Goal: Task Accomplishment & Management: Manage account settings

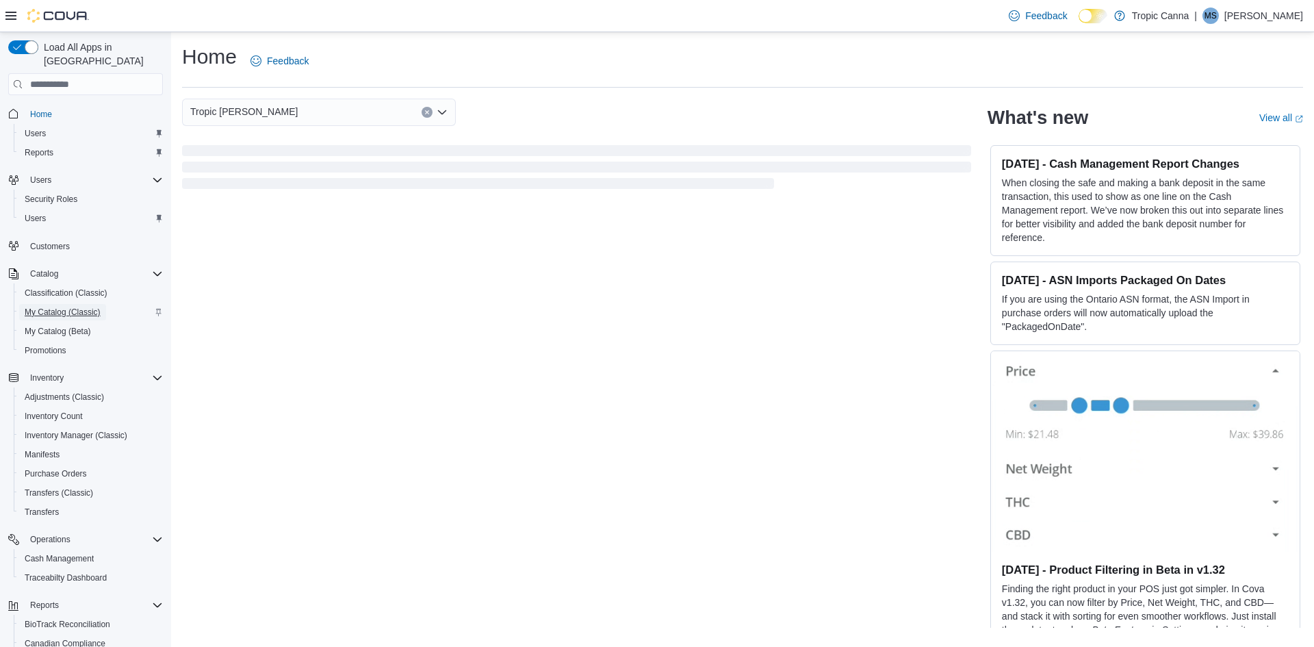
click at [65, 307] on span "My Catalog (Classic)" at bounding box center [63, 312] width 76 height 11
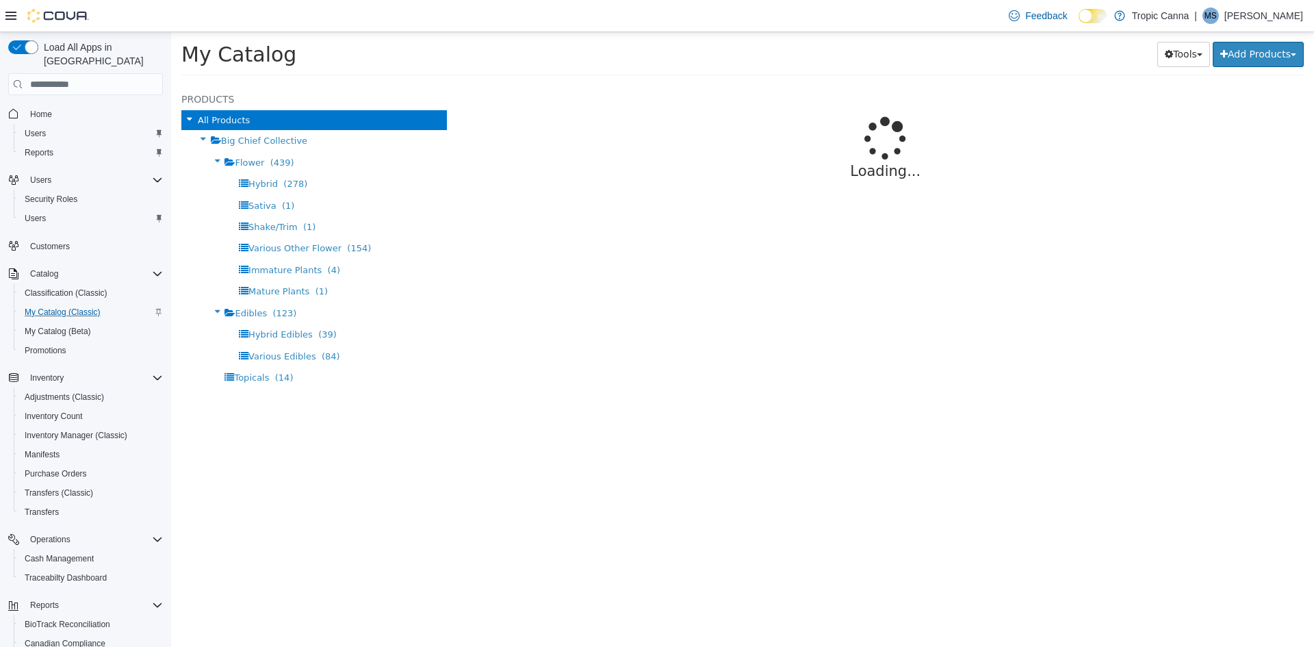
select select "**********"
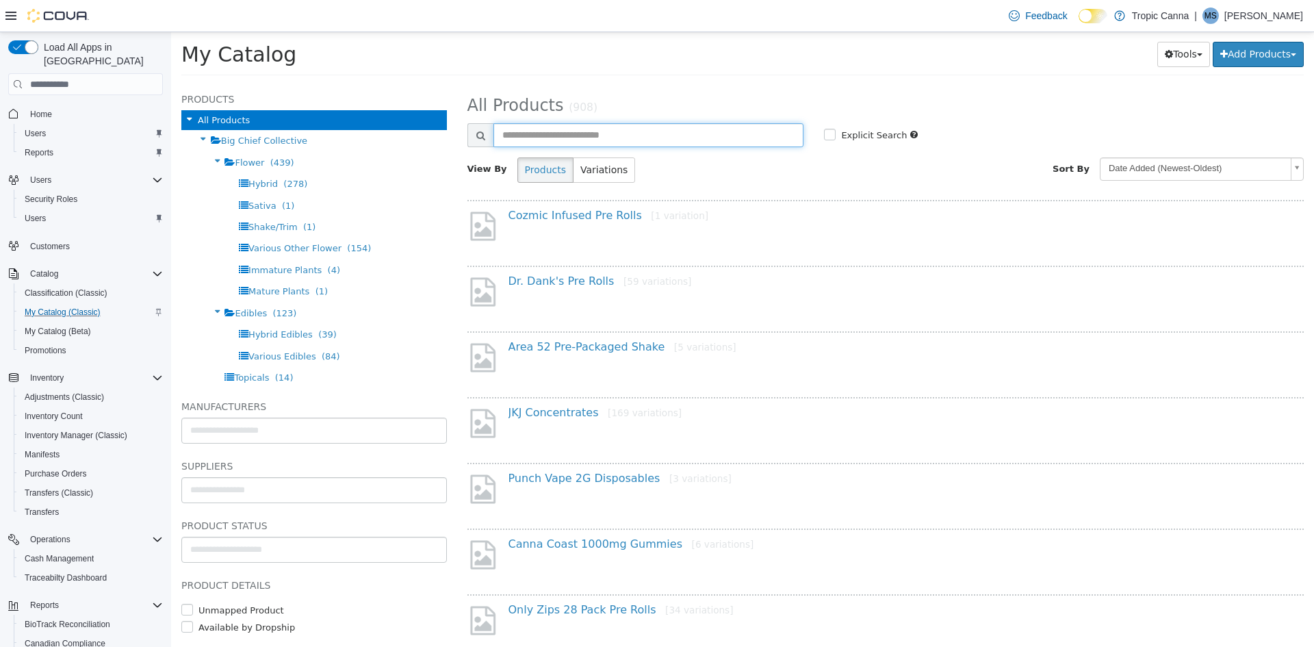
click at [625, 131] on input "text" at bounding box center [648, 135] width 311 height 24
type input "**********"
select select "**********"
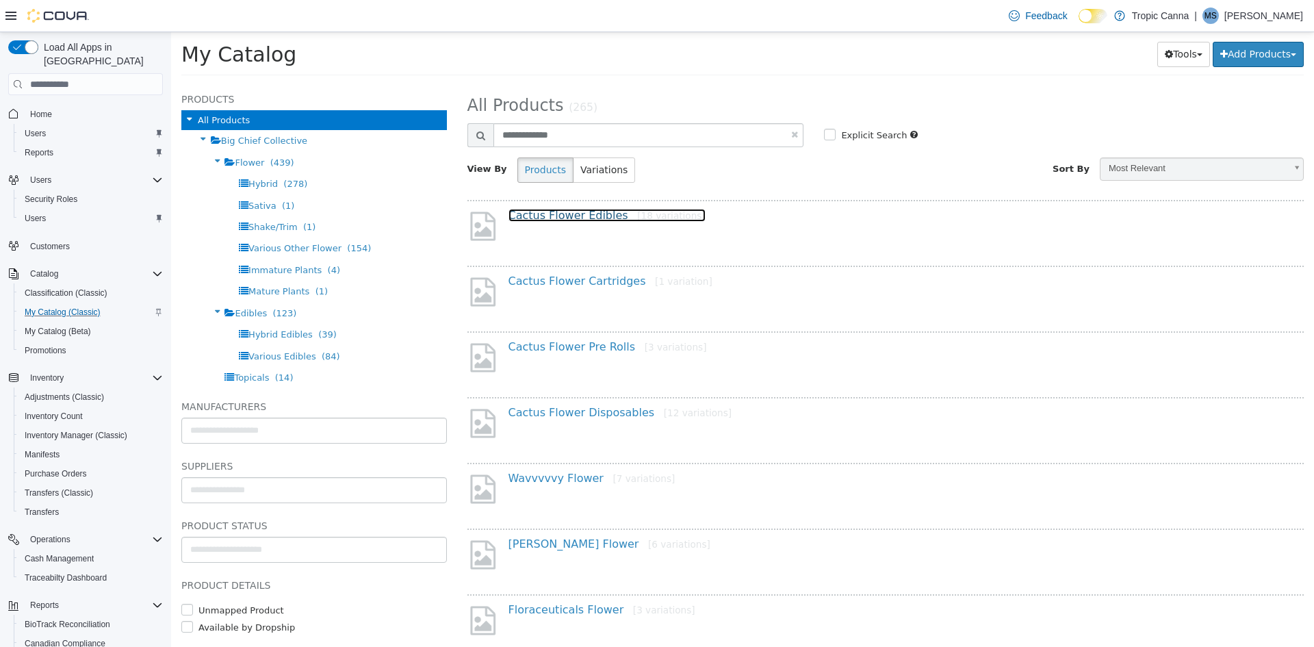
click at [571, 218] on link "Cactus Flower Edibles [18 variations]" at bounding box center [607, 215] width 197 height 13
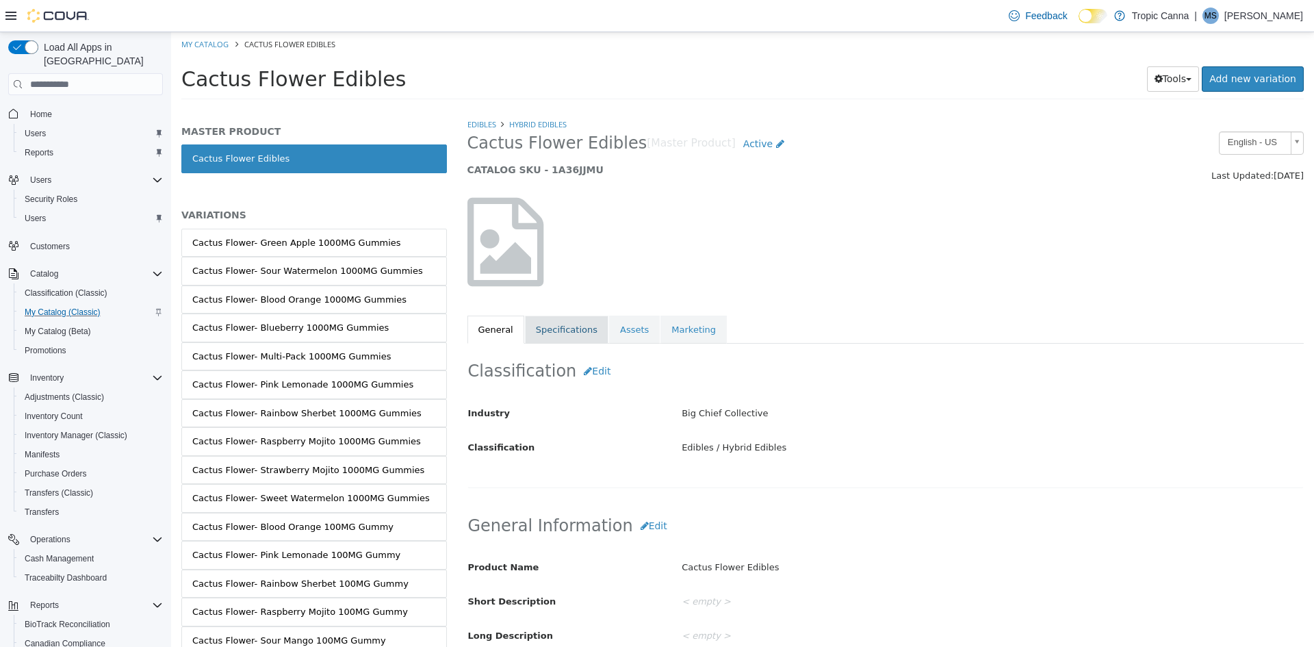
click at [572, 333] on link "Specifications" at bounding box center [567, 330] width 84 height 29
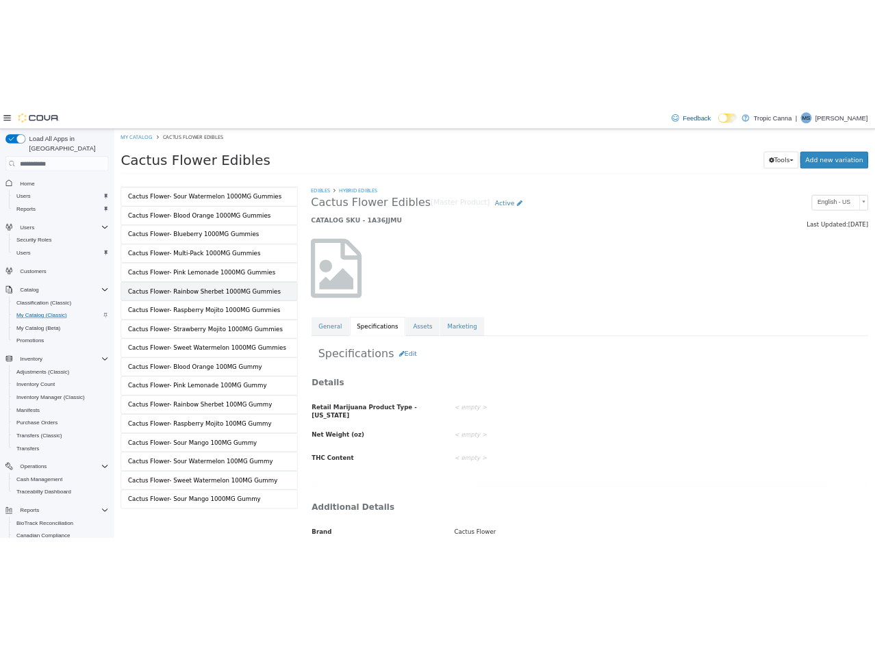
scroll to position [140, 0]
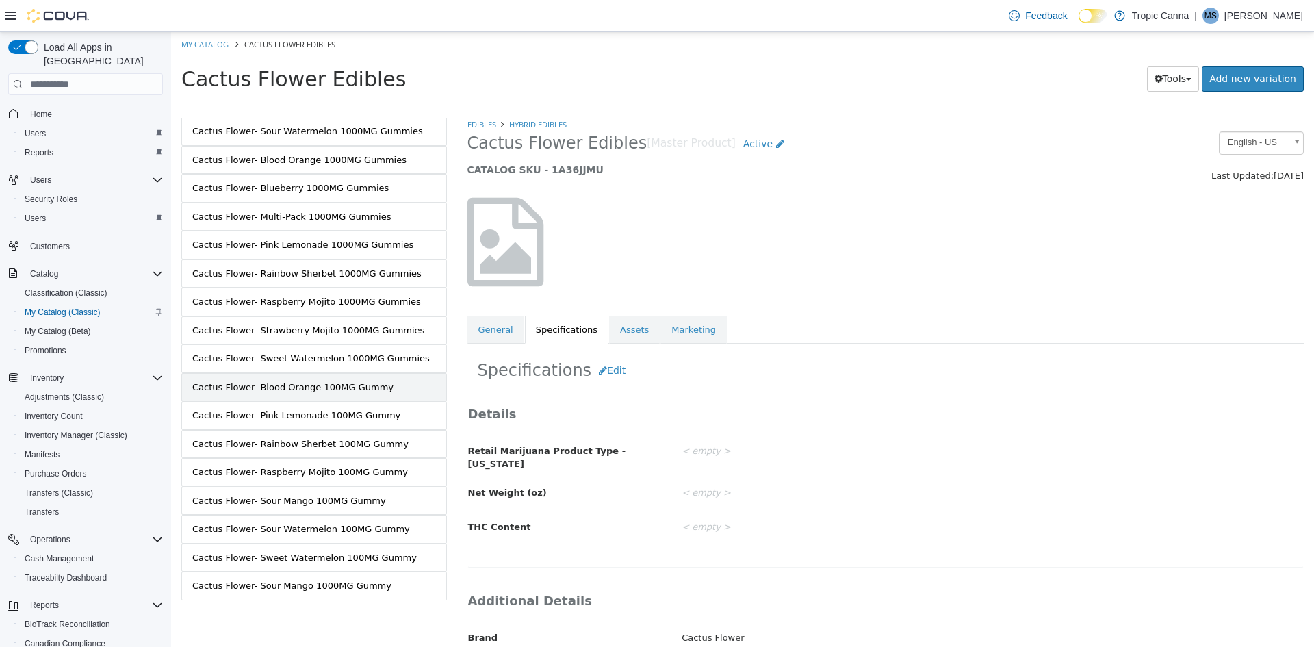
click at [363, 393] on div "Cactus Flower- Blood Orange 100MG Gummy" at bounding box center [292, 388] width 201 height 14
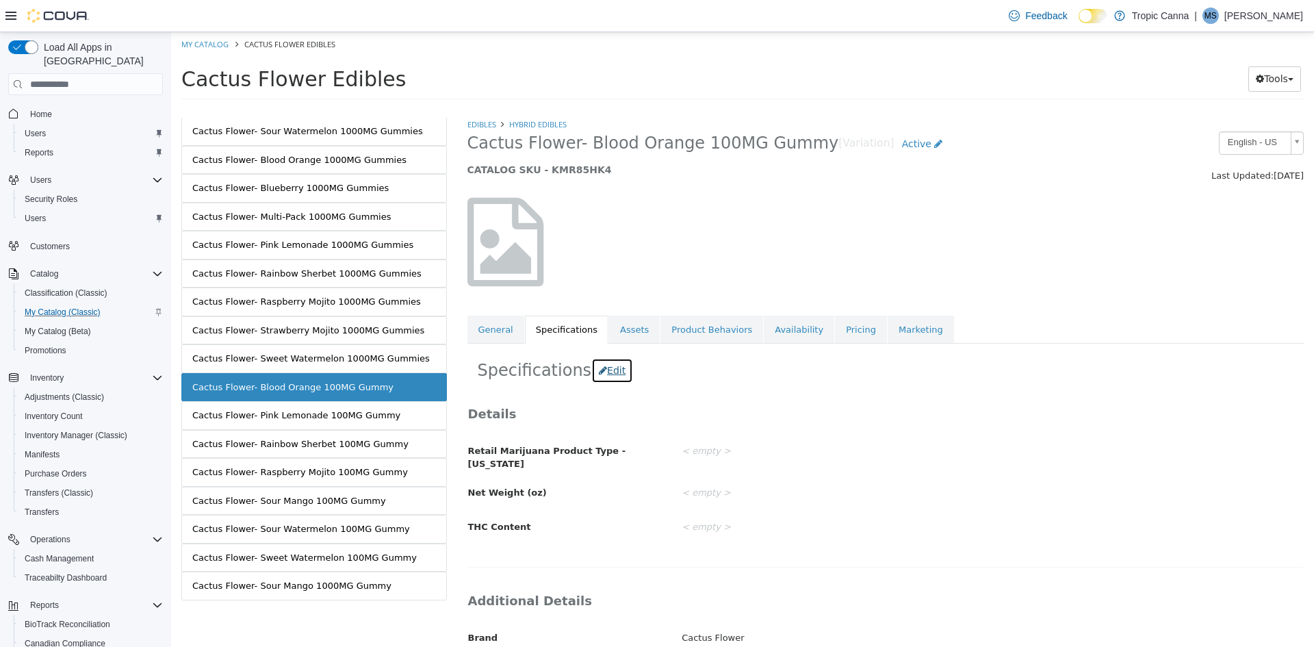
click at [608, 370] on button "Edit" at bounding box center [612, 370] width 42 height 25
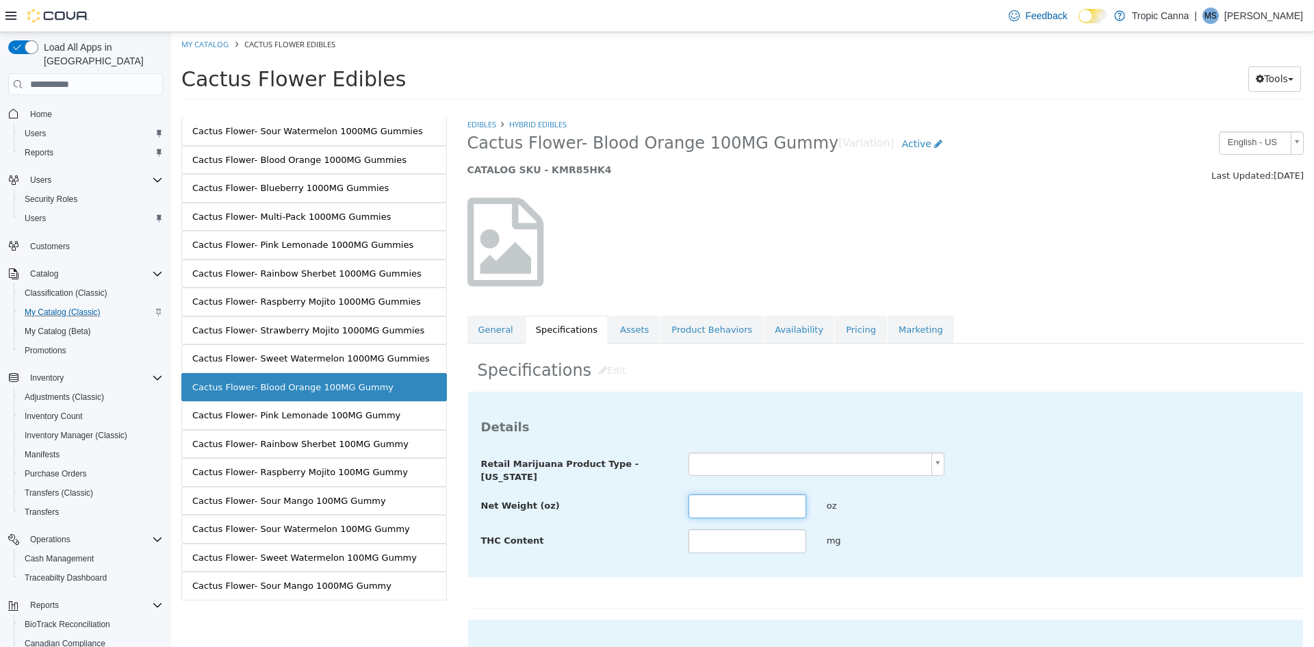
click at [722, 498] on input "text" at bounding box center [748, 506] width 118 height 24
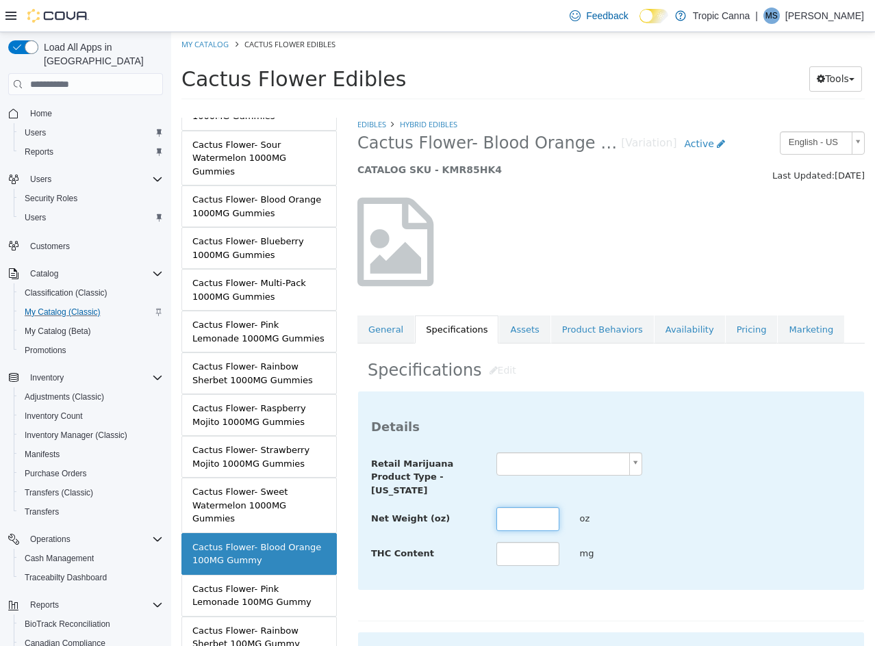
click at [534, 518] on input "text" at bounding box center [527, 519] width 63 height 24
type input "***"
click at [726, 512] on div "Net Weight (oz) *** oz" at bounding box center [611, 519] width 500 height 25
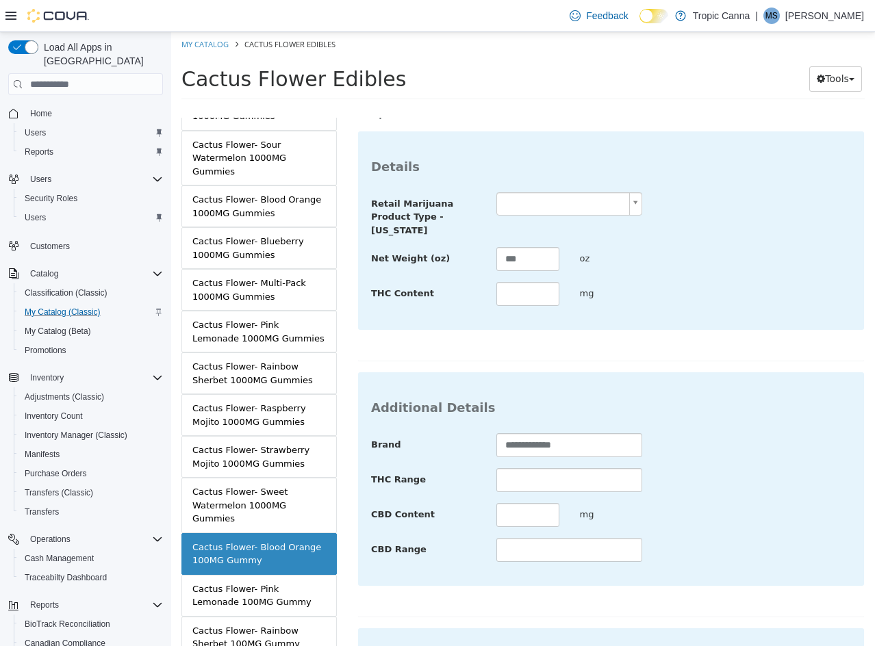
scroll to position [274, 0]
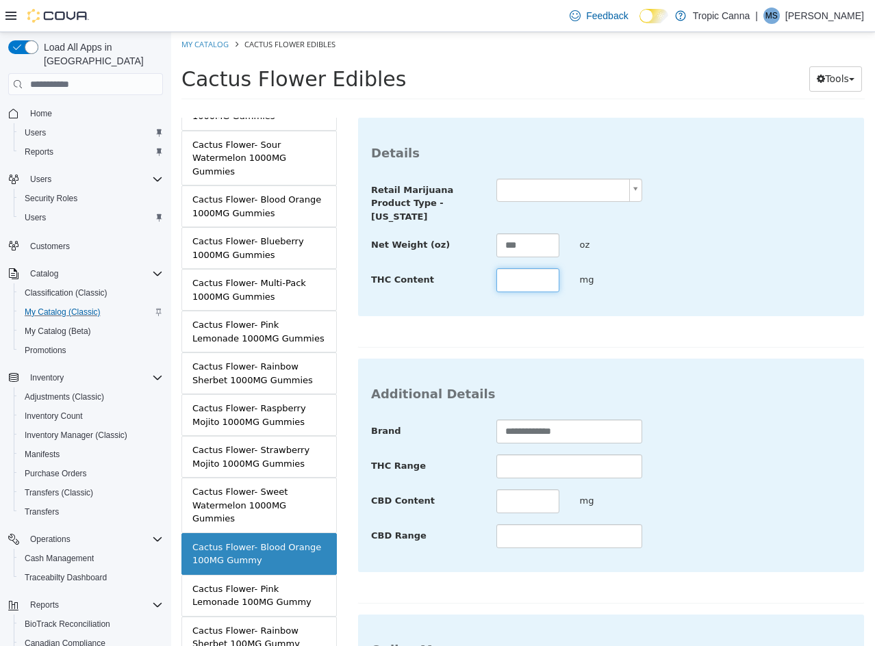
click at [512, 277] on input "text" at bounding box center [527, 280] width 63 height 24
type input "***"
click at [641, 289] on div "mg" at bounding box center [611, 280] width 84 height 24
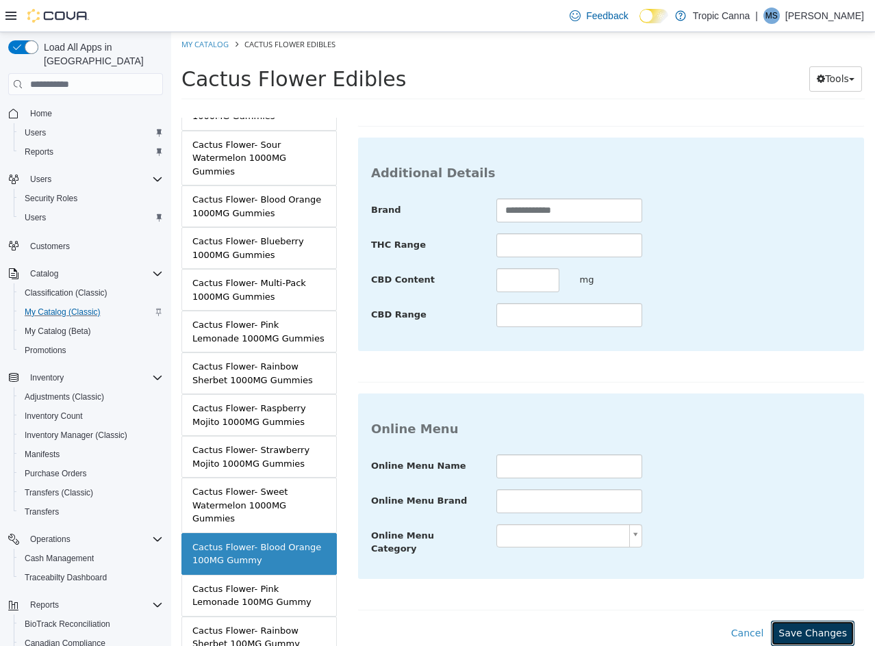
click at [797, 626] on button "Save Changes" at bounding box center [813, 633] width 84 height 25
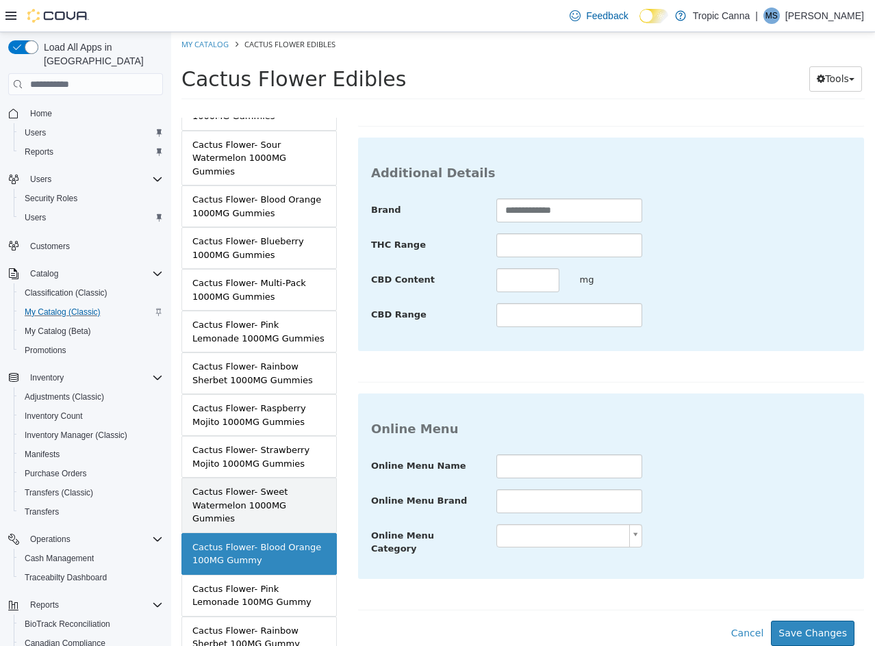
scroll to position [335, 0]
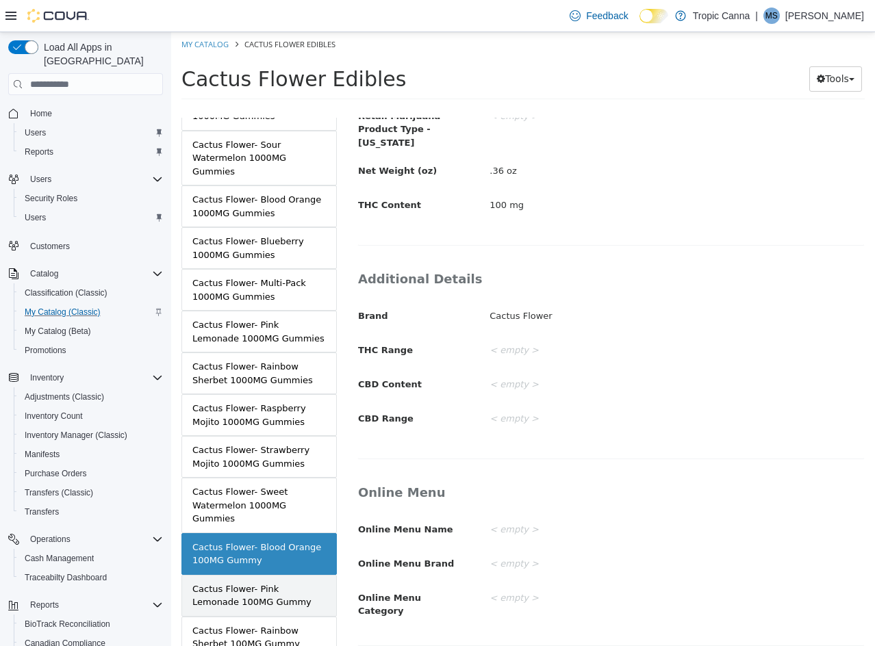
click at [267, 582] on div "Cactus Flower- Pink Lemonade 100MG Gummy" at bounding box center [258, 595] width 133 height 27
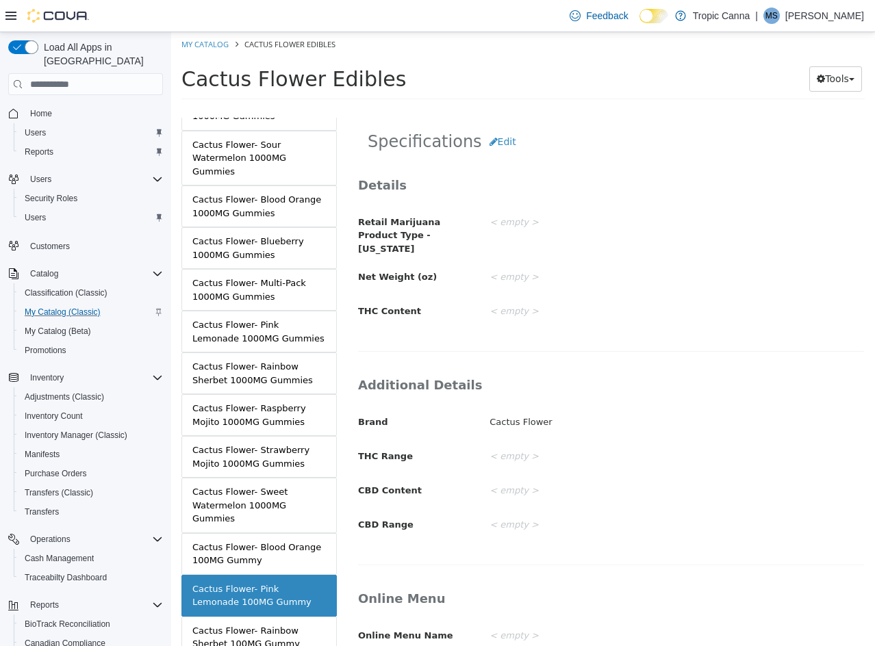
scroll to position [196, 0]
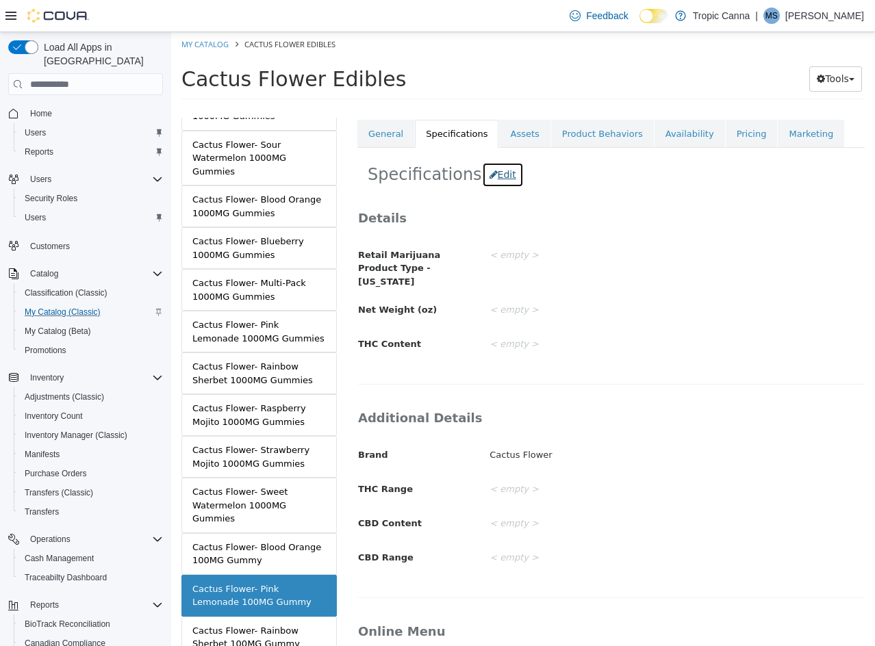
click at [493, 179] on button "Edit" at bounding box center [503, 174] width 42 height 25
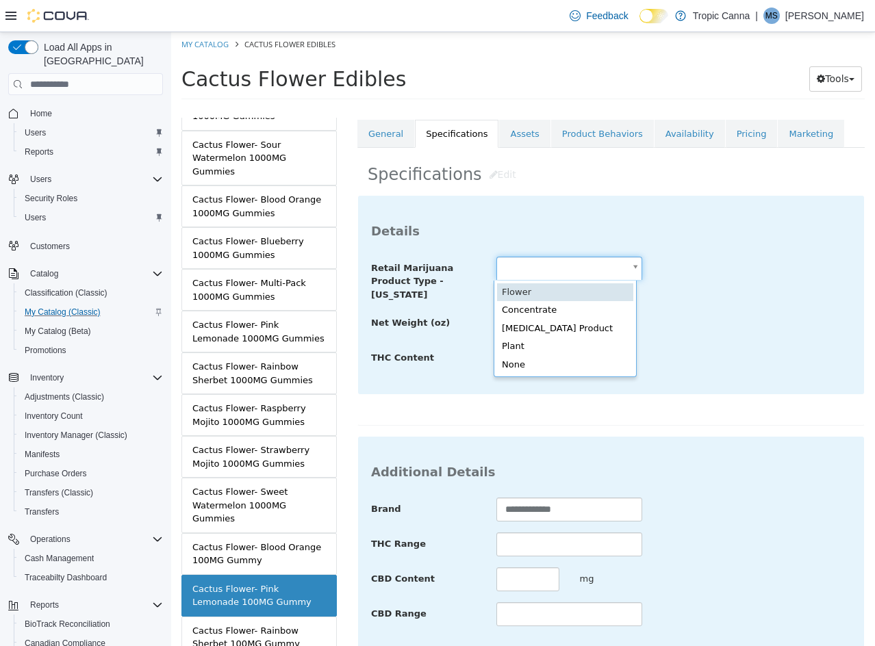
click at [515, 108] on body "Saving Bulk Changes... × My Catalog Cactus Flower Edibles Cactus Flower Edibles…" at bounding box center [523, 70] width 704 height 76
type input "**********"
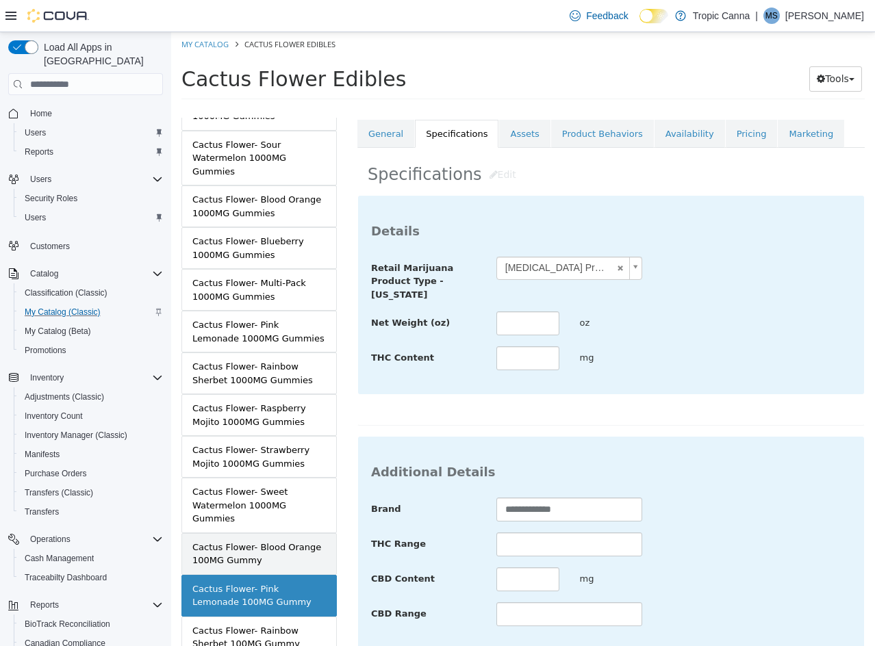
click at [246, 541] on div "Cactus Flower- Blood Orange 100MG Gummy" at bounding box center [258, 554] width 133 height 27
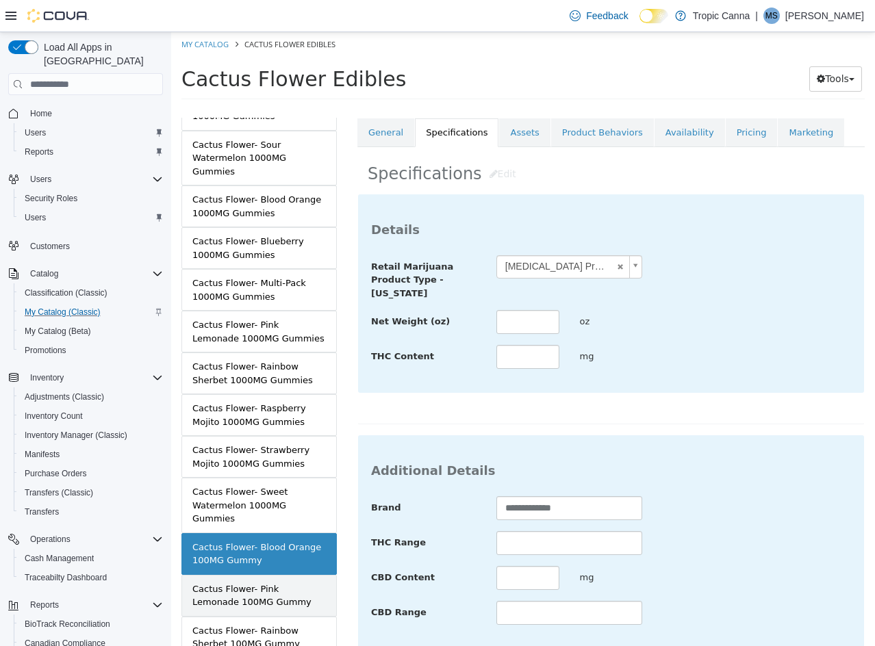
scroll to position [194, 0]
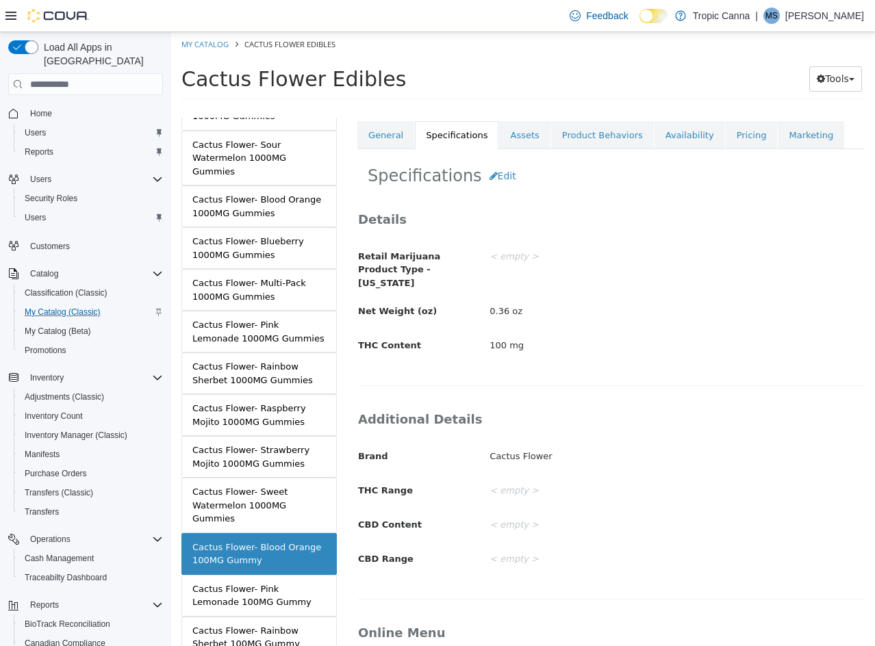
click at [256, 582] on div "Cactus Flower- Pink Lemonade 100MG Gummy" at bounding box center [258, 595] width 133 height 27
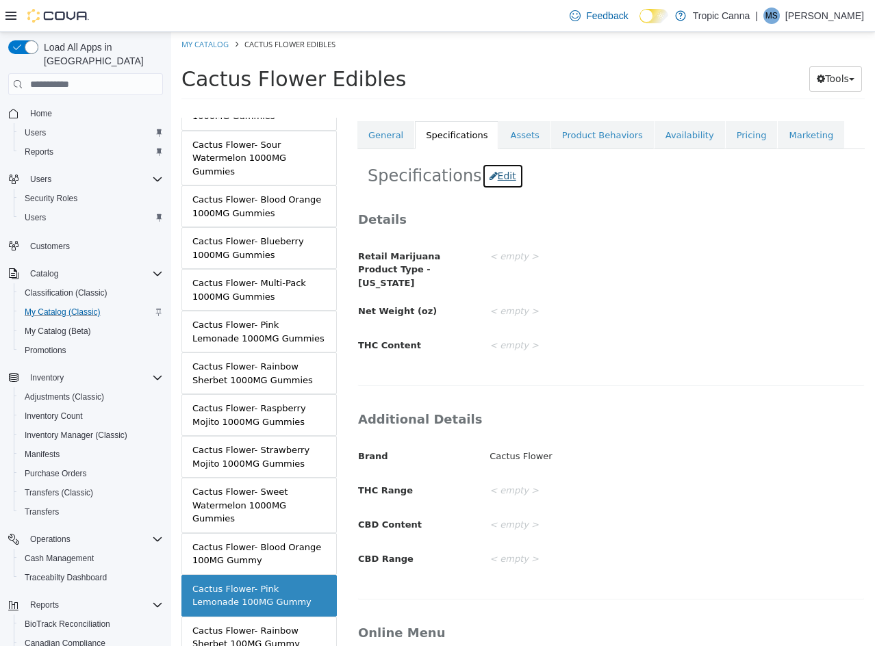
click at [488, 178] on button "Edit" at bounding box center [503, 176] width 42 height 25
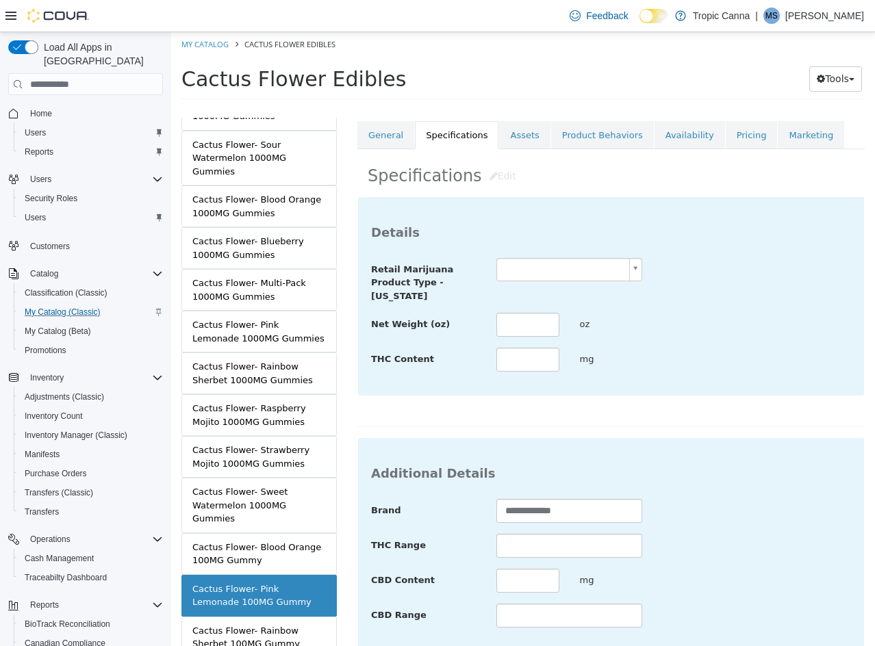
click at [636, 108] on body "Saving Bulk Changes... × My Catalog Cactus Flower Edibles Cactus Flower Edibles…" at bounding box center [523, 70] width 704 height 76
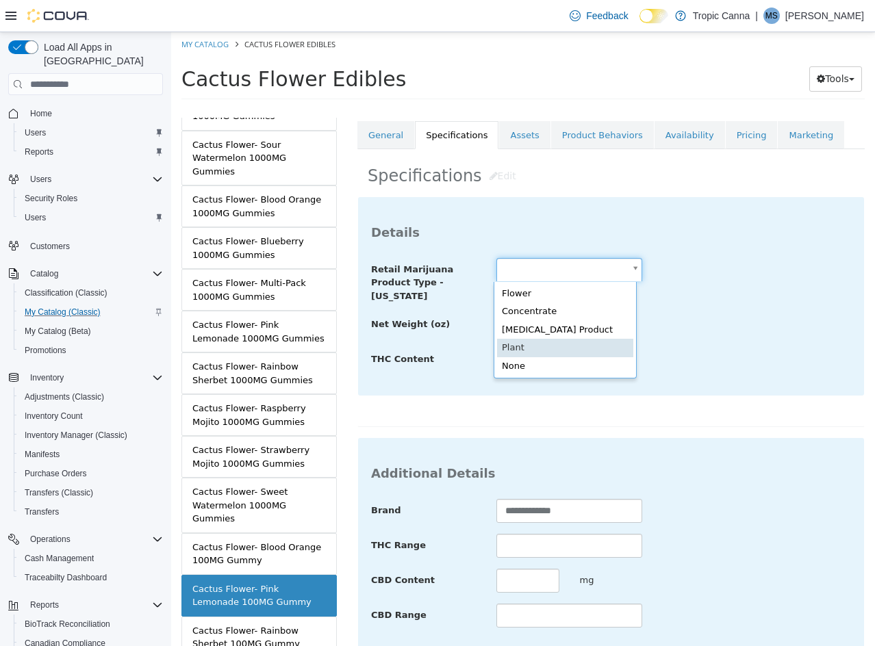
click at [402, 108] on body "Saving Bulk Changes... × My Catalog Cactus Flower Edibles Cactus Flower Edibles…" at bounding box center [523, 70] width 704 height 76
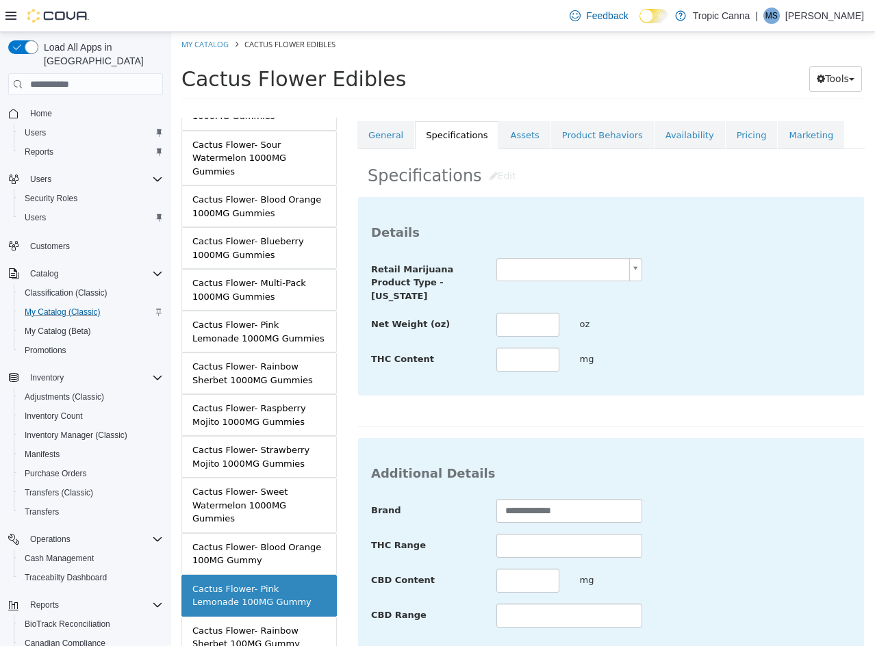
click at [402, 292] on span "Retail Marijuana Product Type - [US_STATE]" at bounding box center [412, 282] width 82 height 37
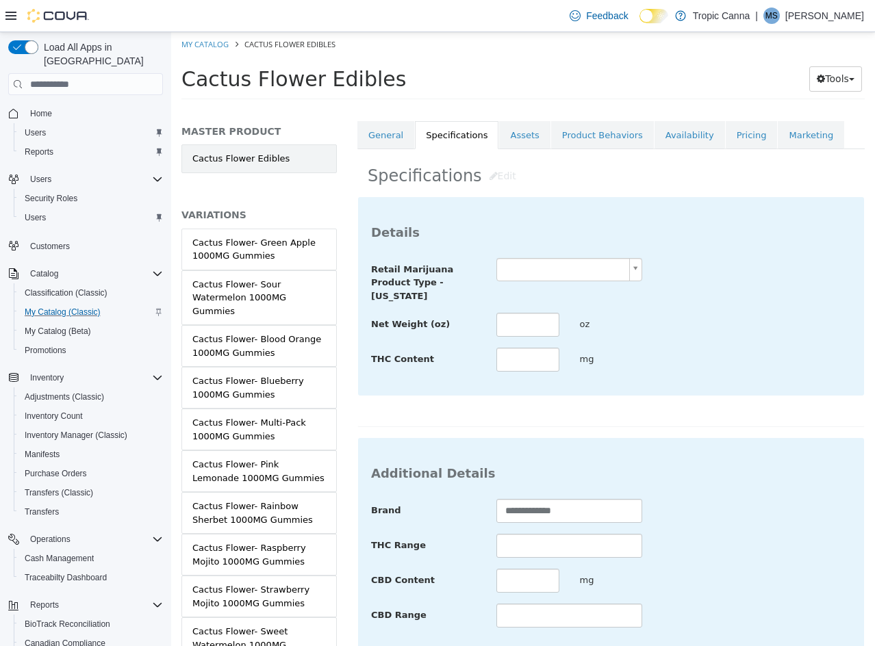
click at [243, 165] on link "Cactus Flower Edibles" at bounding box center [258, 158] width 155 height 29
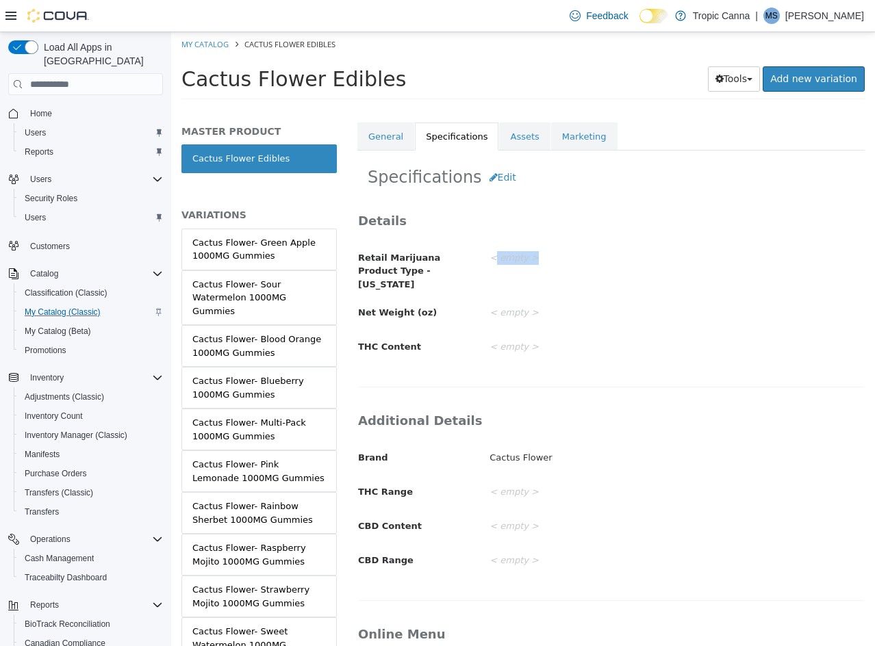
drag, startPoint x: 493, startPoint y: 261, endPoint x: 572, endPoint y: 257, distance: 78.1
click at [572, 257] on div "< empty >" at bounding box center [676, 258] width 395 height 24
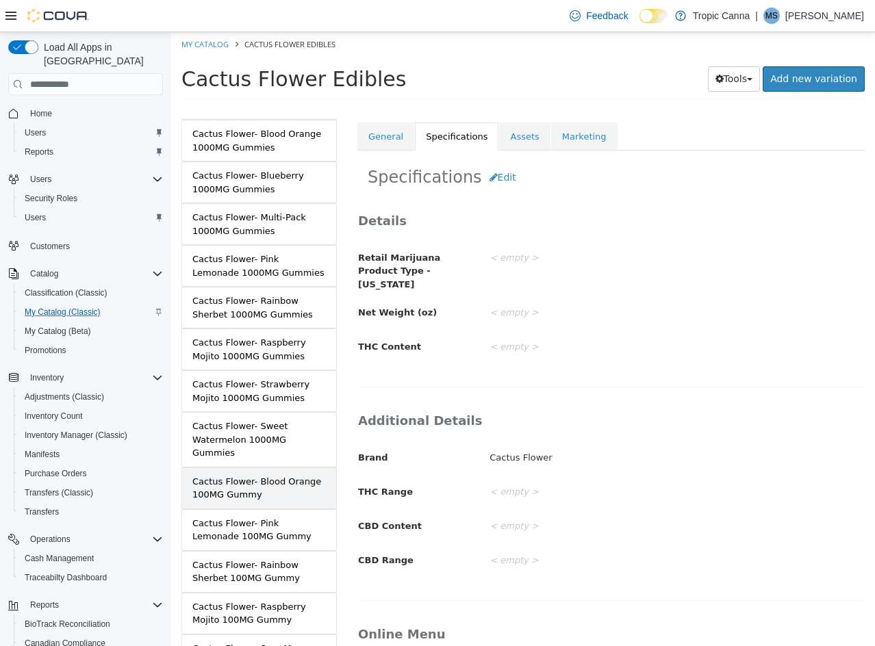
click at [278, 475] on div "Cactus Flower- Blood Orange 100MG Gummy" at bounding box center [258, 488] width 133 height 27
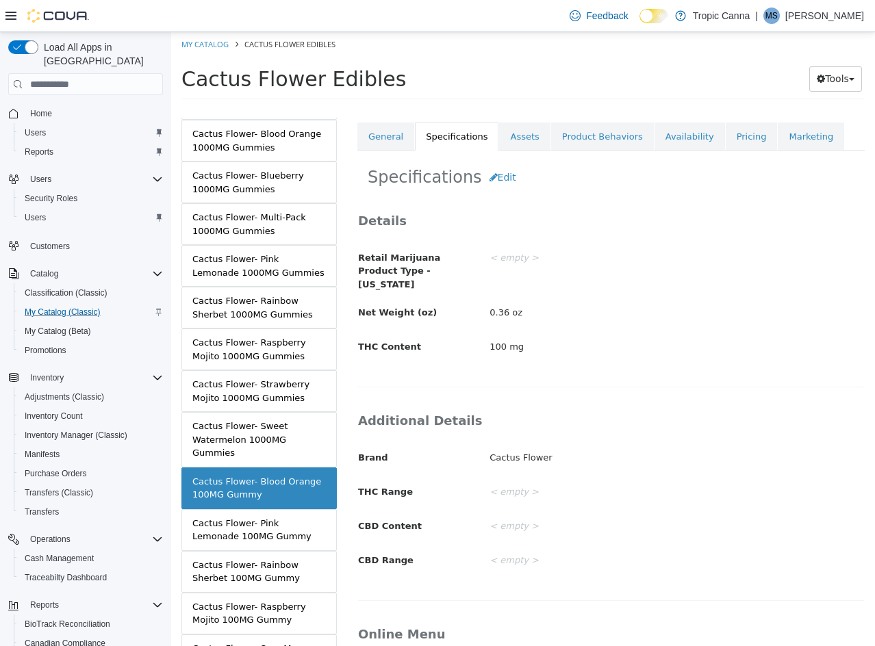
click at [561, 344] on div "100 mg" at bounding box center [676, 347] width 395 height 24
drag, startPoint x: 489, startPoint y: 257, endPoint x: 552, endPoint y: 259, distance: 63.7
click at [552, 259] on div "< empty >" at bounding box center [676, 258] width 395 height 24
click at [630, 266] on div "< empty >" at bounding box center [676, 258] width 395 height 24
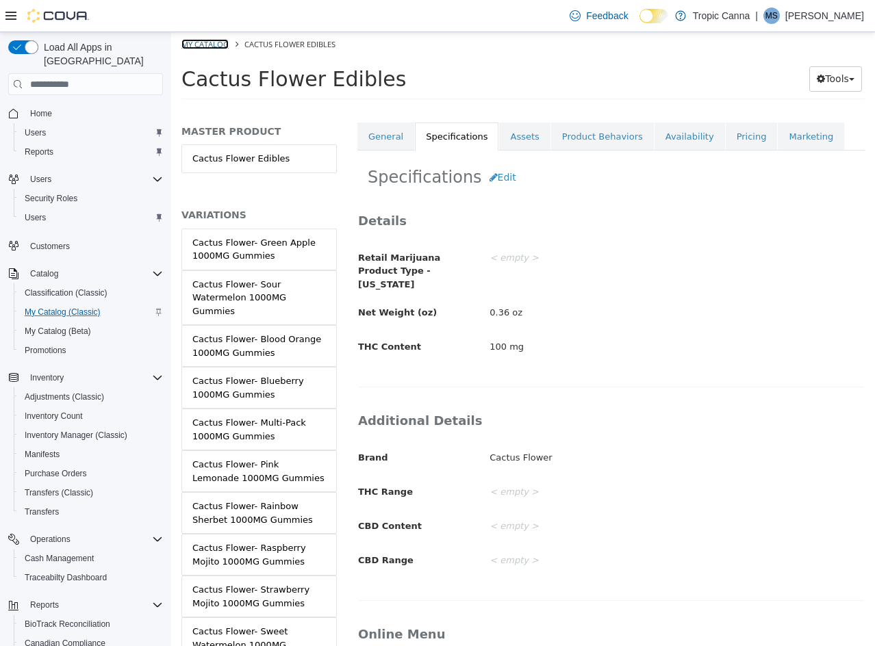
click at [209, 43] on link "My Catalog" at bounding box center [204, 44] width 47 height 10
select select "**********"
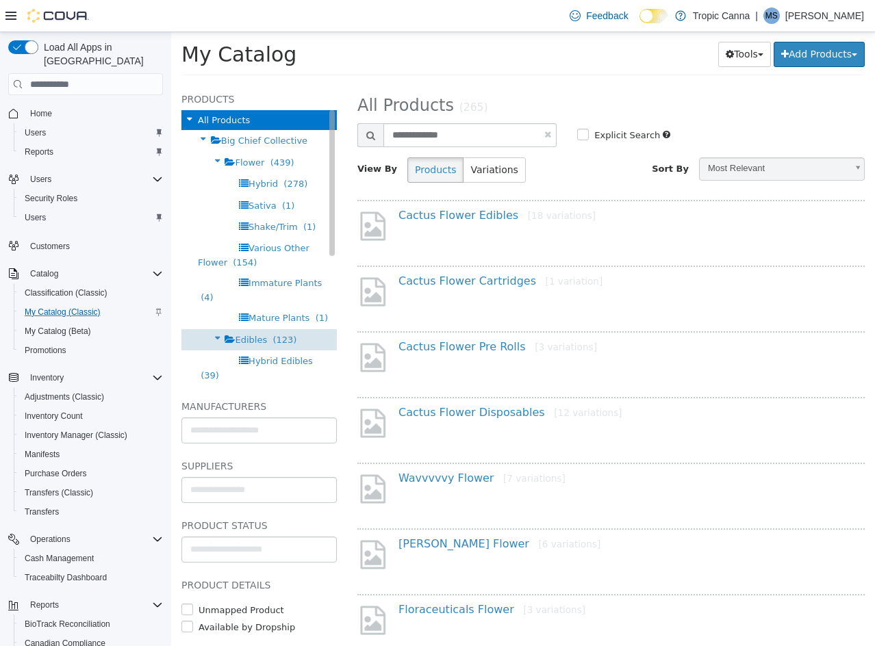
click at [272, 337] on span "(123)" at bounding box center [284, 340] width 24 height 10
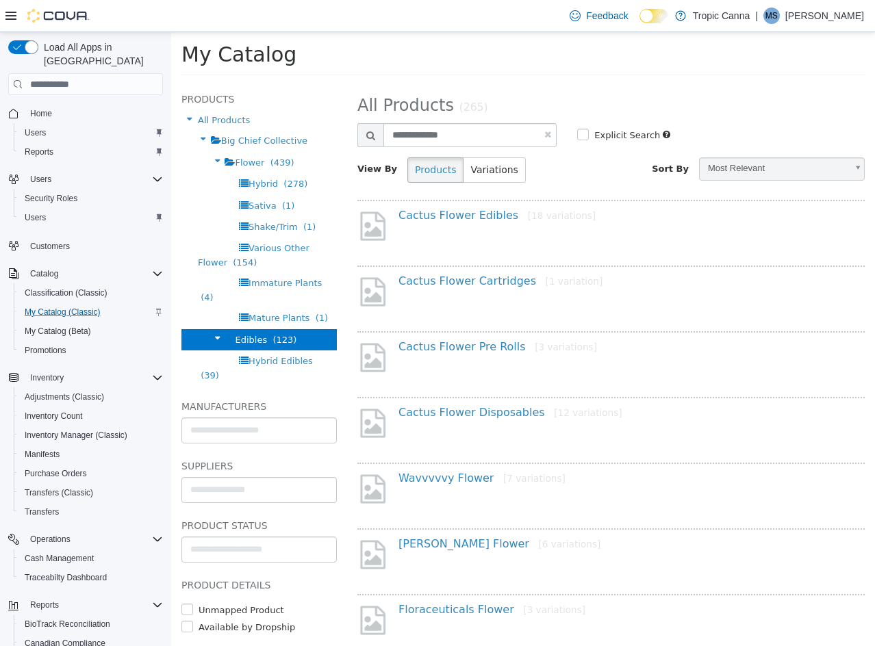
select select "**********"
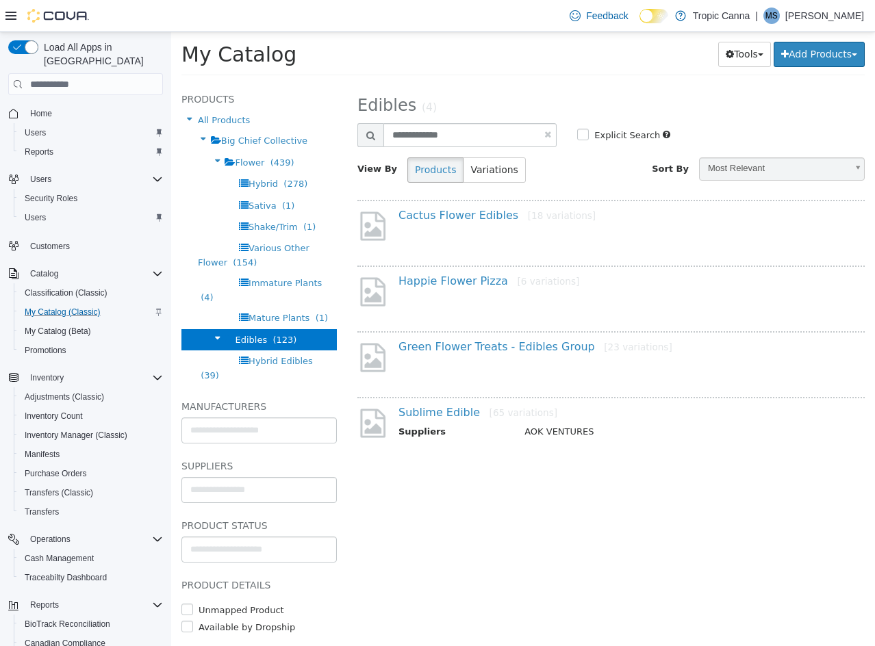
click at [550, 135] on link at bounding box center [547, 134] width 7 height 9
select select "**********"
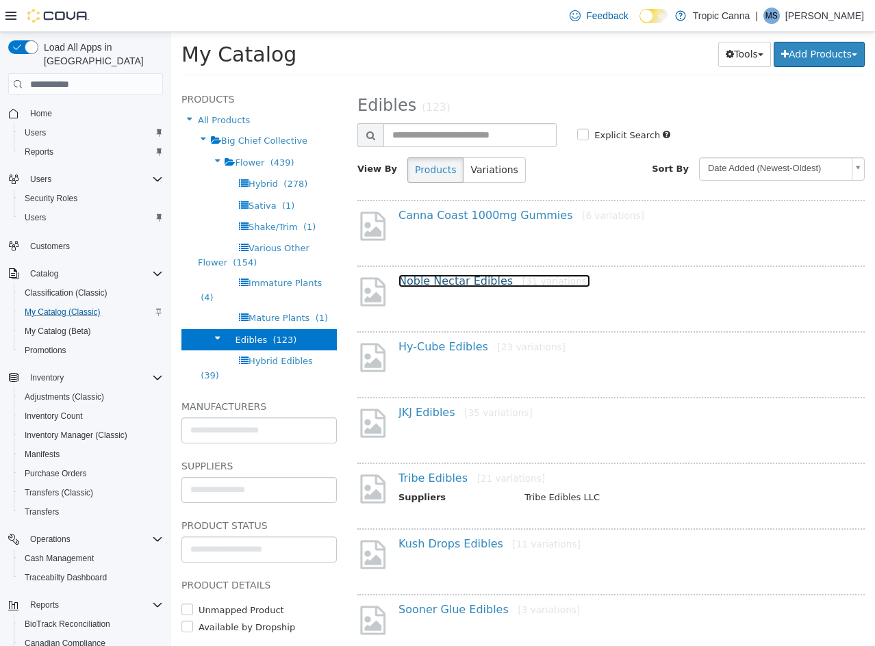
click at [463, 278] on link "Noble Nectar Edibles [31 variations]" at bounding box center [494, 280] width 192 height 13
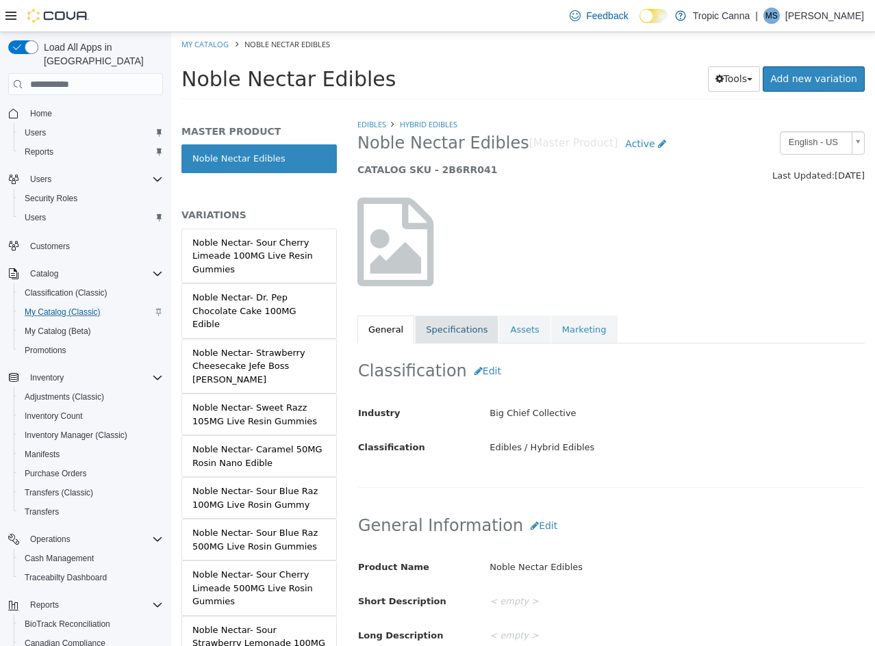
click at [454, 327] on link "Specifications" at bounding box center [457, 330] width 84 height 29
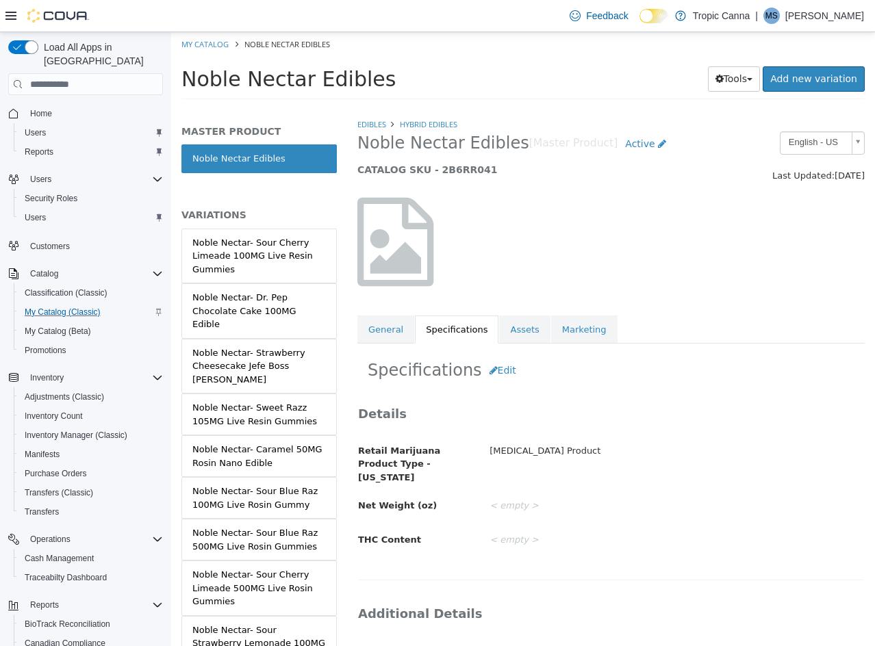
drag, startPoint x: 487, startPoint y: 451, endPoint x: 593, endPoint y: 449, distance: 105.4
click at [593, 449] on div "[MEDICAL_DATA] Product" at bounding box center [676, 451] width 395 height 24
click at [621, 448] on div "[MEDICAL_DATA] Product" at bounding box center [676, 451] width 395 height 24
drag, startPoint x: 487, startPoint y: 452, endPoint x: 596, endPoint y: 451, distance: 108.8
click at [596, 451] on div "[MEDICAL_DATA] Product" at bounding box center [676, 451] width 395 height 24
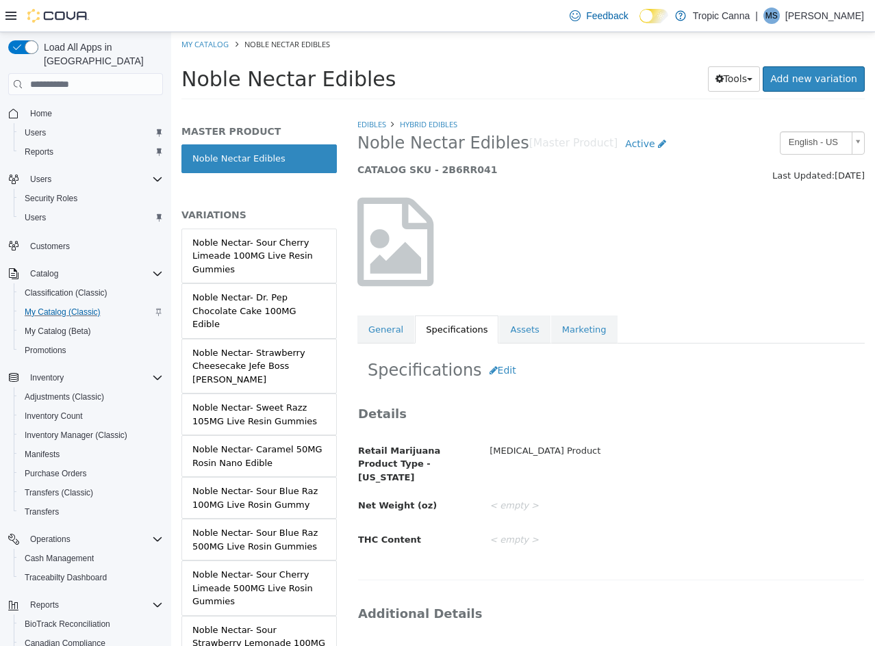
click at [601, 451] on div "[MEDICAL_DATA] Product" at bounding box center [676, 451] width 395 height 24
click at [211, 44] on link "My Catalog" at bounding box center [204, 44] width 47 height 10
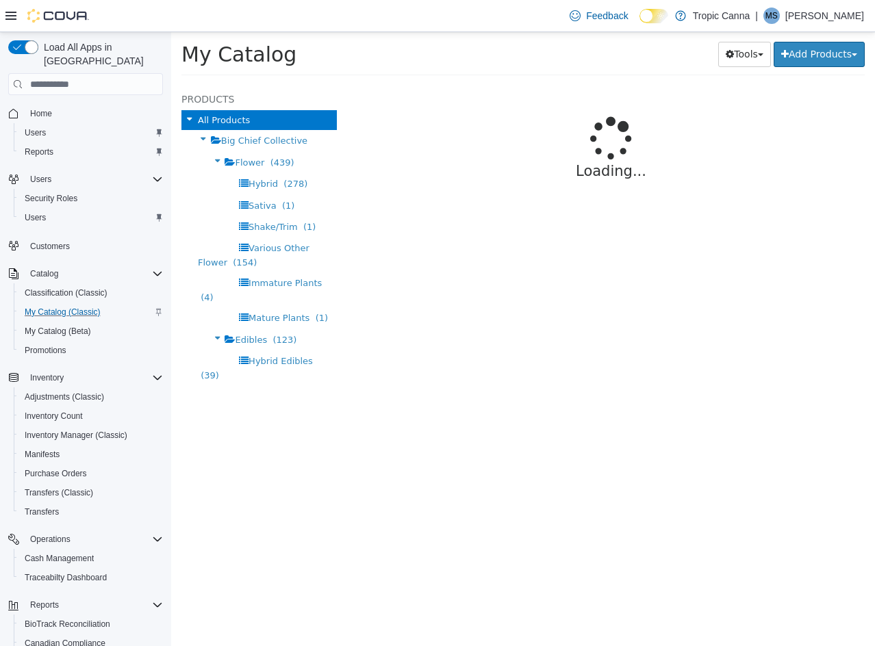
select select "**********"
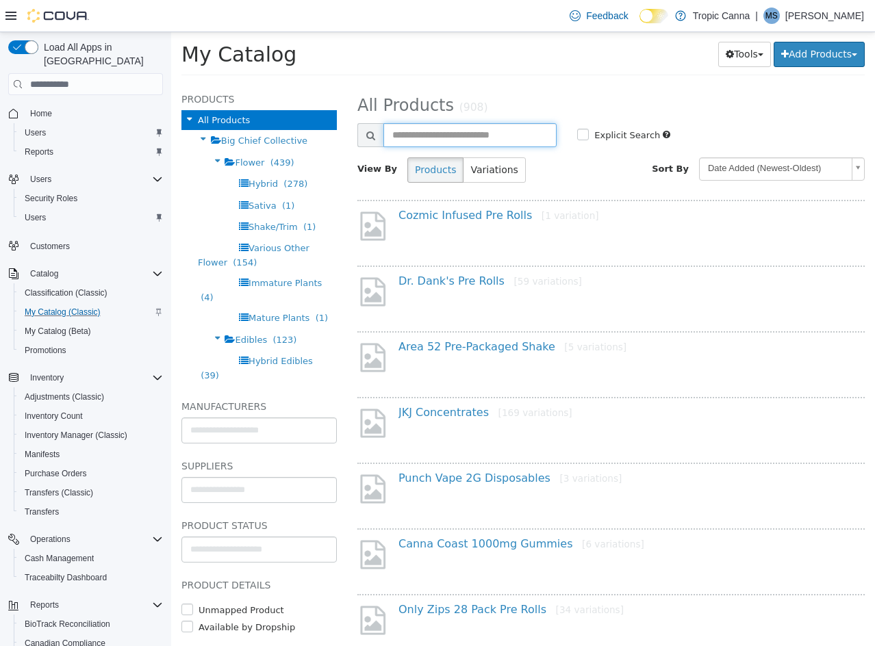
click at [459, 129] on input "text" at bounding box center [469, 135] width 173 height 24
type input "**********"
select select "**********"
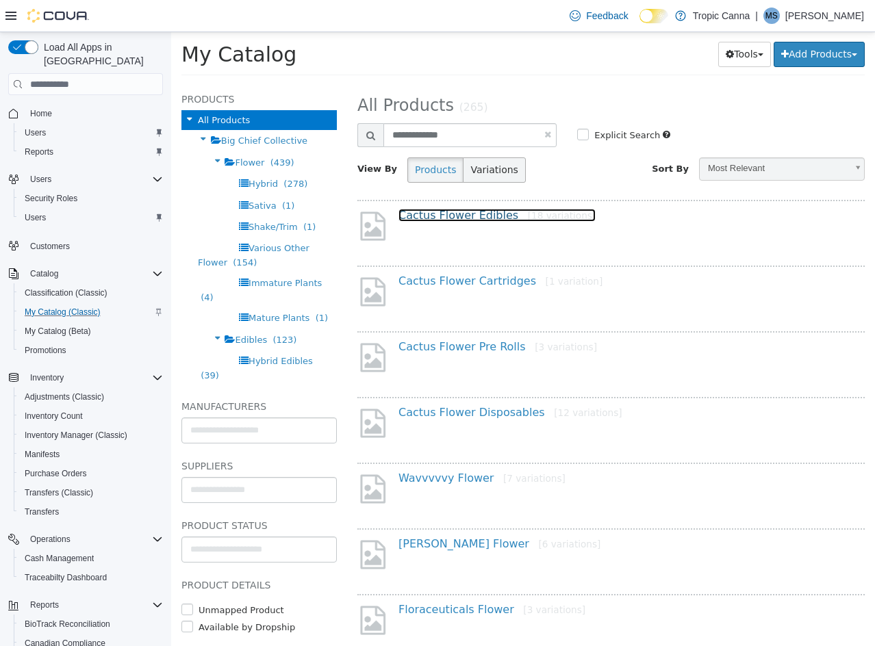
click at [470, 211] on link "Cactus Flower Edibles [18 variations]" at bounding box center [496, 215] width 197 height 13
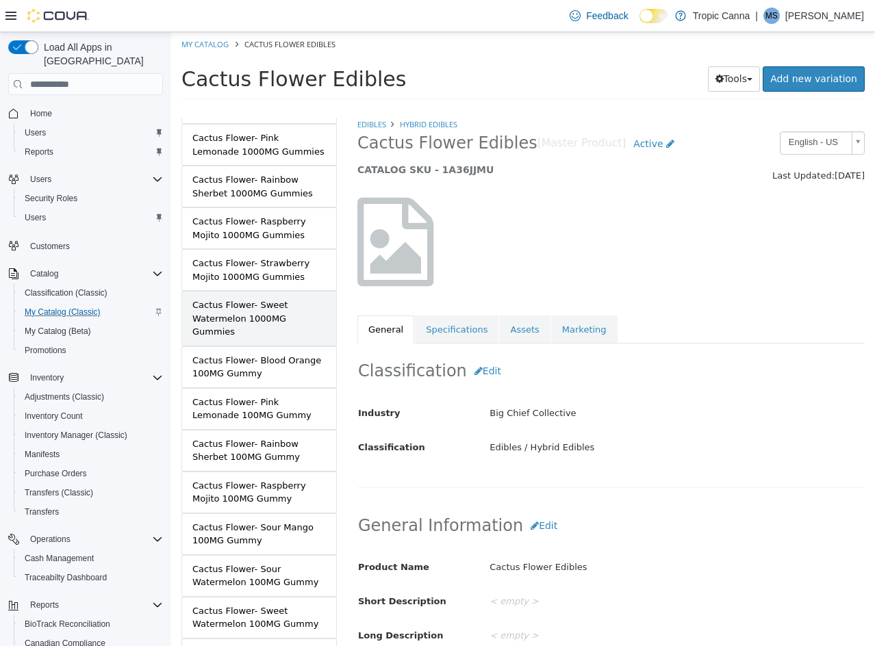
scroll to position [381, 0]
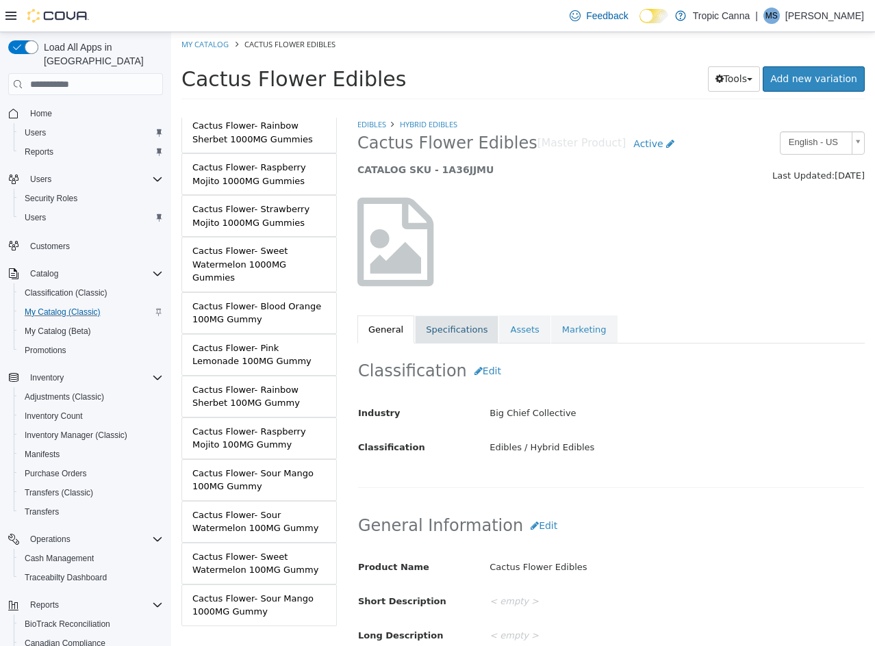
click at [428, 337] on link "Specifications" at bounding box center [457, 330] width 84 height 29
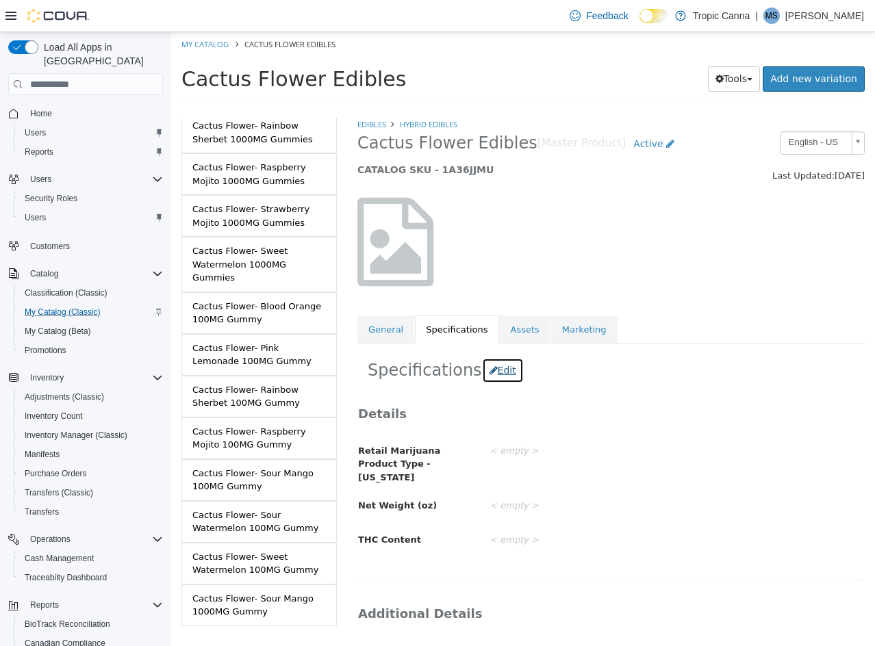
click at [493, 368] on button "Edit" at bounding box center [503, 370] width 42 height 25
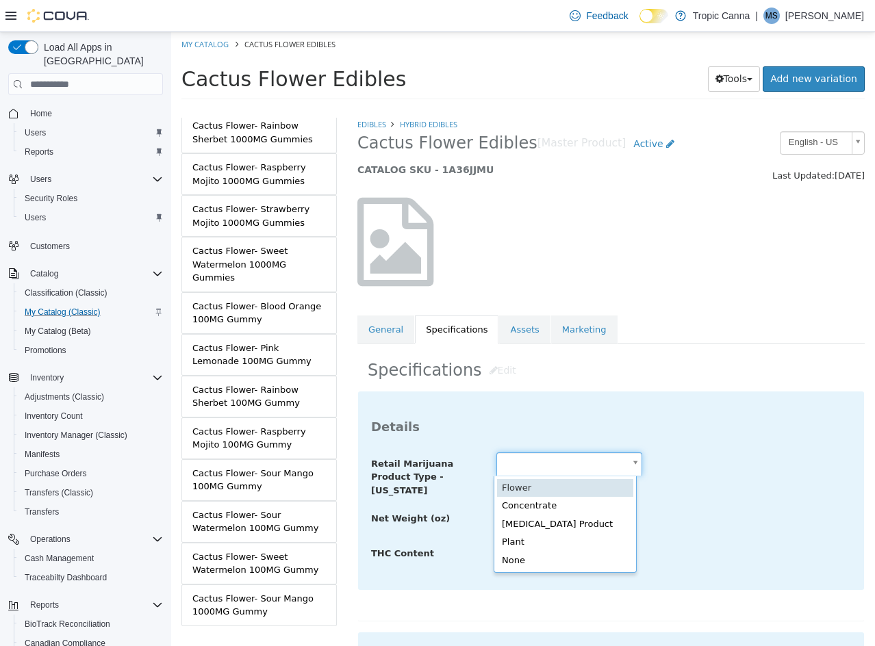
click at [585, 108] on body "Saving Bulk Changes... × My Catalog Cactus Flower Edibles Cactus Flower Edibles…" at bounding box center [523, 70] width 704 height 76
type input "**********"
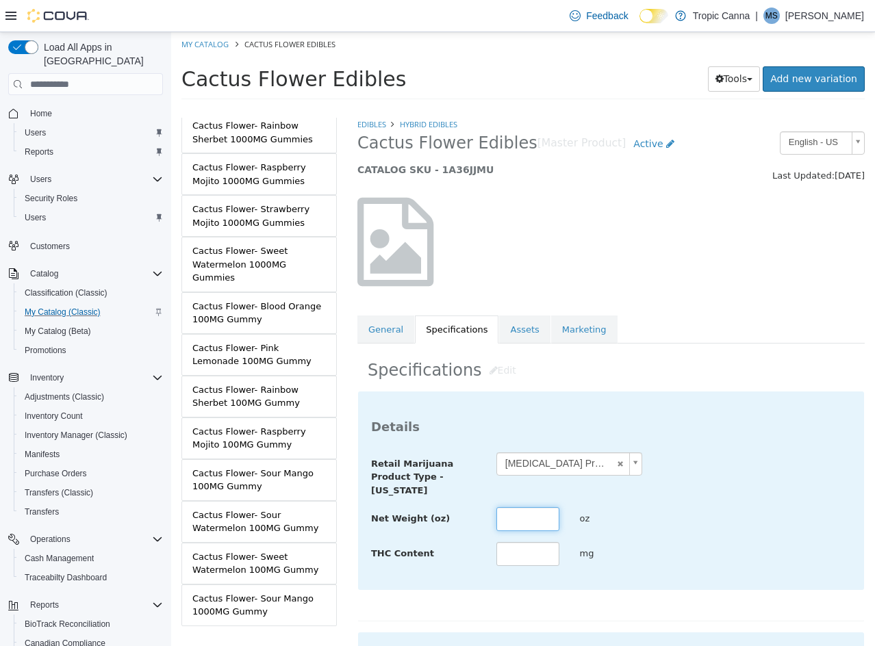
click at [515, 520] on input "text" at bounding box center [527, 519] width 63 height 24
click at [720, 478] on div "**********" at bounding box center [611, 474] width 500 height 45
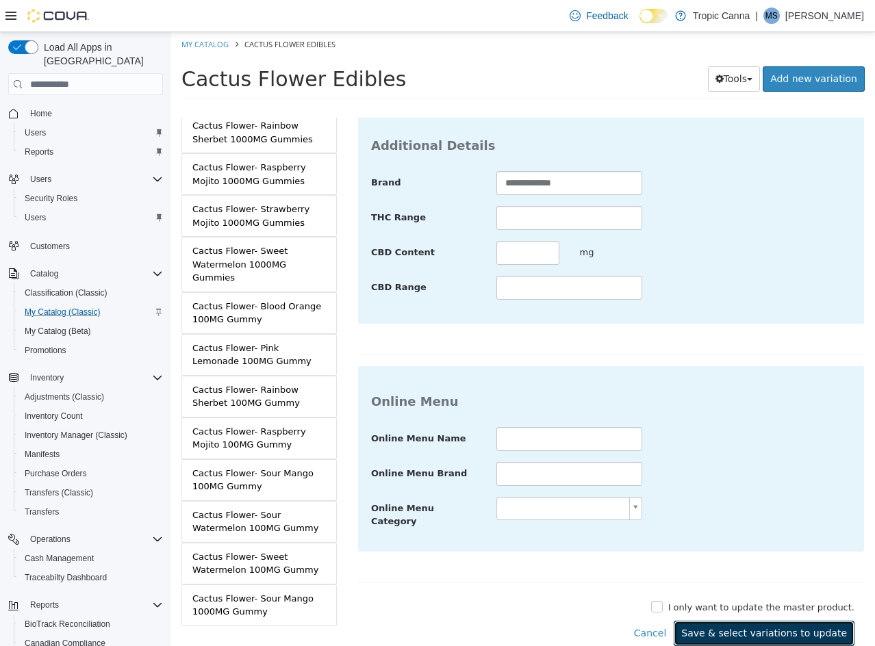
click at [731, 621] on button "Save & select variations to update" at bounding box center [764, 633] width 181 height 25
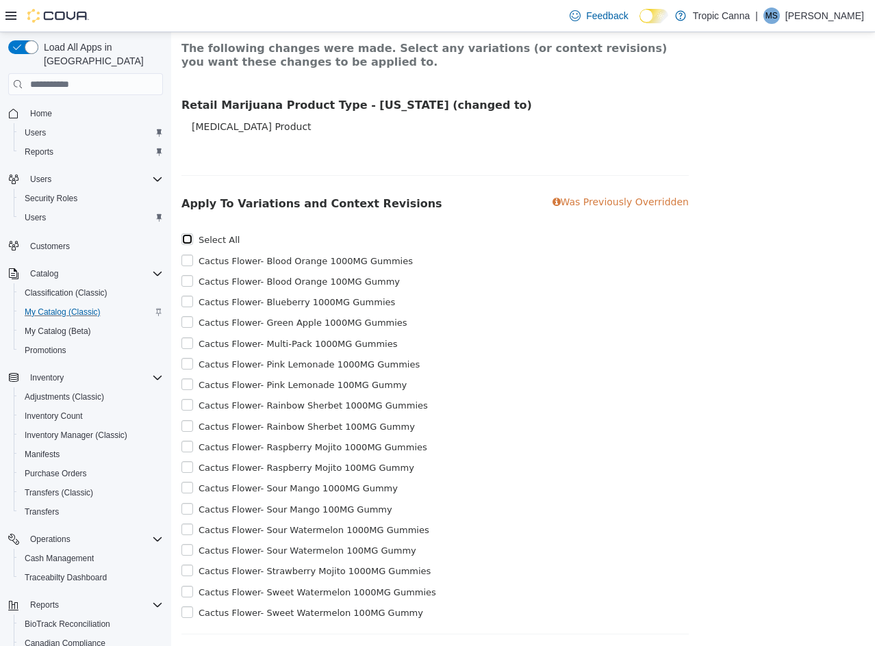
scroll to position [133, 0]
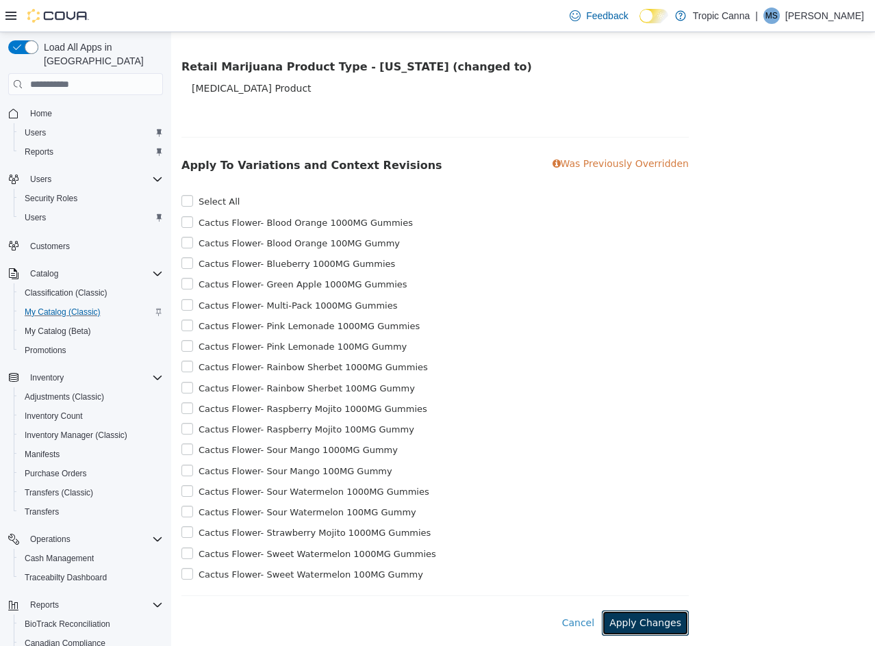
click at [645, 625] on button "Apply Changes" at bounding box center [645, 623] width 87 height 25
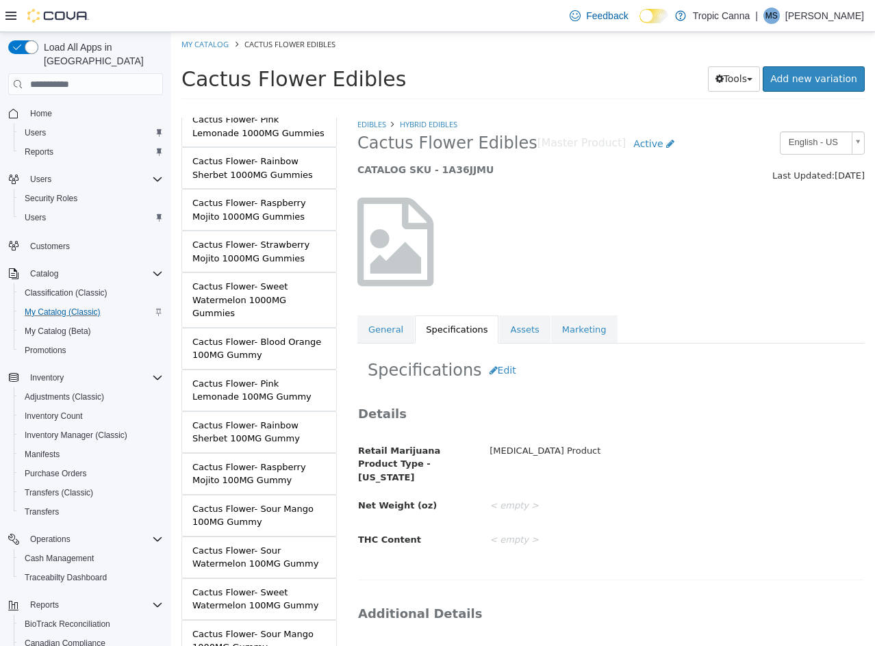
scroll to position [381, 0]
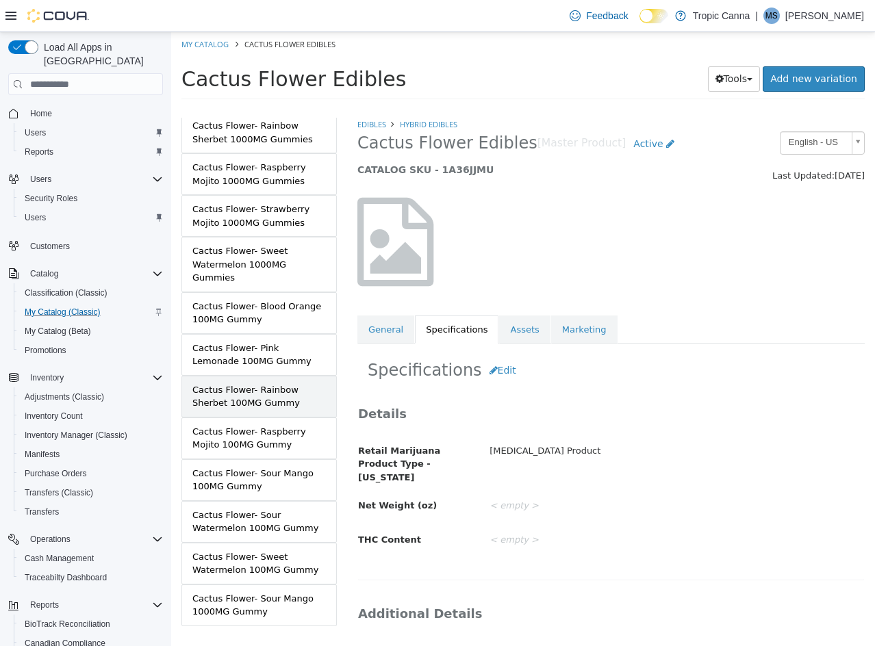
click at [285, 383] on div "Cactus Flower- Rainbow Sherbet 100MG Gummy" at bounding box center [258, 396] width 133 height 27
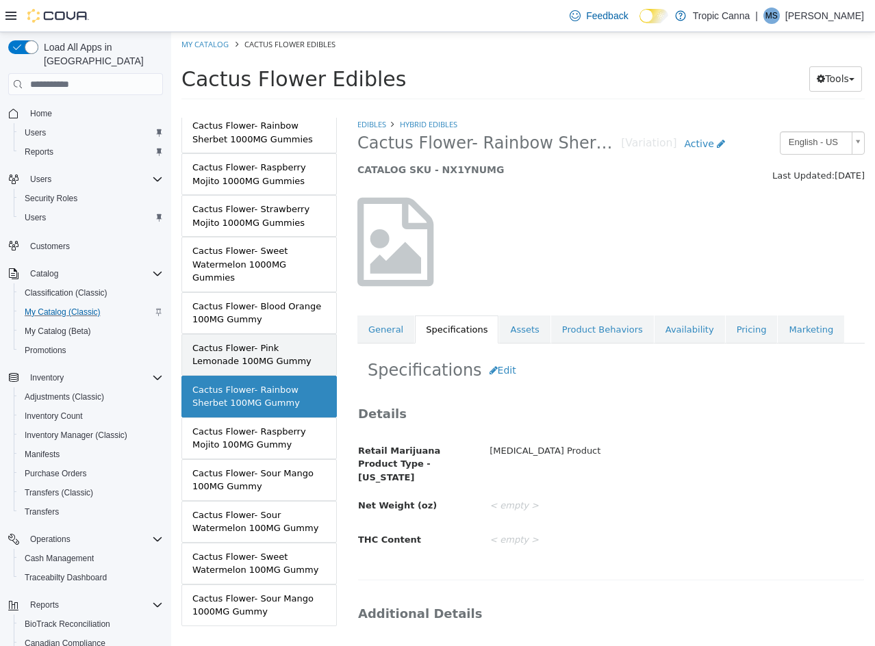
click at [285, 343] on link "Cactus Flower- Pink Lemonade 100MG Gummy" at bounding box center [258, 355] width 155 height 42
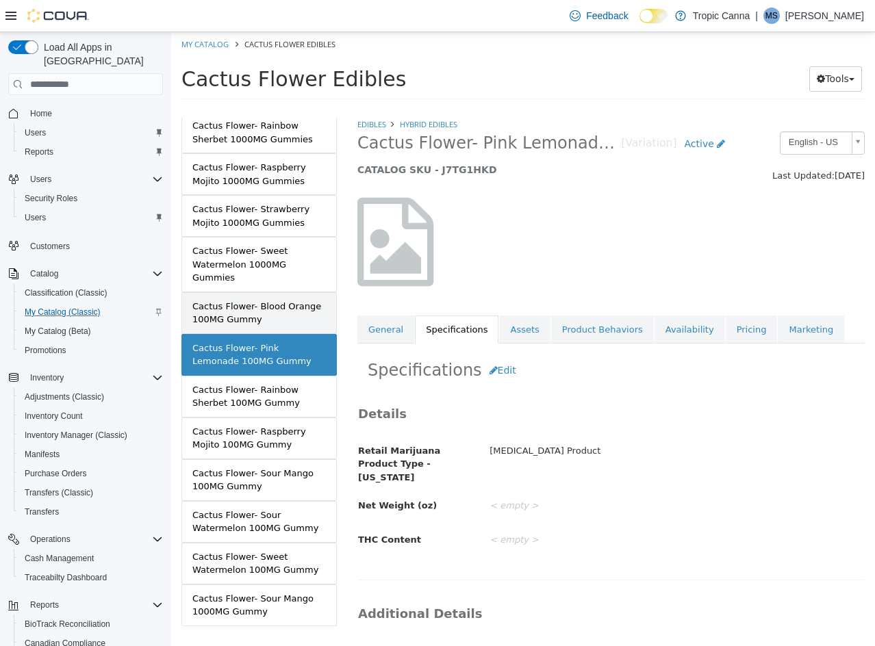
click at [281, 300] on div "Cactus Flower- Blood Orange 100MG Gummy" at bounding box center [258, 313] width 133 height 27
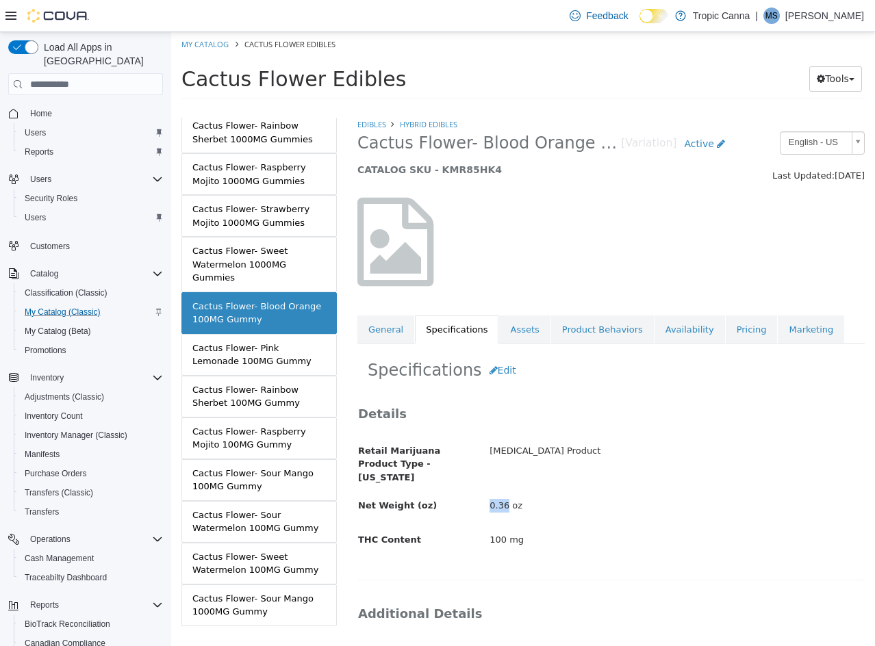
drag, startPoint x: 501, startPoint y: 493, endPoint x: 483, endPoint y: 492, distance: 18.5
click at [483, 494] on div "0.36 oz" at bounding box center [676, 506] width 395 height 24
copy div "0.36"
click at [280, 342] on div "Cactus Flower- Pink Lemonade 100MG Gummy" at bounding box center [258, 355] width 133 height 27
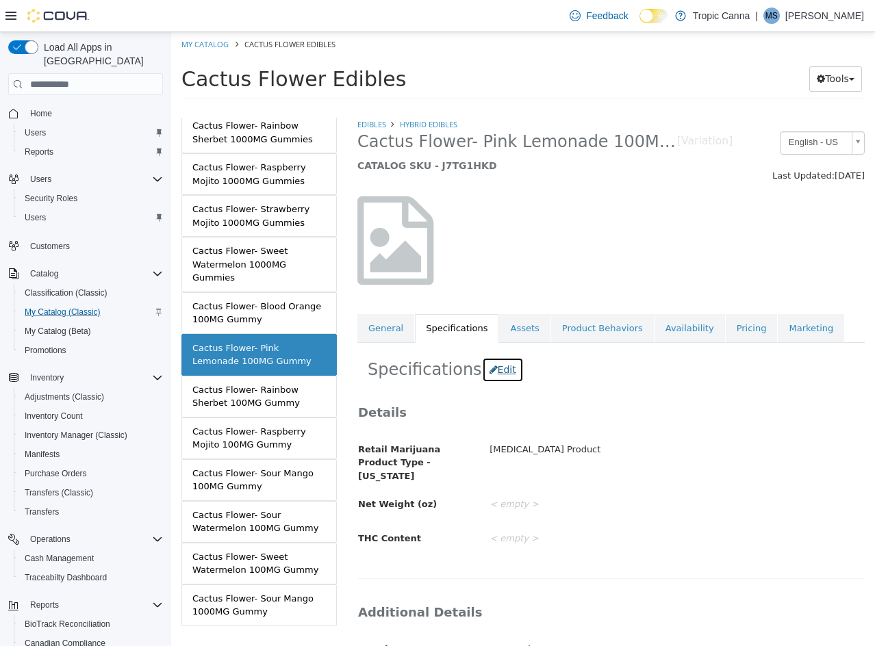
click at [502, 376] on button "Edit" at bounding box center [503, 369] width 42 height 25
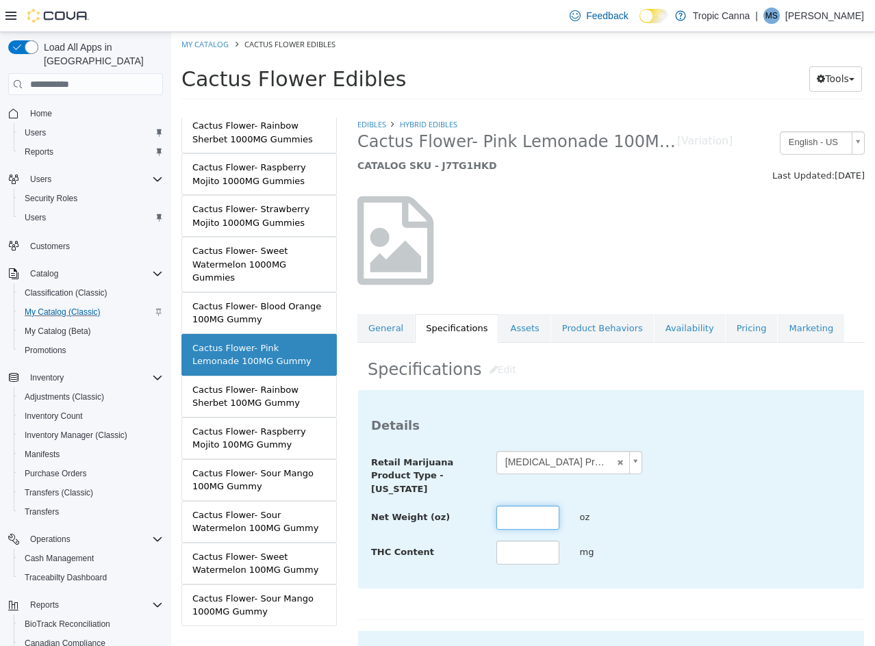
click at [513, 514] on input "text" at bounding box center [527, 518] width 63 height 24
paste input "****"
type input "****"
click at [520, 551] on input "text" at bounding box center [527, 554] width 63 height 24
type input "***"
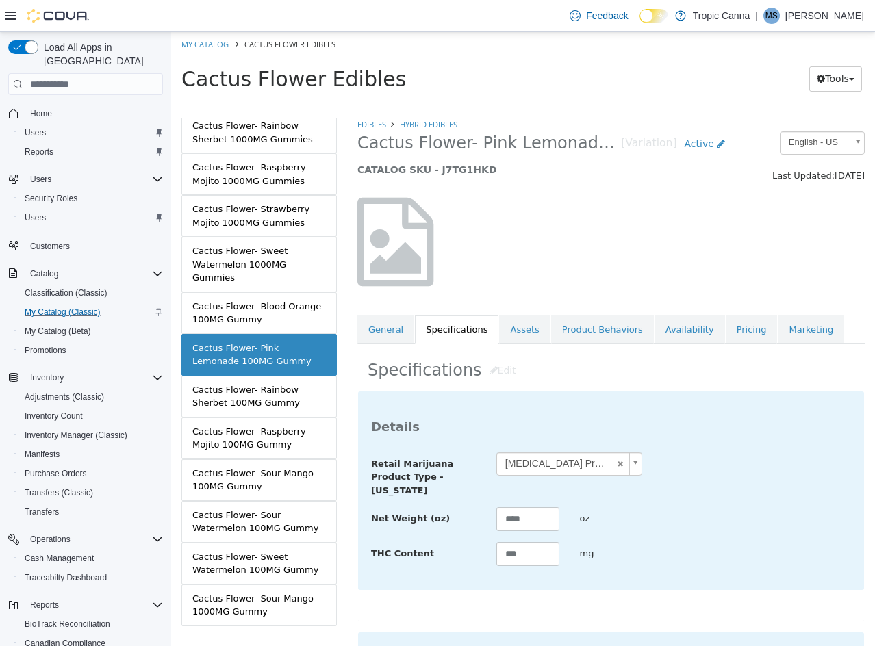
click at [760, 536] on div "**********" at bounding box center [611, 509] width 480 height 115
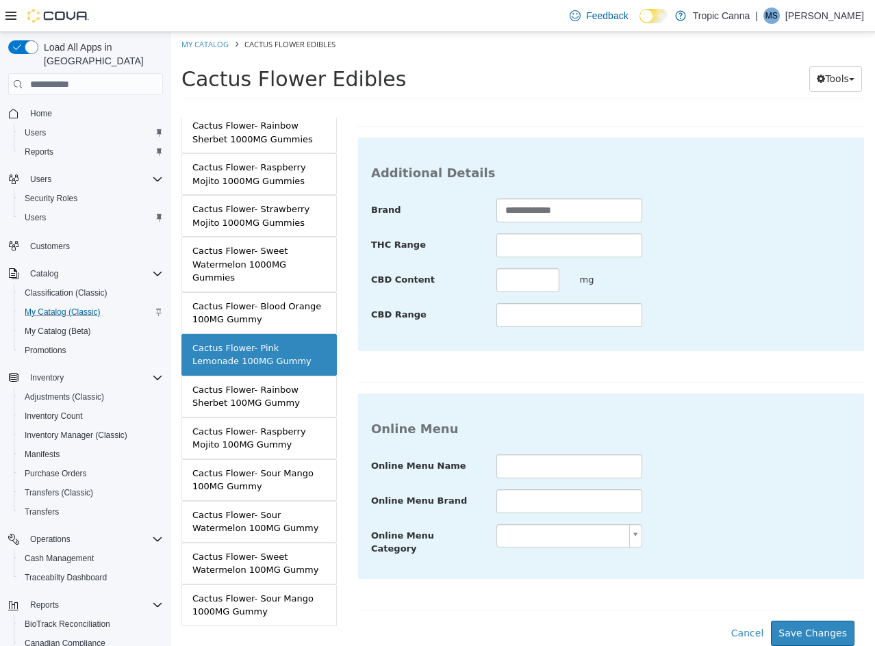
scroll to position [499, 0]
click at [807, 626] on button "Save Changes" at bounding box center [813, 633] width 84 height 25
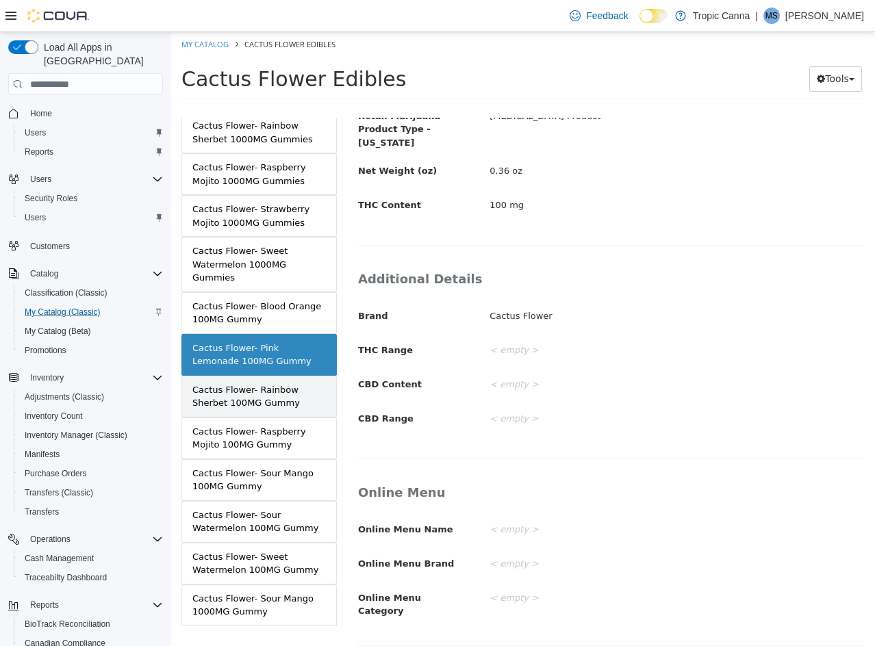
click at [281, 383] on div "Cactus Flower- Rainbow Sherbet 100MG Gummy" at bounding box center [258, 396] width 133 height 27
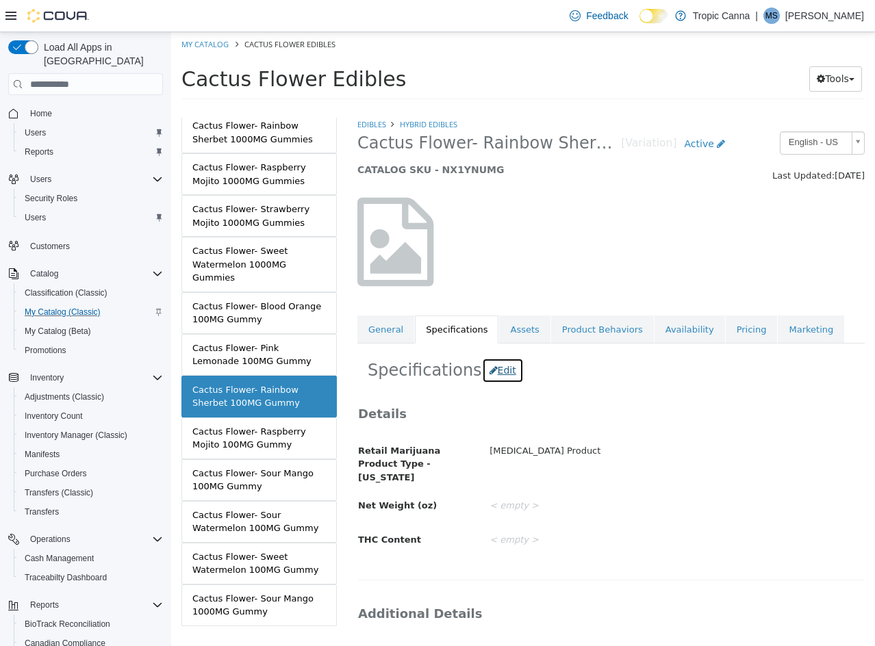
click at [486, 365] on button "Edit" at bounding box center [503, 370] width 42 height 25
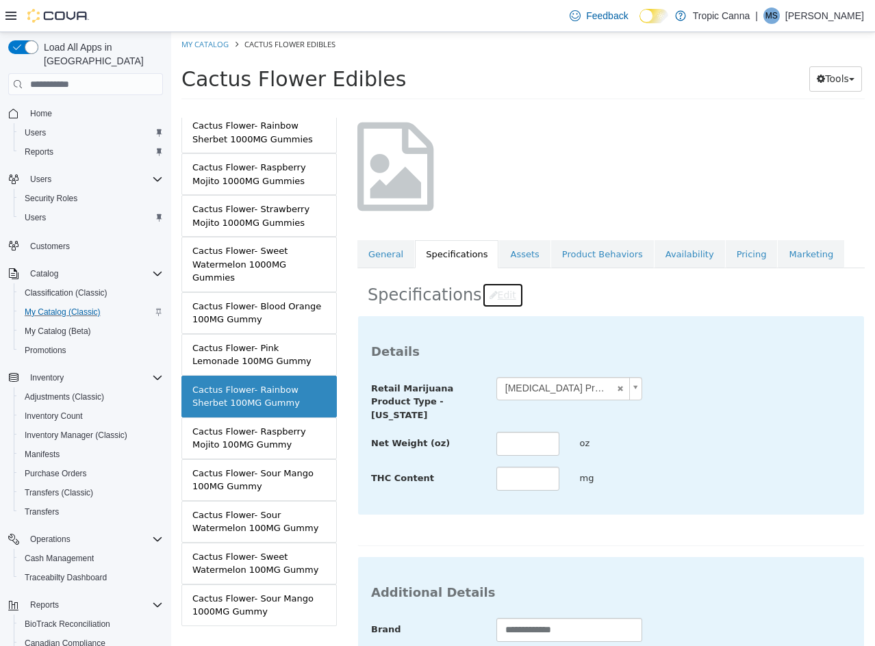
scroll to position [137, 0]
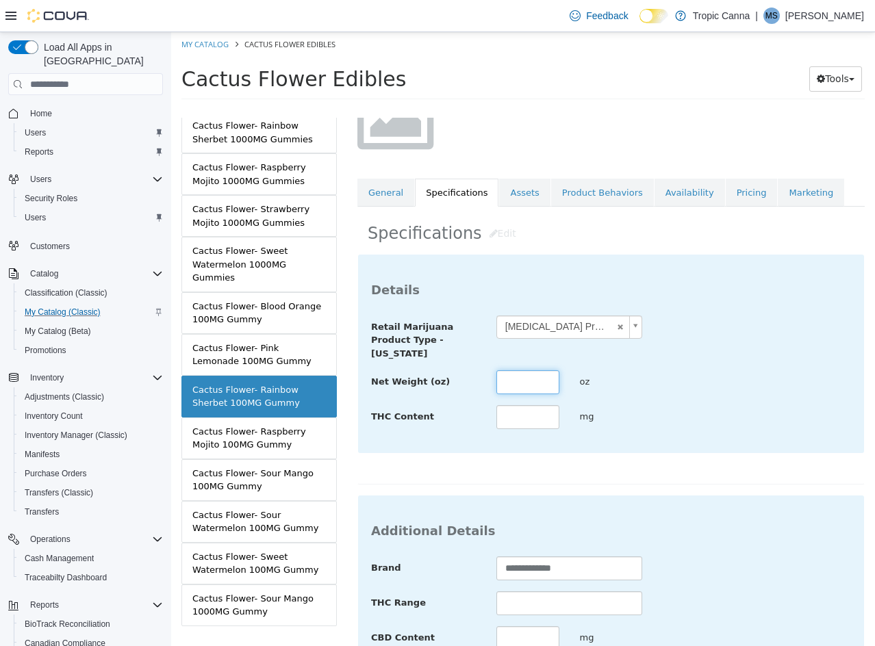
click at [525, 379] on input "text" at bounding box center [527, 382] width 63 height 24
paste input "****"
type input "****"
click at [535, 415] on input "text" at bounding box center [527, 417] width 63 height 24
type input "***"
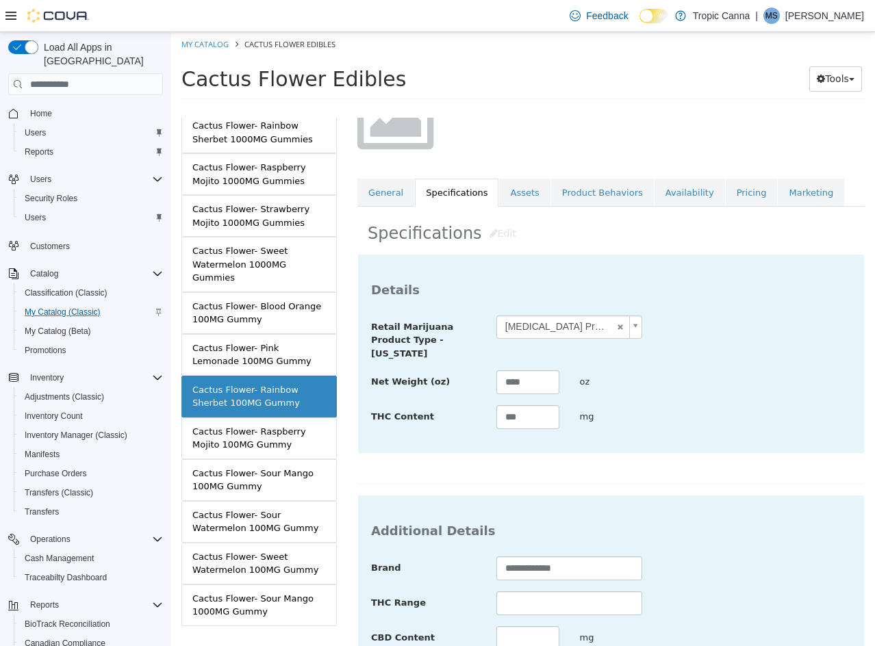
click at [734, 389] on div "Net Weight (oz) **** oz" at bounding box center [611, 382] width 500 height 25
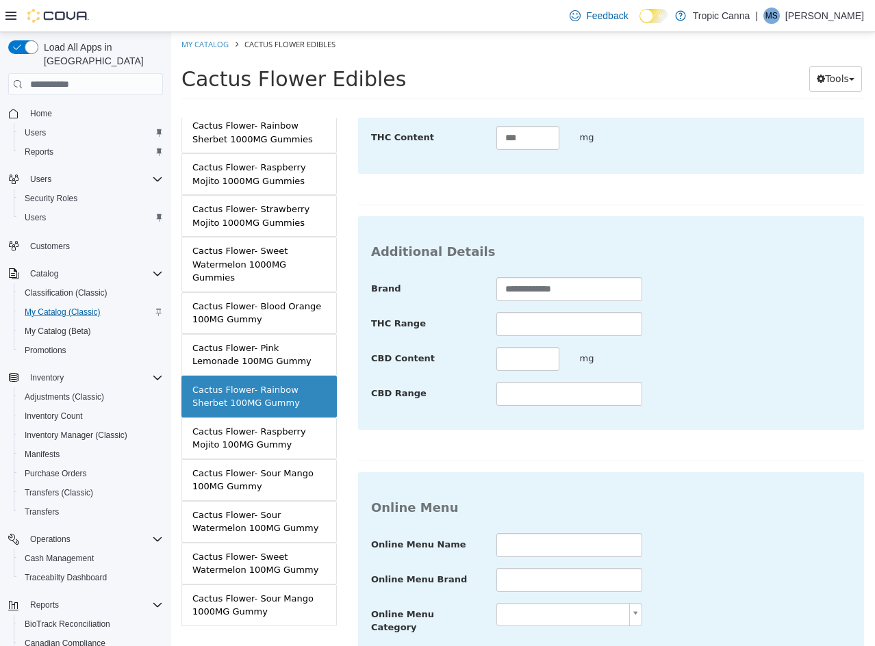
scroll to position [499, 0]
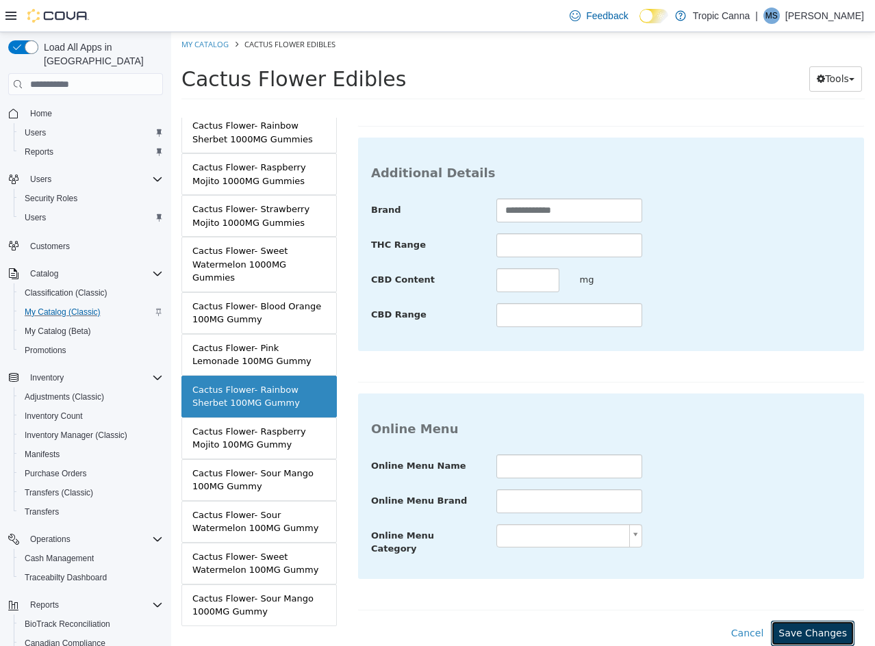
click at [808, 626] on button "Save Changes" at bounding box center [813, 633] width 84 height 25
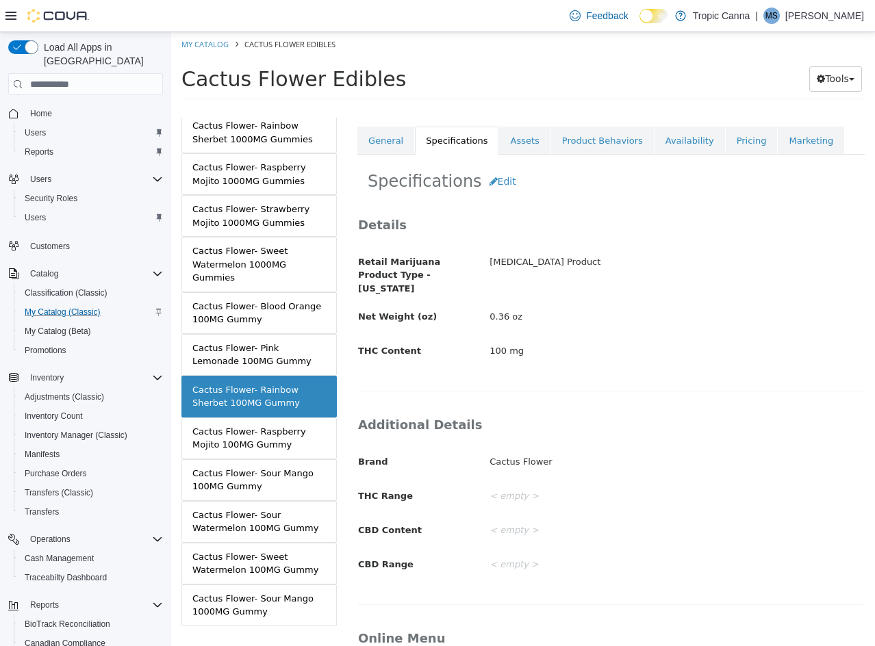
scroll to position [0, 0]
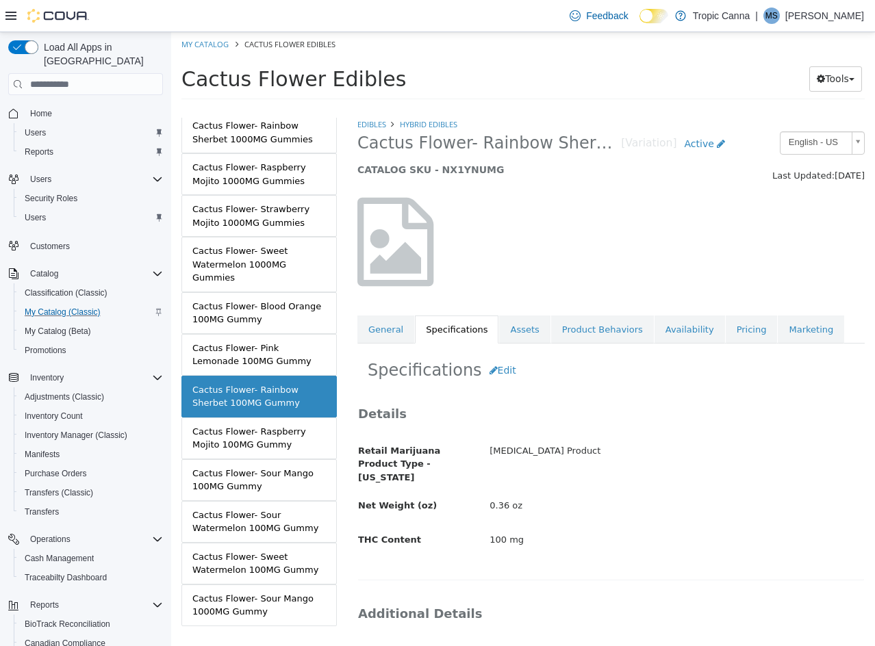
drag, startPoint x: 498, startPoint y: 450, endPoint x: 611, endPoint y: 447, distance: 112.3
click at [611, 447] on div "[MEDICAL_DATA] Product" at bounding box center [676, 451] width 395 height 24
click at [615, 439] on div "[MEDICAL_DATA] Product" at bounding box center [676, 451] width 395 height 24
click at [285, 425] on div "Cactus Flower- Raspberry Mojito 100MG Gummy" at bounding box center [258, 438] width 133 height 27
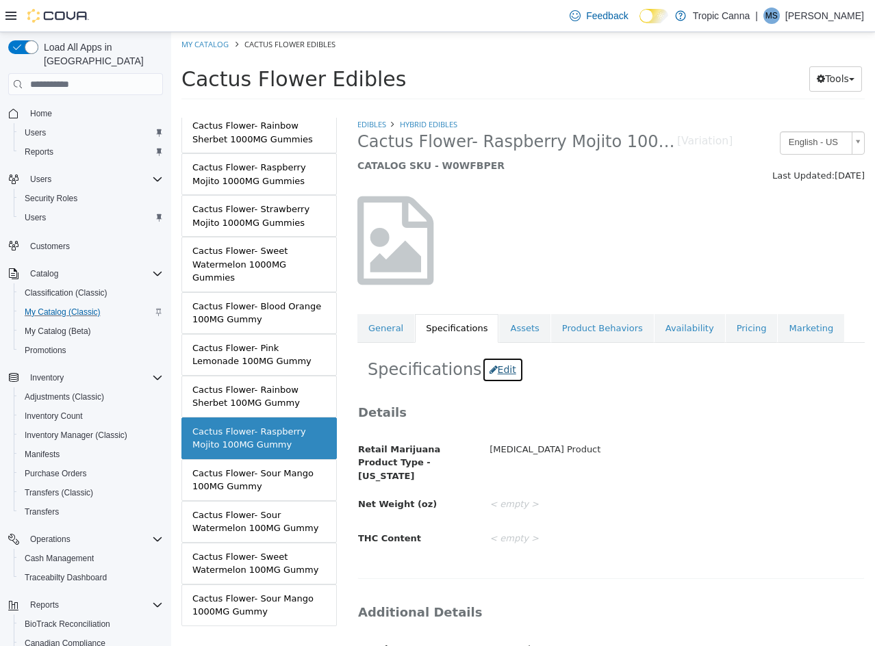
click at [493, 365] on button "Edit" at bounding box center [503, 369] width 42 height 25
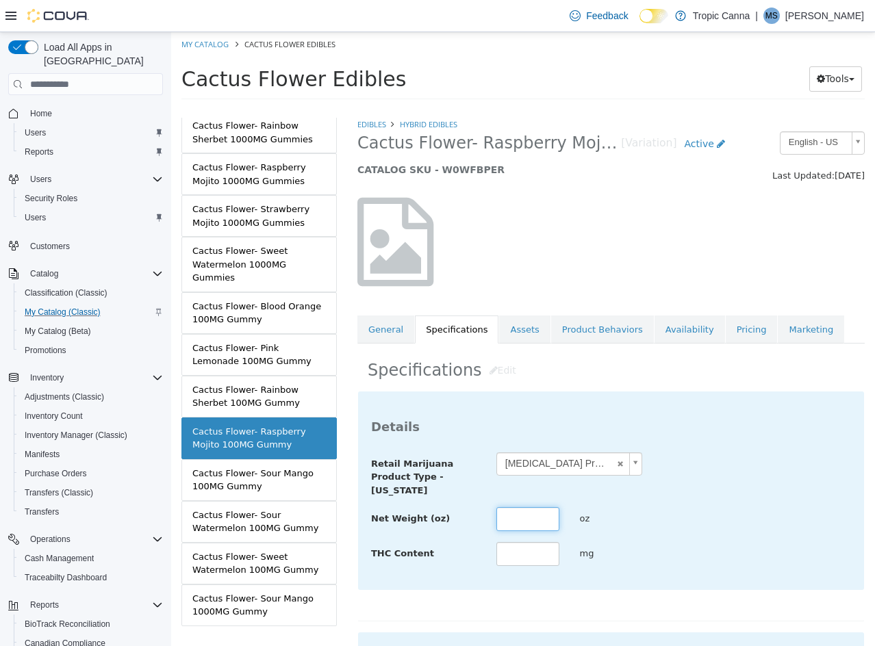
click at [535, 514] on input "text" at bounding box center [527, 519] width 63 height 24
paste input "****"
type input "****"
drag, startPoint x: 525, startPoint y: 559, endPoint x: 525, endPoint y: 542, distance: 16.4
click at [525, 550] on input "text" at bounding box center [527, 554] width 63 height 24
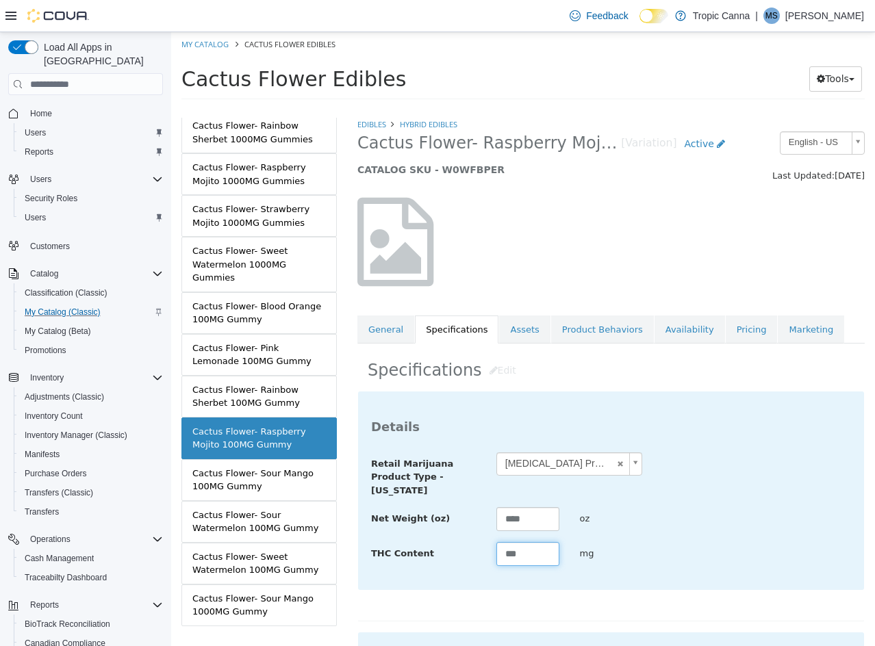
type input "***"
click at [724, 534] on div "**********" at bounding box center [611, 509] width 480 height 115
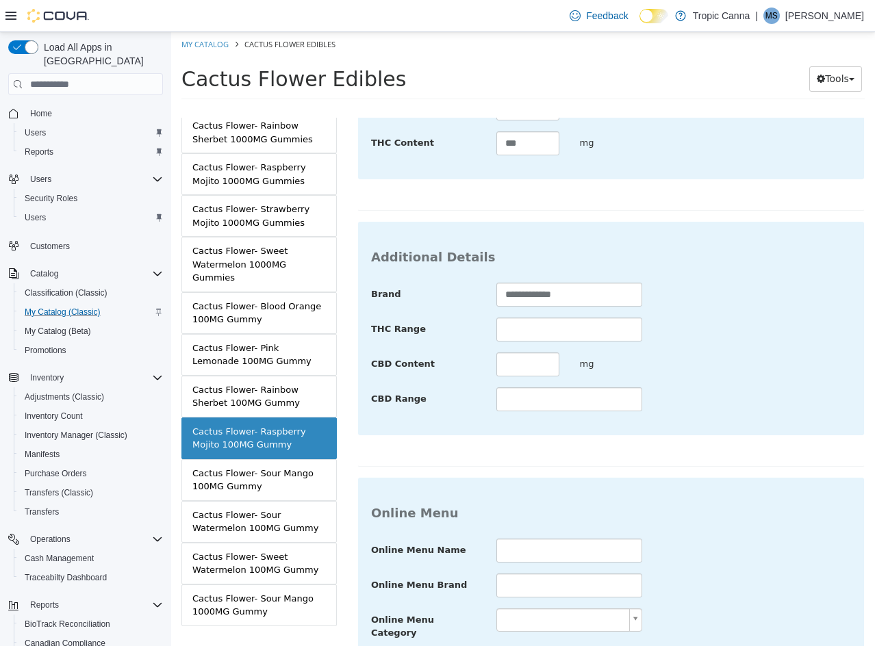
scroll to position [499, 0]
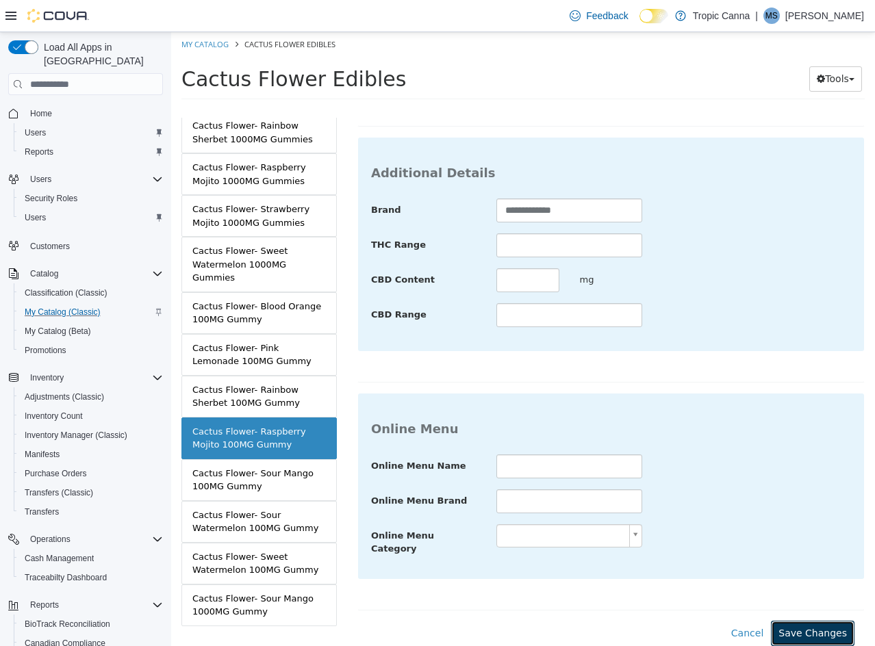
click at [816, 624] on button "Save Changes" at bounding box center [813, 633] width 84 height 25
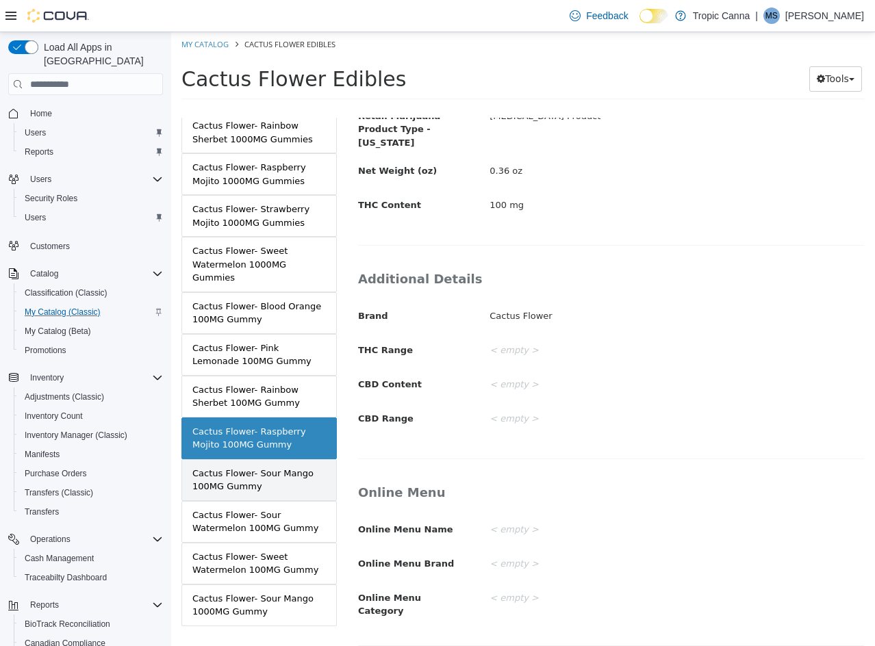
click at [261, 467] on div "Cactus Flower- Sour Mango 100MG Gummy" at bounding box center [258, 480] width 133 height 27
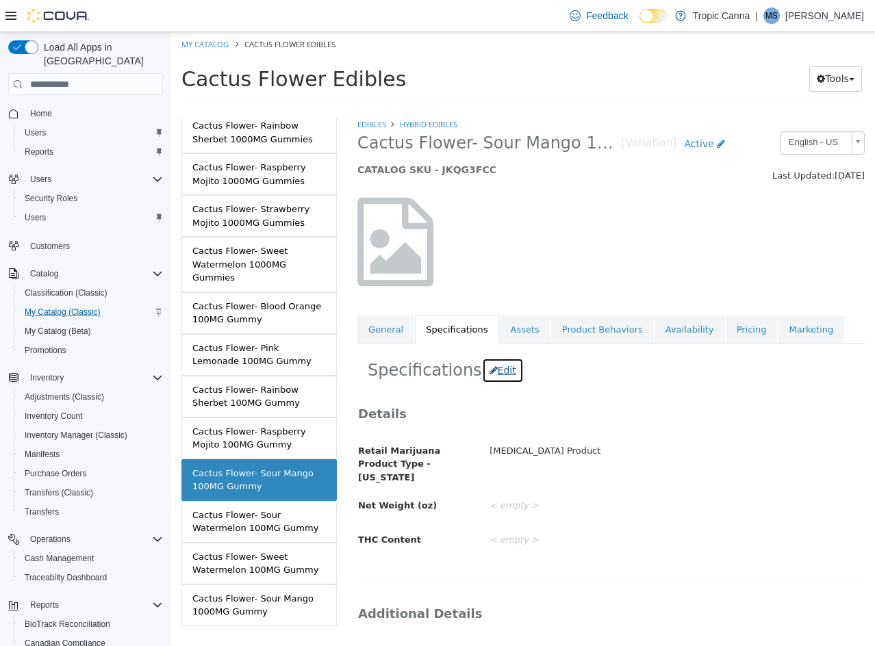
click at [494, 370] on button "Edit" at bounding box center [503, 370] width 42 height 25
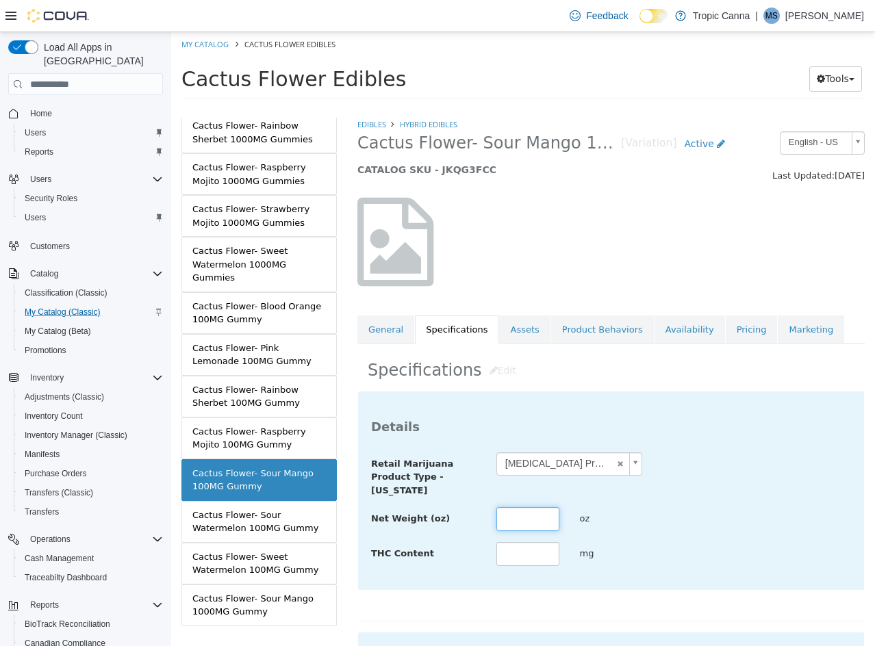
click at [515, 521] on input "text" at bounding box center [527, 519] width 63 height 24
paste input "****"
type input "****"
click at [515, 563] on input "text" at bounding box center [527, 554] width 63 height 24
type input "***"
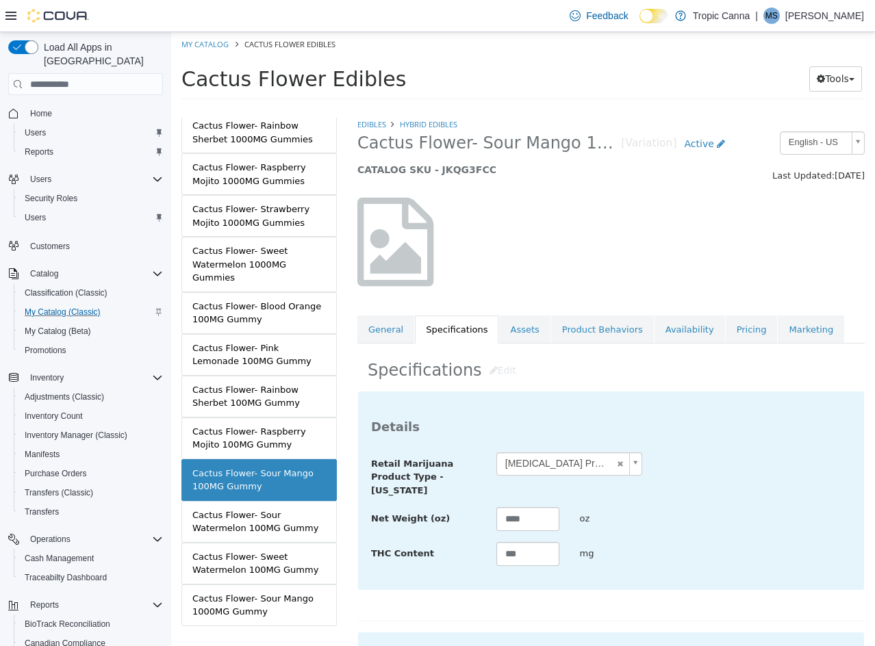
click at [676, 540] on div "**********" at bounding box center [611, 509] width 480 height 115
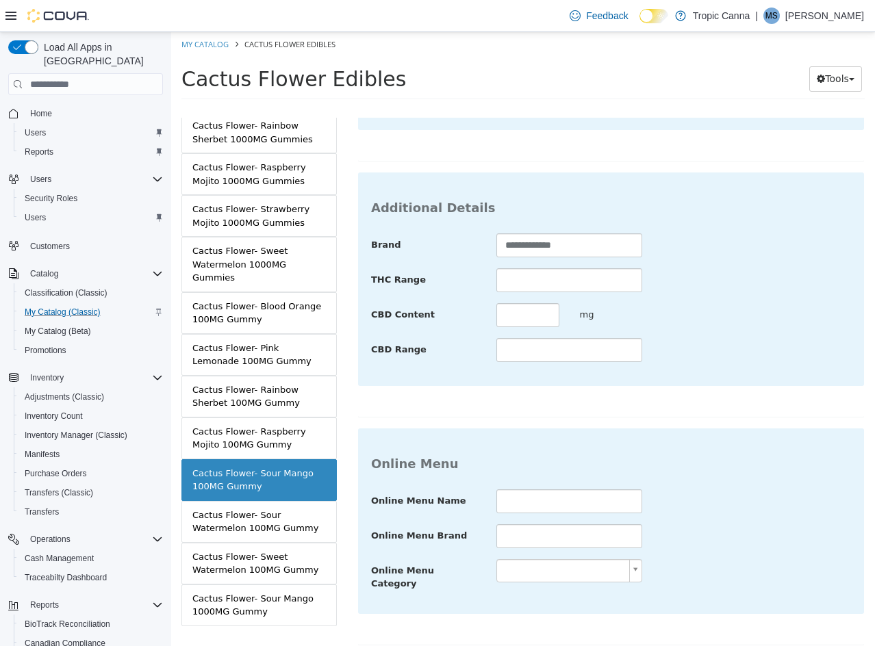
scroll to position [499, 0]
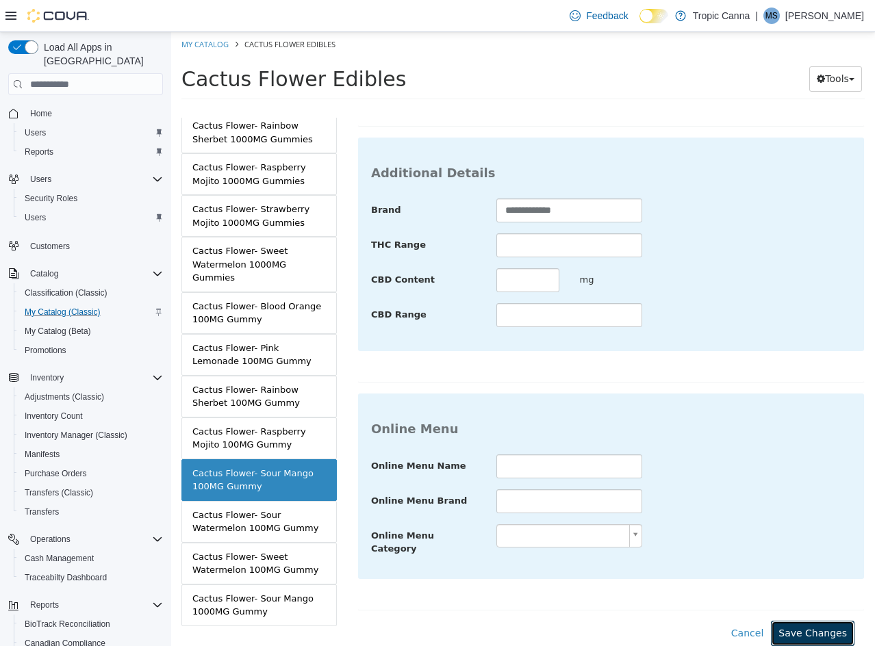
click at [798, 626] on button "Save Changes" at bounding box center [813, 633] width 84 height 25
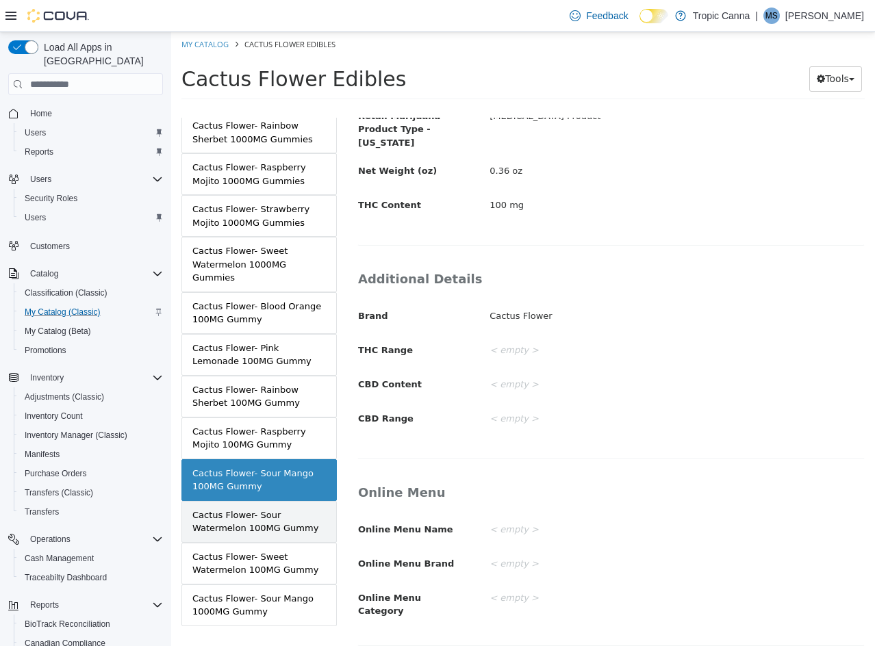
click at [251, 509] on div "Cactus Flower- Sour Watermelon 100MG Gummy" at bounding box center [258, 522] width 133 height 27
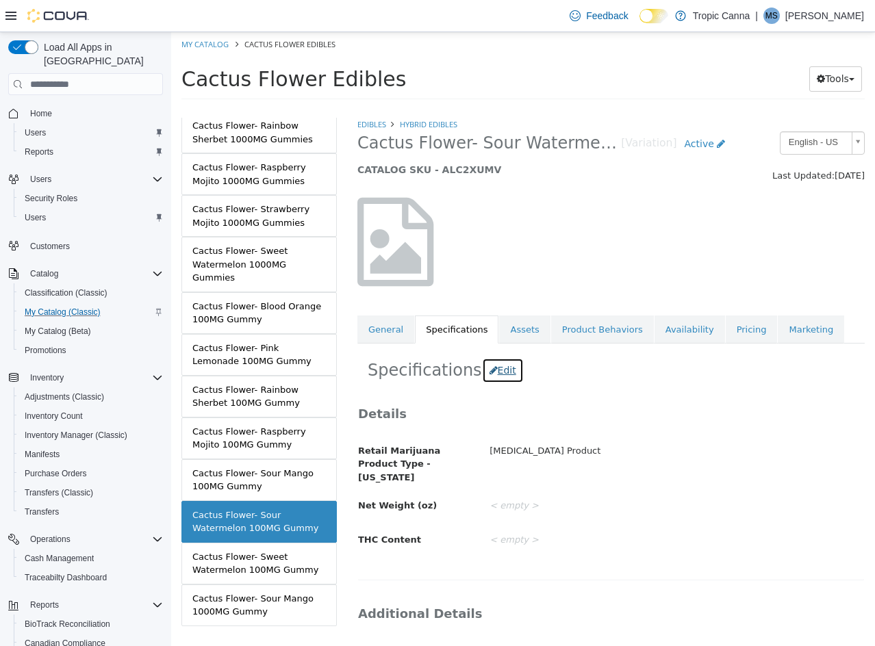
click at [500, 372] on button "Edit" at bounding box center [503, 370] width 42 height 25
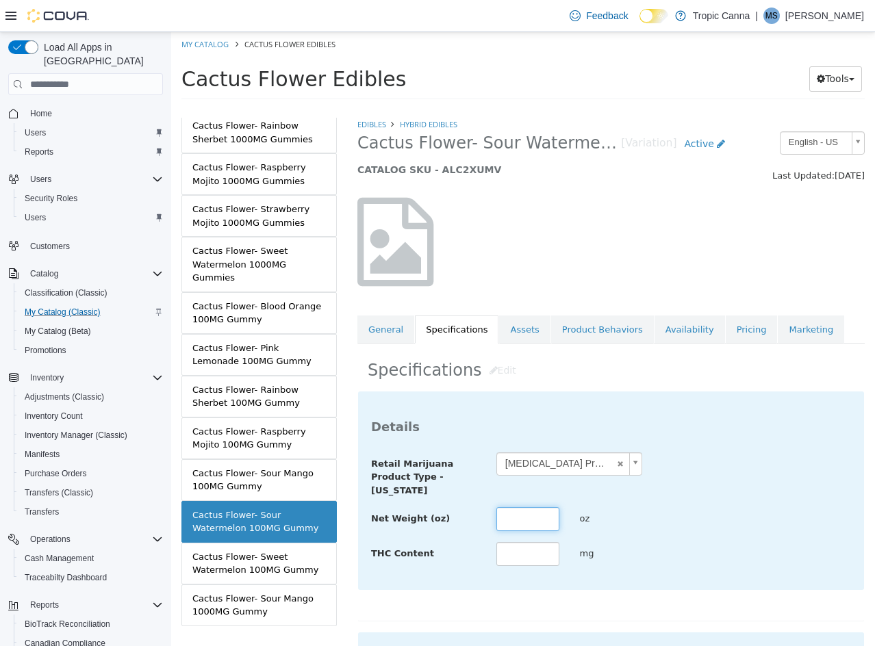
click at [521, 515] on input "text" at bounding box center [527, 519] width 63 height 24
paste input "****"
type input "****"
click at [529, 548] on input "text" at bounding box center [527, 554] width 63 height 24
type input "***"
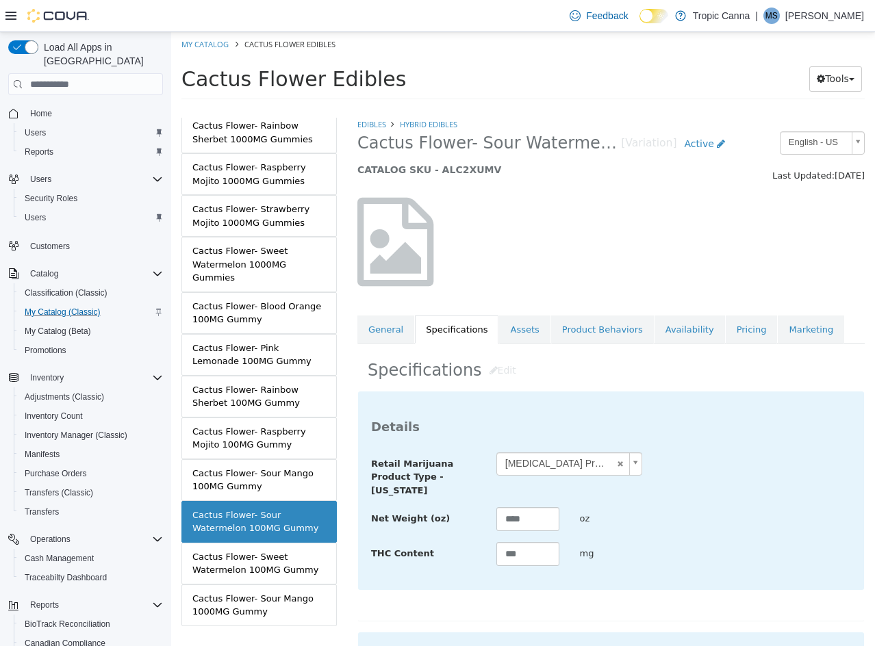
click at [660, 531] on div "Net Weight (oz) **** oz" at bounding box center [611, 519] width 500 height 25
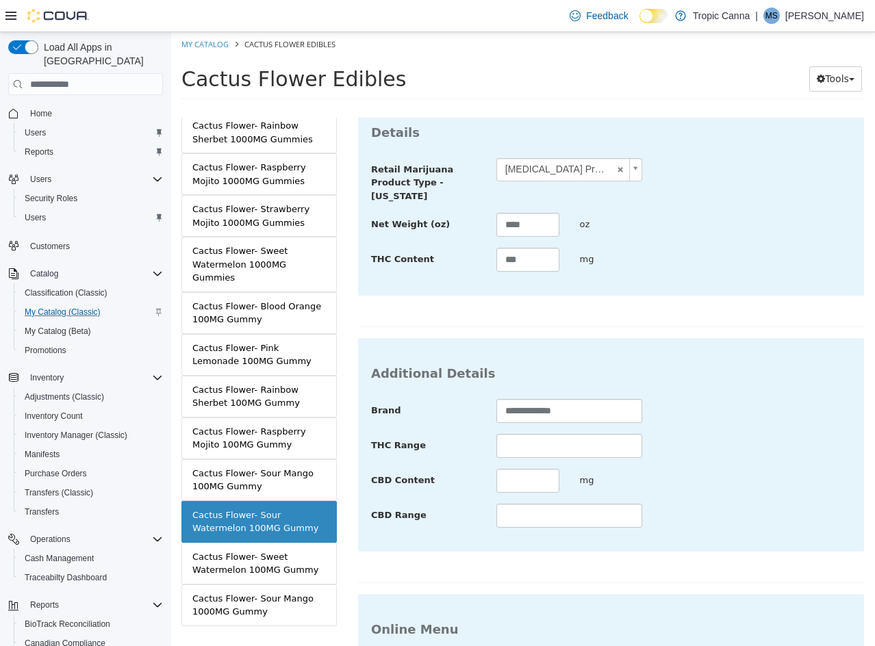
scroll to position [499, 0]
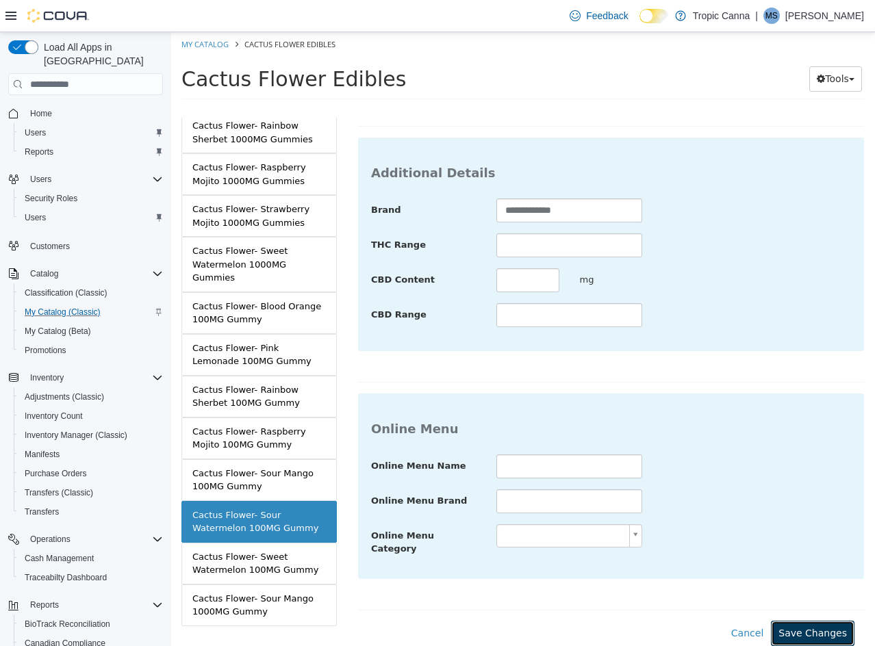
click at [804, 621] on button "Save Changes" at bounding box center [813, 633] width 84 height 25
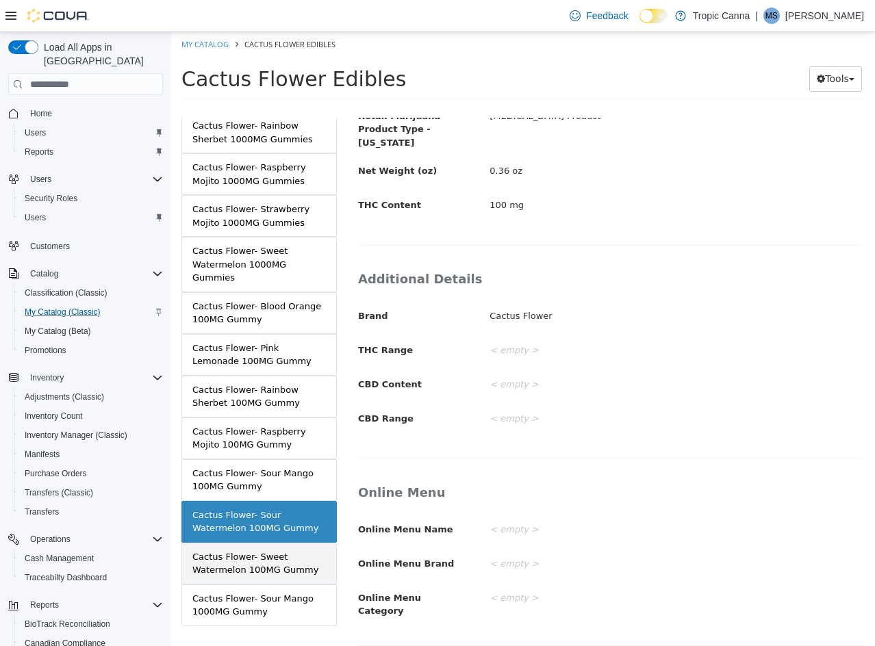
click at [296, 550] on div "Cactus Flower- Sweet Watermelon 100MG Gummy" at bounding box center [258, 563] width 133 height 27
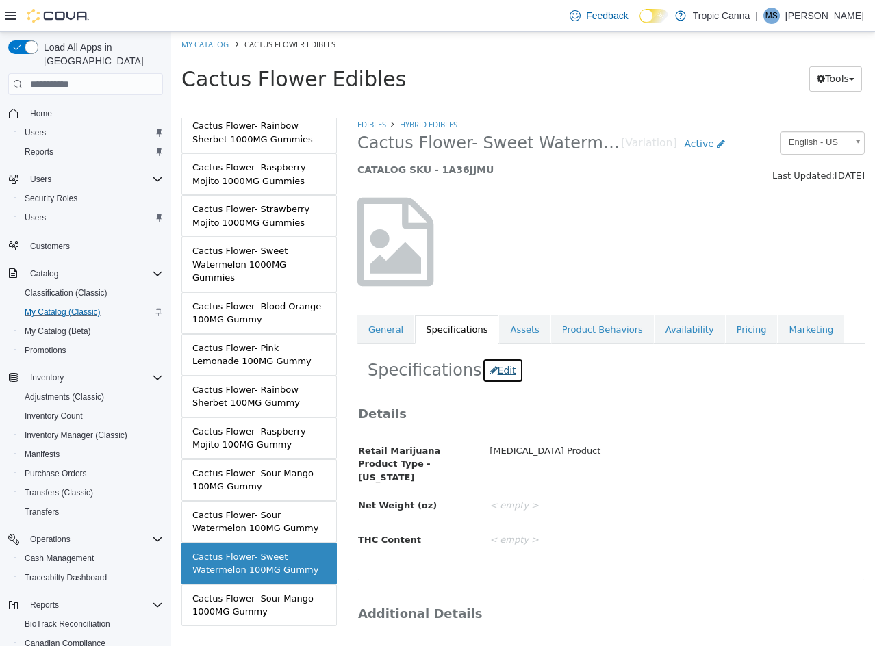
click at [498, 374] on button "Edit" at bounding box center [503, 370] width 42 height 25
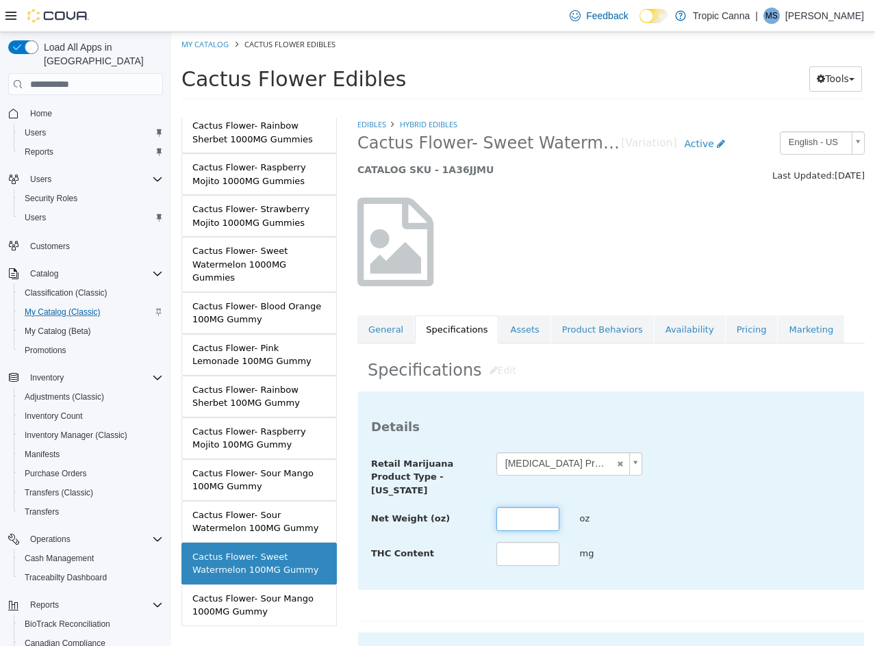
click at [548, 530] on input "text" at bounding box center [527, 519] width 63 height 24
paste input "****"
type input "****"
drag, startPoint x: 528, startPoint y: 567, endPoint x: 523, endPoint y: 553, distance: 14.5
click at [526, 561] on div "mg" at bounding box center [569, 554] width 167 height 25
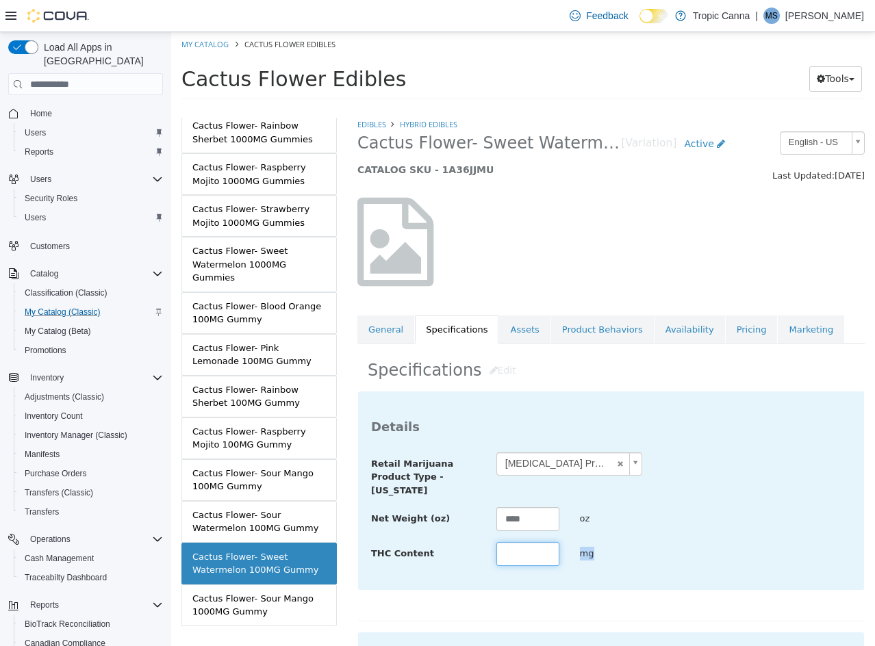
click at [523, 552] on input "text" at bounding box center [527, 554] width 63 height 24
click at [509, 552] on input "text" at bounding box center [527, 554] width 63 height 24
type input "***"
click at [575, 529] on div "**** oz" at bounding box center [569, 519] width 167 height 25
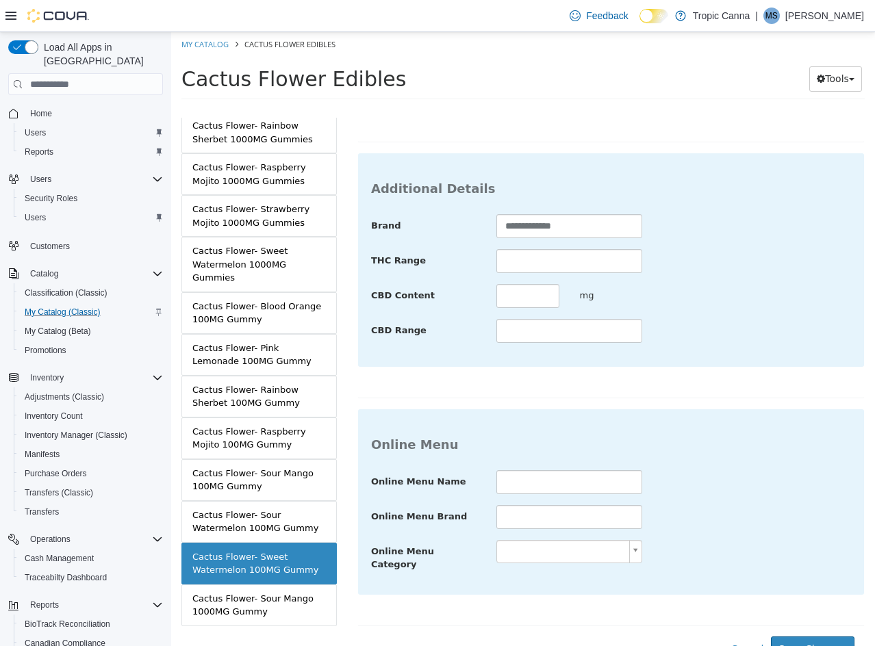
scroll to position [499, 0]
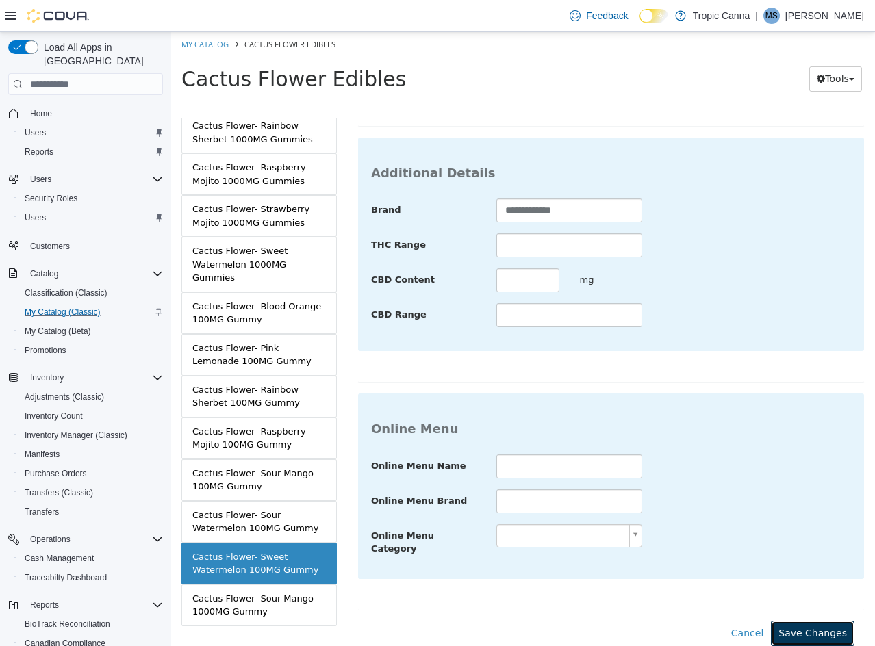
click at [834, 621] on button "Save Changes" at bounding box center [813, 633] width 84 height 25
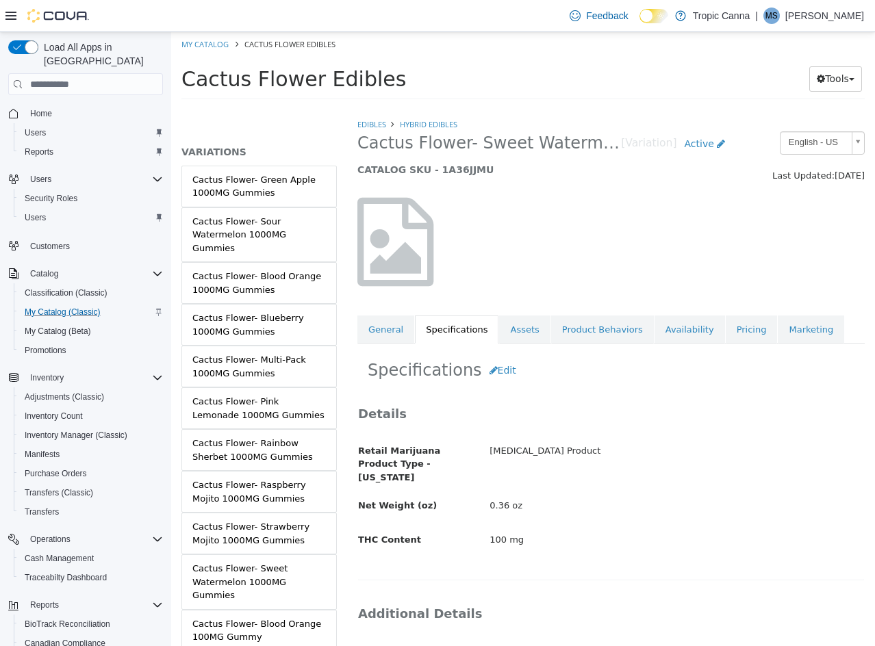
scroll to position [0, 0]
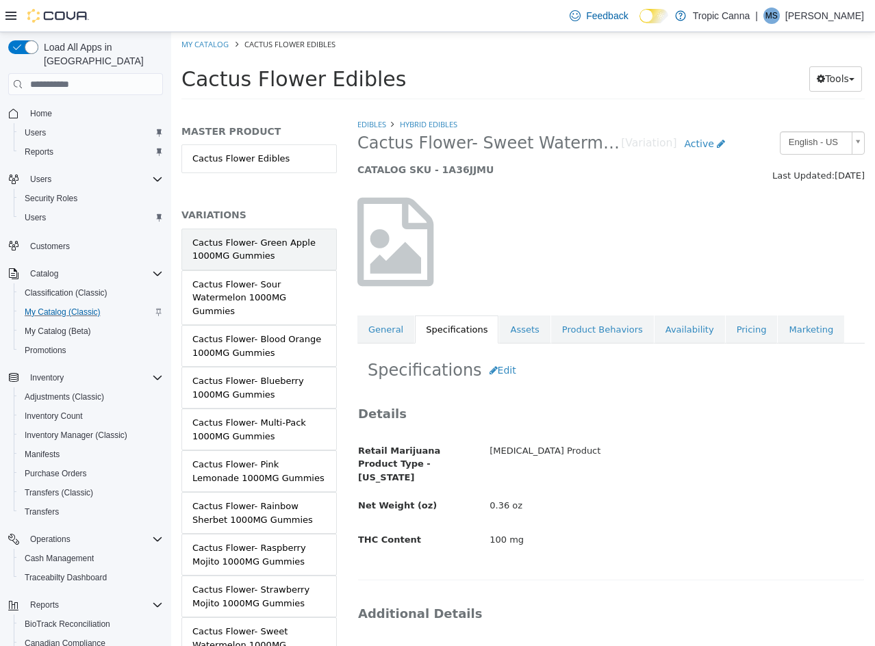
click at [286, 244] on div "Cactus Flower- Green Apple 1000MG Gummies" at bounding box center [258, 249] width 133 height 27
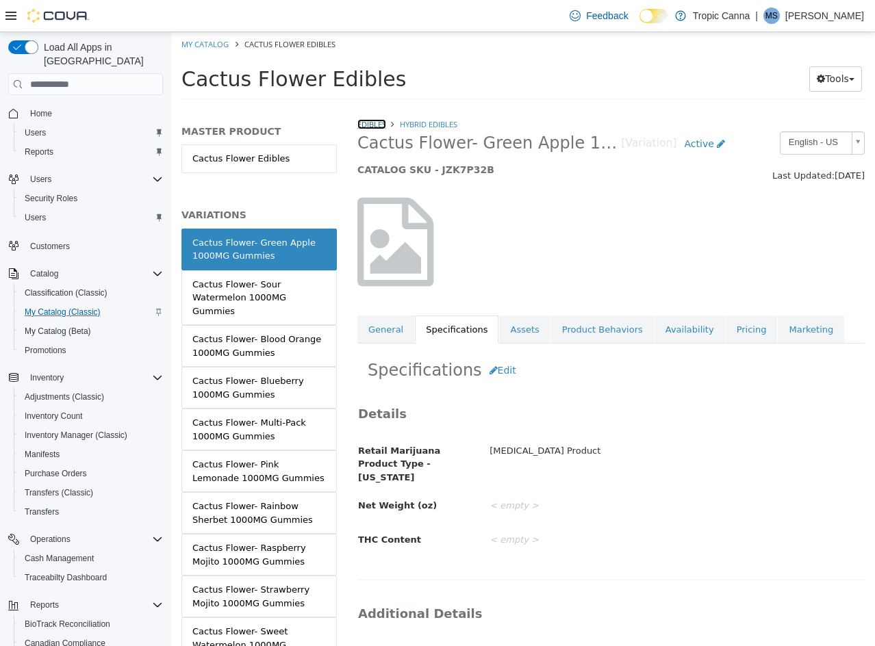
click at [375, 123] on link "Edibles" at bounding box center [371, 124] width 29 height 10
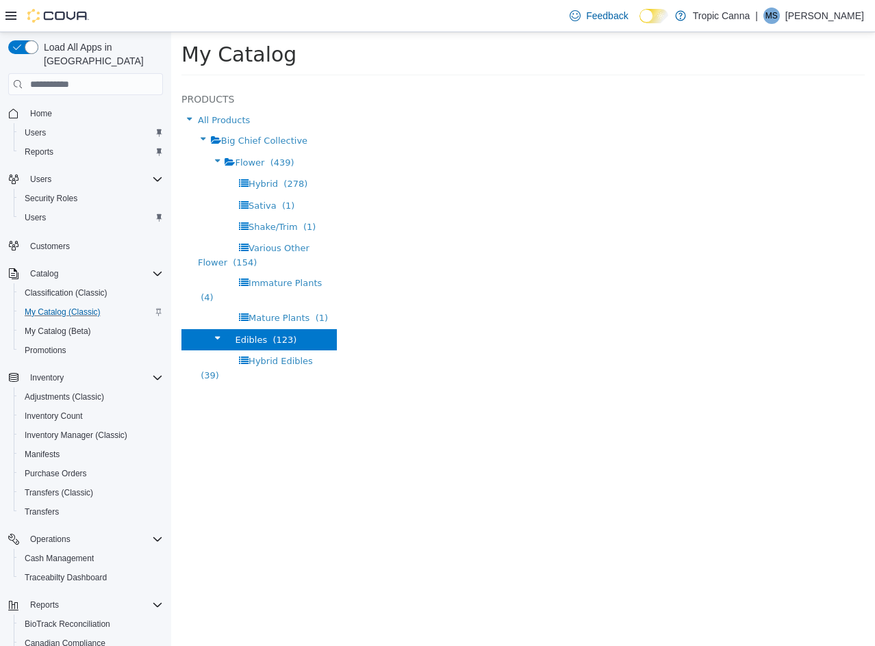
select select "**********"
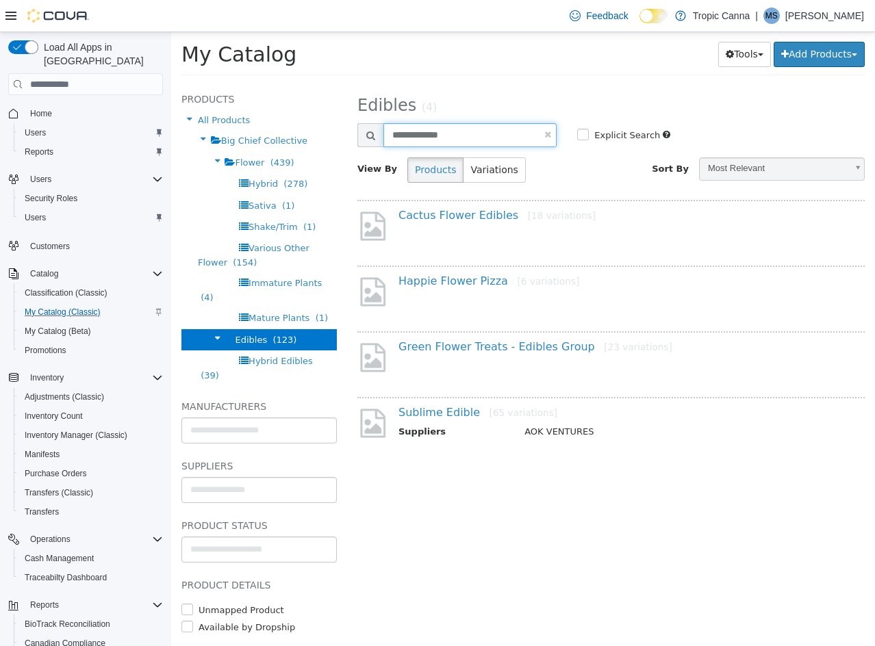
click at [451, 138] on input "**********" at bounding box center [469, 135] width 173 height 24
type input "********"
select select "**********"
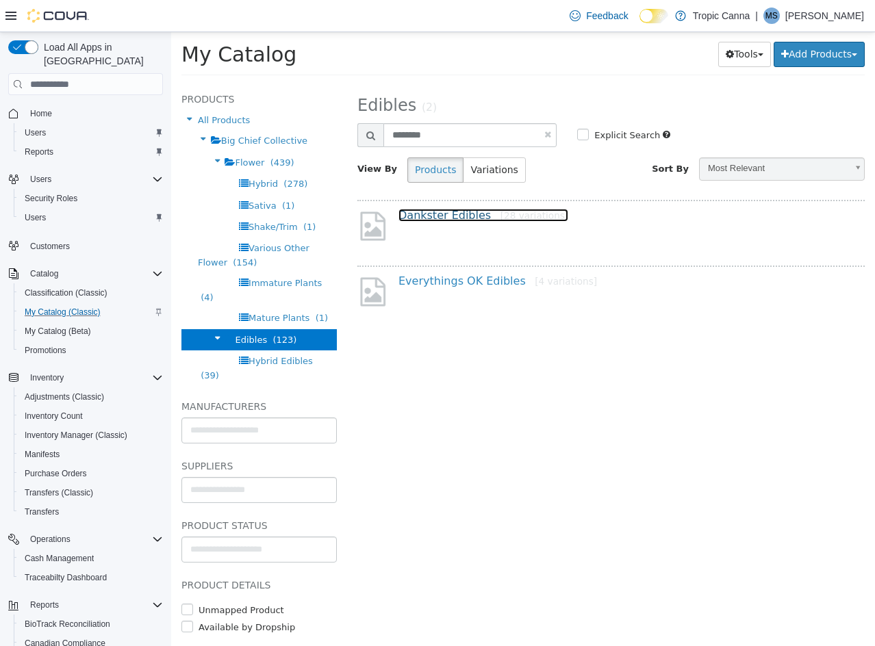
click at [461, 214] on link "Dankster Edibles [28 variations]" at bounding box center [483, 215] width 170 height 13
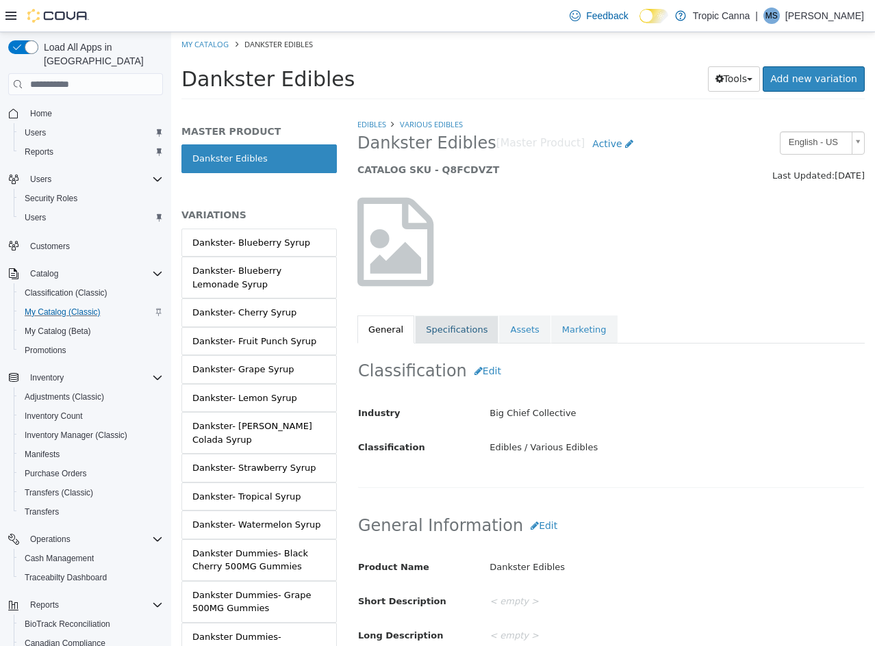
click at [445, 334] on link "Specifications" at bounding box center [457, 330] width 84 height 29
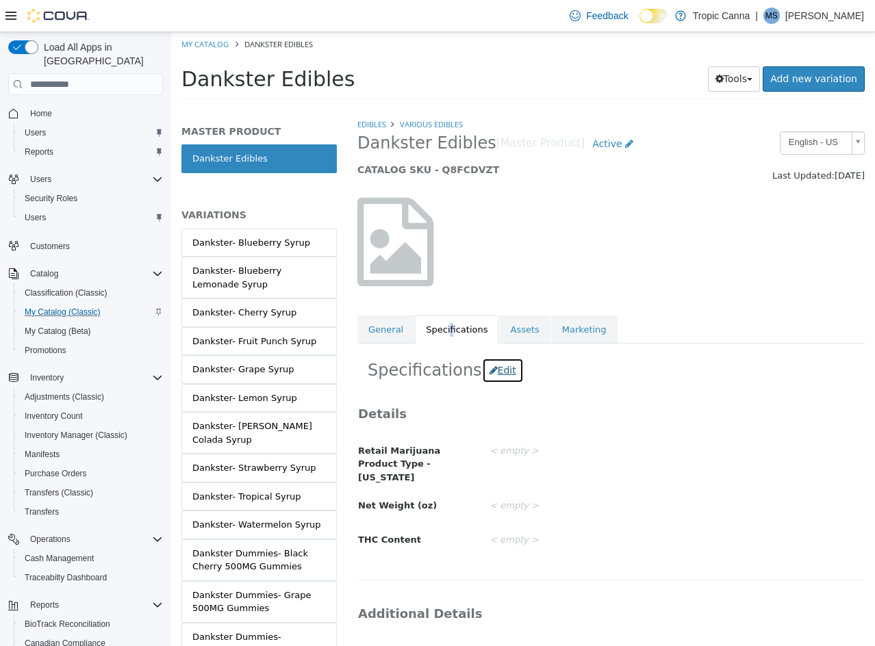
click at [491, 373] on button "Edit" at bounding box center [503, 370] width 42 height 25
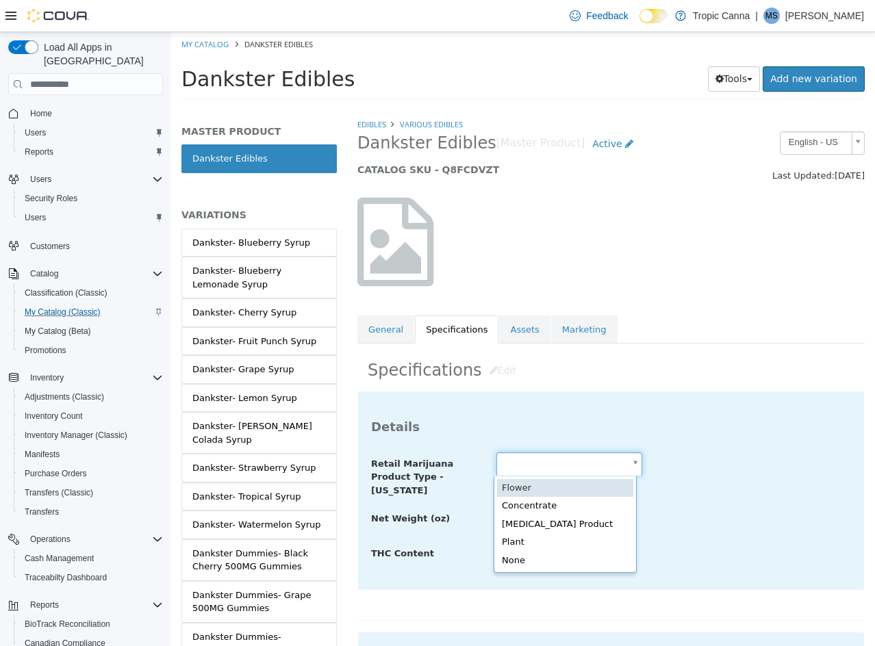
click at [578, 108] on body "Saving Bulk Changes... × Saved changes My Catalog Dankster Edibles Dankster Edi…" at bounding box center [523, 70] width 704 height 76
type input "**********"
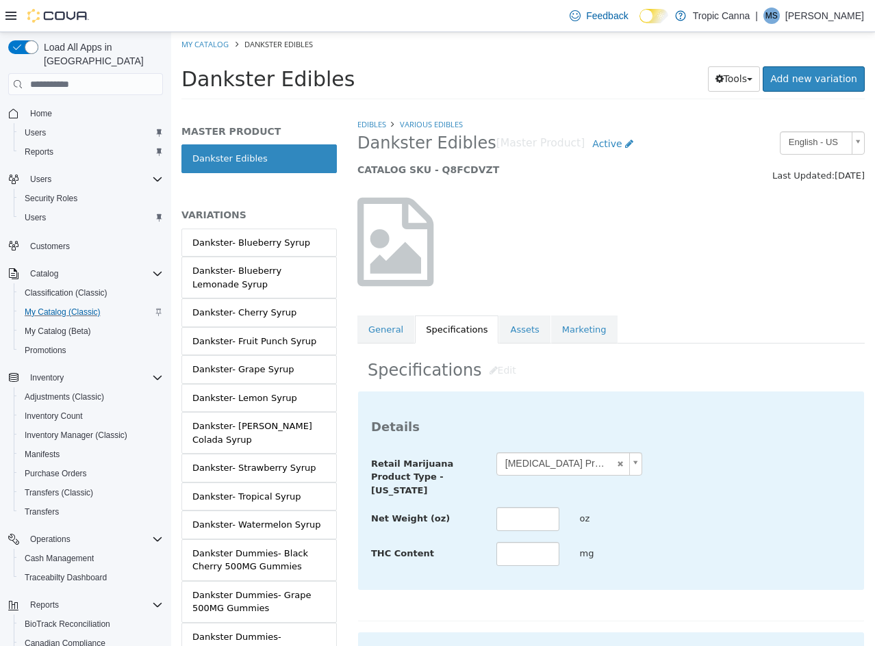
click at [740, 499] on div "**********" at bounding box center [611, 509] width 480 height 115
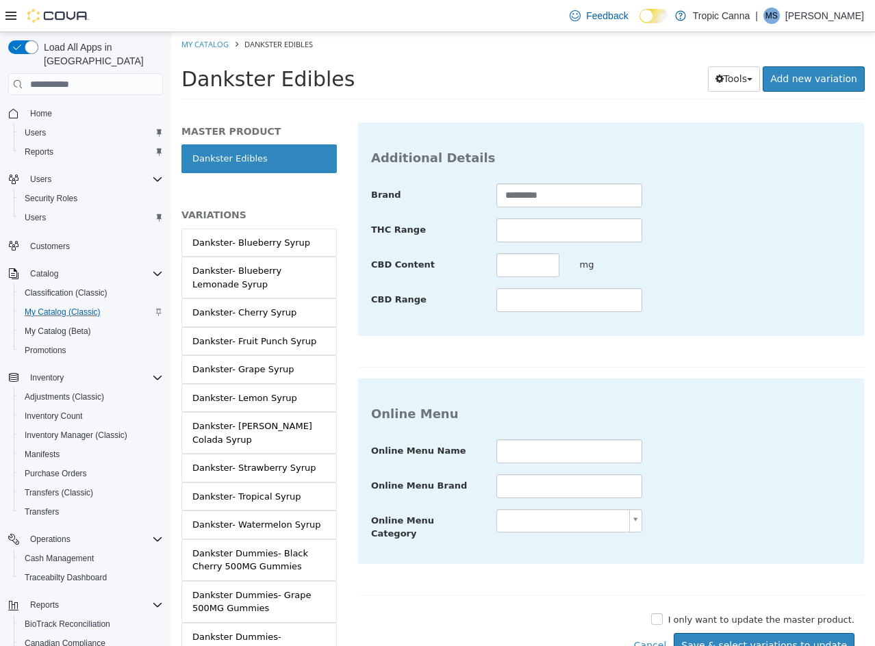
scroll to position [527, 0]
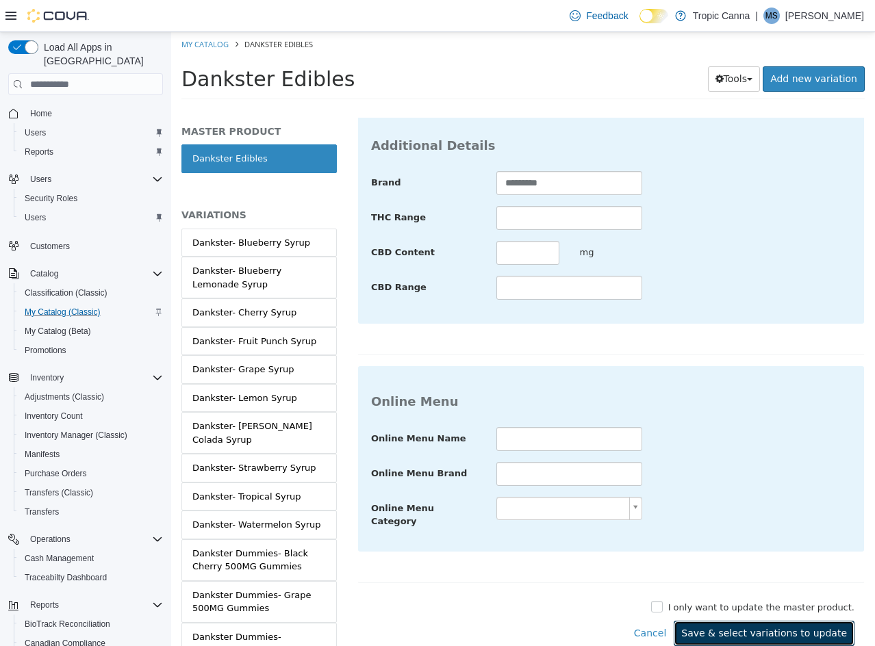
click at [741, 621] on button "Save & select variations to update" at bounding box center [764, 633] width 181 height 25
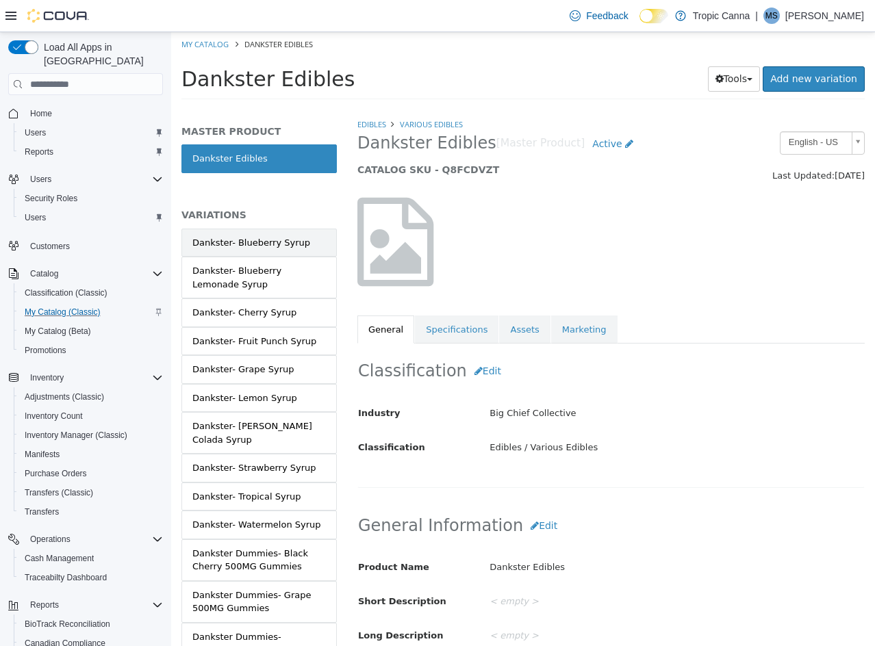
click at [256, 240] on div "Dankster- Blueberry Syrup" at bounding box center [251, 243] width 118 height 14
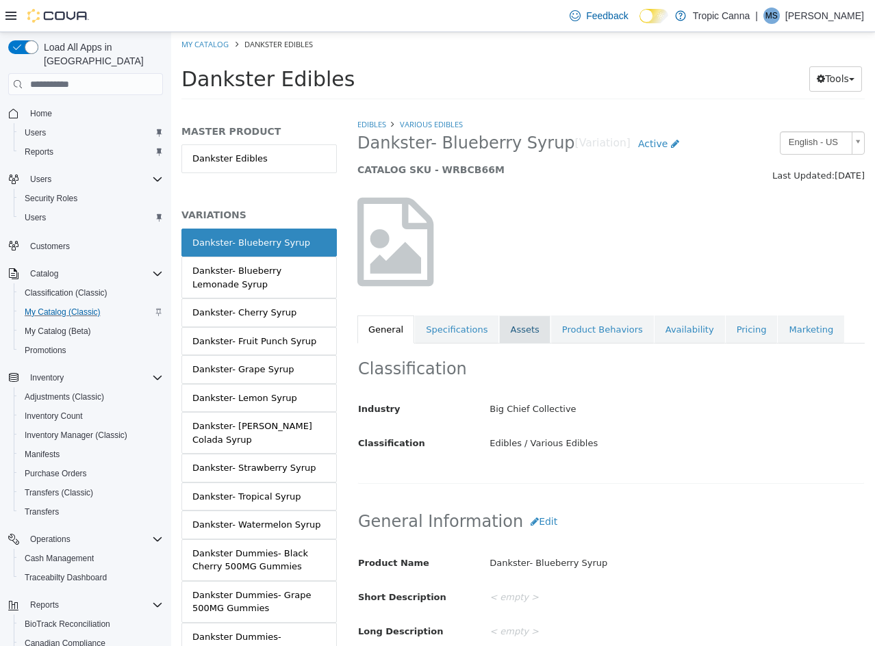
click at [525, 328] on link "Assets" at bounding box center [524, 330] width 51 height 29
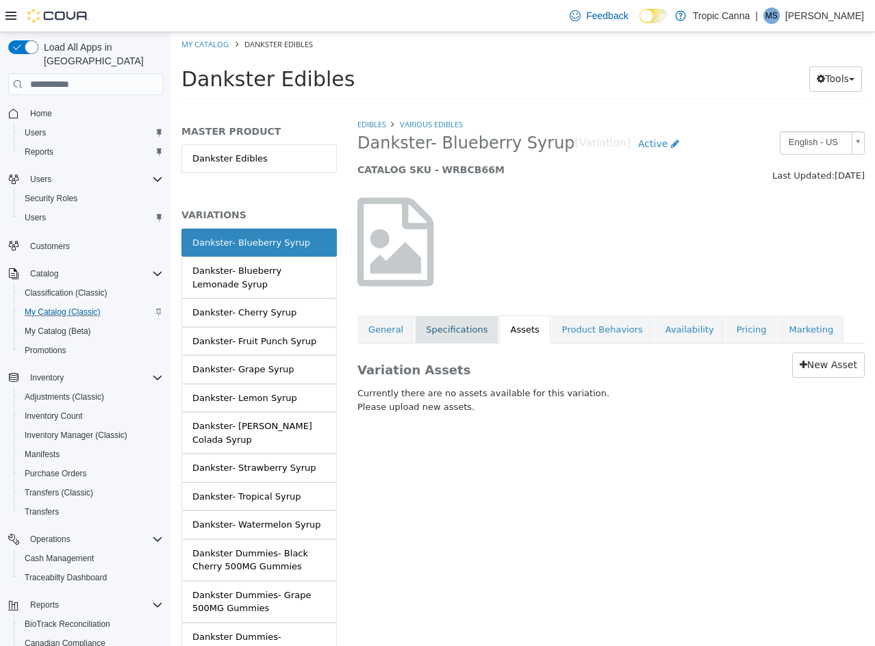
click at [436, 333] on link "Specifications" at bounding box center [457, 330] width 84 height 29
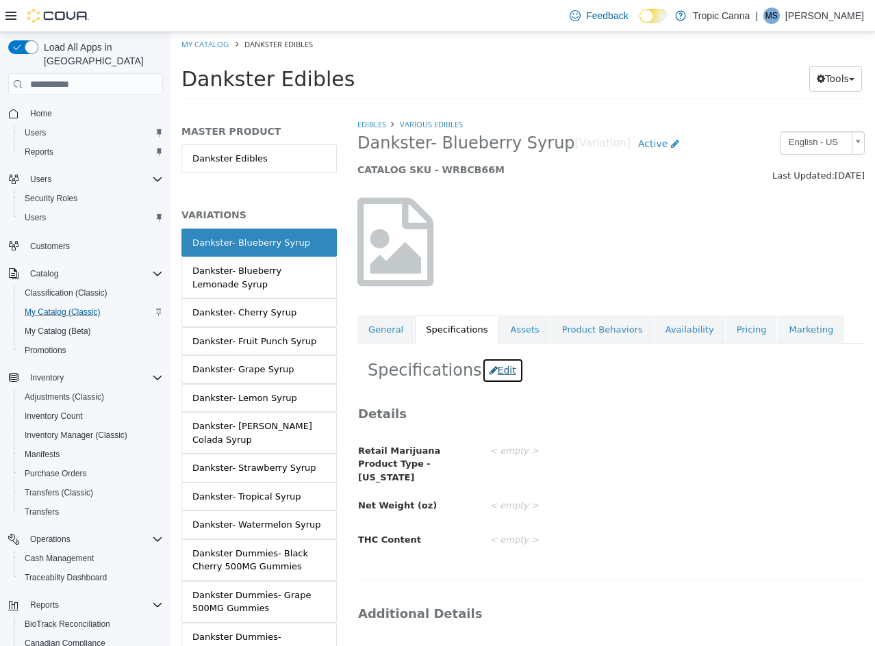
click at [489, 372] on button "Edit" at bounding box center [503, 370] width 42 height 25
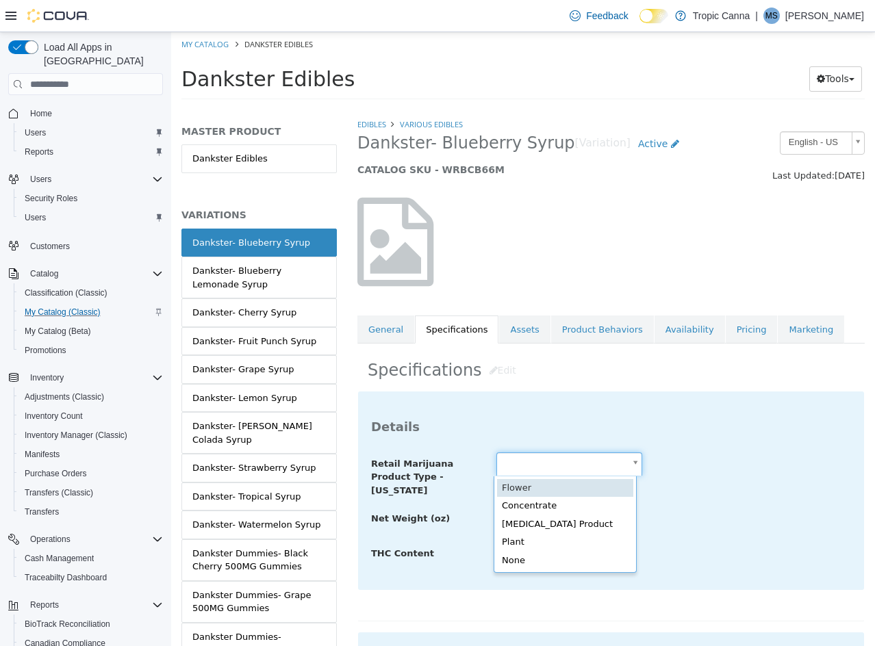
click at [555, 108] on body "Saving Bulk Changes... × Saved changes My Catalog Dankster Edibles Dankster Edi…" at bounding box center [523, 70] width 704 height 76
type input "**********"
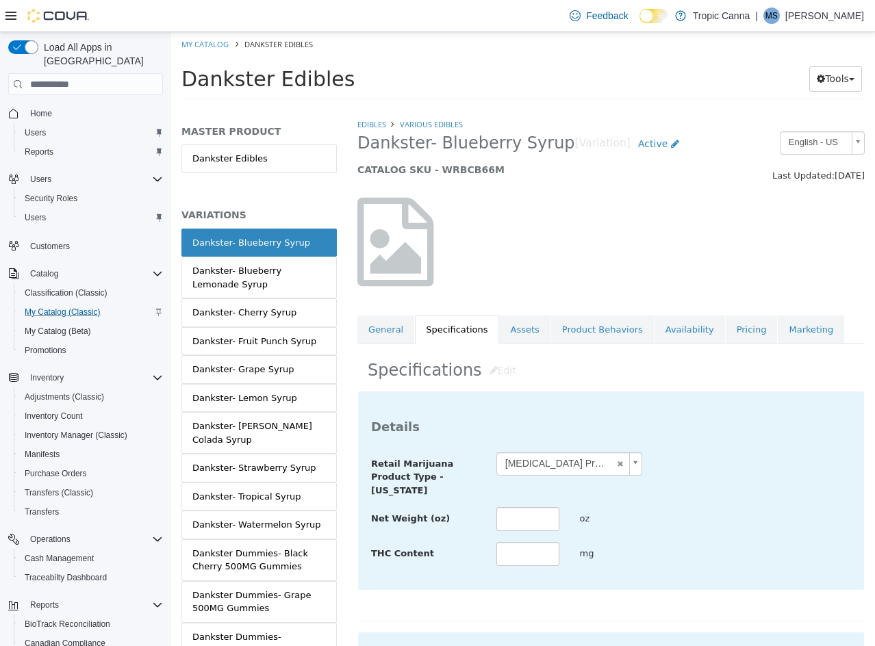
click at [679, 528] on div "Net Weight (oz) oz" at bounding box center [611, 519] width 500 height 25
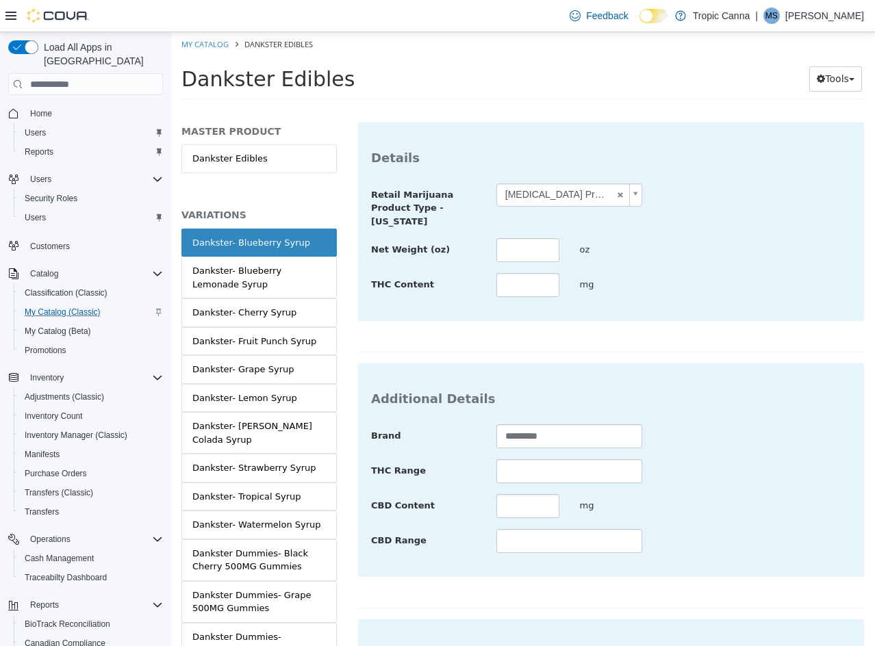
scroll to position [499, 0]
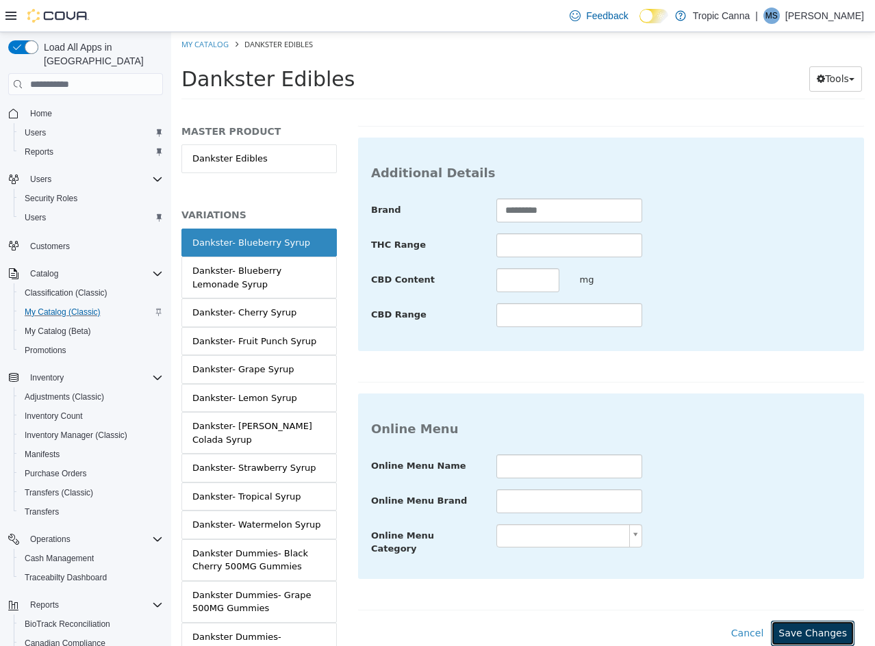
click at [805, 628] on button "Save Changes" at bounding box center [813, 633] width 84 height 25
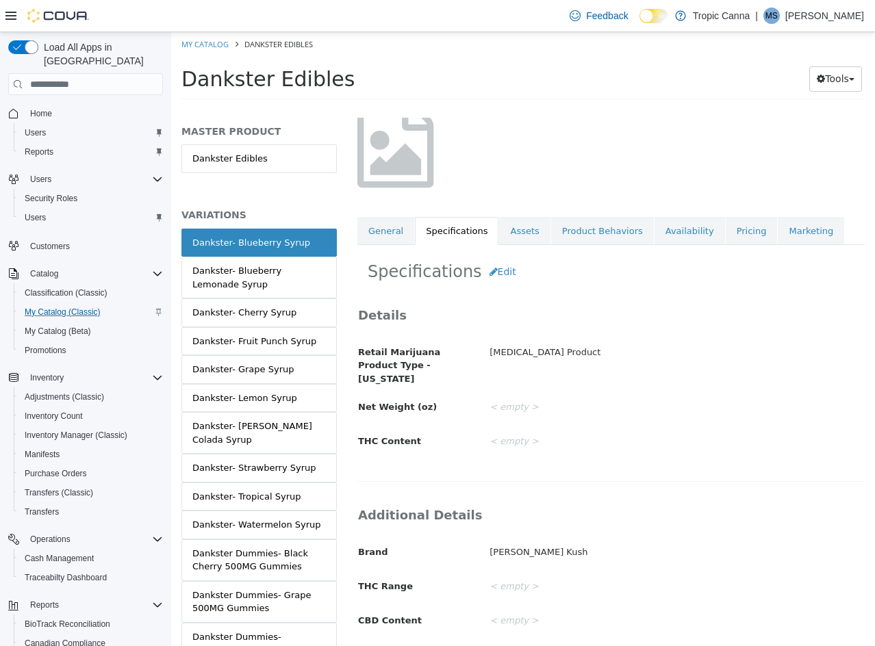
scroll to position [0, 0]
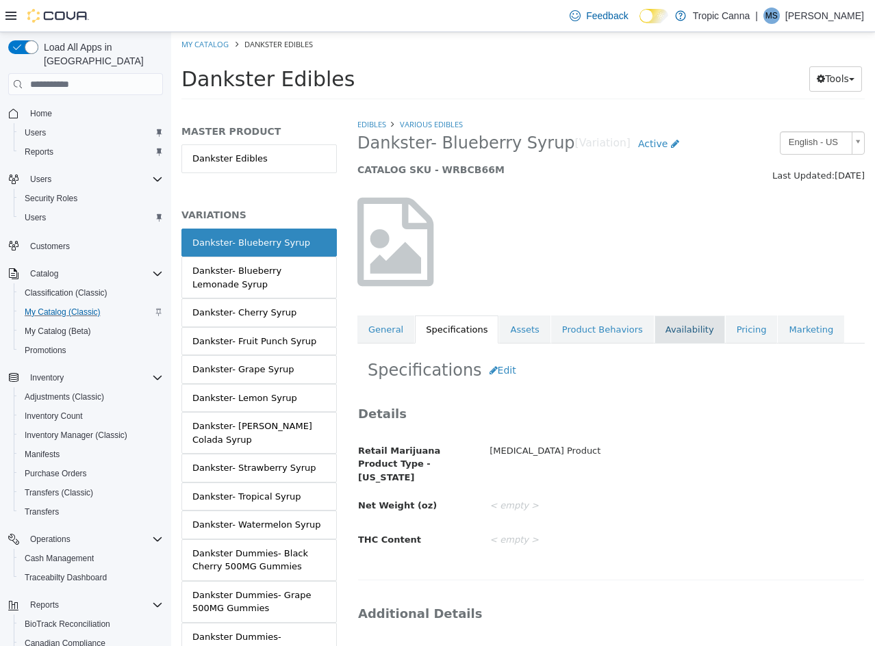
click at [676, 322] on link "Availability" at bounding box center [689, 330] width 70 height 29
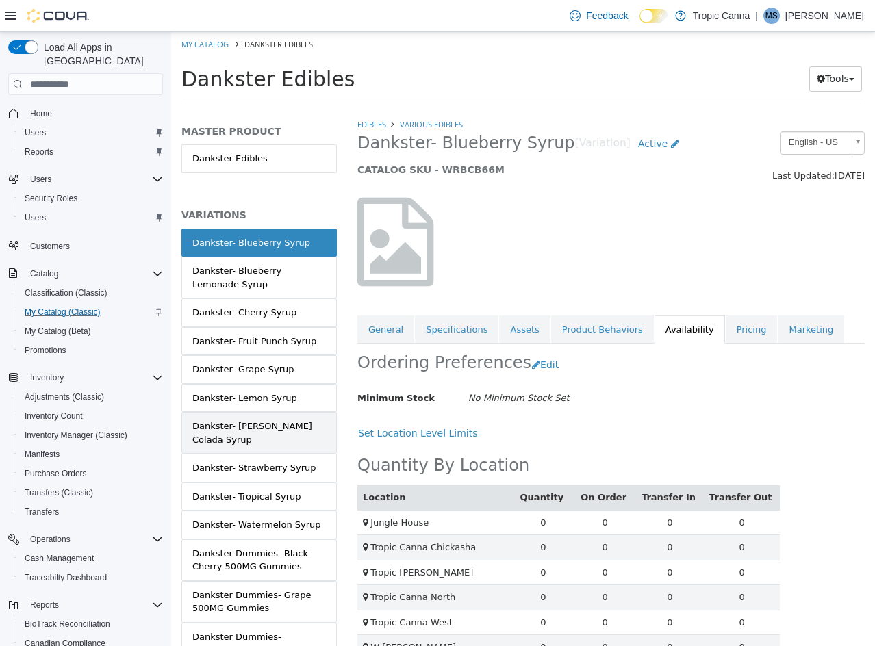
click at [219, 418] on link "Dankster- [PERSON_NAME] Colada Syrup" at bounding box center [258, 433] width 155 height 42
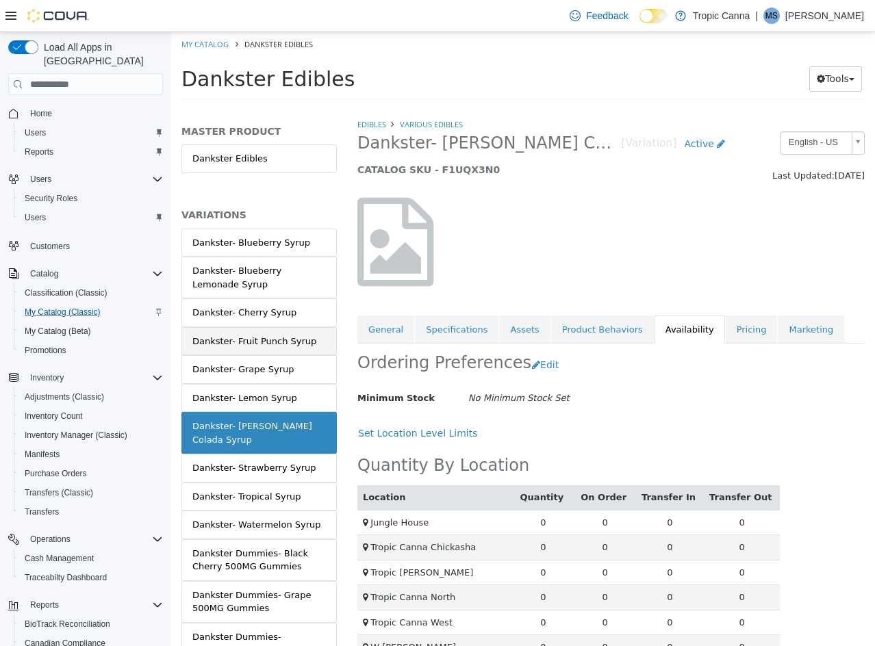
click at [248, 350] on link "Dankster- Fruit Punch Syrup" at bounding box center [258, 341] width 155 height 29
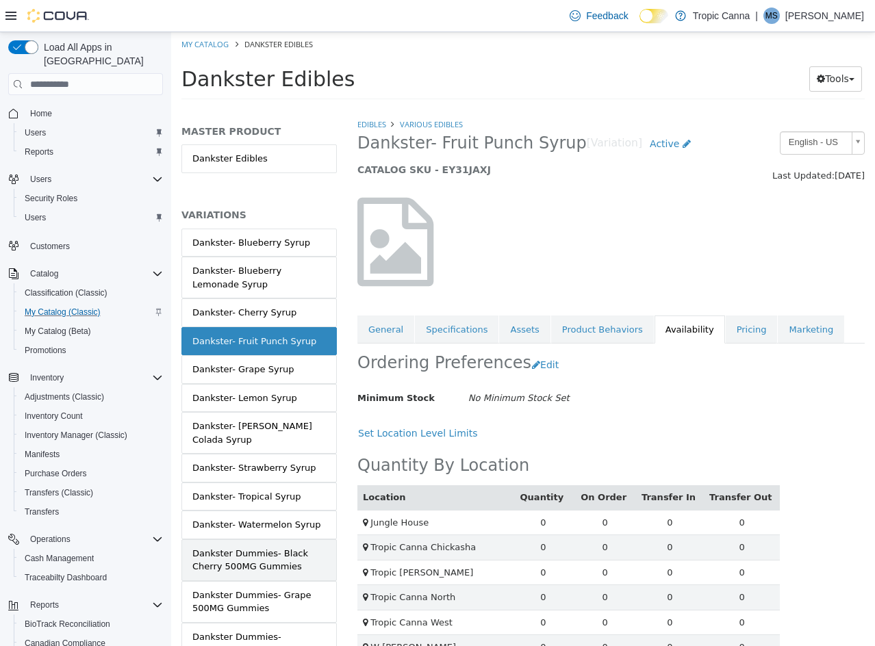
click at [283, 547] on div "Dankster Dummies- Black Cherry 500MG Gummies" at bounding box center [258, 560] width 133 height 27
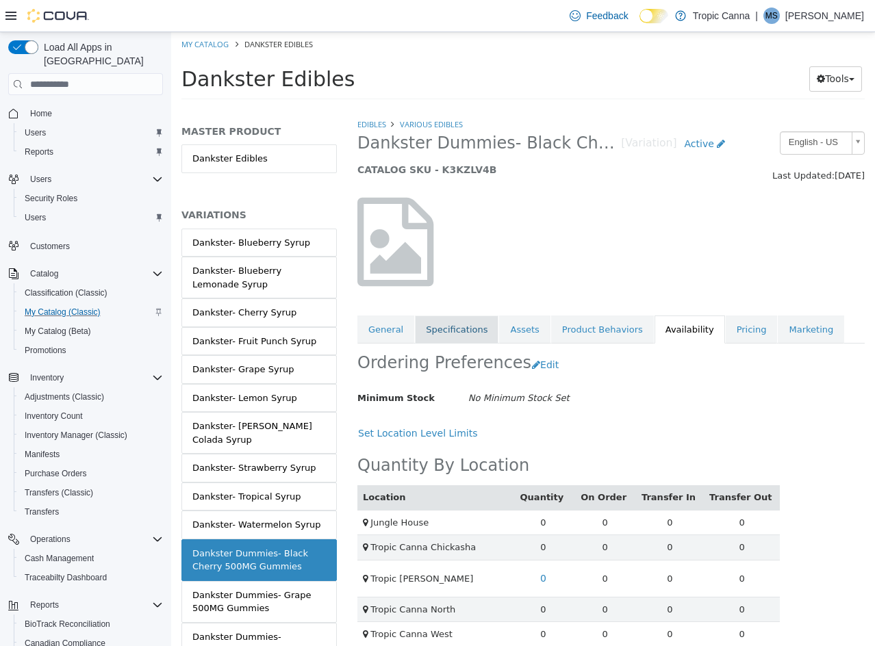
click at [448, 333] on link "Specifications" at bounding box center [457, 330] width 84 height 29
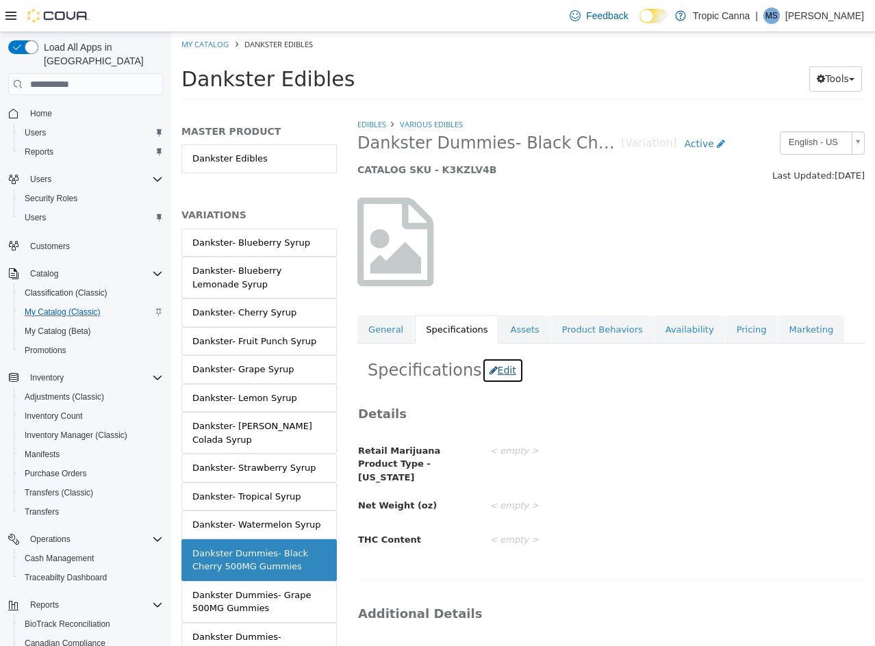
click at [493, 367] on button "Edit" at bounding box center [503, 370] width 42 height 25
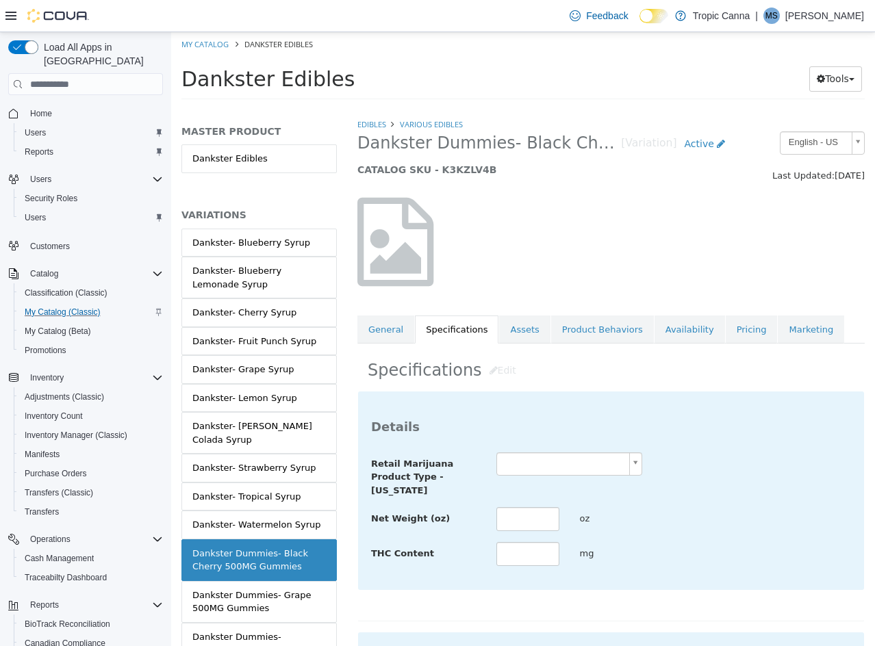
drag, startPoint x: 550, startPoint y: 443, endPoint x: 555, endPoint y: 458, distance: 15.8
click at [553, 456] on div "Details Retail Marijuana Product Type - [US_STATE] Net Weight (oz) oz THC Conte…" at bounding box center [611, 491] width 506 height 198
click at [555, 108] on body "Saving Bulk Changes... × Saved changes My Catalog Dankster Edibles Dankster Edi…" at bounding box center [523, 70] width 704 height 76
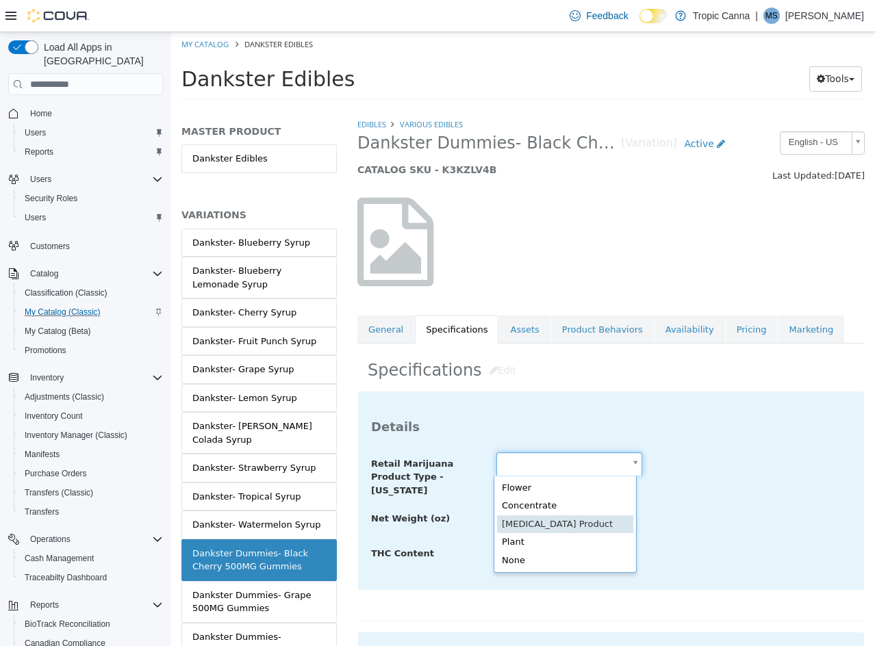
scroll to position [0, 4]
drag, startPoint x: 561, startPoint y: 523, endPoint x: 585, endPoint y: 517, distance: 24.7
type input "**********"
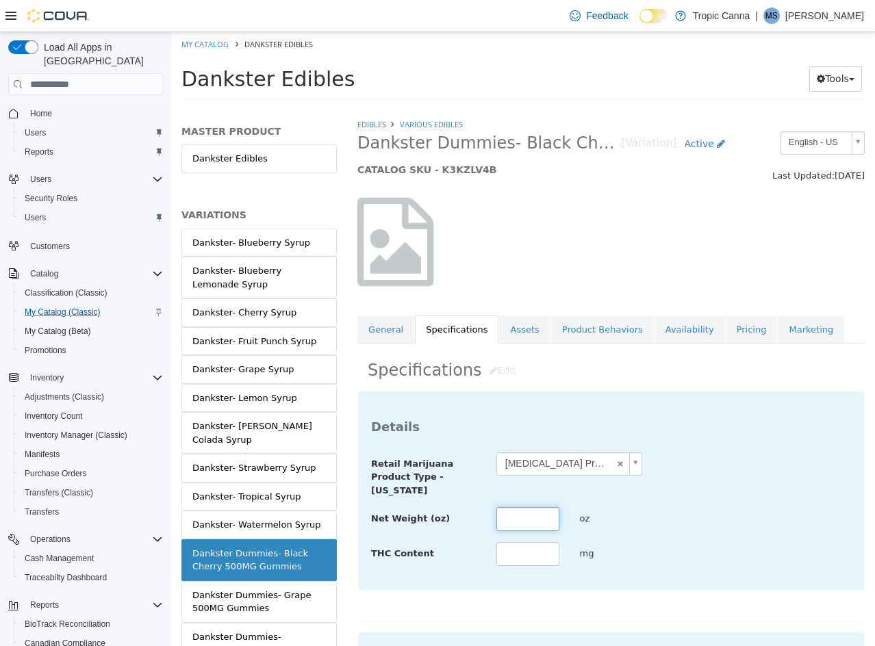
click at [519, 513] on input "text" at bounding box center [527, 519] width 63 height 24
drag, startPoint x: 528, startPoint y: 524, endPoint x: 494, endPoint y: 518, distance: 34.8
click at [496, 518] on input "****" at bounding box center [527, 519] width 63 height 24
type input "****"
click at [513, 561] on input "text" at bounding box center [527, 554] width 63 height 24
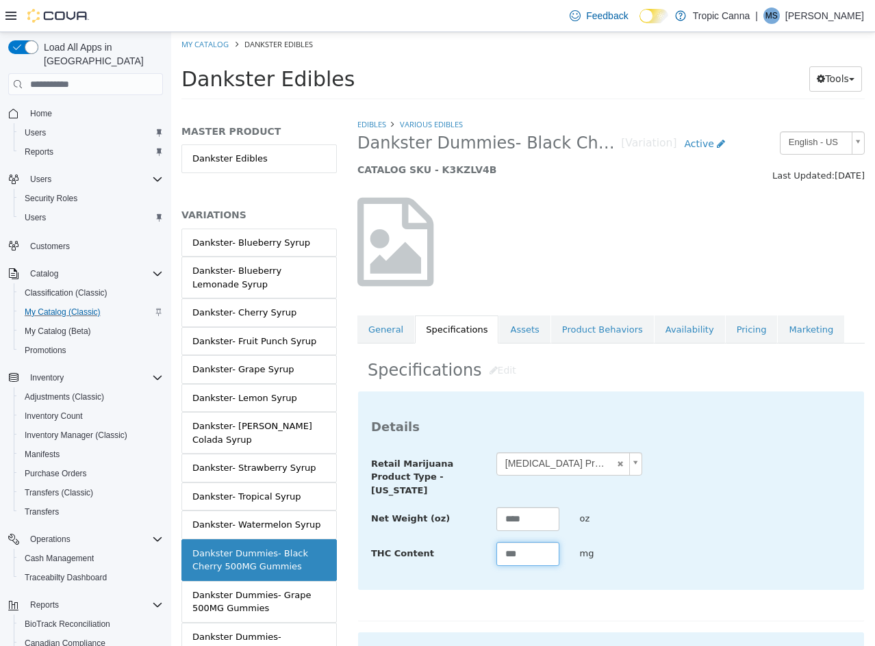
type input "***"
click at [669, 535] on div "**********" at bounding box center [611, 509] width 480 height 115
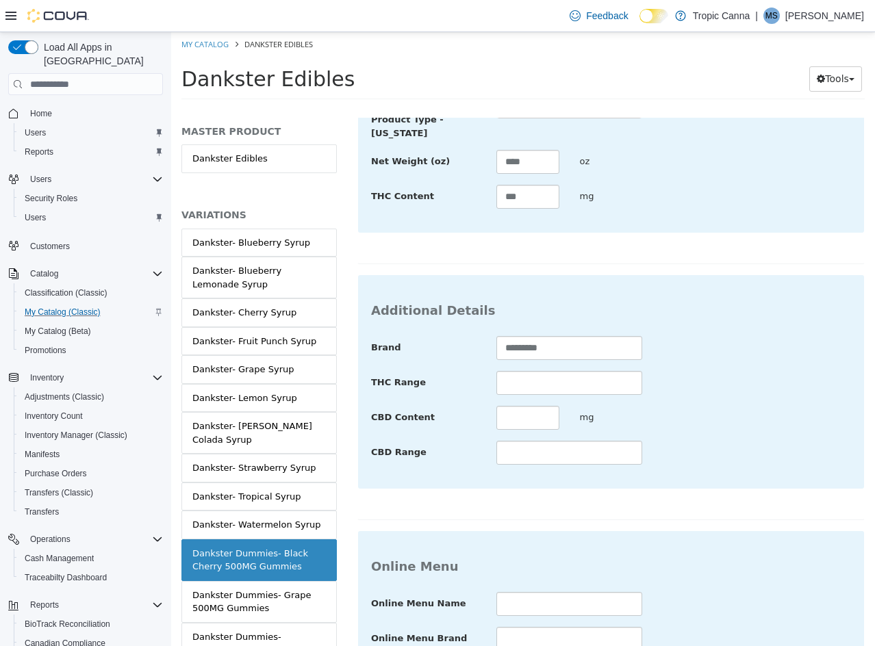
scroll to position [499, 0]
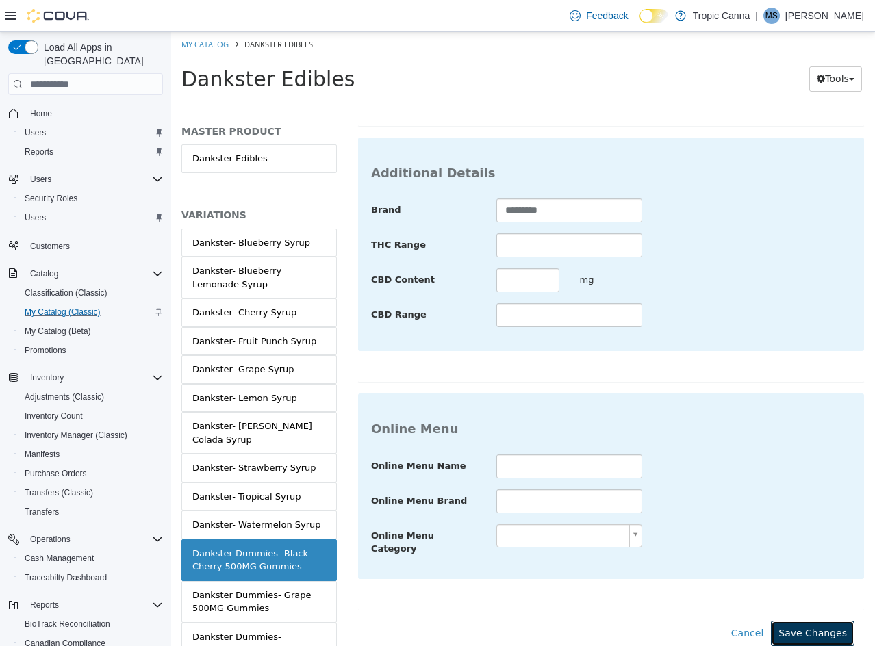
click at [799, 621] on button "Save Changes" at bounding box center [813, 633] width 84 height 25
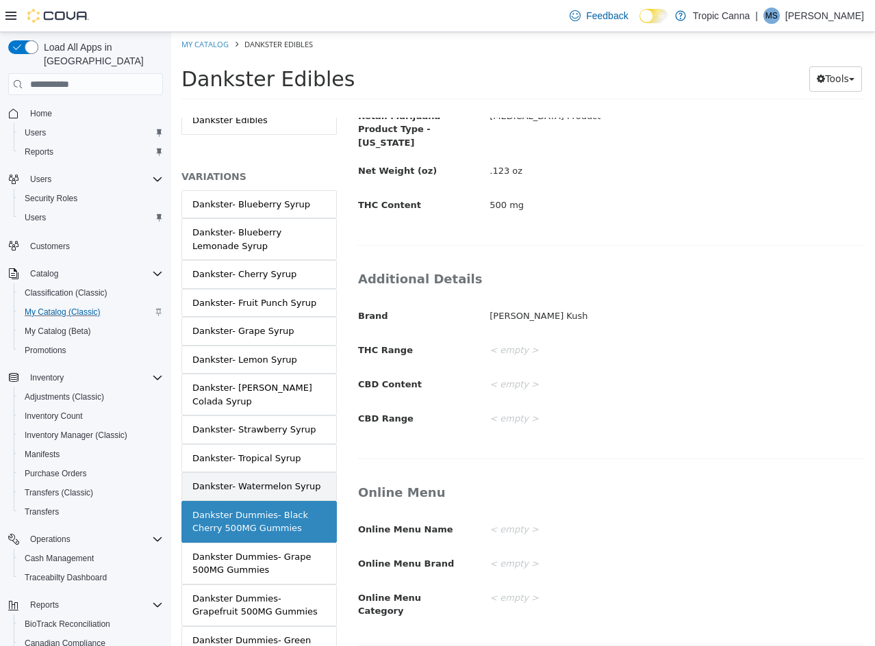
scroll to position [137, 0]
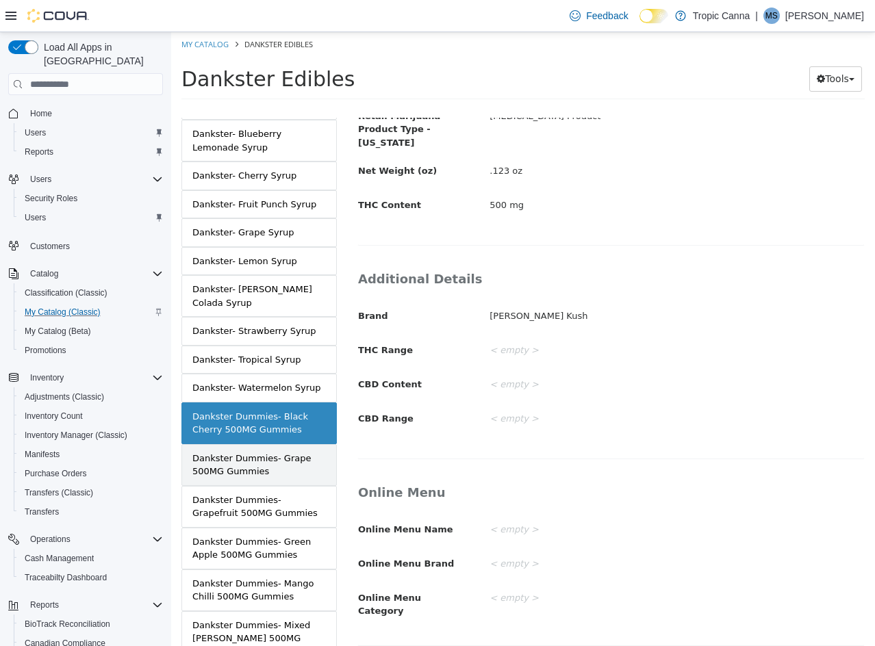
click at [284, 454] on div "Dankster Dummies- Grape 500MG Gummies" at bounding box center [258, 465] width 133 height 27
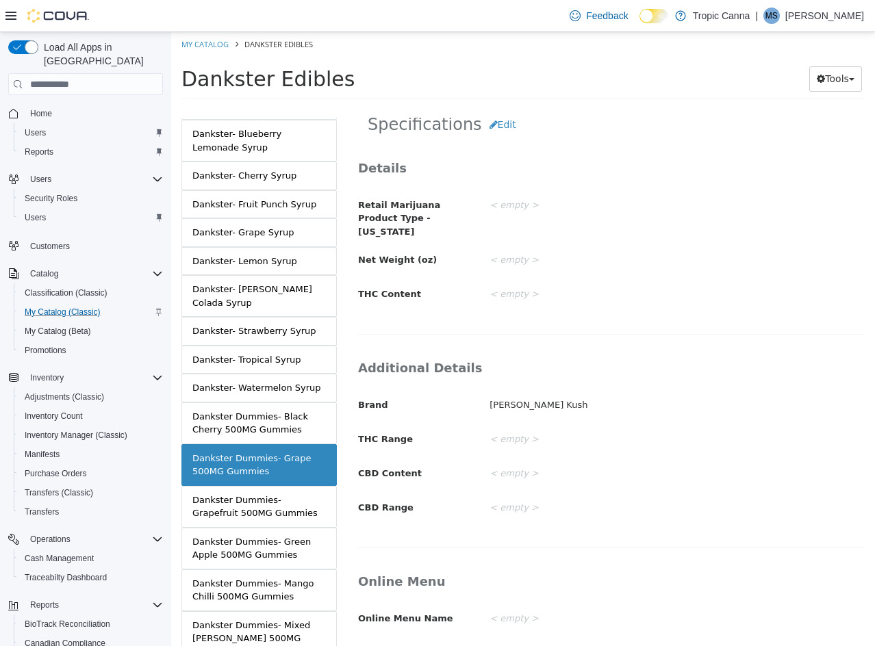
scroll to position [127, 0]
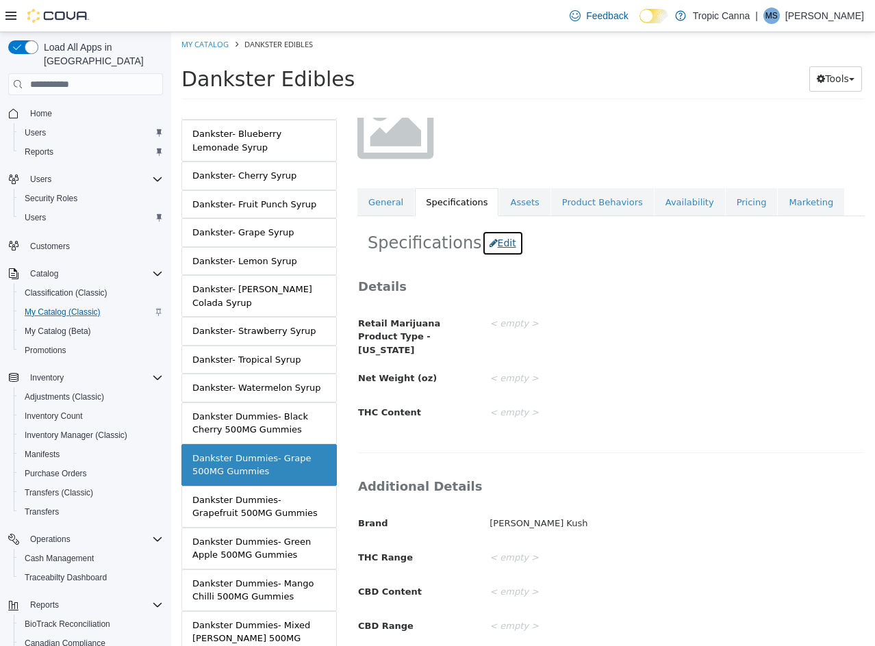
click at [489, 251] on button "Edit" at bounding box center [503, 243] width 42 height 25
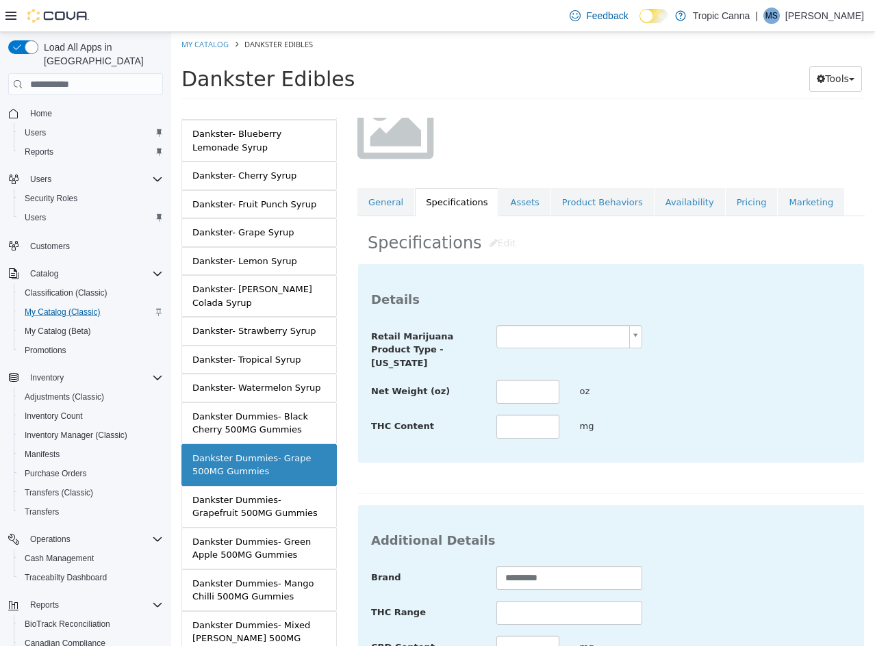
click at [555, 108] on body "Saving Bulk Changes... × Saved changes My Catalog Dankster Edibles Dankster Edi…" at bounding box center [523, 70] width 704 height 76
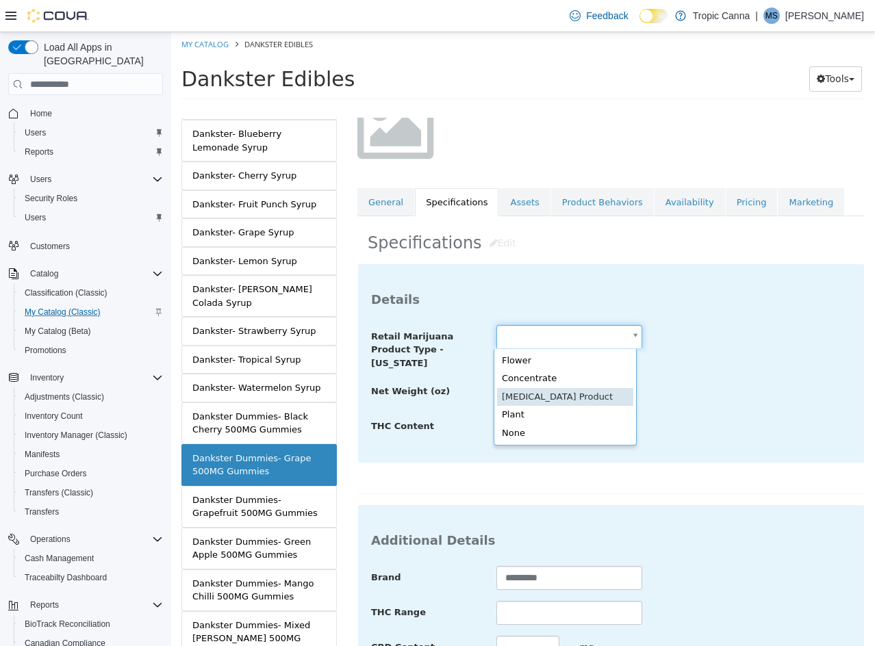
type input "**********"
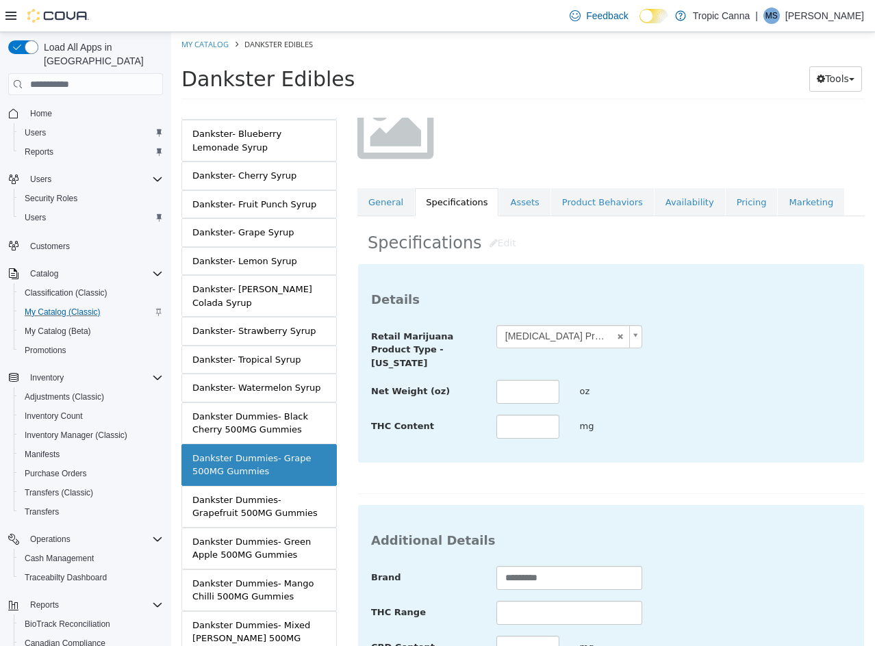
click at [517, 377] on div "**********" at bounding box center [611, 382] width 480 height 115
click at [518, 385] on input "text" at bounding box center [527, 392] width 63 height 24
type input "****"
type input "***"
click at [723, 414] on div "**********" at bounding box center [611, 382] width 480 height 115
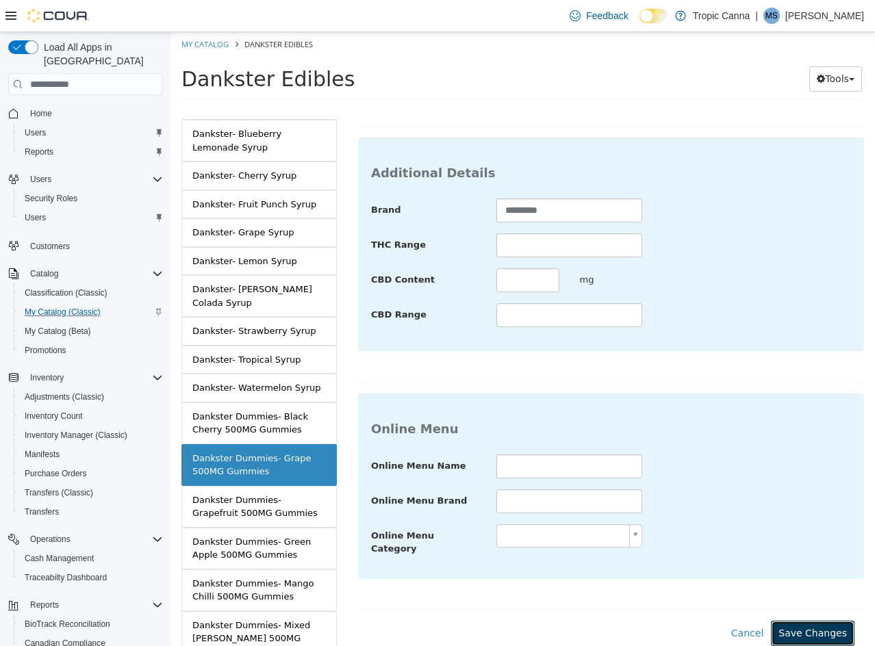
click at [799, 621] on button "Save Changes" at bounding box center [813, 633] width 84 height 25
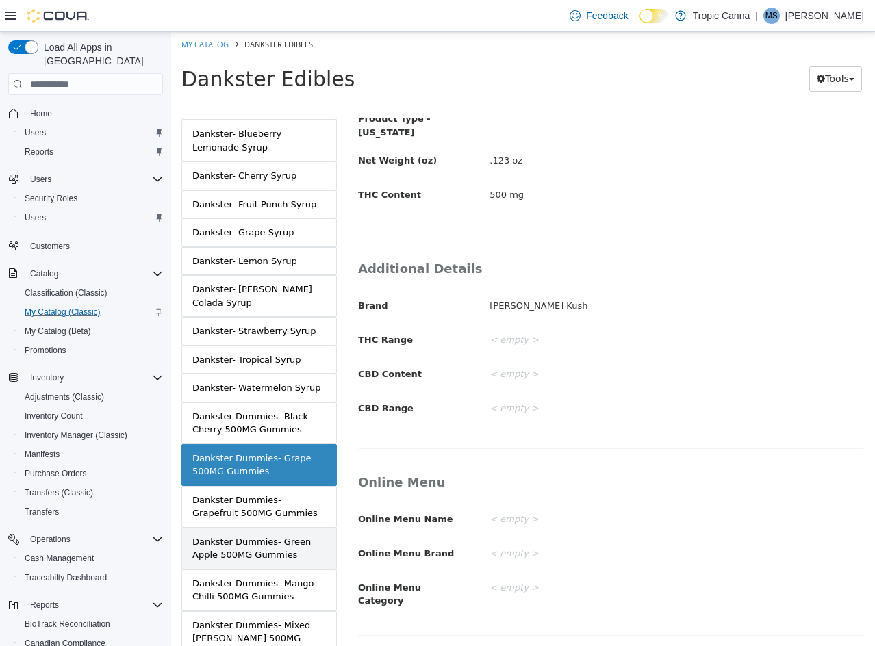
scroll to position [335, 0]
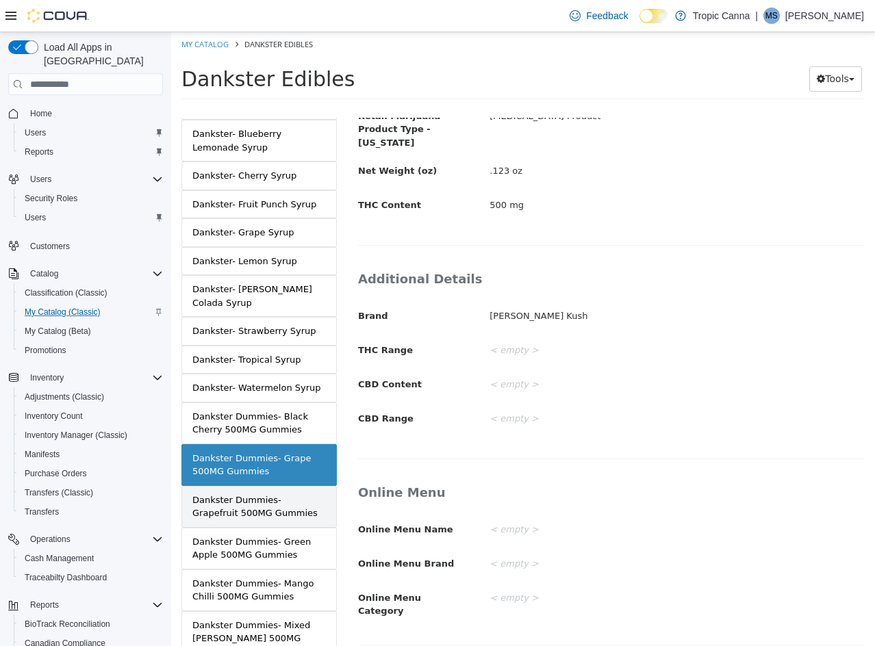
click at [275, 493] on div "Dankster Dummies- Grapefruit 500MG Gummies" at bounding box center [258, 506] width 133 height 27
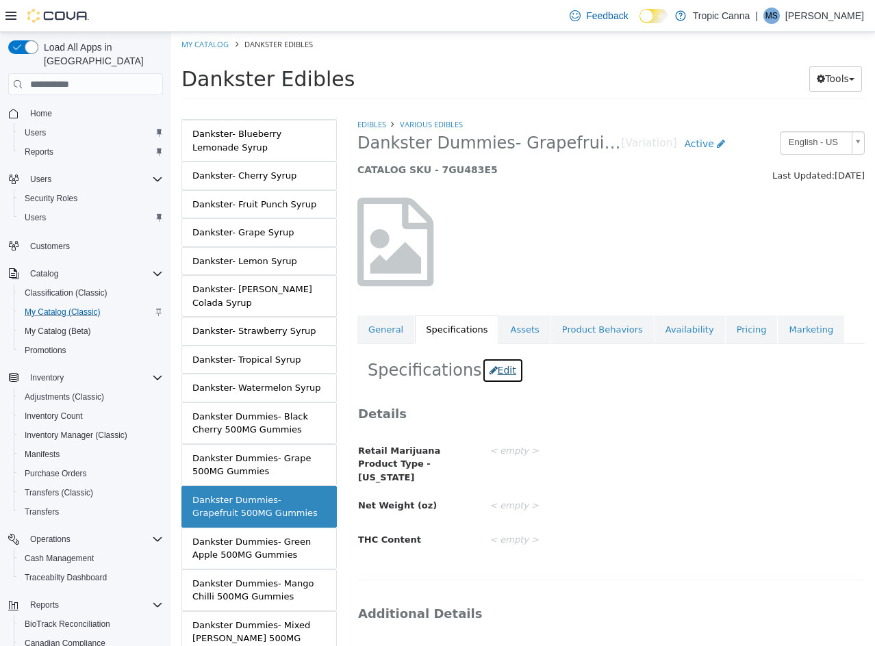
click at [488, 369] on button "Edit" at bounding box center [503, 370] width 42 height 25
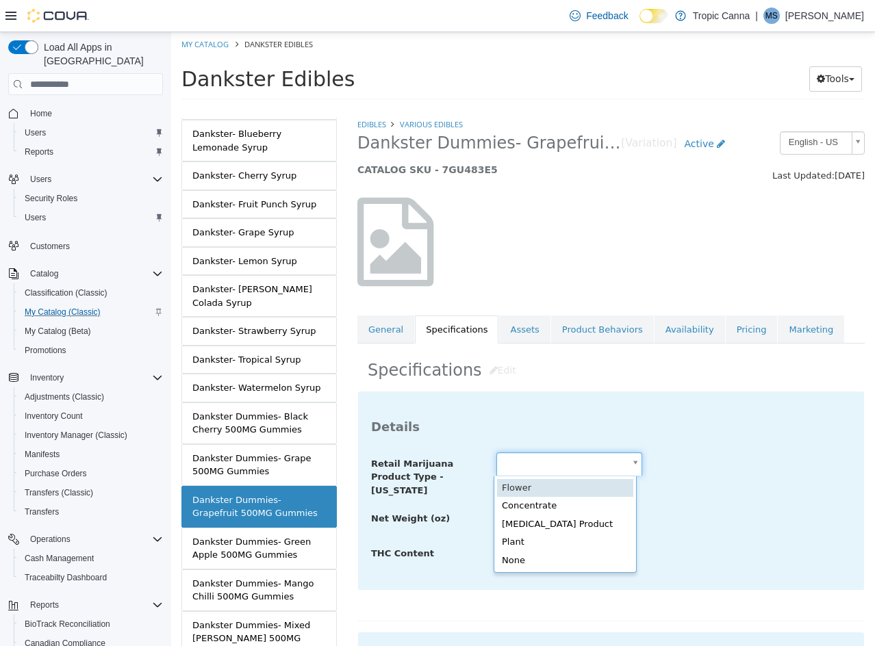
drag, startPoint x: 545, startPoint y: 462, endPoint x: 554, endPoint y: 509, distance: 48.1
click at [545, 108] on body "Saving Bulk Changes... × Saved changes My Catalog Dankster Edibles Dankster Edi…" at bounding box center [523, 70] width 704 height 76
type input "**********"
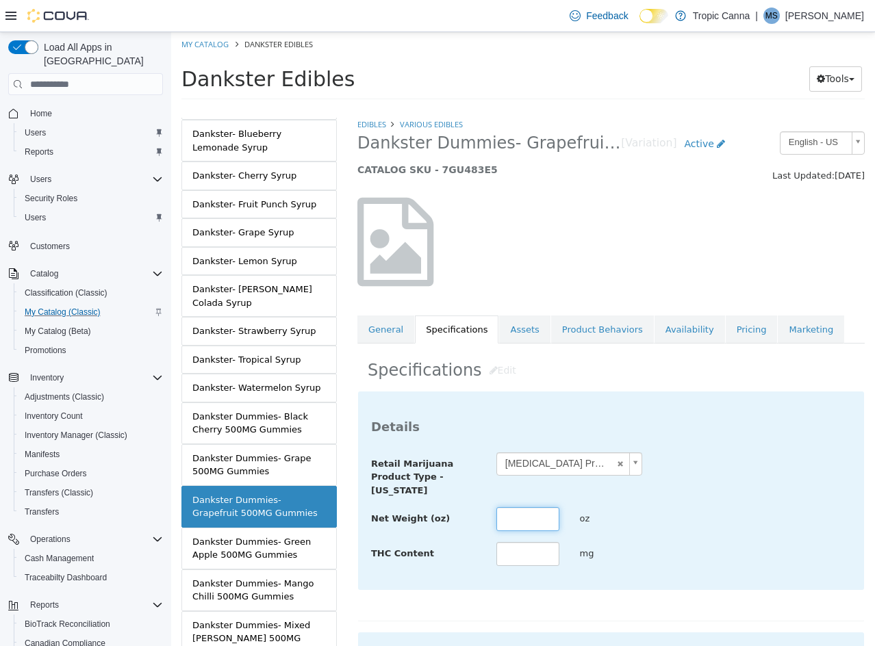
click at [520, 515] on input "text" at bounding box center [527, 519] width 63 height 24
type input "****"
type input "***"
click at [688, 500] on div "**********" at bounding box center [611, 509] width 480 height 115
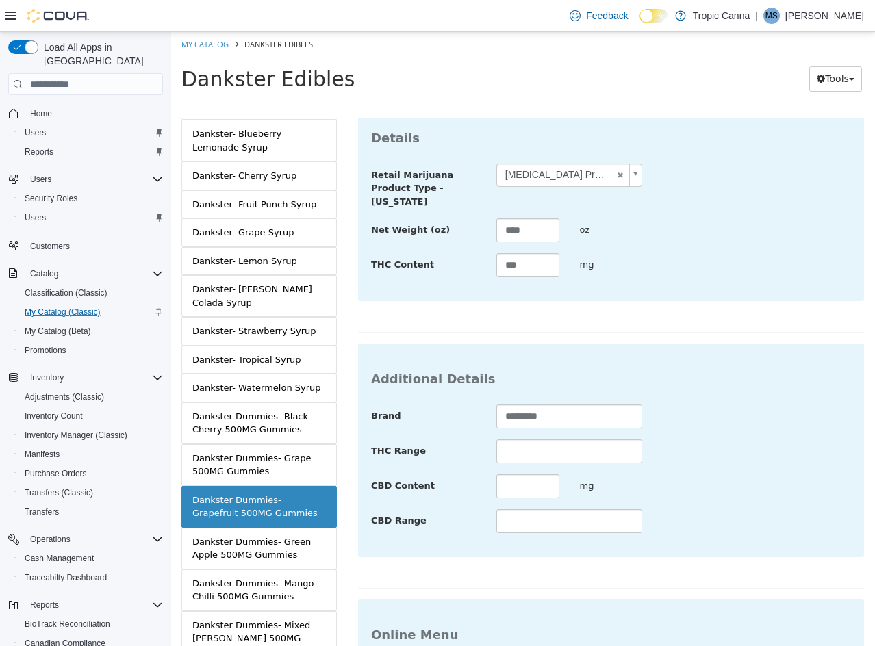
scroll to position [499, 0]
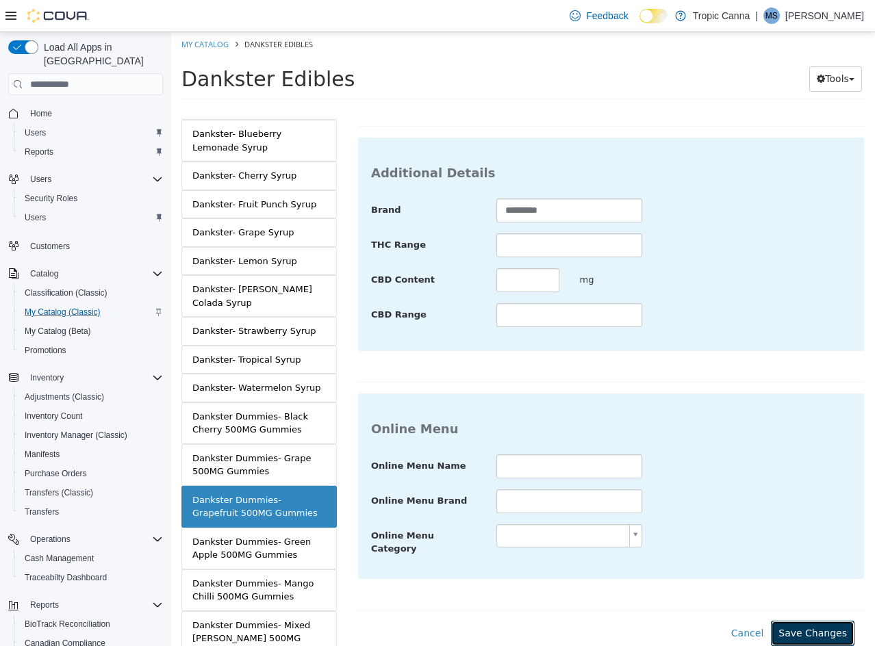
click at [796, 621] on button "Save Changes" at bounding box center [813, 633] width 84 height 25
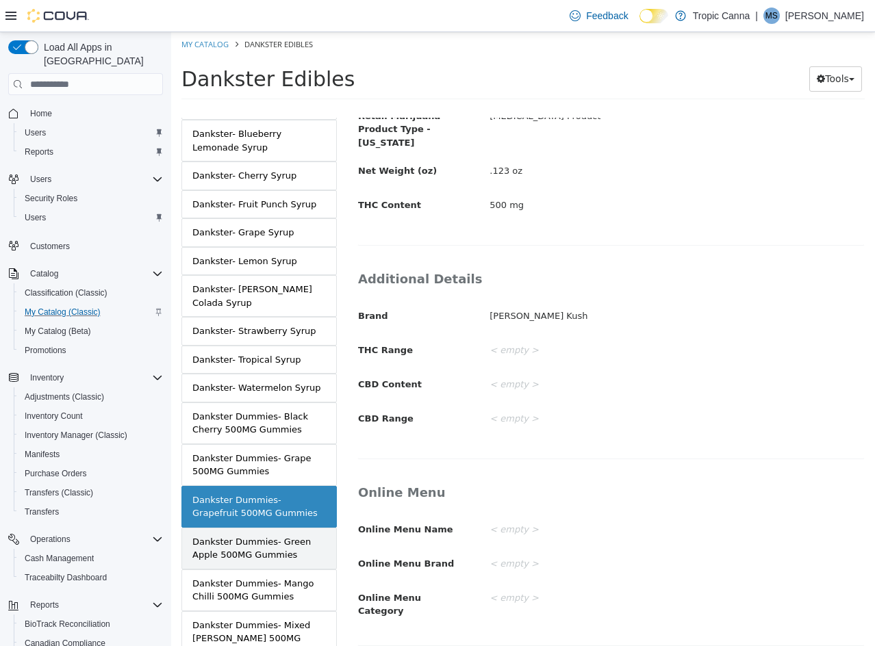
click at [250, 536] on div "Dankster Dummies- Green Apple 500MG Gummies" at bounding box center [258, 548] width 133 height 27
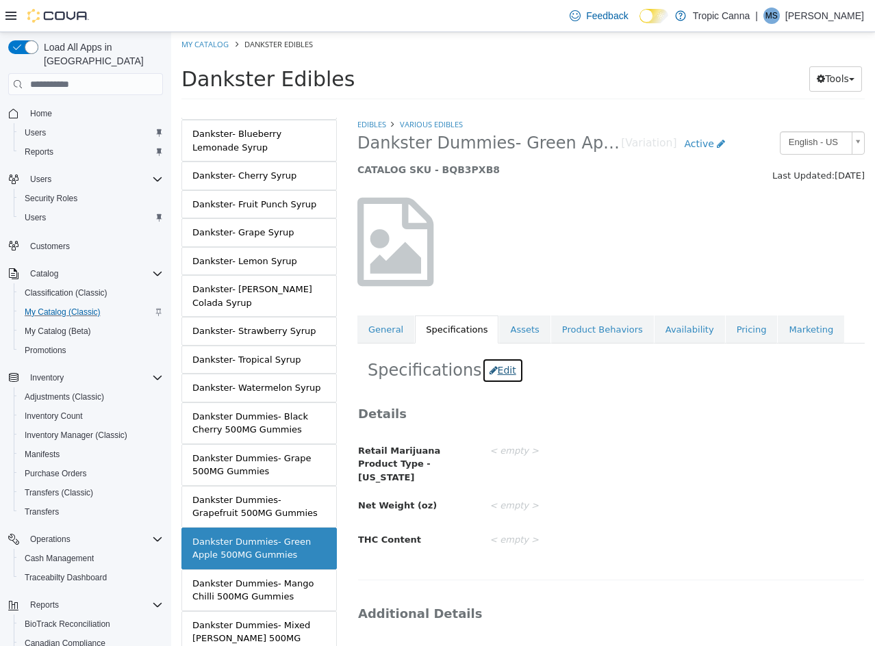
click at [489, 370] on button "Edit" at bounding box center [503, 370] width 42 height 25
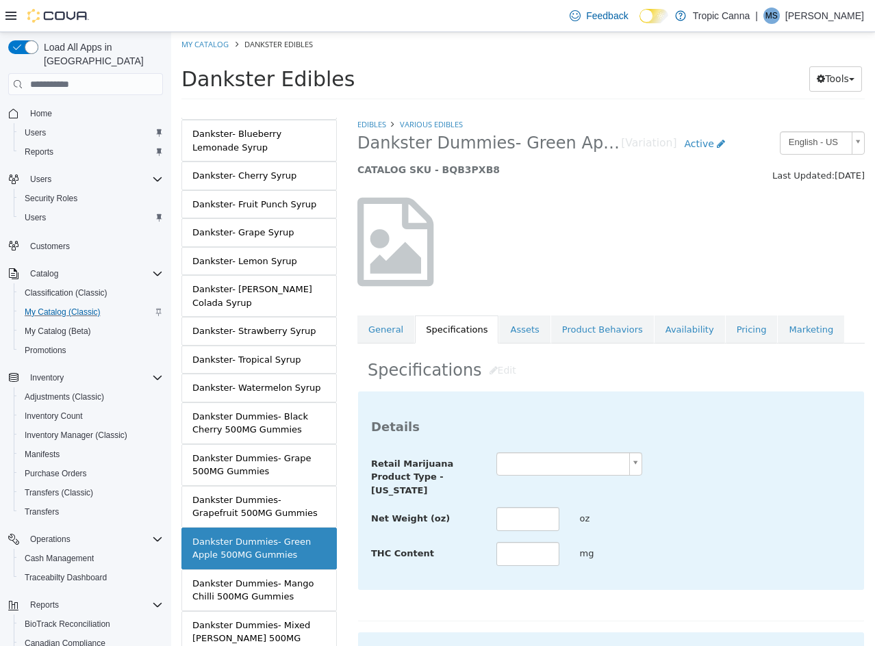
click at [546, 108] on body "Saving Bulk Changes... × Saved changes My Catalog Dankster Edibles Dankster Edi…" at bounding box center [523, 70] width 704 height 76
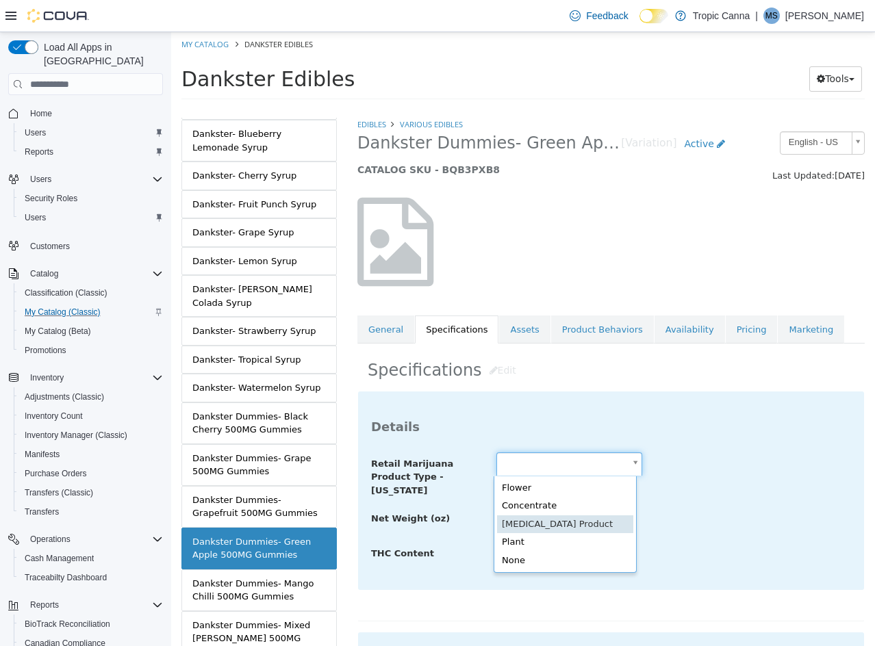
type input "**********"
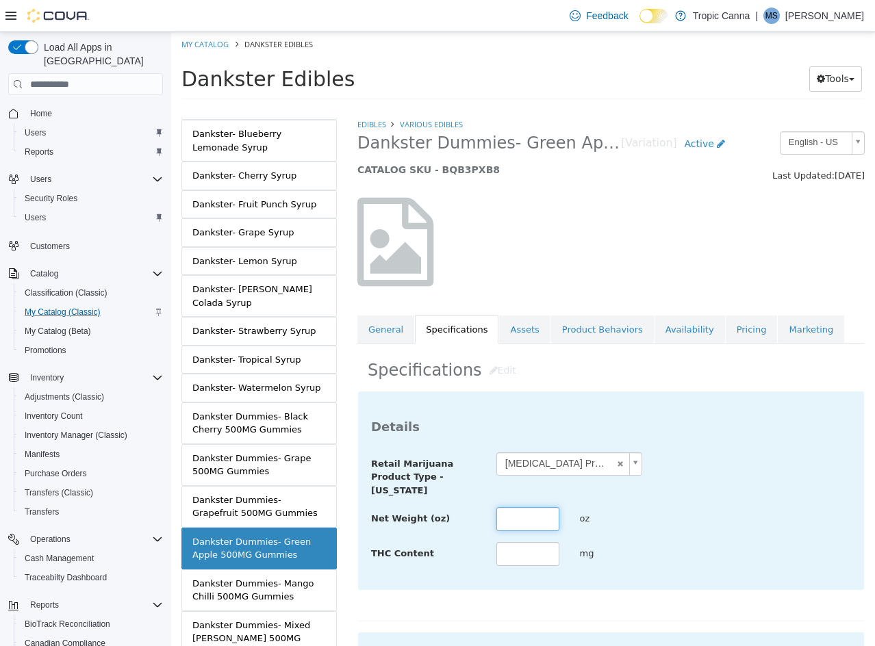
click at [517, 514] on input "text" at bounding box center [527, 519] width 63 height 24
type input "****"
type input "***"
click at [693, 456] on div "**********" at bounding box center [611, 474] width 500 height 45
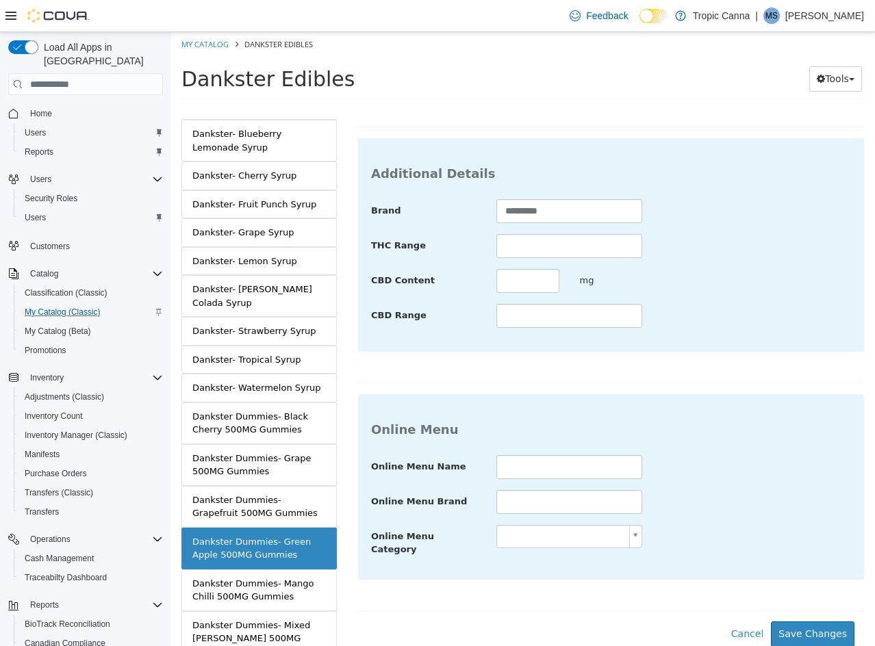
scroll to position [499, 0]
click at [796, 621] on button "Save Changes" at bounding box center [813, 633] width 84 height 25
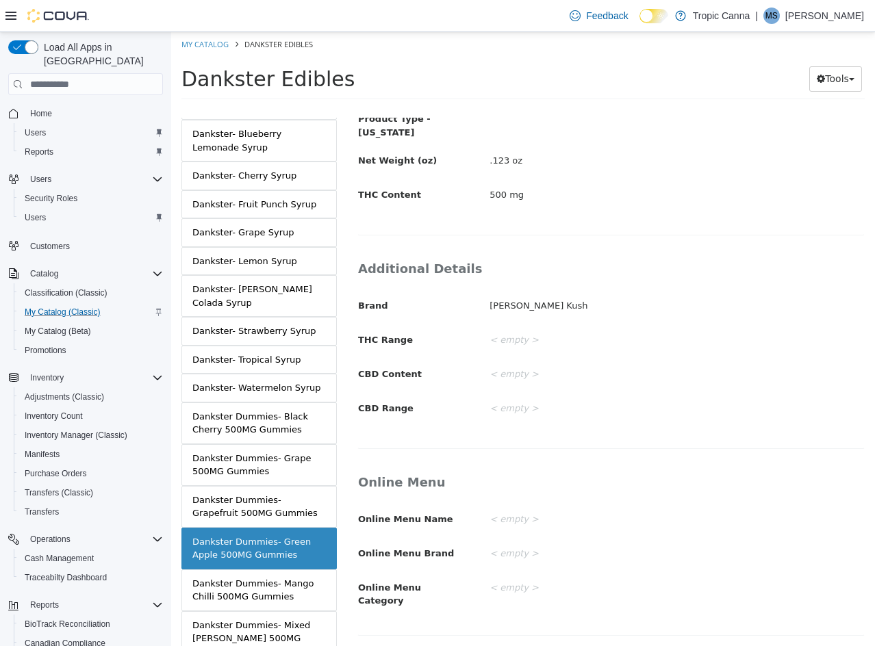
scroll to position [335, 0]
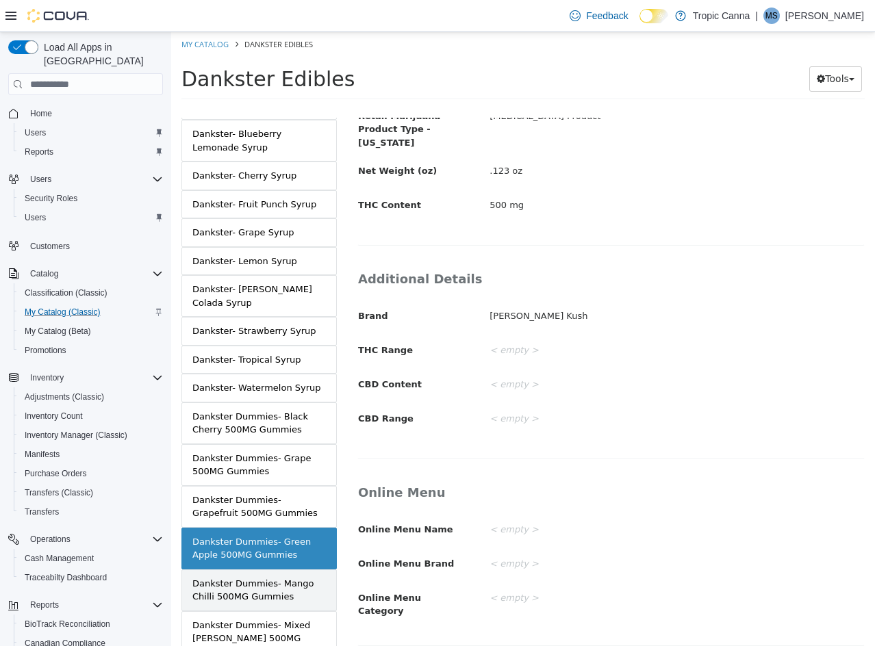
click at [254, 578] on div "Dankster Dummies- Mango Chilli 500MG Gummies" at bounding box center [258, 590] width 133 height 27
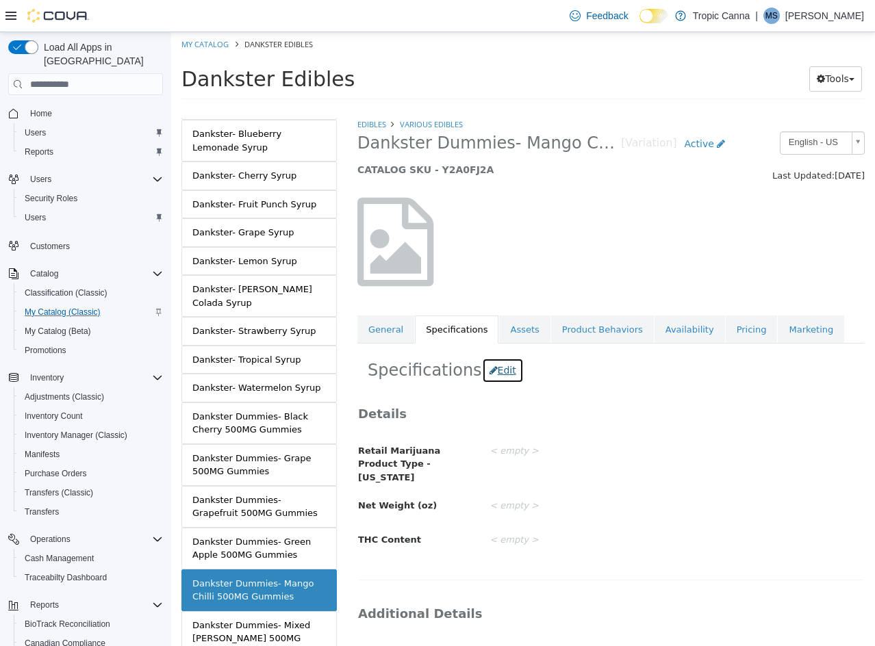
click at [485, 367] on button "Edit" at bounding box center [503, 370] width 42 height 25
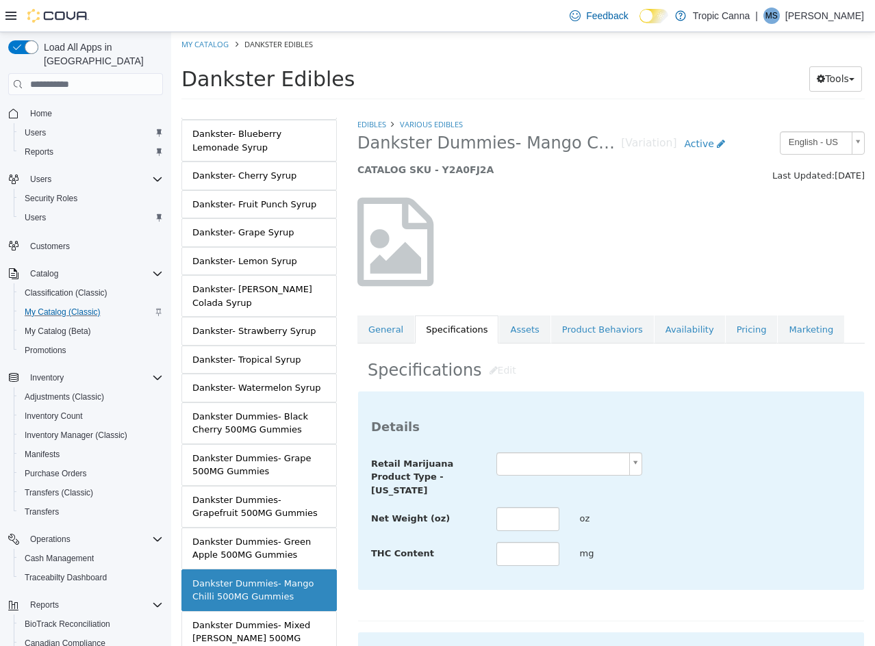
click at [559, 450] on div "Details Retail Marijuana Product Type - [US_STATE] Net Weight (oz) oz THC Conte…" at bounding box center [611, 491] width 506 height 198
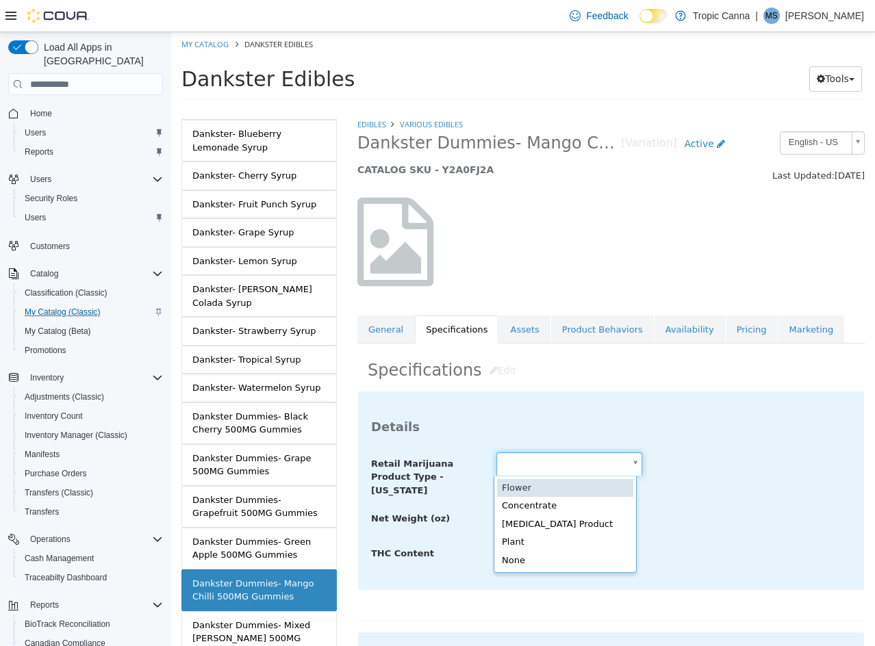
drag, startPoint x: 564, startPoint y: 471, endPoint x: 559, endPoint y: 493, distance: 22.6
click at [564, 108] on body "Saving Bulk Changes... × Saved changes My Catalog Dankster Edibles Dankster Edi…" at bounding box center [523, 70] width 704 height 76
type input "**********"
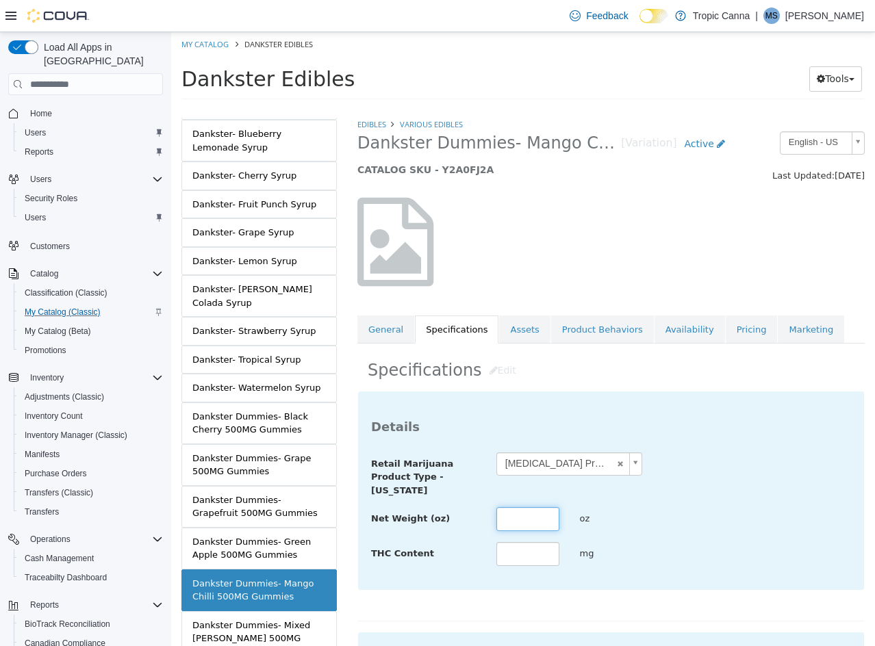
click at [513, 516] on input "text" at bounding box center [527, 519] width 63 height 24
type input "****"
type input "***"
click at [761, 533] on div "**********" at bounding box center [611, 509] width 480 height 115
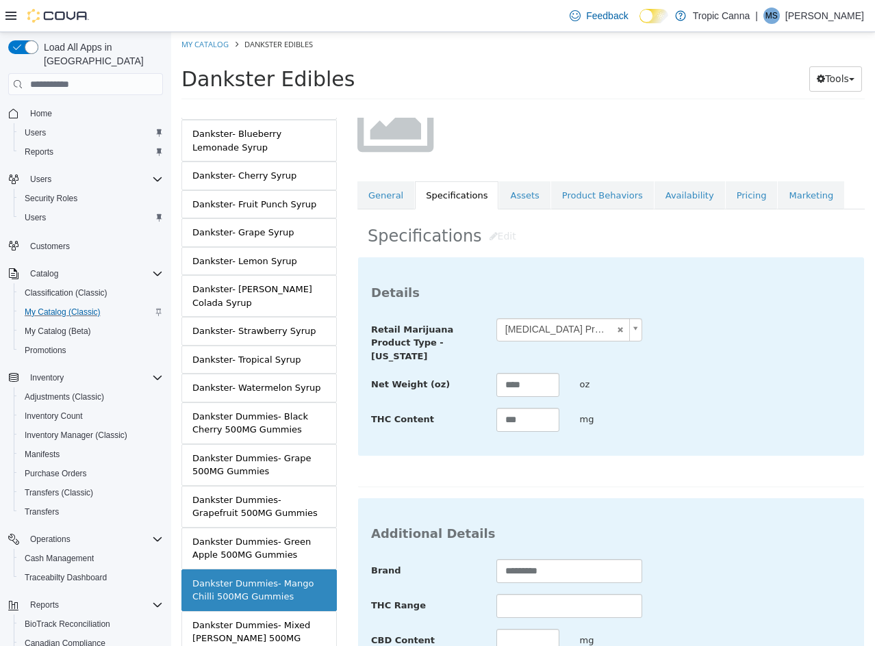
scroll to position [499, 0]
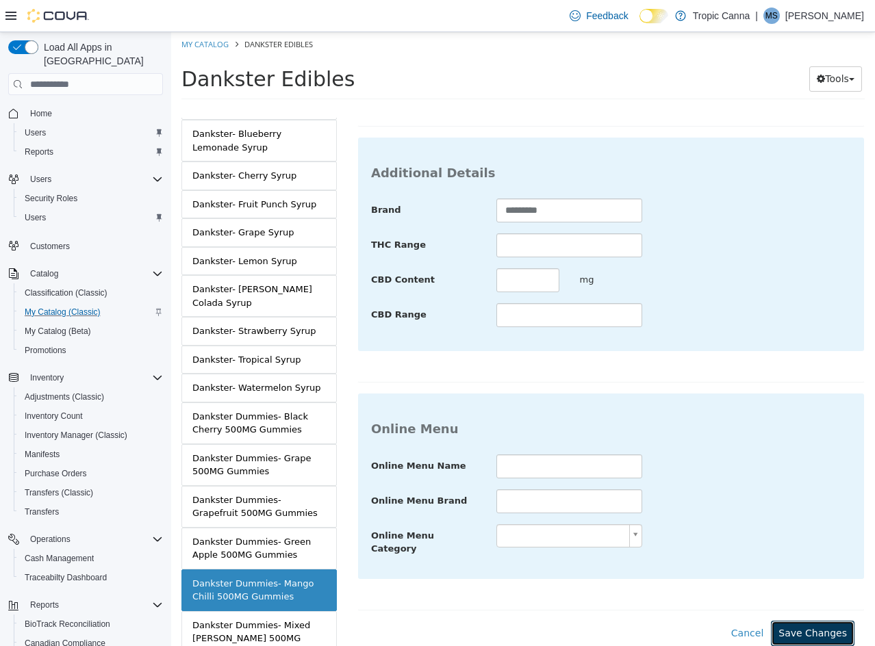
click at [791, 621] on button "Save Changes" at bounding box center [813, 633] width 84 height 25
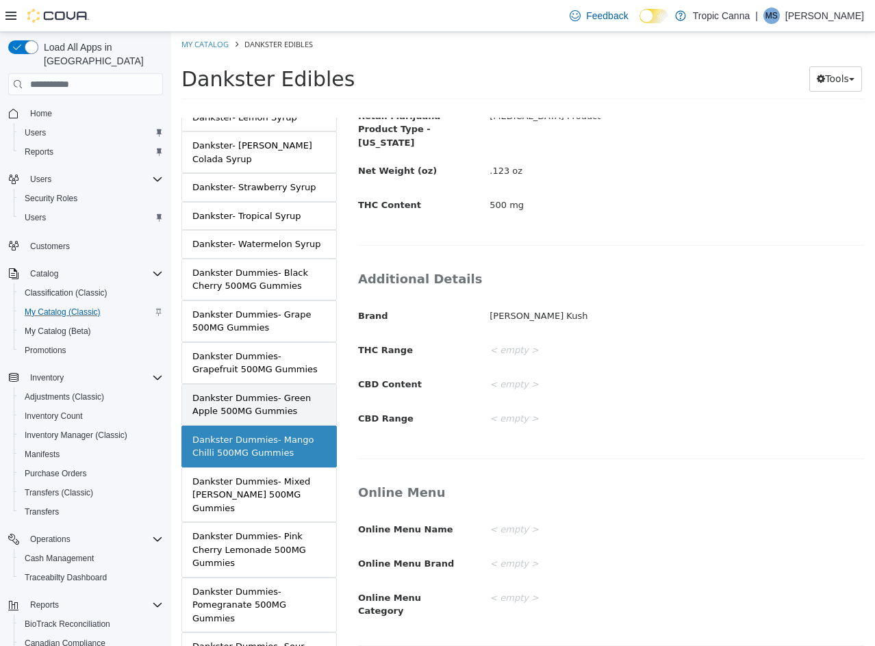
scroll to position [548, 0]
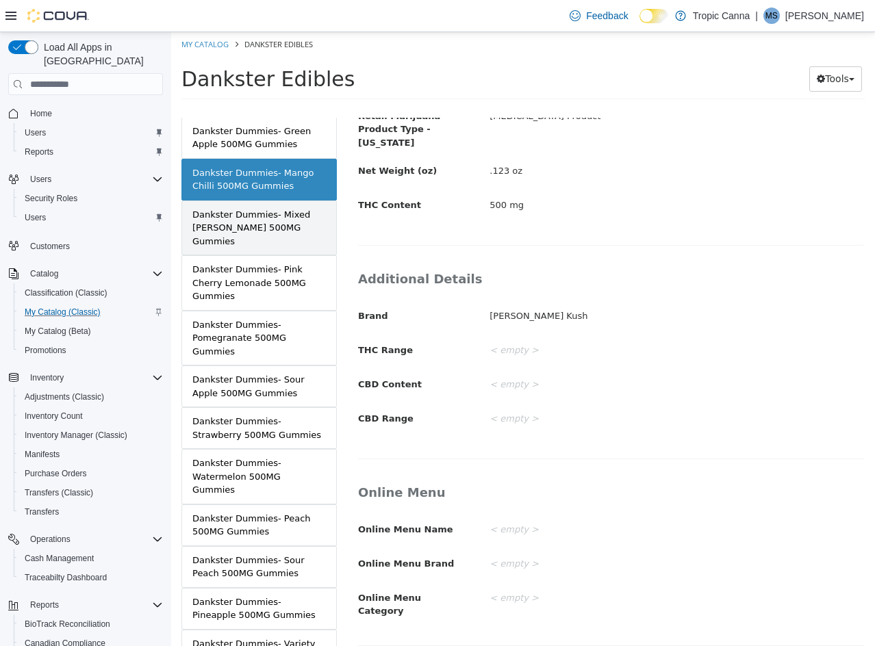
click at [281, 208] on div "Dankster Dummies- Mixed [PERSON_NAME] 500MG Gummies" at bounding box center [258, 228] width 133 height 40
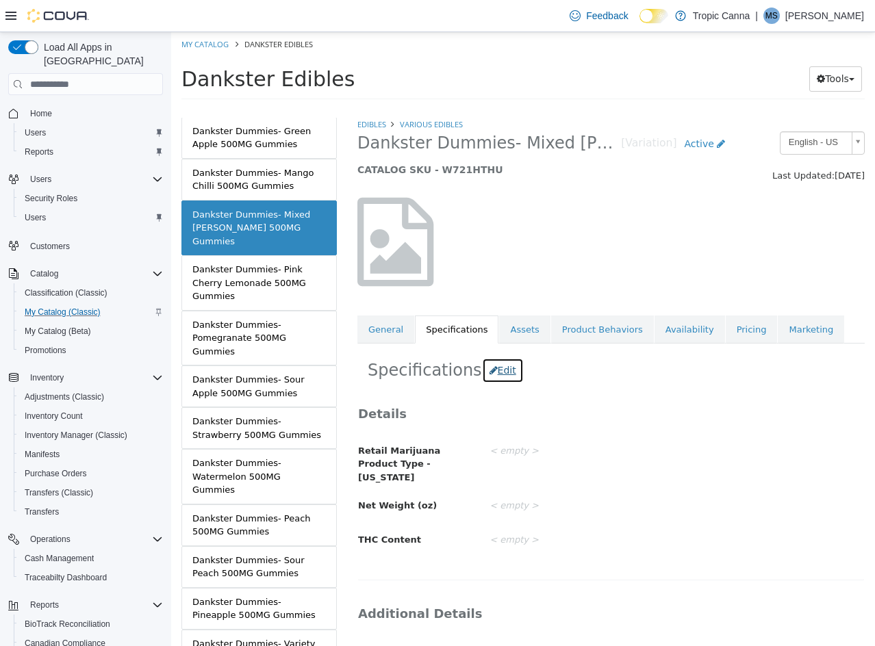
click at [499, 371] on button "Edit" at bounding box center [503, 370] width 42 height 25
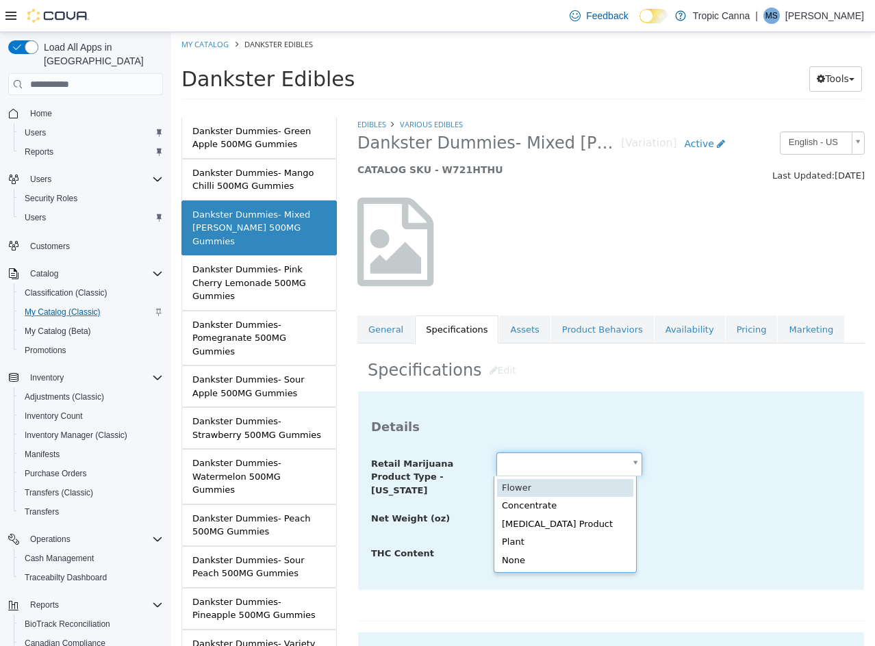
drag, startPoint x: 572, startPoint y: 469, endPoint x: 561, endPoint y: 500, distance: 32.9
click at [572, 108] on body "Saving Bulk Changes... × Saved changes My Catalog Dankster Edibles Dankster Edi…" at bounding box center [523, 70] width 704 height 76
type input "**********"
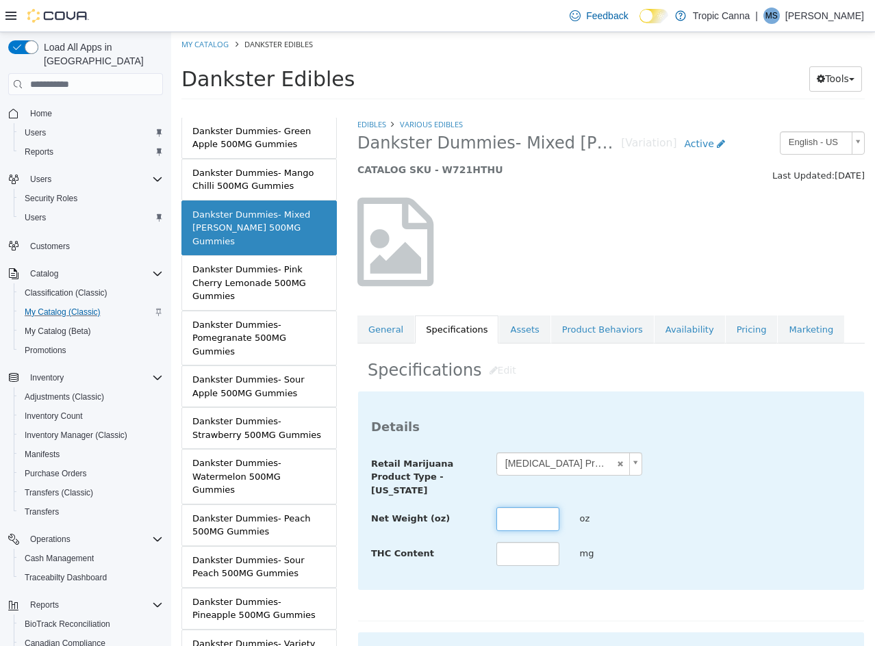
click at [528, 526] on input "text" at bounding box center [527, 519] width 63 height 24
type input "****"
type input "***"
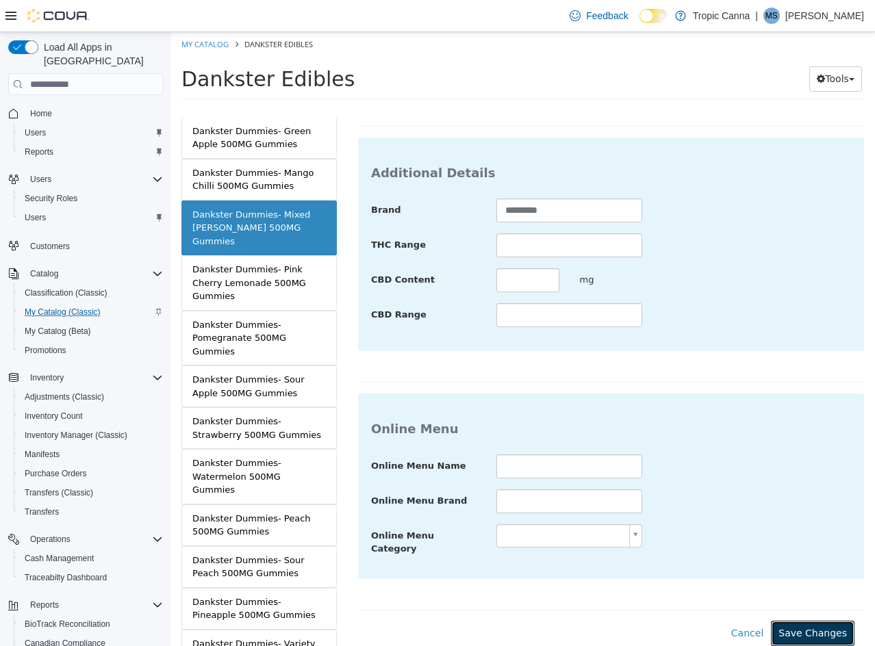
click at [806, 621] on button "Save Changes" at bounding box center [813, 633] width 84 height 25
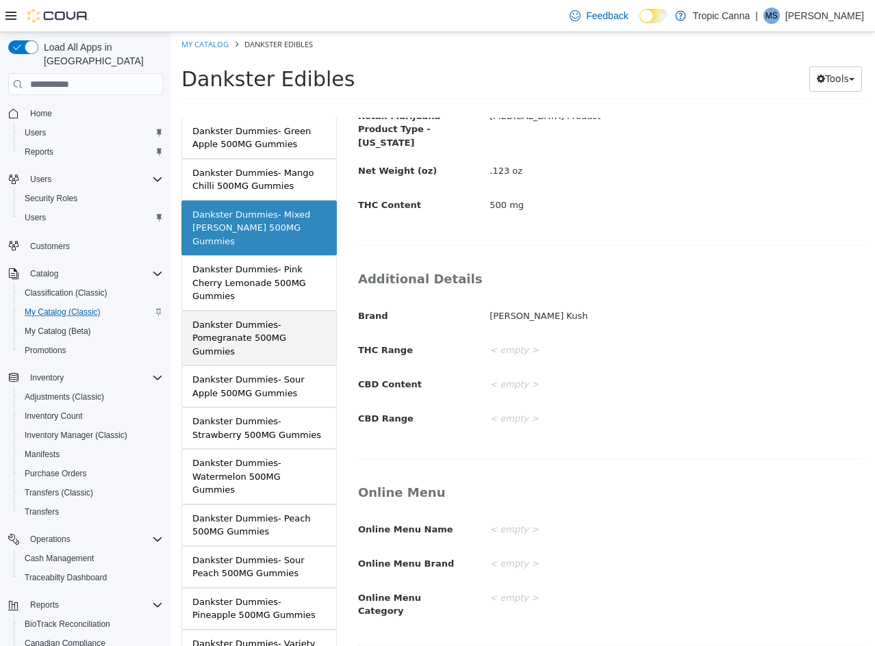
click at [285, 318] on div "Dankster Dummies- Pomegranate 500MG Gummies" at bounding box center [258, 338] width 133 height 40
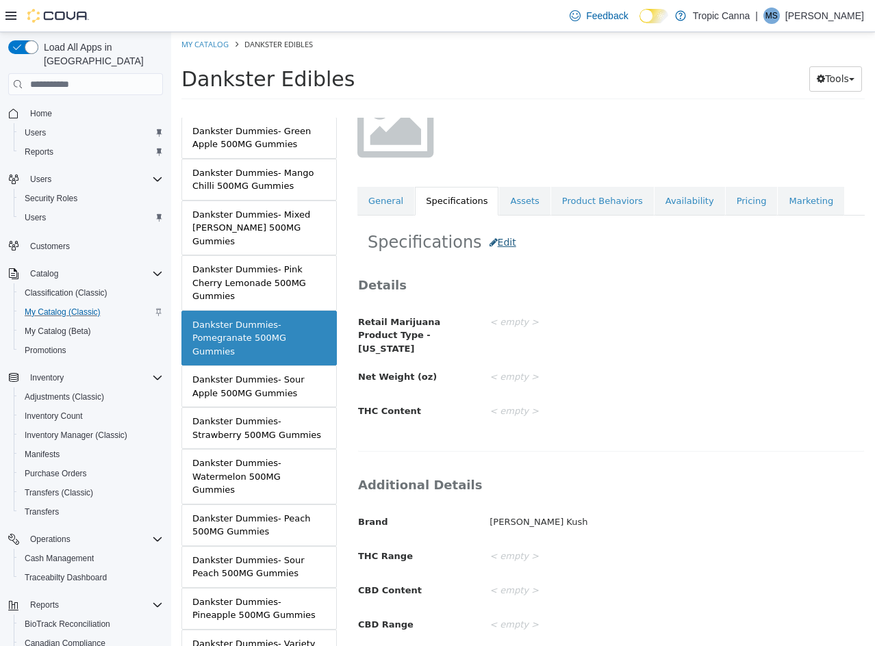
scroll to position [129, 0]
click at [495, 240] on button "Edit" at bounding box center [503, 241] width 42 height 25
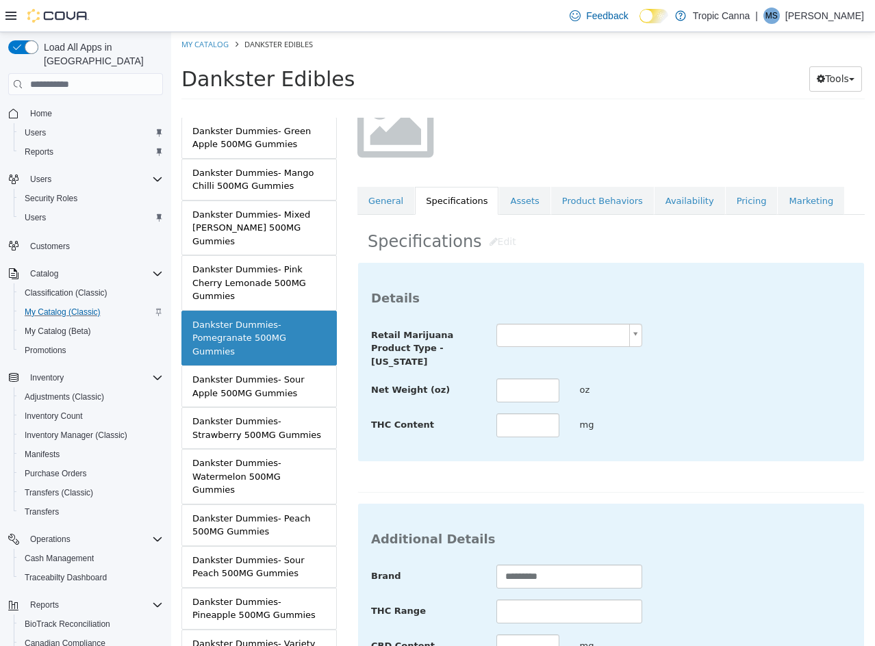
click at [539, 320] on div "Details Retail Marijuana Product Type - [US_STATE] Net Weight (oz) oz THC Conte…" at bounding box center [611, 362] width 506 height 198
click at [544, 108] on body "Saving Bulk Changes... × Saved changes My Catalog Dankster Edibles Dankster Edi…" at bounding box center [523, 70] width 704 height 76
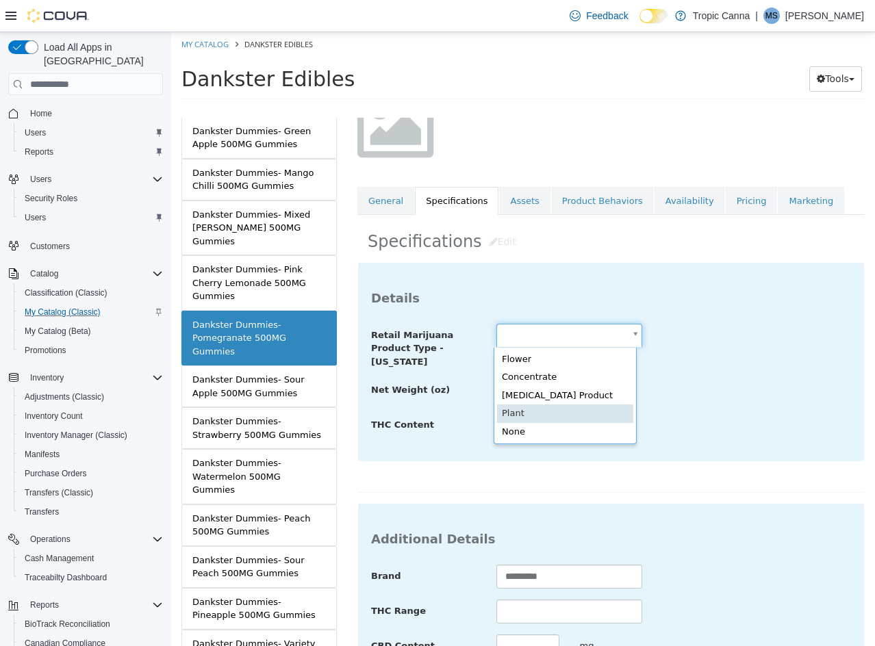
scroll to position [0, 0]
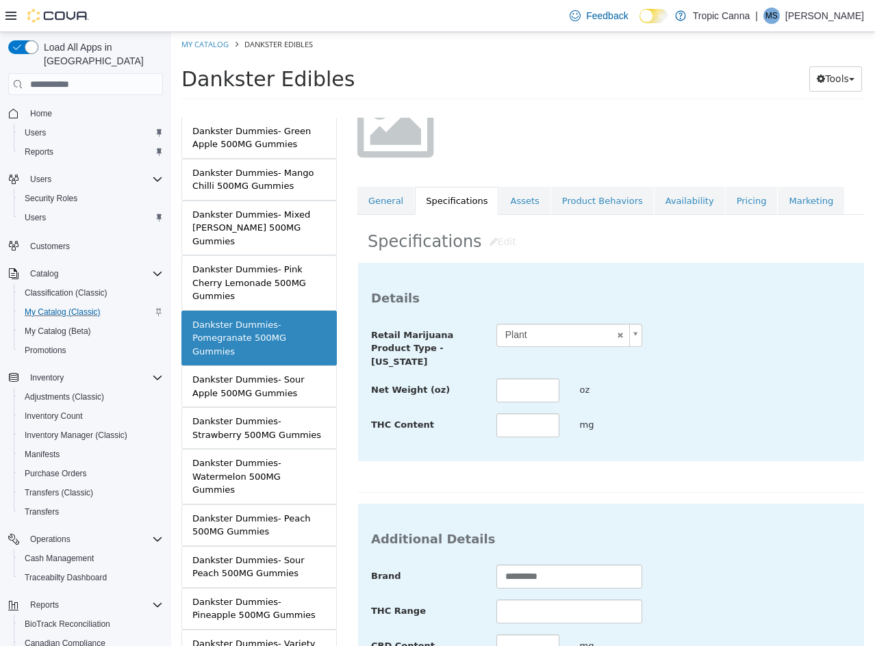
drag, startPoint x: 526, startPoint y: 321, endPoint x: 527, endPoint y: 346, distance: 25.4
click at [526, 322] on div "Details Retail Marijuana Product Type - [US_STATE] Plant ***** Net Weight (oz) …" at bounding box center [611, 362] width 506 height 198
click at [527, 348] on div "Retail Marijuana Product Type - [US_STATE] Plant *****" at bounding box center [611, 346] width 500 height 45
click at [528, 108] on body "Saving Bulk Changes... × Saved changes My Catalog Dankster Edibles Dankster Edi…" at bounding box center [523, 70] width 704 height 76
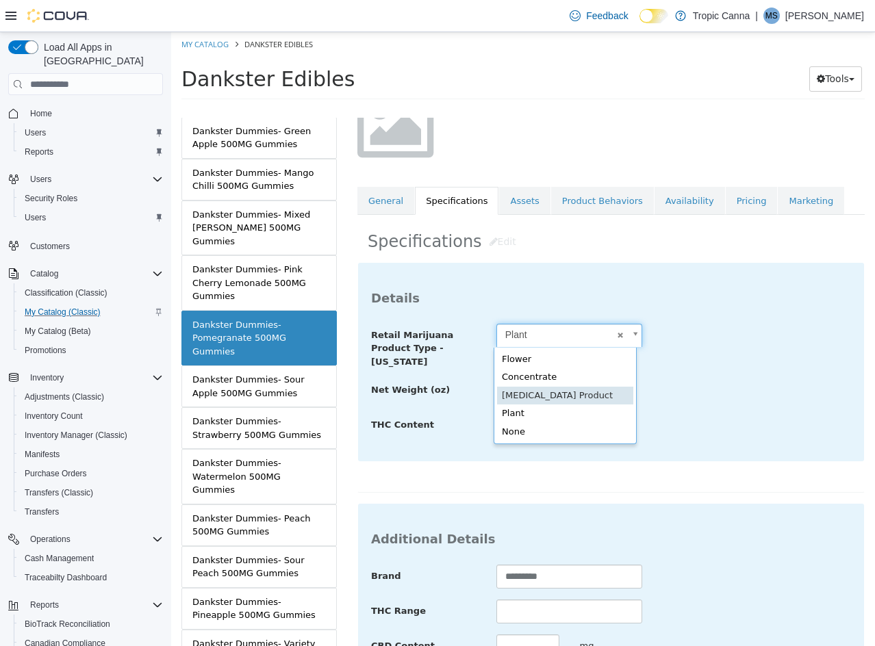
type input "**********"
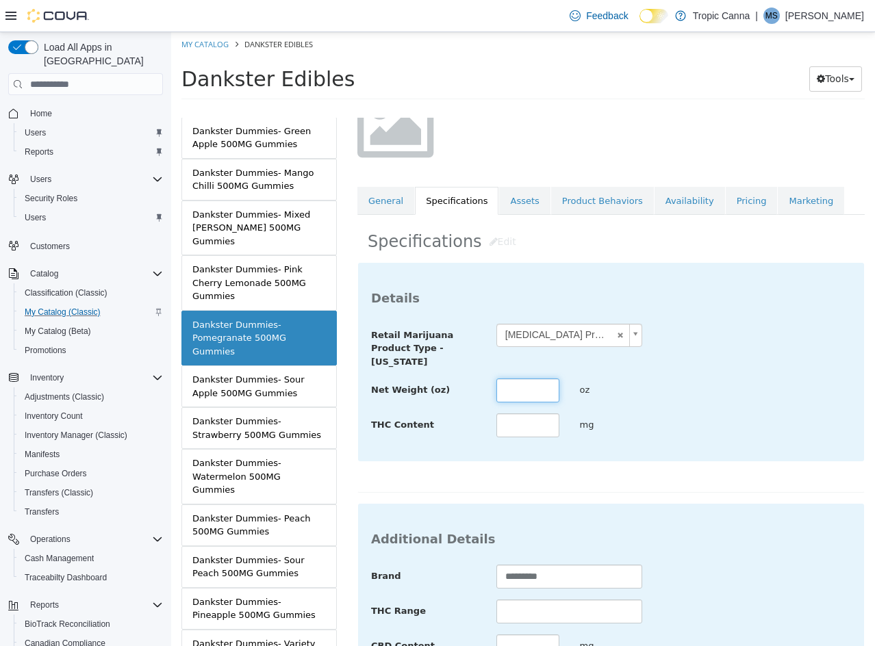
click at [518, 398] on input "text" at bounding box center [527, 391] width 63 height 24
type input "****"
click at [520, 425] on input "text" at bounding box center [527, 425] width 63 height 24
type input "***"
click at [680, 411] on div "**********" at bounding box center [611, 381] width 480 height 115
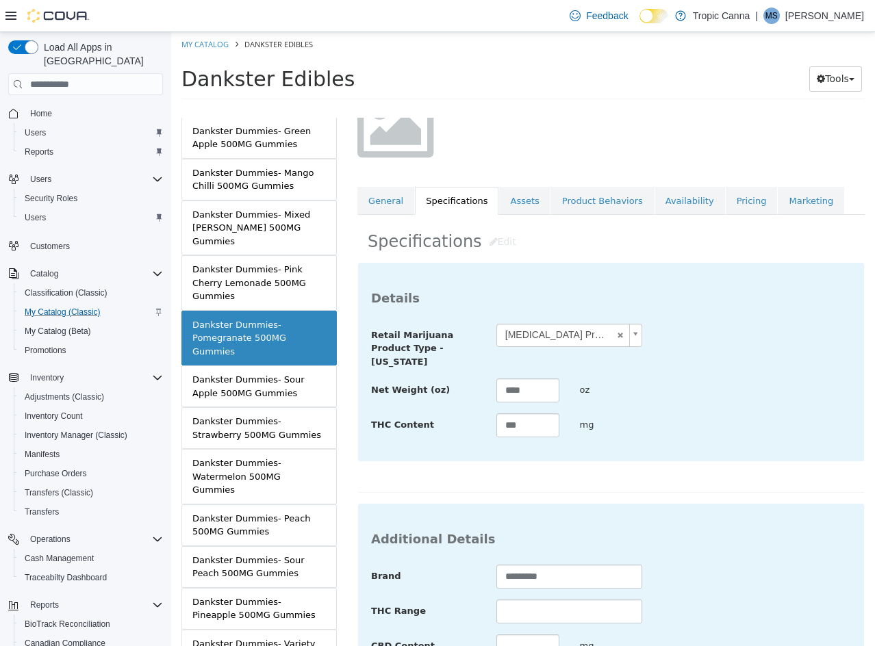
scroll to position [499, 0]
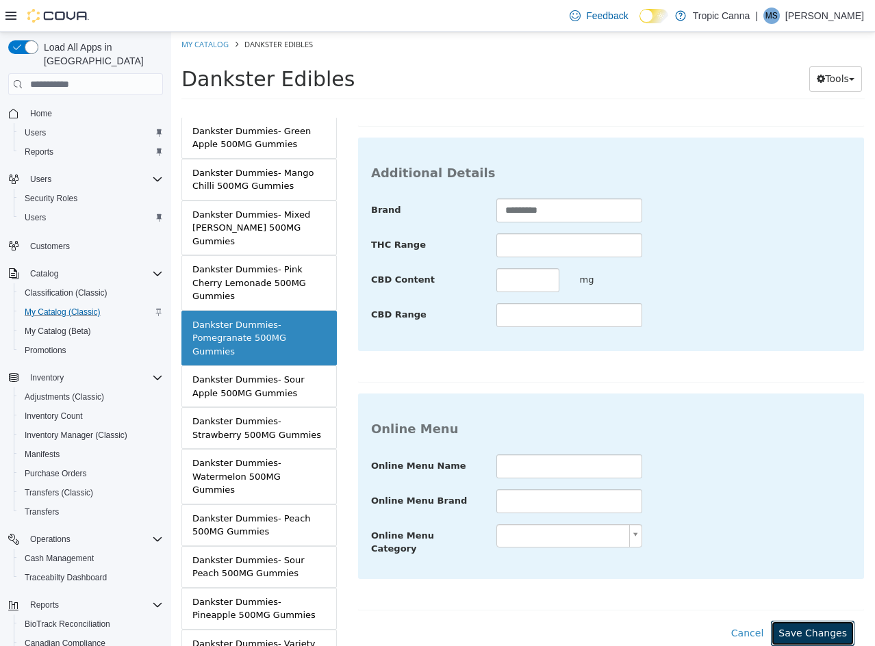
click at [794, 625] on button "Save Changes" at bounding box center [813, 633] width 84 height 25
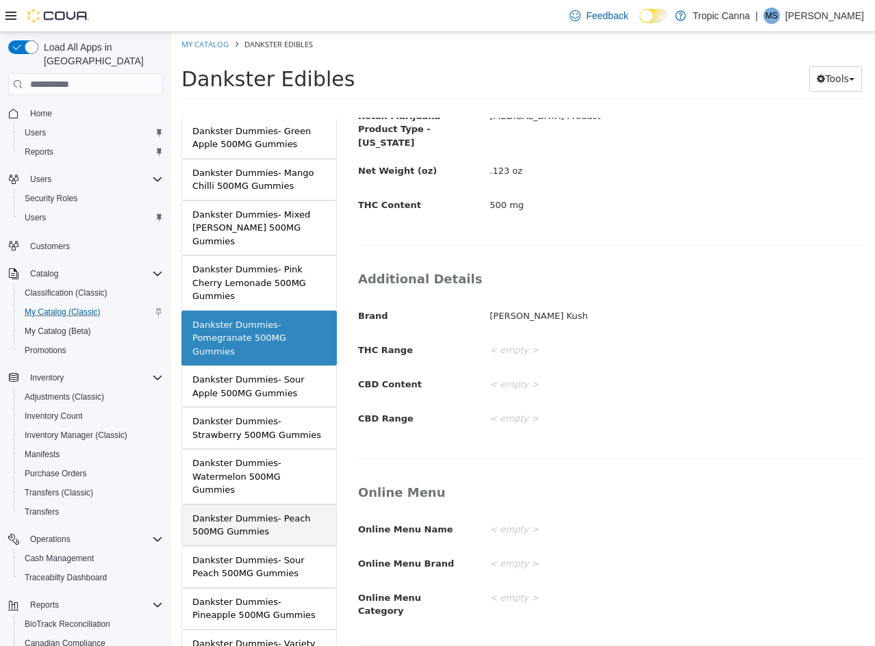
click at [283, 512] on div "Dankster Dummies- Peach 500MG Gummies" at bounding box center [258, 525] width 133 height 27
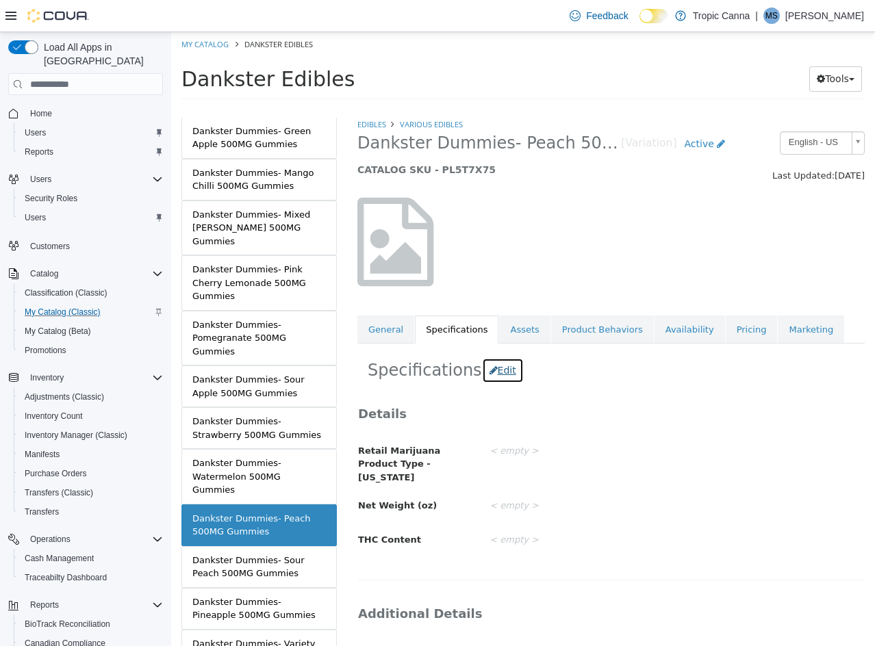
click at [488, 374] on button "Edit" at bounding box center [503, 370] width 42 height 25
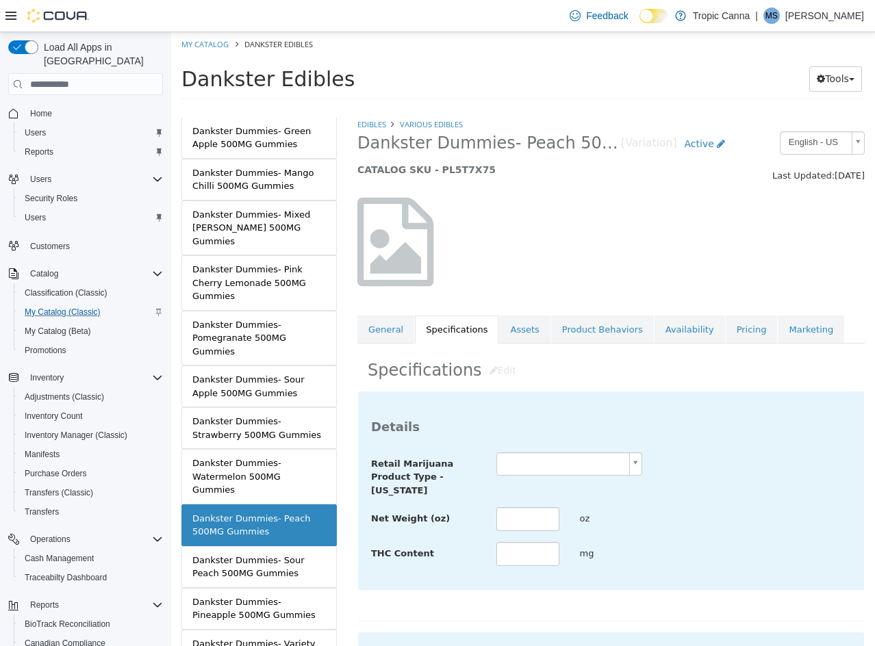
click at [630, 108] on body "Saving Bulk Changes... × Saved changes My Catalog Dankster Edibles Dankster Edi…" at bounding box center [523, 70] width 704 height 76
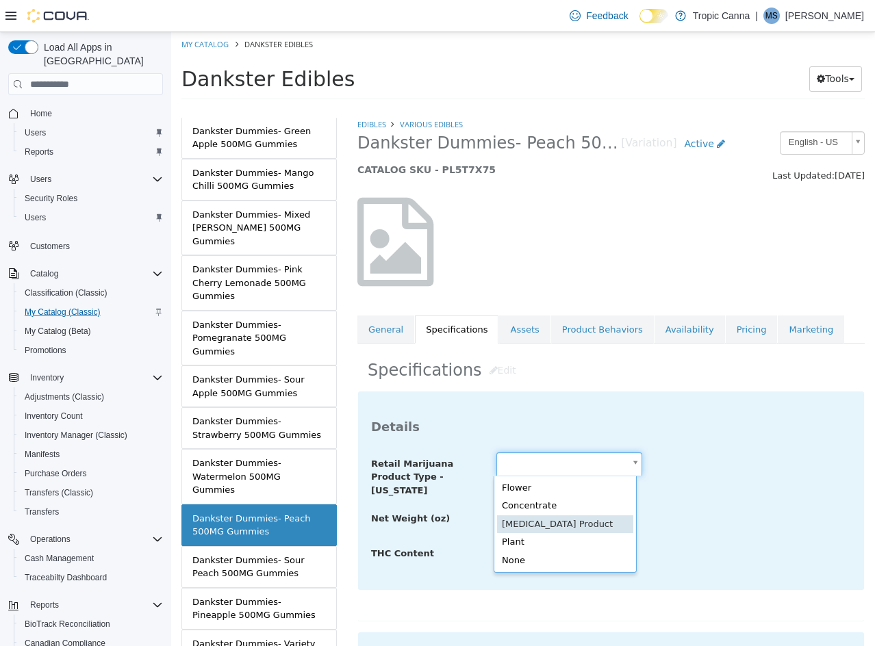
type input "**********"
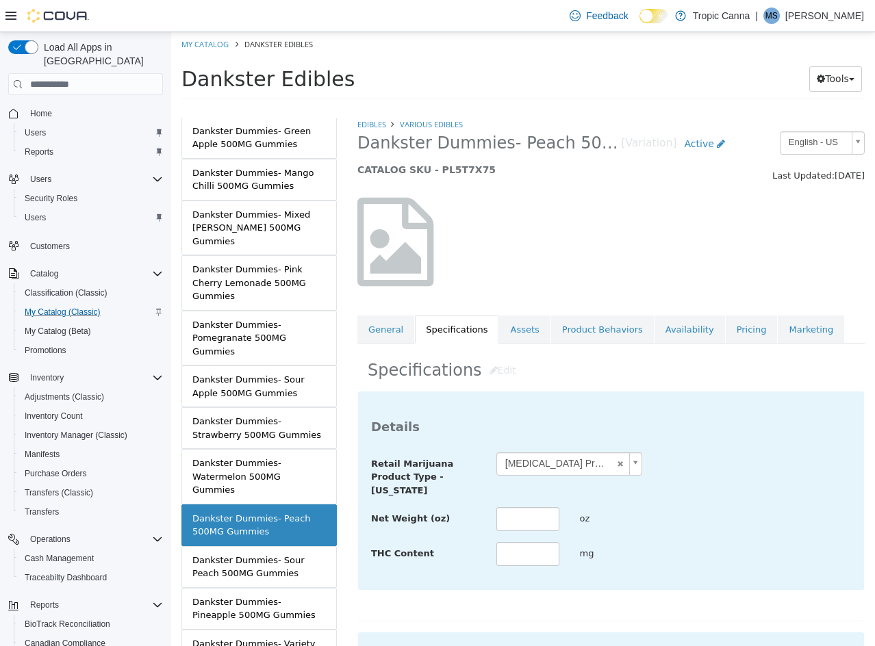
drag, startPoint x: 517, startPoint y: 493, endPoint x: 517, endPoint y: 513, distance: 19.8
click at [517, 503] on div "**********" at bounding box center [611, 509] width 480 height 115
click at [517, 513] on input "text" at bounding box center [527, 519] width 63 height 24
type input "****"
click at [513, 546] on input "text" at bounding box center [527, 554] width 63 height 24
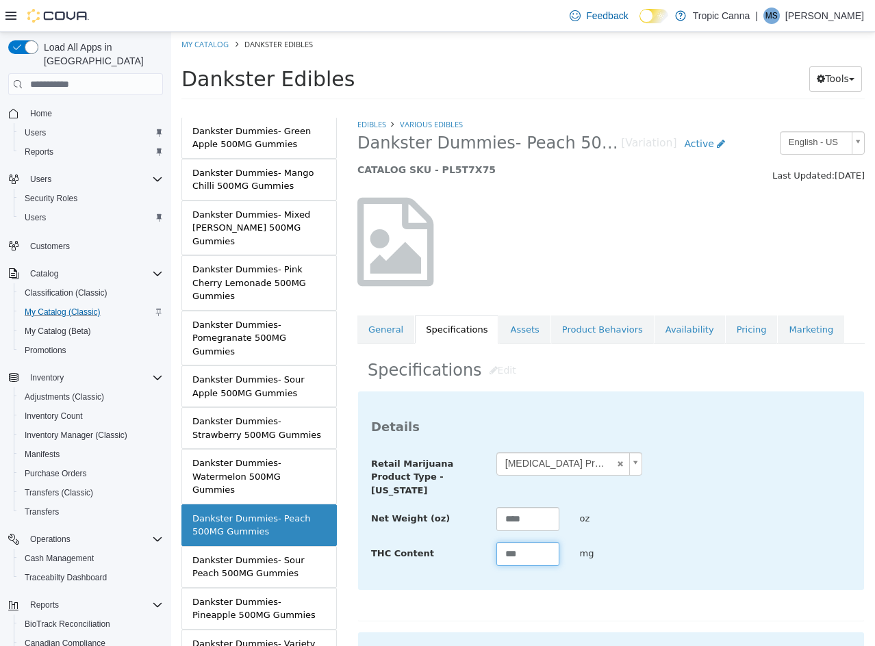
type input "***"
click at [617, 509] on div "oz" at bounding box center [611, 519] width 84 height 24
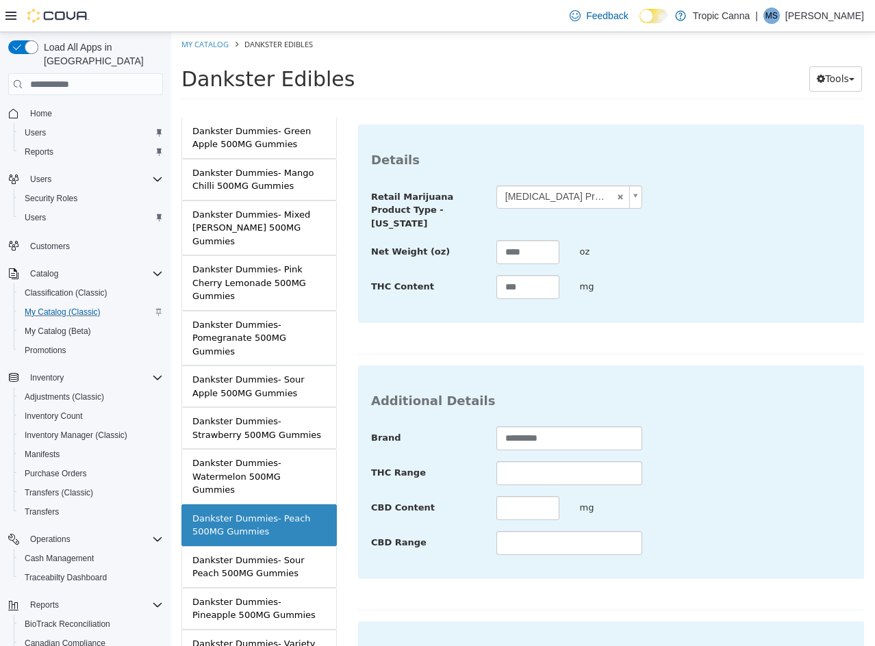
scroll to position [499, 0]
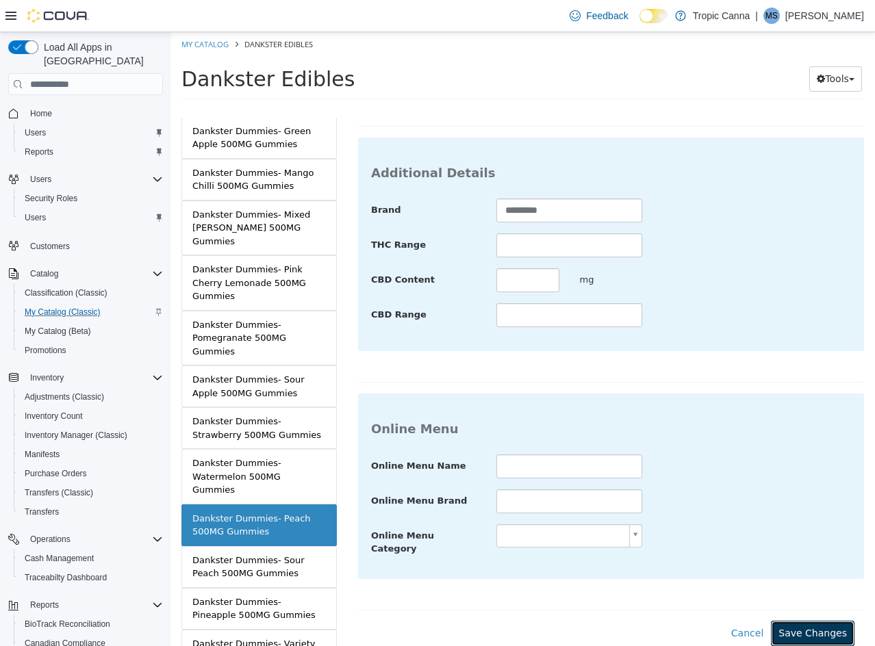
click at [795, 621] on button "Save Changes" at bounding box center [813, 633] width 84 height 25
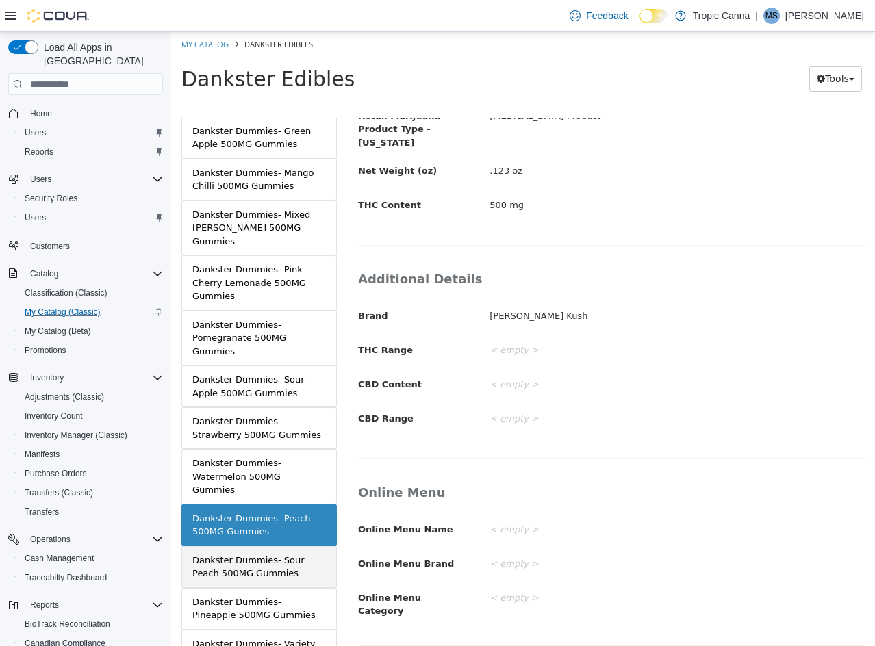
click at [274, 554] on div "Dankster Dummies- Sour Peach 500MG Gummies" at bounding box center [258, 567] width 133 height 27
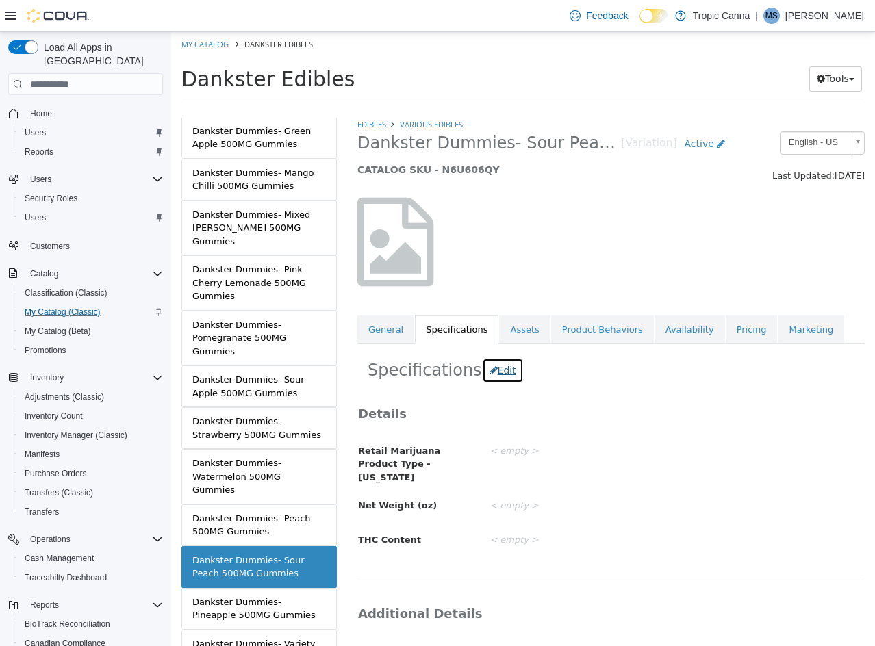
click at [489, 374] on button "Edit" at bounding box center [503, 370] width 42 height 25
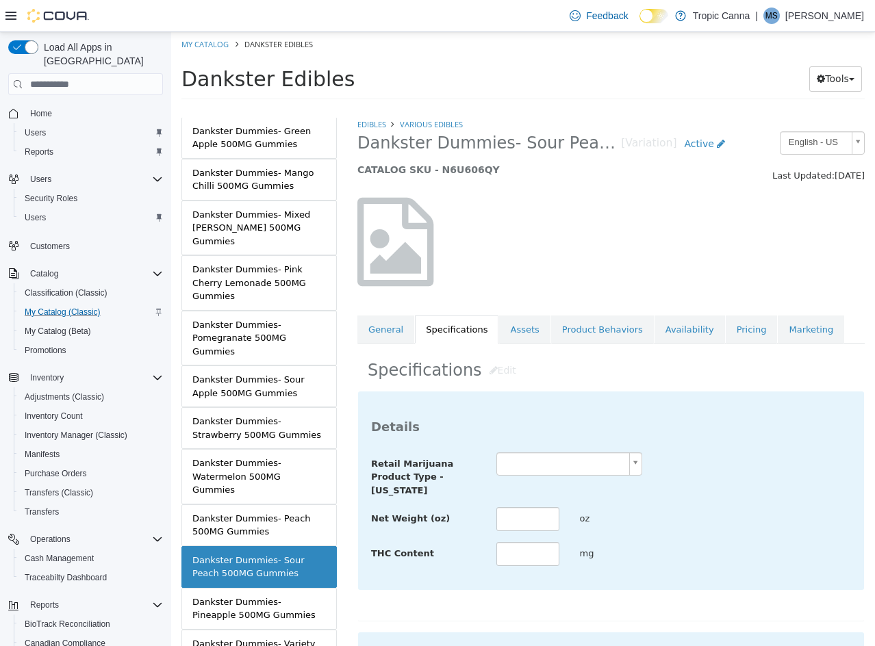
click at [535, 108] on body "Saving Bulk Changes... × Saved changes My Catalog Dankster Edibles Dankster Edi…" at bounding box center [523, 70] width 704 height 76
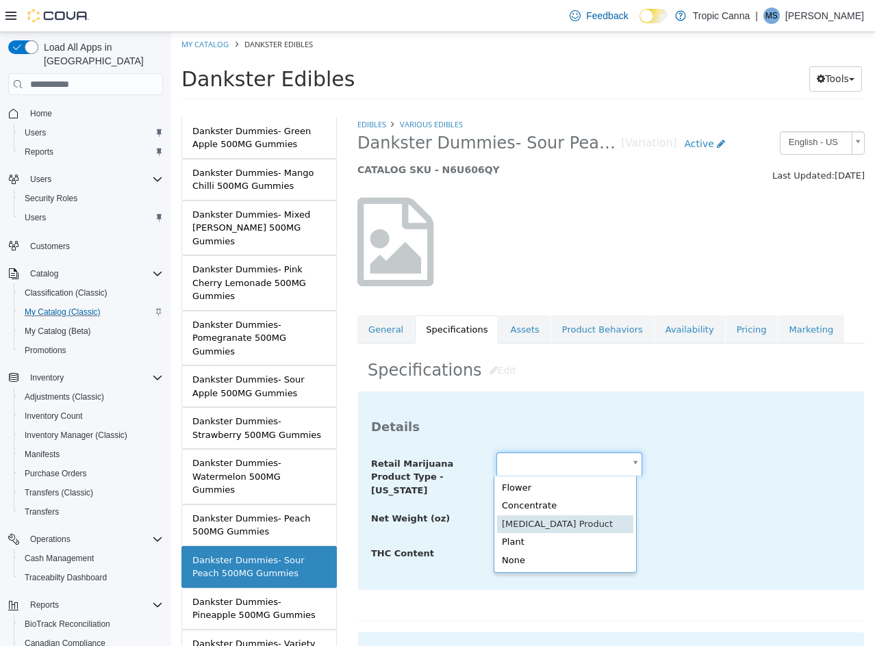
type input "**********"
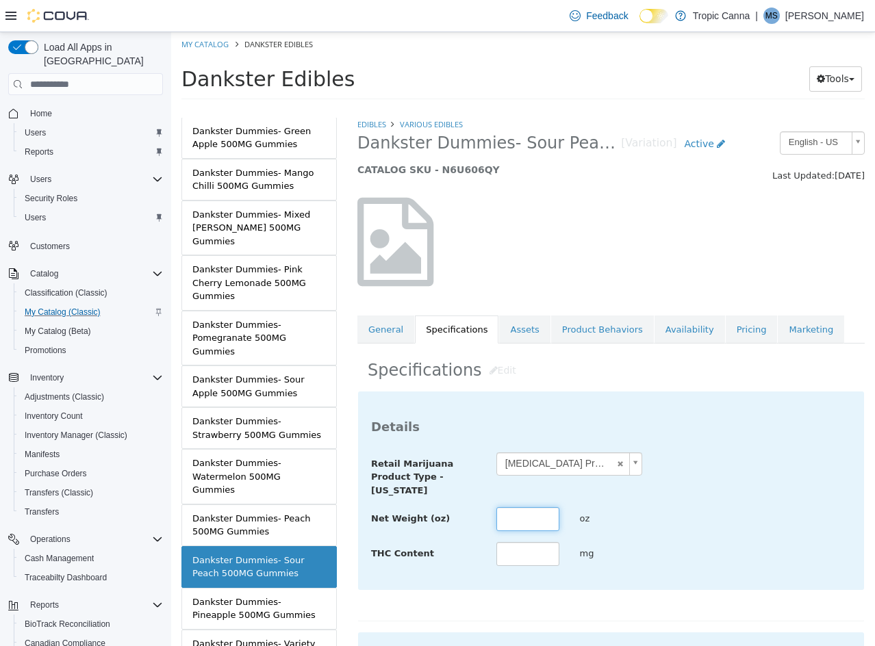
click at [528, 521] on input "text" at bounding box center [527, 519] width 63 height 24
type input "****"
click at [542, 551] on input "text" at bounding box center [527, 554] width 63 height 24
type input "***"
click at [652, 496] on div "**********" at bounding box center [611, 474] width 500 height 45
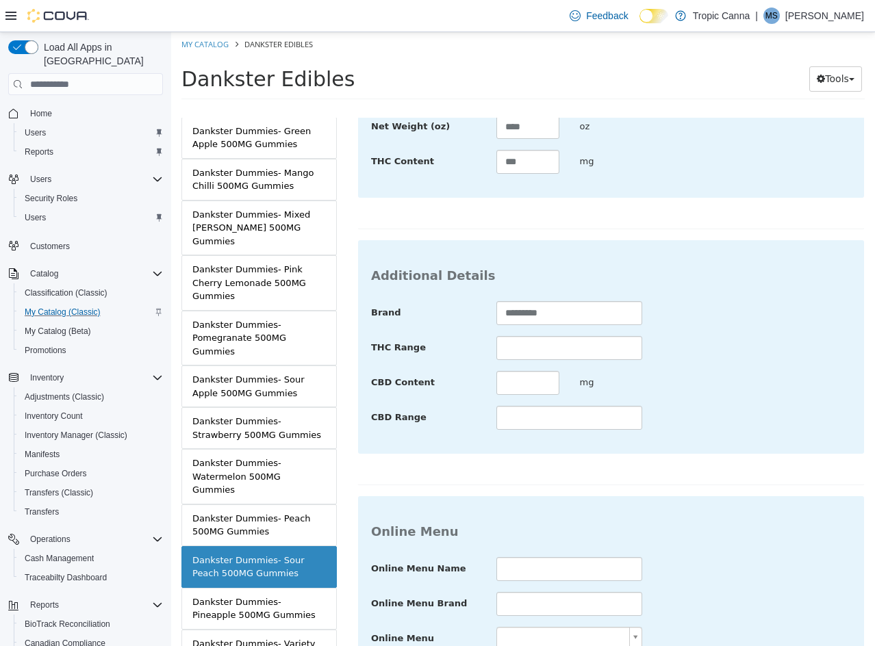
scroll to position [499, 0]
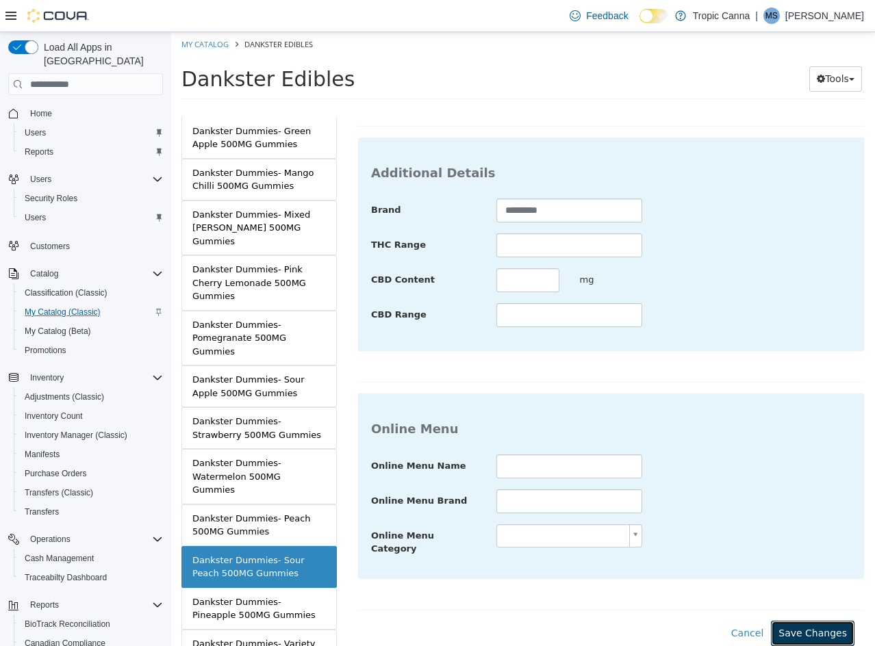
click at [801, 621] on button "Save Changes" at bounding box center [813, 633] width 84 height 25
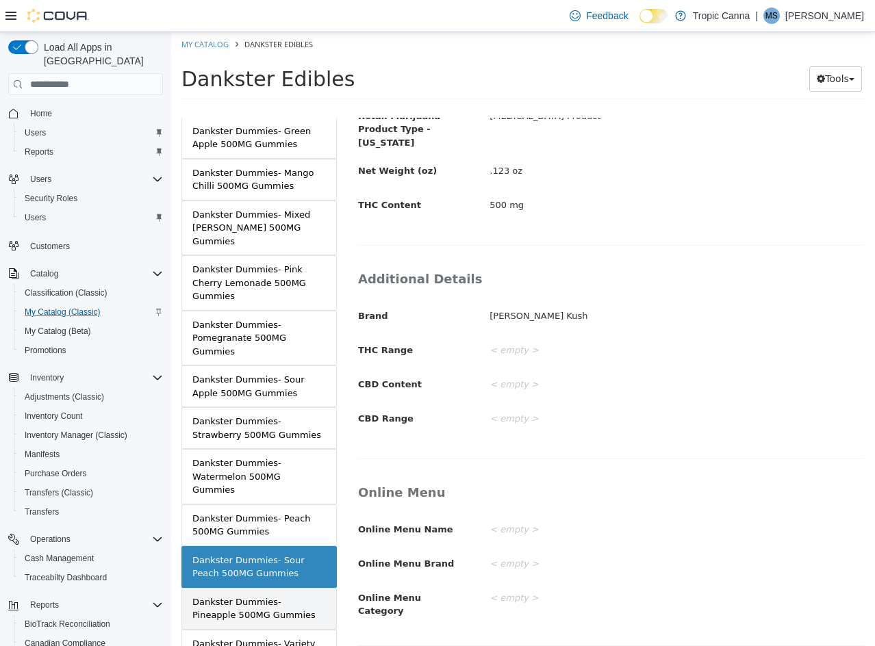
click at [285, 595] on div "Dankster Dummies- Pineapple 500MG Gummies" at bounding box center [258, 608] width 133 height 27
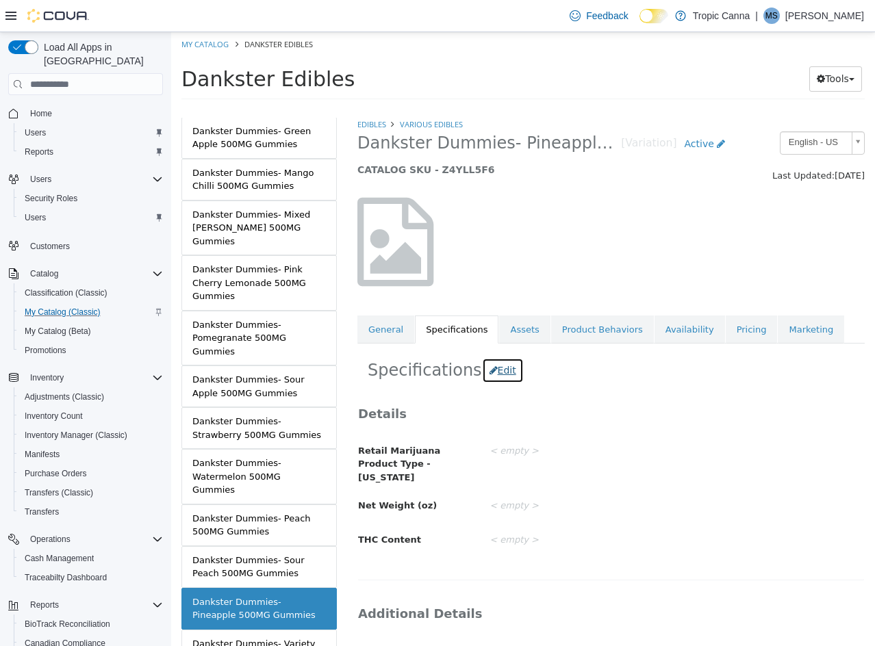
click at [490, 371] on button "Edit" at bounding box center [503, 370] width 42 height 25
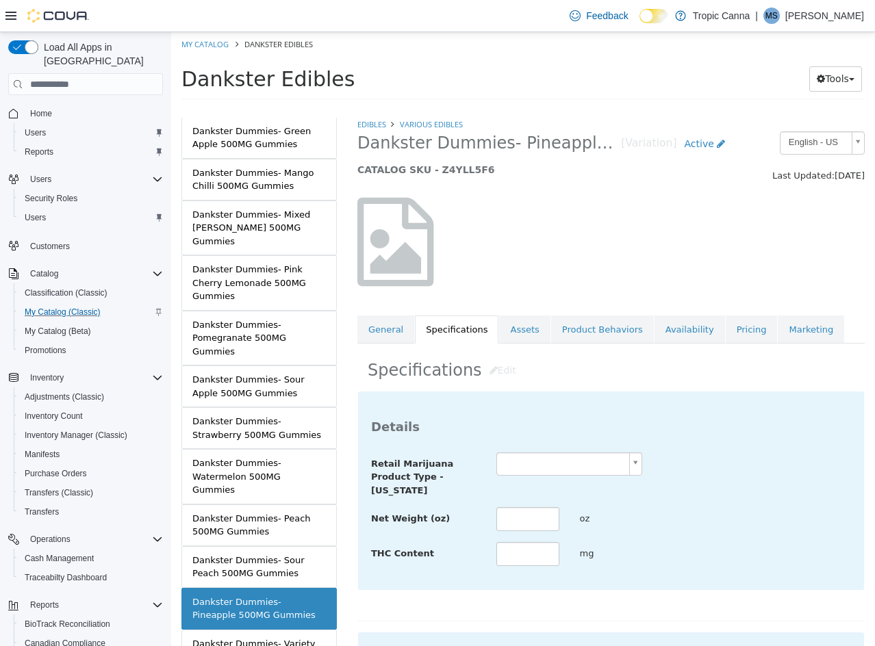
click at [526, 108] on body "Saving Bulk Changes... × Saved changes My Catalog Dankster Edibles Dankster Edi…" at bounding box center [523, 70] width 704 height 76
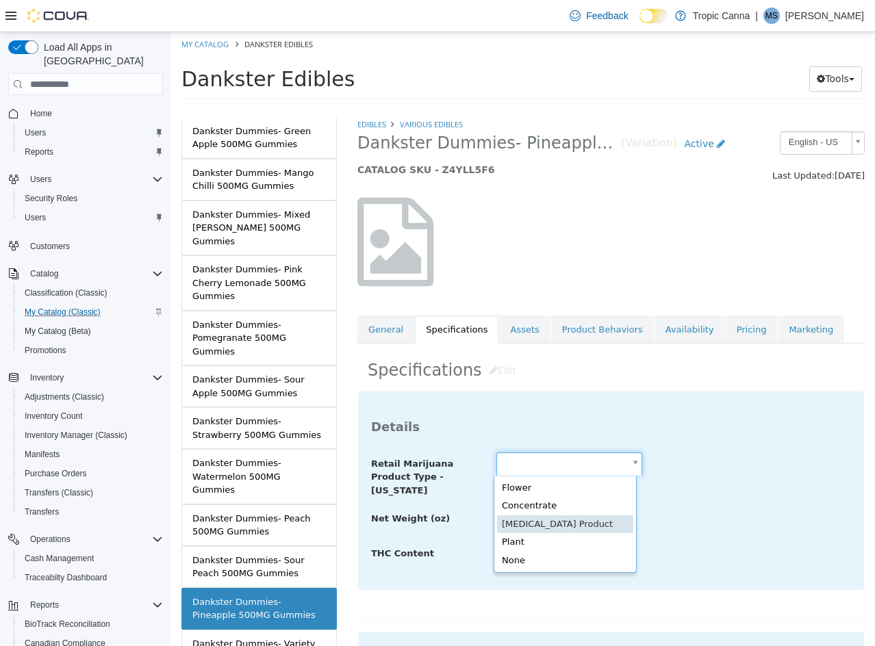
type input "**********"
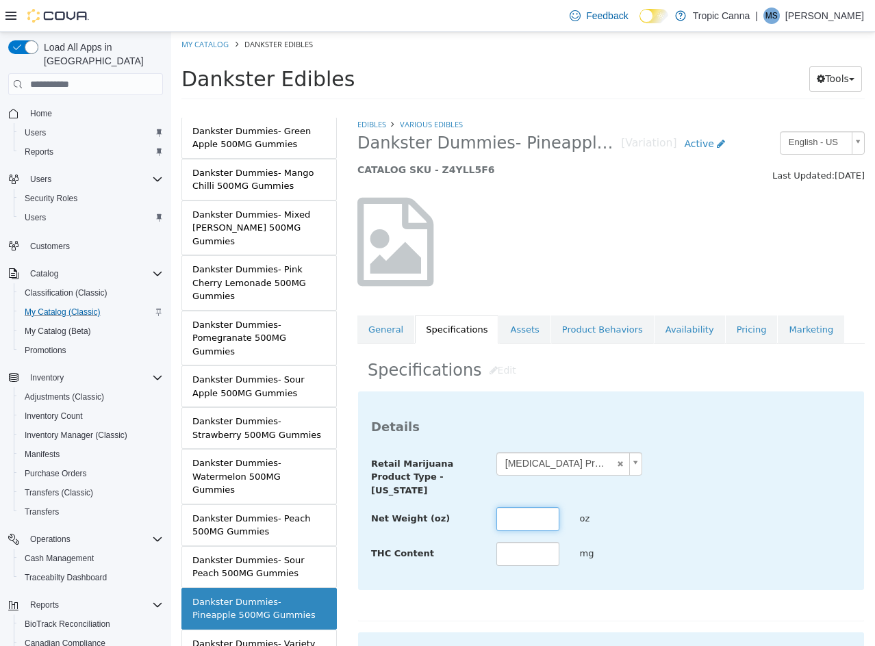
click at [526, 509] on input "text" at bounding box center [527, 519] width 63 height 24
type input "****"
click at [532, 549] on input "text" at bounding box center [527, 554] width 63 height 24
type input "***"
click at [687, 498] on div "**********" at bounding box center [611, 509] width 480 height 115
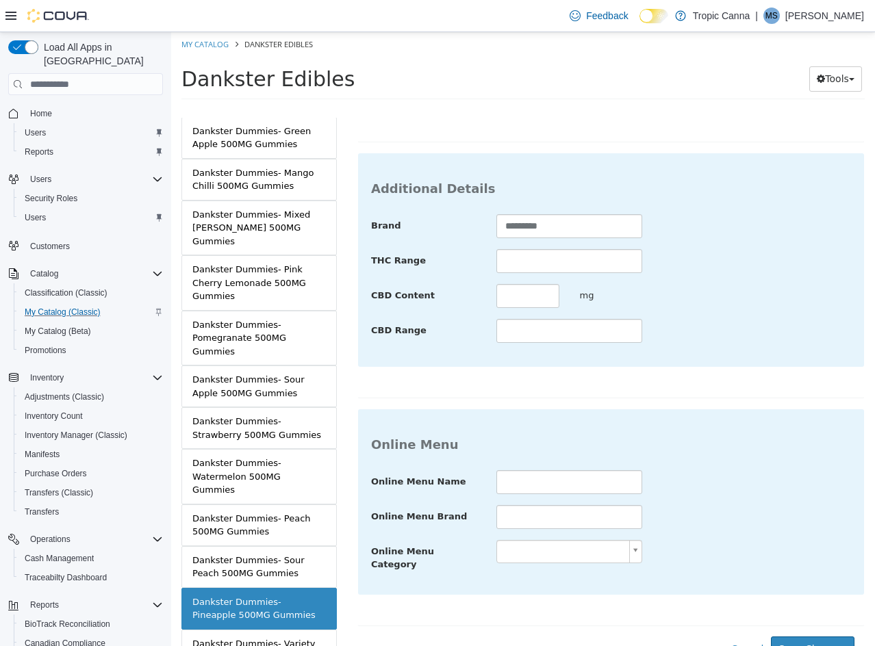
scroll to position [499, 0]
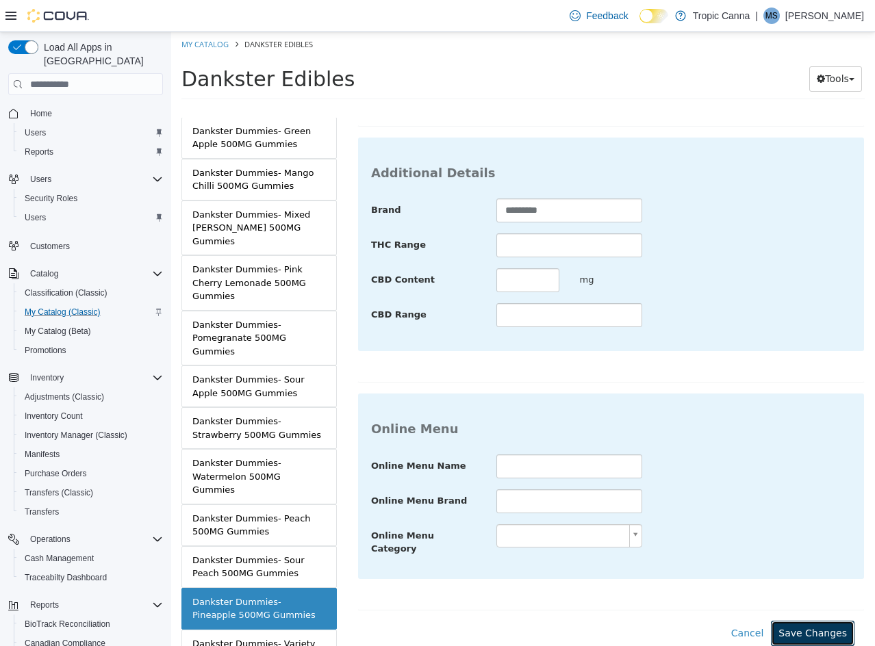
click at [797, 621] on button "Save Changes" at bounding box center [813, 633] width 84 height 25
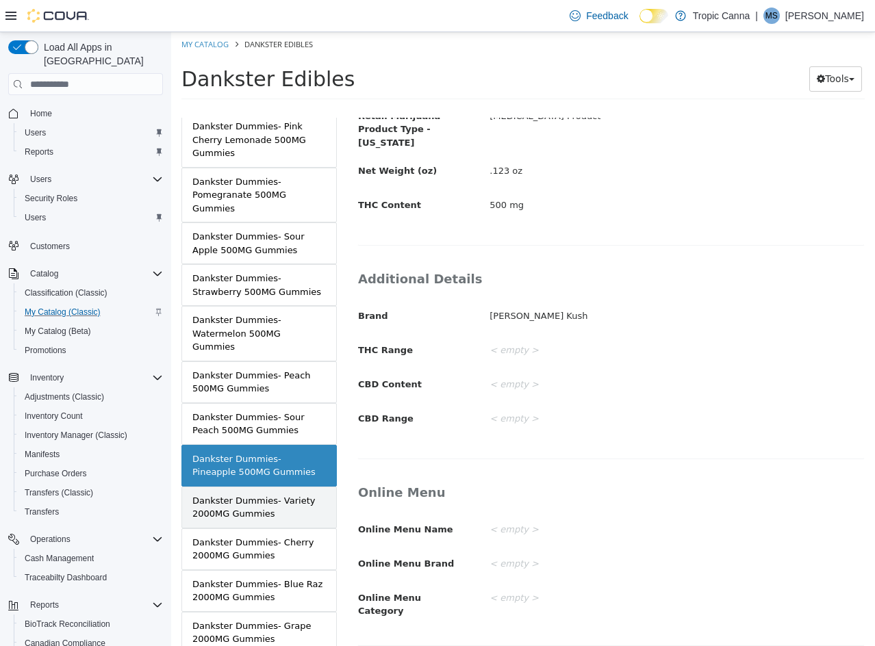
scroll to position [691, 0]
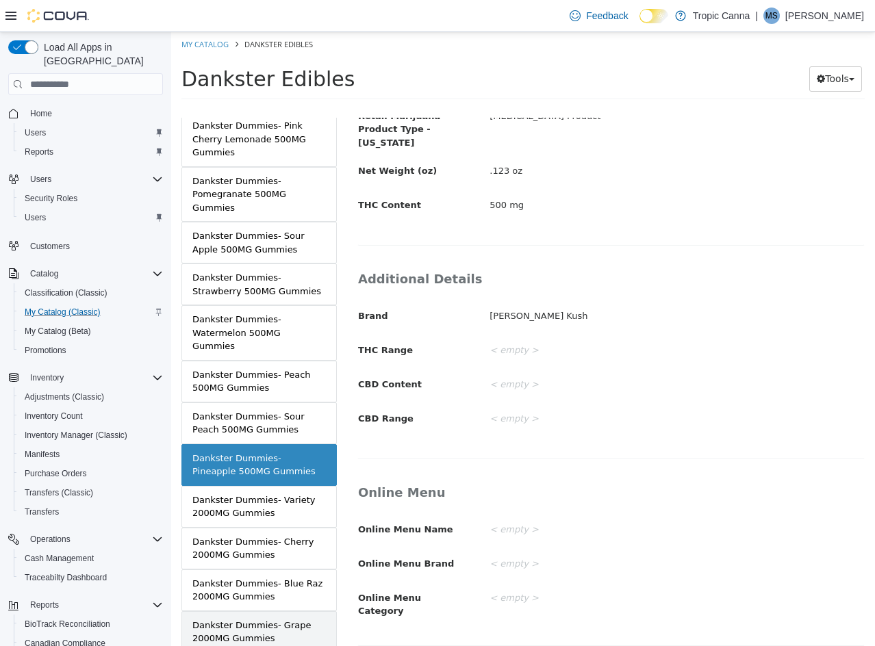
click at [270, 619] on div "Dankster Dummies- Grape 2000MG Gummies" at bounding box center [258, 632] width 133 height 27
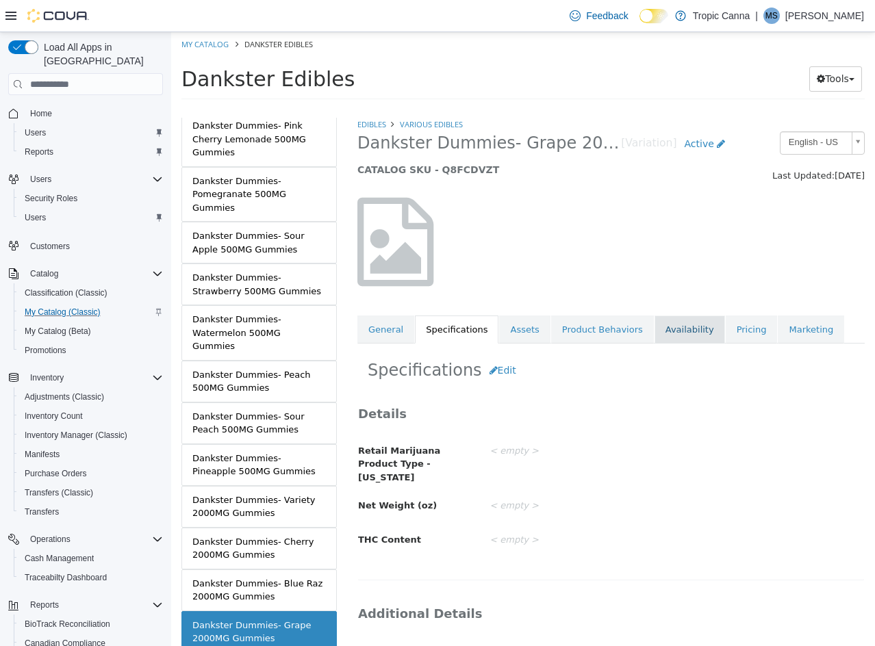
click at [658, 326] on link "Availability" at bounding box center [689, 330] width 70 height 29
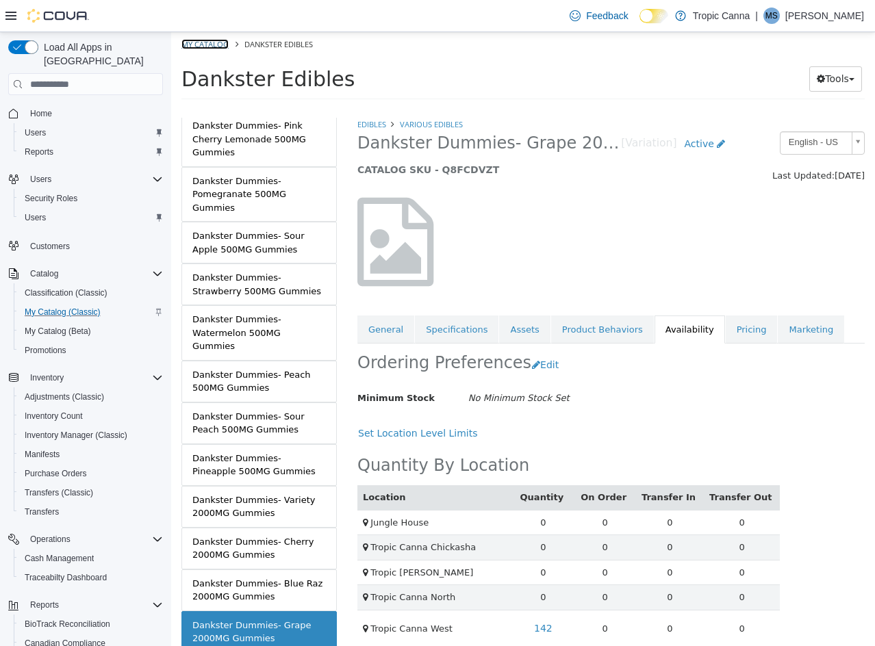
click at [211, 47] on link "My Catalog" at bounding box center [204, 44] width 47 height 10
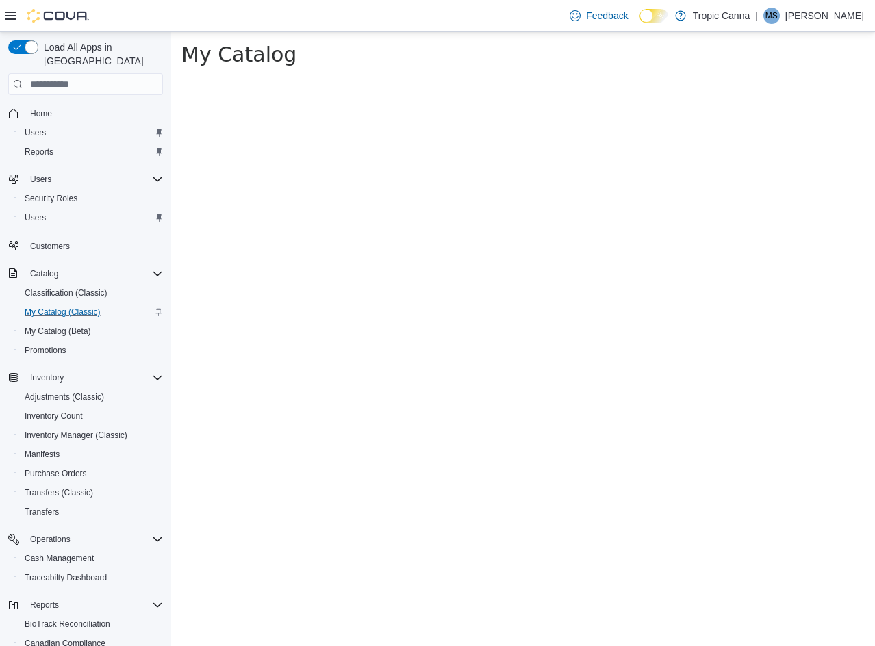
select select "**********"
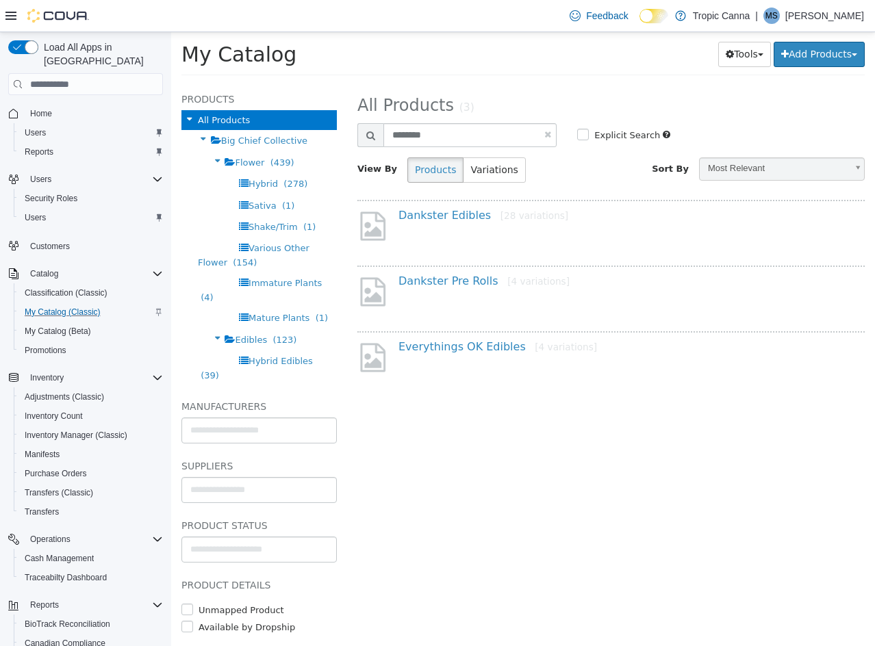
click at [547, 134] on link at bounding box center [547, 134] width 7 height 9
click at [495, 138] on input "text" at bounding box center [469, 135] width 173 height 24
select select "**********"
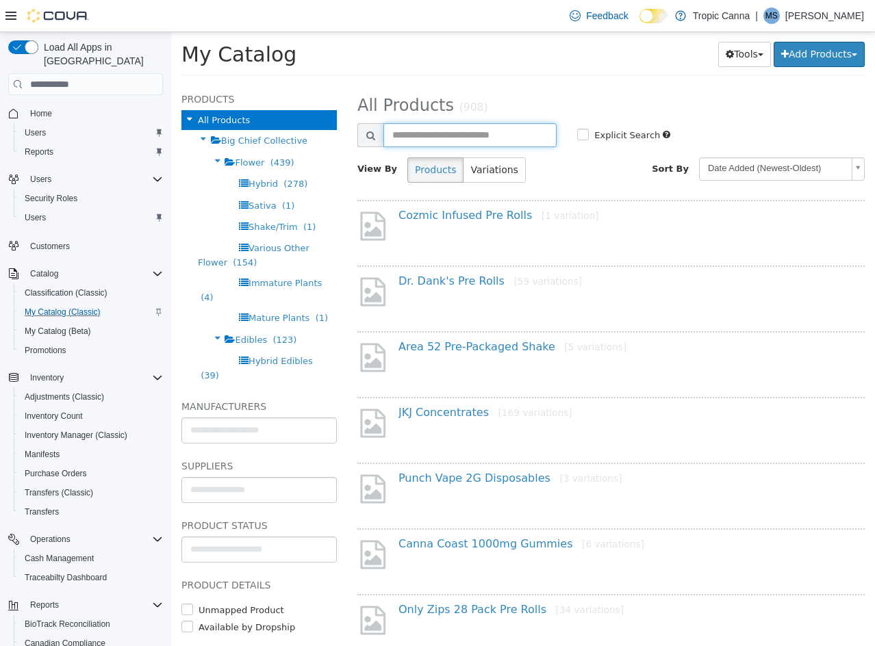
click at [495, 138] on input "text" at bounding box center [469, 135] width 173 height 24
type input "******"
select select "**********"
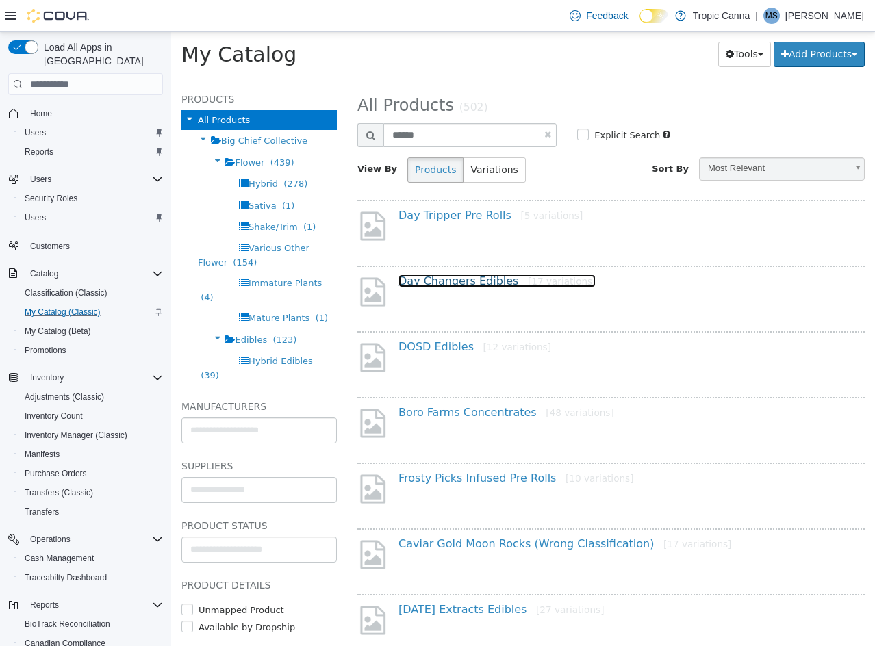
click at [480, 281] on link "Day Changers Edibles [17 variations]" at bounding box center [496, 280] width 197 height 13
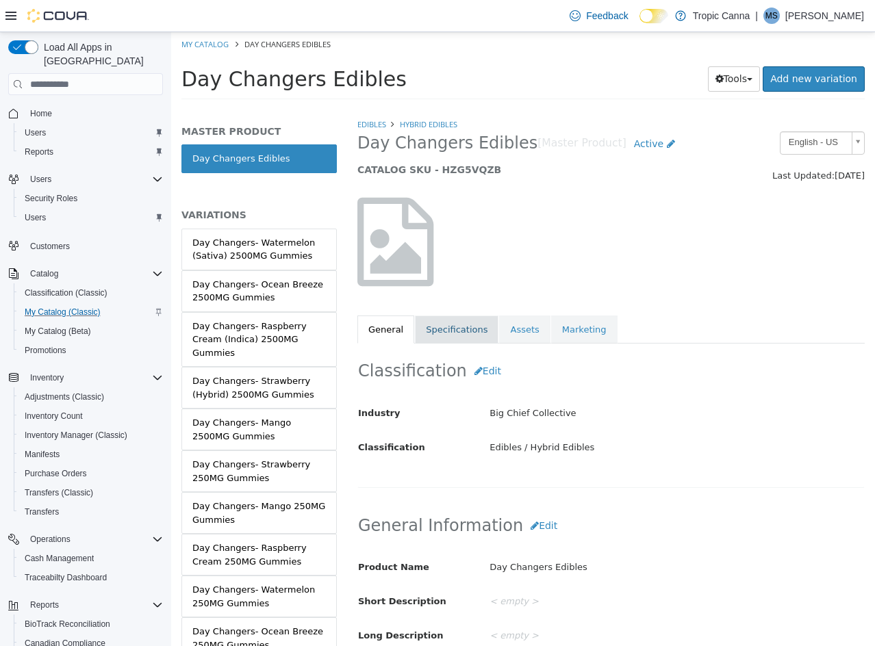
click at [459, 338] on link "Specifications" at bounding box center [457, 330] width 84 height 29
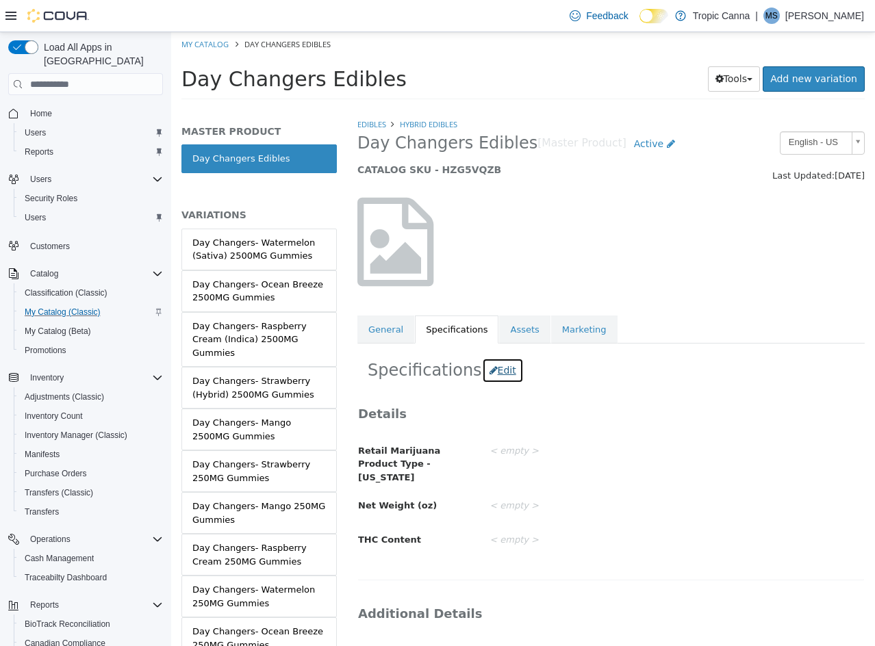
click at [493, 376] on button "Edit" at bounding box center [503, 370] width 42 height 25
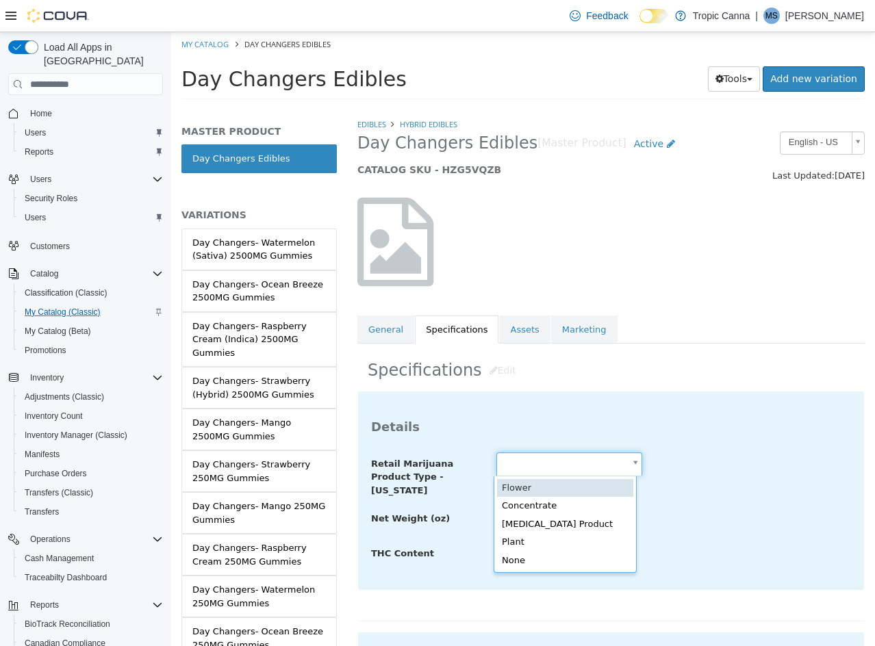
click at [574, 108] on body "Saving Bulk Changes... × Saved changes My Catalog Day Changers Edibles Day Chan…" at bounding box center [523, 70] width 704 height 76
type input "**********"
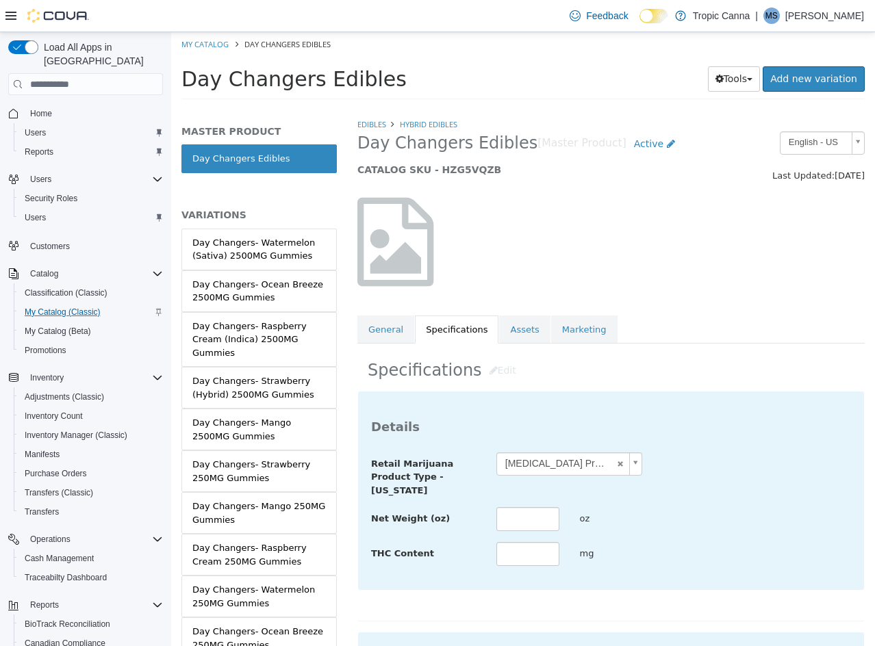
click at [692, 496] on div "**********" at bounding box center [611, 474] width 500 height 45
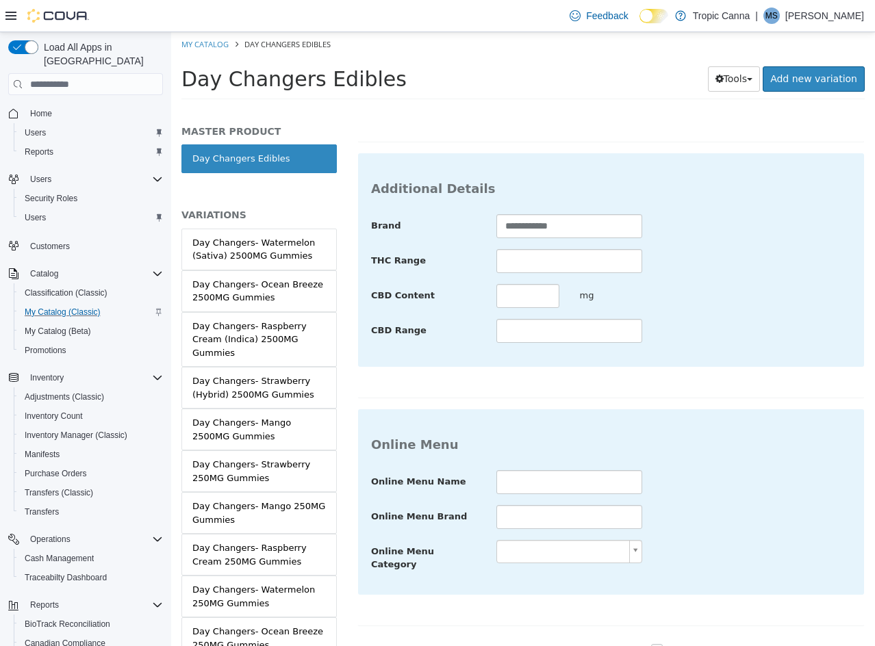
scroll to position [527, 0]
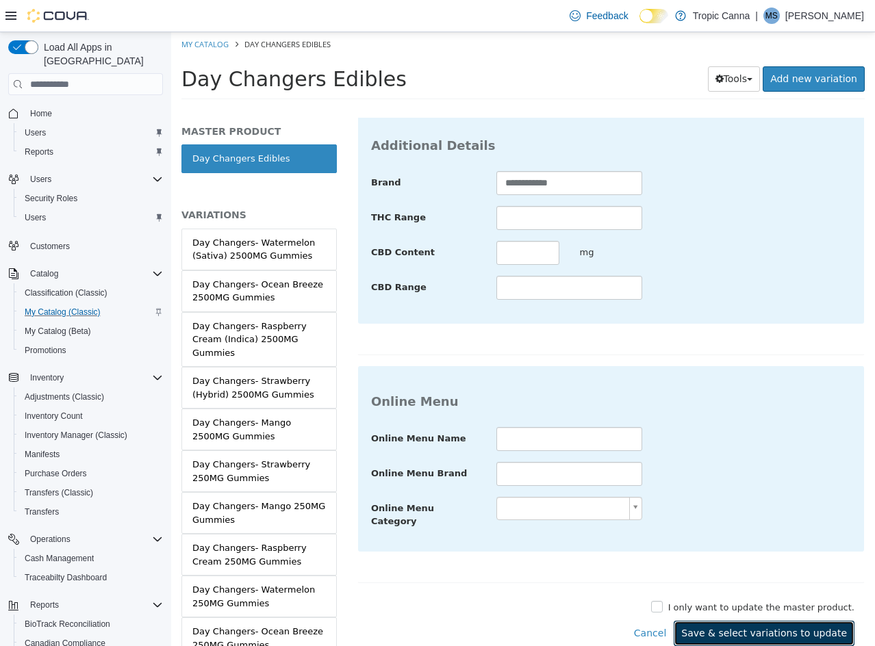
click at [791, 624] on button "Save & select variations to update" at bounding box center [764, 633] width 181 height 25
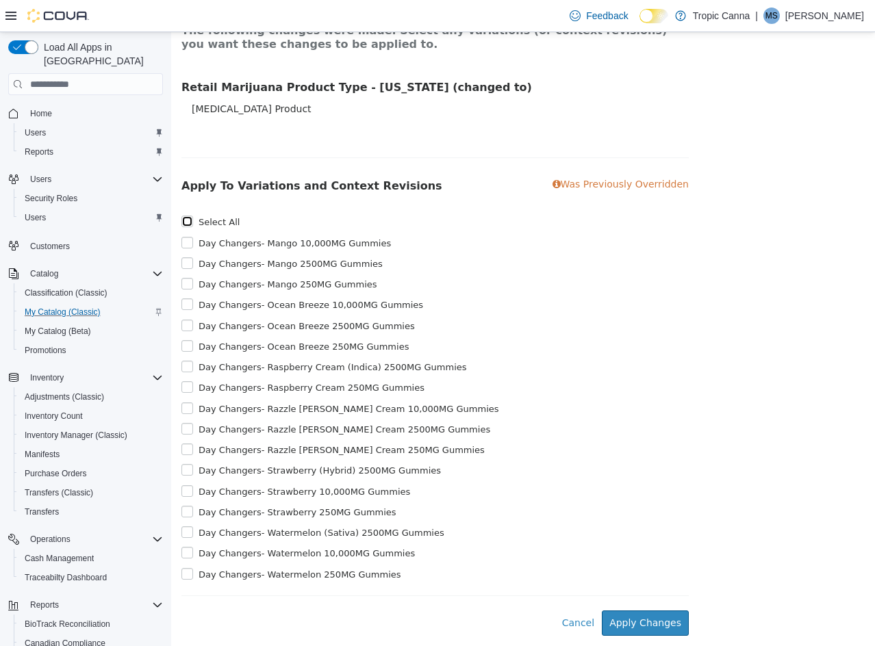
scroll to position [112, 0]
click at [634, 616] on button "Apply Changes" at bounding box center [645, 623] width 87 height 25
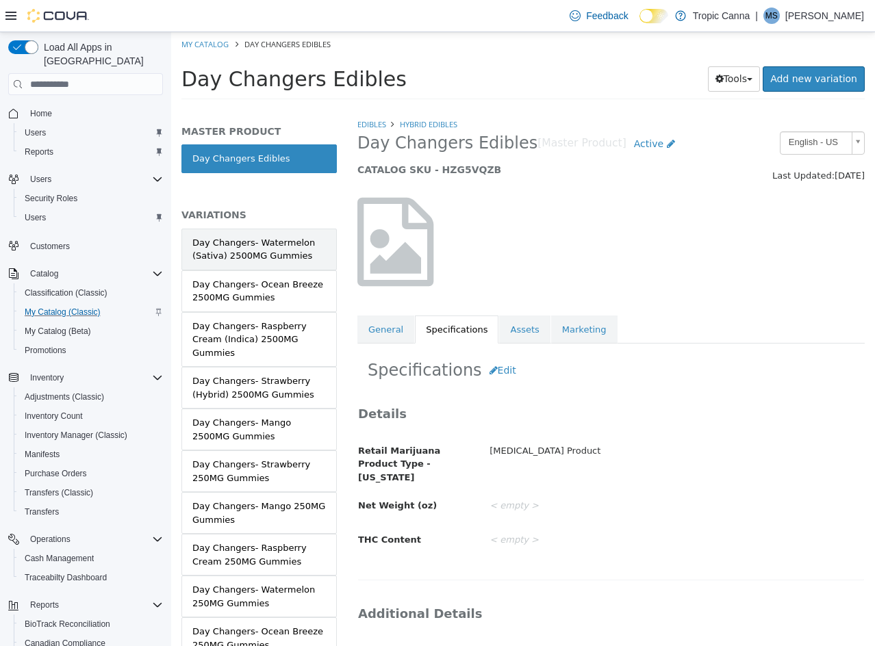
click at [251, 252] on div "Day Changers- Watermelon (Sativa) 2500MG Gummies" at bounding box center [258, 249] width 133 height 27
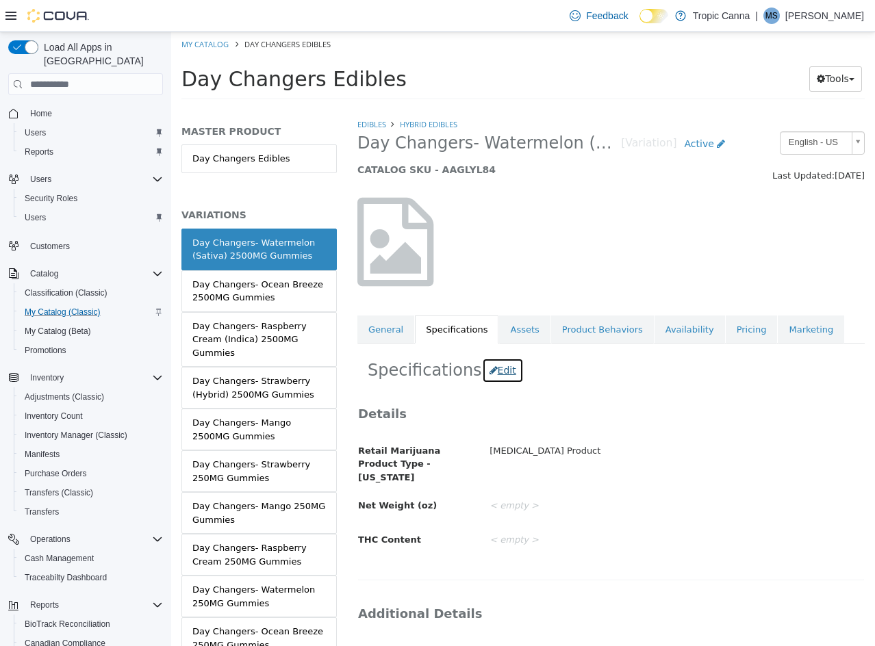
click at [498, 363] on button "Edit" at bounding box center [503, 370] width 42 height 25
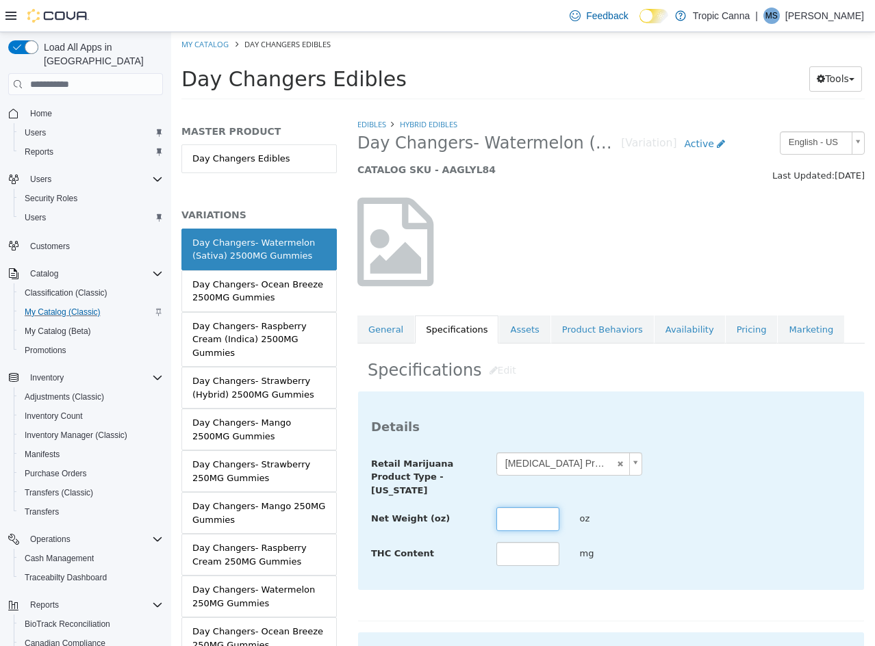
click at [533, 521] on input "text" at bounding box center [527, 519] width 63 height 24
type input "****"
click at [542, 561] on input "text" at bounding box center [527, 554] width 63 height 24
type input "****"
click at [726, 506] on div "**********" at bounding box center [611, 509] width 480 height 115
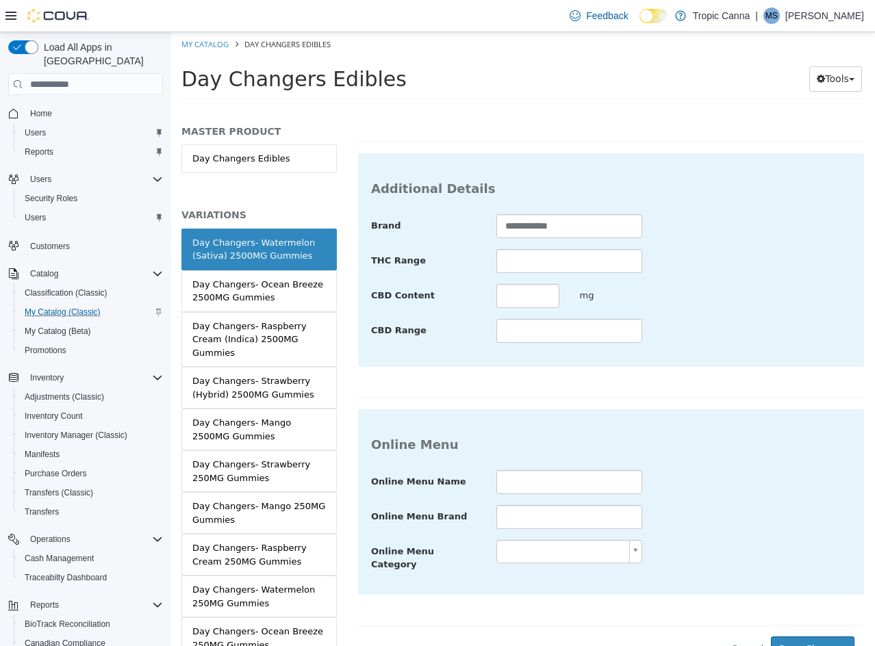
scroll to position [499, 0]
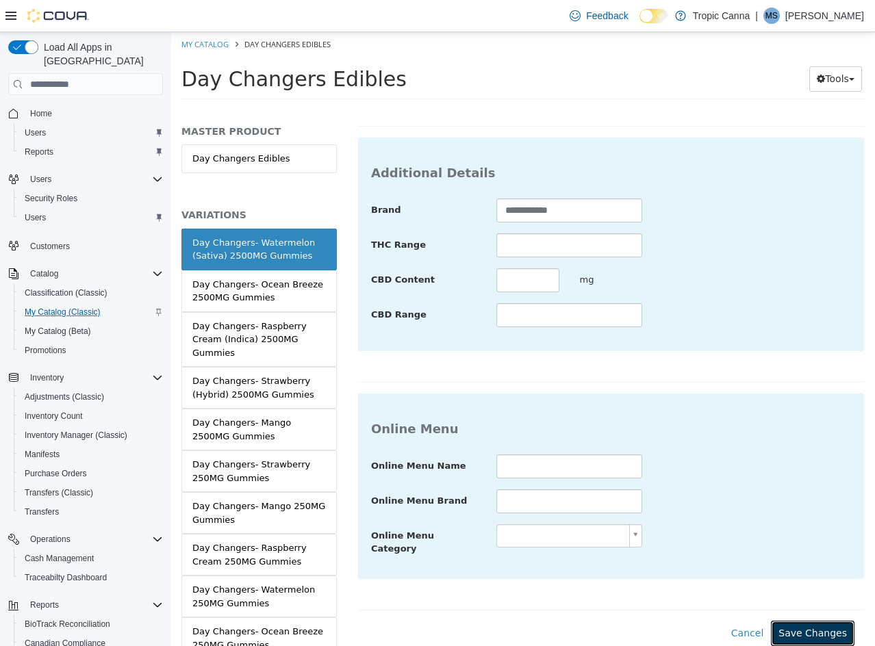
drag, startPoint x: 804, startPoint y: 619, endPoint x: 444, endPoint y: 474, distance: 387.5
click at [802, 621] on button "Save Changes" at bounding box center [813, 633] width 84 height 25
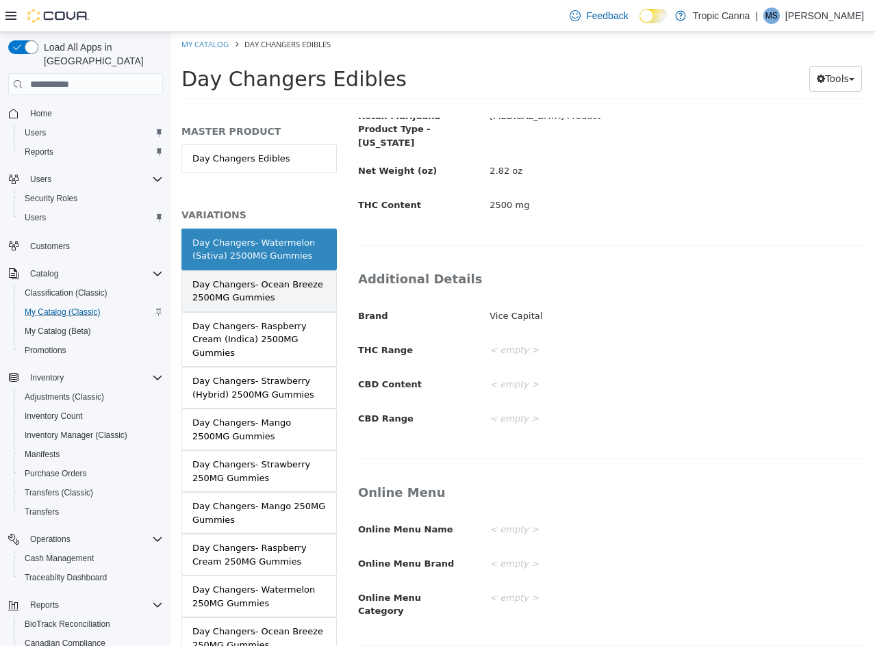
click at [272, 303] on div "Day Changers- Ocean Breeze 2500MG Gummies" at bounding box center [258, 291] width 133 height 27
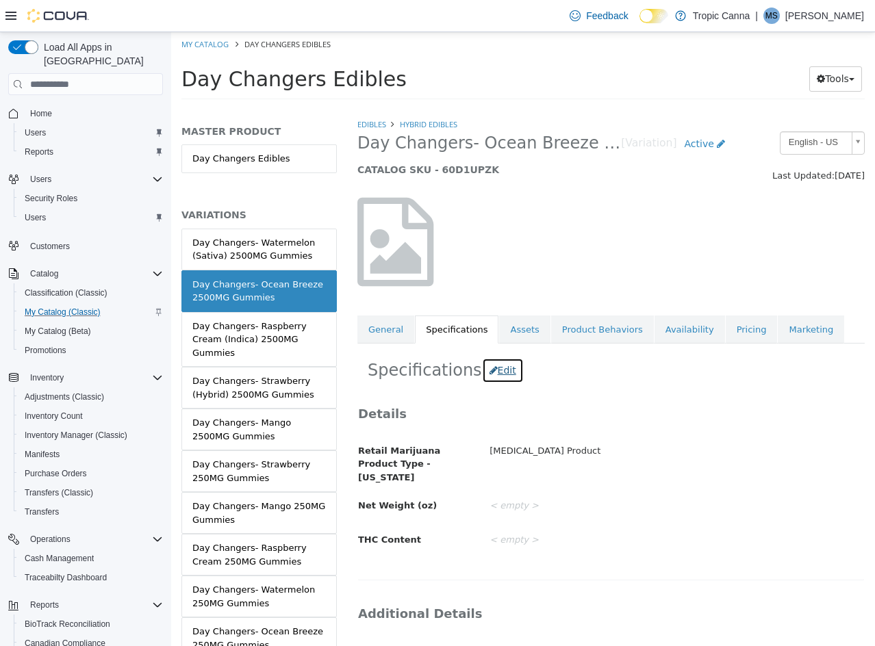
click at [497, 375] on button "Edit" at bounding box center [503, 370] width 42 height 25
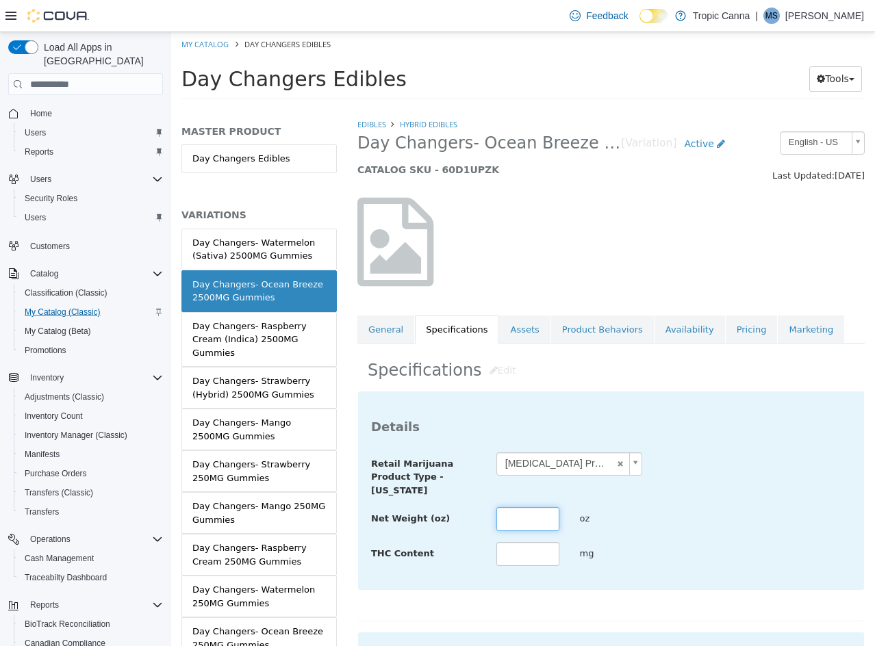
click at [531, 522] on input "text" at bounding box center [527, 519] width 63 height 24
type input "****"
click at [528, 554] on input "text" at bounding box center [527, 554] width 63 height 24
type input "****"
drag, startPoint x: 679, startPoint y: 520, endPoint x: 690, endPoint y: 518, distance: 11.1
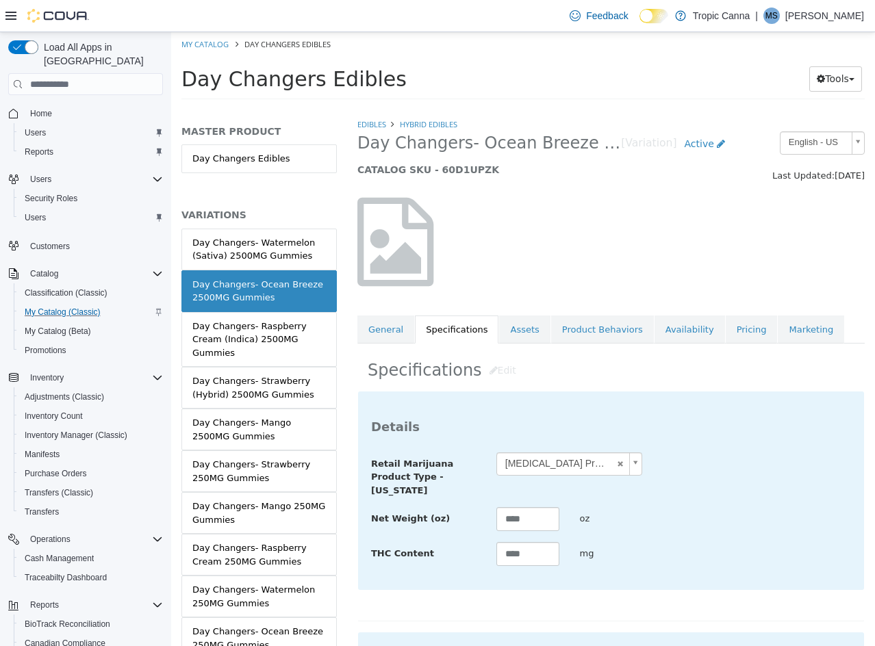
click at [681, 520] on div "Net Weight (oz) **** oz" at bounding box center [611, 519] width 500 height 25
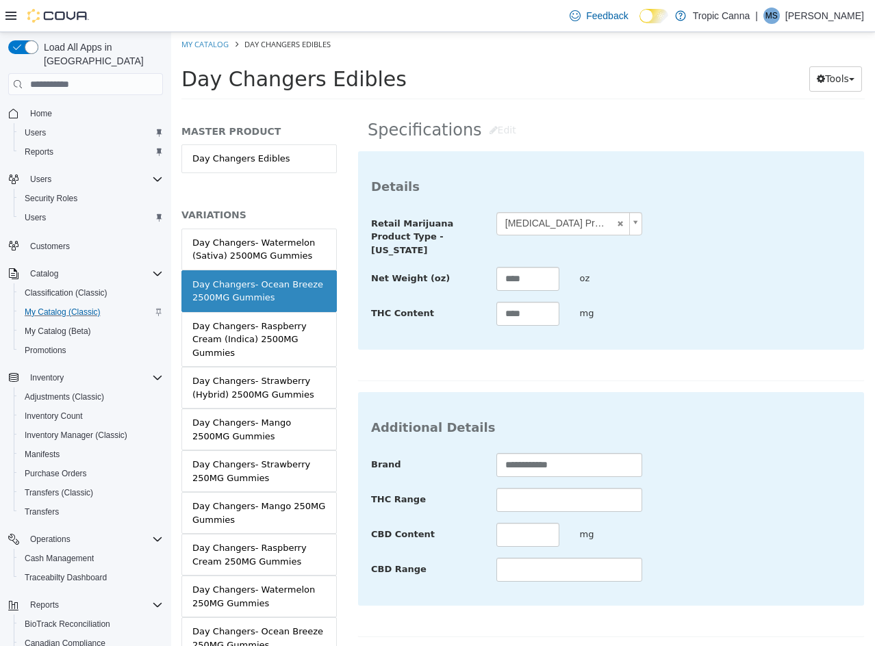
scroll to position [499, 0]
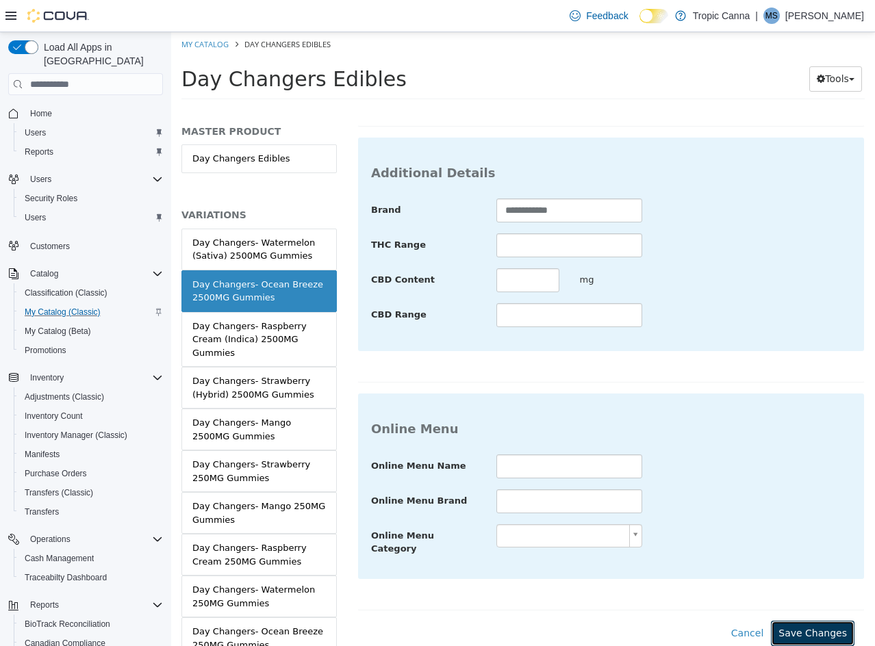
click at [821, 624] on button "Save Changes" at bounding box center [813, 633] width 84 height 25
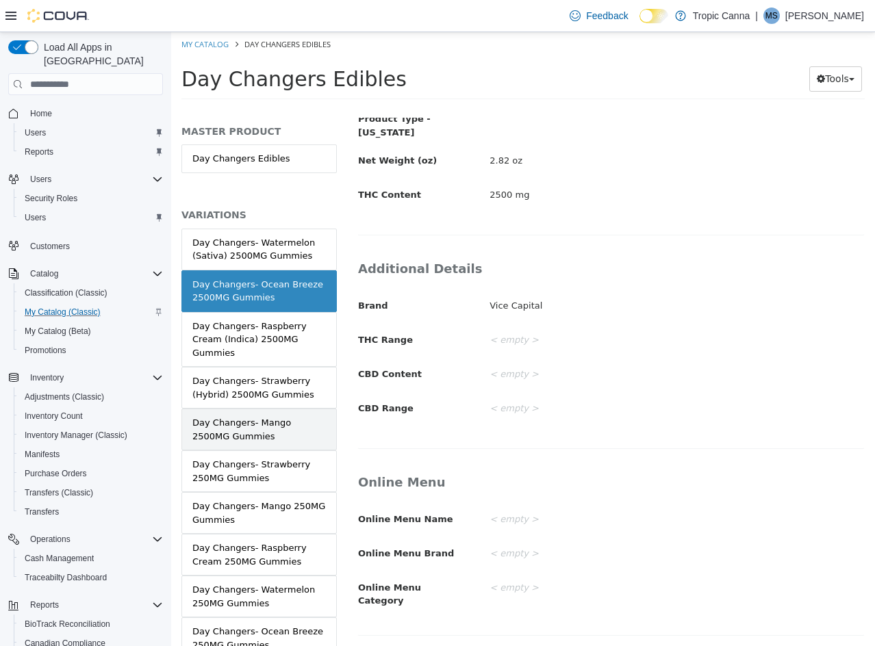
scroll to position [335, 0]
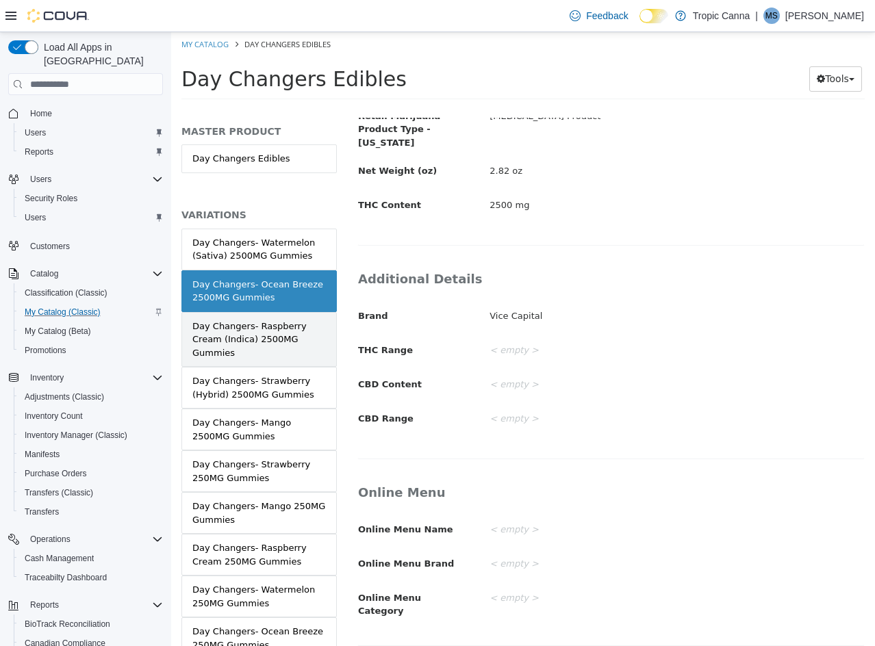
click at [272, 352] on div "Day Changers- Raspberry Cream (Indica) 2500MG Gummies" at bounding box center [258, 340] width 133 height 40
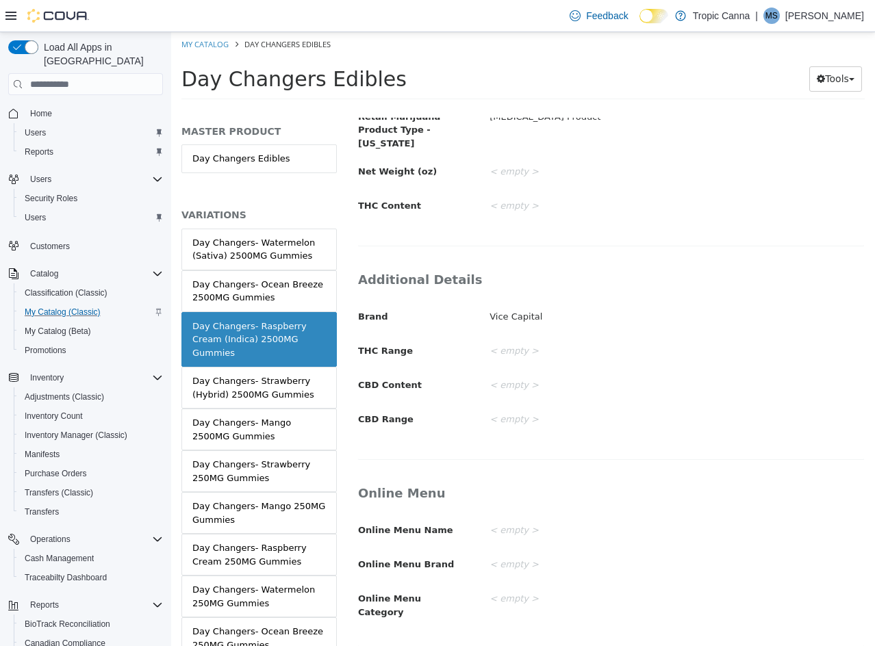
scroll to position [60, 0]
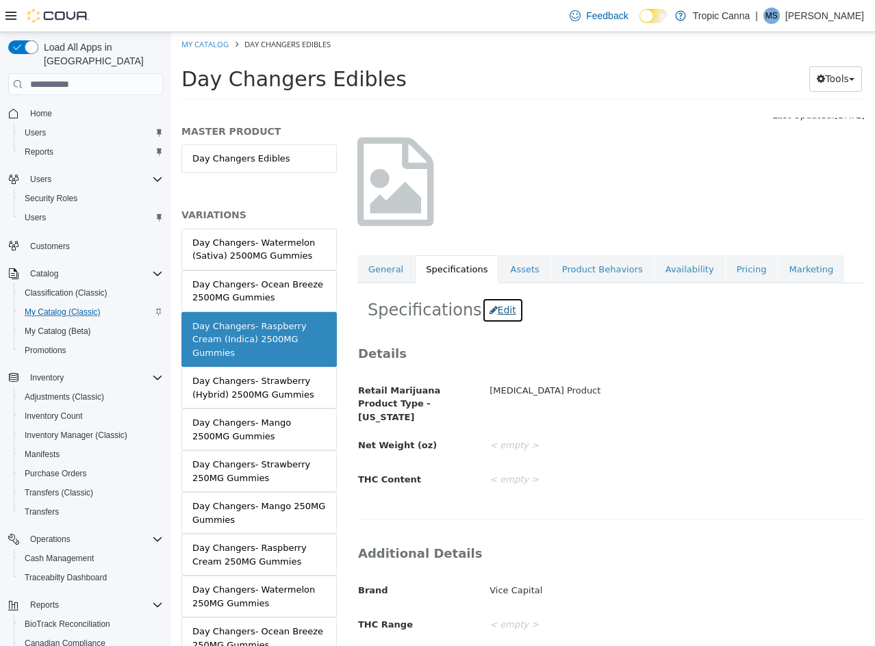
drag, startPoint x: 492, startPoint y: 322, endPoint x: 493, endPoint y: 312, distance: 9.7
click at [492, 321] on button "Edit" at bounding box center [503, 310] width 42 height 25
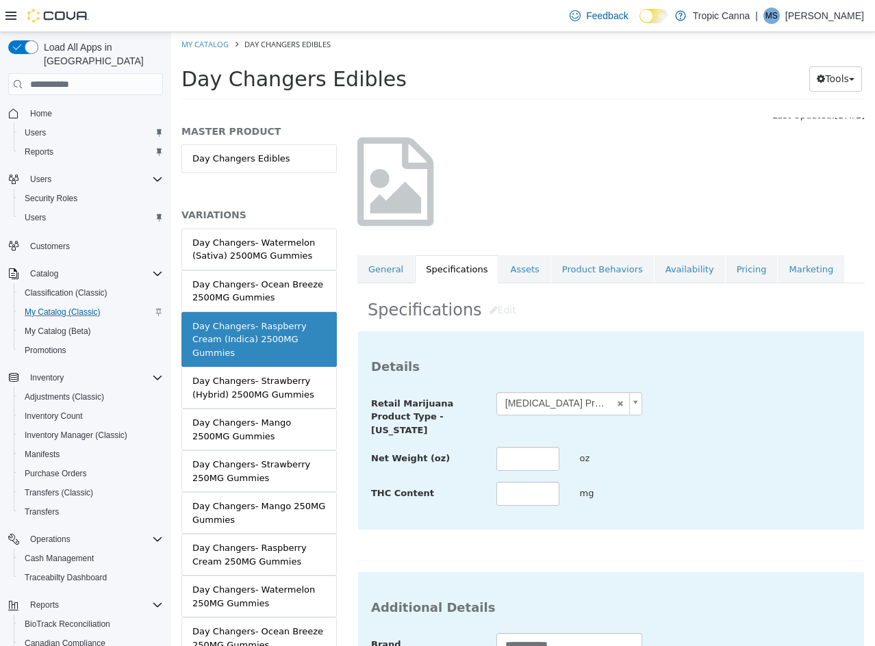
drag, startPoint x: 532, startPoint y: 442, endPoint x: 532, endPoint y: 462, distance: 19.8
click at [532, 457] on div "**********" at bounding box center [611, 449] width 480 height 115
click at [532, 468] on input "text" at bounding box center [527, 459] width 63 height 24
type input "****"
click at [539, 489] on input "text" at bounding box center [527, 494] width 63 height 24
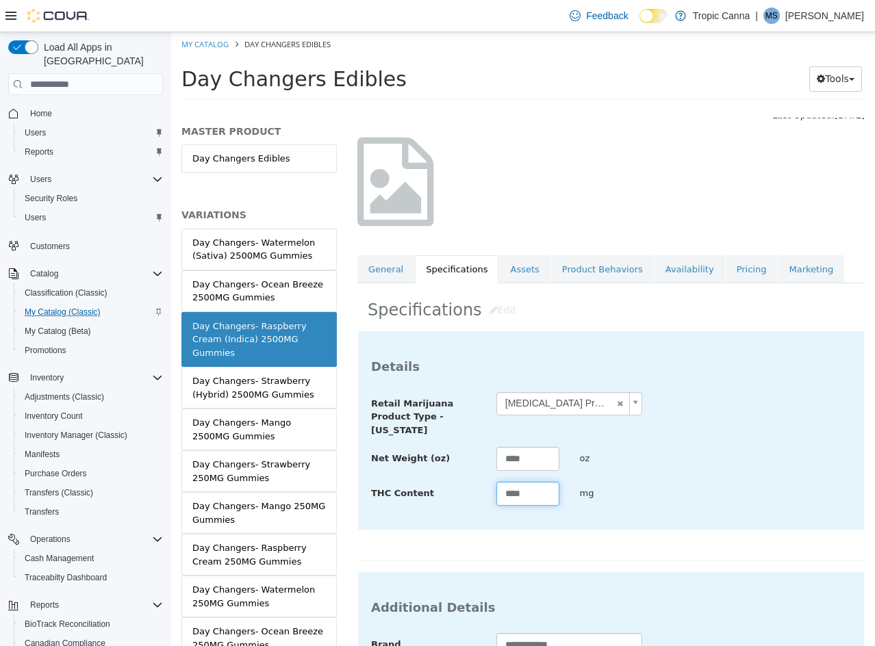
type input "****"
click at [697, 491] on div "THC Content **** mg" at bounding box center [611, 494] width 500 height 25
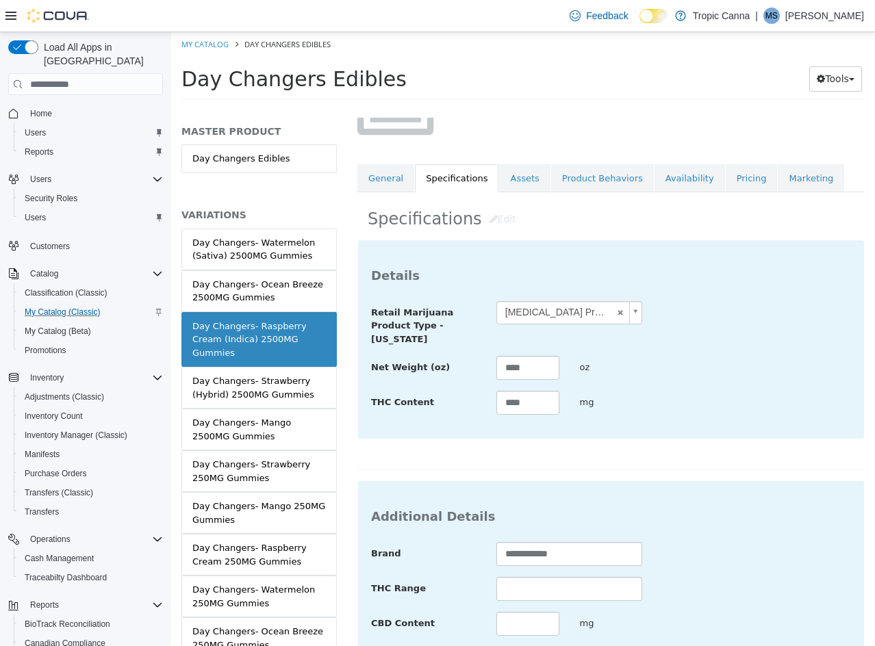
scroll to position [499, 0]
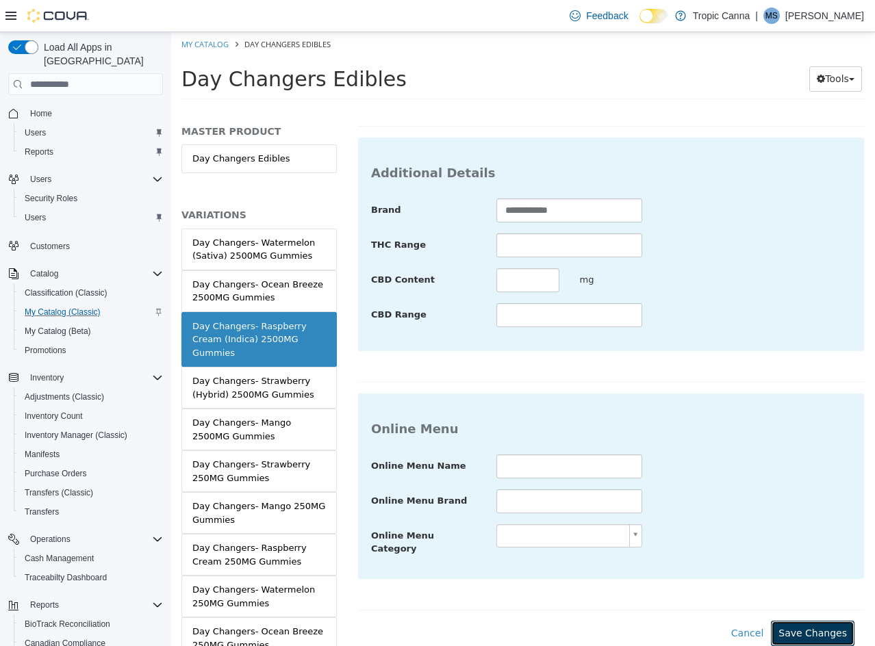
click at [822, 621] on button "Save Changes" at bounding box center [813, 633] width 84 height 25
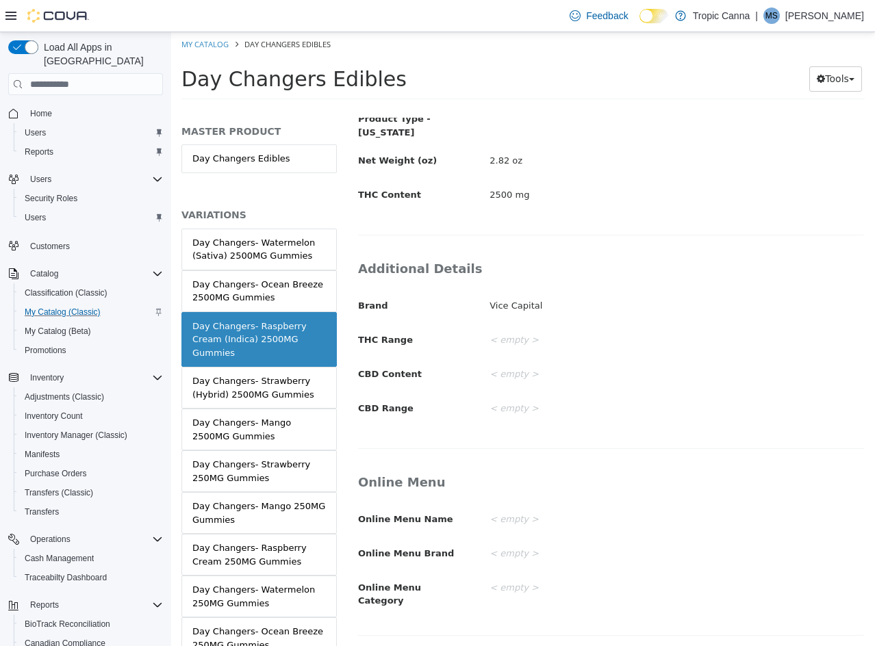
scroll to position [335, 0]
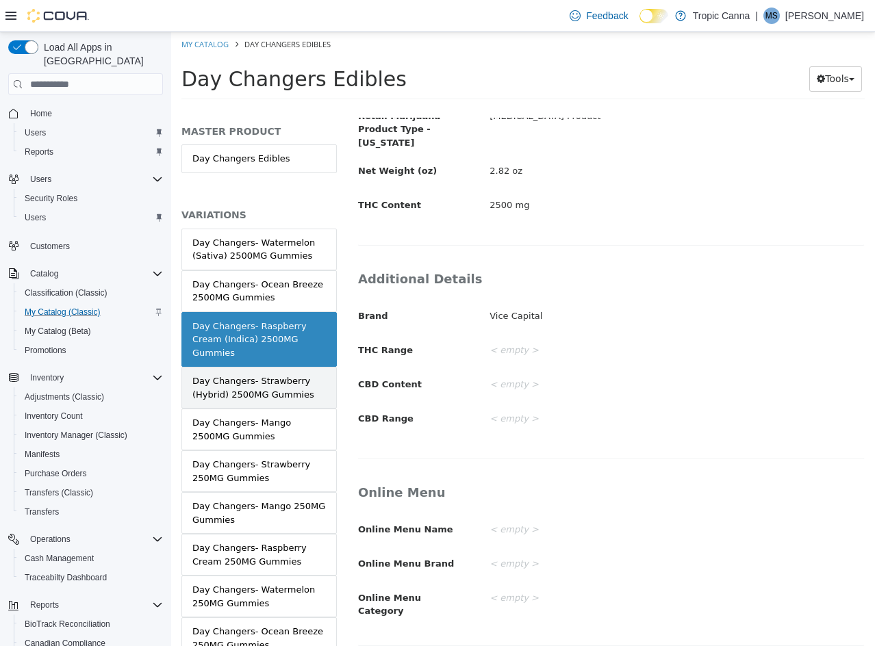
click at [269, 393] on div "Day Changers- Strawberry (Hybrid) 2500MG Gummies" at bounding box center [258, 387] width 133 height 27
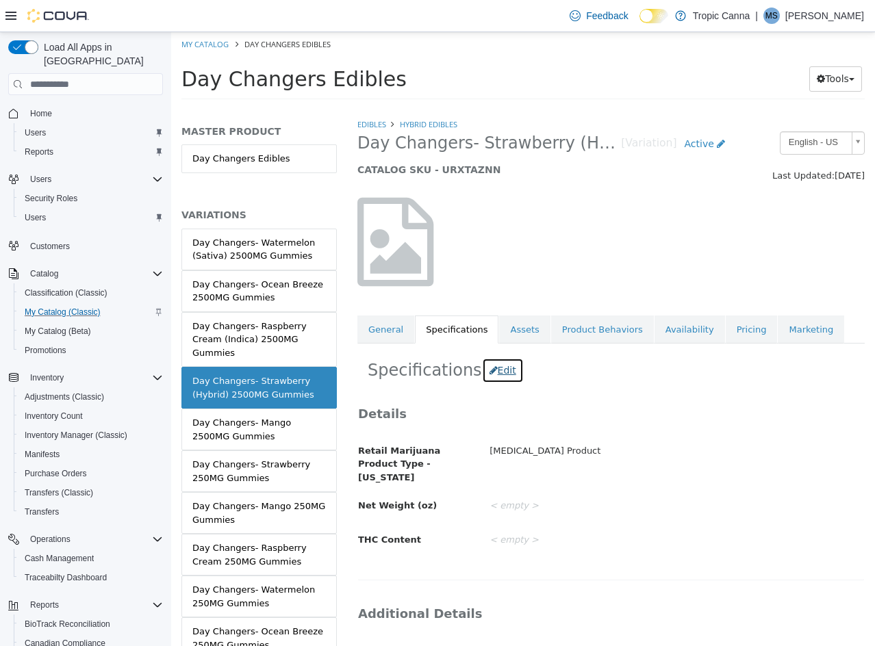
click at [492, 366] on button "Edit" at bounding box center [503, 370] width 42 height 25
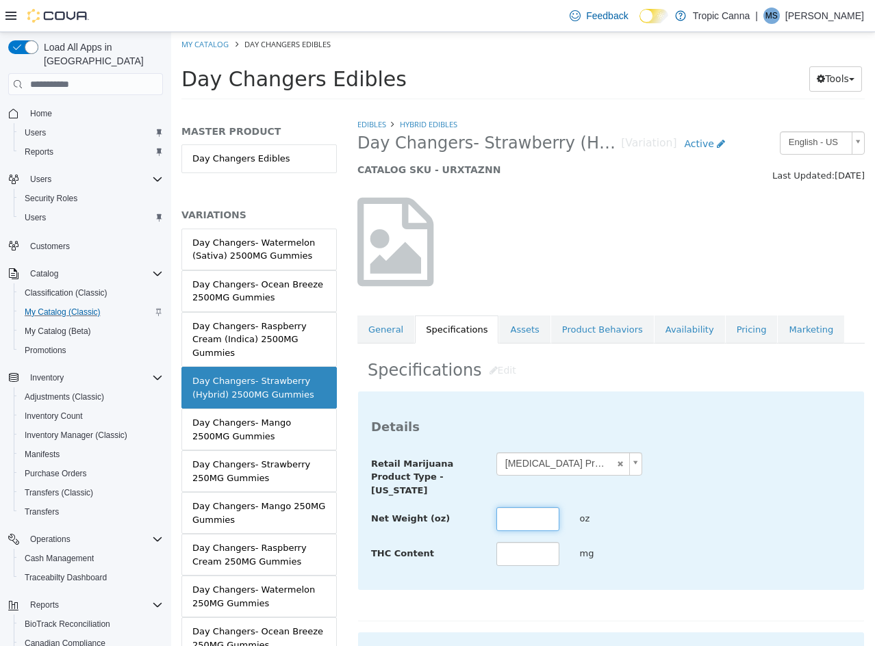
drag, startPoint x: 530, startPoint y: 508, endPoint x: 539, endPoint y: 535, distance: 28.1
click at [534, 524] on input "text" at bounding box center [527, 519] width 63 height 24
type input "****"
click at [541, 556] on input "text" at bounding box center [527, 554] width 63 height 24
type input "****"
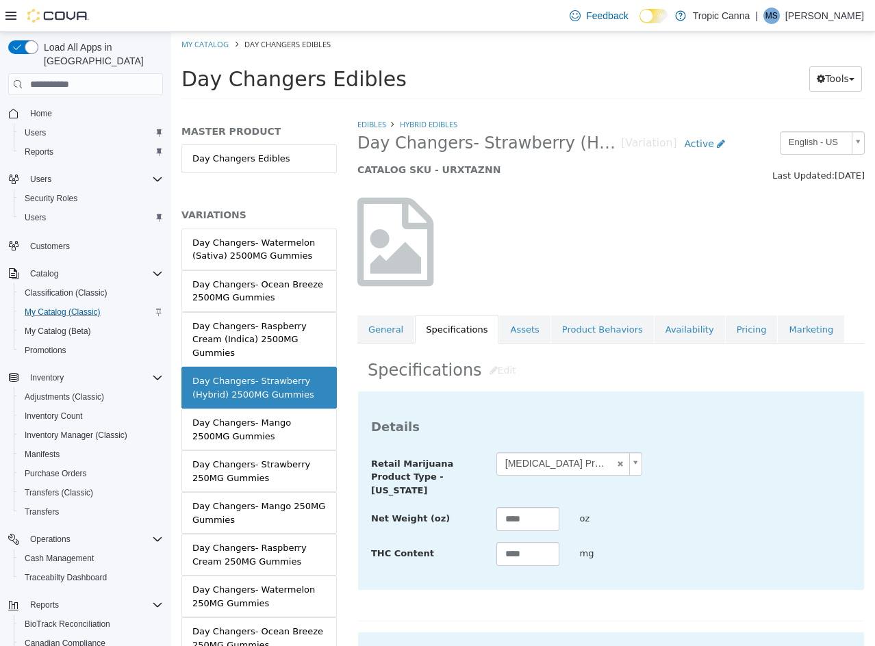
click at [675, 556] on div "THC Content **** mg" at bounding box center [611, 554] width 500 height 25
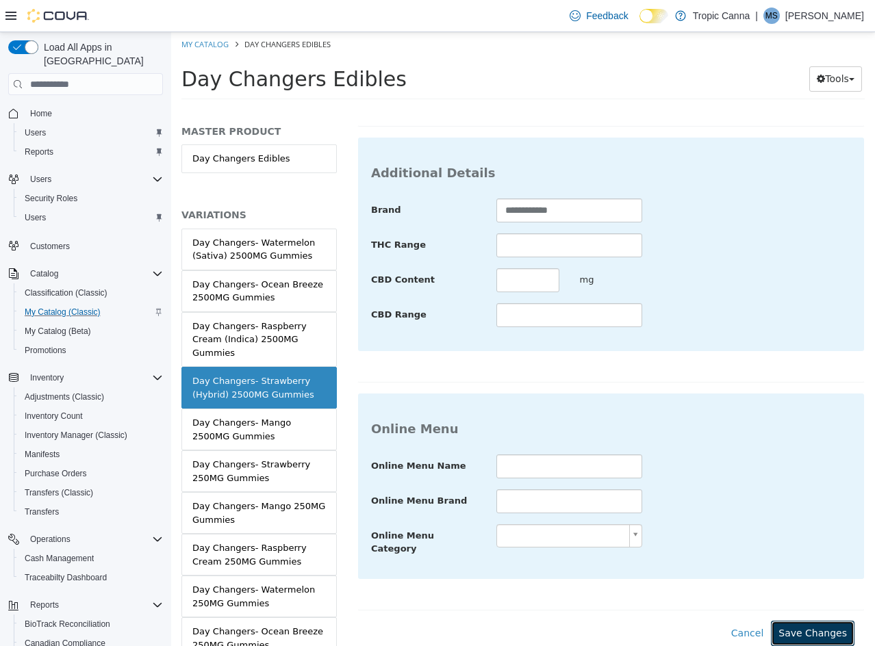
click at [821, 621] on button "Save Changes" at bounding box center [813, 633] width 84 height 25
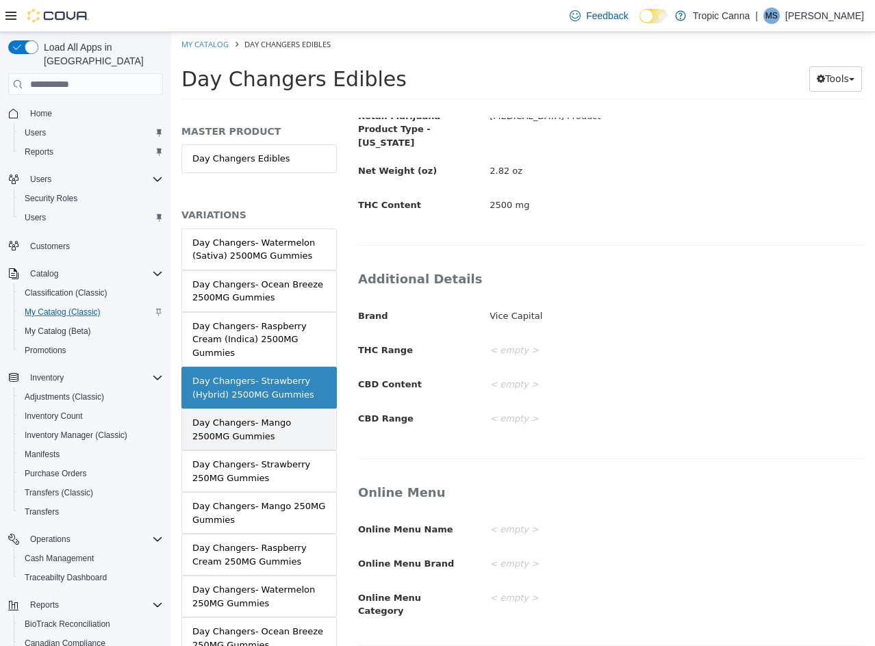
click at [285, 436] on div "Day Changers- Mango 2500MG Gummies" at bounding box center [258, 429] width 133 height 27
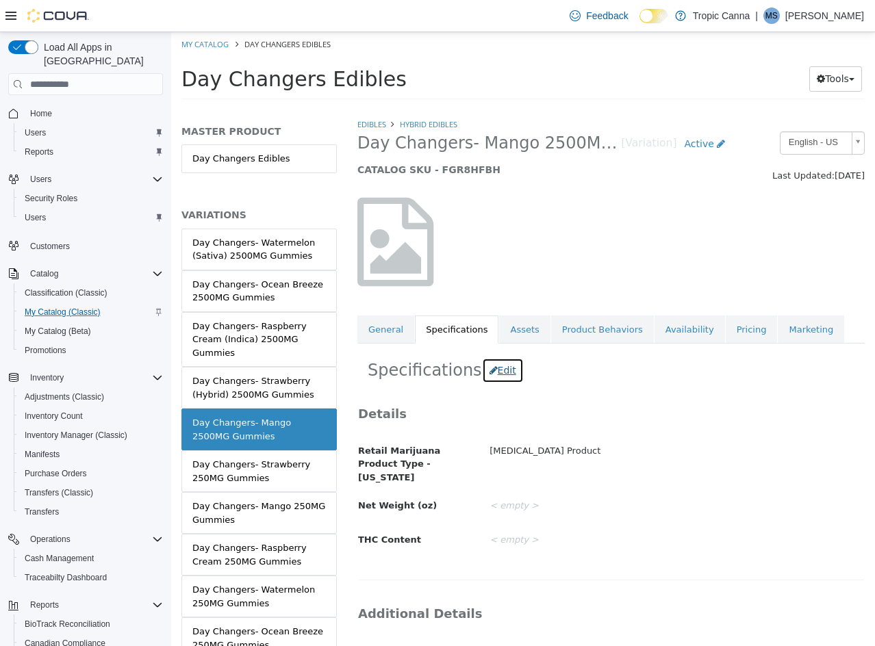
click at [501, 363] on button "Edit" at bounding box center [503, 370] width 42 height 25
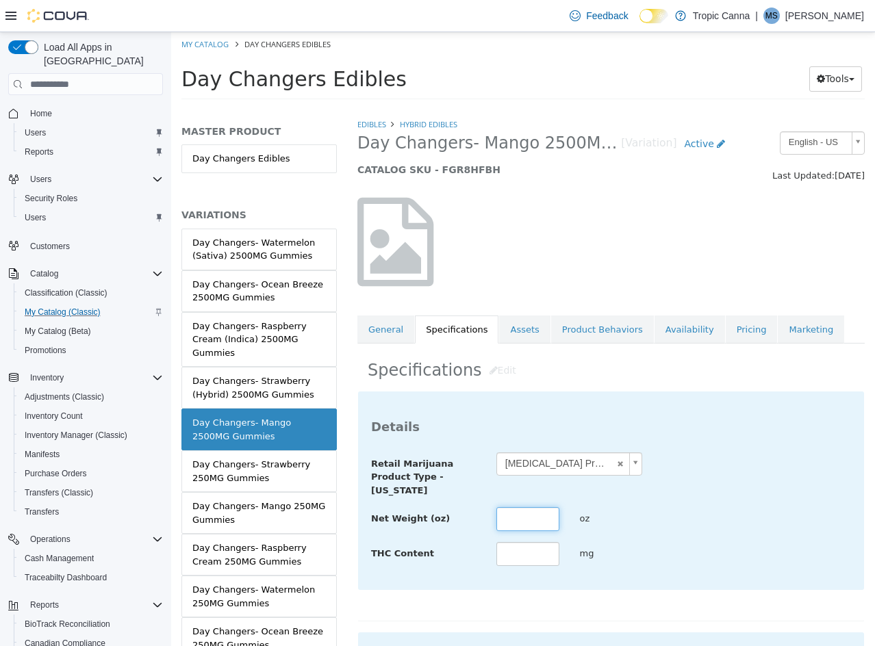
click at [533, 520] on input "text" at bounding box center [527, 519] width 63 height 24
type input "****"
click at [533, 551] on input "text" at bounding box center [527, 554] width 63 height 24
type input "****"
click at [687, 512] on div "Net Weight (oz) **** oz" at bounding box center [611, 519] width 500 height 25
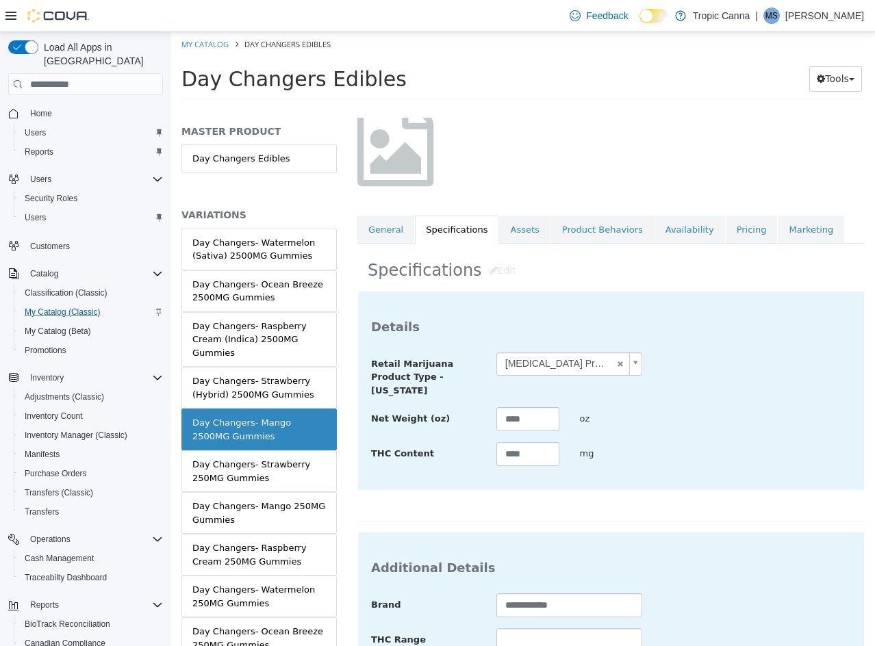
scroll to position [499, 0]
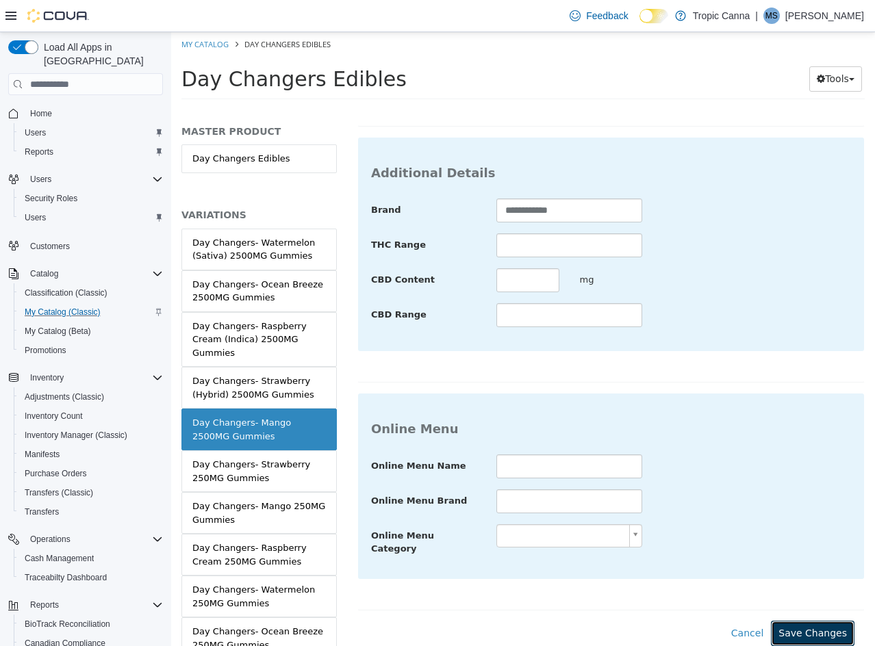
click at [794, 632] on button "Save Changes" at bounding box center [813, 633] width 84 height 25
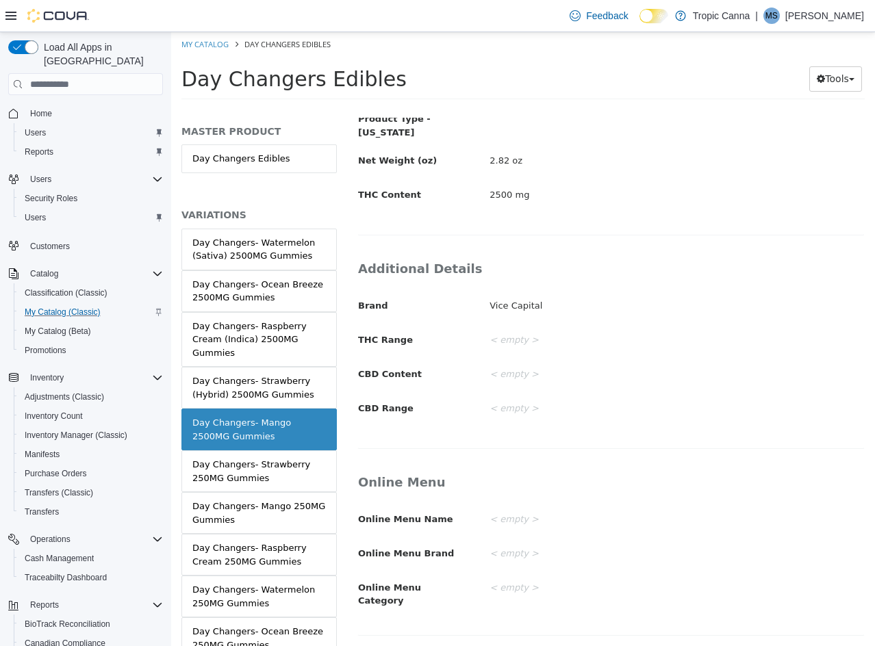
scroll to position [335, 0]
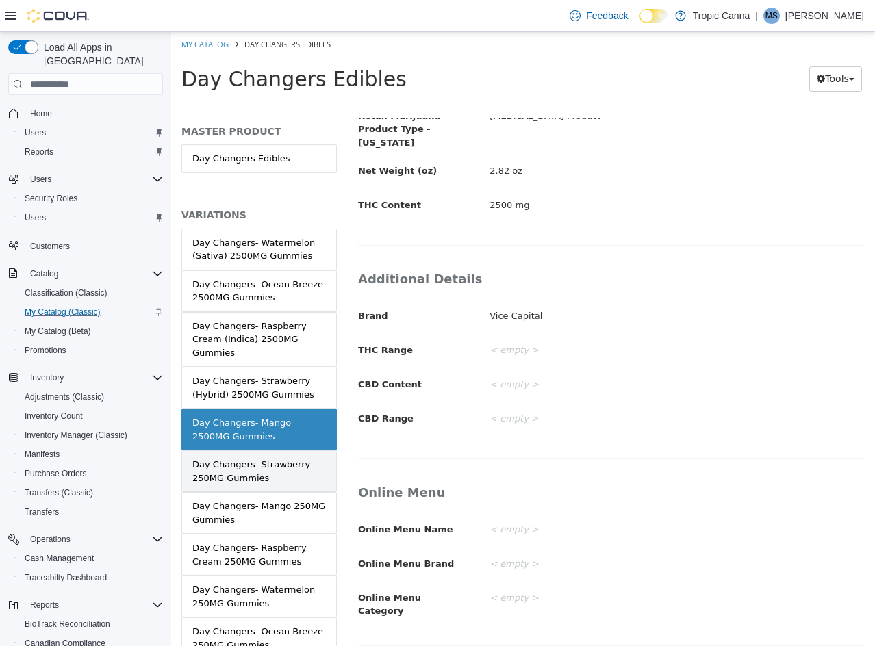
click at [285, 474] on div "Day Changers- Strawberry 250MG Gummies" at bounding box center [258, 471] width 133 height 27
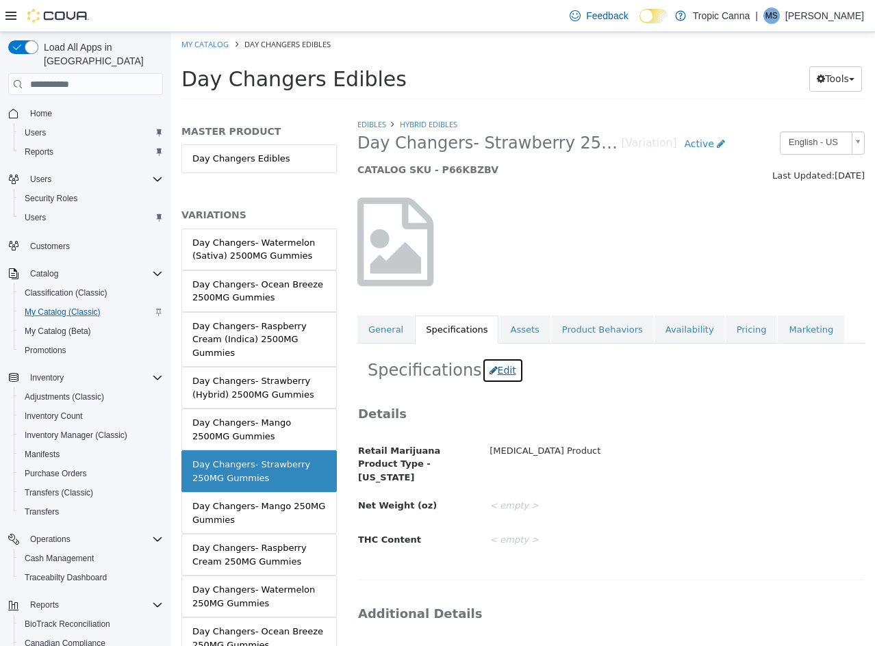
click at [493, 370] on button "Edit" at bounding box center [503, 370] width 42 height 25
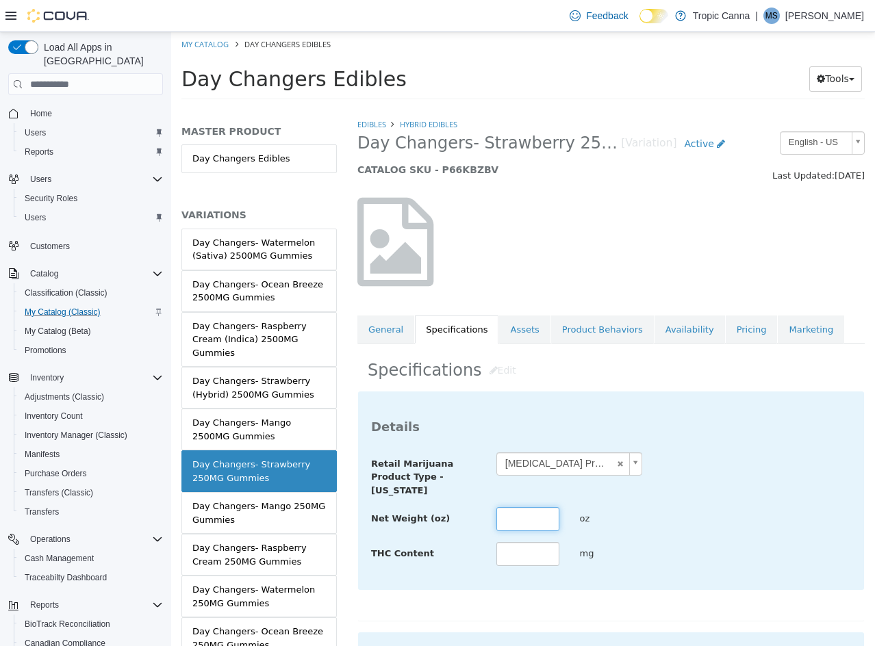
click at [524, 523] on input "text" at bounding box center [527, 519] width 63 height 24
type input "***"
click at [524, 560] on input "text" at bounding box center [527, 554] width 63 height 24
type input "***"
click at [755, 553] on div "THC Content *** mg" at bounding box center [611, 554] width 500 height 25
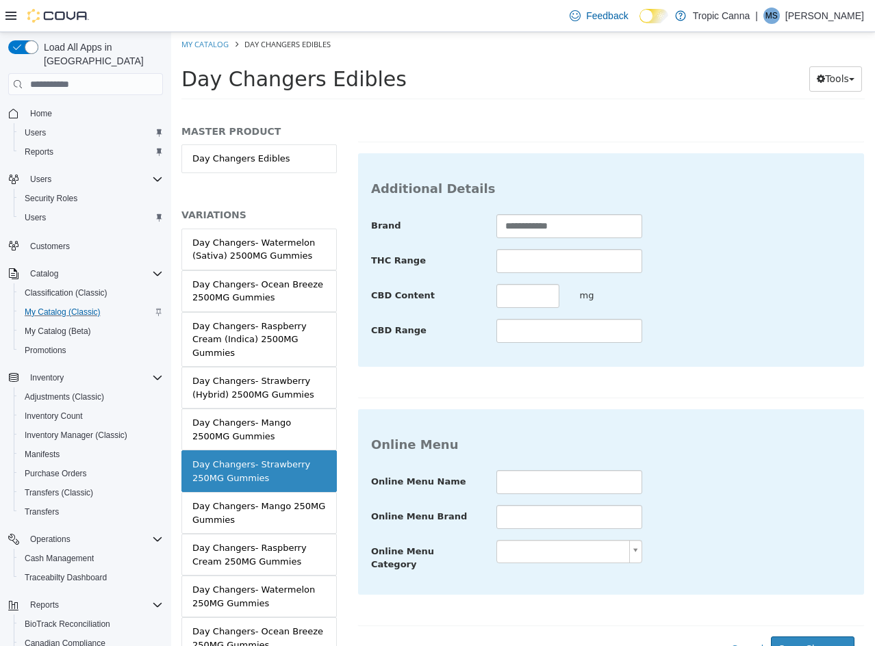
scroll to position [499, 0]
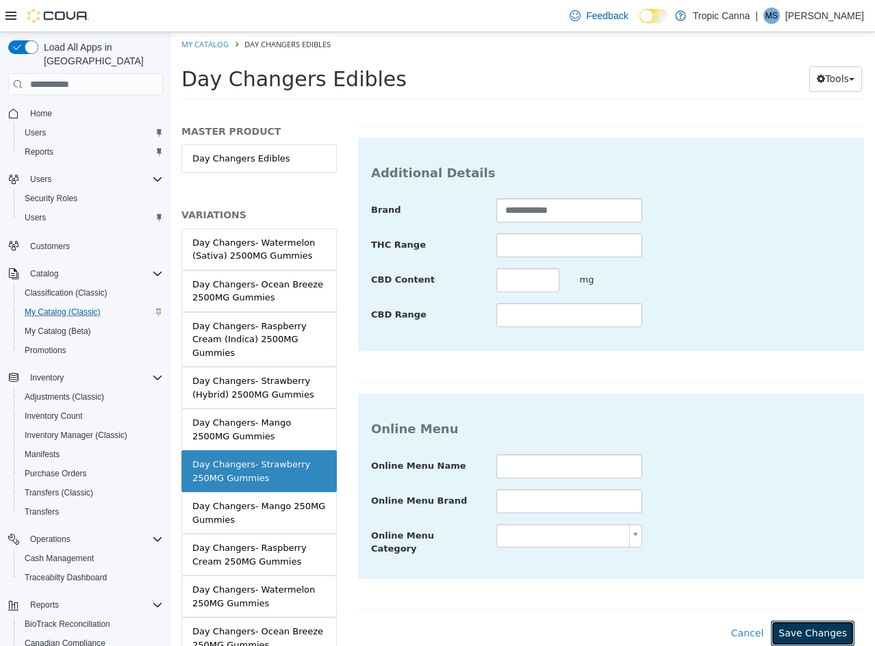
click at [802, 621] on button "Save Changes" at bounding box center [813, 633] width 84 height 25
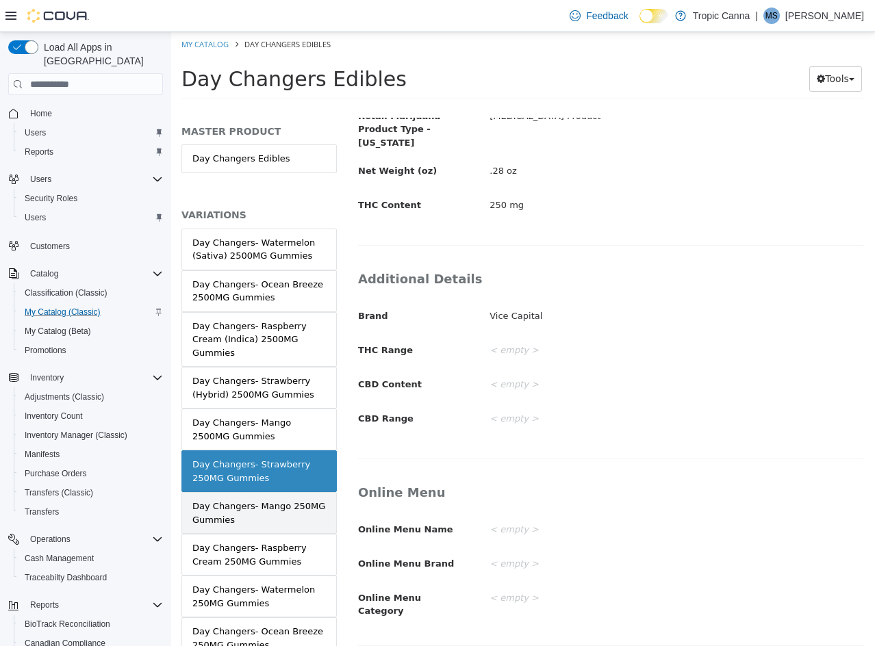
click at [266, 524] on div "Day Changers- Mango 250MG Gummies" at bounding box center [258, 513] width 133 height 27
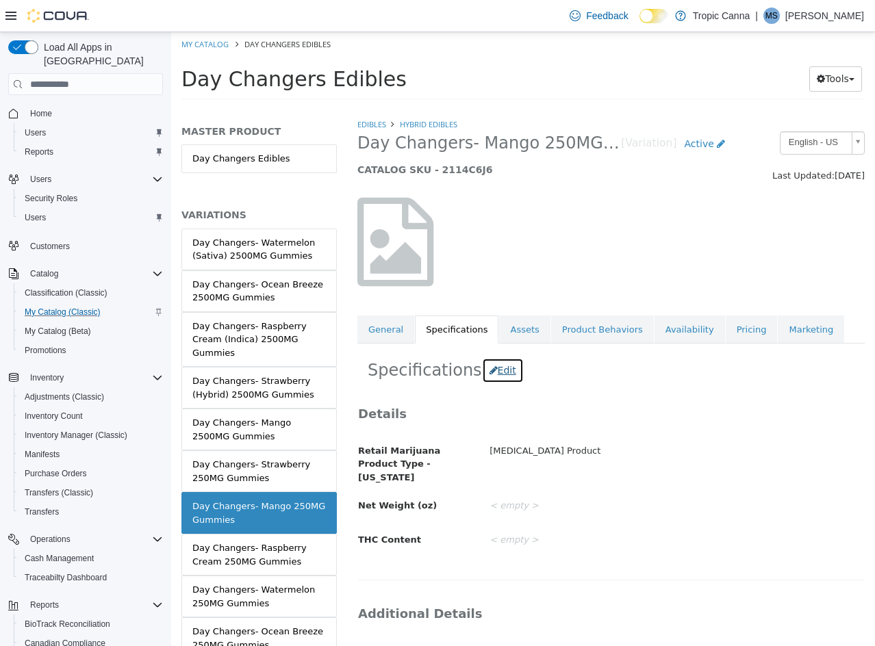
click at [493, 365] on button "Edit" at bounding box center [503, 370] width 42 height 25
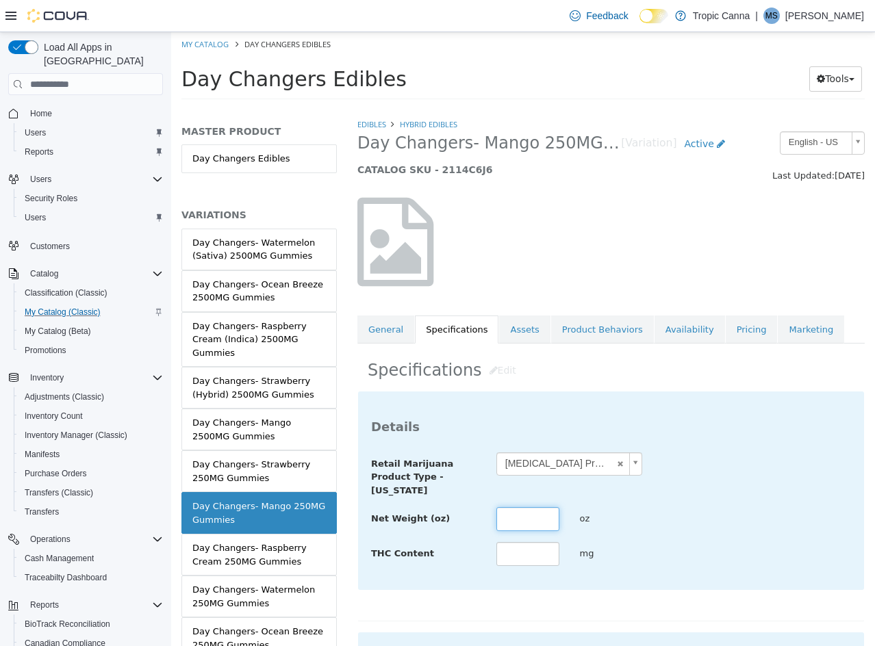
click at [515, 514] on input "text" at bounding box center [527, 519] width 63 height 24
type input "***"
click at [541, 553] on input "text" at bounding box center [527, 554] width 63 height 24
type input "***"
click at [679, 537] on div "**********" at bounding box center [611, 509] width 480 height 115
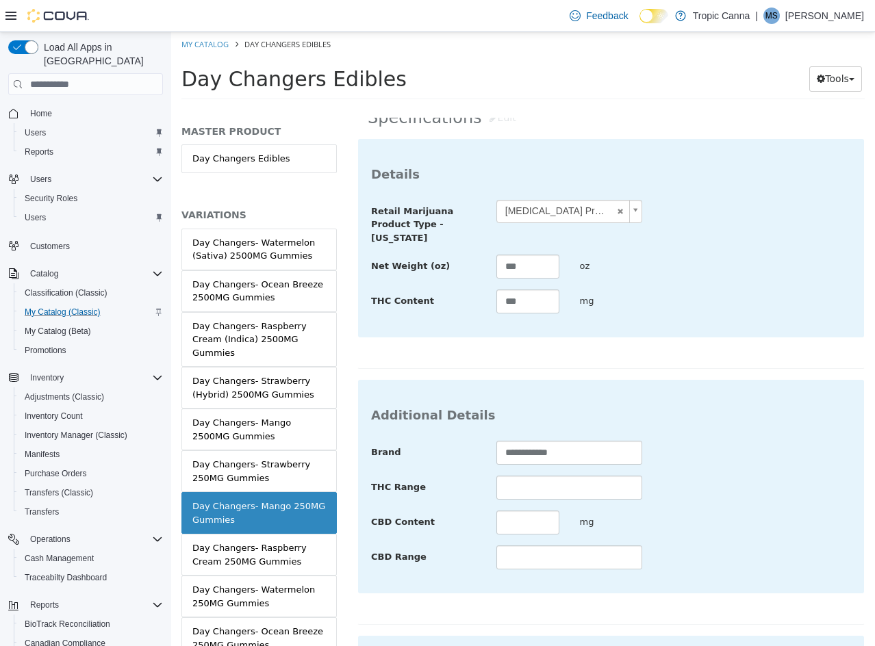
scroll to position [479, 0]
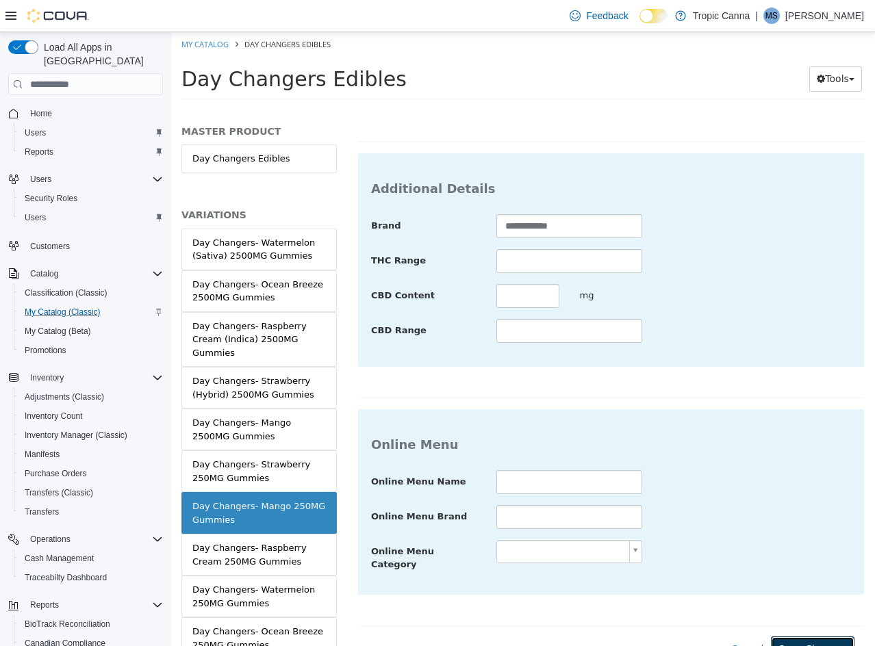
click at [791, 637] on button "Save Changes" at bounding box center [813, 649] width 84 height 25
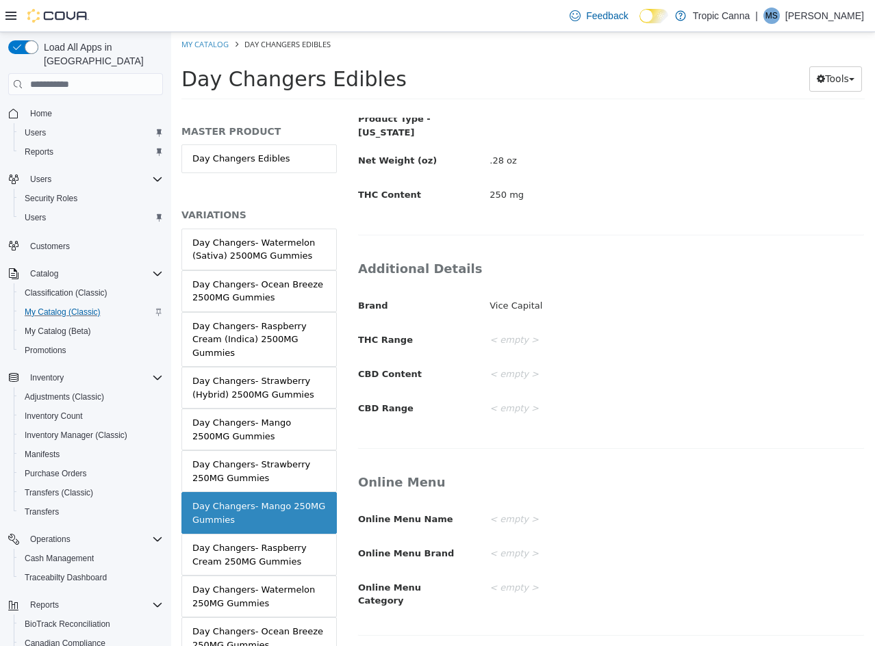
scroll to position [335, 0]
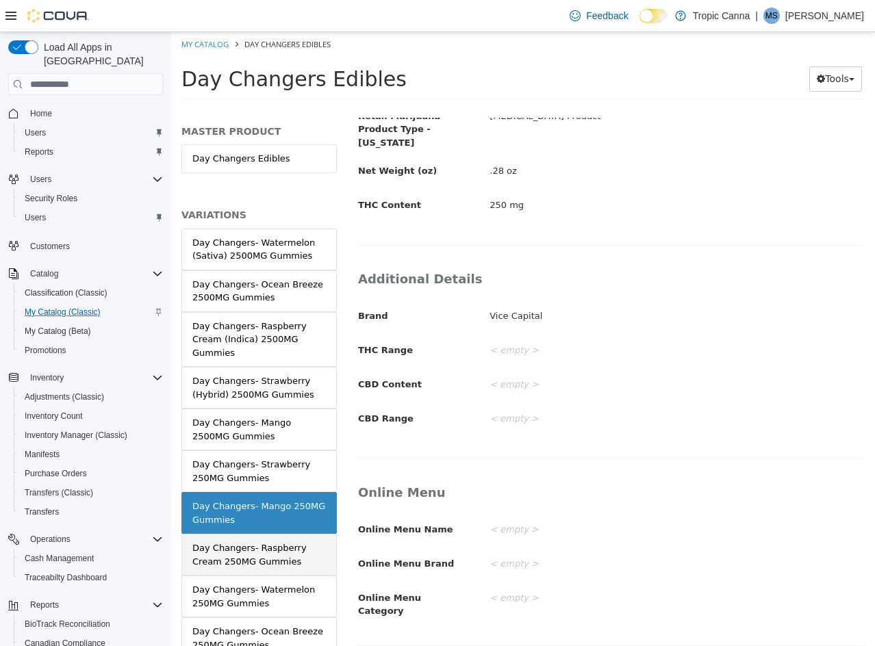
click at [273, 554] on div "Day Changers- Raspberry Cream 250MG Gummies" at bounding box center [258, 554] width 133 height 27
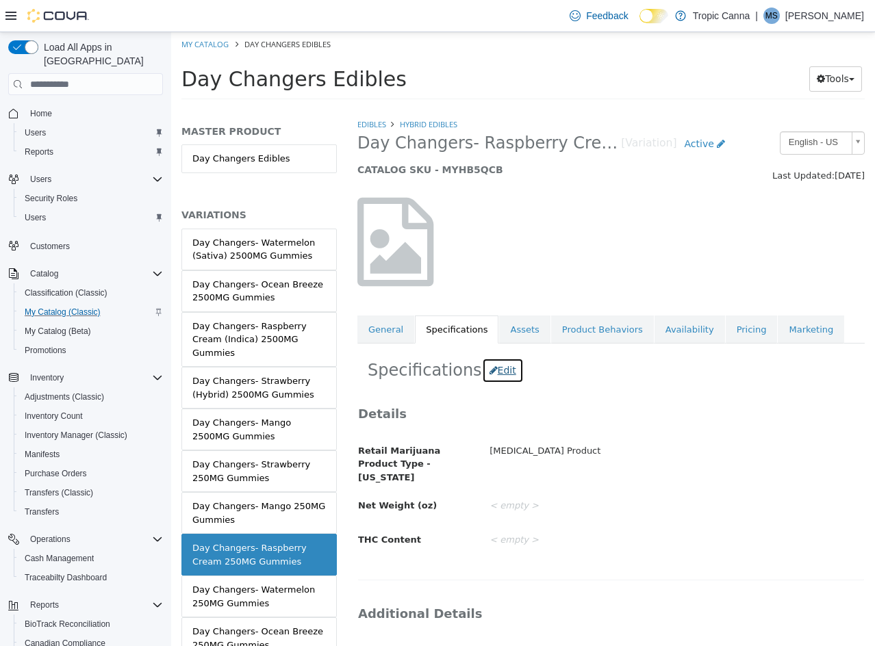
click at [494, 372] on button "Edit" at bounding box center [503, 370] width 42 height 25
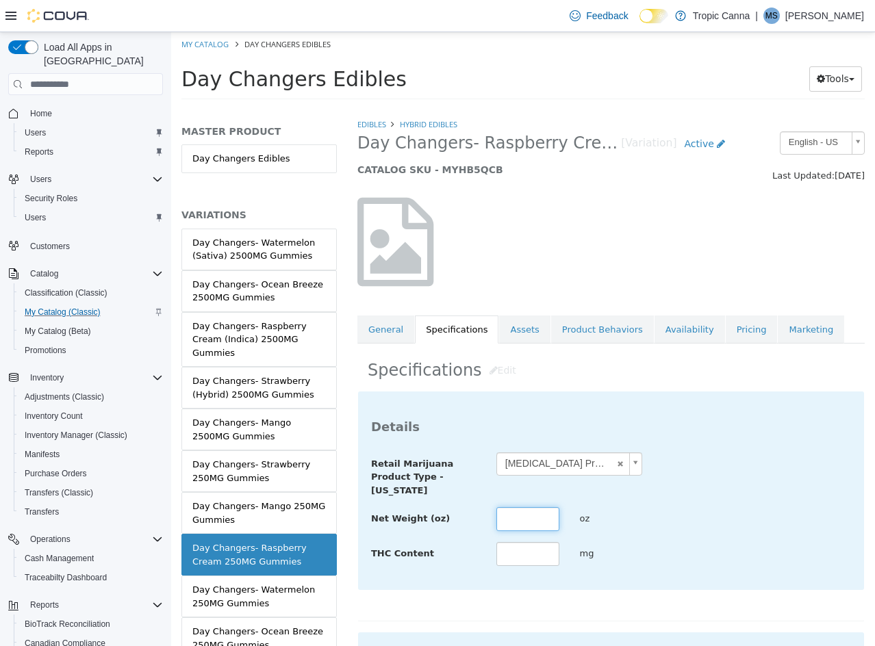
click at [526, 510] on input "text" at bounding box center [527, 519] width 63 height 24
type input "***"
click at [714, 487] on div "**********" at bounding box center [611, 474] width 500 height 45
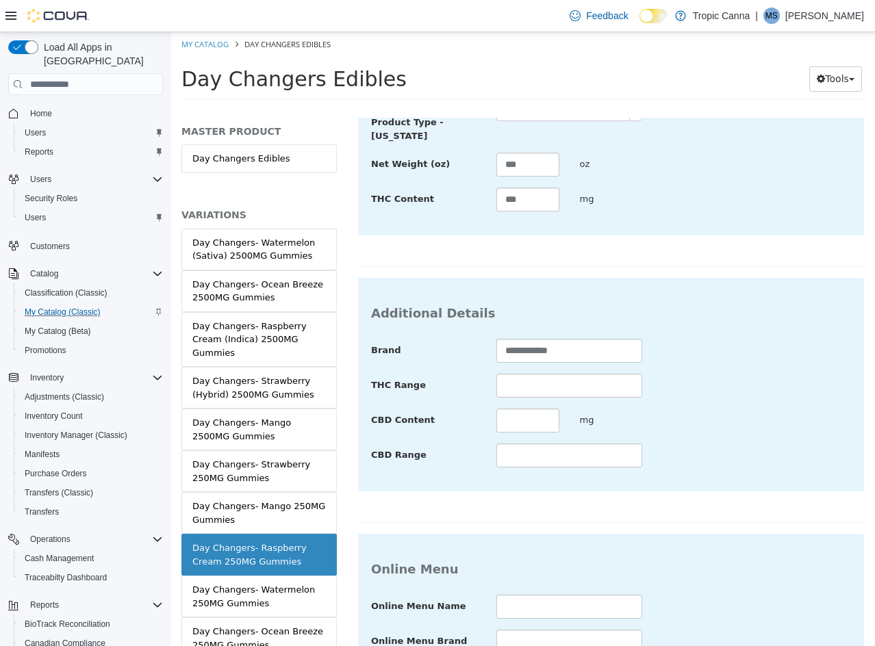
scroll to position [499, 0]
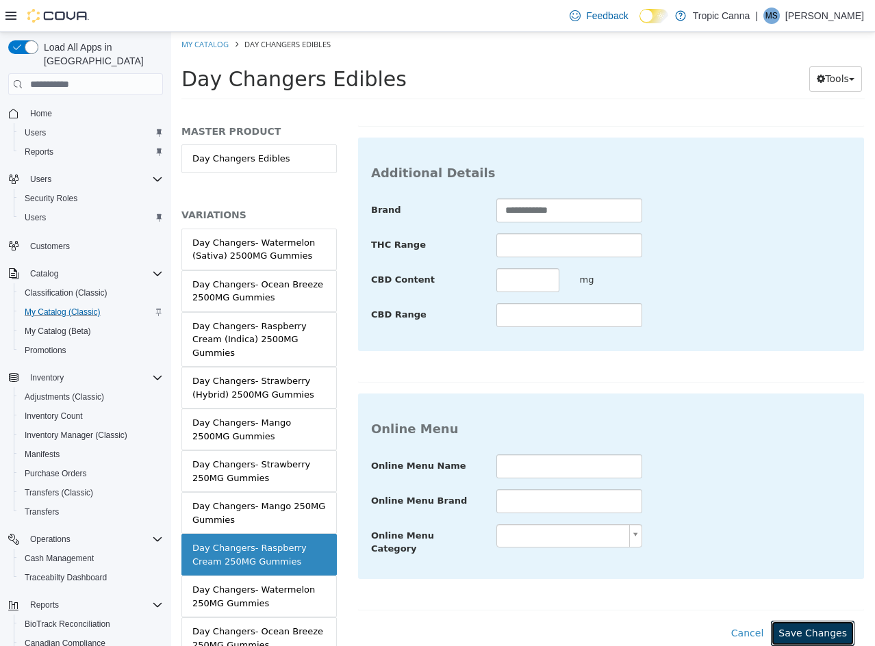
drag, startPoint x: 807, startPoint y: 617, endPoint x: 606, endPoint y: 595, distance: 202.4
click at [806, 621] on button "Save Changes" at bounding box center [813, 633] width 84 height 25
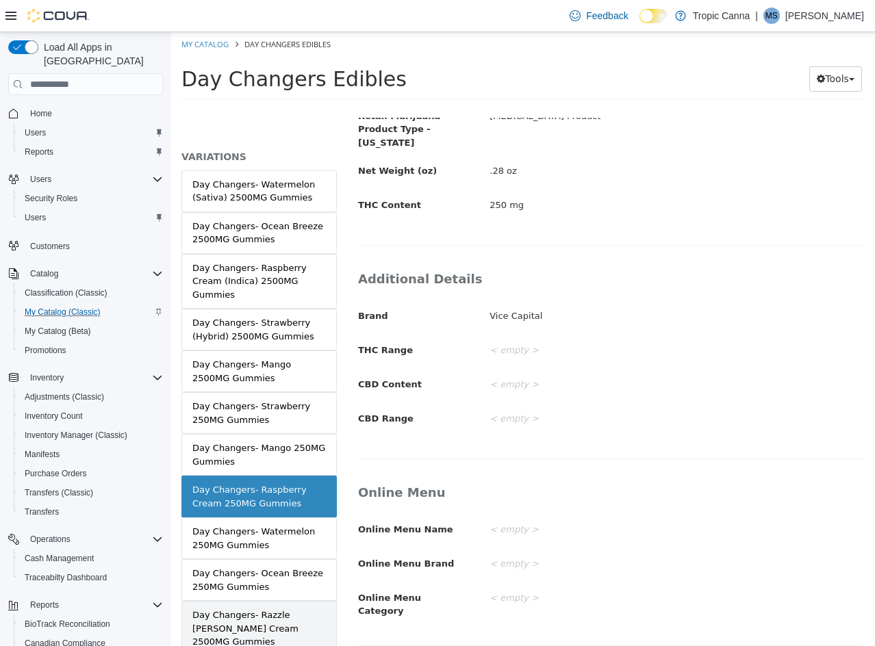
scroll to position [137, 0]
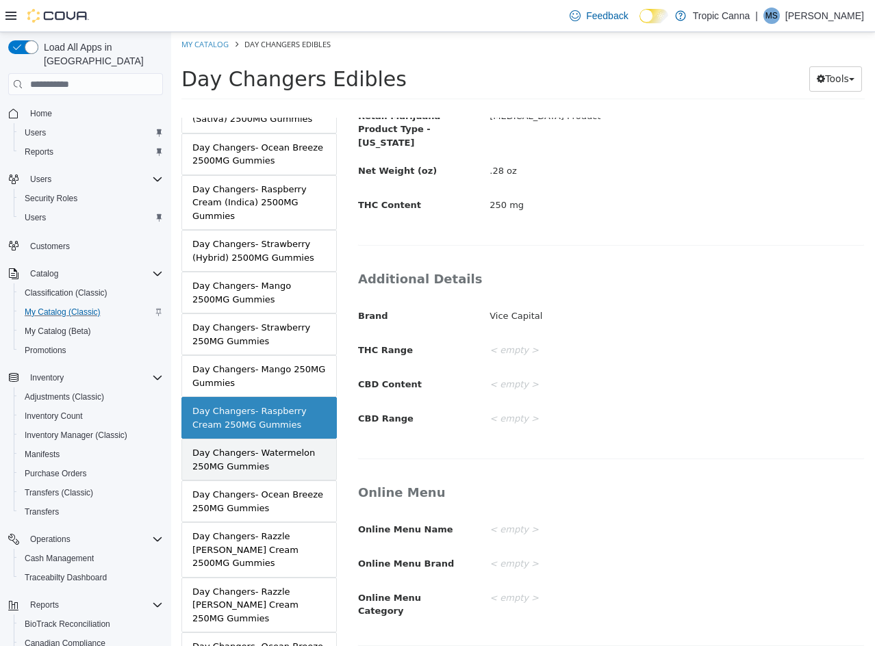
click at [276, 445] on link "Day Changers- Watermelon 250MG Gummies" at bounding box center [258, 460] width 155 height 42
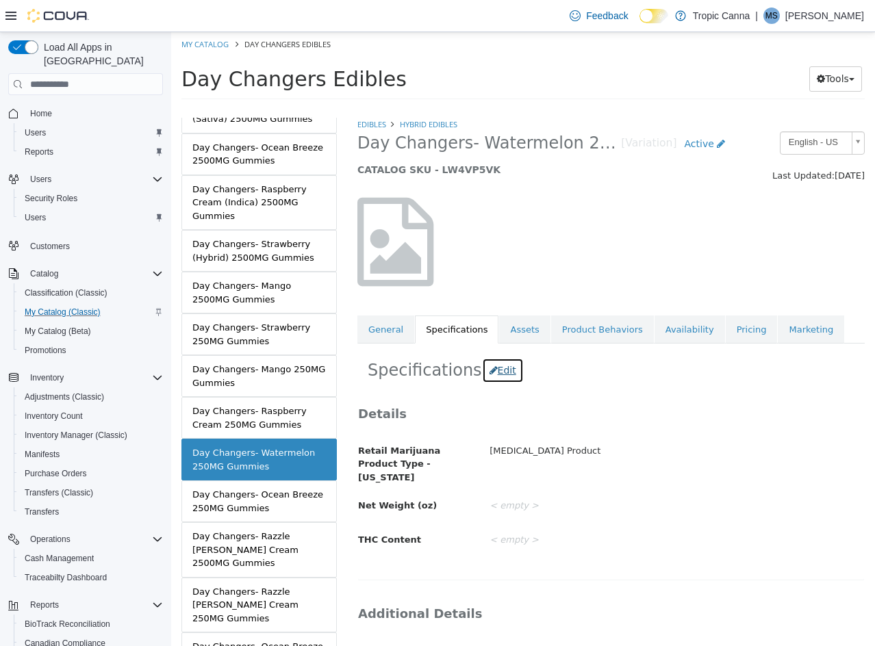
click at [491, 368] on button "Edit" at bounding box center [503, 370] width 42 height 25
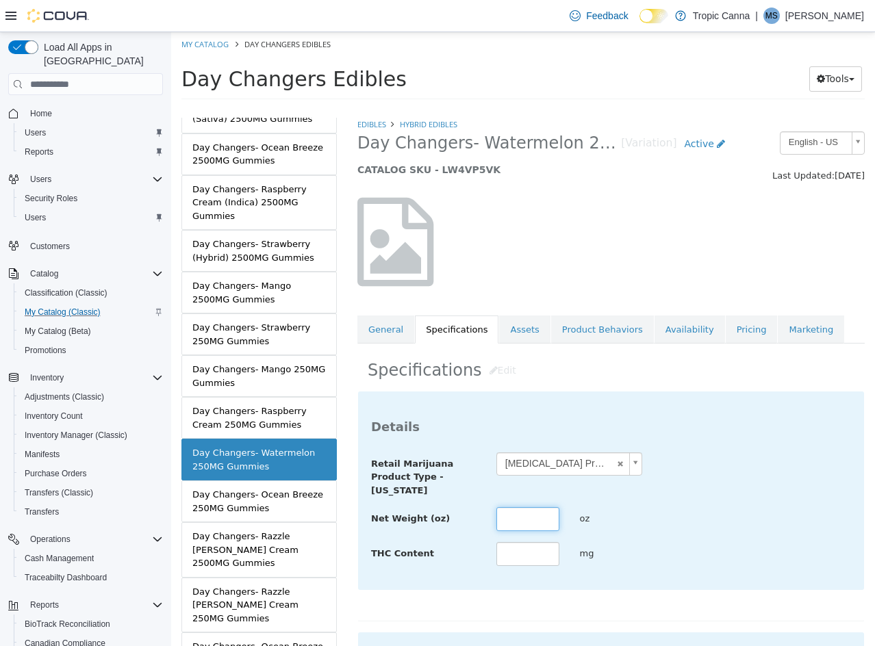
click at [529, 525] on input "text" at bounding box center [527, 519] width 63 height 24
type input "***"
click at [679, 513] on div "Net Weight (oz) *** oz" at bounding box center [611, 519] width 500 height 25
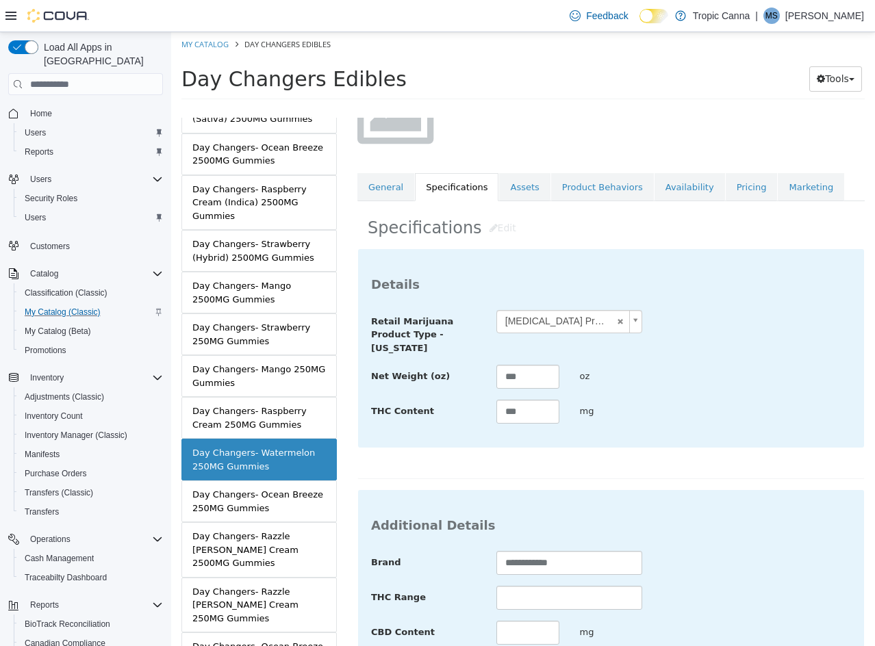
scroll to position [499, 0]
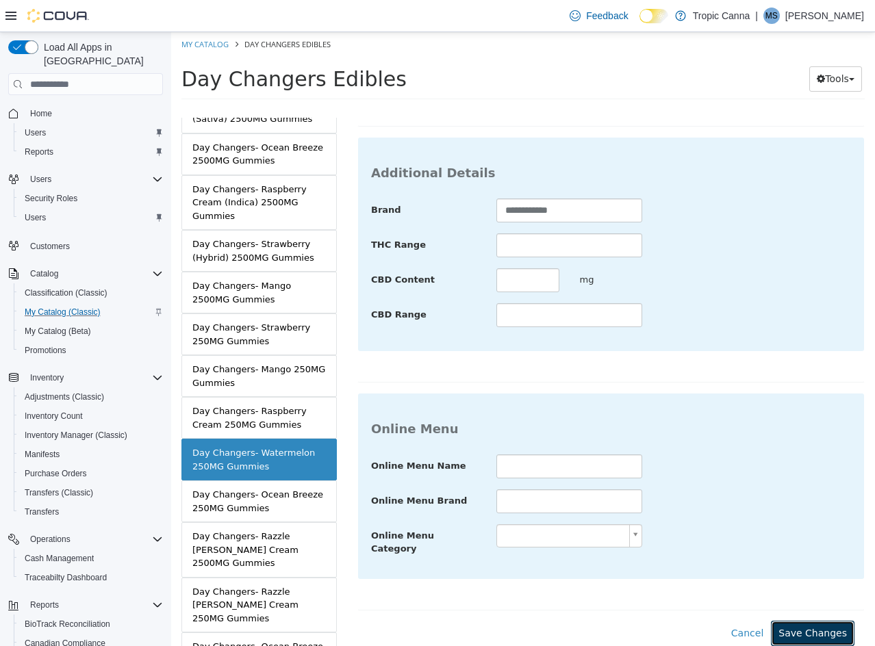
click at [808, 626] on button "Save Changes" at bounding box center [813, 633] width 84 height 25
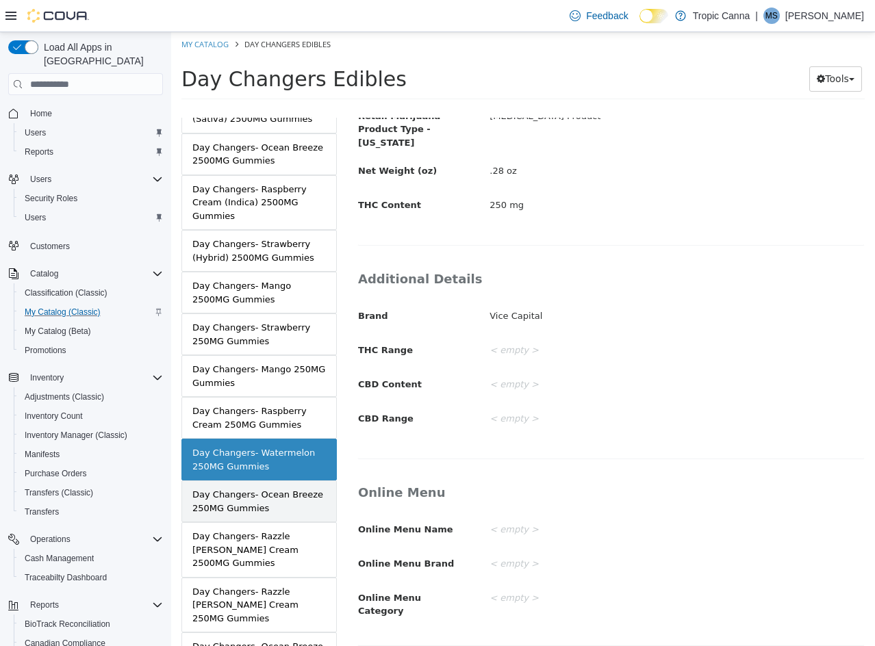
click at [253, 506] on div "Day Changers- Ocean Breeze 250MG Gummies" at bounding box center [258, 501] width 133 height 27
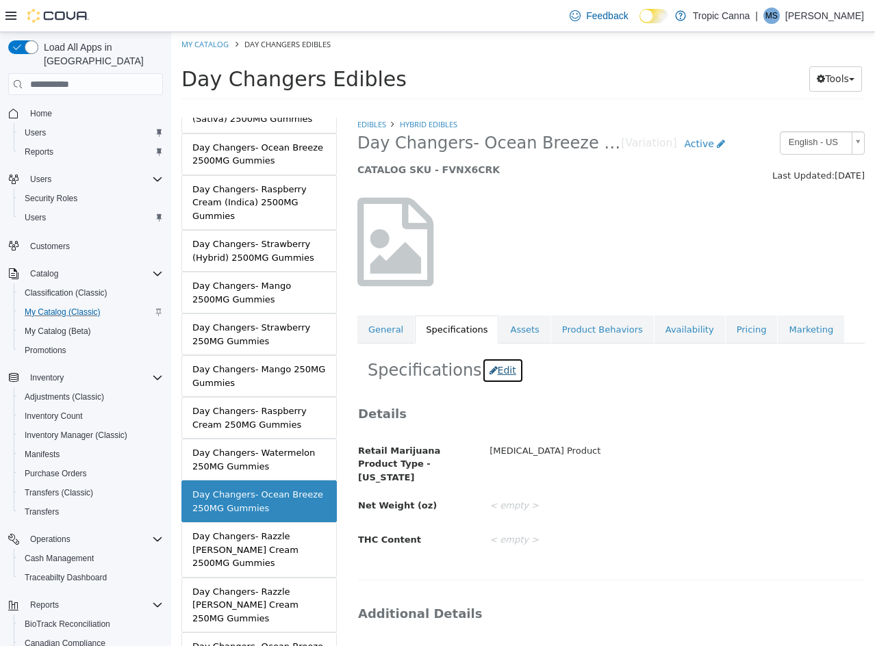
click at [491, 370] on button "Edit" at bounding box center [503, 370] width 42 height 25
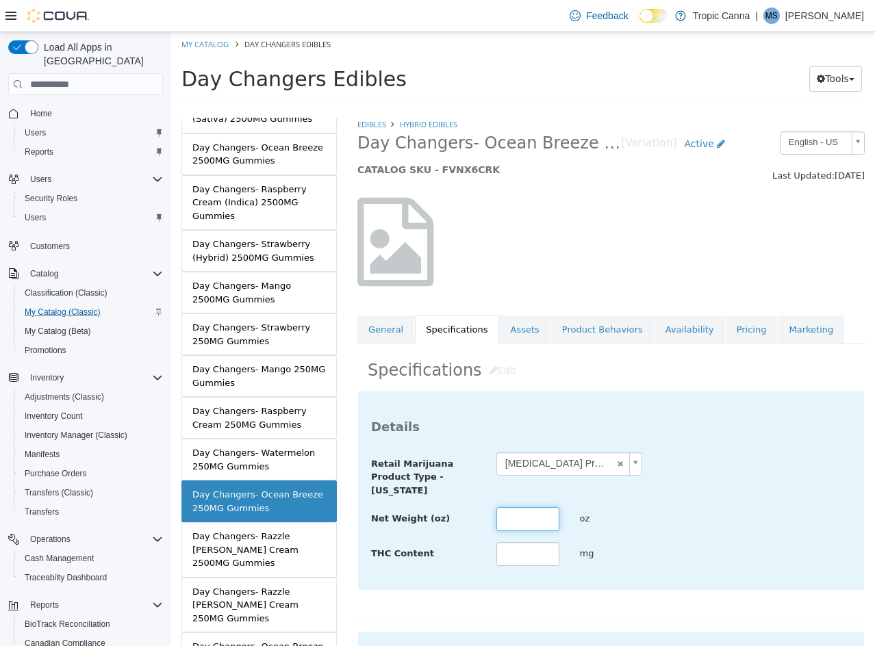
click at [537, 524] on input "text" at bounding box center [527, 519] width 63 height 24
type input "***"
click at [692, 524] on div "Net Weight (oz) *** oz" at bounding box center [611, 519] width 500 height 25
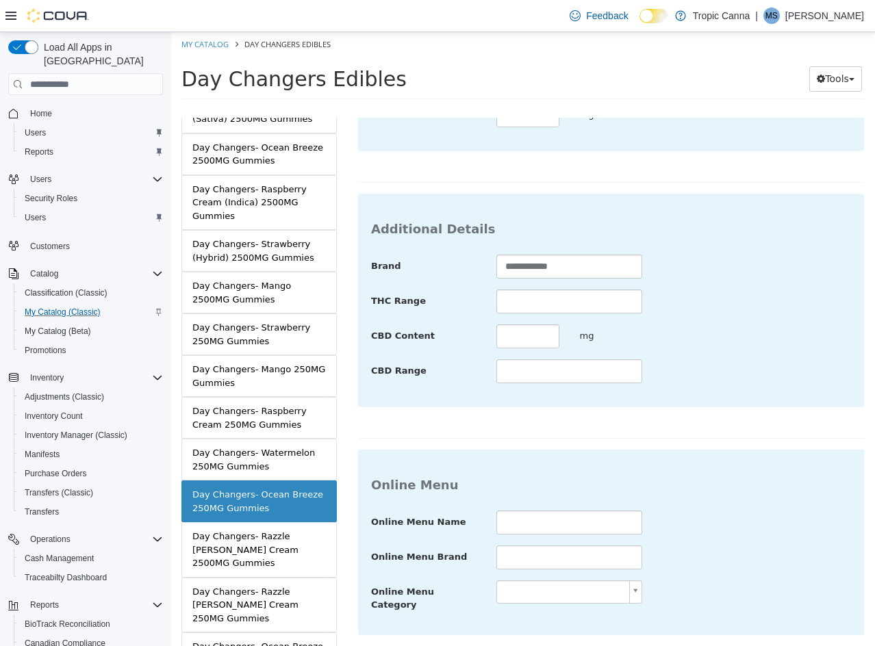
scroll to position [499, 0]
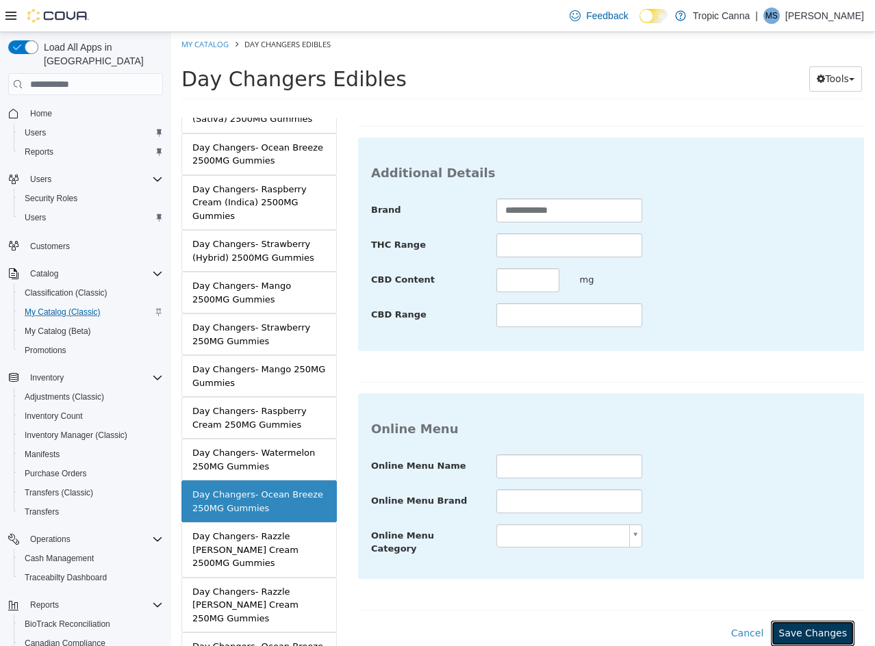
drag, startPoint x: 809, startPoint y: 619, endPoint x: 480, endPoint y: 583, distance: 330.5
click at [808, 621] on button "Save Changes" at bounding box center [813, 633] width 84 height 25
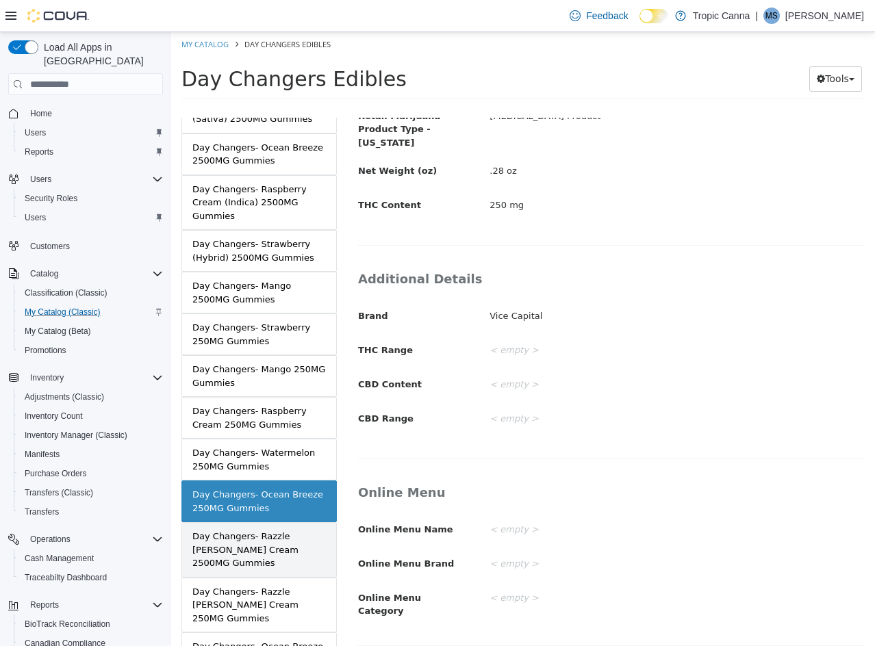
click at [304, 547] on div "Day Changers- Razzle [PERSON_NAME] Cream 2500MG Gummies" at bounding box center [258, 550] width 133 height 40
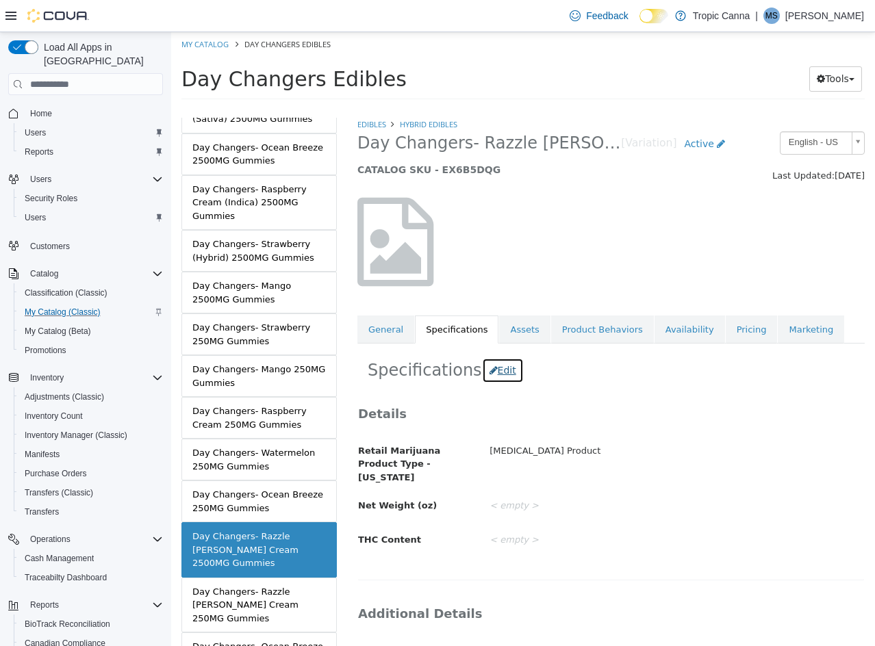
click at [497, 366] on button "Edit" at bounding box center [503, 370] width 42 height 25
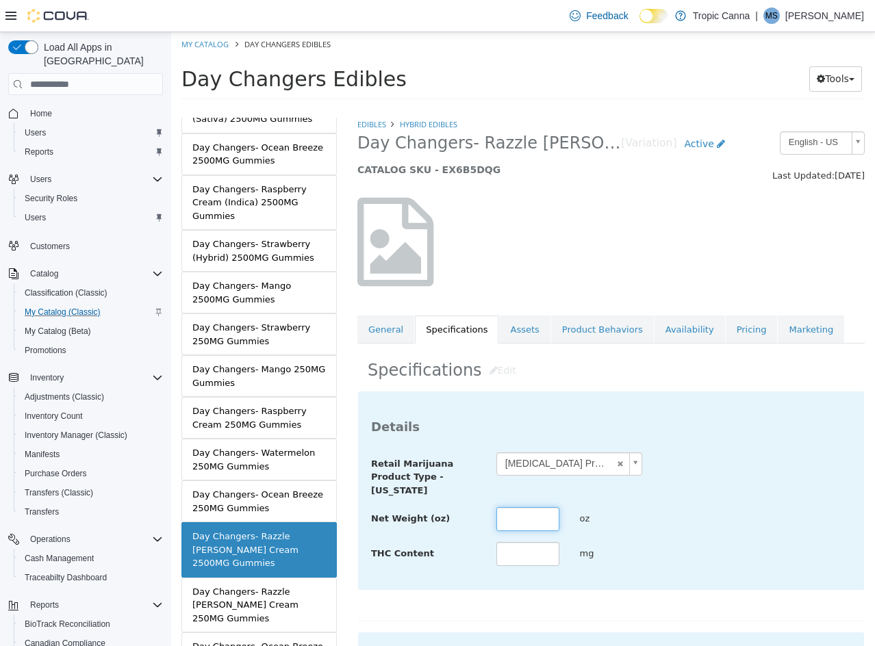
click at [531, 520] on input "text" at bounding box center [527, 519] width 63 height 24
type input "****"
click at [705, 541] on div "**********" at bounding box center [611, 509] width 480 height 115
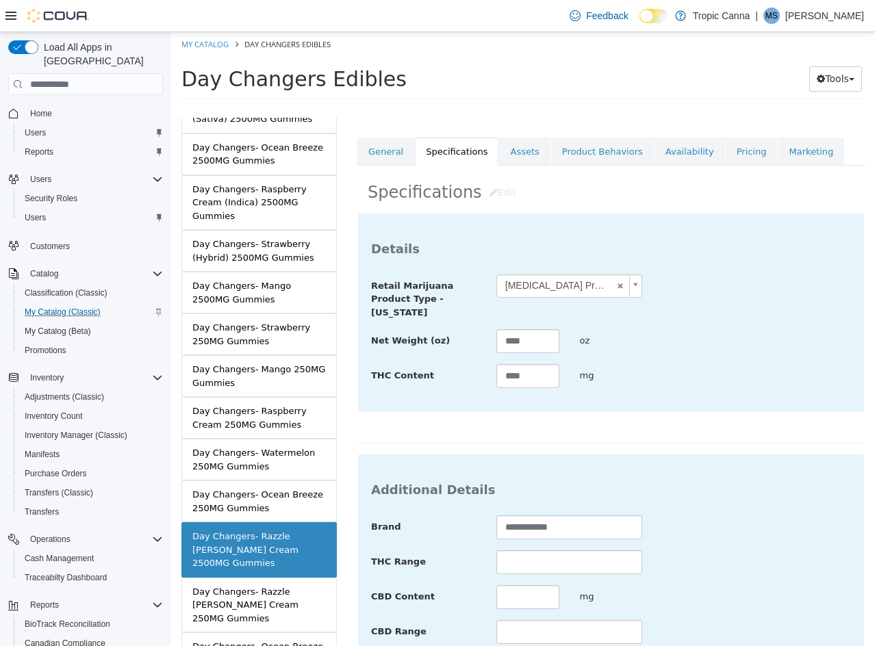
scroll to position [499, 0]
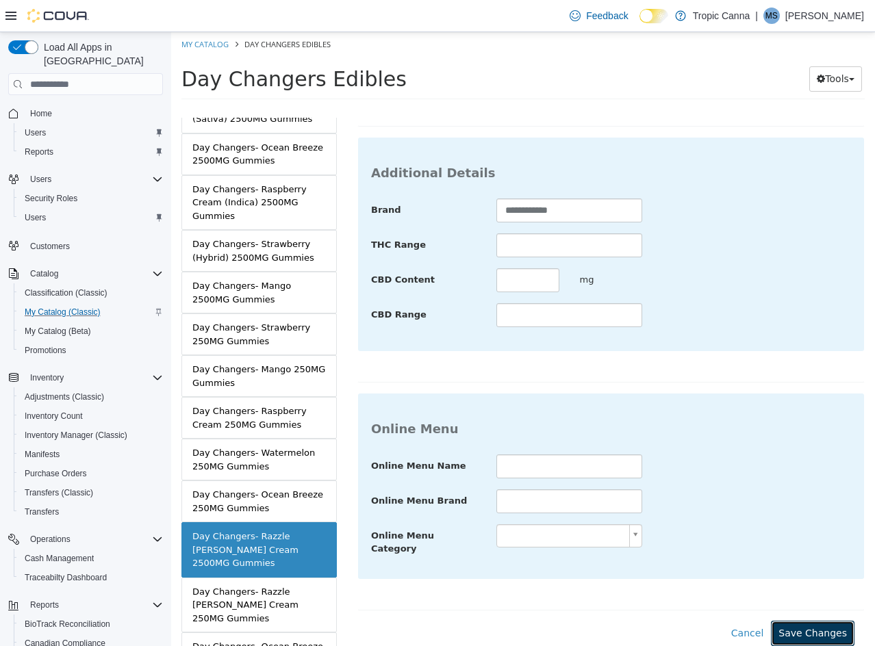
click at [812, 621] on button "Save Changes" at bounding box center [813, 633] width 84 height 25
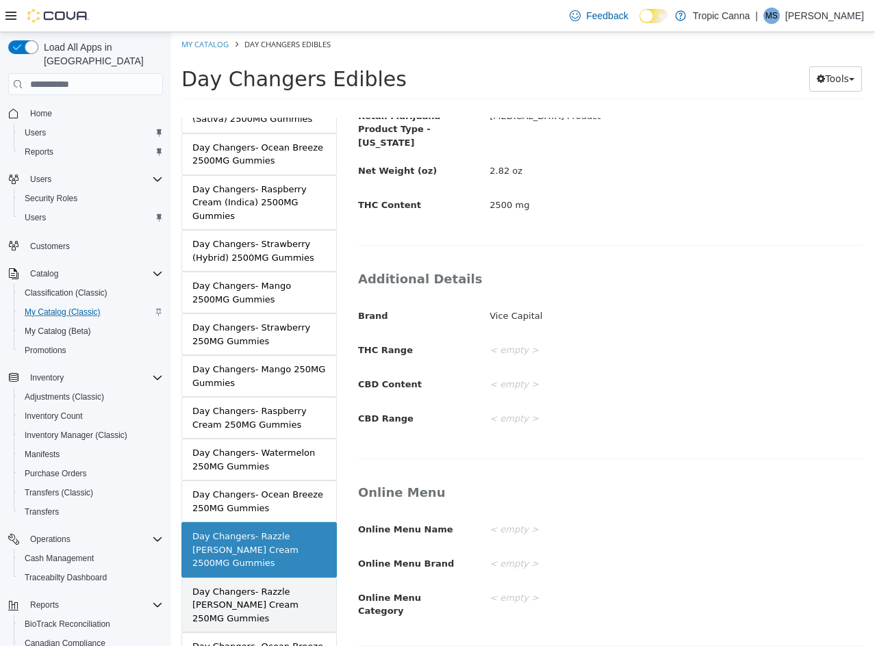
click at [268, 586] on div "Day Changers- Razzle [PERSON_NAME] Cream 250MG Gummies" at bounding box center [258, 605] width 133 height 40
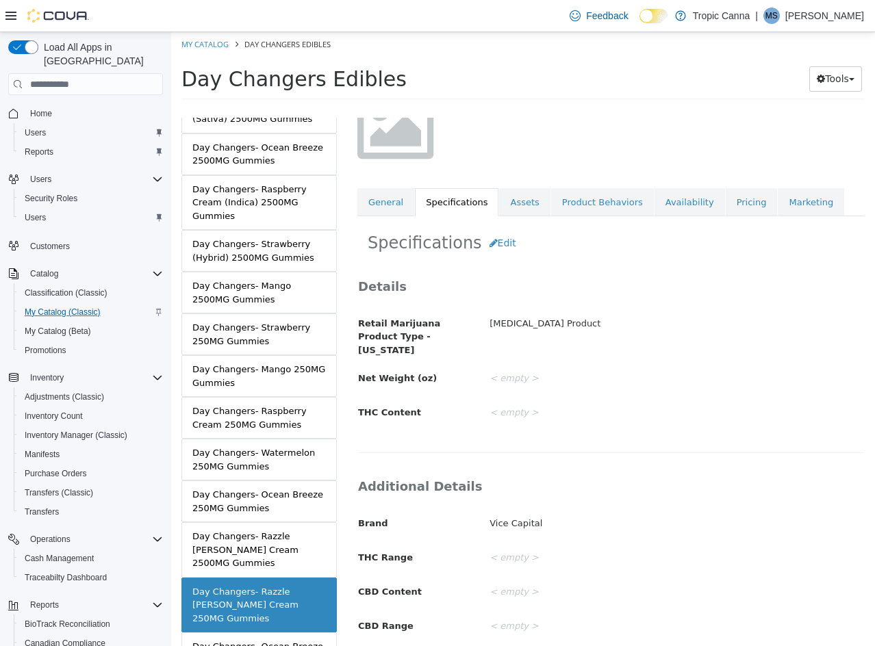
scroll to position [129, 0]
click at [489, 240] on button "Edit" at bounding box center [503, 241] width 42 height 25
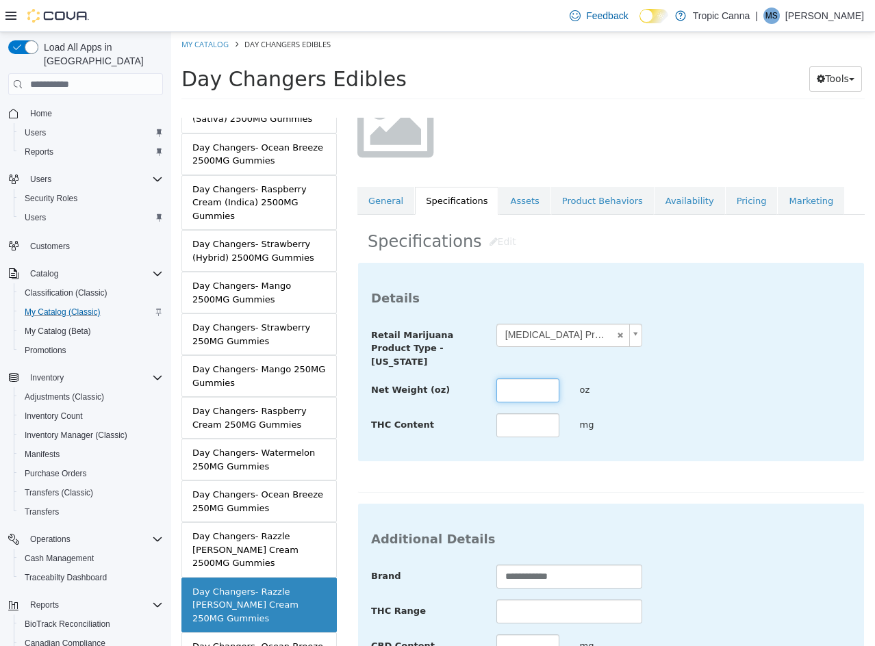
click at [541, 381] on input "text" at bounding box center [527, 391] width 63 height 24
type input "***"
click at [746, 400] on div "Net Weight (oz) *** oz" at bounding box center [611, 391] width 500 height 25
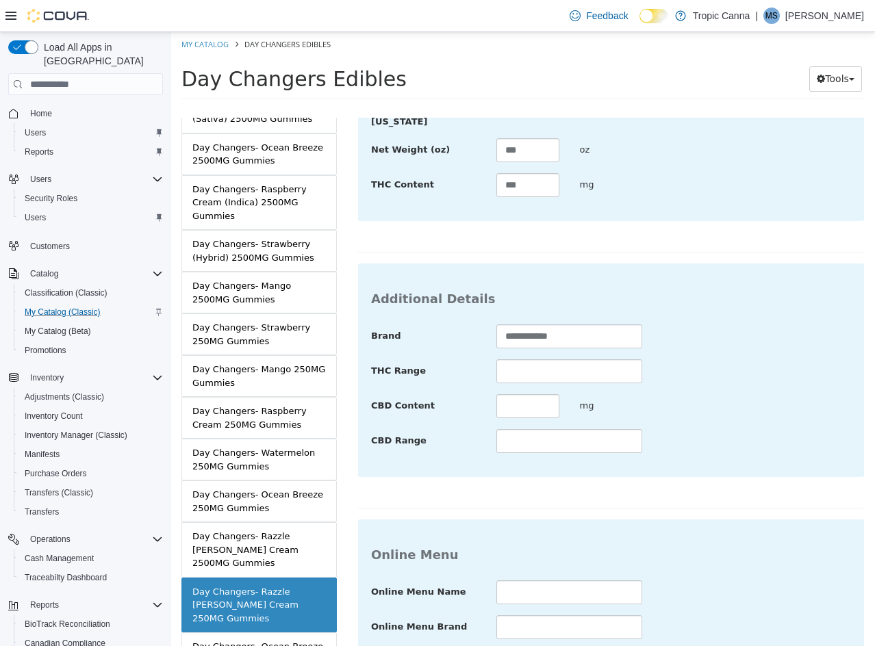
scroll to position [499, 0]
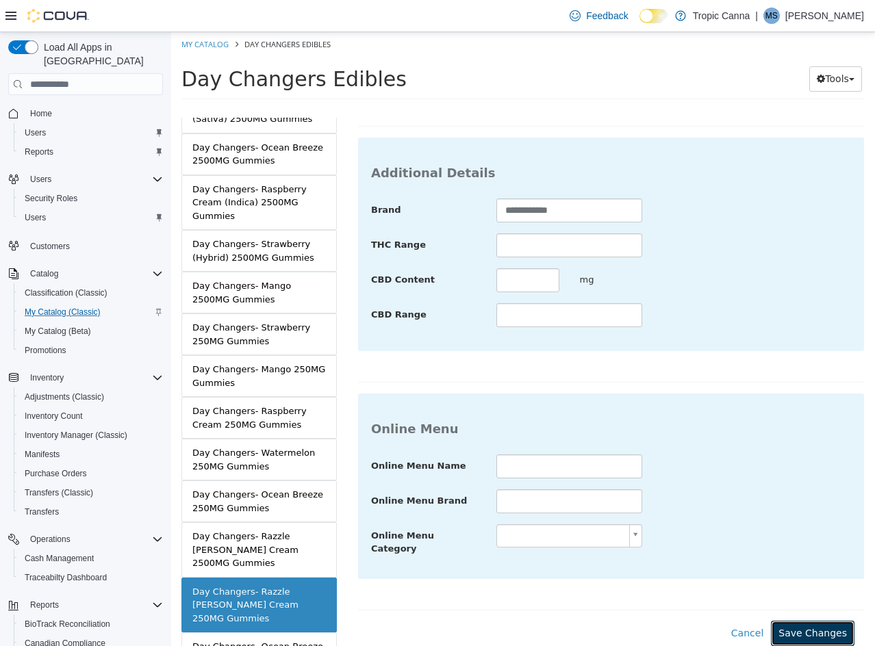
click at [804, 621] on button "Save Changes" at bounding box center [813, 633] width 84 height 25
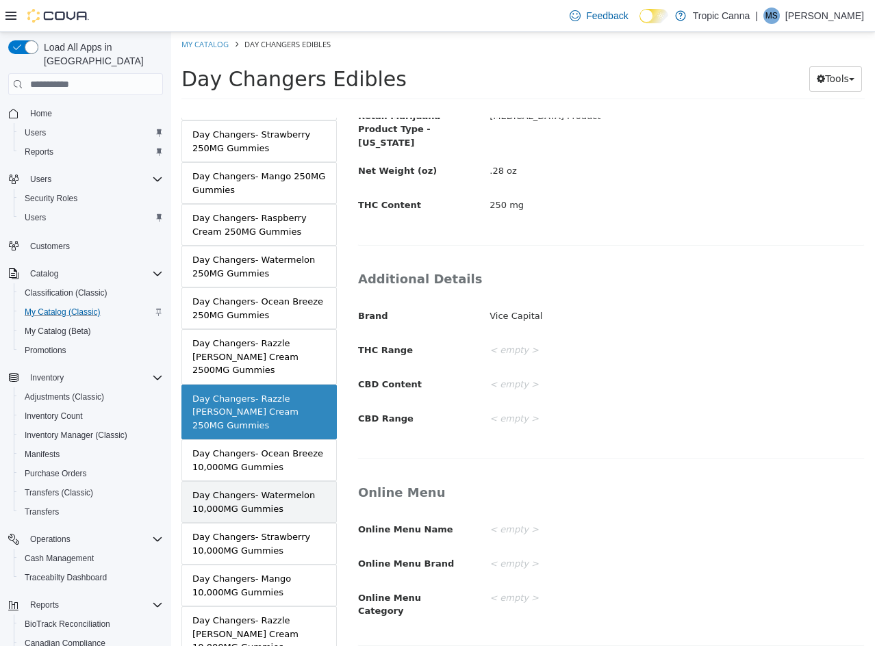
scroll to position [342, 0]
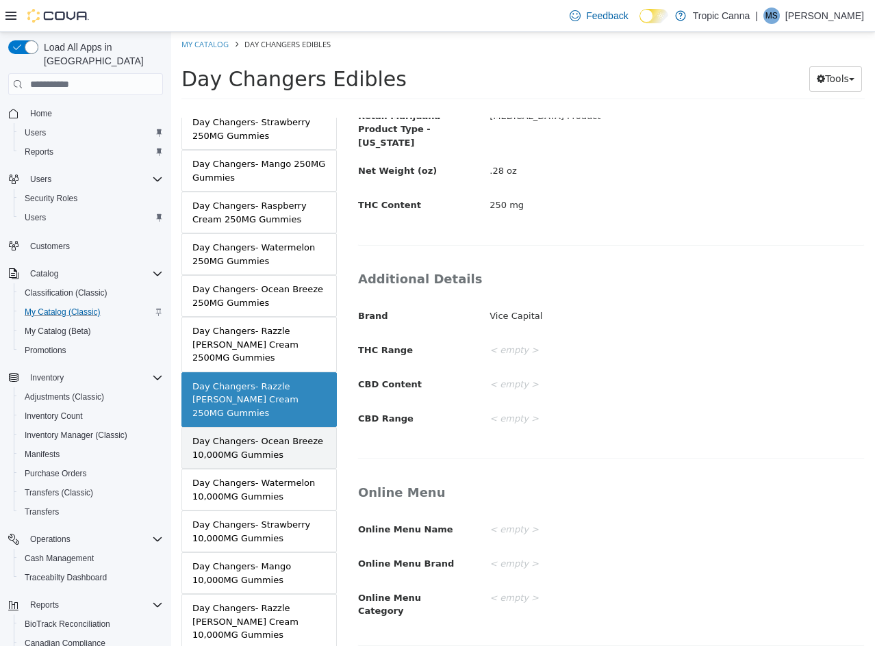
click at [255, 435] on div "Day Changers- Ocean Breeze 10,000MG Gummies" at bounding box center [258, 448] width 133 height 27
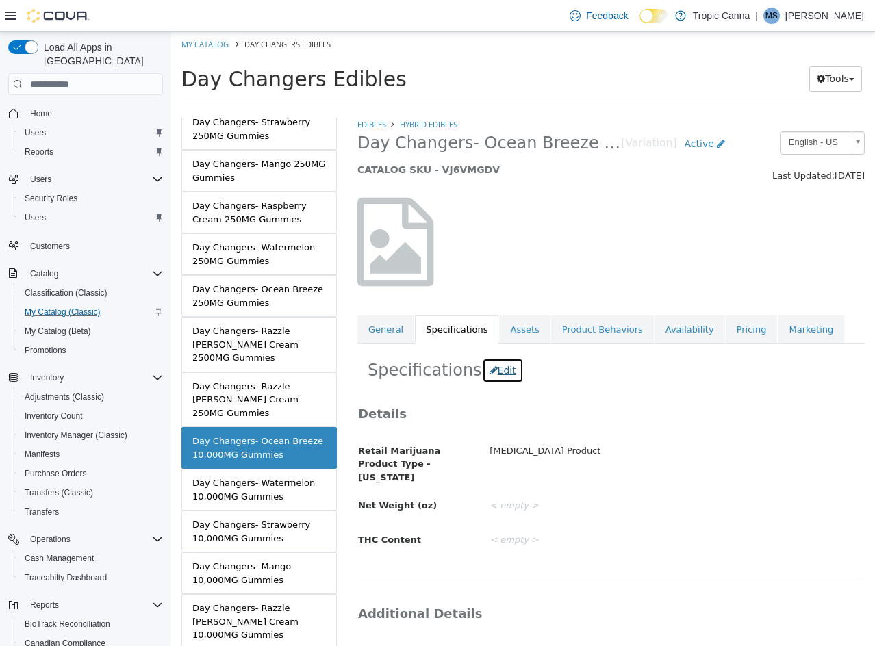
click at [485, 368] on button "Edit" at bounding box center [503, 370] width 42 height 25
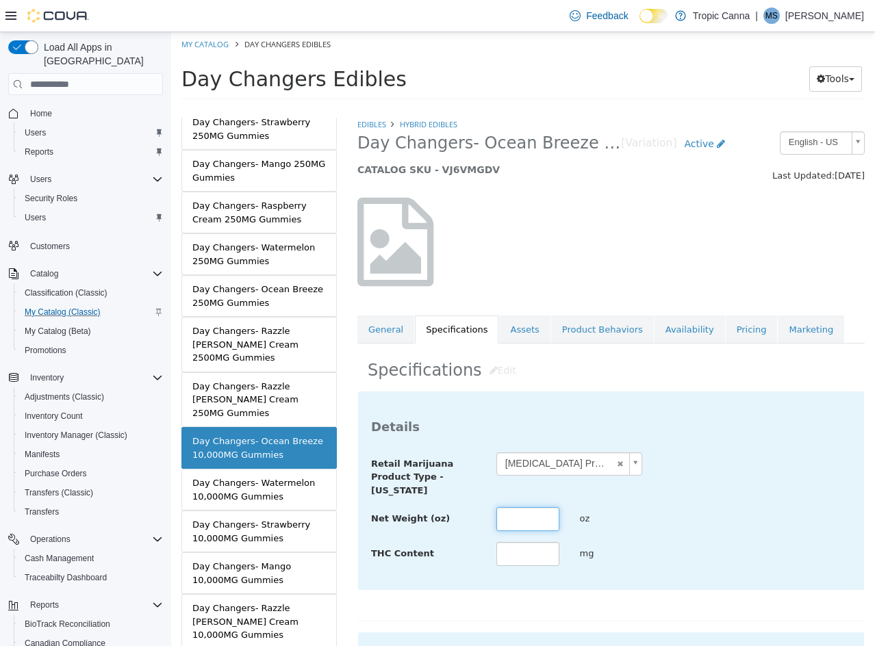
click at [517, 526] on input "text" at bounding box center [527, 519] width 63 height 24
type input "*****"
click at [782, 465] on div "**********" at bounding box center [611, 474] width 500 height 45
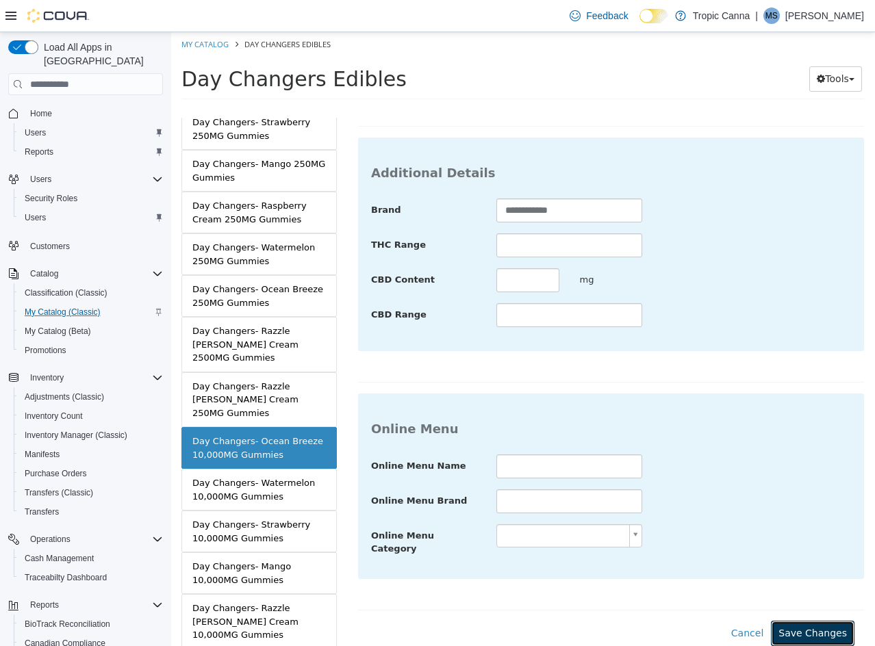
click at [817, 621] on button "Save Changes" at bounding box center [813, 633] width 84 height 25
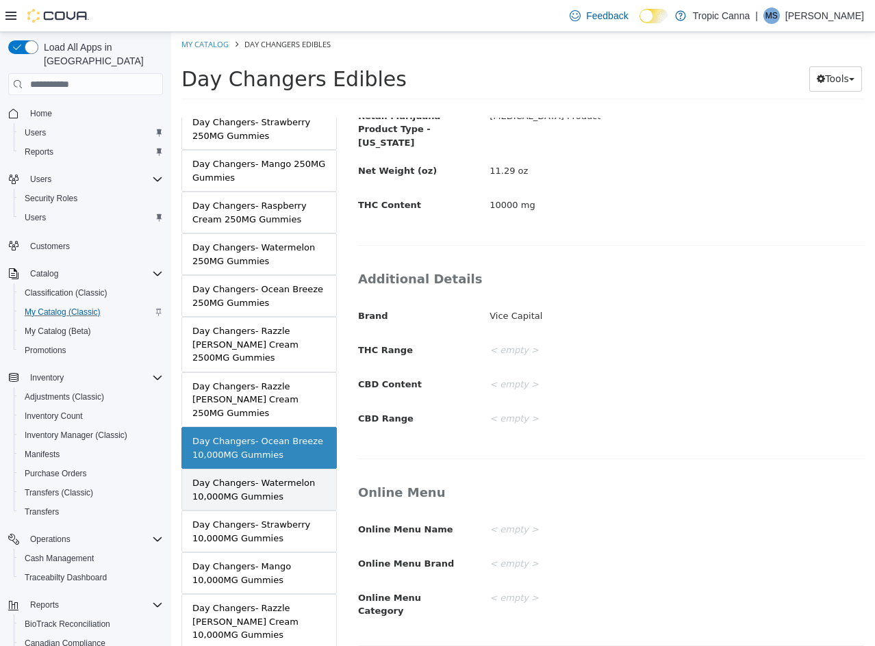
click at [281, 476] on div "Day Changers- Watermelon 10,000MG Gummies" at bounding box center [258, 489] width 133 height 27
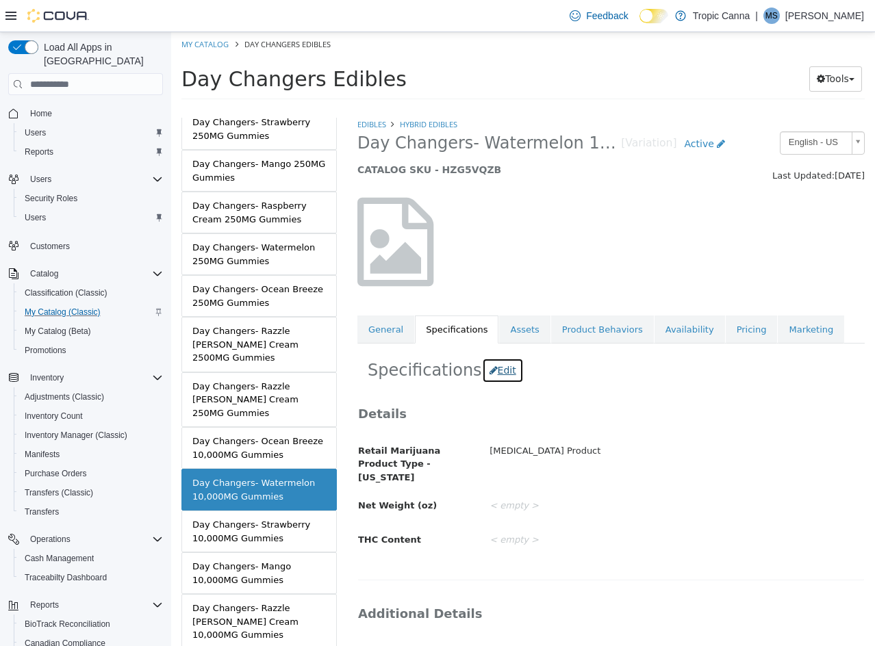
click at [492, 367] on button "Edit" at bounding box center [503, 370] width 42 height 25
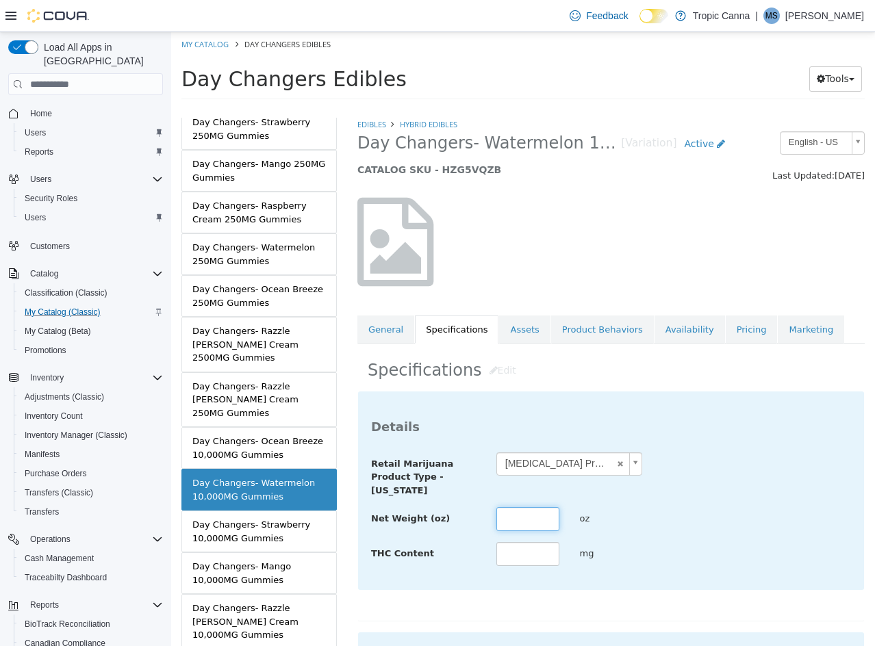
click at [535, 523] on input "text" at bounding box center [527, 519] width 63 height 24
type input "*****"
click at [626, 530] on div "oz" at bounding box center [611, 519] width 84 height 24
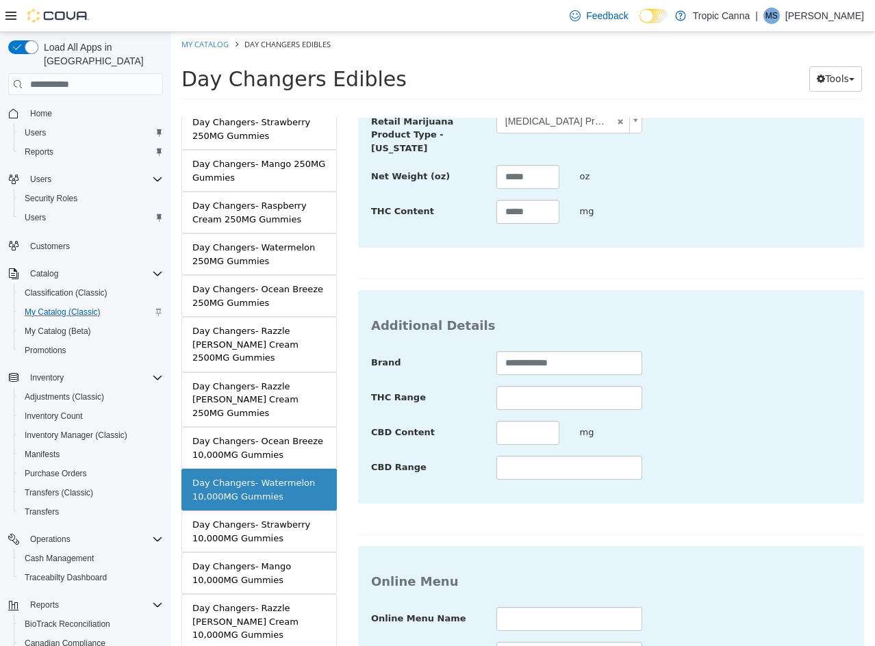
scroll to position [499, 0]
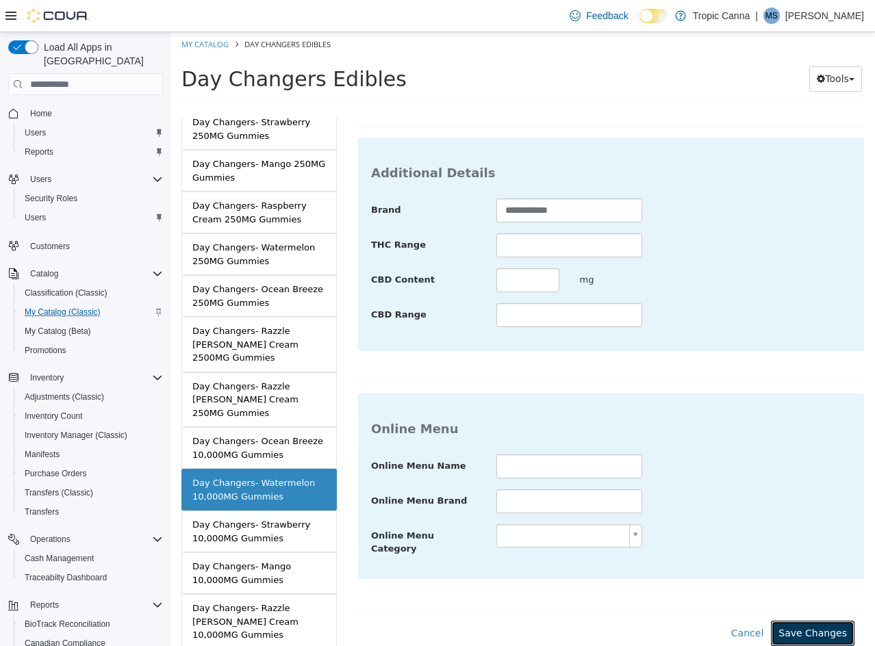
drag, startPoint x: 821, startPoint y: 612, endPoint x: 541, endPoint y: 572, distance: 282.2
click at [819, 621] on button "Save Changes" at bounding box center [813, 633] width 84 height 25
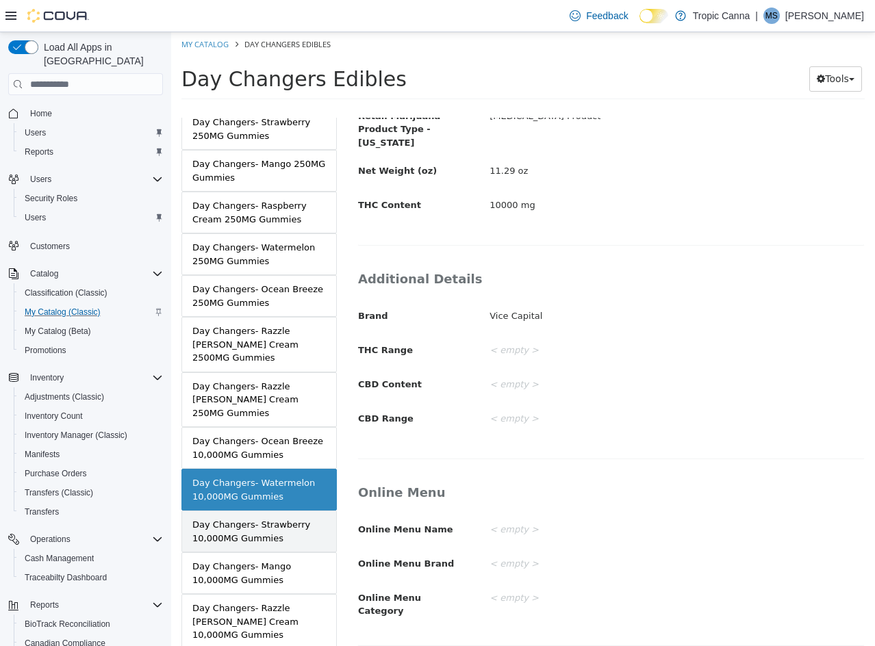
click at [283, 518] on div "Day Changers- Strawberry 10,000MG Gummies" at bounding box center [258, 531] width 133 height 27
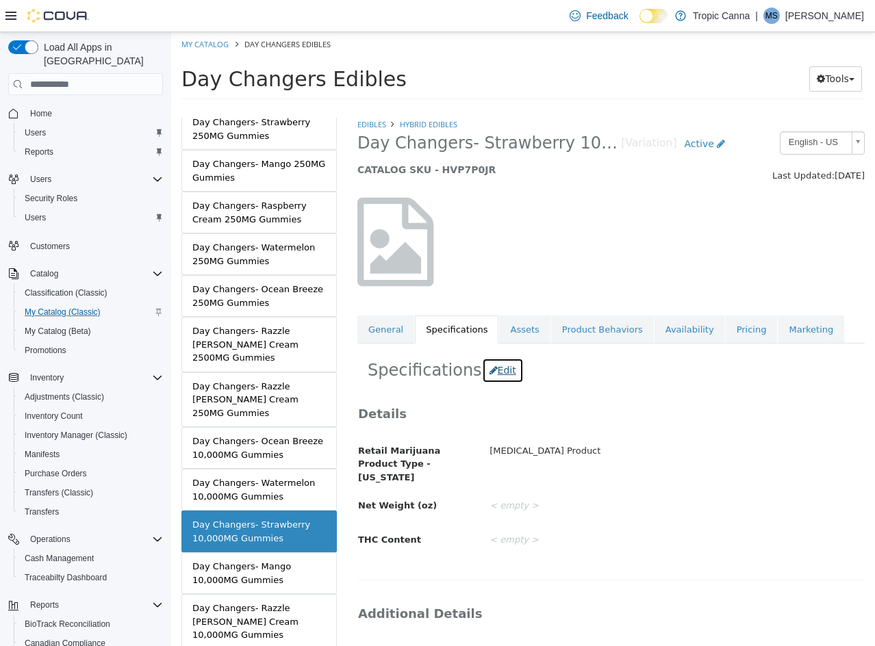
click at [498, 371] on button "Edit" at bounding box center [503, 370] width 42 height 25
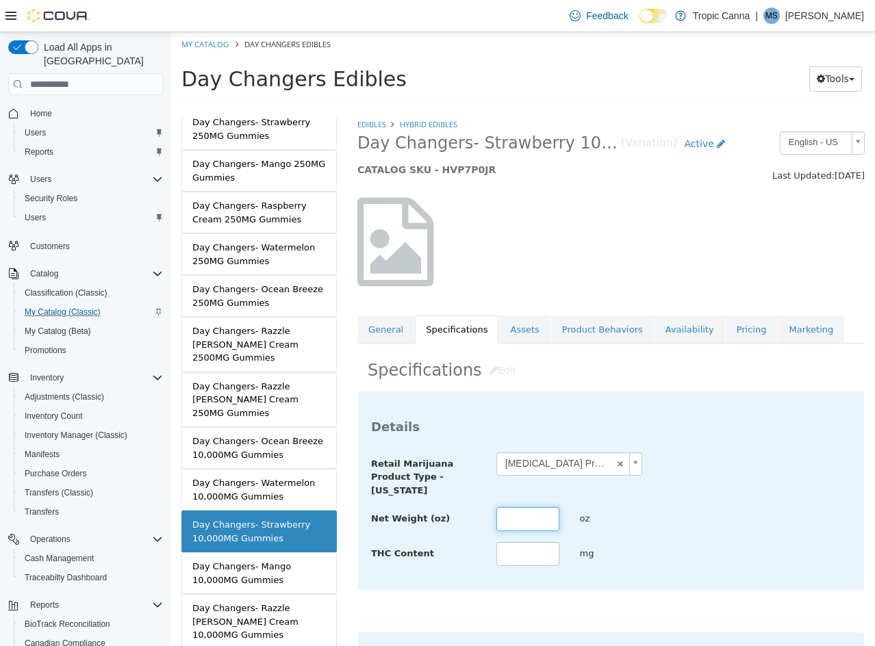
click at [522, 522] on input "text" at bounding box center [527, 519] width 63 height 24
type input "*****"
click at [734, 513] on div "Net Weight (oz) ***** oz" at bounding box center [611, 519] width 500 height 25
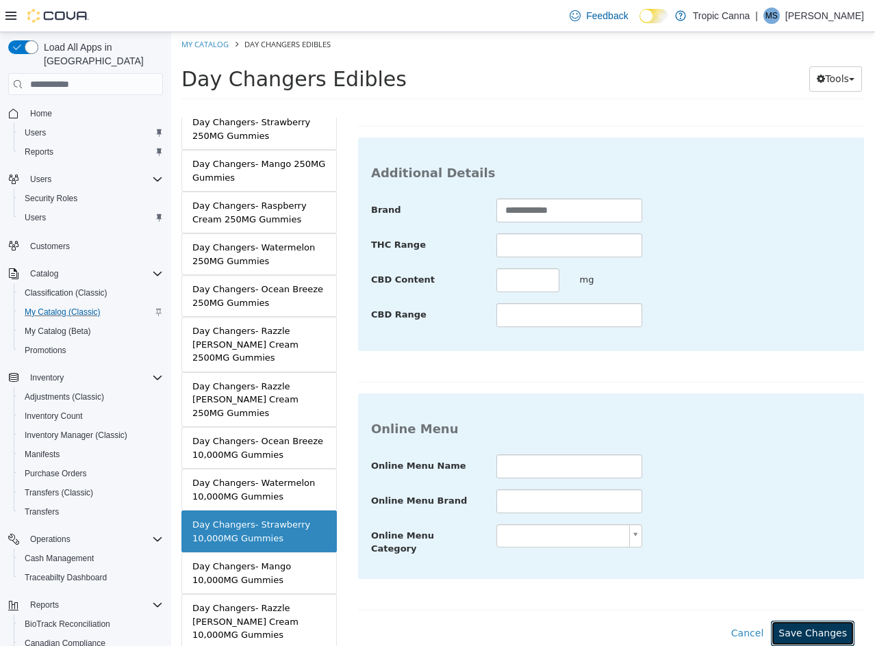
click at [800, 631] on button "Save Changes" at bounding box center [813, 633] width 84 height 25
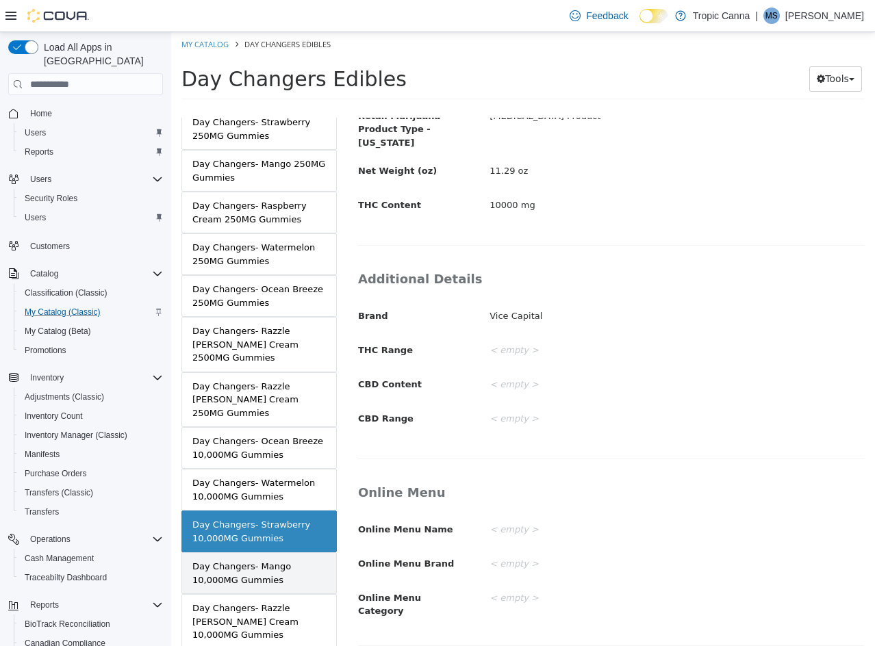
click at [259, 560] on div "Day Changers- Mango 10,000MG Gummies" at bounding box center [258, 573] width 133 height 27
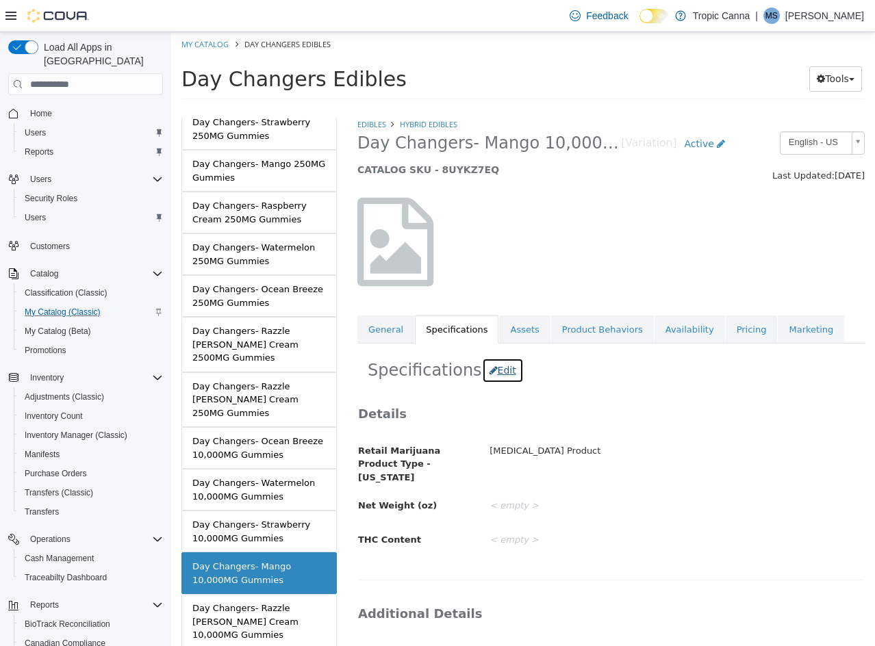
click at [492, 372] on button "Edit" at bounding box center [503, 370] width 42 height 25
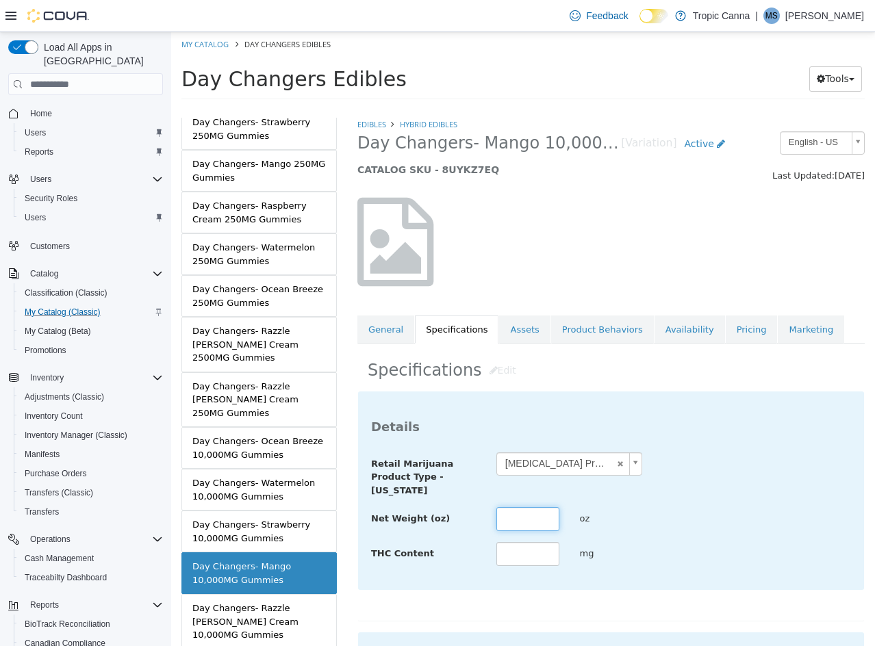
click at [529, 525] on input "text" at bounding box center [527, 519] width 63 height 24
type input "*****"
click at [788, 472] on div "**********" at bounding box center [611, 474] width 500 height 45
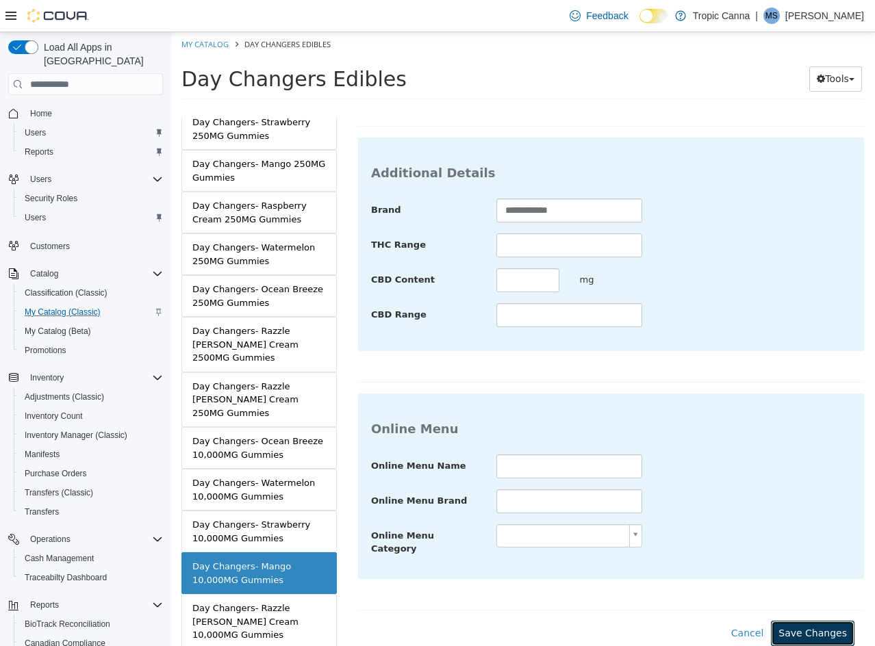
click at [814, 621] on button "Save Changes" at bounding box center [813, 633] width 84 height 25
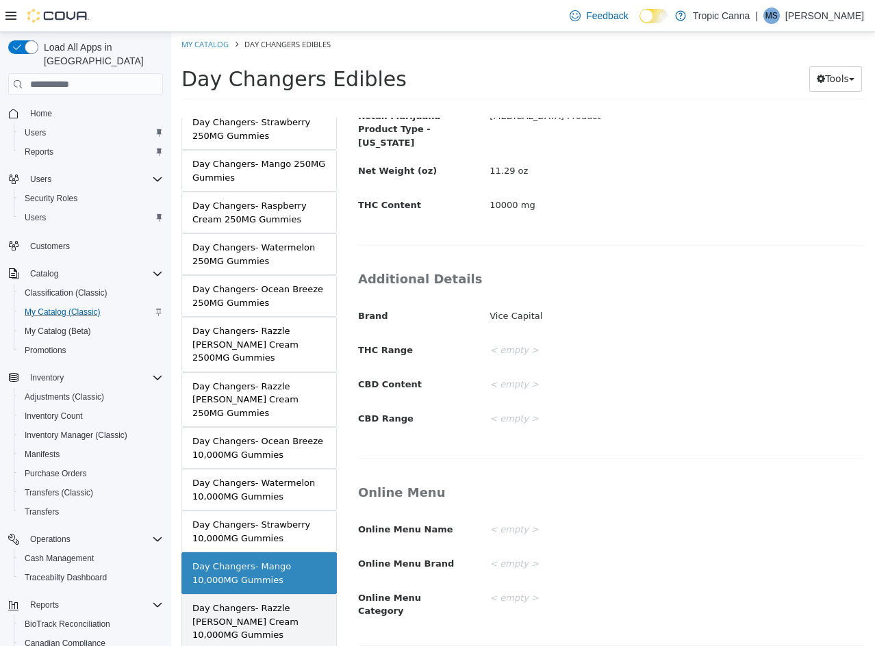
click at [205, 602] on div "Day Changers- Razzle [PERSON_NAME] Cream 10,000MG Gummies" at bounding box center [258, 622] width 133 height 40
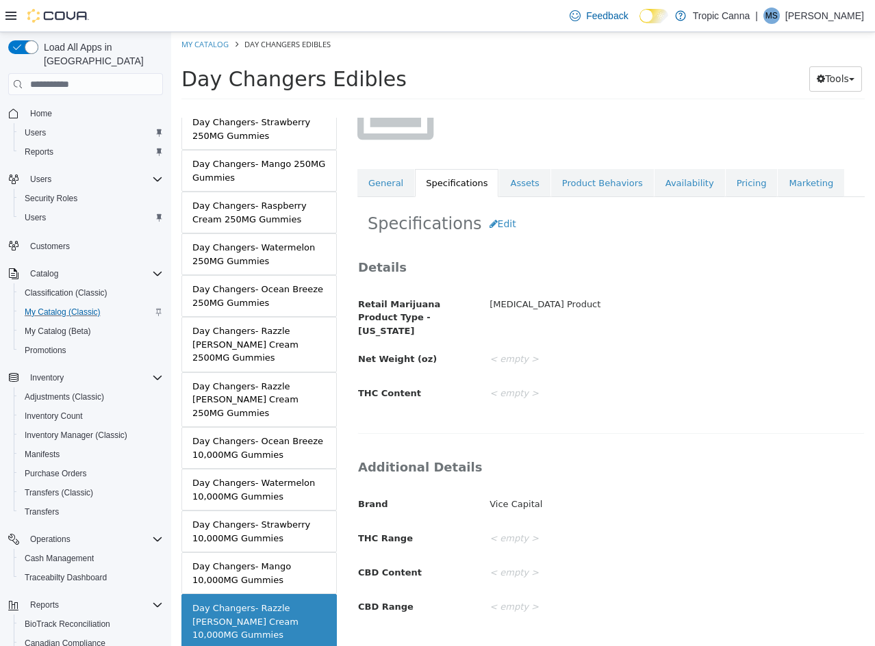
scroll to position [1, 0]
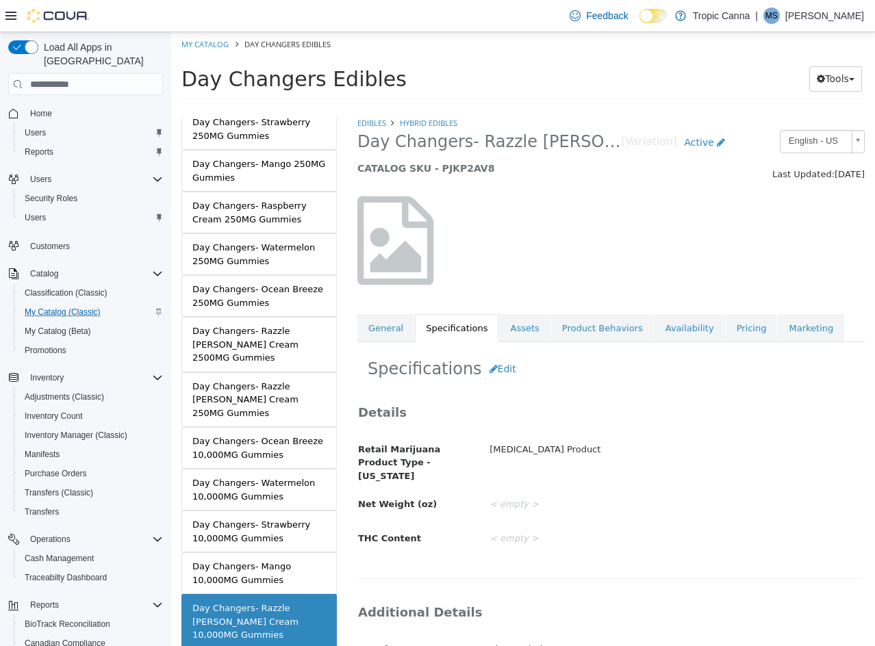
click at [462, 372] on h2 "Specifications Edit" at bounding box center [611, 369] width 487 height 25
click at [491, 365] on button "Edit" at bounding box center [503, 369] width 42 height 25
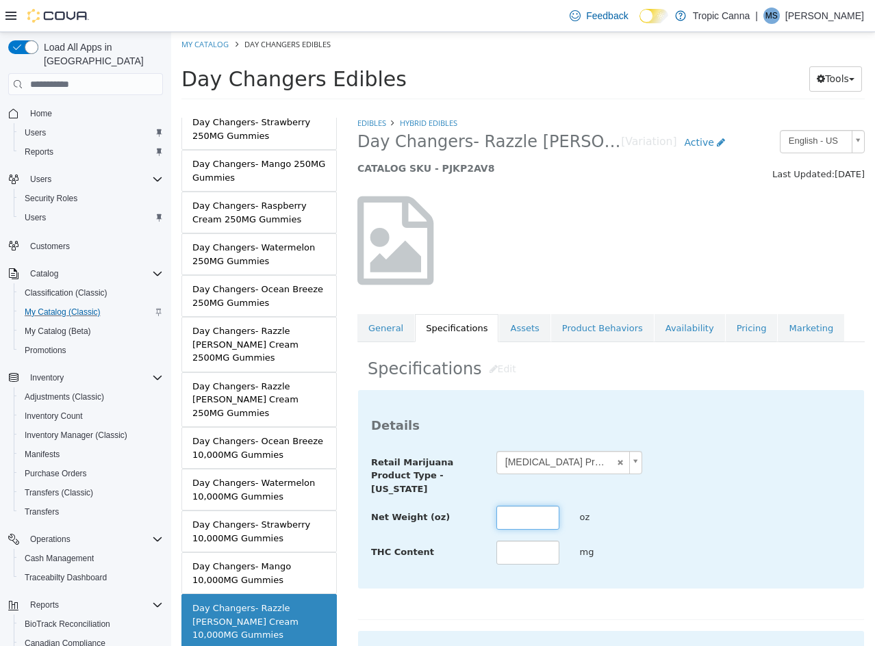
click at [539, 511] on input "text" at bounding box center [527, 518] width 63 height 24
type input "*****"
click at [702, 449] on div "**********" at bounding box center [611, 489] width 506 height 198
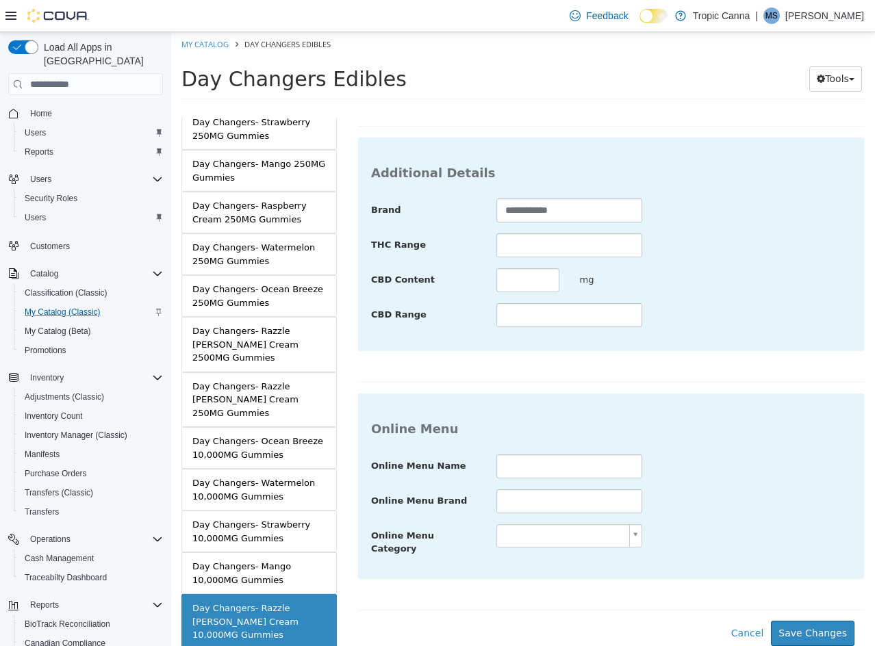
scroll to position [499, 0]
drag, startPoint x: 819, startPoint y: 619, endPoint x: 542, endPoint y: 559, distance: 282.9
click at [813, 621] on button "Save Changes" at bounding box center [813, 633] width 84 height 25
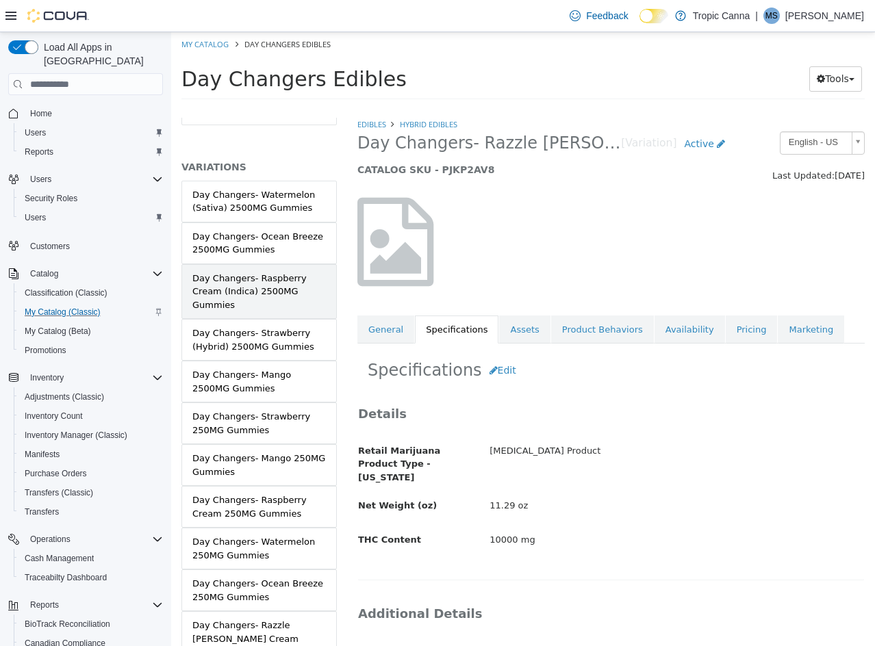
scroll to position [0, 0]
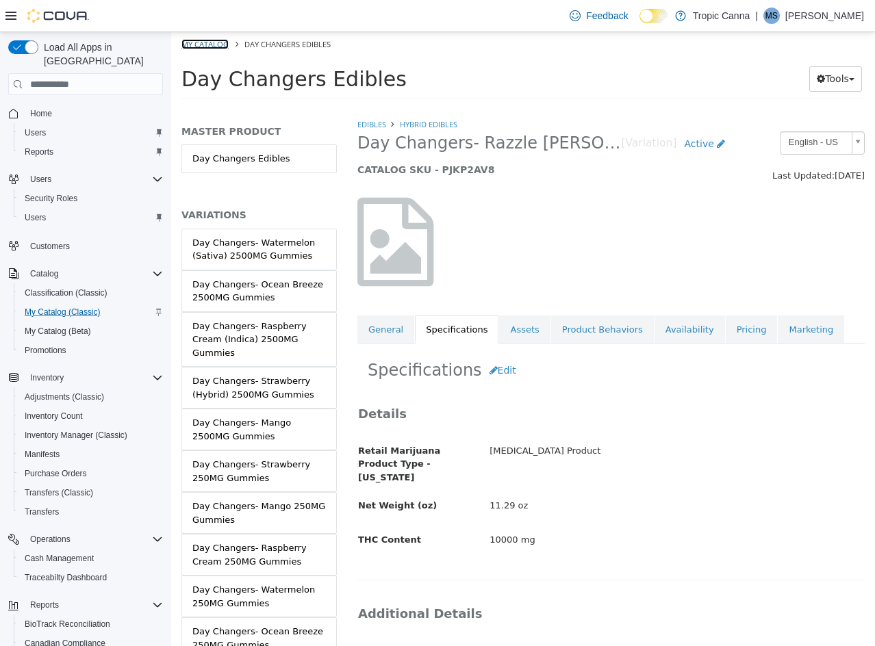
click at [220, 43] on link "My Catalog" at bounding box center [204, 44] width 47 height 10
select select "**********"
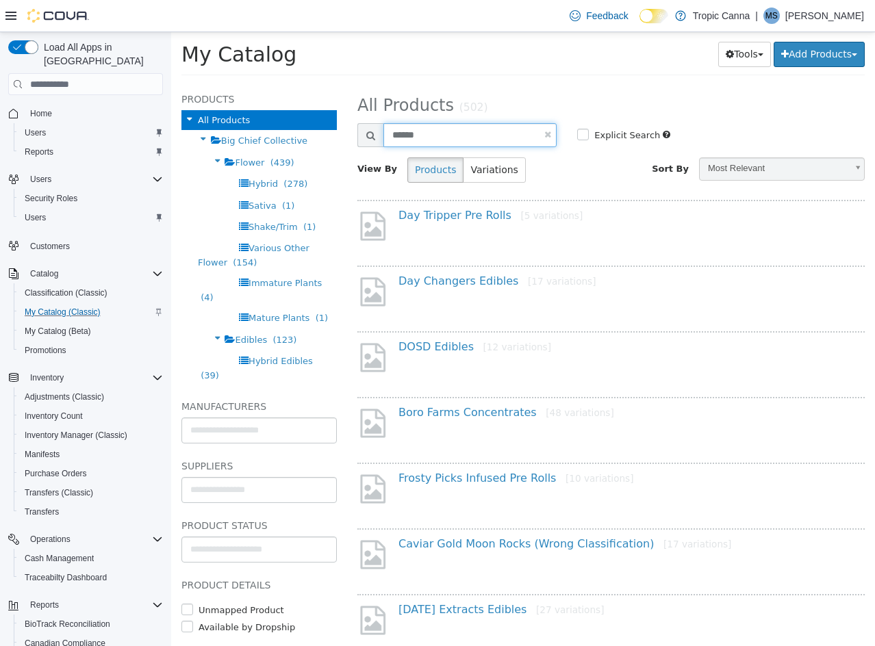
click at [457, 140] on input "******" at bounding box center [469, 135] width 173 height 24
type input "****"
select select "**********"
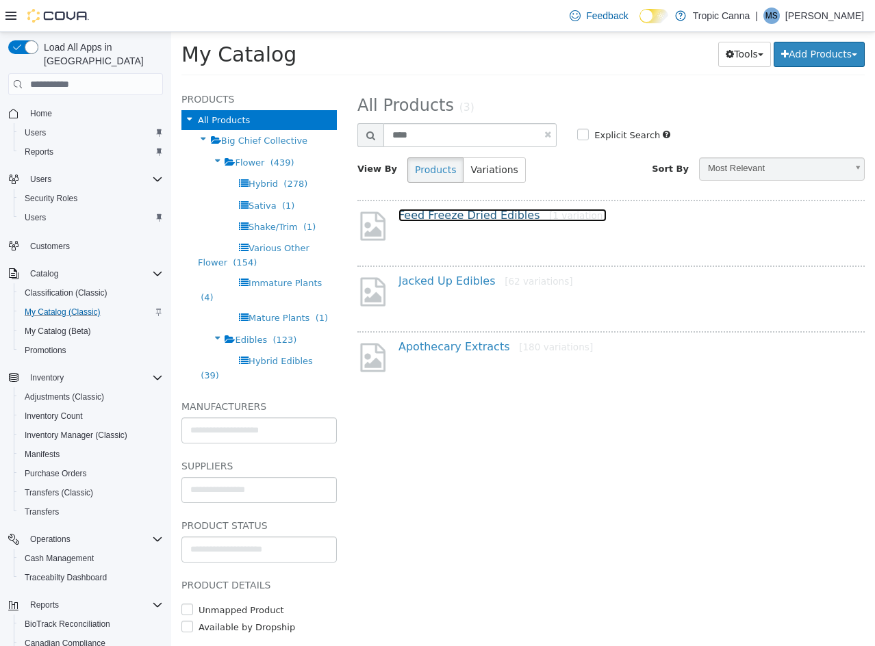
click at [463, 217] on link "Feed Freeze Dried Edibles [1 variation]" at bounding box center [502, 215] width 208 height 13
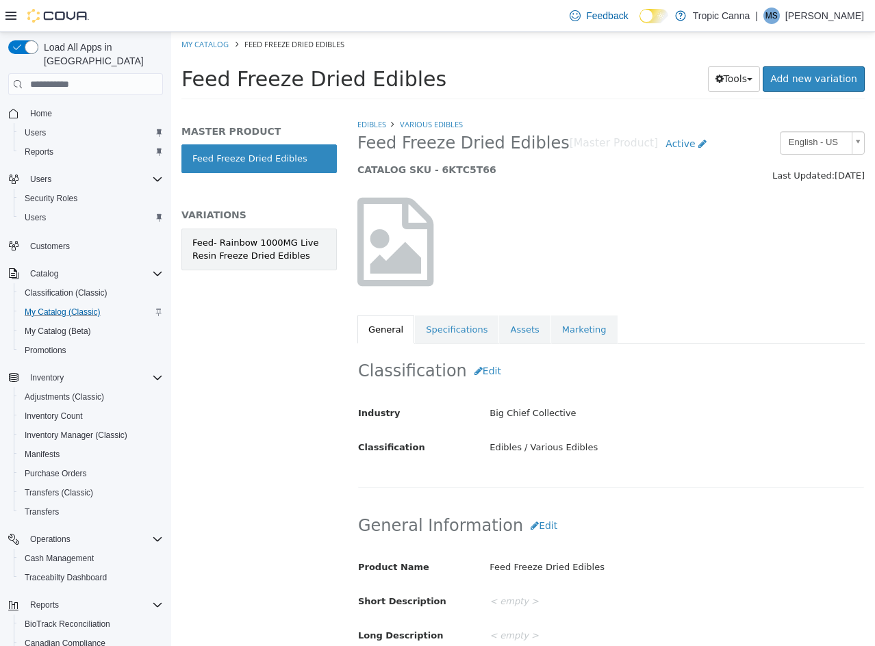
click at [259, 255] on div "Feed- Rainbow 1000MG Live Resin Freeze Dried Edibles" at bounding box center [258, 249] width 133 height 27
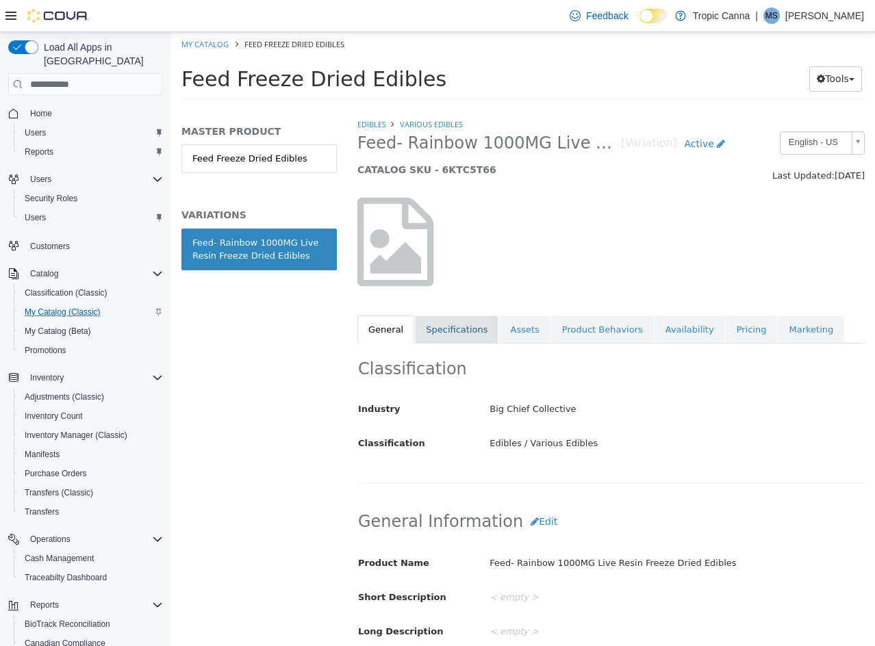
click at [466, 335] on link "Specifications" at bounding box center [457, 330] width 84 height 29
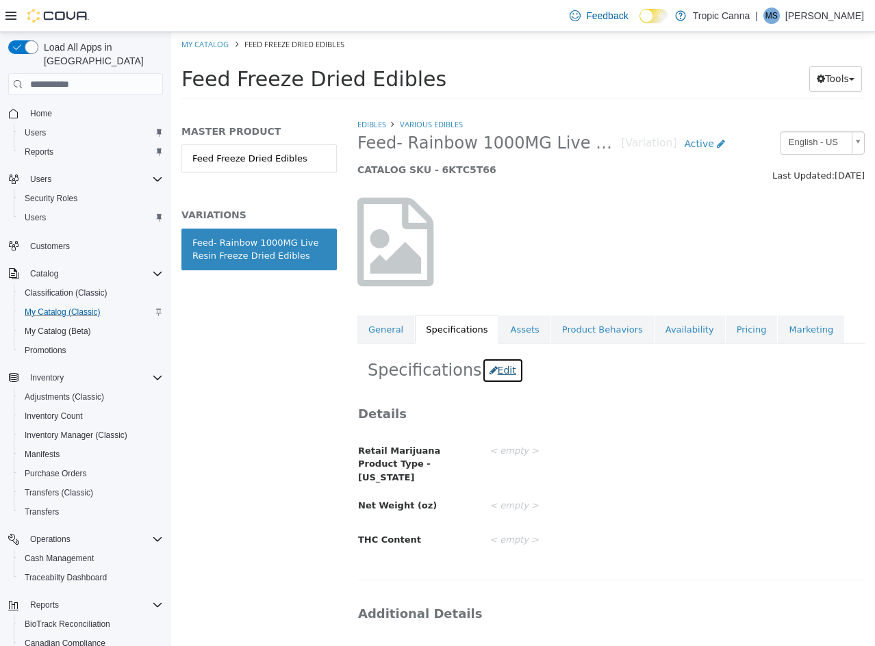
click at [486, 376] on button "Edit" at bounding box center [503, 370] width 42 height 25
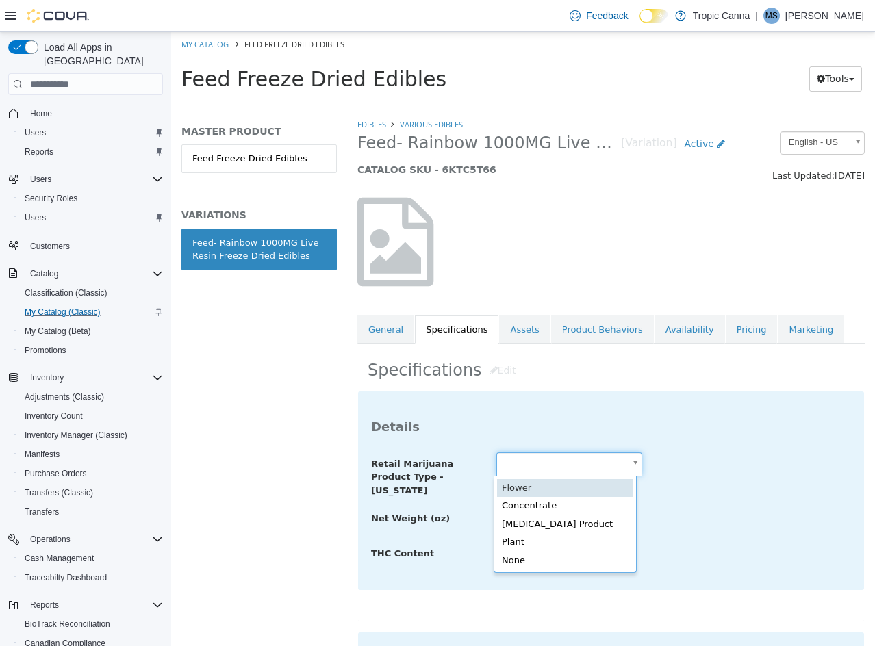
click at [563, 108] on body "**********" at bounding box center [523, 70] width 704 height 76
type input "**********"
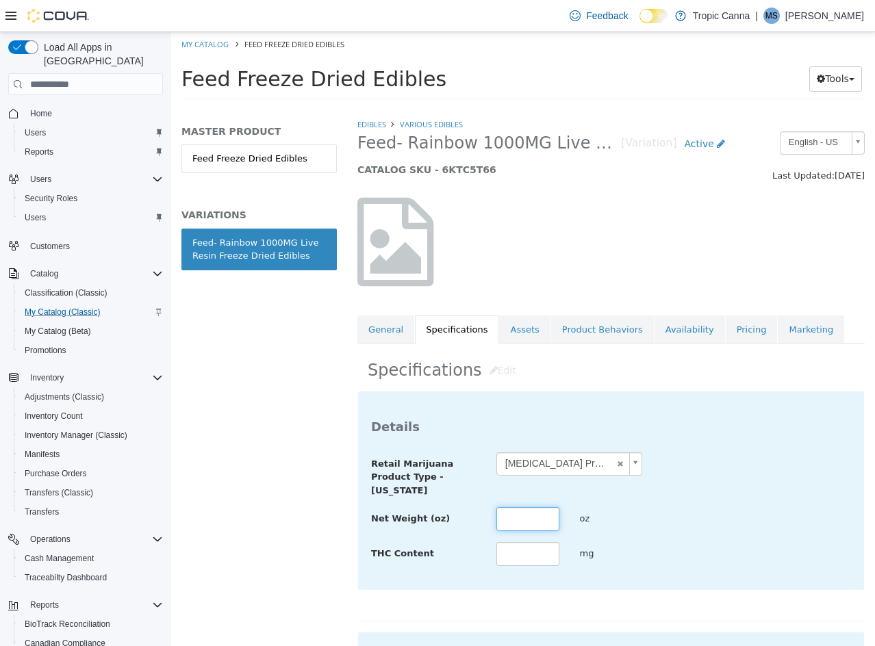
click at [517, 520] on input "text" at bounding box center [527, 519] width 63 height 24
type input "****"
click at [734, 497] on div "**********" at bounding box center [611, 474] width 500 height 45
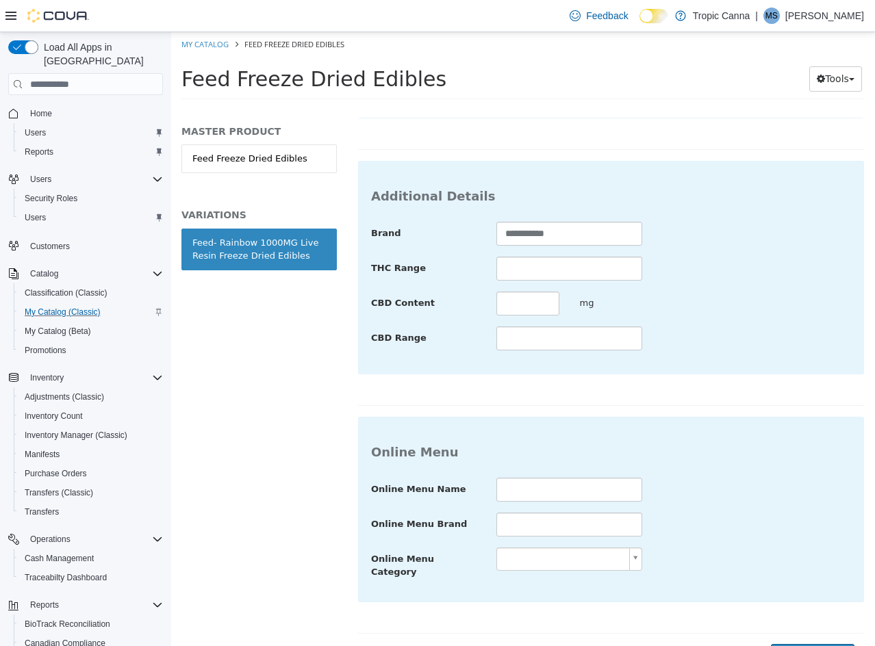
scroll to position [499, 0]
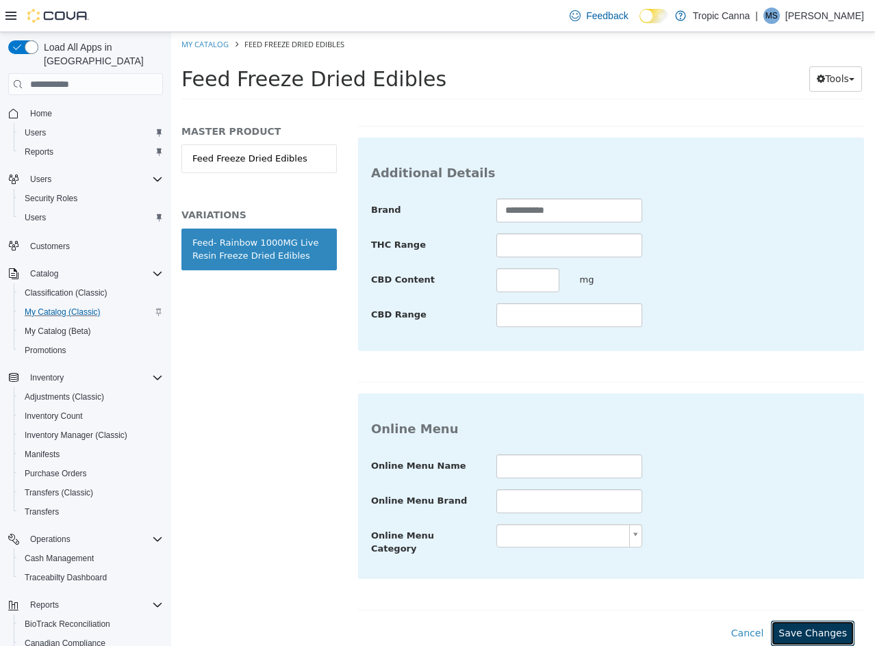
click at [801, 628] on button "Save Changes" at bounding box center [813, 633] width 84 height 25
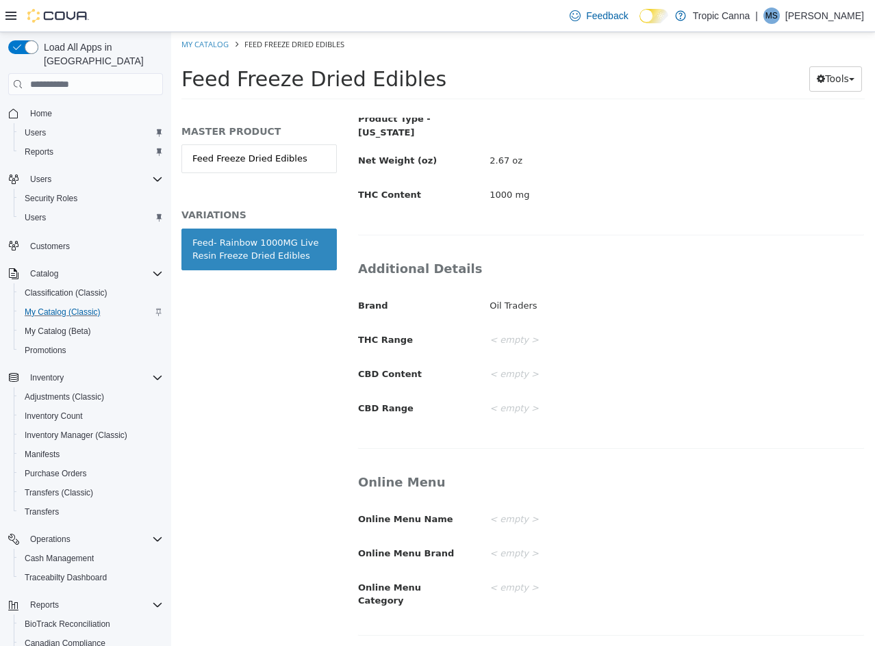
scroll to position [335, 0]
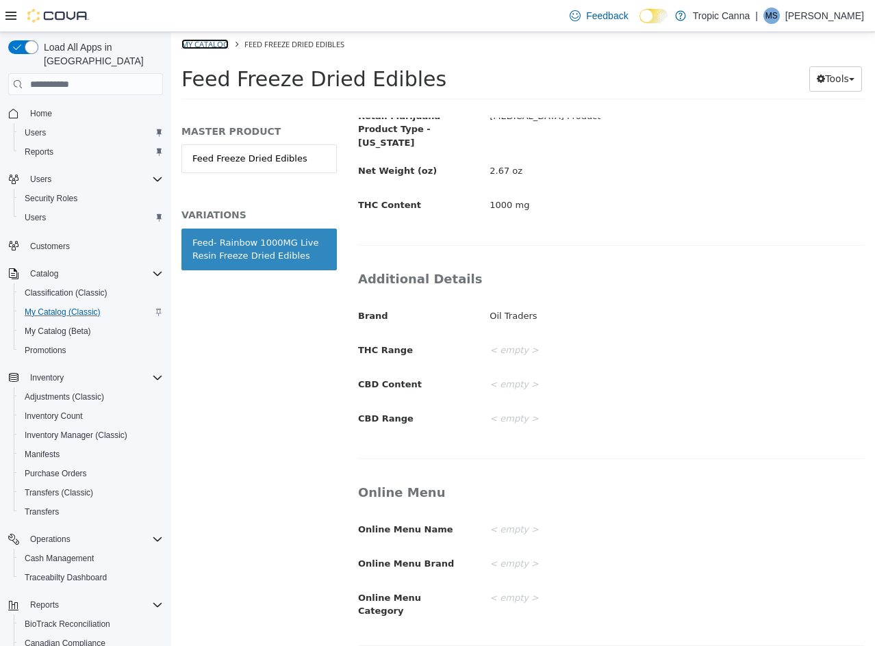
click at [203, 47] on link "My Catalog" at bounding box center [204, 44] width 47 height 10
select select "**********"
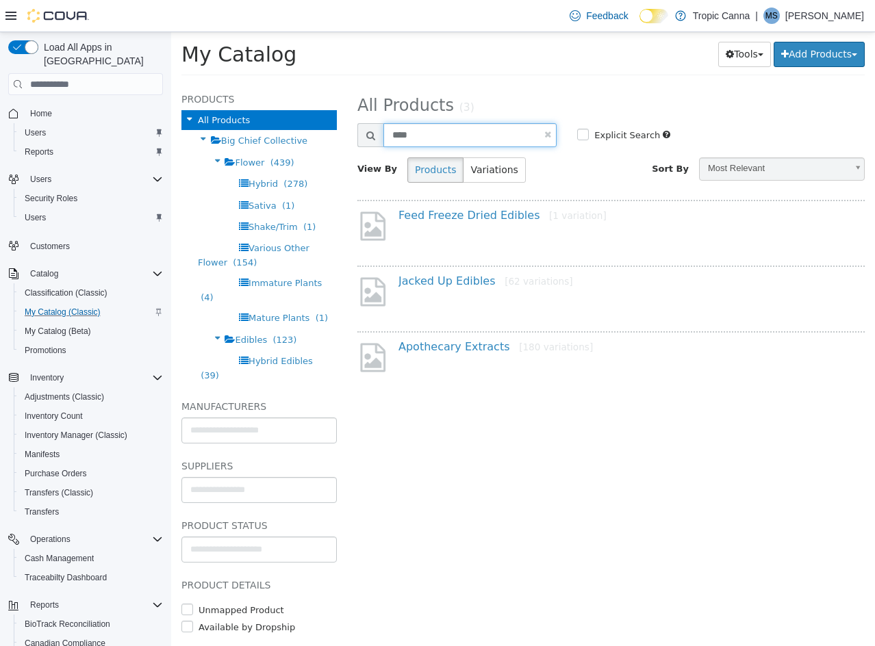
click at [469, 130] on input "****" at bounding box center [469, 135] width 173 height 24
type input "******"
select select "**********"
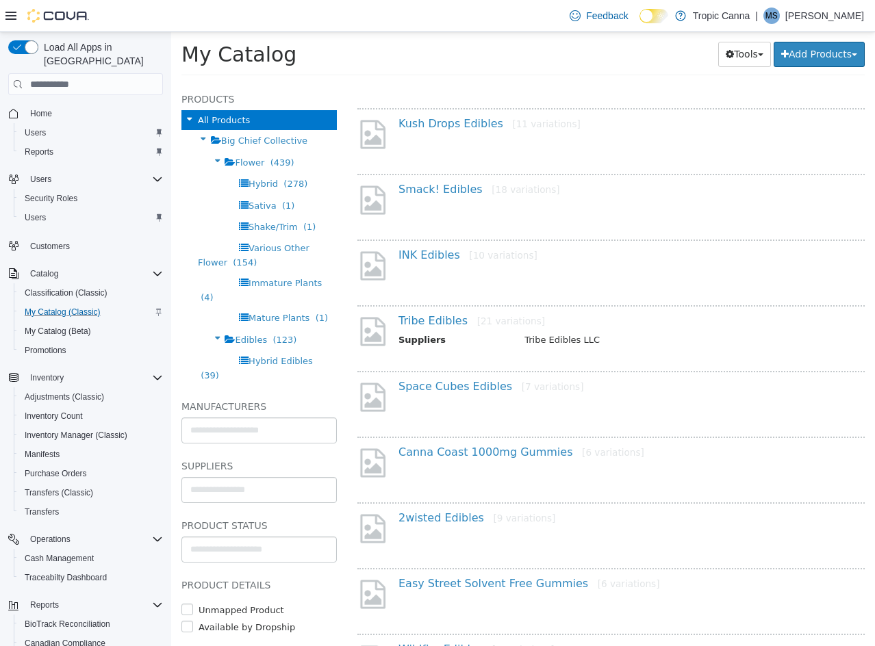
scroll to position [821, 0]
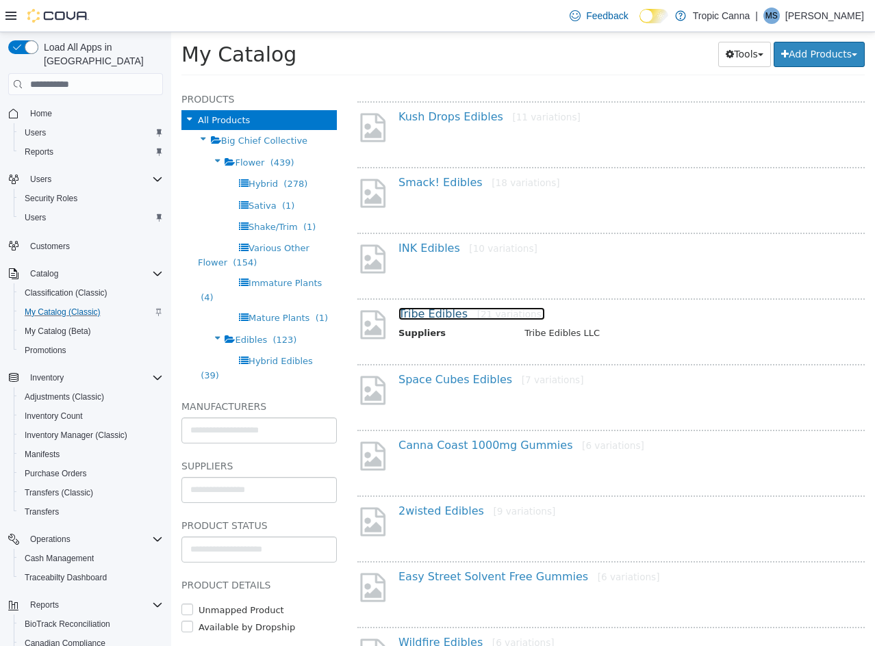
click at [447, 320] on link "Tribe Edibles [21 variations]" at bounding box center [471, 313] width 146 height 13
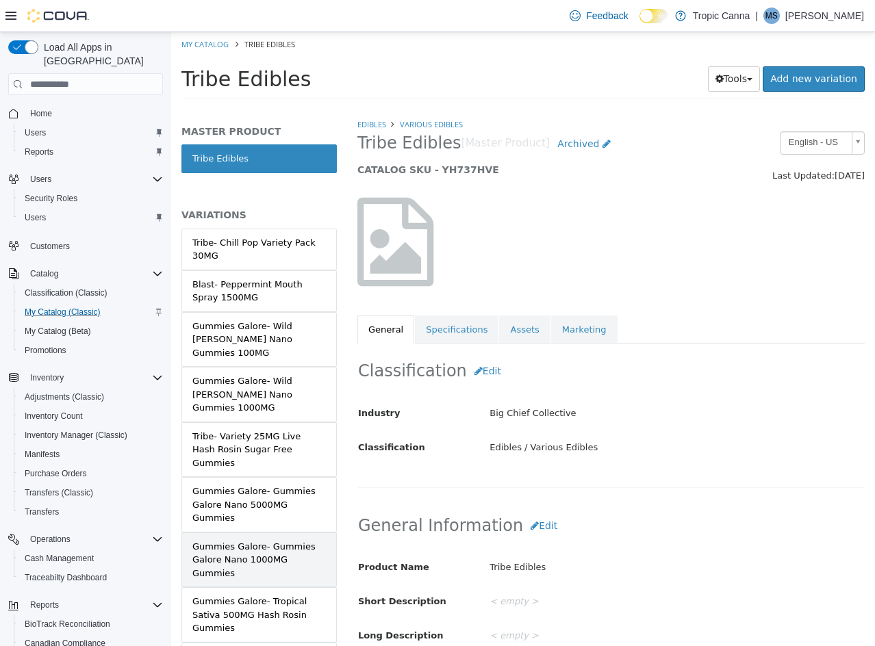
click at [287, 540] on div "Gummies Galore- Gummies Galore Nano 1000MG Gummies" at bounding box center [258, 560] width 133 height 40
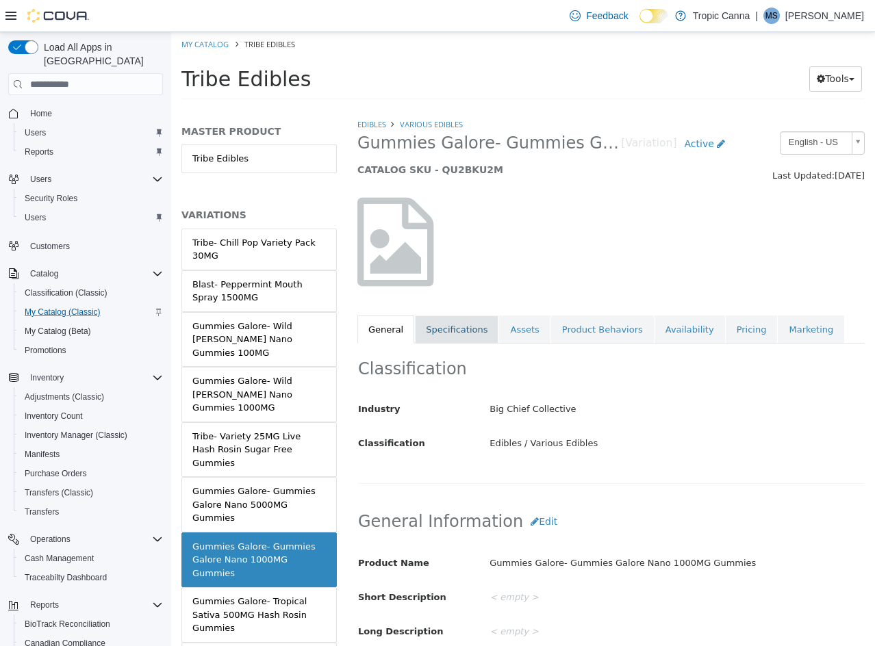
click at [465, 339] on link "Specifications" at bounding box center [457, 330] width 84 height 29
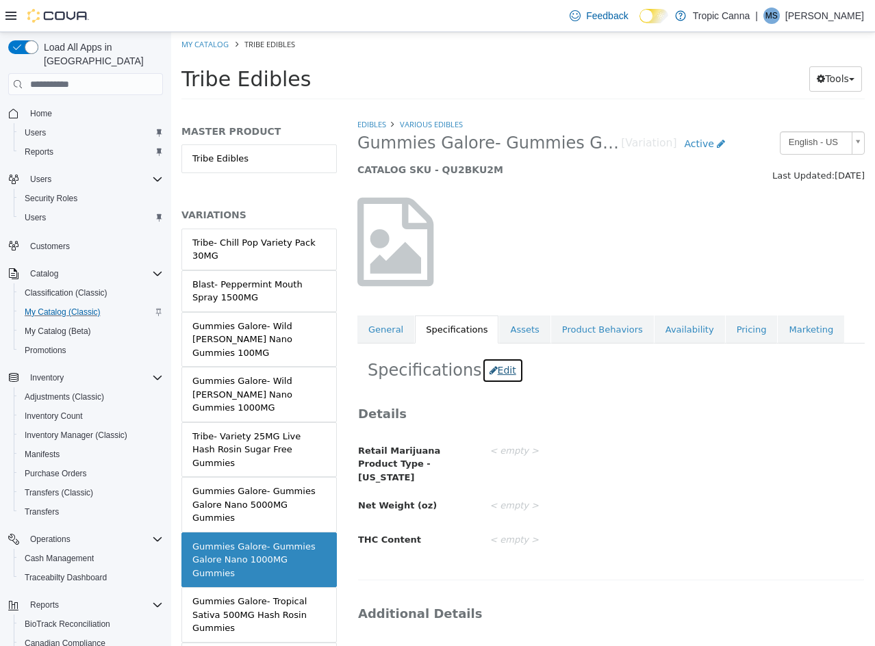
click at [489, 375] on icon "button" at bounding box center [493, 370] width 8 height 10
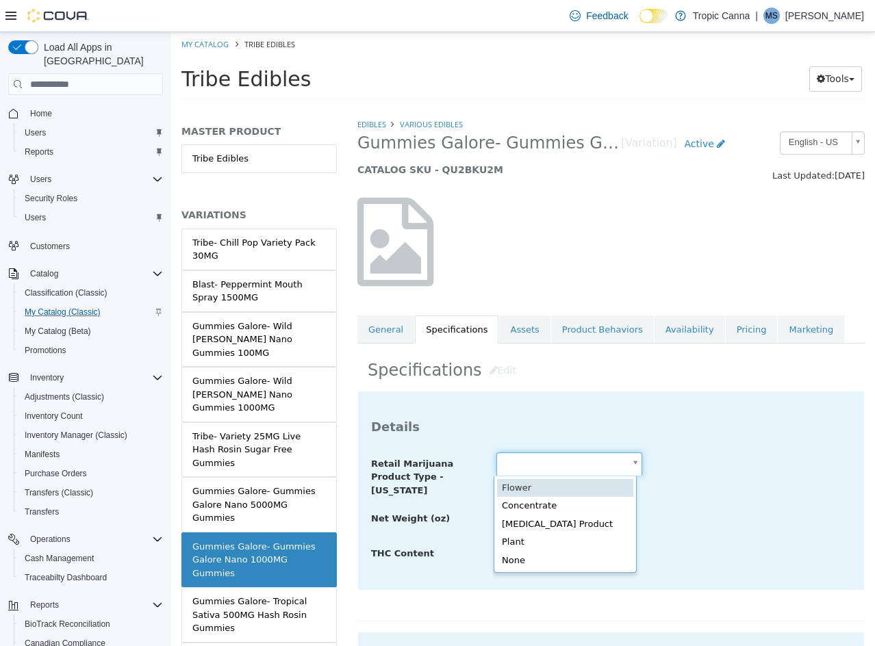
click at [617, 108] on body "Saving Bulk Changes... × Saved changes My Catalog Tribe Edibles Tribe Edibles T…" at bounding box center [523, 70] width 704 height 76
type input "**********"
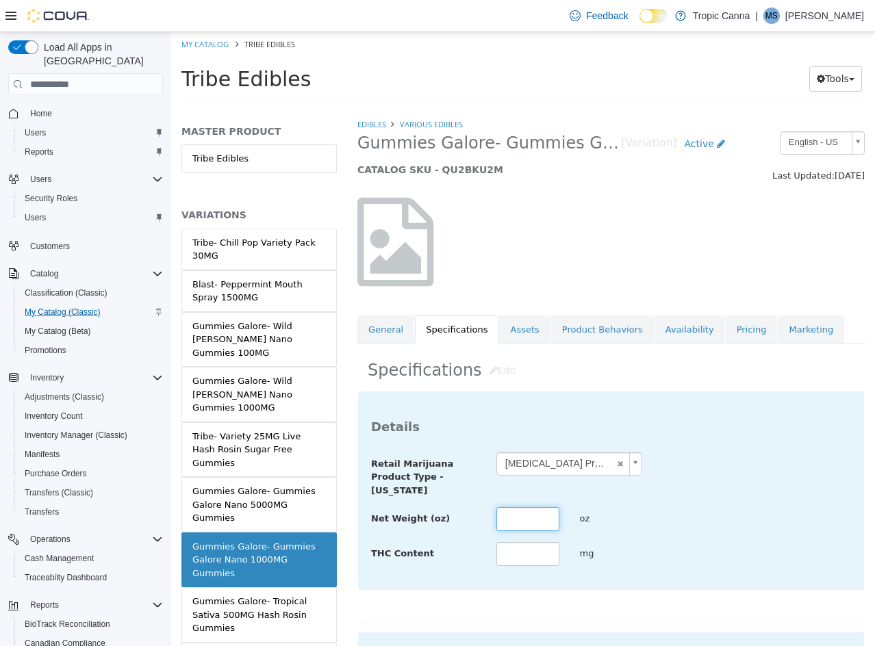
click at [517, 518] on input "text" at bounding box center [527, 519] width 63 height 24
type input "*****"
click at [533, 542] on input "text" at bounding box center [527, 554] width 63 height 24
type input "****"
click at [645, 521] on div "oz" at bounding box center [611, 519] width 84 height 24
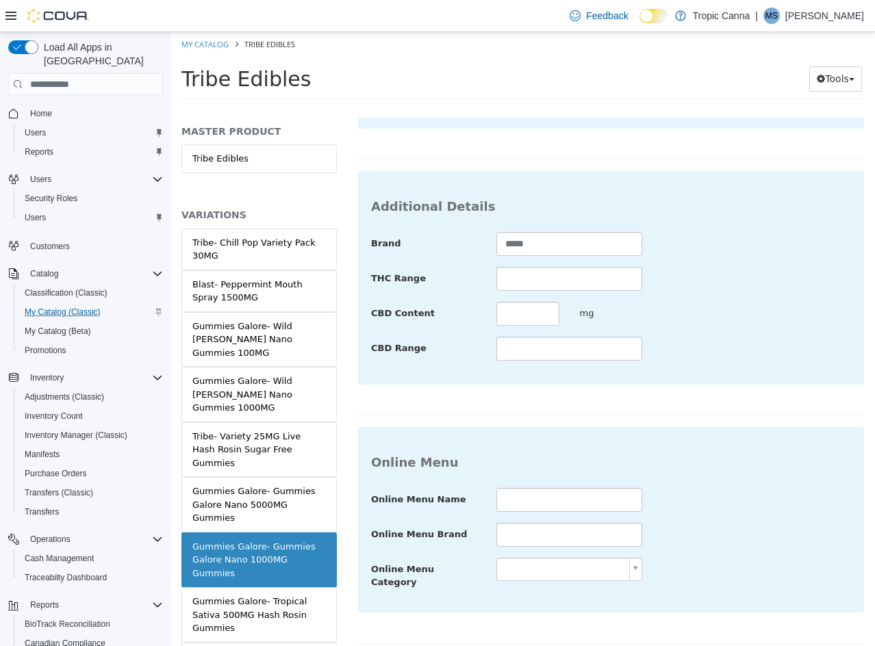
scroll to position [489, 0]
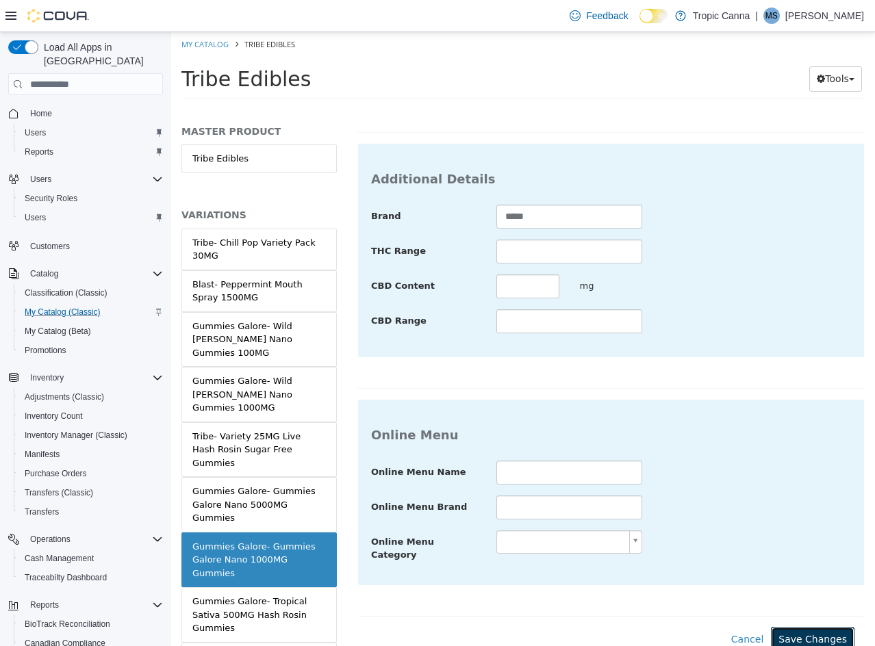
click at [793, 627] on button "Save Changes" at bounding box center [813, 639] width 84 height 25
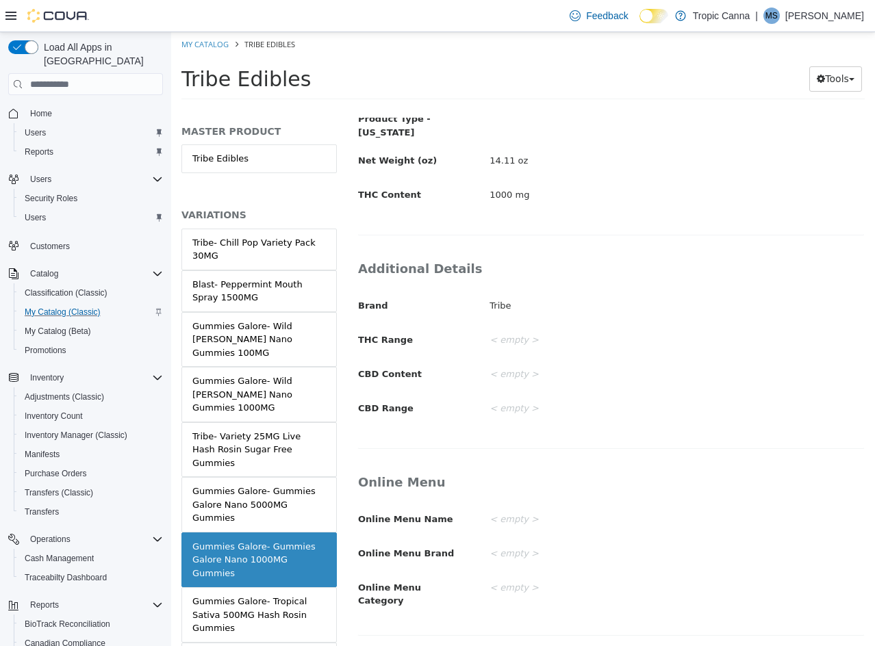
scroll to position [324, 0]
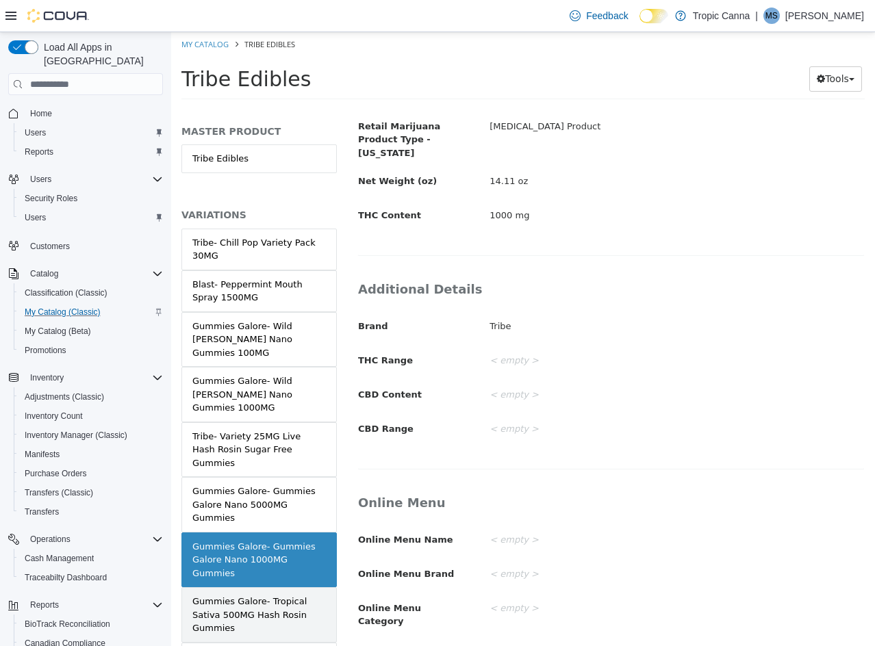
click at [230, 595] on div "Gummies Galore- Tropical Sativa 500MG Hash Rosin Gummies" at bounding box center [258, 615] width 133 height 40
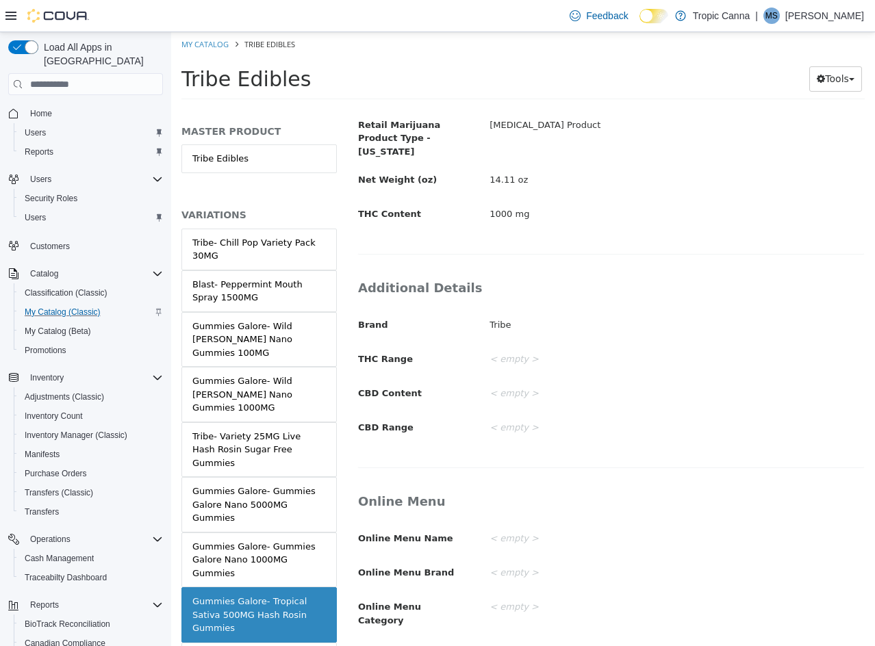
scroll to position [322, 0]
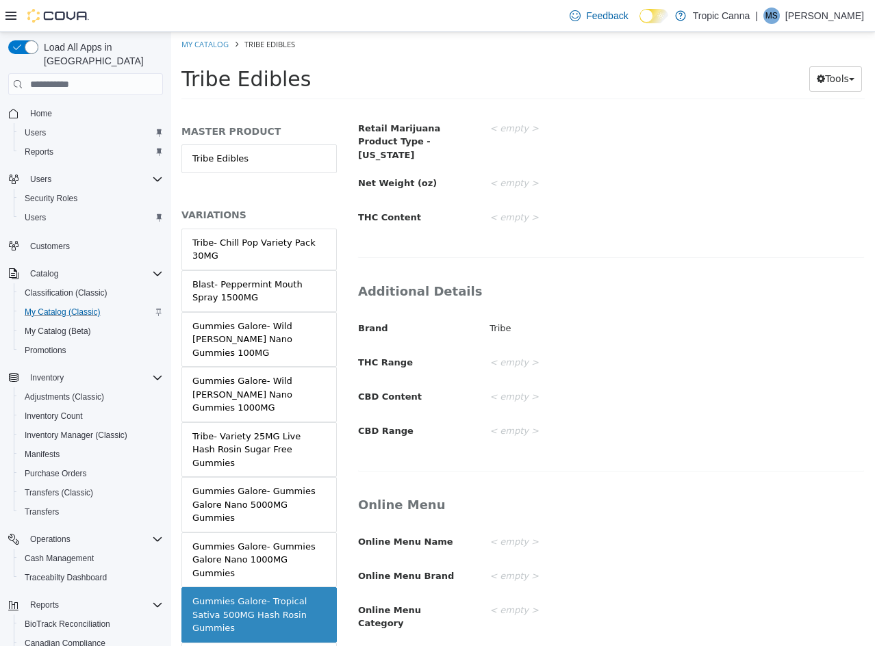
click at [269, 485] on div "Gummies Galore- Gummies Galore Nano 5000MG Gummies" at bounding box center [258, 505] width 133 height 40
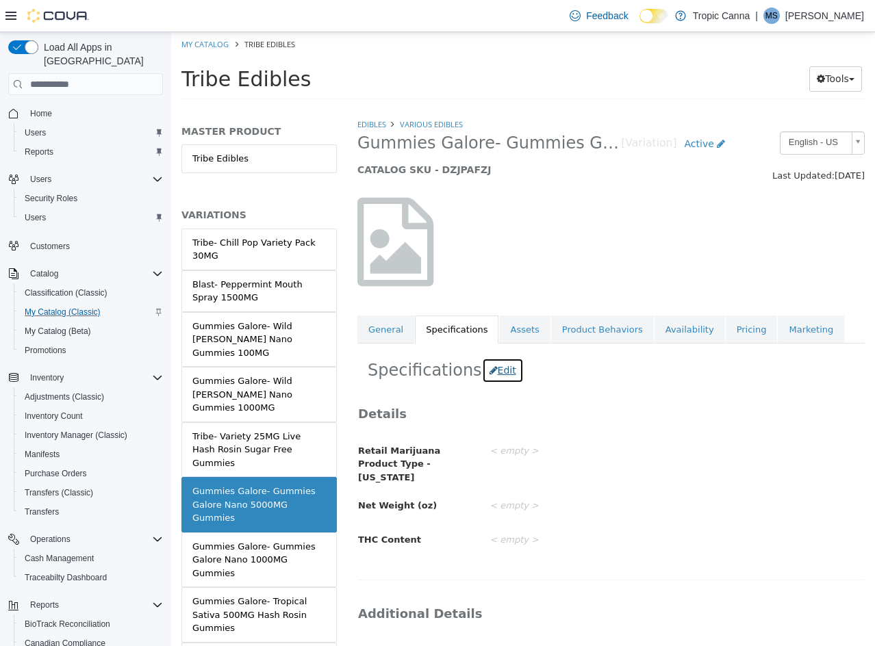
click at [487, 370] on button "Edit" at bounding box center [503, 370] width 42 height 25
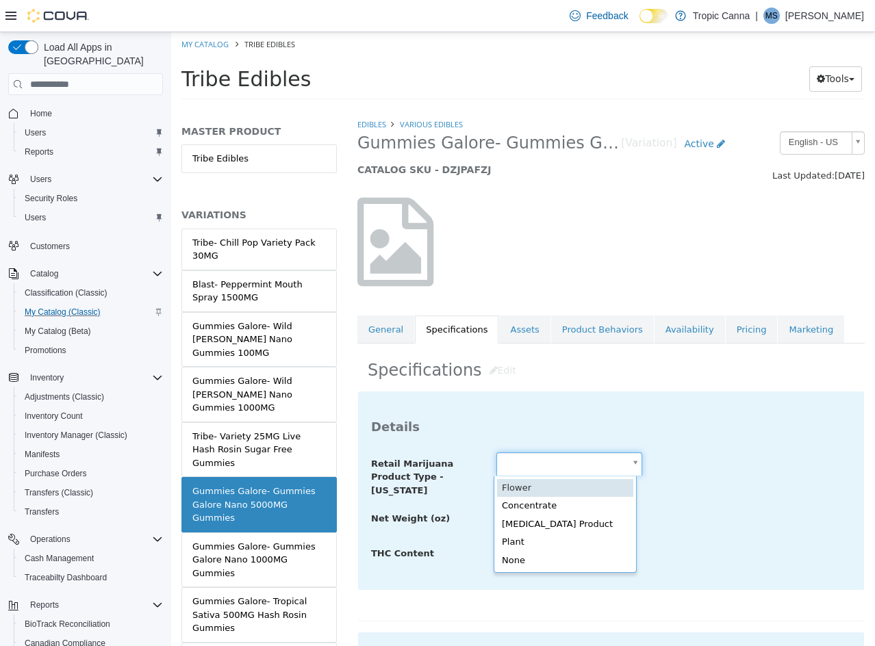
click at [547, 108] on body "Saving Bulk Changes... × Saved changes My Catalog Tribe Edibles Tribe Edibles T…" at bounding box center [523, 70] width 704 height 76
type input "**********"
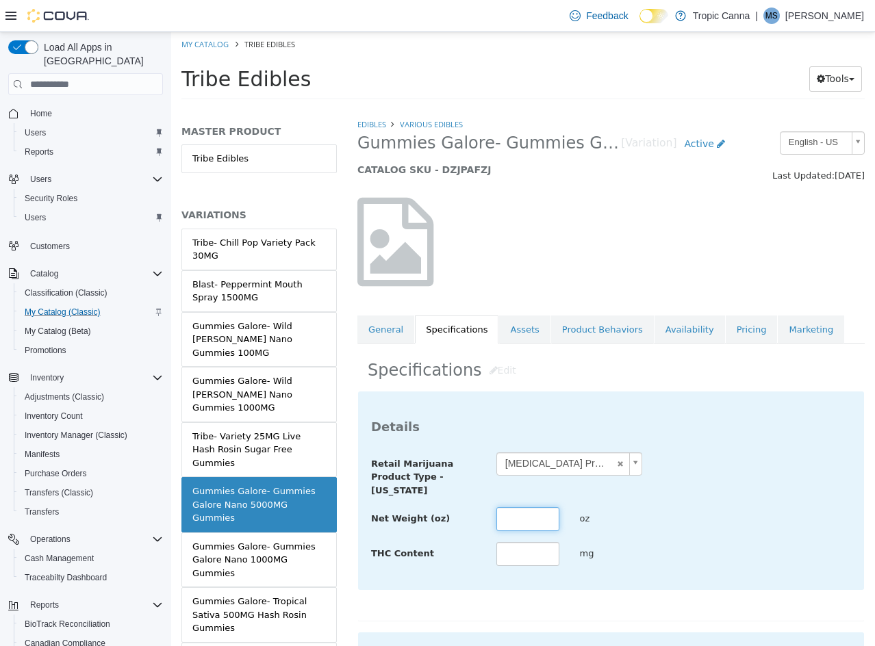
click at [506, 513] on input "text" at bounding box center [527, 519] width 63 height 24
type input "*****"
click at [593, 431] on h3 "Details" at bounding box center [611, 427] width 480 height 16
click at [526, 556] on input "text" at bounding box center [527, 554] width 63 height 24
type input "****"
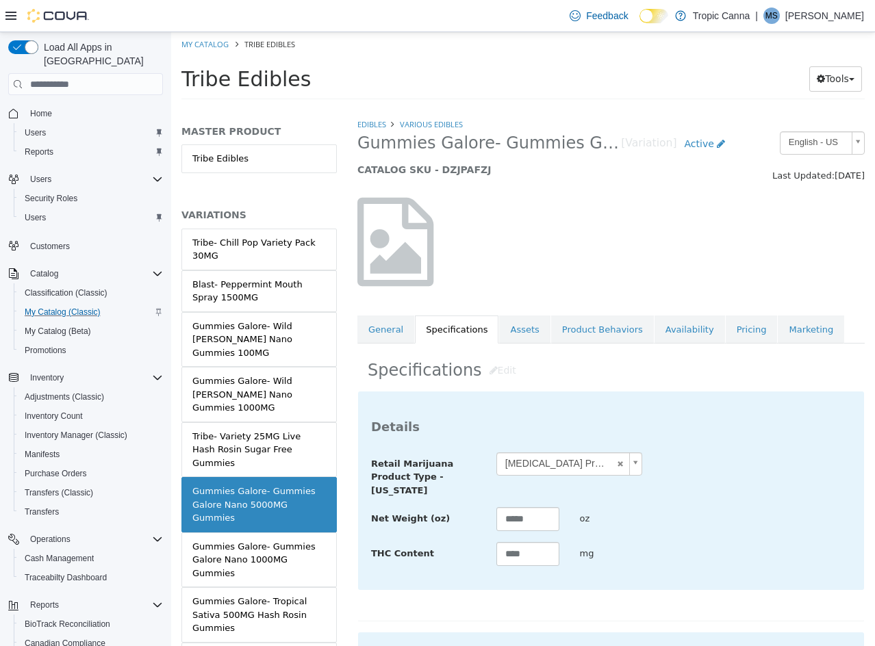
click at [710, 456] on div "**********" at bounding box center [611, 474] width 500 height 45
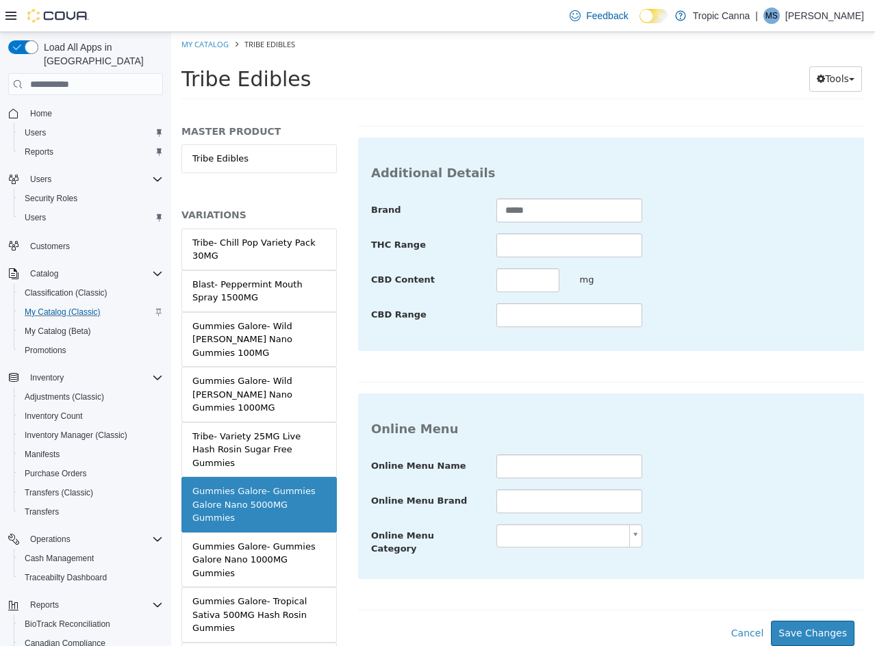
scroll to position [499, 0]
click at [785, 621] on button "Save Changes" at bounding box center [813, 633] width 84 height 25
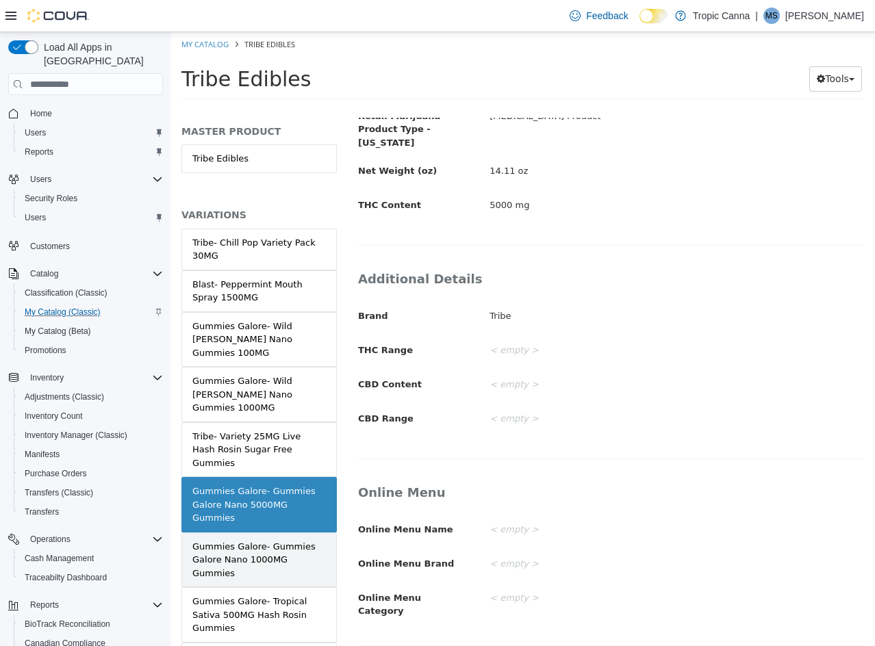
click at [285, 540] on div "Gummies Galore- Gummies Galore Nano 1000MG Gummies" at bounding box center [258, 560] width 133 height 40
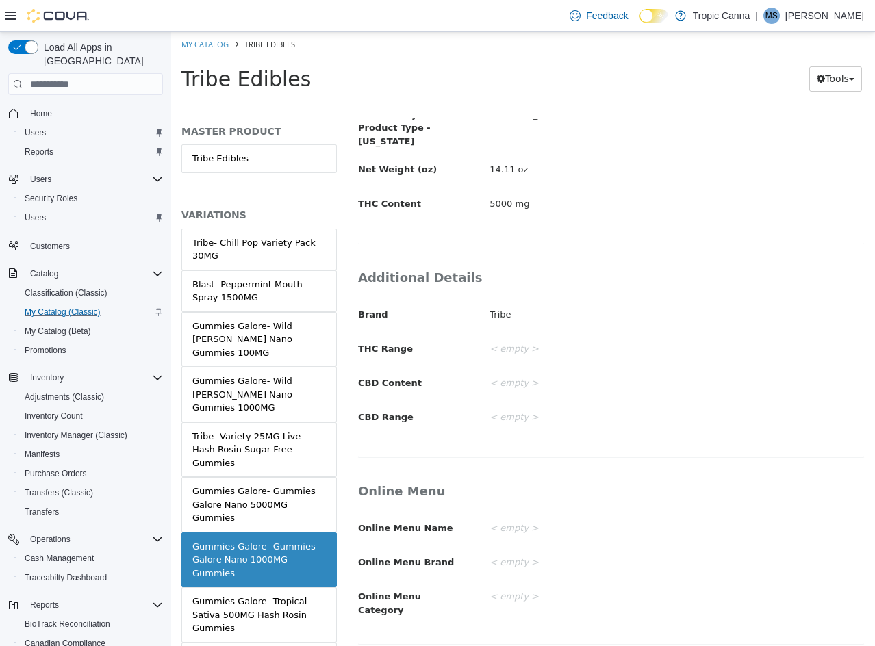
scroll to position [333, 0]
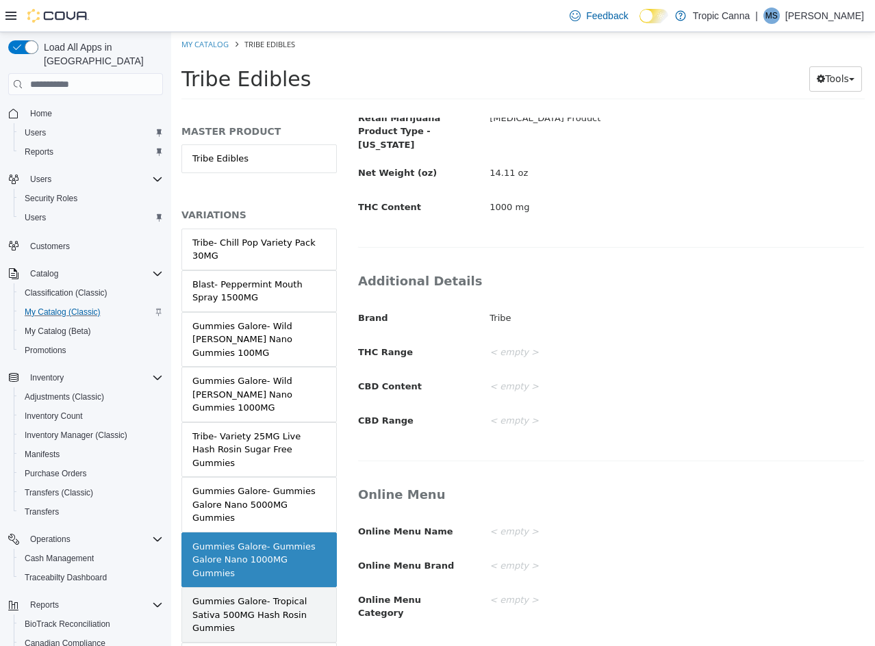
click at [279, 595] on div "Gummies Galore- Tropical Sativa 500MG Hash Rosin Gummies" at bounding box center [258, 615] width 133 height 40
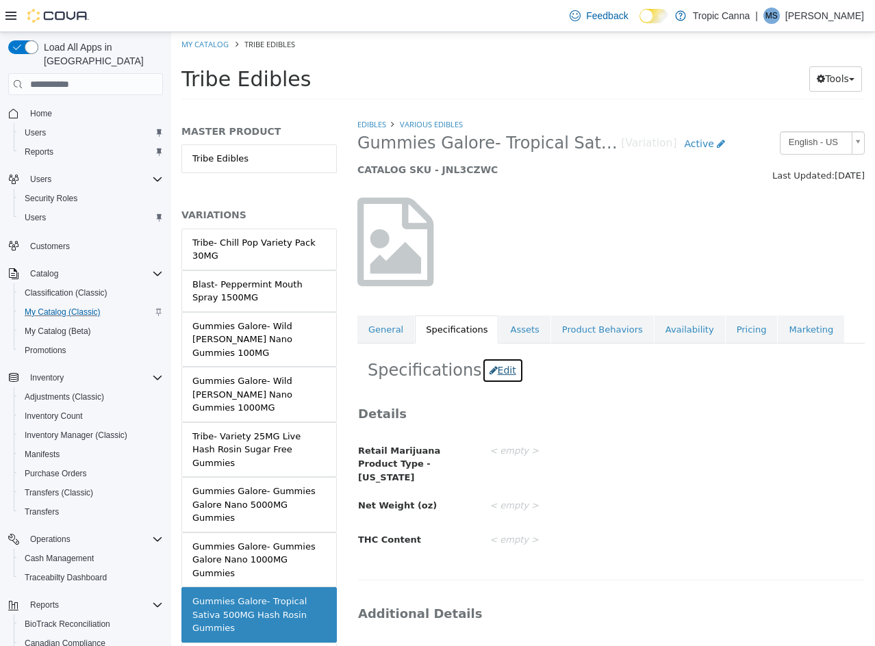
click at [489, 375] on icon "button" at bounding box center [493, 370] width 8 height 10
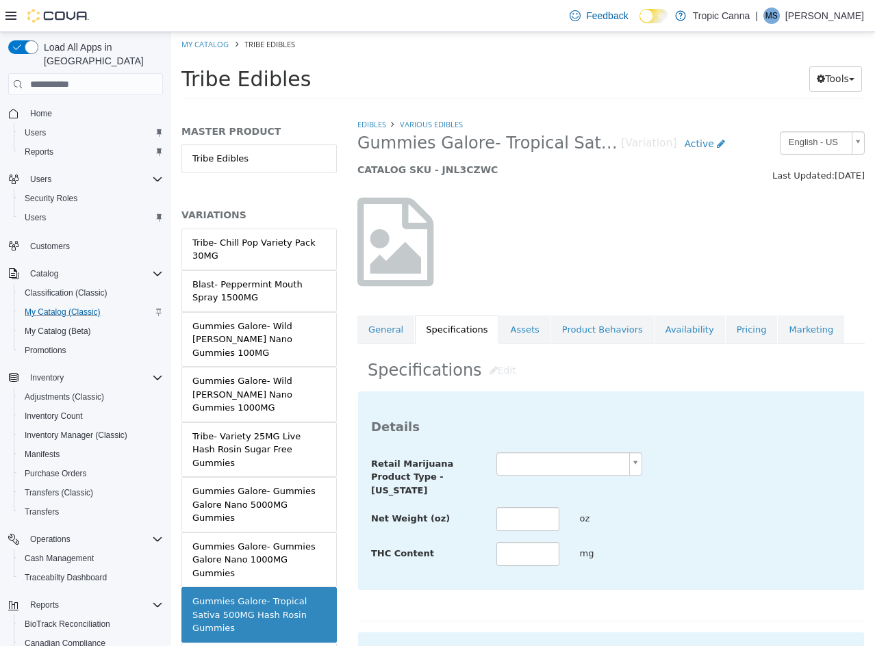
click at [539, 108] on body "Saving Bulk Changes... × Saved changes My Catalog Tribe Edibles Tribe Edibles T…" at bounding box center [523, 70] width 704 height 76
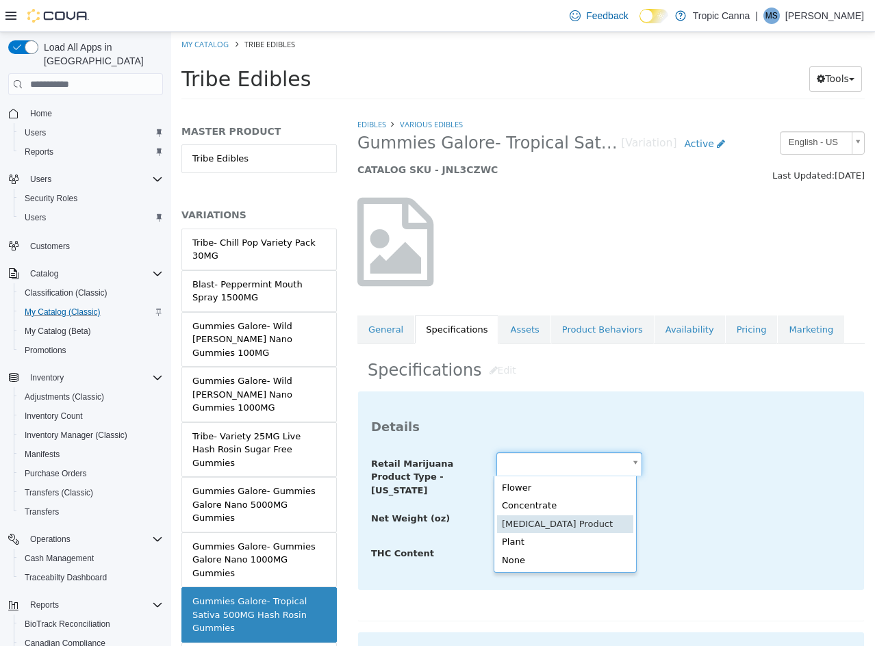
type input "**********"
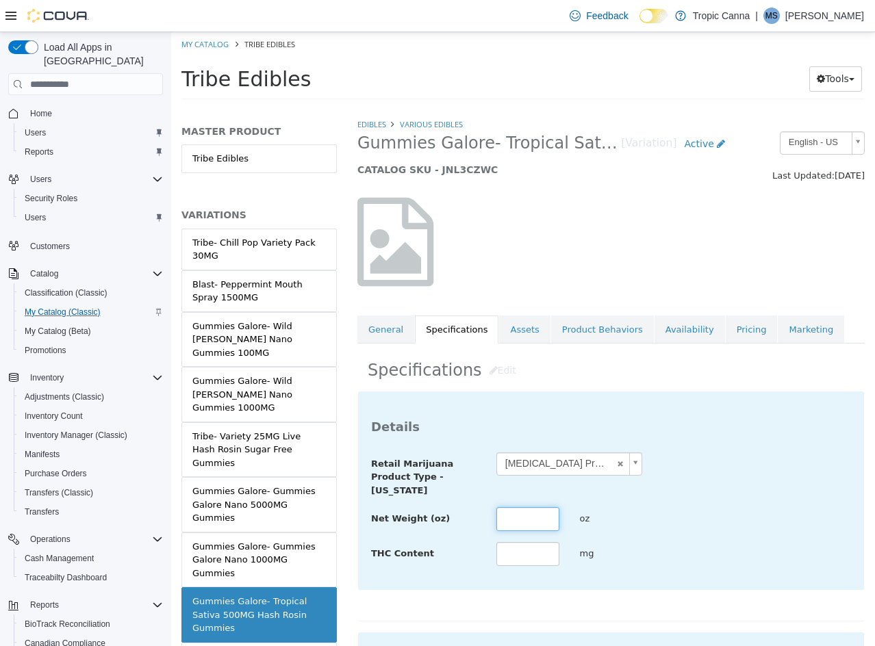
click at [522, 515] on input "text" at bounding box center [527, 519] width 63 height 24
type input "****"
click at [522, 554] on input "text" at bounding box center [527, 554] width 63 height 24
type input "***"
click at [654, 544] on div "THC Content *** mg" at bounding box center [611, 554] width 500 height 25
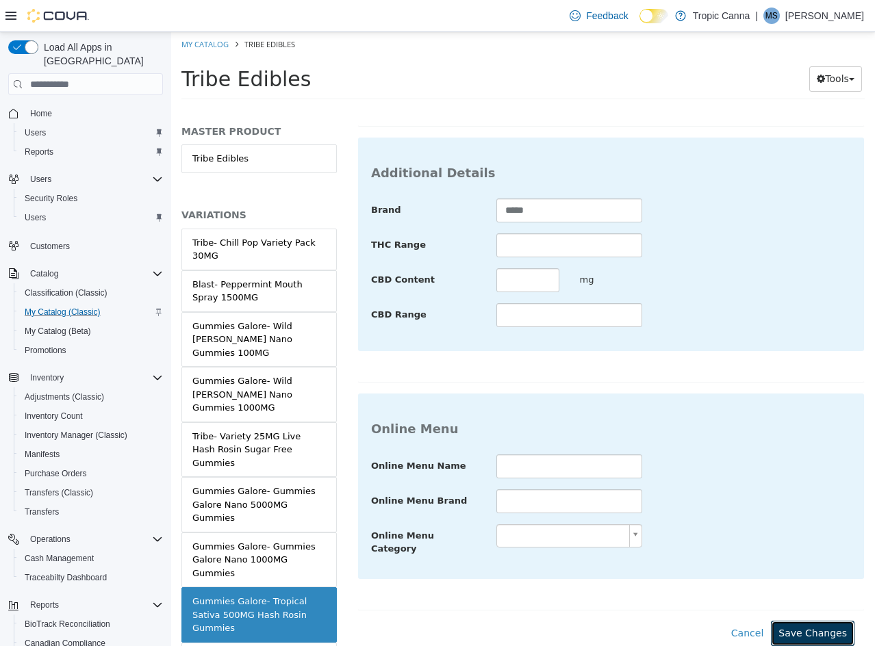
click at [807, 628] on button "Save Changes" at bounding box center [813, 633] width 84 height 25
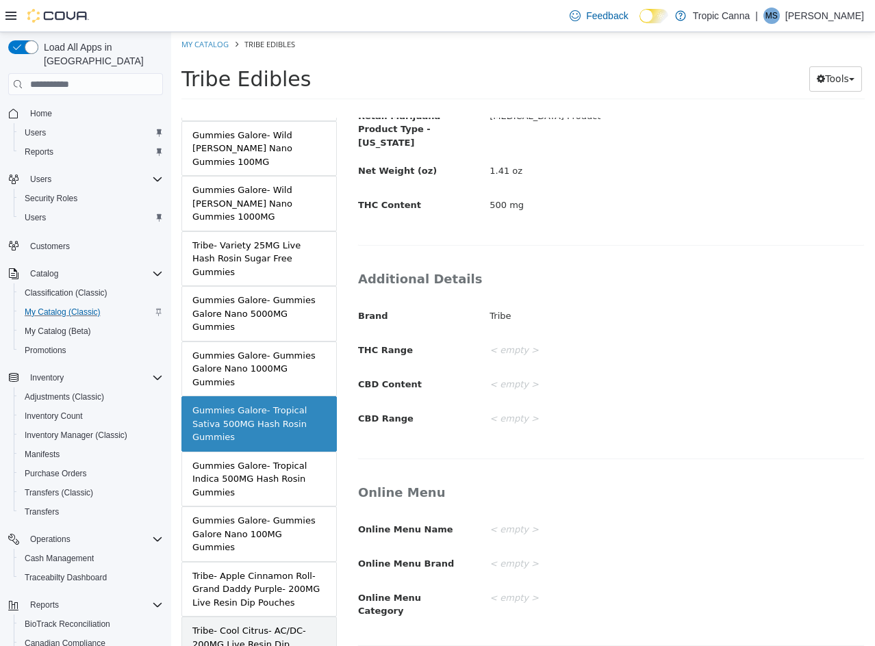
scroll to position [205, 0]
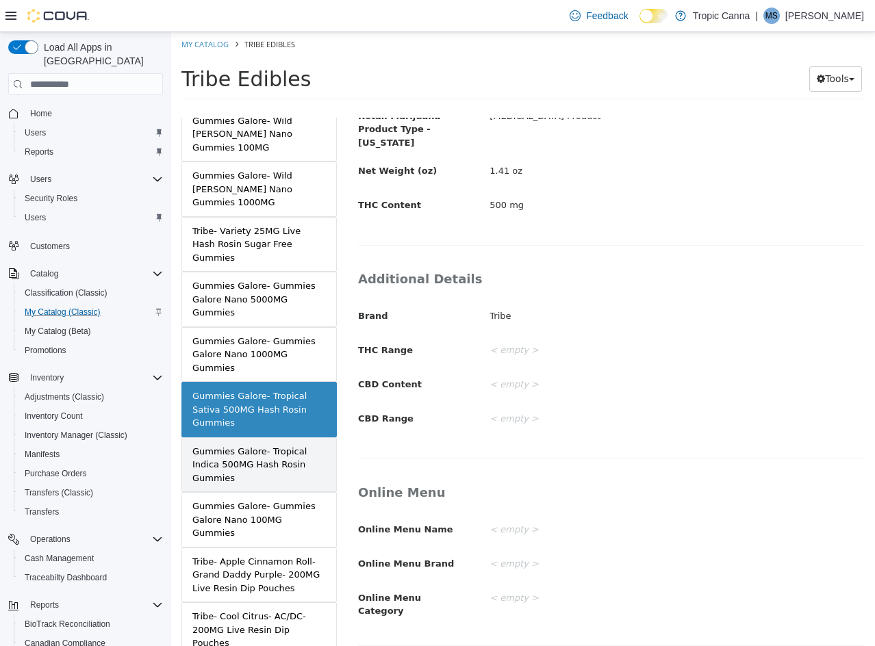
click at [283, 445] on div "Gummies Galore- Tropical Indica 500MG Hash Rosin Gummies" at bounding box center [258, 465] width 133 height 40
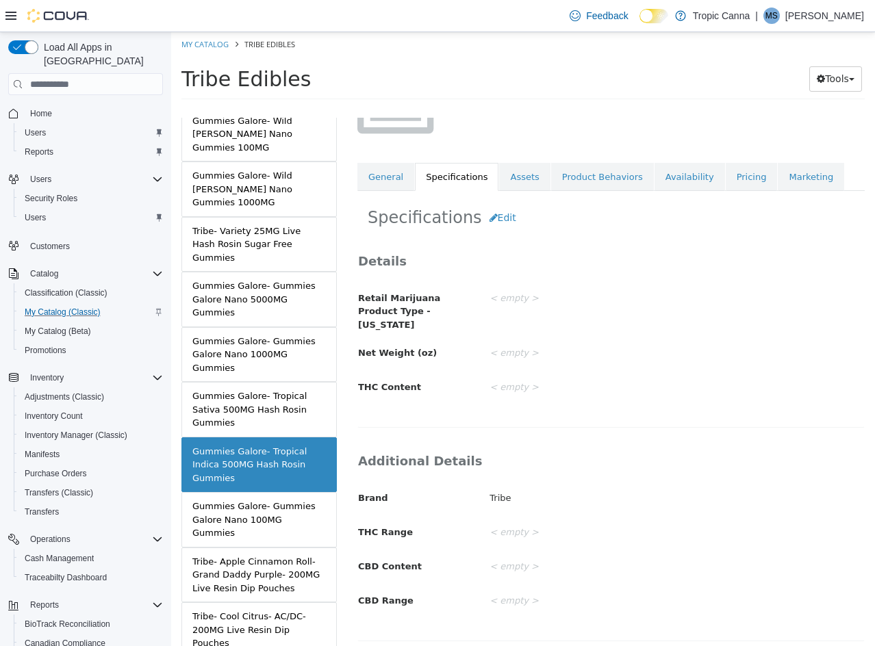
scroll to position [1, 0]
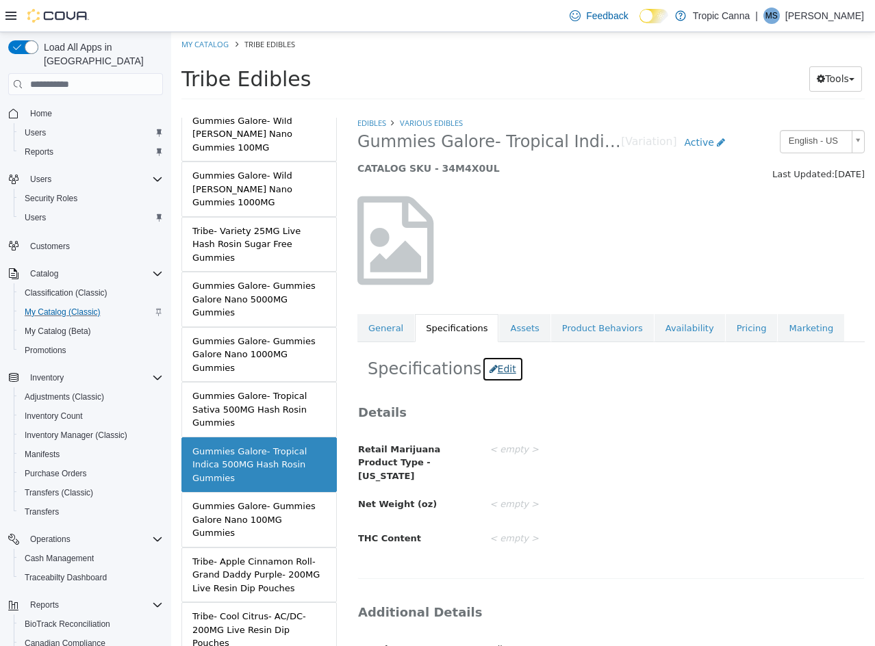
click at [487, 373] on button "Edit" at bounding box center [503, 369] width 42 height 25
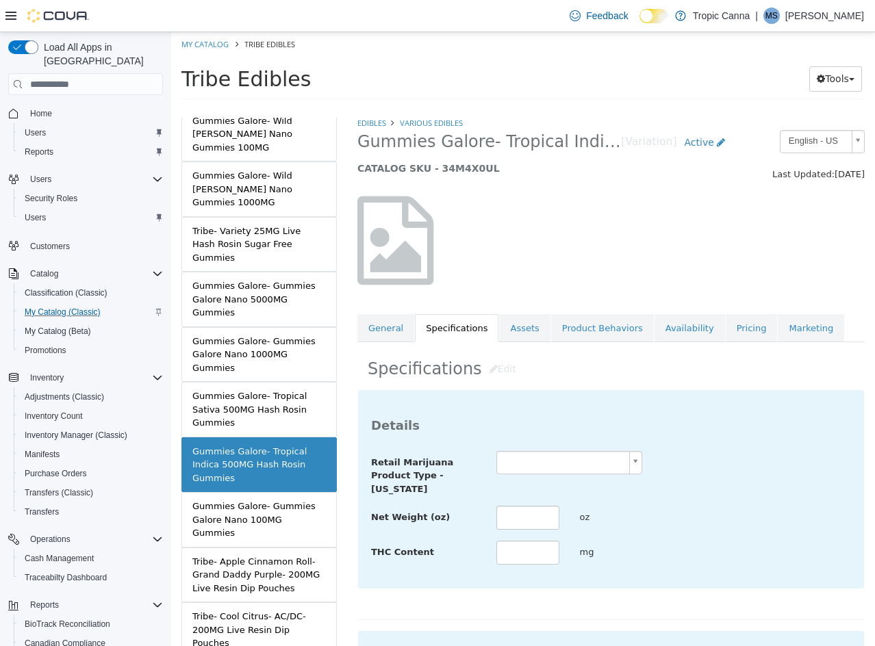
click at [558, 108] on body "Saving Bulk Changes... × Saved changes My Catalog Tribe Edibles Tribe Edibles T…" at bounding box center [523, 70] width 704 height 76
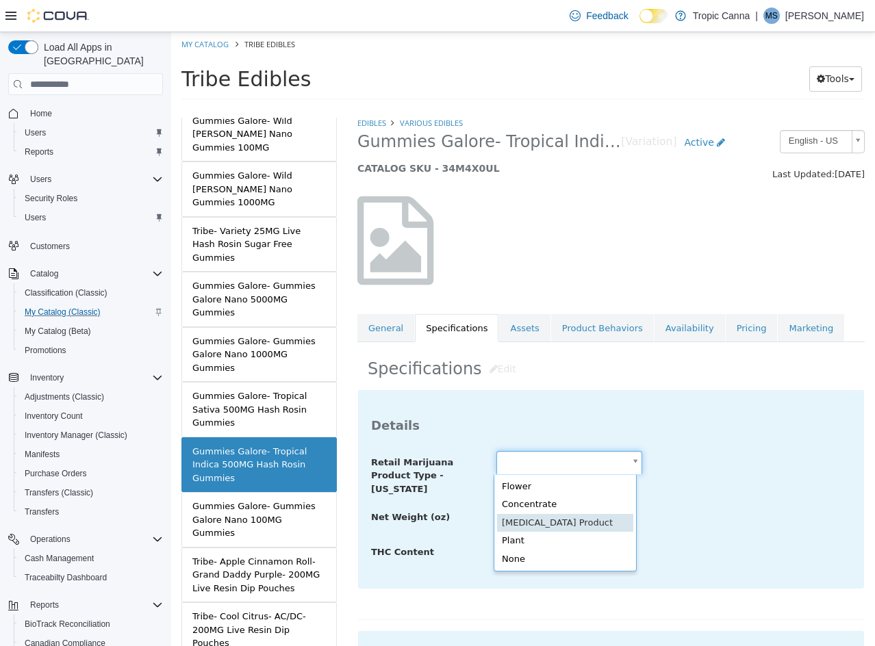
type input "**********"
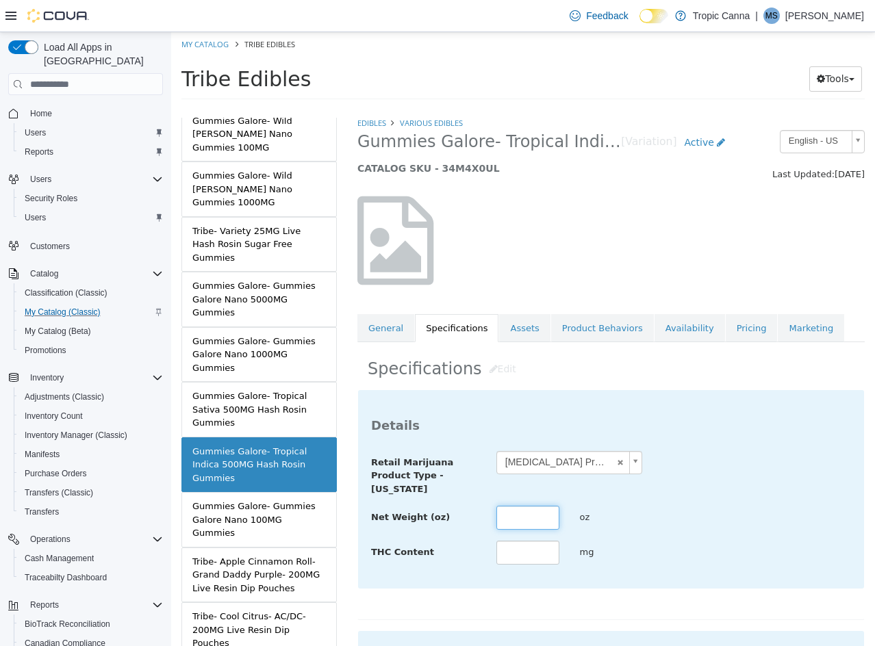
click at [509, 522] on input "text" at bounding box center [527, 518] width 63 height 24
type input "****"
click at [547, 545] on input "text" at bounding box center [527, 553] width 63 height 24
type input "***"
click at [727, 511] on div "Net Weight (oz) **** oz" at bounding box center [611, 518] width 500 height 25
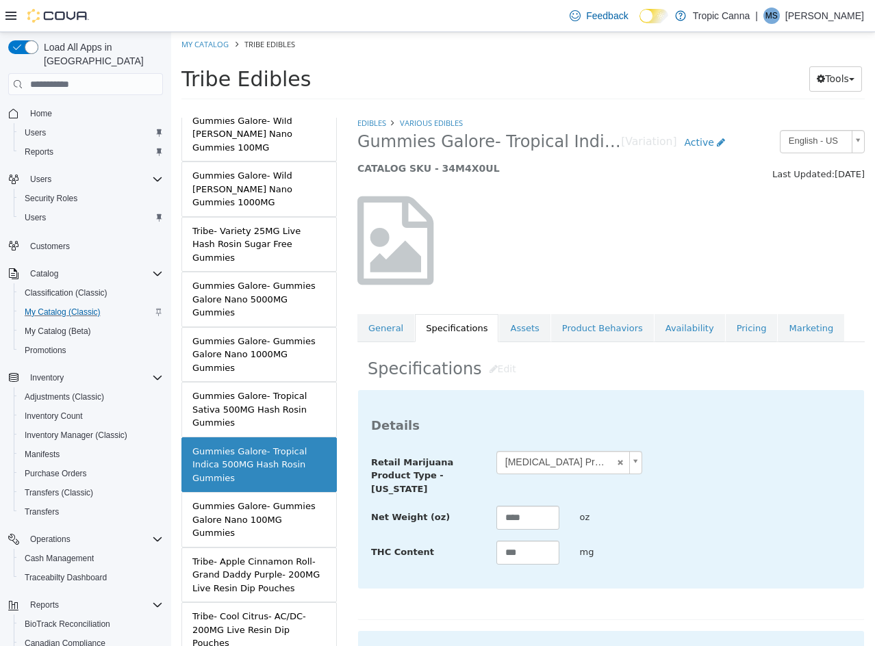
scroll to position [499, 0]
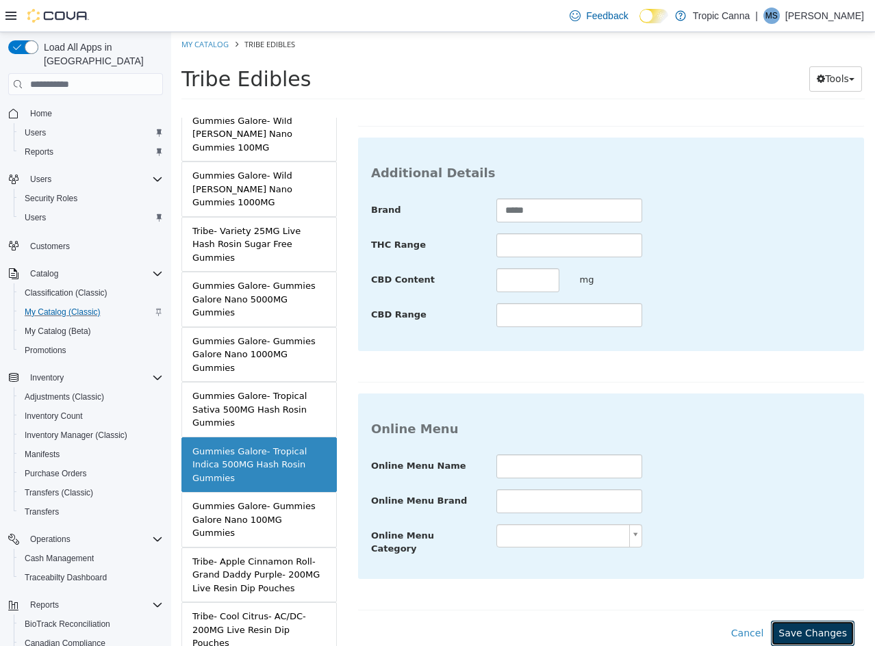
click at [805, 631] on button "Save Changes" at bounding box center [813, 633] width 84 height 25
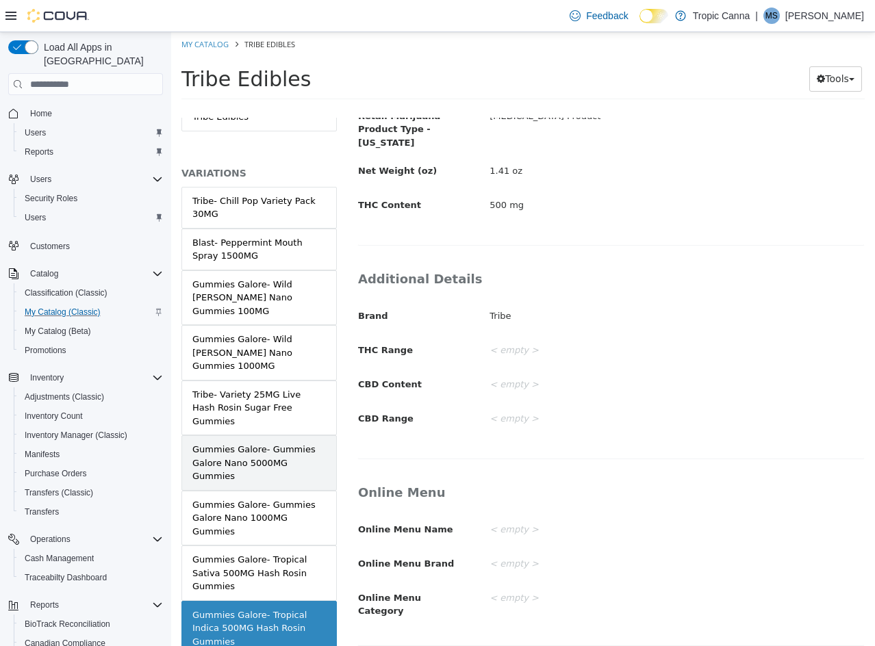
scroll to position [0, 0]
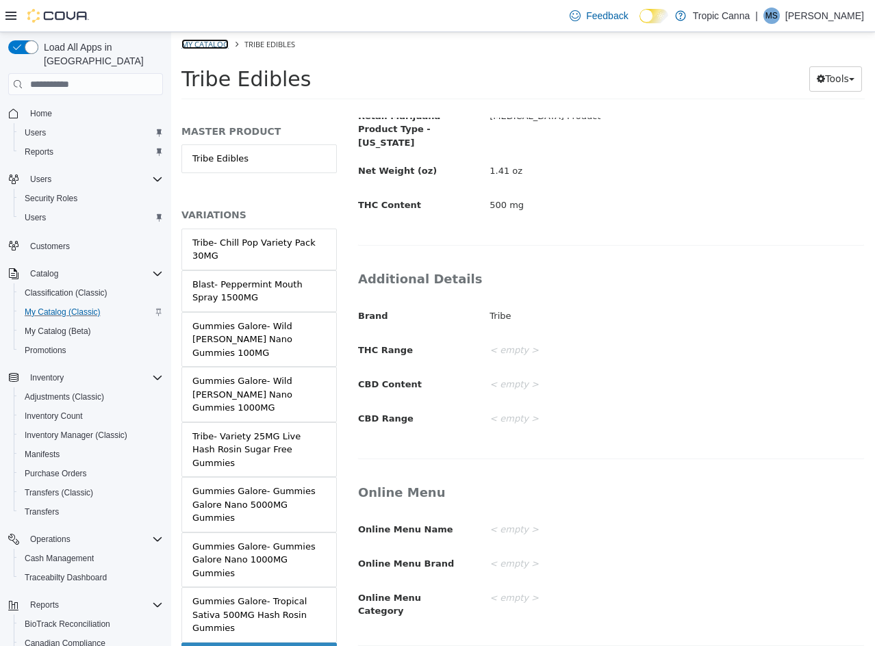
click at [218, 44] on link "My Catalog" at bounding box center [204, 44] width 47 height 10
select select "**********"
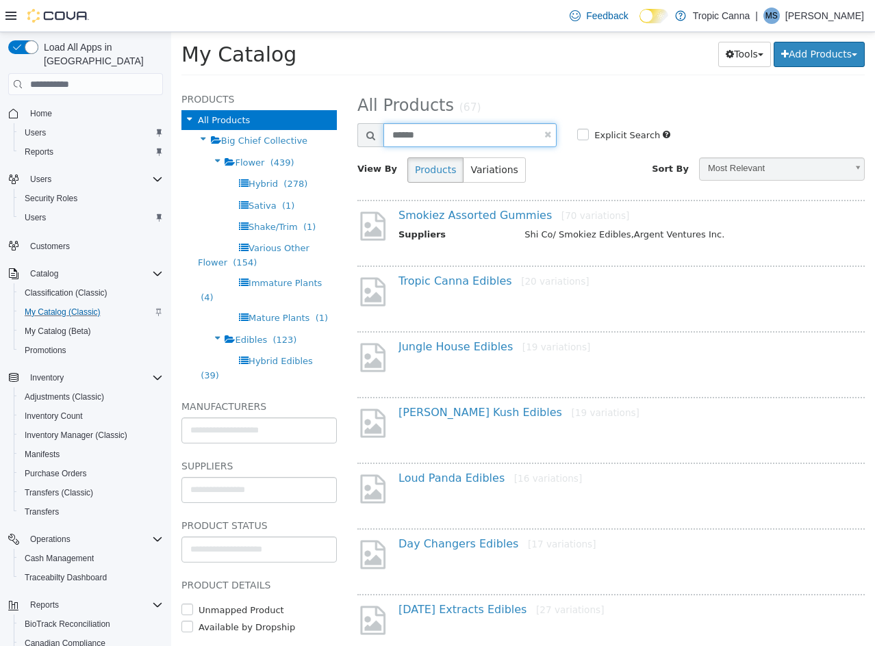
click at [454, 131] on input "******" at bounding box center [469, 135] width 173 height 24
type input "***"
select select "**********"
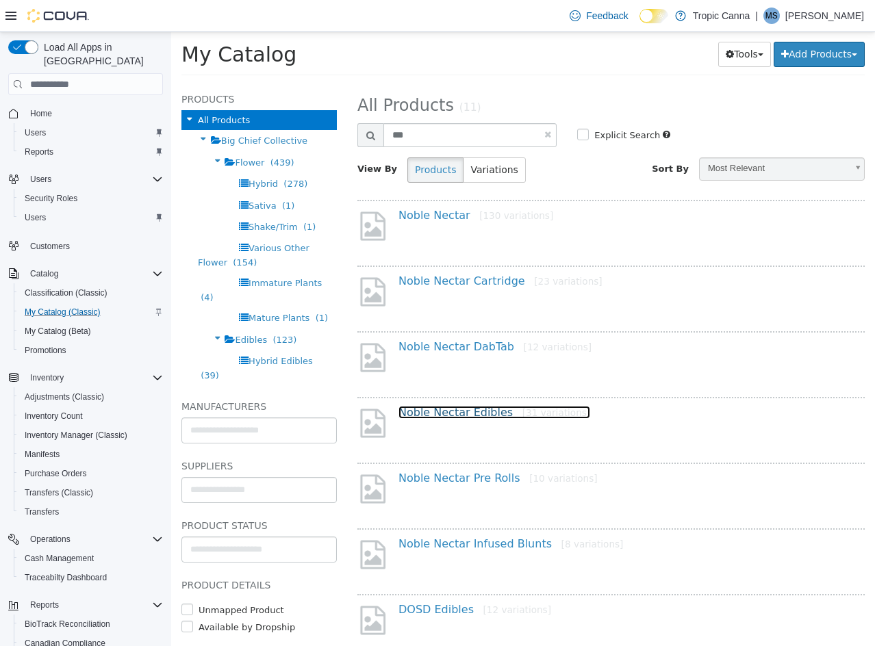
click at [470, 411] on link "Noble Nectar Edibles [31 variations]" at bounding box center [494, 412] width 192 height 13
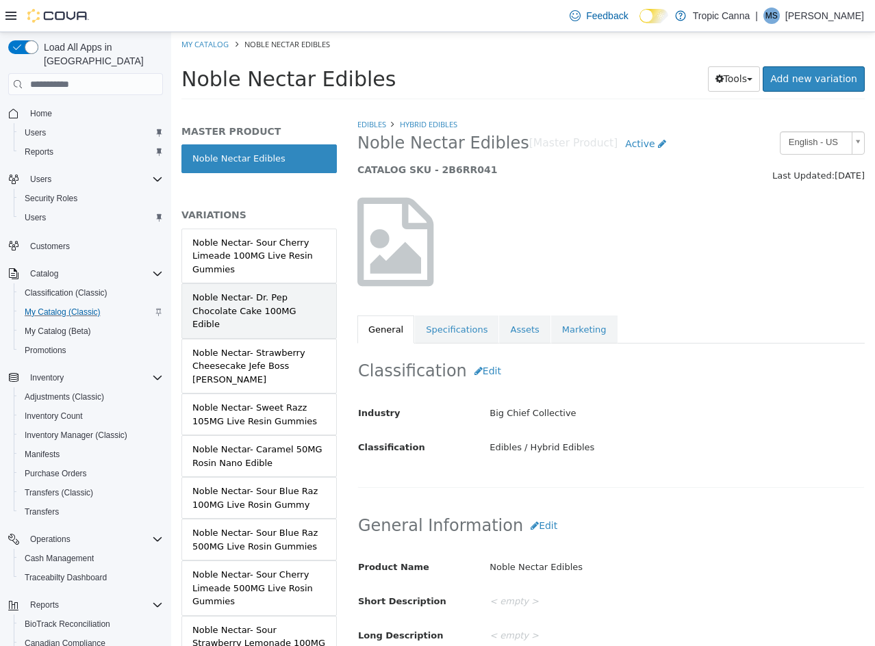
click at [300, 283] on link "Noble Nectar- Dr. Pep Chocolate Cake 100MG Edible" at bounding box center [258, 310] width 155 height 55
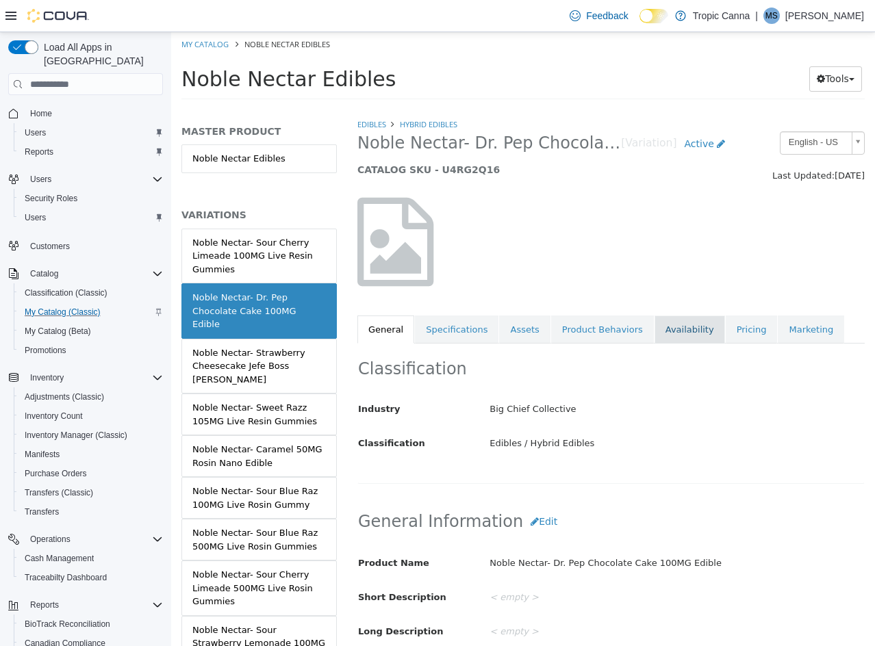
click at [657, 337] on link "Availability" at bounding box center [689, 330] width 70 height 29
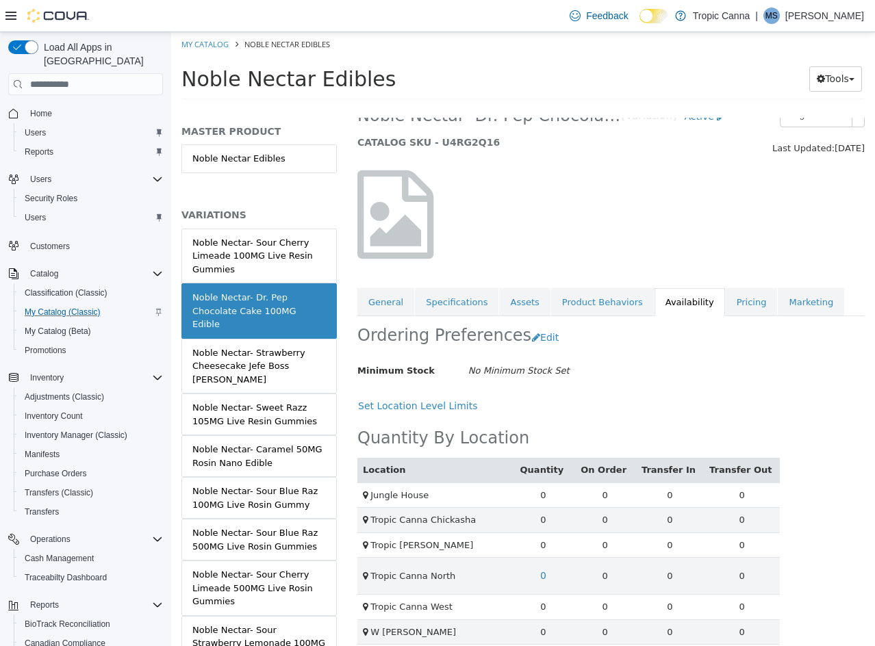
scroll to position [41, 0]
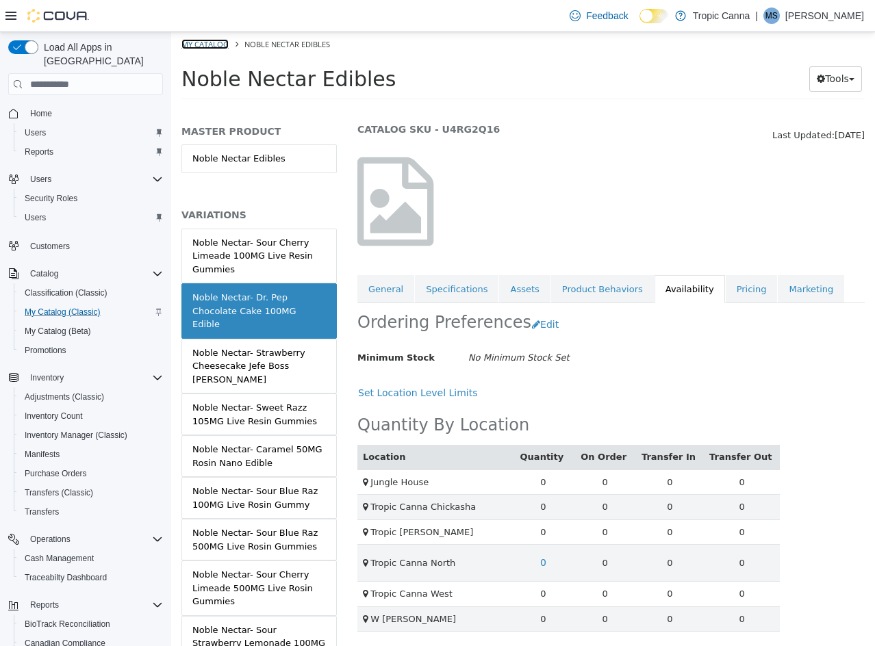
click at [213, 41] on link "My Catalog" at bounding box center [204, 44] width 47 height 10
select select "**********"
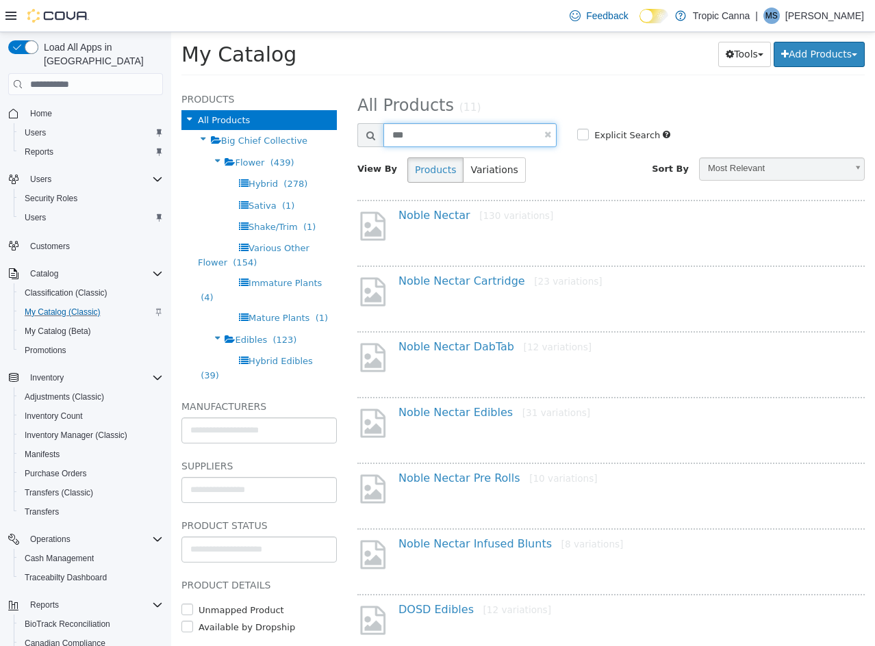
click at [426, 127] on input "***" at bounding box center [469, 135] width 173 height 24
click at [426, 131] on input "***" at bounding box center [469, 135] width 173 height 24
click at [426, 133] on input "***" at bounding box center [469, 135] width 173 height 24
type input "*"
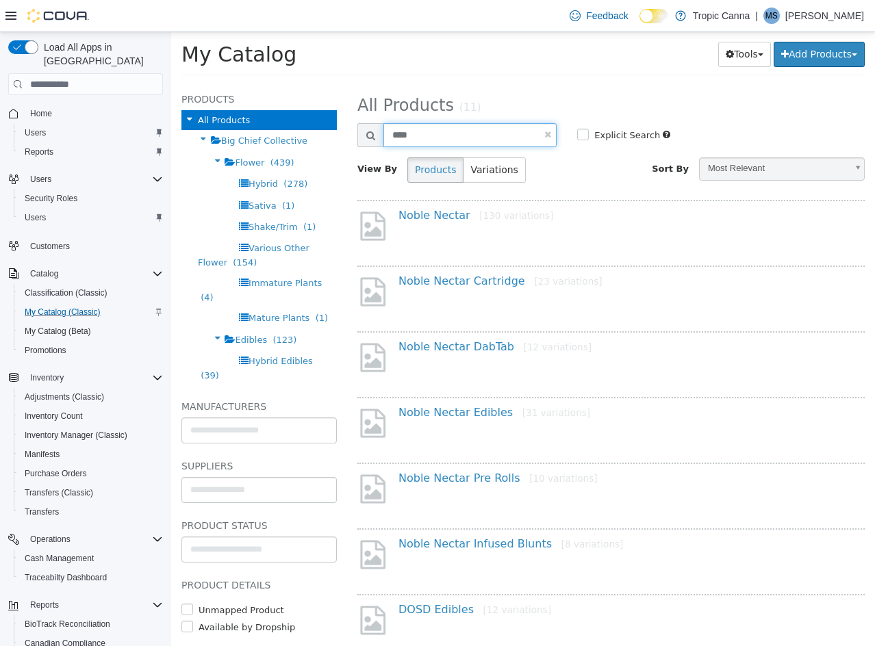
type input "****"
select select "**********"
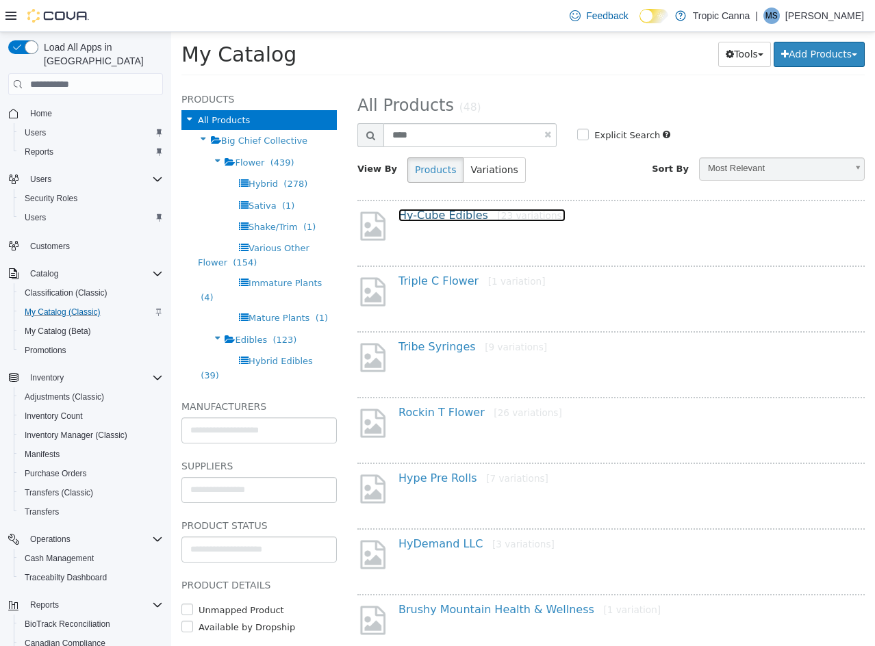
click at [474, 213] on link "Hy-Cube Edibles [23 variations]" at bounding box center [481, 215] width 167 height 13
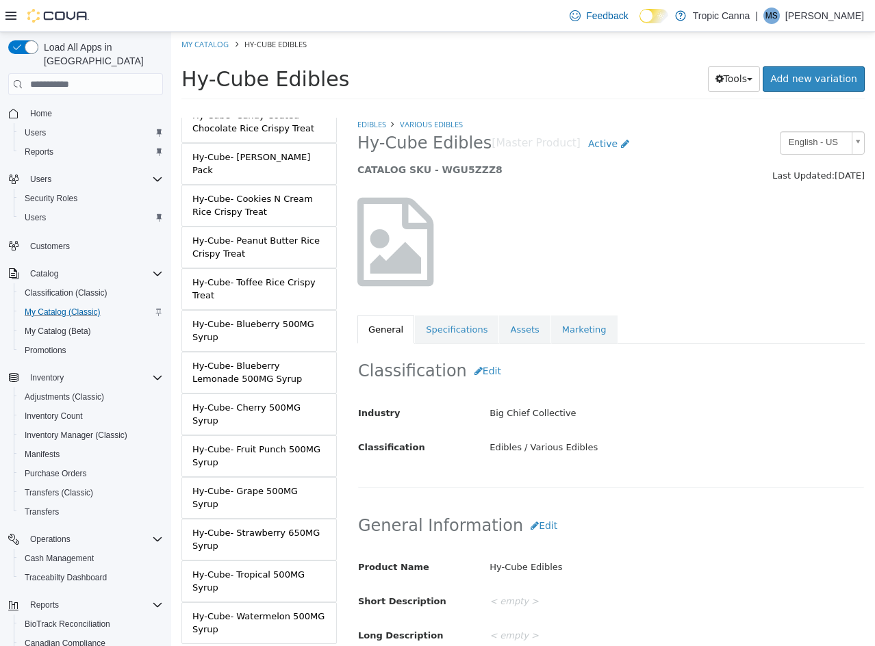
scroll to position [549, 0]
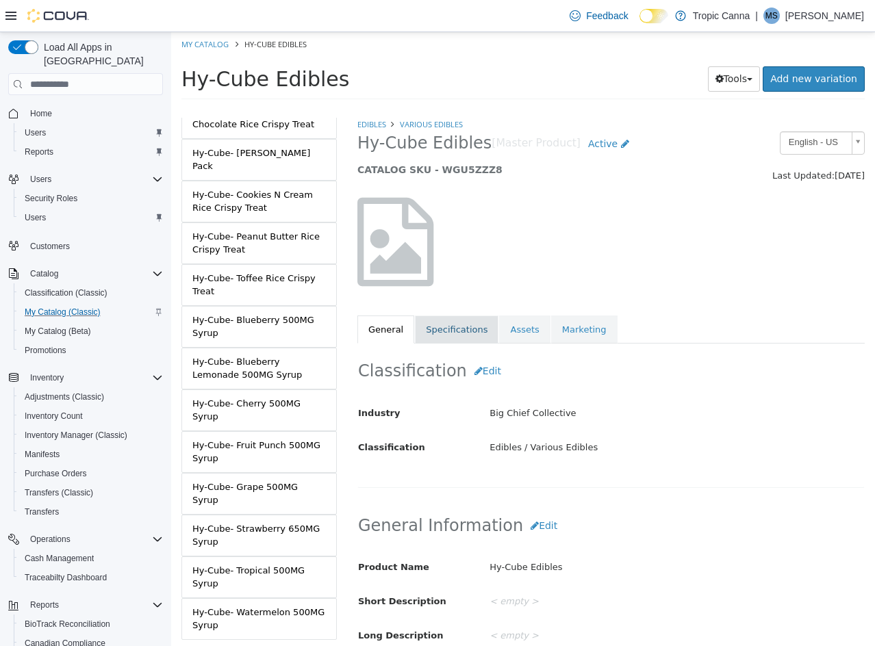
click at [445, 335] on link "Specifications" at bounding box center [457, 330] width 84 height 29
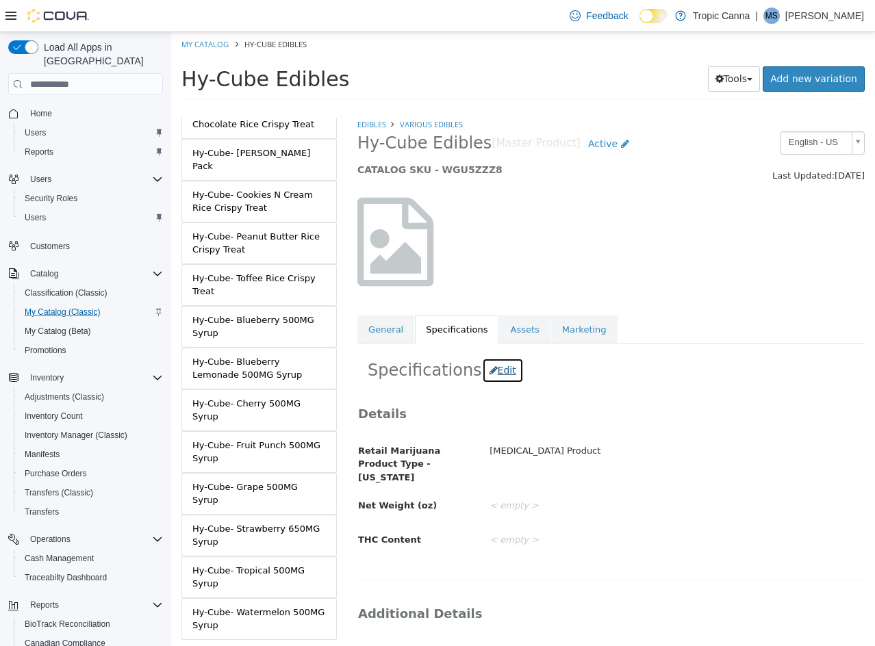
click at [487, 372] on button "Edit" at bounding box center [503, 370] width 42 height 25
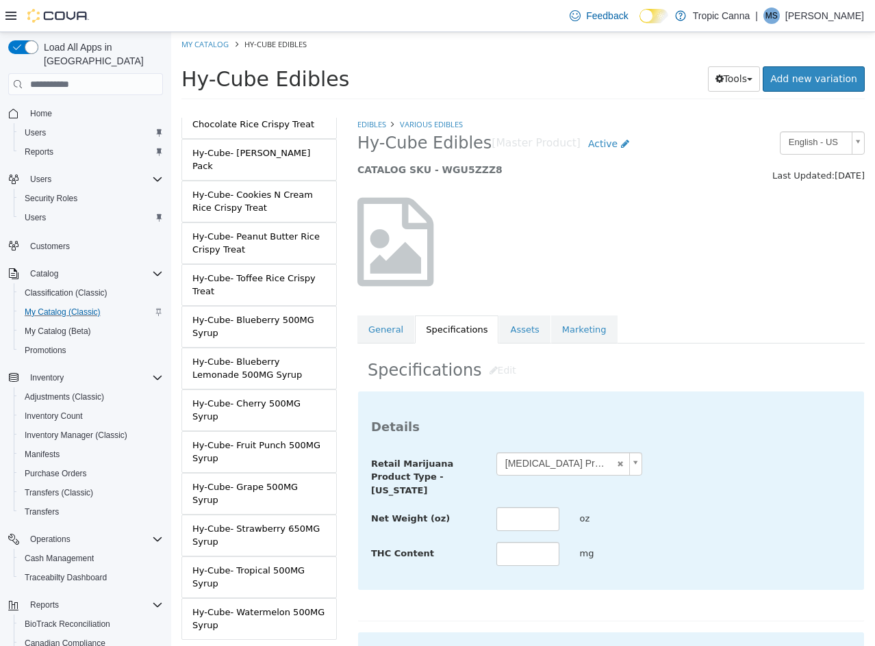
click at [474, 418] on div "**********" at bounding box center [611, 491] width 506 height 198
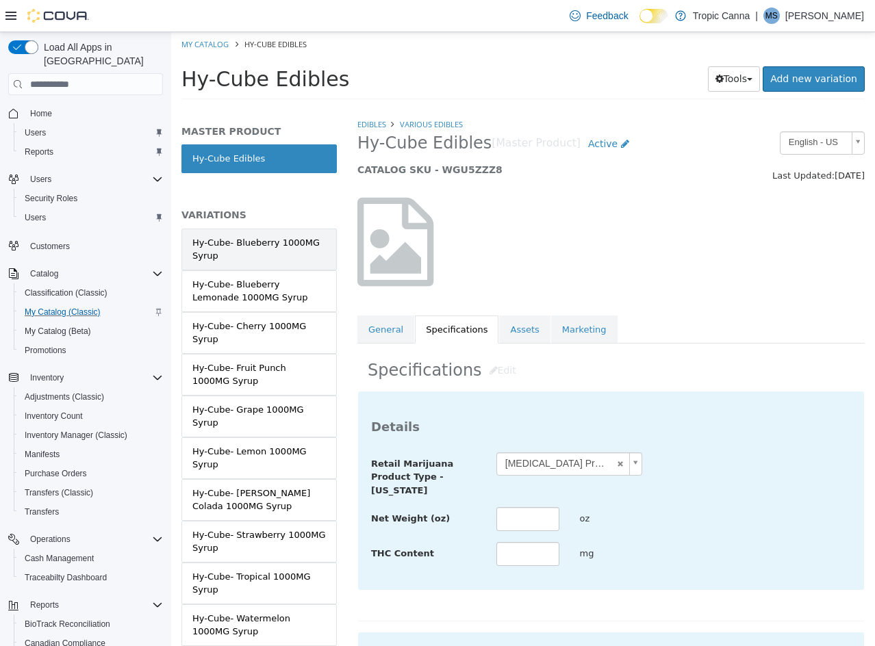
click at [287, 257] on div "Hy-Cube- Blueberry 1000MG Syrup" at bounding box center [258, 249] width 133 height 27
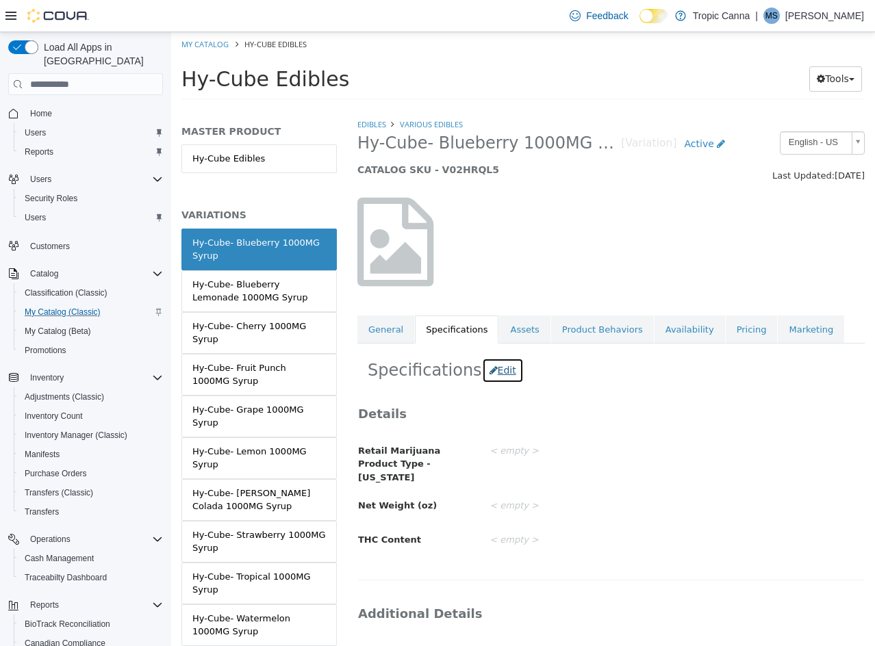
click at [483, 373] on button "Edit" at bounding box center [503, 370] width 42 height 25
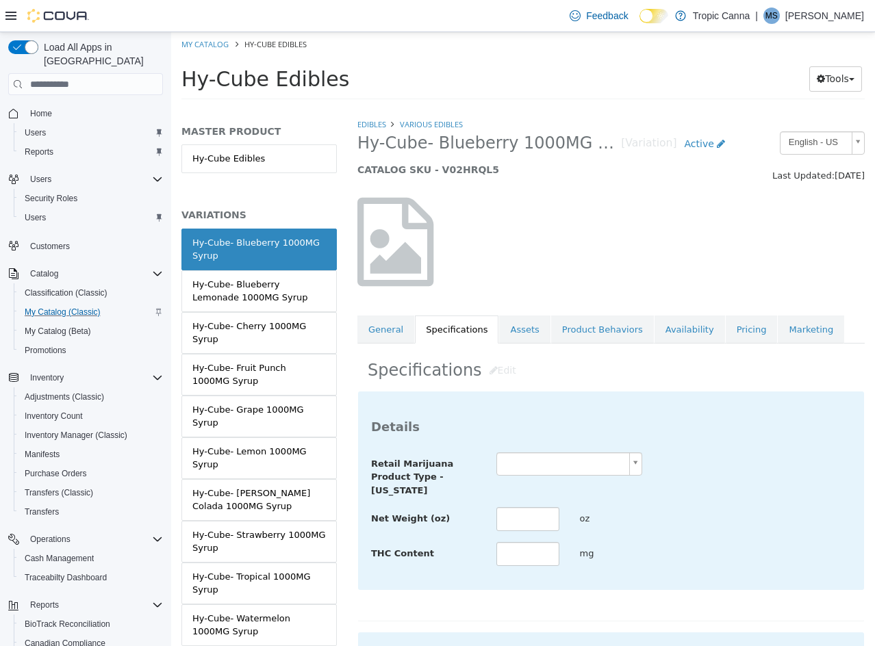
click at [544, 108] on body "Saving Bulk Changes... × Saved changes My Catalog Hy-Cube Edibles Hy-Cube Edibl…" at bounding box center [523, 70] width 704 height 76
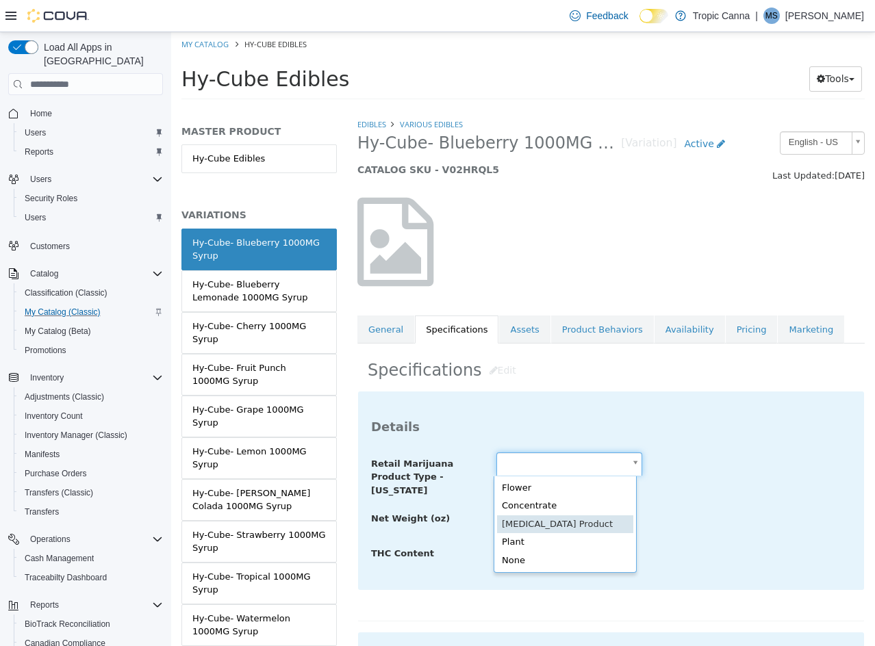
type input "**********"
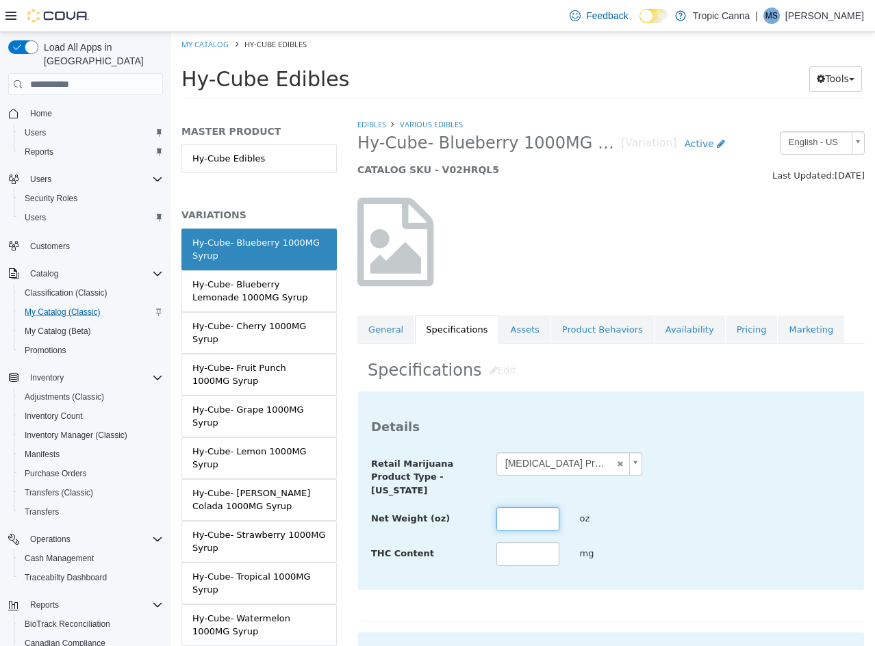
click at [518, 516] on input "text" at bounding box center [527, 519] width 63 height 24
click at [529, 507] on input "text" at bounding box center [527, 519] width 63 height 24
type input "****"
click at [522, 555] on input "text" at bounding box center [527, 554] width 63 height 24
type input "****"
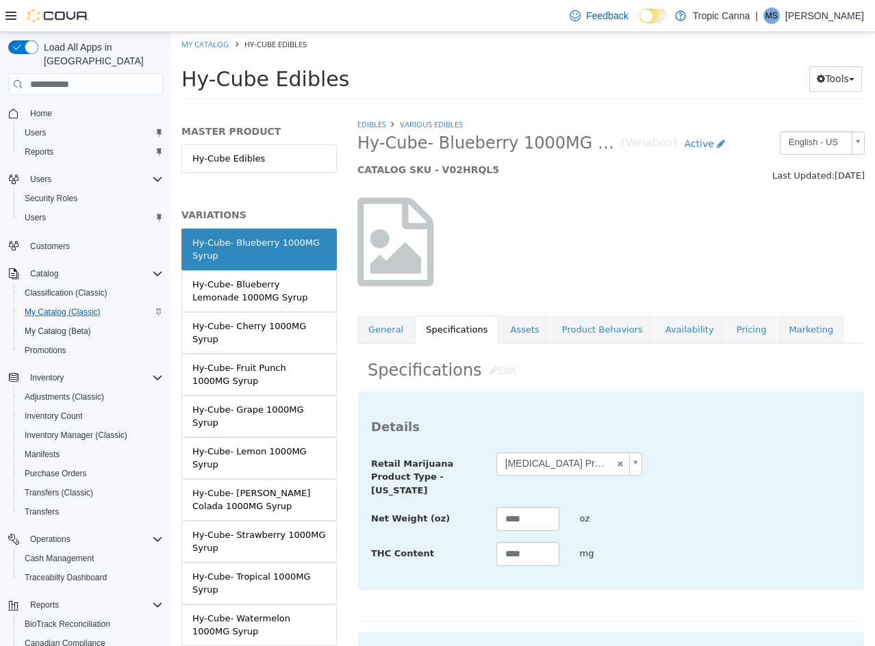
click at [682, 550] on div "THC Content **** mg" at bounding box center [611, 554] width 500 height 25
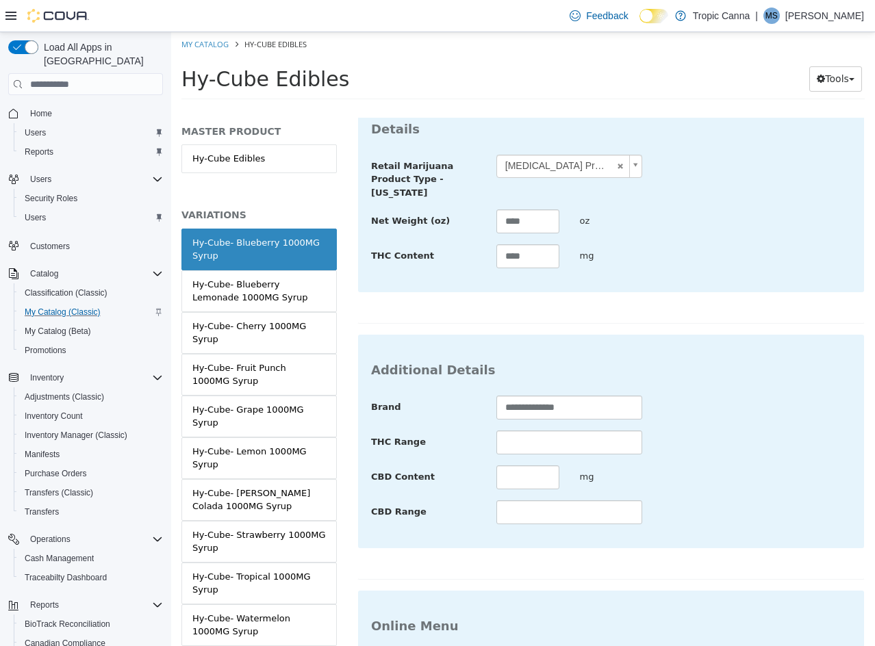
scroll to position [499, 0]
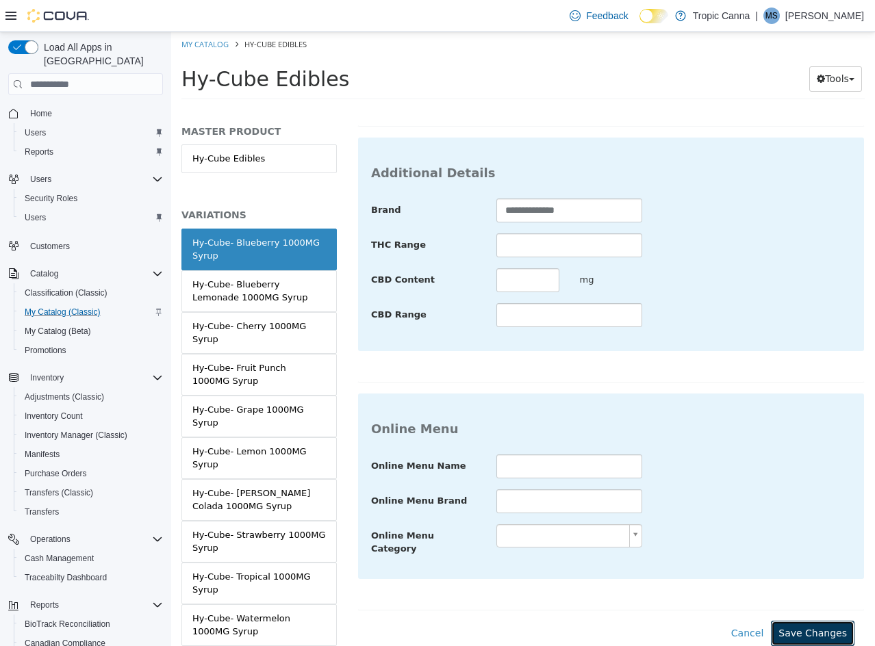
click at [779, 621] on button "Save Changes" at bounding box center [813, 633] width 84 height 25
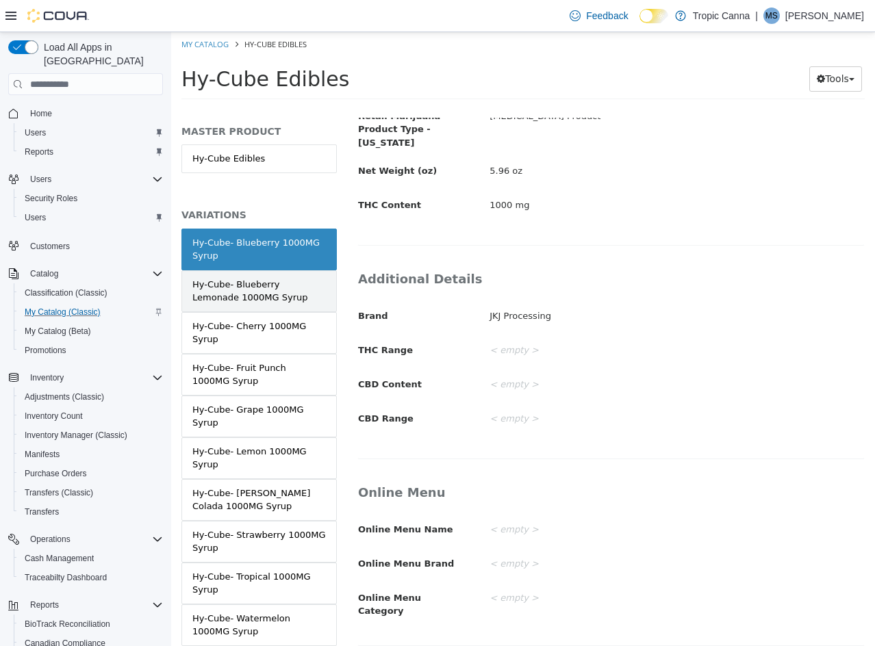
click at [285, 279] on div "Hy-Cube- Blueberry Lemonade 1000MG Syrup" at bounding box center [258, 291] width 133 height 27
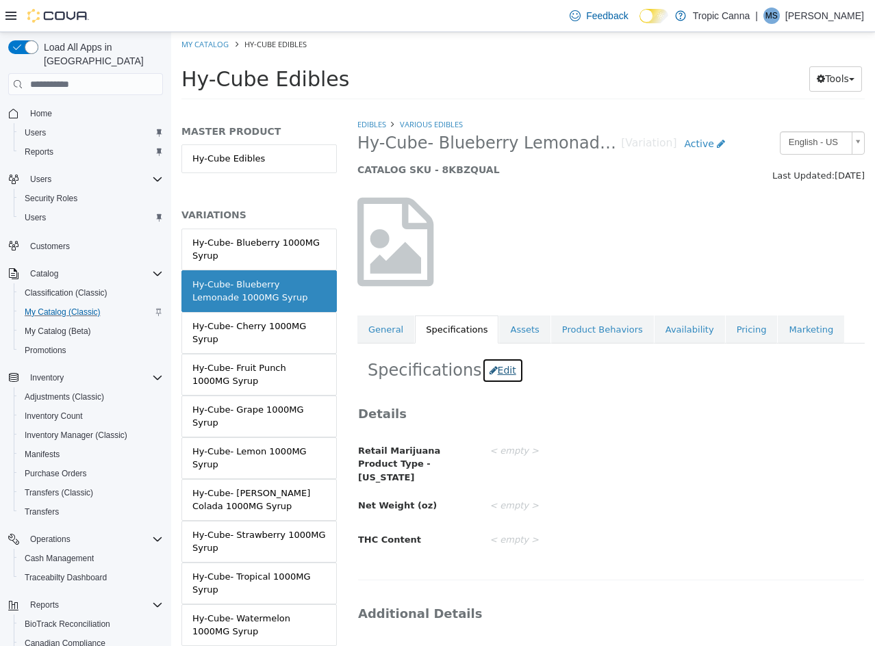
click at [490, 372] on button "Edit" at bounding box center [503, 370] width 42 height 25
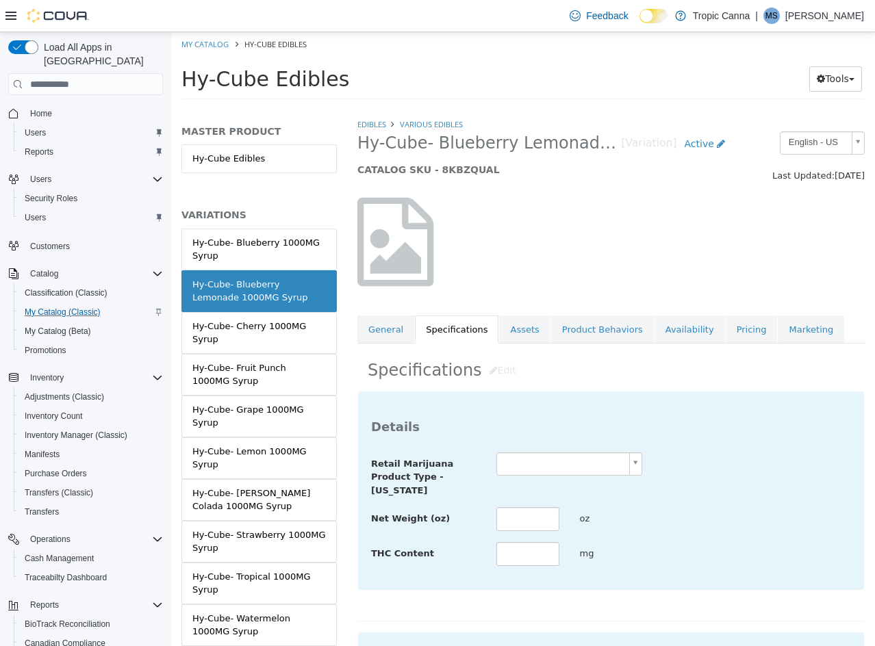
click at [530, 108] on body "Saving Bulk Changes... × Saved changes My Catalog Hy-Cube Edibles Hy-Cube Edibl…" at bounding box center [523, 70] width 704 height 76
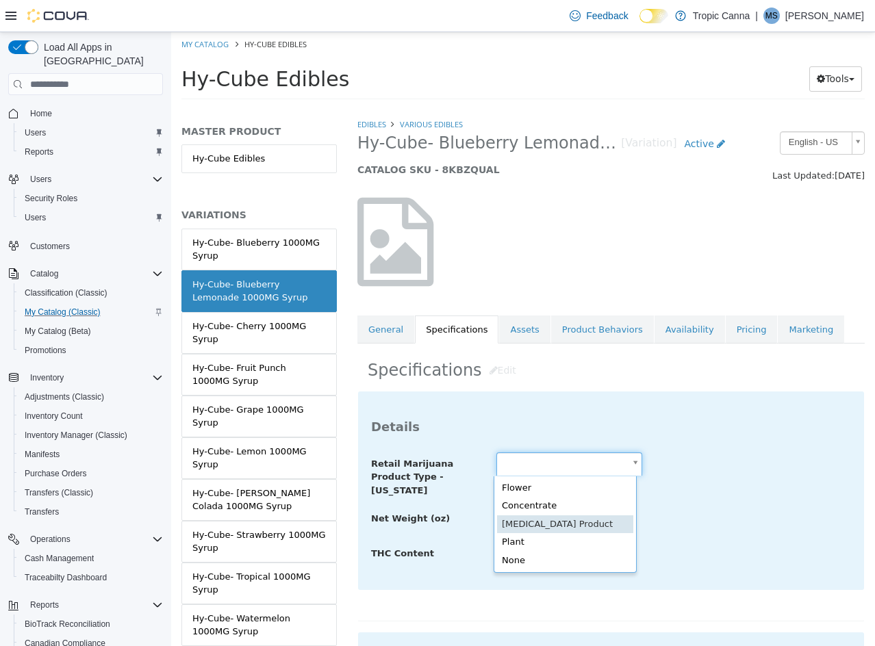
type input "**********"
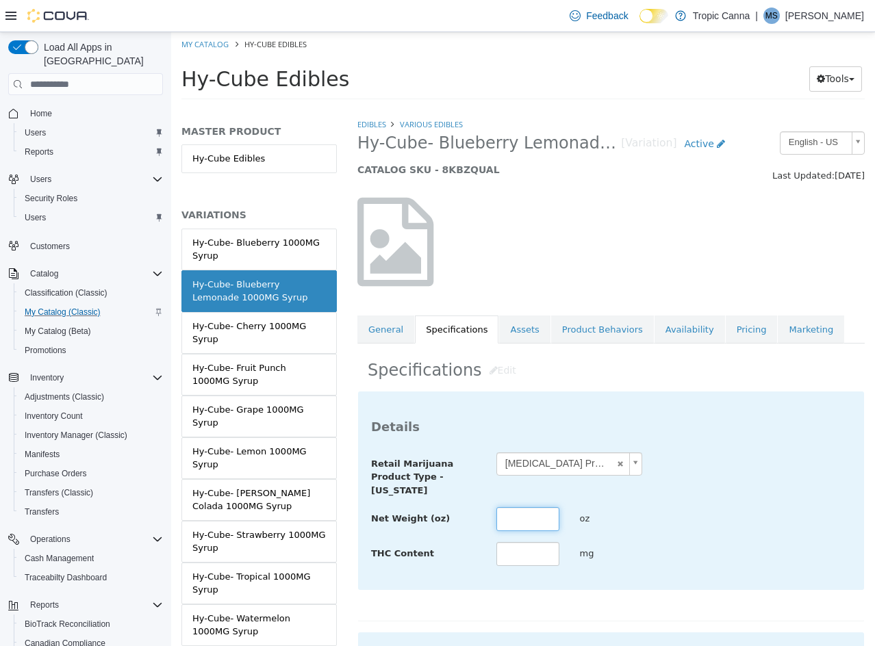
click at [535, 511] on input "text" at bounding box center [527, 519] width 63 height 24
type input "****"
click at [537, 561] on input "text" at bounding box center [527, 554] width 63 height 24
type input "****"
click at [623, 542] on div "mg" at bounding box center [611, 554] width 84 height 24
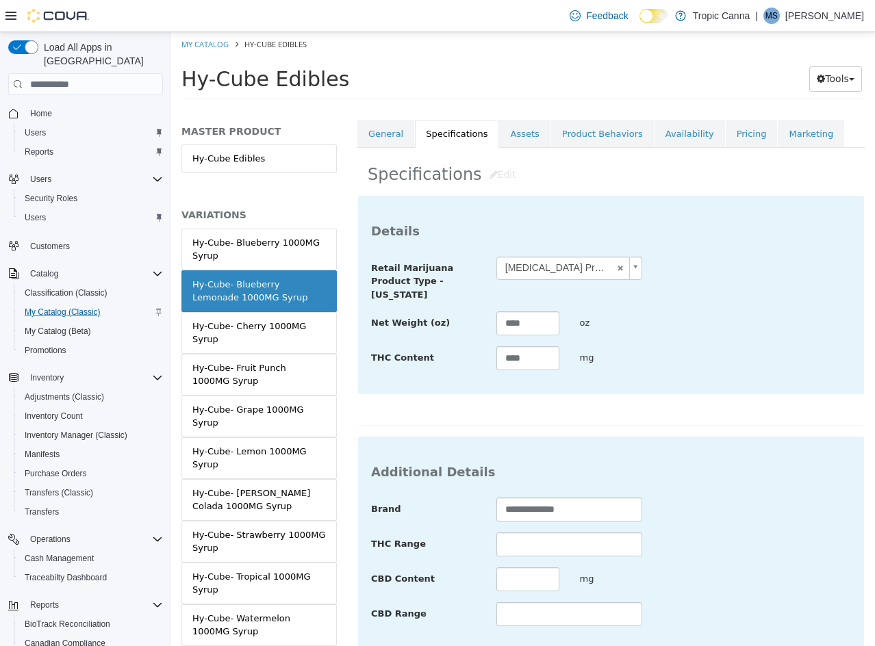
scroll to position [499, 0]
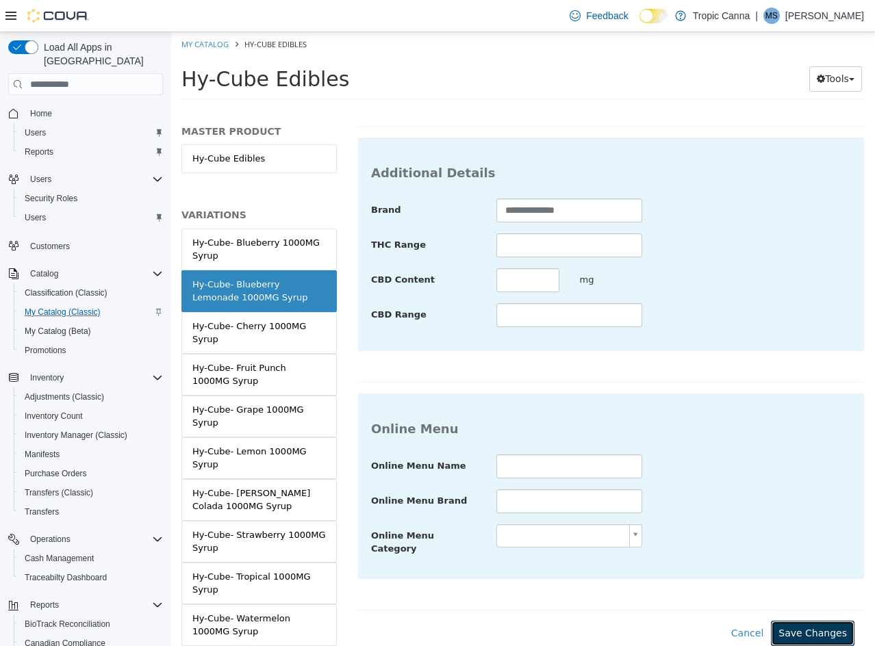
click at [804, 621] on button "Save Changes" at bounding box center [813, 633] width 84 height 25
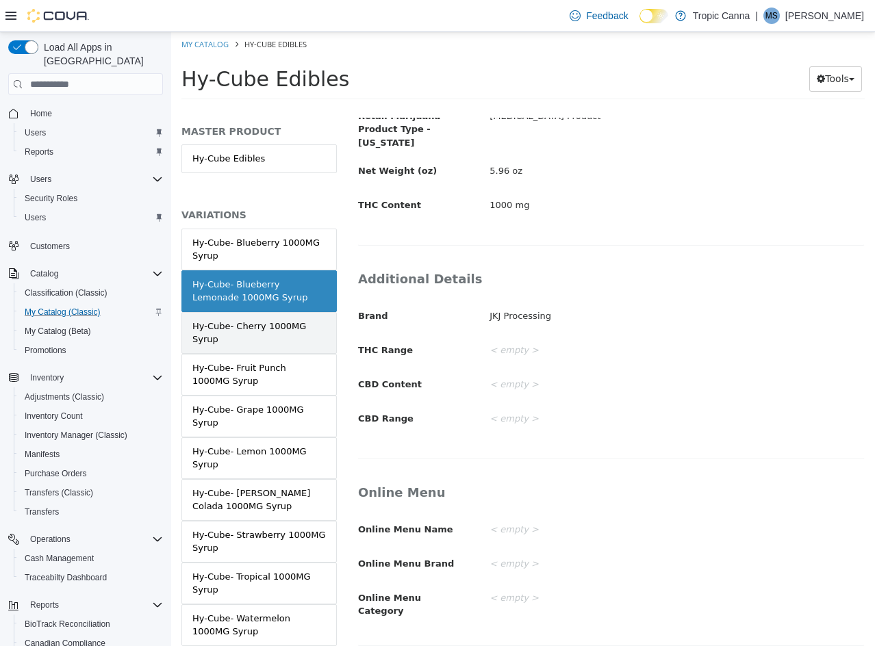
click at [271, 343] on div "Hy-Cube- Cherry 1000MG Syrup" at bounding box center [258, 333] width 133 height 27
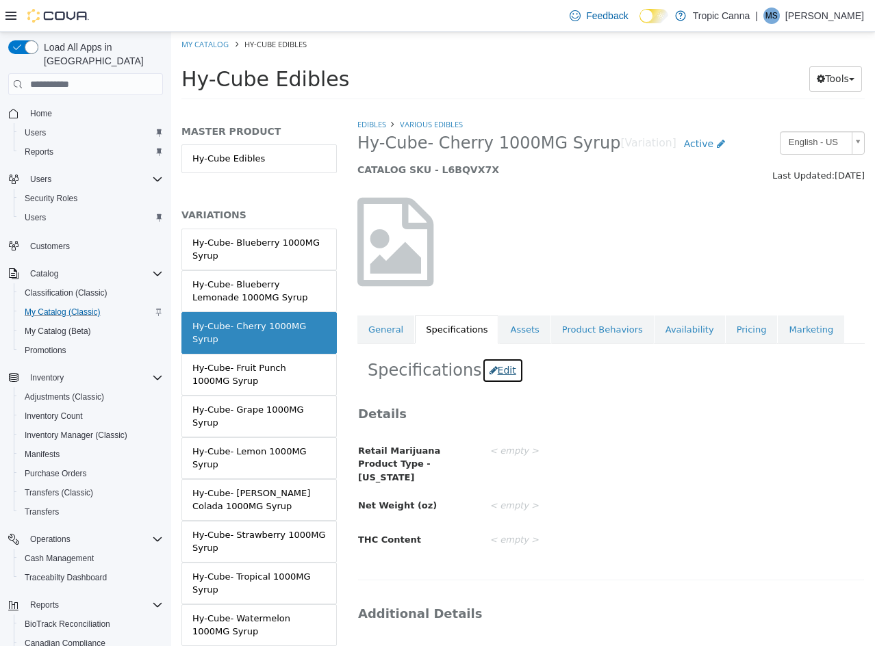
click at [491, 374] on button "Edit" at bounding box center [503, 370] width 42 height 25
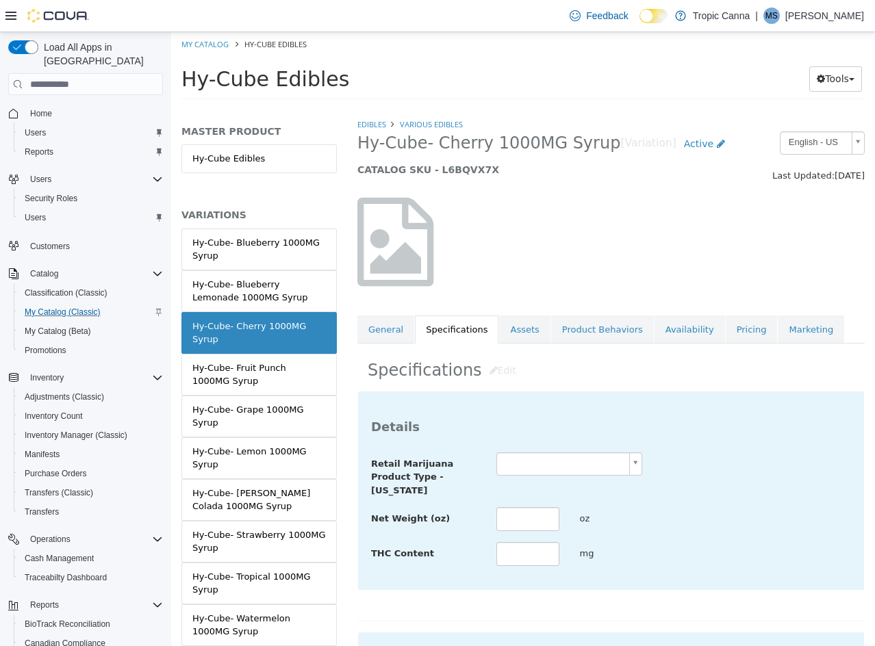
drag, startPoint x: 515, startPoint y: 459, endPoint x: 523, endPoint y: 475, distance: 17.8
click at [515, 108] on body "Saving Bulk Changes... × Saved changes My Catalog Hy-Cube Edibles Hy-Cube Edibl…" at bounding box center [523, 70] width 704 height 76
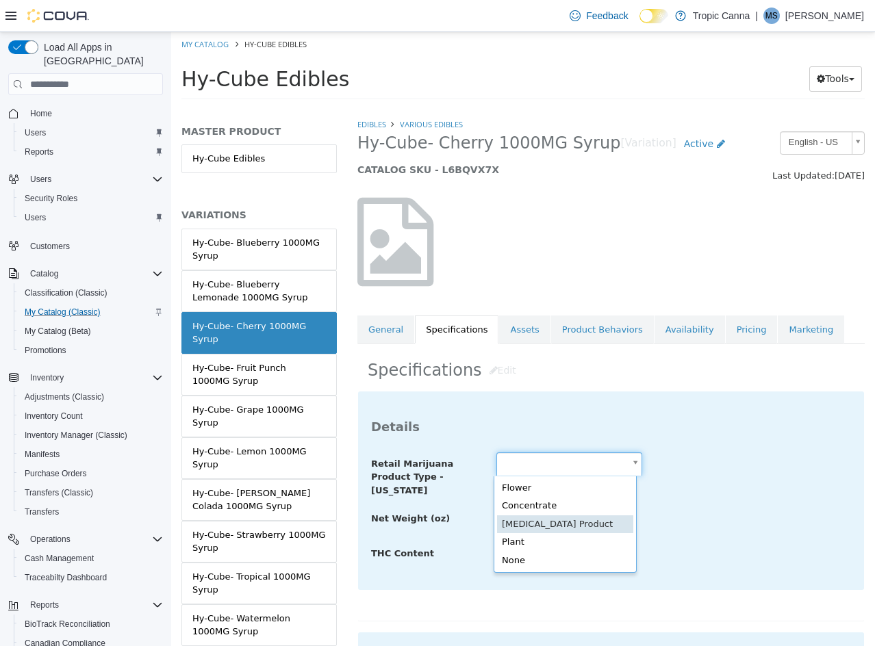
type input "**********"
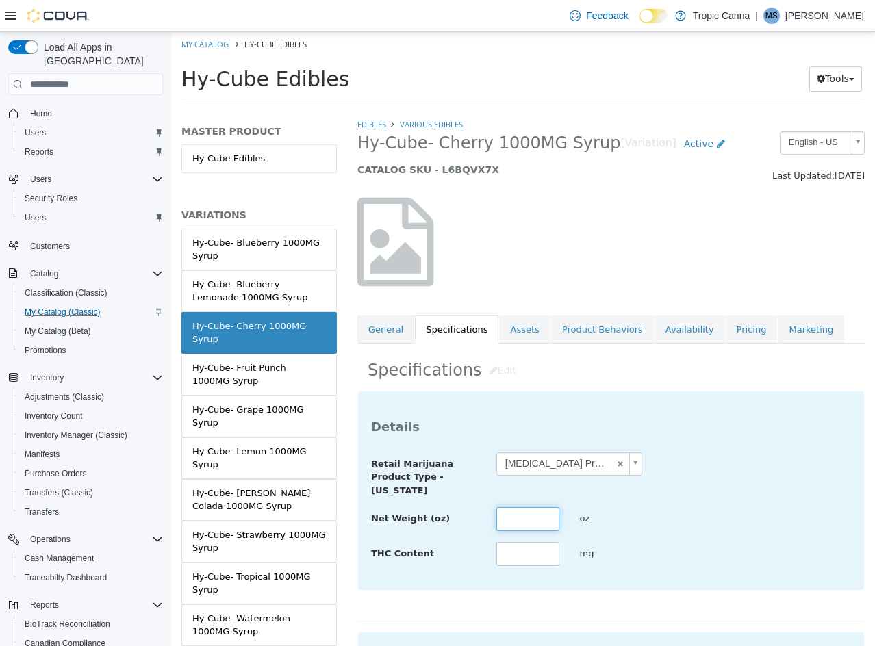
click at [510, 522] on input "text" at bounding box center [527, 519] width 63 height 24
type input "****"
click at [724, 504] on div "**********" at bounding box center [611, 509] width 480 height 115
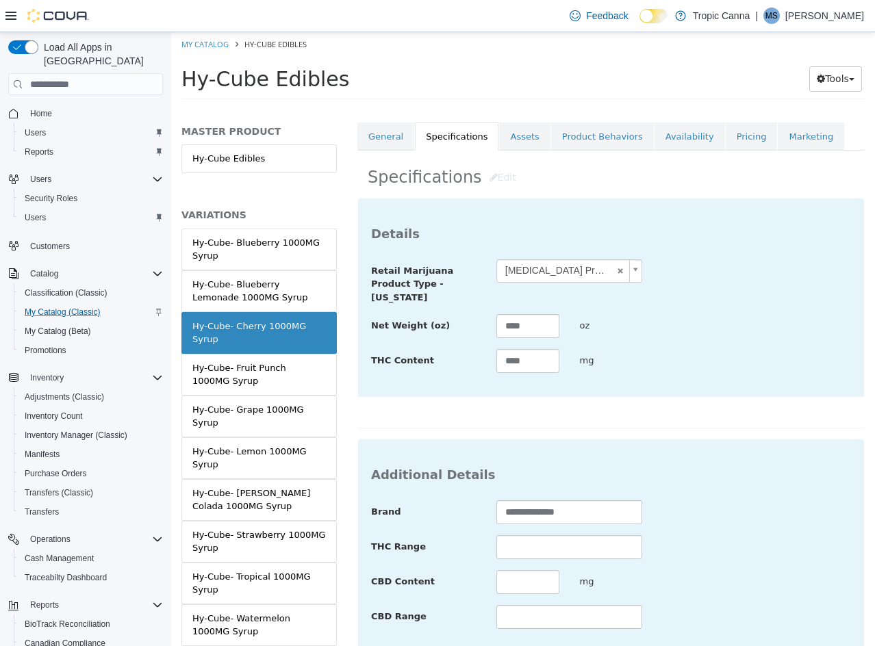
scroll to position [499, 0]
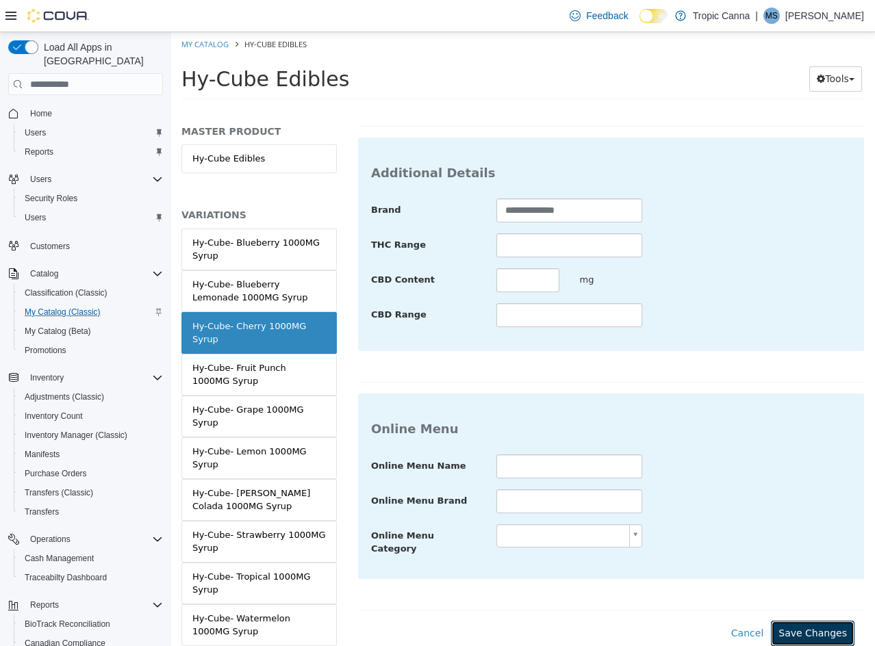
click at [799, 621] on button "Save Changes" at bounding box center [813, 633] width 84 height 25
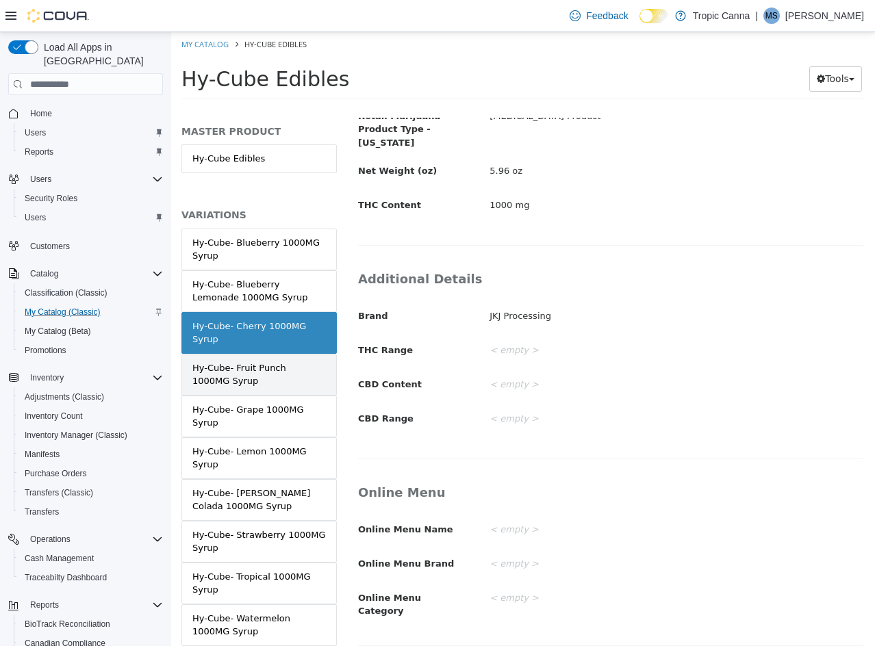
drag, startPoint x: 249, startPoint y: 372, endPoint x: 306, endPoint y: 374, distance: 56.9
click at [251, 372] on div "Hy-Cube- Fruit Punch 1000MG Syrup" at bounding box center [258, 374] width 133 height 27
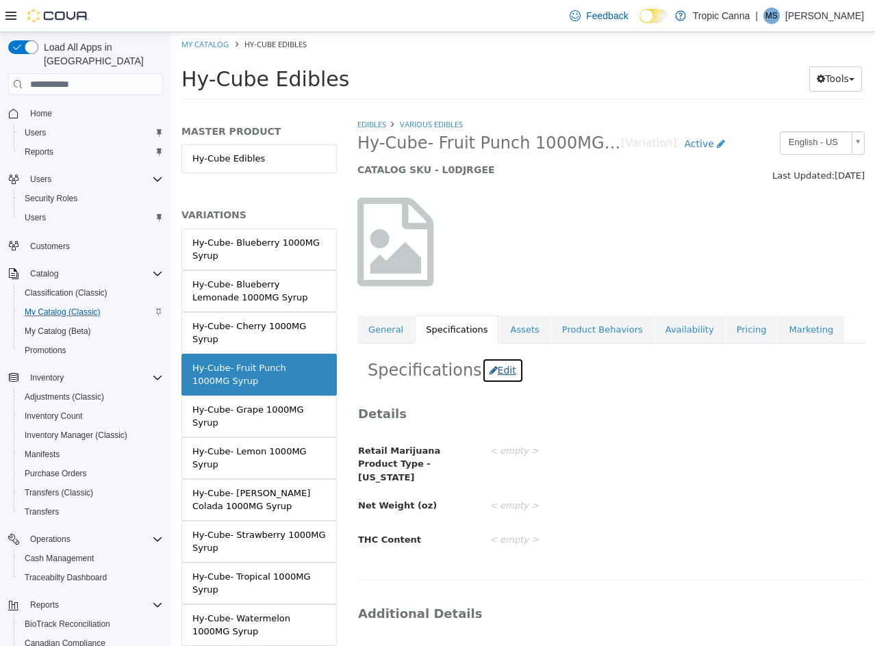
click at [498, 370] on button "Edit" at bounding box center [503, 370] width 42 height 25
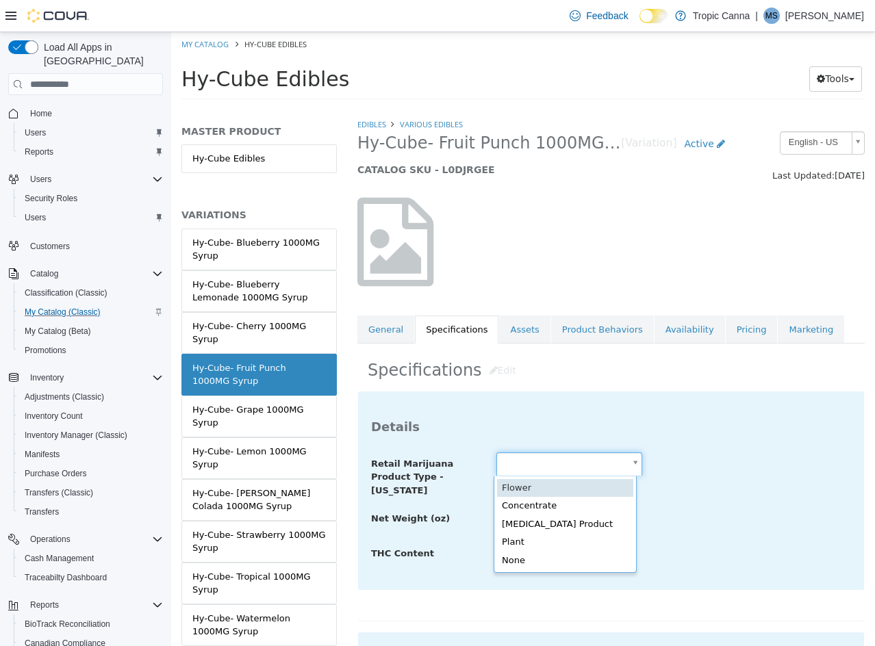
click at [559, 108] on body "Saving Bulk Changes... × Saved changes My Catalog Hy-Cube Edibles Hy-Cube Edibl…" at bounding box center [523, 70] width 704 height 76
type input "**********"
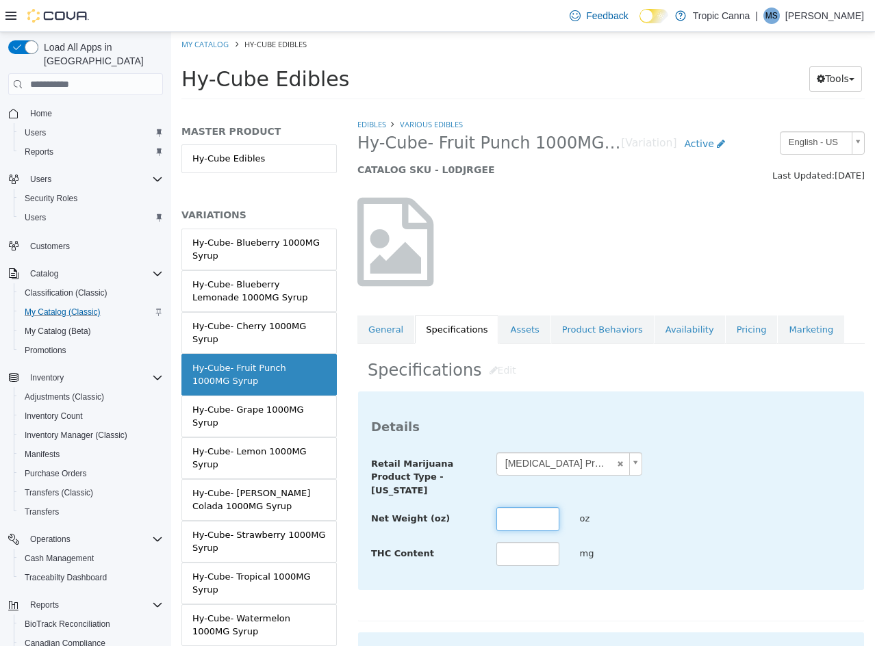
click at [529, 522] on input "text" at bounding box center [527, 519] width 63 height 24
type input "****"
click at [665, 520] on div "Net Weight (oz) **** oz" at bounding box center [611, 519] width 500 height 25
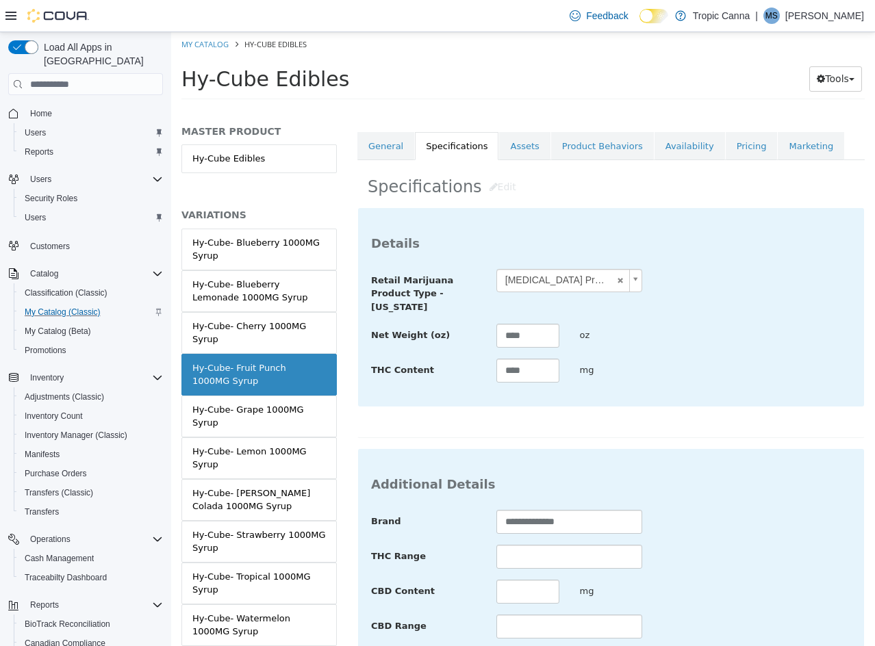
scroll to position [499, 0]
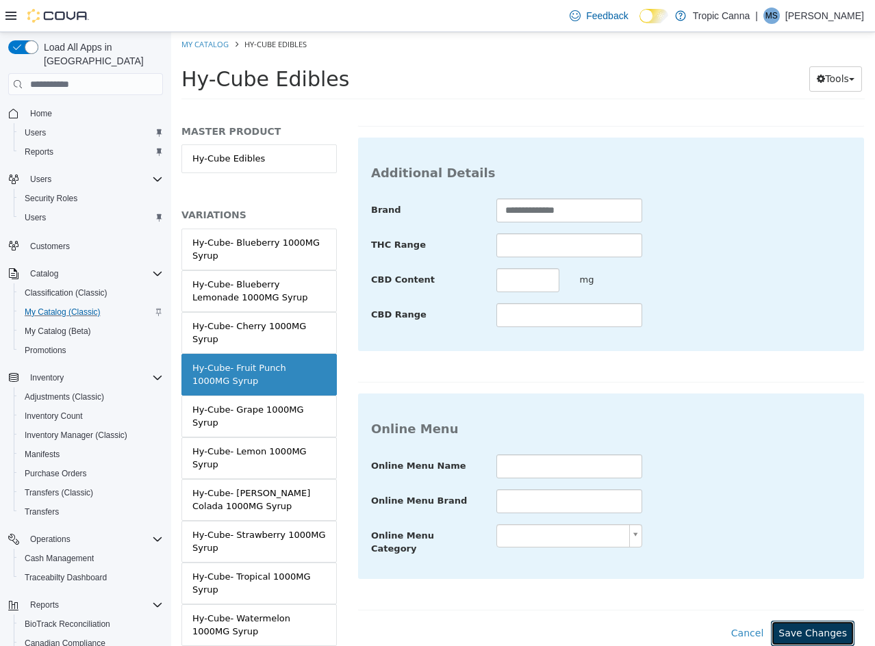
drag, startPoint x: 788, startPoint y: 619, endPoint x: 768, endPoint y: 617, distance: 20.6
click at [784, 621] on button "Save Changes" at bounding box center [813, 633] width 84 height 25
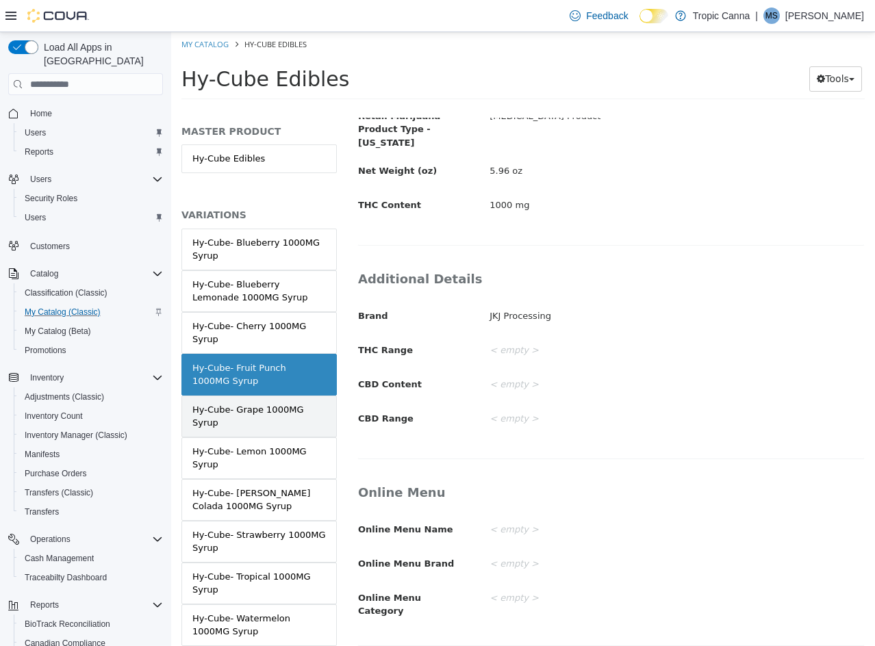
click at [268, 425] on div "Hy-Cube- Grape 1000MG Syrup" at bounding box center [258, 416] width 133 height 27
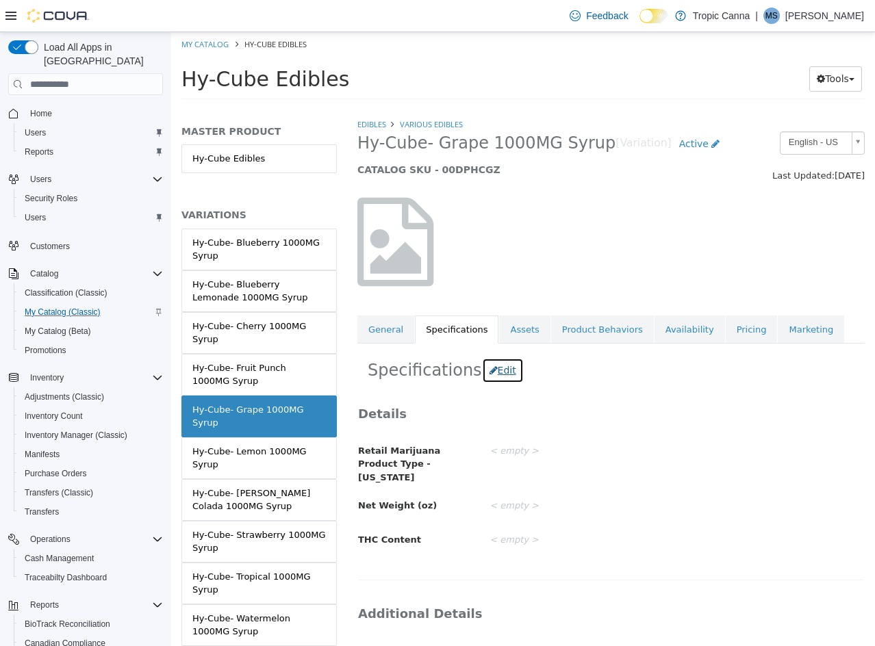
click at [491, 370] on button "Edit" at bounding box center [503, 370] width 42 height 25
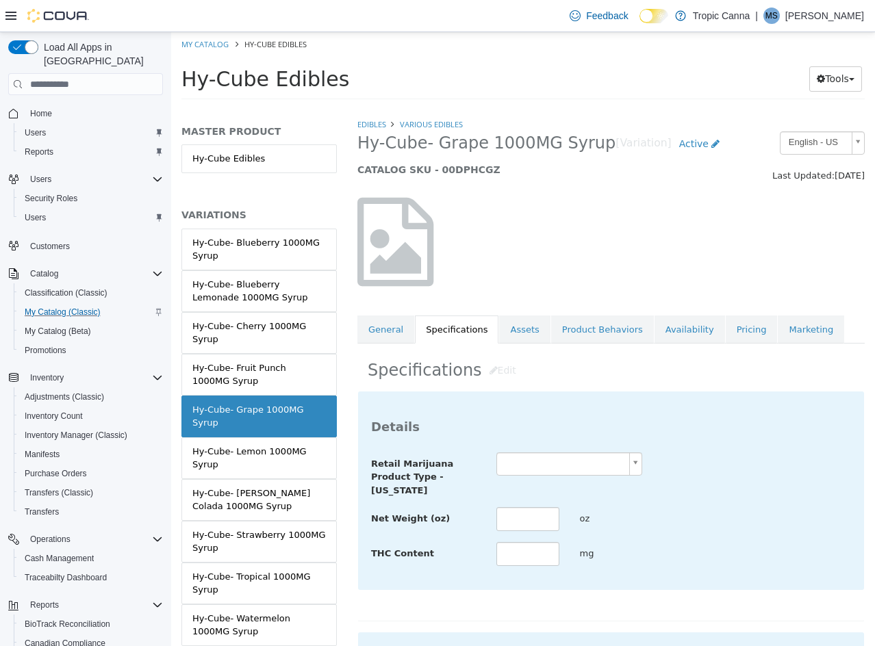
click at [532, 452] on div at bounding box center [569, 464] width 167 height 24
click at [531, 108] on body "Saving Bulk Changes... × Saved changes My Catalog Hy-Cube Edibles Hy-Cube Edibl…" at bounding box center [523, 70] width 704 height 76
click at [536, 108] on body "Saving Bulk Changes... × Saved changes My Catalog Hy-Cube Edibles Hy-Cube Edibl…" at bounding box center [523, 70] width 704 height 76
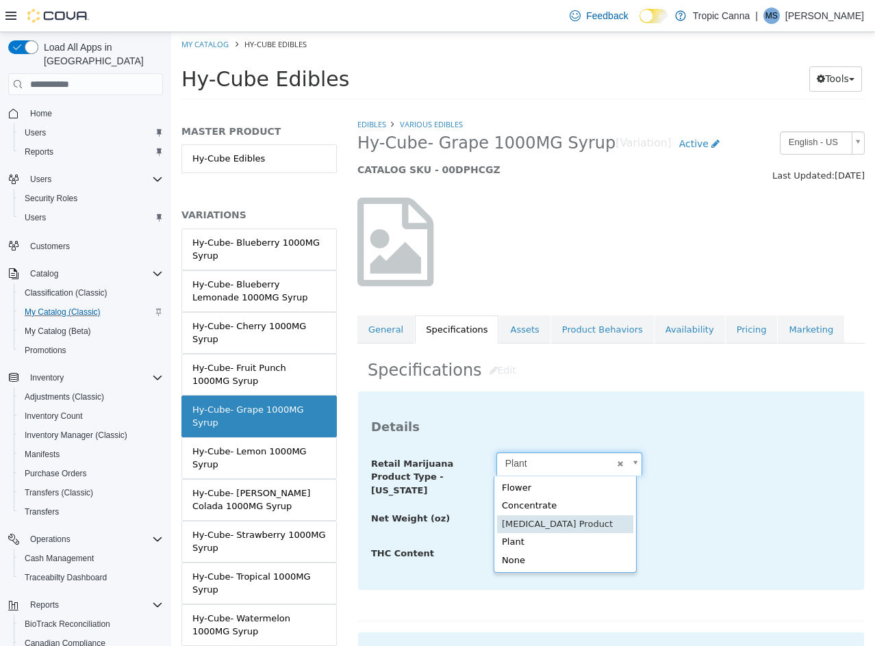
type input "**********"
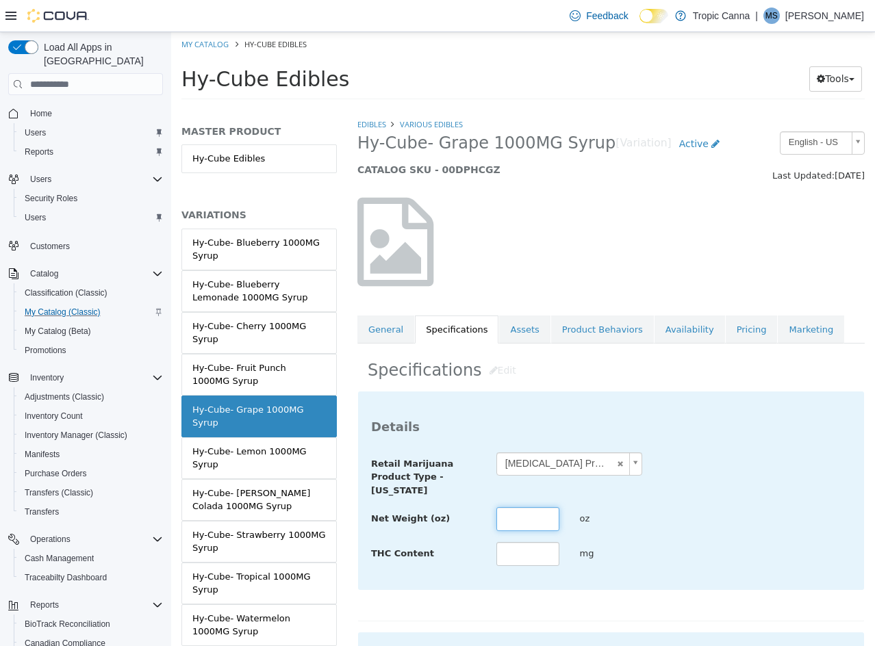
drag, startPoint x: 515, startPoint y: 515, endPoint x: 513, endPoint y: 508, distance: 7.1
click at [515, 515] on input "text" at bounding box center [527, 519] width 63 height 24
type input "****"
click at [665, 520] on div "Net Weight (oz) **** oz" at bounding box center [611, 519] width 500 height 25
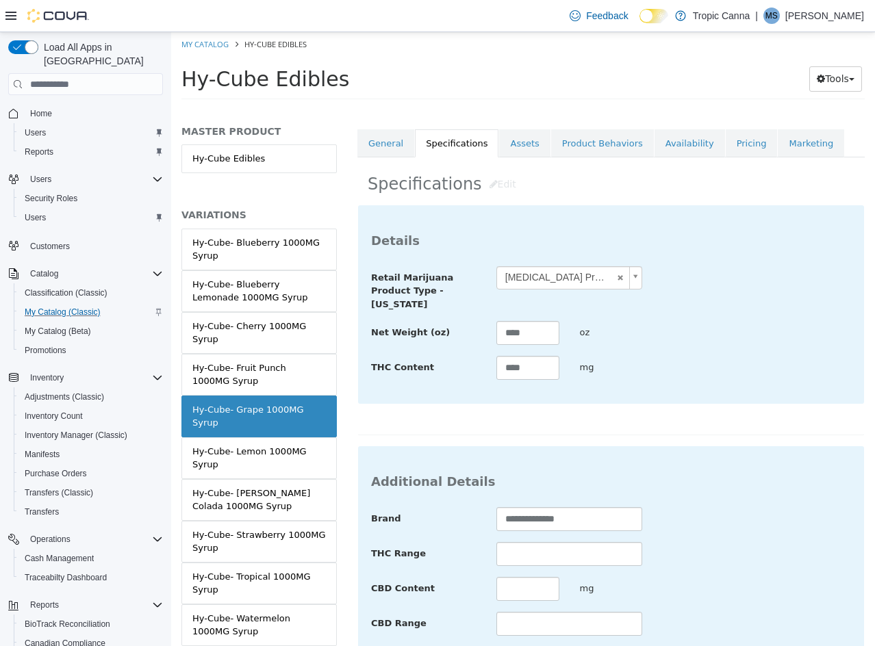
scroll to position [499, 0]
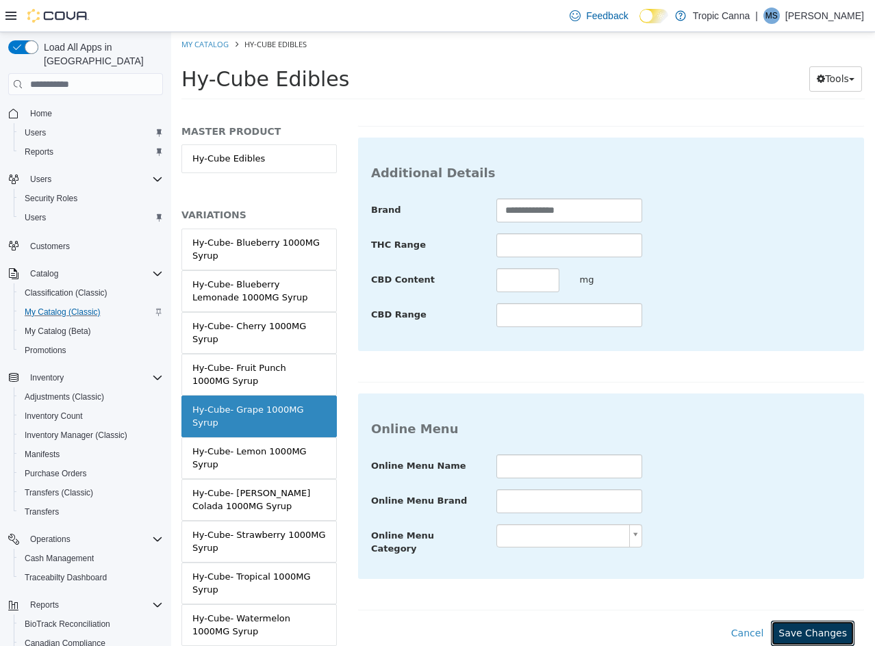
click at [784, 621] on button "Save Changes" at bounding box center [813, 633] width 84 height 25
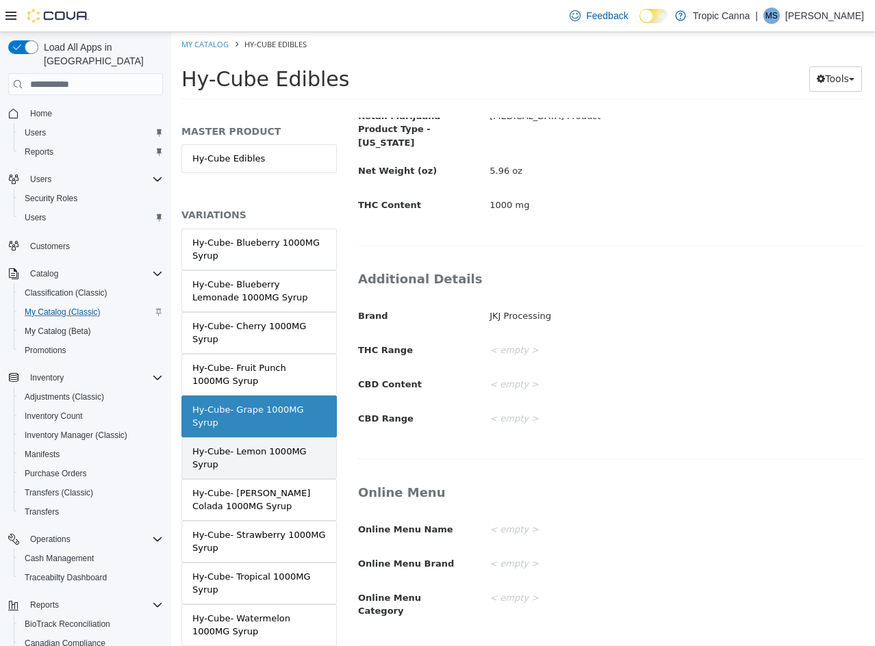
click at [240, 473] on link "Hy-Cube- Lemon 1000MG Syrup" at bounding box center [258, 458] width 155 height 42
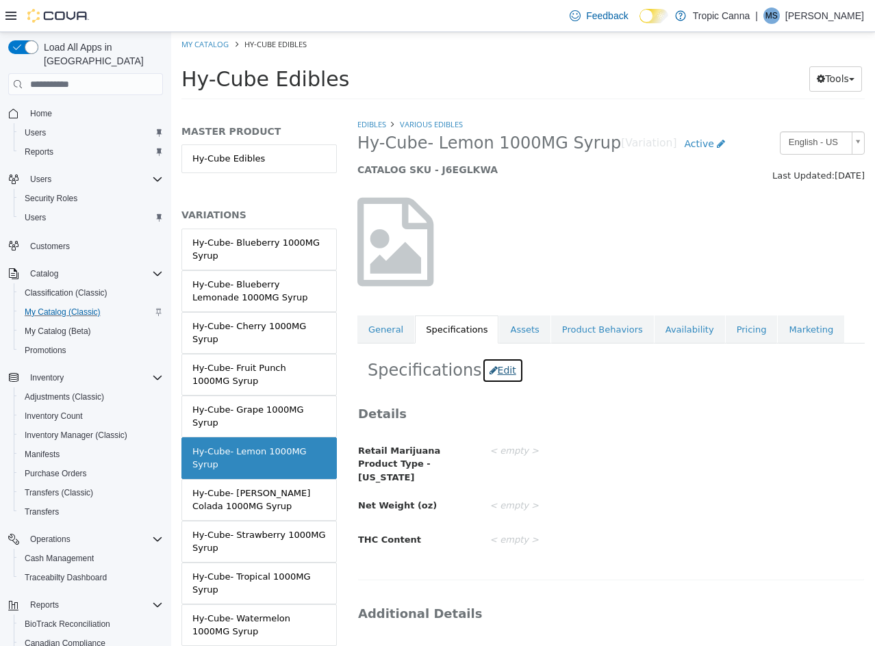
click at [496, 373] on button "Edit" at bounding box center [503, 370] width 42 height 25
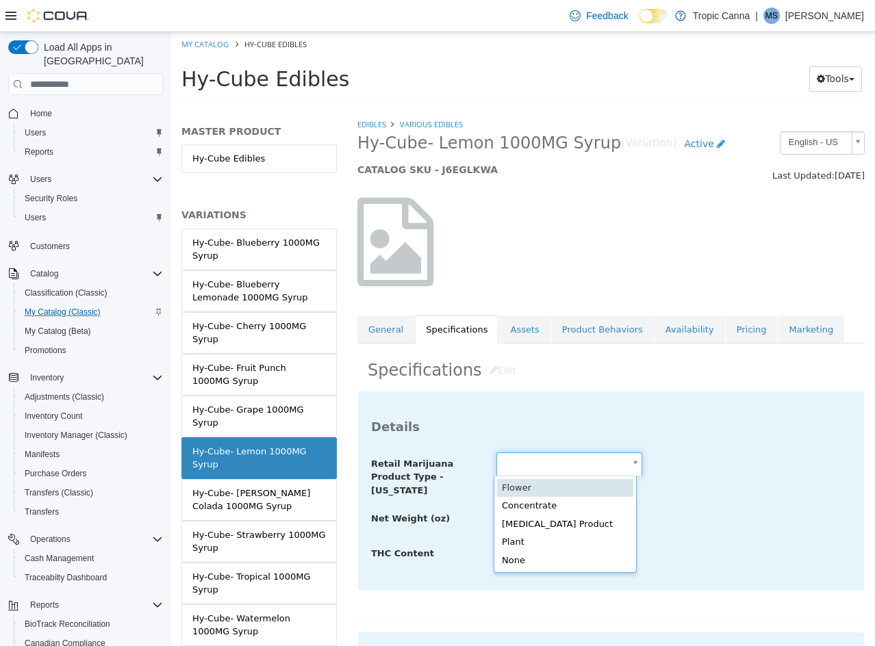
drag, startPoint x: 554, startPoint y: 470, endPoint x: 574, endPoint y: 506, distance: 41.7
click at [554, 108] on body "Saving Bulk Changes... × Saved changes My Catalog Hy-Cube Edibles Hy-Cube Edibl…" at bounding box center [523, 70] width 704 height 76
type input "**********"
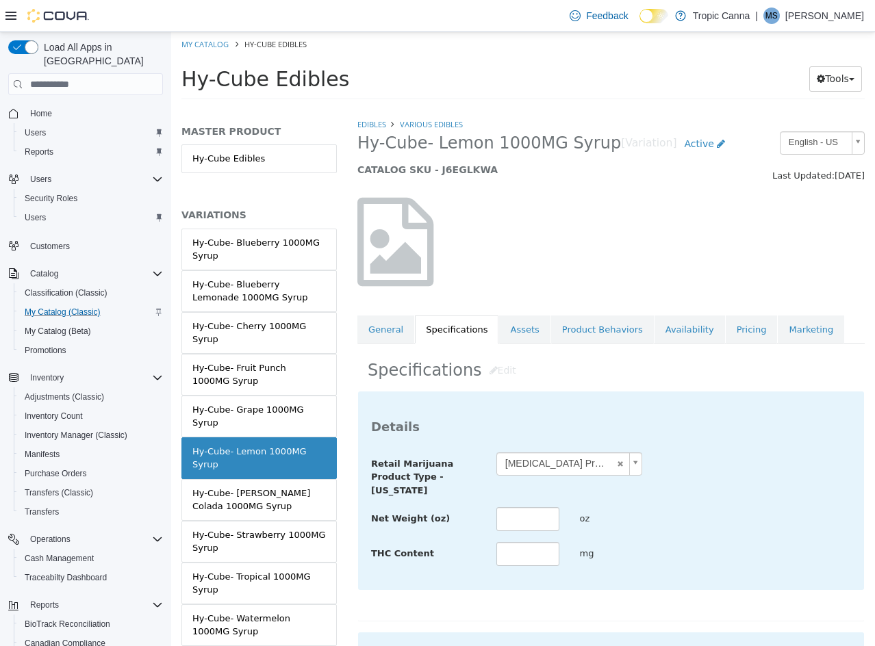
drag, startPoint x: 530, startPoint y: 498, endPoint x: 531, endPoint y: 515, distance: 16.5
click at [530, 498] on div "**********" at bounding box center [611, 509] width 480 height 115
click at [528, 522] on input "text" at bounding box center [527, 519] width 63 height 24
type input "****"
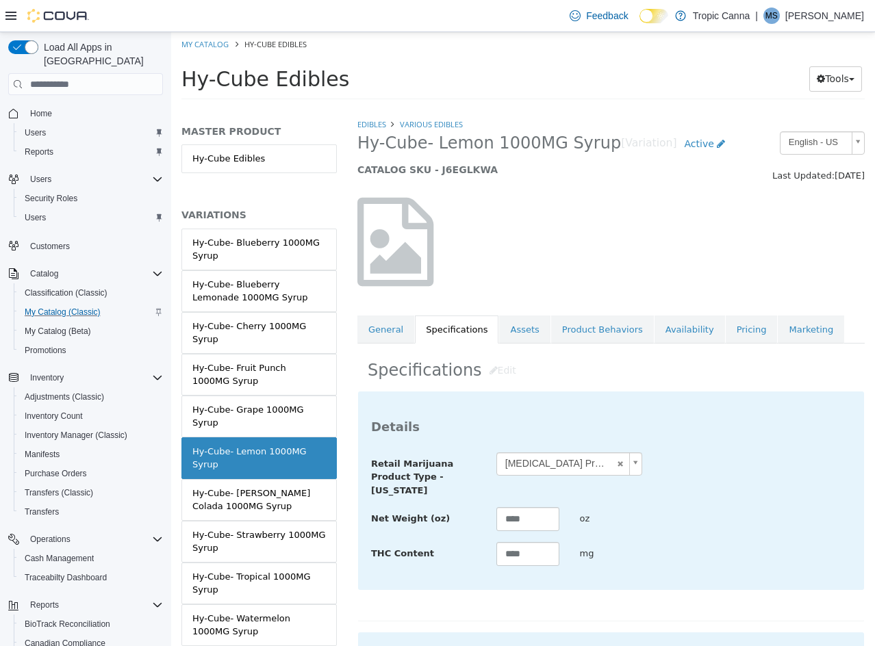
click at [736, 423] on h3 "Details" at bounding box center [611, 427] width 480 height 16
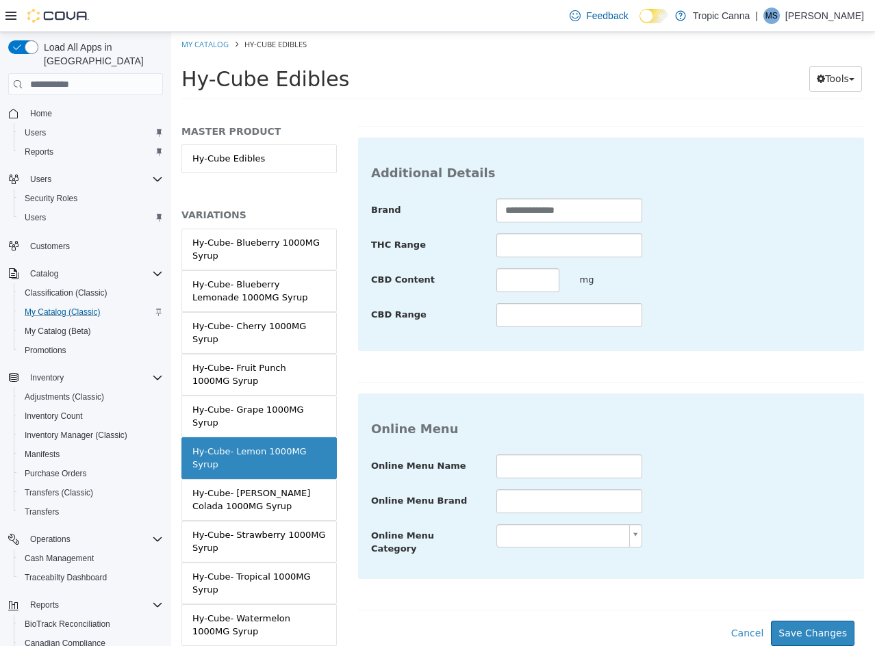
scroll to position [499, 0]
click at [786, 621] on button "Save Changes" at bounding box center [813, 633] width 84 height 25
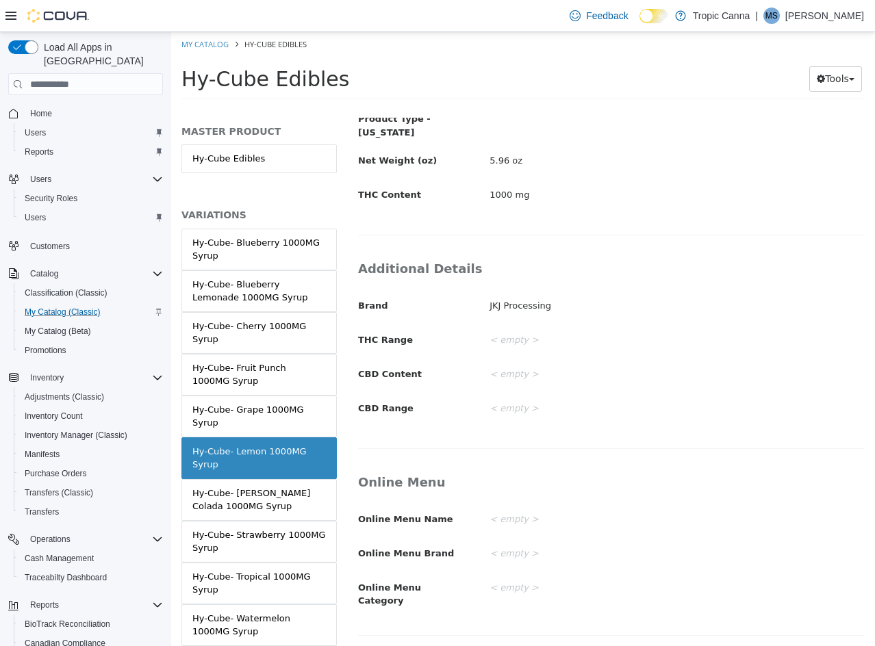
scroll to position [335, 0]
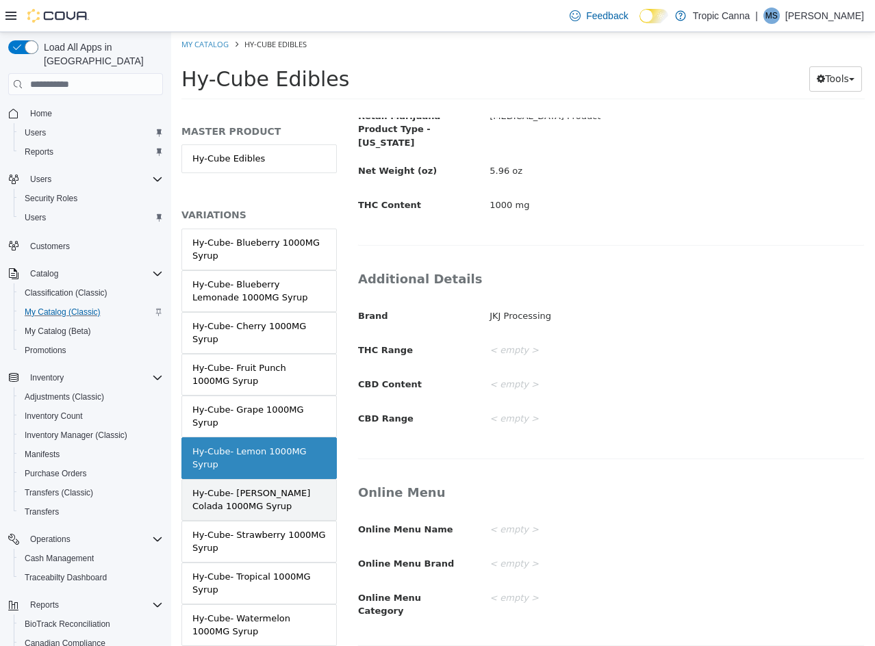
click at [276, 500] on div "Hy-Cube- [PERSON_NAME] Colada 1000MG Syrup" at bounding box center [258, 500] width 133 height 27
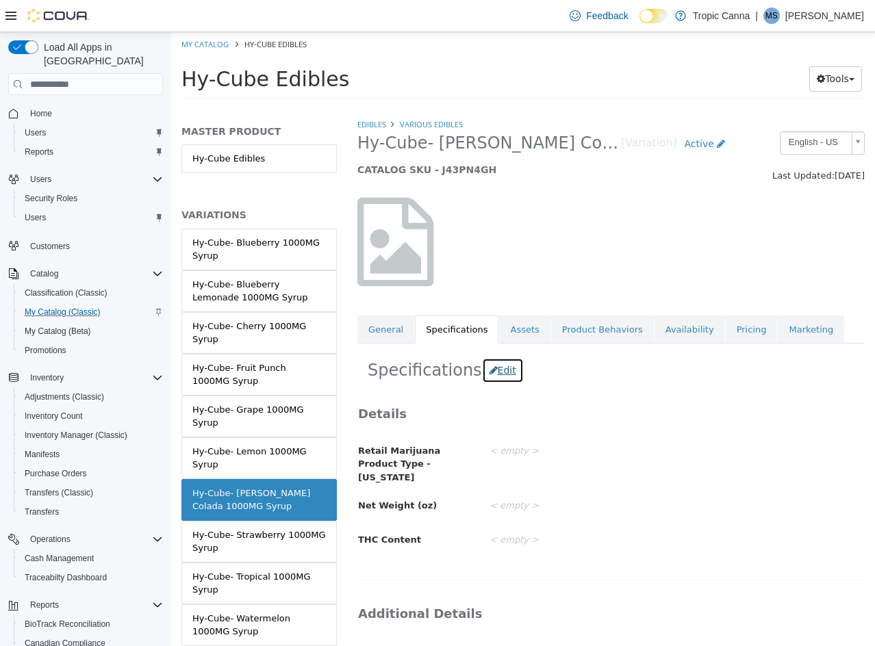
click at [491, 374] on button "Edit" at bounding box center [503, 370] width 42 height 25
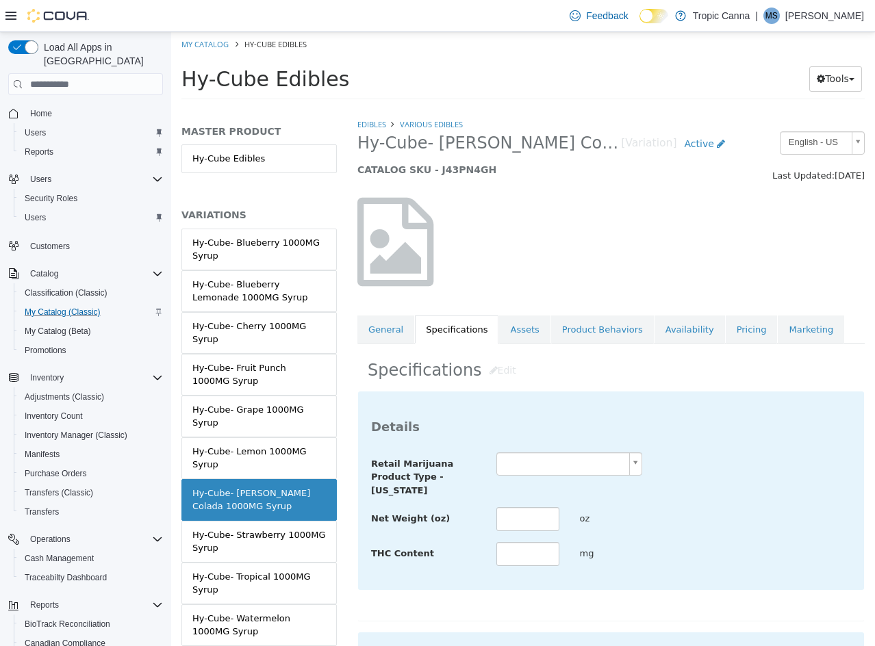
drag, startPoint x: 600, startPoint y: 480, endPoint x: 606, endPoint y: 461, distance: 20.6
click at [601, 478] on div "Retail Marijuana Product Type - [US_STATE]" at bounding box center [611, 474] width 500 height 45
drag, startPoint x: 606, startPoint y: 461, endPoint x: 600, endPoint y: 473, distance: 13.5
click at [606, 108] on body "Saving Bulk Changes... × Saved changes My Catalog Hy-Cube Edibles Hy-Cube Edibl…" at bounding box center [523, 70] width 704 height 76
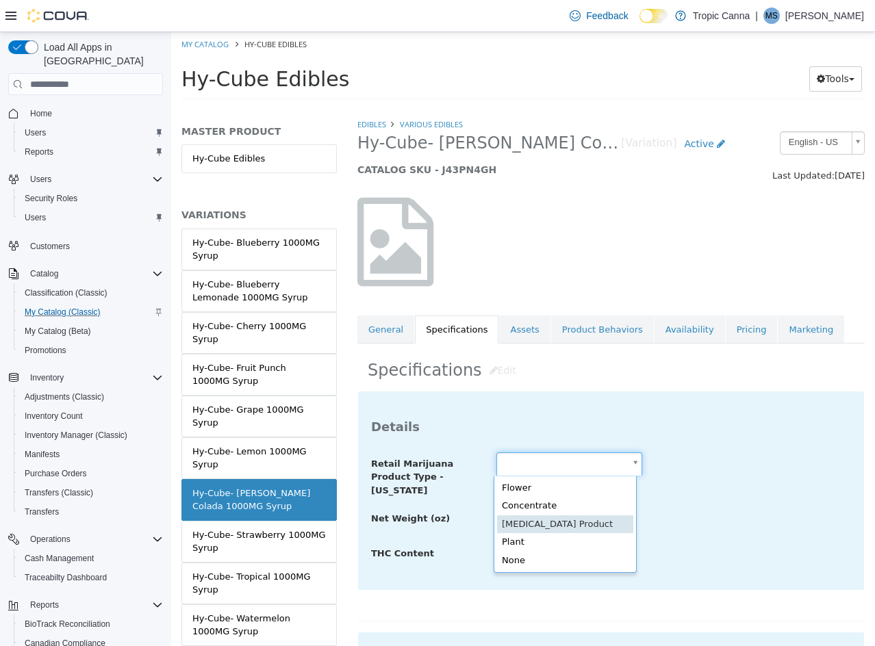
type input "**********"
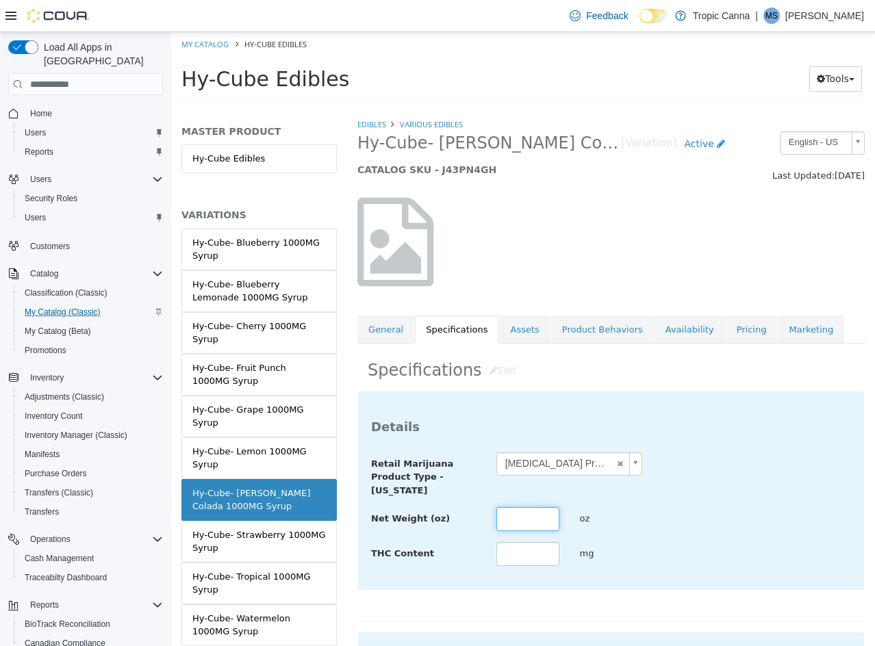
click at [515, 511] on input "text" at bounding box center [527, 519] width 63 height 24
type input "****"
click at [774, 453] on div "**********" at bounding box center [611, 474] width 500 height 45
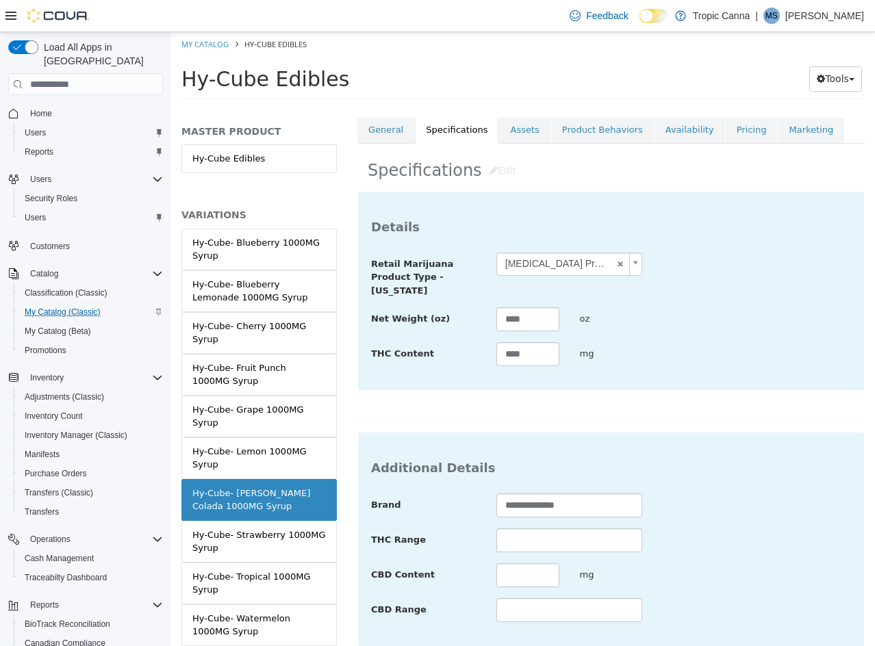
scroll to position [499, 0]
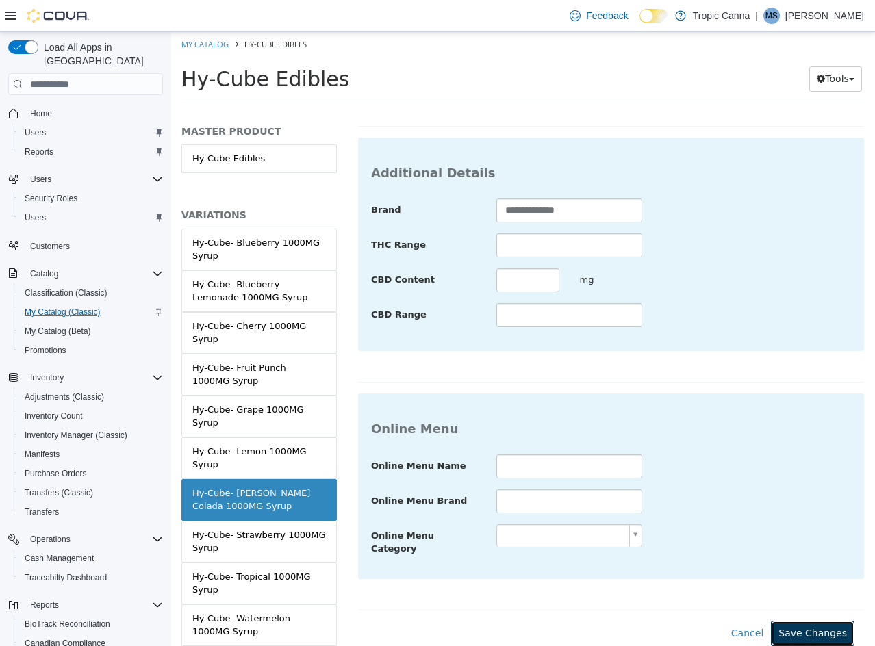
click at [800, 624] on button "Save Changes" at bounding box center [813, 633] width 84 height 25
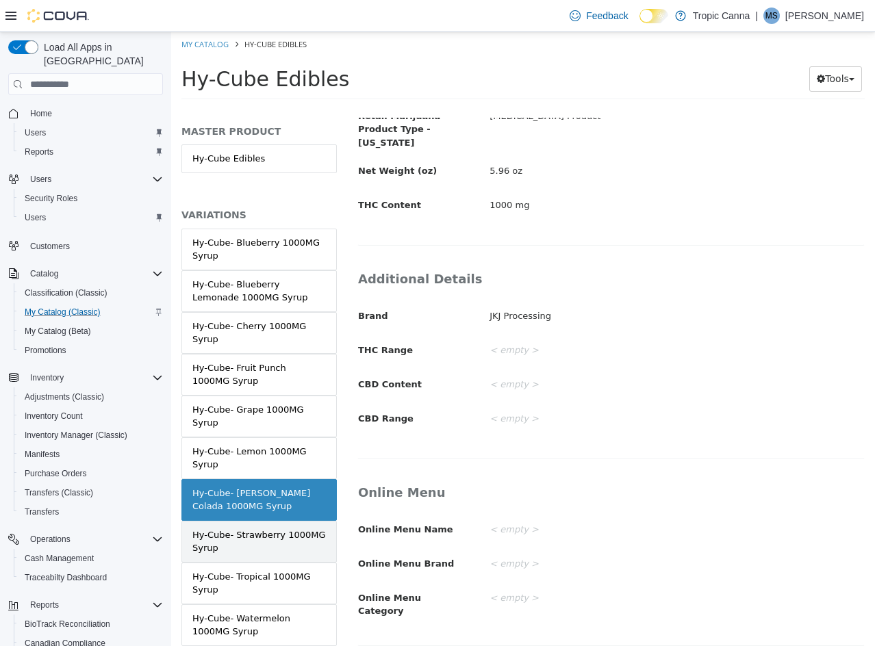
click at [272, 547] on div "Hy-Cube- Strawberry 1000MG Syrup" at bounding box center [258, 541] width 133 height 27
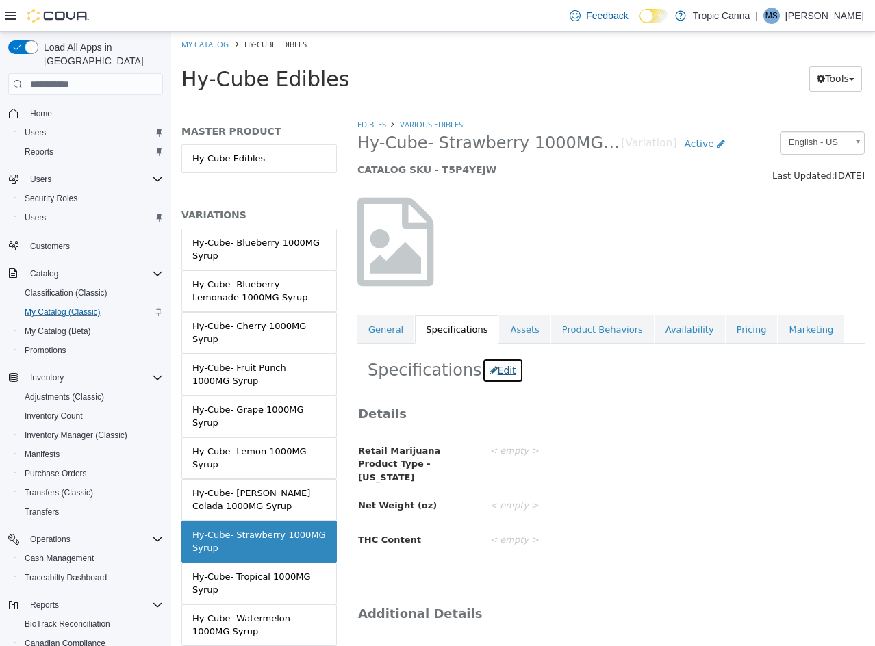
click at [493, 376] on button "Edit" at bounding box center [503, 370] width 42 height 25
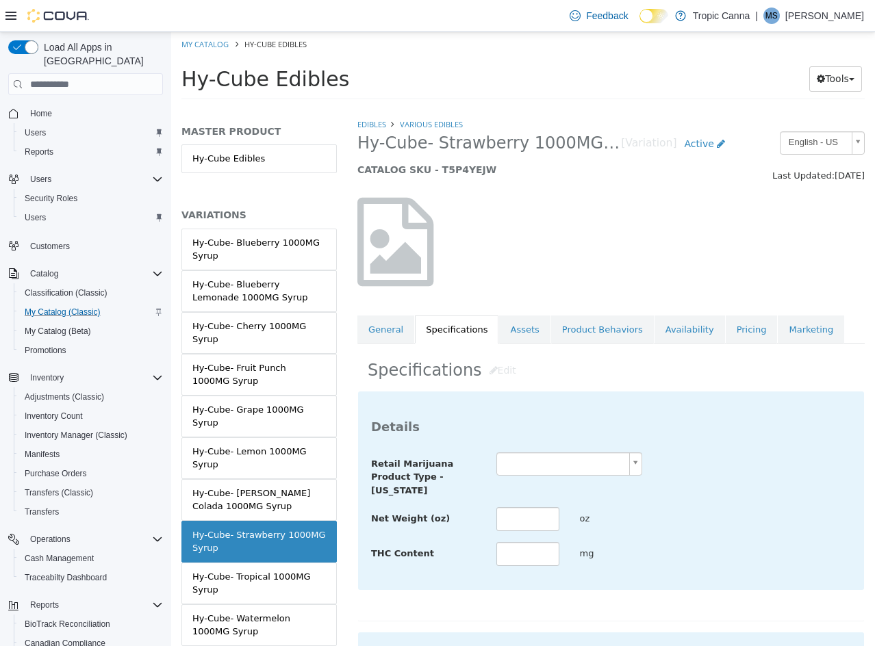
click at [562, 108] on body "Saving Bulk Changes... × Saved changes My Catalog Hy-Cube Edibles Hy-Cube Edibl…" at bounding box center [523, 70] width 704 height 76
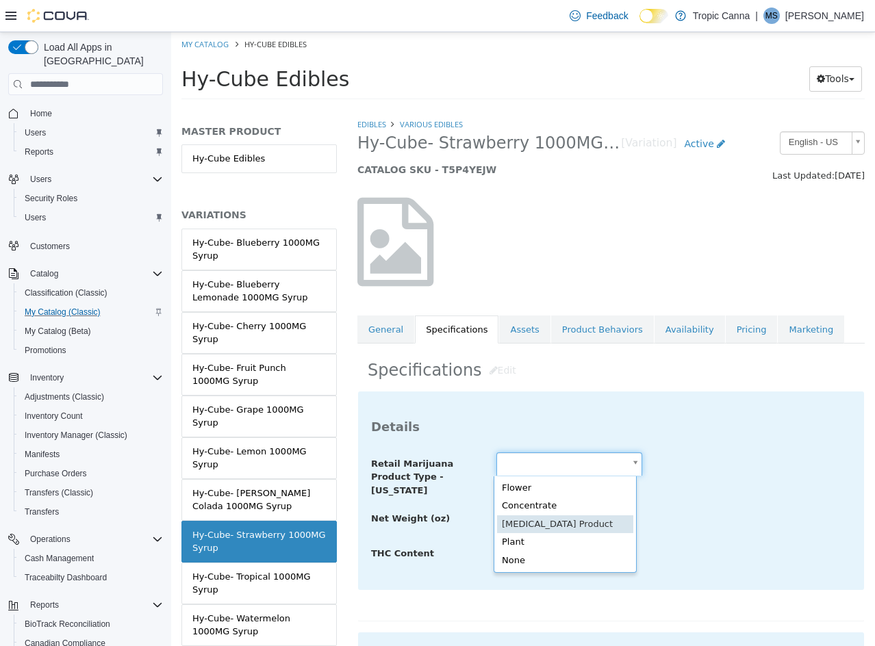
type input "**********"
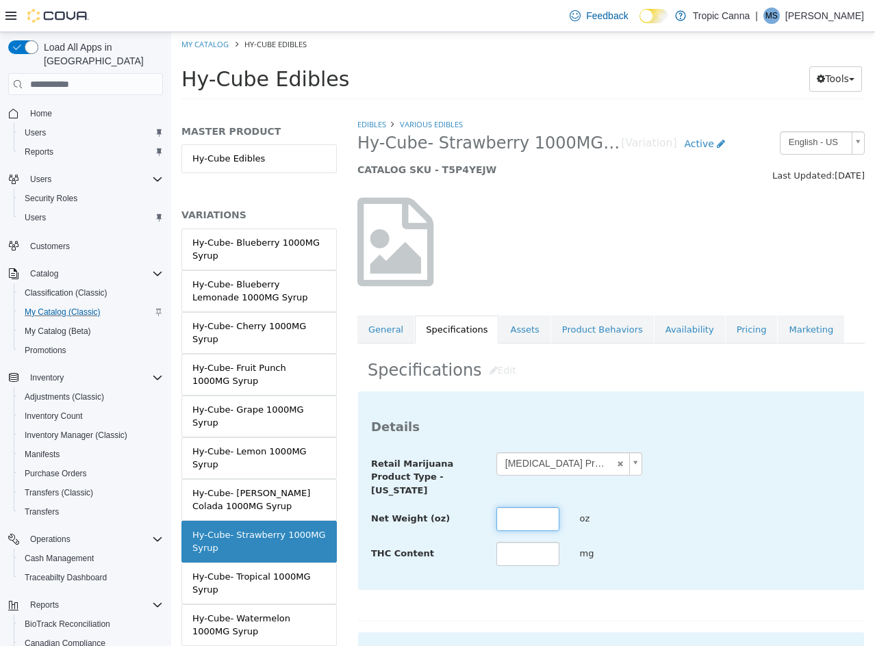
click at [526, 520] on input "text" at bounding box center [527, 519] width 63 height 24
type input "****"
type input "*"
type input "****"
click at [702, 499] on div "**********" at bounding box center [611, 509] width 480 height 115
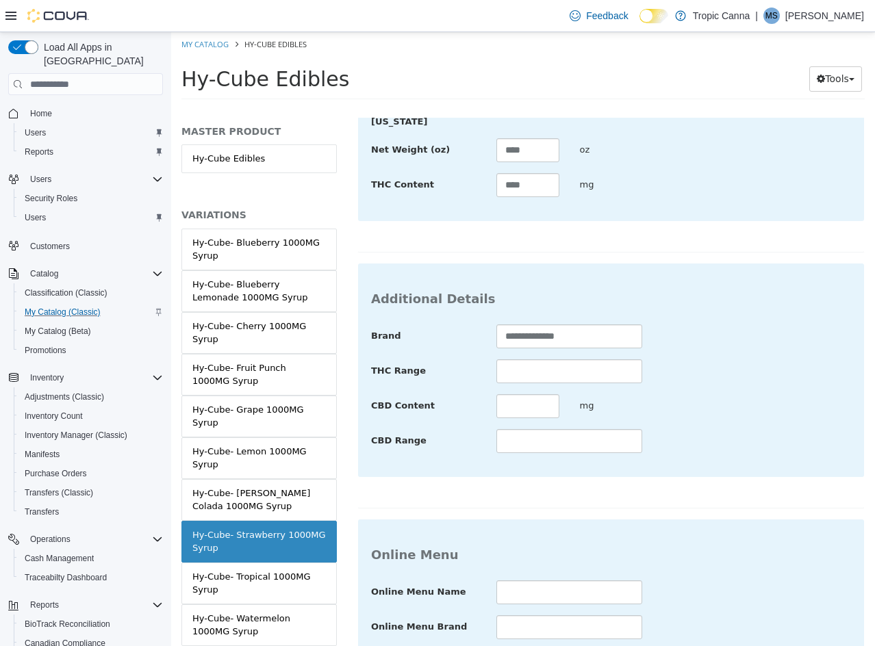
scroll to position [499, 0]
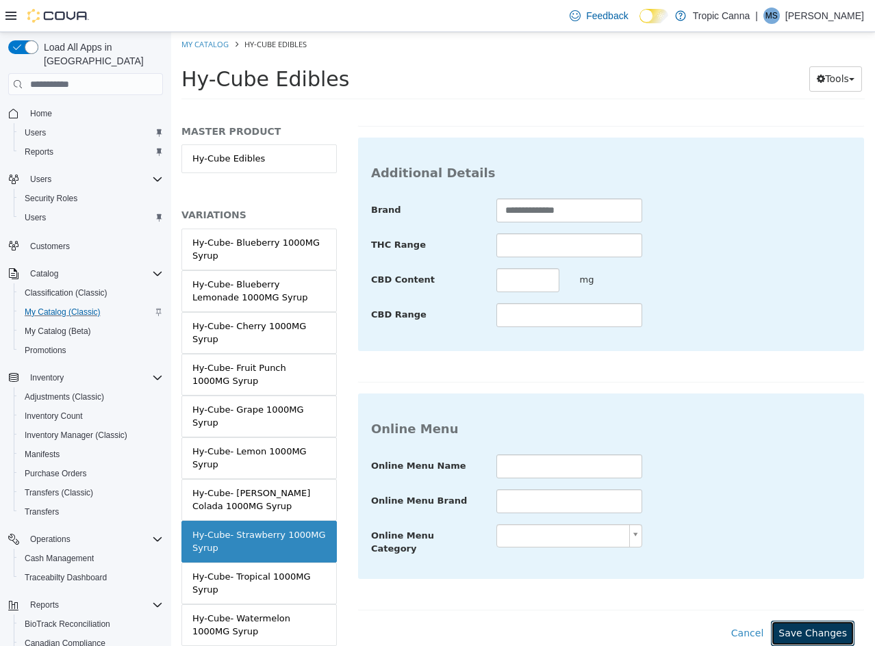
drag, startPoint x: 808, startPoint y: 615, endPoint x: 797, endPoint y: 615, distance: 11.0
click at [807, 621] on button "Save Changes" at bounding box center [813, 633] width 84 height 25
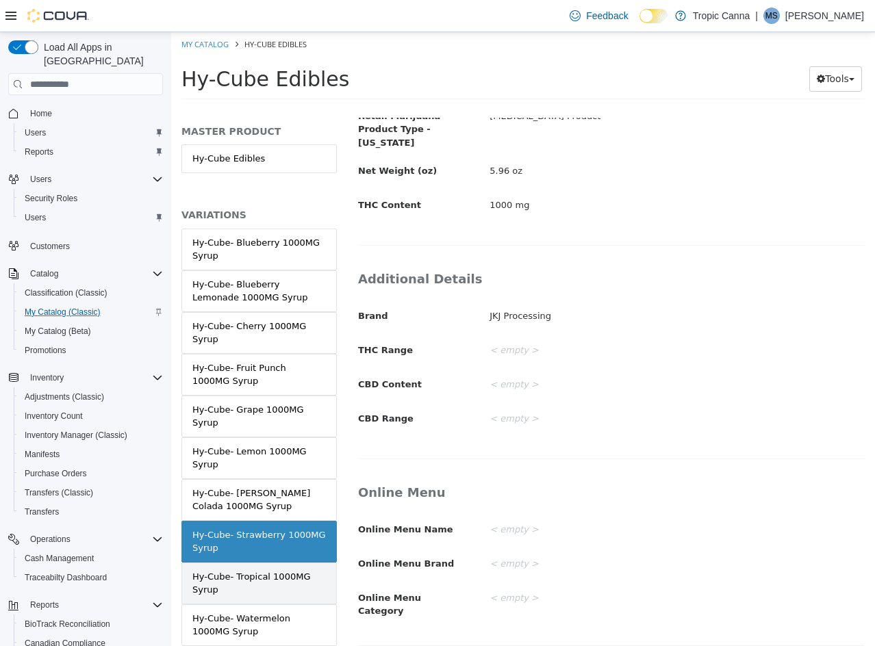
click at [247, 585] on div "Hy-Cube- Tropical 1000MG Syrup" at bounding box center [258, 583] width 133 height 27
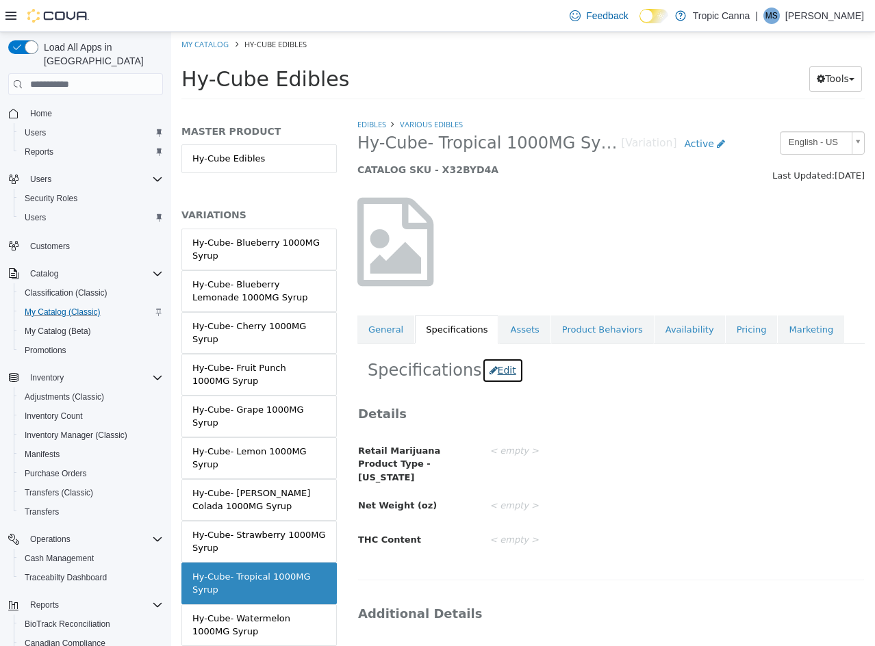
click at [485, 374] on button "Edit" at bounding box center [503, 370] width 42 height 25
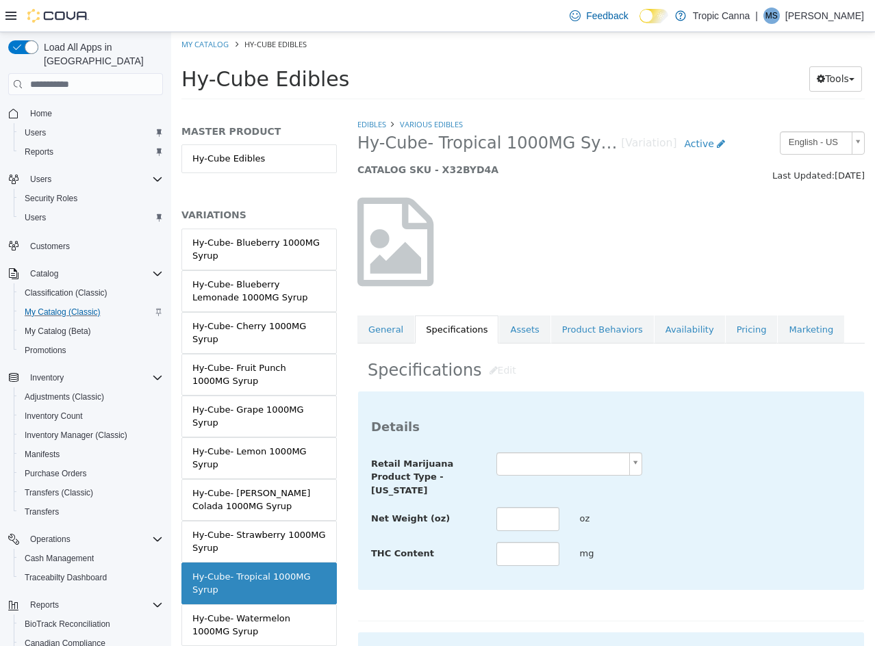
click at [537, 108] on body "Saving Bulk Changes... × Saved changes My Catalog Hy-Cube Edibles Hy-Cube Edibl…" at bounding box center [523, 70] width 704 height 76
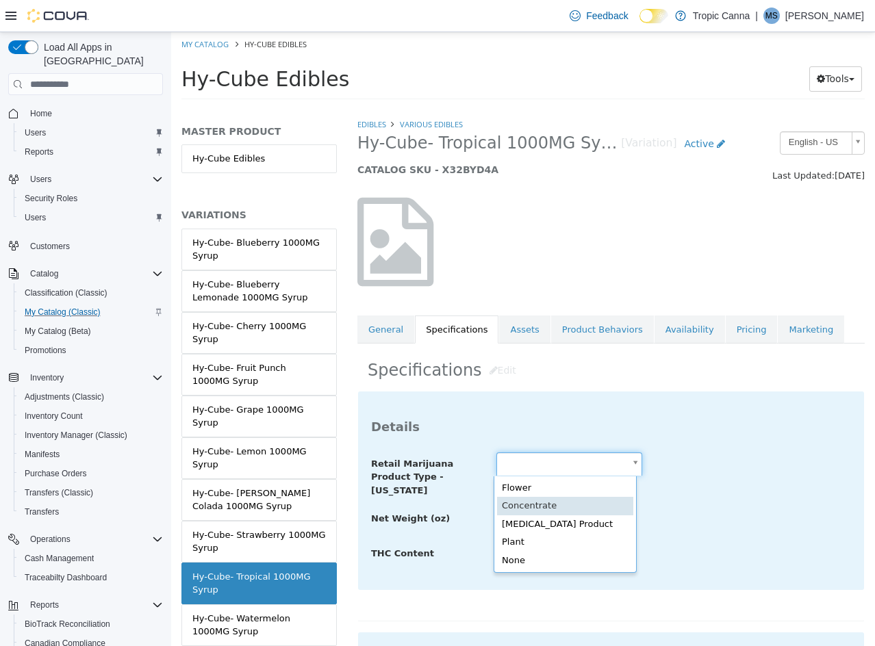
scroll to position [0, 4]
type input "**********"
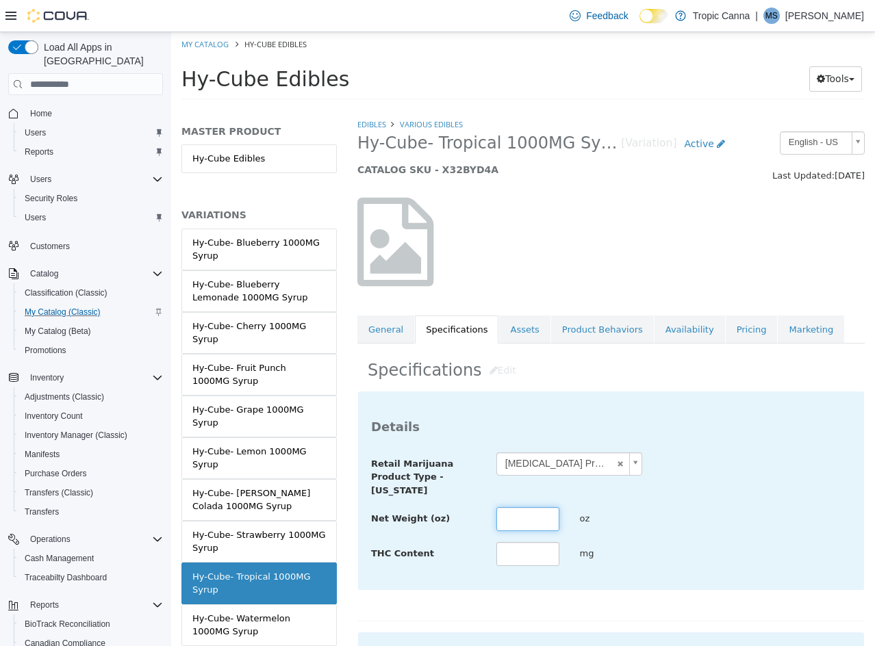
click at [530, 509] on input "text" at bounding box center [527, 519] width 63 height 24
type input "****"
click at [655, 502] on div "**********" at bounding box center [611, 509] width 480 height 115
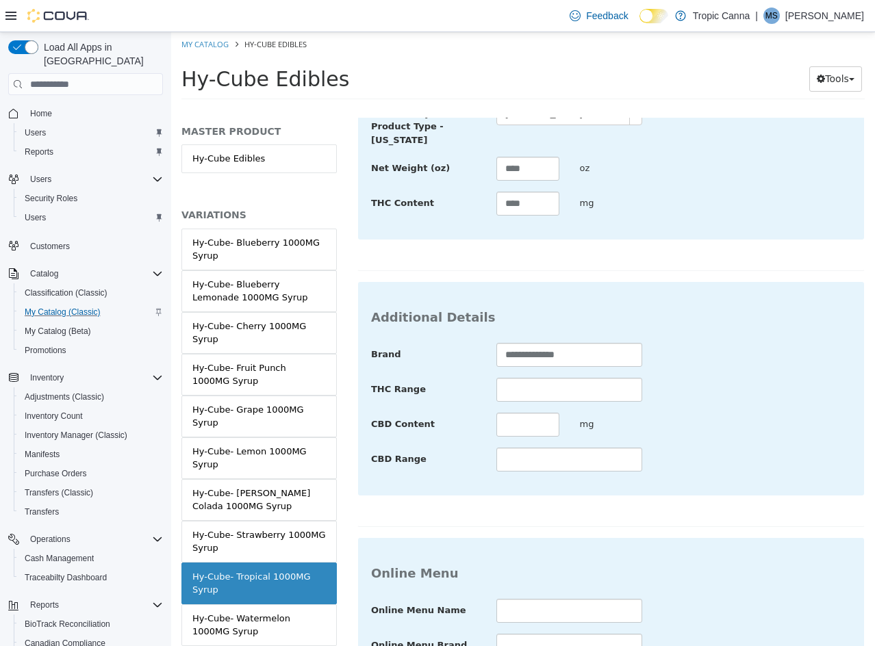
scroll to position [499, 0]
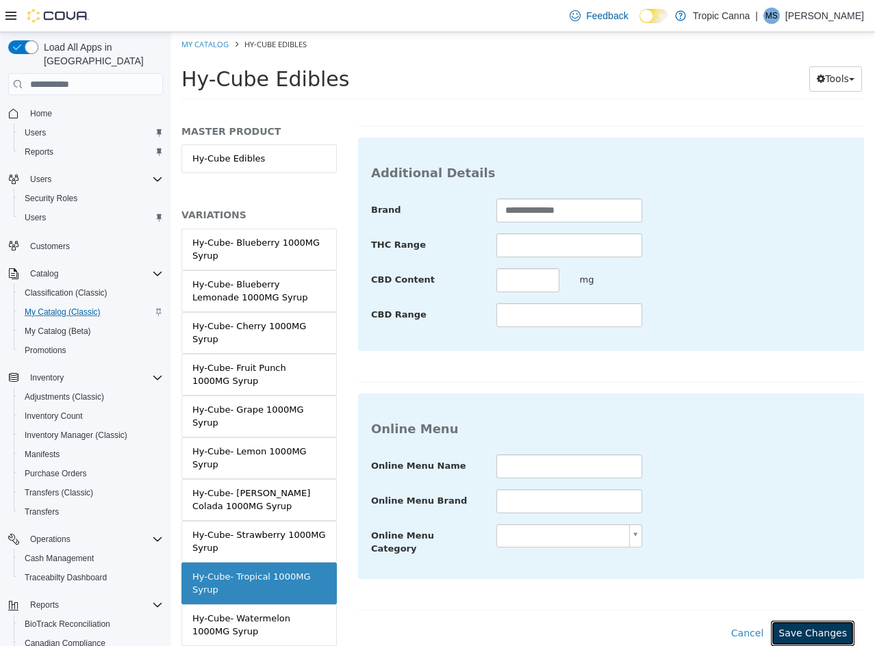
drag, startPoint x: 810, startPoint y: 619, endPoint x: 270, endPoint y: 588, distance: 541.6
click at [799, 621] on button "Save Changes" at bounding box center [813, 633] width 84 height 25
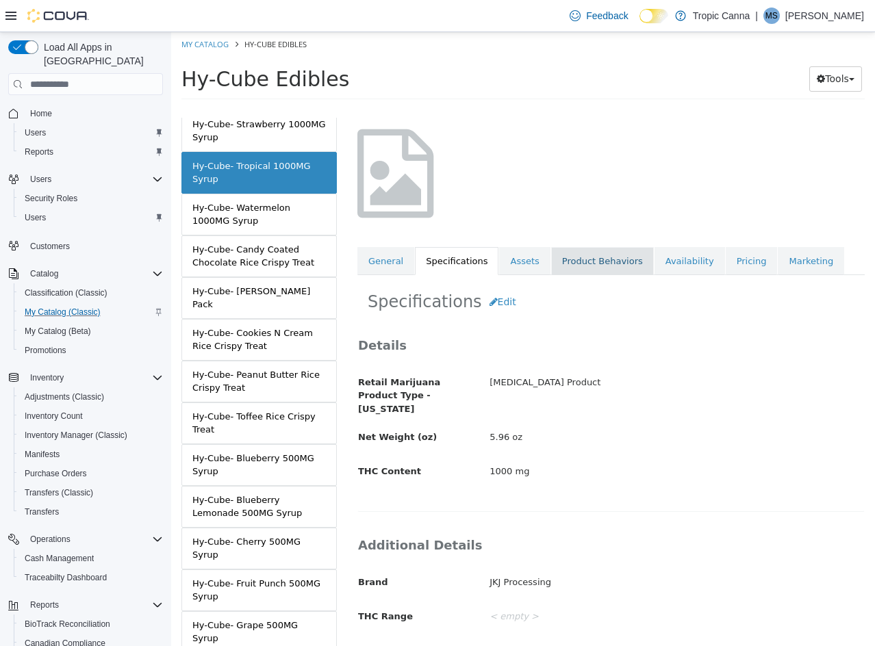
scroll to position [0, 0]
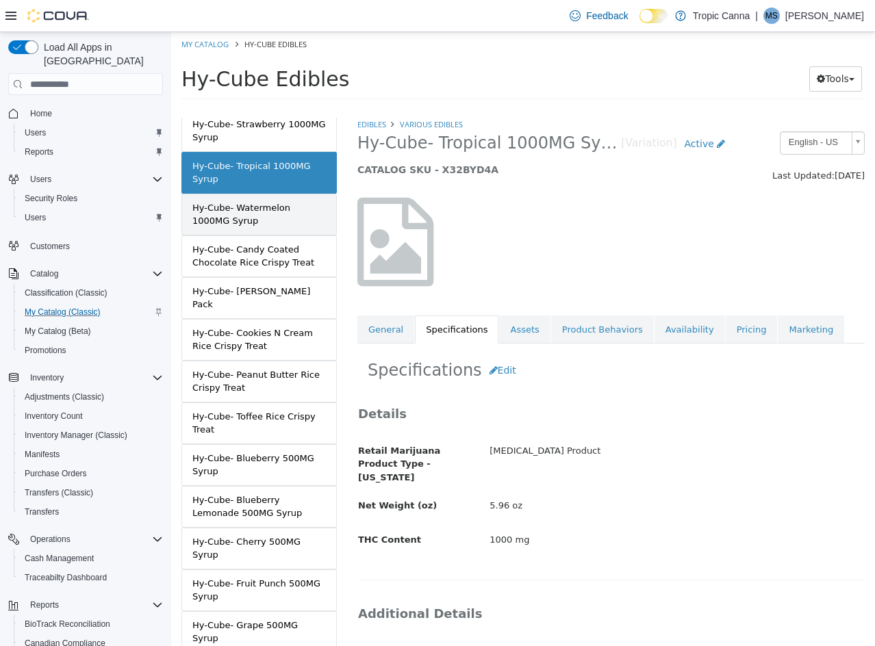
click at [272, 220] on div "Hy-Cube- Watermelon 1000MG Syrup" at bounding box center [258, 214] width 133 height 27
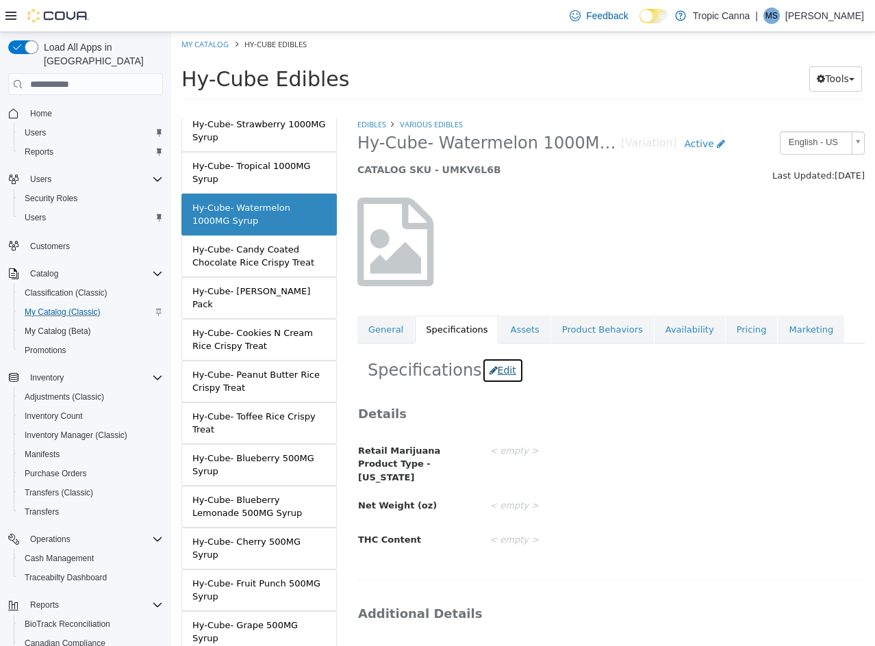
click at [495, 374] on button "Edit" at bounding box center [503, 370] width 42 height 25
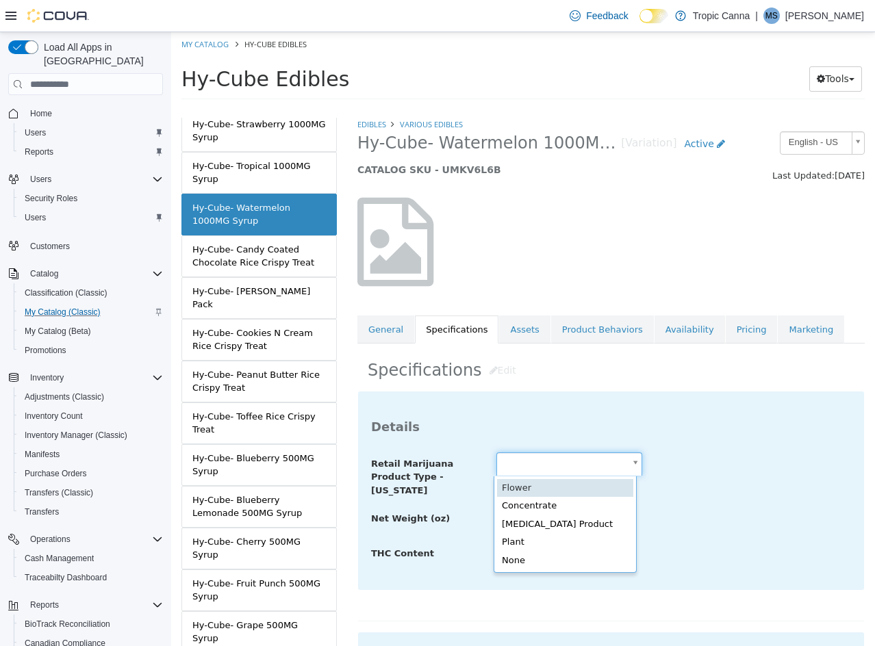
click at [524, 108] on body "Saving Bulk Changes... × Saved changes My Catalog Hy-Cube Edibles Hy-Cube Edibl…" at bounding box center [523, 70] width 704 height 76
type input "**********"
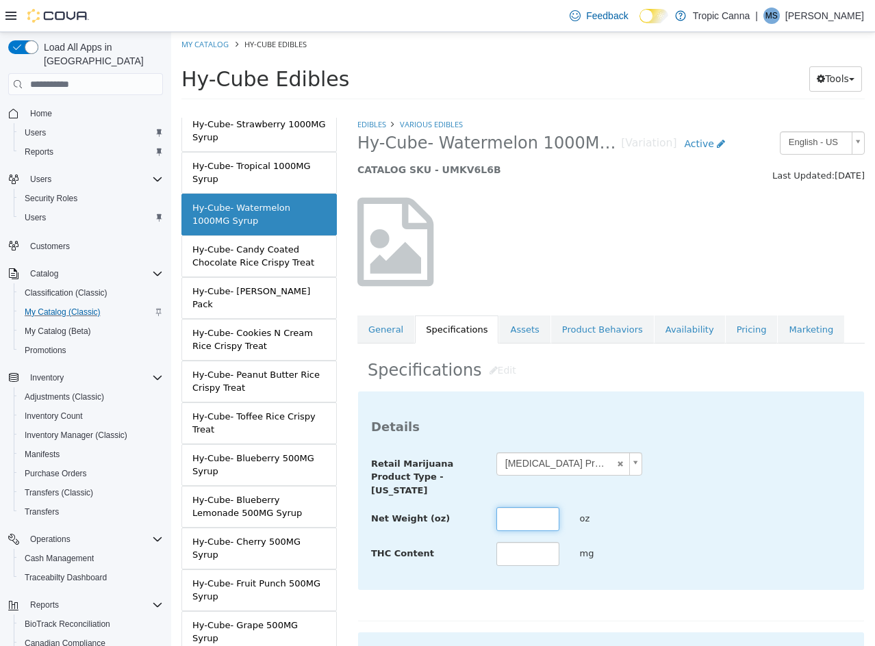
click at [537, 509] on input "text" at bounding box center [527, 519] width 63 height 24
type input "****"
click at [741, 500] on div "**********" at bounding box center [611, 509] width 480 height 115
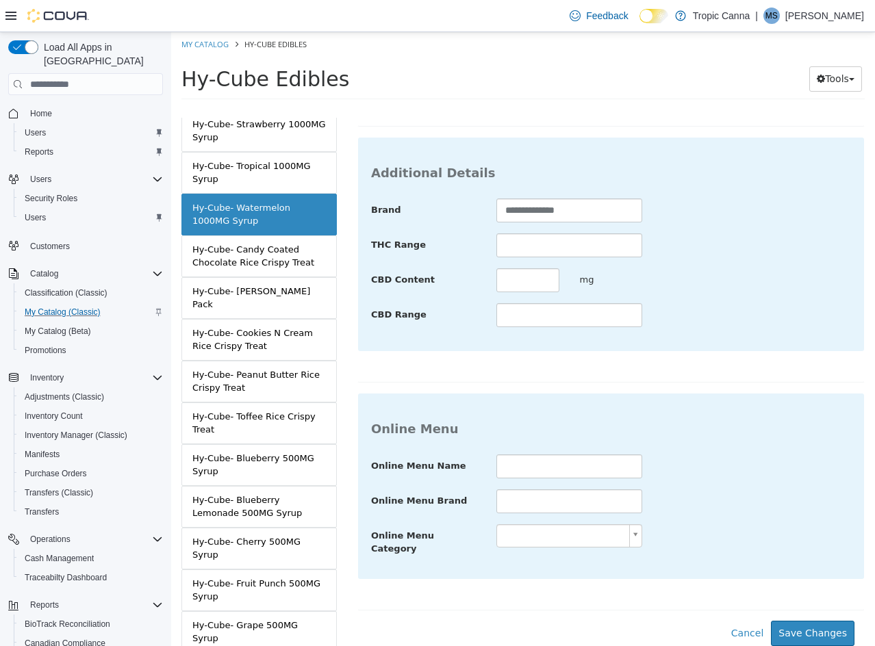
scroll to position [499, 0]
click at [809, 626] on button "Save Changes" at bounding box center [813, 633] width 84 height 25
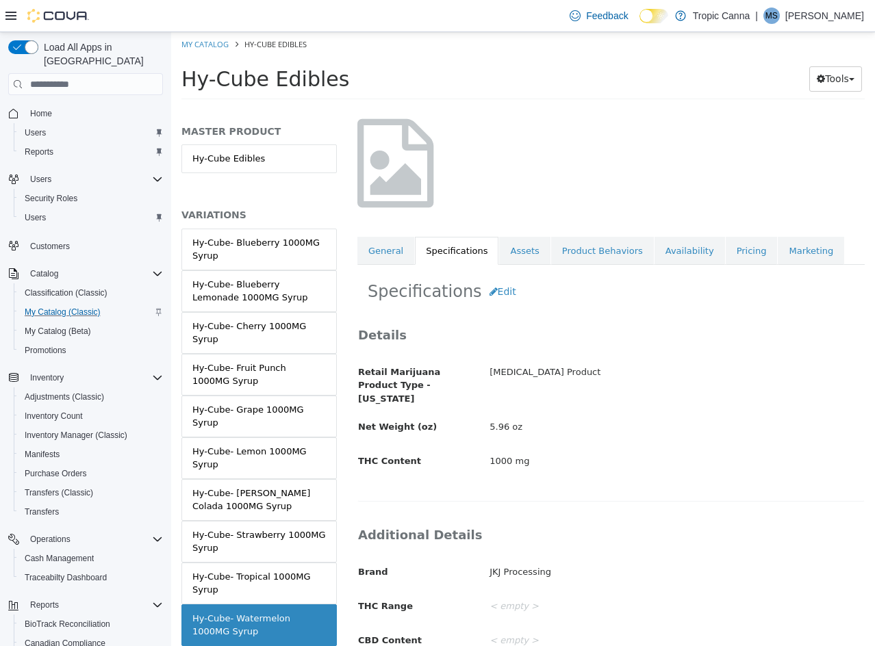
scroll to position [0, 0]
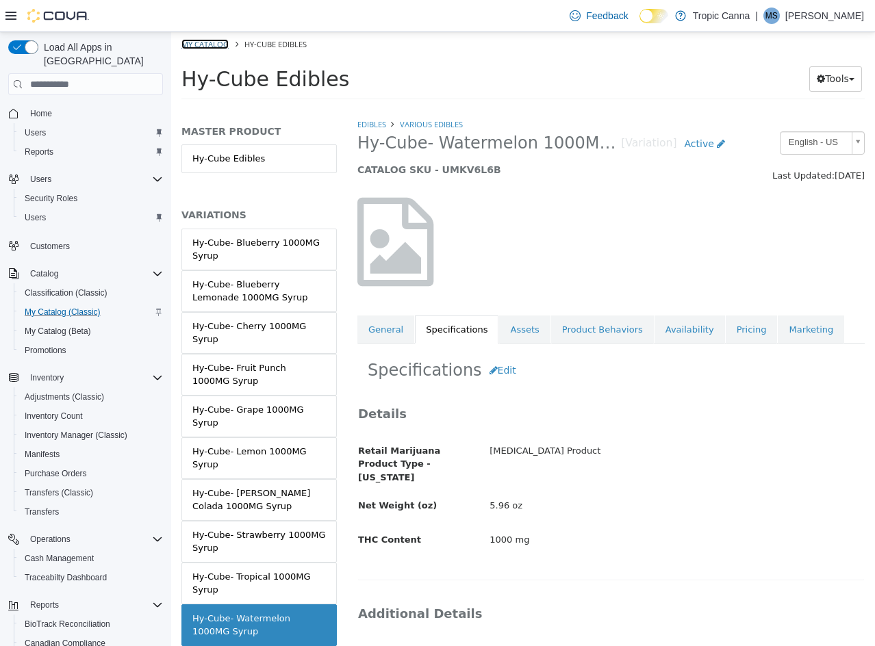
click at [207, 44] on link "My Catalog" at bounding box center [204, 44] width 47 height 10
select select "**********"
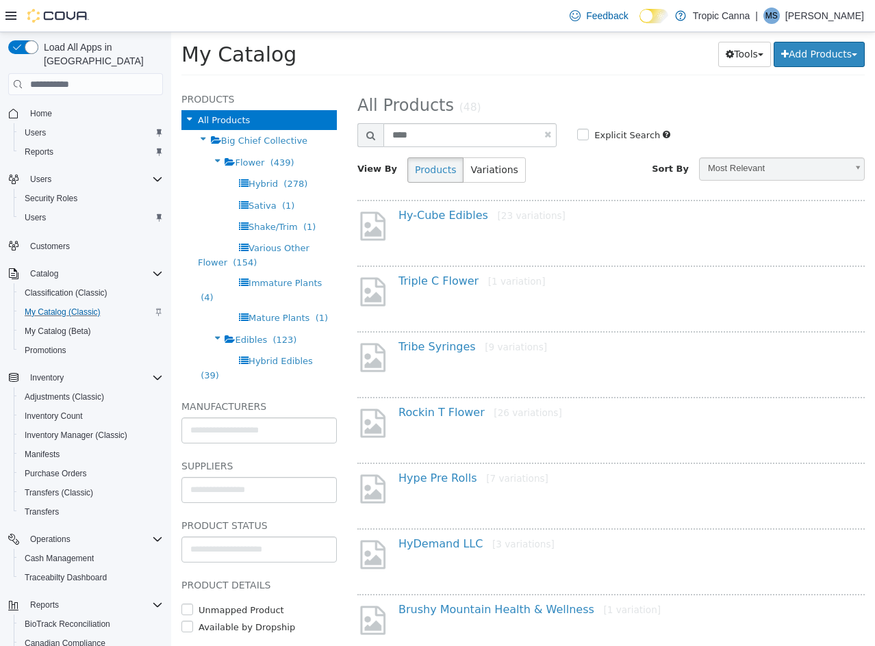
click at [545, 135] on link at bounding box center [547, 134] width 7 height 9
select select "**********"
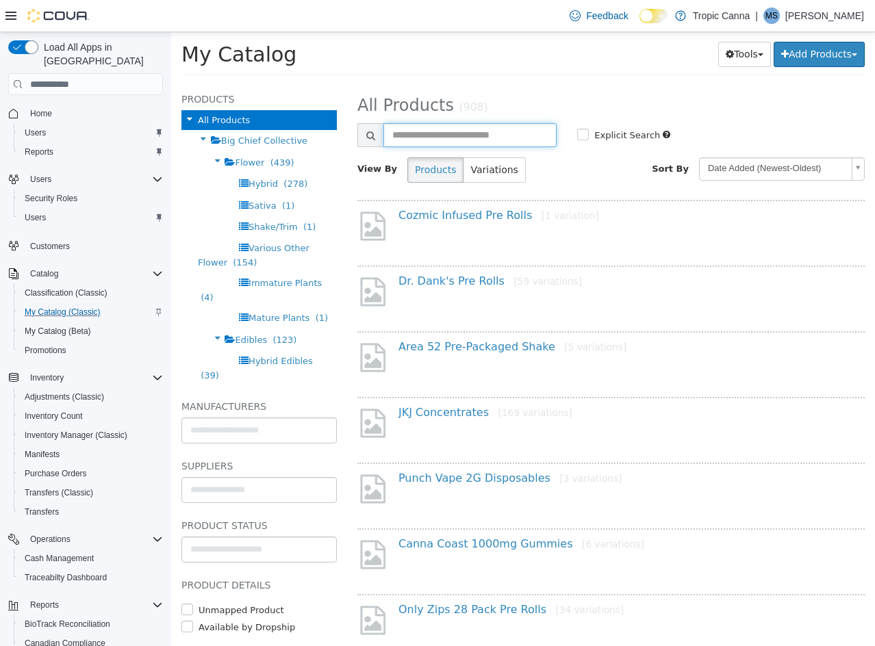
click at [458, 131] on input "text" at bounding box center [469, 135] width 173 height 24
type input "*********"
select select "**********"
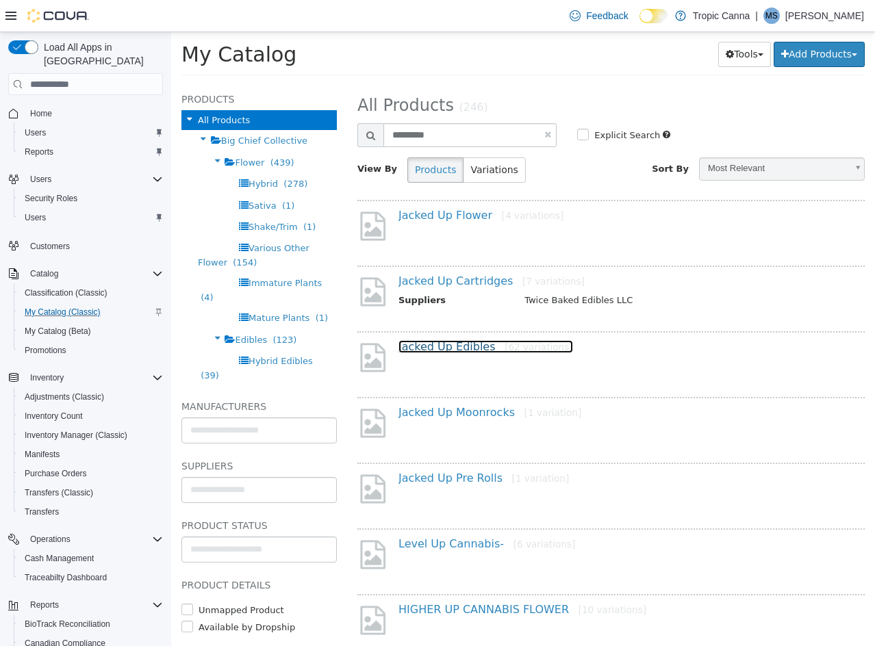
click at [444, 350] on link "Jacked Up Edibles [62 variations]" at bounding box center [485, 346] width 175 height 13
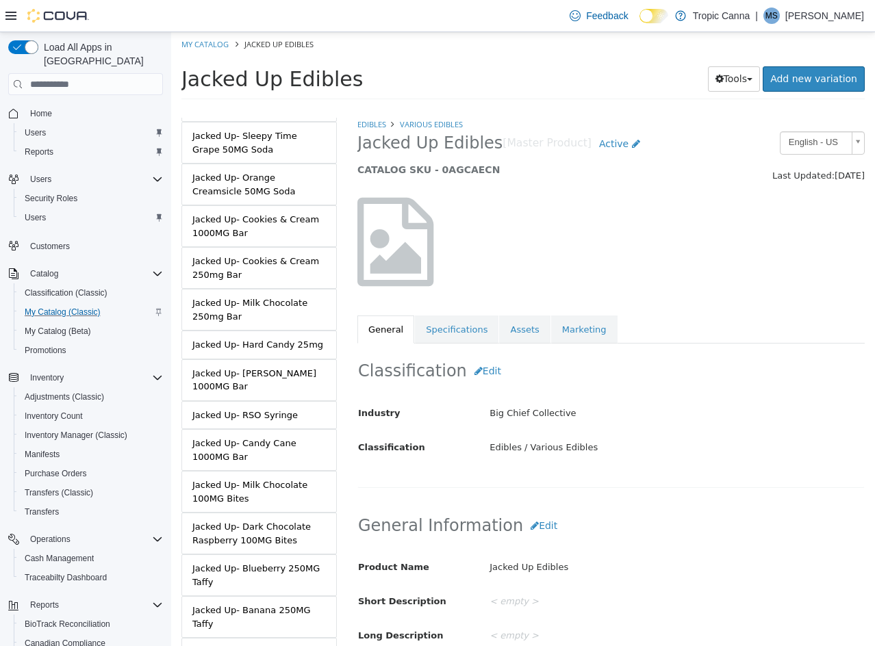
click at [307, 448] on div "Jacked Up- Candy Cane 1000MG Bar" at bounding box center [258, 450] width 133 height 27
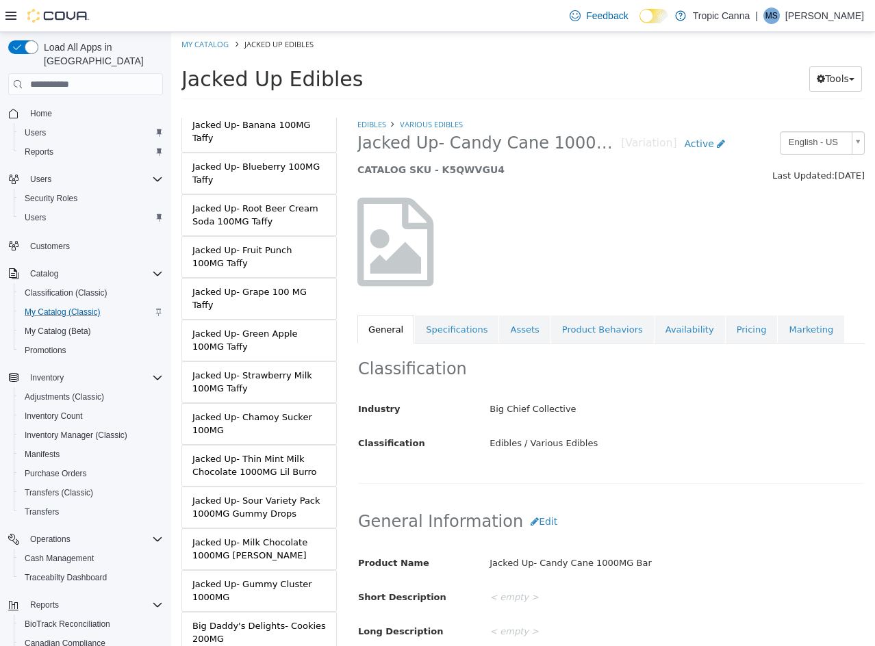
scroll to position [2111, 0]
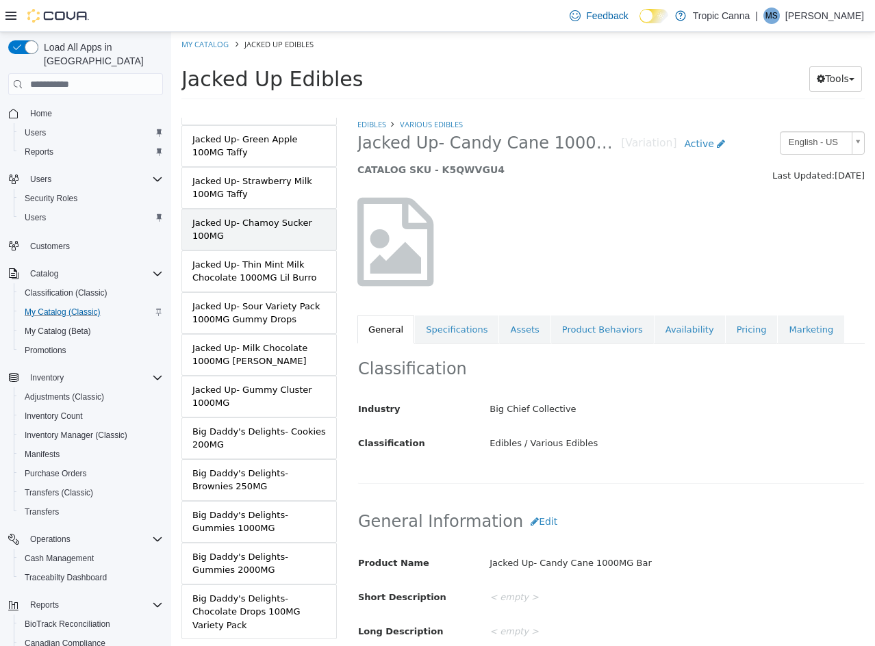
click at [277, 209] on link "Jacked Up- Chamoy Sucker 100MG" at bounding box center [258, 230] width 155 height 42
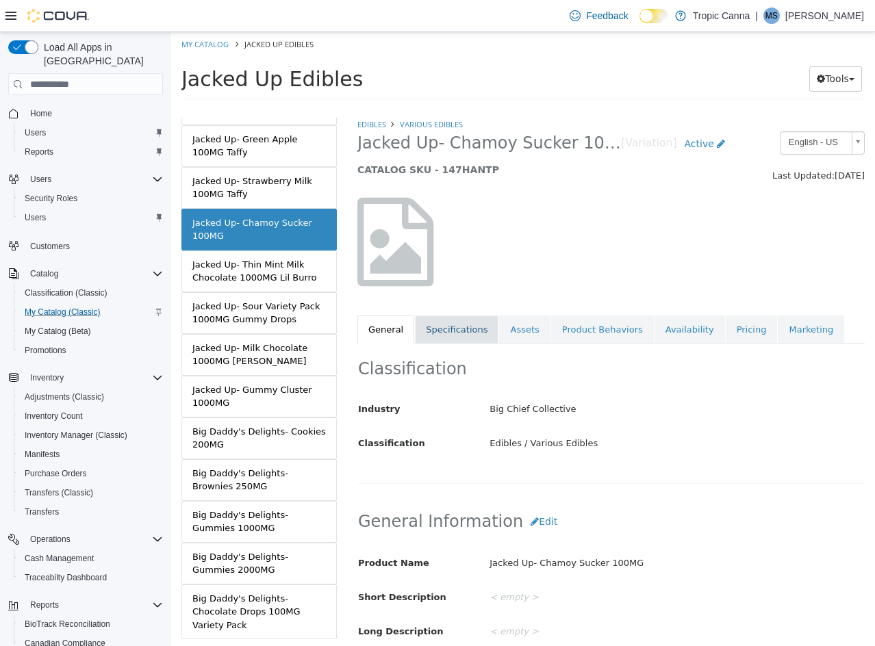
click at [472, 334] on link "Specifications" at bounding box center [457, 330] width 84 height 29
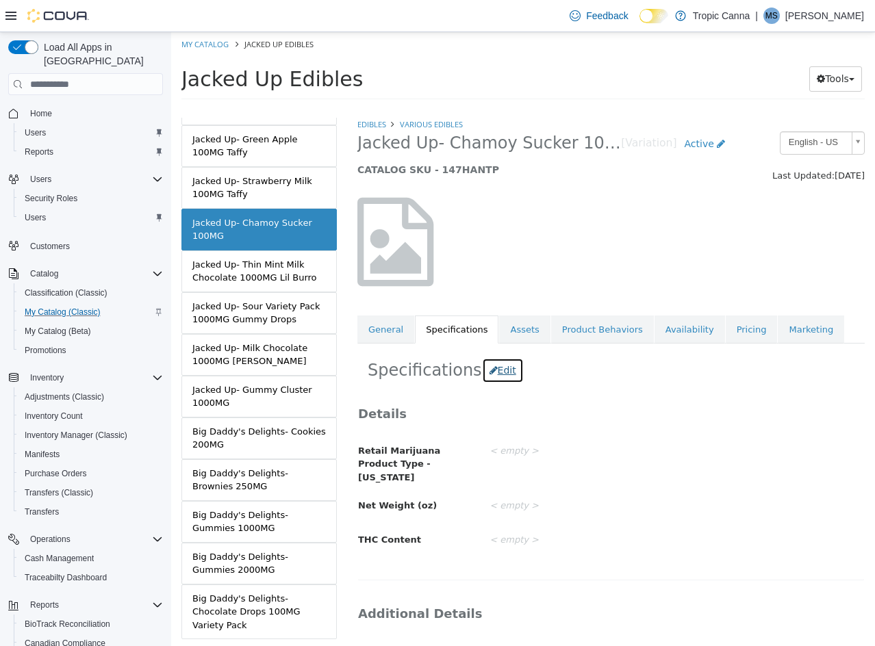
click at [496, 366] on button "Edit" at bounding box center [503, 370] width 42 height 25
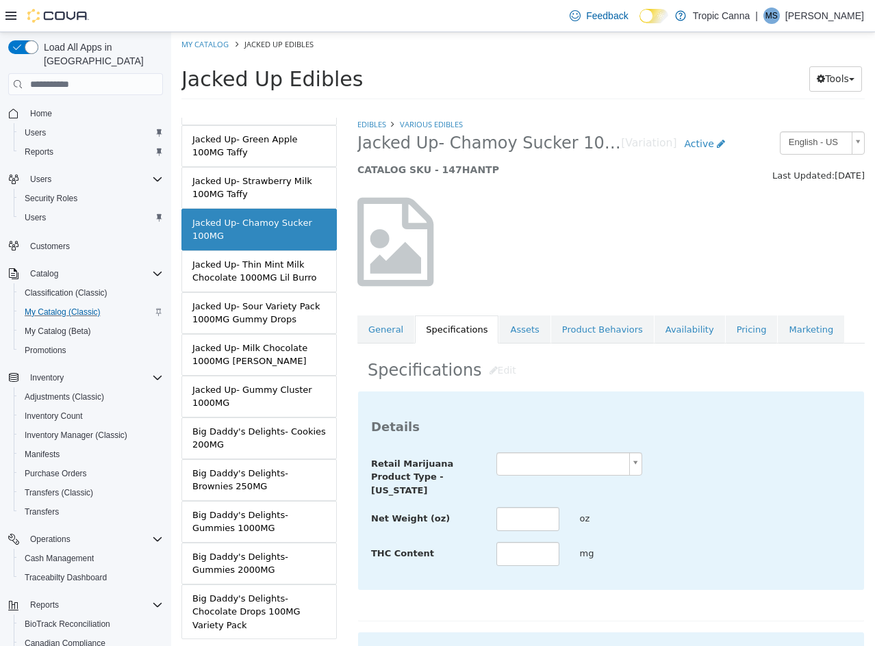
click at [569, 108] on body "Saving Bulk Changes... × Saved changes My Catalog Jacked Up Edibles Jacked Up E…" at bounding box center [523, 70] width 704 height 76
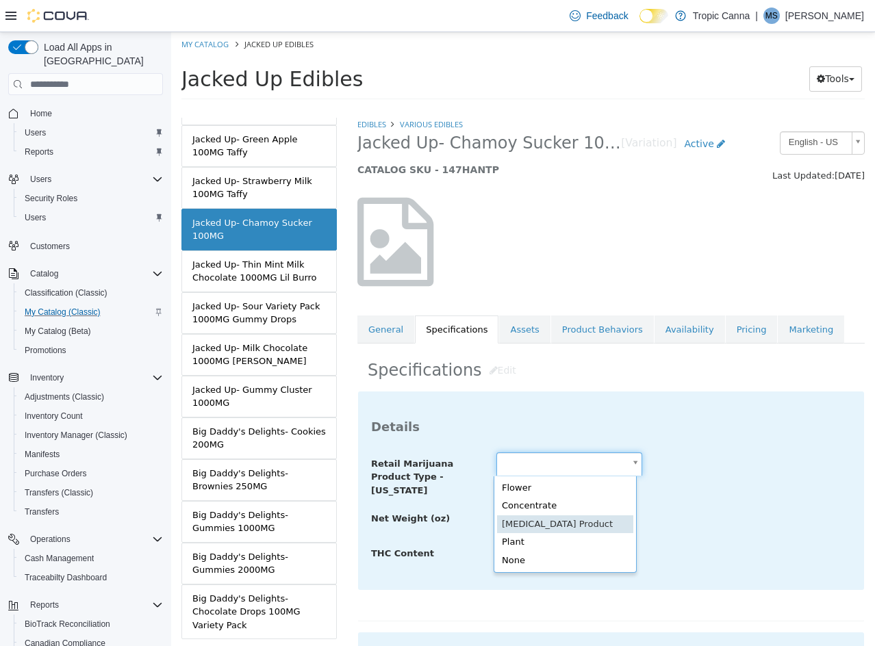
type input "**********"
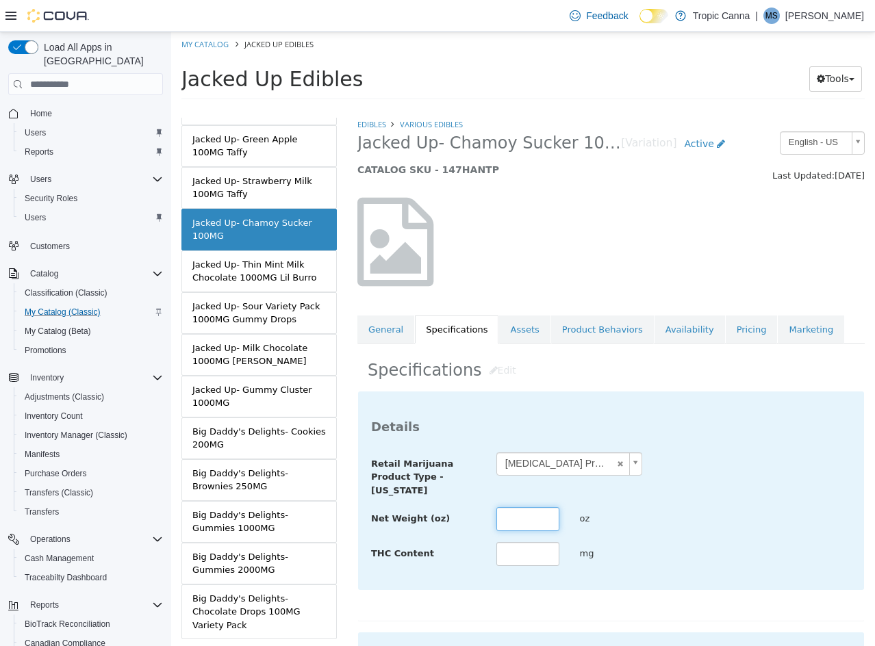
click at [535, 511] on input "text" at bounding box center [527, 519] width 63 height 24
click at [517, 509] on input "text" at bounding box center [527, 519] width 63 height 24
type input "***"
drag, startPoint x: 523, startPoint y: 567, endPoint x: 523, endPoint y: 559, distance: 8.2
click at [523, 561] on div "**********" at bounding box center [611, 491] width 506 height 198
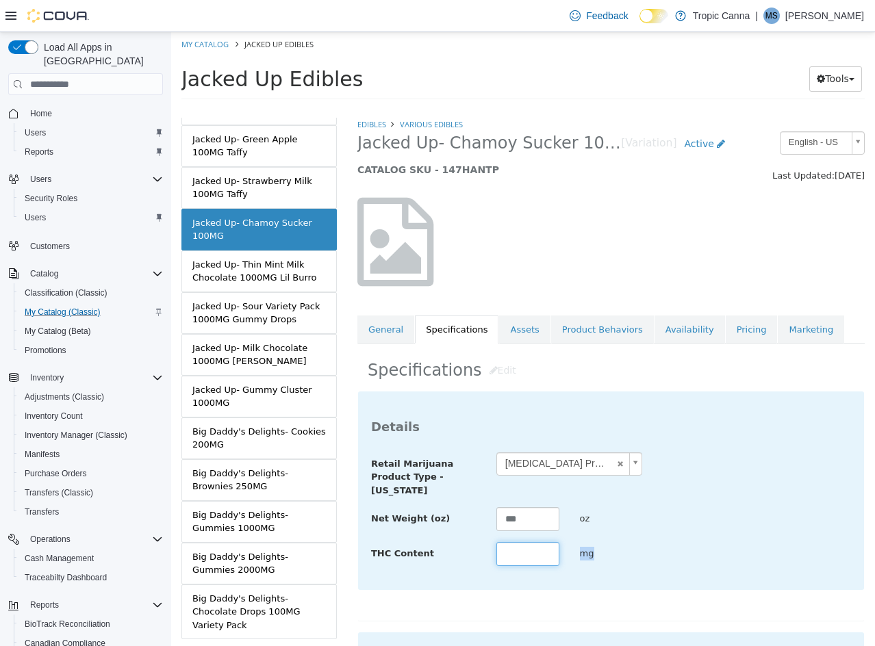
click at [523, 559] on input "text" at bounding box center [527, 554] width 63 height 24
type input "***"
click at [690, 515] on div "Net Weight (oz) *** oz" at bounding box center [611, 519] width 500 height 25
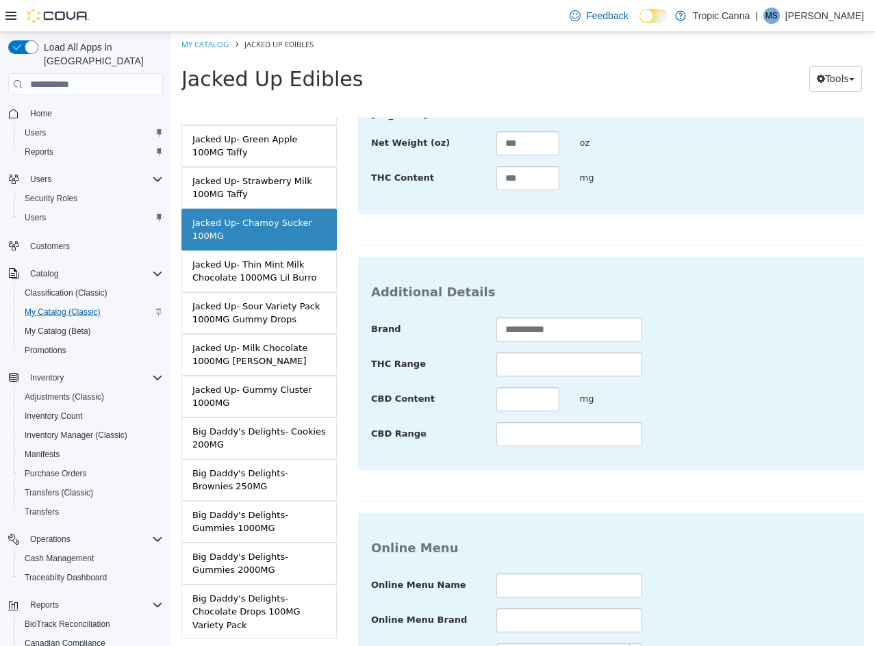
scroll to position [499, 0]
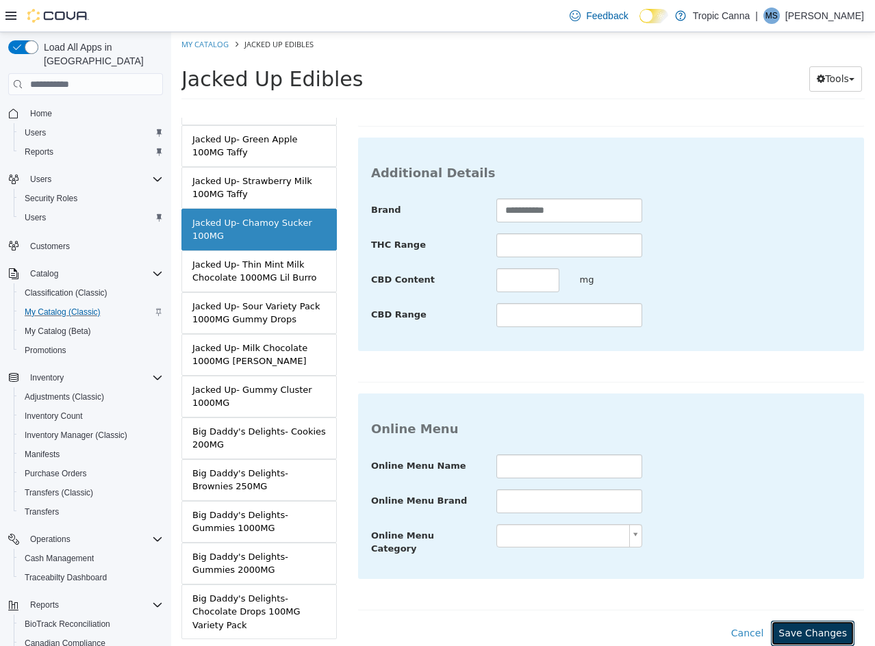
click at [825, 629] on button "Save Changes" at bounding box center [813, 633] width 84 height 25
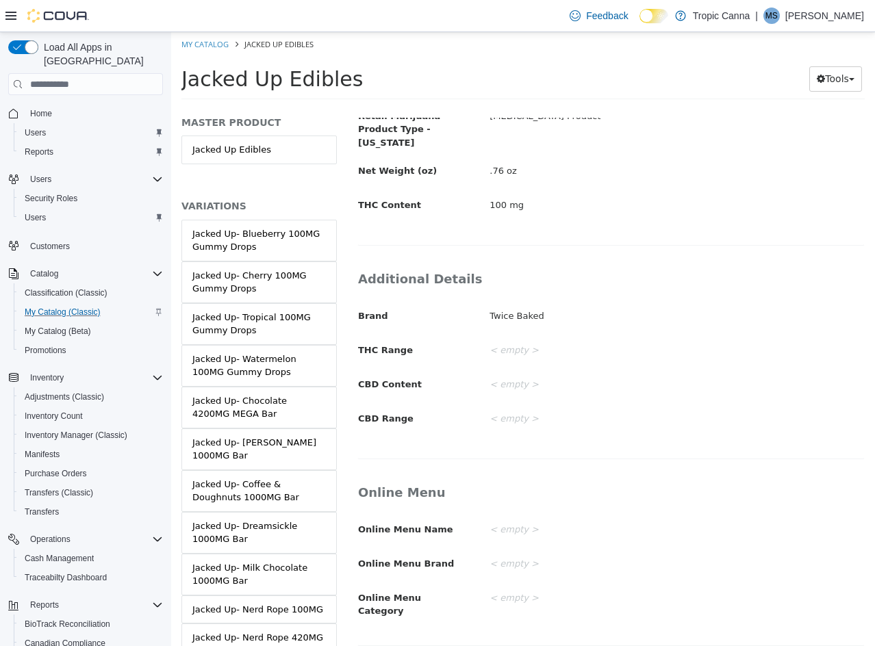
scroll to position [0, 0]
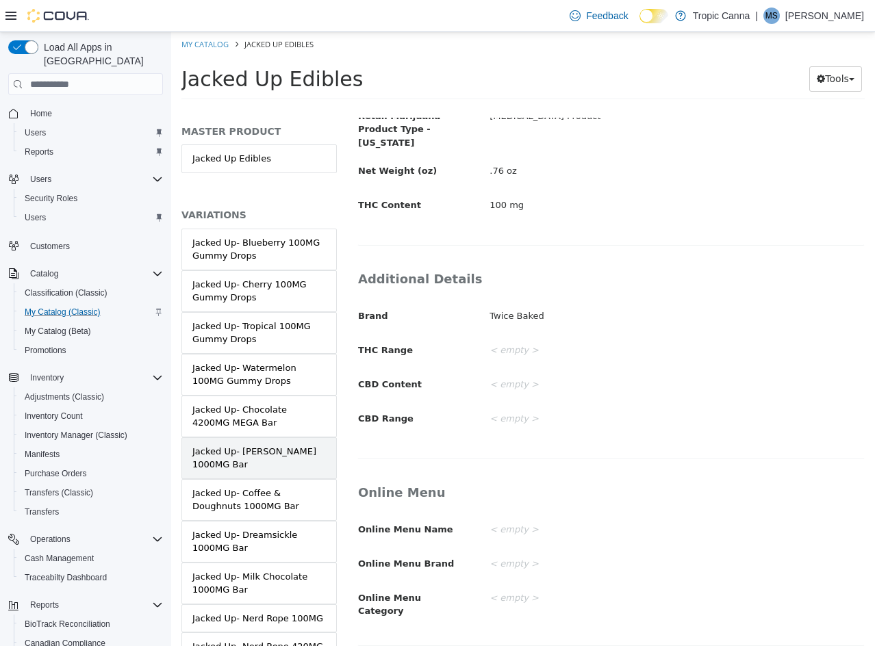
click at [297, 457] on div "Jacked Up- [PERSON_NAME] 1000MG Bar" at bounding box center [258, 458] width 133 height 27
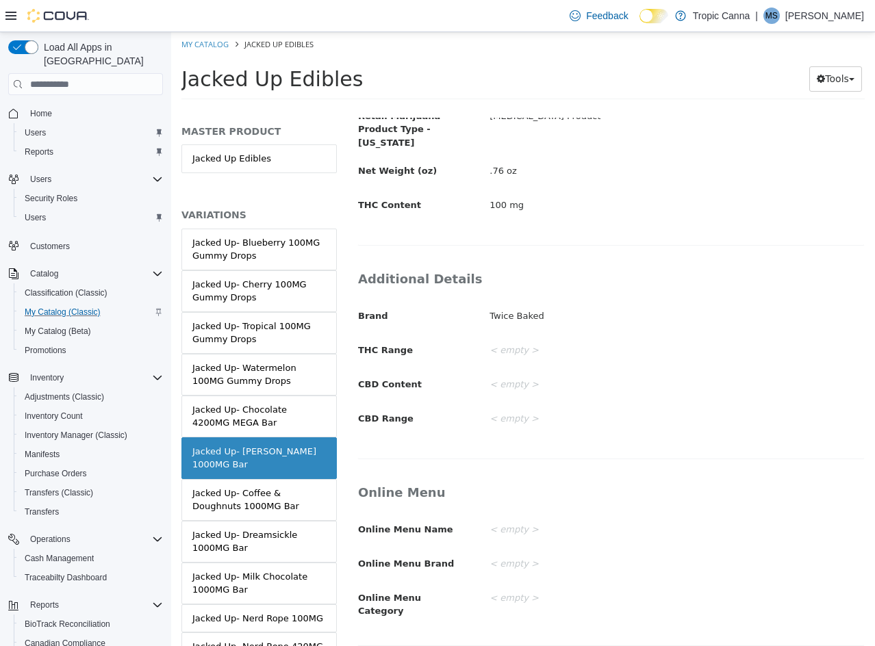
scroll to position [333, 0]
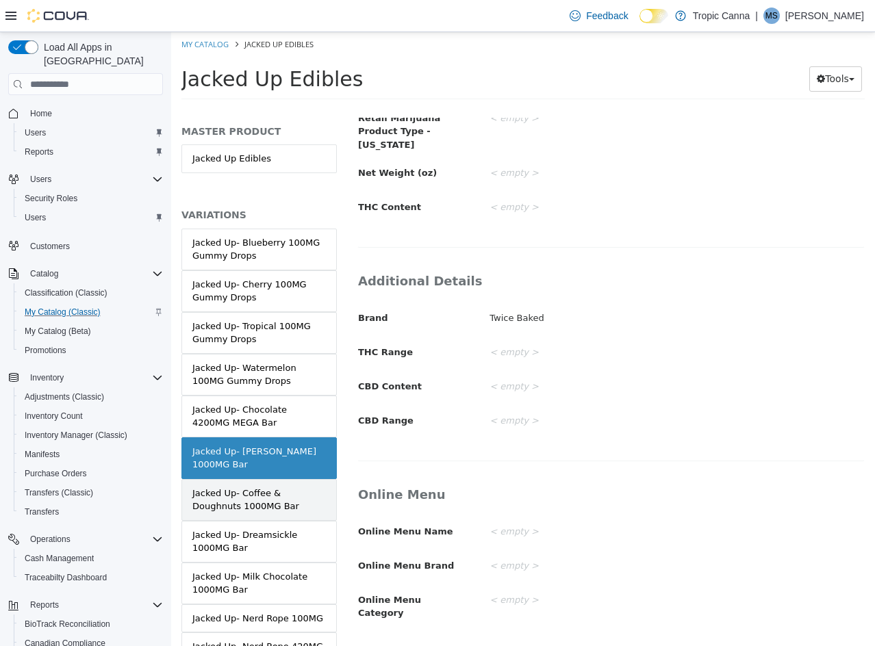
click at [287, 496] on div "Jacked Up- Coffee & Doughnuts 1000MG Bar" at bounding box center [258, 500] width 133 height 27
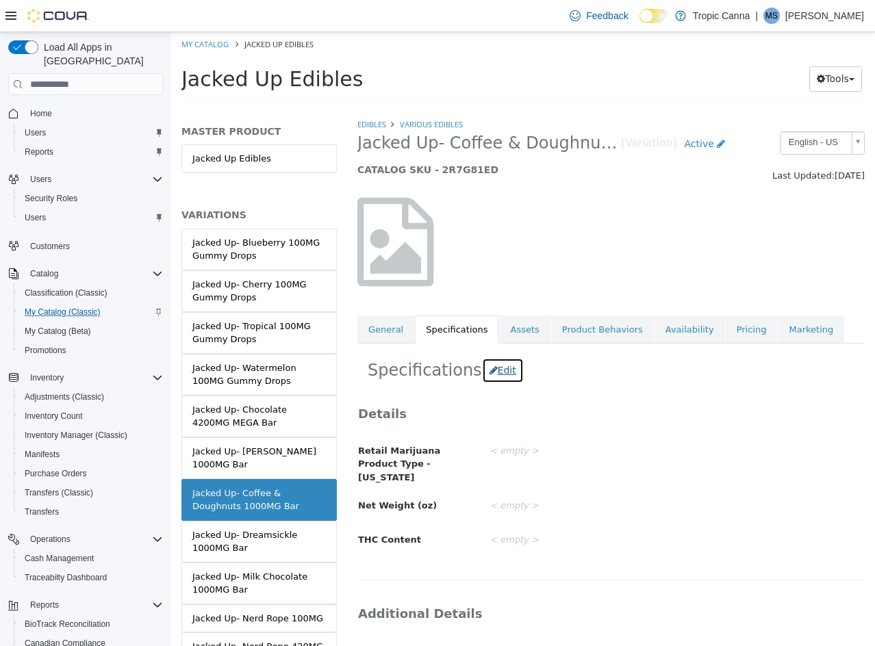
click at [496, 367] on button "Edit" at bounding box center [503, 370] width 42 height 25
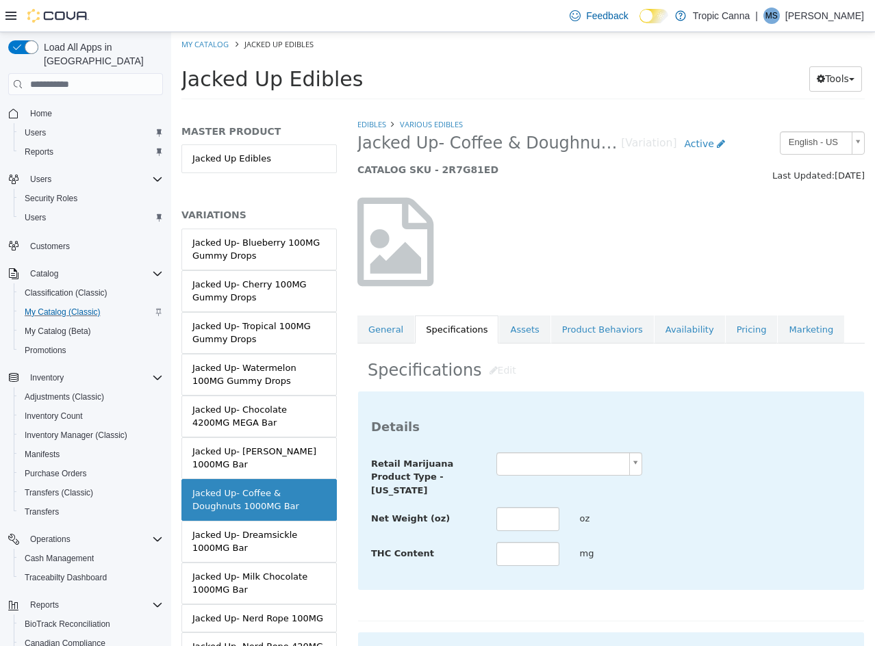
click at [522, 108] on body "Saving Bulk Changes... × Saved changes My Catalog Jacked Up Edibles Jacked Up E…" at bounding box center [523, 70] width 704 height 76
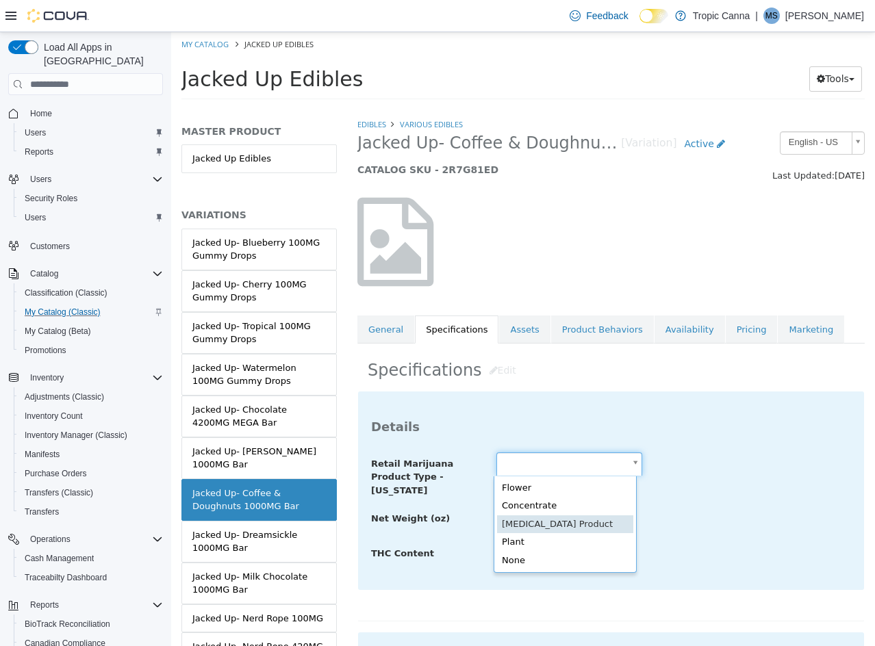
scroll to position [0, 4]
type input "**********"
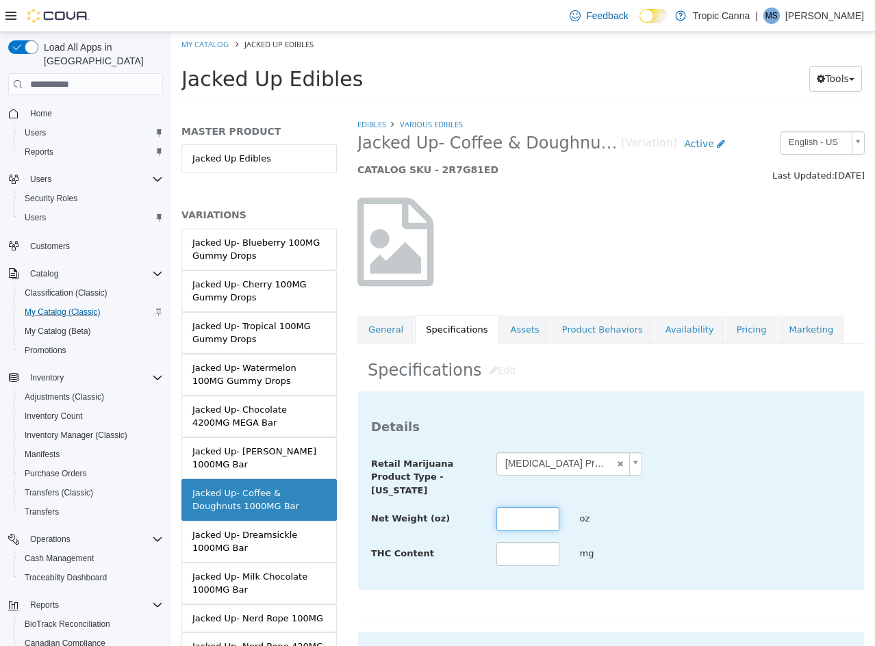
click at [531, 520] on input "text" at bounding box center [527, 519] width 63 height 24
click at [259, 153] on link "Jacked Up Edibles" at bounding box center [258, 158] width 155 height 29
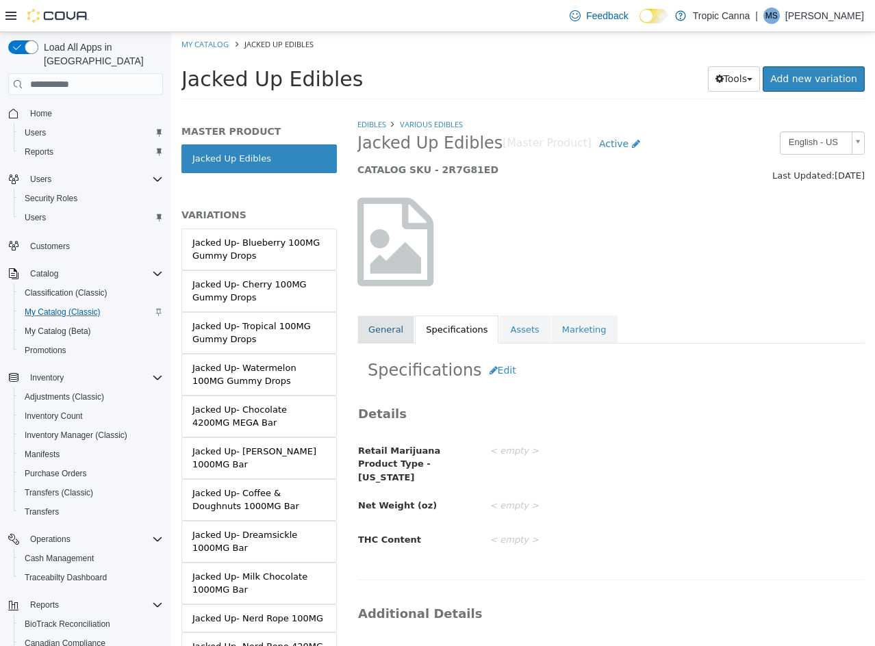
click at [400, 337] on link "General" at bounding box center [385, 330] width 57 height 29
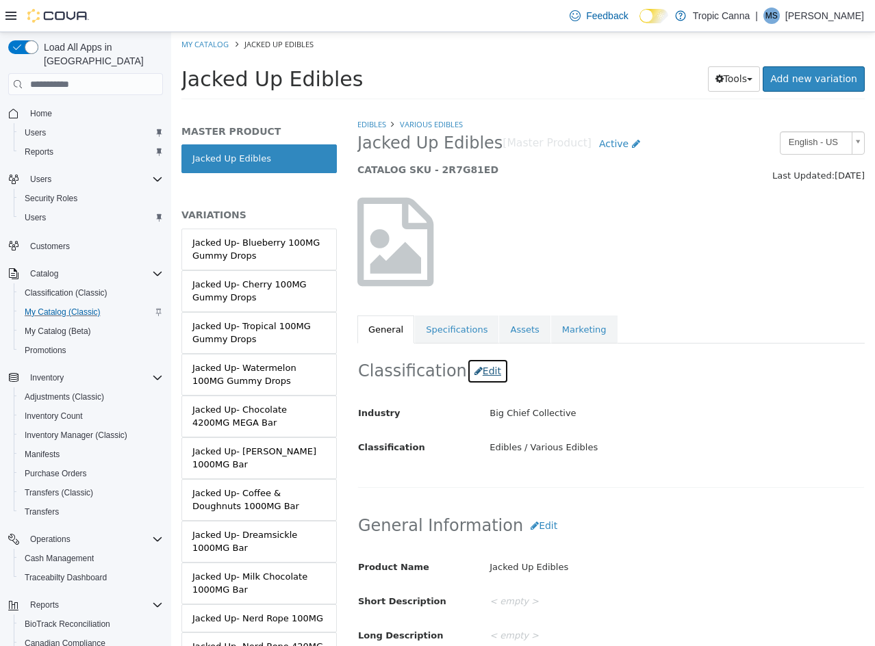
click at [478, 381] on button "Edit" at bounding box center [488, 371] width 42 height 25
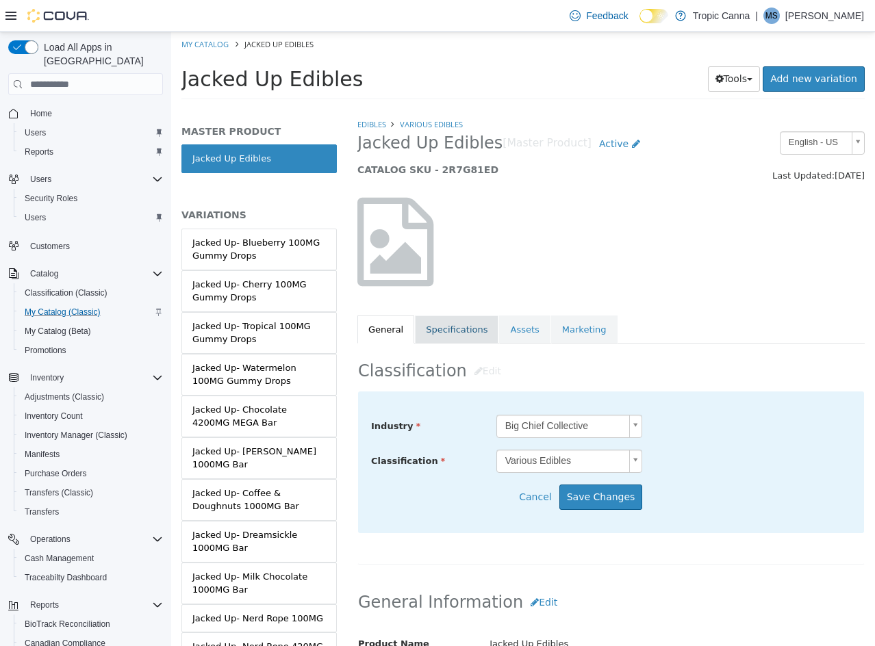
click at [455, 339] on link "Specifications" at bounding box center [457, 330] width 84 height 29
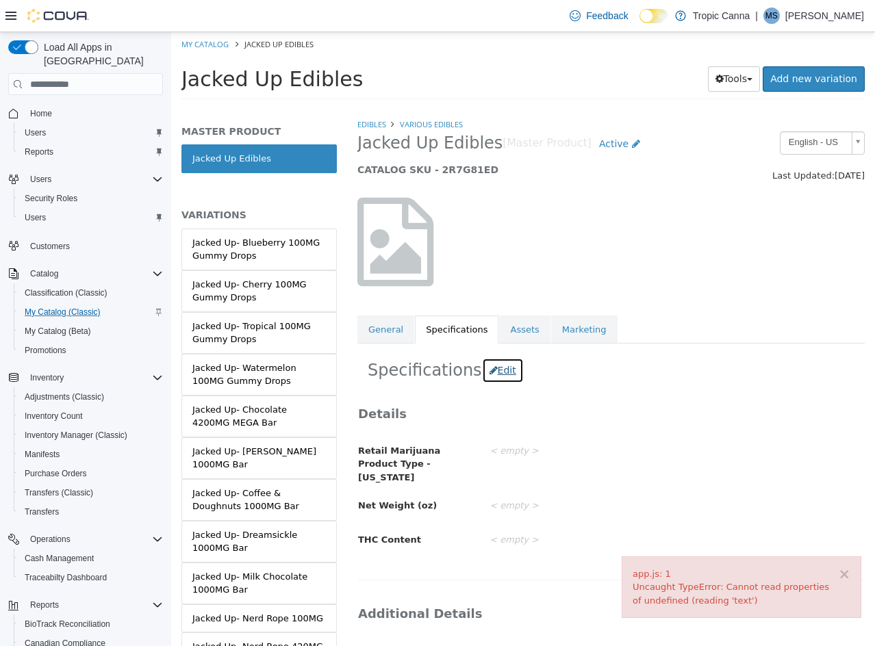
click at [492, 372] on button "Edit" at bounding box center [503, 370] width 42 height 25
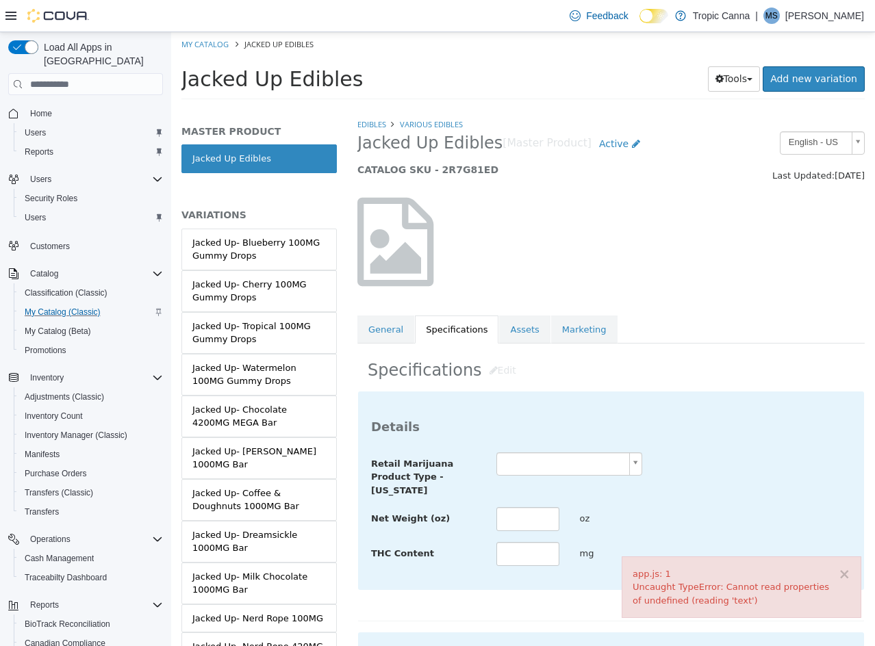
click at [587, 108] on body "× app.js: 1 Uncaught TypeError: Cannot read properties of undefined (reading 't…" at bounding box center [523, 70] width 704 height 76
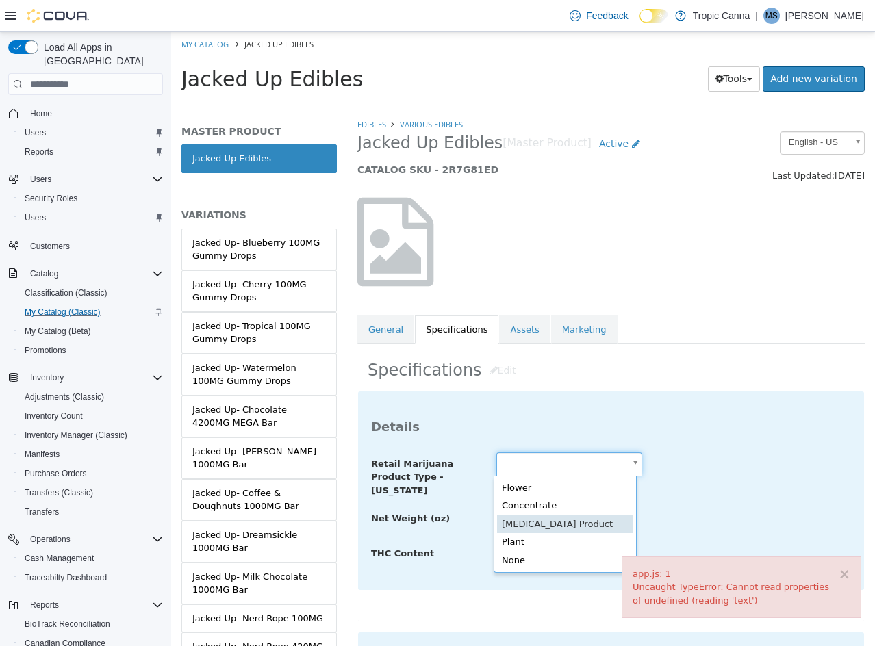
type input "**********"
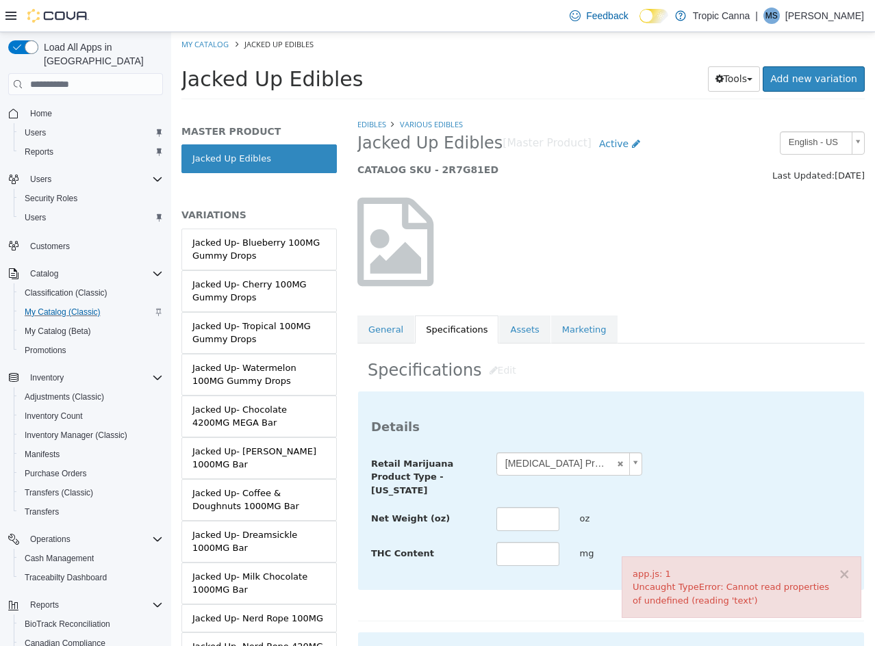
click at [717, 458] on div "**********" at bounding box center [611, 474] width 500 height 45
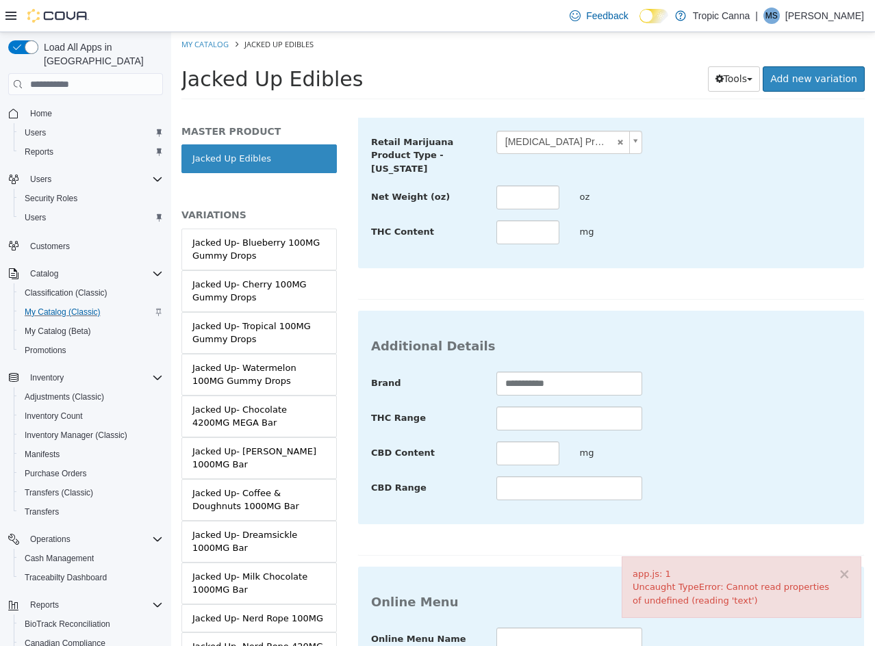
scroll to position [479, 0]
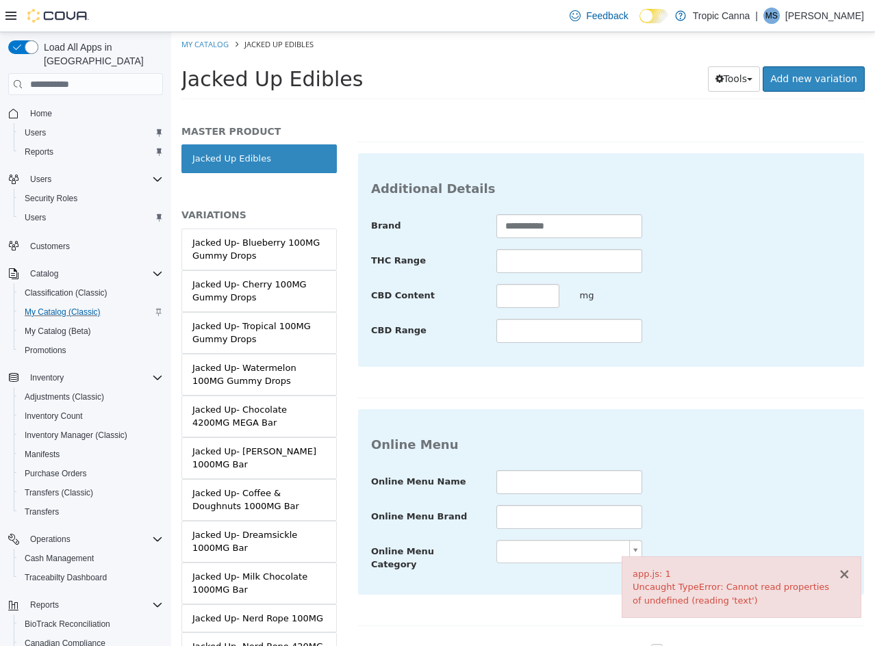
click at [849, 572] on button "×" at bounding box center [844, 574] width 12 height 14
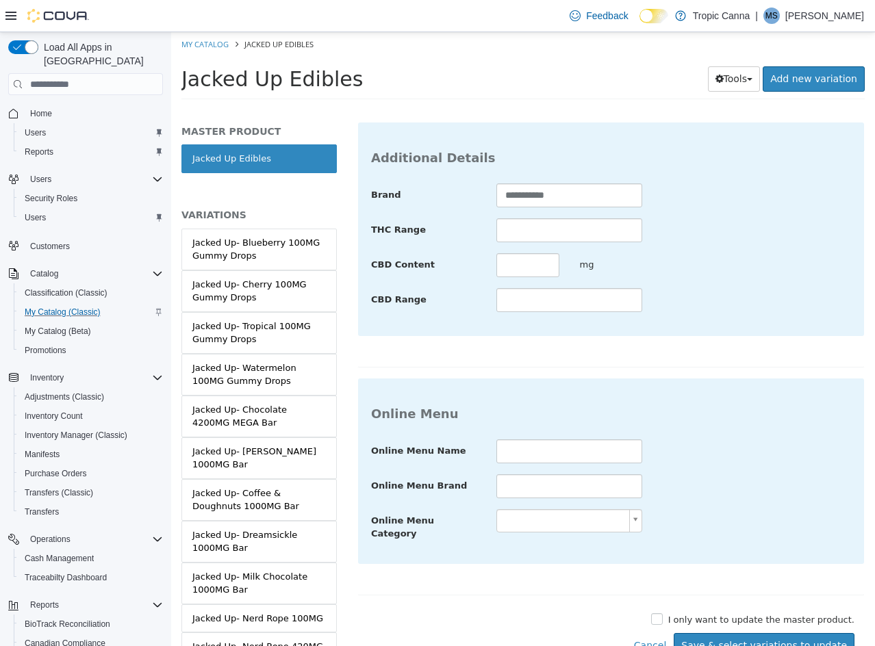
scroll to position [527, 0]
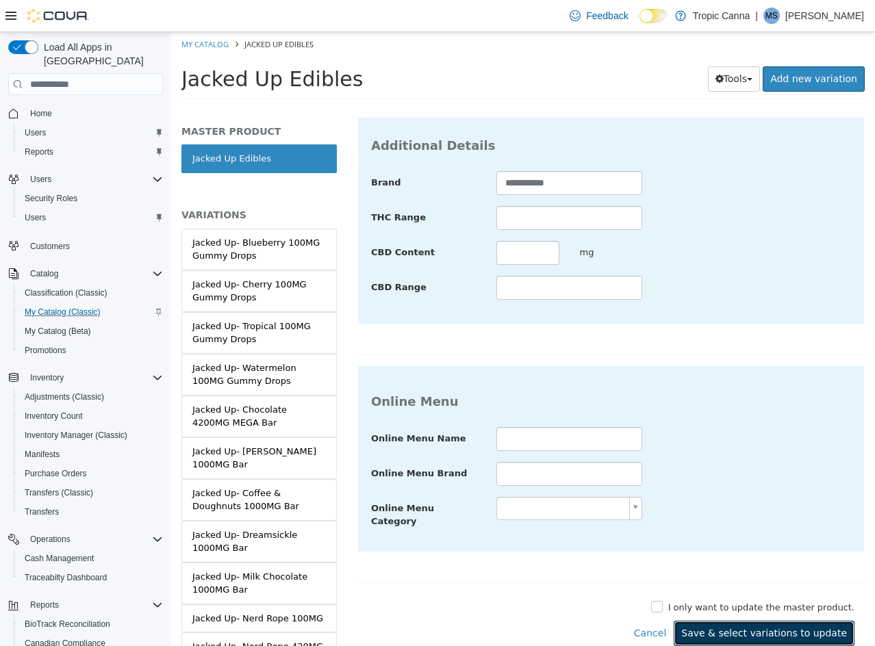
click at [820, 621] on button "Save & select variations to update" at bounding box center [764, 633] width 181 height 25
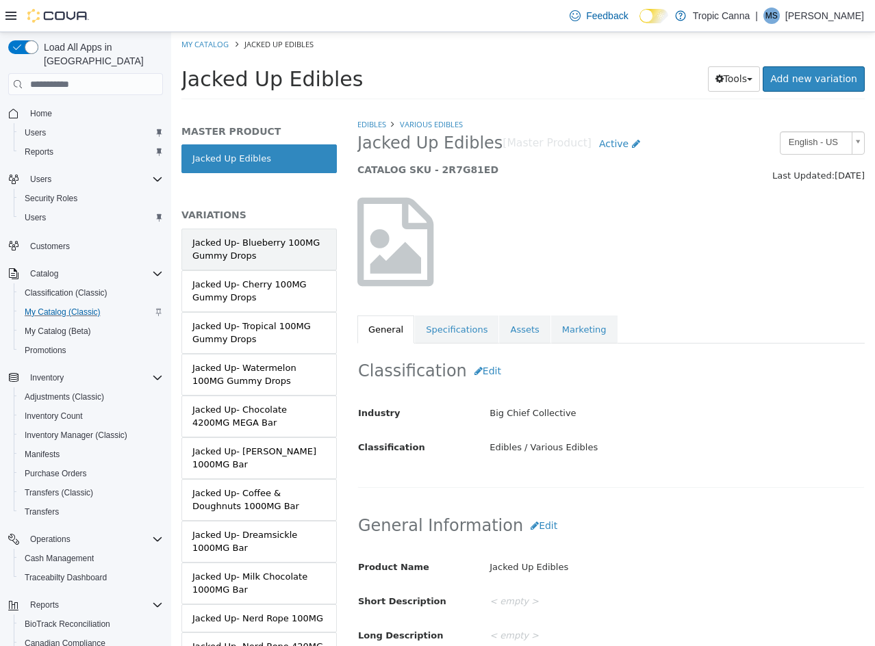
click at [285, 236] on div "Jacked Up- Blueberry 100MG Gummy Drops" at bounding box center [258, 249] width 133 height 27
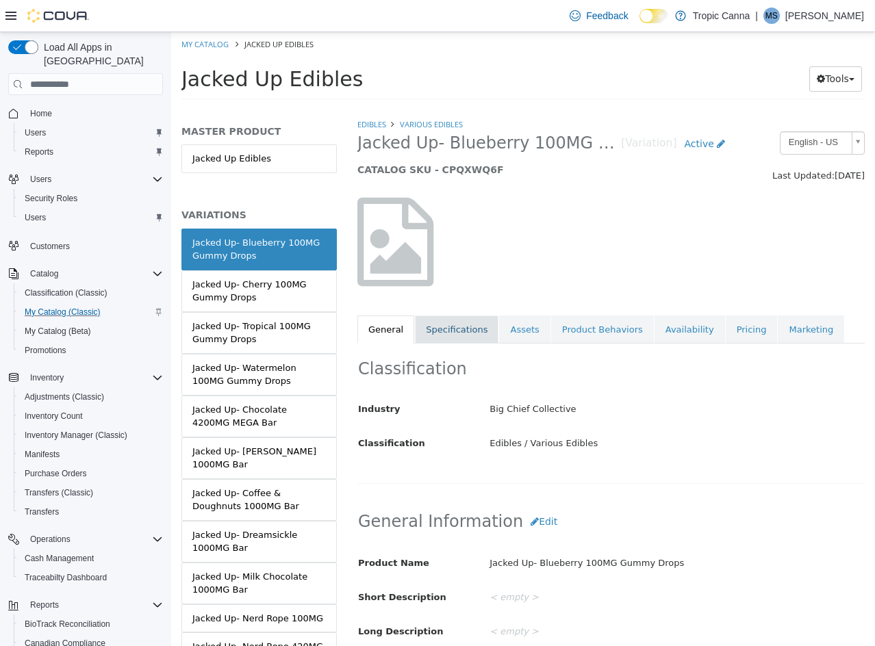
click at [463, 324] on link "Specifications" at bounding box center [457, 330] width 84 height 29
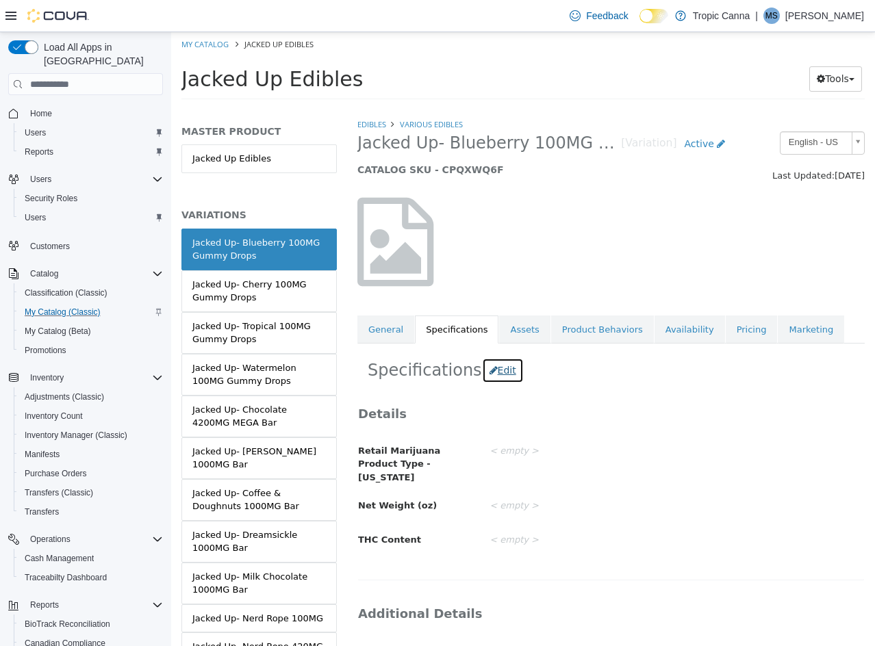
click at [494, 374] on button "Edit" at bounding box center [503, 370] width 42 height 25
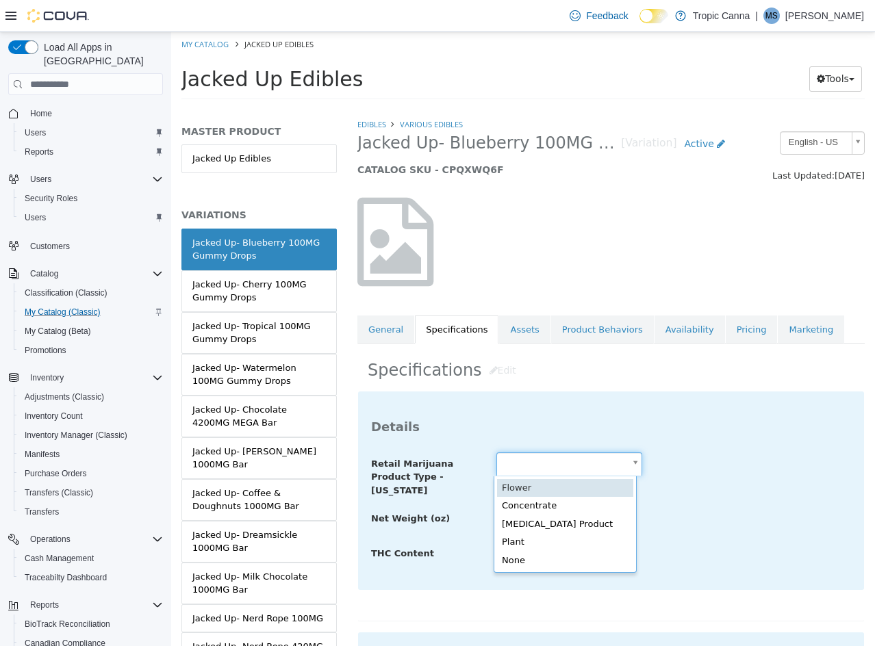
click at [569, 108] on body "Saving Bulk Changes... × Saved changes My Catalog Jacked Up Edibles Jacked Up E…" at bounding box center [523, 70] width 704 height 76
type input "**********"
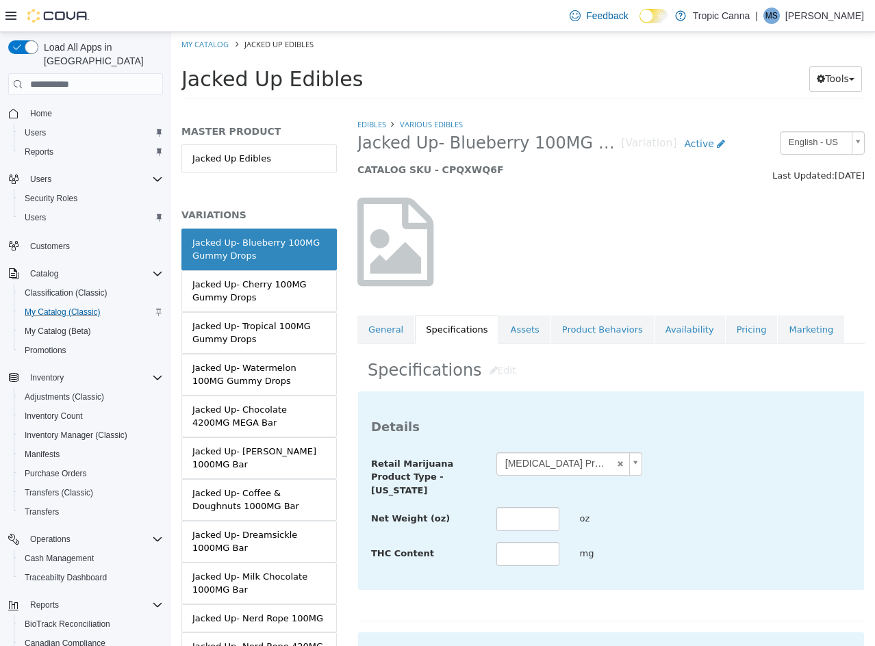
click at [712, 496] on div "**********" at bounding box center [611, 474] width 500 height 45
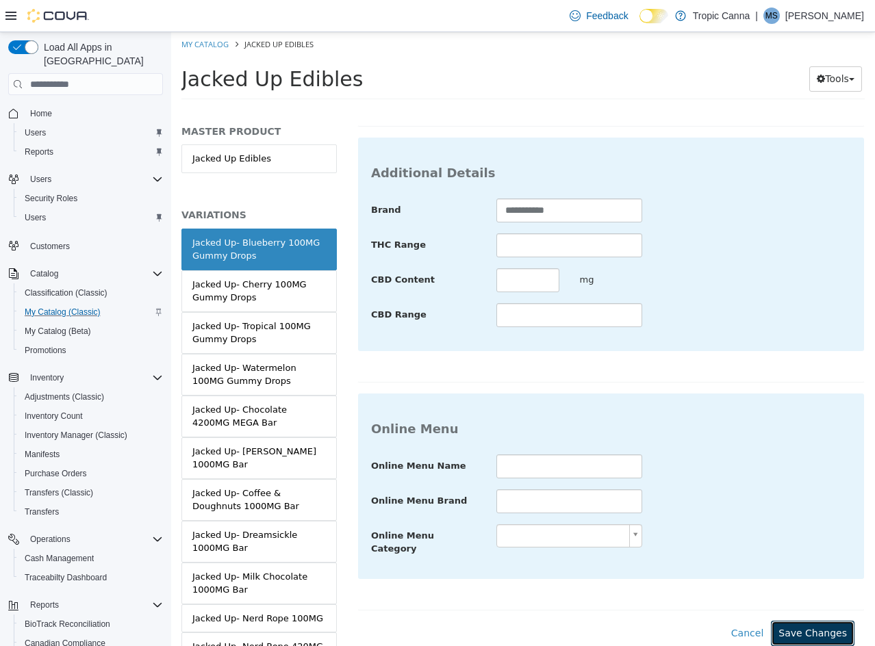
click at [774, 625] on button "Save Changes" at bounding box center [813, 633] width 84 height 25
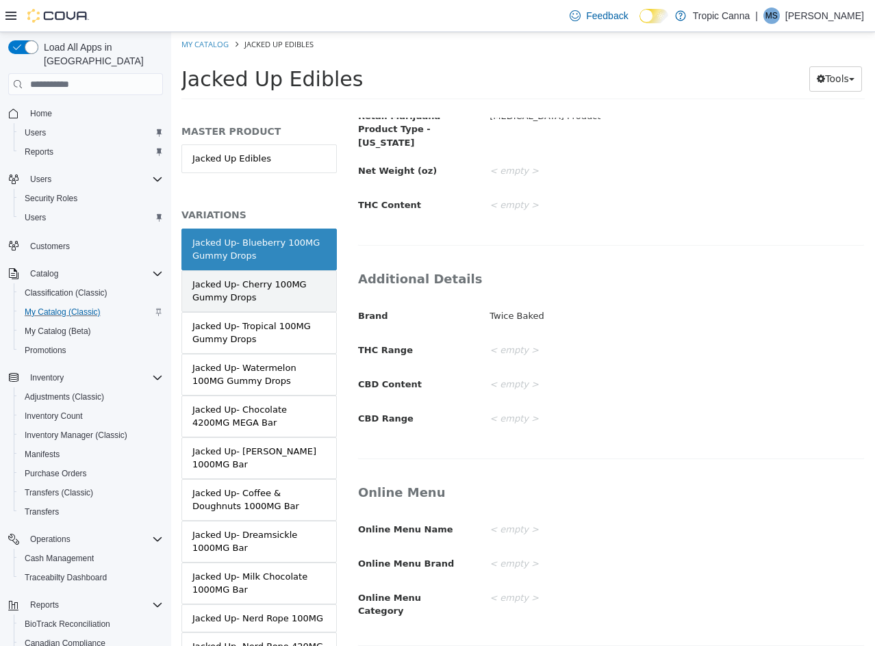
click at [261, 303] on div "Jacked Up- Cherry 100MG Gummy Drops" at bounding box center [258, 291] width 133 height 27
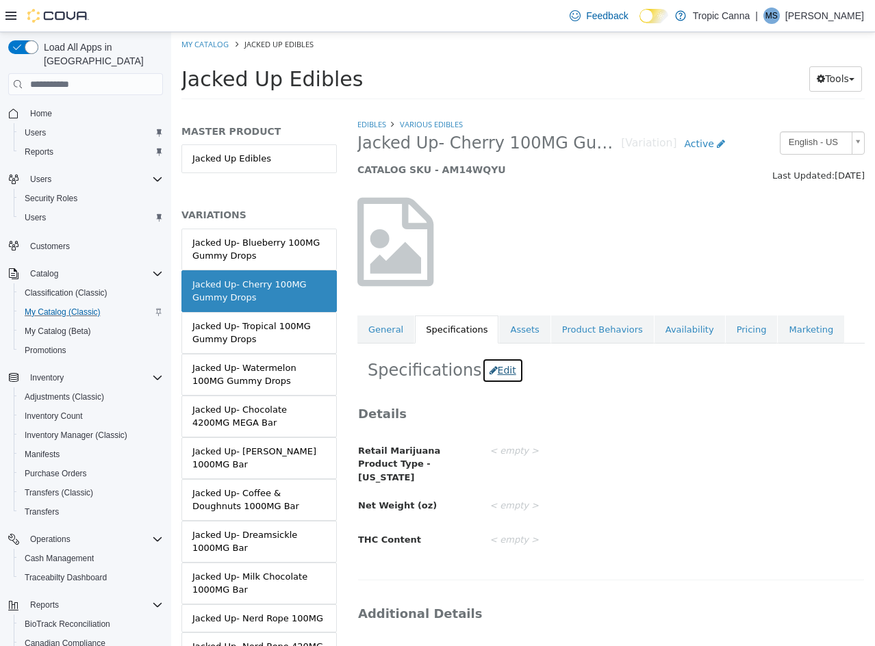
click at [496, 370] on button "Edit" at bounding box center [503, 370] width 42 height 25
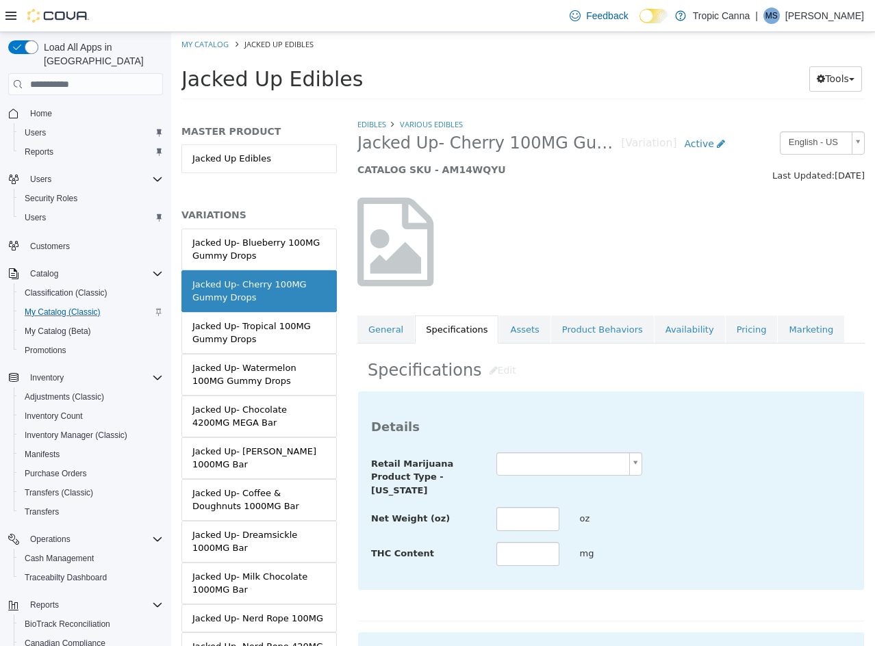
drag, startPoint x: 524, startPoint y: 462, endPoint x: 540, endPoint y: 475, distance: 21.0
click at [526, 108] on body "Saving Bulk Changes... × Saved changes My Catalog Jacked Up Edibles Jacked Up E…" at bounding box center [523, 70] width 704 height 76
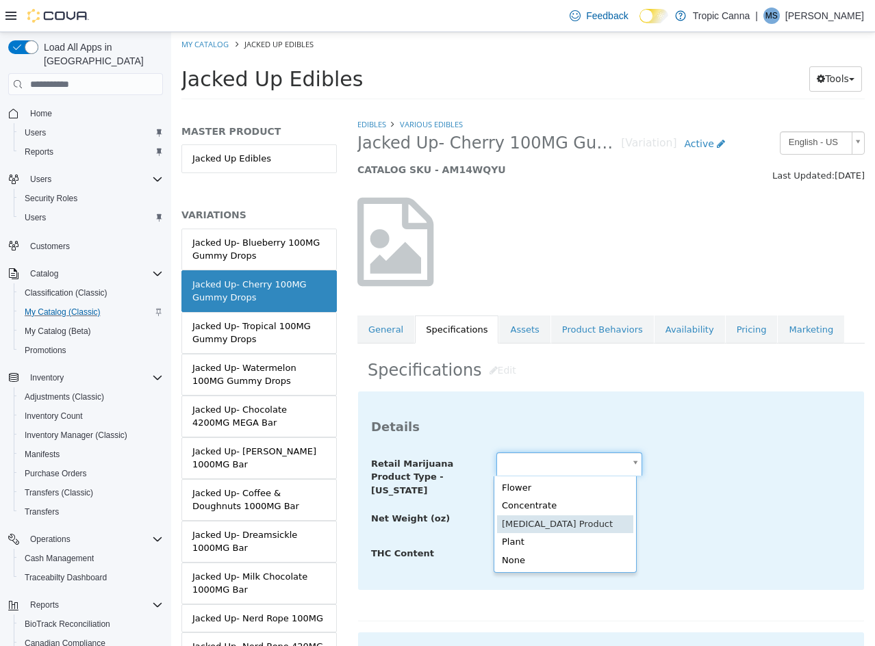
type input "**********"
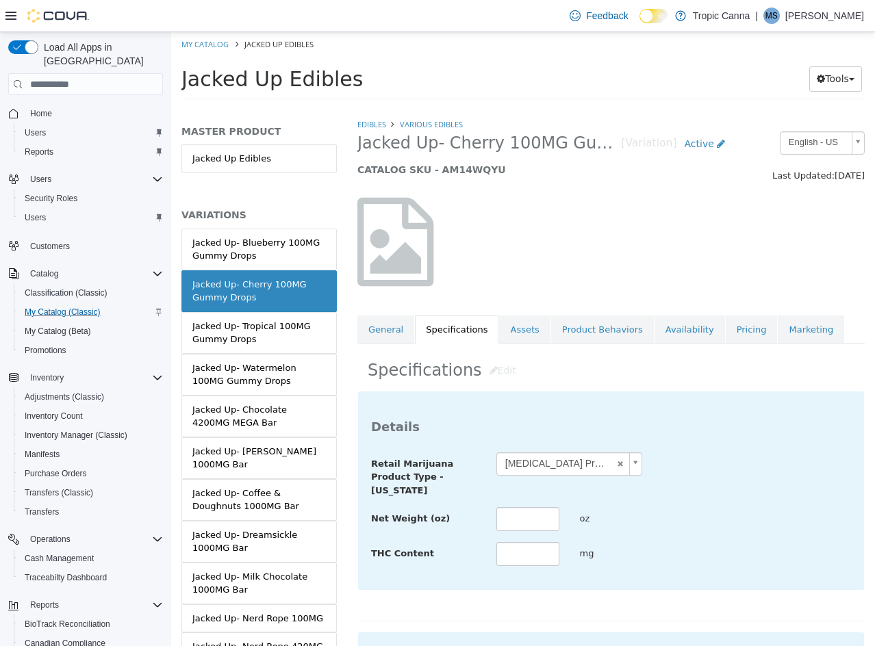
click at [736, 517] on div "Net Weight (oz) oz" at bounding box center [611, 519] width 500 height 25
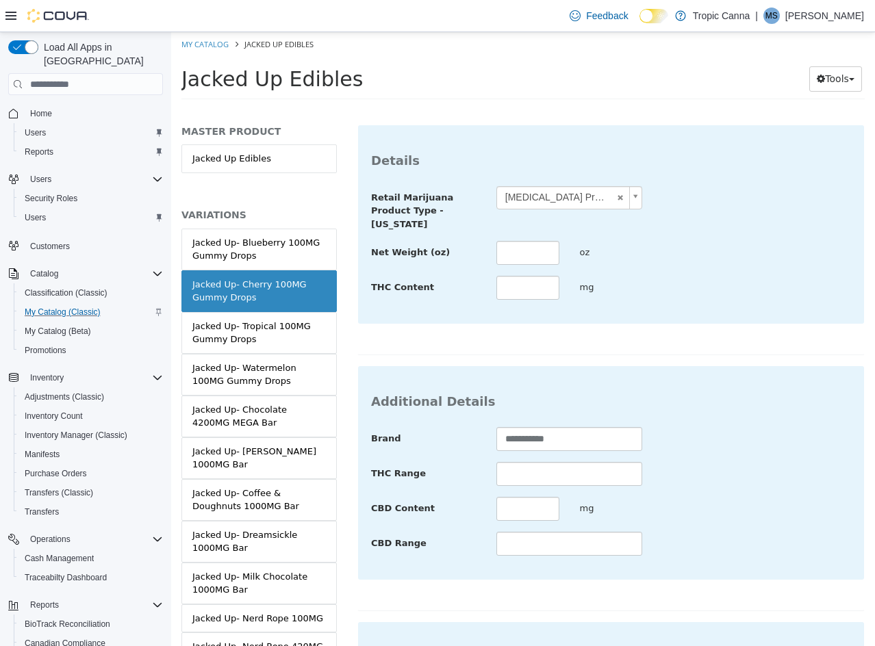
scroll to position [499, 0]
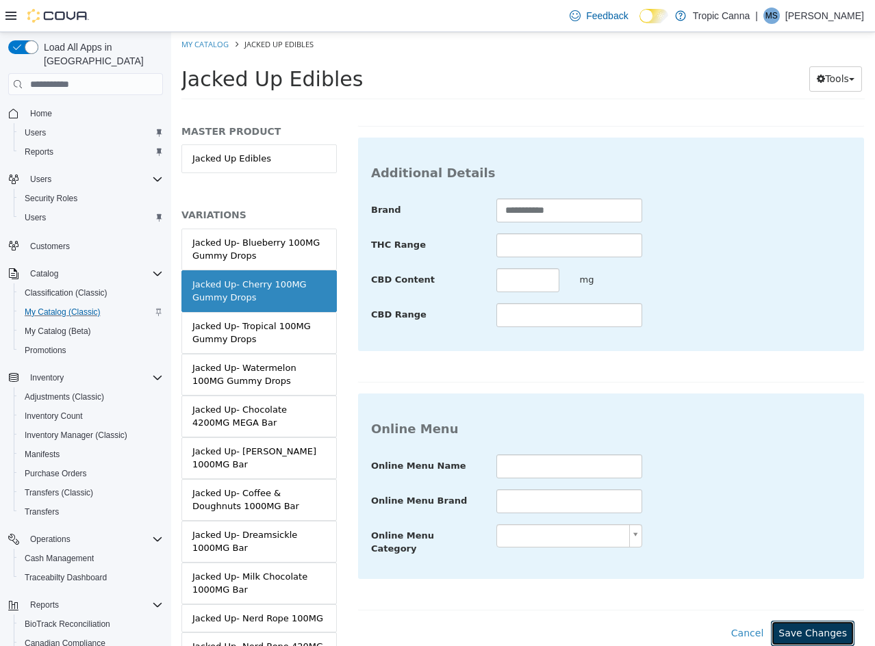
click at [812, 621] on button "Save Changes" at bounding box center [813, 633] width 84 height 25
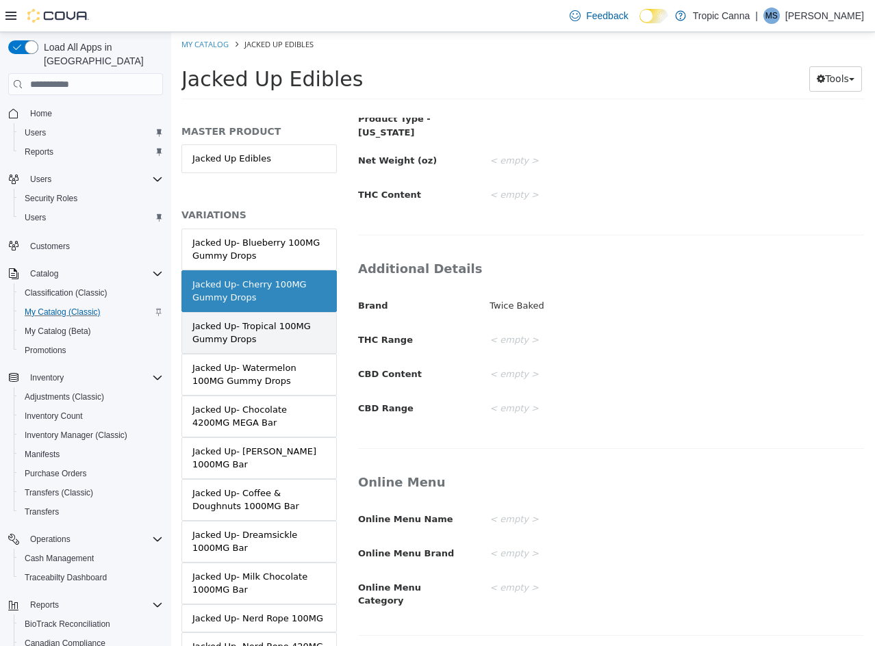
scroll to position [335, 0]
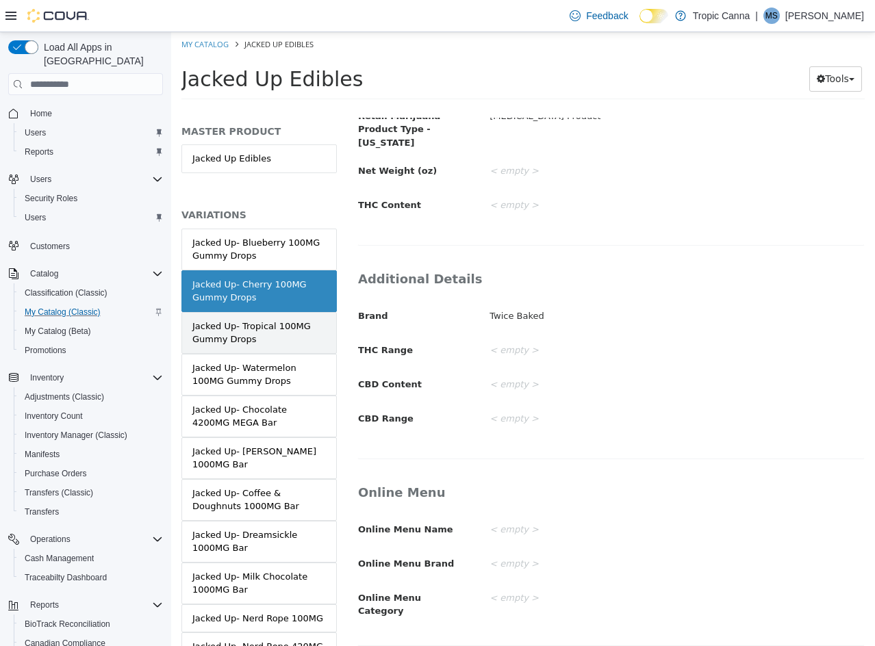
click at [291, 335] on div "Jacked Up- Tropical 100MG Gummy Drops" at bounding box center [258, 333] width 133 height 27
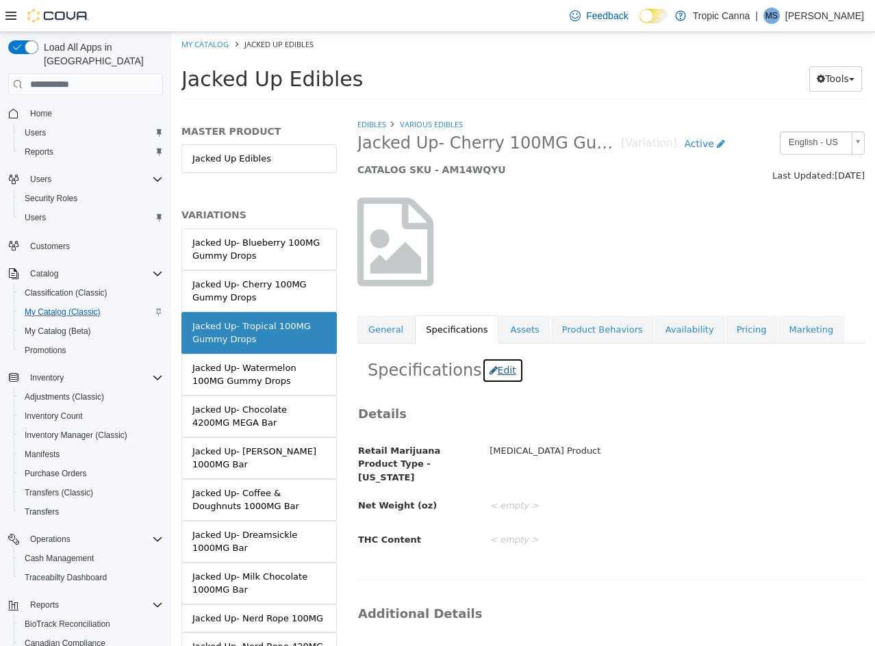
click at [496, 371] on button "Edit" at bounding box center [503, 370] width 42 height 25
click at [491, 369] on button "Edit" at bounding box center [503, 370] width 42 height 25
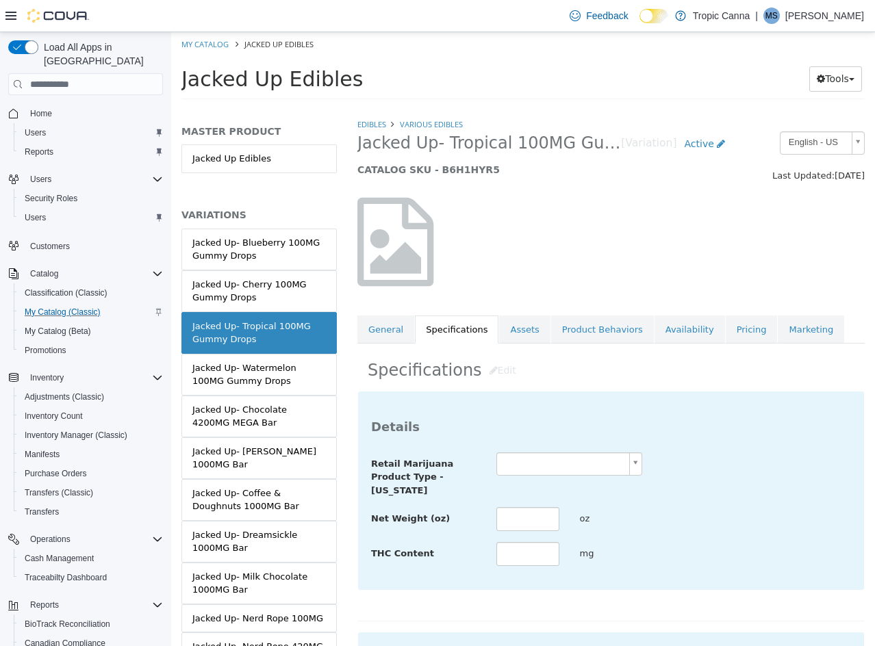
click at [567, 108] on body "Saving Bulk Changes... × Saved changes My Catalog Jacked Up Edibles Jacked Up E…" at bounding box center [523, 70] width 704 height 76
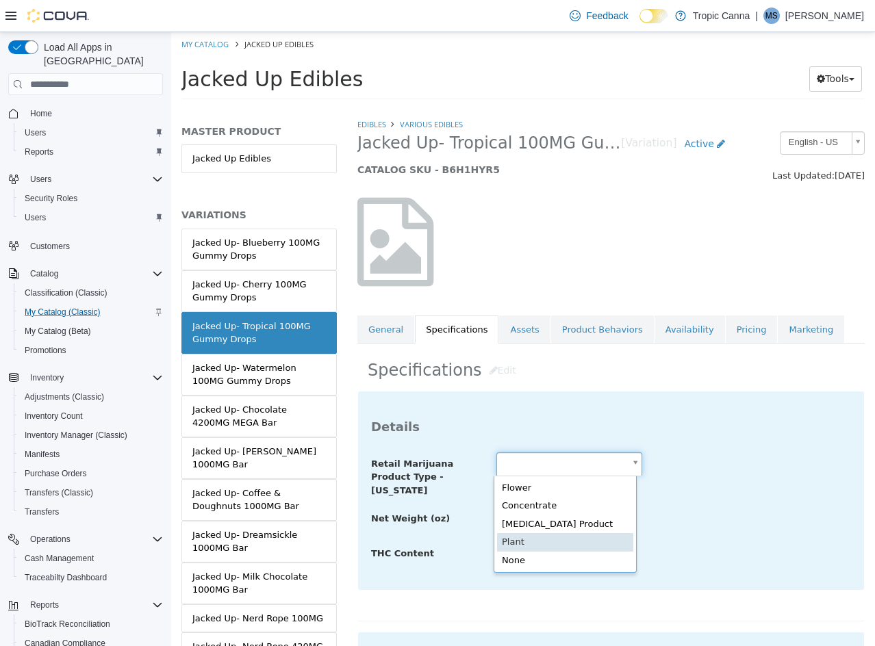
scroll to position [0, 4]
drag, startPoint x: 598, startPoint y: 533, endPoint x: 595, endPoint y: 520, distance: 14.0
type input "**********"
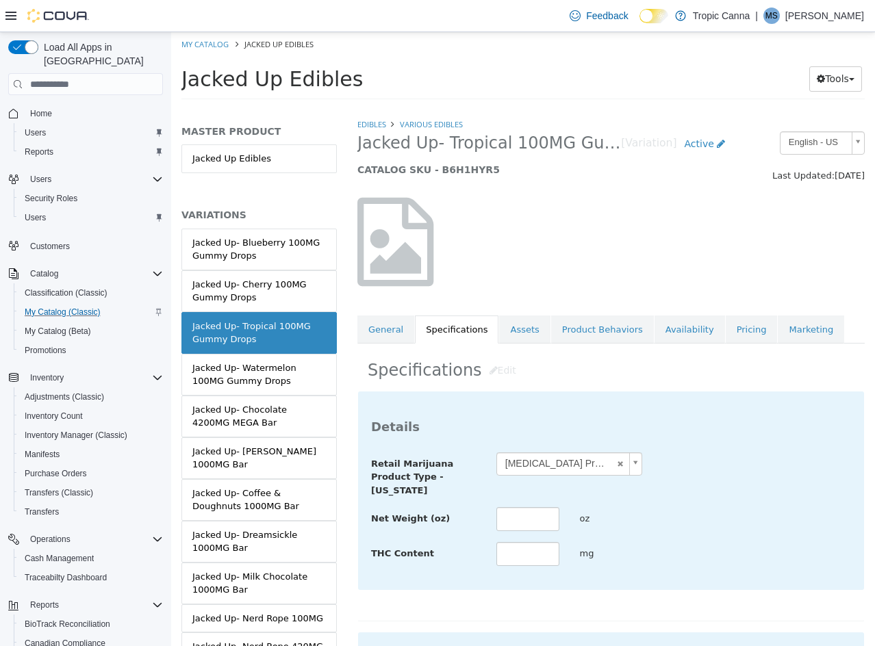
click at [709, 521] on div "Net Weight (oz) oz" at bounding box center [611, 519] width 500 height 25
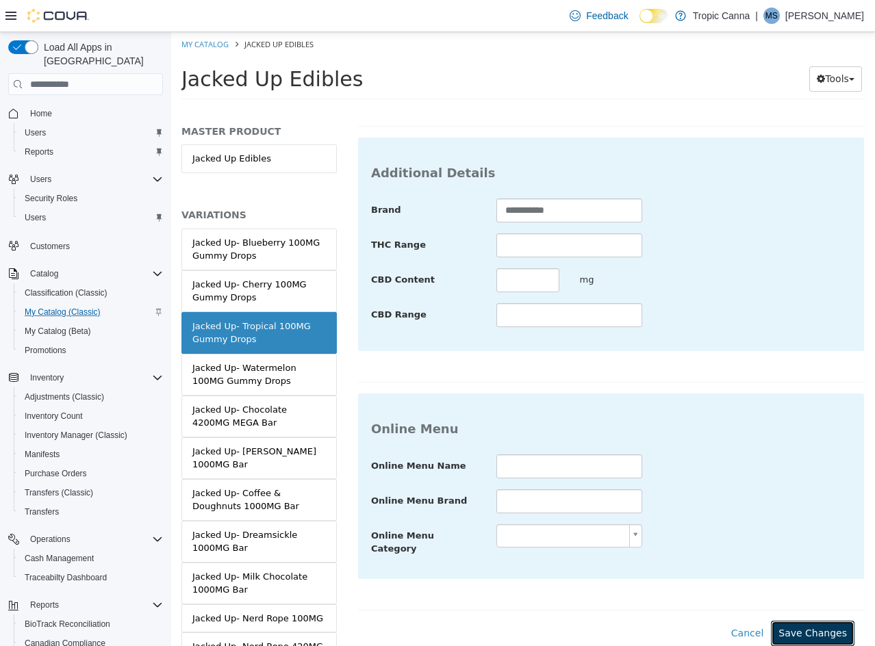
click at [825, 626] on button "Save Changes" at bounding box center [813, 633] width 84 height 25
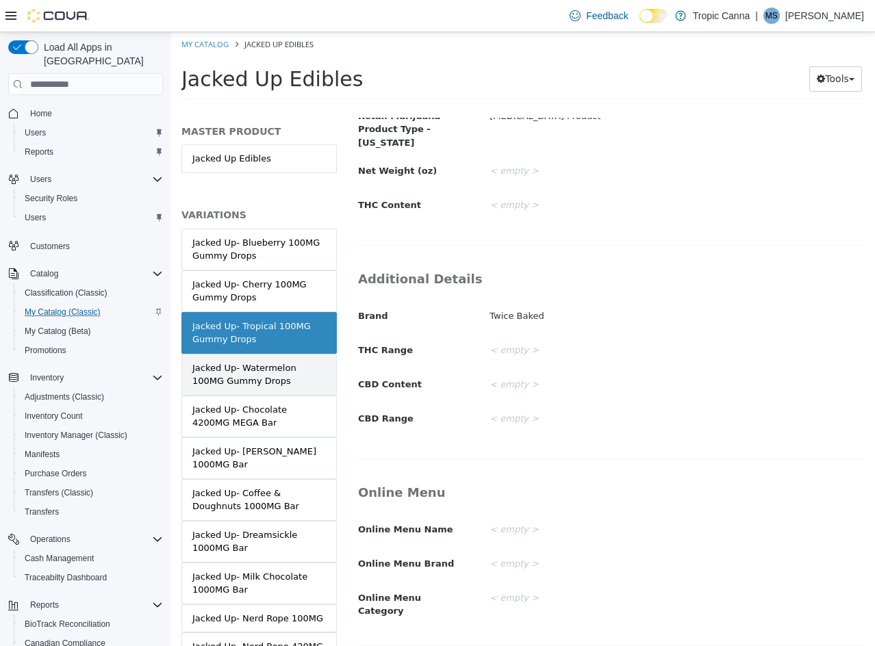
click at [293, 376] on div "Jacked Up- Watermelon 100MG Gummy Drops" at bounding box center [258, 374] width 133 height 27
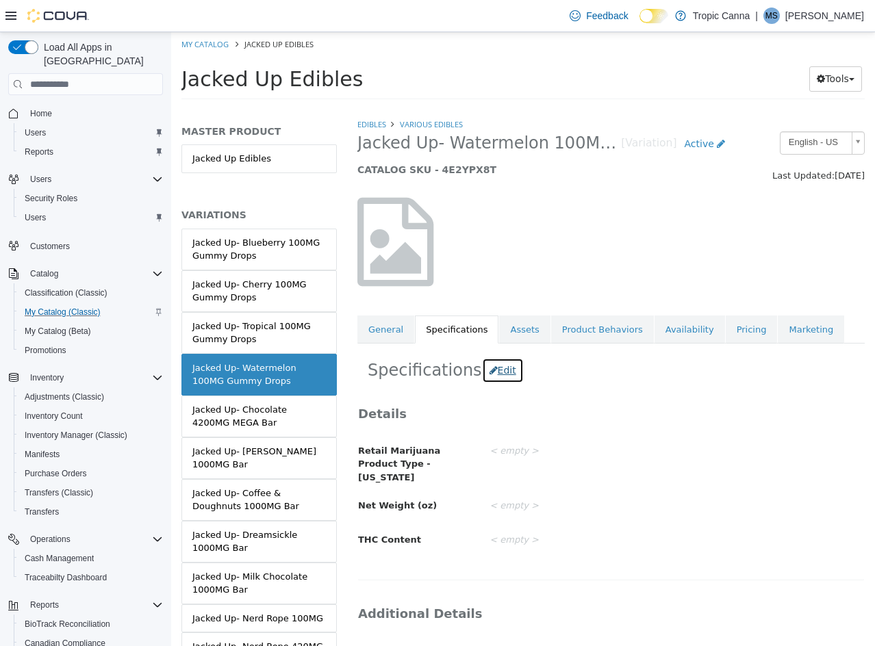
click at [490, 369] on button "Edit" at bounding box center [503, 370] width 42 height 25
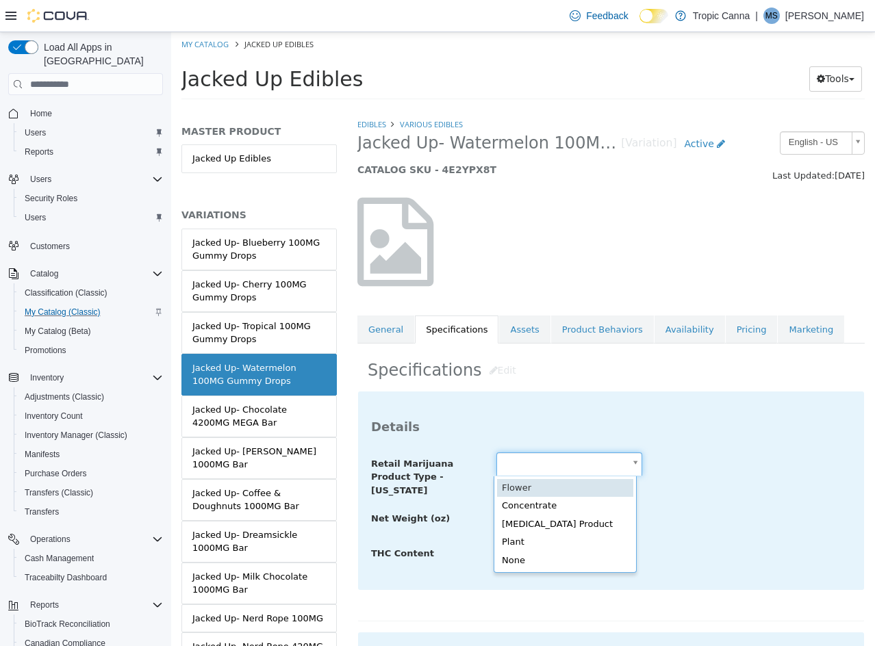
drag, startPoint x: 587, startPoint y: 467, endPoint x: 595, endPoint y: 506, distance: 40.0
click at [589, 108] on body "Saving Bulk Changes... × Saved changes My Catalog Jacked Up Edibles Jacked Up E…" at bounding box center [523, 70] width 704 height 76
type input "**********"
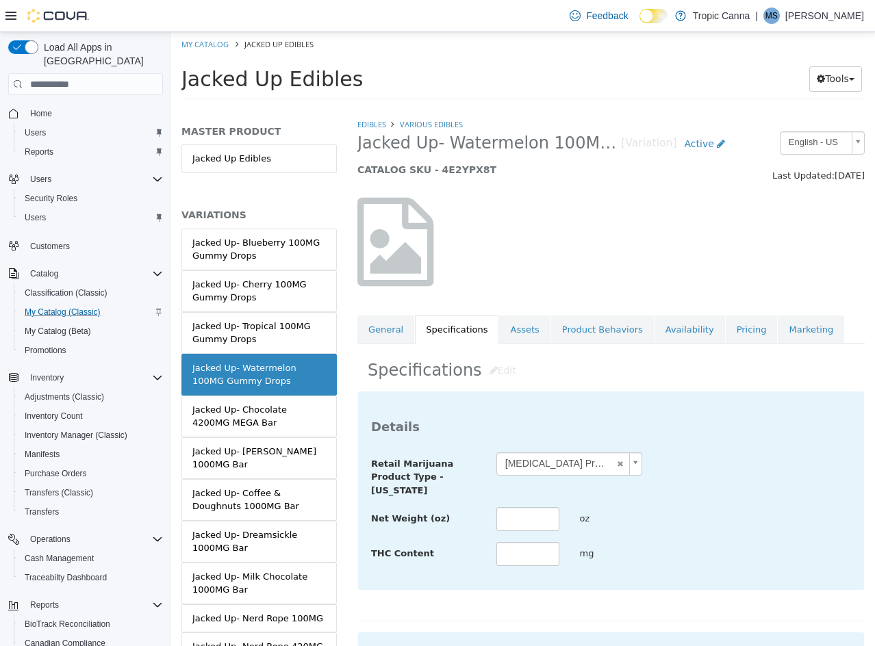
click at [708, 520] on div "Net Weight (oz) oz" at bounding box center [611, 519] width 500 height 25
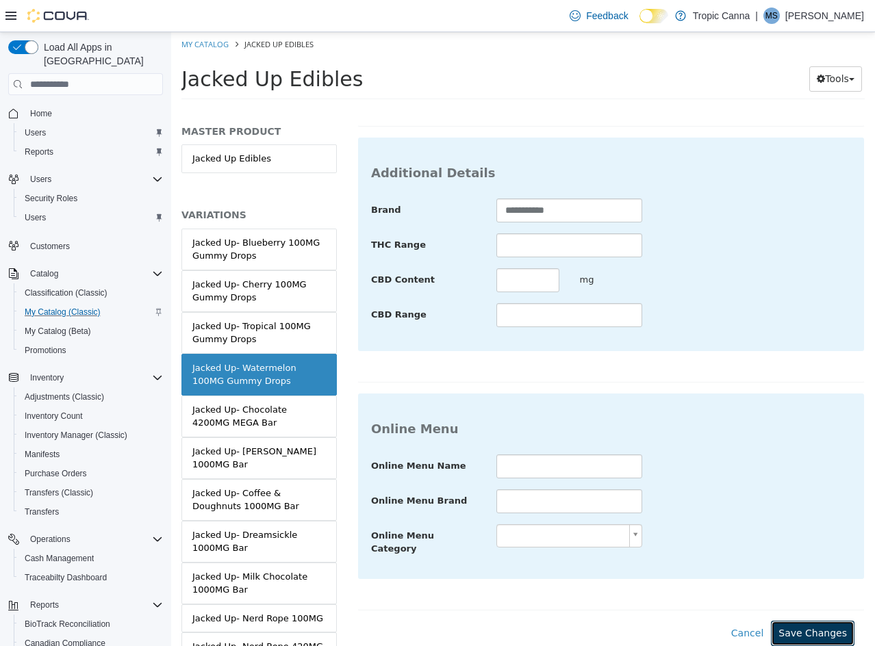
click at [802, 621] on button "Save Changes" at bounding box center [813, 633] width 84 height 25
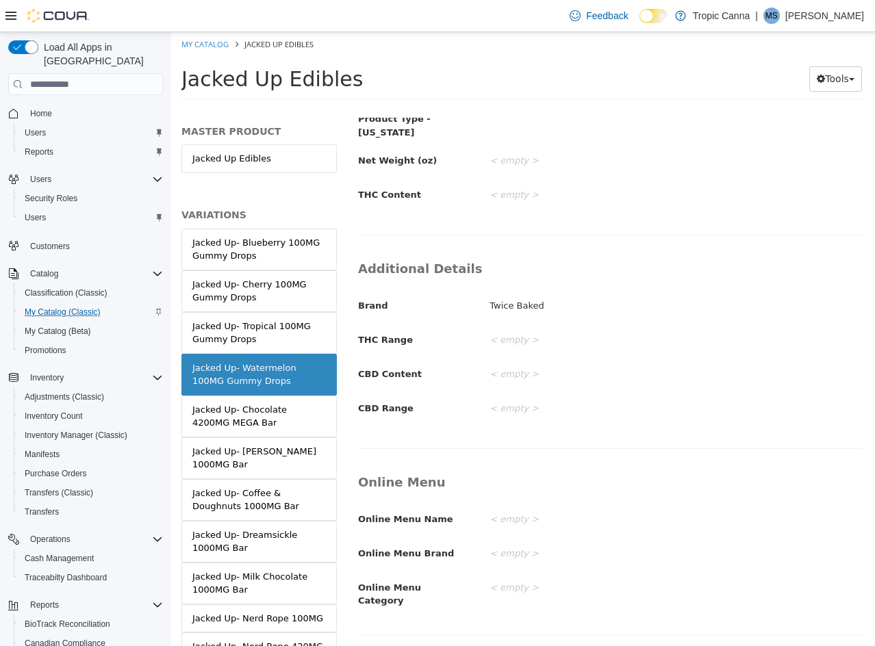
scroll to position [335, 0]
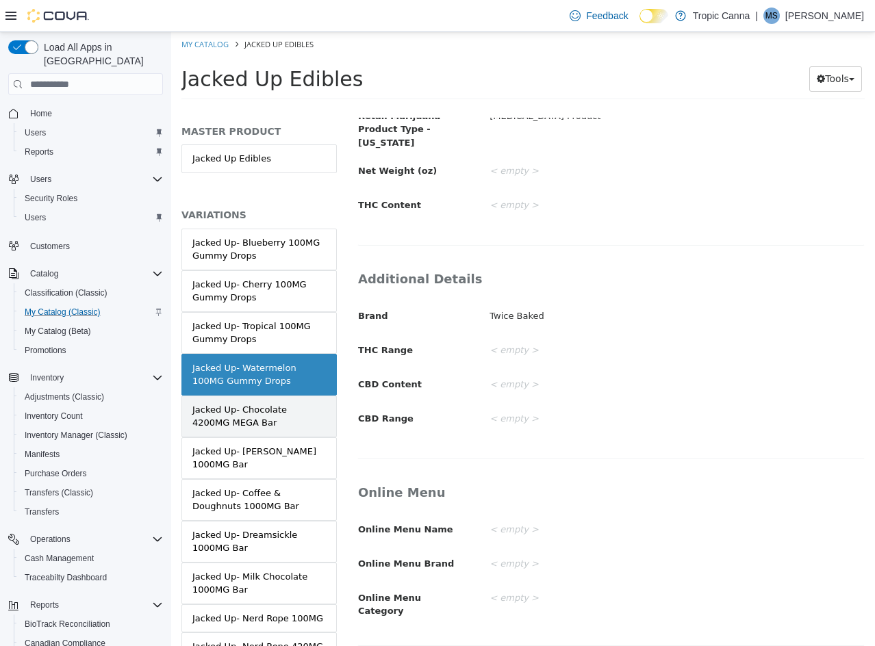
click at [275, 421] on div "Jacked Up- Chocolate 4200MG MEGA Bar" at bounding box center [258, 416] width 133 height 27
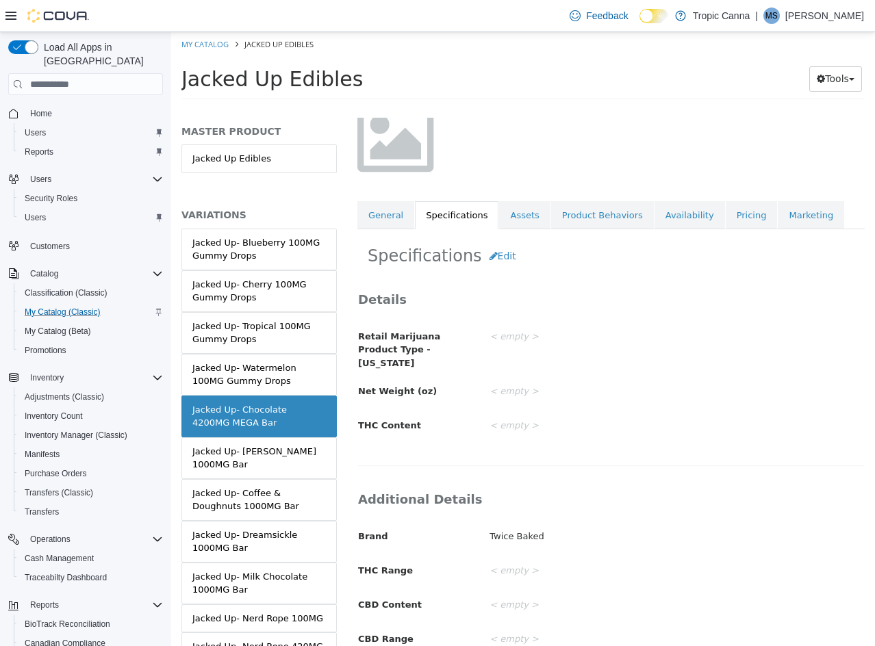
scroll to position [59, 0]
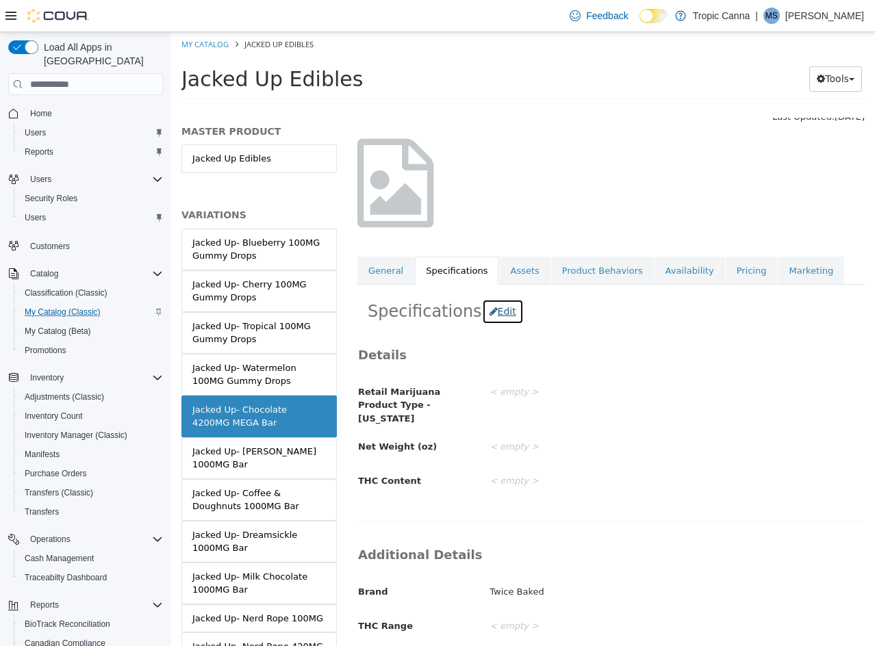
click at [484, 311] on button "Edit" at bounding box center [503, 311] width 42 height 25
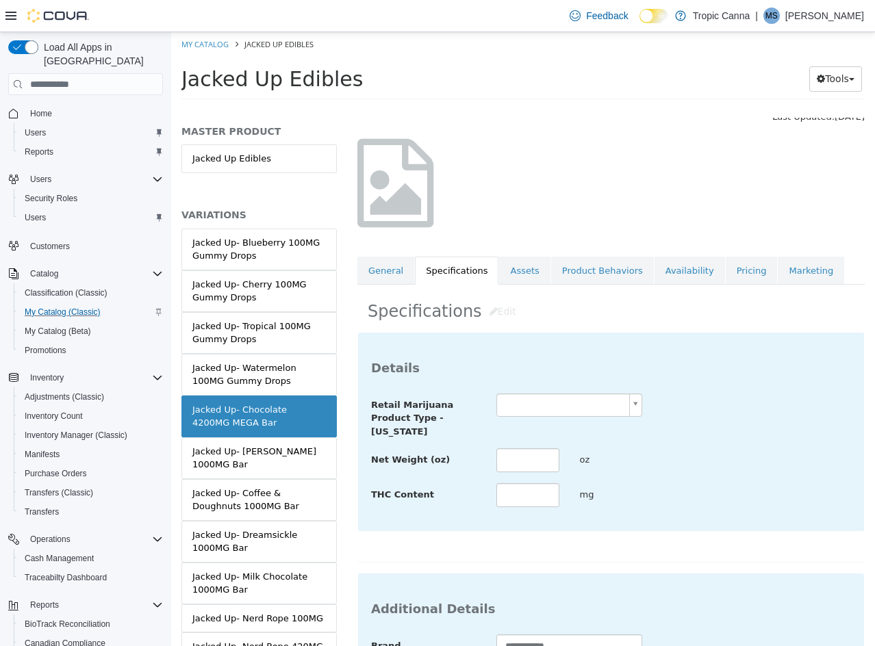
click at [559, 108] on body "Saving Bulk Changes... × Saved changes My Catalog Jacked Up Edibles Jacked Up E…" at bounding box center [523, 70] width 704 height 76
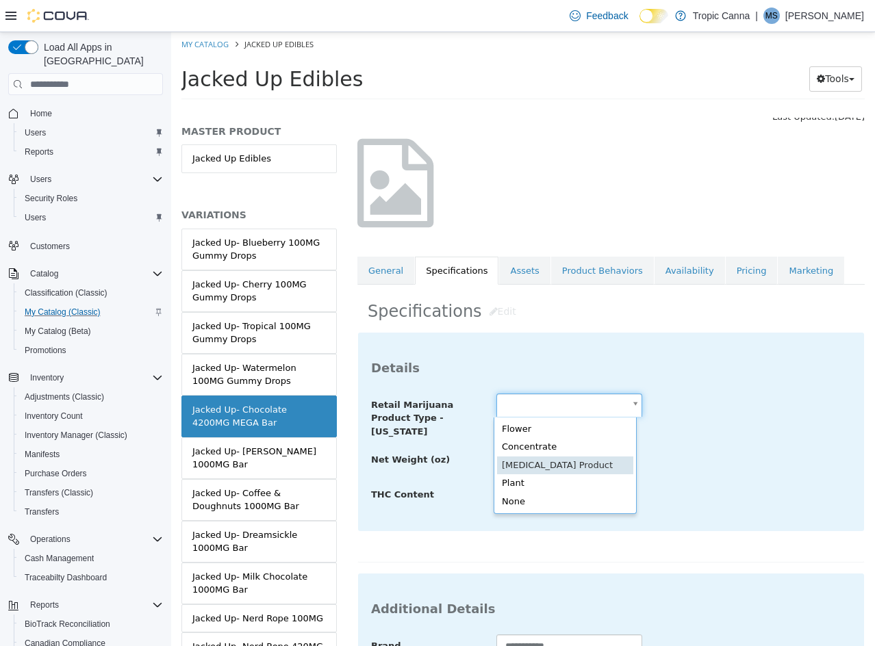
type input "**********"
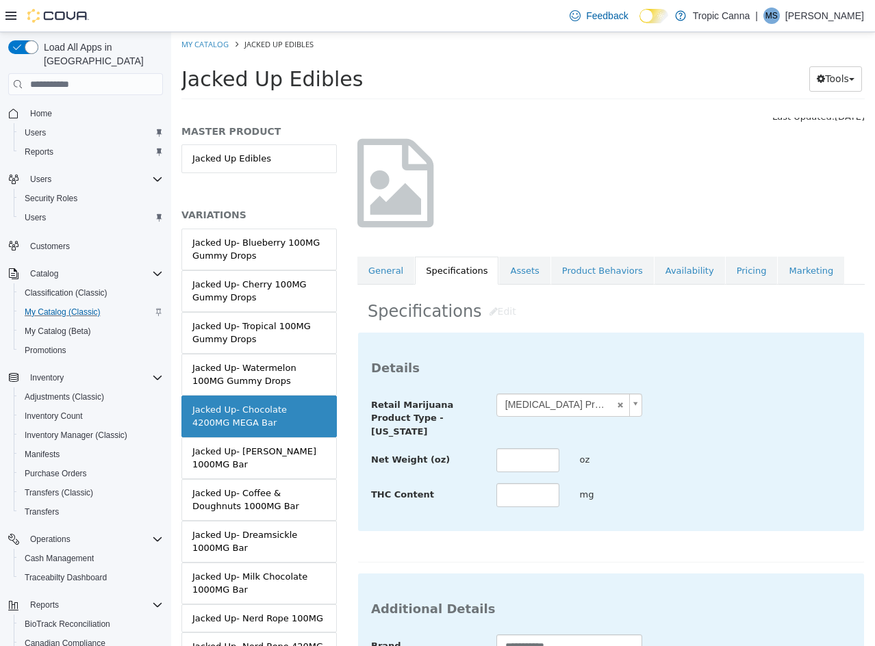
click at [669, 463] on div "Net Weight (oz) oz" at bounding box center [611, 460] width 500 height 25
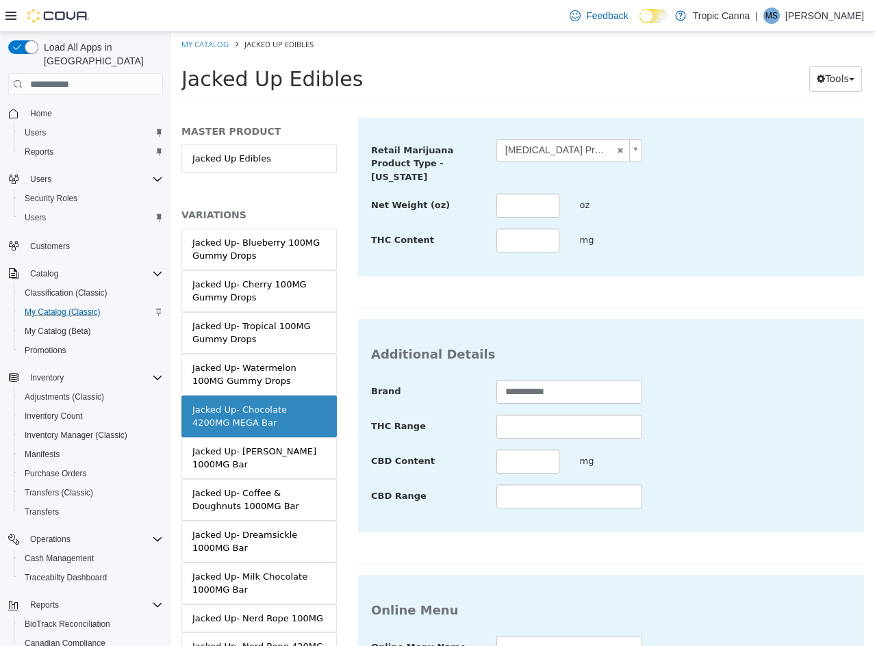
scroll to position [499, 0]
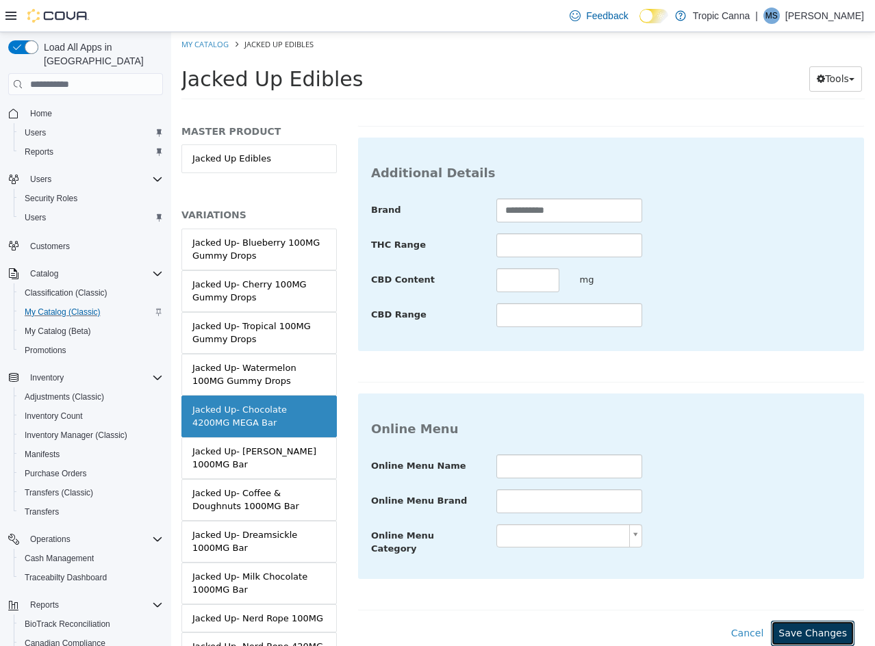
click at [795, 621] on button "Save Changes" at bounding box center [813, 633] width 84 height 25
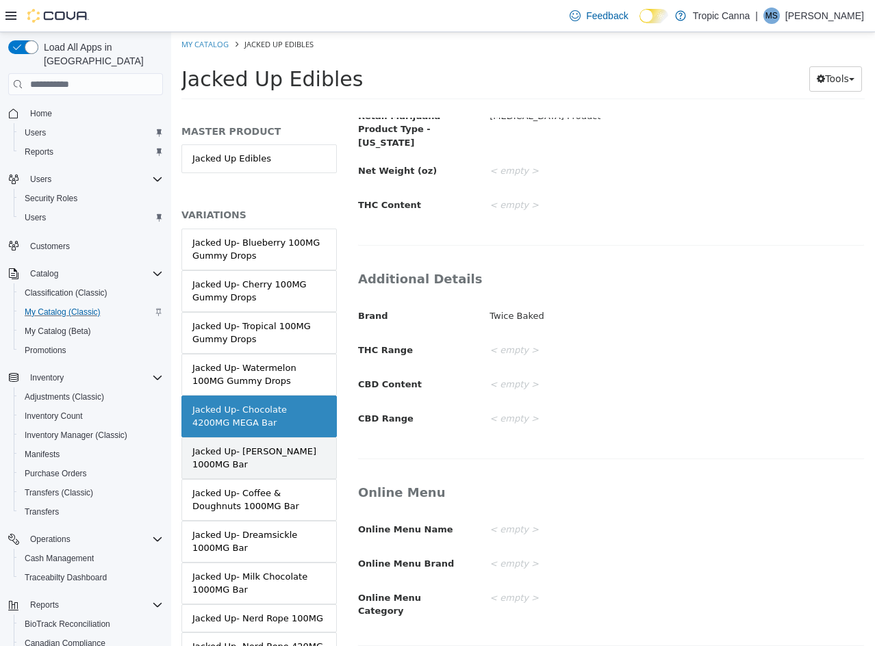
click at [284, 450] on div "Jacked Up- [PERSON_NAME] 1000MG Bar" at bounding box center [258, 458] width 133 height 27
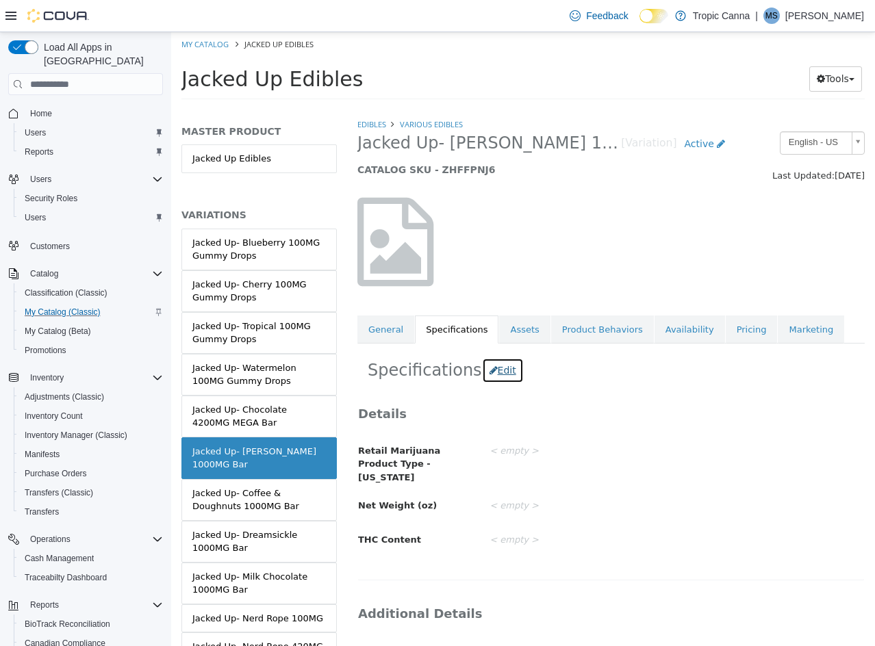
click at [491, 374] on button "Edit" at bounding box center [503, 370] width 42 height 25
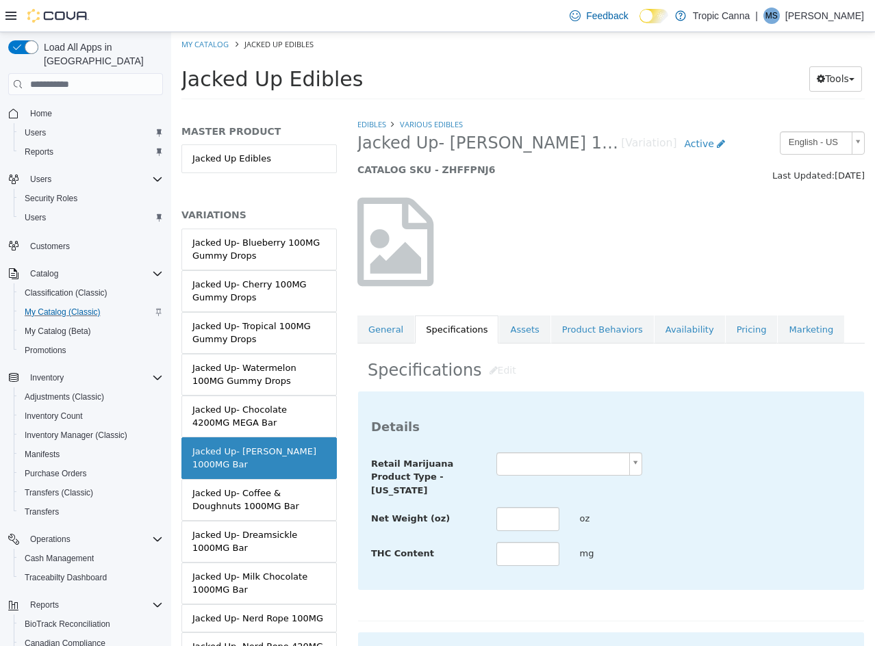
click at [587, 108] on body "Saving Bulk Changes... × Saved changes My Catalog Jacked Up Edibles Jacked Up E…" at bounding box center [523, 70] width 704 height 76
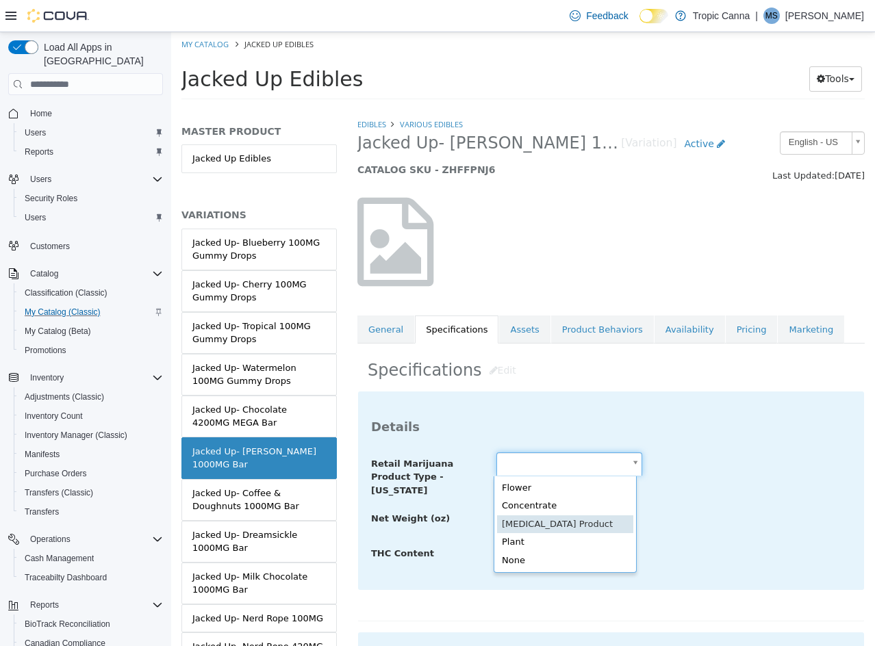
type input "**********"
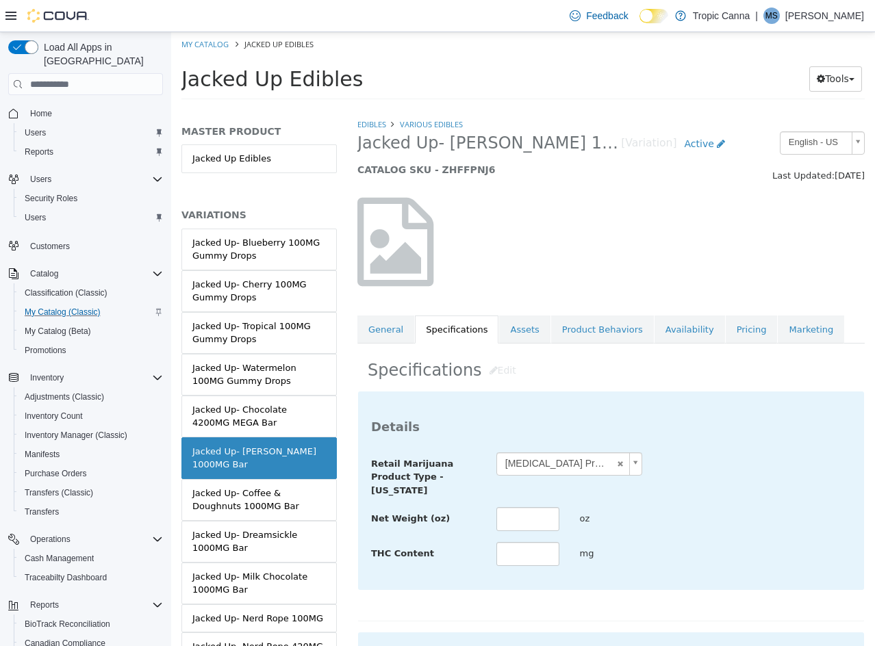
drag, startPoint x: 515, startPoint y: 501, endPoint x: 515, endPoint y: 524, distance: 22.6
click at [515, 501] on div "**********" at bounding box center [611, 509] width 480 height 115
click at [515, 526] on input "text" at bounding box center [527, 519] width 63 height 24
type input "****"
click at [521, 567] on div at bounding box center [569, 566] width 167 height 1
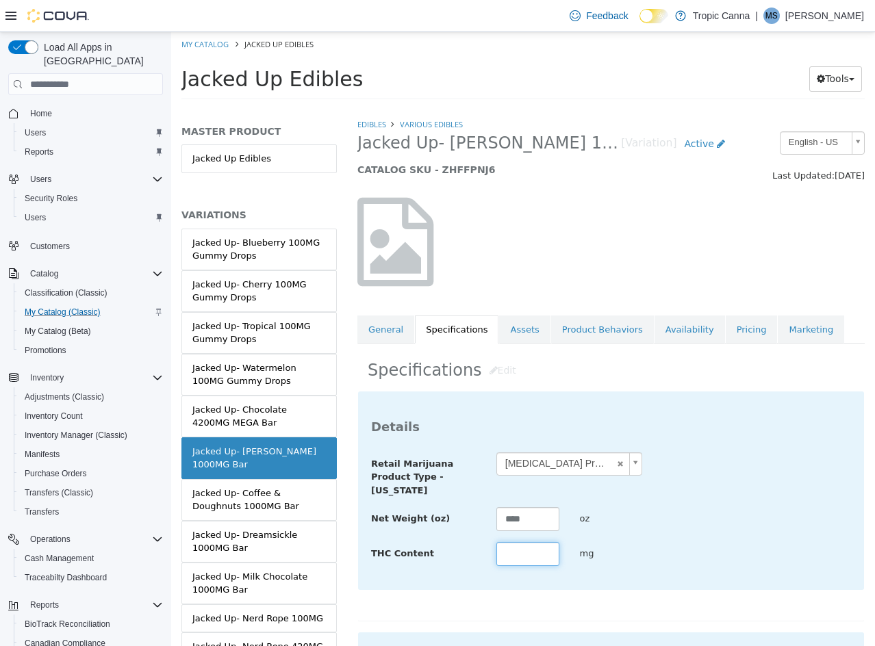
click at [522, 559] on input "text" at bounding box center [527, 554] width 63 height 24
type input "****"
click at [609, 535] on div "**********" at bounding box center [611, 509] width 480 height 115
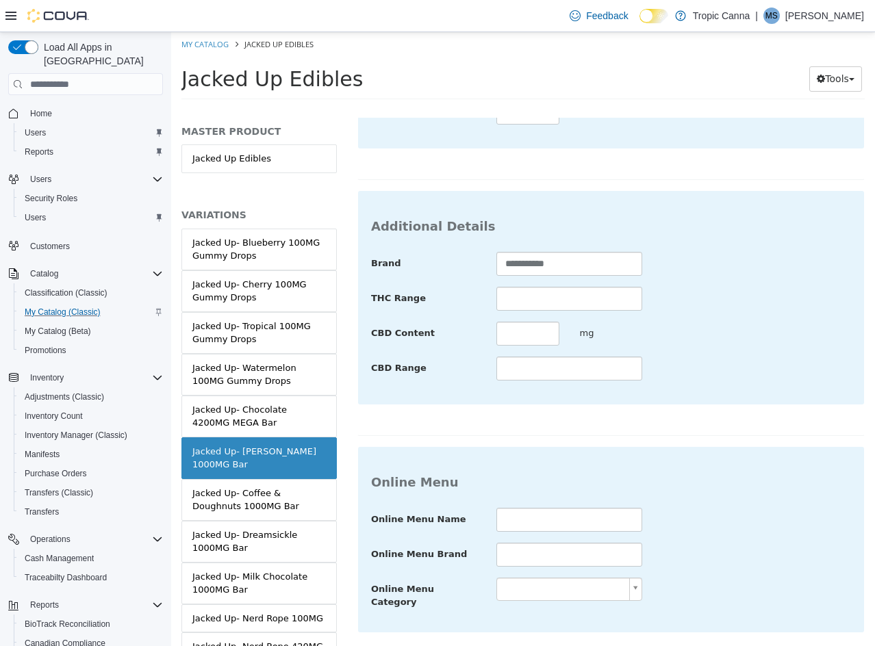
scroll to position [499, 0]
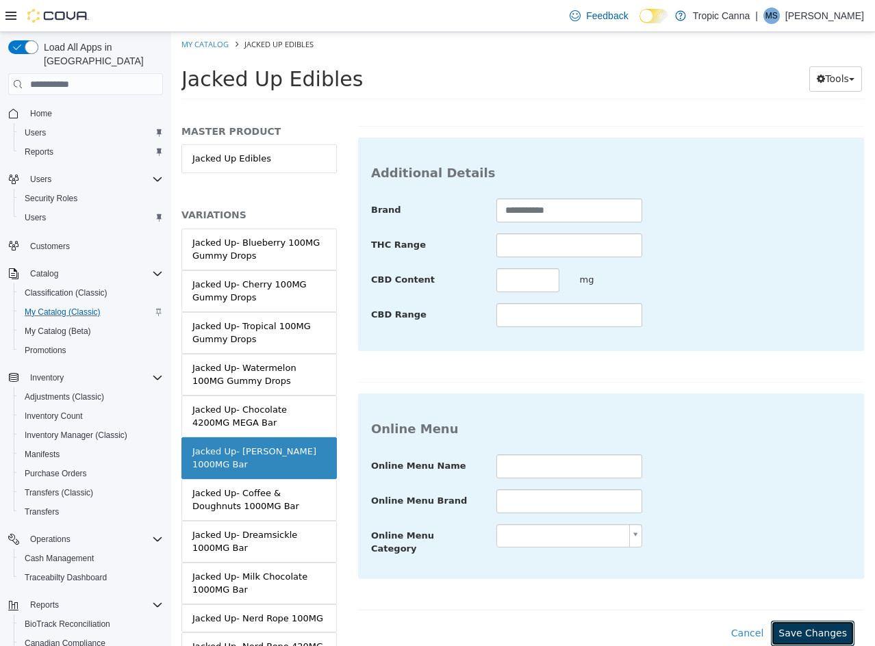
click at [799, 621] on button "Save Changes" at bounding box center [813, 633] width 84 height 25
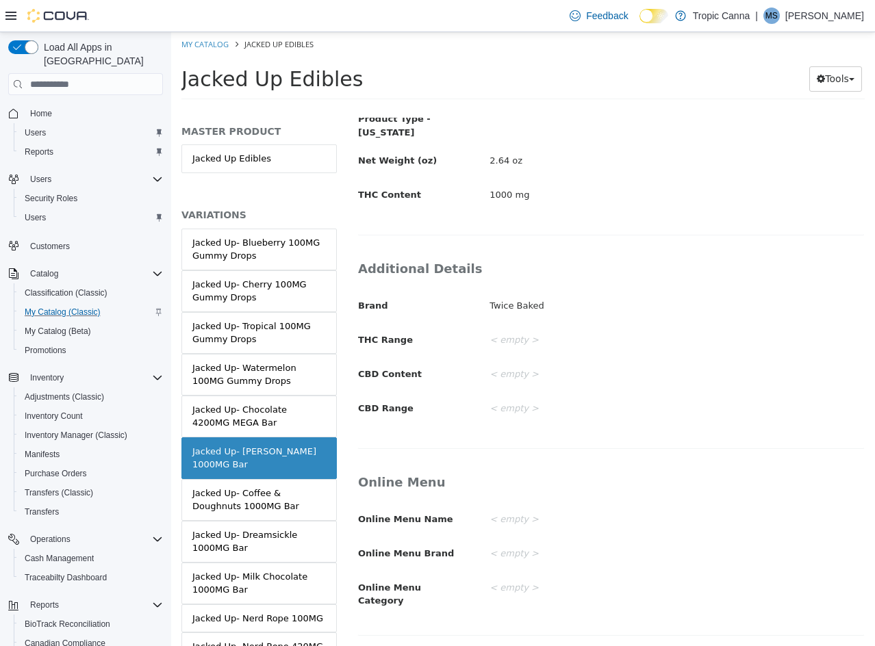
scroll to position [335, 0]
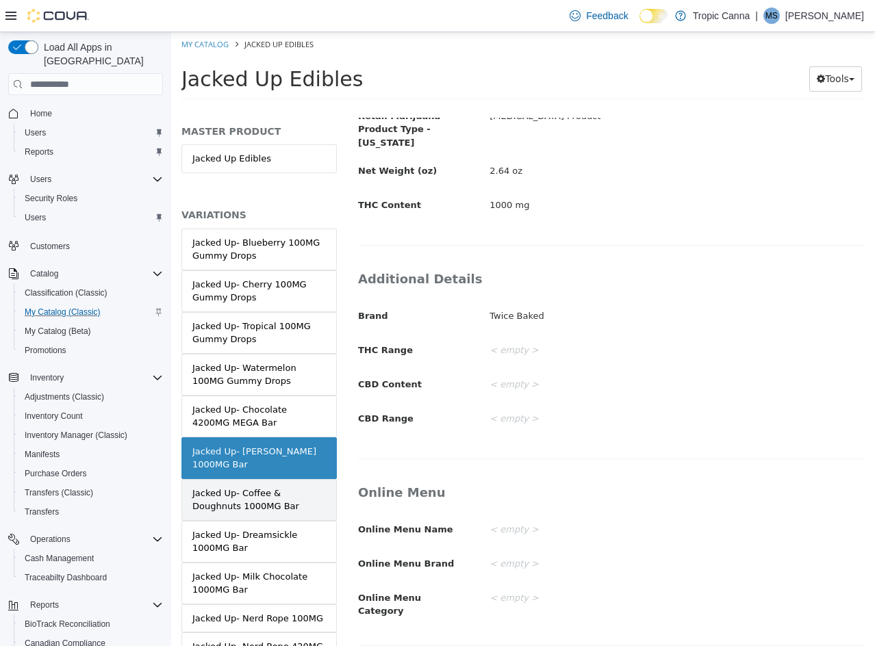
click at [285, 499] on div "Jacked Up- Coffee & Doughnuts 1000MG Bar" at bounding box center [258, 500] width 133 height 27
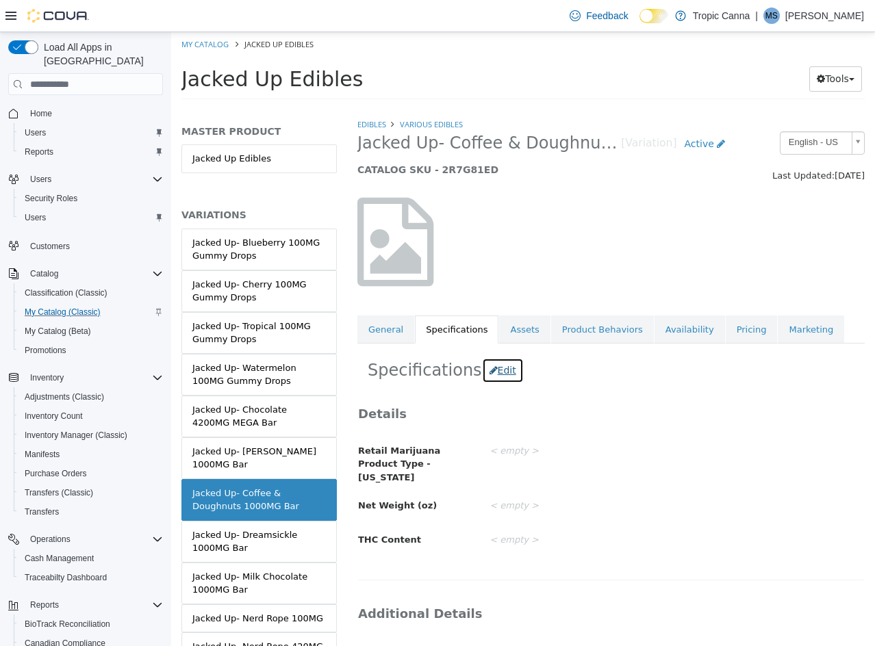
click at [499, 370] on button "Edit" at bounding box center [503, 370] width 42 height 25
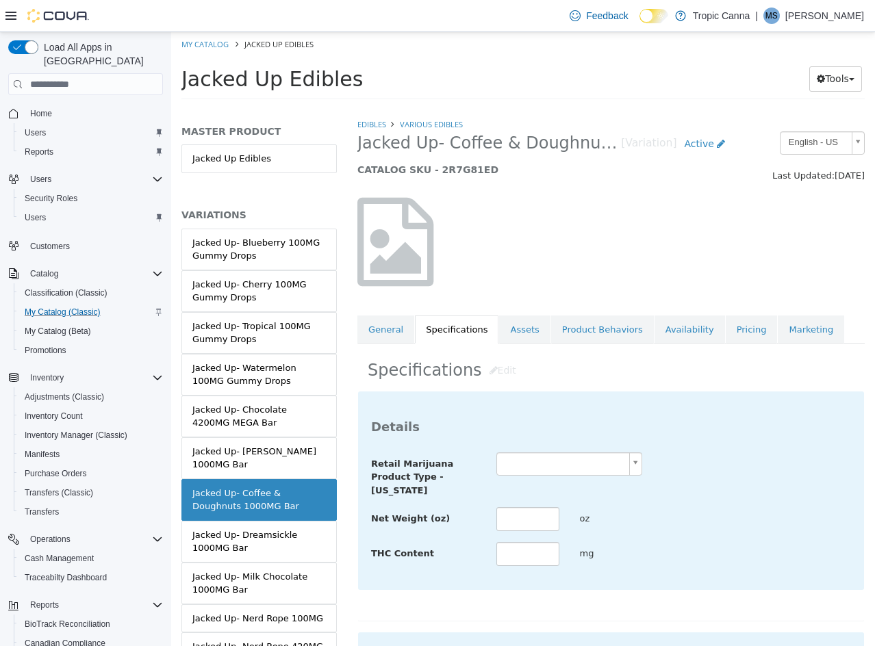
drag, startPoint x: 539, startPoint y: 457, endPoint x: 541, endPoint y: 472, distance: 15.3
click at [539, 108] on body "Saving Bulk Changes... × Saved changes My Catalog Jacked Up Edibles Jacked Up E…" at bounding box center [523, 70] width 704 height 76
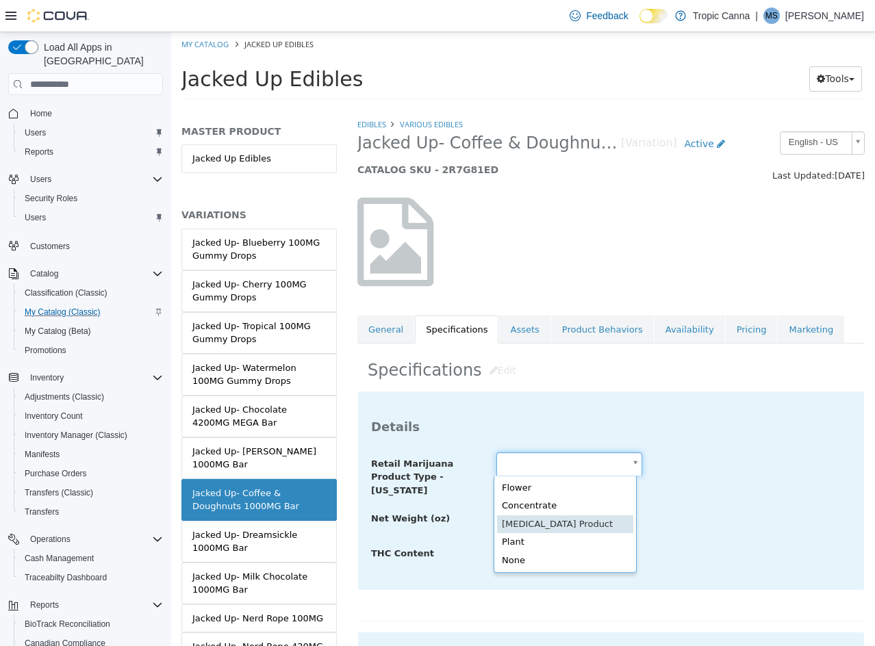
type input "**********"
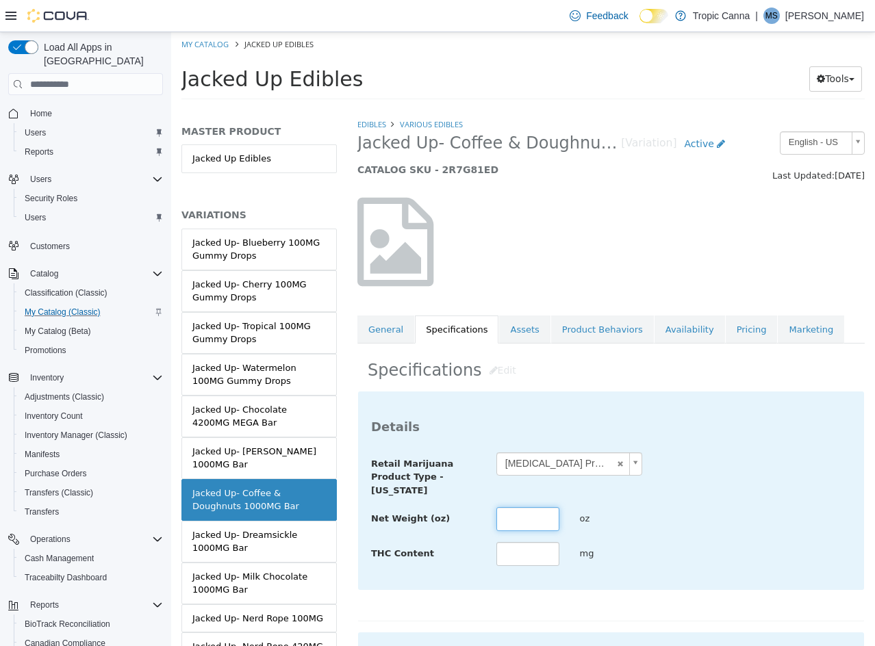
click at [524, 517] on input "text" at bounding box center [527, 519] width 63 height 24
type input "****"
click at [526, 542] on input "text" at bounding box center [527, 554] width 63 height 24
type input "****"
click at [786, 530] on div "Net Weight (oz) **** oz" at bounding box center [611, 519] width 500 height 25
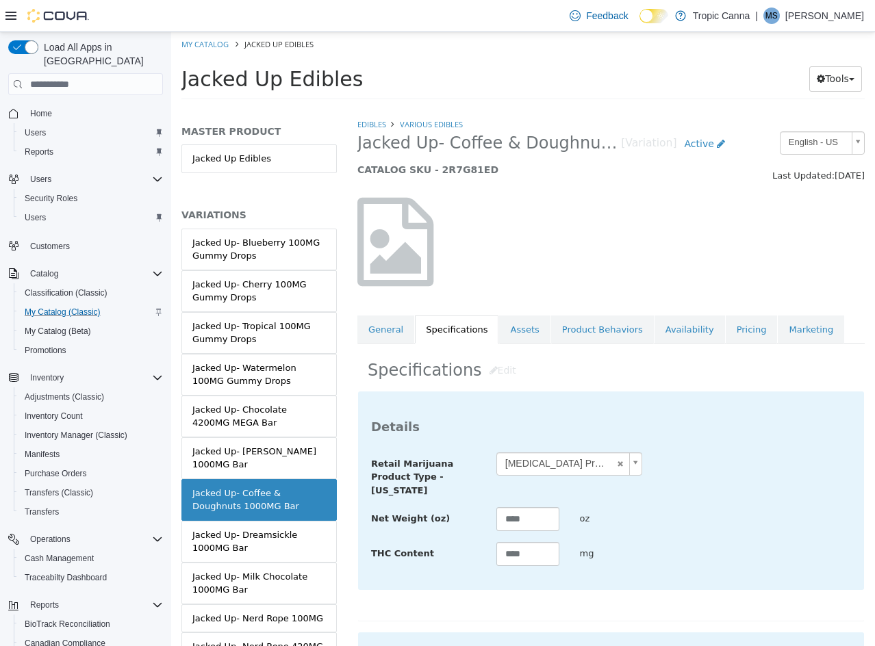
scroll to position [499, 0]
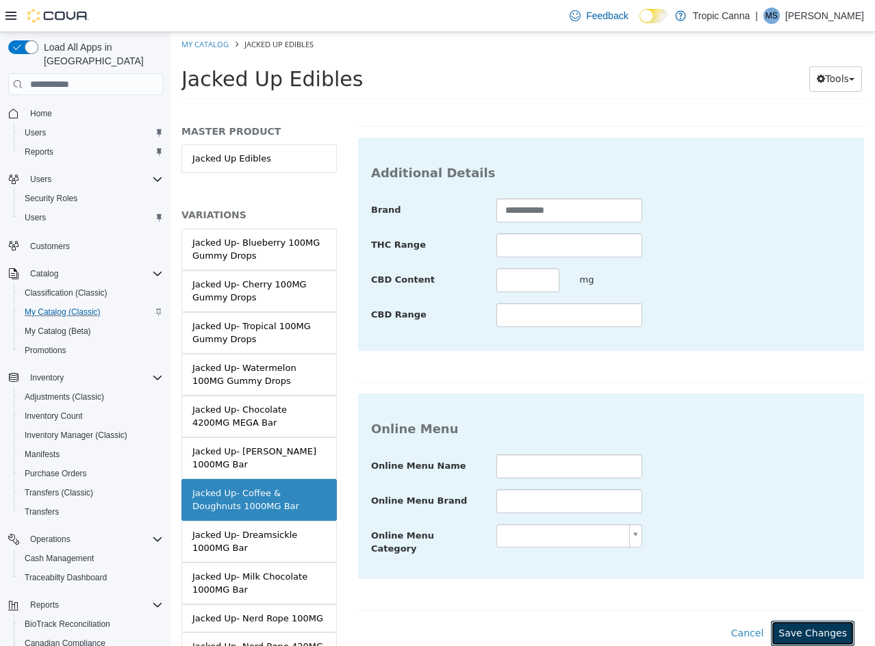
click at [805, 621] on button "Save Changes" at bounding box center [813, 633] width 84 height 25
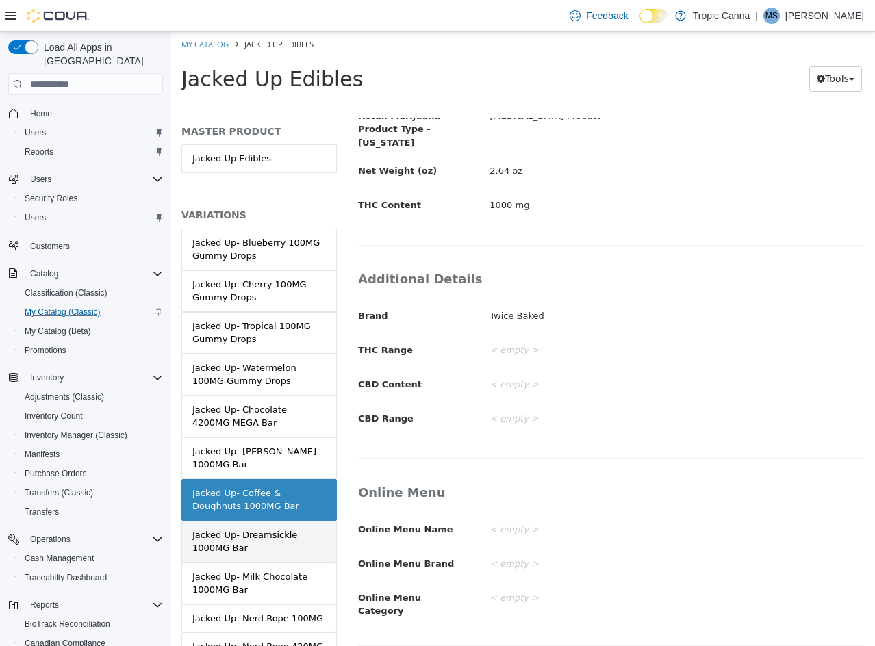
click at [244, 540] on div "Jacked Up- Dreamsickle 1000MG Bar" at bounding box center [258, 541] width 133 height 27
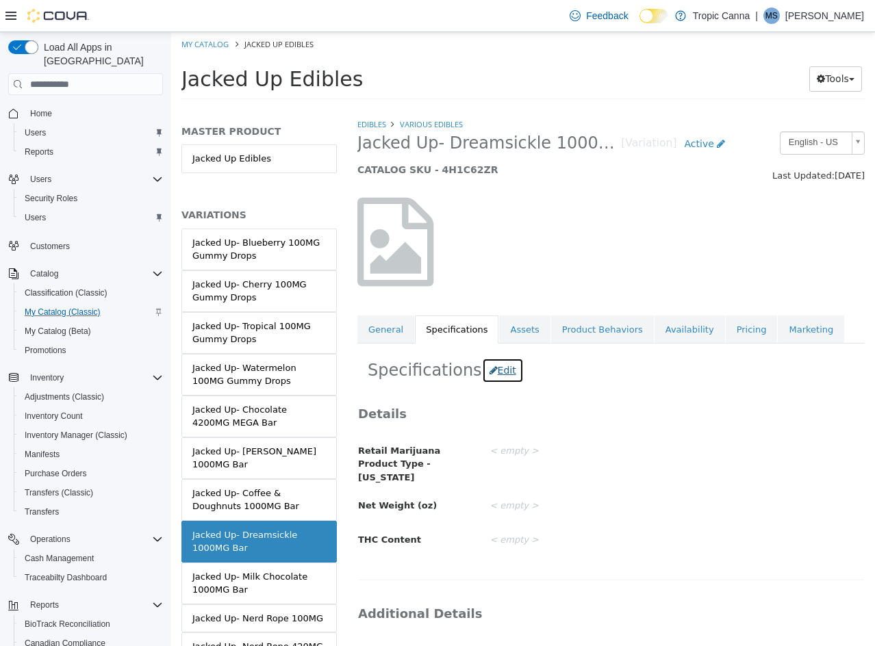
click at [497, 370] on button "Edit" at bounding box center [503, 370] width 42 height 25
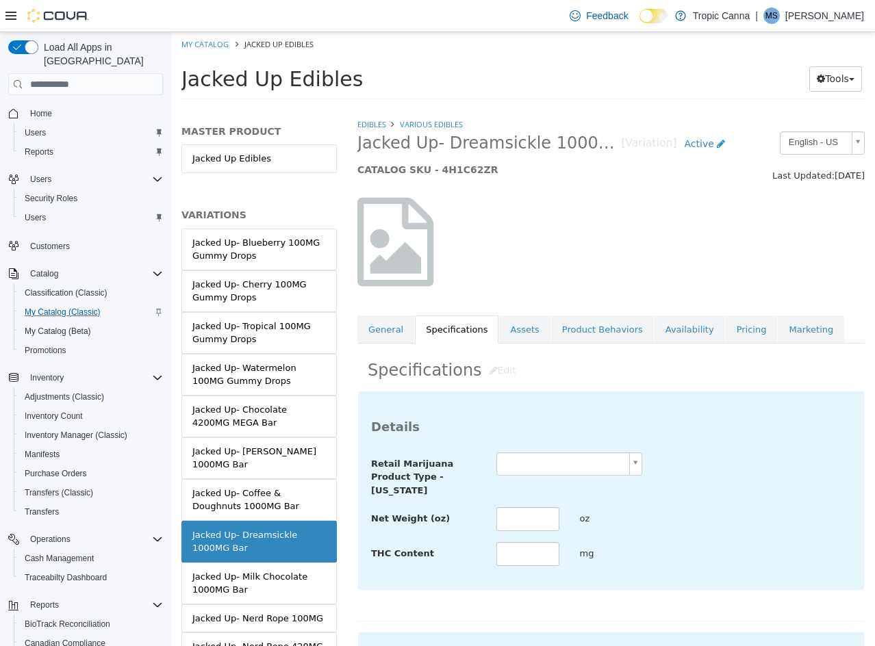
click at [567, 108] on body "Saving Bulk Changes... × Saved changes My Catalog Jacked Up Edibles Jacked Up E…" at bounding box center [523, 70] width 704 height 76
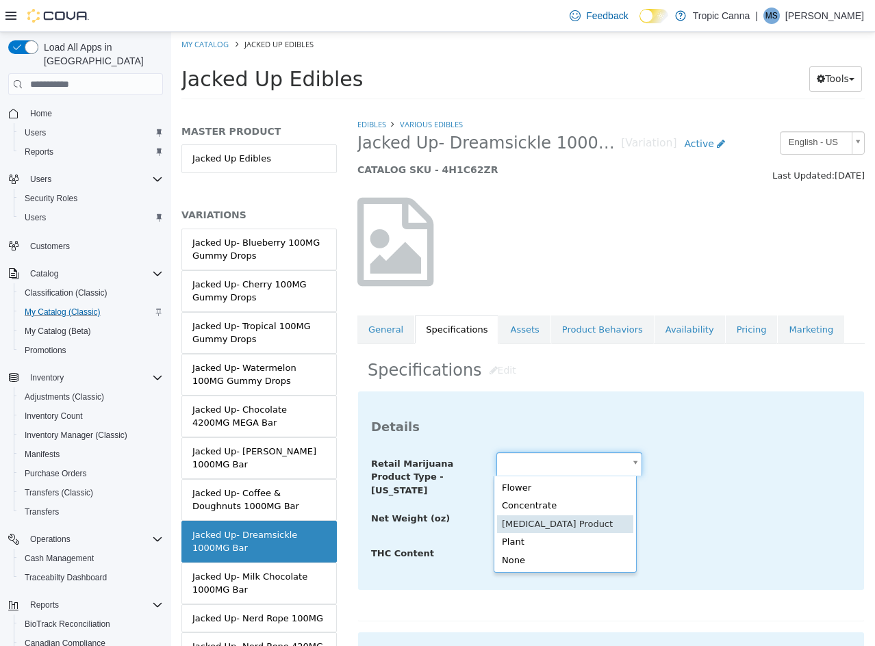
type input "**********"
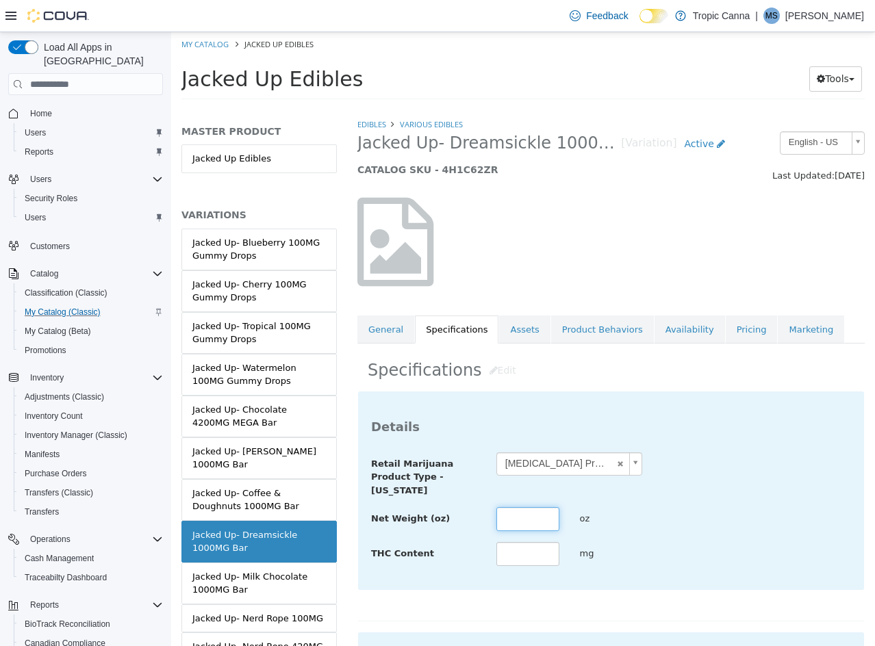
click at [520, 525] on input "text" at bounding box center [527, 519] width 63 height 24
type input "****"
click at [514, 557] on input "text" at bounding box center [527, 554] width 63 height 24
type input "****"
click at [691, 499] on div "**********" at bounding box center [611, 509] width 480 height 115
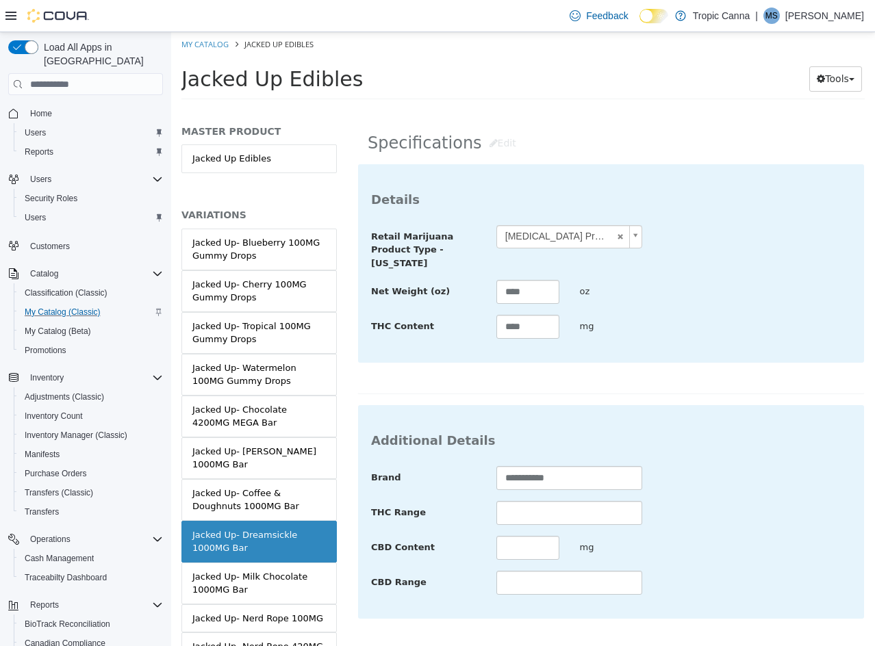
scroll to position [479, 0]
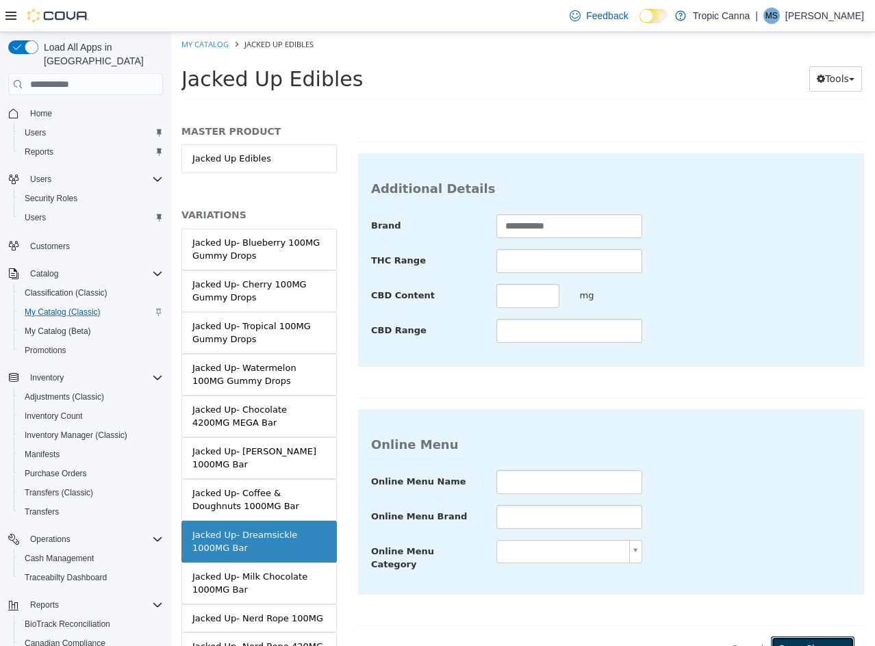
click at [813, 637] on button "Save Changes" at bounding box center [813, 649] width 84 height 25
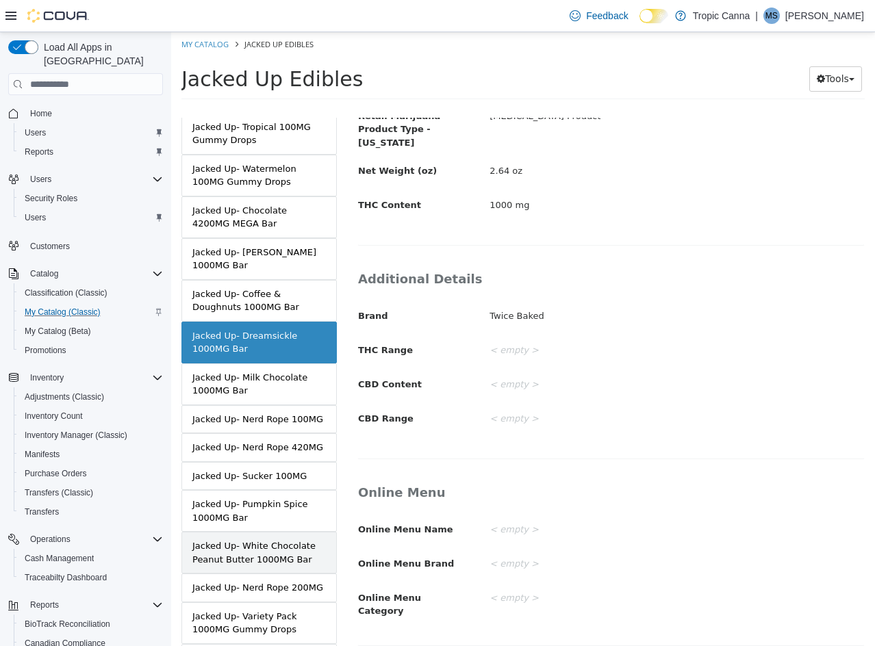
scroll to position [205, 0]
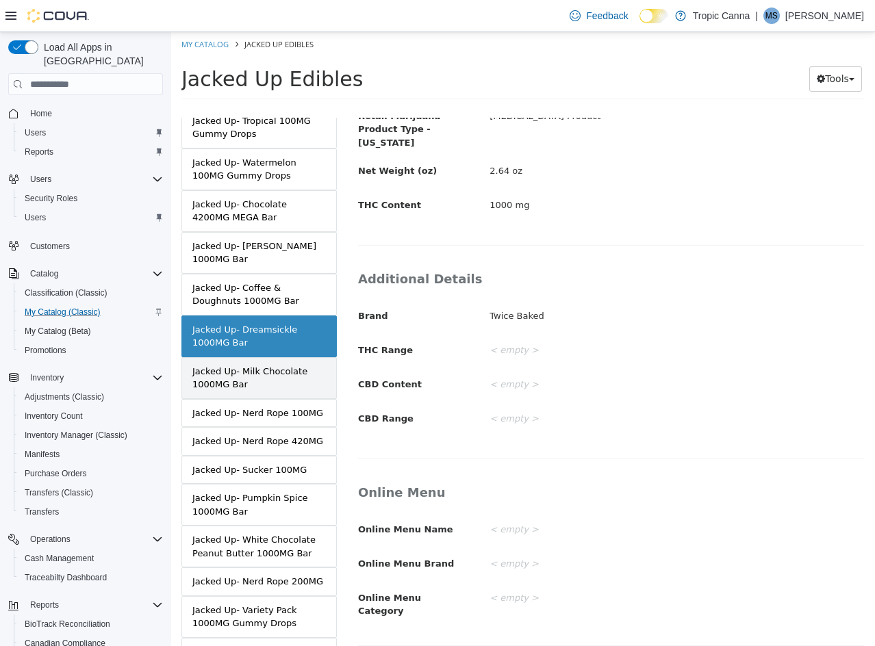
click at [235, 383] on div "Jacked Up- Milk Chocolate 1000MG Bar" at bounding box center [258, 378] width 133 height 27
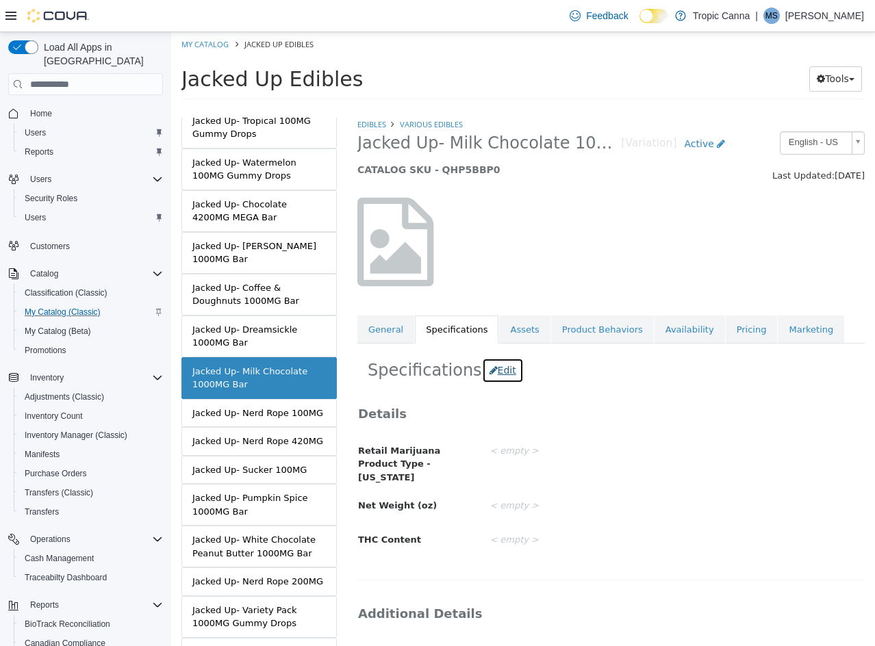
click at [489, 368] on button "Edit" at bounding box center [503, 370] width 42 height 25
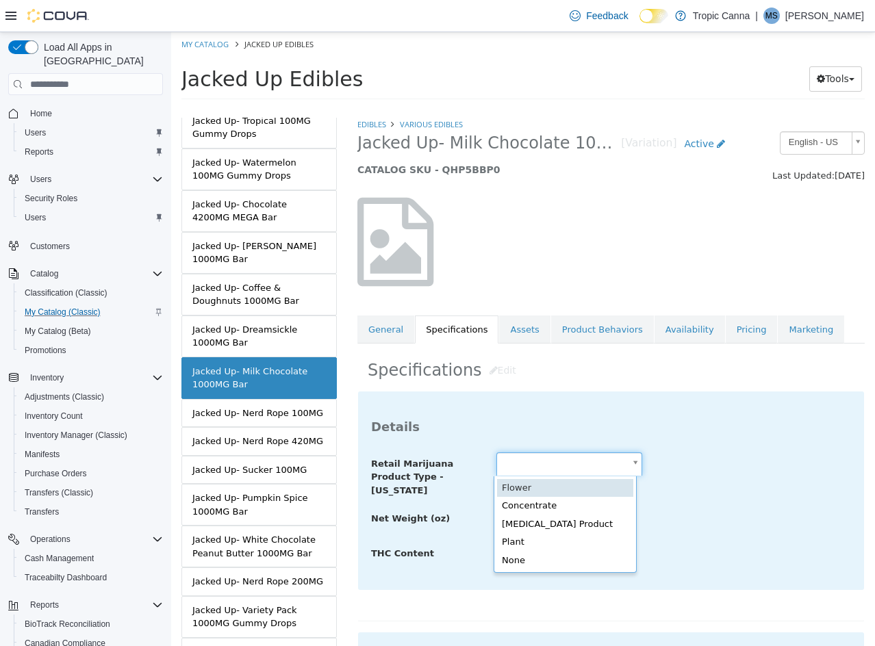
click at [529, 108] on body "Saving Bulk Changes... × Saved changes My Catalog Jacked Up Edibles Jacked Up E…" at bounding box center [523, 70] width 704 height 76
type input "**********"
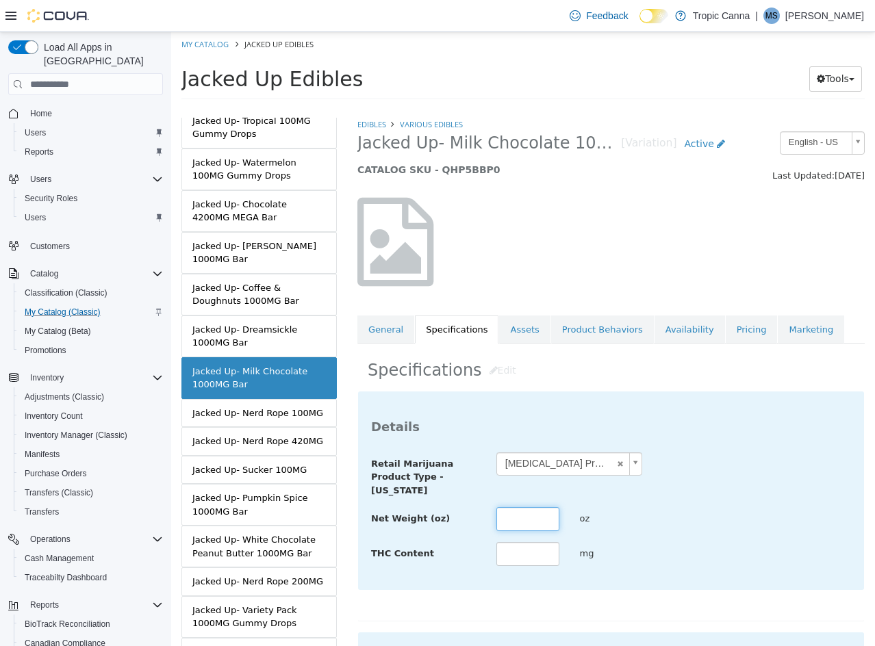
click at [540, 526] on input "text" at bounding box center [527, 519] width 63 height 24
type input "****"
click at [624, 523] on div "oz" at bounding box center [611, 519] width 84 height 24
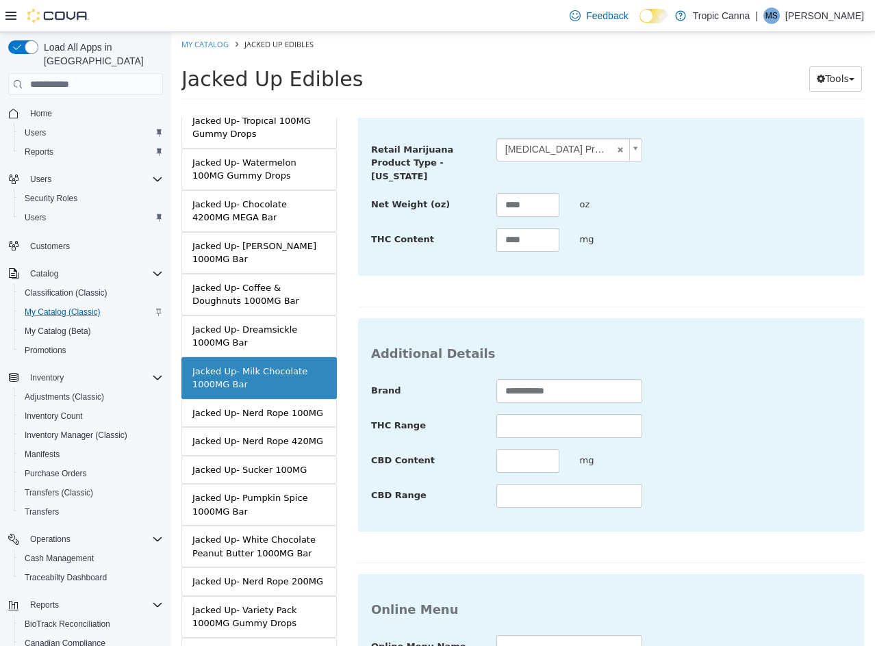
scroll to position [499, 0]
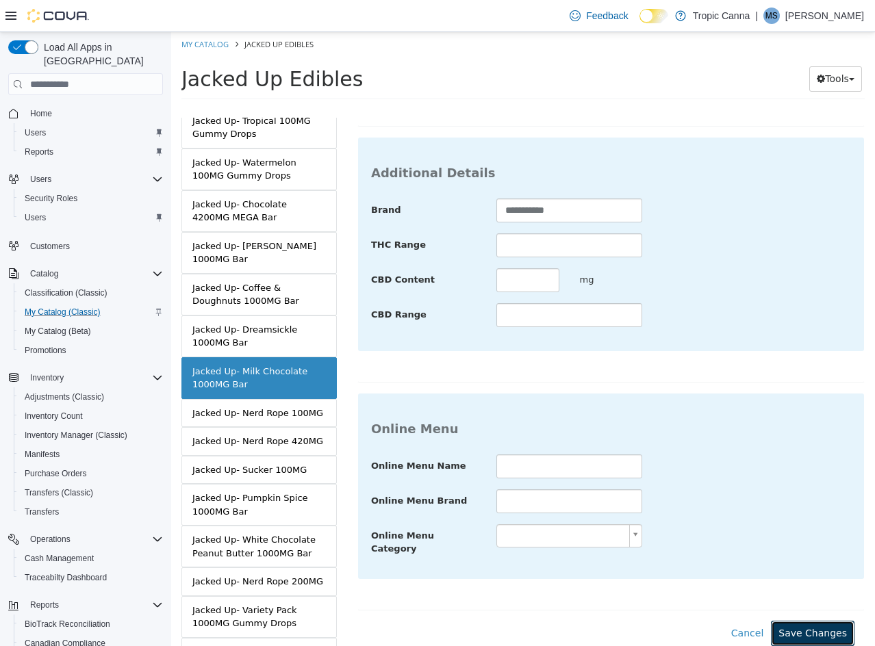
click at [795, 627] on button "Save Changes" at bounding box center [813, 633] width 84 height 25
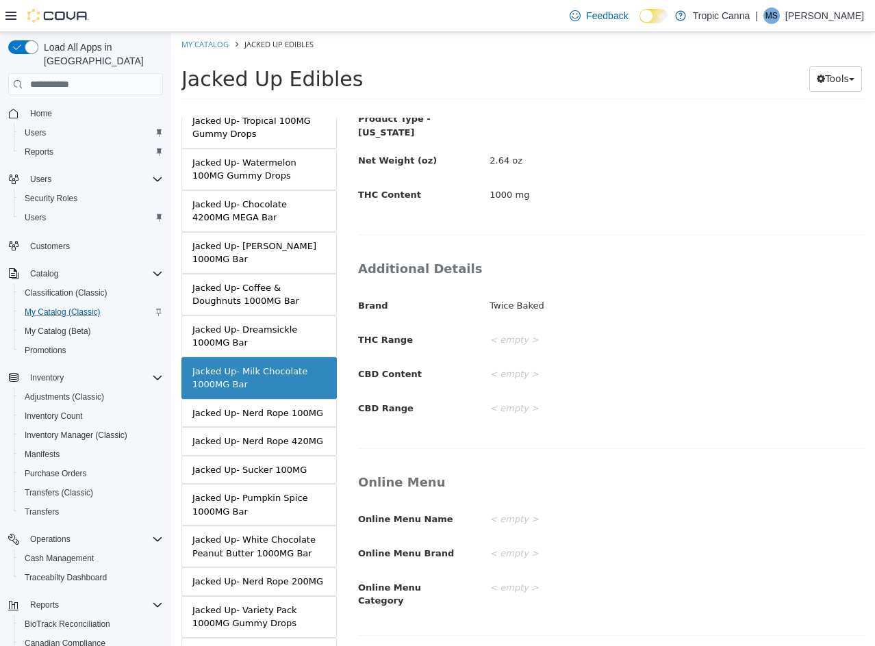
scroll to position [335, 0]
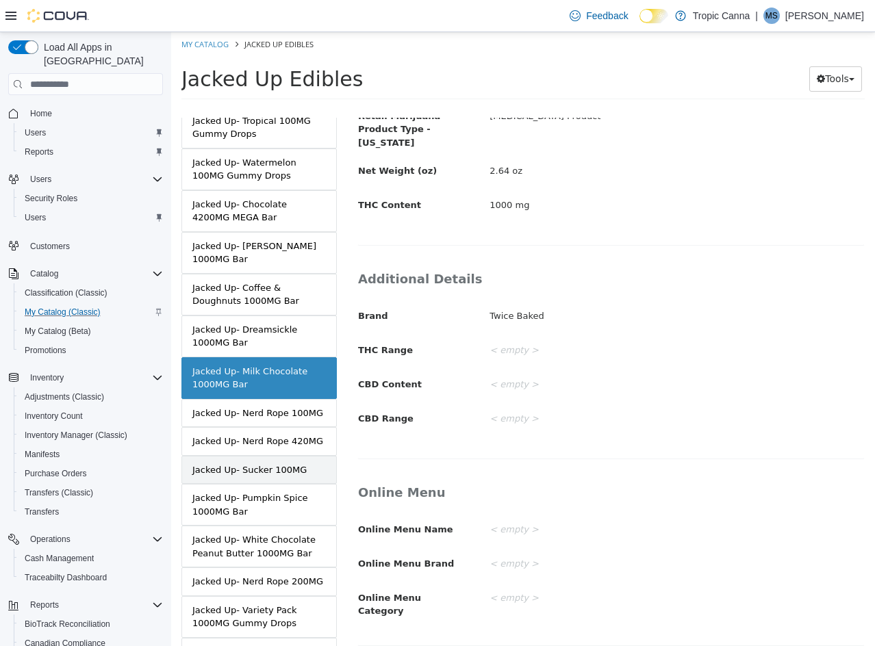
click at [301, 472] on link "Jacked Up- Sucker 100MG" at bounding box center [258, 470] width 155 height 29
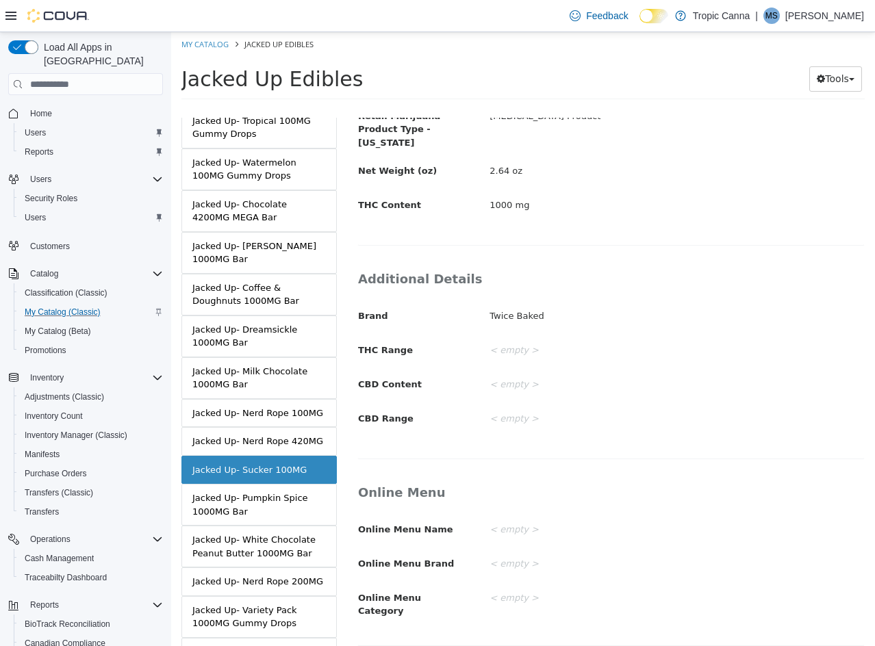
scroll to position [333, 0]
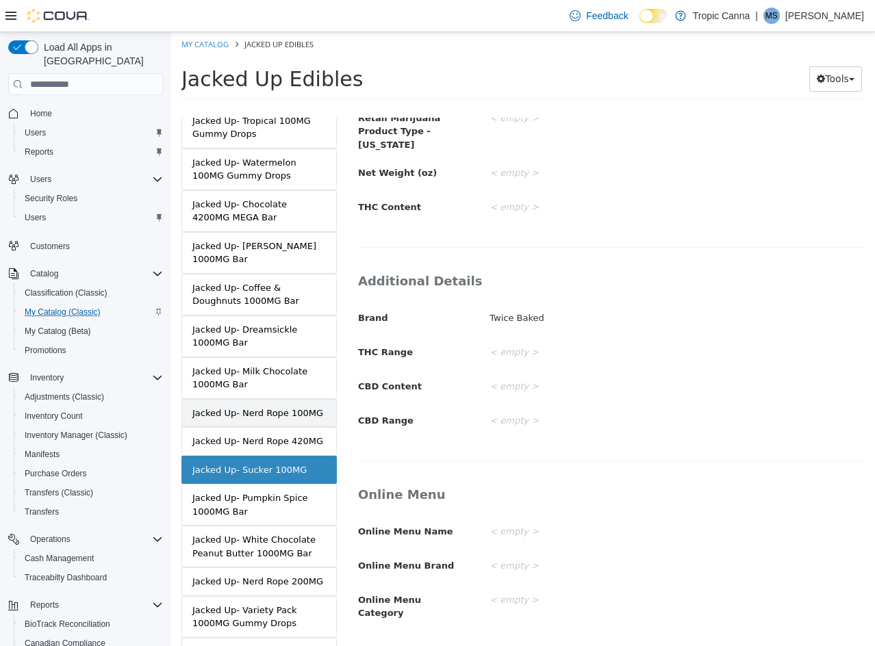
click at [277, 415] on div "Jacked Up- Nerd Rope 100MG" at bounding box center [257, 414] width 131 height 14
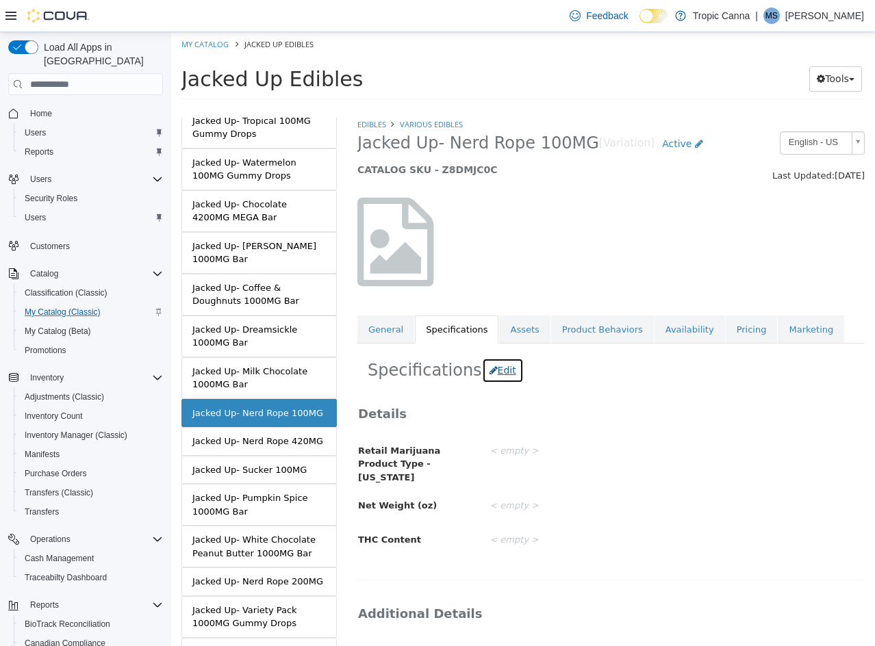
click at [495, 374] on button "Edit" at bounding box center [503, 370] width 42 height 25
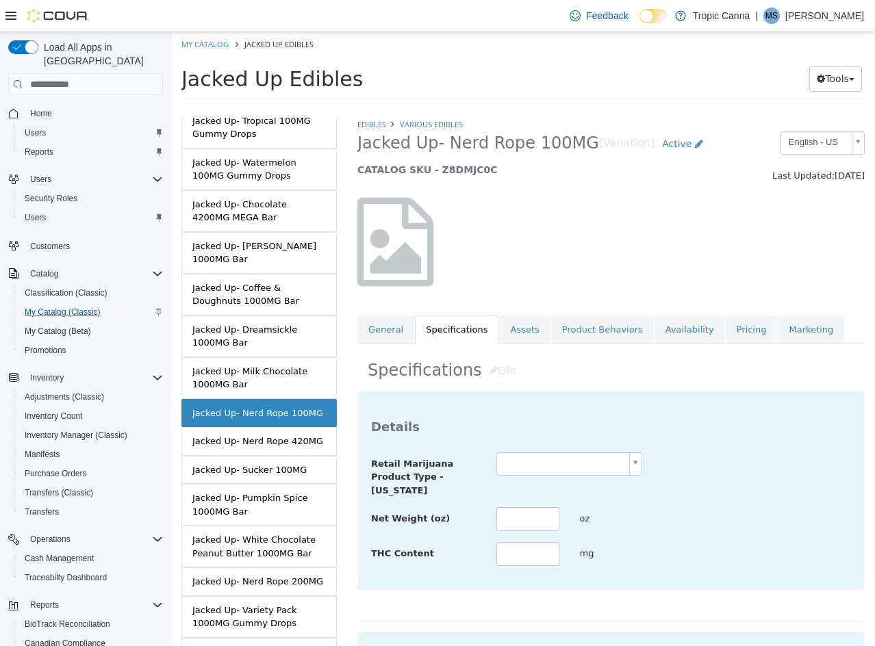
click at [536, 476] on div at bounding box center [569, 476] width 167 height 1
click at [539, 108] on body "Saving Bulk Changes... × Saved changes My Catalog Jacked Up Edibles Jacked Up E…" at bounding box center [523, 70] width 704 height 76
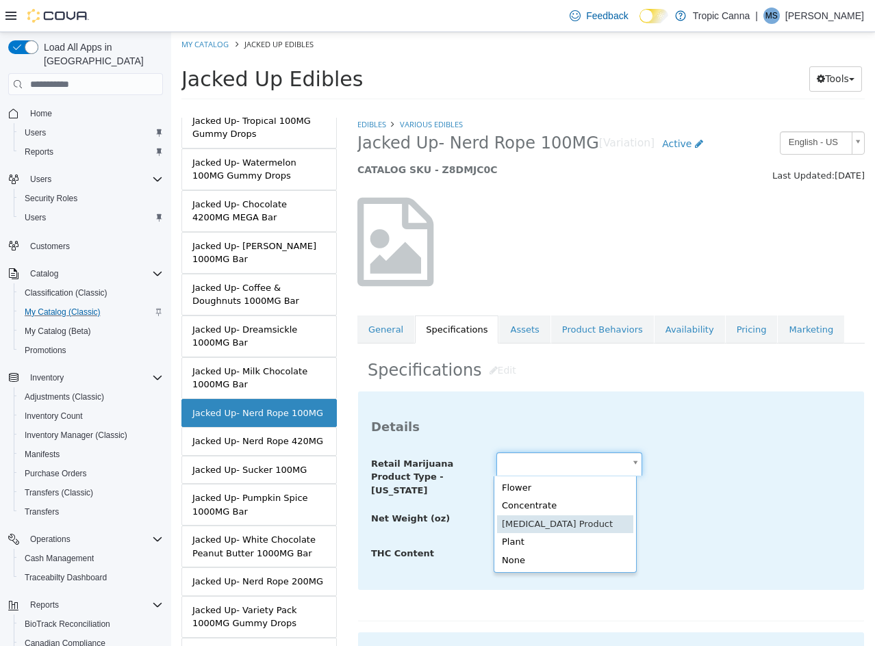
type input "**********"
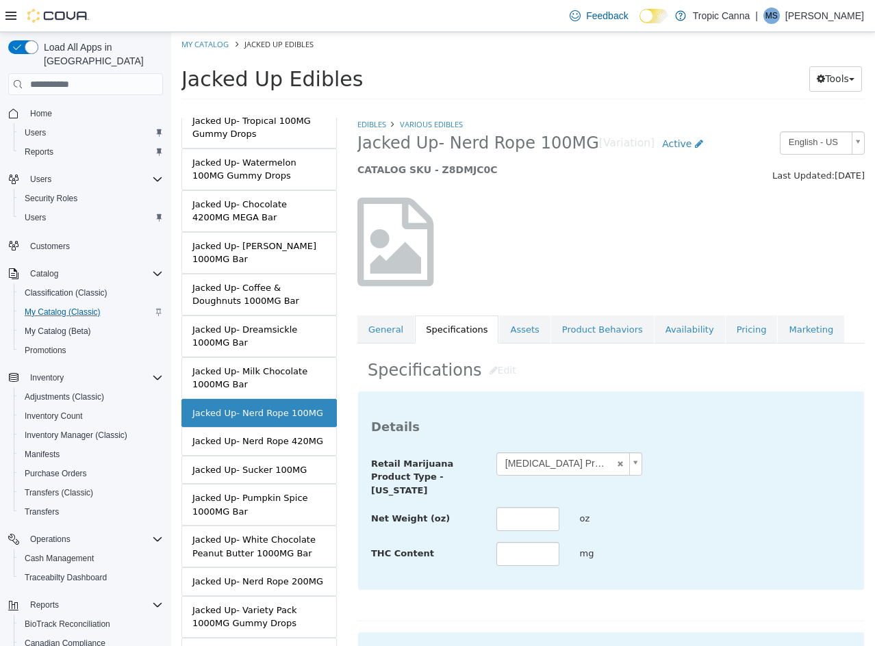
click at [687, 522] on div "Net Weight (oz) oz" at bounding box center [611, 519] width 500 height 25
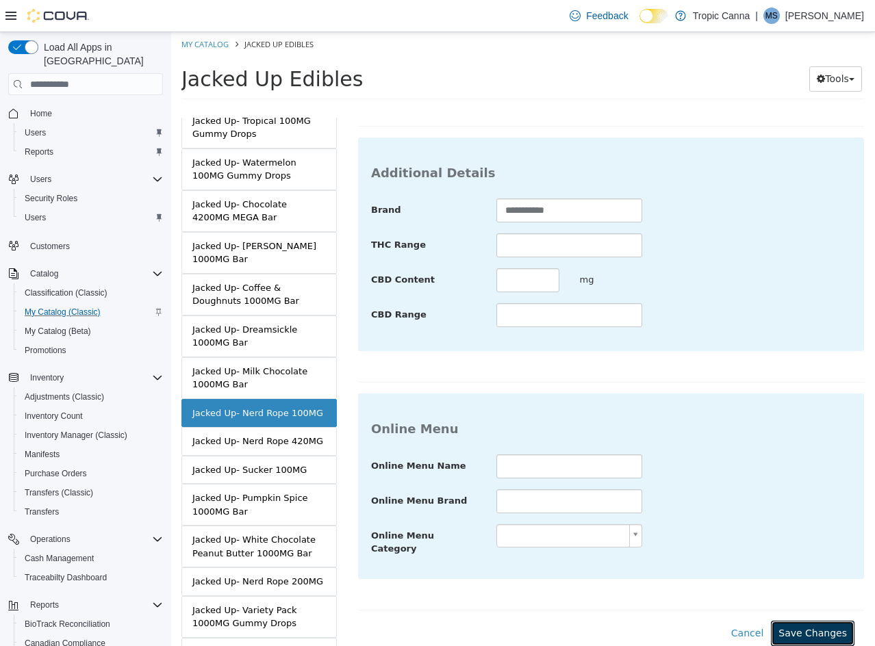
drag, startPoint x: 803, startPoint y: 615, endPoint x: 769, endPoint y: 603, distance: 36.1
click at [801, 621] on button "Save Changes" at bounding box center [813, 633] width 84 height 25
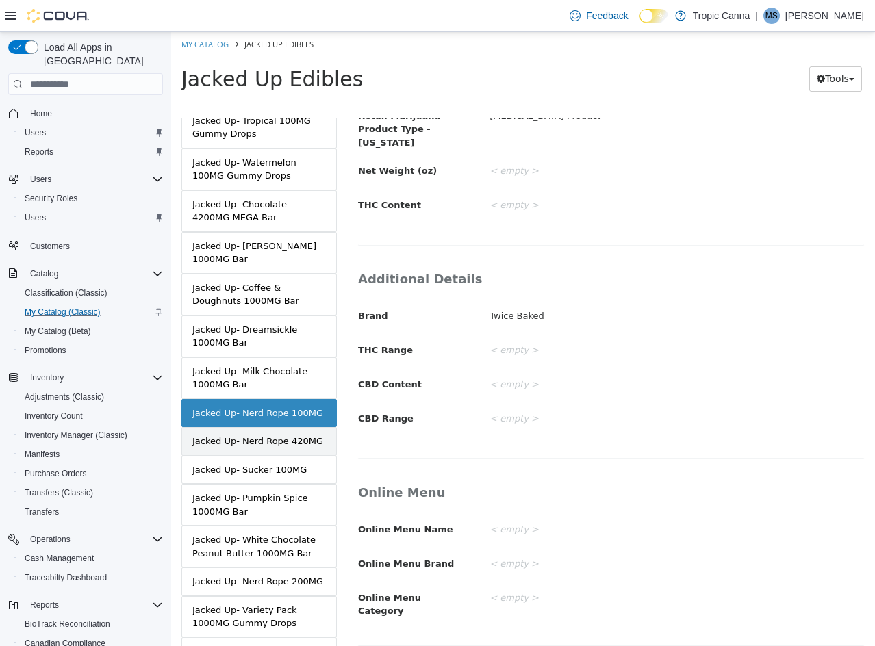
click at [278, 453] on link "Jacked Up- Nerd Rope 420MG" at bounding box center [258, 441] width 155 height 29
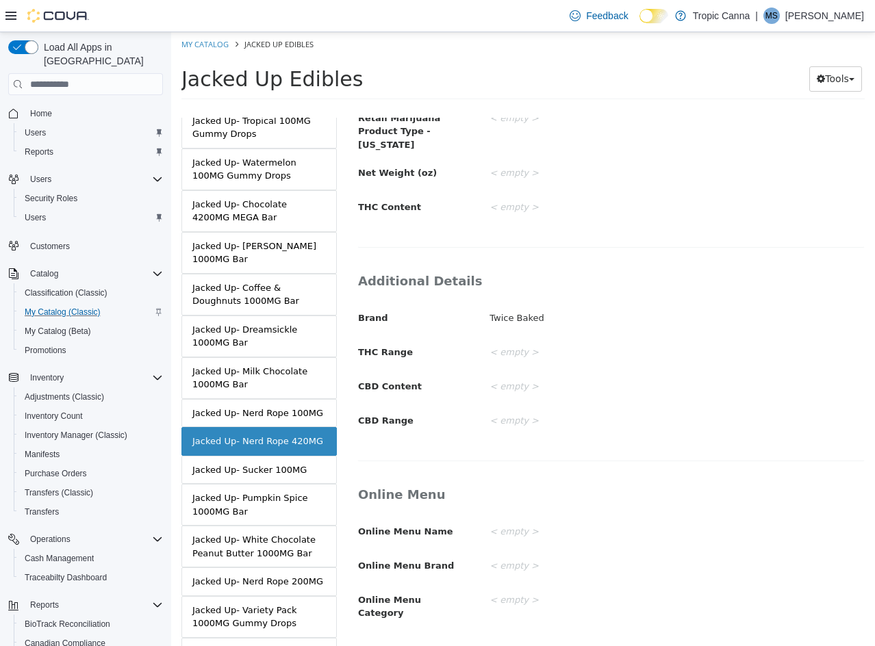
scroll to position [127, 0]
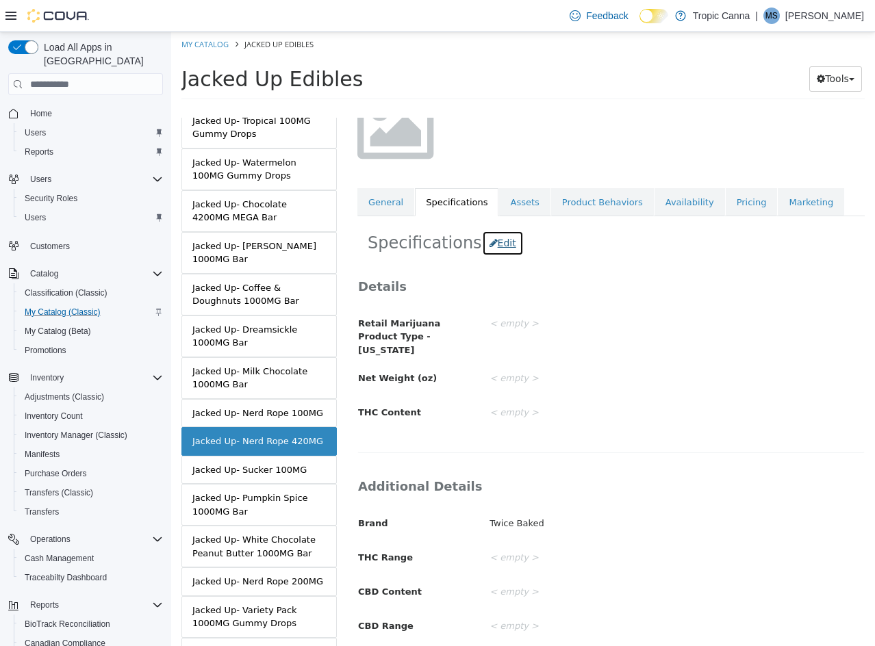
click at [486, 241] on button "Edit" at bounding box center [503, 243] width 42 height 25
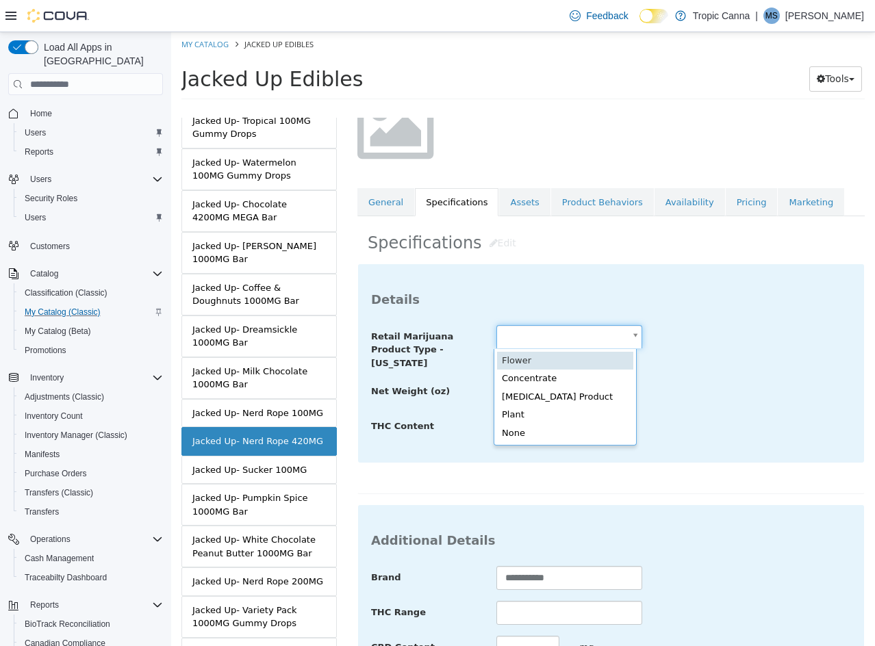
drag, startPoint x: 545, startPoint y: 326, endPoint x: 556, endPoint y: 407, distance: 81.6
click at [545, 108] on body "Saving Bulk Changes... × Saved changes My Catalog Jacked Up Edibles Jacked Up E…" at bounding box center [523, 70] width 704 height 76
type input "**********"
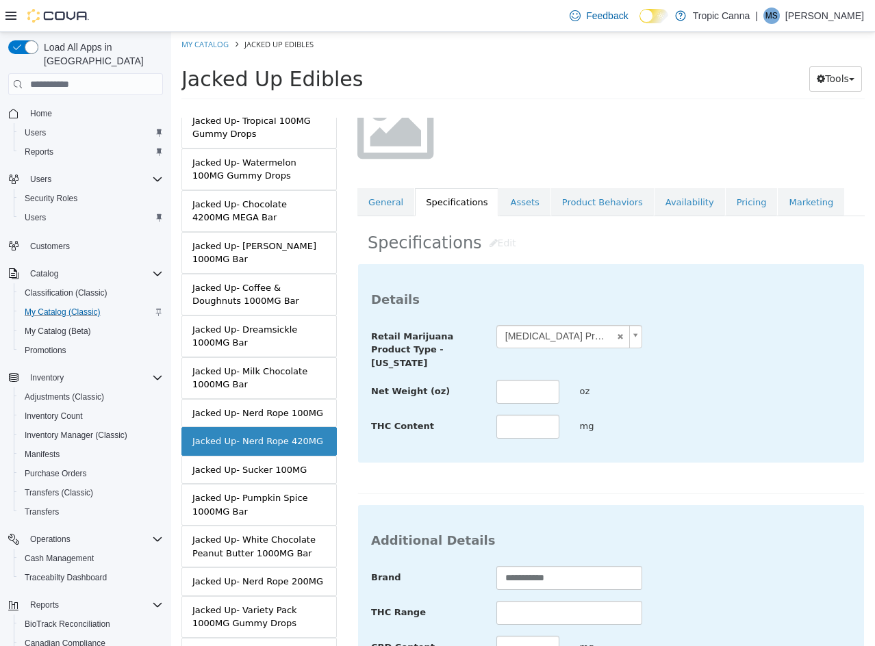
click at [717, 405] on div "Net Weight (oz) oz" at bounding box center [611, 392] width 500 height 25
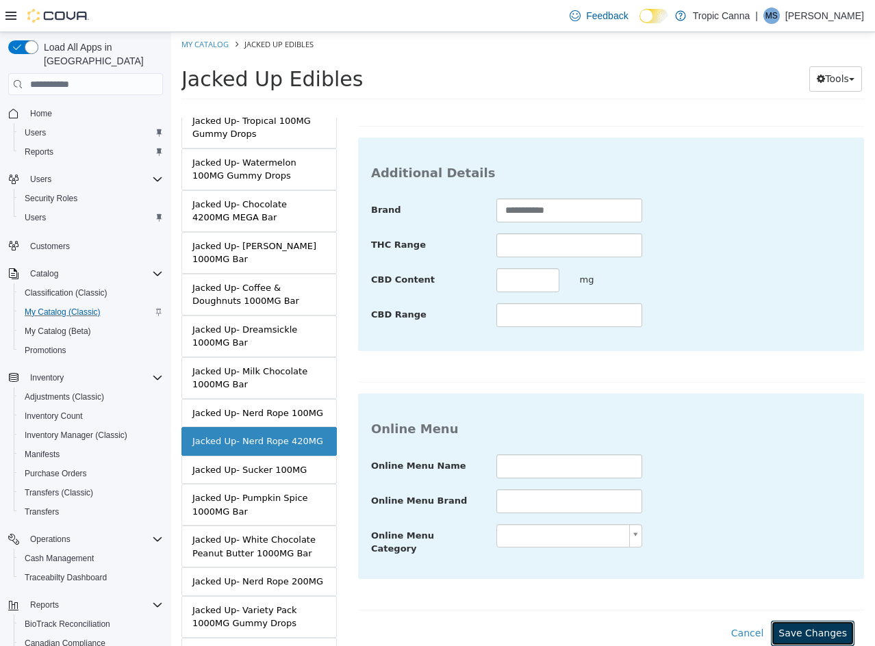
click at [815, 621] on button "Save Changes" at bounding box center [813, 633] width 84 height 25
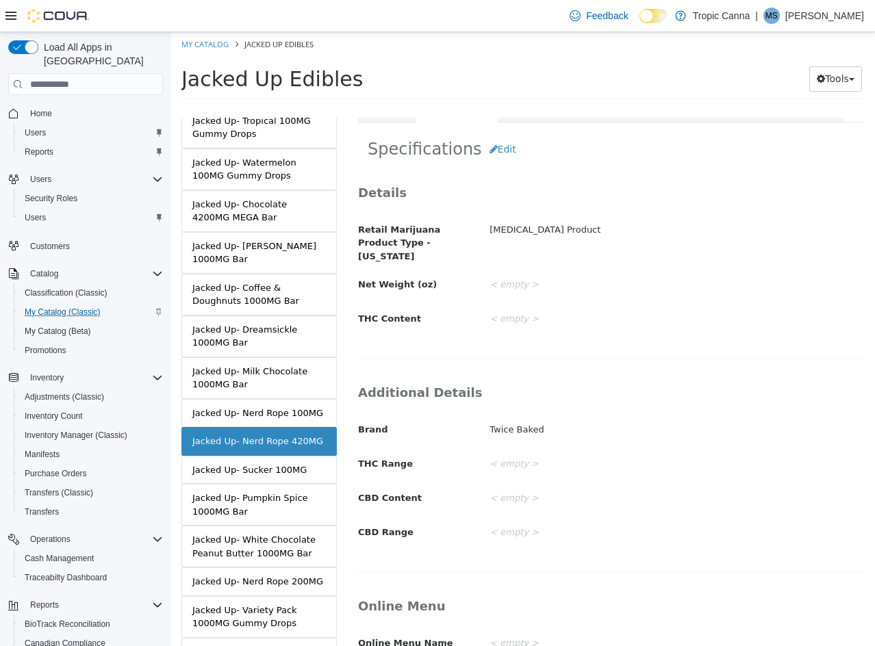
scroll to position [0, 0]
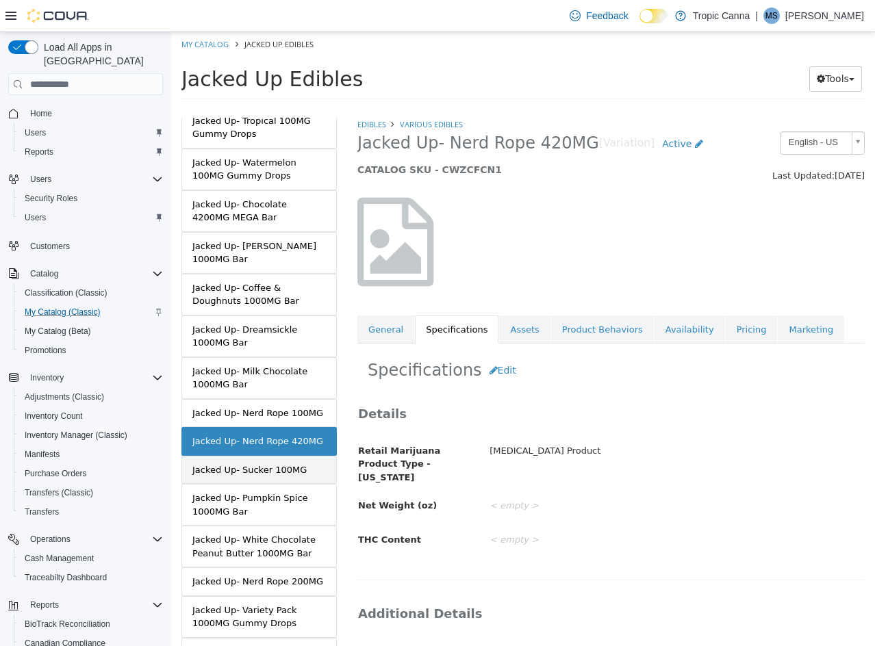
click at [291, 469] on div "Jacked Up- Sucker 100MG" at bounding box center [249, 470] width 114 height 14
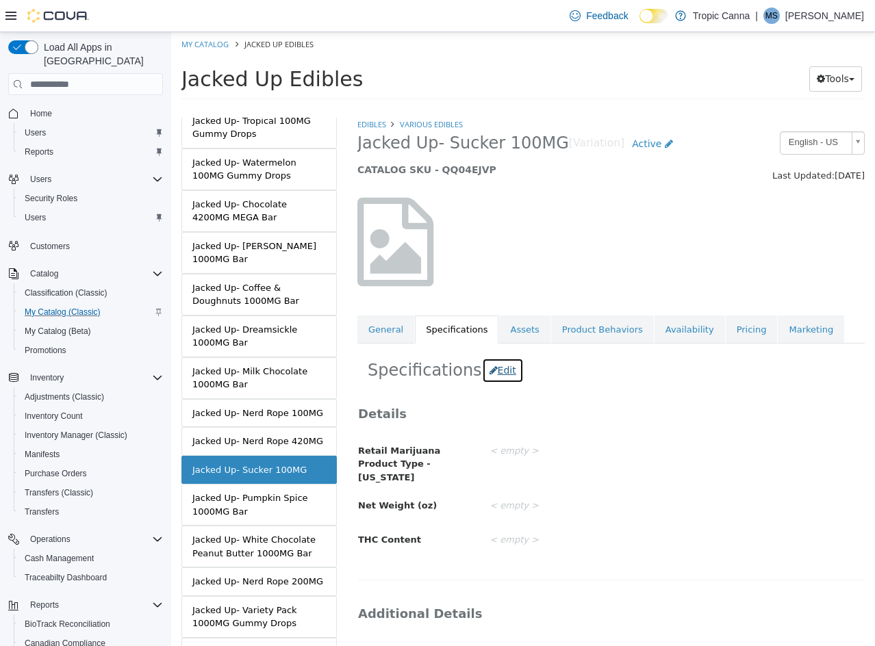
click at [485, 374] on button "Edit" at bounding box center [503, 370] width 42 height 25
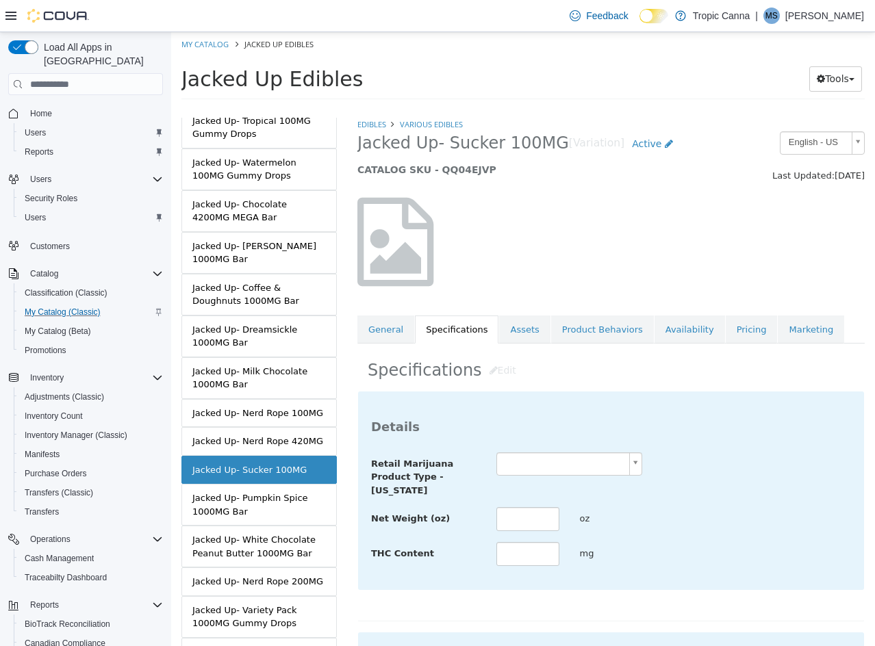
click at [539, 108] on body "Saving Bulk Changes... × Saved changes My Catalog Jacked Up Edibles Jacked Up E…" at bounding box center [523, 70] width 704 height 76
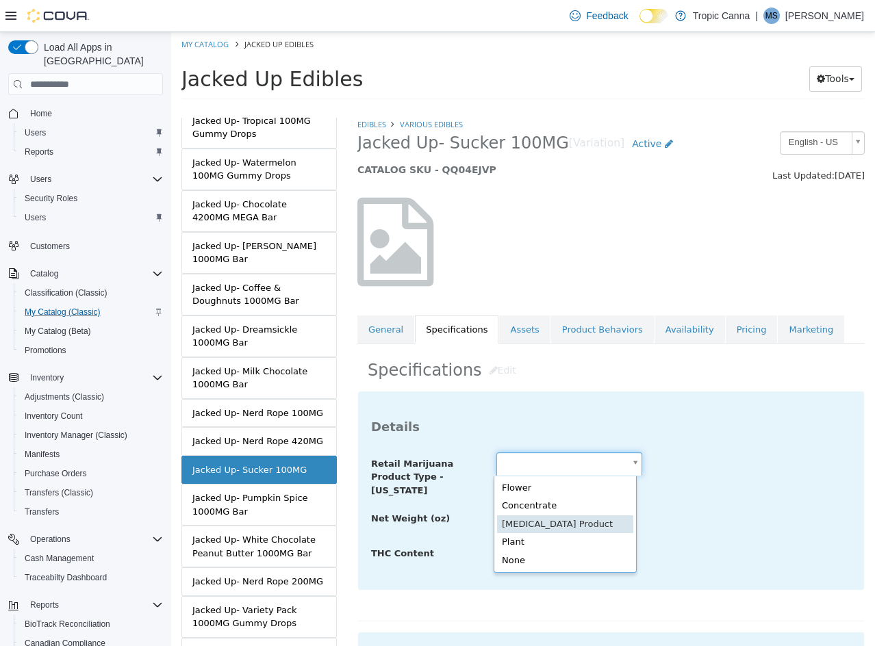
type input "**********"
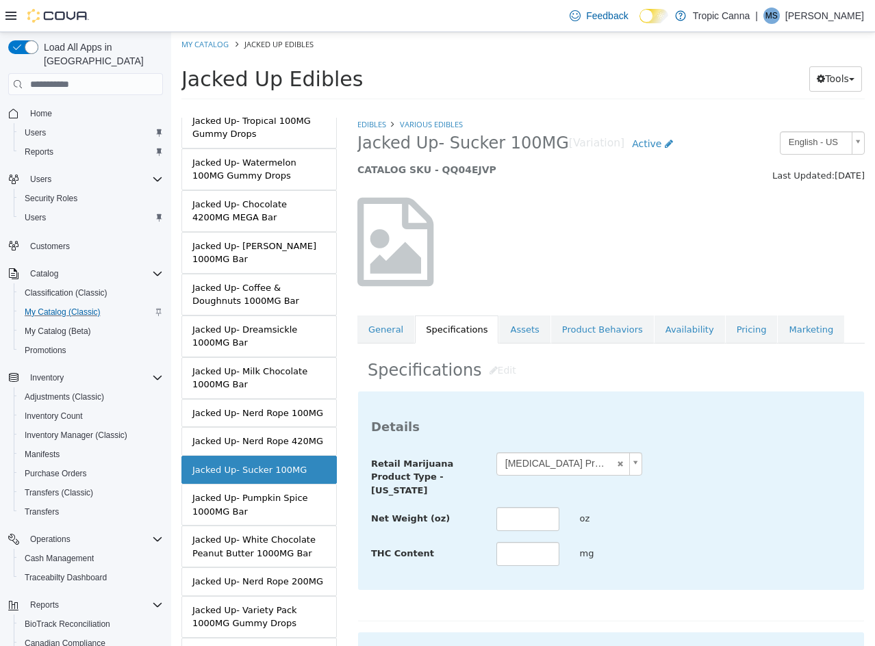
click at [641, 523] on div "oz" at bounding box center [611, 519] width 84 height 24
click at [522, 560] on input "text" at bounding box center [527, 554] width 63 height 24
type input "***"
click at [746, 508] on div "Net Weight (oz) oz" at bounding box center [611, 519] width 500 height 25
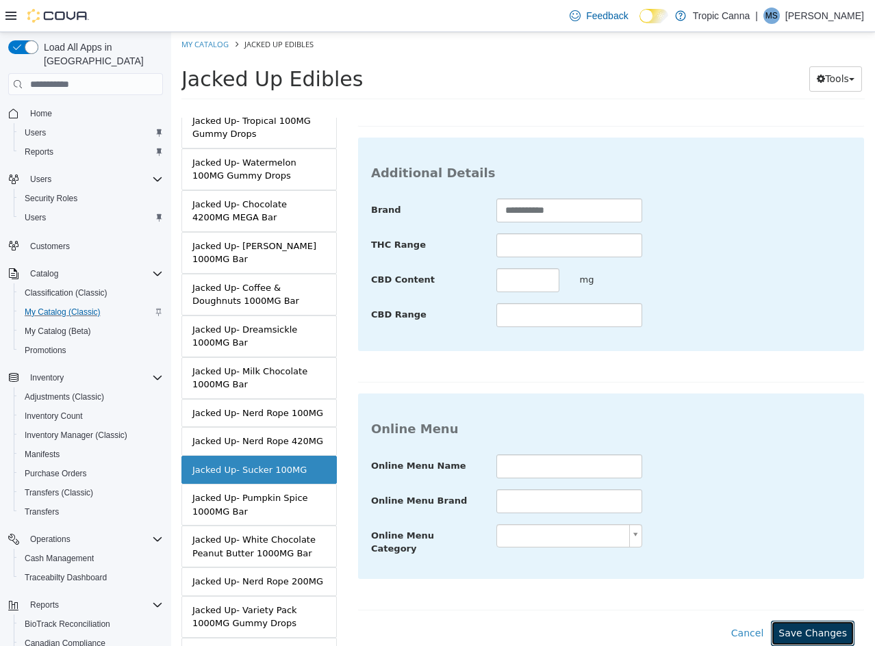
click at [819, 621] on button "Save Changes" at bounding box center [813, 633] width 84 height 25
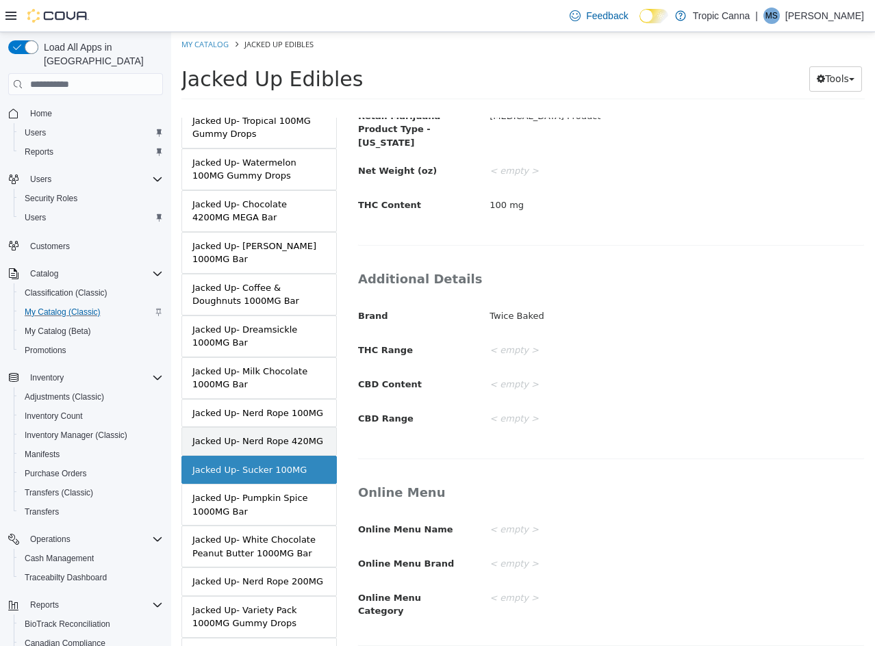
click at [299, 443] on div "Jacked Up- Nerd Rope 420MG" at bounding box center [257, 442] width 131 height 14
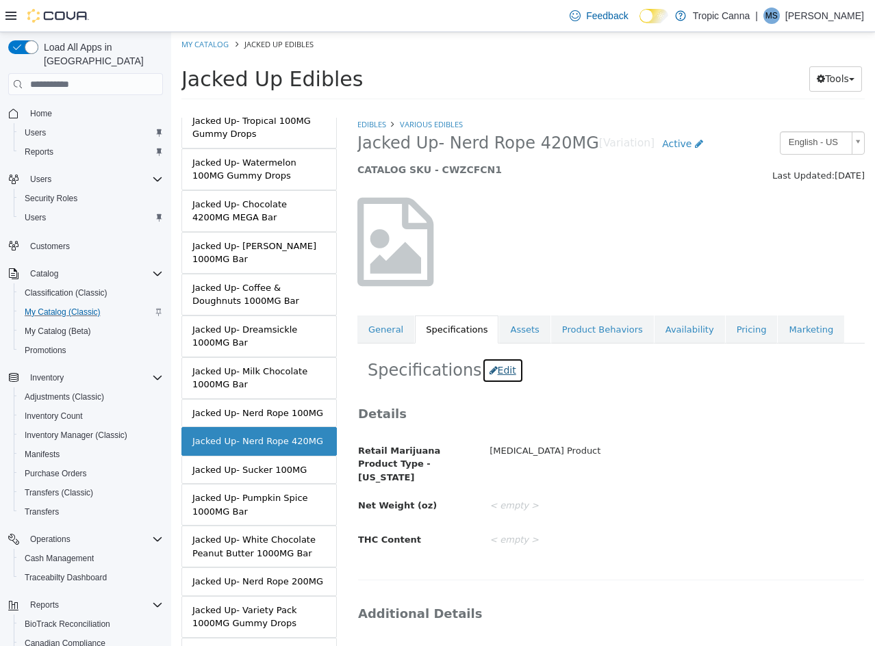
click at [501, 375] on button "Edit" at bounding box center [503, 370] width 42 height 25
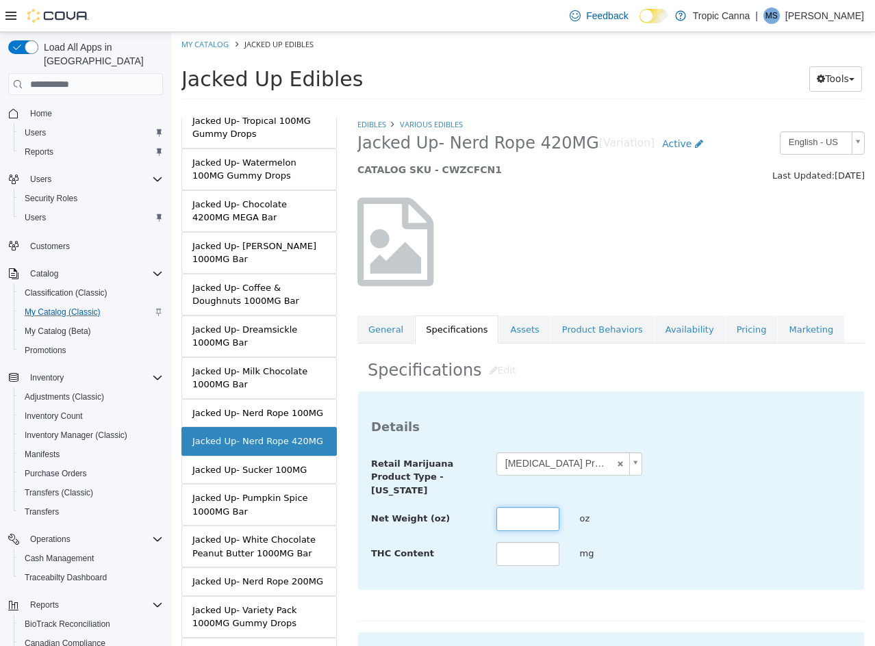
click at [536, 522] on input "text" at bounding box center [527, 519] width 63 height 24
click at [528, 556] on input "text" at bounding box center [527, 554] width 63 height 24
type input "***"
click at [746, 552] on div "THC Content *** mg" at bounding box center [611, 554] width 500 height 25
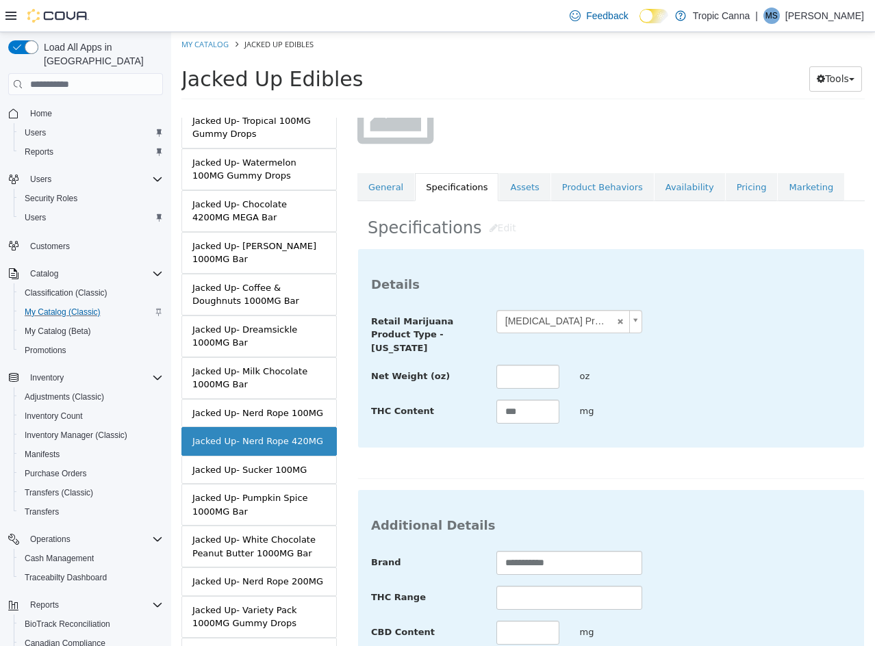
scroll to position [499, 0]
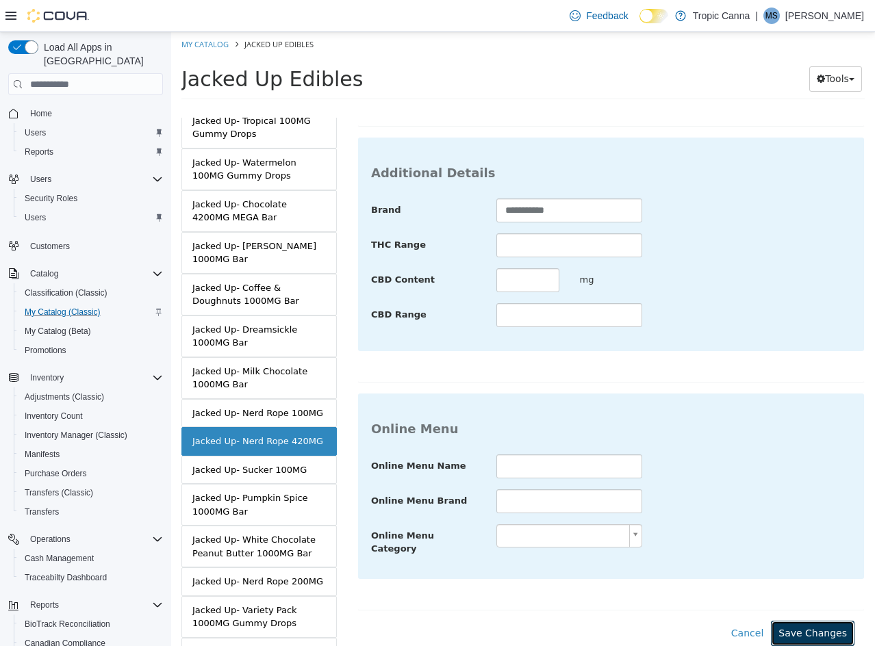
click at [806, 621] on button "Save Changes" at bounding box center [813, 633] width 84 height 25
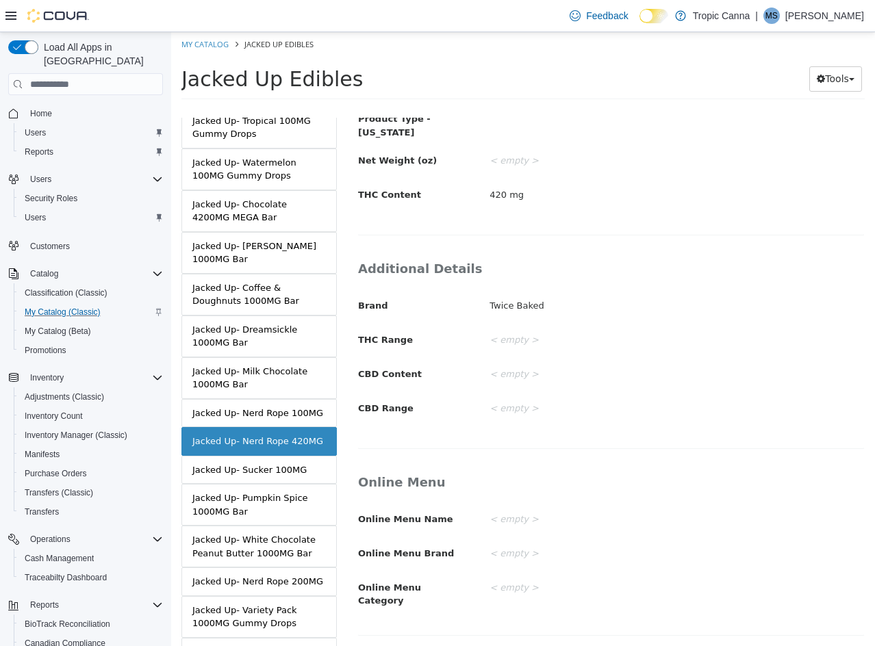
scroll to position [335, 0]
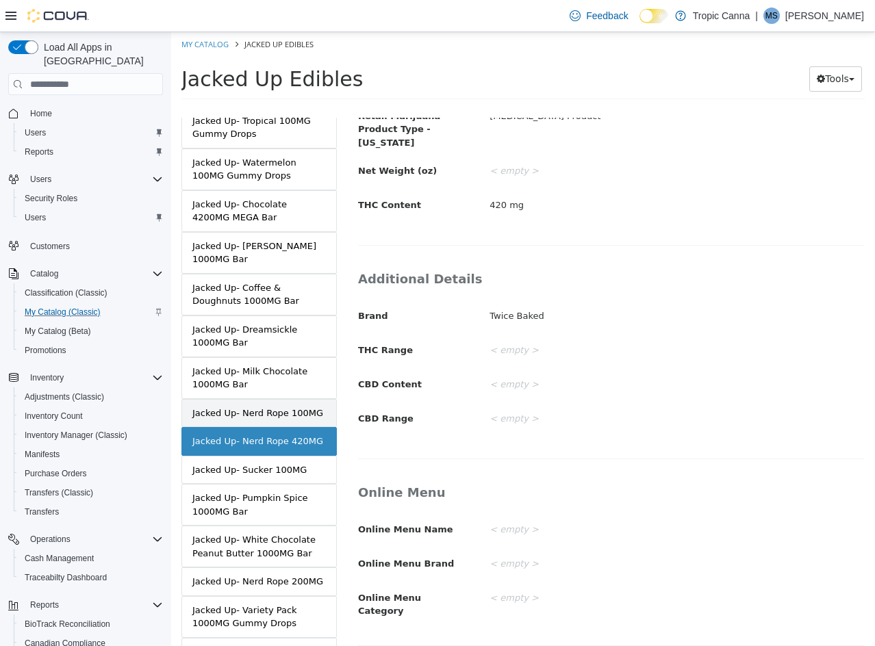
click at [288, 409] on div "Jacked Up- Nerd Rope 100MG" at bounding box center [257, 414] width 131 height 14
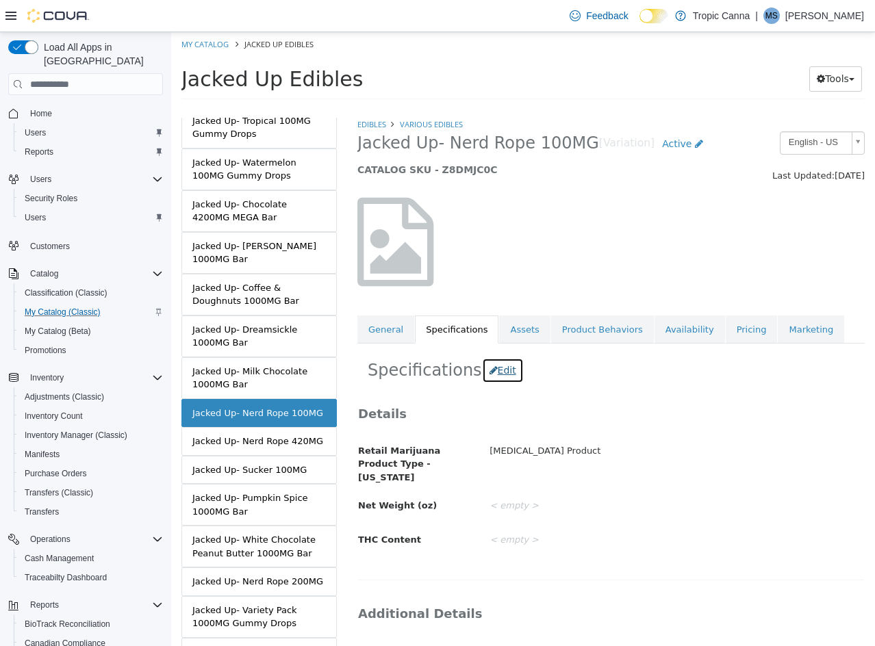
drag, startPoint x: 496, startPoint y: 370, endPoint x: 505, endPoint y: 407, distance: 37.4
click at [496, 371] on button "Edit" at bounding box center [503, 370] width 42 height 25
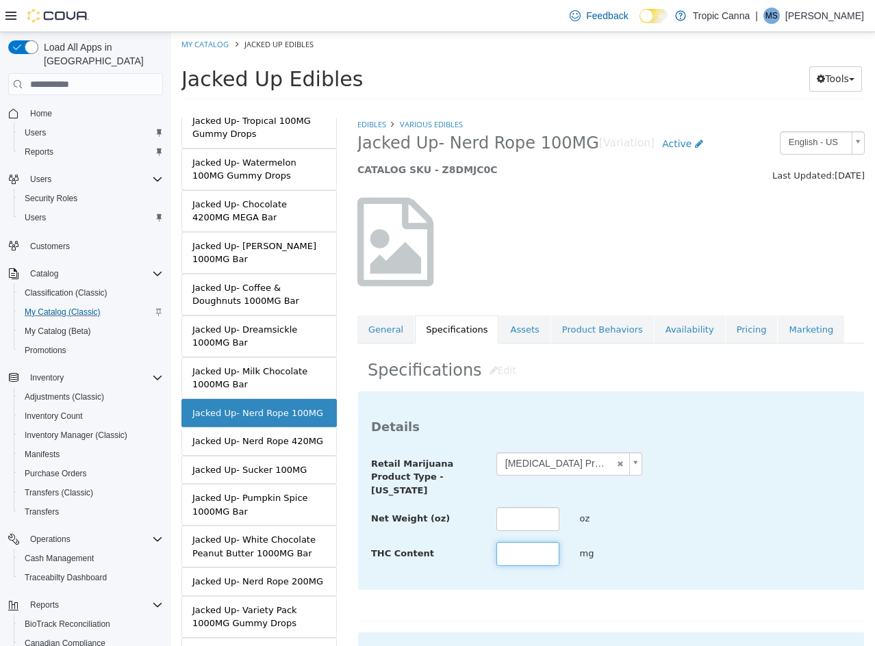
click at [519, 554] on input "text" at bounding box center [527, 554] width 63 height 24
type input "***"
click at [683, 560] on div "THC Content *** mg" at bounding box center [611, 554] width 500 height 25
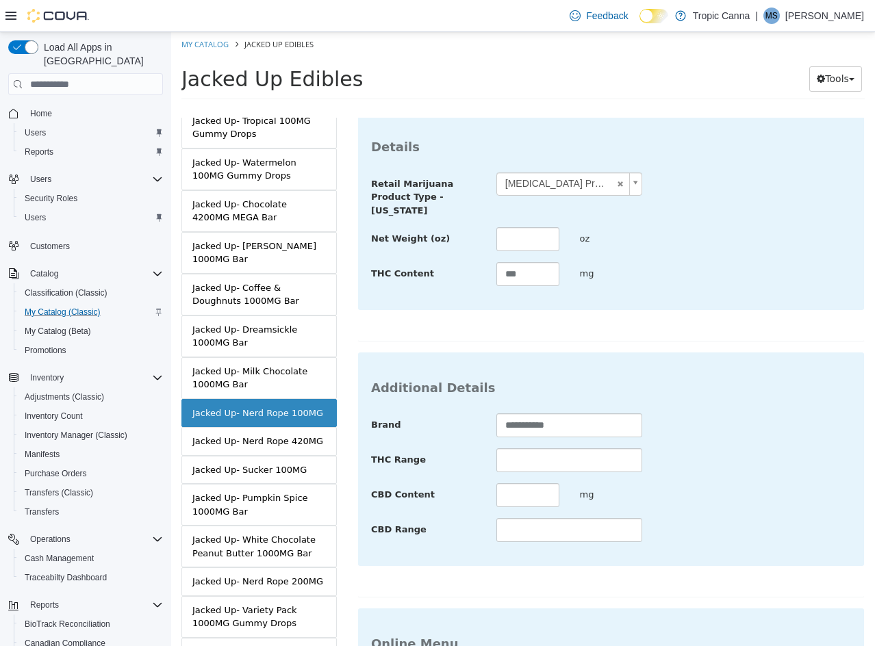
scroll to position [499, 0]
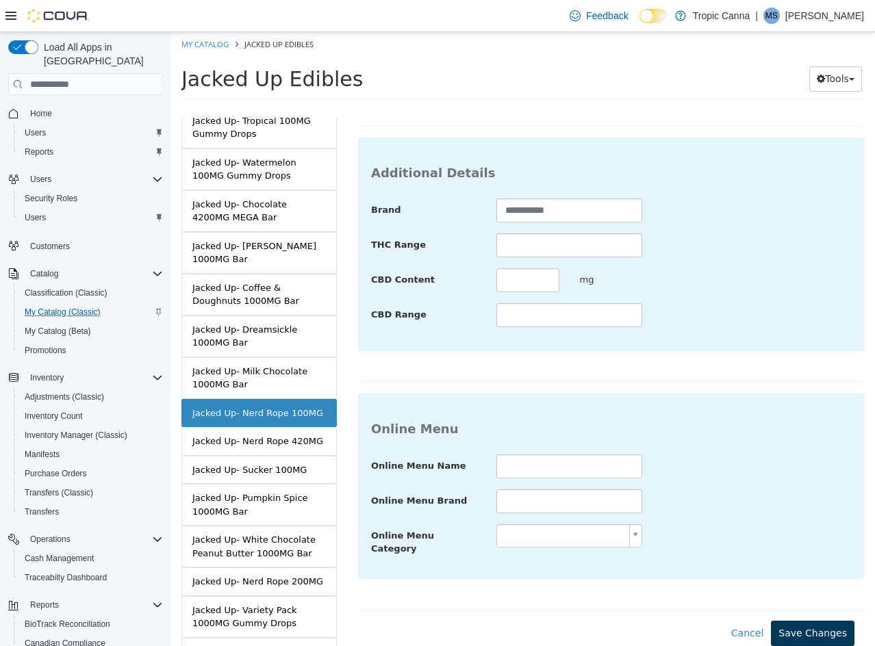
click at [794, 610] on div "**********" at bounding box center [610, 247] width 507 height 797
drag, startPoint x: 794, startPoint y: 611, endPoint x: 563, endPoint y: 537, distance: 242.7
click at [788, 609] on div "**********" at bounding box center [610, 247] width 507 height 797
click at [804, 621] on button "Save Changes" at bounding box center [813, 633] width 84 height 25
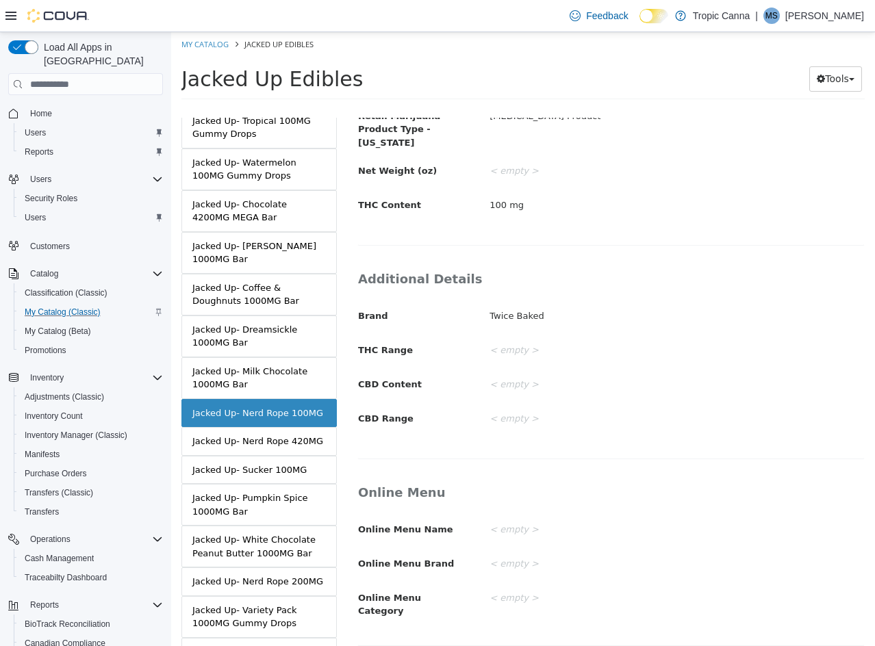
drag, startPoint x: 272, startPoint y: 514, endPoint x: 406, endPoint y: 476, distance: 138.9
click at [272, 514] on div "Jacked Up- Pumpkin Spice 1000MG Bar" at bounding box center [258, 504] width 133 height 27
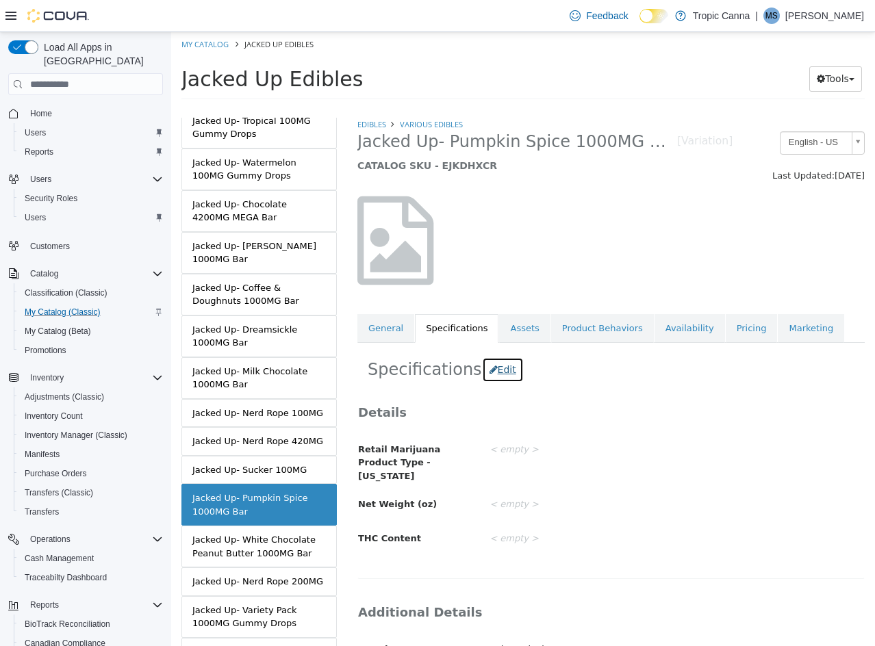
click at [486, 370] on button "Edit" at bounding box center [503, 369] width 42 height 25
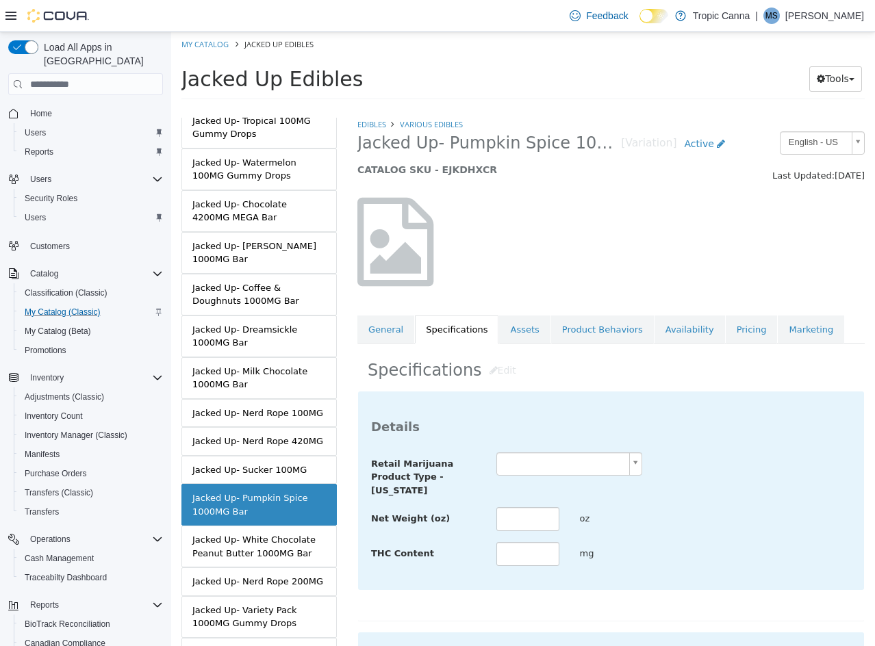
click at [534, 108] on body "Saving Bulk Changes... × Saved changes My Catalog Jacked Up Edibles Jacked Up E…" at bounding box center [523, 70] width 704 height 76
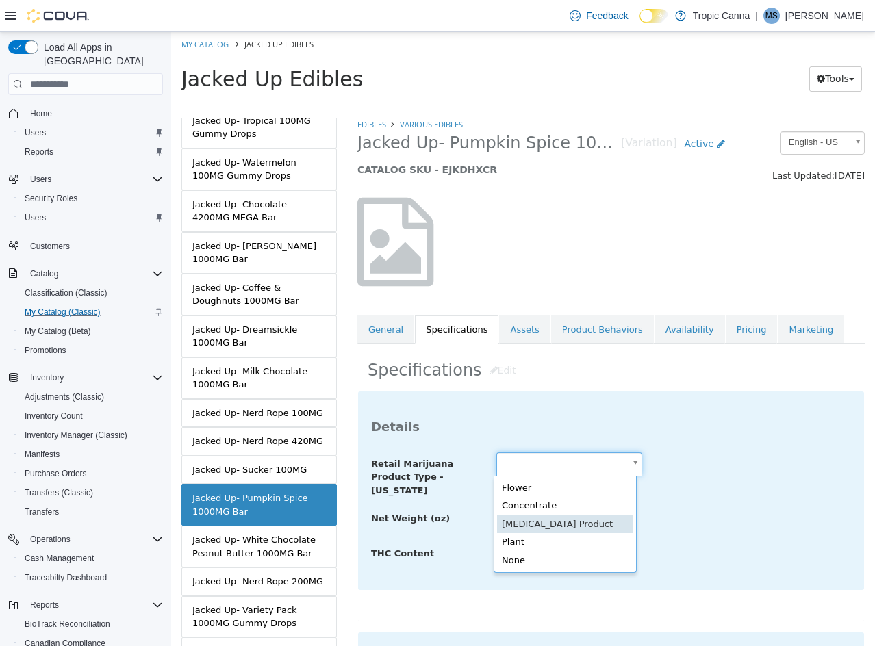
type input "**********"
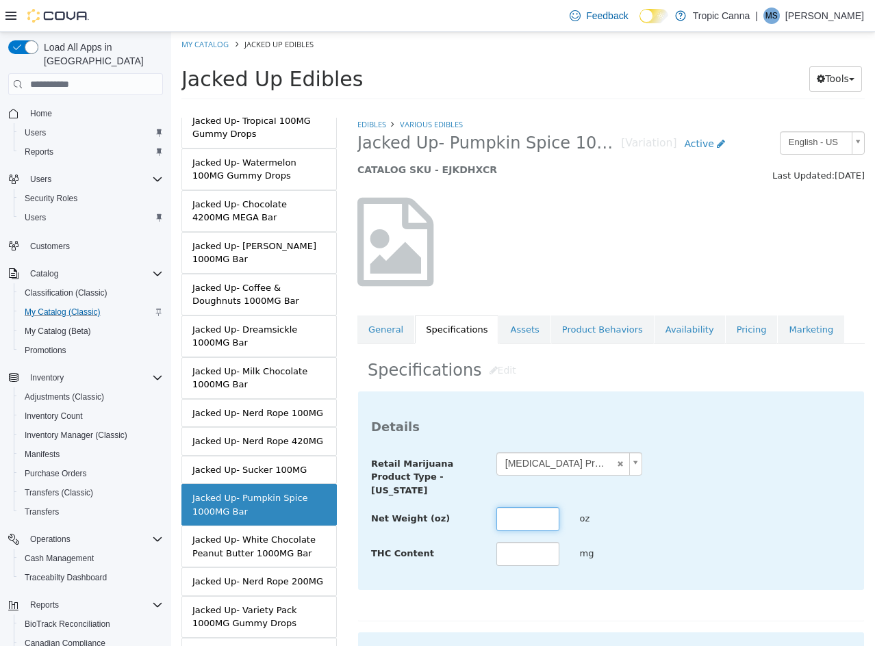
click at [518, 509] on input "text" at bounding box center [527, 519] width 63 height 24
type input "****"
click at [530, 548] on input "text" at bounding box center [527, 554] width 63 height 24
type input "****"
click at [723, 492] on div "**********" at bounding box center [611, 474] width 500 height 45
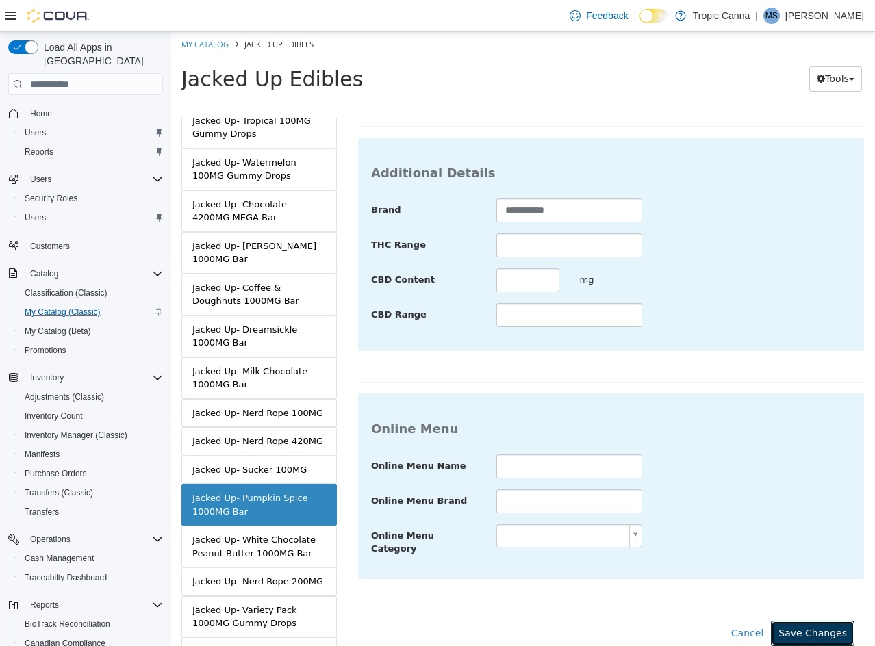
click at [801, 621] on button "Save Changes" at bounding box center [813, 633] width 84 height 25
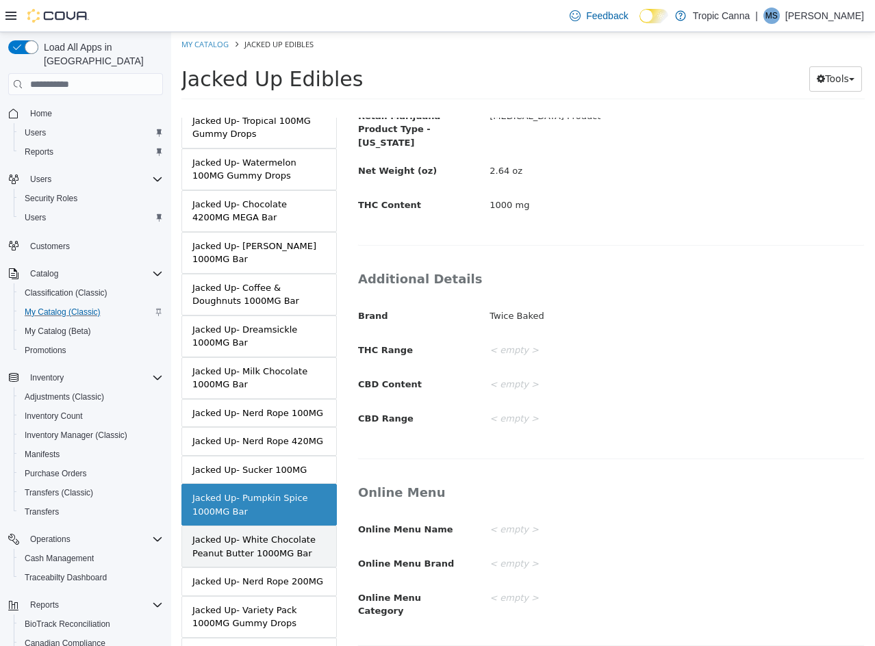
click at [294, 542] on div "Jacked Up- White Chocolate Peanut Butter 1000MG Bar" at bounding box center [258, 546] width 133 height 27
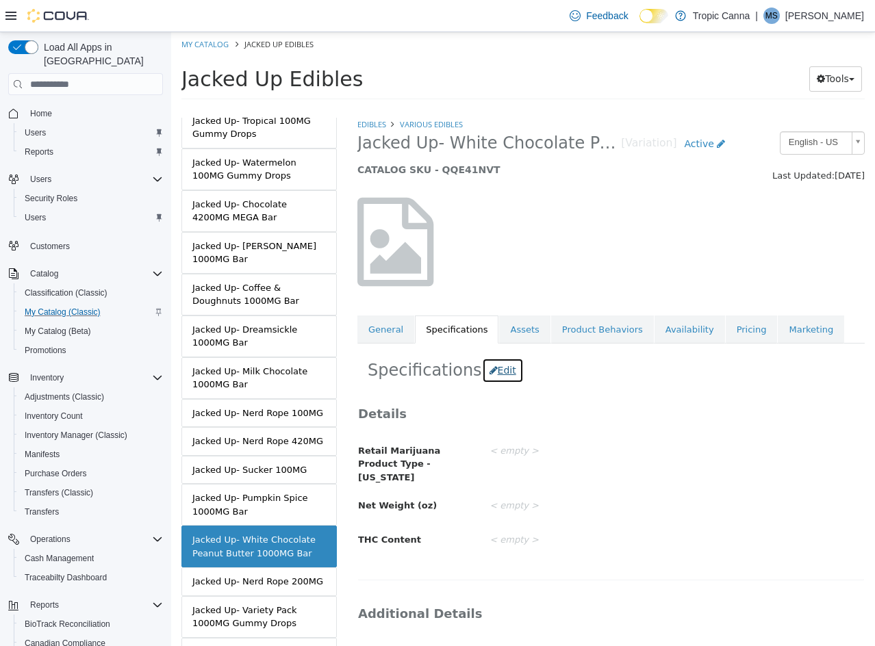
click at [495, 368] on button "Edit" at bounding box center [503, 370] width 42 height 25
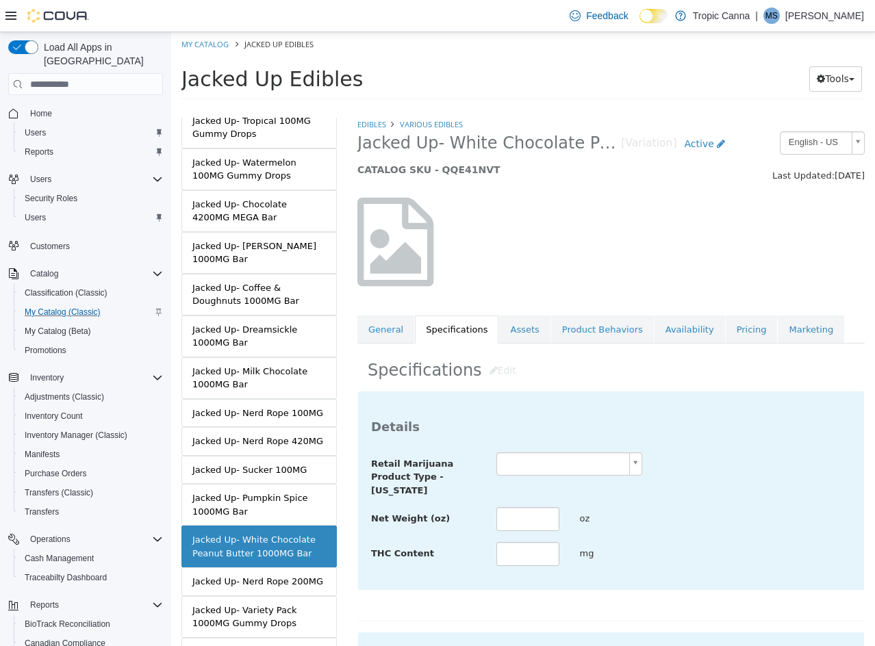
click at [532, 108] on body "Saving Bulk Changes... × Saved changes My Catalog Jacked Up Edibles Jacked Up E…" at bounding box center [523, 70] width 704 height 76
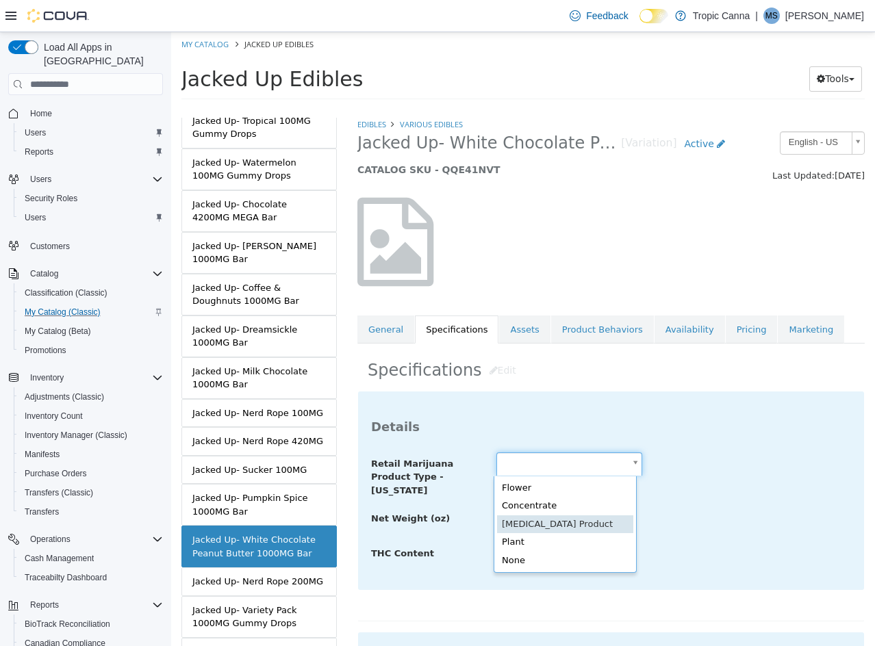
type input "**********"
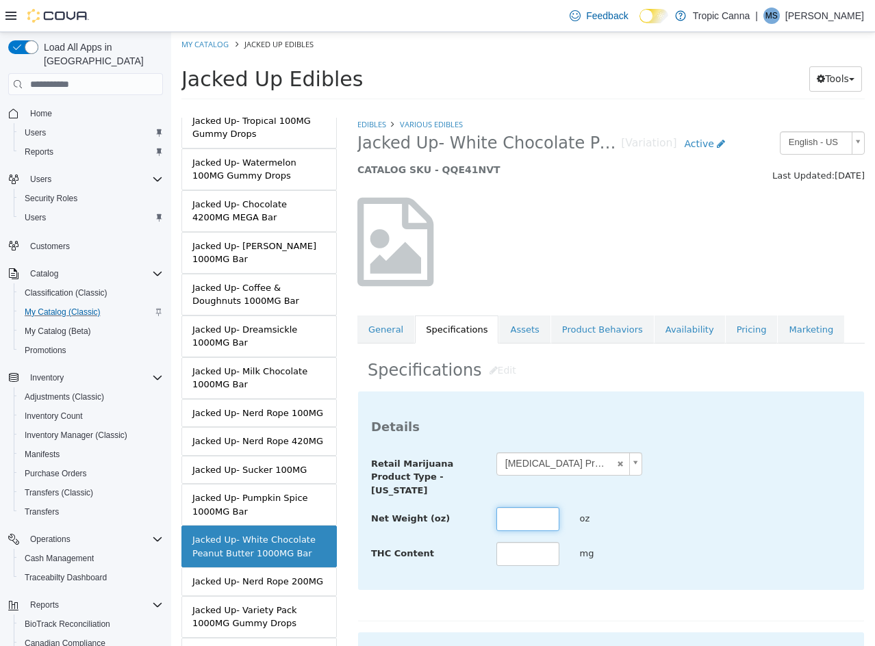
click at [527, 521] on input "text" at bounding box center [527, 519] width 63 height 24
type input "****"
click at [537, 556] on input "text" at bounding box center [527, 554] width 63 height 24
type input "****"
drag, startPoint x: 719, startPoint y: 466, endPoint x: 749, endPoint y: 466, distance: 29.4
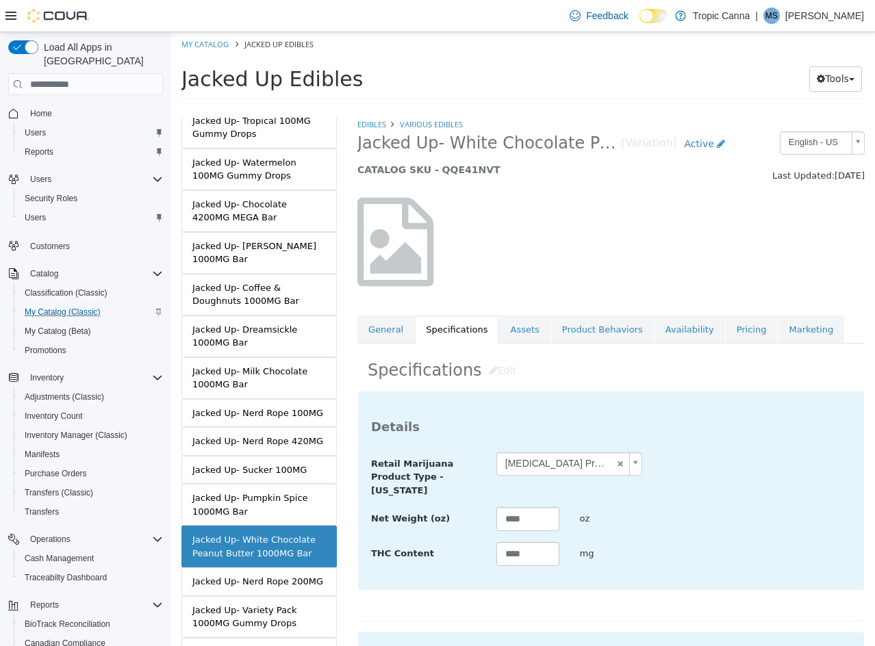
click at [720, 466] on div "**********" at bounding box center [611, 474] width 500 height 45
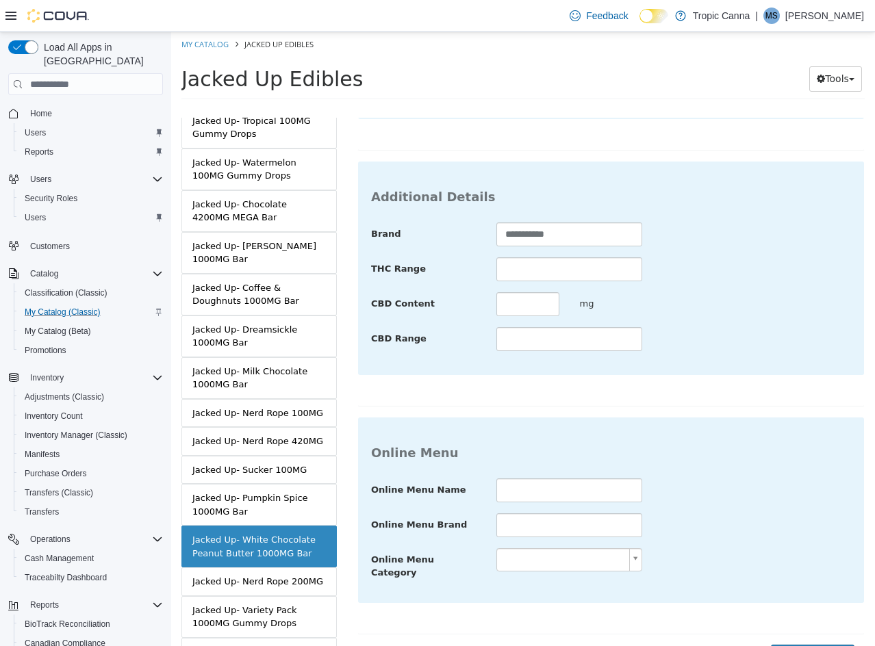
scroll to position [479, 0]
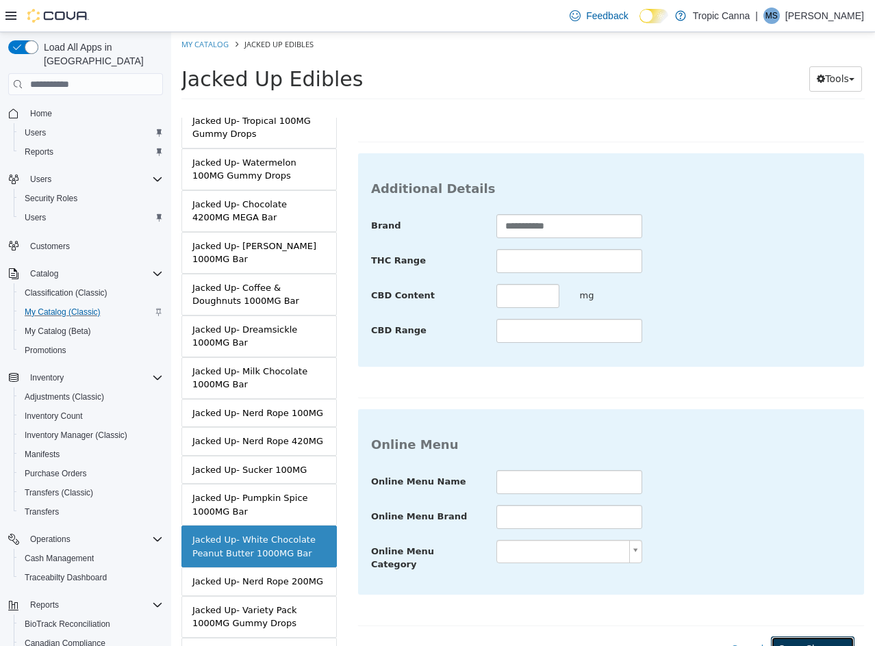
click at [800, 637] on button "Save Changes" at bounding box center [813, 649] width 84 height 25
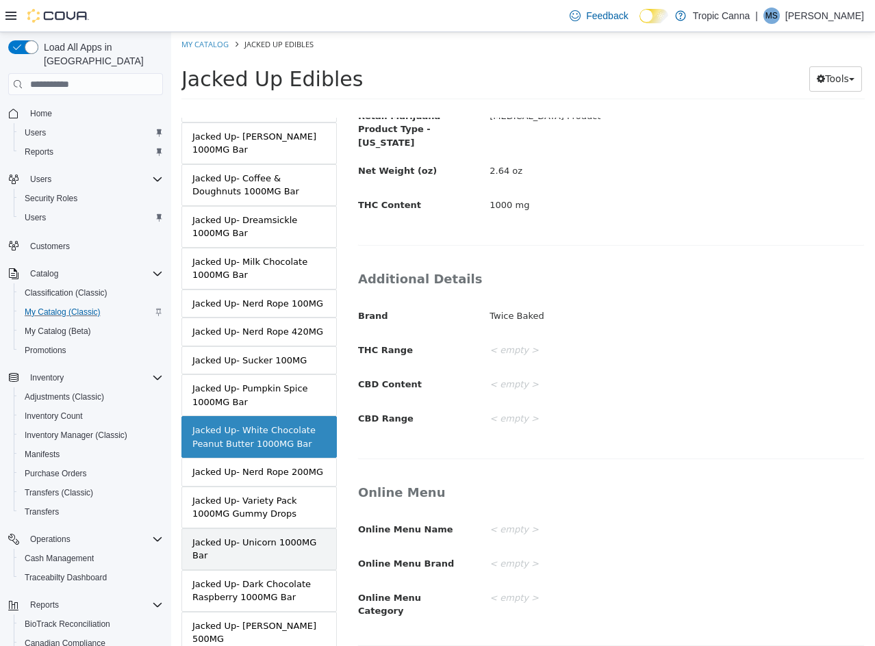
scroll to position [342, 0]
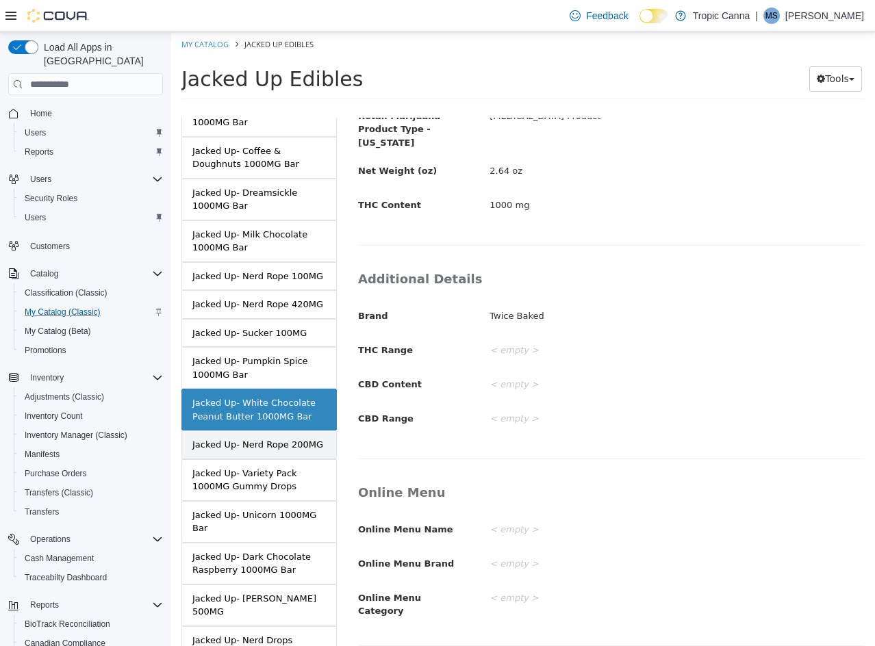
click at [303, 456] on link "Jacked Up- Nerd Rope 200MG" at bounding box center [258, 445] width 155 height 29
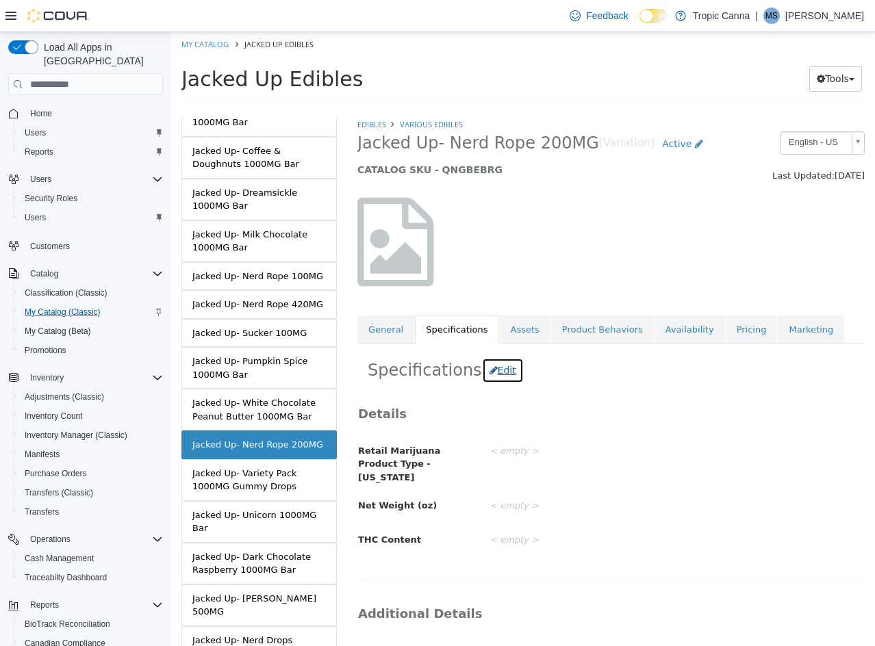
click at [494, 372] on button "Edit" at bounding box center [503, 370] width 42 height 25
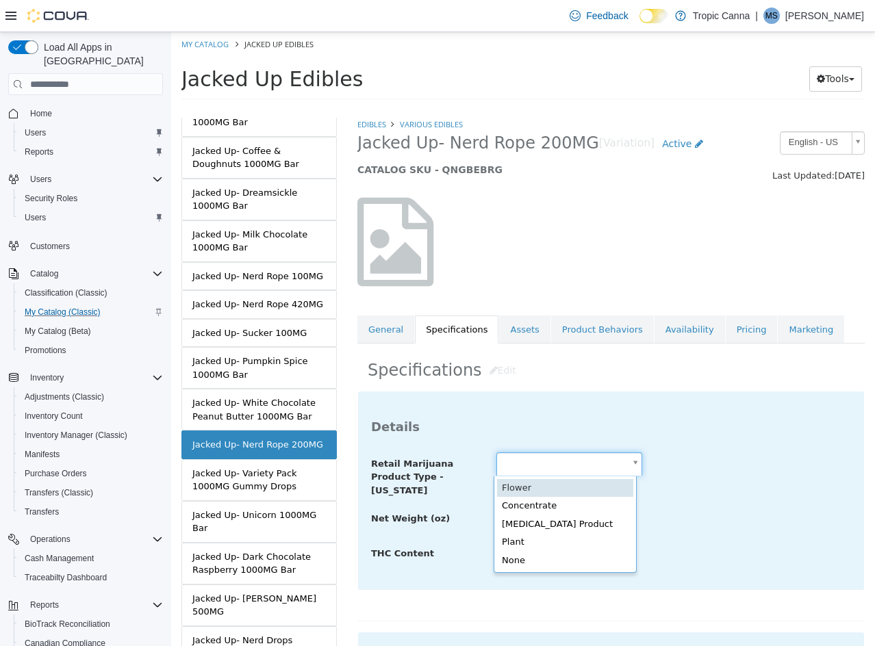
drag, startPoint x: 529, startPoint y: 474, endPoint x: 559, endPoint y: 500, distance: 39.3
click at [529, 108] on body "Saving Bulk Changes... × Saved changes My Catalog Jacked Up Edibles Jacked Up E…" at bounding box center [523, 70] width 704 height 76
type input "**********"
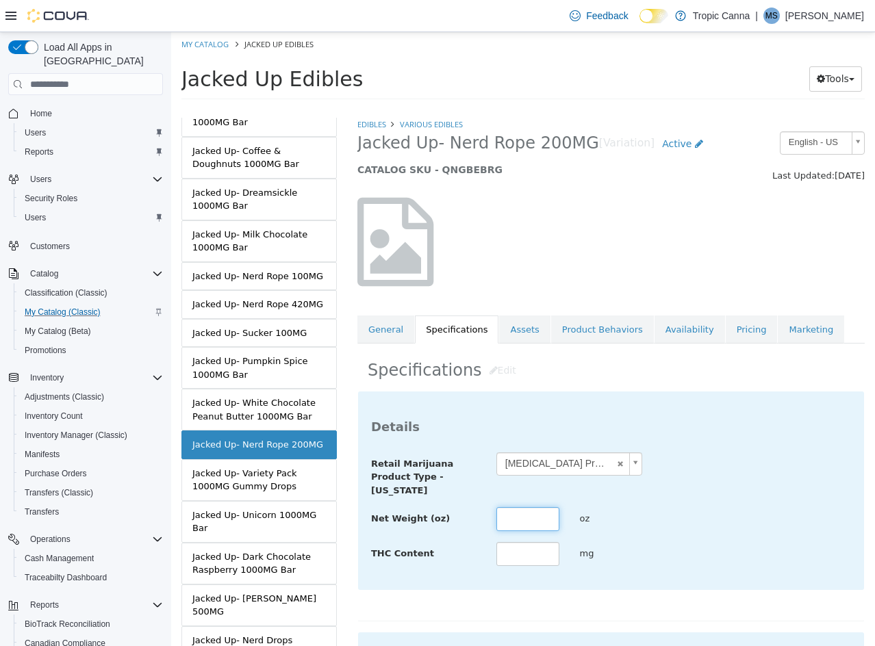
click at [522, 516] on input "text" at bounding box center [527, 519] width 63 height 24
click at [506, 543] on input "text" at bounding box center [527, 554] width 63 height 24
click at [707, 480] on div "**********" at bounding box center [611, 474] width 500 height 45
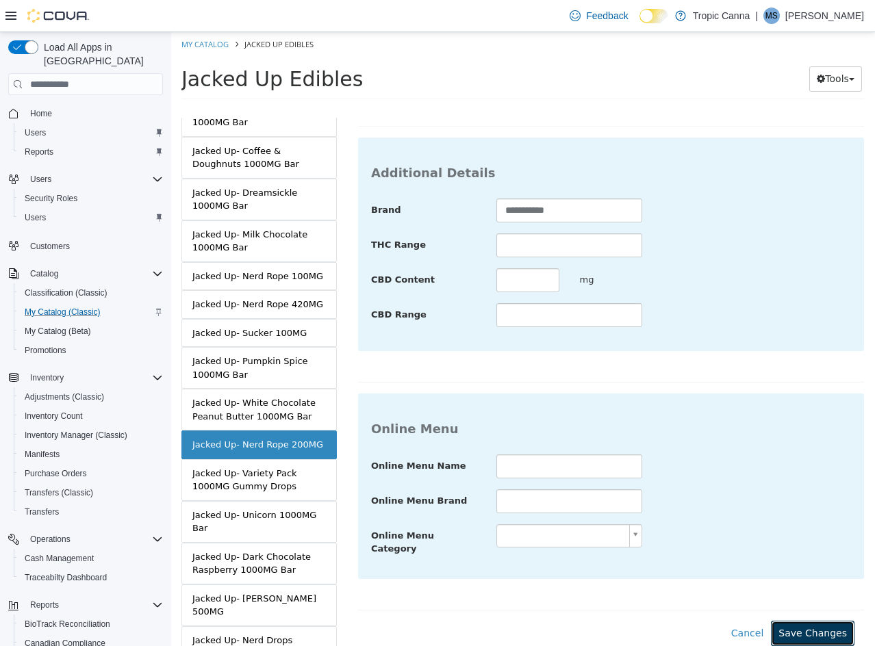
click at [808, 621] on button "Save Changes" at bounding box center [813, 633] width 84 height 25
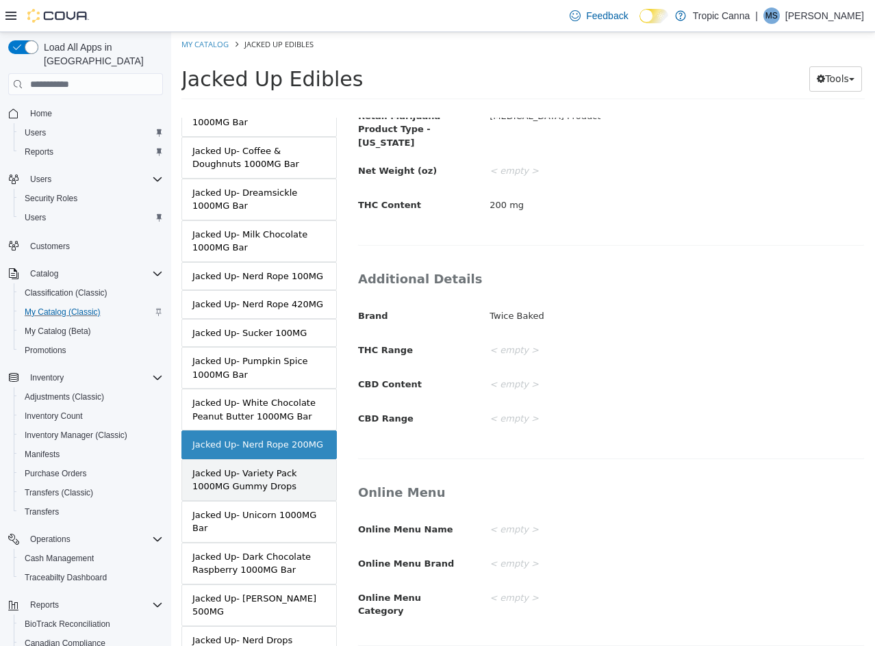
click at [274, 485] on div "Jacked Up- Variety Pack 1000MG Gummy Drops" at bounding box center [258, 480] width 133 height 27
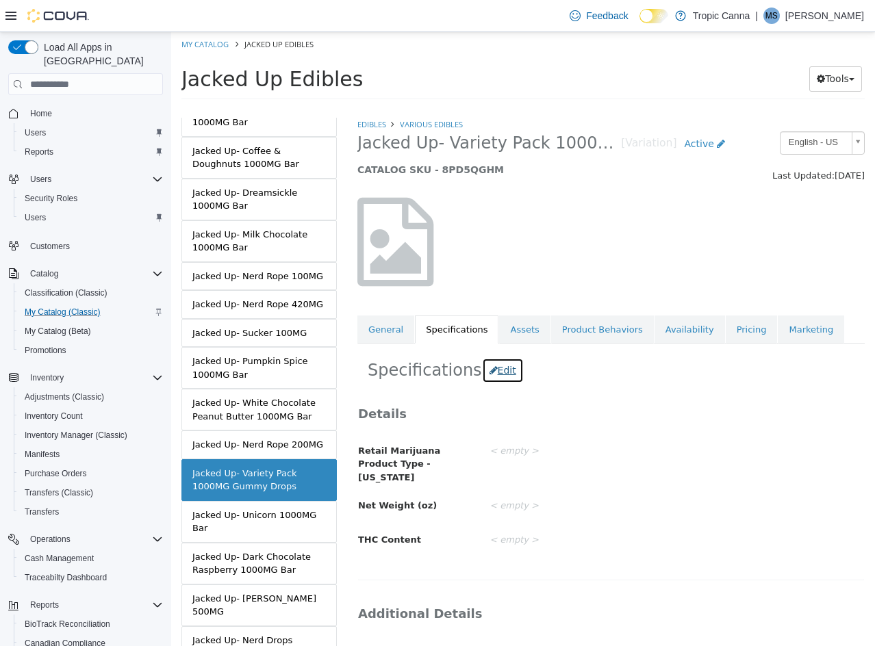
click at [502, 365] on button "Edit" at bounding box center [503, 370] width 42 height 25
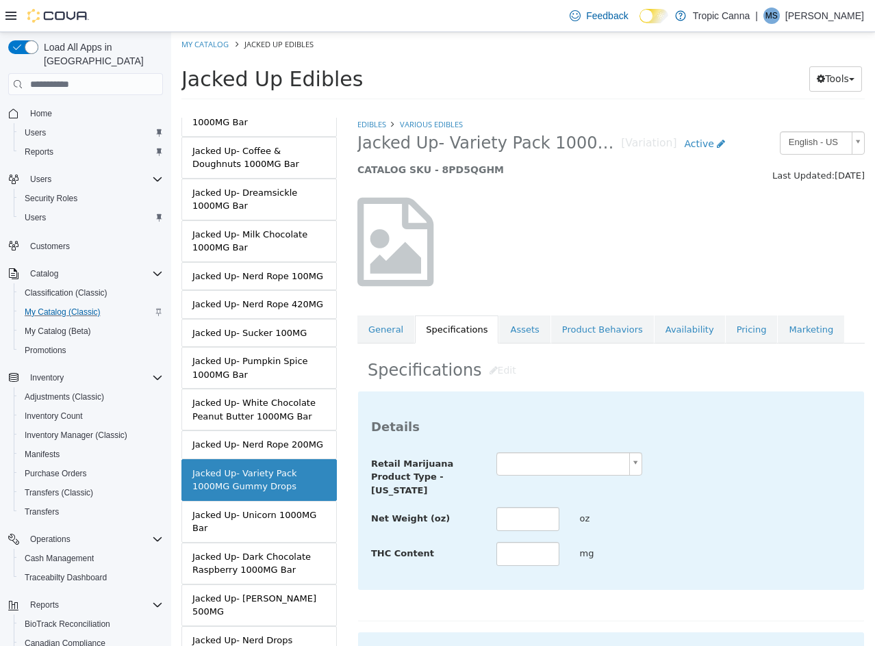
drag, startPoint x: 535, startPoint y: 454, endPoint x: 538, endPoint y: 465, distance: 11.5
click at [533, 108] on body "Saving Bulk Changes... × Saved changes My Catalog Jacked Up Edibles Jacked Up E…" at bounding box center [523, 70] width 704 height 76
click at [526, 559] on input "text" at bounding box center [527, 554] width 63 height 24
click at [707, 512] on div "Net Weight (oz) oz" at bounding box center [611, 519] width 500 height 25
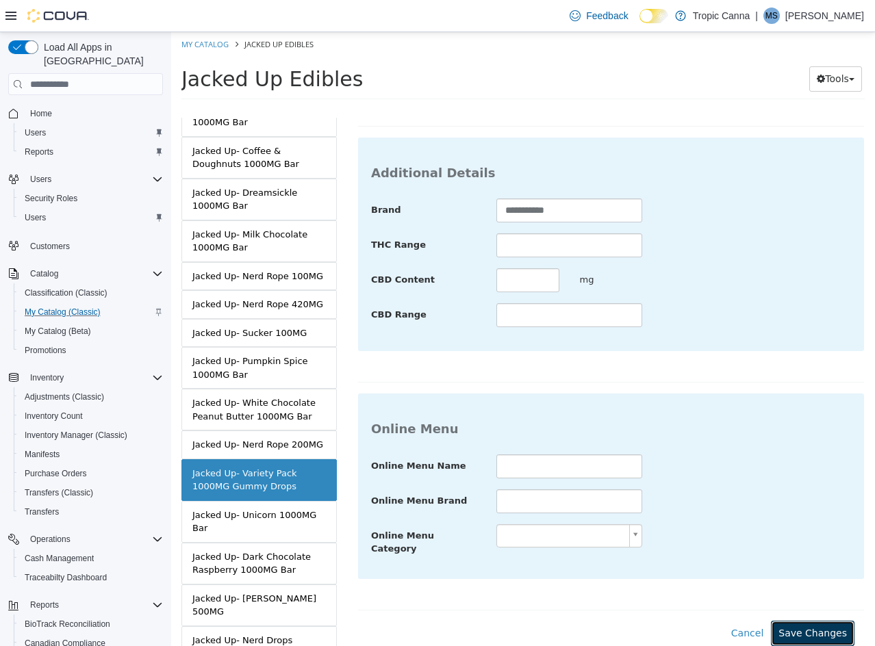
click at [795, 621] on button "Save Changes" at bounding box center [813, 633] width 84 height 25
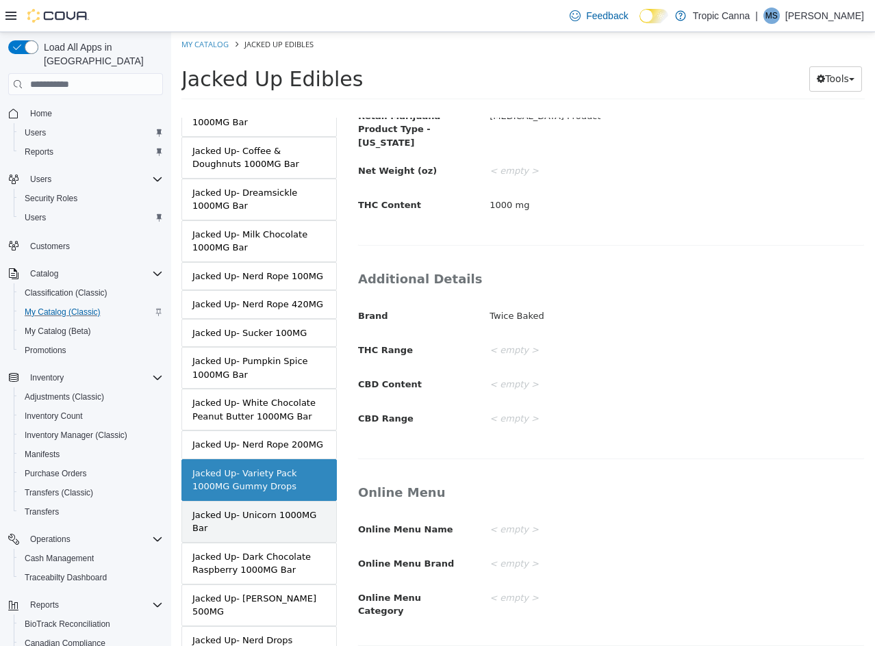
click at [257, 530] on div "Jacked Up- Unicorn 1000MG Bar" at bounding box center [258, 522] width 133 height 27
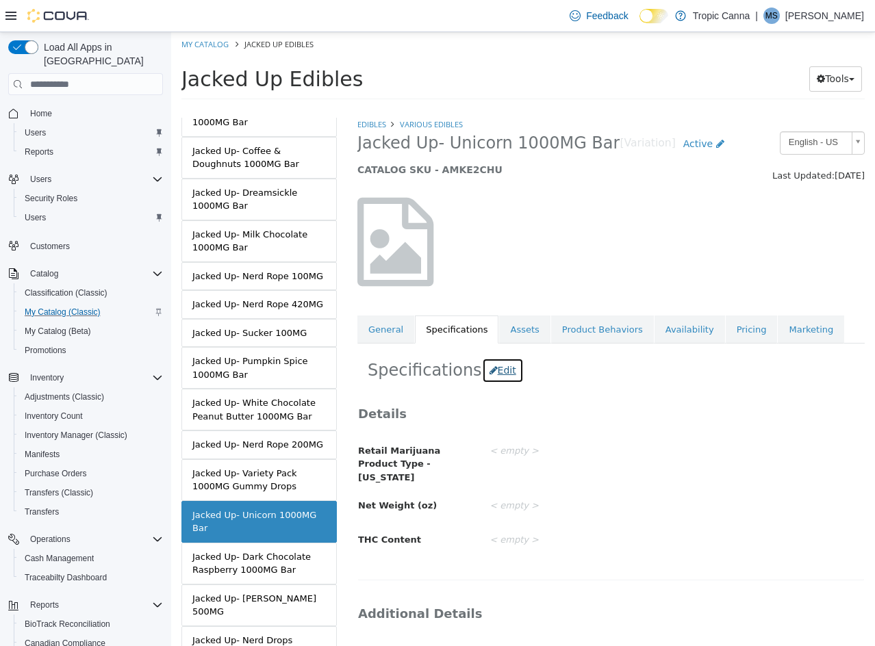
click at [494, 376] on button "Edit" at bounding box center [503, 370] width 42 height 25
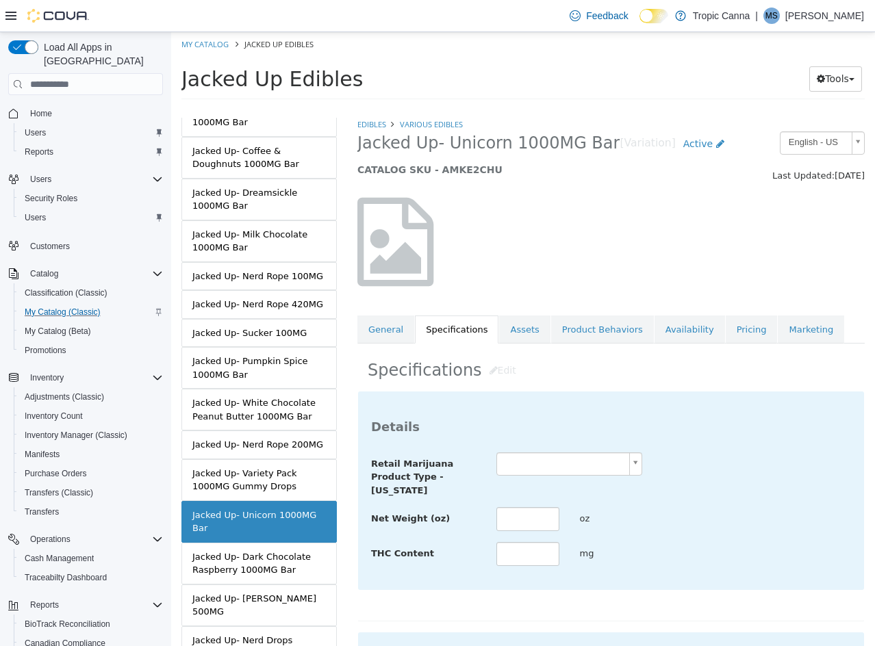
drag, startPoint x: 533, startPoint y: 464, endPoint x: 536, endPoint y: 477, distance: 13.3
click at [530, 108] on body "Saving Bulk Changes... × Saved changes My Catalog Jacked Up Edibles Jacked Up E…" at bounding box center [523, 70] width 704 height 76
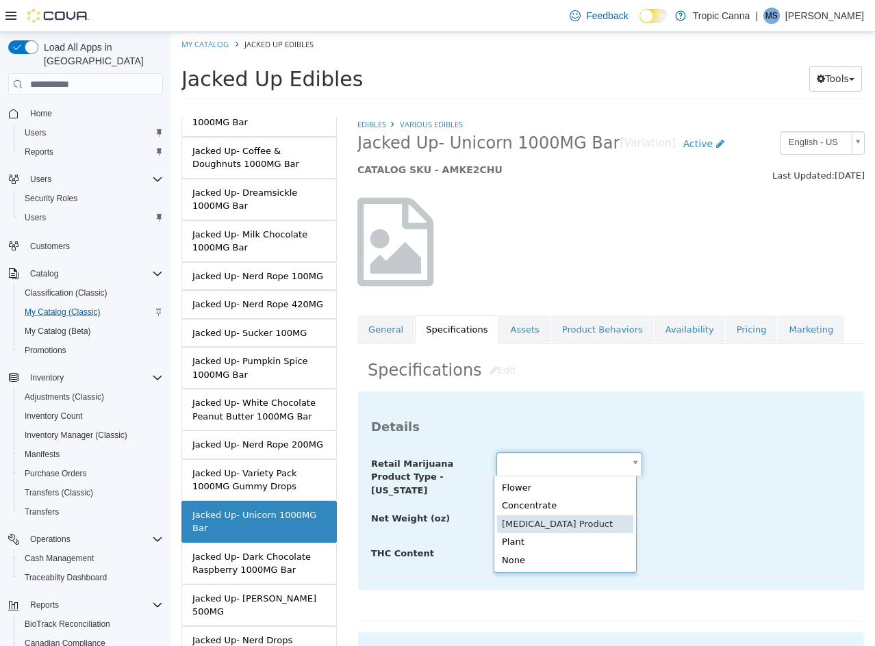
drag, startPoint x: 546, startPoint y: 526, endPoint x: 509, endPoint y: 511, distance: 39.9
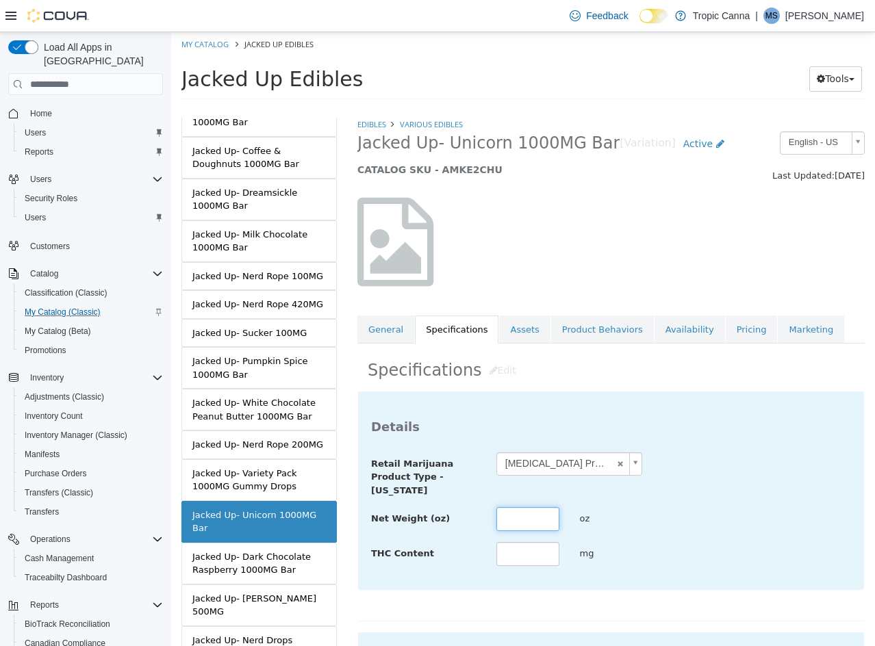
click at [509, 511] on input "text" at bounding box center [527, 519] width 63 height 24
click at [721, 509] on div "Net Weight (oz) **** oz" at bounding box center [611, 519] width 500 height 25
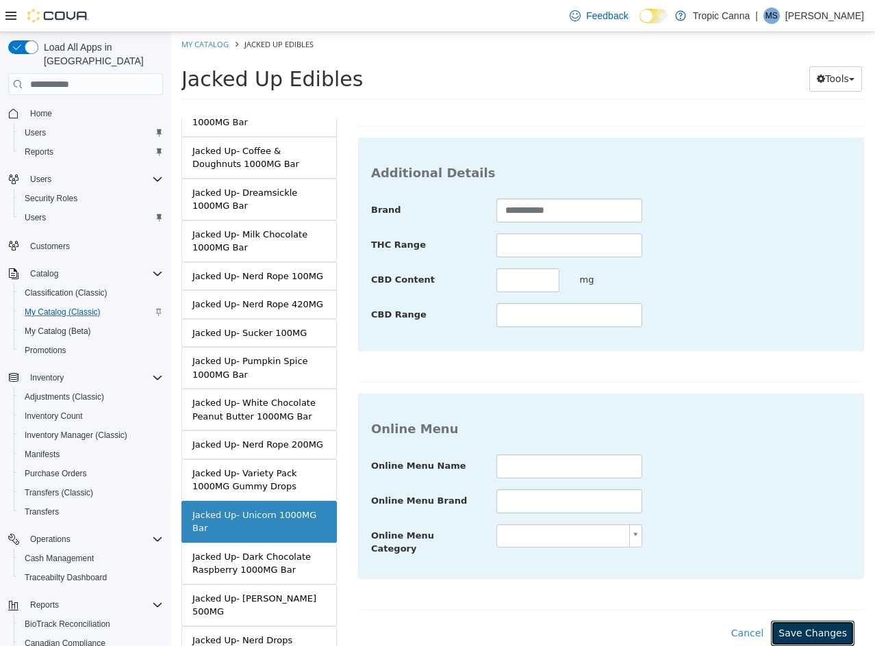
click at [823, 627] on button "Save Changes" at bounding box center [813, 633] width 84 height 25
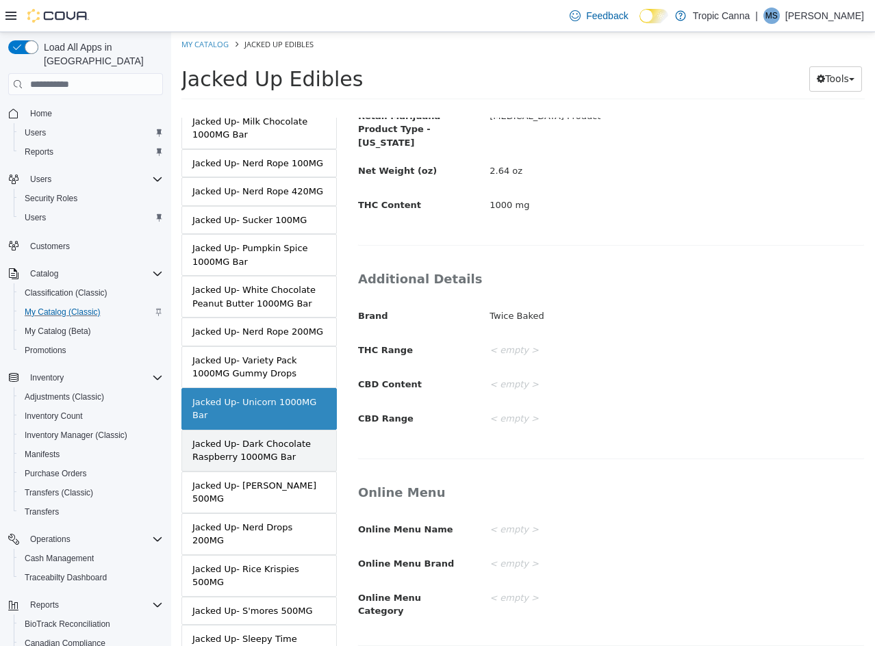
scroll to position [479, 0]
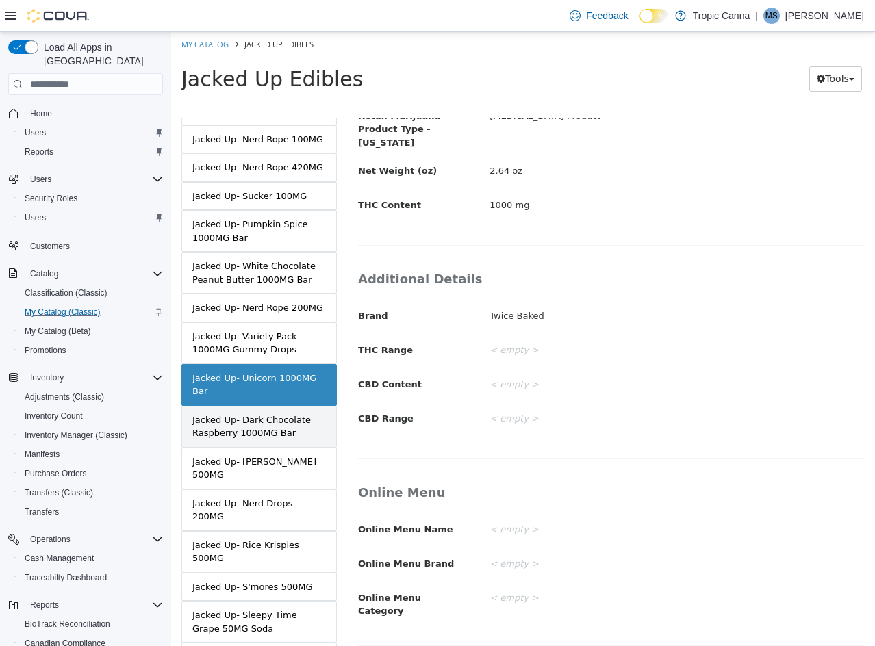
click at [276, 423] on div "Jacked Up- Dark Chocolate Raspberry 1000MG Bar" at bounding box center [258, 426] width 133 height 27
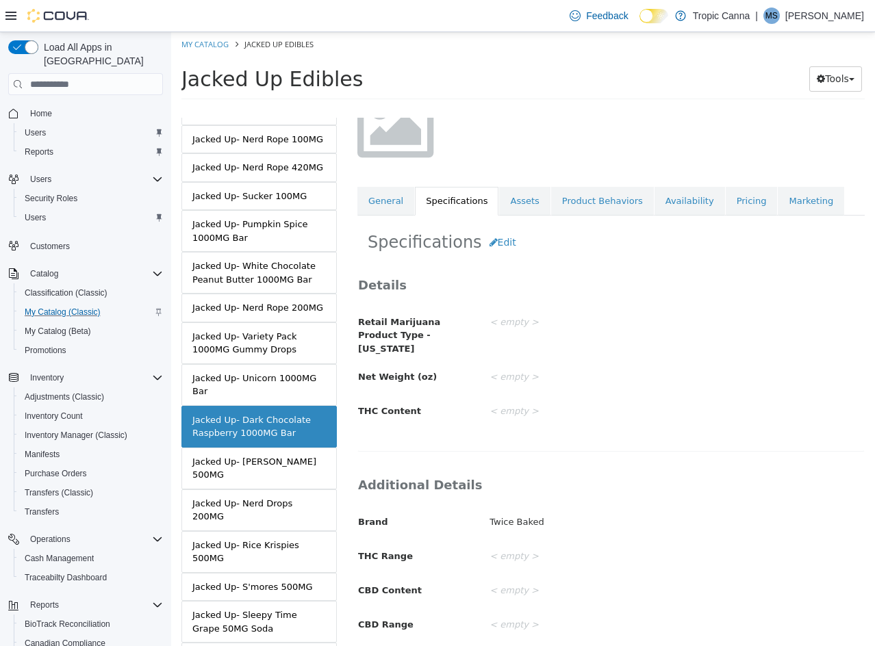
scroll to position [129, 0]
click at [490, 238] on button "Edit" at bounding box center [503, 241] width 42 height 25
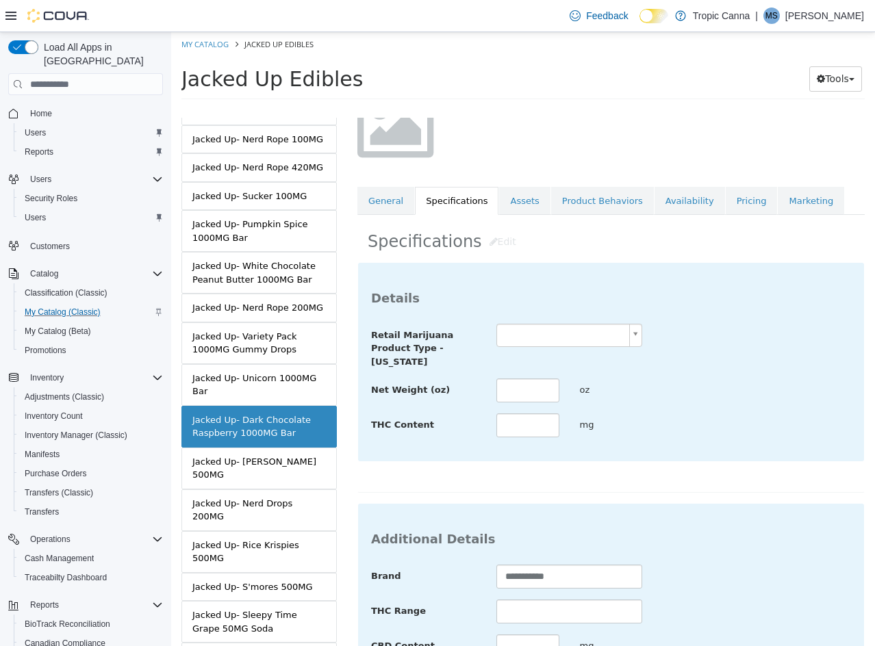
drag, startPoint x: 565, startPoint y: 342, endPoint x: 567, endPoint y: 348, distance: 7.0
click at [565, 108] on body "Saving Bulk Changes... × Saved changes My Catalog Jacked Up Edibles Jacked Up E…" at bounding box center [523, 70] width 704 height 76
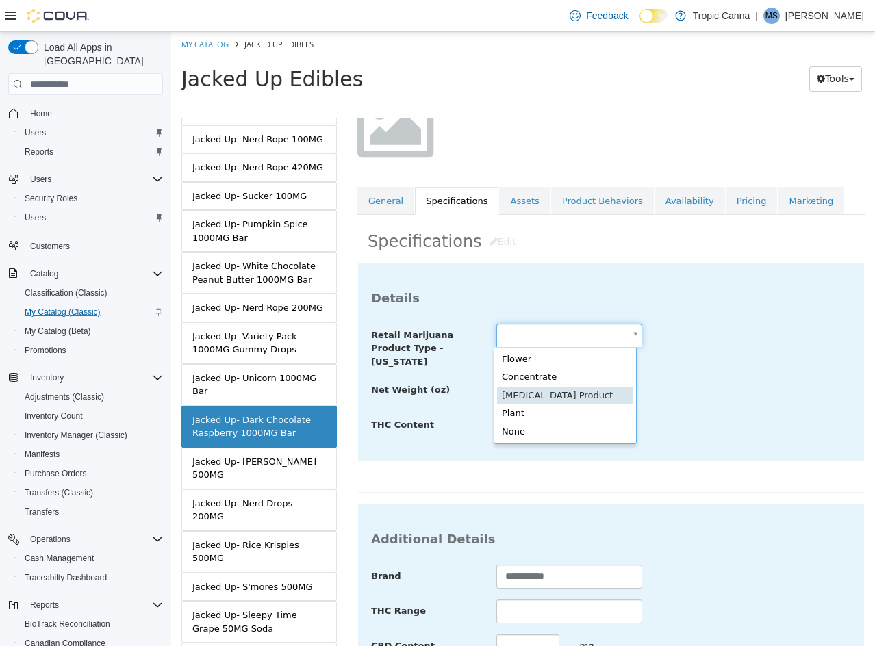
scroll to position [0, 4]
drag, startPoint x: 564, startPoint y: 388, endPoint x: 530, endPoint y: 387, distance: 34.2
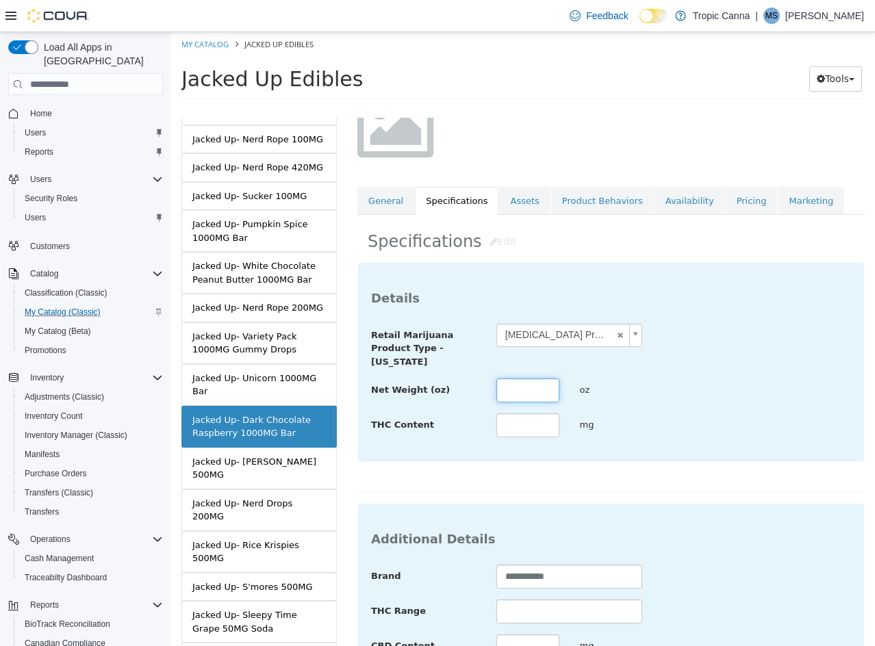
click at [504, 381] on input "text" at bounding box center [527, 391] width 63 height 24
click at [654, 454] on div "**********" at bounding box center [611, 362] width 506 height 198
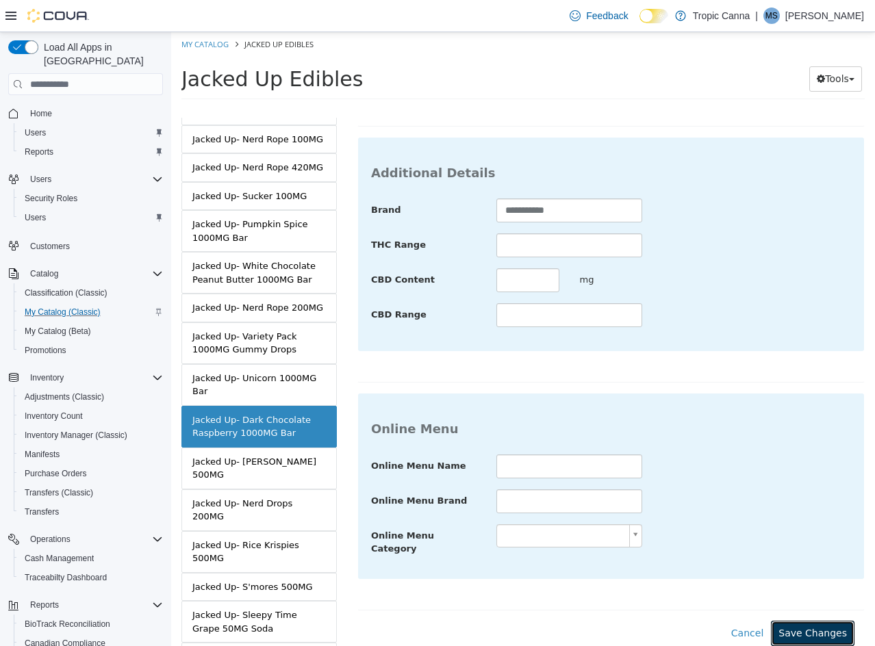
drag, startPoint x: 810, startPoint y: 617, endPoint x: 736, endPoint y: 593, distance: 77.5
click at [809, 621] on button "Save Changes" at bounding box center [813, 633] width 84 height 25
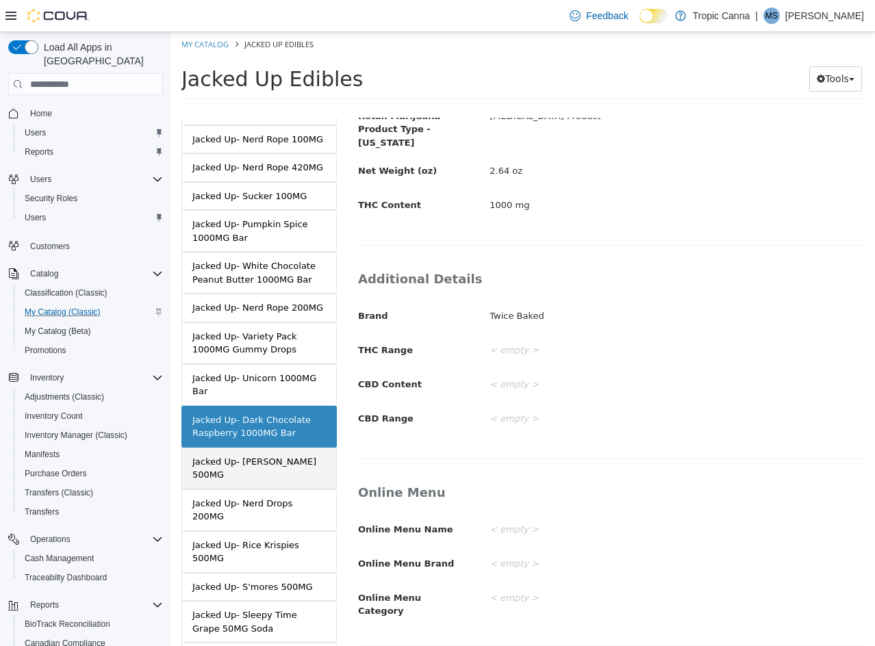
click at [287, 480] on div "Jacked Up- [PERSON_NAME] 500MG" at bounding box center [258, 468] width 133 height 27
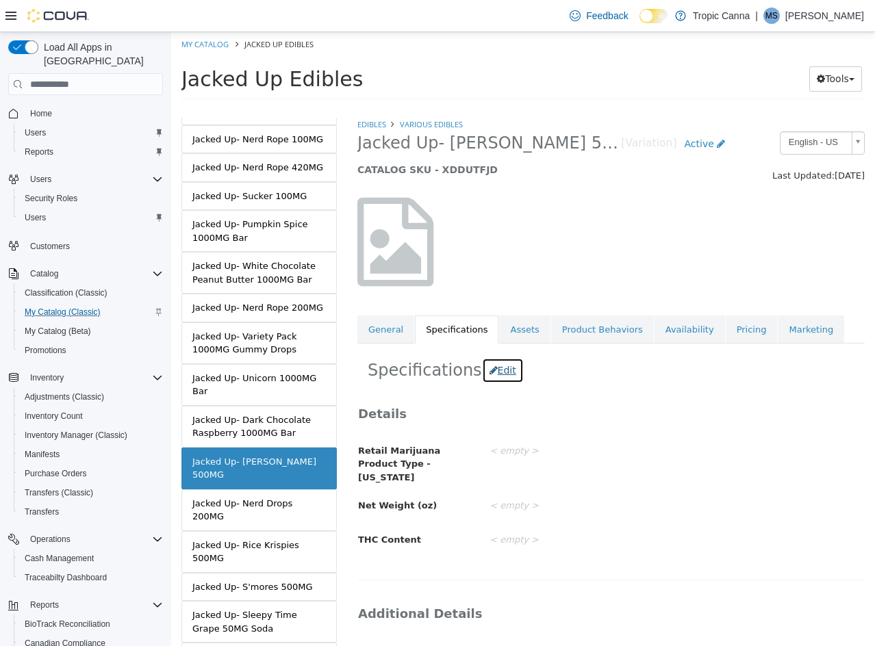
click at [487, 372] on button "Edit" at bounding box center [503, 370] width 42 height 25
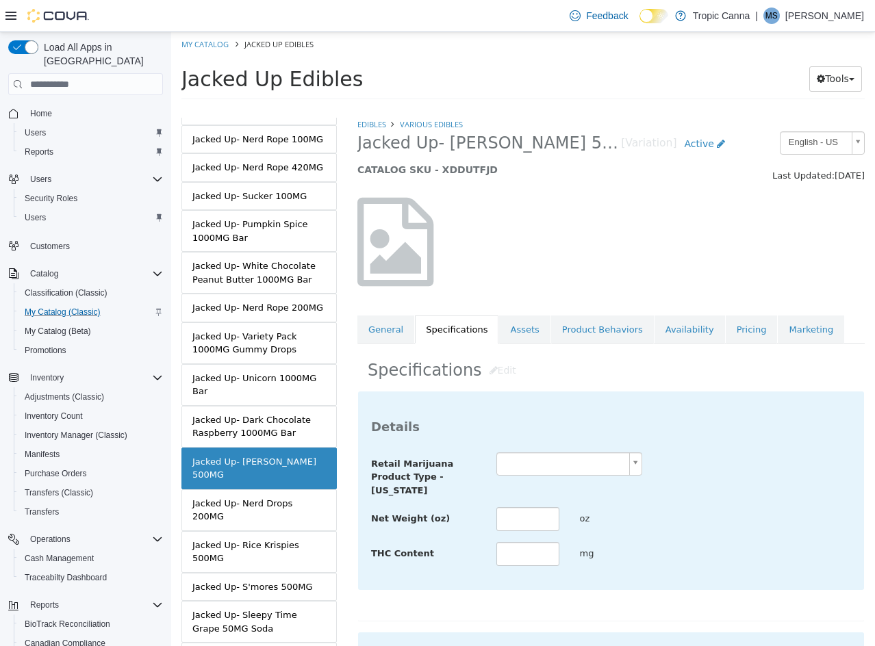
drag, startPoint x: 552, startPoint y: 471, endPoint x: 557, endPoint y: 476, distance: 7.3
click at [552, 108] on body "Saving Bulk Changes... × Saved changes My Catalog Jacked Up Edibles Jacked Up E…" at bounding box center [523, 70] width 704 height 76
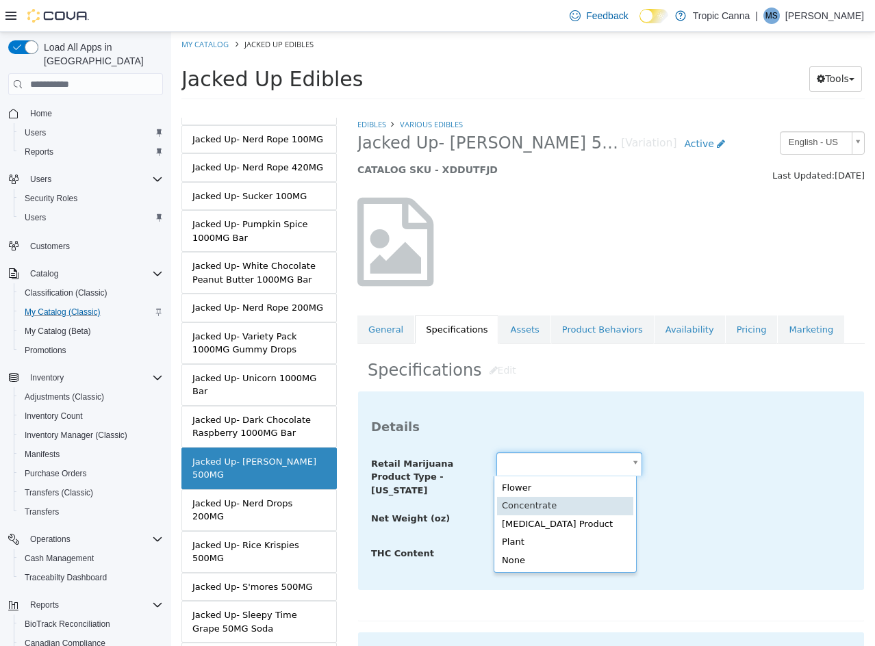
scroll to position [0, 4]
drag, startPoint x: 577, startPoint y: 513, endPoint x: 577, endPoint y: 522, distance: 8.9
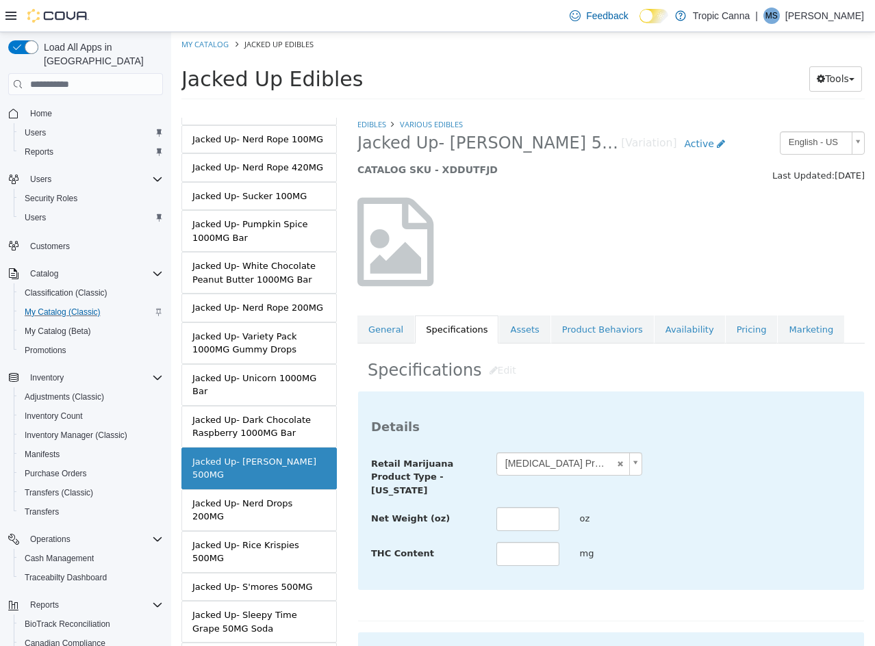
drag, startPoint x: 506, startPoint y: 541, endPoint x: 509, endPoint y: 550, distance: 9.1
click at [506, 544] on div "**********" at bounding box center [611, 509] width 480 height 115
click at [515, 559] on input "text" at bounding box center [527, 554] width 63 height 24
click at [704, 523] on div "Net Weight (oz) oz" at bounding box center [611, 519] width 500 height 25
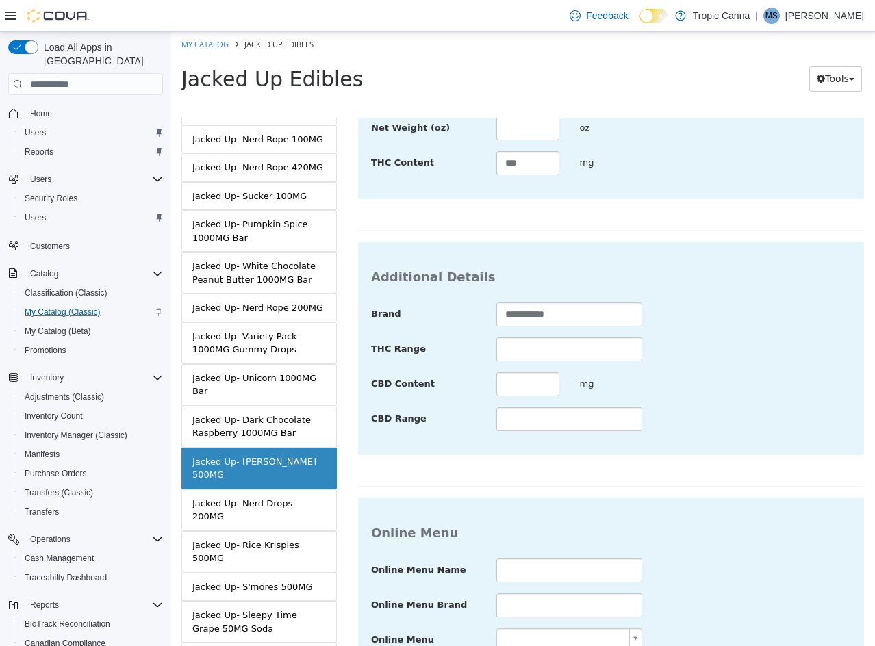
scroll to position [499, 0]
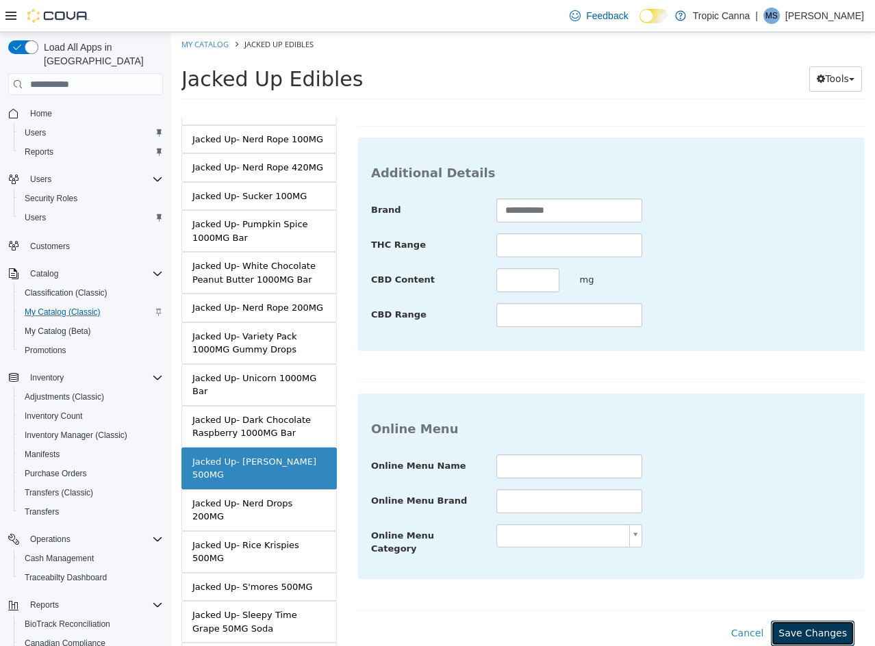
click at [806, 627] on button "Save Changes" at bounding box center [813, 633] width 84 height 25
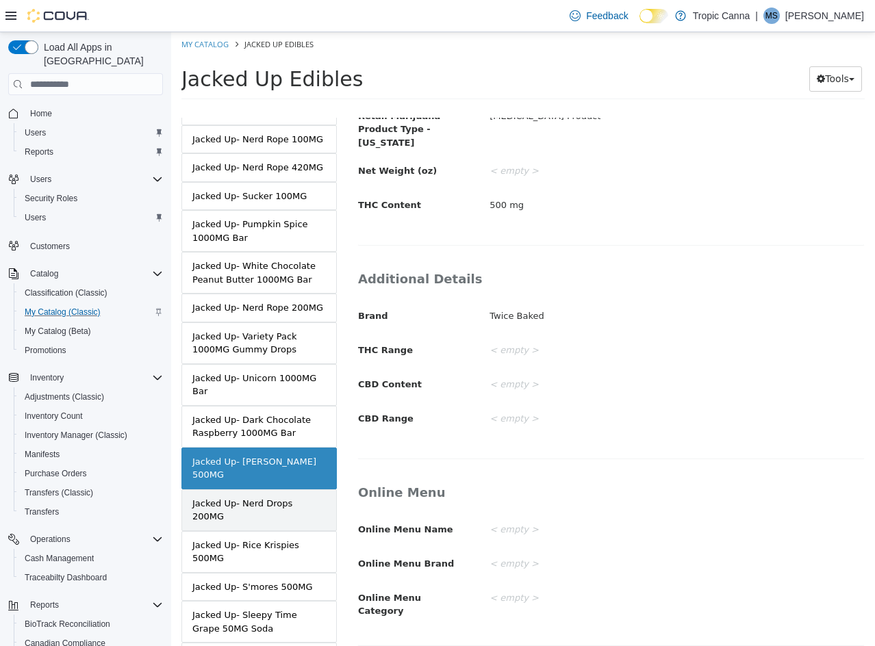
click at [285, 509] on div "Jacked Up- Nerd Drops 200MG" at bounding box center [258, 510] width 133 height 27
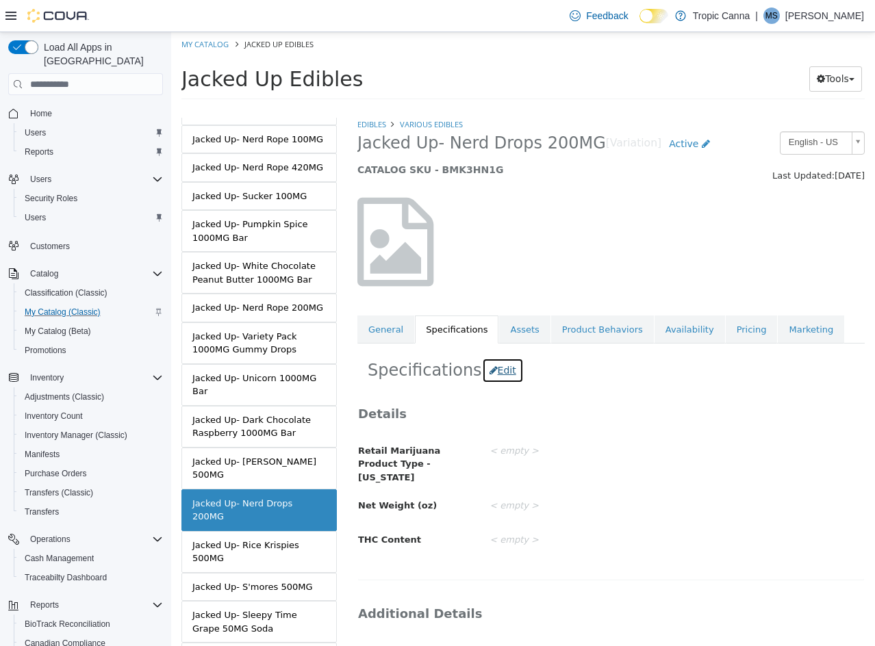
click at [490, 370] on button "Edit" at bounding box center [503, 370] width 42 height 25
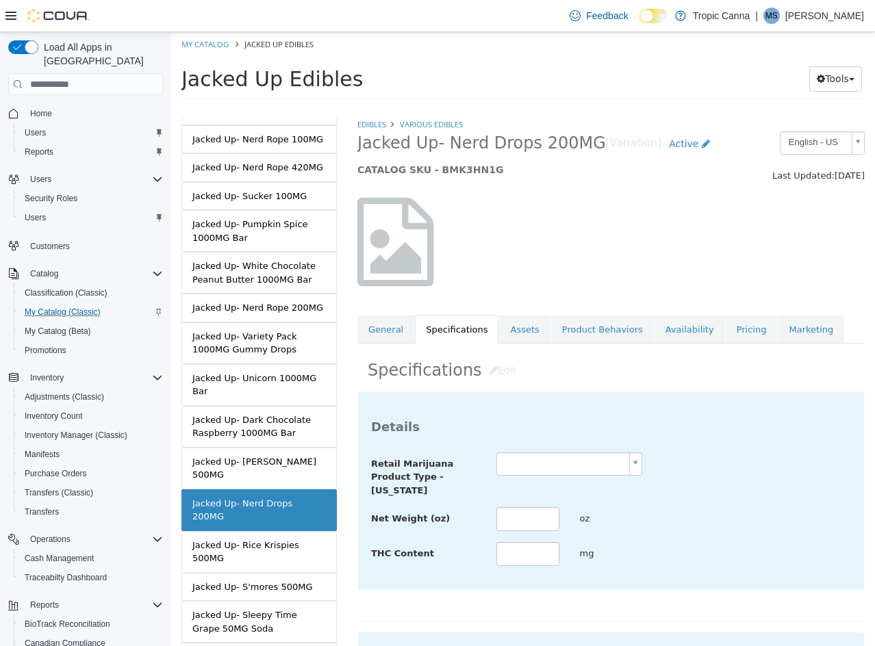
drag, startPoint x: 531, startPoint y: 484, endPoint x: 529, endPoint y: 466, distance: 17.9
click at [531, 476] on div "Retail Marijuana Product Type - [US_STATE]" at bounding box center [611, 474] width 500 height 45
drag, startPoint x: 529, startPoint y: 466, endPoint x: 535, endPoint y: 476, distance: 11.6
click at [529, 108] on body "Saving Bulk Changes... × Saved changes My Catalog Jacked Up Edibles Jacked Up E…" at bounding box center [523, 70] width 704 height 76
click at [530, 558] on input "text" at bounding box center [527, 554] width 63 height 24
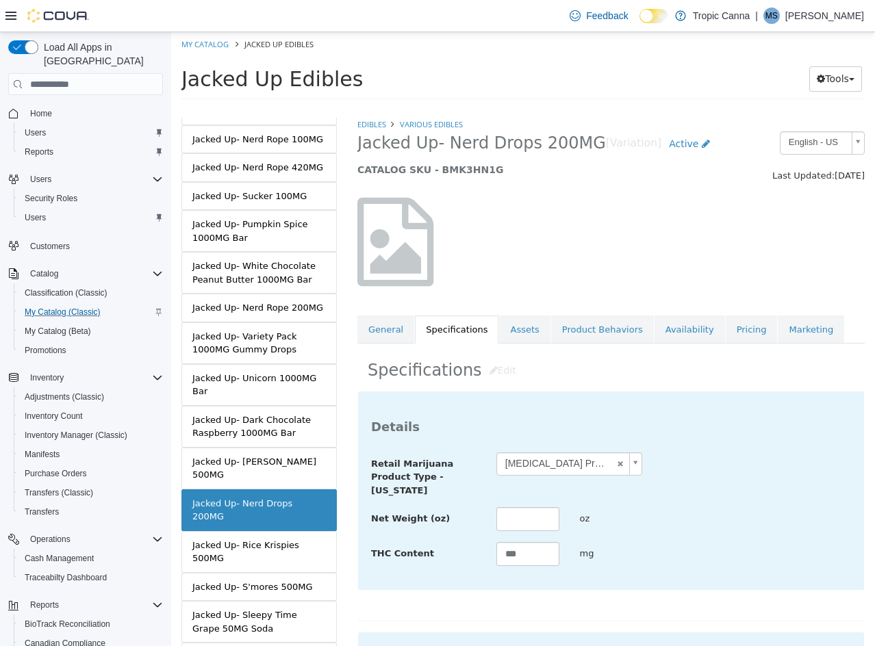
click at [738, 544] on div "THC Content *** mg" at bounding box center [611, 554] width 500 height 25
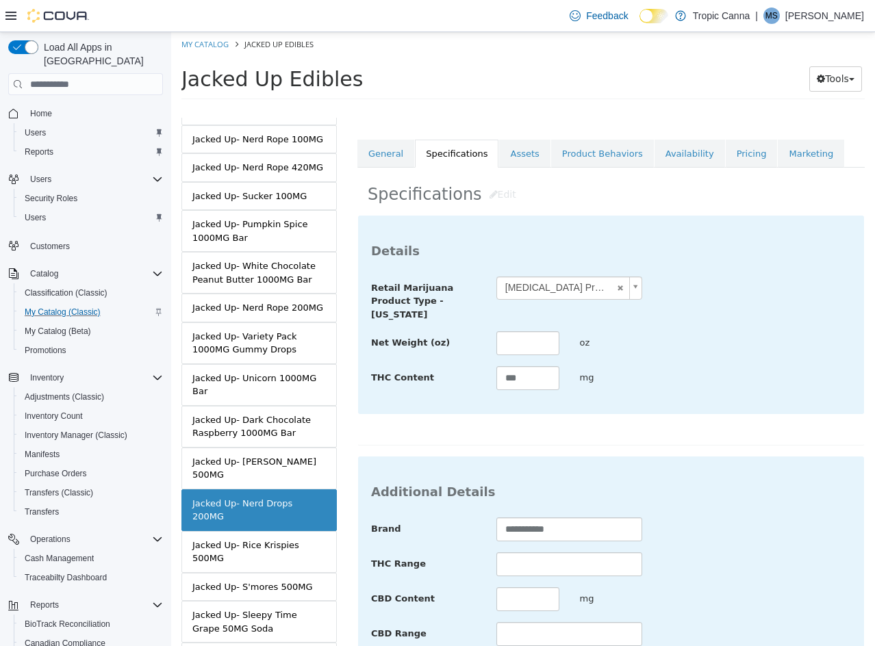
scroll to position [499, 0]
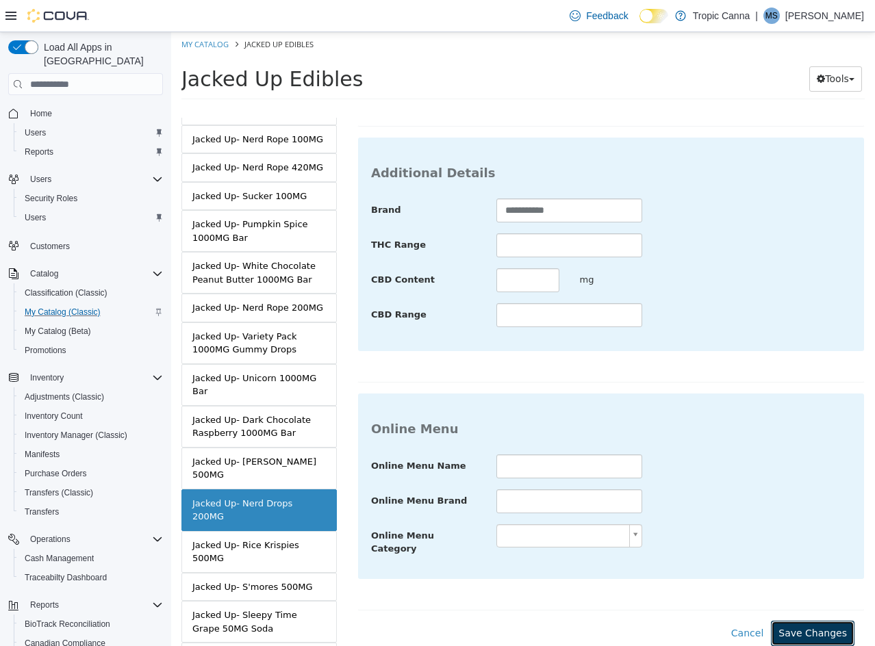
click at [793, 621] on button "Save Changes" at bounding box center [813, 633] width 84 height 25
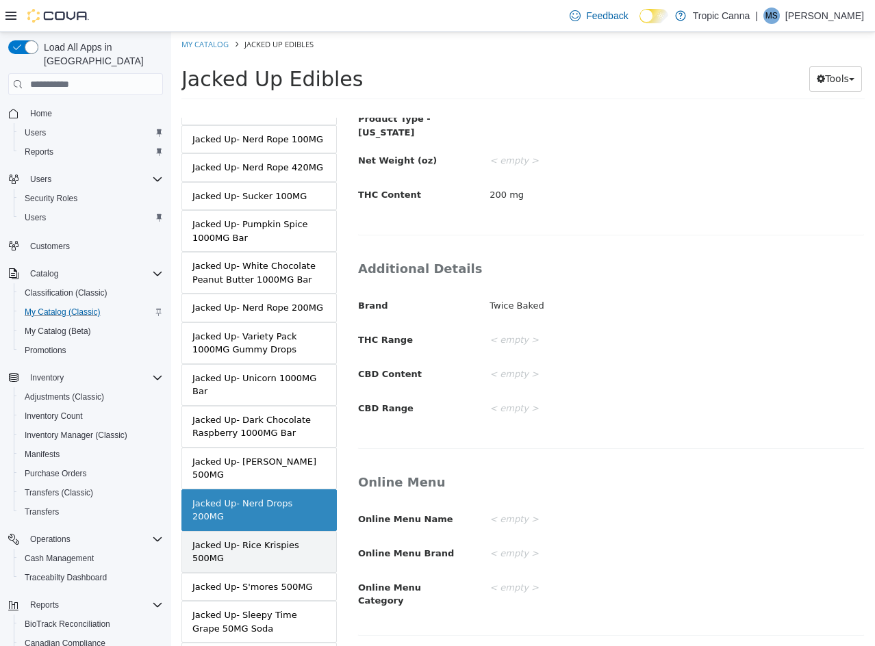
scroll to position [335, 0]
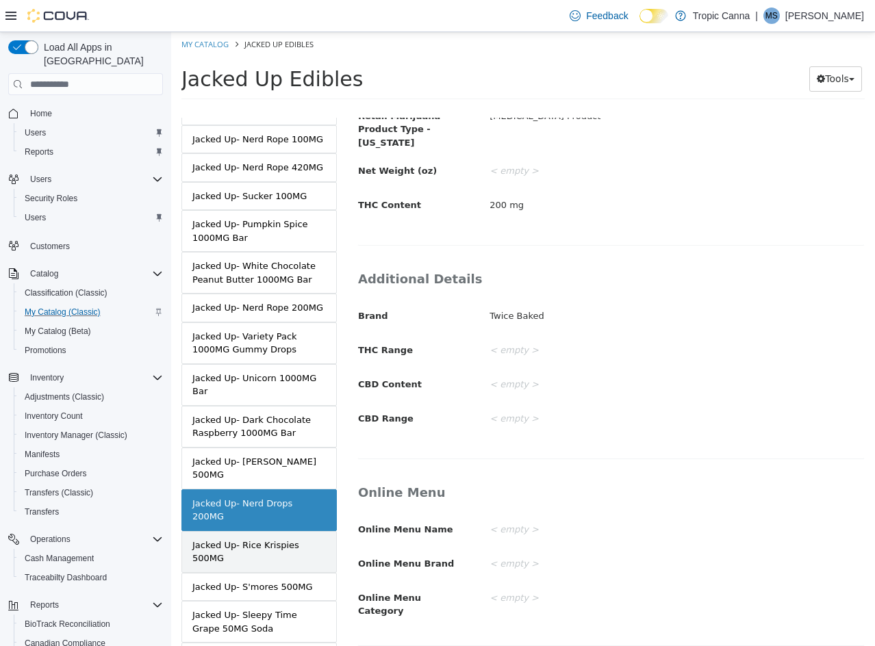
click at [266, 539] on div "Jacked Up- Rice Krispies 500MG" at bounding box center [258, 552] width 133 height 27
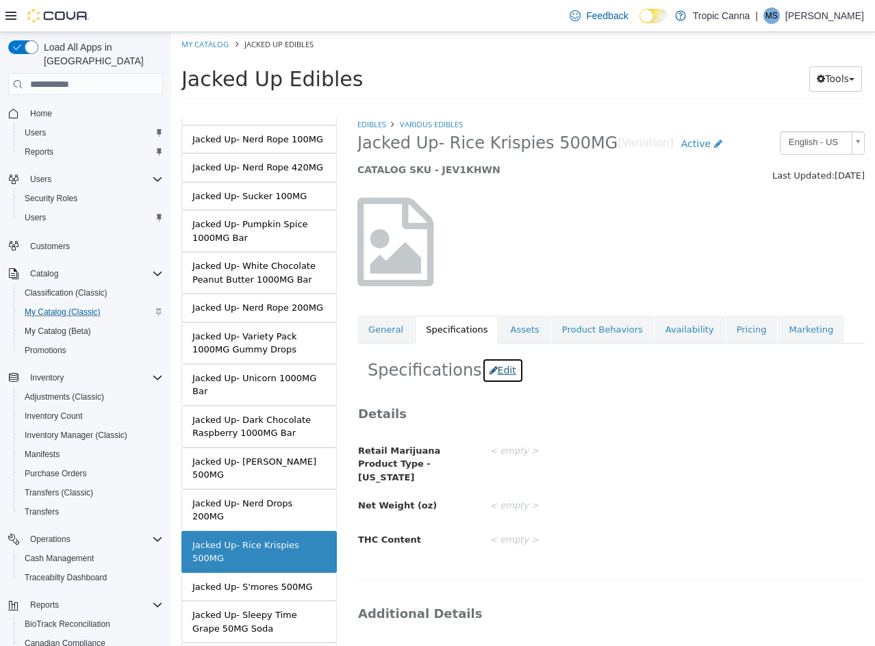
click at [493, 370] on button "Edit" at bounding box center [503, 370] width 42 height 25
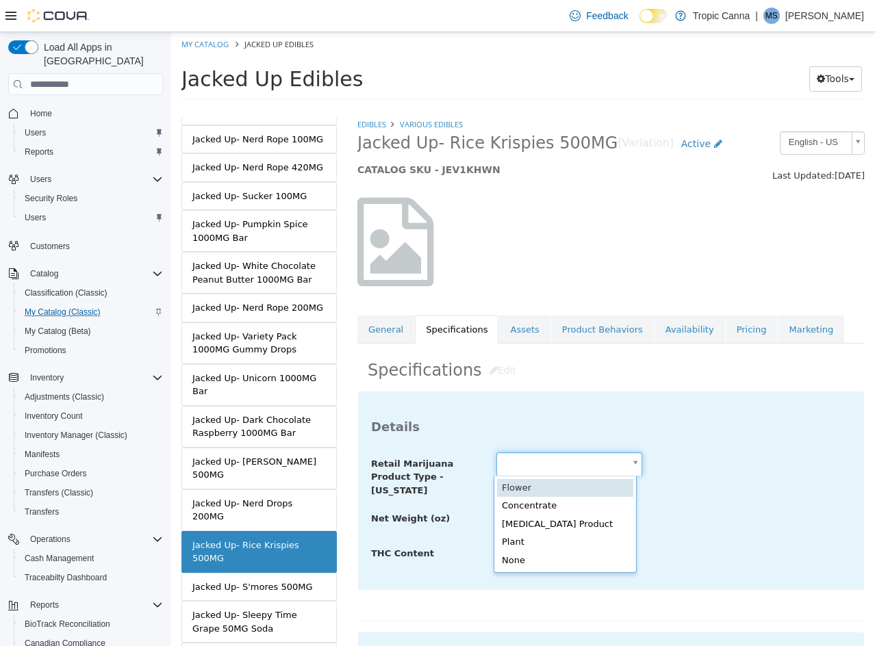
click at [540, 108] on body "Saving Bulk Changes... × Saved changes My Catalog Jacked Up Edibles Jacked Up E…" at bounding box center [523, 70] width 704 height 76
drag, startPoint x: 563, startPoint y: 517, endPoint x: 537, endPoint y: 514, distance: 26.2
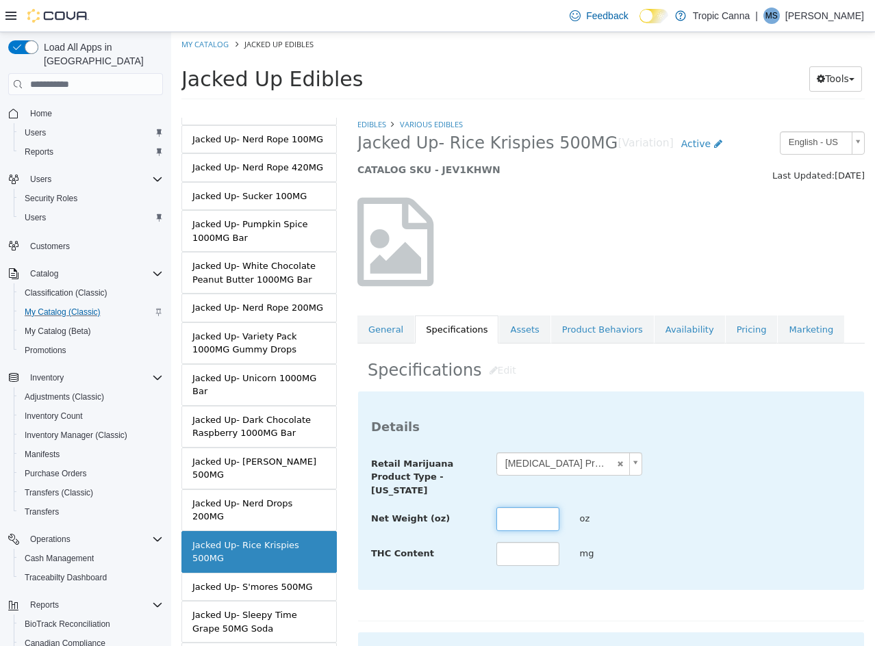
click at [535, 513] on input "text" at bounding box center [527, 519] width 63 height 24
click at [526, 556] on input "text" at bounding box center [527, 554] width 63 height 24
click at [737, 522] on div "Net Weight (oz) oz" at bounding box center [611, 519] width 500 height 25
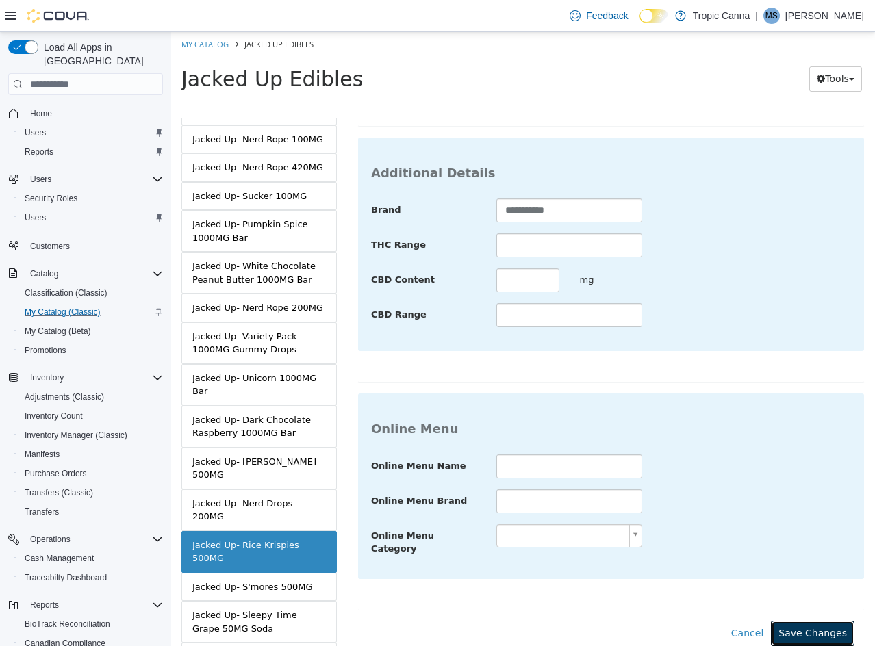
drag, startPoint x: 813, startPoint y: 625, endPoint x: 289, endPoint y: 537, distance: 531.6
click at [807, 624] on button "Save Changes" at bounding box center [813, 633] width 84 height 25
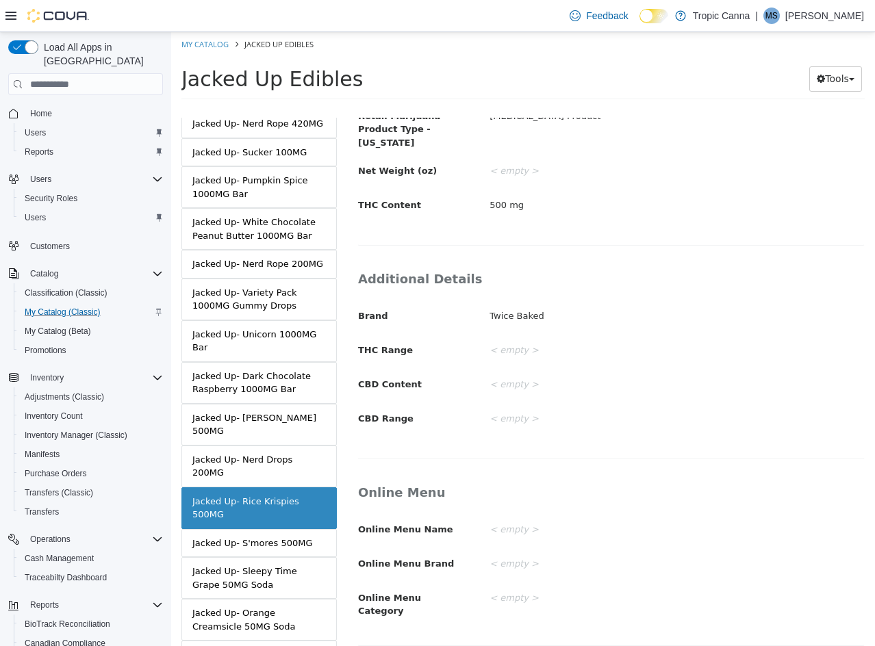
scroll to position [548, 0]
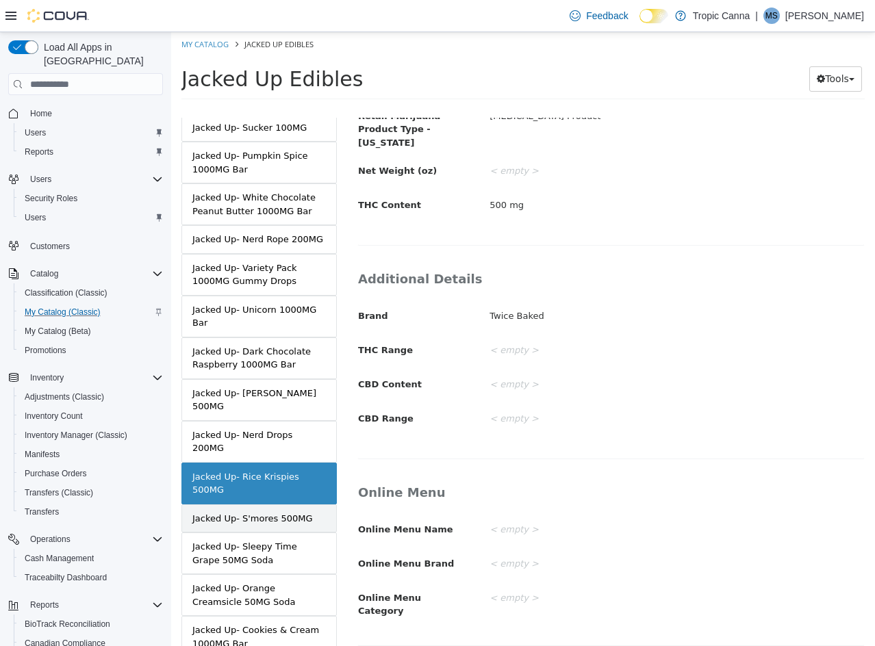
click at [207, 516] on link "Jacked Up- S'mores 500MG" at bounding box center [258, 518] width 155 height 29
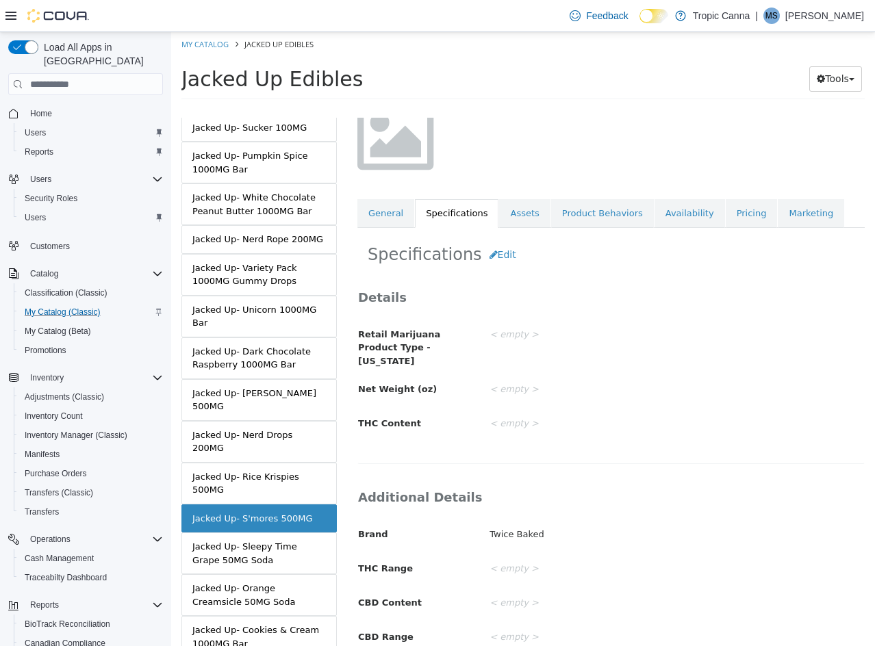
scroll to position [59, 0]
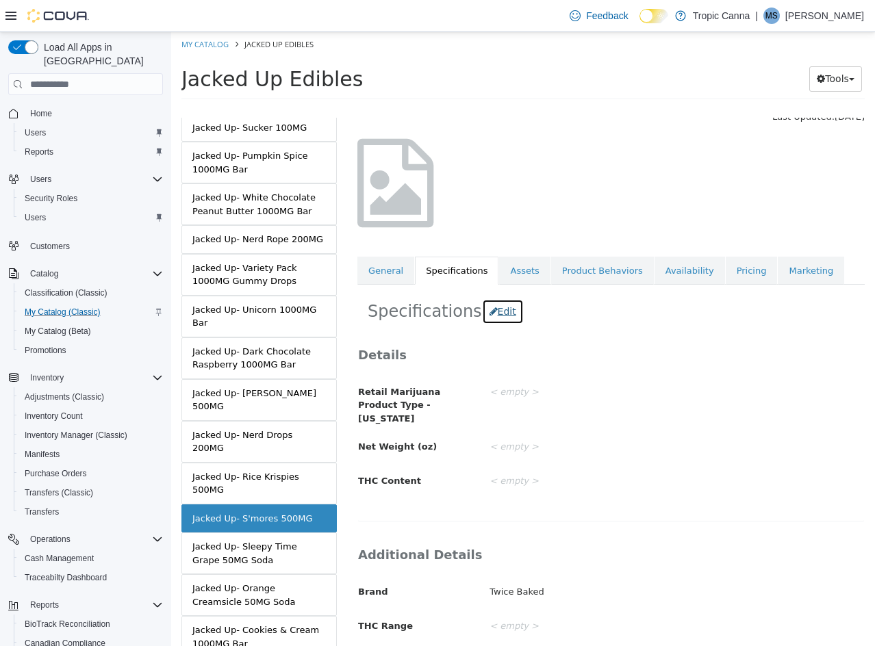
click at [500, 314] on button "Edit" at bounding box center [503, 311] width 42 height 25
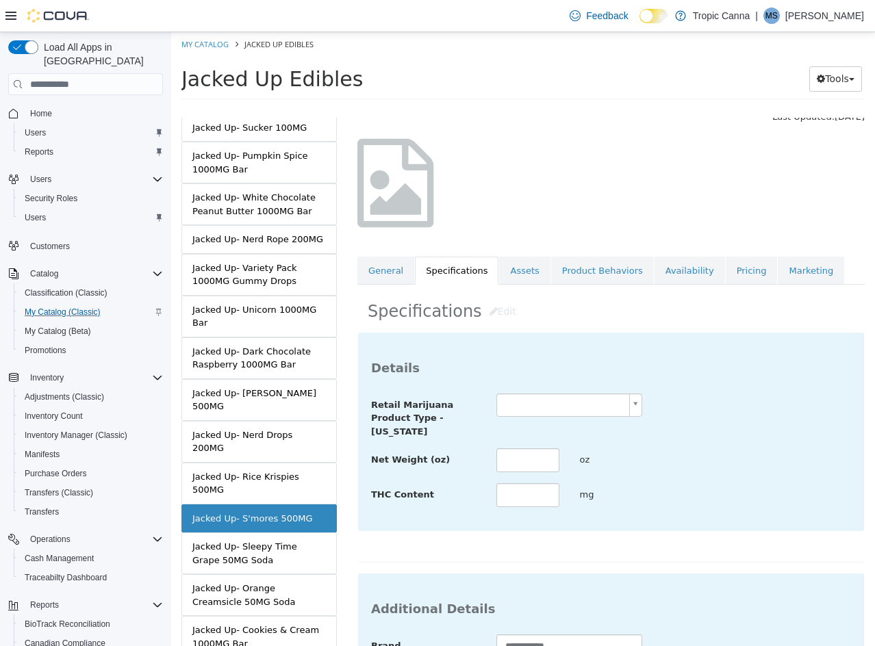
click at [550, 108] on body "Saving Bulk Changes... × Saved changes My Catalog Jacked Up Edibles Jacked Up E…" at bounding box center [523, 70] width 704 height 76
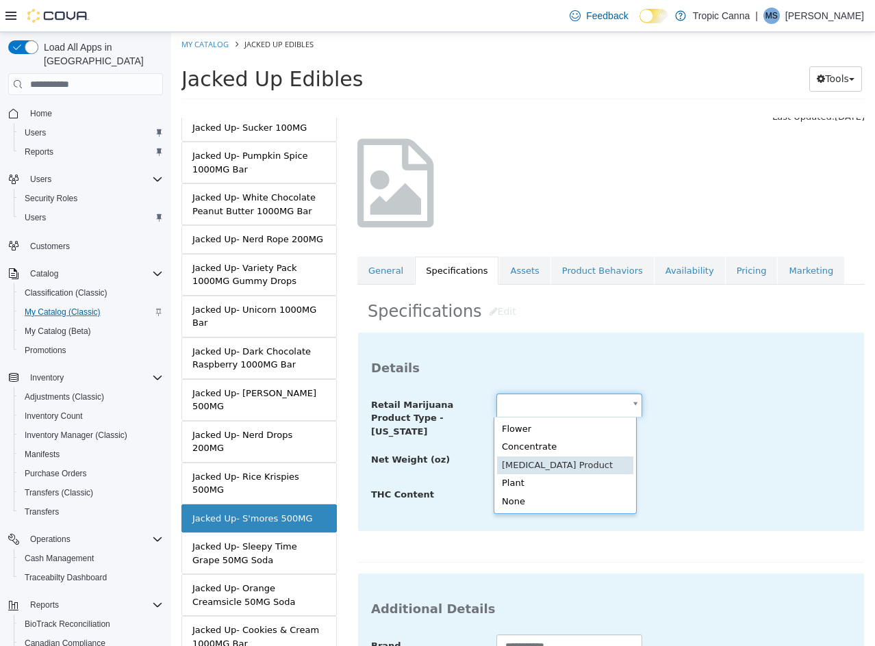
drag, startPoint x: 552, startPoint y: 468, endPoint x: 536, endPoint y: 446, distance: 27.9
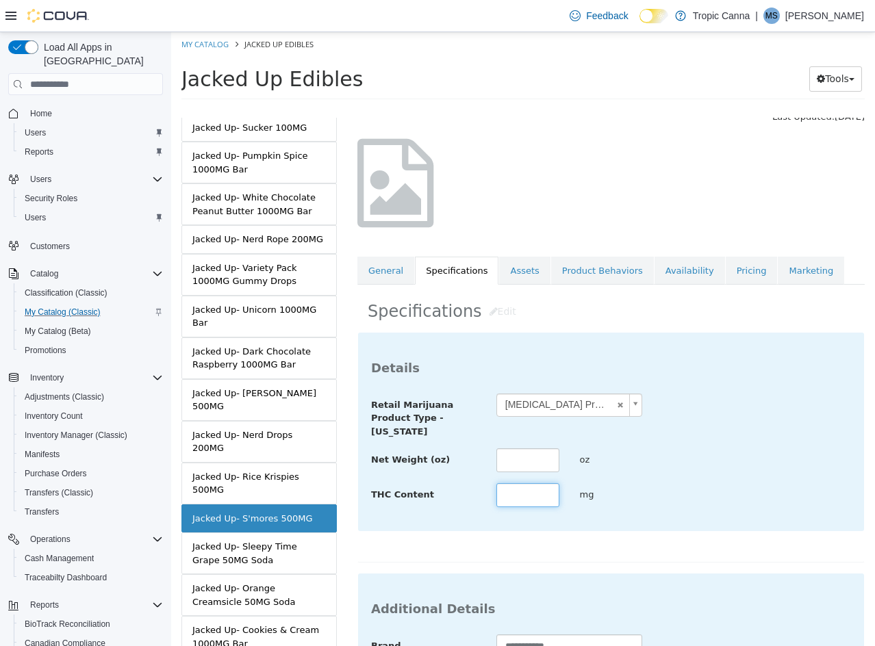
drag, startPoint x: 534, startPoint y: 493, endPoint x: 553, endPoint y: 501, distance: 20.9
click at [534, 493] on input "text" at bounding box center [527, 495] width 63 height 24
click at [734, 500] on div "THC Content *** mg" at bounding box center [611, 495] width 500 height 25
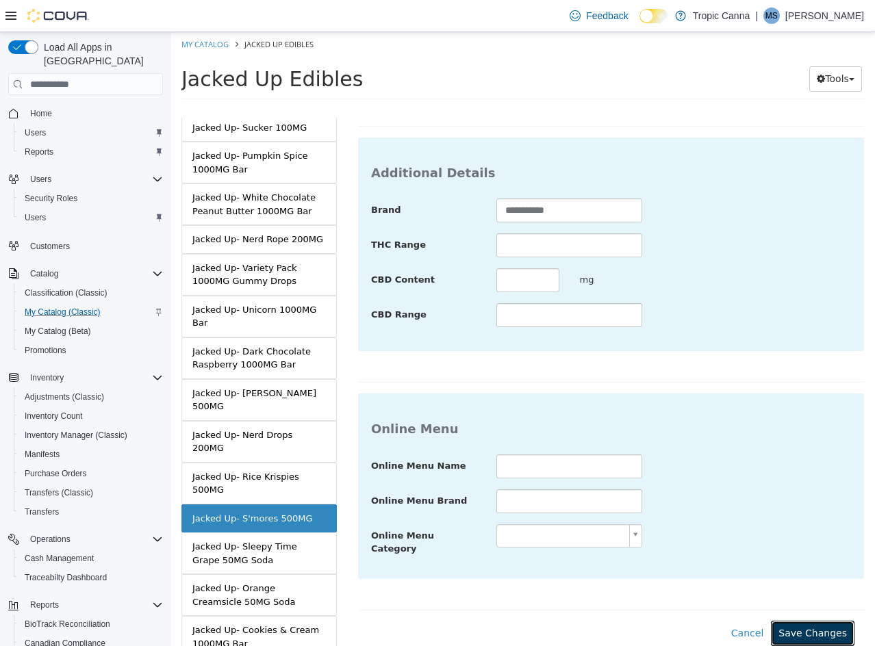
drag, startPoint x: 830, startPoint y: 626, endPoint x: 665, endPoint y: 602, distance: 166.0
click at [823, 624] on button "Save Changes" at bounding box center [813, 633] width 84 height 25
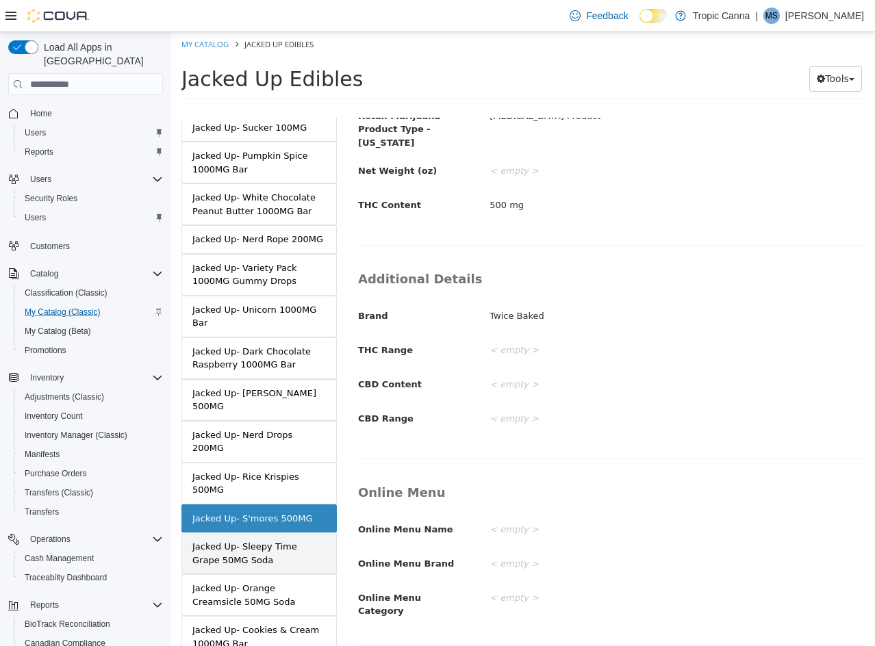
click at [278, 545] on div "Jacked Up- Sleepy Time Grape 50MG Soda" at bounding box center [258, 553] width 133 height 27
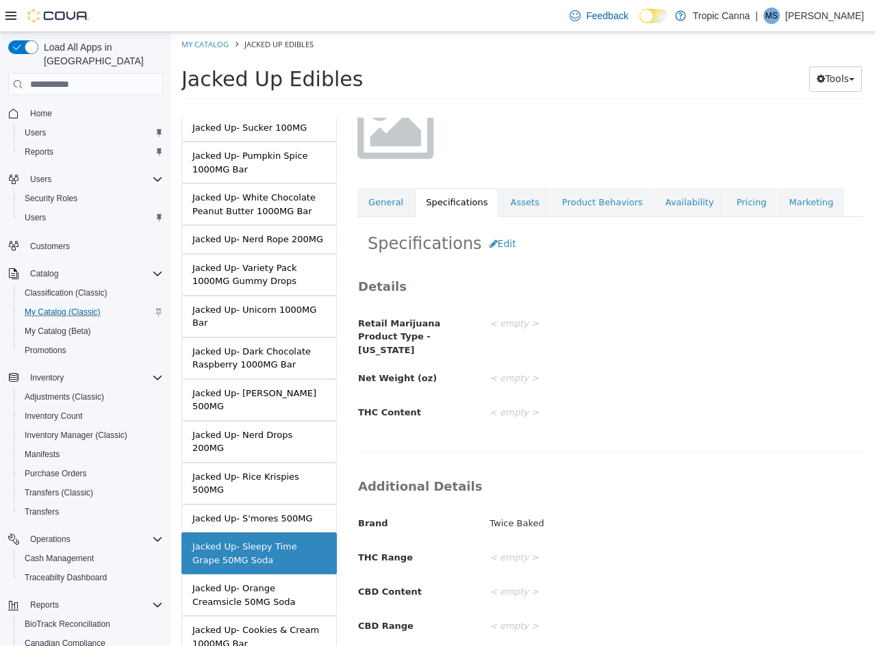
scroll to position [127, 0]
click at [484, 236] on button "Edit" at bounding box center [503, 243] width 42 height 25
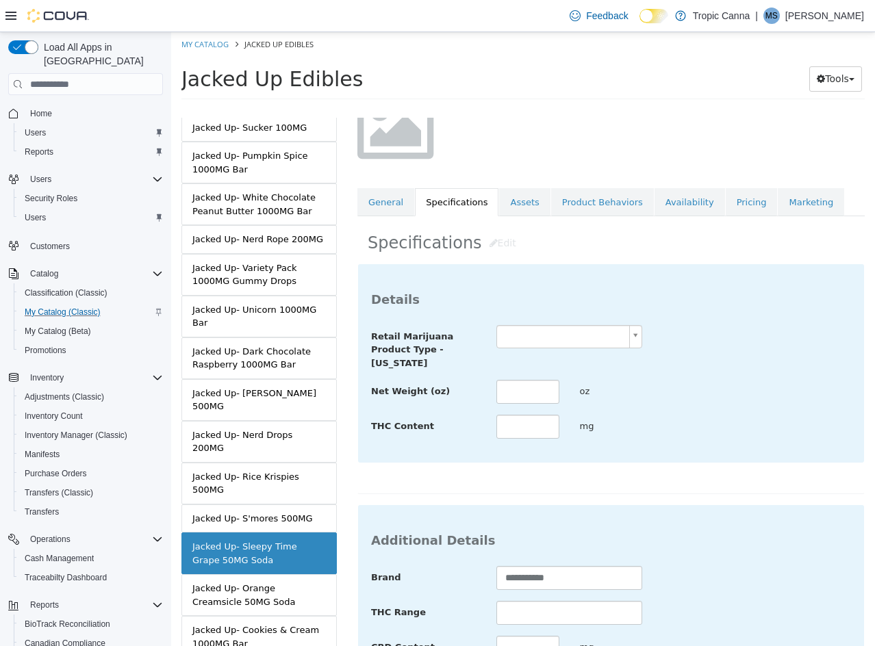
click at [520, 108] on body "Saving Bulk Changes... × Saved changes My Catalog Jacked Up Edibles Jacked Up E…" at bounding box center [523, 70] width 704 height 76
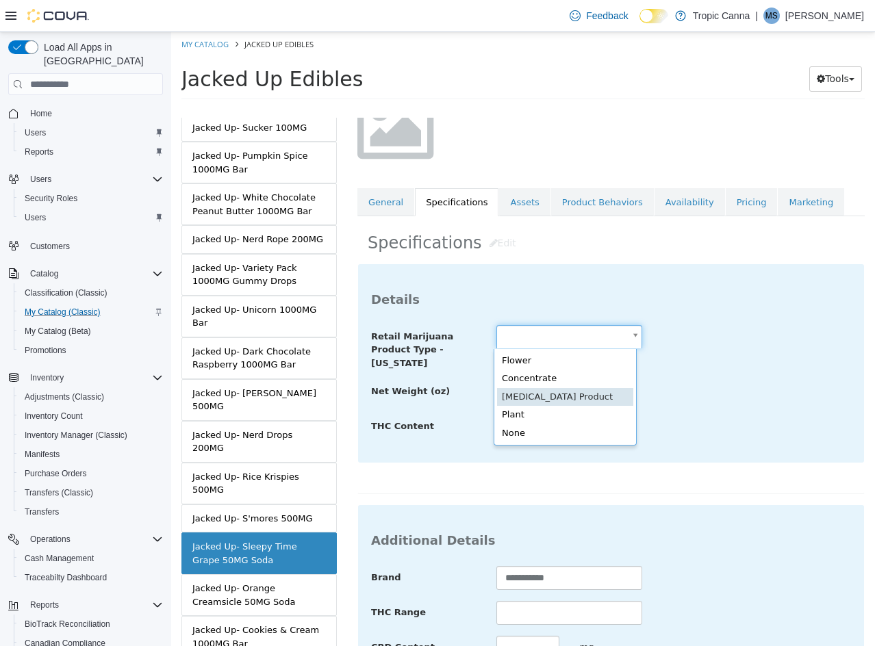
scroll to position [0, 0]
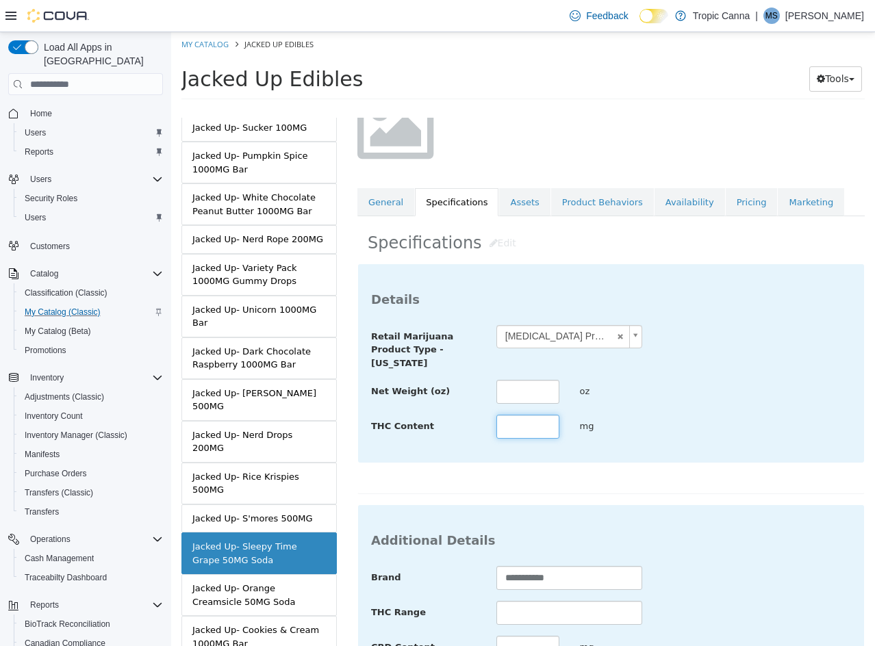
click at [539, 420] on input "text" at bounding box center [527, 427] width 63 height 24
click at [795, 433] on div "**********" at bounding box center [611, 363] width 506 height 198
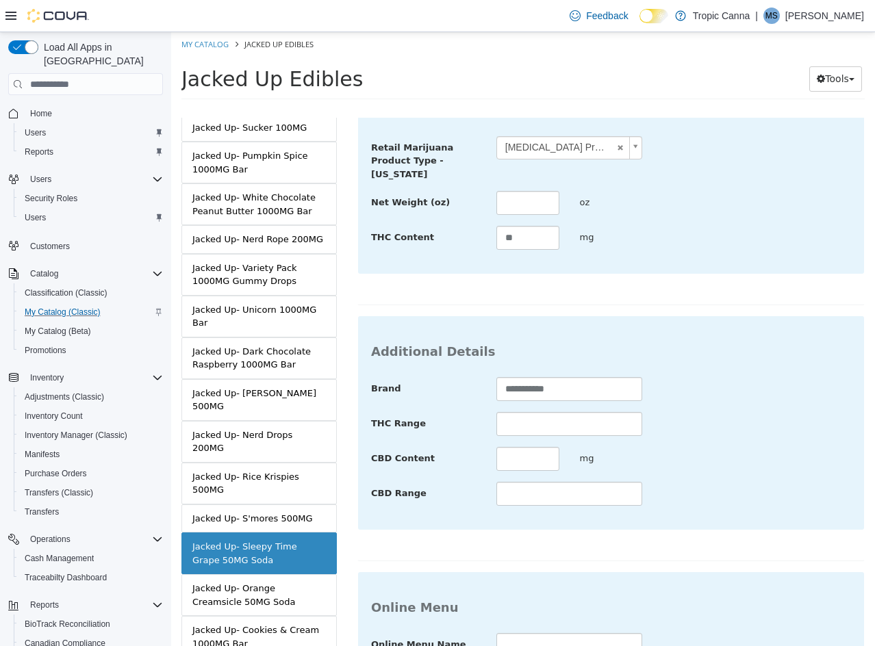
scroll to position [499, 0]
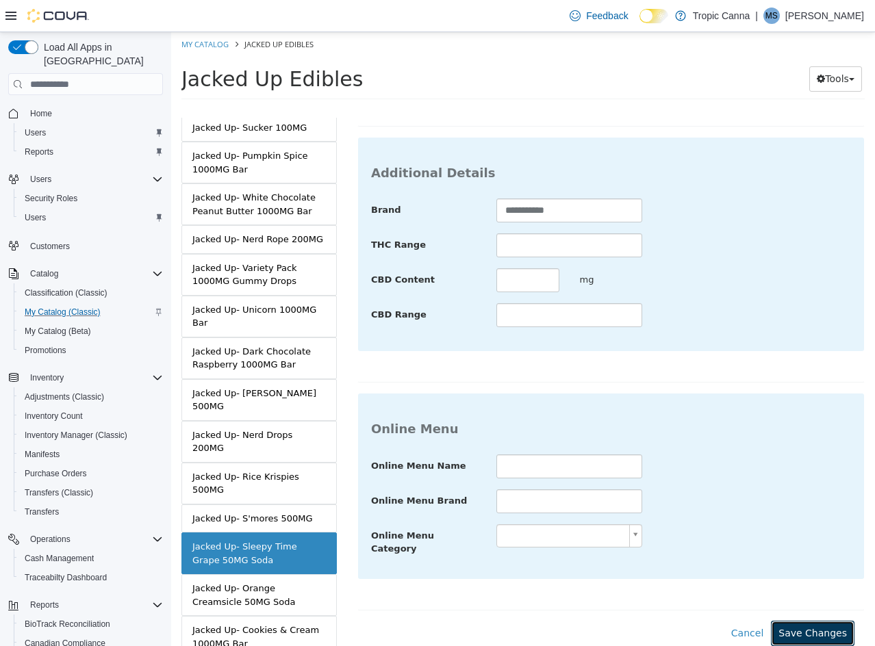
click at [799, 621] on button "Save Changes" at bounding box center [813, 633] width 84 height 25
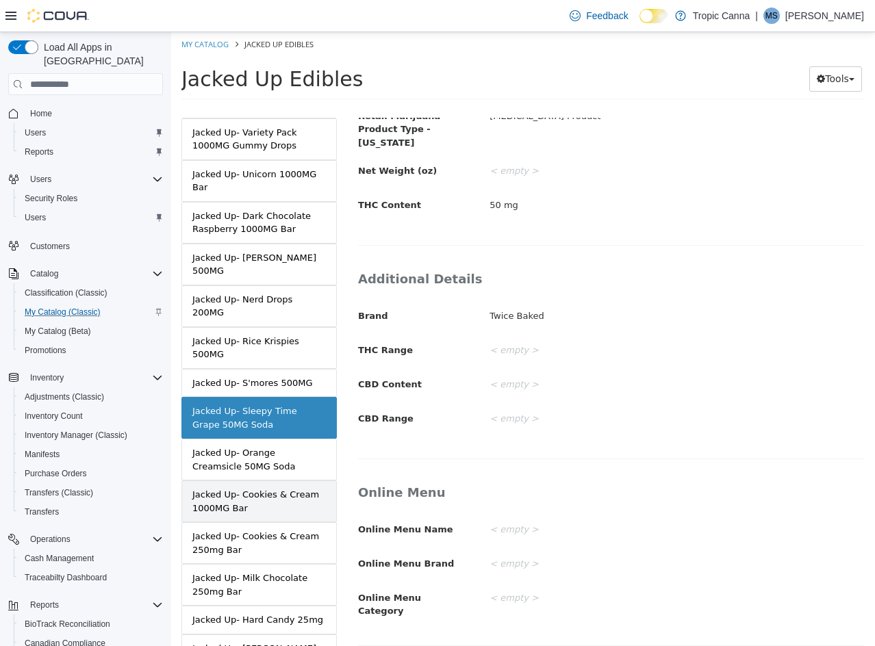
scroll to position [0, 0]
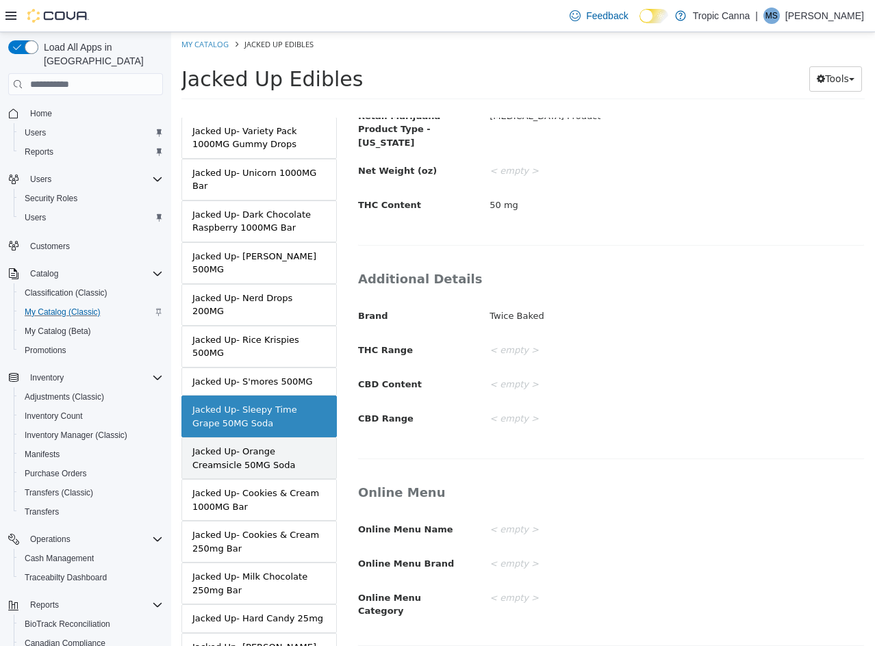
click at [250, 450] on div "Jacked Up- Orange Creamsicle 50MG Soda" at bounding box center [258, 458] width 133 height 27
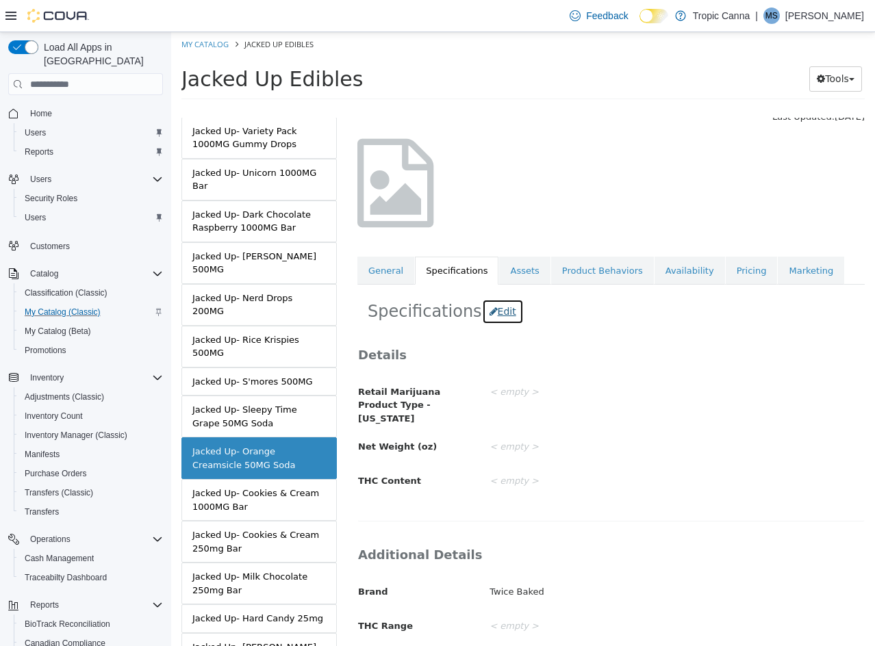
click at [496, 314] on button "Edit" at bounding box center [503, 311] width 42 height 25
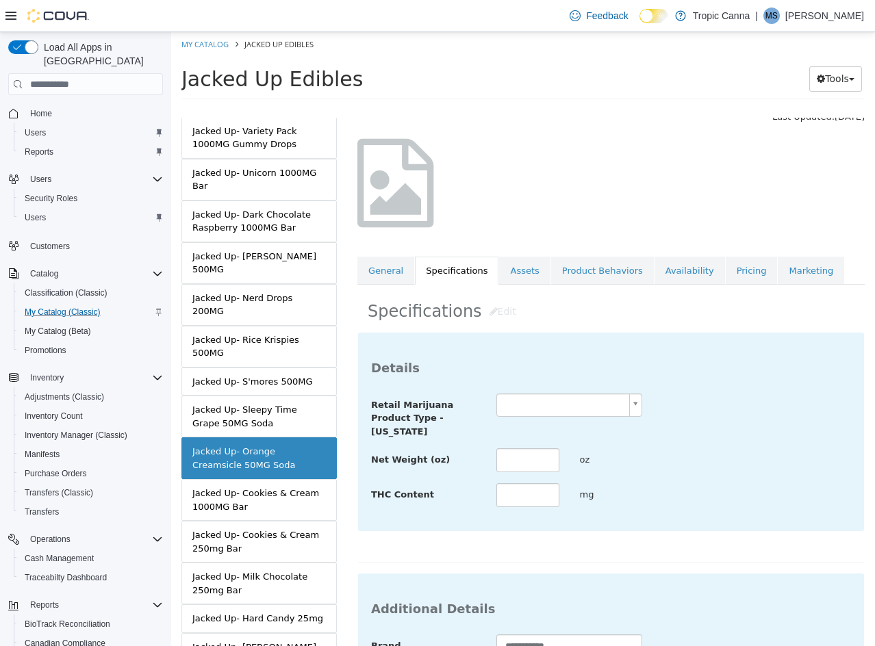
click at [540, 108] on body "Saving Bulk Changes... × Saved changes My Catalog Jacked Up Edibles Jacked Up E…" at bounding box center [523, 70] width 704 height 76
click at [530, 463] on input "text" at bounding box center [527, 460] width 63 height 24
click at [503, 495] on input "text" at bounding box center [527, 495] width 63 height 24
click at [693, 535] on div "**********" at bounding box center [610, 447] width 507 height 231
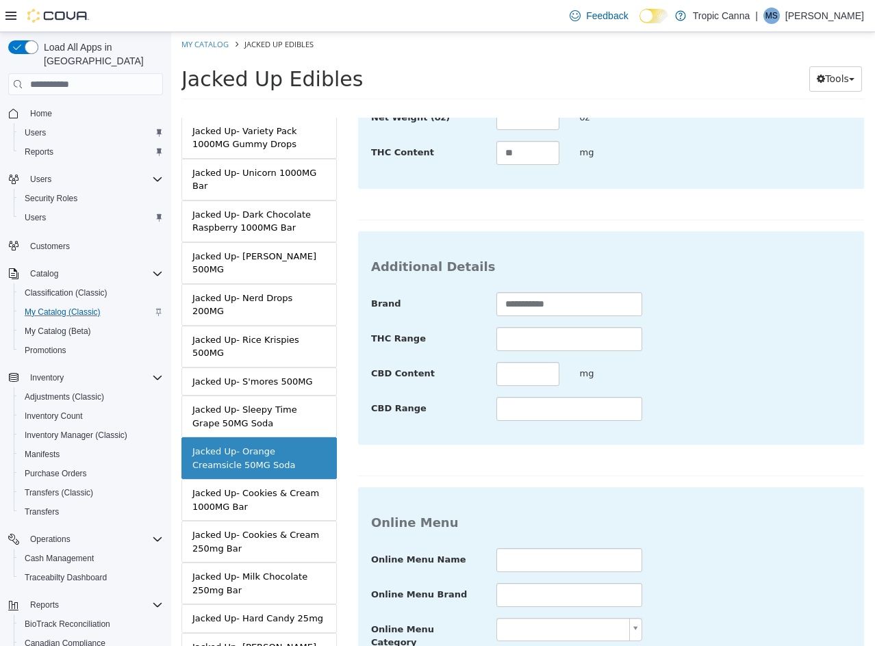
scroll to position [499, 0]
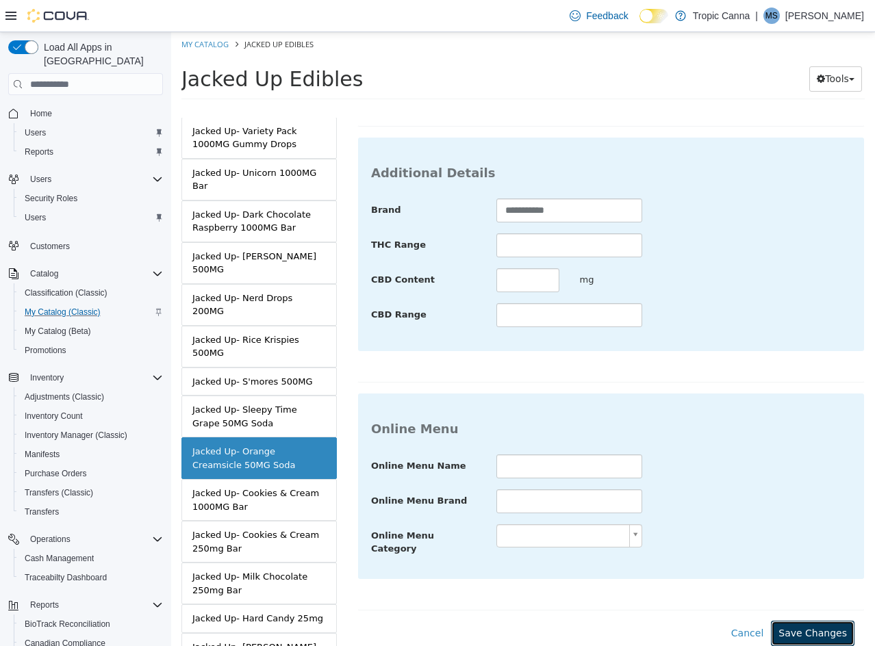
click at [783, 621] on button "Save Changes" at bounding box center [813, 633] width 84 height 25
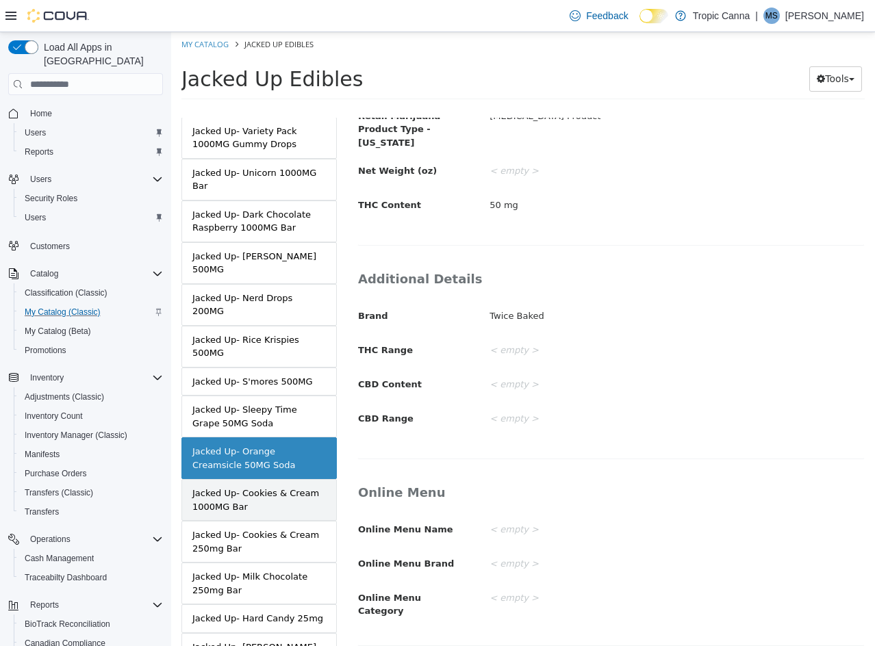
click at [296, 492] on div "Jacked Up- Cookies & Cream 1000MG Bar" at bounding box center [258, 500] width 133 height 27
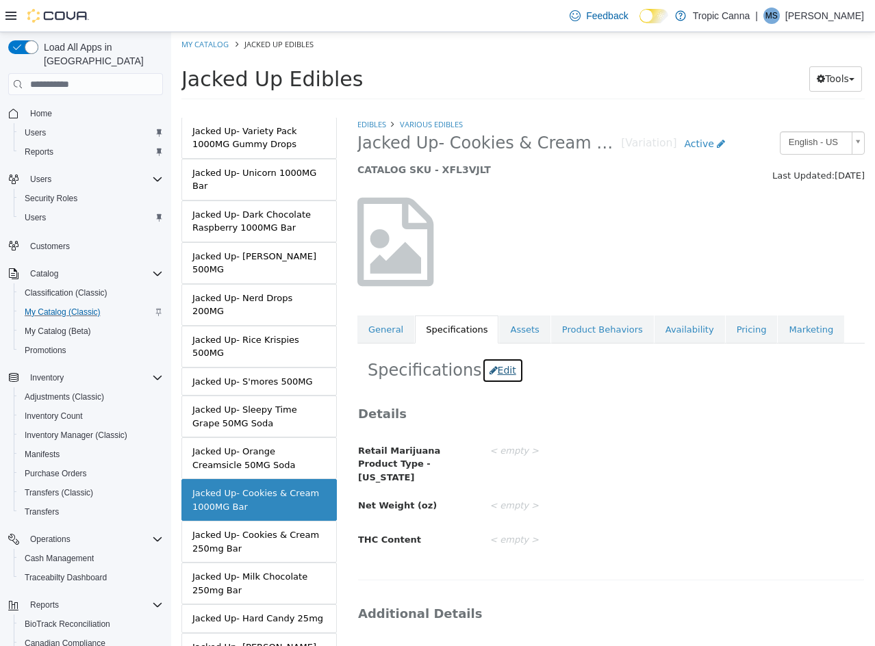
click at [489, 371] on button "Edit" at bounding box center [503, 370] width 42 height 25
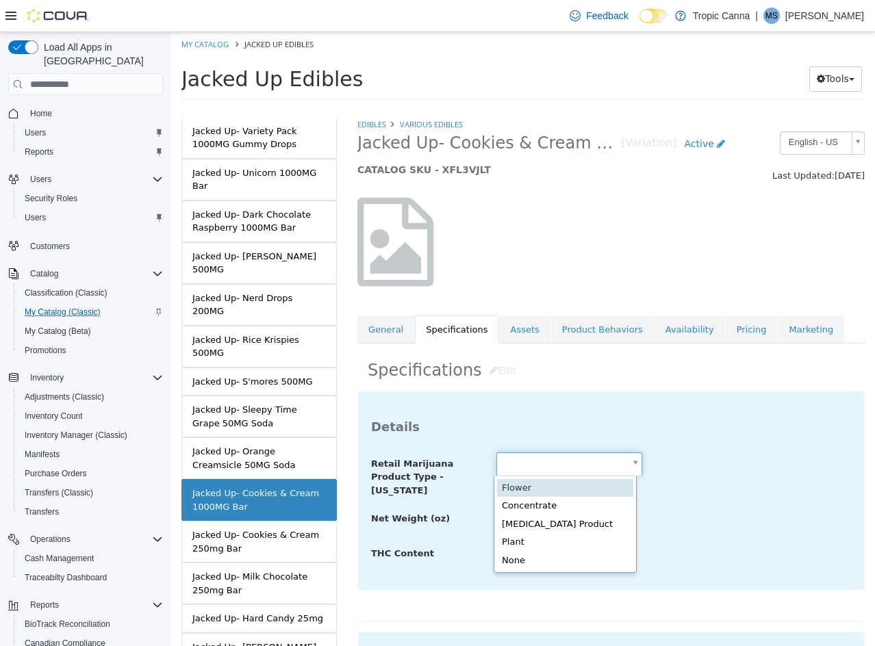
click at [519, 108] on body "Saving Bulk Changes... × Saved changes My Catalog Jacked Up Edibles Jacked Up E…" at bounding box center [523, 70] width 704 height 76
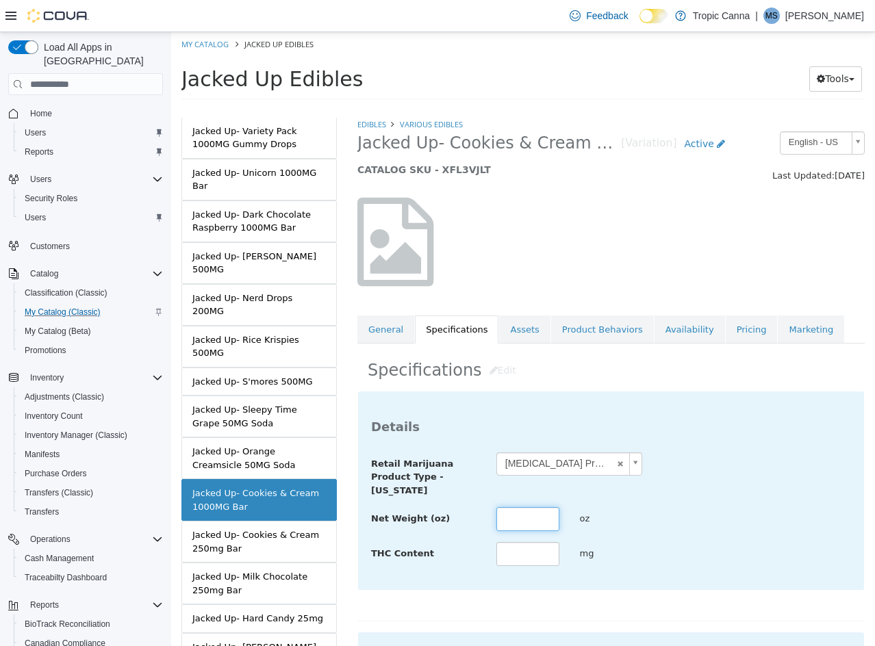
click at [504, 515] on input "text" at bounding box center [527, 519] width 63 height 24
click at [695, 543] on div "THC Content **** mg" at bounding box center [611, 554] width 500 height 25
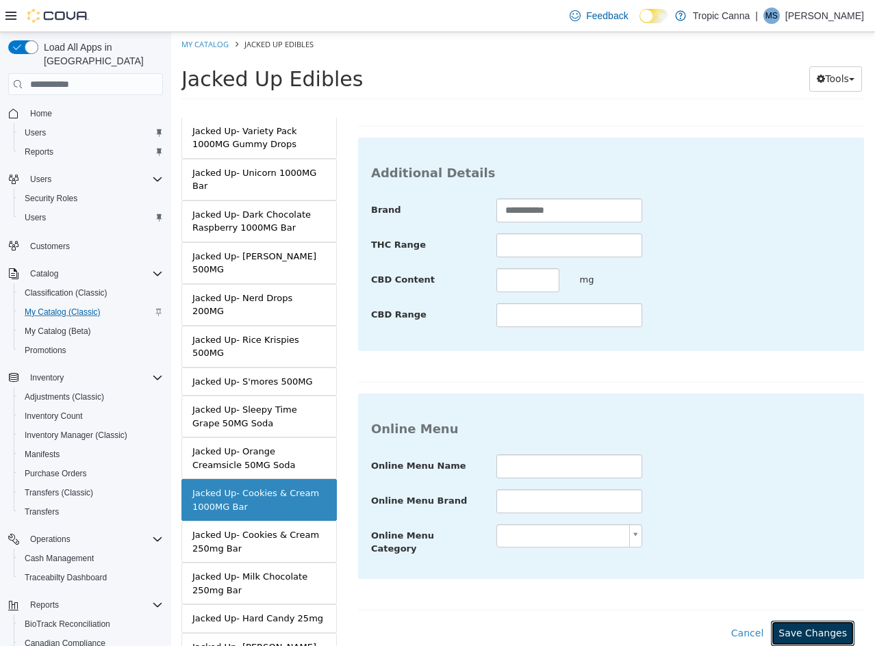
click at [797, 626] on button "Save Changes" at bounding box center [813, 633] width 84 height 25
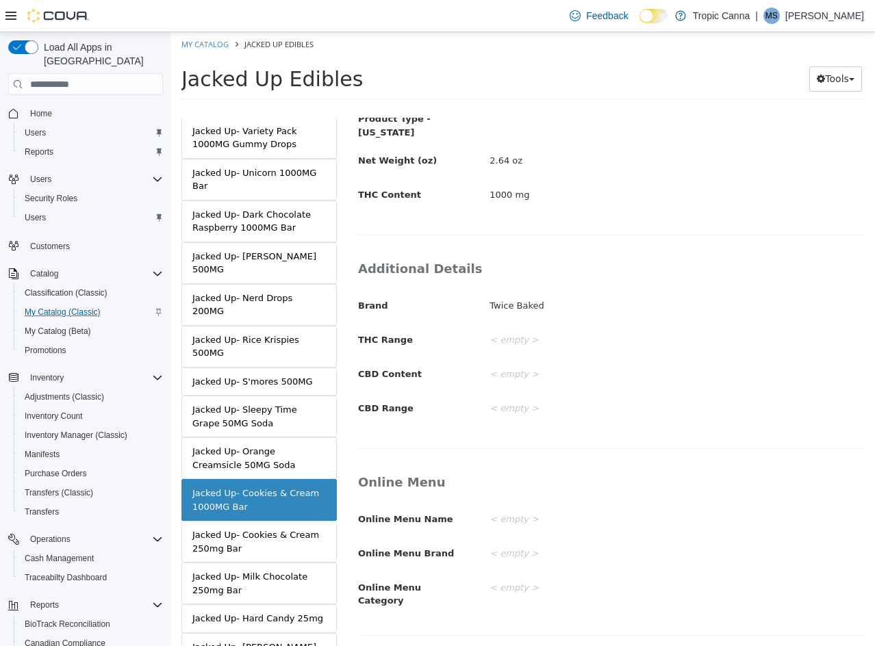
scroll to position [335, 0]
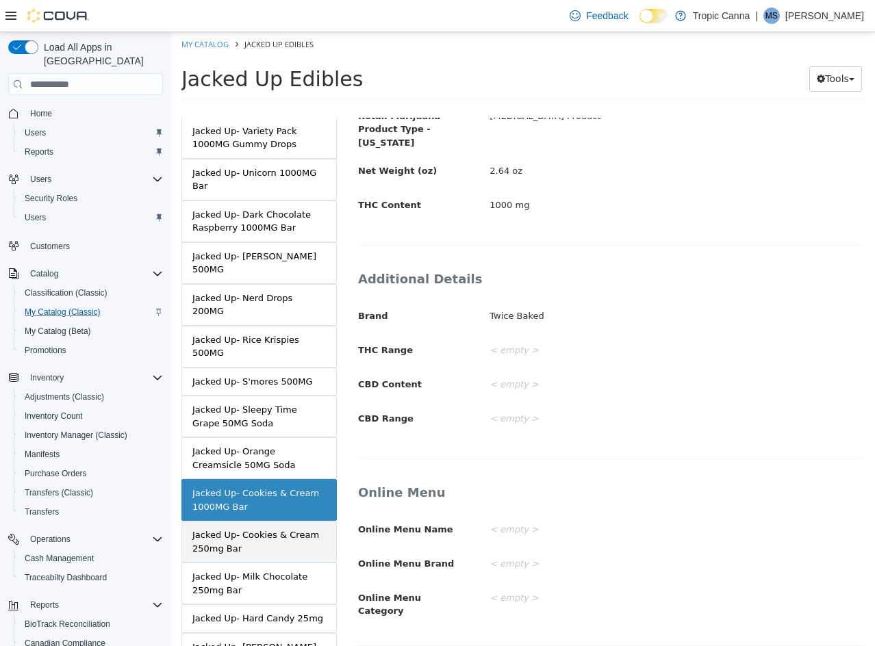
click at [266, 528] on div "Jacked Up- Cookies & Cream 250mg Bar" at bounding box center [258, 541] width 133 height 27
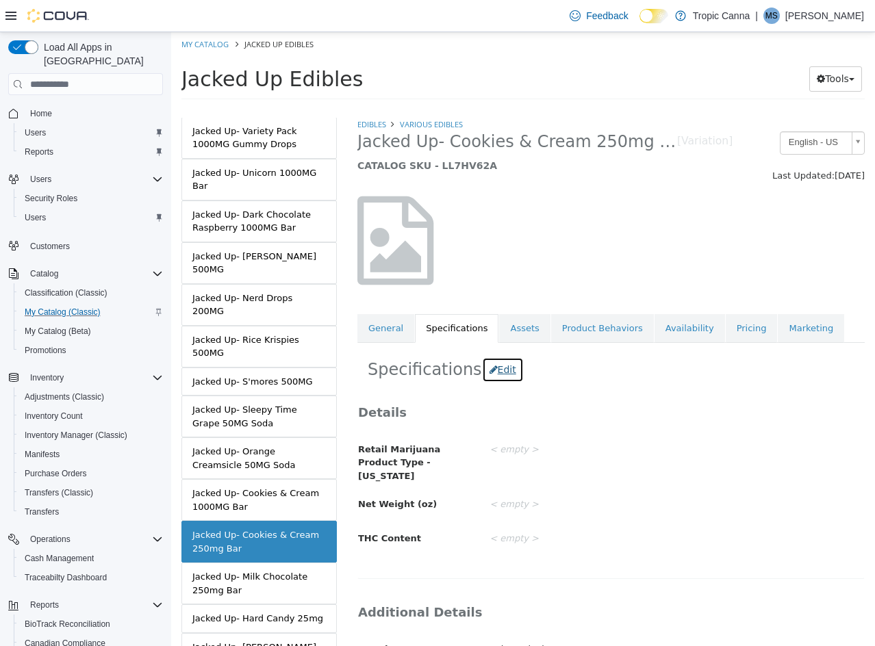
click at [485, 370] on button "Edit" at bounding box center [503, 369] width 42 height 25
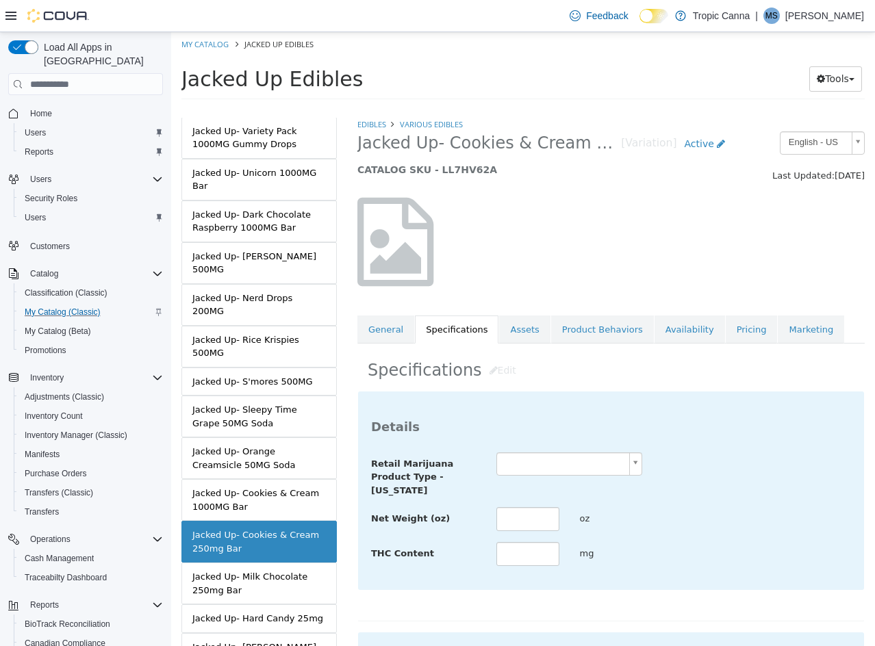
click at [540, 108] on body "Saving Bulk Changes... × Saved changes My Catalog Jacked Up Edibles Jacked Up E…" at bounding box center [523, 70] width 704 height 76
drag, startPoint x: 520, startPoint y: 541, endPoint x: 520, endPoint y: 554, distance: 13.0
click at [520, 541] on div "**********" at bounding box center [611, 509] width 480 height 115
click at [520, 554] on input "text" at bounding box center [527, 554] width 63 height 24
drag, startPoint x: 727, startPoint y: 530, endPoint x: 718, endPoint y: 542, distance: 14.6
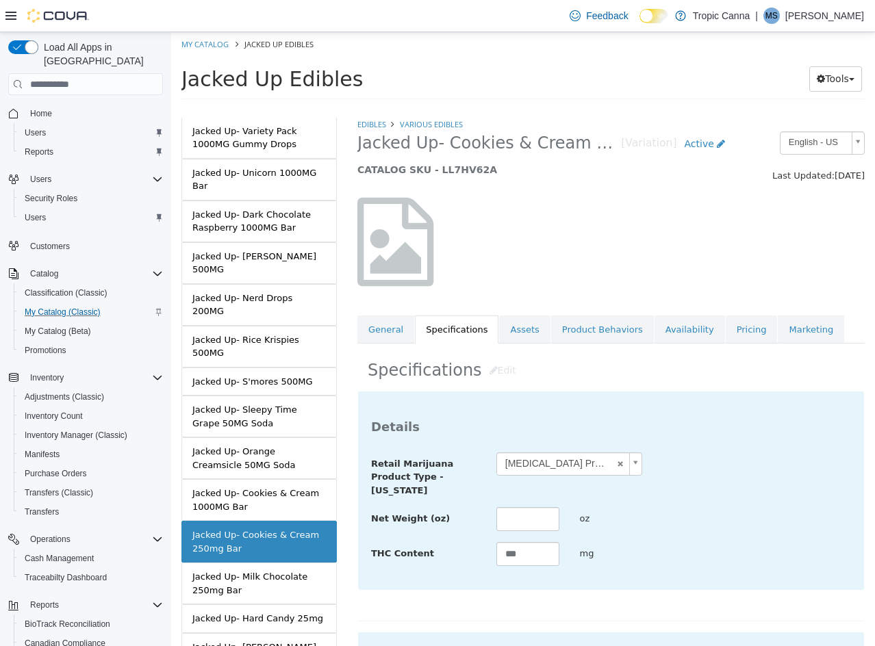
click at [726, 530] on div "Net Weight (oz) oz" at bounding box center [611, 519] width 500 height 25
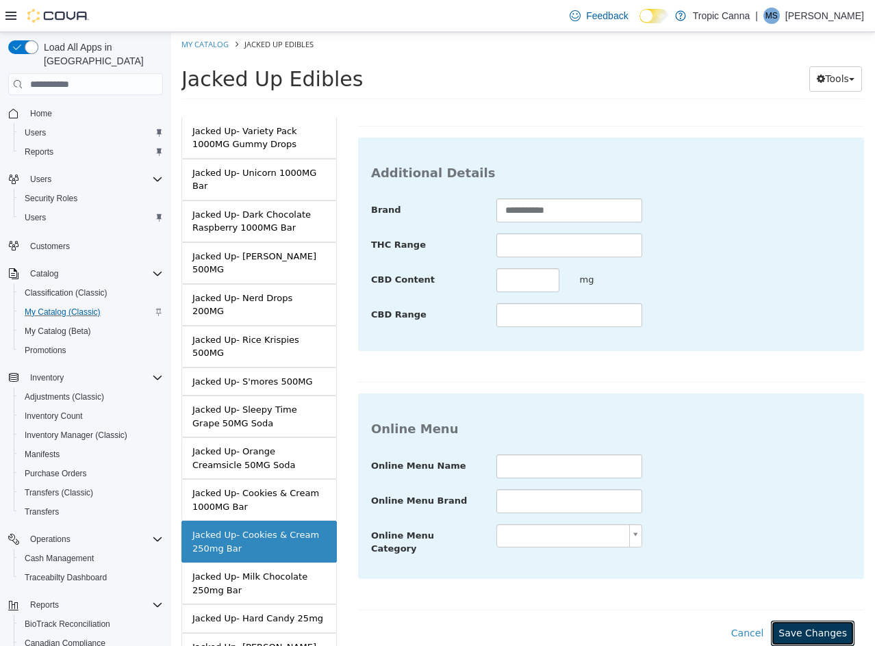
drag, startPoint x: 814, startPoint y: 619, endPoint x: 705, endPoint y: 609, distance: 110.0
click at [812, 621] on button "Save Changes" at bounding box center [813, 633] width 84 height 25
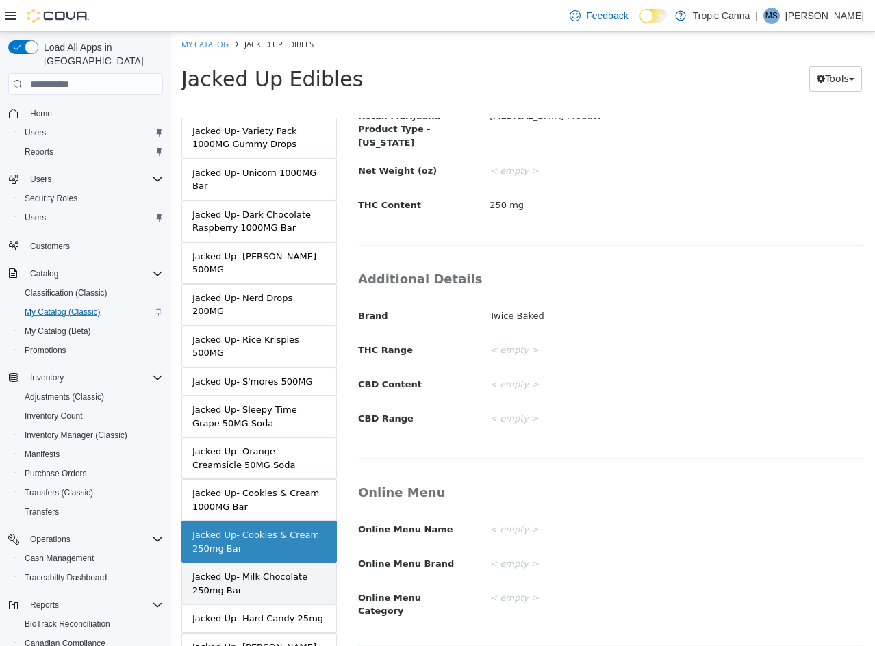
click at [272, 578] on div "Jacked Up- Milk Chocolate 250mg Bar" at bounding box center [258, 583] width 133 height 27
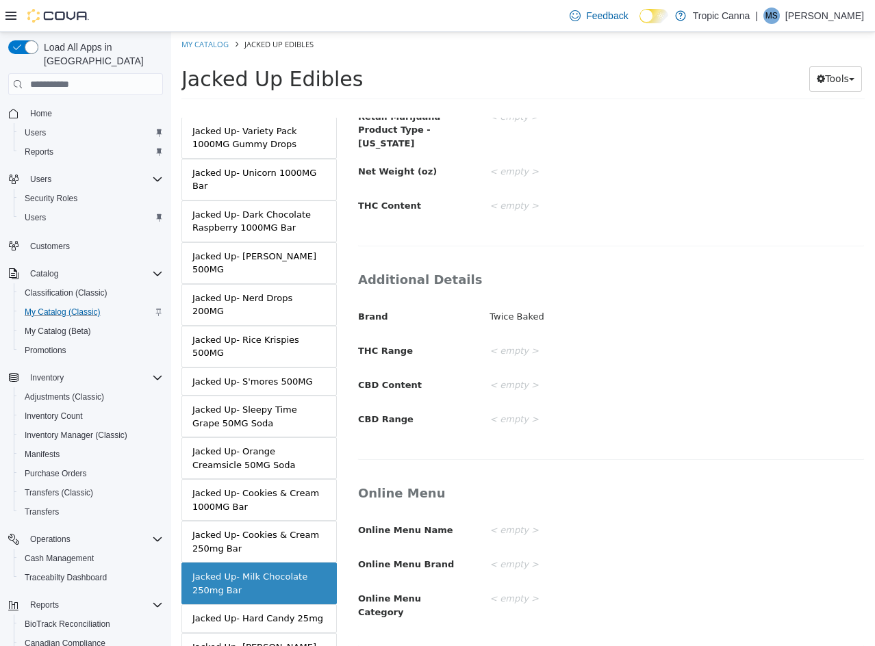
scroll to position [60, 0]
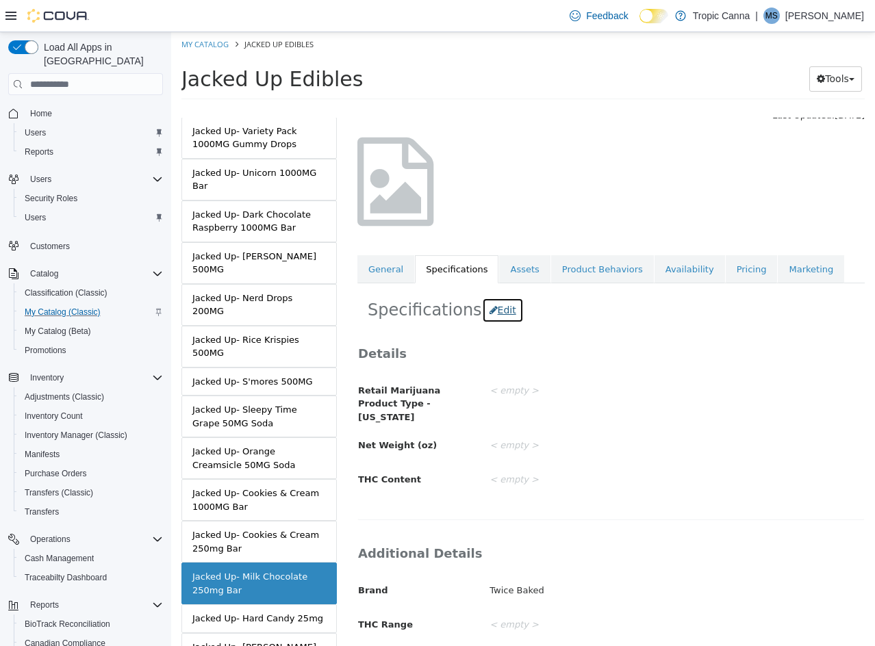
click at [493, 312] on button "Edit" at bounding box center [503, 310] width 42 height 25
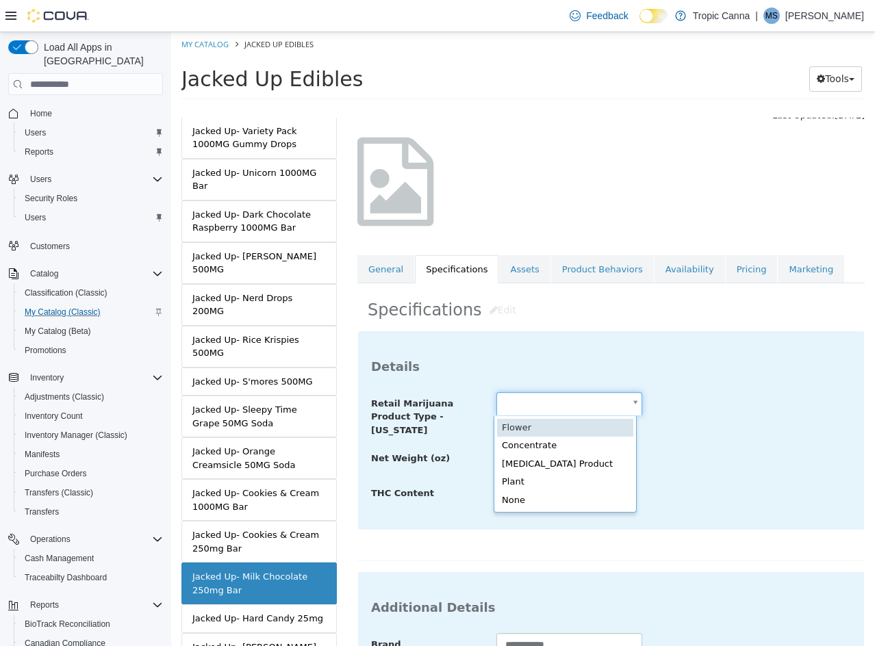
click at [552, 108] on body "Saving Bulk Changes... × Saved changes My Catalog Jacked Up Edibles Jacked Up E…" at bounding box center [523, 70] width 704 height 76
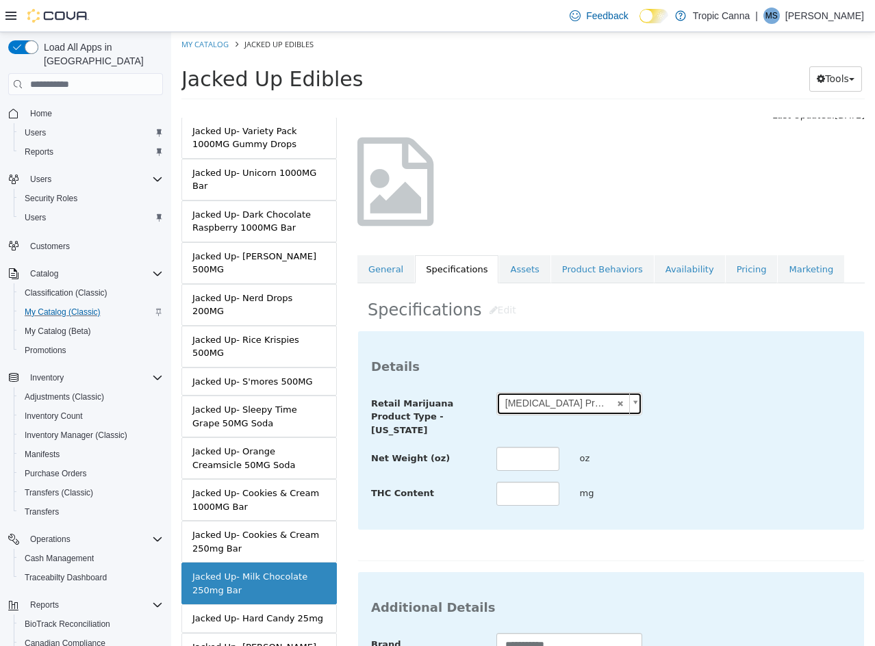
scroll to position [0, 0]
click at [525, 485] on input "text" at bounding box center [527, 494] width 63 height 24
click at [694, 478] on div "**********" at bounding box center [611, 449] width 480 height 115
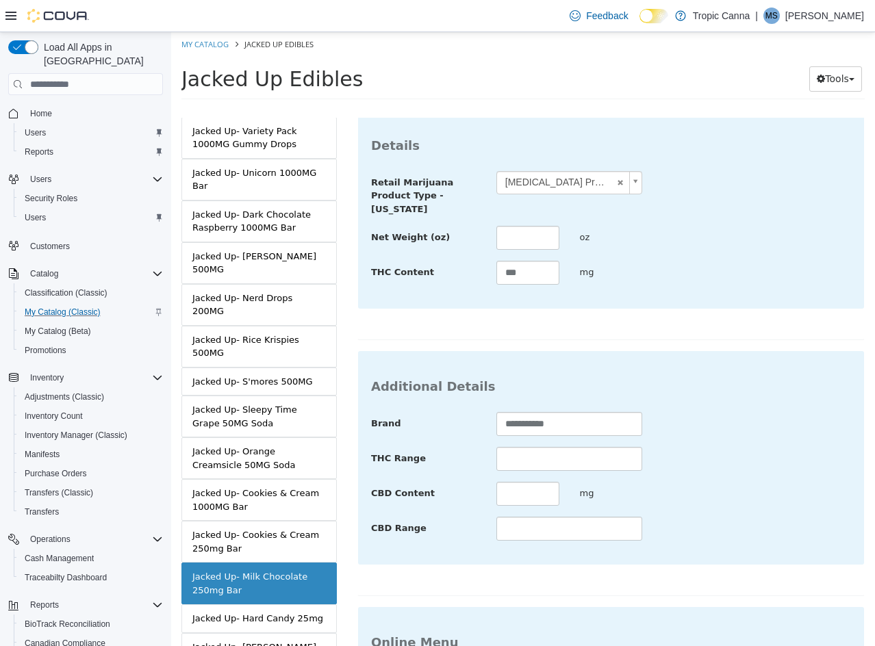
scroll to position [499, 0]
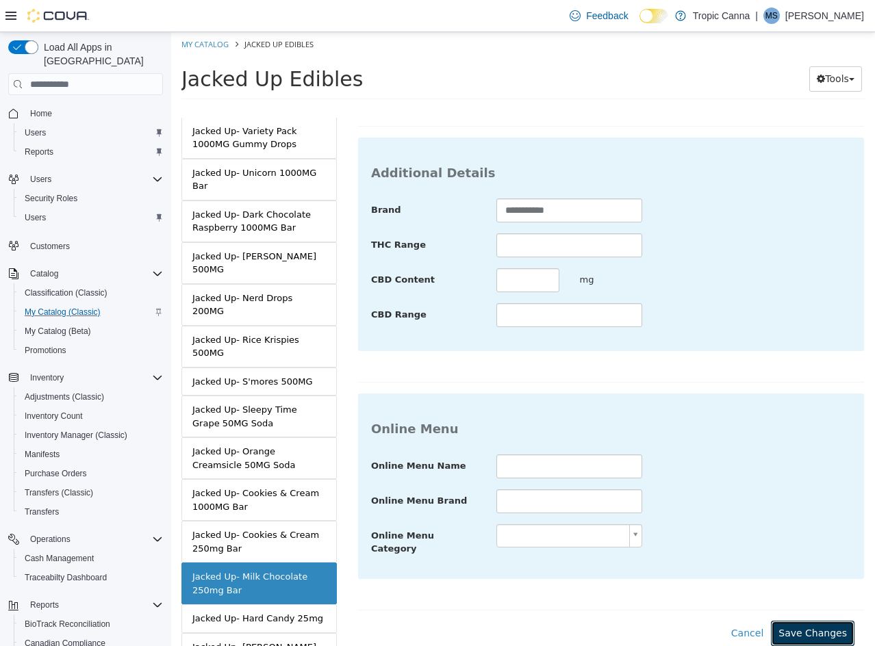
click at [792, 623] on button "Save Changes" at bounding box center [813, 633] width 84 height 25
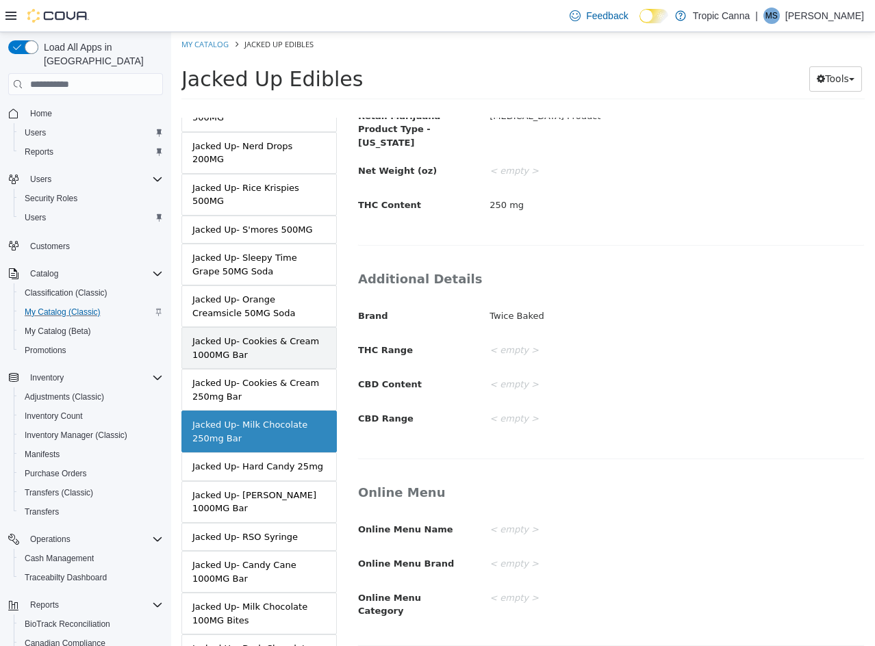
scroll to position [890, 0]
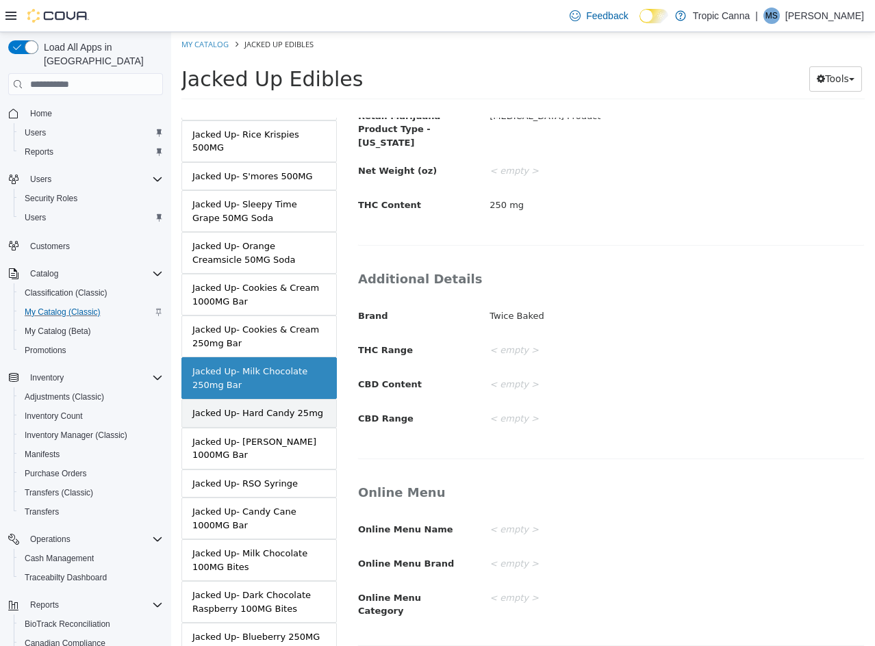
click at [281, 407] on div "Jacked Up- Hard Candy 25mg" at bounding box center [257, 414] width 131 height 14
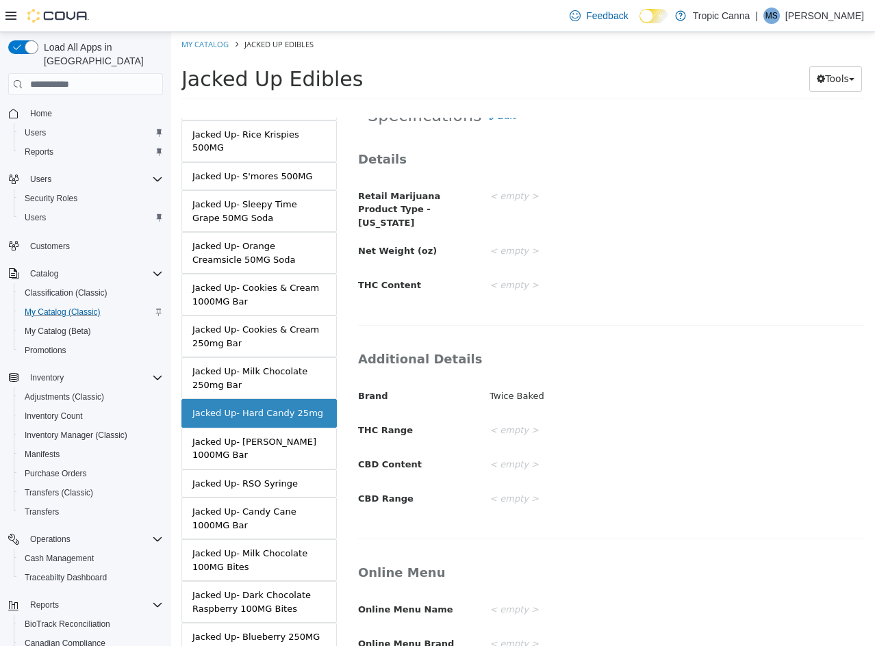
scroll to position [127, 0]
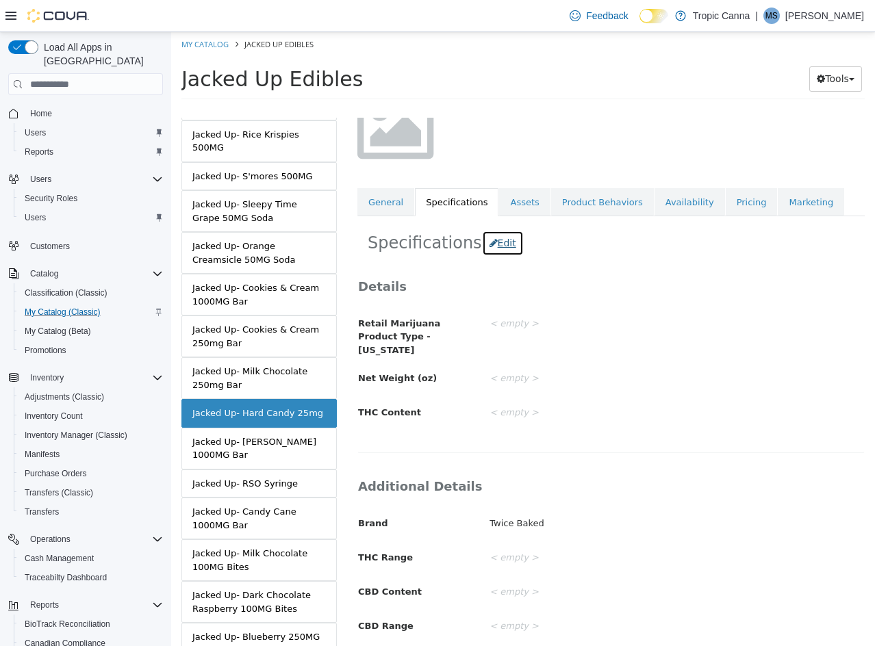
click at [497, 243] on button "Edit" at bounding box center [503, 243] width 42 height 25
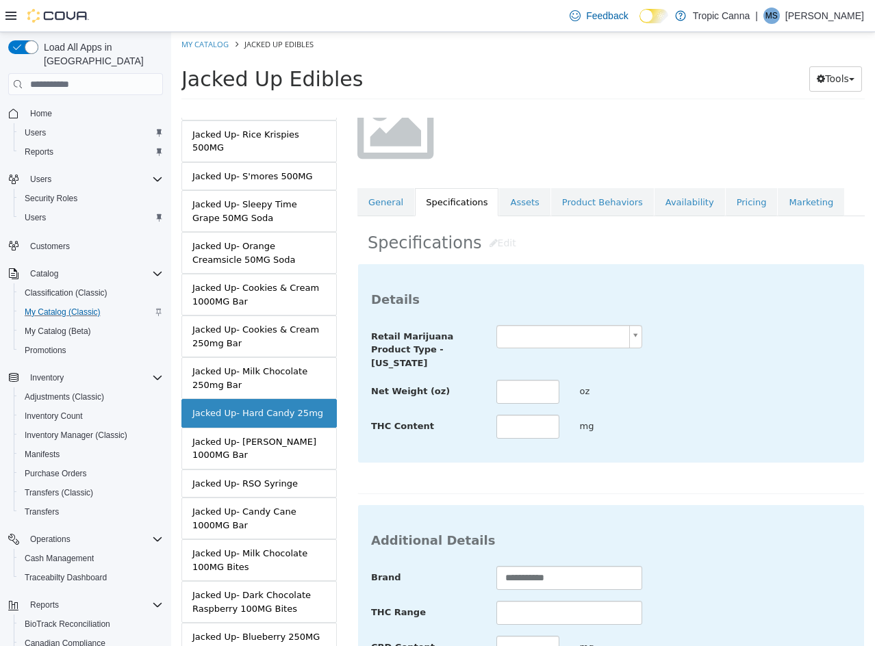
click at [548, 108] on body "Saving Bulk Changes... × Saved changes My Catalog Jacked Up Edibles Jacked Up E…" at bounding box center [523, 70] width 704 height 76
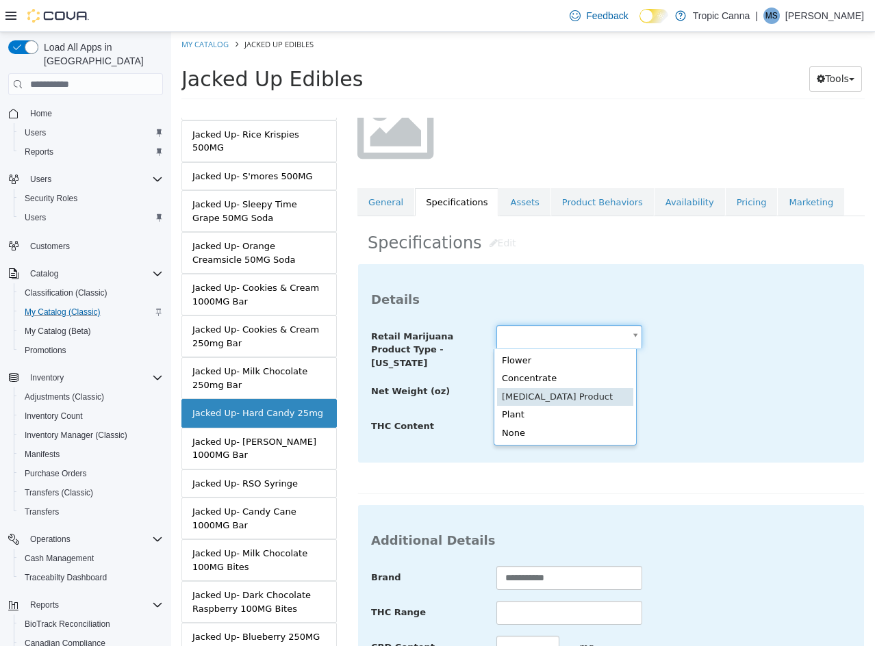
scroll to position [0, 4]
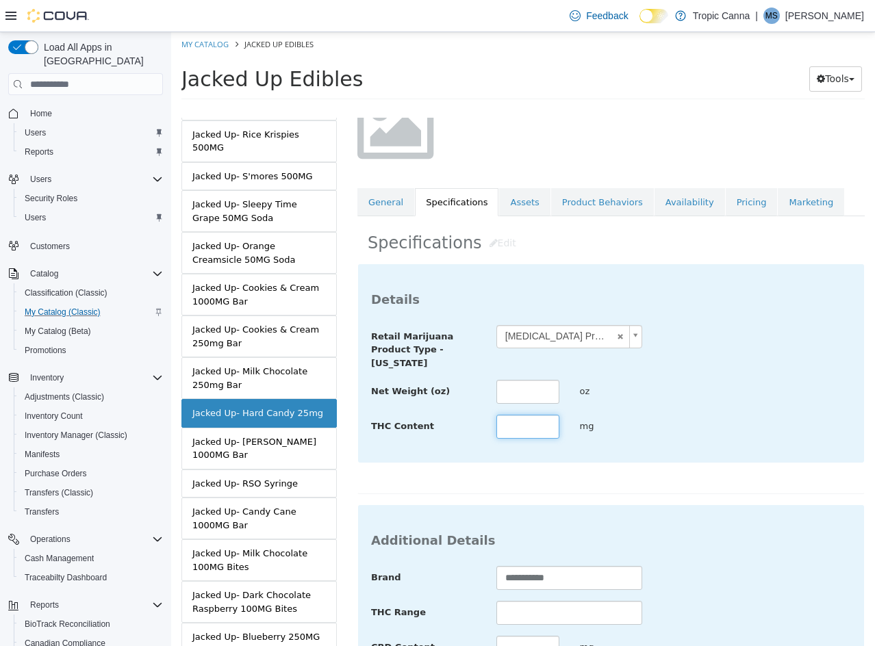
click at [535, 437] on input "text" at bounding box center [527, 427] width 63 height 24
click at [736, 429] on div "THC Content ** mg" at bounding box center [611, 427] width 500 height 25
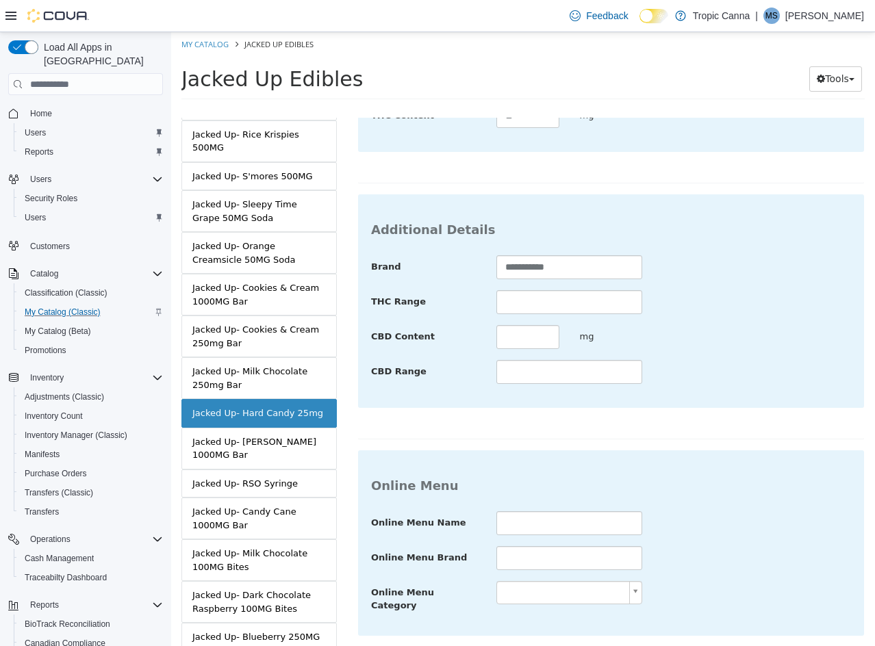
scroll to position [499, 0]
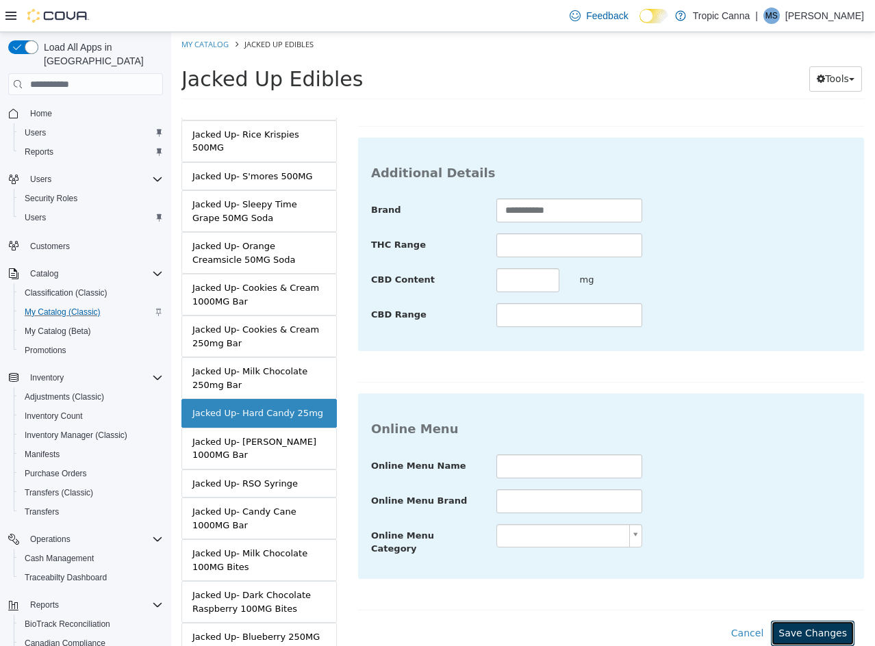
click at [809, 621] on button "Save Changes" at bounding box center [813, 633] width 84 height 25
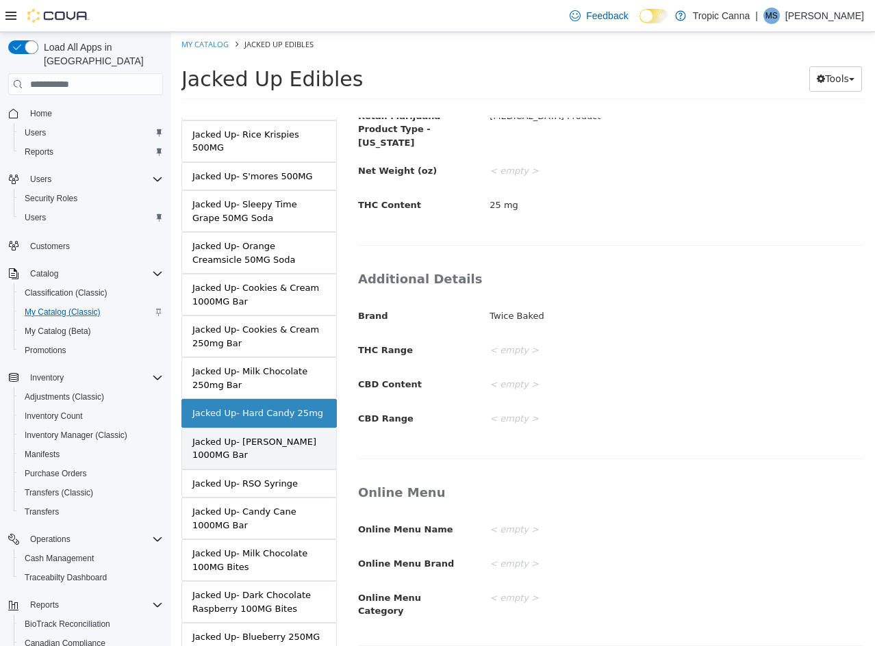
click at [244, 435] on div "Jacked Up- [PERSON_NAME] 1000MG Bar" at bounding box center [258, 448] width 133 height 27
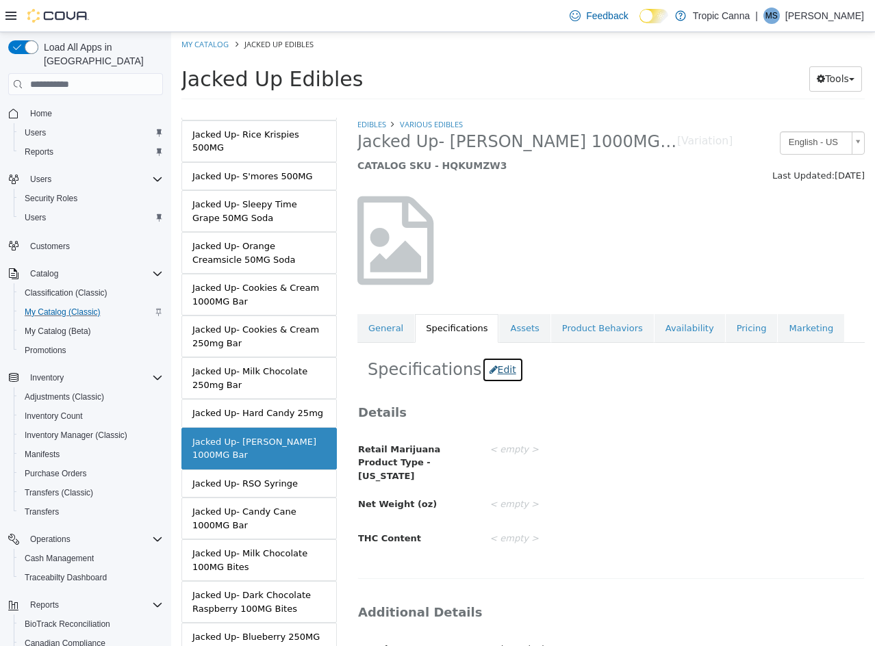
click at [501, 365] on button "Edit" at bounding box center [503, 369] width 42 height 25
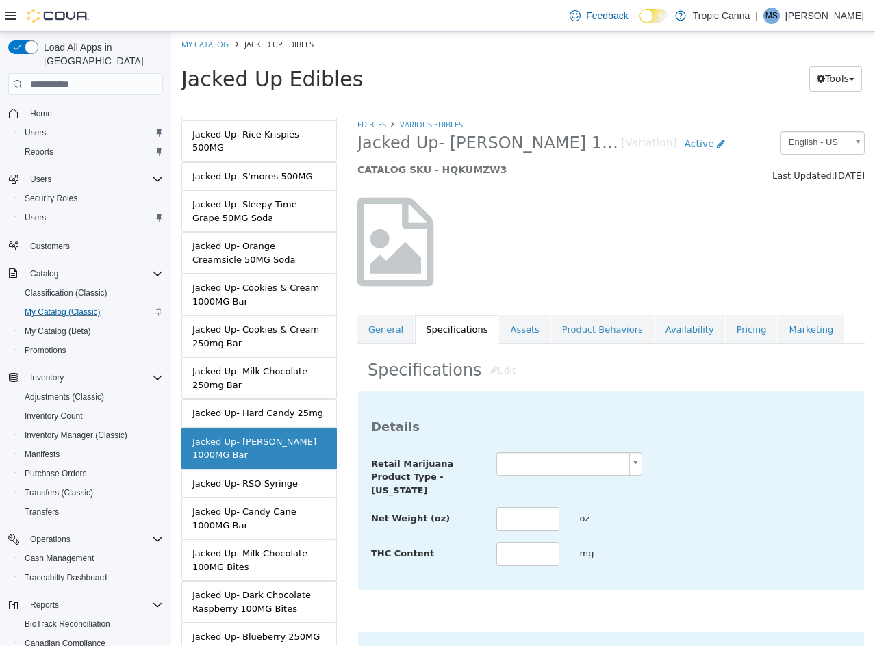
click at [533, 108] on body "Saving Bulk Changes... × Saved changes My Catalog Jacked Up Edibles Jacked Up E…" at bounding box center [523, 70] width 704 height 76
click at [528, 526] on input "text" at bounding box center [527, 519] width 63 height 24
click at [736, 524] on div "Net Weight (oz) **** oz" at bounding box center [611, 519] width 500 height 25
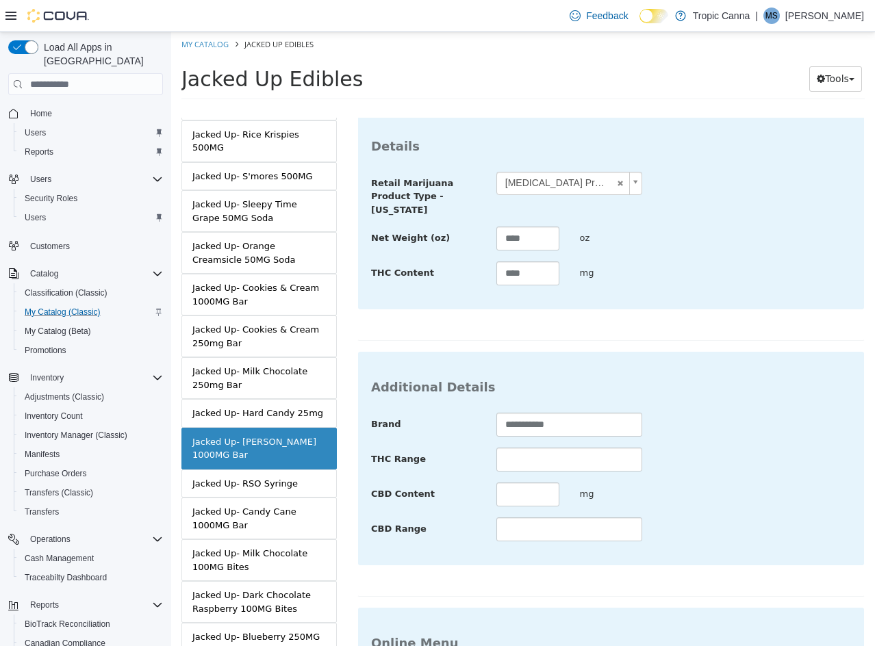
scroll to position [499, 0]
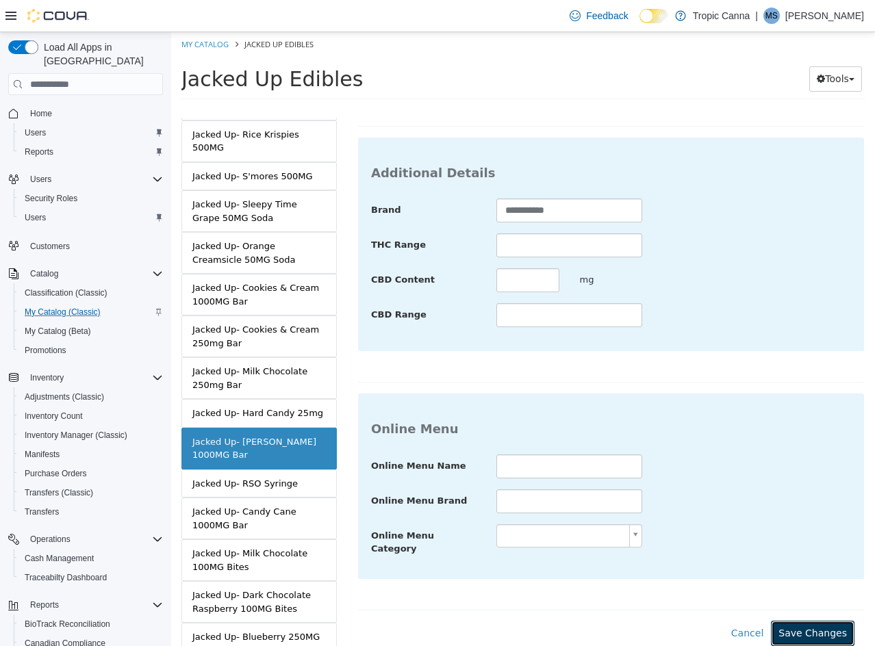
click at [802, 622] on button "Save Changes" at bounding box center [813, 633] width 84 height 25
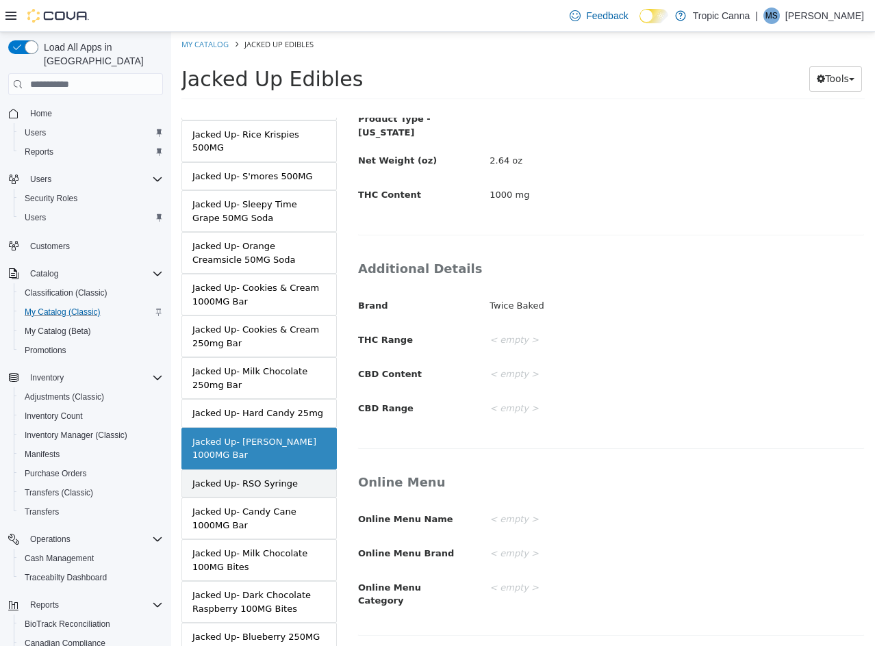
scroll to position [335, 0]
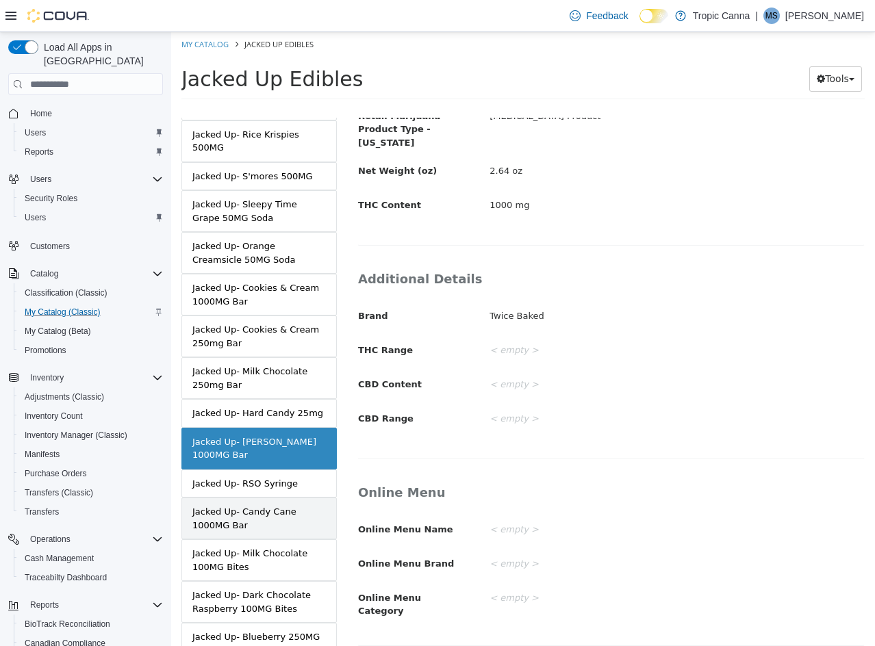
click at [264, 505] on div "Jacked Up- Candy Cane 1000MG Bar" at bounding box center [258, 518] width 133 height 27
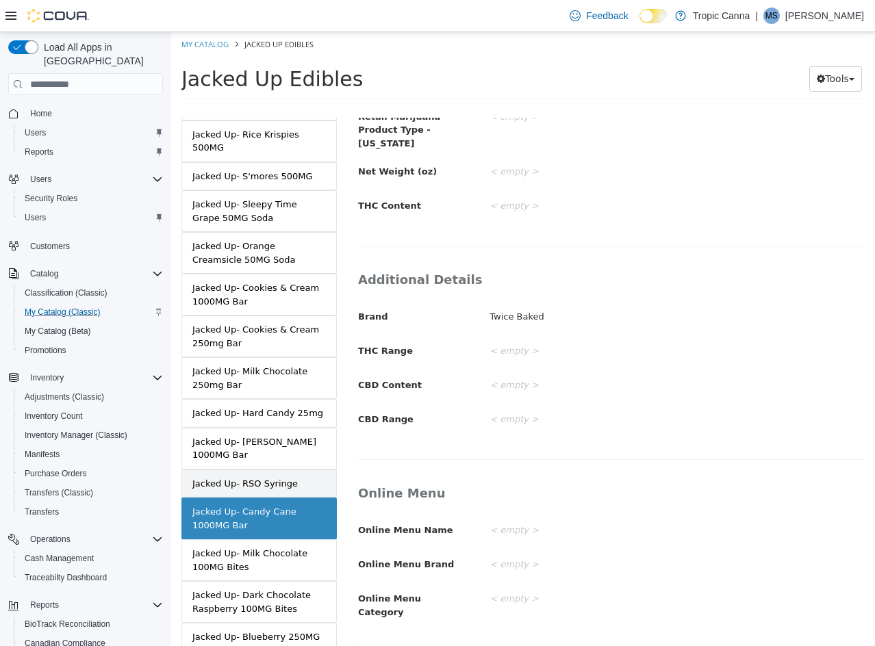
click at [286, 477] on div "Jacked Up- RSO Syringe" at bounding box center [244, 484] width 105 height 14
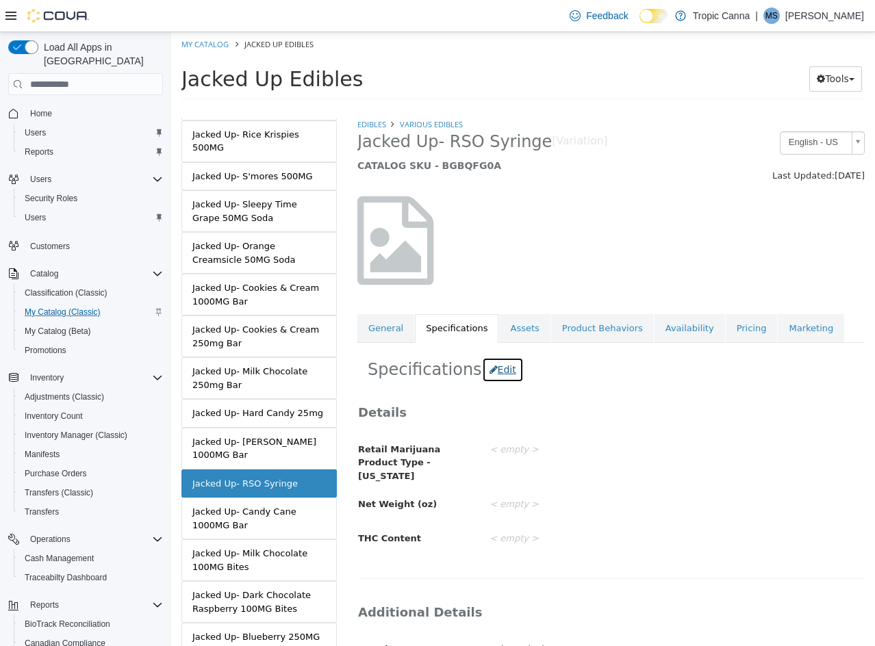
click at [489, 365] on button "Edit" at bounding box center [503, 369] width 42 height 25
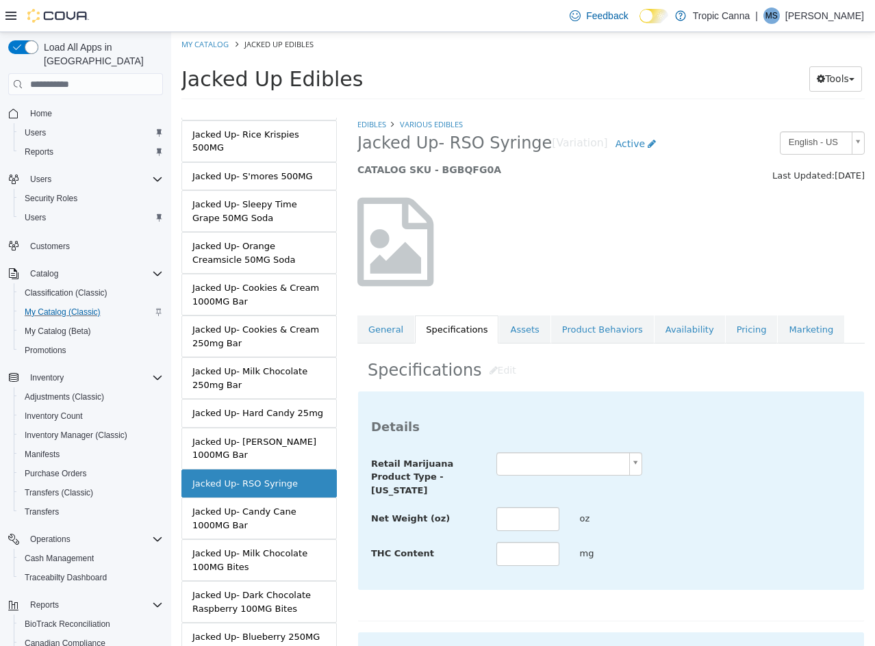
click at [537, 108] on body "Saving Bulk Changes... × Saved changes My Catalog Jacked Up Edibles Jacked Up E…" at bounding box center [523, 70] width 704 height 76
click at [535, 522] on input "text" at bounding box center [527, 519] width 63 height 24
click at [533, 545] on input "text" at bounding box center [527, 554] width 63 height 24
click at [719, 530] on div "Net Weight (oz) oz" at bounding box center [611, 519] width 500 height 25
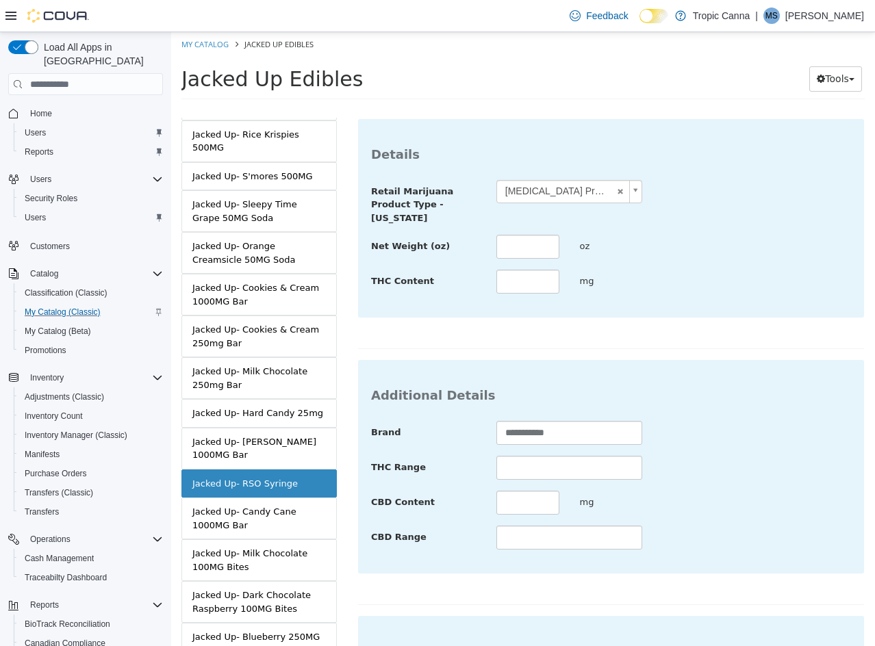
scroll to position [499, 0]
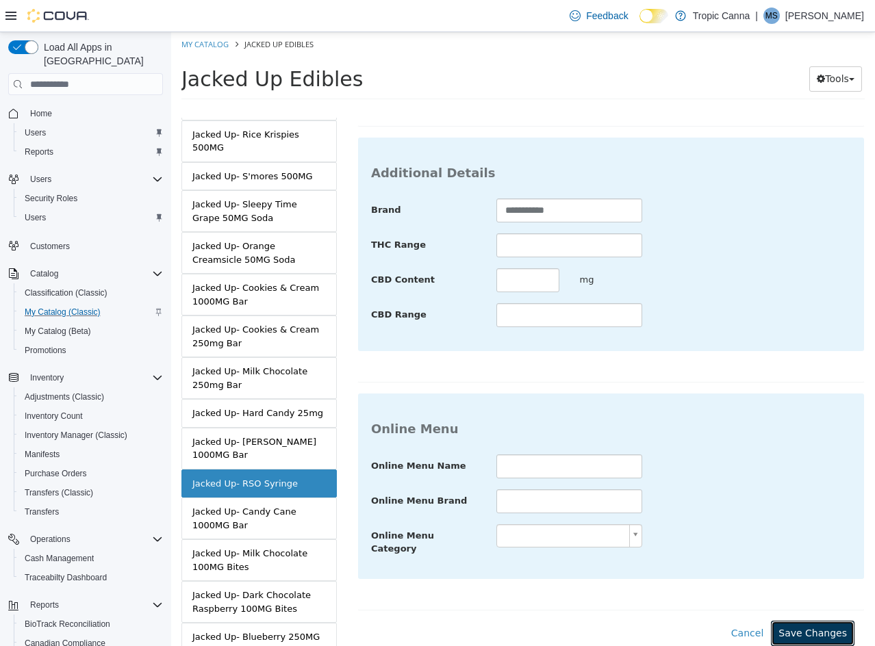
drag, startPoint x: 805, startPoint y: 618, endPoint x: 706, endPoint y: 599, distance: 100.4
click at [801, 621] on button "Save Changes" at bounding box center [813, 633] width 84 height 25
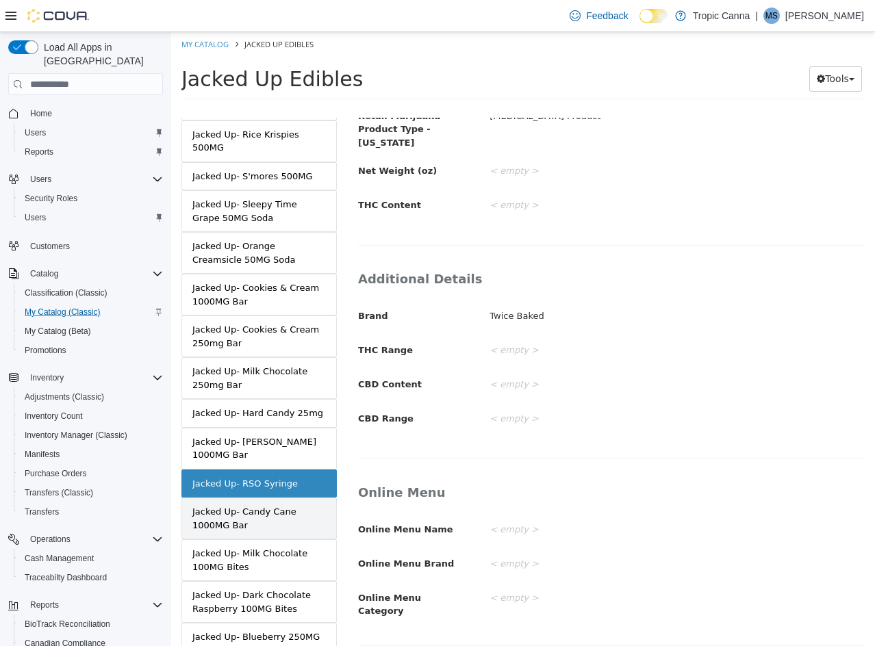
click at [260, 505] on div "Jacked Up- Candy Cane 1000MG Bar" at bounding box center [258, 518] width 133 height 27
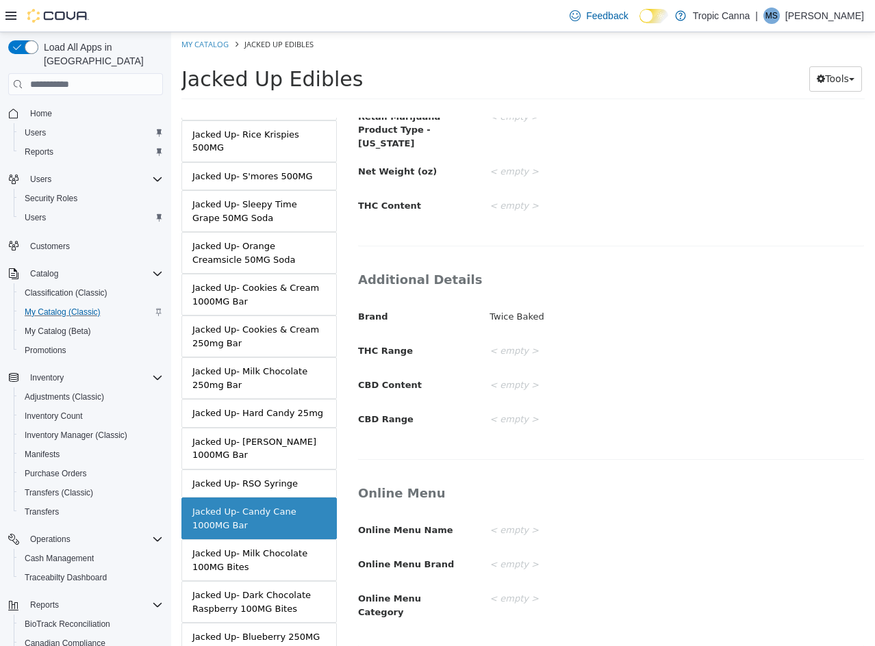
scroll to position [5, 0]
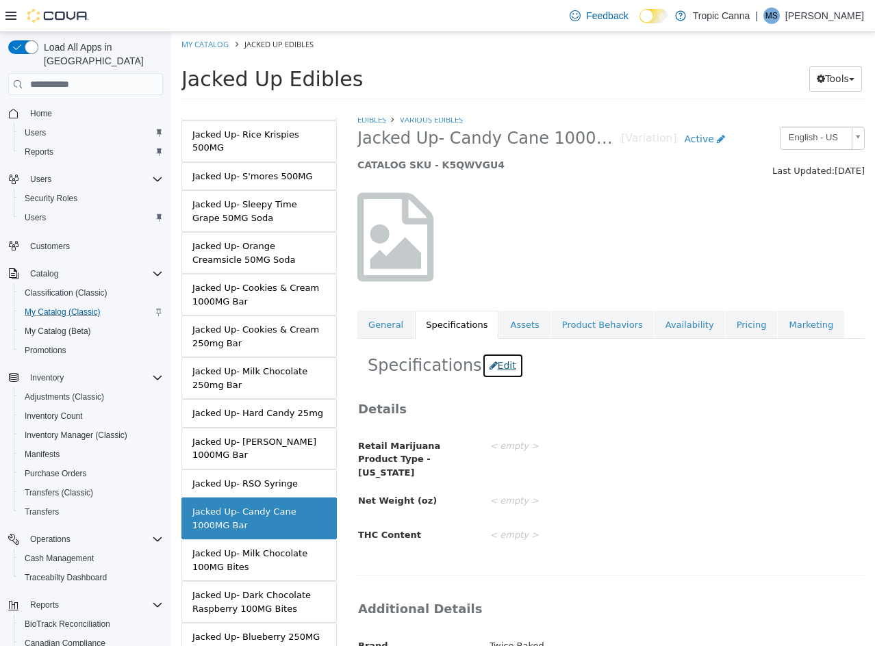
click at [490, 365] on button "Edit" at bounding box center [503, 365] width 42 height 25
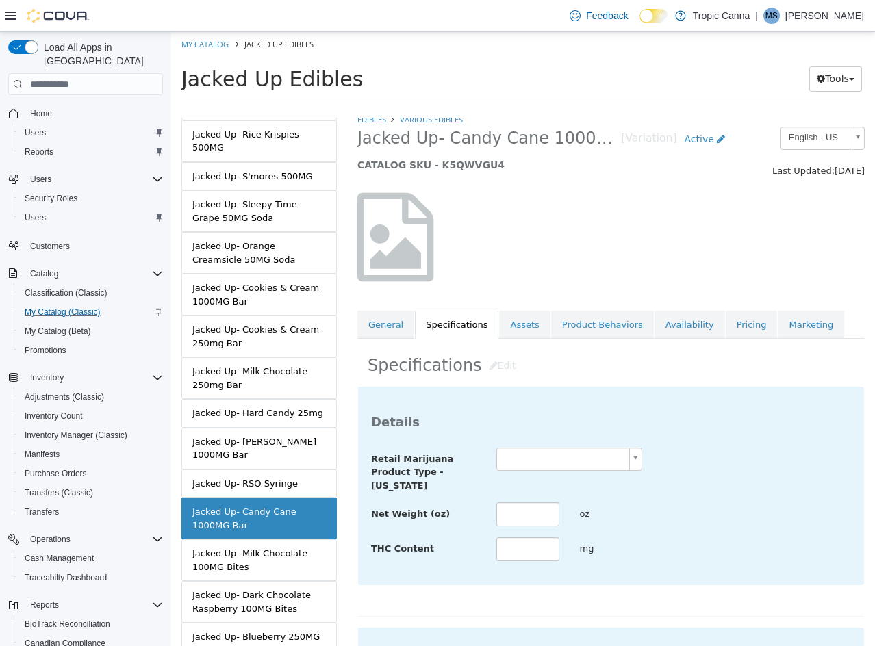
drag, startPoint x: 540, startPoint y: 448, endPoint x: 546, endPoint y: 471, distance: 24.1
click at [540, 108] on body "Saving Bulk Changes... × Saved changes My Catalog Jacked Up Edibles Jacked Up E…" at bounding box center [523, 70] width 704 height 76
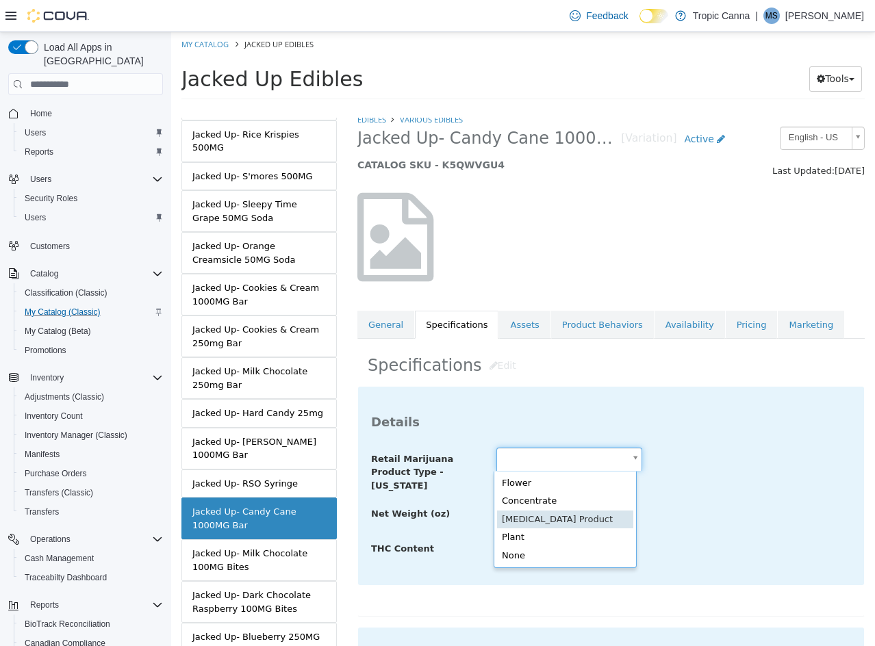
scroll to position [0, 4]
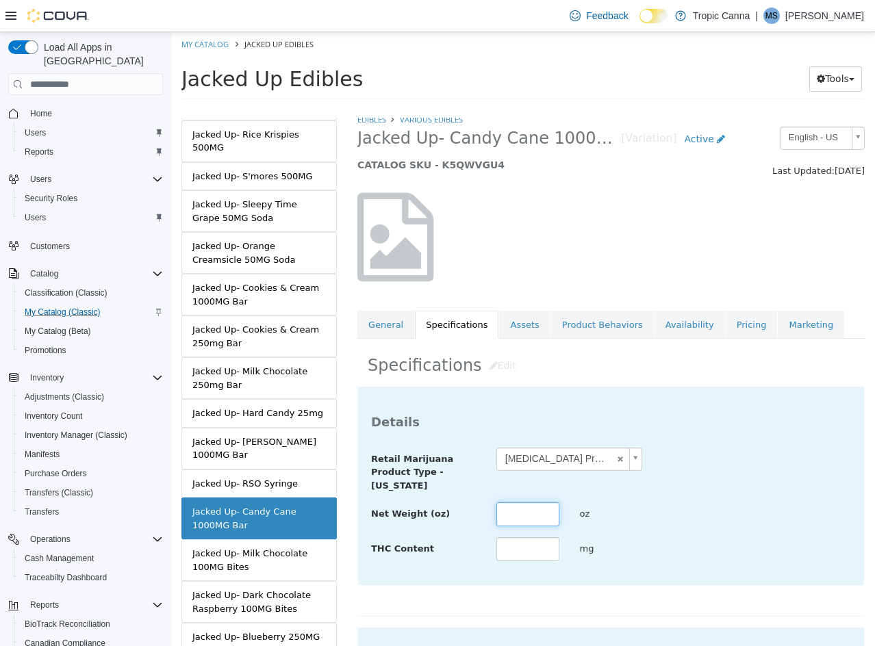
click at [525, 510] on input "text" at bounding box center [527, 514] width 63 height 24
click at [693, 454] on div "**********" at bounding box center [611, 470] width 500 height 45
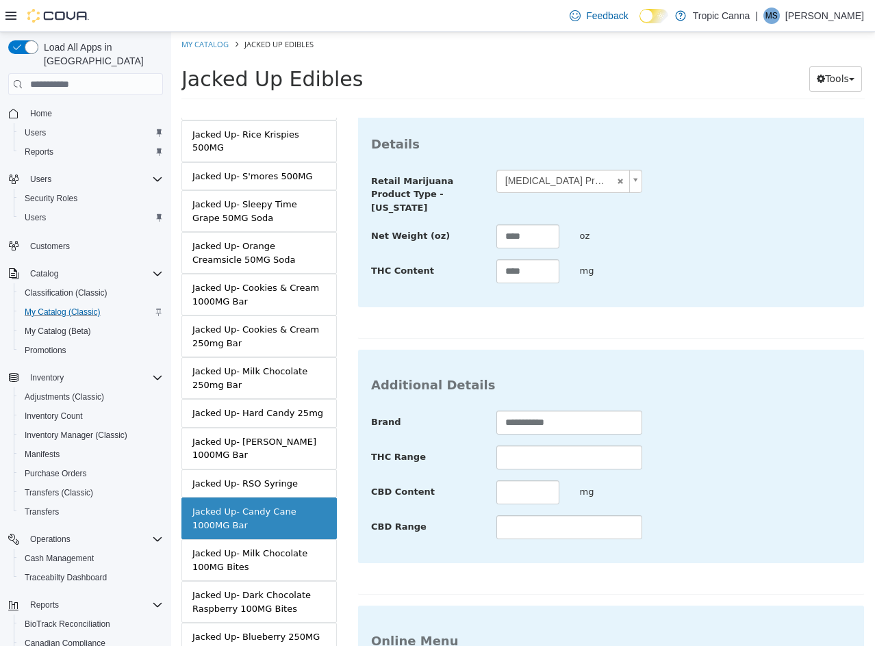
scroll to position [484, 0]
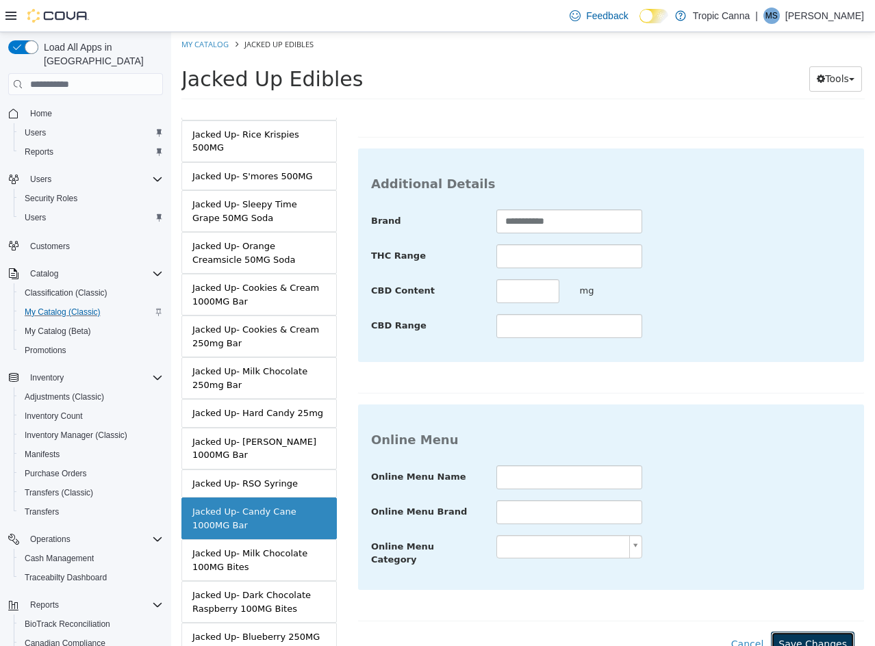
click at [786, 632] on button "Save Changes" at bounding box center [813, 644] width 84 height 25
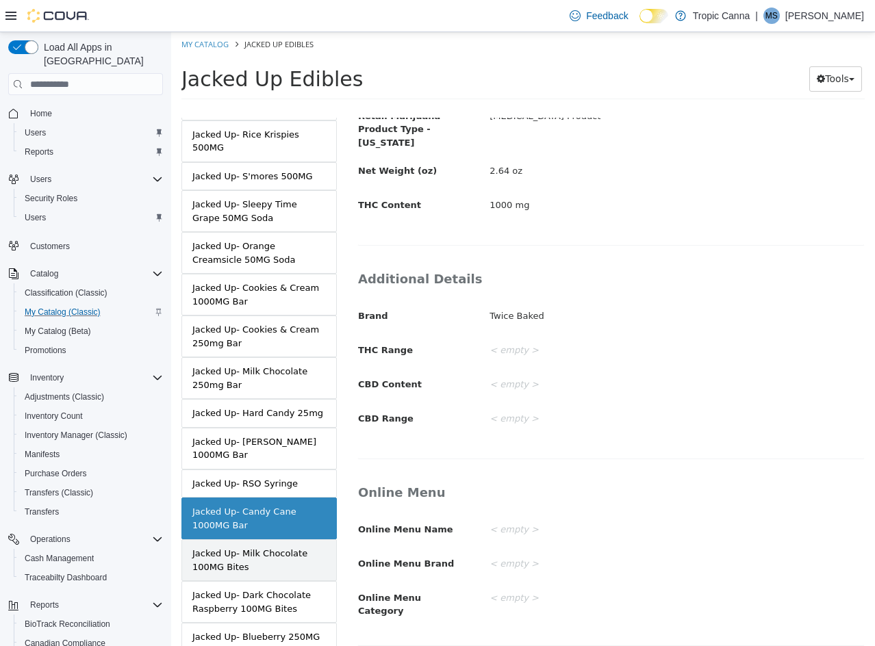
click at [276, 547] on div "Jacked Up- Milk Chocolate 100MG Bites" at bounding box center [258, 560] width 133 height 27
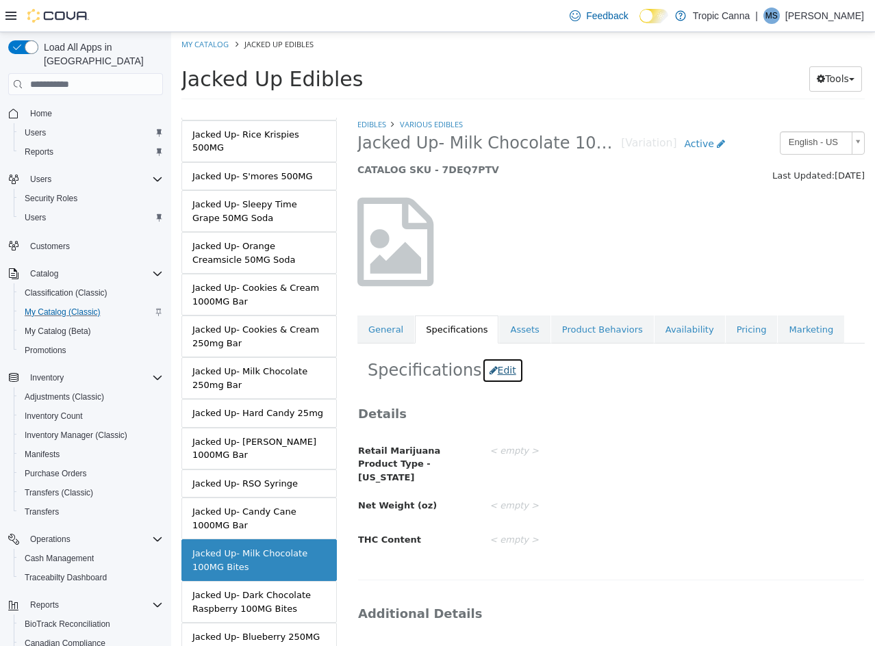
click at [491, 379] on button "Edit" at bounding box center [503, 370] width 42 height 25
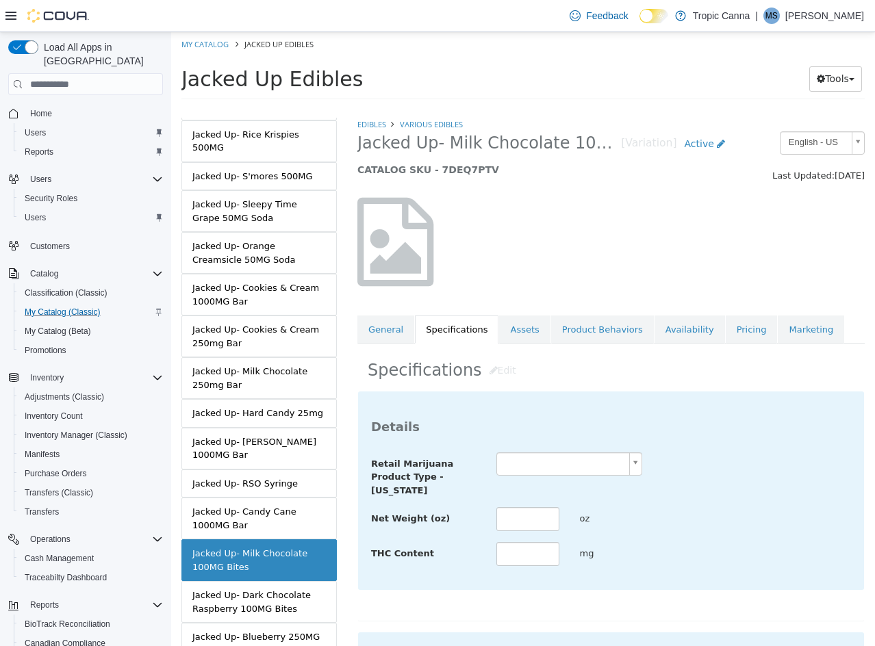
click at [550, 448] on div "Details Retail Marijuana Product Type - [US_STATE] Net Weight (oz) oz THC Conte…" at bounding box center [611, 491] width 506 height 198
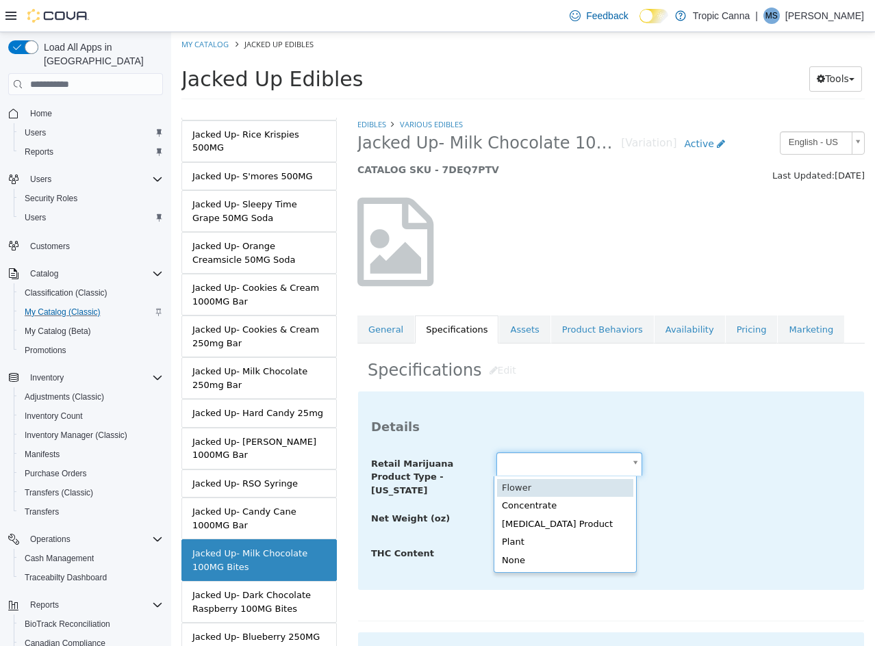
drag, startPoint x: 564, startPoint y: 464, endPoint x: 571, endPoint y: 506, distance: 43.0
click at [565, 108] on body "Saving Bulk Changes... × Saved changes My Catalog Jacked Up Edibles Jacked Up E…" at bounding box center [523, 70] width 704 height 76
click at [554, 108] on body "Saving Bulk Changes... × Saved changes My Catalog Jacked Up Edibles Jacked Up E…" at bounding box center [523, 70] width 704 height 76
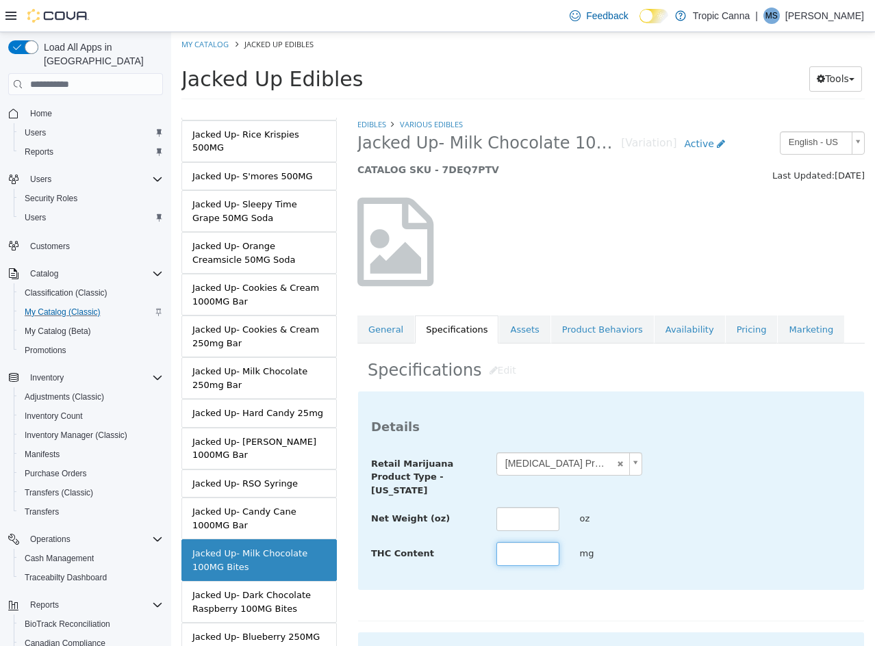
click at [532, 555] on input "text" at bounding box center [527, 554] width 63 height 24
click at [742, 496] on div "**********" at bounding box center [611, 474] width 500 height 45
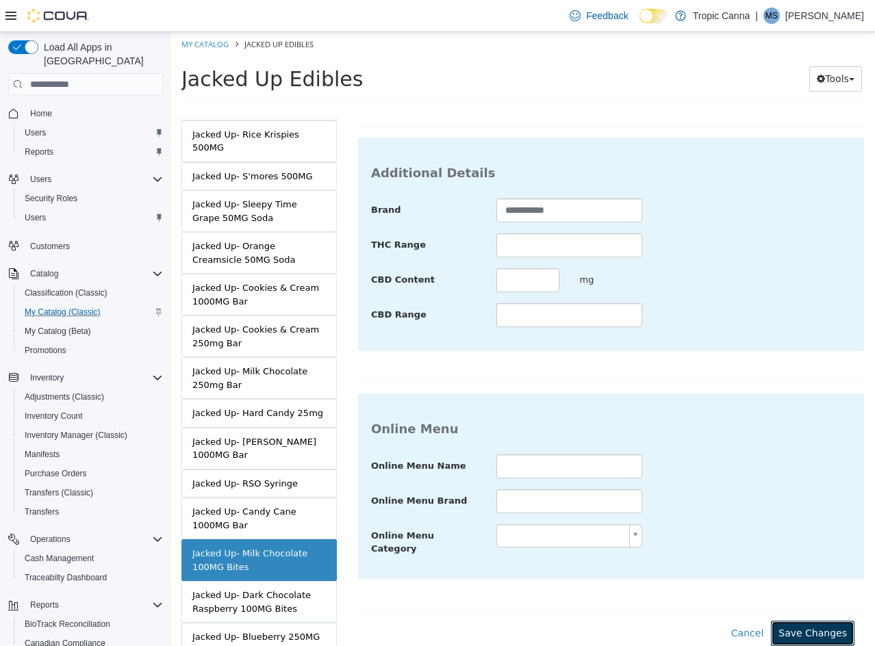
click at [791, 621] on button "Save Changes" at bounding box center [813, 633] width 84 height 25
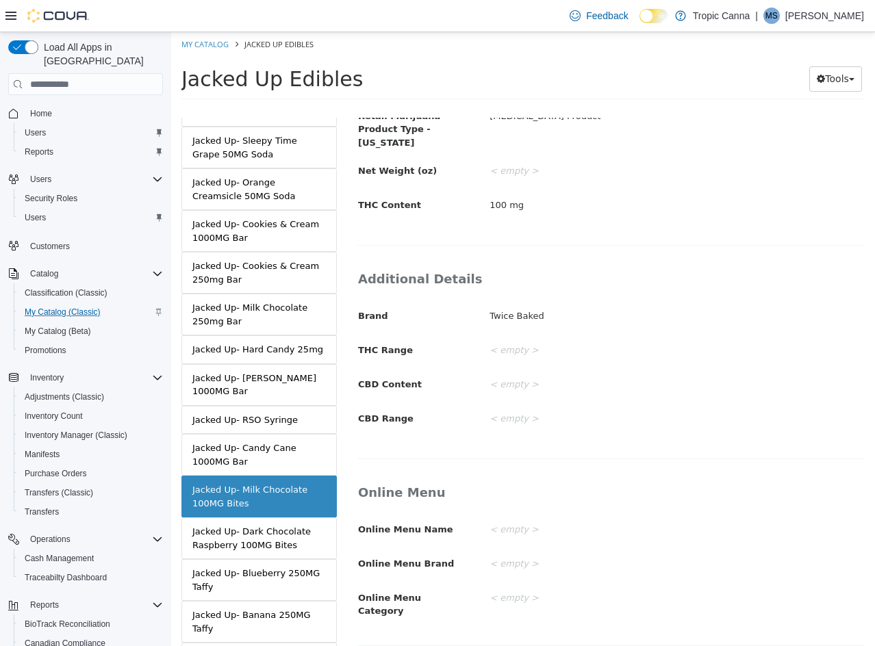
scroll to position [1027, 0]
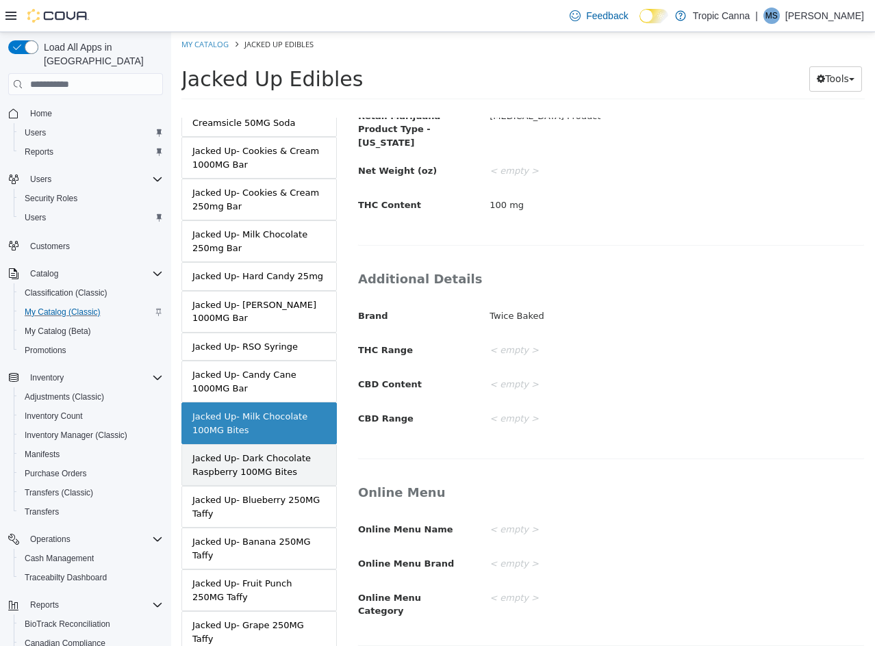
click at [291, 462] on div "Jacked Up- Dark Chocolate Raspberry 100MG Bites" at bounding box center [258, 465] width 133 height 27
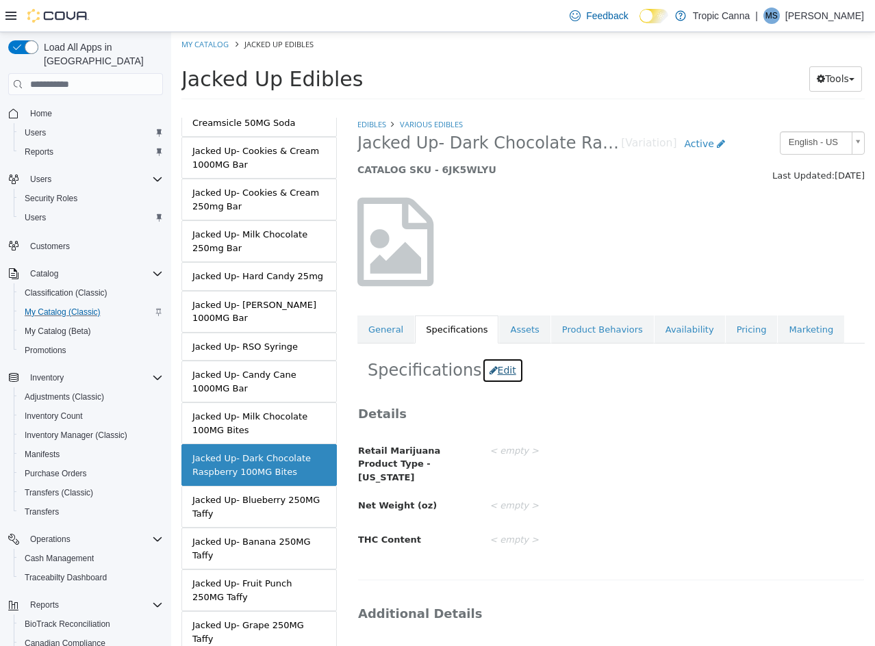
click at [496, 370] on button "Edit" at bounding box center [503, 370] width 42 height 25
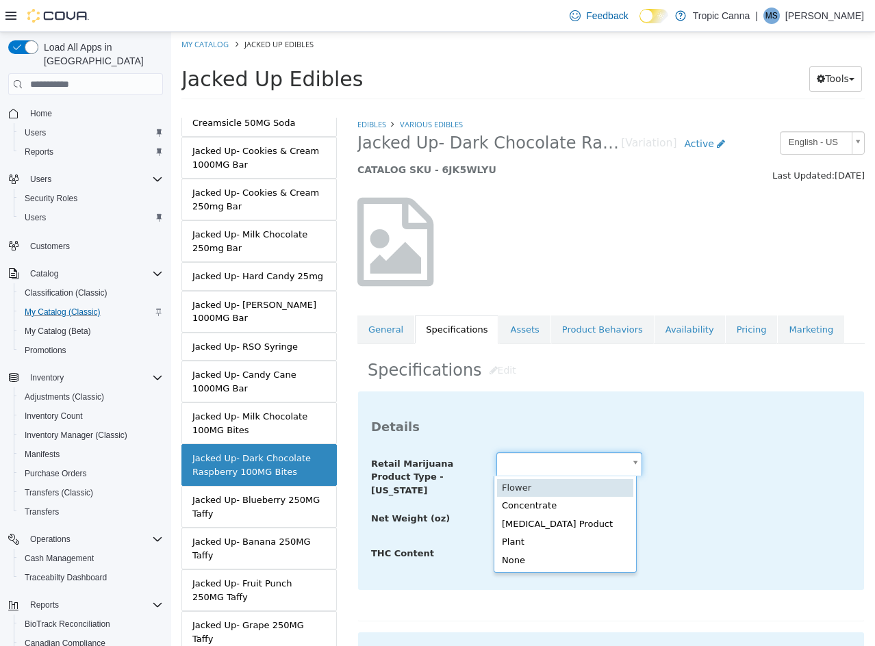
click at [530, 108] on body "Saving Bulk Changes... × Saved changes My Catalog Jacked Up Edibles Jacked Up E…" at bounding box center [523, 70] width 704 height 76
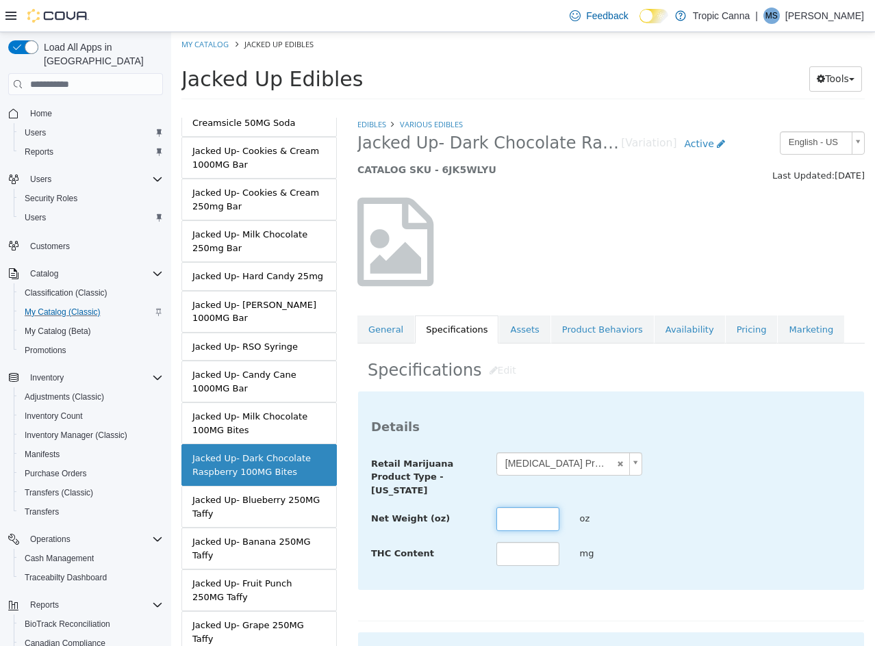
click at [531, 520] on input "text" at bounding box center [527, 519] width 63 height 24
click at [537, 559] on input "text" at bounding box center [527, 554] width 63 height 24
click at [780, 532] on div "Net Weight (oz) oz" at bounding box center [611, 519] width 500 height 25
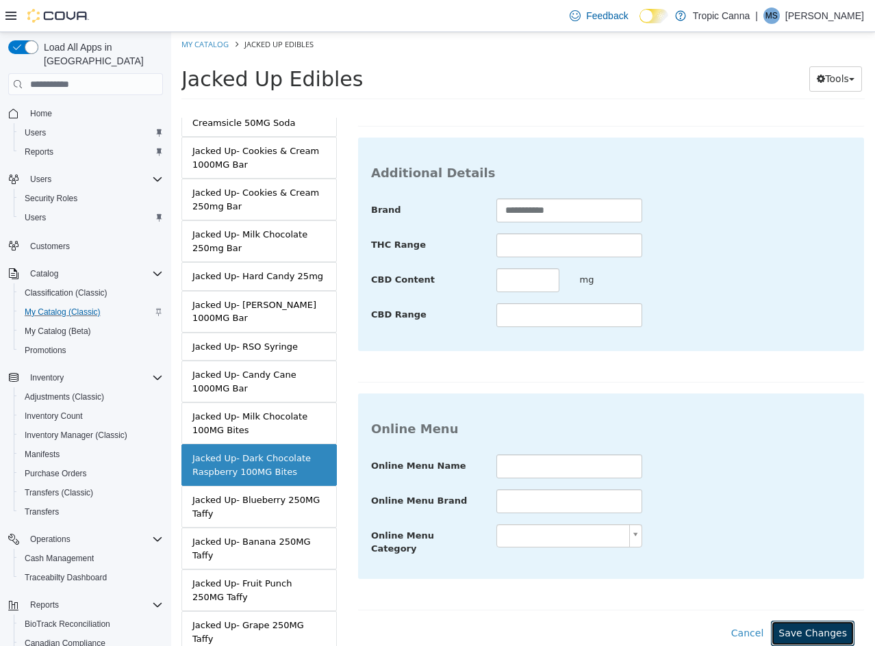
click at [785, 621] on button "Save Changes" at bounding box center [813, 633] width 84 height 25
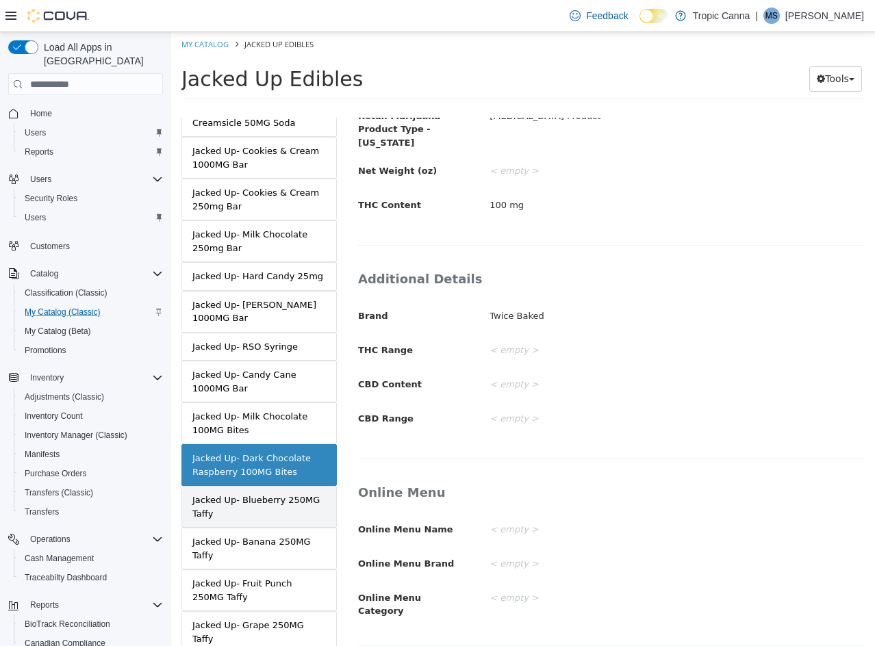
click at [257, 498] on div "Jacked Up- Blueberry 250MG Taffy" at bounding box center [258, 506] width 133 height 27
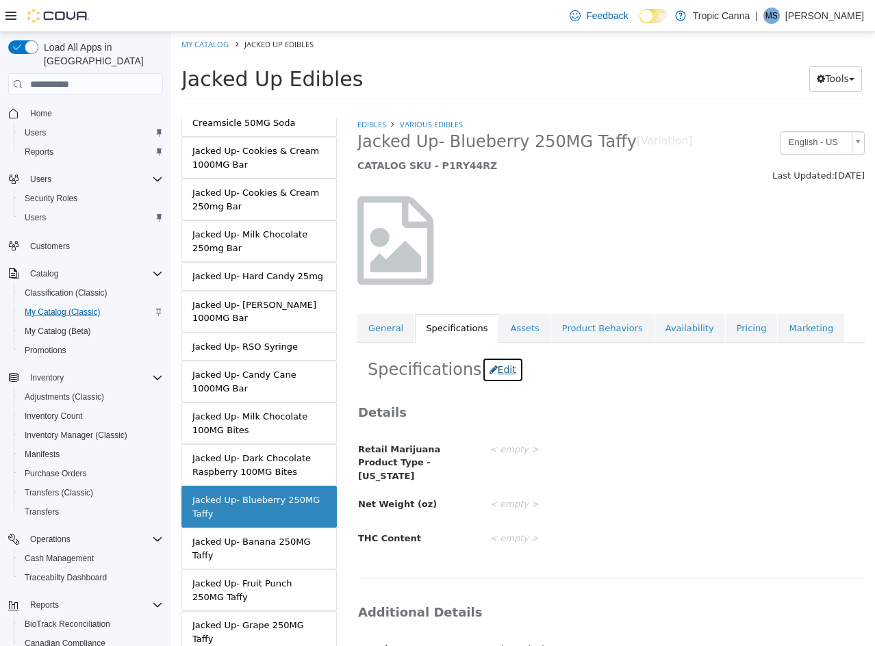
click at [490, 362] on button "Edit" at bounding box center [503, 369] width 42 height 25
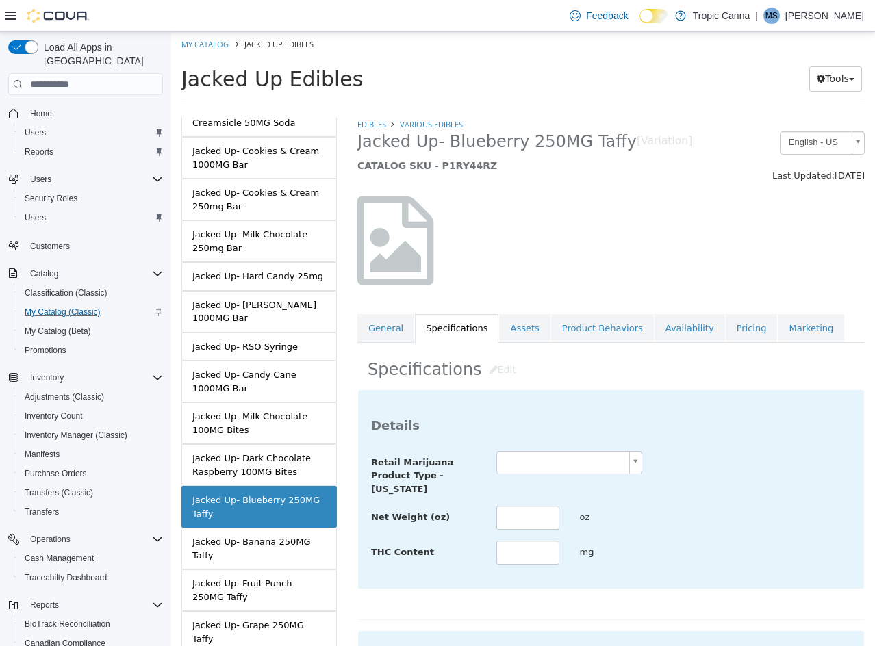
drag, startPoint x: 518, startPoint y: 458, endPoint x: 526, endPoint y: 474, distance: 17.5
click at [519, 108] on body "Saving Bulk Changes... × Saved changes My Catalog Jacked Up Edibles Jacked Up E…" at bounding box center [523, 70] width 704 height 76
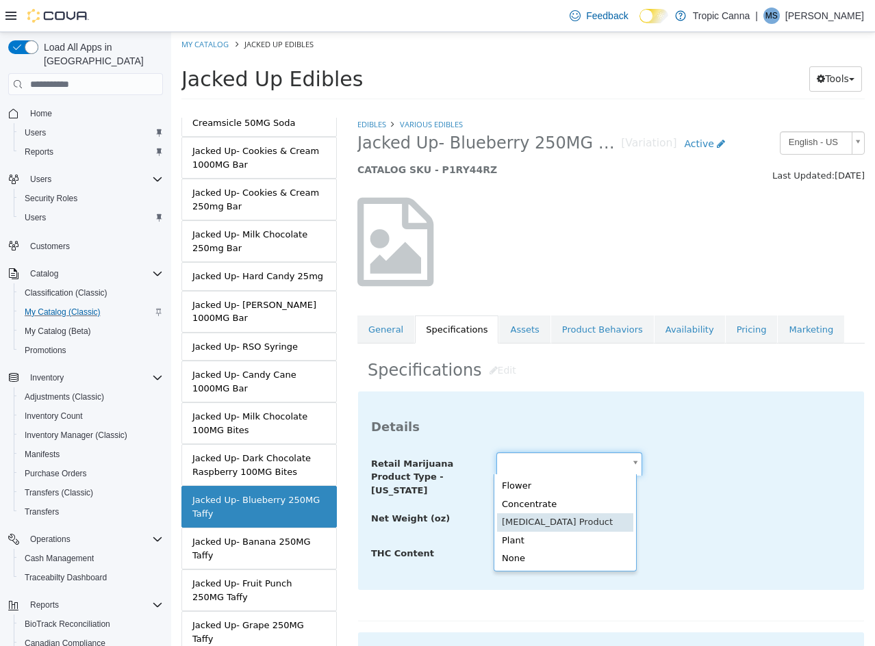
drag, startPoint x: 556, startPoint y: 522, endPoint x: 547, endPoint y: 526, distance: 10.7
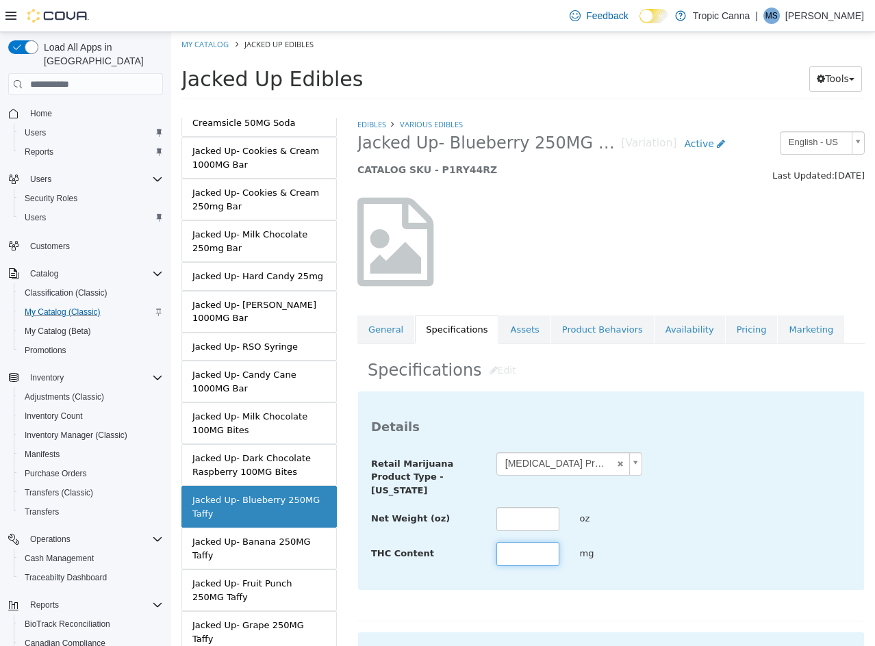
click at [529, 547] on input "text" at bounding box center [527, 554] width 63 height 24
click at [728, 495] on div "**********" at bounding box center [611, 474] width 500 height 45
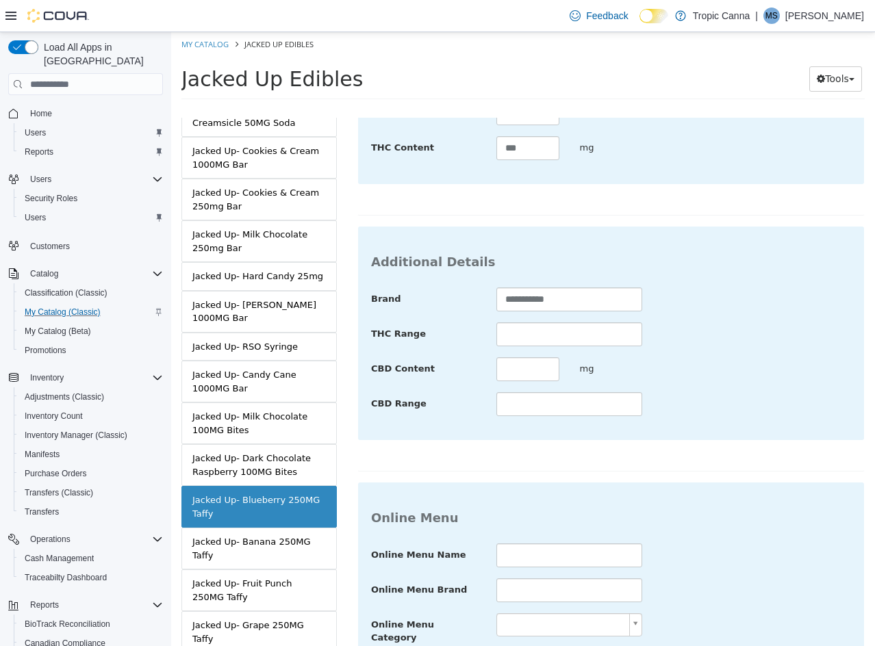
scroll to position [479, 0]
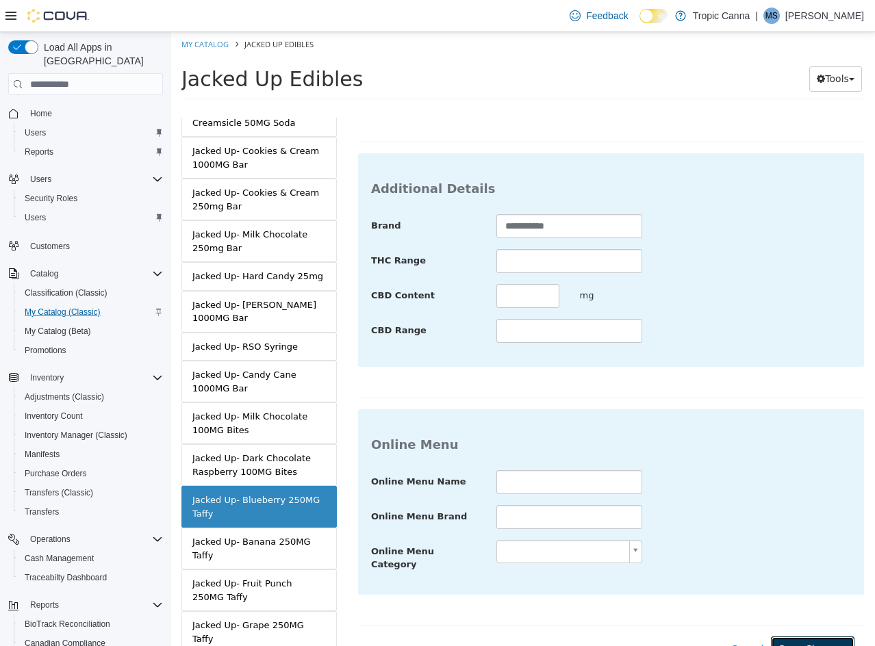
click at [795, 637] on button "Save Changes" at bounding box center [813, 649] width 84 height 25
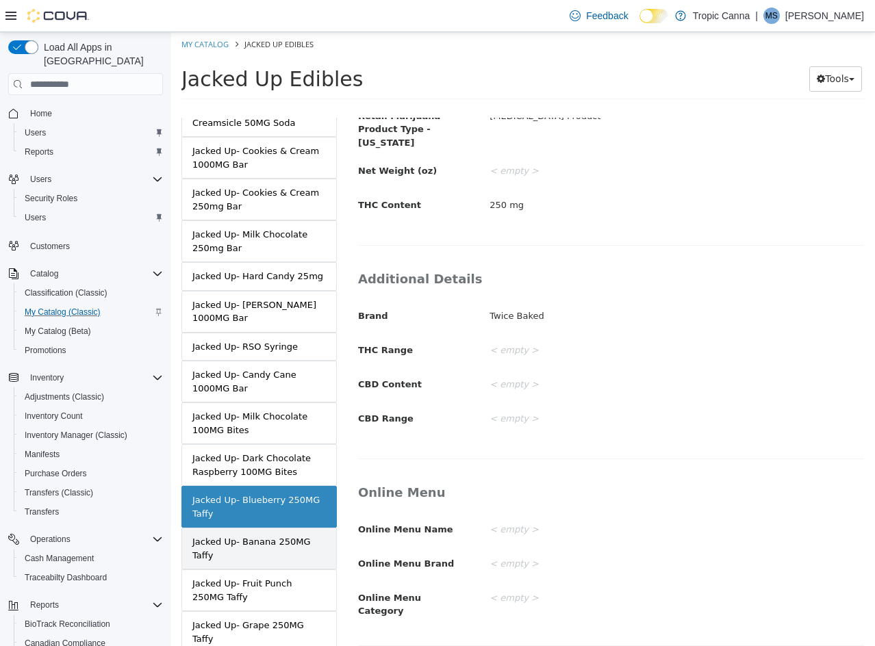
click at [257, 535] on div "Jacked Up- Banana 250MG Taffy" at bounding box center [258, 548] width 133 height 27
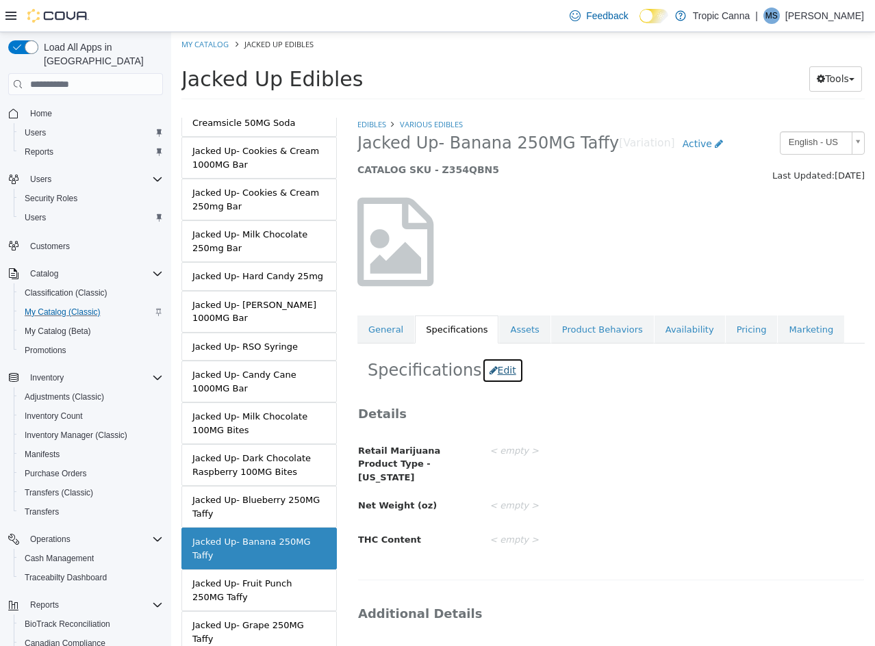
drag, startPoint x: 486, startPoint y: 365, endPoint x: 550, endPoint y: 450, distance: 105.5
click at [487, 366] on button "Edit" at bounding box center [503, 370] width 42 height 25
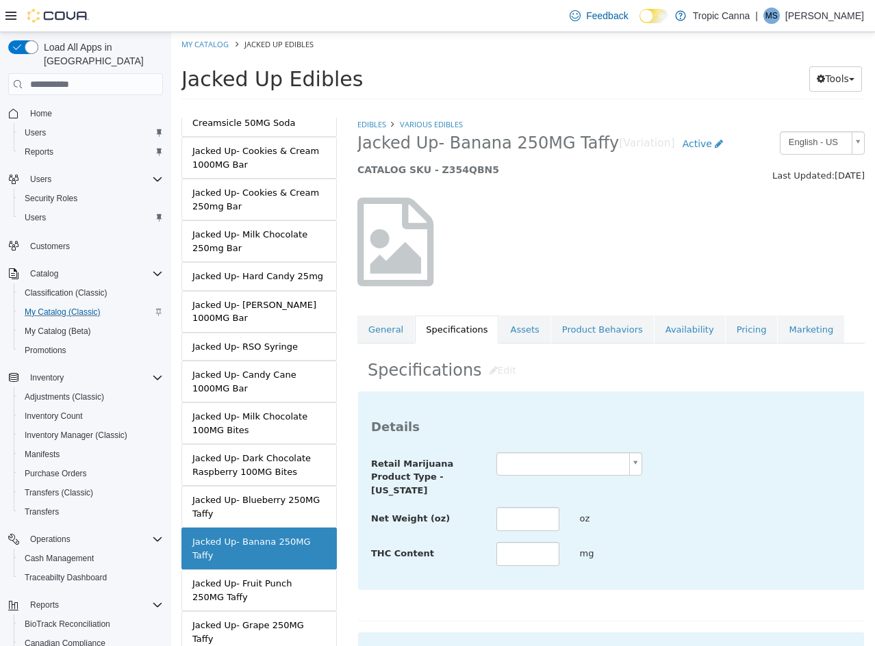
click at [556, 108] on body "Saving Bulk Changes... × Saved changes My Catalog Jacked Up Edibles Jacked Up E…" at bounding box center [523, 70] width 704 height 76
click at [514, 549] on input "text" at bounding box center [527, 554] width 63 height 24
drag, startPoint x: 650, startPoint y: 539, endPoint x: 707, endPoint y: 574, distance: 67.6
click at [650, 539] on div "**********" at bounding box center [611, 509] width 480 height 115
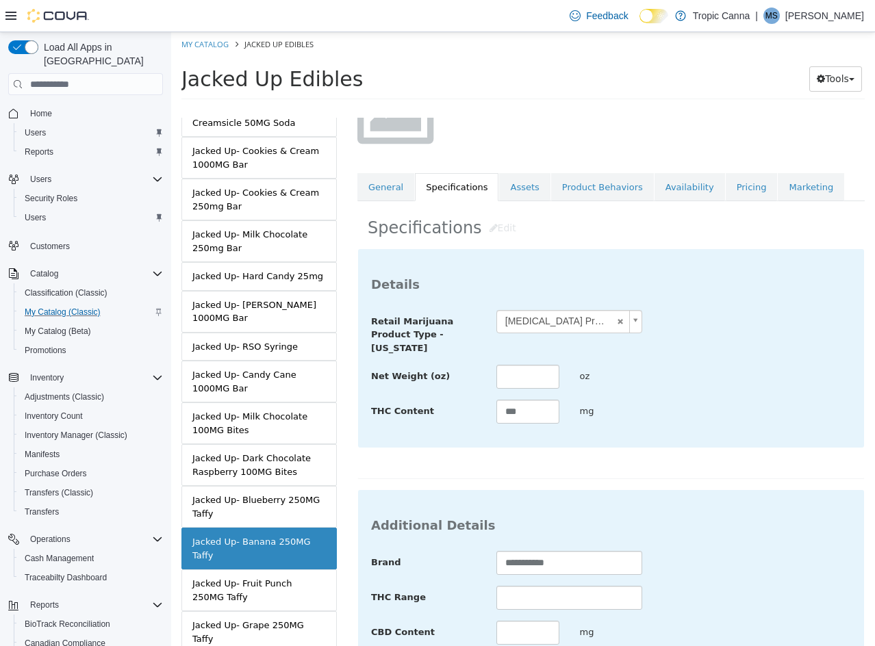
scroll to position [479, 0]
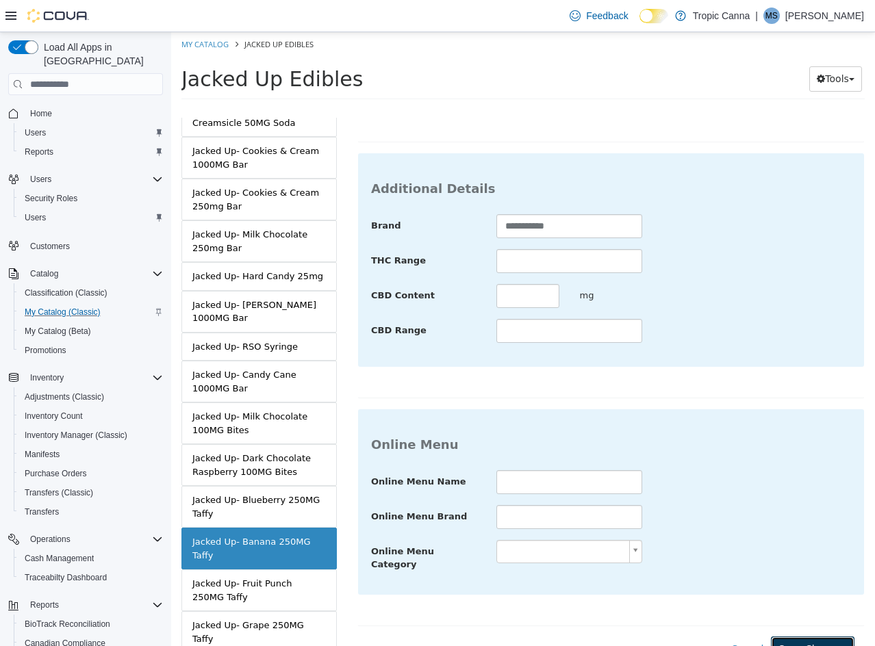
click at [788, 637] on button "Save Changes" at bounding box center [813, 649] width 84 height 25
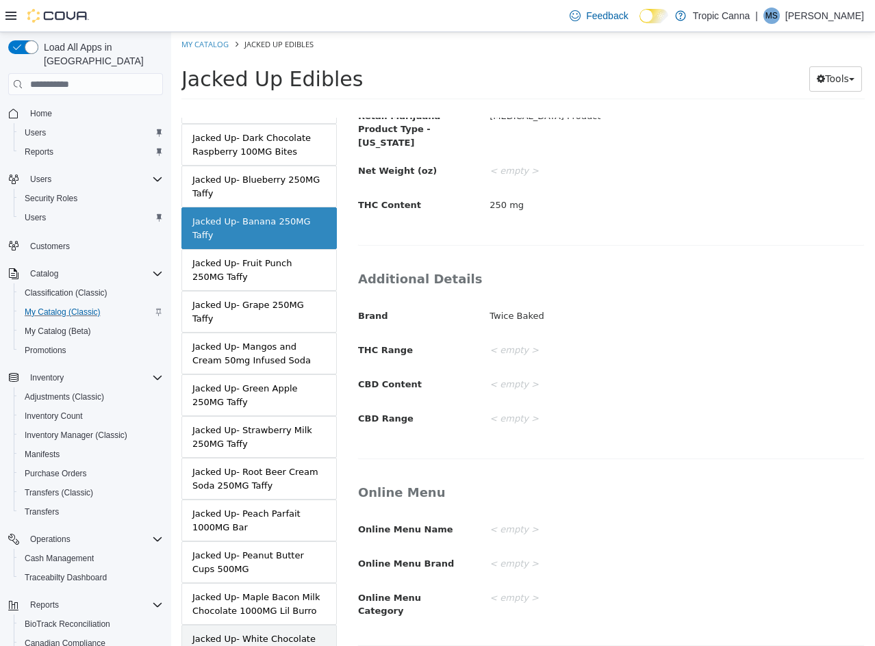
scroll to position [1437, 0]
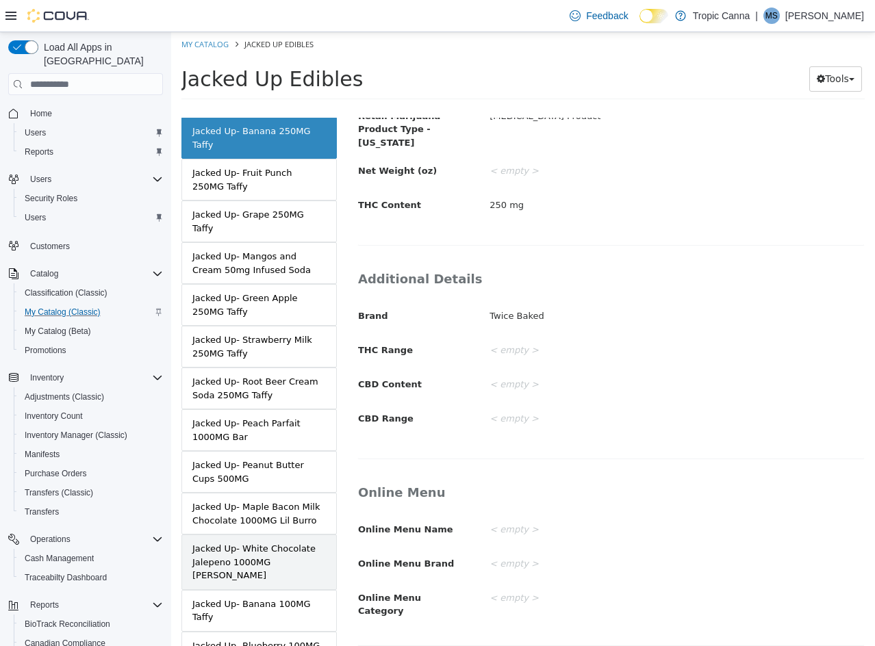
click at [280, 542] on div "Jacked Up- White Chocolate Jalepeno 1000MG [PERSON_NAME]" at bounding box center [258, 562] width 133 height 40
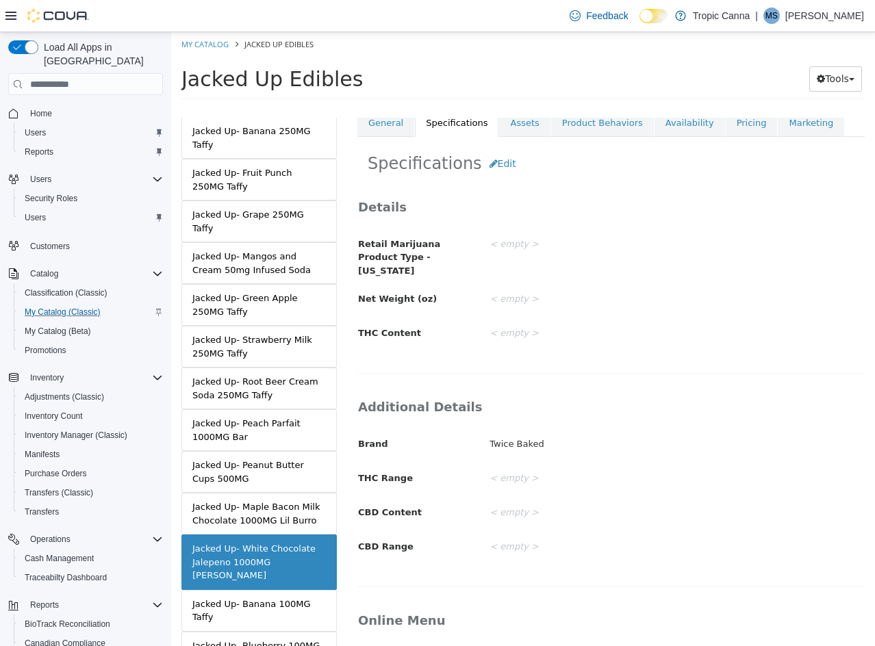
scroll to position [59, 0]
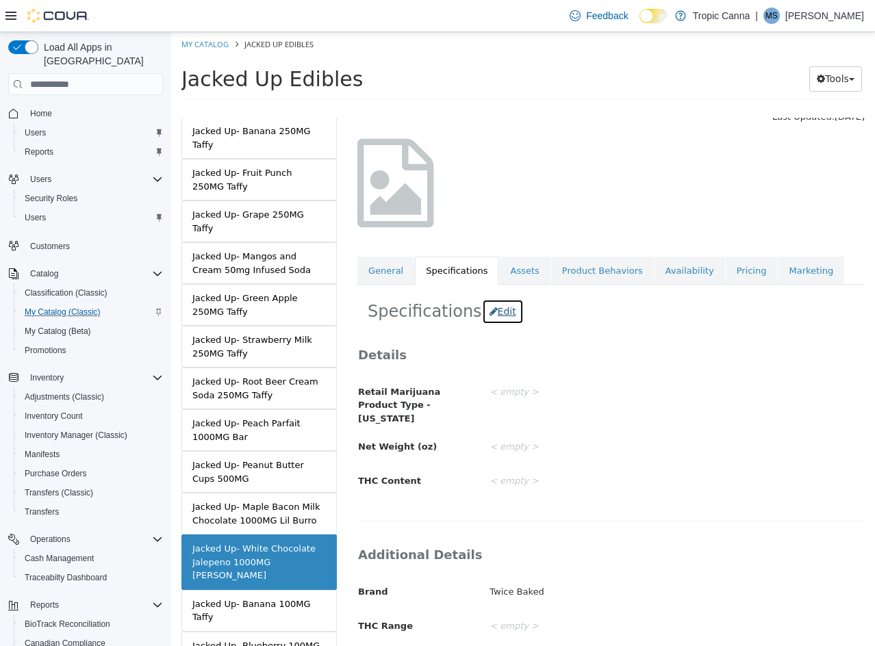
click at [500, 311] on button "Edit" at bounding box center [503, 311] width 42 height 25
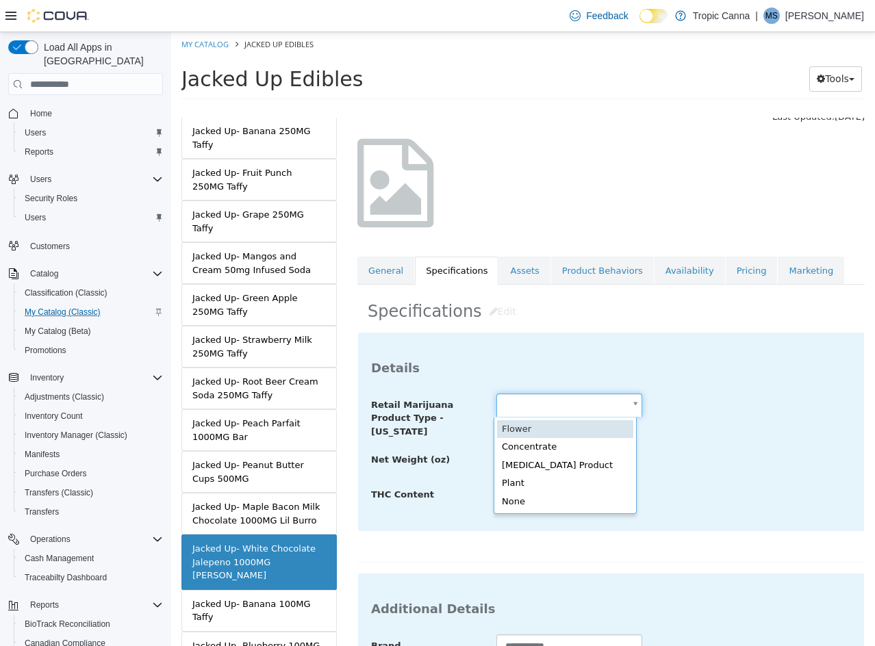
click at [533, 108] on body "Saving Bulk Changes... × Saved changes My Catalog Jacked Up Edibles Jacked Up E…" at bounding box center [523, 70] width 704 height 76
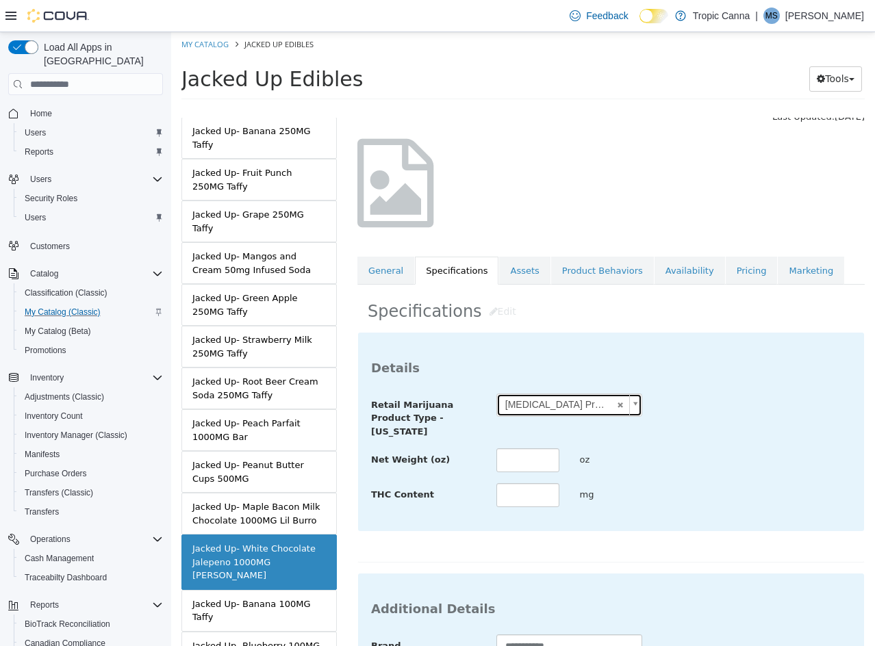
scroll to position [0, 0]
click at [513, 459] on input "text" at bounding box center [527, 460] width 63 height 24
click at [669, 441] on div "**********" at bounding box center [611, 451] width 480 height 115
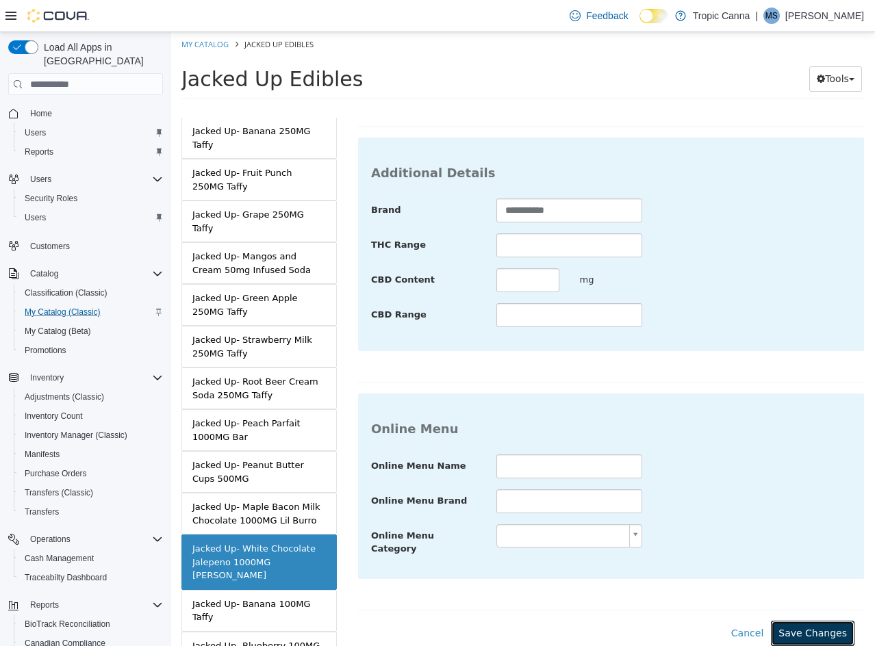
drag, startPoint x: 781, startPoint y: 617, endPoint x: 713, endPoint y: 606, distance: 68.5
click at [774, 621] on button "Save Changes" at bounding box center [813, 633] width 84 height 25
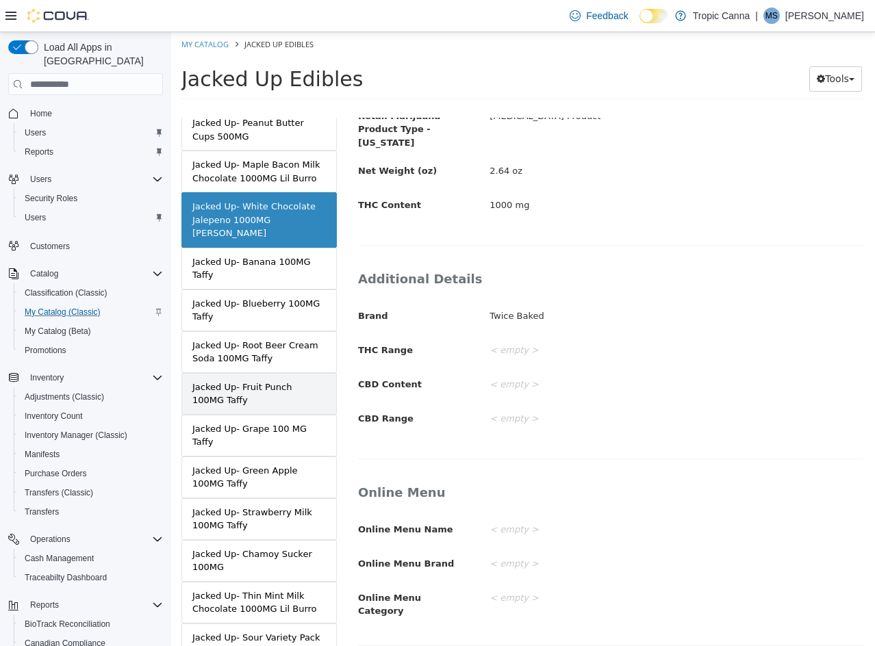
scroll to position [1848, 0]
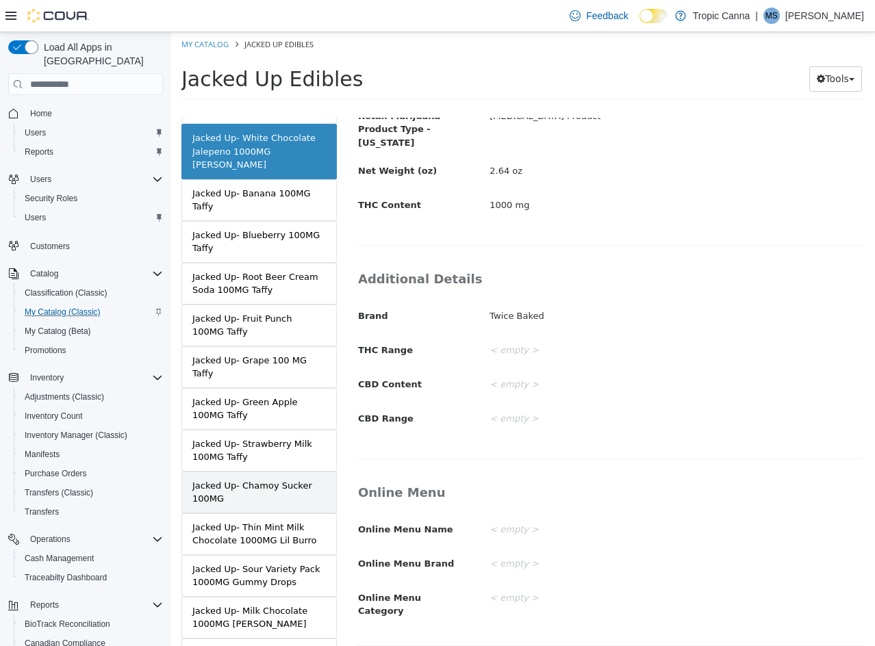
click at [290, 479] on div "Jacked Up- Chamoy Sucker 100MG" at bounding box center [258, 492] width 133 height 27
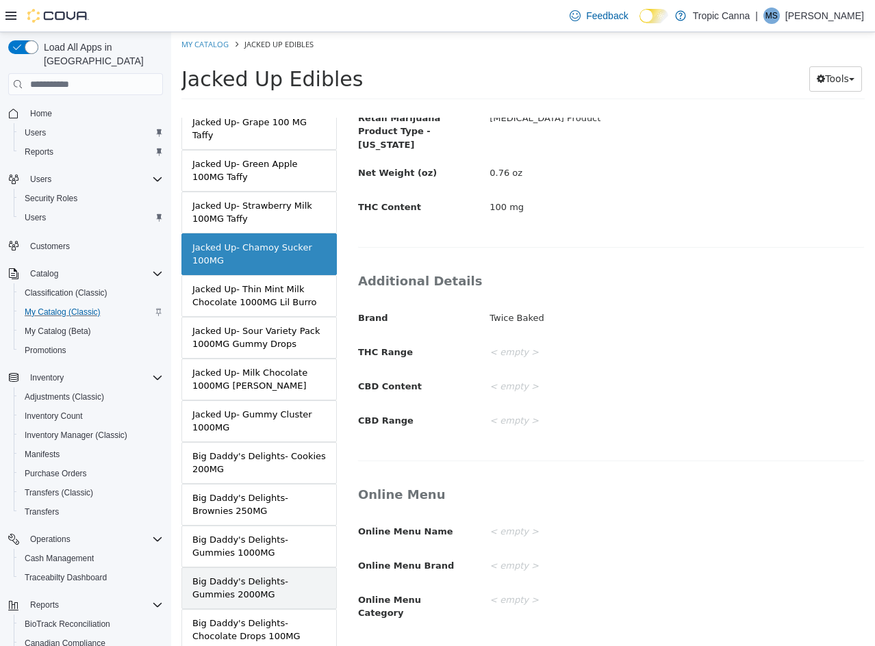
scroll to position [2111, 0]
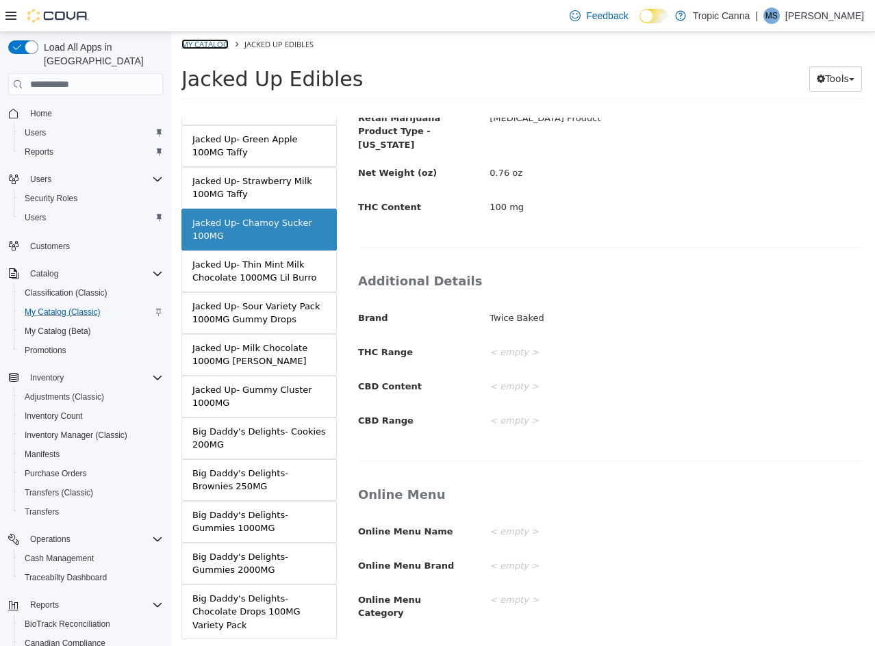
click at [206, 44] on link "My Catalog" at bounding box center [204, 44] width 47 height 10
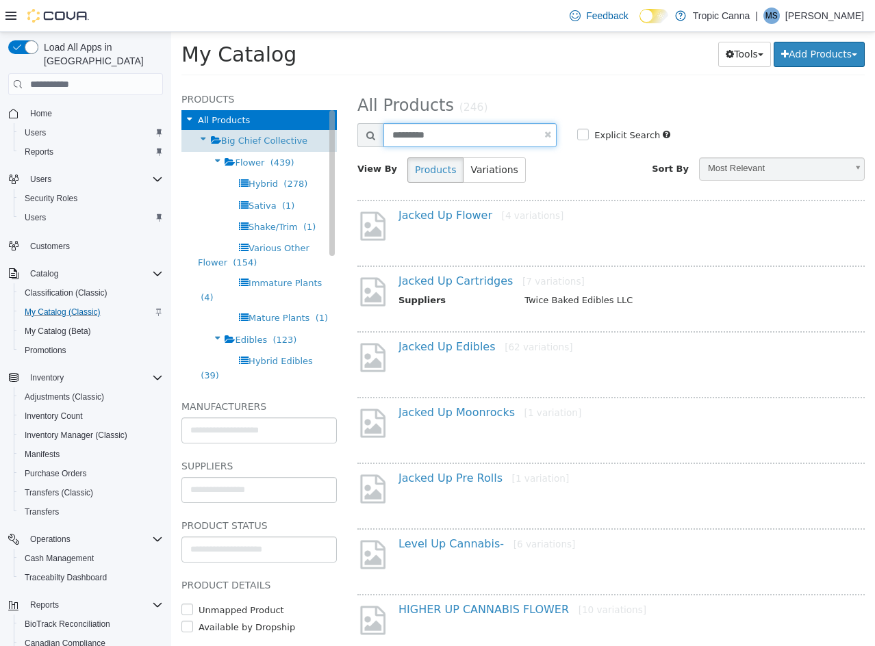
drag, startPoint x: 461, startPoint y: 142, endPoint x: 266, endPoint y: 140, distance: 195.1
click at [266, 84] on div "**********" at bounding box center [523, 84] width 704 height 0
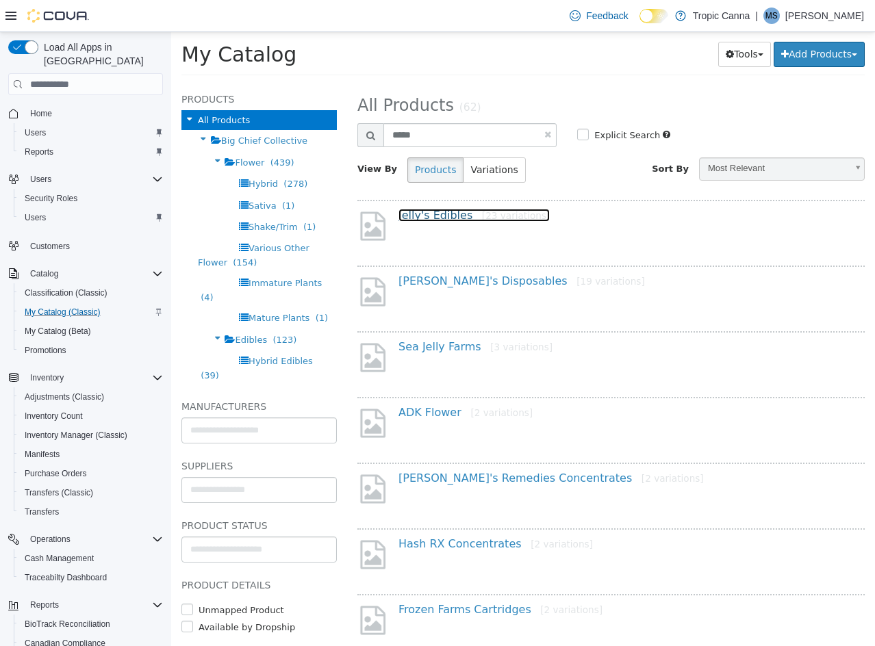
click at [414, 209] on link "Jelly's Edibles [23 variations]" at bounding box center [473, 215] width 151 height 13
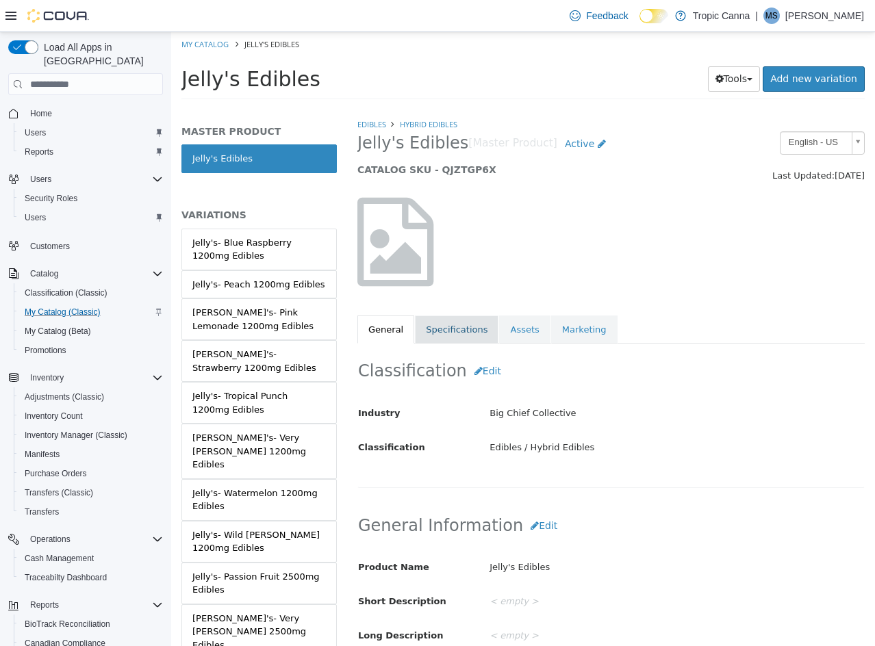
click at [432, 335] on link "Specifications" at bounding box center [457, 330] width 84 height 29
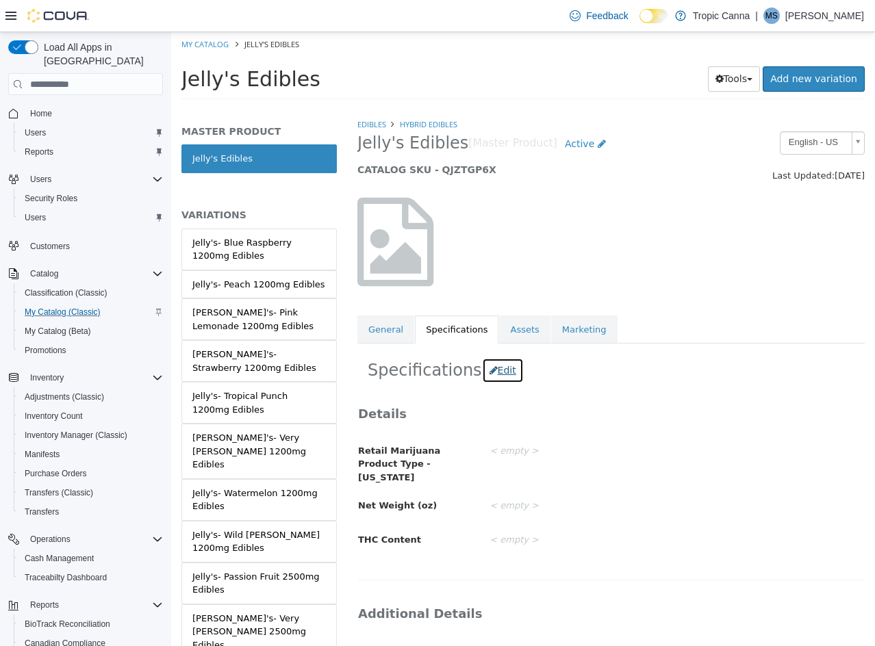
click at [498, 378] on button "Edit" at bounding box center [503, 370] width 42 height 25
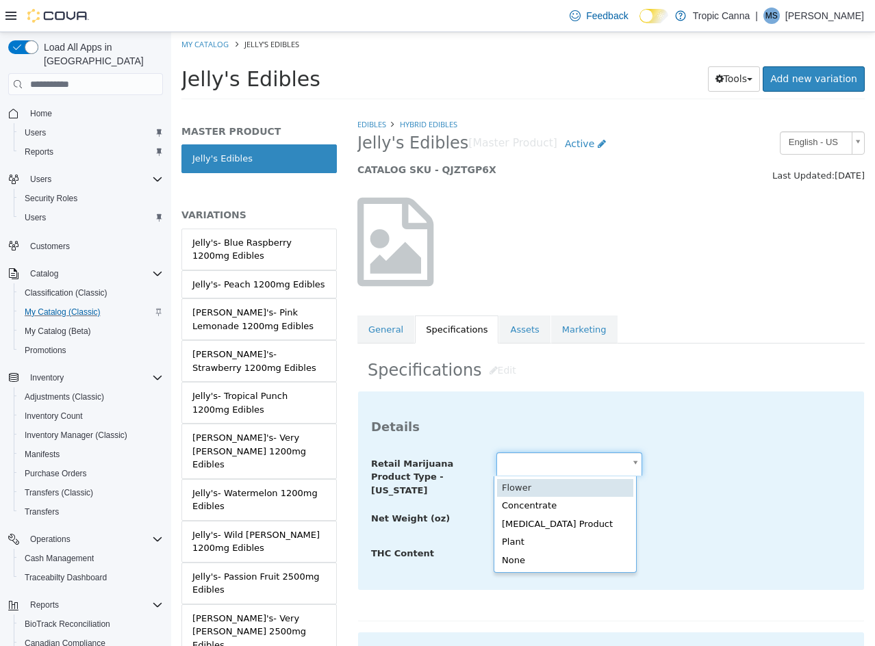
click at [539, 108] on body "Saving Bulk Changes... × Saved changes My Catalog Jelly's Edibles Jelly's Edibl…" at bounding box center [523, 70] width 704 height 76
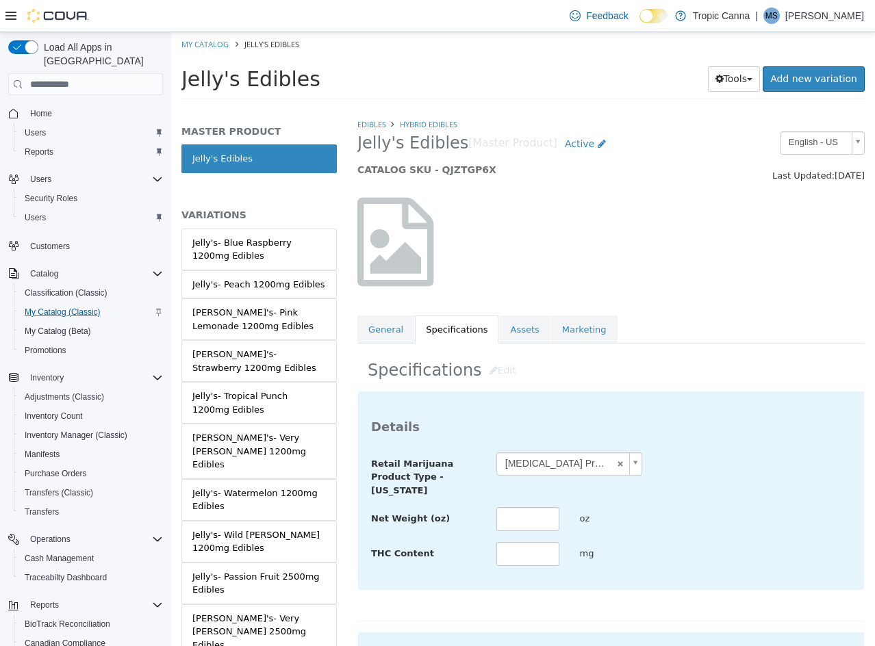
click at [670, 508] on div "Net Weight (oz) oz" at bounding box center [611, 519] width 500 height 25
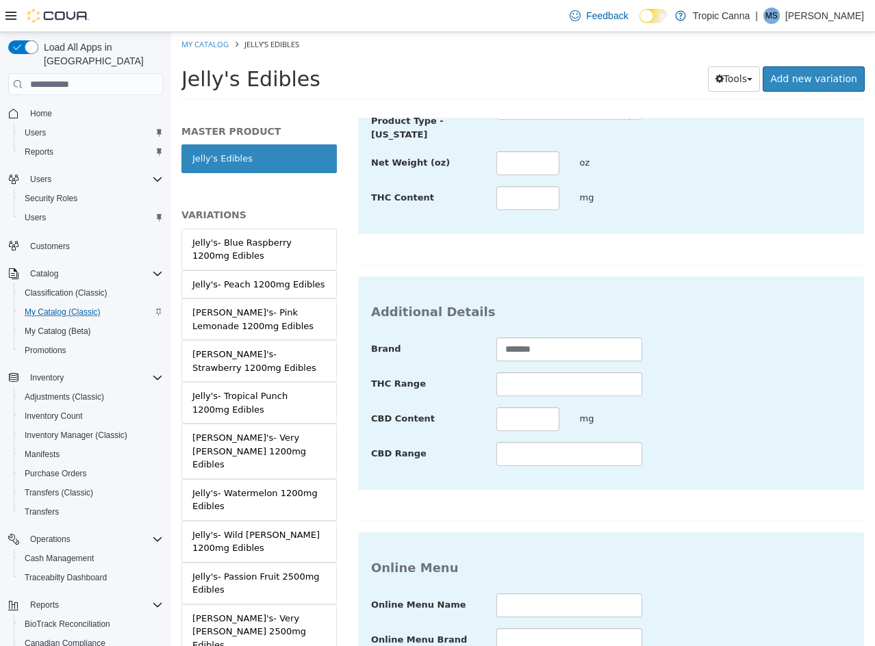
scroll to position [527, 0]
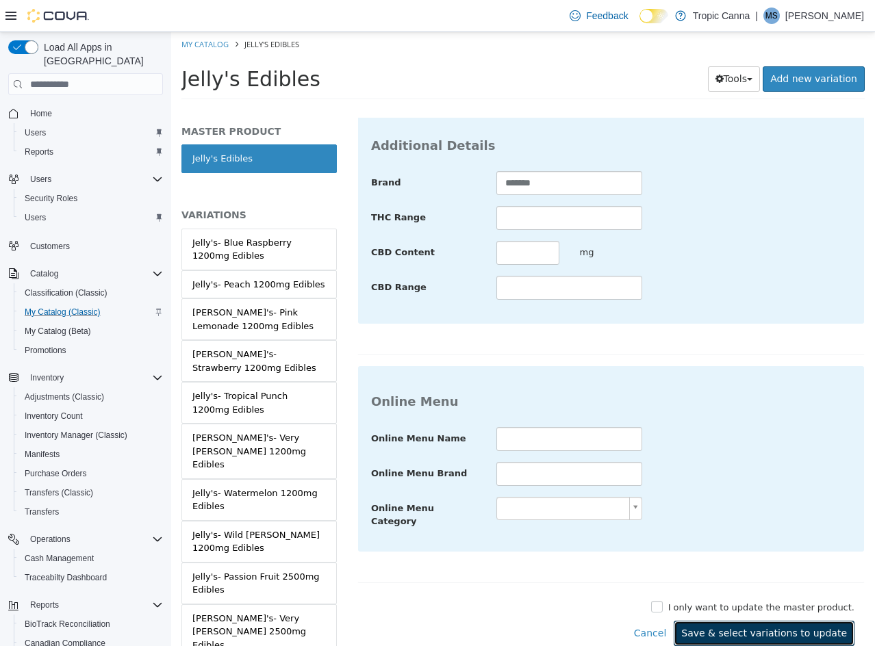
click at [811, 624] on button "Save & select variations to update" at bounding box center [764, 633] width 181 height 25
click at [712, 626] on button "Save & select variations to update" at bounding box center [764, 633] width 181 height 25
click at [773, 621] on button "Save & select variations to update" at bounding box center [764, 633] width 181 height 25
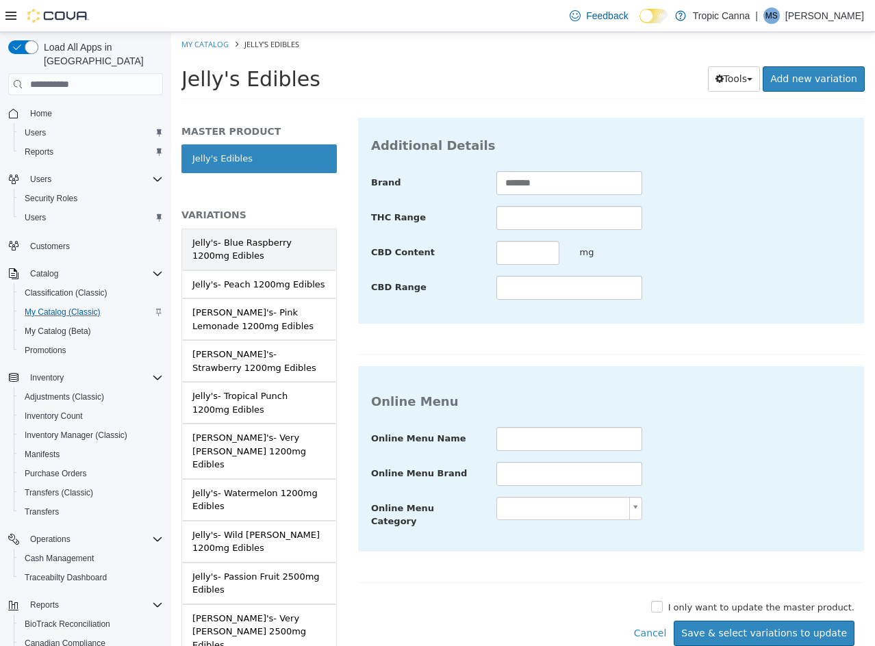
click at [270, 244] on div "Jelly's- Blue Raspberry 1200mg Edibles" at bounding box center [258, 249] width 133 height 27
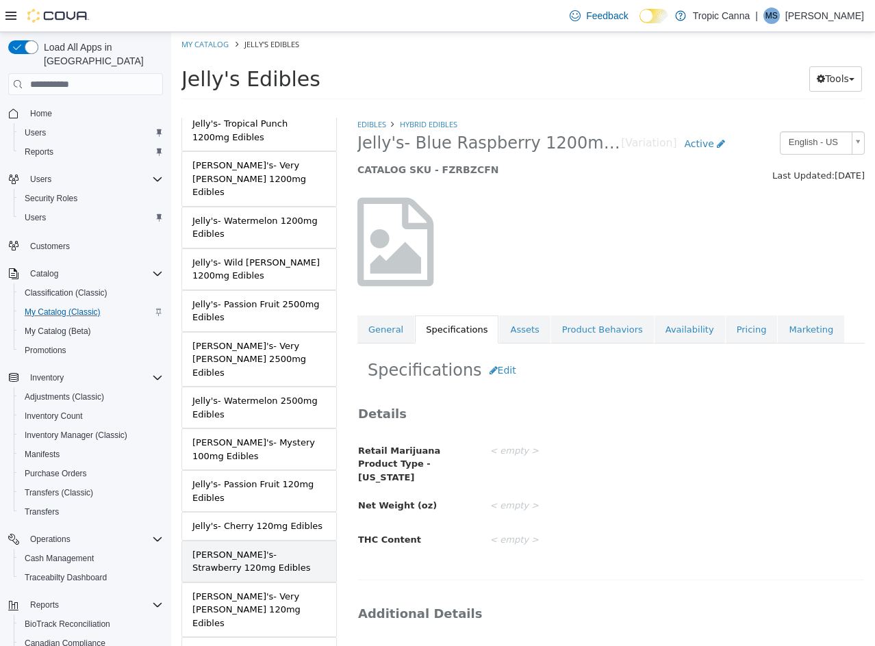
scroll to position [274, 0]
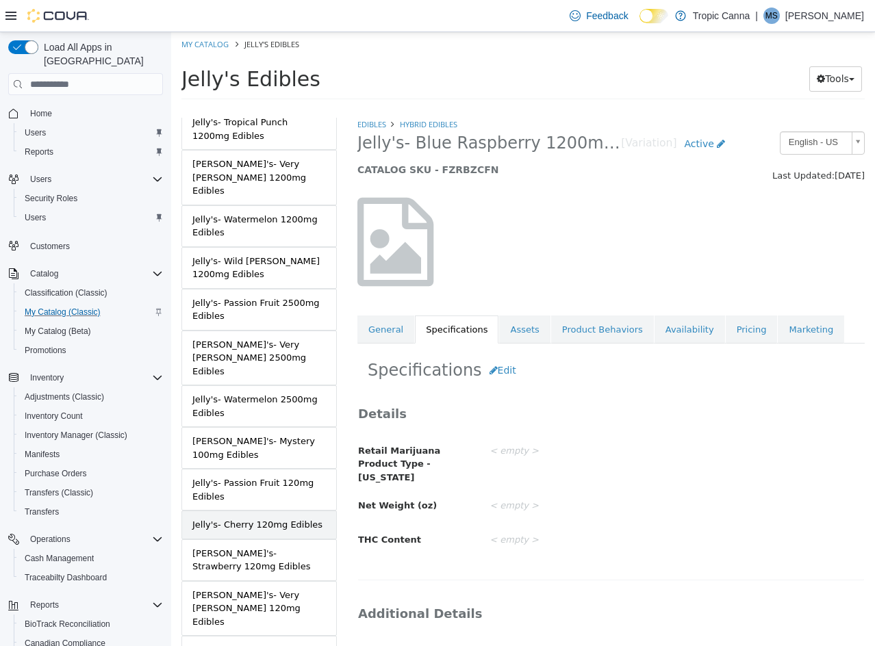
click at [283, 518] on div "Jelly's- Cherry 120mg Edibles" at bounding box center [257, 525] width 130 height 14
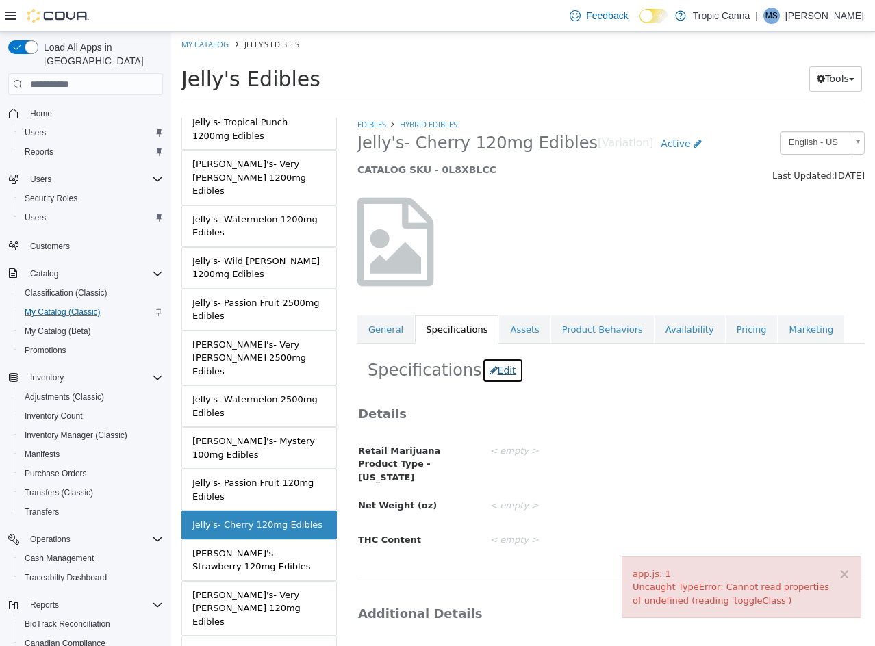
click at [489, 368] on button "Edit" at bounding box center [503, 370] width 42 height 25
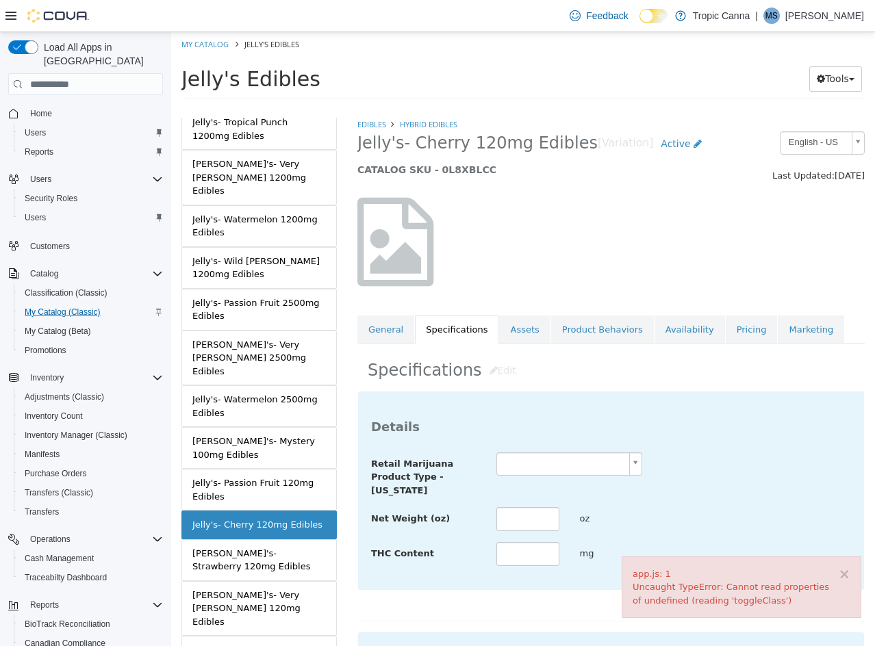
click at [564, 476] on div at bounding box center [569, 476] width 167 height 1
click at [564, 108] on body "× app.js: 1 Uncaught TypeError: Cannot read properties of undefined (reading 't…" at bounding box center [523, 70] width 704 height 76
click at [530, 518] on input "text" at bounding box center [527, 519] width 63 height 24
click at [528, 520] on input "text" at bounding box center [527, 519] width 63 height 24
click at [645, 505] on div "**********" at bounding box center [611, 509] width 480 height 115
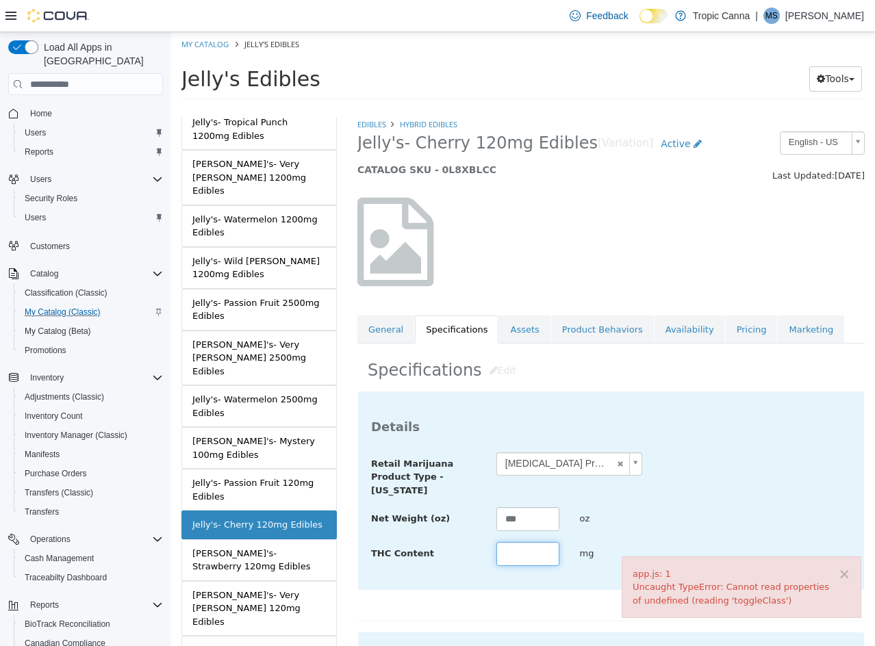
click at [538, 552] on input "text" at bounding box center [527, 554] width 63 height 24
drag, startPoint x: 734, startPoint y: 454, endPoint x: 750, endPoint y: 461, distance: 18.1
click at [736, 454] on div "**********" at bounding box center [611, 474] width 500 height 45
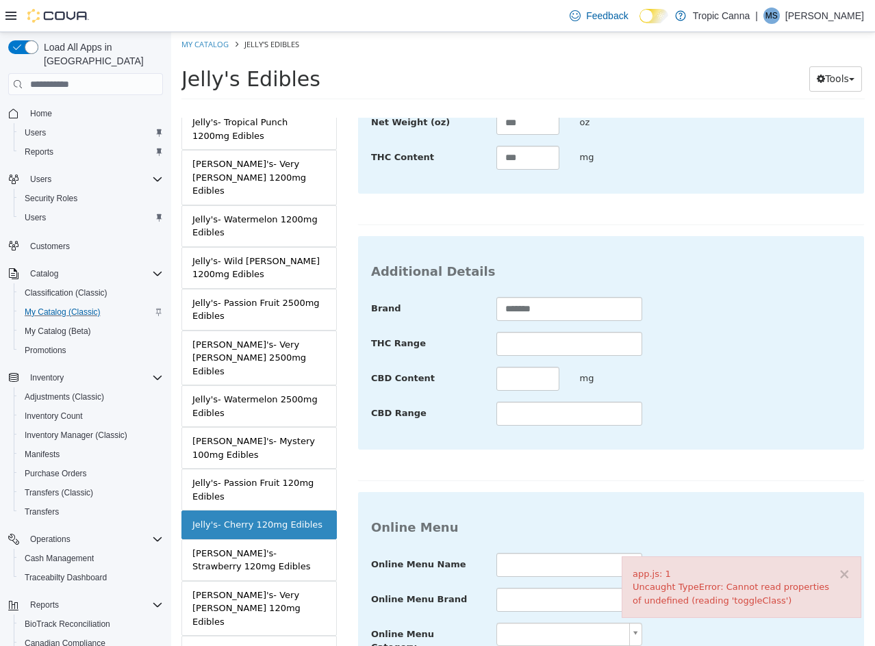
scroll to position [499, 0]
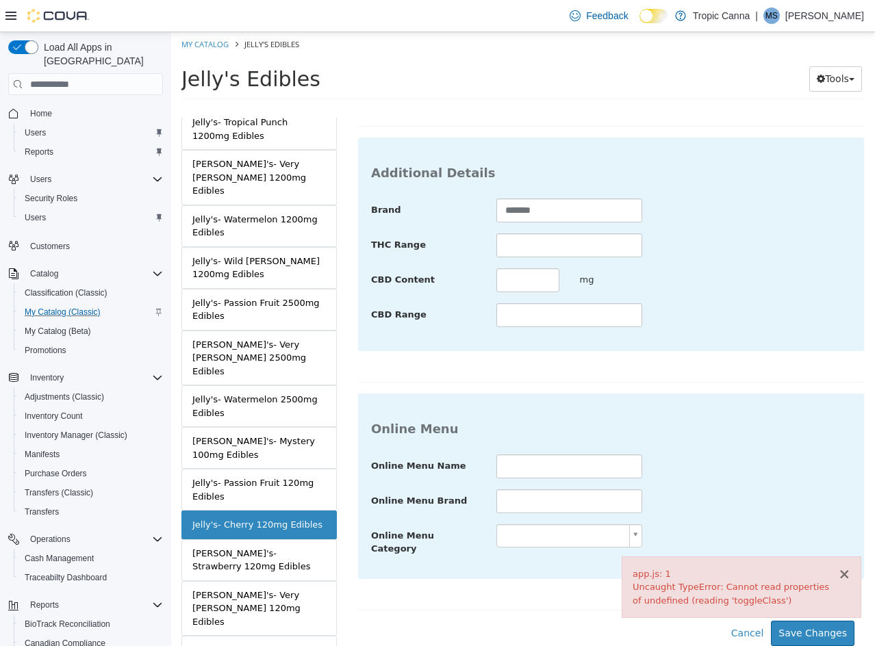
click at [843, 574] on button "×" at bounding box center [844, 574] width 12 height 14
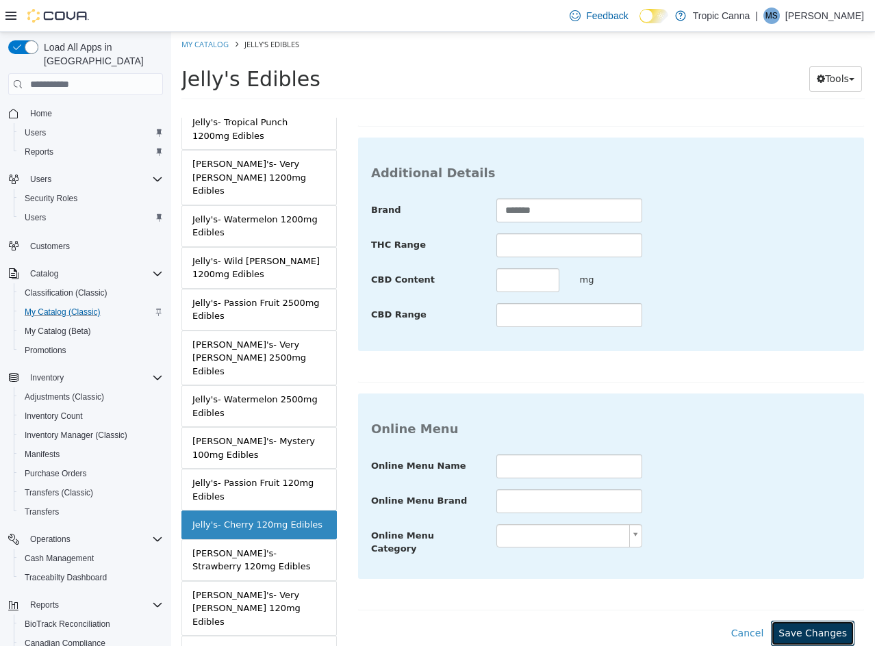
click at [825, 624] on button "Save Changes" at bounding box center [813, 633] width 84 height 25
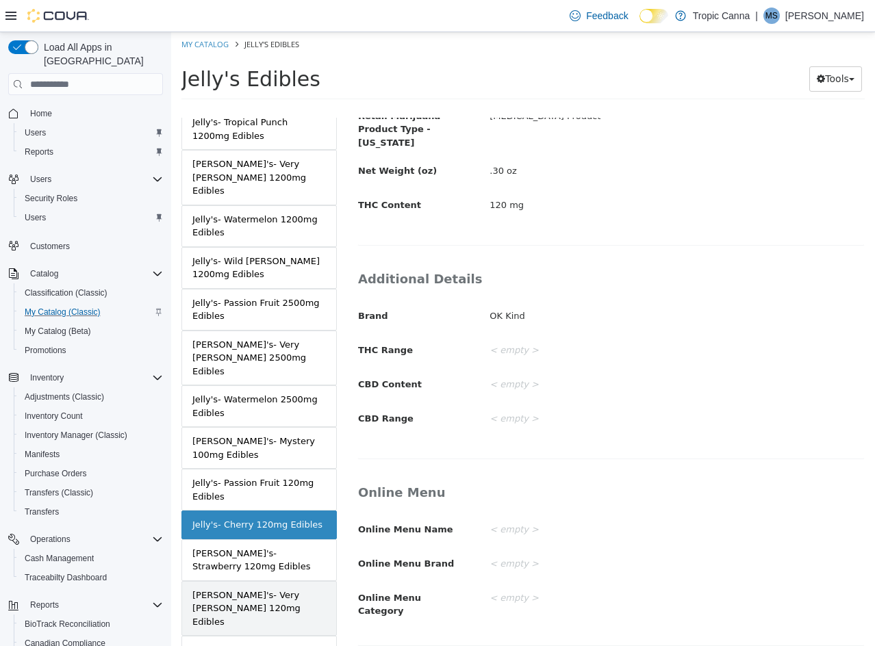
scroll to position [342, 0]
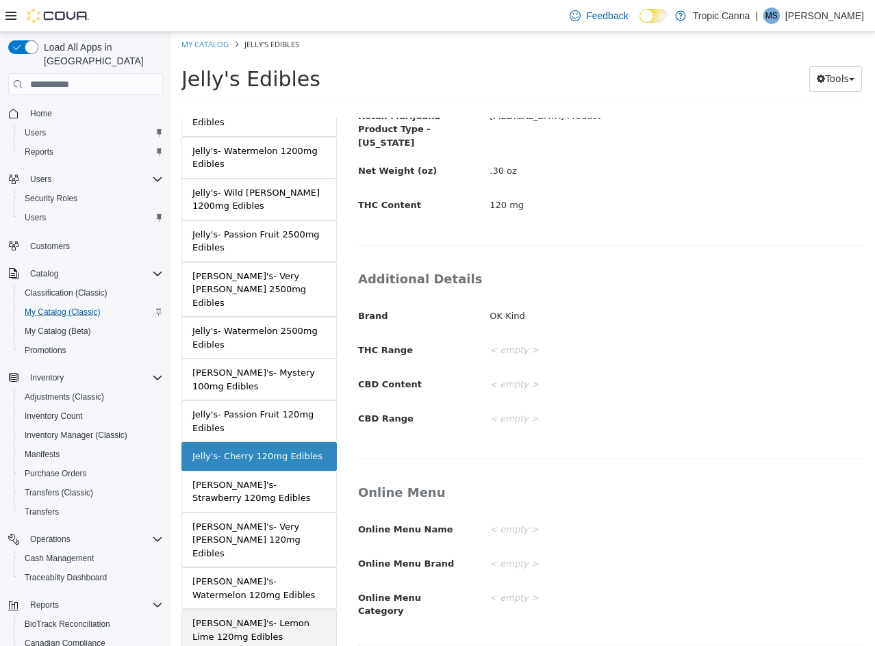
click at [286, 617] on div "[PERSON_NAME]'s- Lemon Lime 120mg Edibles" at bounding box center [258, 630] width 133 height 27
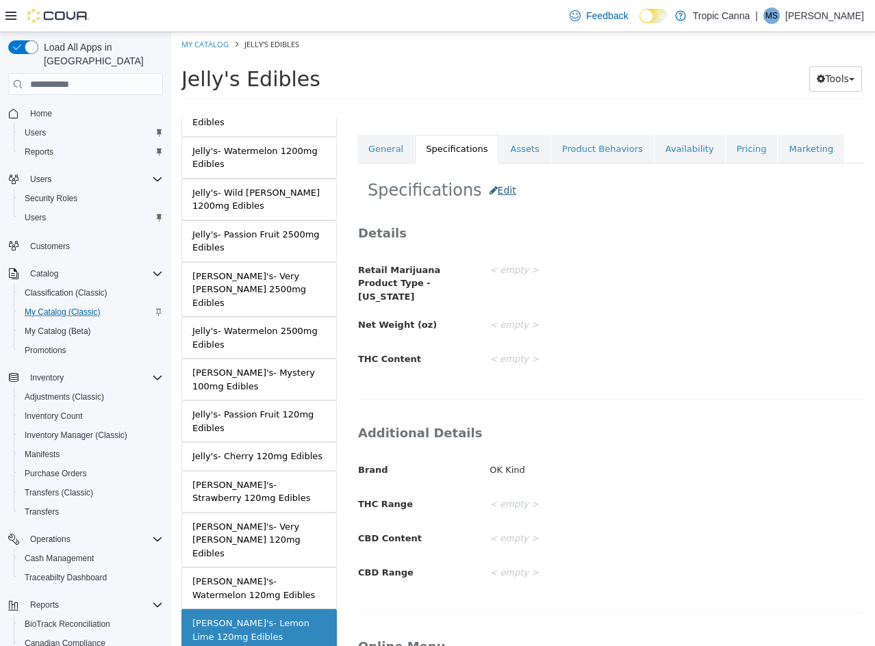
scroll to position [59, 0]
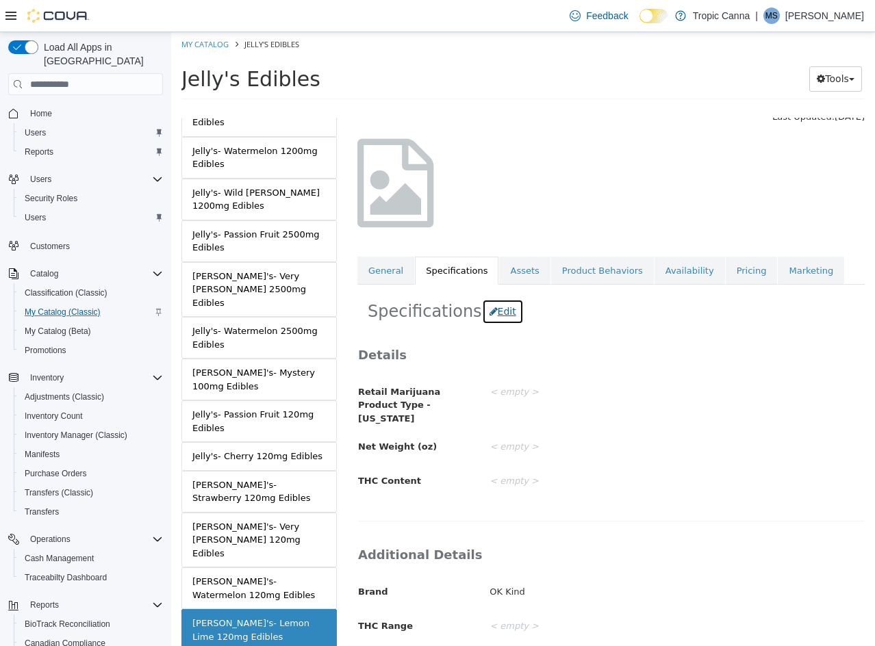
click at [496, 311] on button "Edit" at bounding box center [503, 311] width 42 height 25
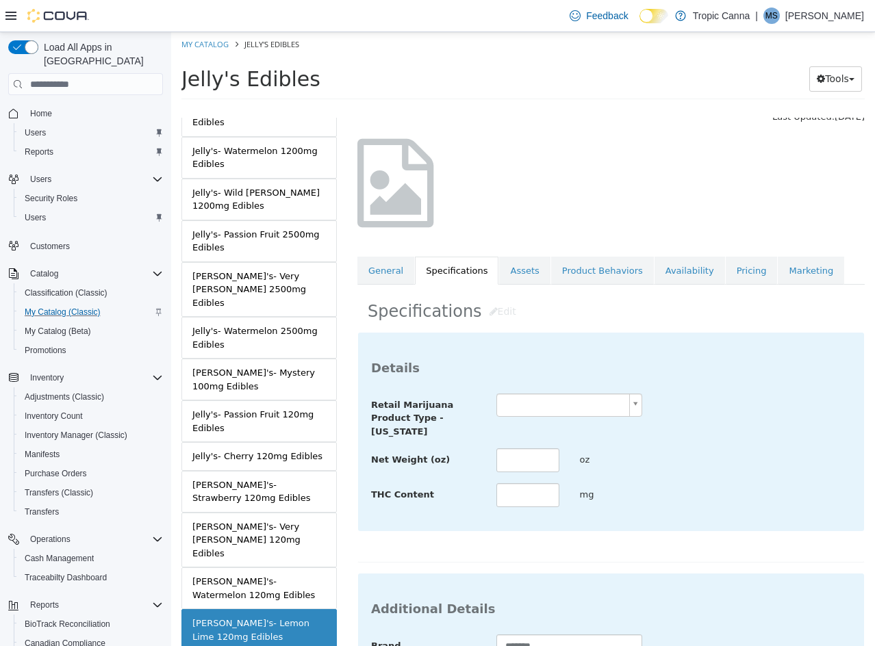
drag, startPoint x: 518, startPoint y: 406, endPoint x: 522, endPoint y: 413, distance: 8.0
click at [519, 108] on body "Saving Bulk Changes... × Saved changes My Catalog Jelly's Edibles Jelly's Edibl…" at bounding box center [523, 70] width 704 height 76
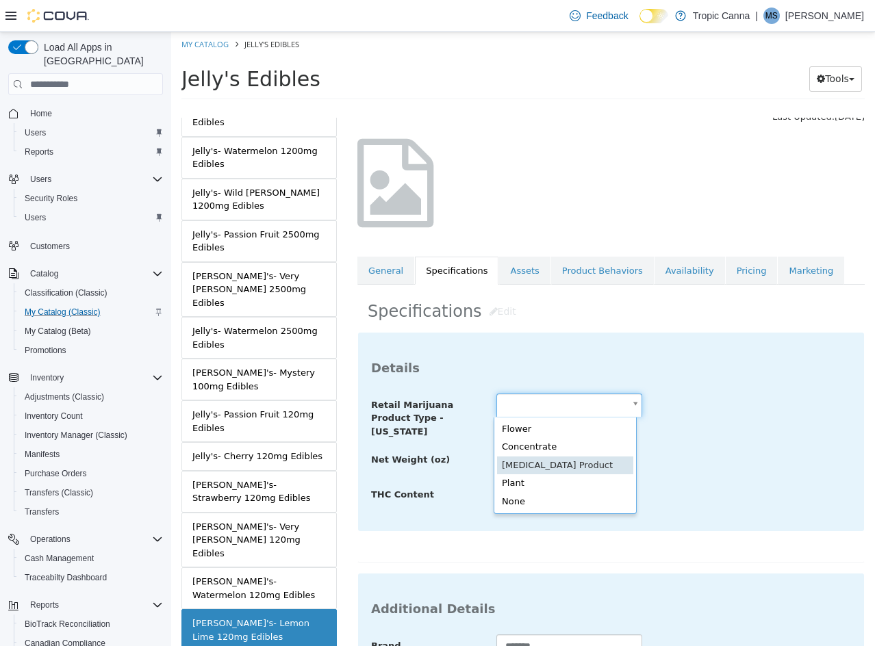
scroll to position [0, 0]
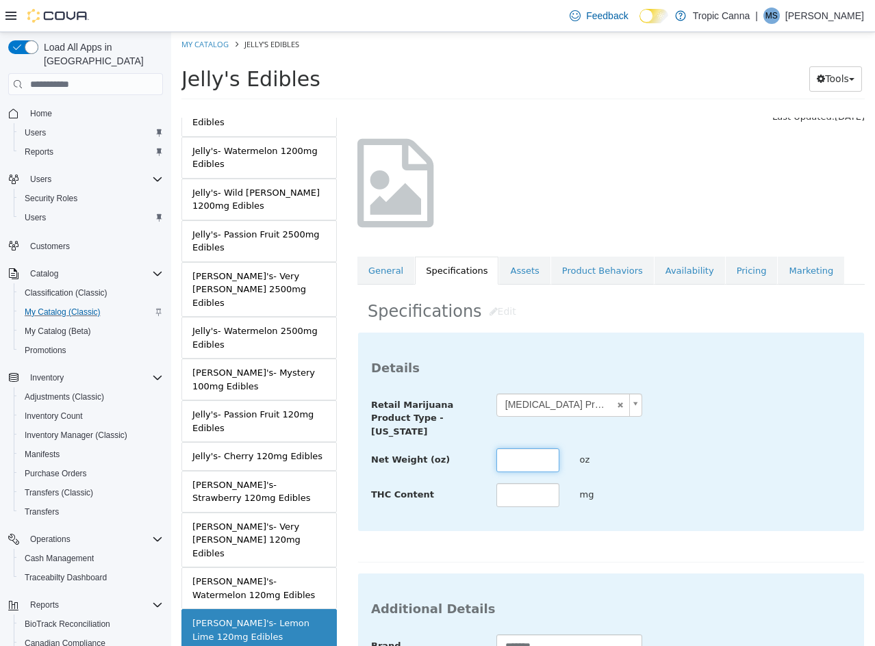
click at [524, 459] on input "text" at bounding box center [527, 460] width 63 height 24
click at [533, 487] on input "text" at bounding box center [527, 495] width 63 height 24
click at [694, 476] on div "**********" at bounding box center [611, 451] width 480 height 115
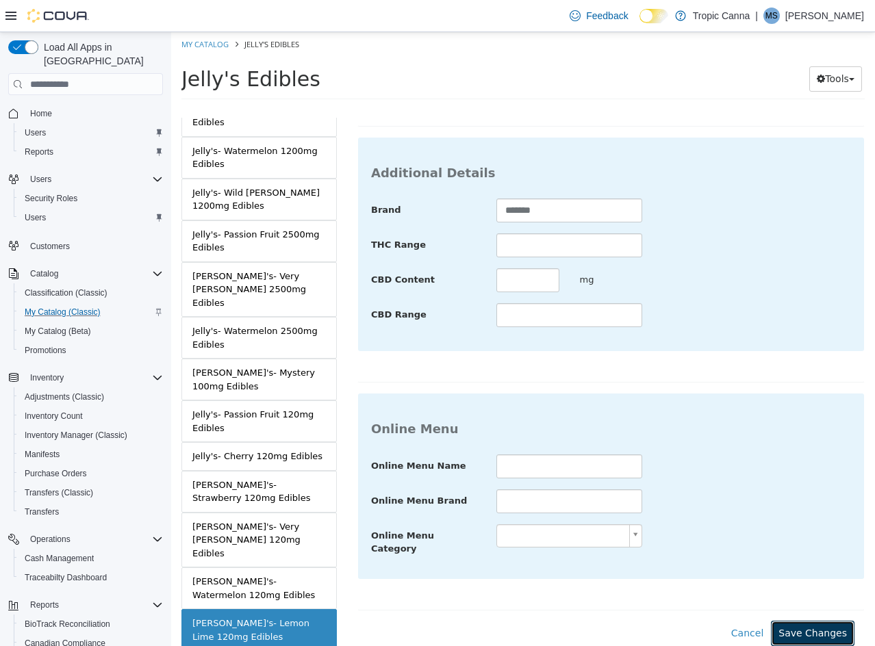
click at [811, 621] on button "Save Changes" at bounding box center [813, 633] width 84 height 25
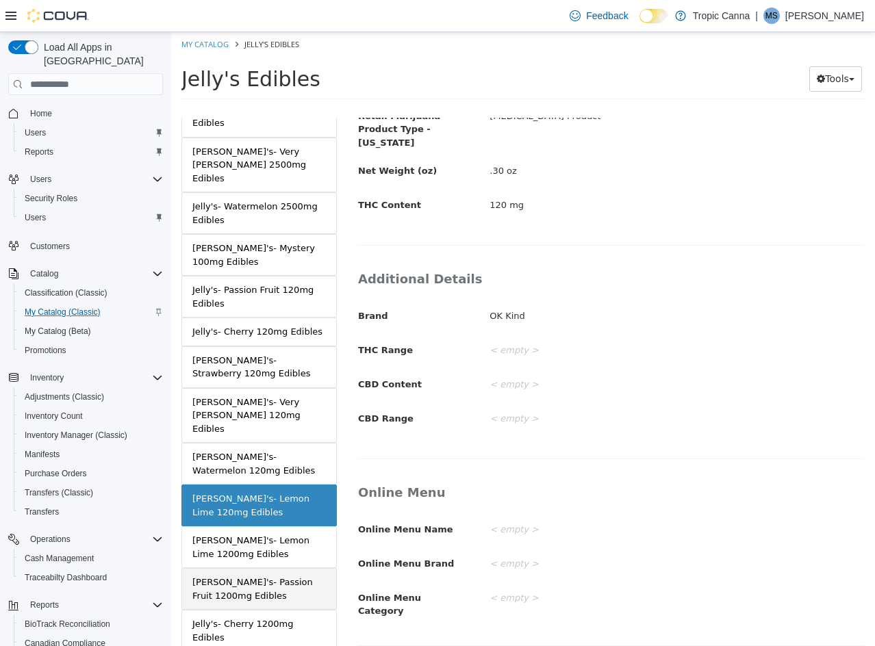
scroll to position [479, 0]
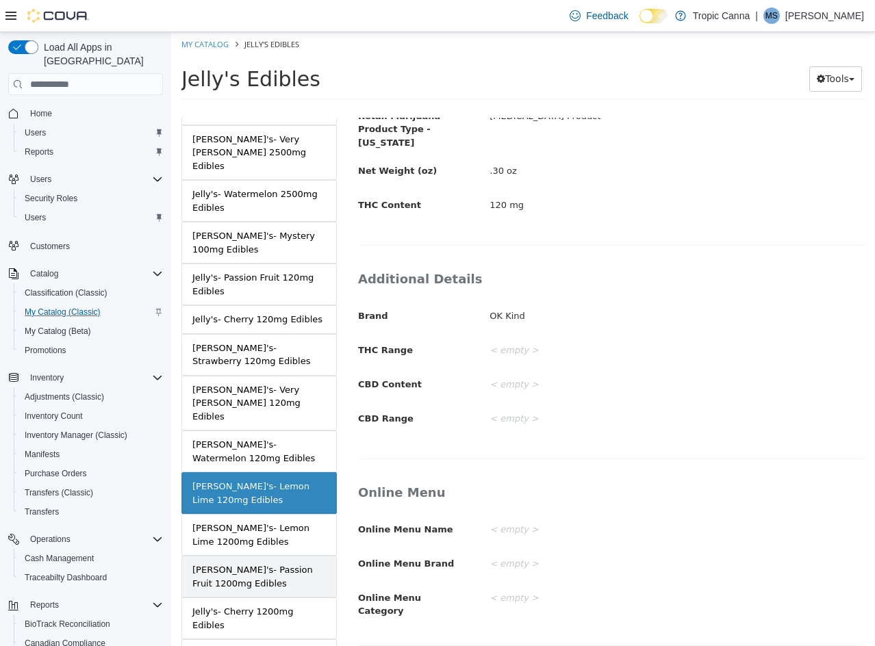
click at [272, 563] on div "[PERSON_NAME]'s- Passion Fruit 1200mg Edibles" at bounding box center [258, 576] width 133 height 27
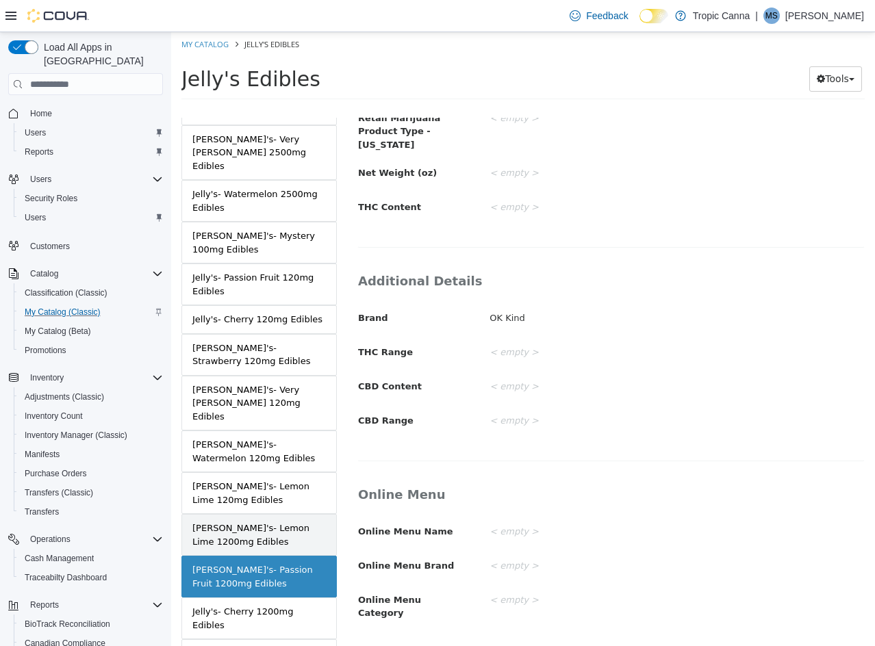
scroll to position [522, 0]
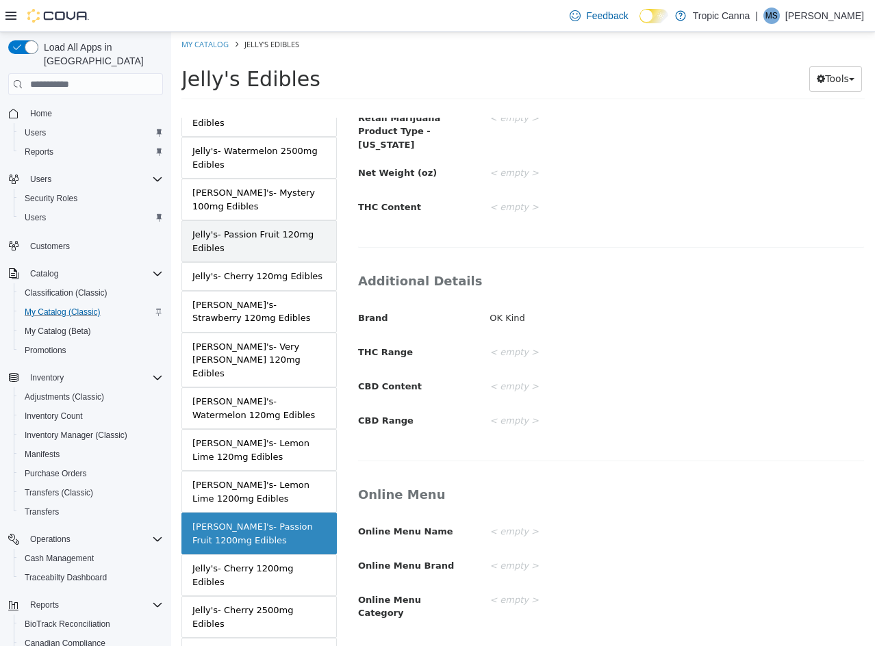
click at [271, 220] on link "Jelly's- Passion Fruit 120mg Edibles" at bounding box center [258, 241] width 155 height 42
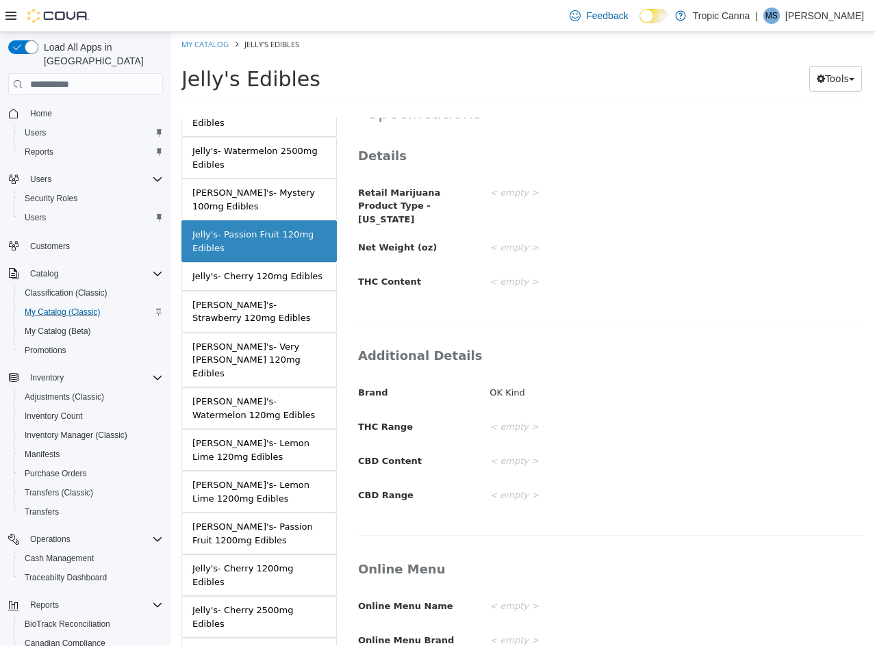
scroll to position [59, 0]
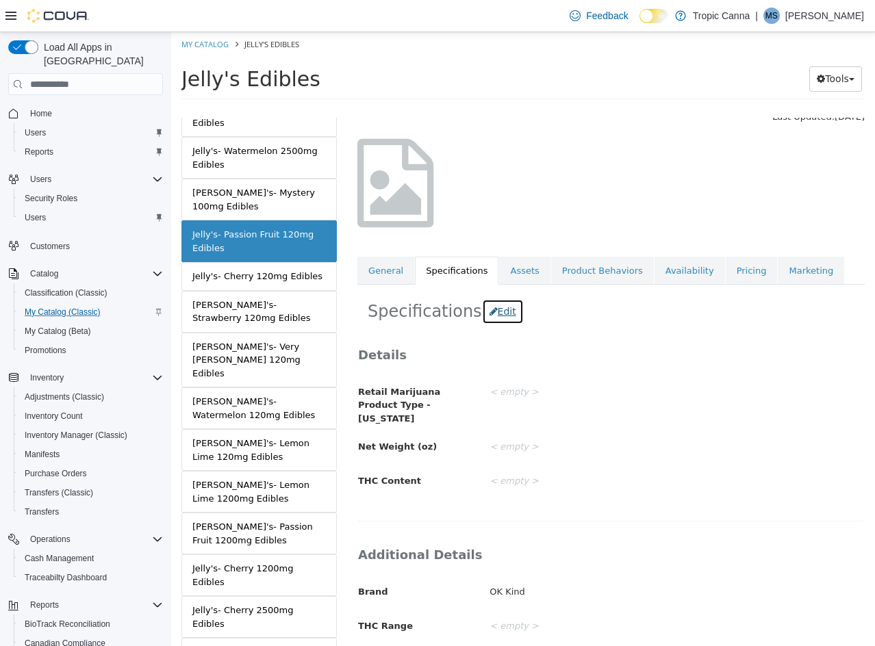
click at [496, 306] on button "Edit" at bounding box center [503, 311] width 42 height 25
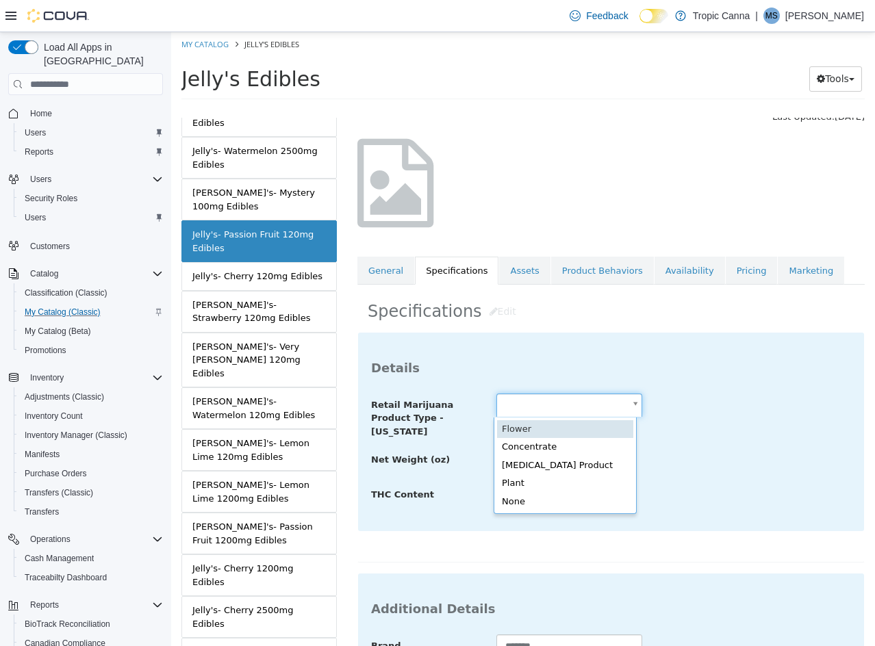
drag, startPoint x: 540, startPoint y: 405, endPoint x: 562, endPoint y: 441, distance: 42.4
click at [540, 108] on body "Saving Bulk Changes... × Saved changes My Catalog Jelly's Edibles Jelly's Edibl…" at bounding box center [523, 70] width 704 height 76
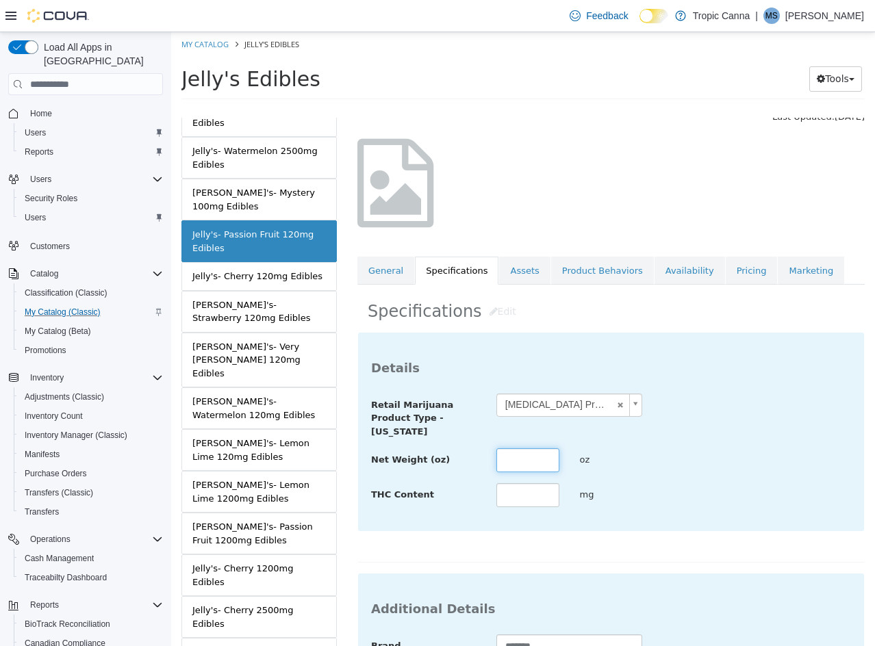
click at [543, 455] on input "text" at bounding box center [527, 460] width 63 height 24
click at [536, 494] on input "text" at bounding box center [527, 495] width 63 height 24
click at [726, 472] on div "Net Weight (oz) *** oz" at bounding box center [611, 460] width 500 height 25
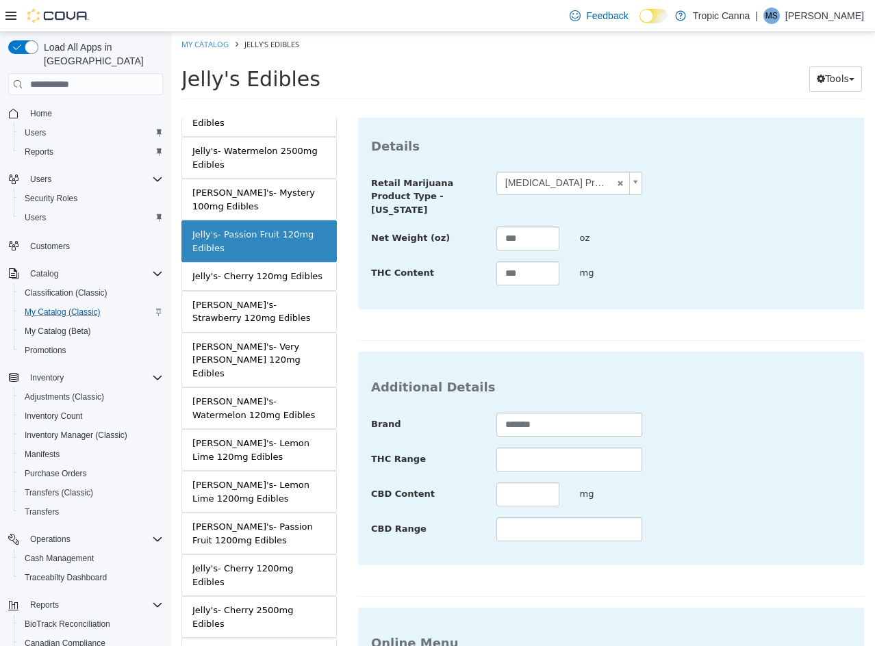
scroll to position [499, 0]
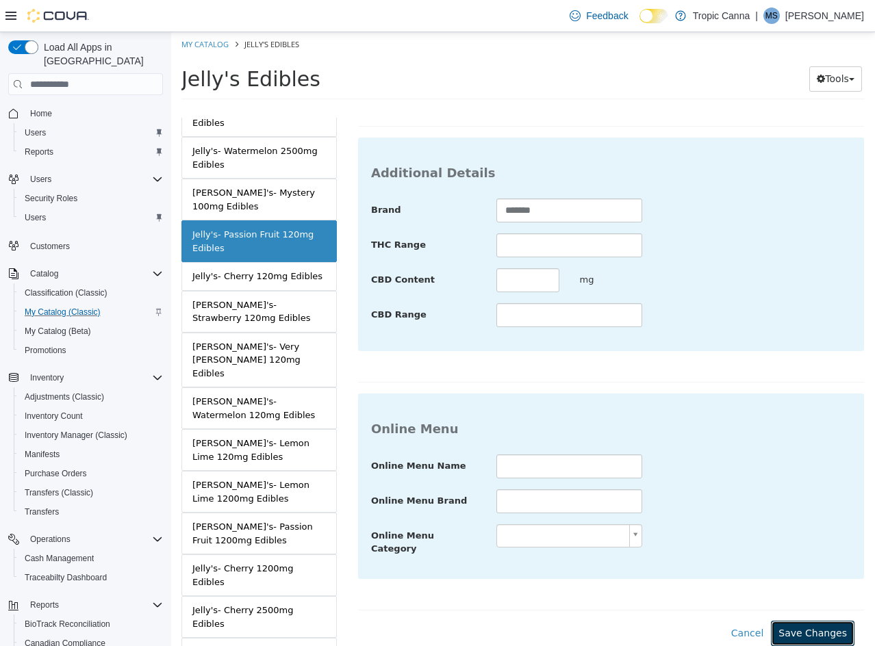
click at [799, 621] on button "Save Changes" at bounding box center [813, 633] width 84 height 25
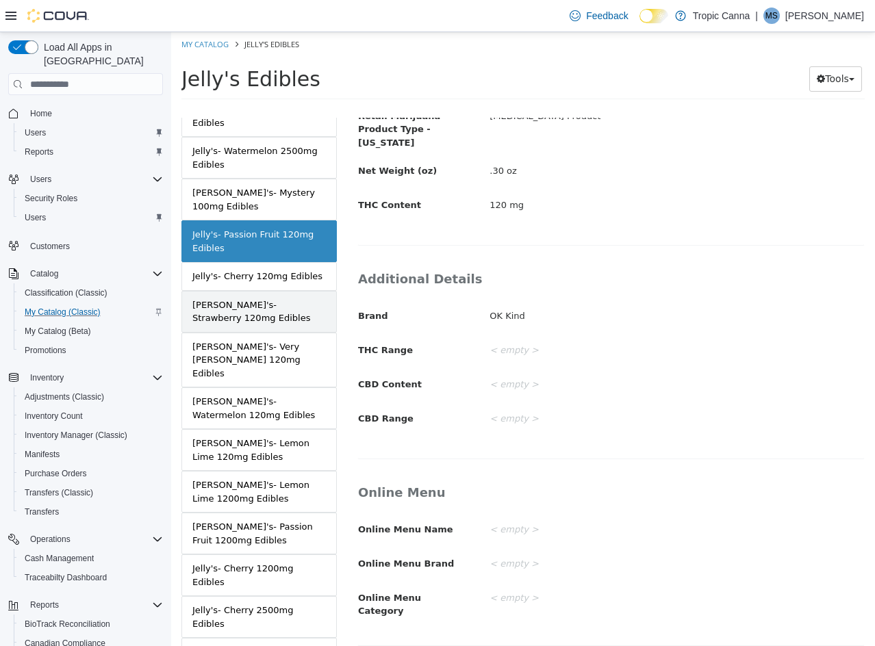
click at [279, 298] on div "[PERSON_NAME]'s- Strawberry 120mg Edibles" at bounding box center [258, 311] width 133 height 27
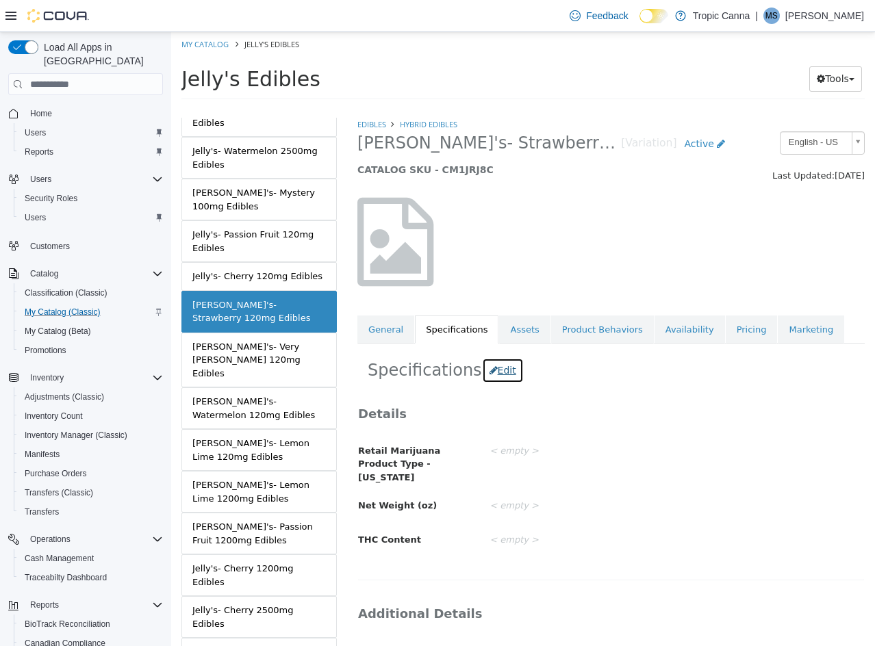
click at [496, 360] on button "Edit" at bounding box center [503, 370] width 42 height 25
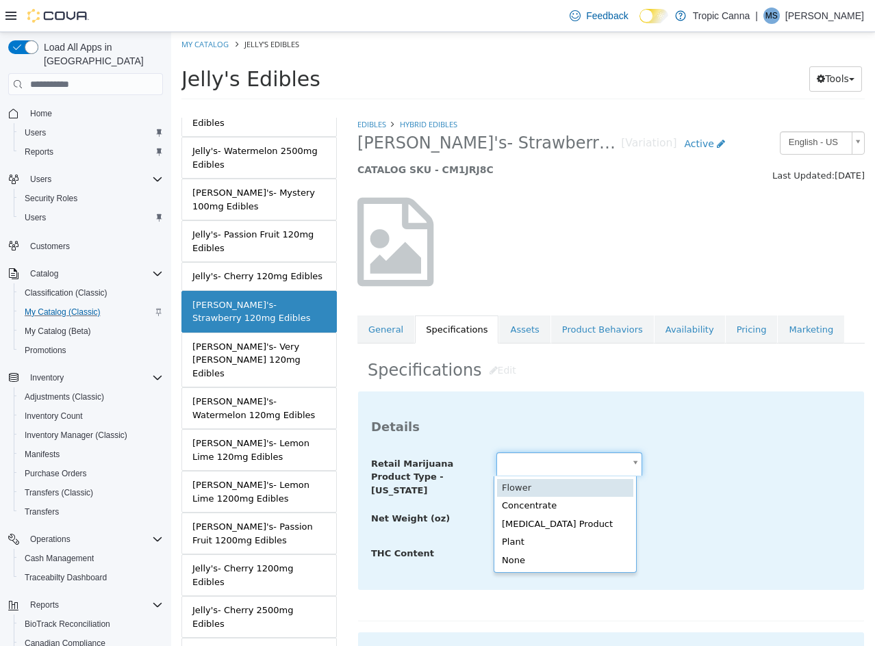
drag, startPoint x: 541, startPoint y: 463, endPoint x: 553, endPoint y: 502, distance: 41.6
click at [541, 108] on body "Saving Bulk Changes... × Saved changes My Catalog Jelly's Edibles Jelly's Edibl…" at bounding box center [523, 70] width 704 height 76
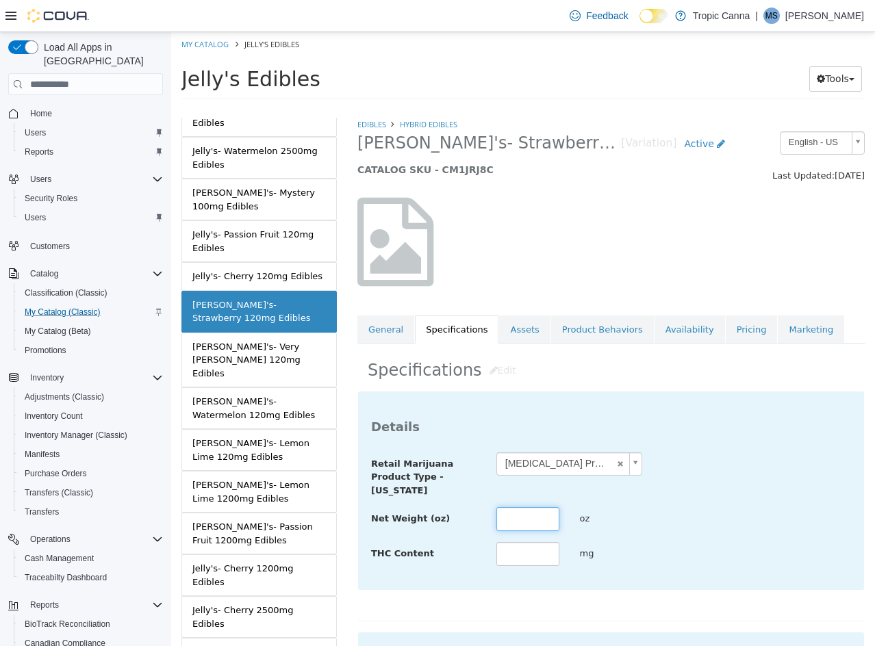
click at [520, 528] on input "text" at bounding box center [527, 519] width 63 height 24
click at [755, 439] on div "**********" at bounding box center [611, 491] width 506 height 198
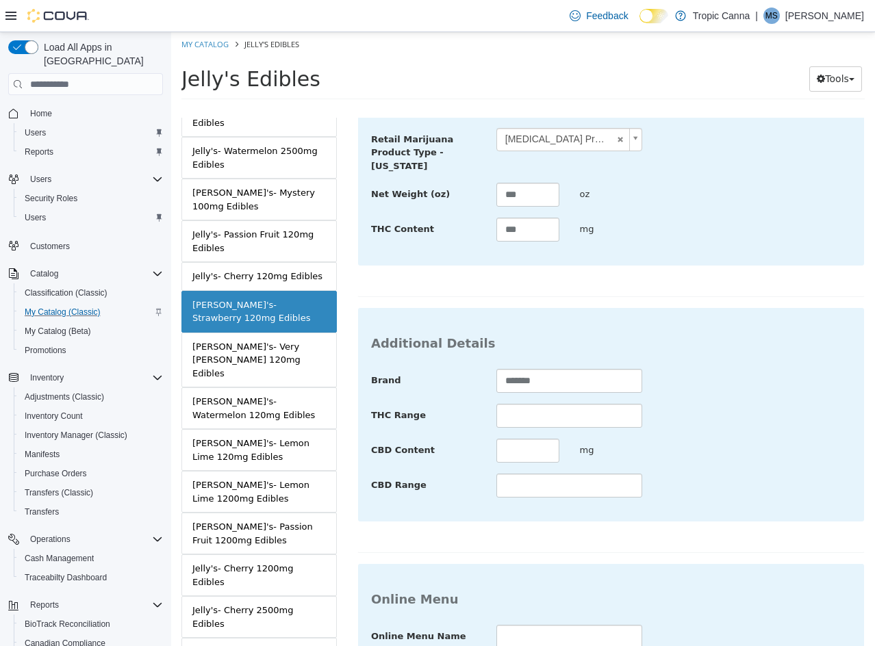
scroll to position [499, 0]
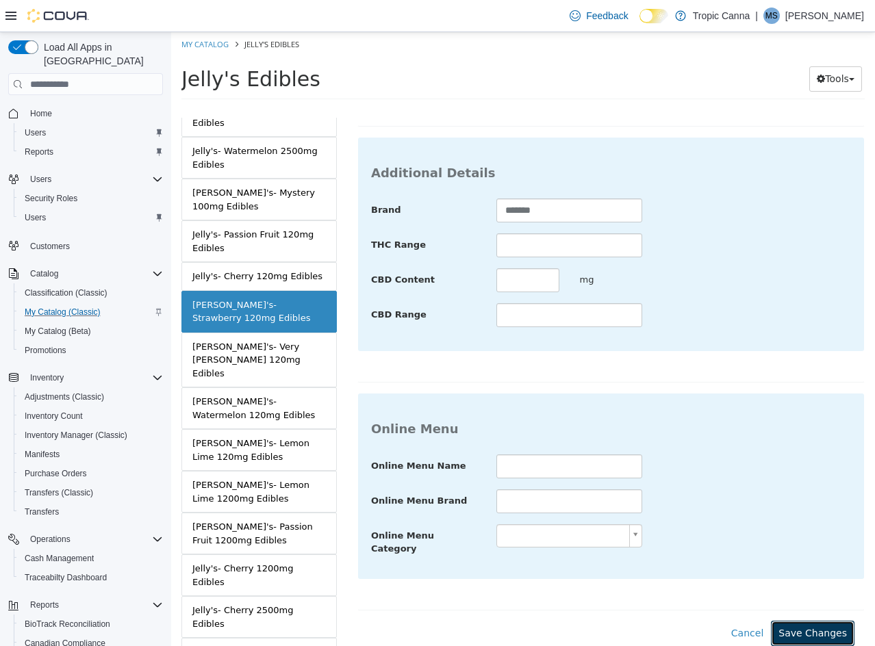
click at [797, 626] on button "Save Changes" at bounding box center [813, 633] width 84 height 25
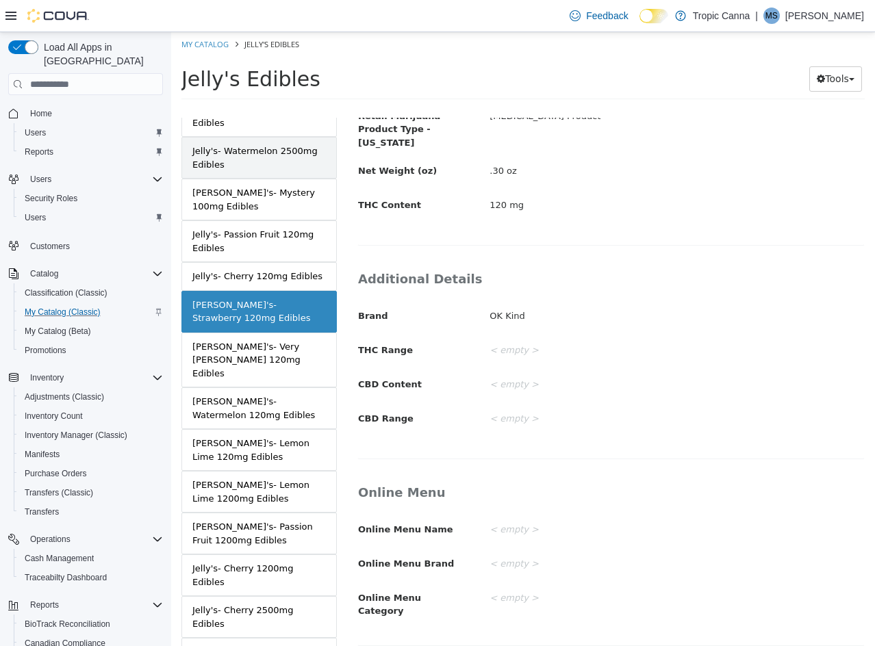
click at [275, 144] on div "Jelly's- Watermelon 2500mg Edibles" at bounding box center [258, 157] width 133 height 27
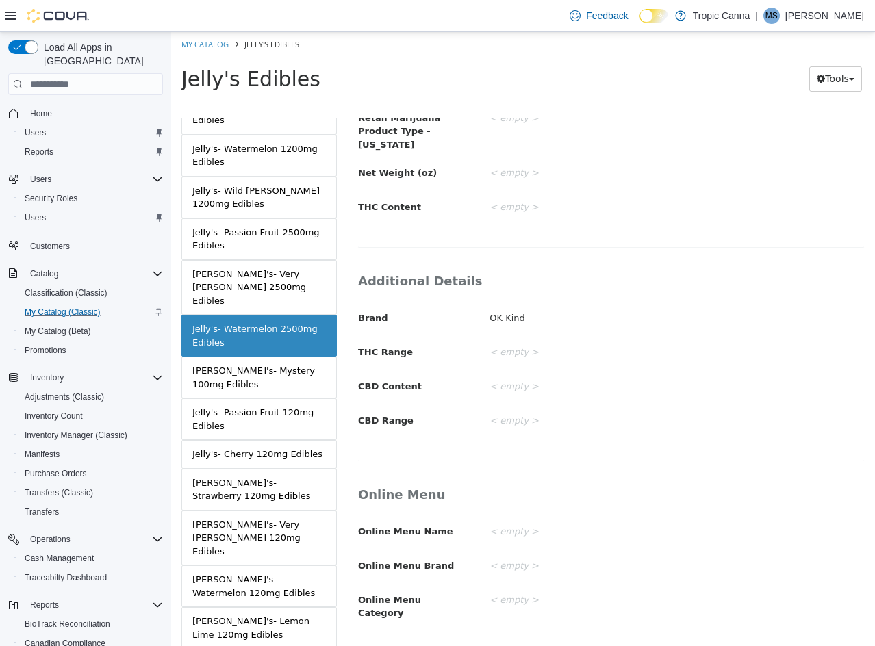
scroll to position [411, 0]
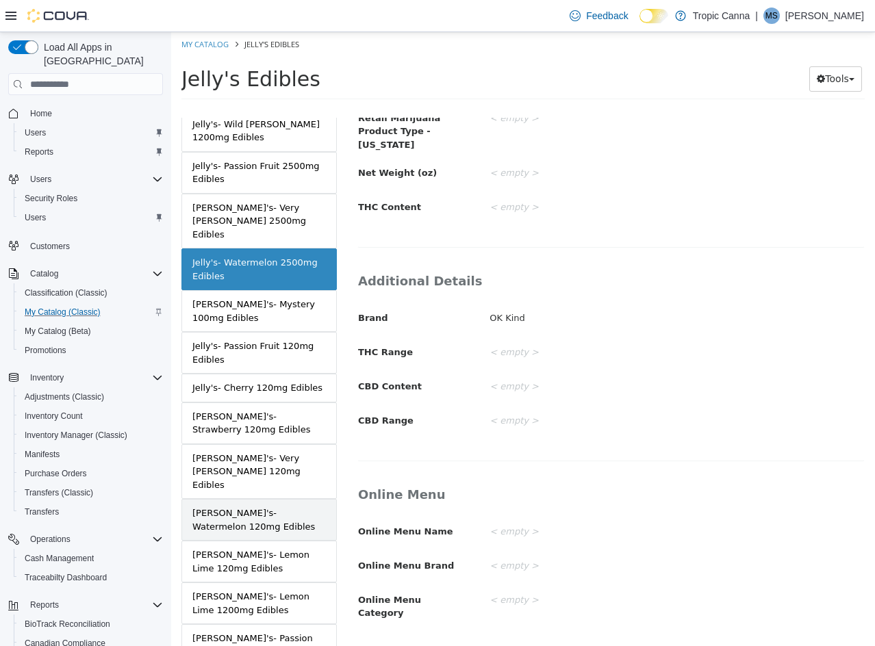
click at [272, 506] on div "[PERSON_NAME]'s- Watermelon 120mg Edibles" at bounding box center [258, 519] width 133 height 27
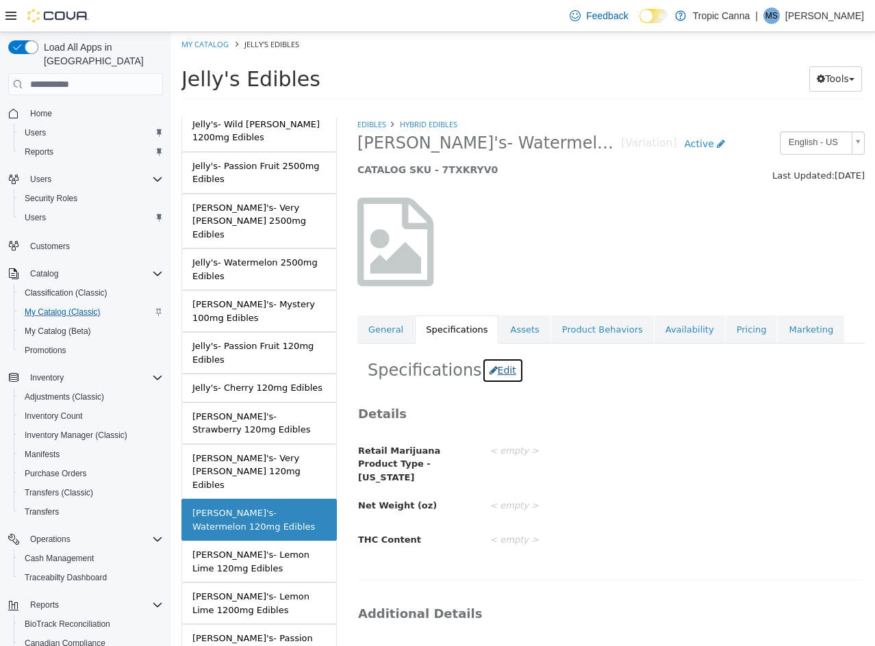
click at [496, 374] on button "Edit" at bounding box center [503, 370] width 42 height 25
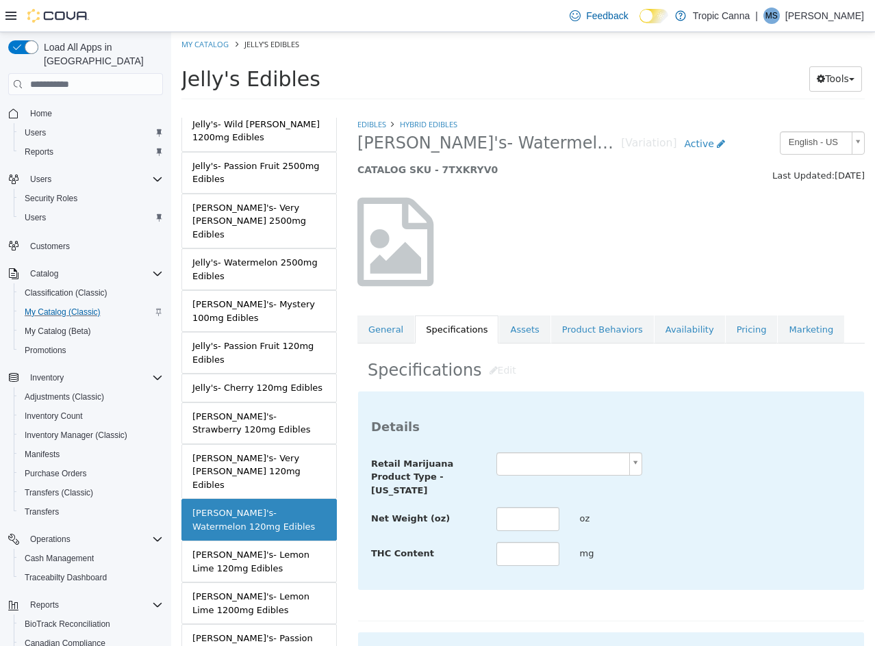
click at [519, 466] on div "Details Retail Marijuana Product Type - [US_STATE] Net Weight (oz) oz THC Conte…" at bounding box center [611, 491] width 506 height 198
click at [519, 108] on body "Saving Bulk Changes... × Saved changes My Catalog Jelly's Edibles Jelly's Edibl…" at bounding box center [523, 70] width 704 height 76
click at [534, 515] on input "text" at bounding box center [527, 519] width 63 height 24
drag, startPoint x: 697, startPoint y: 498, endPoint x: 701, endPoint y: 490, distance: 8.3
click at [697, 496] on div "**********" at bounding box center [611, 509] width 480 height 115
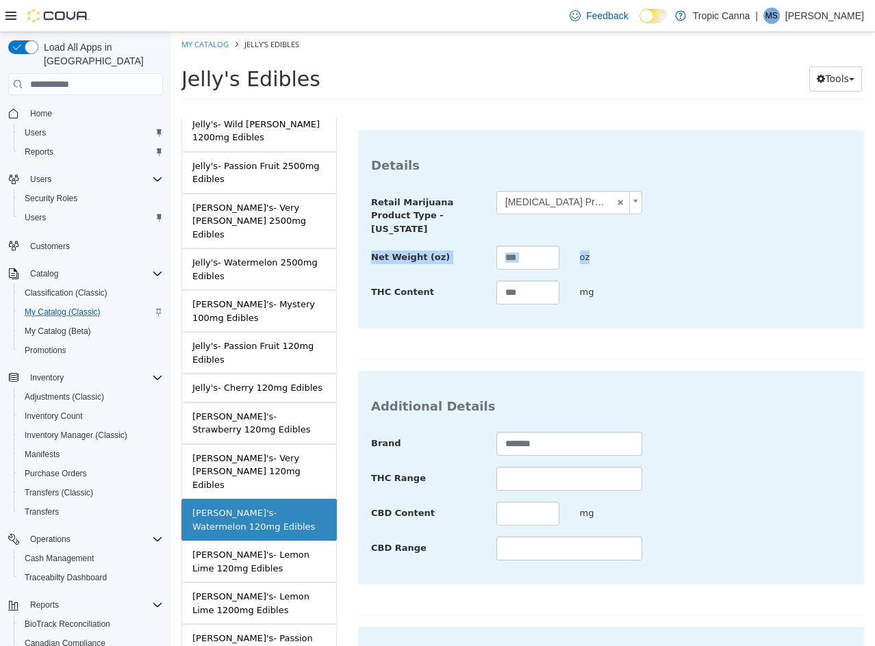
scroll to position [499, 0]
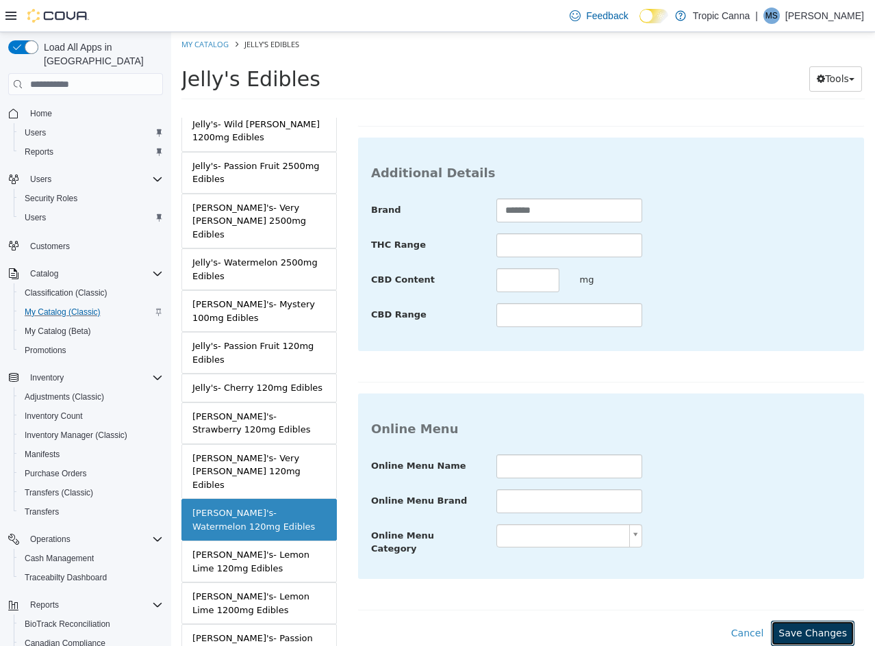
click at [811, 621] on button "Save Changes" at bounding box center [813, 633] width 84 height 25
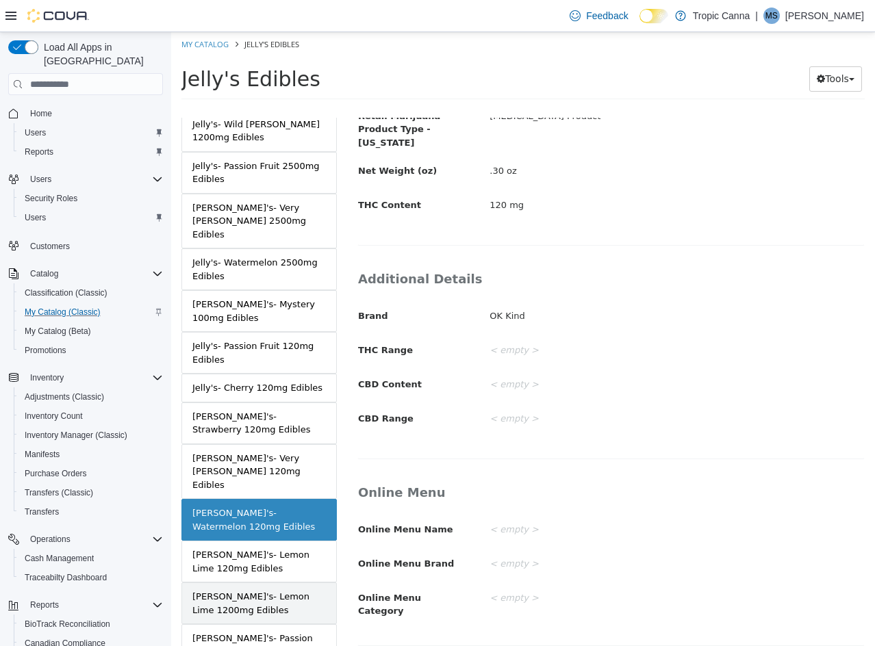
click at [302, 590] on div "[PERSON_NAME]'s- Lemon Lime 1200mg Edibles" at bounding box center [258, 603] width 133 height 27
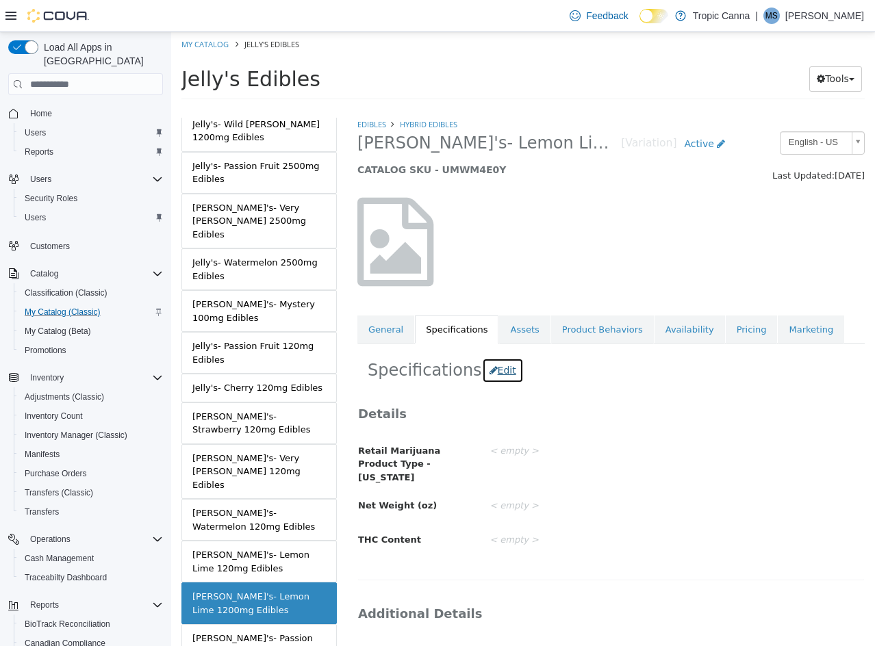
click at [498, 365] on button "Edit" at bounding box center [503, 370] width 42 height 25
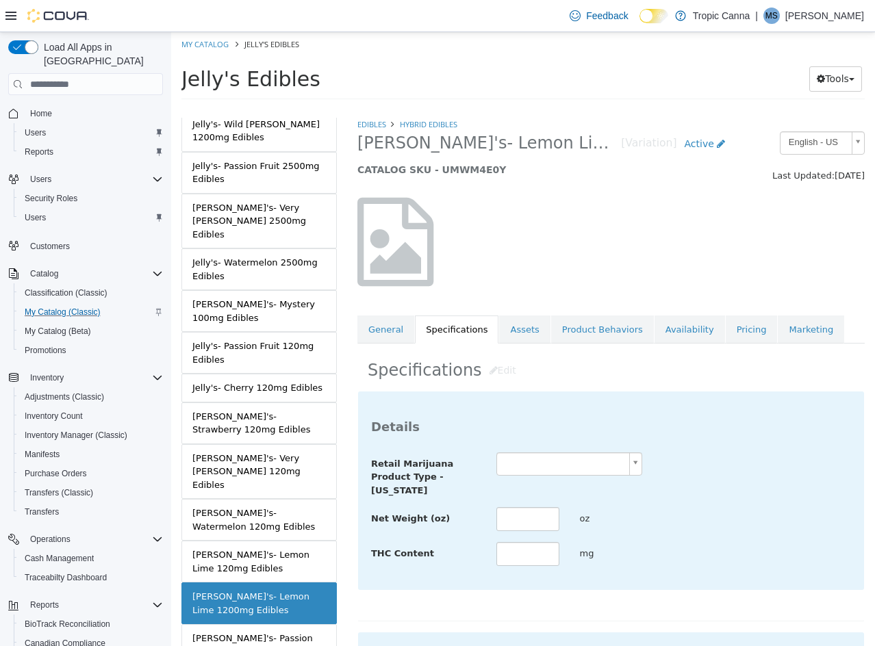
click at [554, 108] on body "Saving Bulk Changes... × Saved changes My Catalog Jelly's Edibles Jelly's Edibl…" at bounding box center [523, 70] width 704 height 76
click at [526, 518] on input "text" at bounding box center [527, 519] width 63 height 24
click at [517, 563] on input "text" at bounding box center [527, 554] width 63 height 24
click at [732, 524] on div "Net Weight (oz) **** oz" at bounding box center [611, 519] width 500 height 25
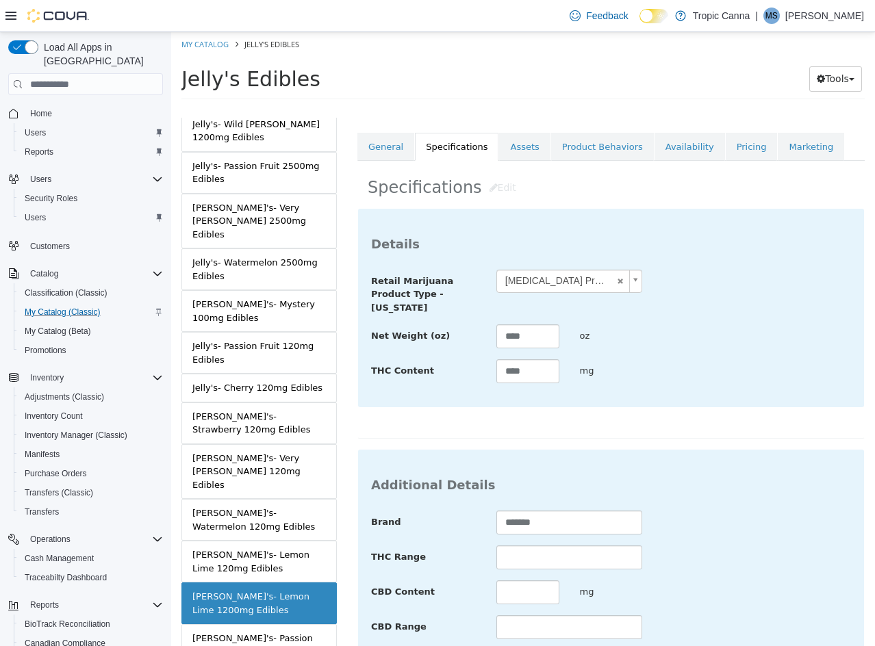
scroll to position [499, 0]
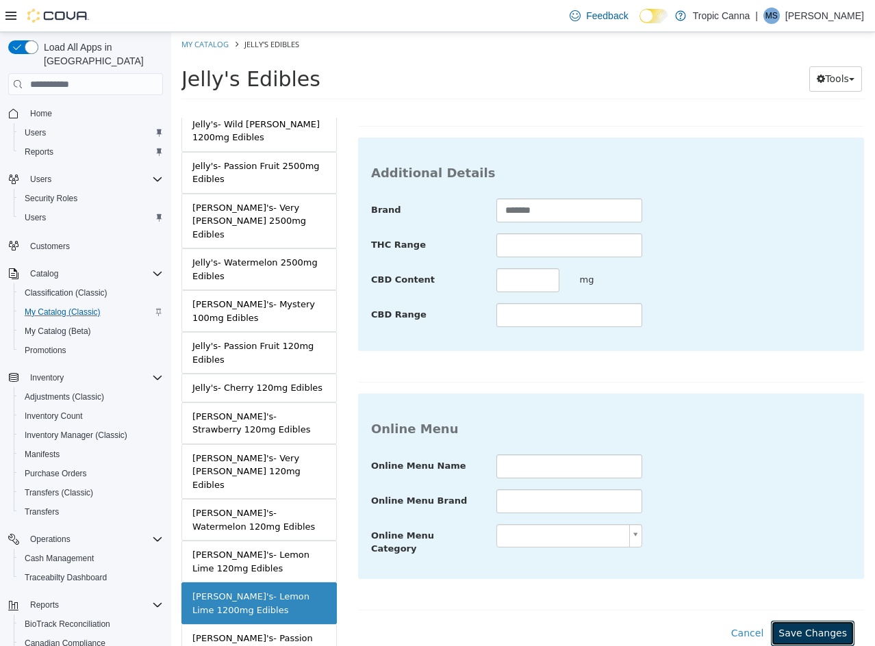
click at [812, 621] on button "Save Changes" at bounding box center [813, 633] width 84 height 25
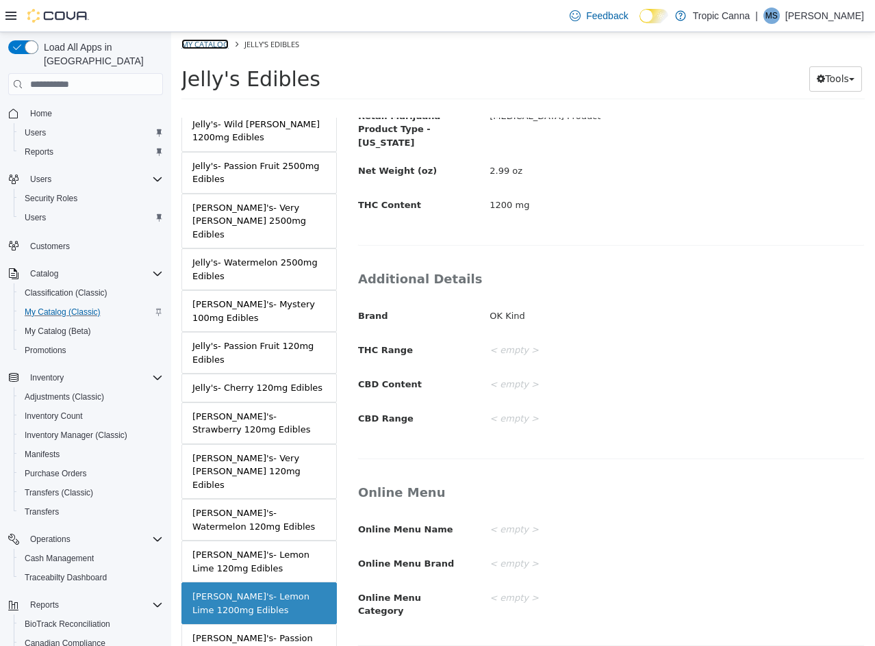
click at [198, 40] on link "My Catalog" at bounding box center [204, 44] width 47 height 10
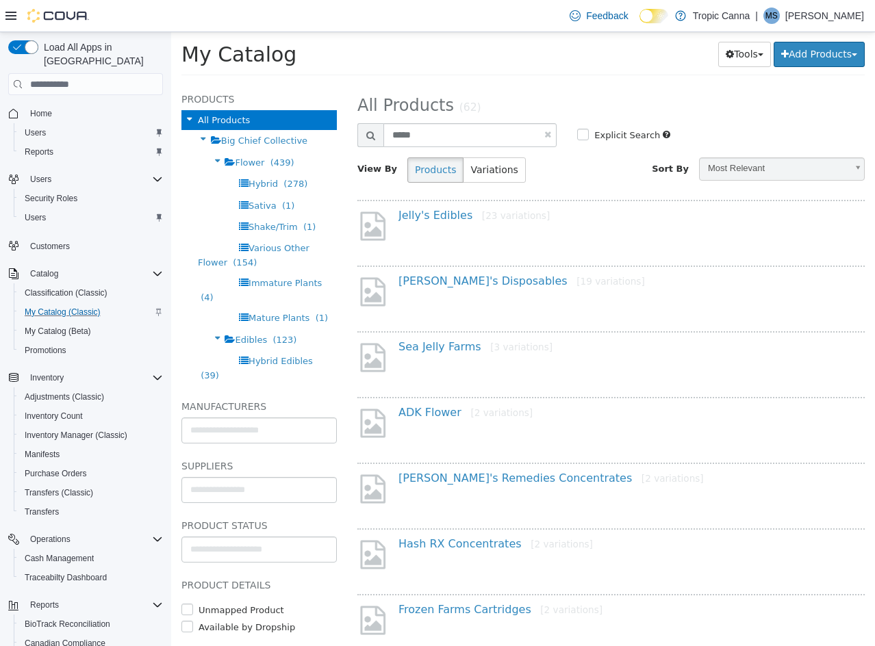
click at [450, 118] on div "**********" at bounding box center [610, 142] width 507 height 102
click at [438, 142] on input "*****" at bounding box center [469, 135] width 173 height 24
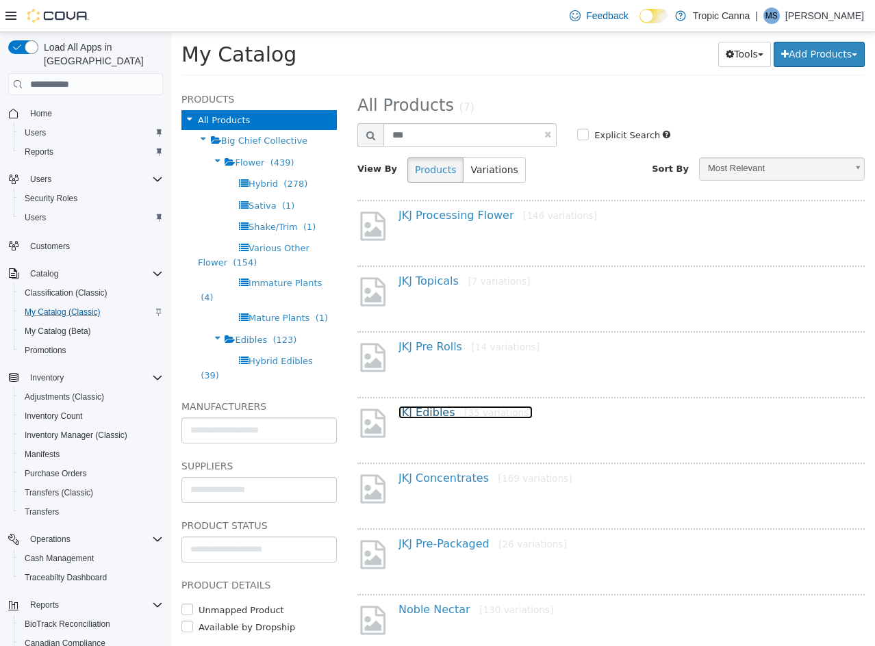
click at [439, 412] on link "JKJ Edibles [35 variations]" at bounding box center [465, 412] width 134 height 13
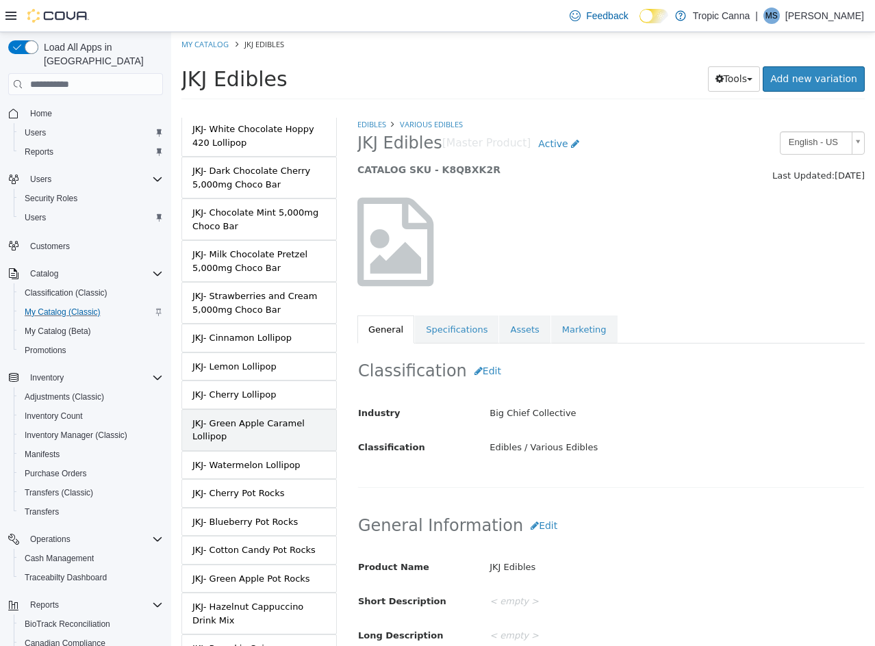
scroll to position [863, 0]
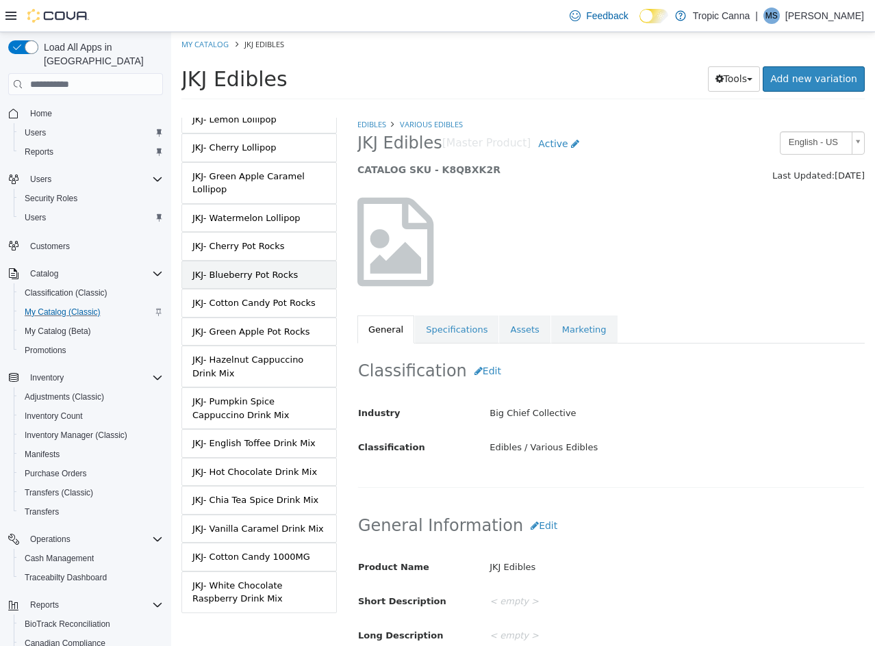
click at [268, 268] on div "JKJ- Blueberry Pot Rocks" at bounding box center [244, 275] width 105 height 14
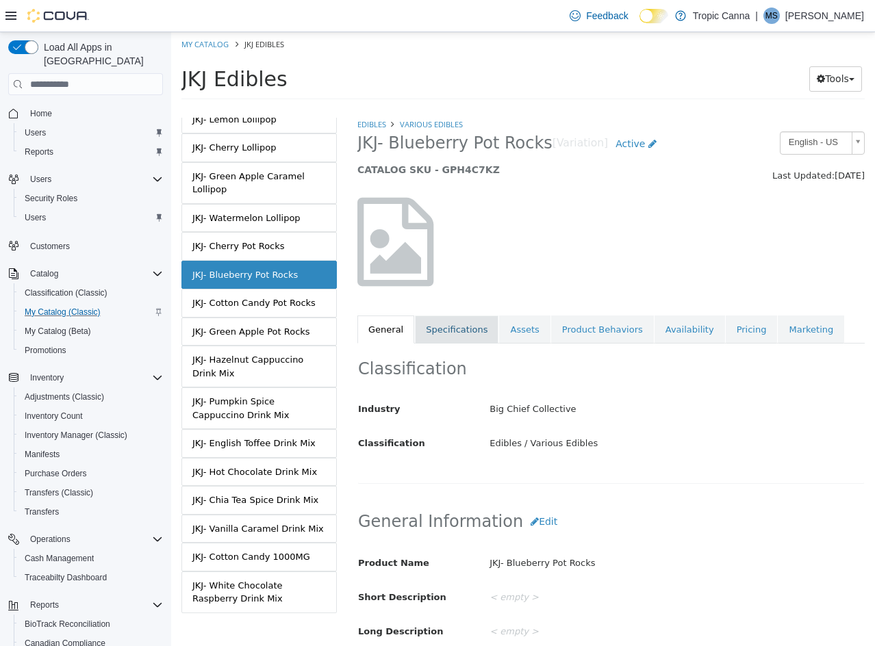
click at [446, 337] on link "Specifications" at bounding box center [457, 330] width 84 height 29
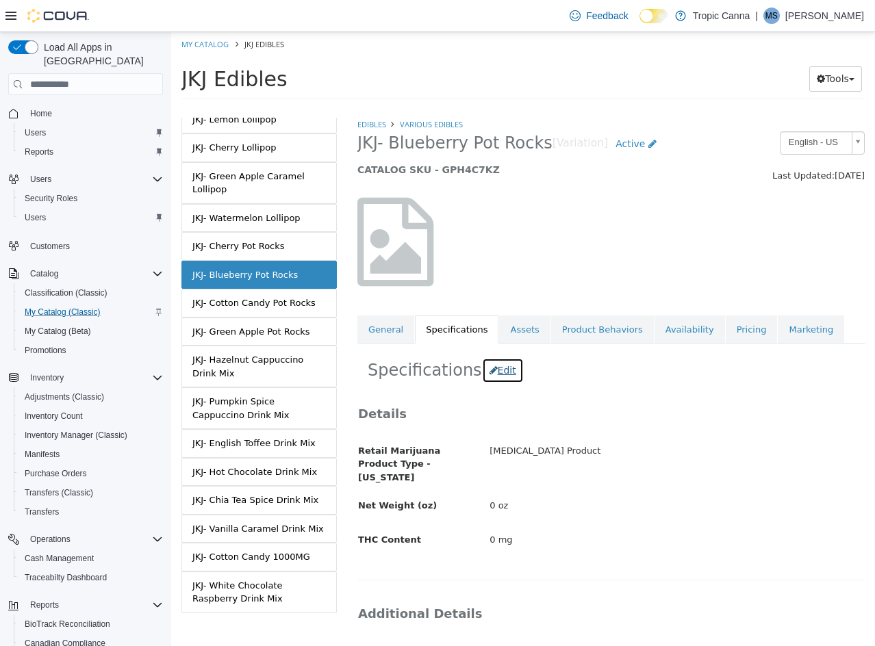
click at [488, 374] on button "Edit" at bounding box center [503, 370] width 42 height 25
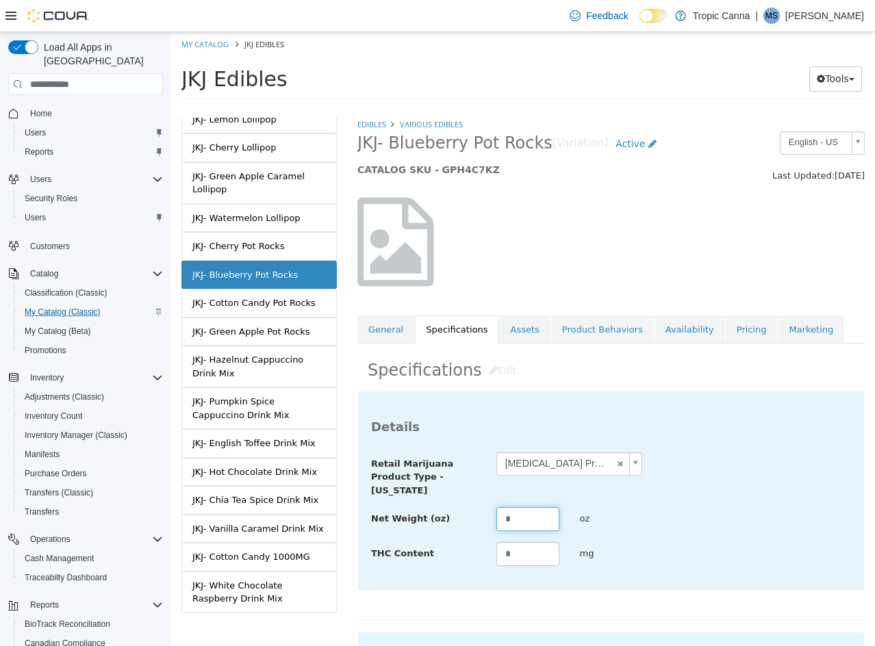
drag, startPoint x: 510, startPoint y: 519, endPoint x: 439, endPoint y: 521, distance: 71.2
click at [439, 521] on div "Net Weight (oz) * oz" at bounding box center [611, 519] width 500 height 25
drag, startPoint x: 526, startPoint y: 556, endPoint x: 385, endPoint y: 559, distance: 141.7
click at [385, 559] on div "THC Content * mg" at bounding box center [611, 554] width 500 height 25
click at [654, 507] on div "Net Weight (oz) *** oz" at bounding box center [611, 519] width 500 height 25
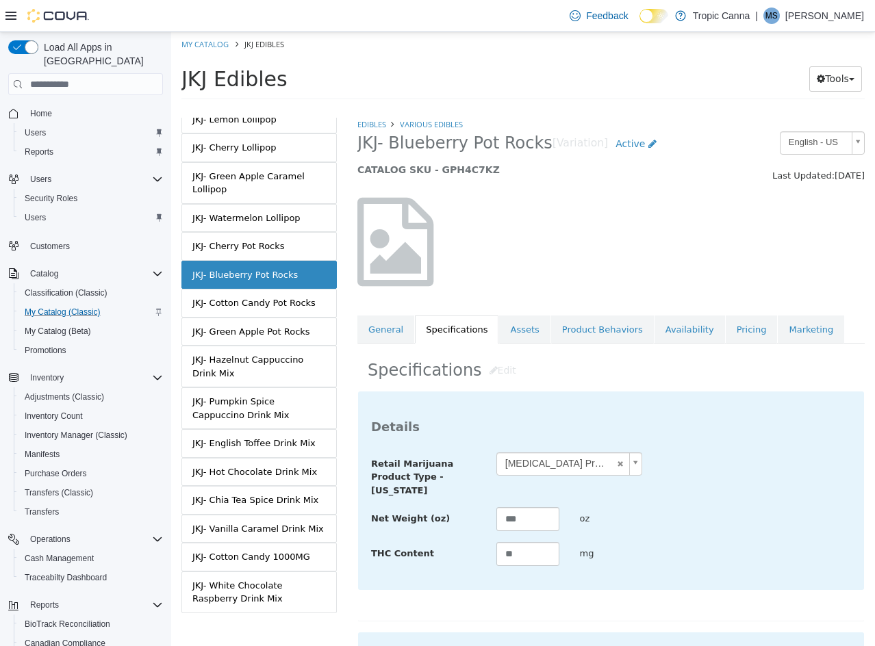
scroll to position [489, 0]
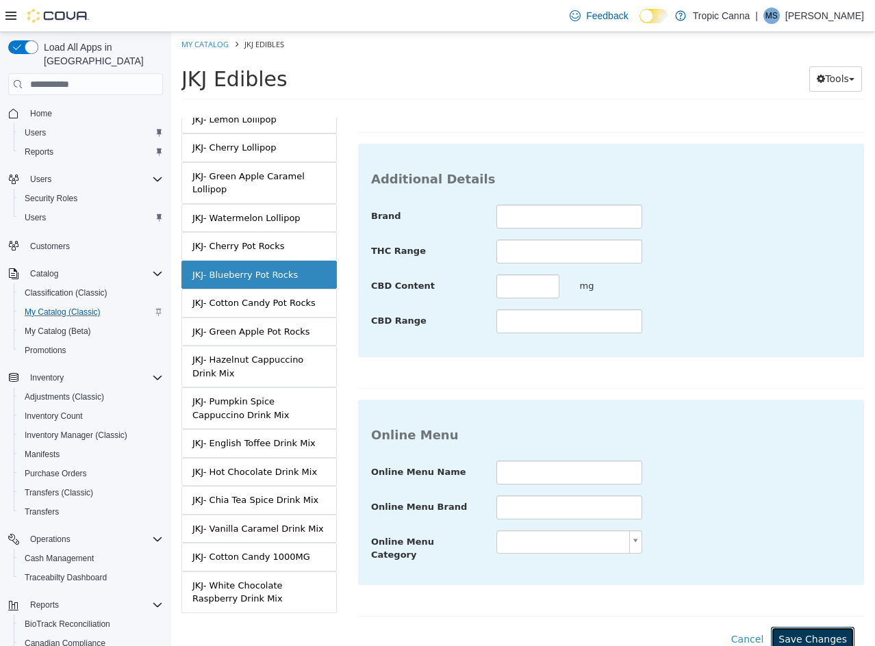
click at [802, 640] on button "Save Changes" at bounding box center [813, 639] width 84 height 25
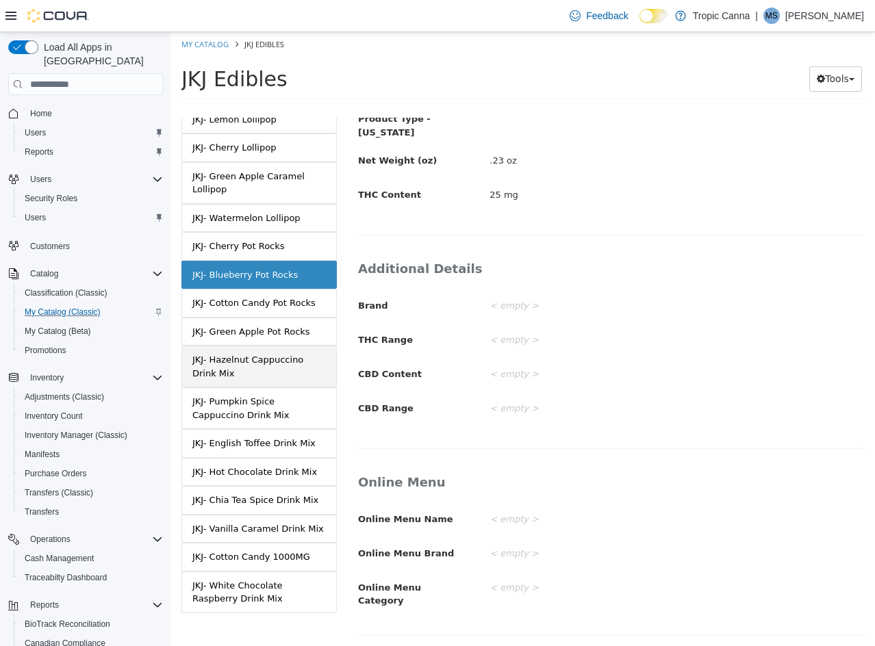
scroll to position [324, 0]
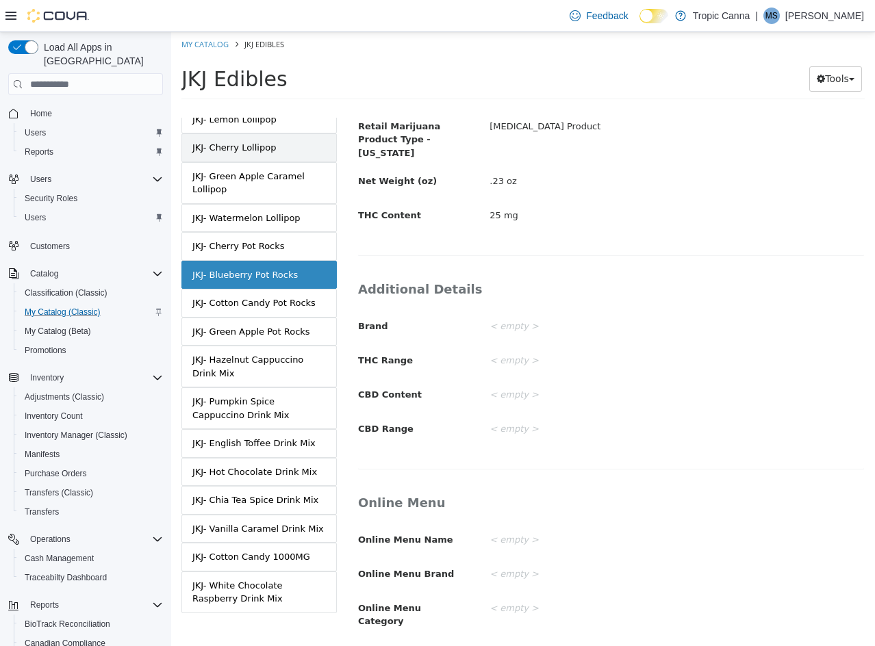
click at [266, 141] on div "JKJ- Cherry Lollipop" at bounding box center [234, 148] width 84 height 14
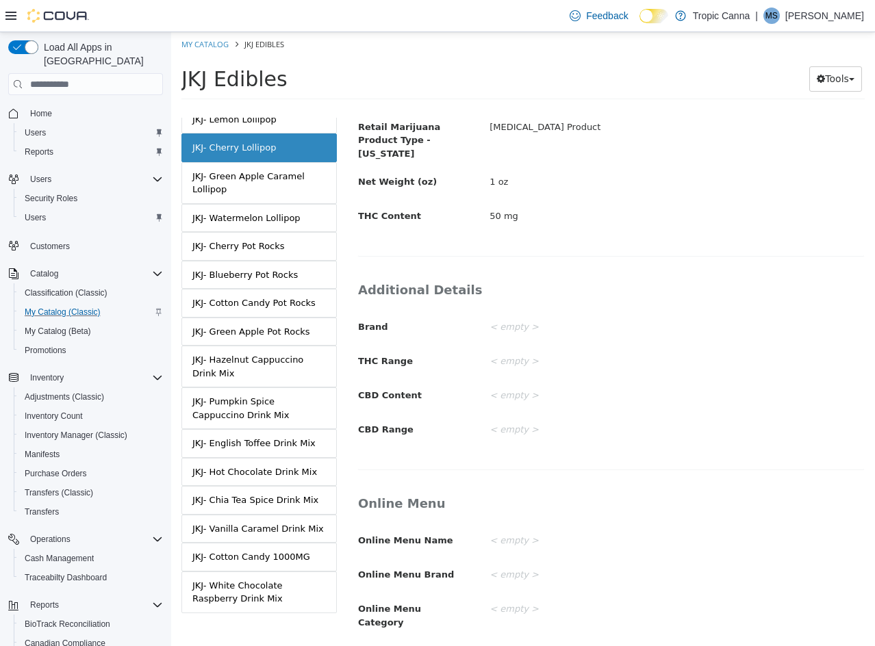
scroll to position [53, 0]
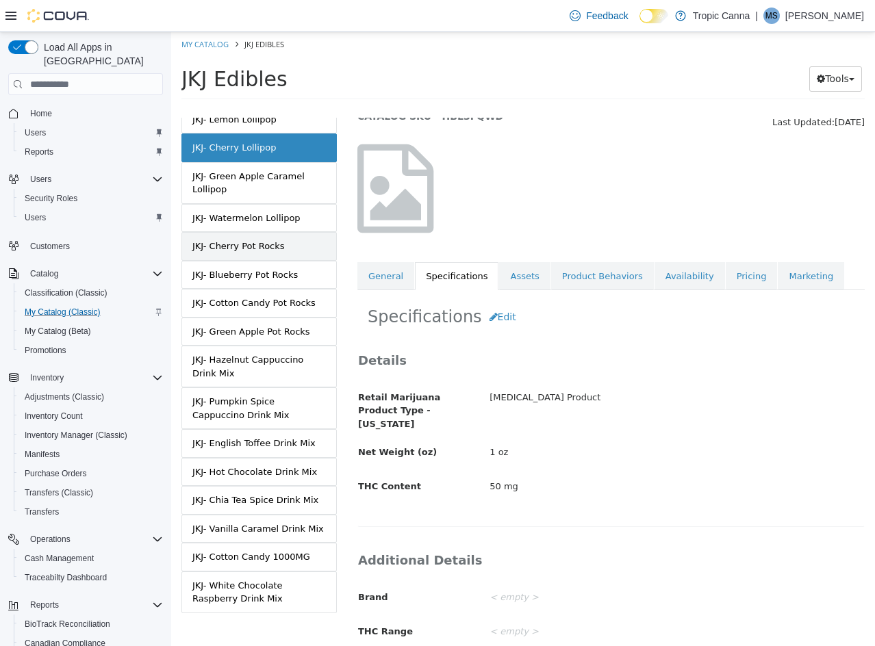
click at [268, 240] on div "JKJ- Cherry Pot Rocks" at bounding box center [238, 247] width 92 height 14
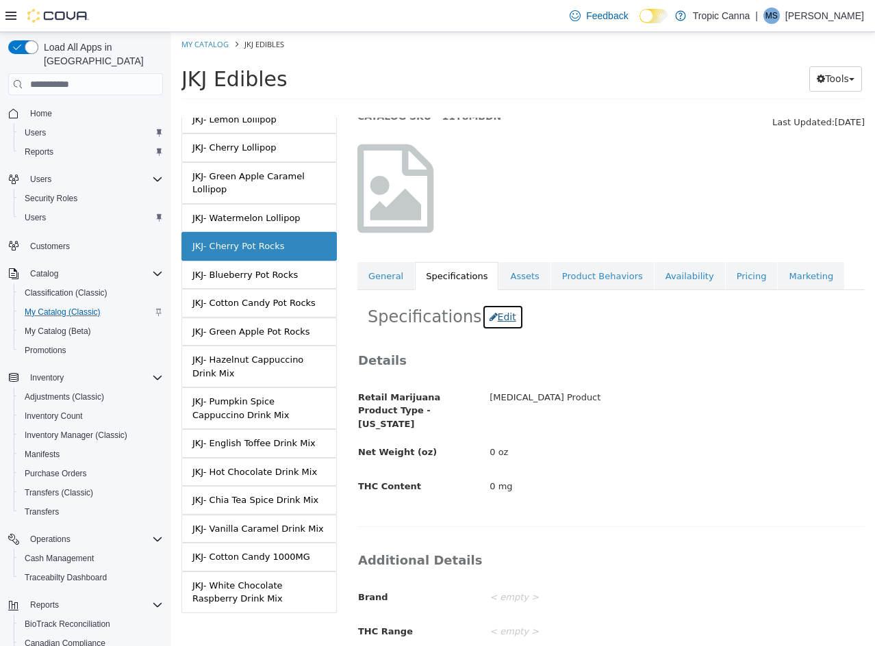
click at [498, 320] on button "Edit" at bounding box center [503, 317] width 42 height 25
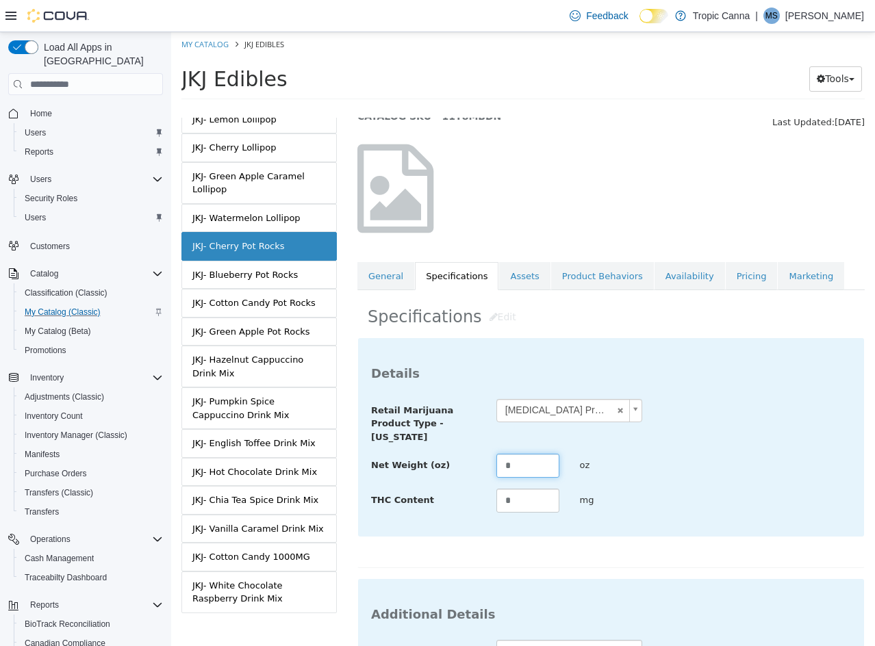
drag, startPoint x: 530, startPoint y: 462, endPoint x: 432, endPoint y: 450, distance: 98.6
click at [433, 452] on div "**********" at bounding box center [611, 456] width 480 height 115
drag, startPoint x: 522, startPoint y: 498, endPoint x: 325, endPoint y: 494, distance: 196.5
click at [329, 108] on div "MASTER PRODUCT JKJ Edibles VARIATIONS JKJ- Milk Chocolate 1000MG Bar JKJ- Galac…" at bounding box center [523, 108] width 704 height 0
click at [660, 441] on div "**********" at bounding box center [611, 421] width 500 height 45
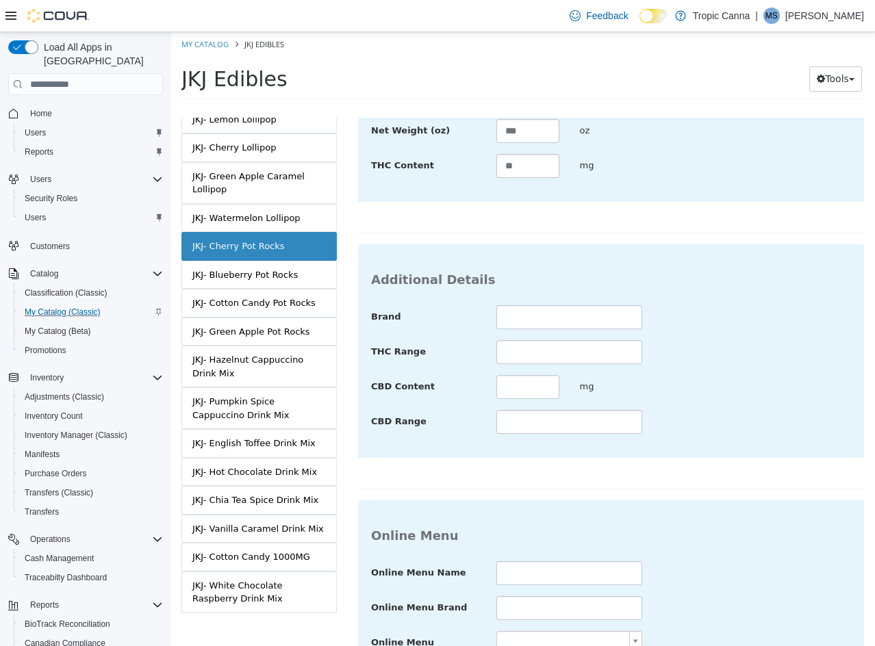
scroll to position [499, 0]
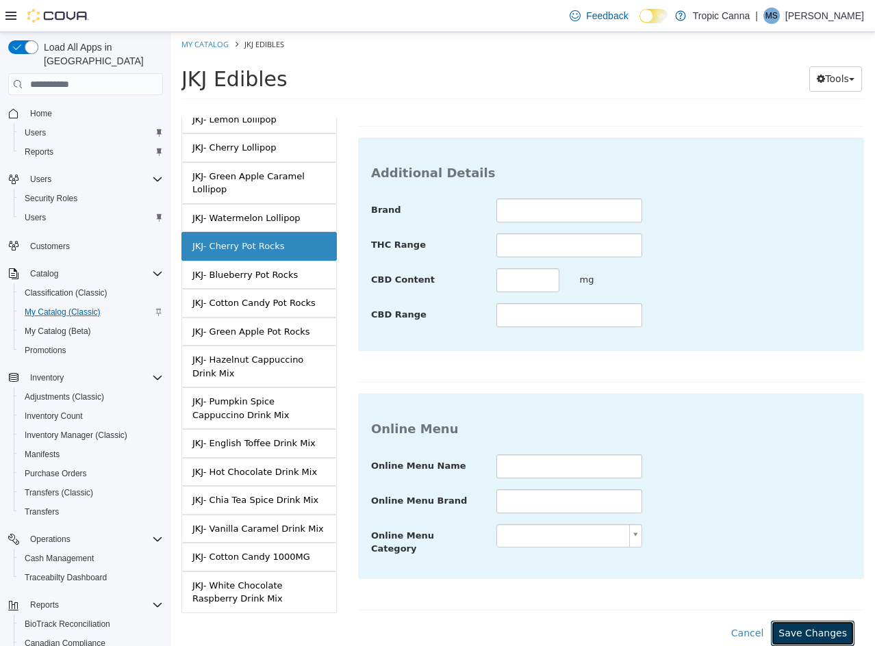
click at [797, 621] on button "Save Changes" at bounding box center [813, 633] width 84 height 25
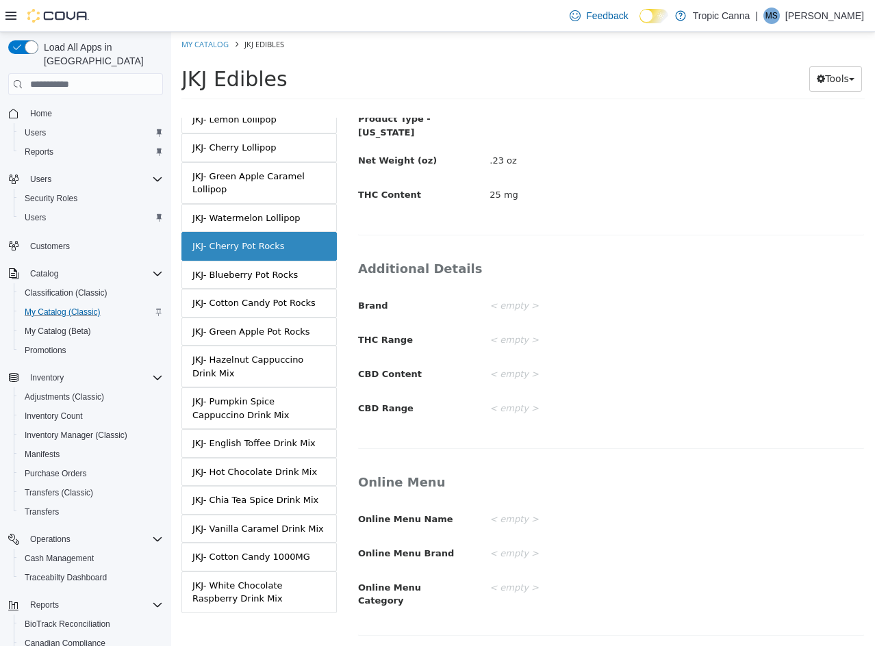
scroll to position [335, 0]
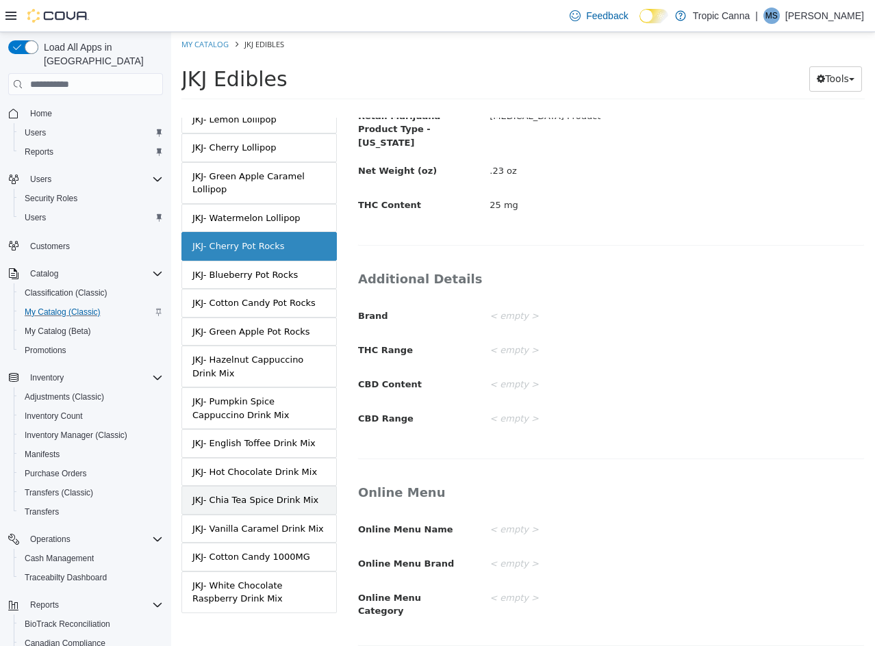
click at [271, 493] on div "JKJ- Chia Tea Spice Drink Mix" at bounding box center [255, 500] width 126 height 14
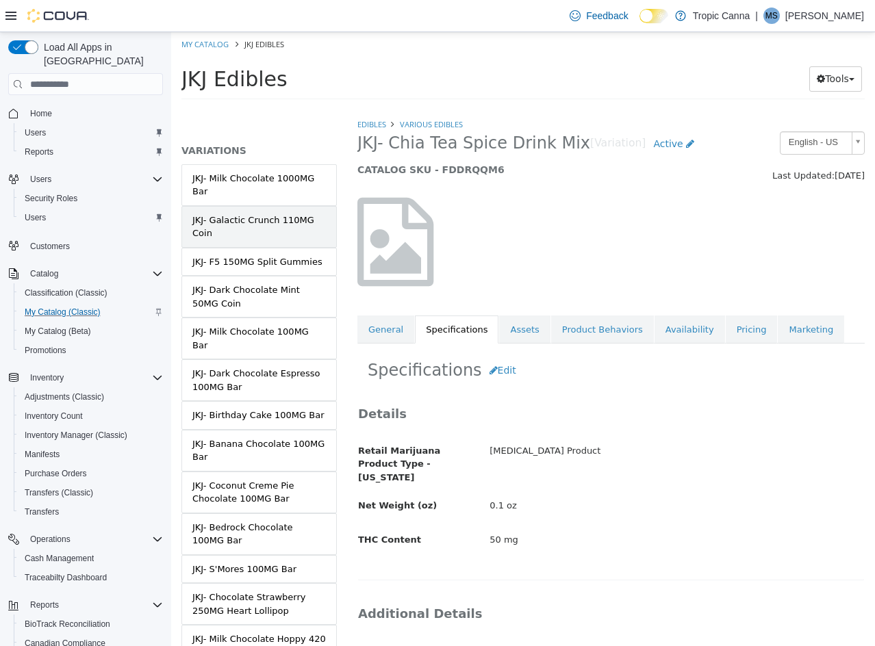
scroll to position [42, 0]
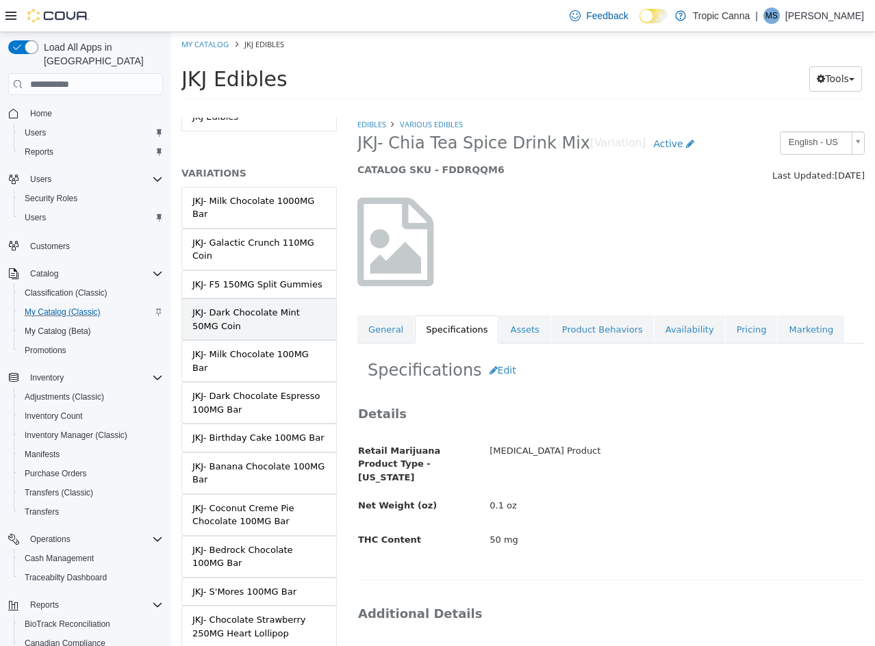
click at [287, 311] on div "JKJ- Dark Chocolate Mint 50MG Coin" at bounding box center [258, 319] width 133 height 27
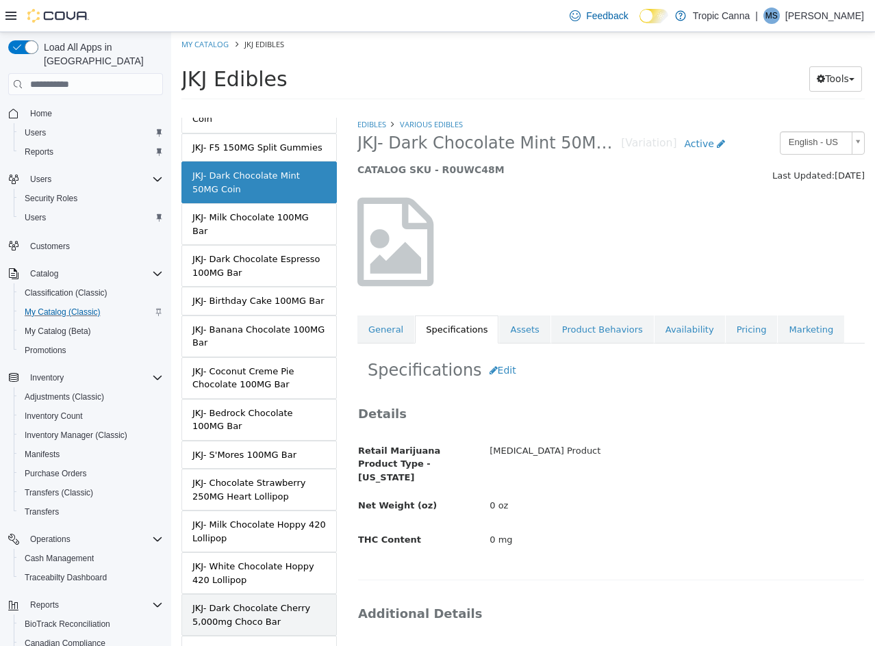
scroll to position [247, 0]
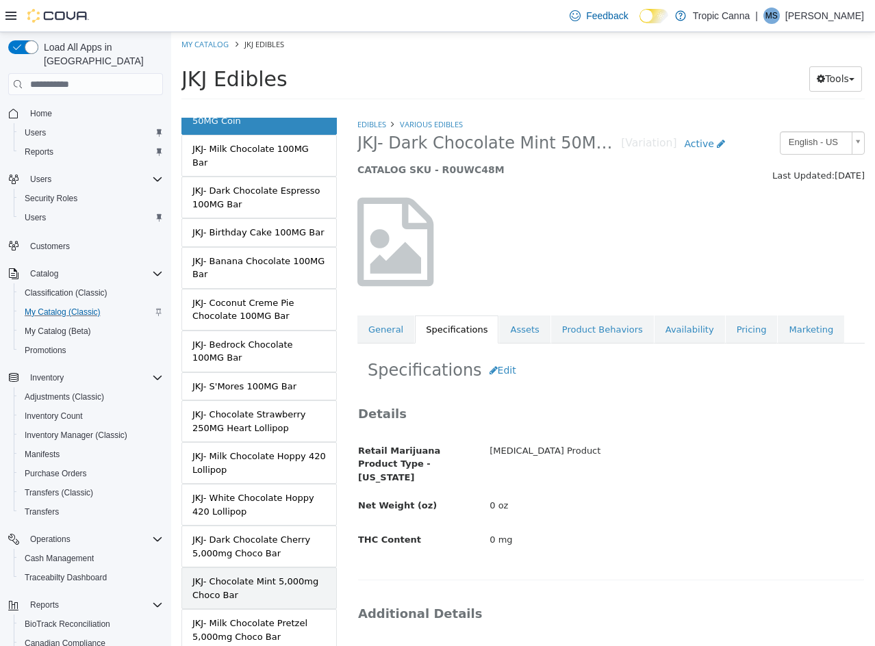
click at [285, 575] on div "JKJ- Chocolate Mint 5,000mg Choco Bar" at bounding box center [258, 588] width 133 height 27
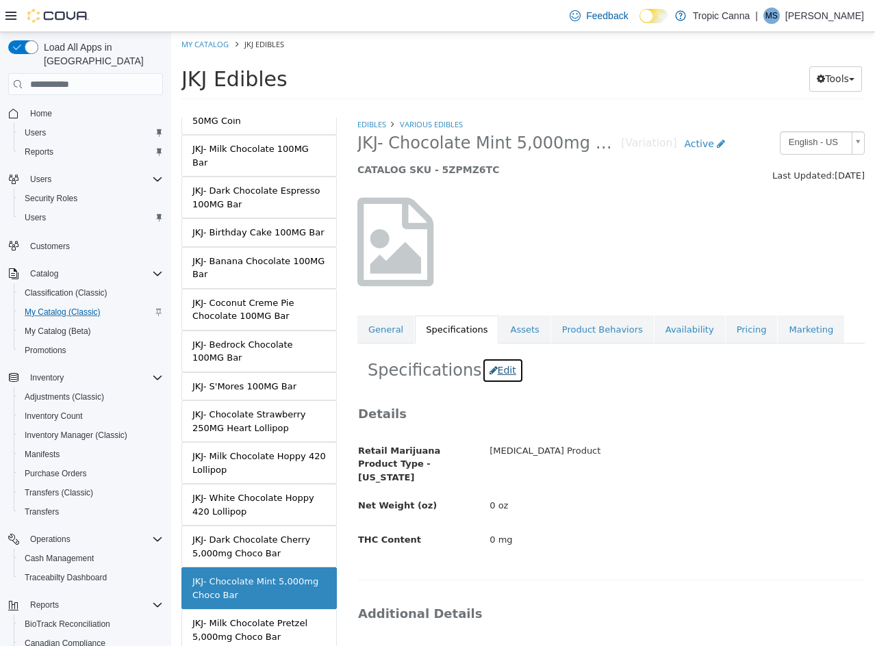
click at [491, 366] on button "Edit" at bounding box center [503, 370] width 42 height 25
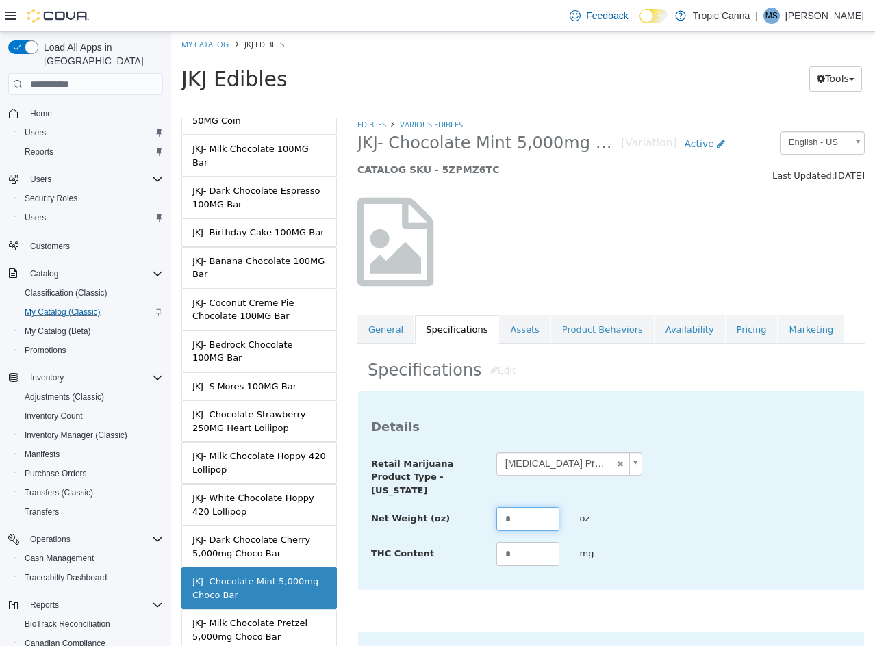
drag, startPoint x: 492, startPoint y: 526, endPoint x: 379, endPoint y: 511, distance: 114.7
click at [390, 513] on div "Net Weight (oz) * oz" at bounding box center [611, 519] width 500 height 25
drag, startPoint x: 527, startPoint y: 556, endPoint x: 390, endPoint y: 550, distance: 137.0
click at [390, 550] on div "THC Content * mg" at bounding box center [611, 554] width 500 height 25
click at [743, 545] on div "THC Content **** mg" at bounding box center [611, 554] width 500 height 25
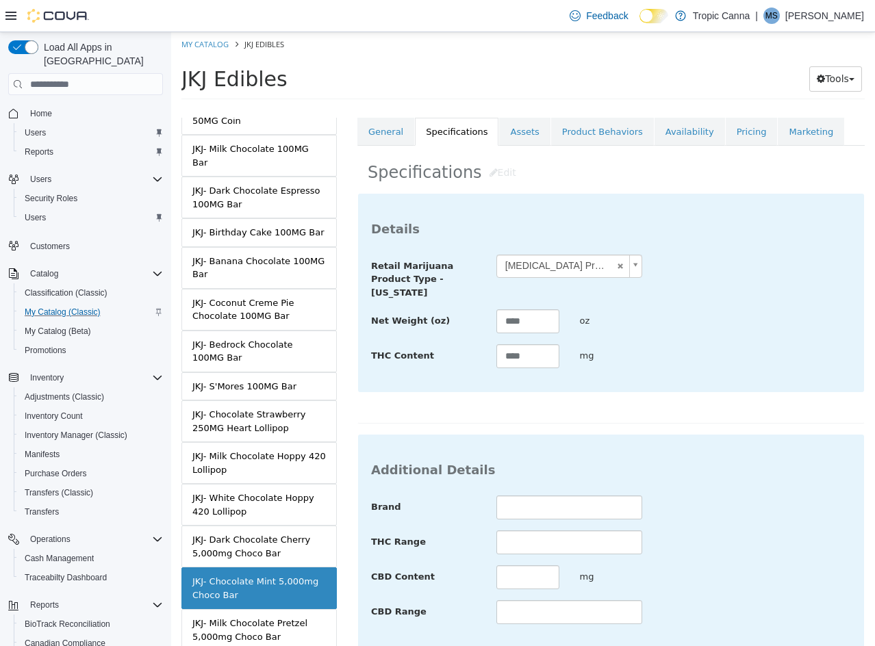
scroll to position [499, 0]
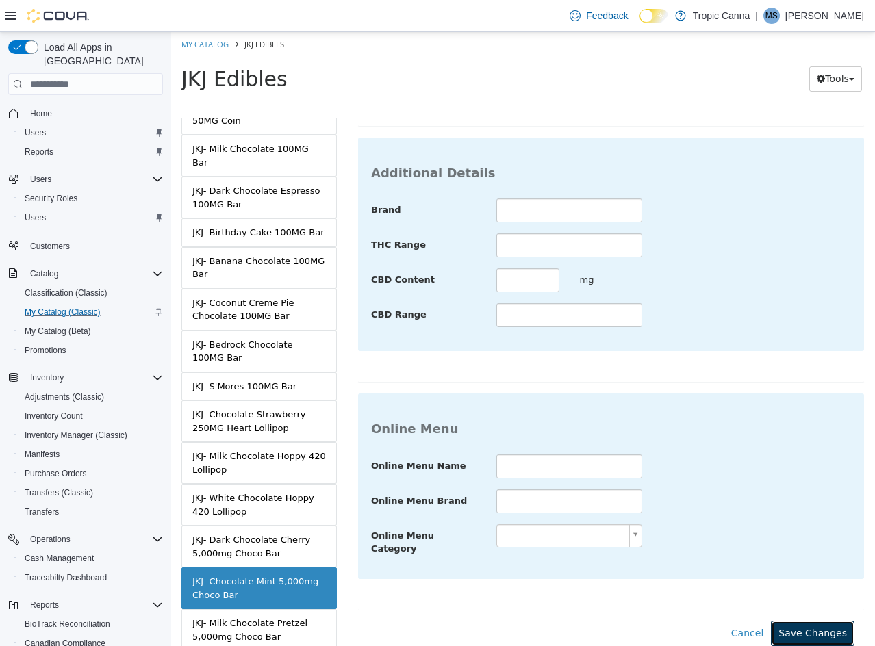
click at [796, 626] on button "Save Changes" at bounding box center [813, 633] width 84 height 25
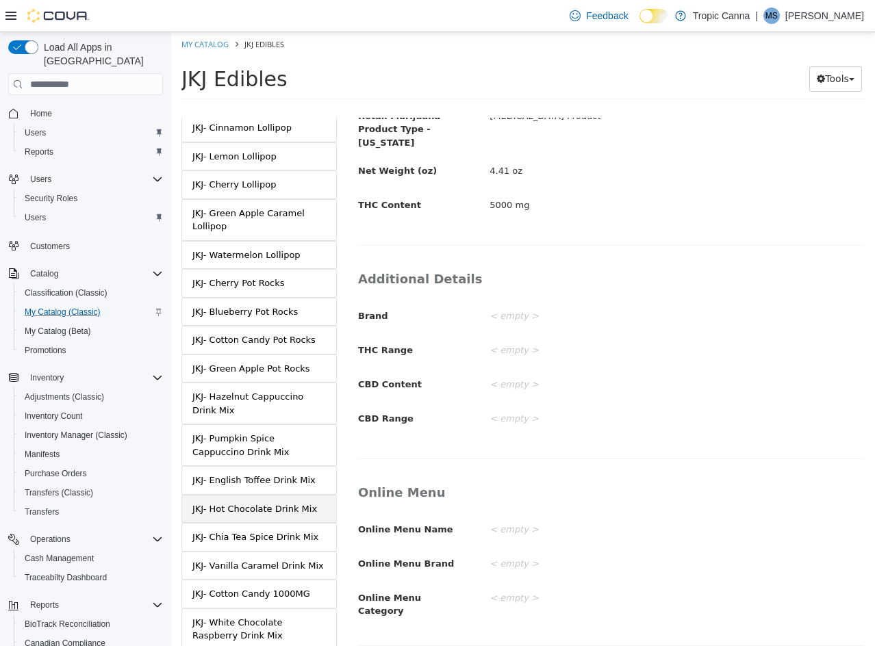
scroll to position [795, 0]
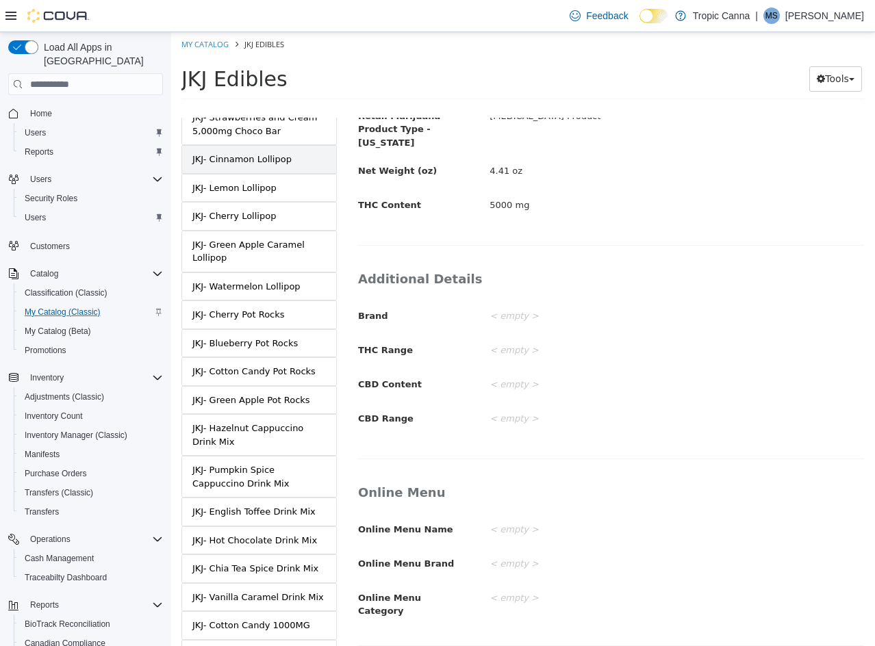
click at [255, 153] on div "JKJ- Cinnamon Lollipop" at bounding box center [241, 160] width 99 height 14
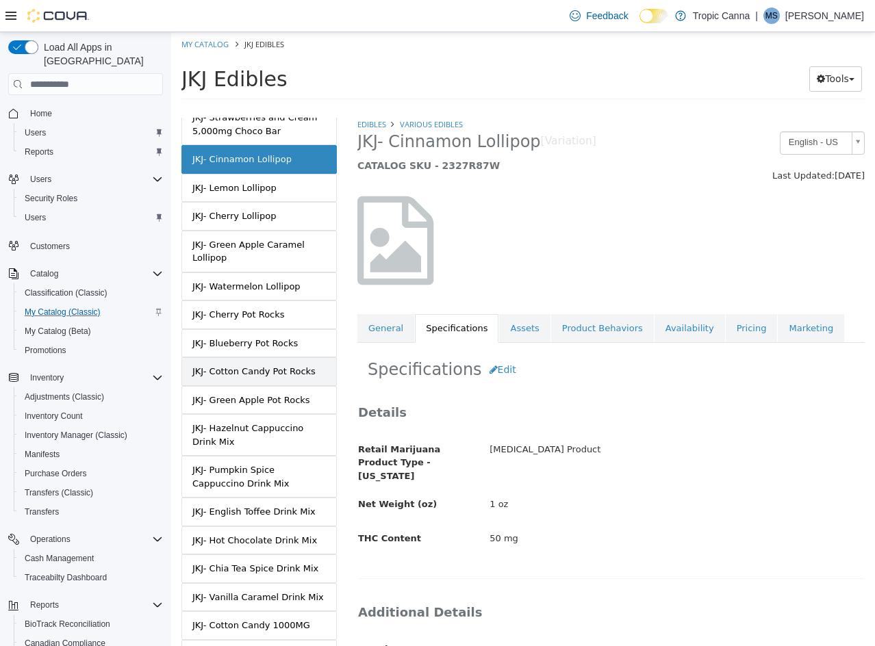
click at [248, 365] on div "JKJ- Cotton Candy Pot Rocks" at bounding box center [253, 372] width 123 height 14
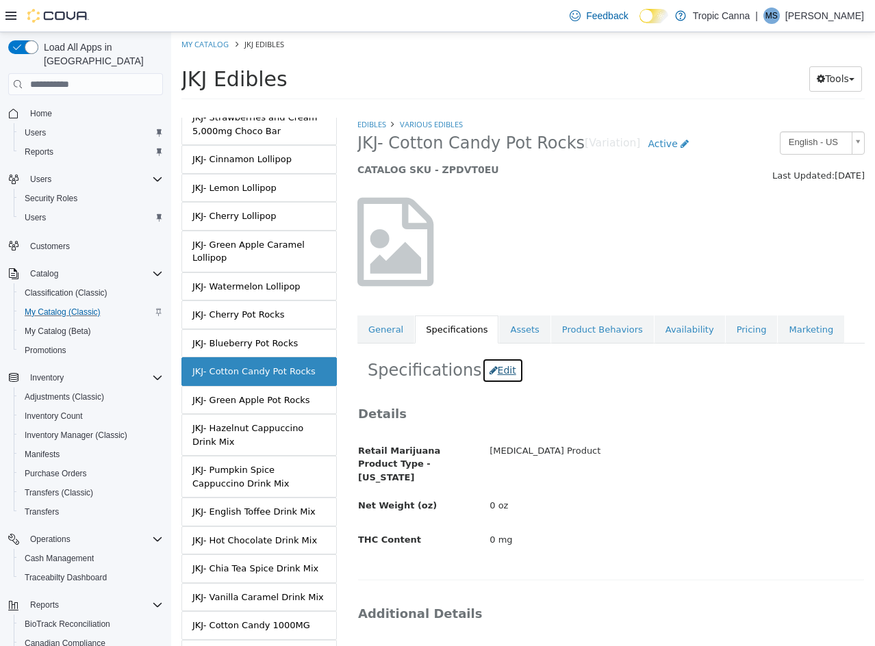
click at [492, 370] on button "Edit" at bounding box center [503, 370] width 42 height 25
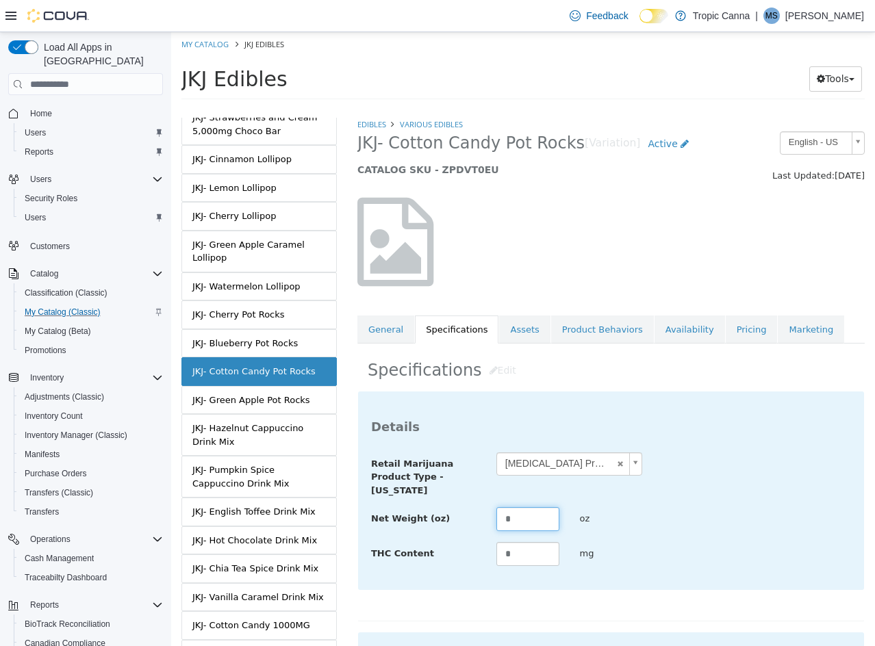
drag, startPoint x: 455, startPoint y: 519, endPoint x: 398, endPoint y: 517, distance: 56.8
click at [400, 517] on div "Net Weight (oz) * oz" at bounding box center [611, 519] width 500 height 25
click at [539, 524] on input "*" at bounding box center [527, 519] width 63 height 24
drag, startPoint x: 518, startPoint y: 559, endPoint x: 395, endPoint y: 560, distance: 123.2
click at [395, 560] on div "THC Content * mg" at bounding box center [611, 554] width 500 height 25
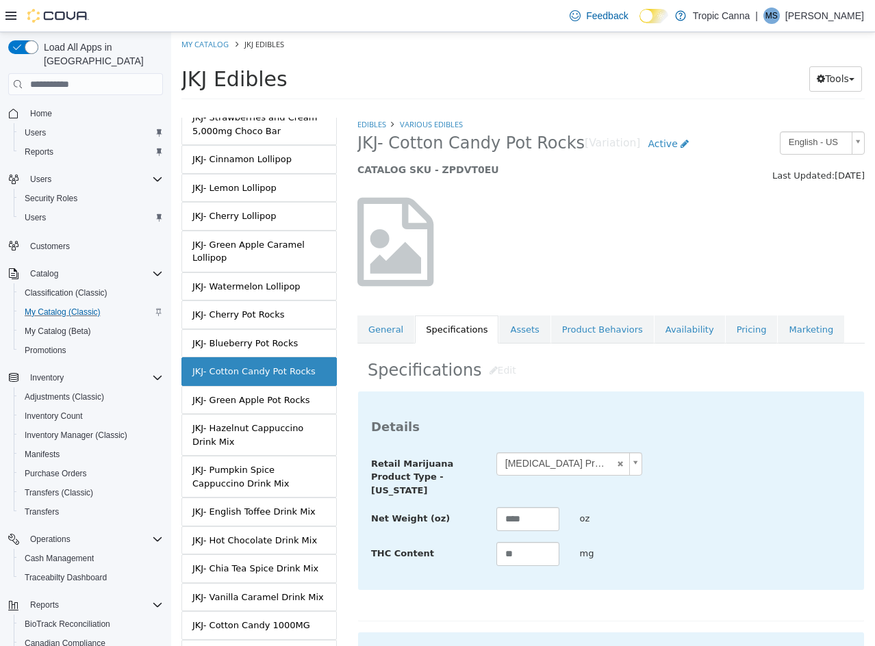
click at [616, 514] on div "oz" at bounding box center [611, 519] width 84 height 24
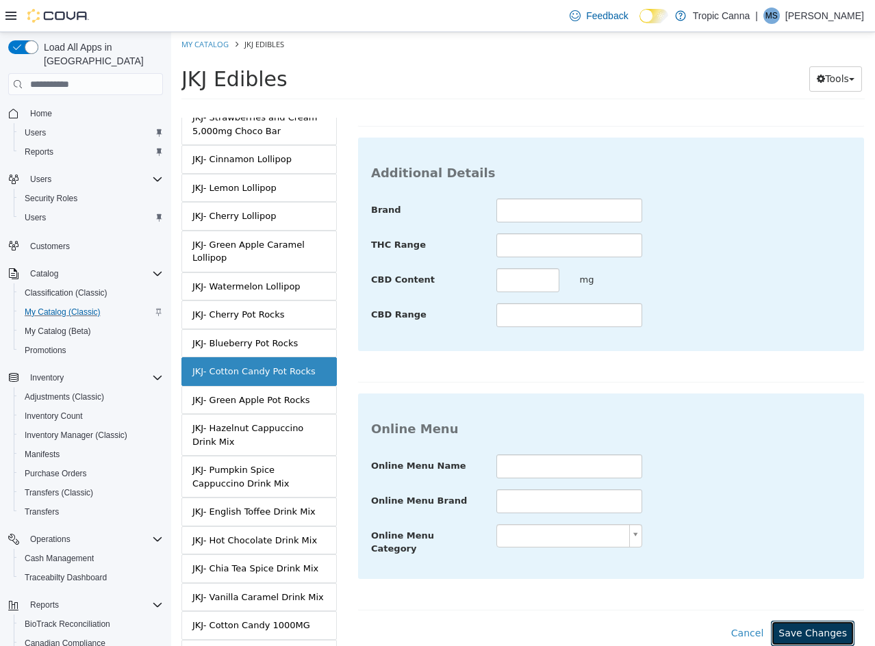
click at [811, 622] on button "Save Changes" at bounding box center [813, 633] width 84 height 25
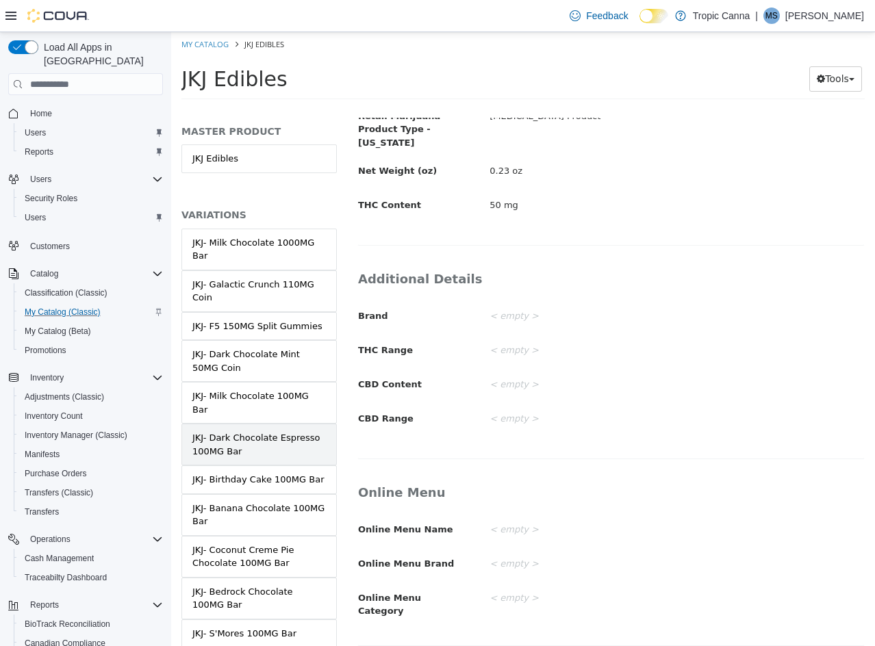
scroll to position [274, 0]
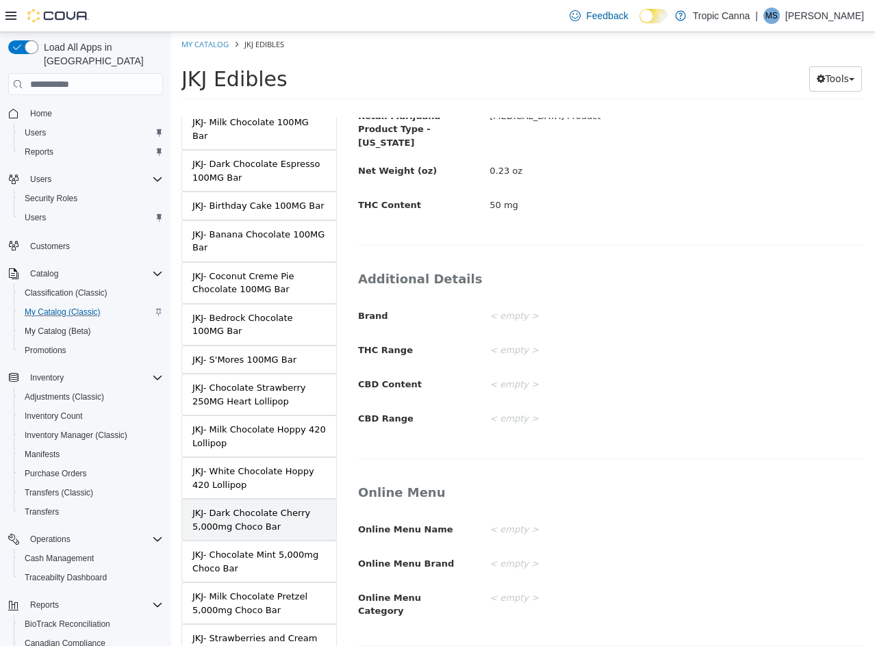
click at [290, 511] on div "JKJ- Dark Chocolate Cherry 5,000mg Choco Bar" at bounding box center [258, 519] width 133 height 27
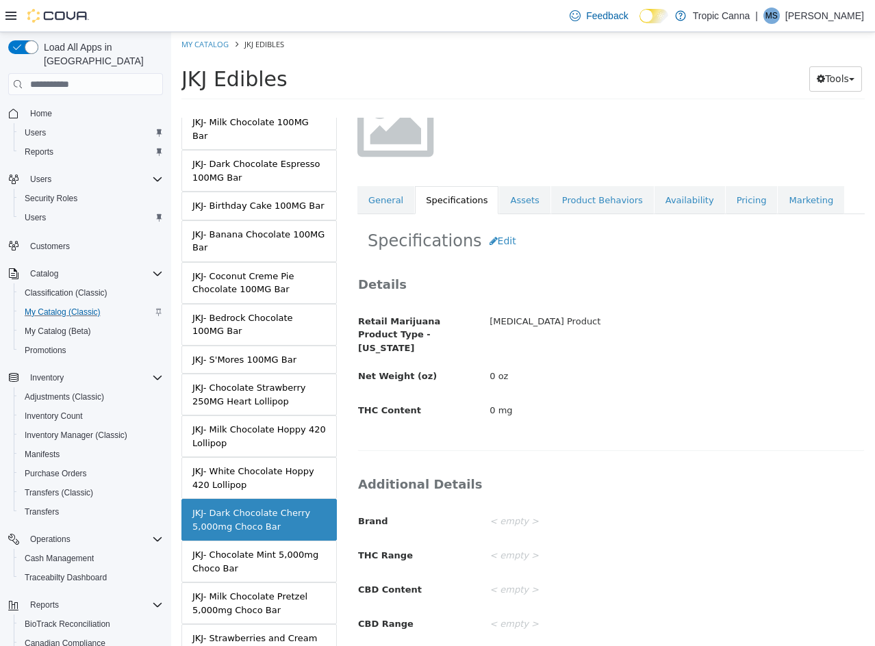
scroll to position [127, 0]
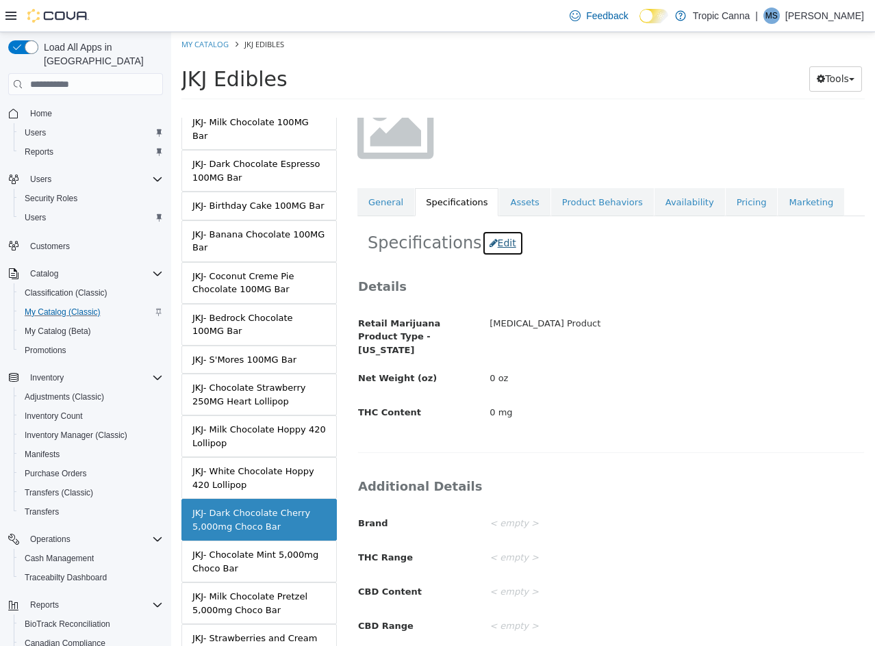
click at [489, 247] on button "Edit" at bounding box center [503, 243] width 42 height 25
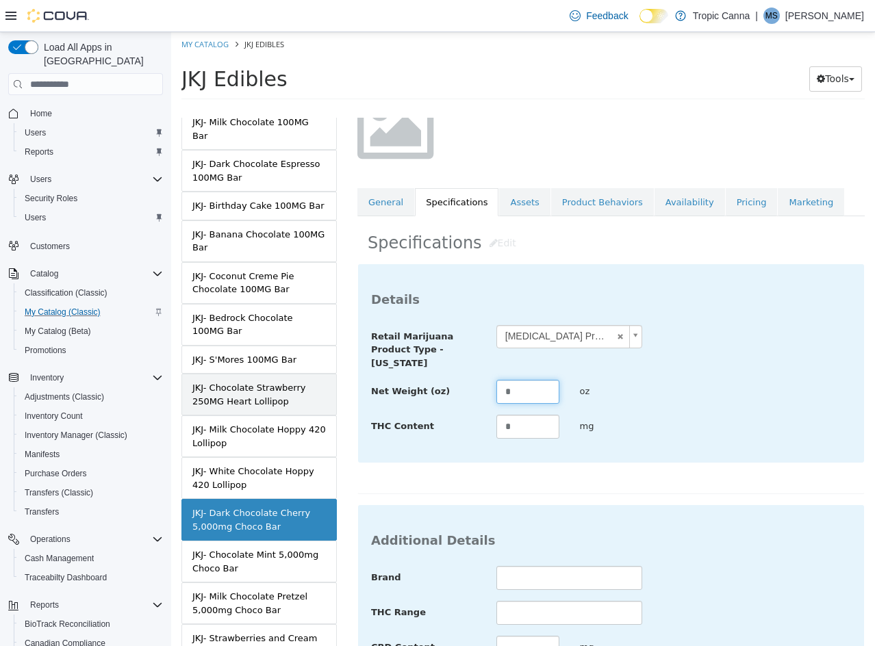
drag, startPoint x: 527, startPoint y: 385, endPoint x: 322, endPoint y: 372, distance: 205.8
click at [323, 108] on div "MASTER PRODUCT JKJ Edibles VARIATIONS JKJ- Milk Chocolate 1000MG Bar JKJ- Galac…" at bounding box center [523, 108] width 704 height 0
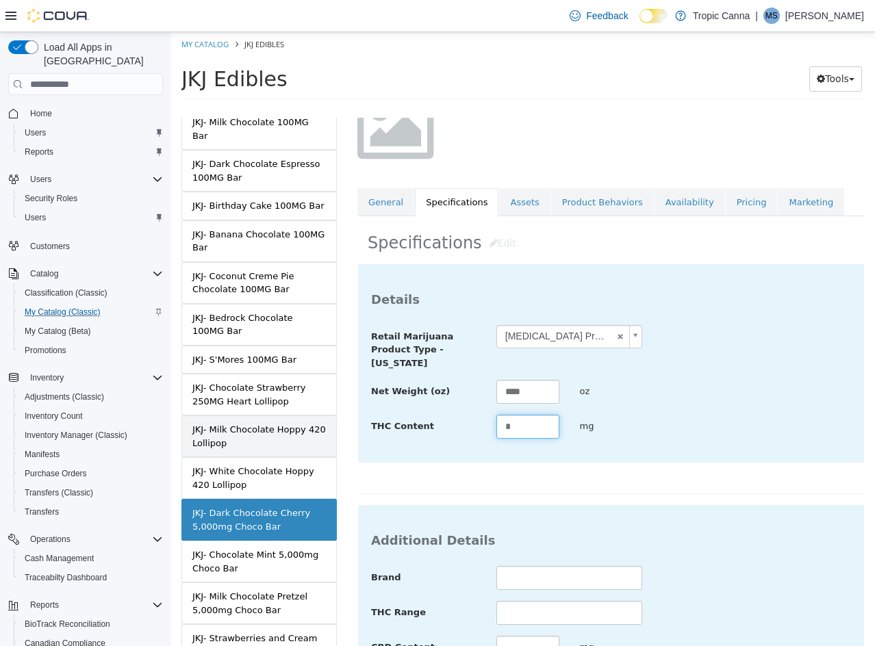
drag, startPoint x: 357, startPoint y: 424, endPoint x: 313, endPoint y: 418, distance: 44.1
click at [320, 108] on div "MASTER PRODUCT JKJ Edibles VARIATIONS JKJ- Milk Chocolate 1000MG Bar JKJ- Galac…" at bounding box center [523, 108] width 704 height 0
drag, startPoint x: 656, startPoint y: 464, endPoint x: 650, endPoint y: 469, distance: 7.8
click at [656, 464] on div "**********" at bounding box center [610, 379] width 507 height 231
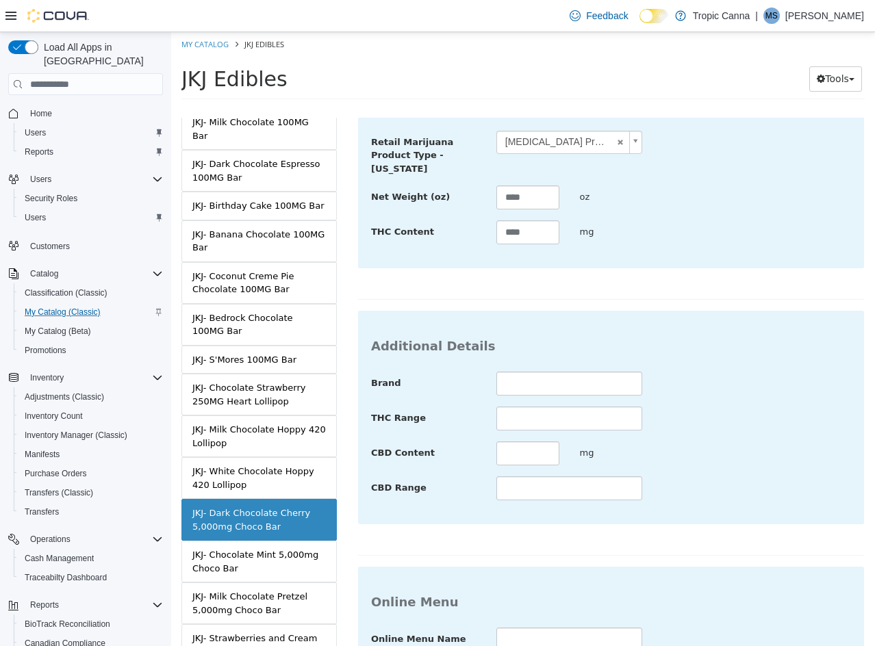
scroll to position [499, 0]
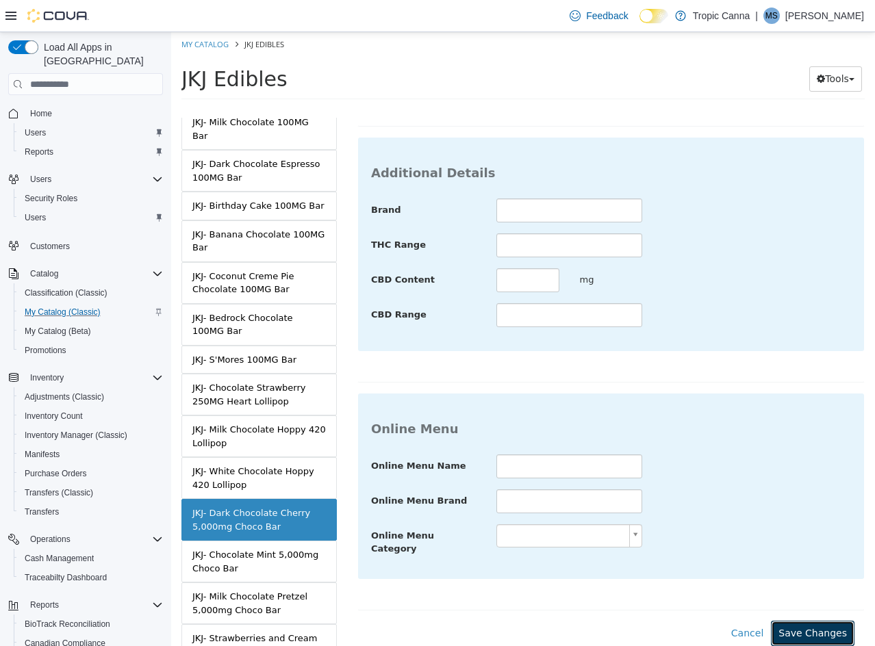
click at [796, 624] on button "Save Changes" at bounding box center [813, 633] width 84 height 25
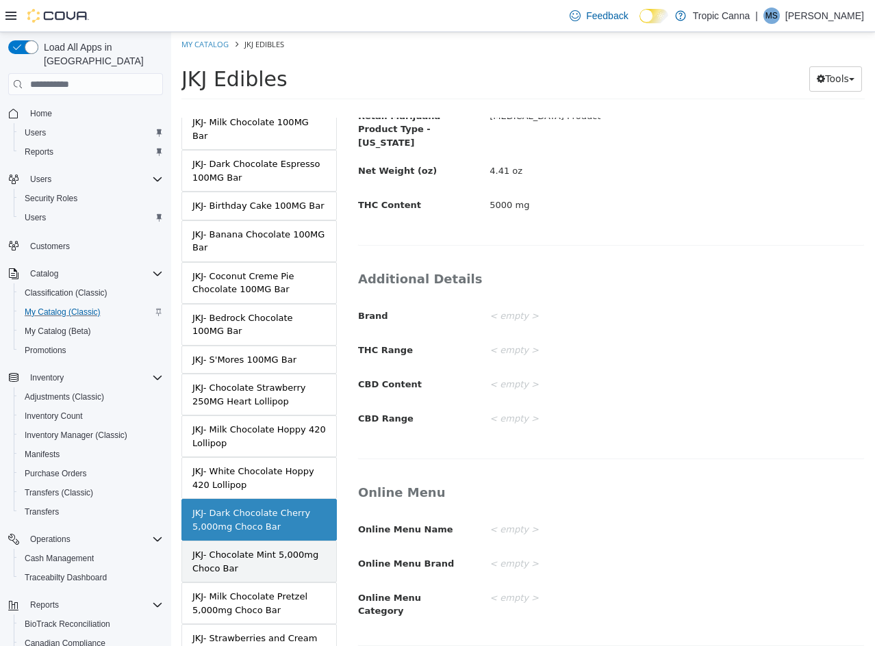
scroll to position [863, 0]
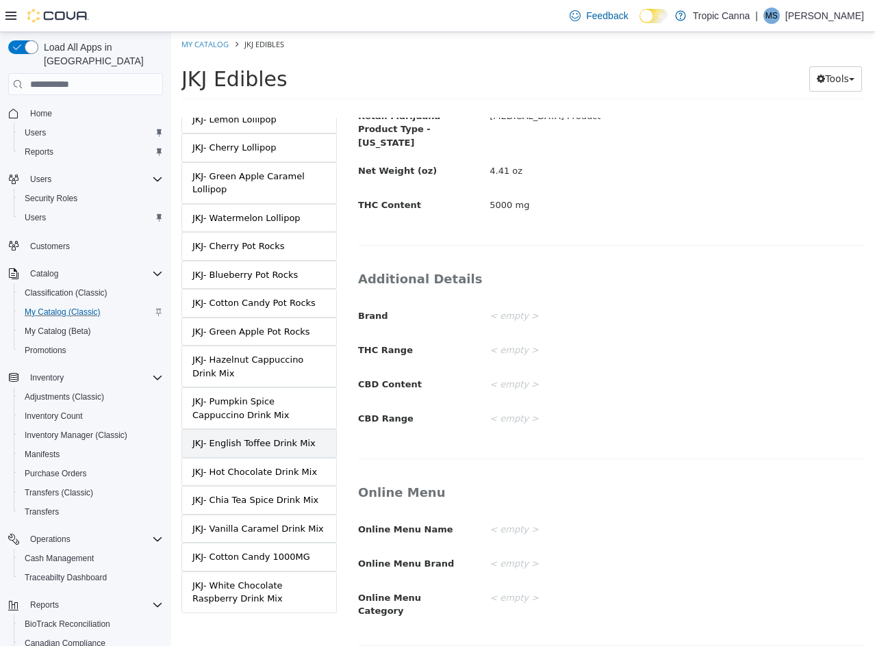
click at [269, 437] on div "JKJ- English Toffee Drink Mix" at bounding box center [253, 444] width 123 height 14
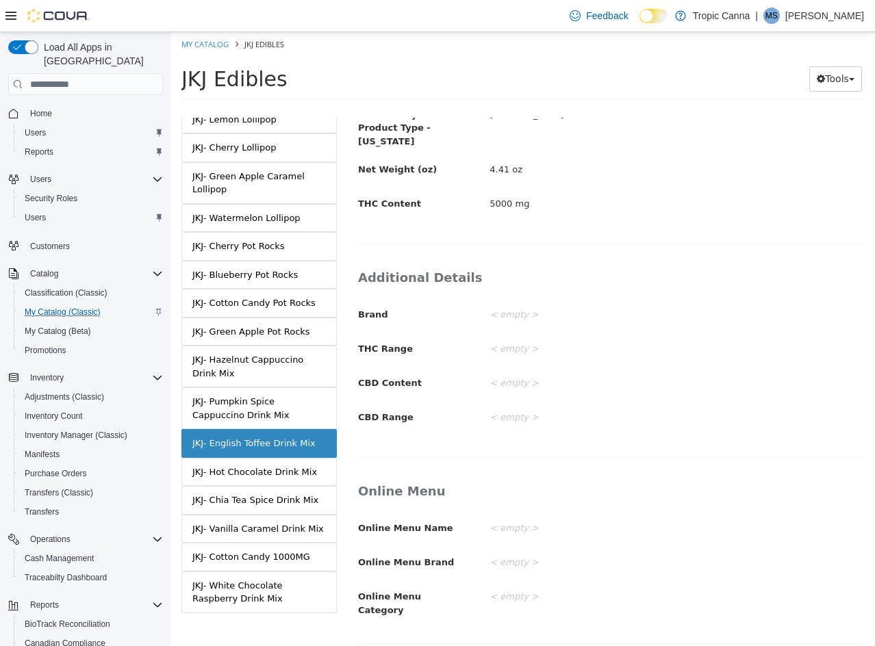
scroll to position [333, 0]
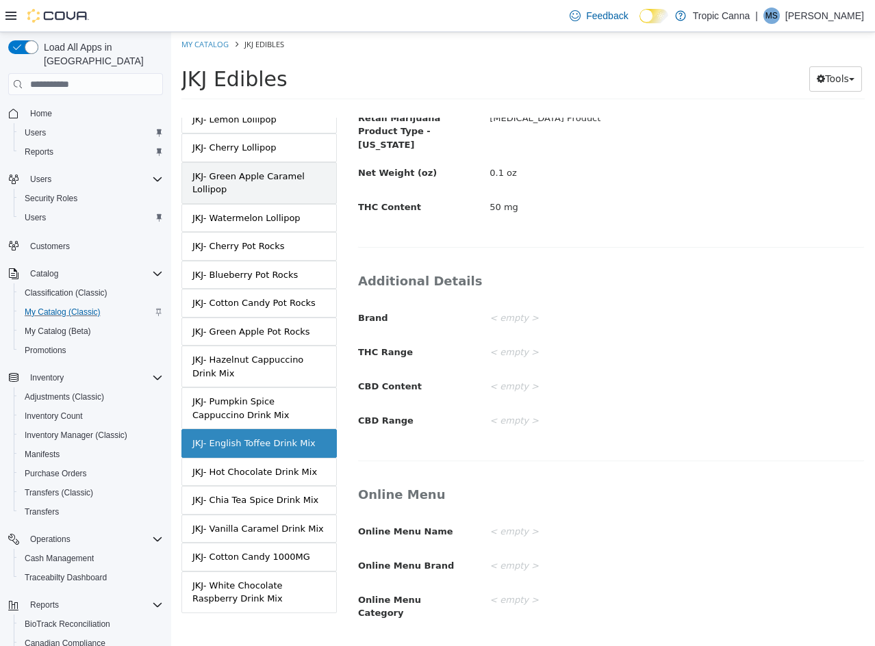
click at [272, 170] on div "JKJ- Green Apple Caramel Lollipop" at bounding box center [258, 183] width 133 height 27
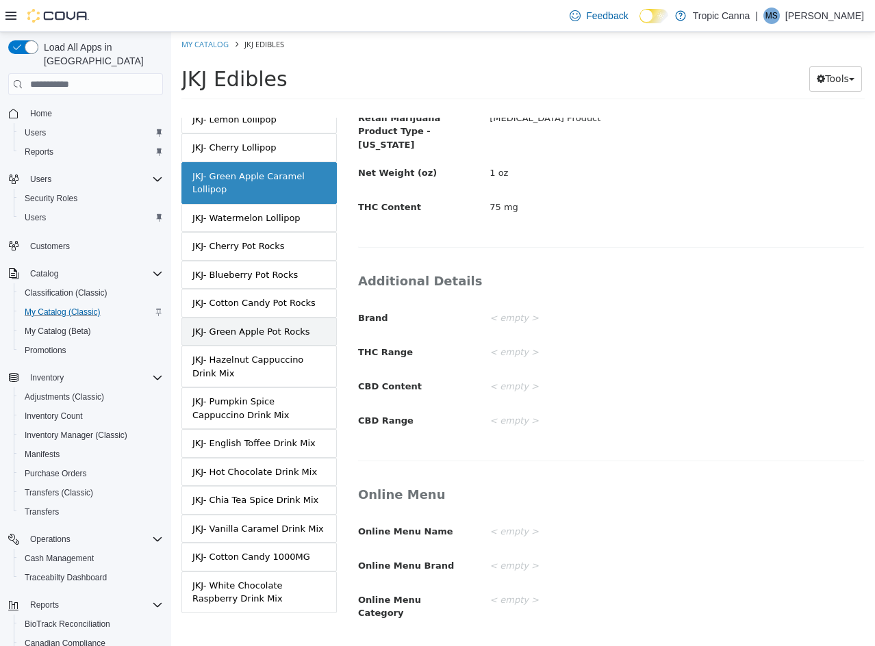
click at [268, 325] on div "JKJ- Green Apple Pot Rocks" at bounding box center [251, 332] width 118 height 14
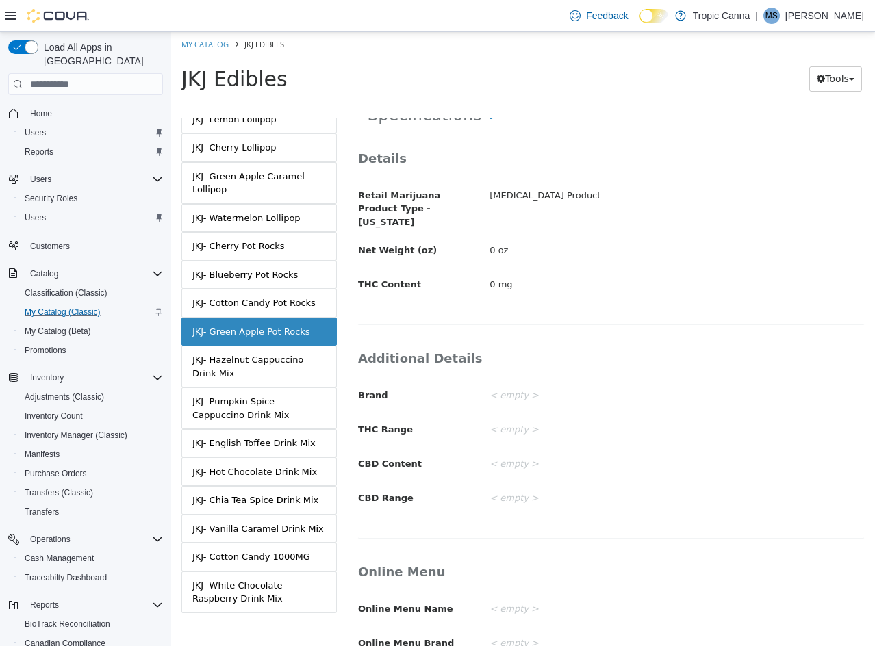
scroll to position [196, 0]
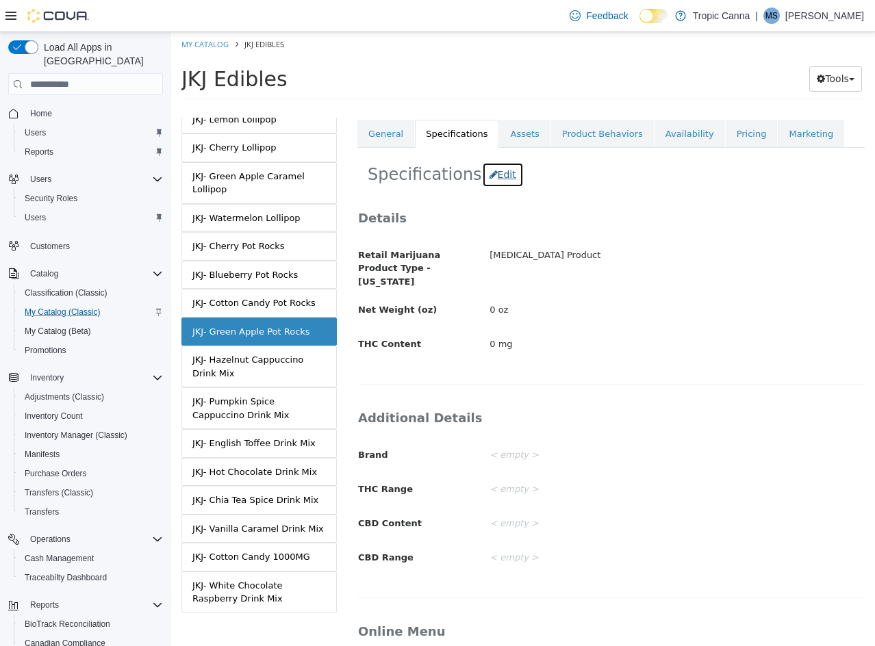
click at [486, 171] on button "Edit" at bounding box center [503, 174] width 42 height 25
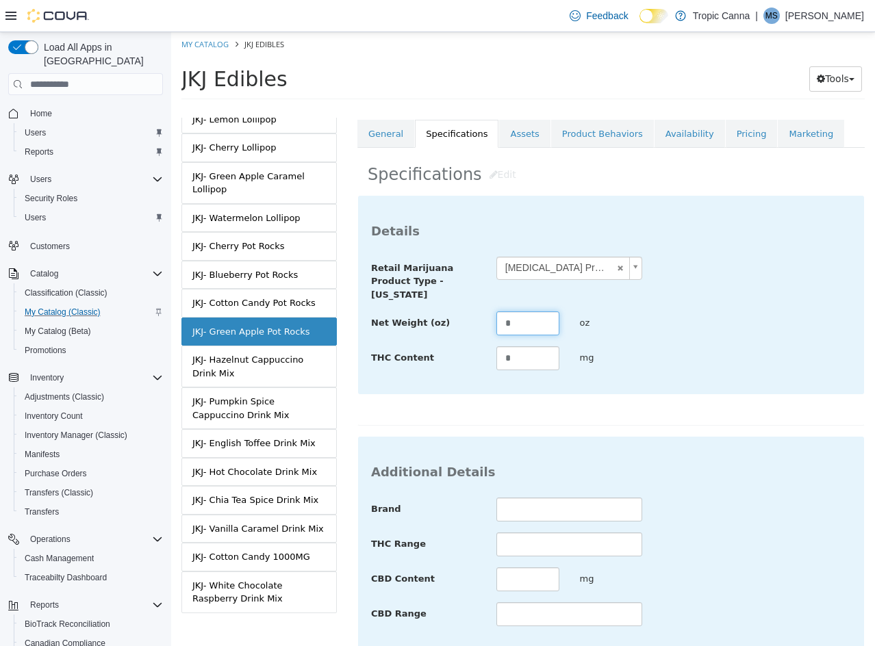
drag, startPoint x: 524, startPoint y: 322, endPoint x: 379, endPoint y: 314, distance: 144.7
click at [386, 318] on div "Net Weight (oz) * oz" at bounding box center [611, 323] width 500 height 25
drag, startPoint x: 452, startPoint y: 364, endPoint x: 338, endPoint y: 346, distance: 115.8
click at [345, 108] on div "MASTER PRODUCT JKJ Edibles VARIATIONS JKJ- Milk Chocolate 1000MG Bar JKJ- Galac…" at bounding box center [523, 108] width 704 height 0
drag, startPoint x: 689, startPoint y: 431, endPoint x: 693, endPoint y: 415, distance: 17.1
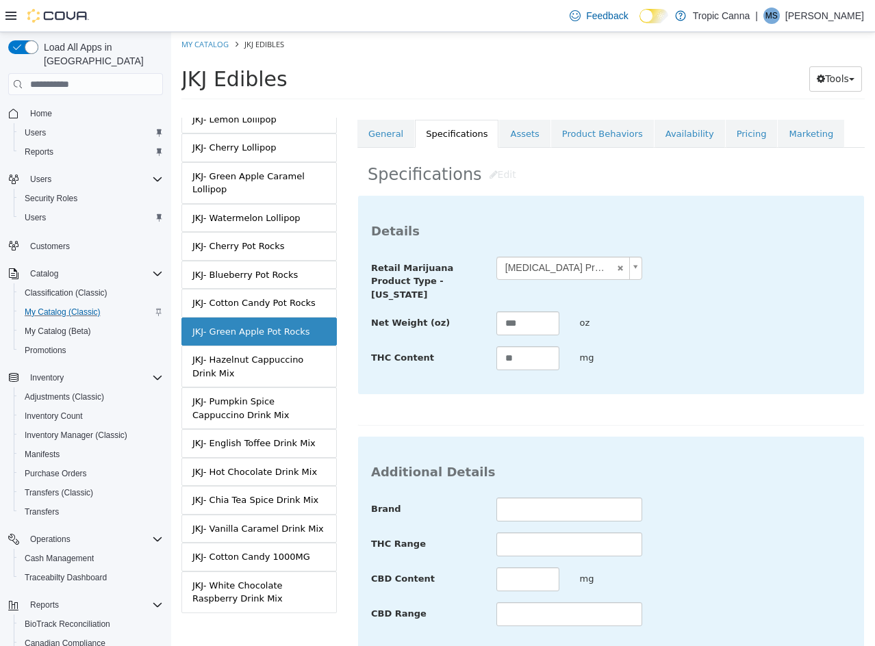
click at [690, 422] on div "**********" at bounding box center [610, 557] width 507 height 725
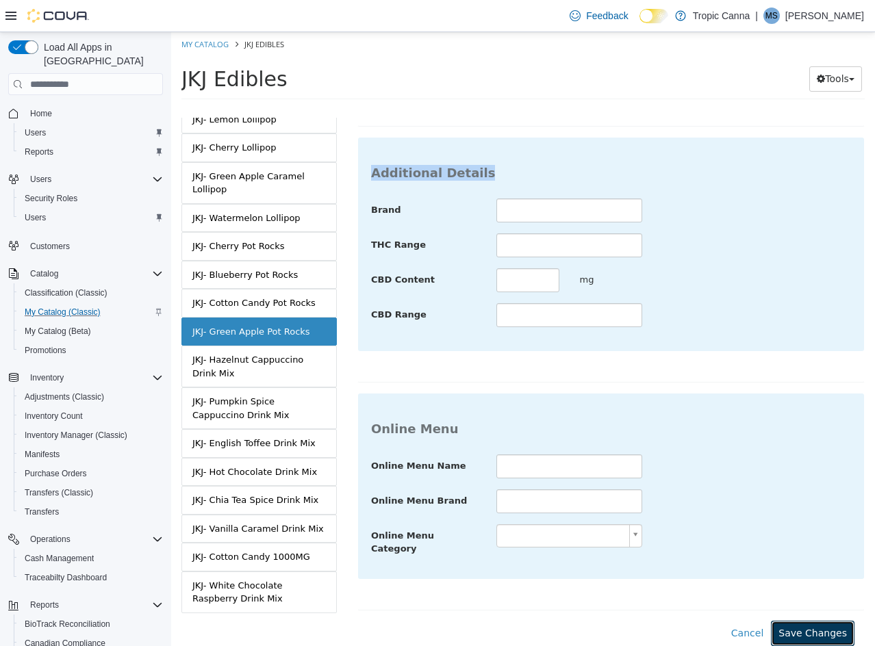
click at [780, 621] on button "Save Changes" at bounding box center [813, 633] width 84 height 25
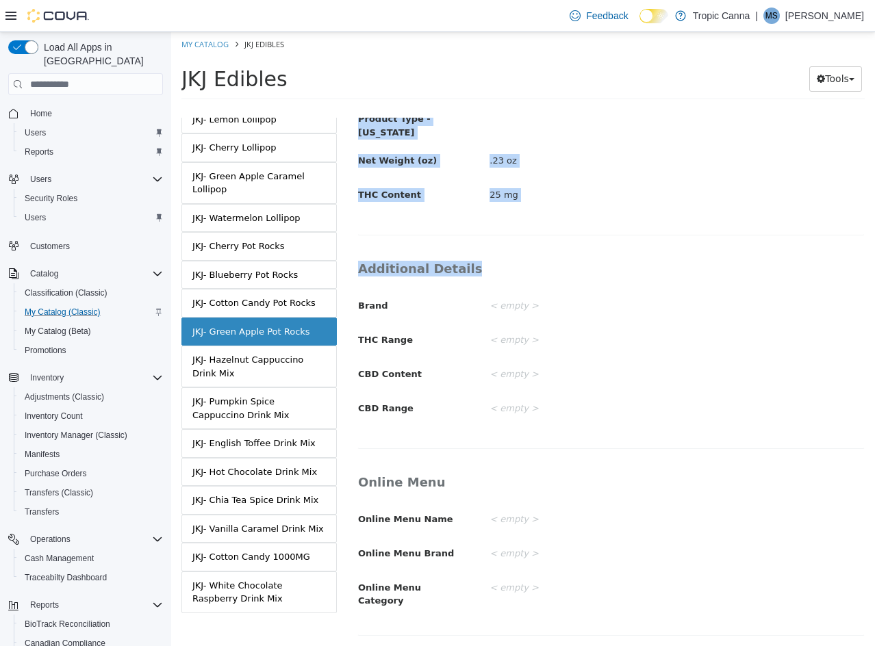
scroll to position [335, 0]
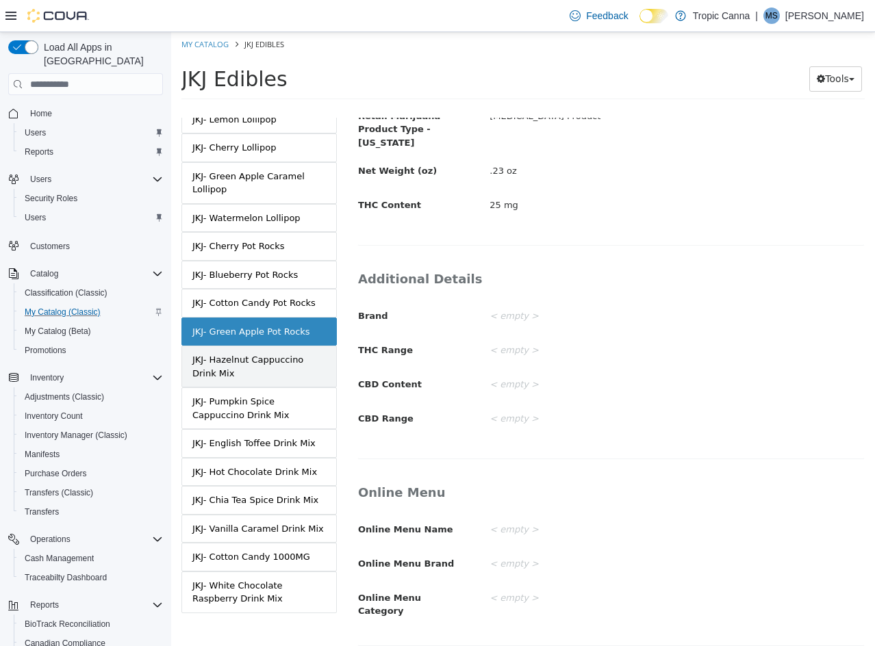
click at [275, 356] on div "JKJ- Hazelnut Cappuccino Drink Mix" at bounding box center [258, 366] width 133 height 27
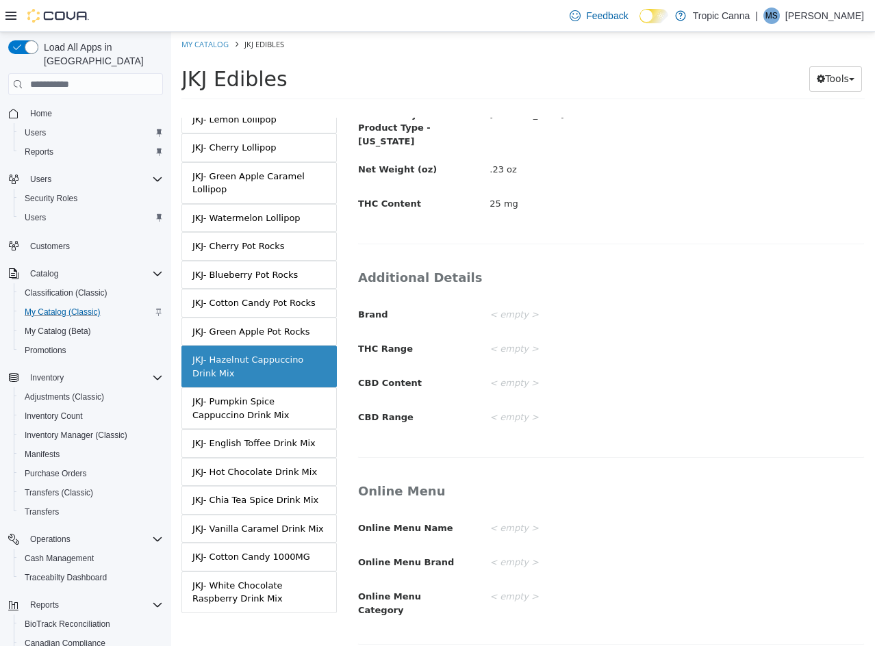
scroll to position [333, 0]
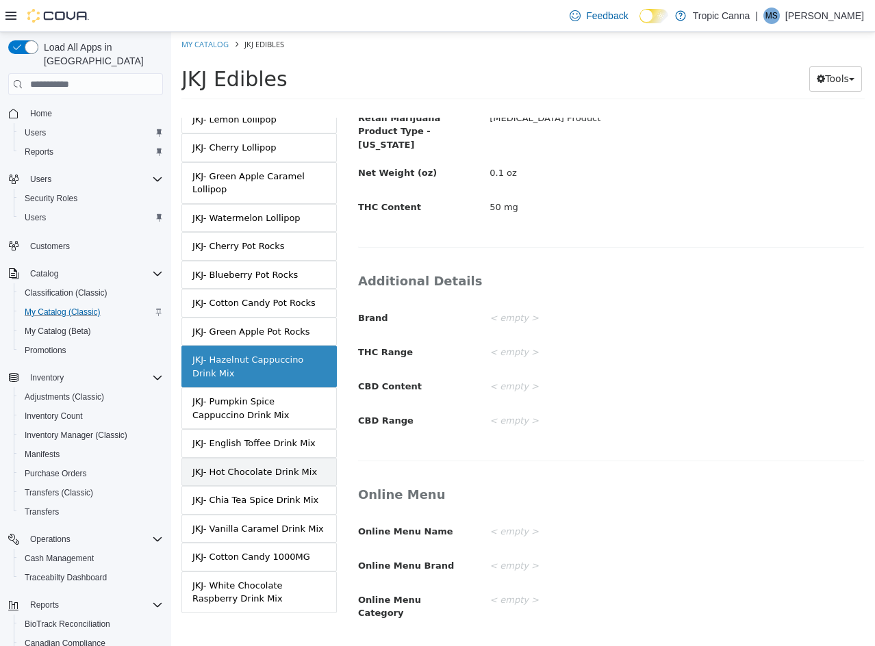
click at [292, 465] on div "JKJ- Hot Chocolate Drink Mix" at bounding box center [254, 472] width 125 height 14
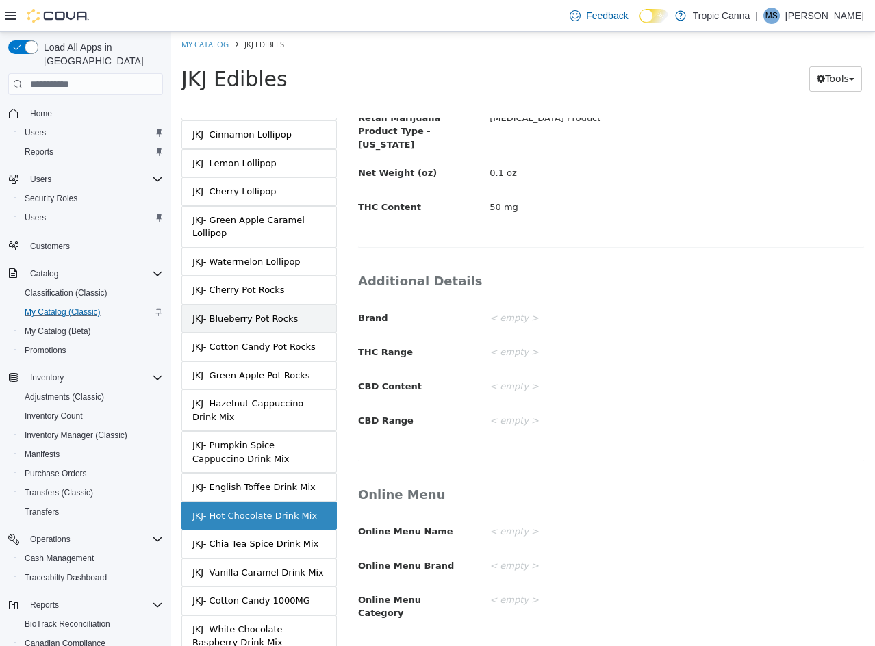
scroll to position [795, 0]
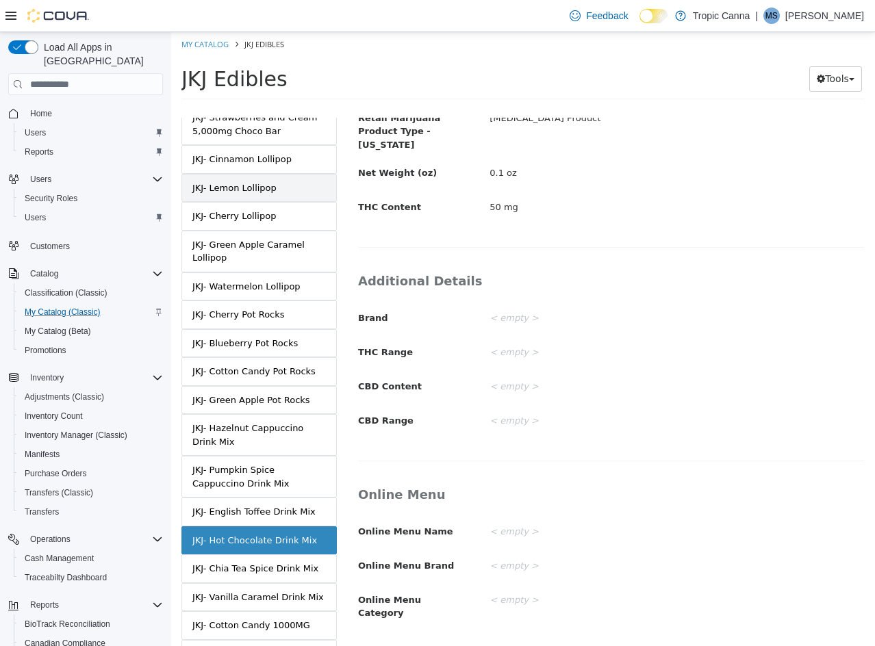
click at [234, 181] on div "JKJ- Lemon Lollipop" at bounding box center [234, 188] width 84 height 14
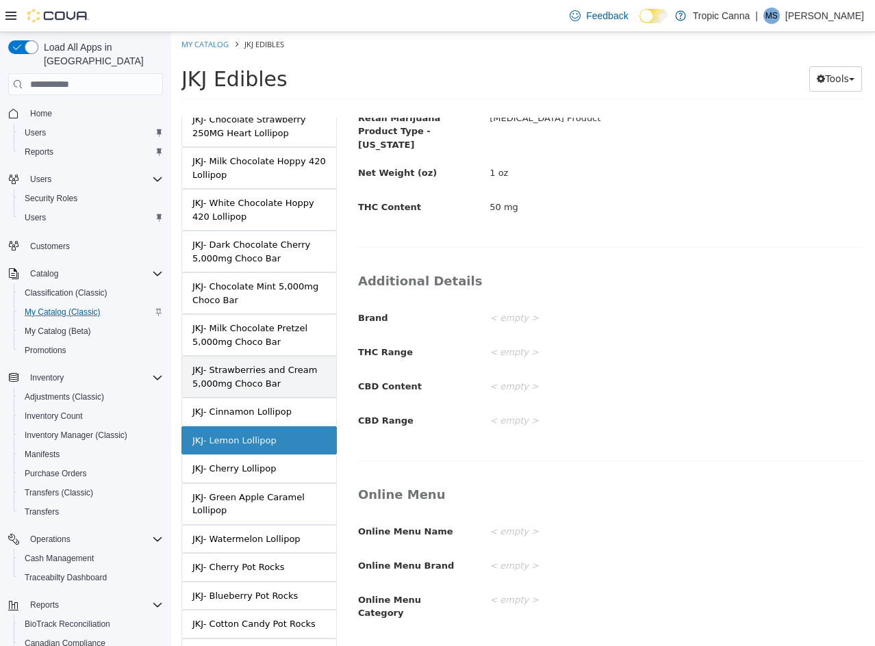
scroll to position [521, 0]
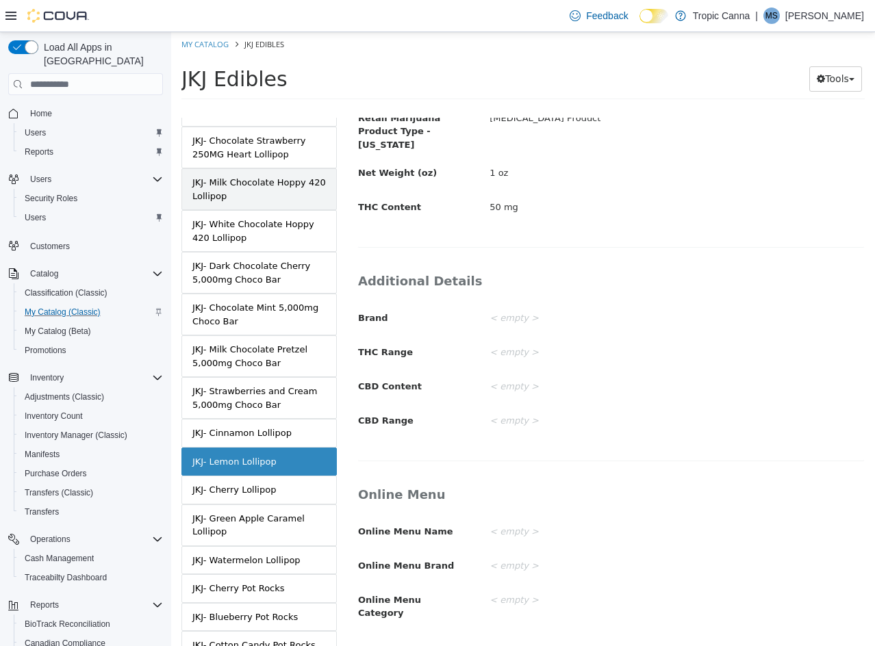
click at [279, 187] on div "JKJ- Milk Chocolate Hoppy 420 Lollipop" at bounding box center [258, 189] width 133 height 27
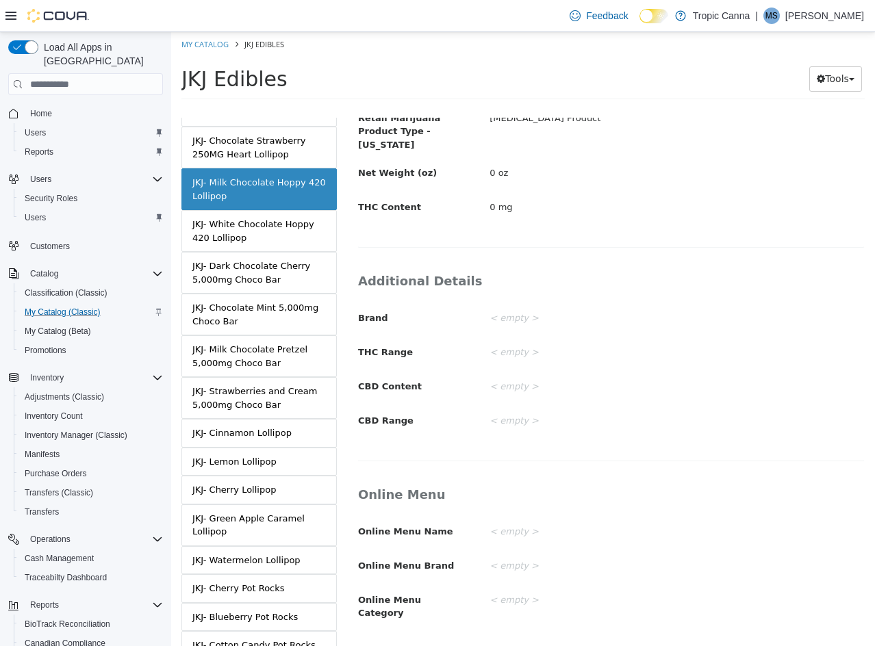
scroll to position [196, 0]
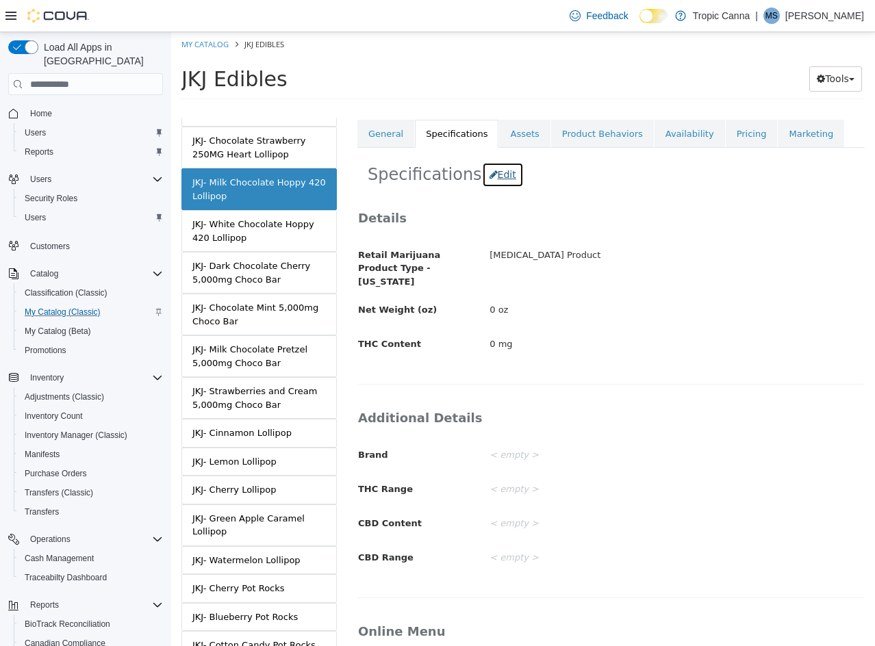
drag, startPoint x: 487, startPoint y: 172, endPoint x: 541, endPoint y: 296, distance: 135.8
click at [487, 172] on button "Edit" at bounding box center [503, 174] width 42 height 25
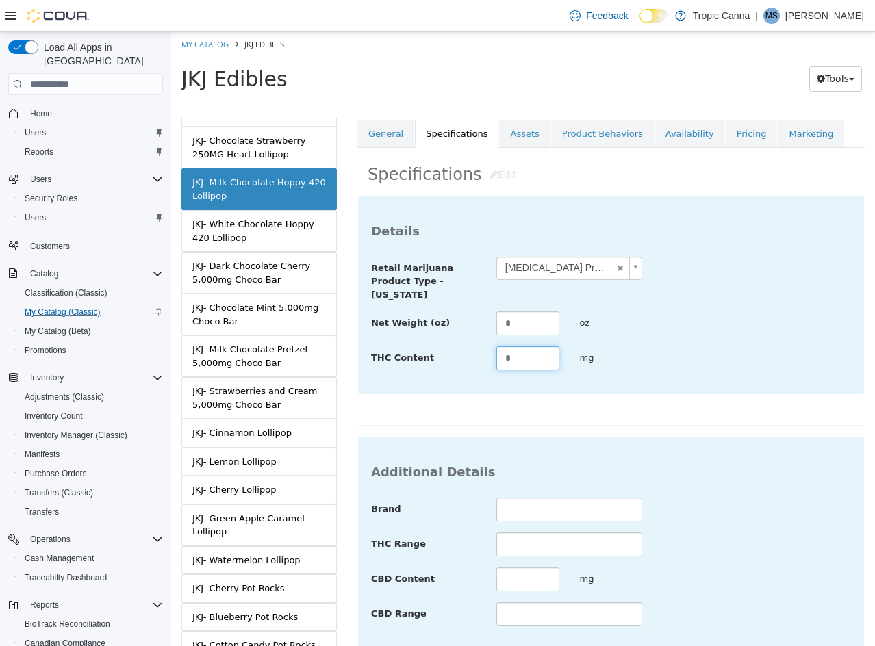
drag, startPoint x: 535, startPoint y: 362, endPoint x: 337, endPoint y: 348, distance: 197.6
click at [337, 108] on div "MASTER PRODUCT JKJ Edibles VARIATIONS JKJ- Milk Chocolate 1000MG Bar JKJ- Galac…" at bounding box center [523, 108] width 704 height 0
drag, startPoint x: 498, startPoint y: 321, endPoint x: 383, endPoint y: 298, distance: 118.0
click at [383, 298] on div "**********" at bounding box center [611, 314] width 480 height 115
drag, startPoint x: 647, startPoint y: 455, endPoint x: 743, endPoint y: 474, distance: 96.9
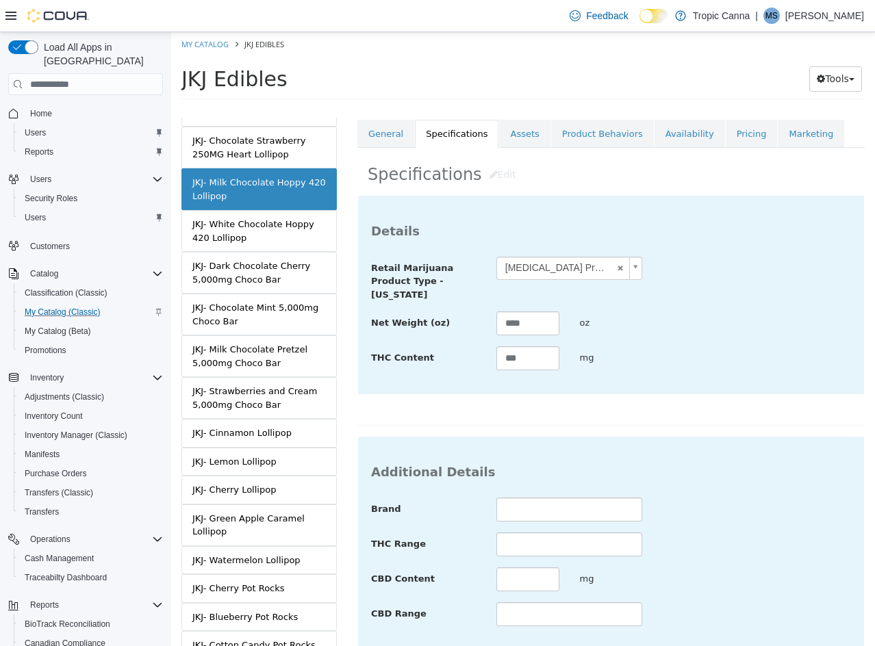
click at [651, 457] on div "Additional Details Brand THC Range CBD Content mg CBD Range" at bounding box center [611, 544] width 506 height 214
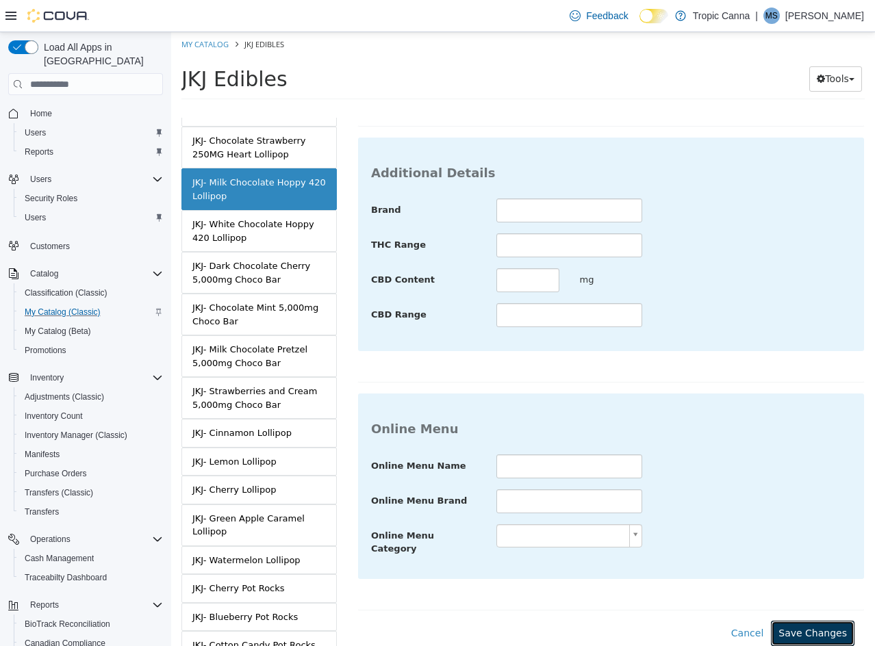
drag, startPoint x: 810, startPoint y: 623, endPoint x: 684, endPoint y: 571, distance: 135.6
click at [808, 622] on button "Save Changes" at bounding box center [813, 633] width 84 height 25
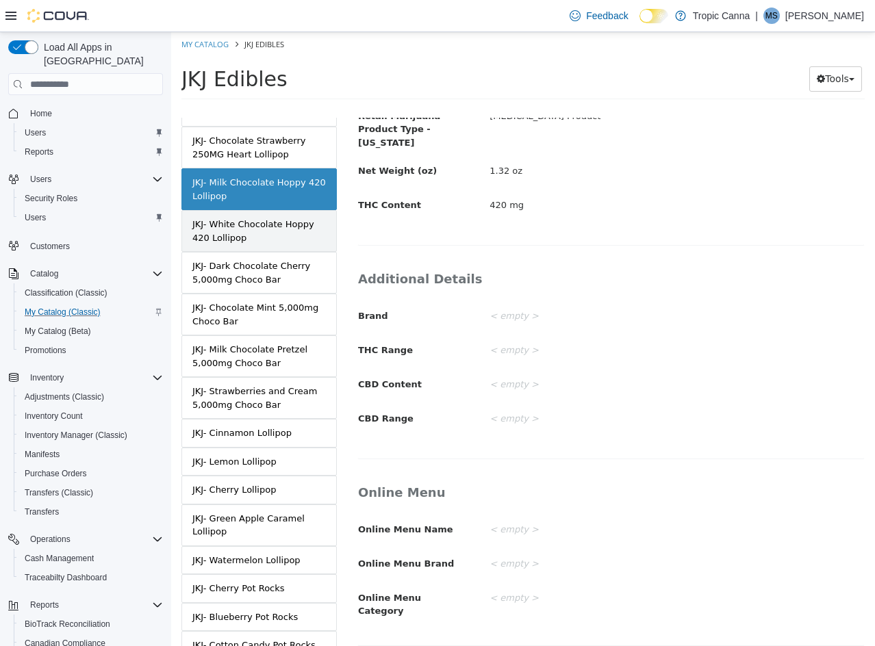
drag, startPoint x: 274, startPoint y: 213, endPoint x: 290, endPoint y: 217, distance: 15.6
click at [274, 218] on div "JKJ- White Chocolate Hoppy 420 Lollipop" at bounding box center [258, 231] width 133 height 27
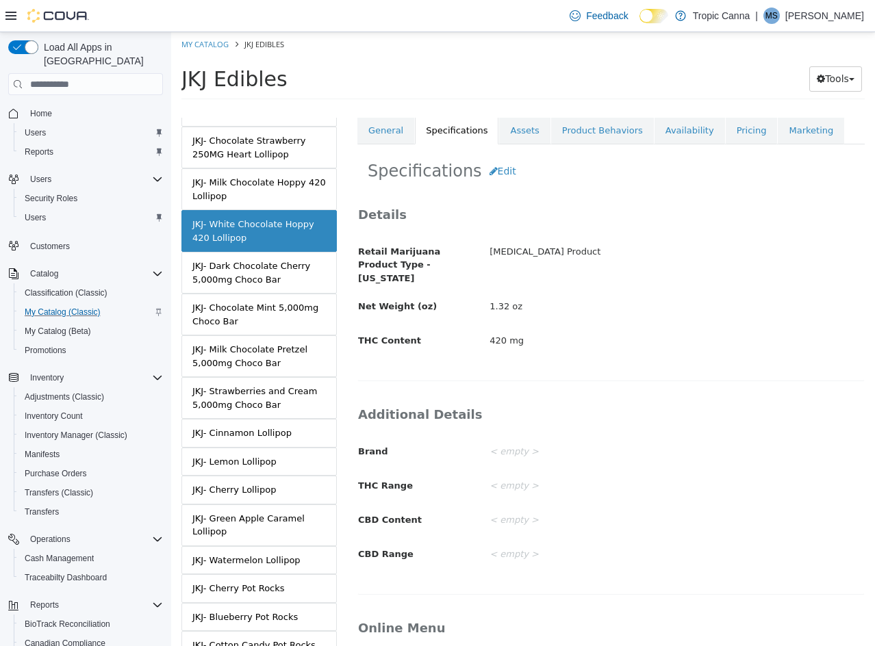
scroll to position [61, 0]
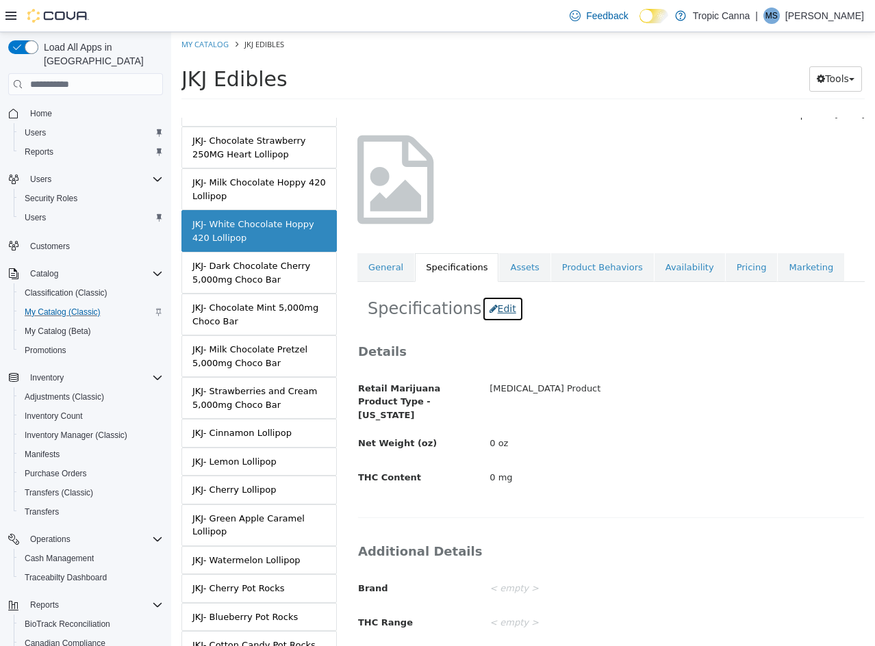
click at [492, 310] on button "Edit" at bounding box center [503, 308] width 42 height 25
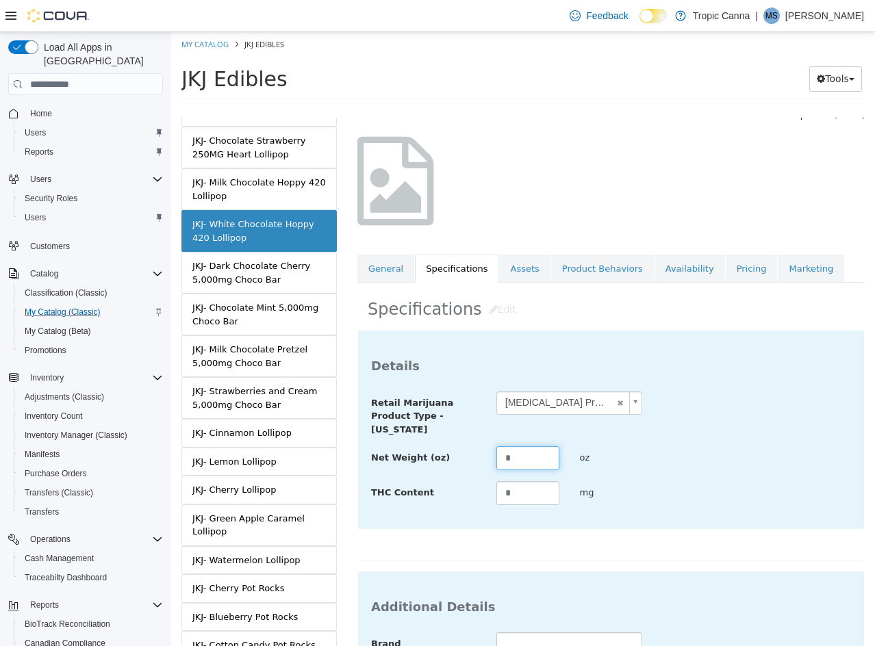
click at [387, 458] on div "Net Weight (oz) * oz" at bounding box center [611, 458] width 500 height 25
drag, startPoint x: 529, startPoint y: 494, endPoint x: 343, endPoint y: 493, distance: 186.2
click at [350, 493] on div "**********" at bounding box center [611, 382] width 528 height 528
drag, startPoint x: 646, startPoint y: 534, endPoint x: 650, endPoint y: 524, distance: 10.2
click at [647, 526] on div "**********" at bounding box center [610, 445] width 507 height 231
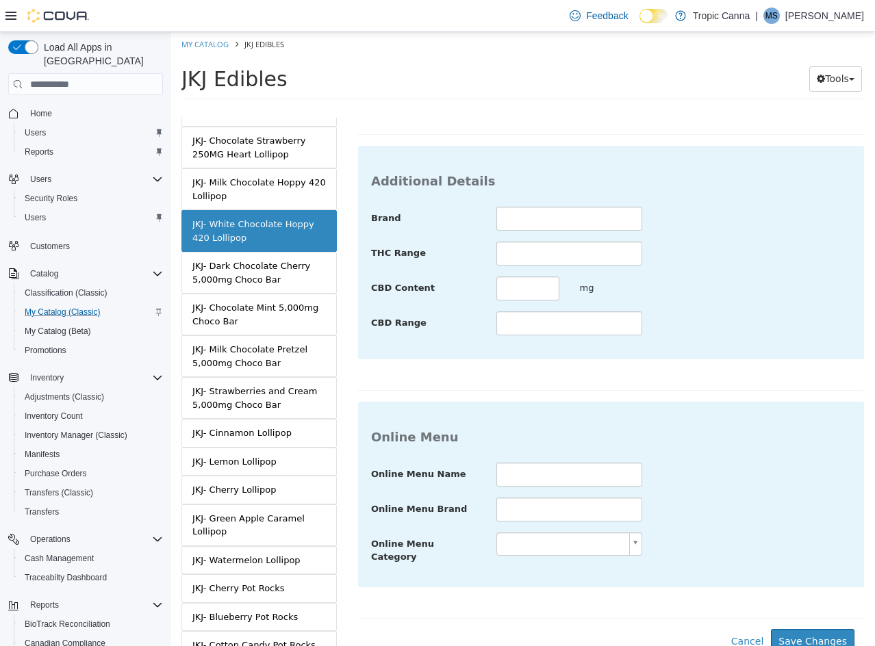
scroll to position [499, 0]
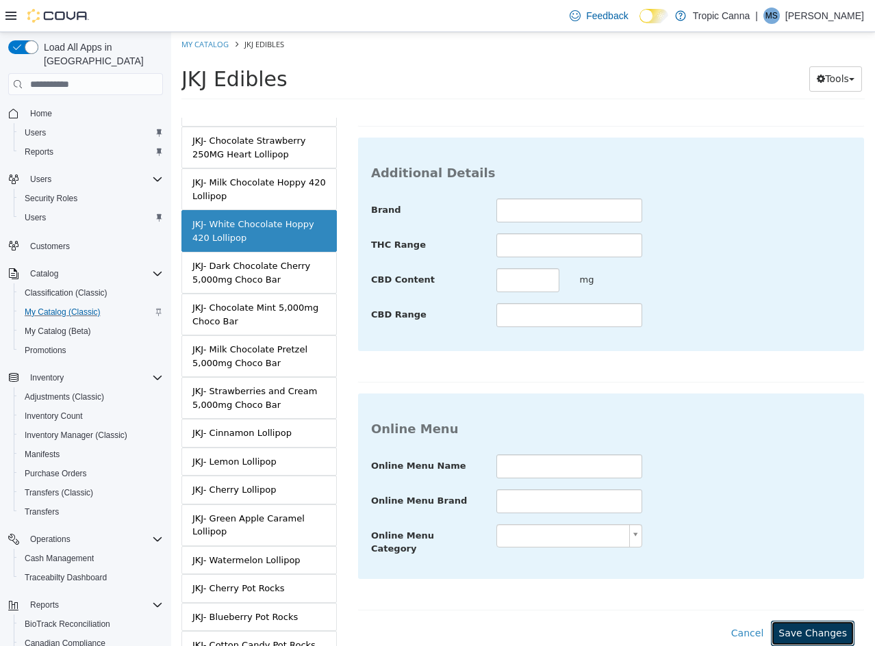
click at [791, 621] on button "Save Changes" at bounding box center [813, 633] width 84 height 25
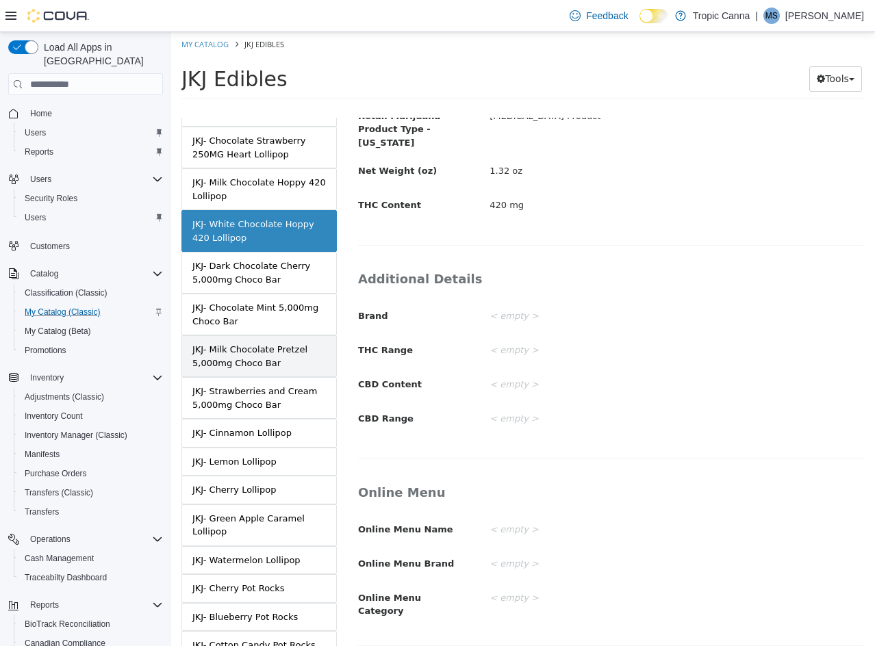
click at [295, 347] on div "JKJ- Milk Chocolate Pretzel 5,000mg Choco Bar" at bounding box center [258, 356] width 133 height 27
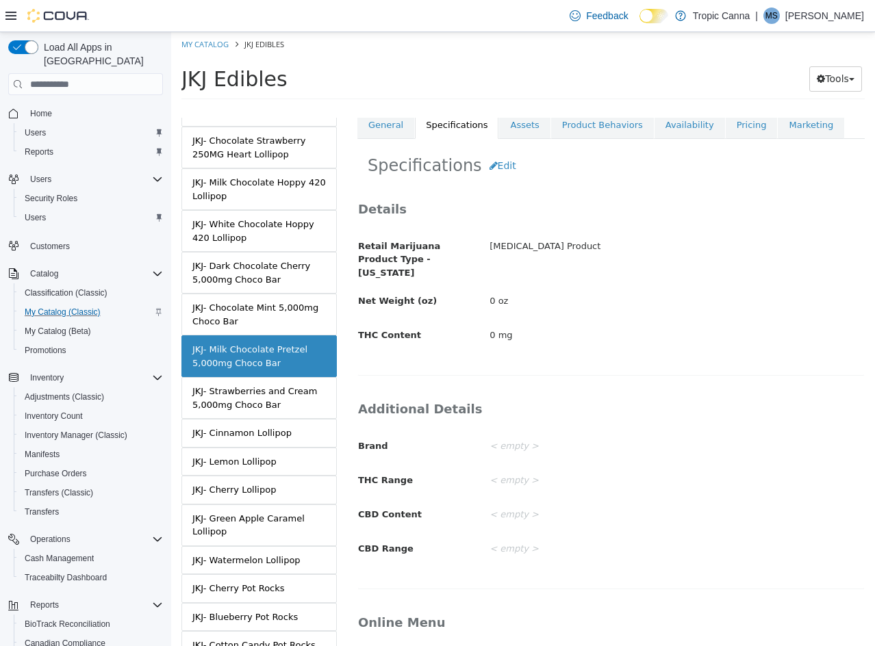
scroll to position [196, 0]
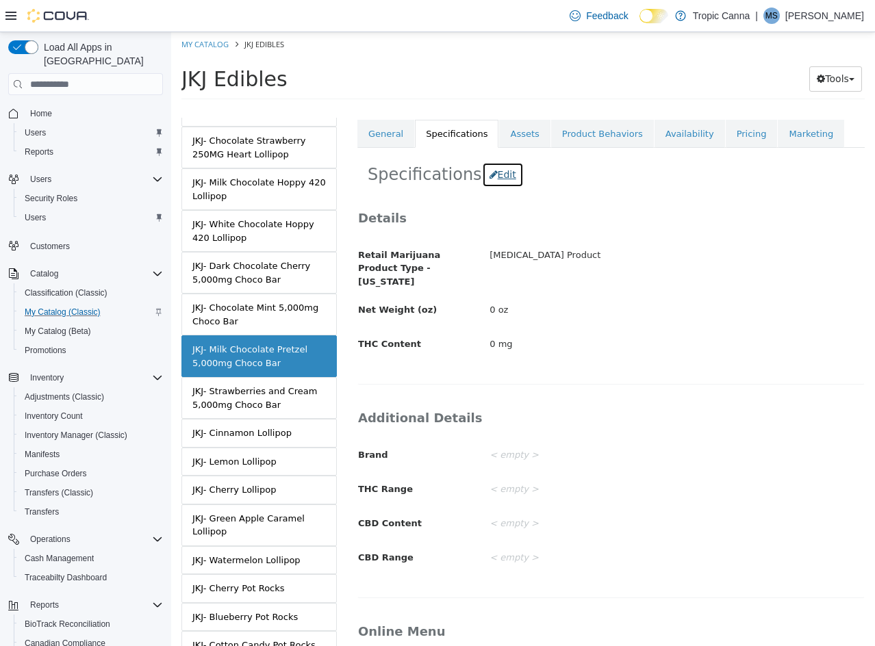
click at [493, 175] on button "Edit" at bounding box center [503, 174] width 42 height 25
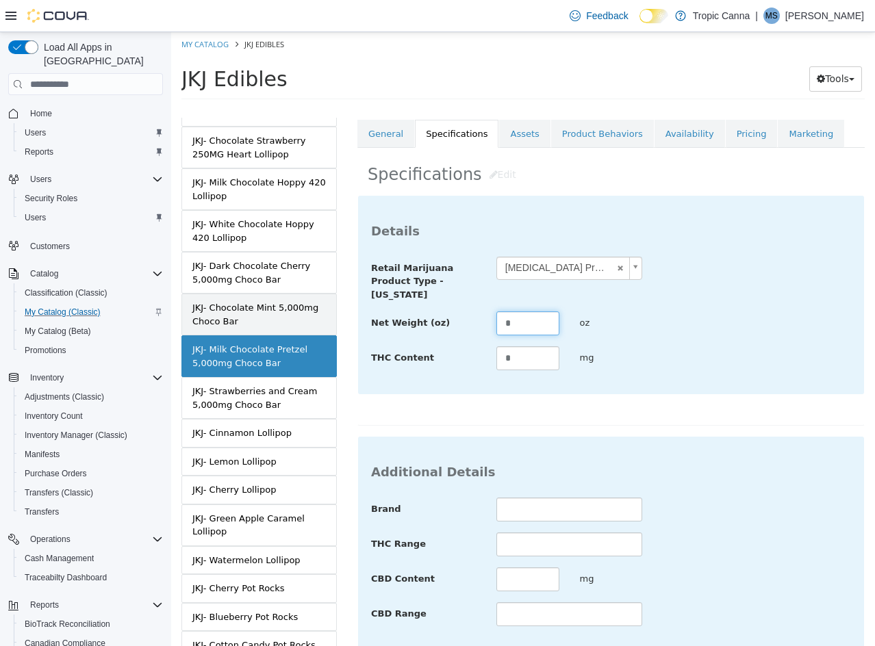
drag, startPoint x: 360, startPoint y: 325, endPoint x: 288, endPoint y: 303, distance: 75.3
click at [283, 108] on div "MASTER PRODUCT JKJ Edibles VARIATIONS JKJ- Milk Chocolate 1000MG Bar JKJ- Galac…" at bounding box center [523, 108] width 704 height 0
drag, startPoint x: 521, startPoint y: 357, endPoint x: 299, endPoint y: 349, distance: 221.9
click at [292, 108] on div "MASTER PRODUCT JKJ Edibles VARIATIONS JKJ- Milk Chocolate 1000MG Bar JKJ- Galac…" at bounding box center [523, 108] width 704 height 0
click at [655, 431] on div "**********" at bounding box center [610, 557] width 507 height 725
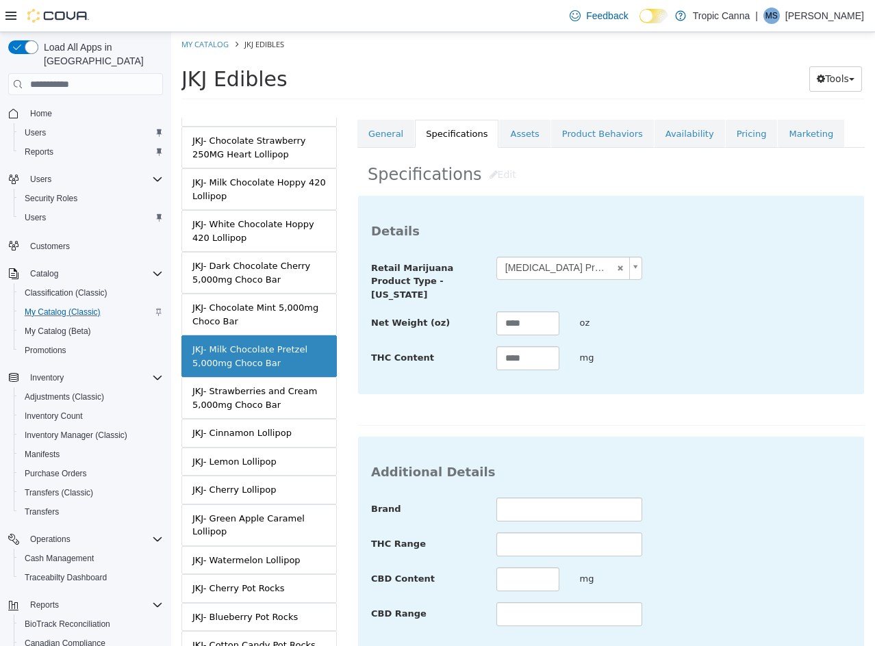
scroll to position [499, 0]
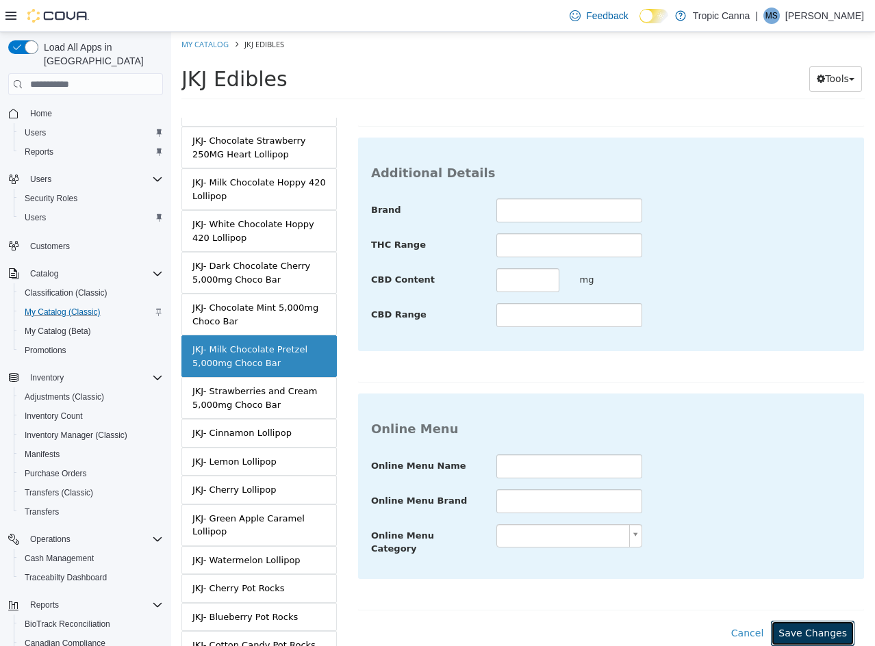
click at [791, 621] on button "Save Changes" at bounding box center [813, 633] width 84 height 25
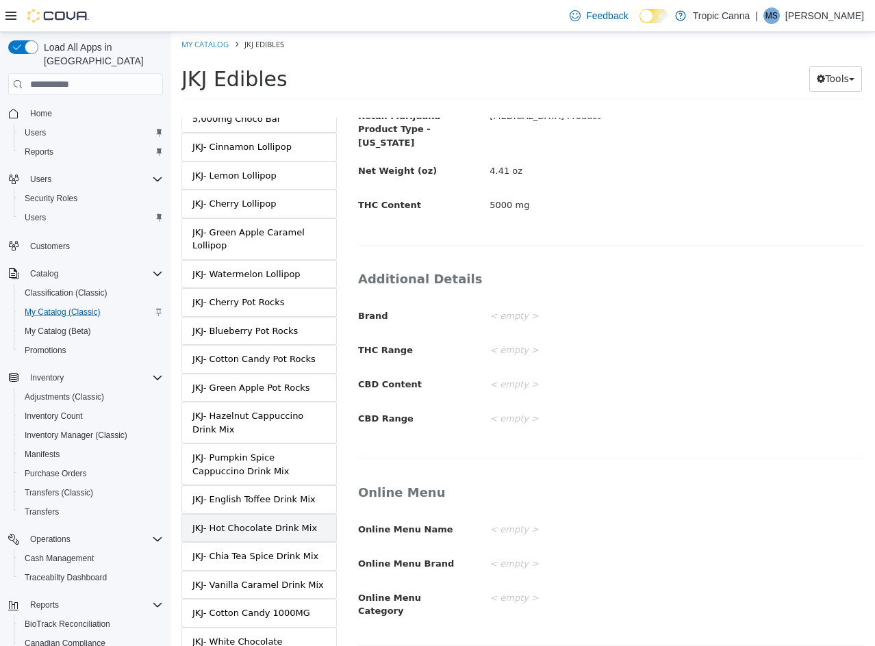
scroll to position [863, 0]
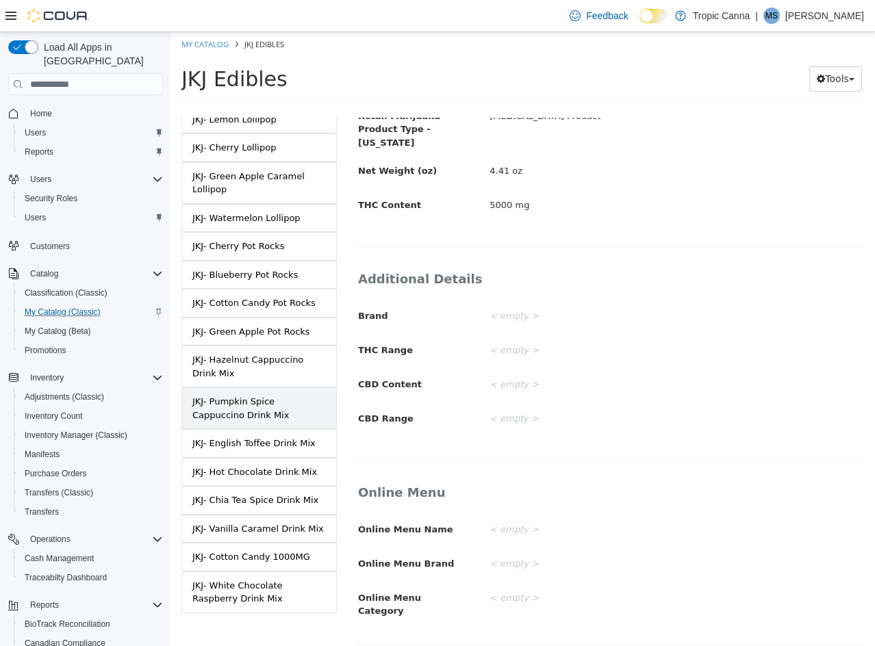
click at [268, 402] on div "JKJ- Pumpkin Spice Cappuccino Drink Mix" at bounding box center [258, 408] width 133 height 27
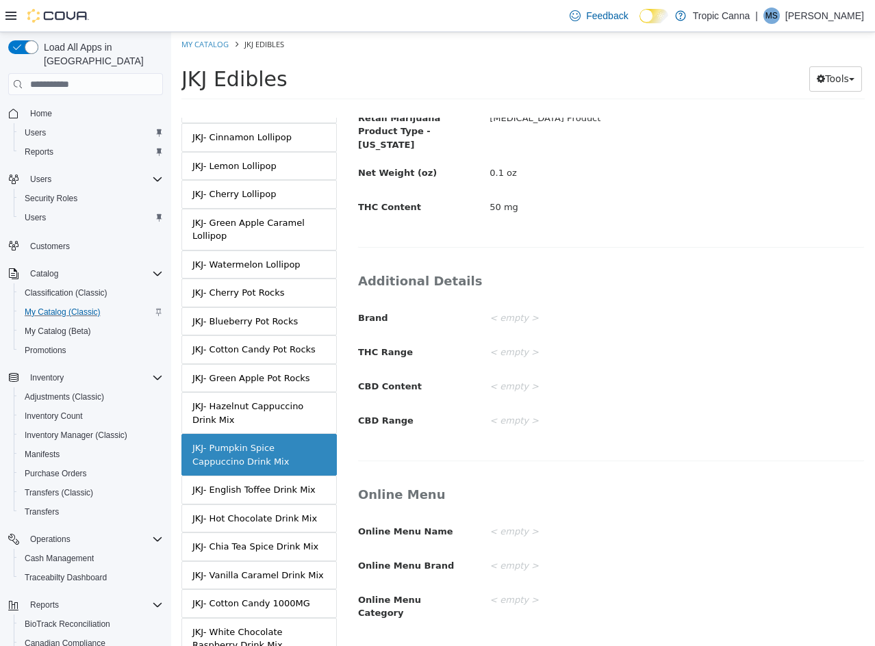
scroll to position [658, 0]
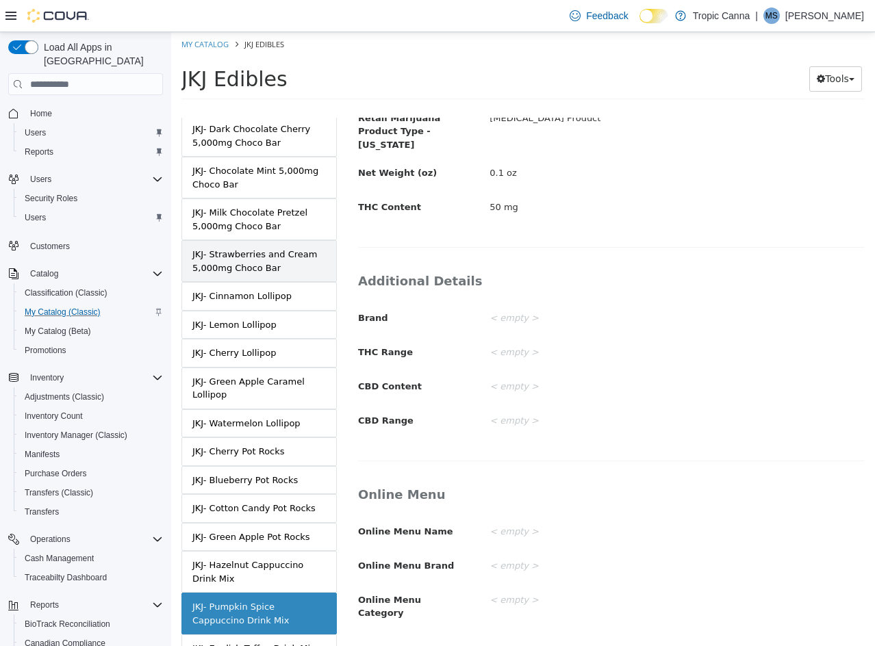
click at [270, 240] on link "JKJ- Strawberries and Cream 5,000mg Choco Bar" at bounding box center [258, 261] width 155 height 42
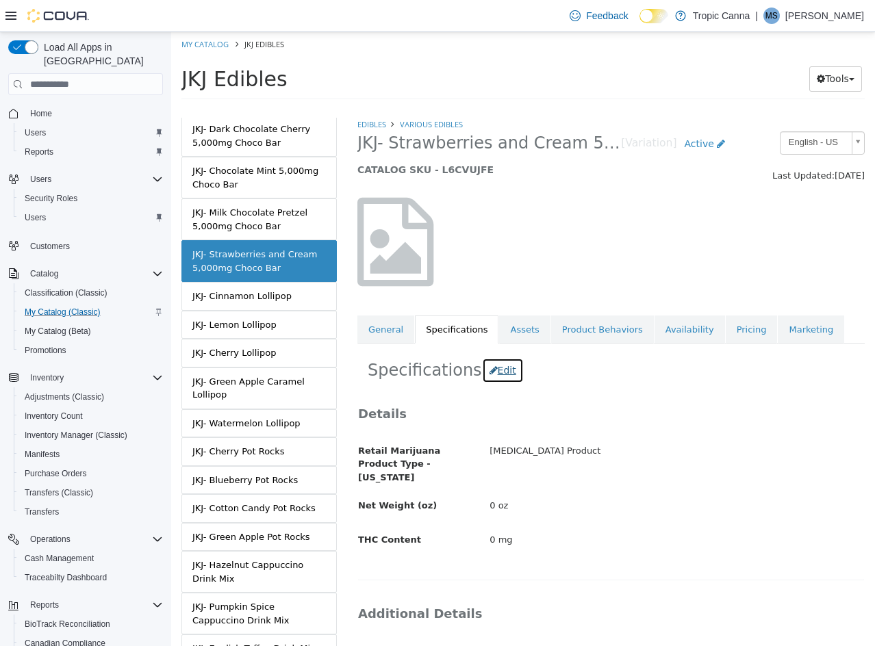
click at [485, 369] on button "Edit" at bounding box center [503, 370] width 42 height 25
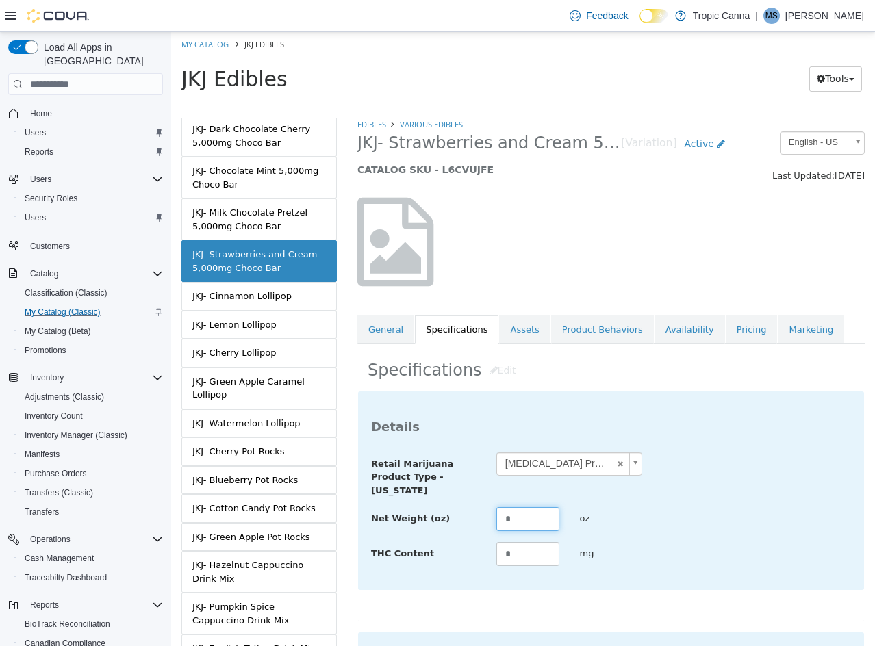
drag, startPoint x: 514, startPoint y: 519, endPoint x: 402, endPoint y: 523, distance: 111.6
click at [408, 522] on div "Net Weight (oz) * oz" at bounding box center [611, 519] width 500 height 25
drag, startPoint x: 523, startPoint y: 552, endPoint x: 401, endPoint y: 550, distance: 121.9
click at [401, 550] on div "THC Content * mg" at bounding box center [611, 554] width 500 height 25
click at [726, 522] on div "Net Weight (oz) **** oz" at bounding box center [611, 519] width 500 height 25
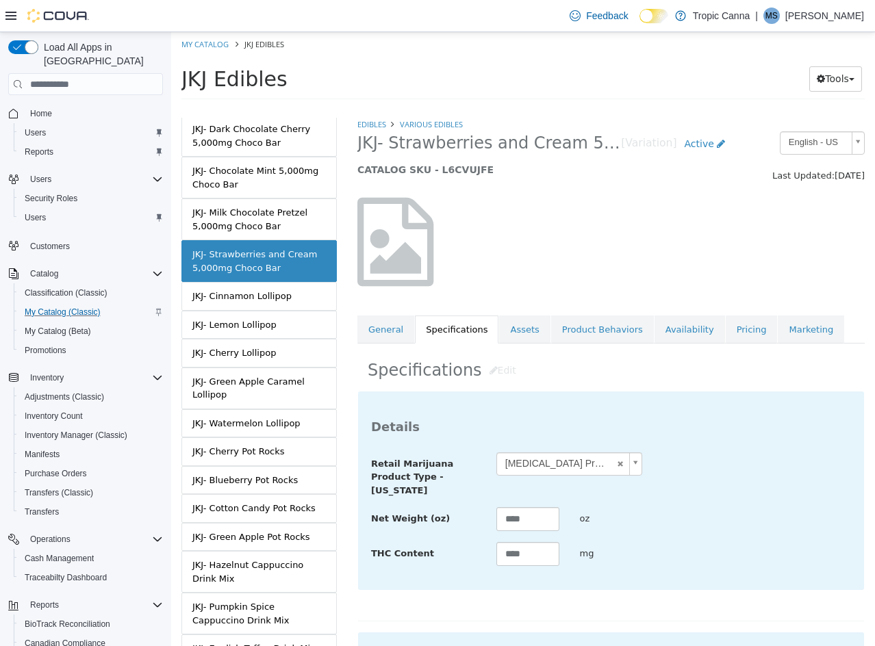
scroll to position [499, 0]
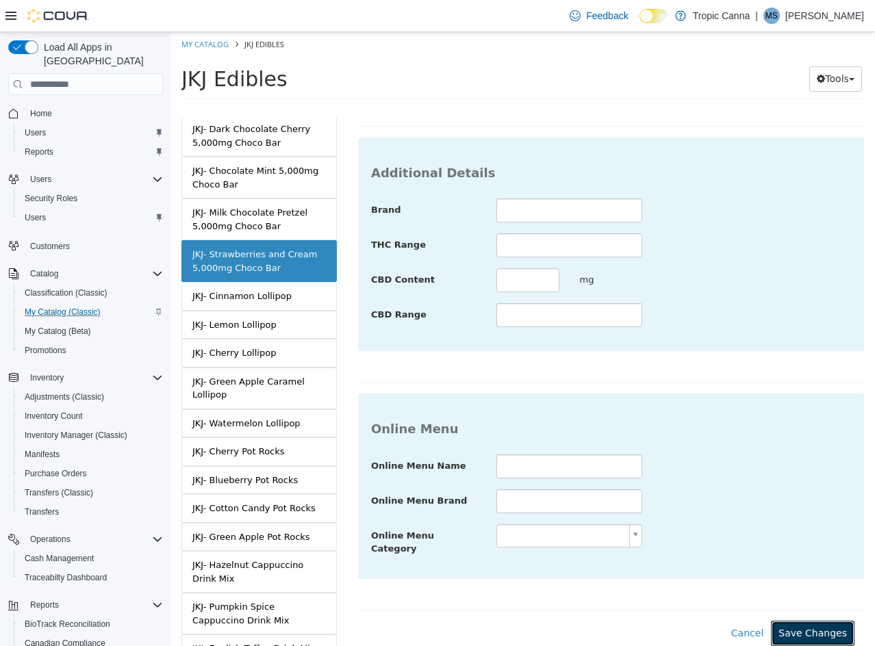
click at [797, 621] on button "Save Changes" at bounding box center [813, 633] width 84 height 25
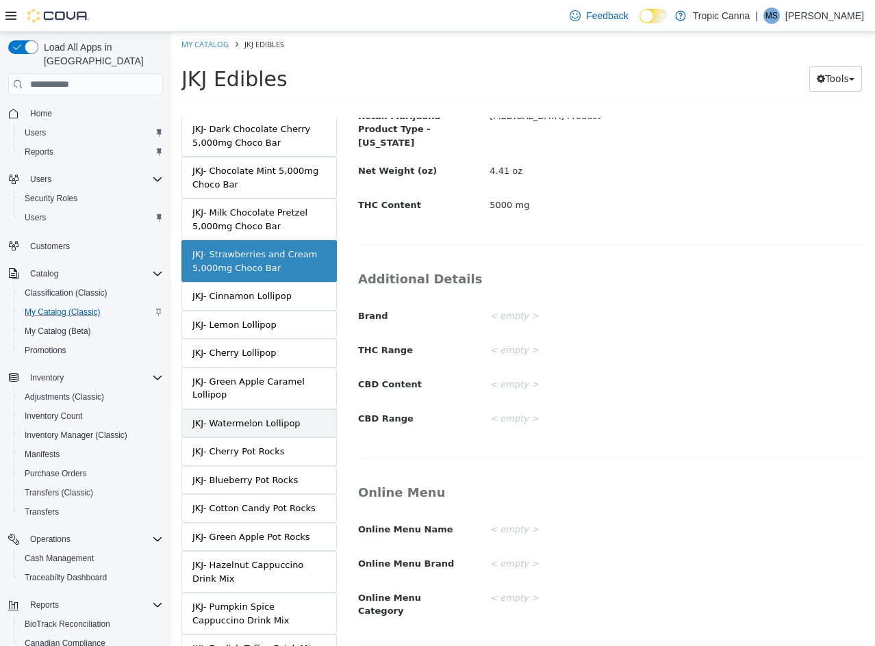
click at [290, 417] on div "JKJ- Watermelon Lollipop" at bounding box center [246, 424] width 108 height 14
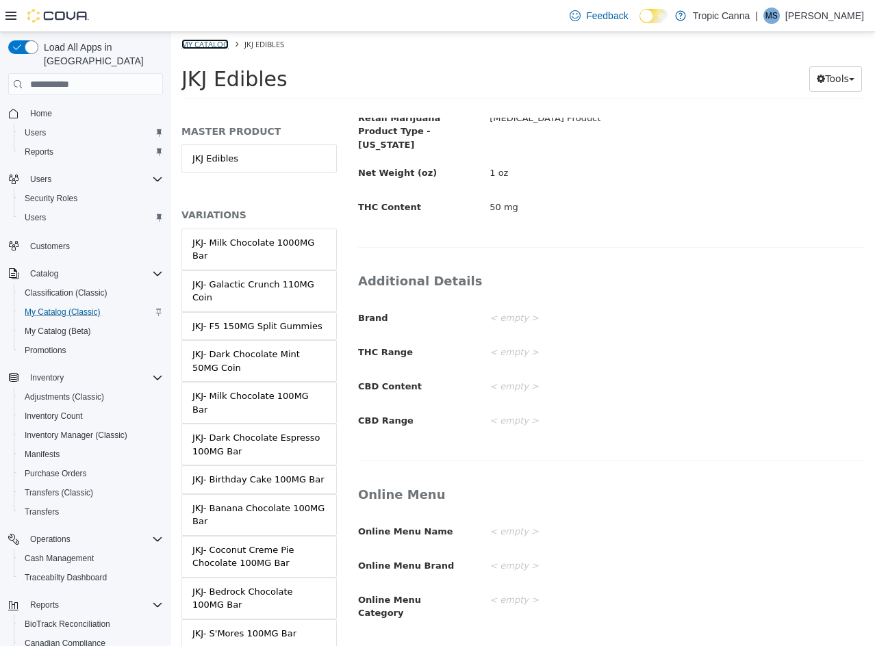
click at [216, 39] on link "My Catalog" at bounding box center [204, 44] width 47 height 10
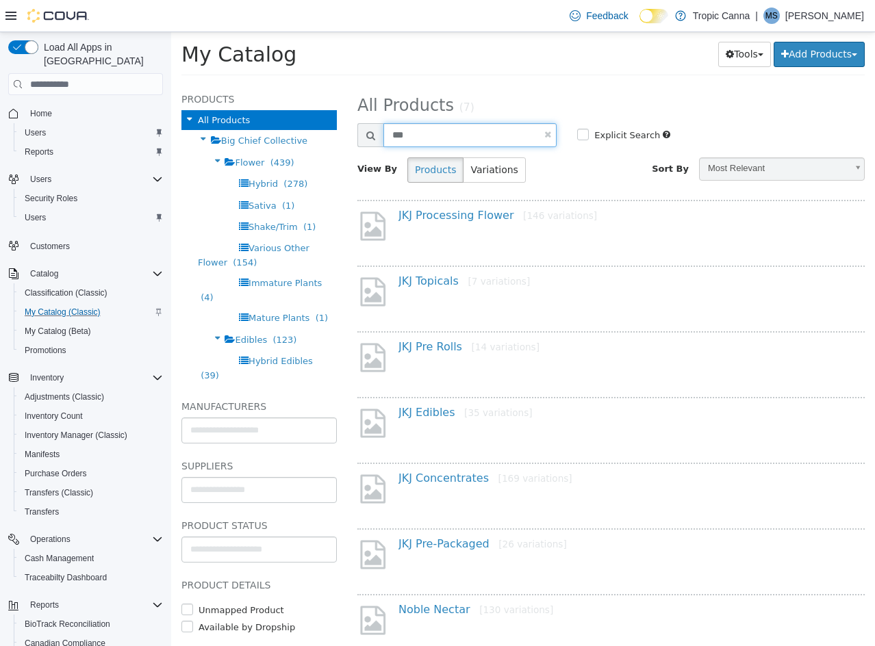
drag, startPoint x: 226, startPoint y: 136, endPoint x: 99, endPoint y: 129, distance: 127.5
click at [171, 84] on html "**********" at bounding box center [523, 58] width 704 height 52
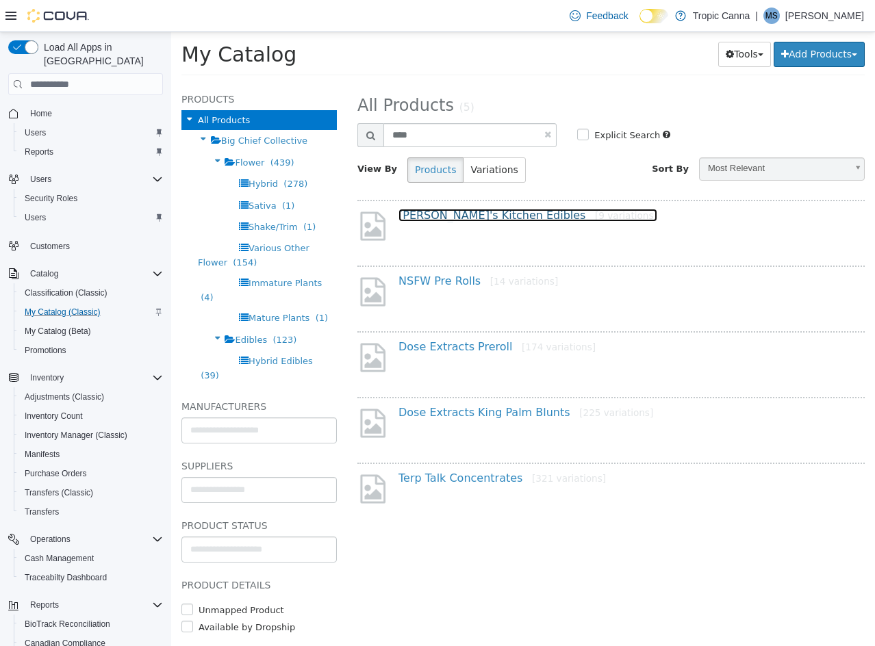
click at [474, 212] on link "[PERSON_NAME]'s Kitchen Edibles [9 variations]" at bounding box center [527, 215] width 259 height 13
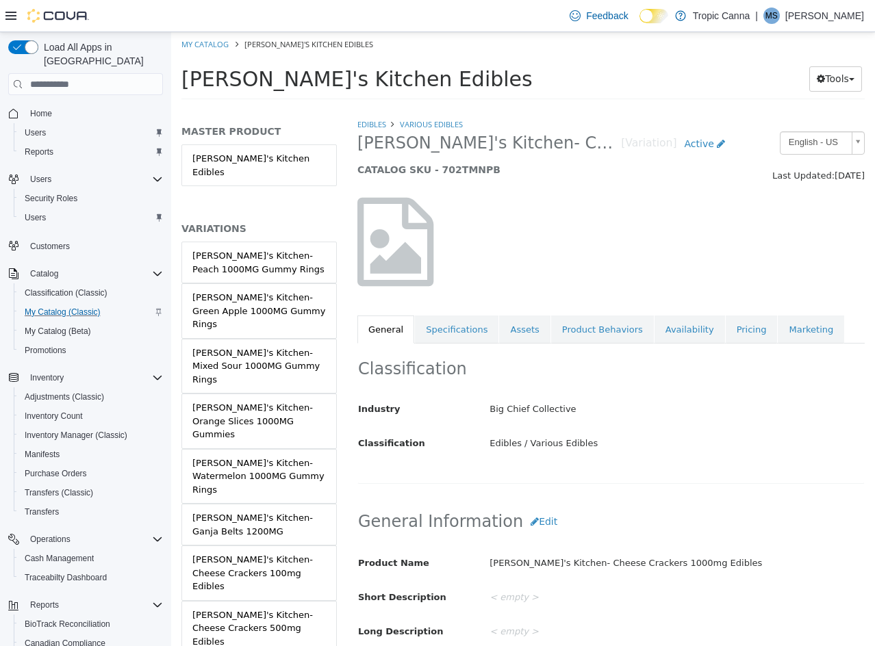
click at [459, 344] on div "Classification Industry Big Chief Collective Classification Edibles / Various E…" at bounding box center [610, 414] width 507 height 140
click at [459, 334] on link "Specifications" at bounding box center [457, 330] width 84 height 29
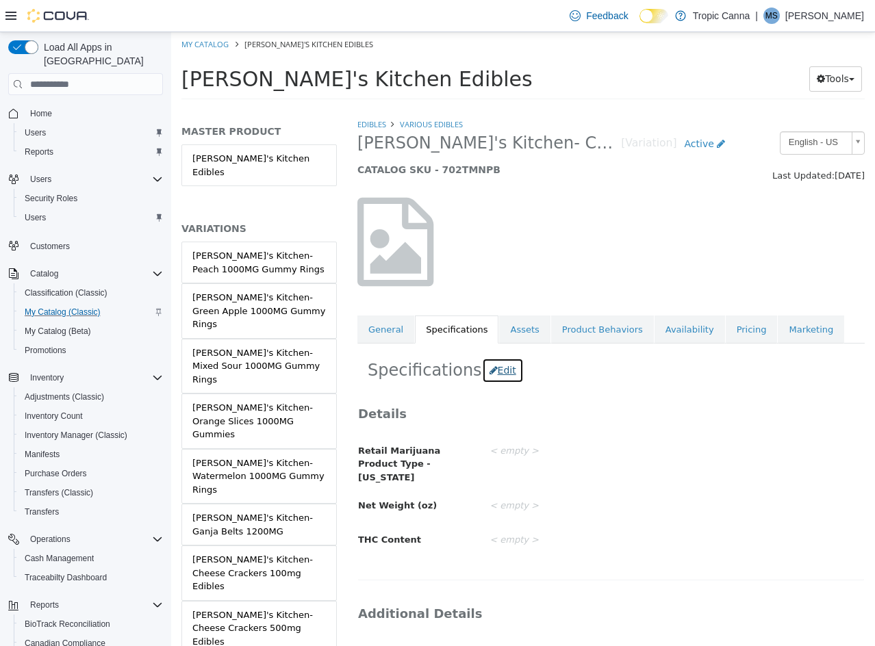
click at [502, 376] on button "Edit" at bounding box center [503, 370] width 42 height 25
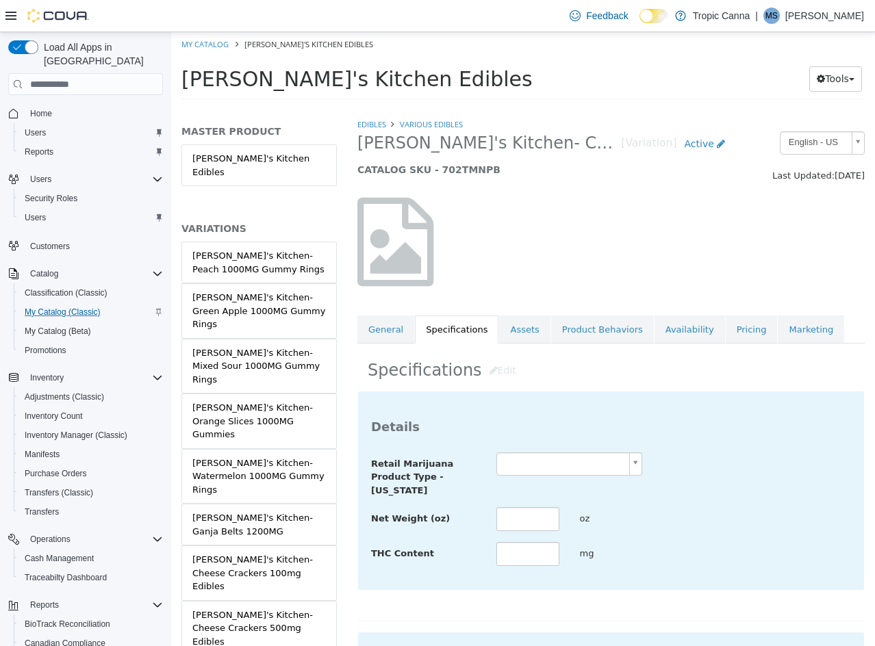
drag, startPoint x: 563, startPoint y: 463, endPoint x: 569, endPoint y: 474, distance: 12.6
click at [564, 108] on body "Saving Bulk Changes... × Saved changes My Catalog [PERSON_NAME]'s Kitchen Edibl…" at bounding box center [523, 70] width 704 height 76
click at [539, 547] on input "text" at bounding box center [527, 554] width 63 height 24
click at [531, 521] on input "text" at bounding box center [527, 519] width 63 height 24
click at [743, 476] on div "**********" at bounding box center [611, 474] width 500 height 45
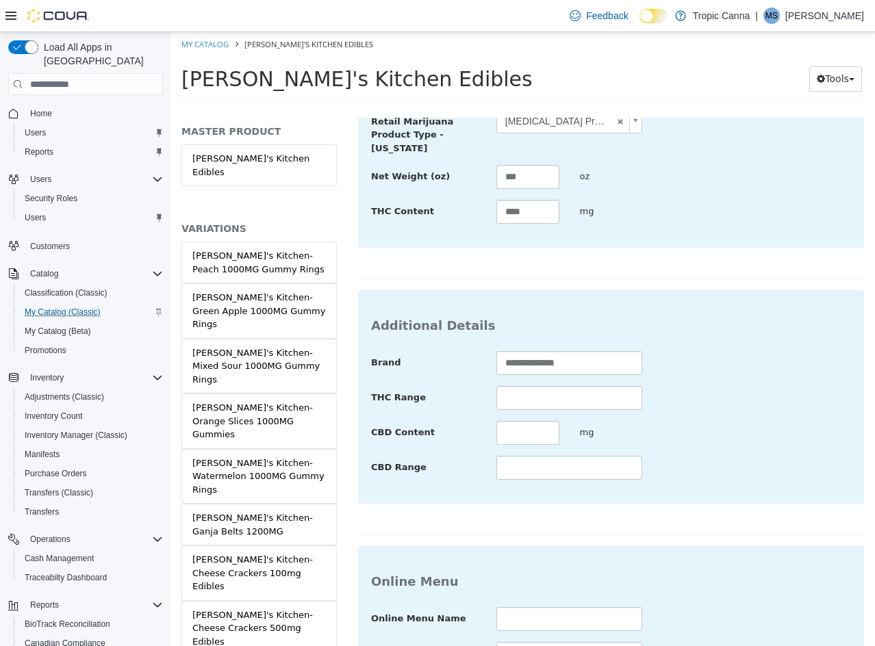
scroll to position [499, 0]
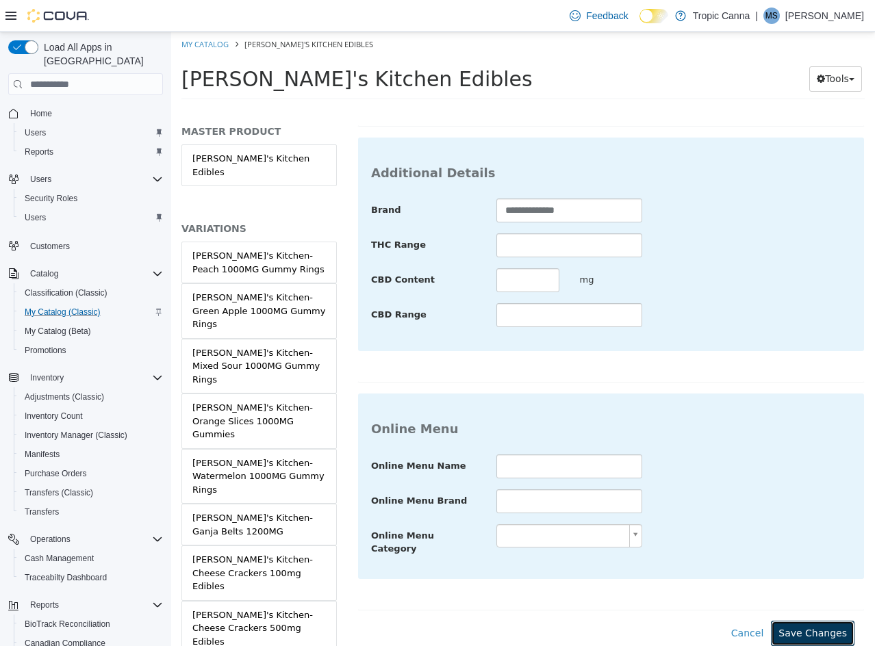
click at [817, 621] on button "Save Changes" at bounding box center [813, 633] width 84 height 25
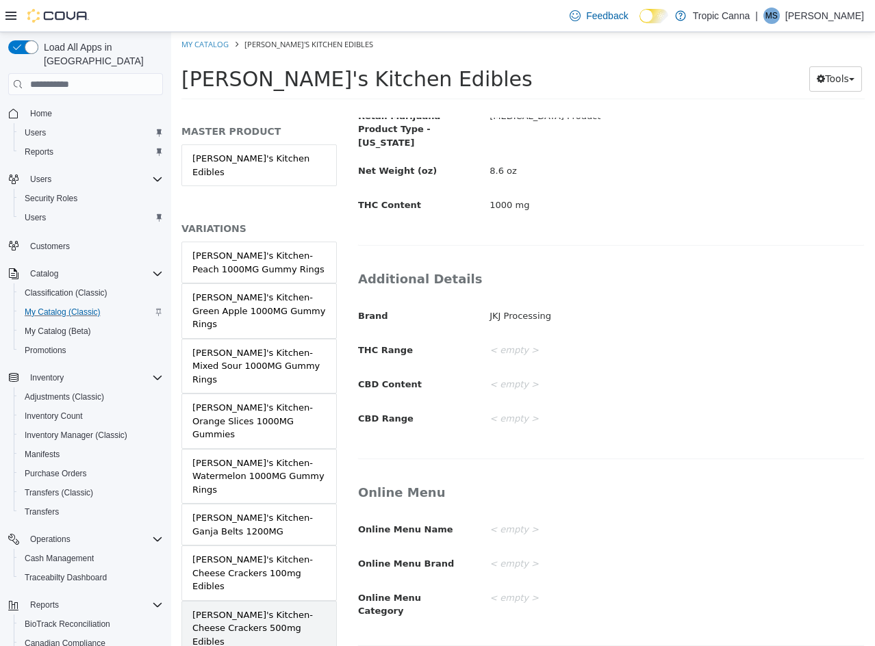
click at [245, 608] on div "[PERSON_NAME]'s Kitchen- Cheese Crackers 500mg Edibles" at bounding box center [258, 628] width 133 height 40
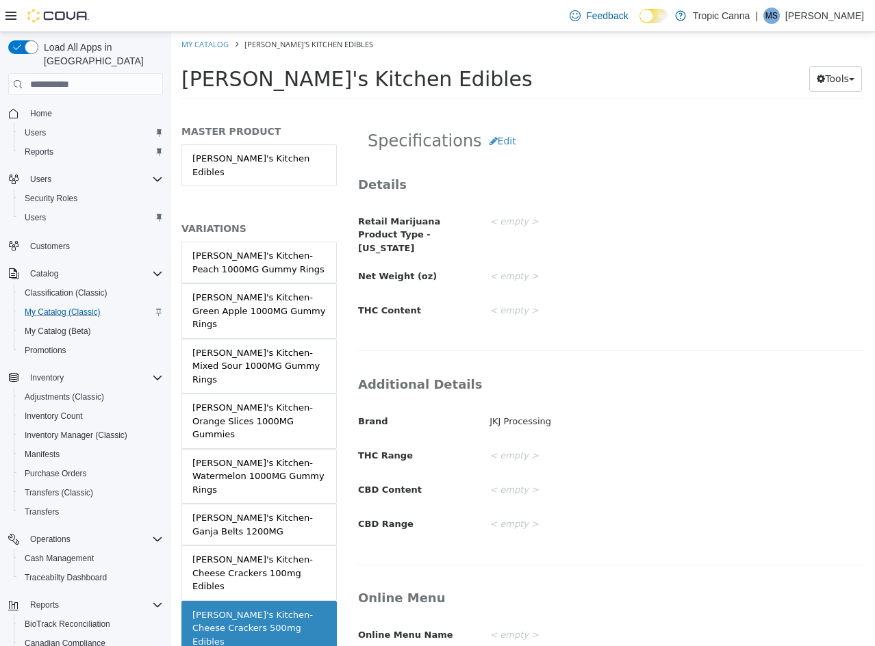
scroll to position [127, 0]
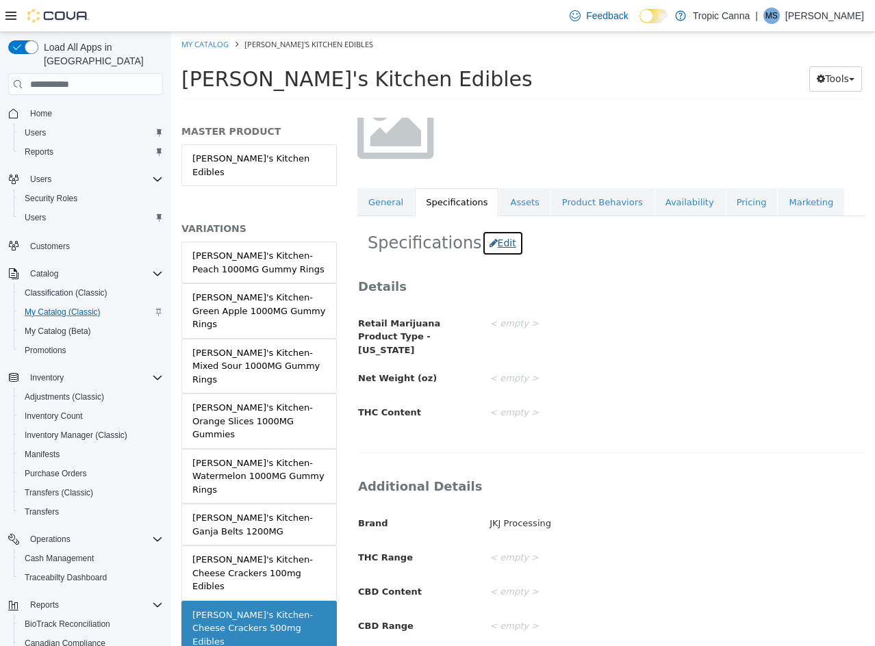
click at [487, 236] on button "Edit" at bounding box center [503, 243] width 42 height 25
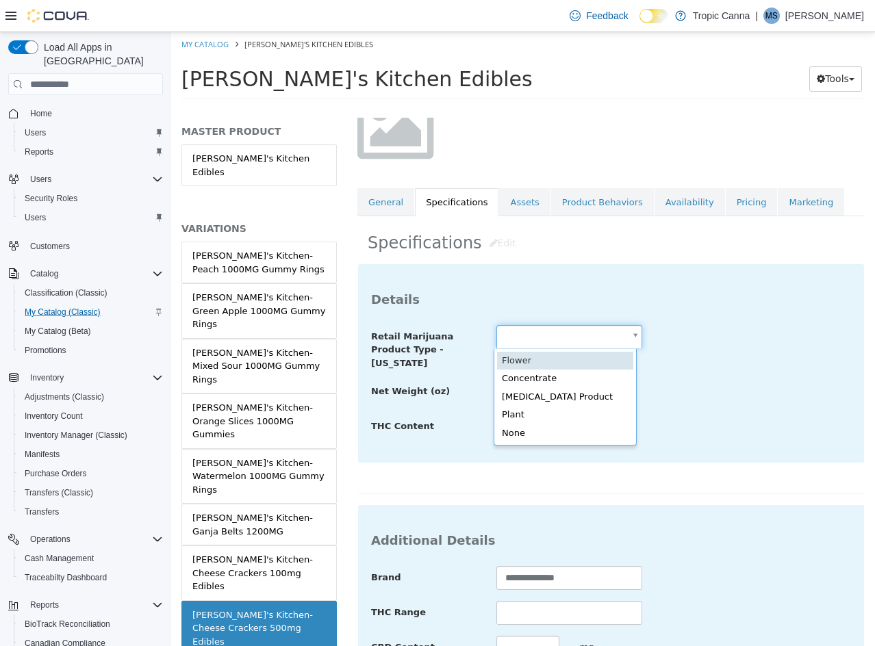
drag, startPoint x: 559, startPoint y: 335, endPoint x: 559, endPoint y: 374, distance: 38.3
click at [559, 108] on body "Saving Bulk Changes... × Saved changes My Catalog [PERSON_NAME]'s Kitchen Edibl…" at bounding box center [523, 70] width 704 height 76
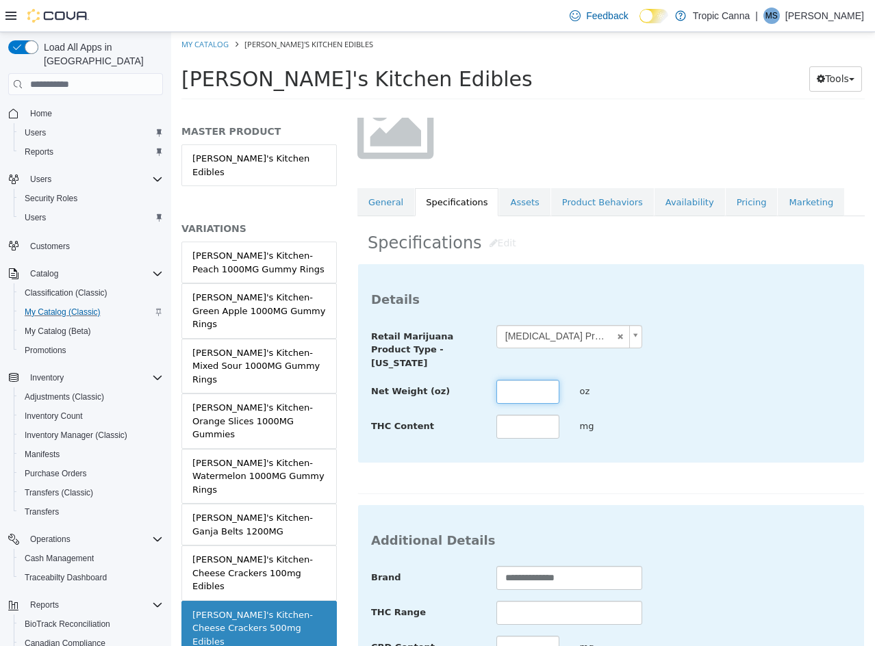
click at [519, 383] on input "text" at bounding box center [527, 392] width 63 height 24
click at [526, 425] on input "text" at bounding box center [527, 427] width 63 height 24
click at [739, 426] on div "THC Content *** mg" at bounding box center [611, 427] width 500 height 25
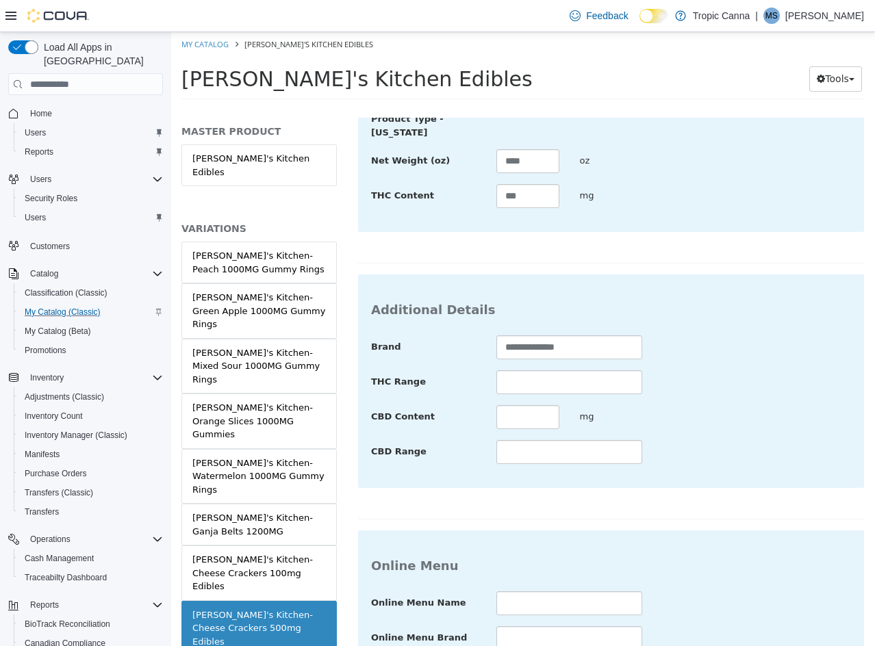
scroll to position [499, 0]
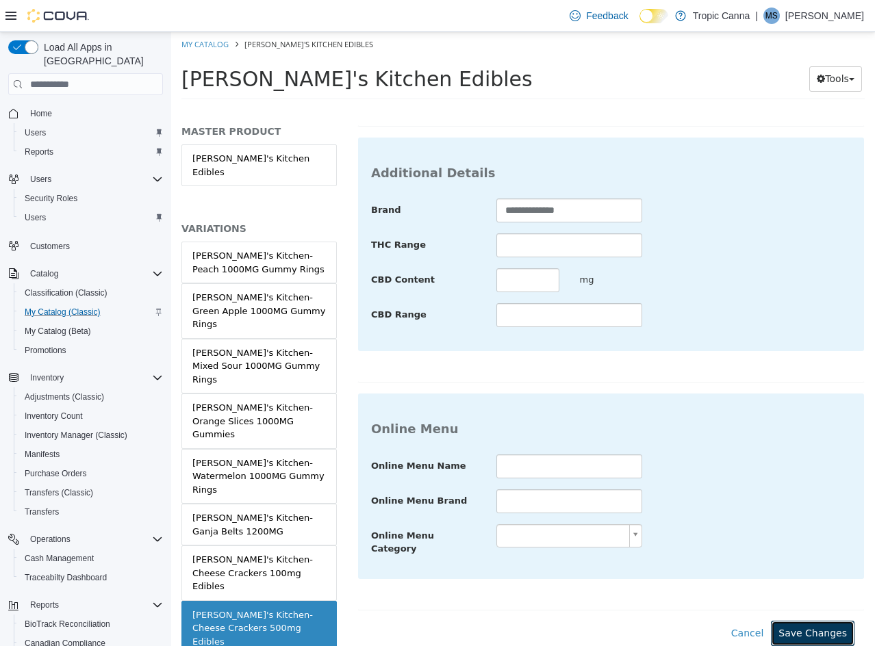
click at [812, 621] on button "Save Changes" at bounding box center [813, 633] width 84 height 25
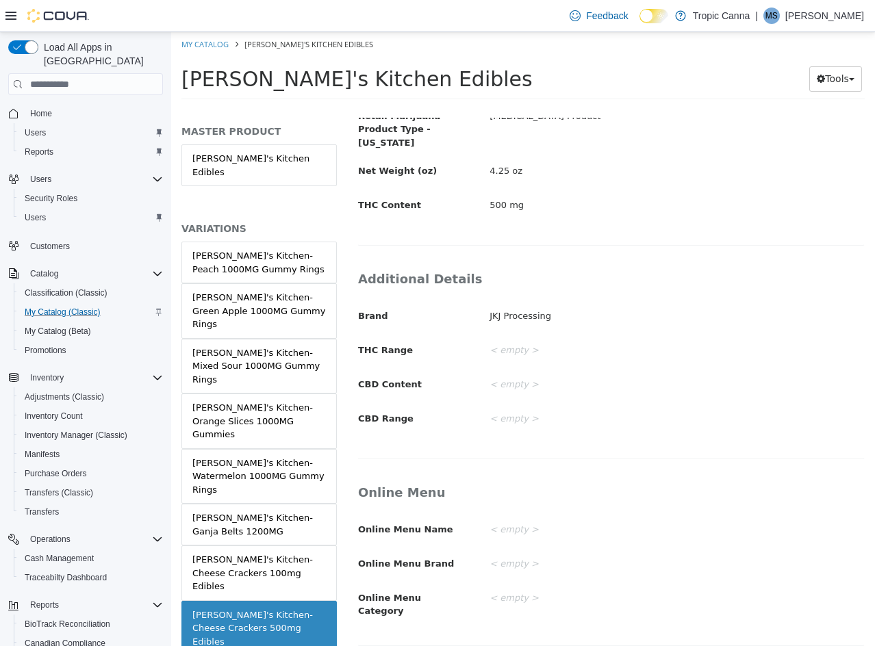
drag, startPoint x: 284, startPoint y: 488, endPoint x: 443, endPoint y: 398, distance: 182.7
click at [284, 553] on div "[PERSON_NAME]'s Kitchen- Cheese Crackers 100mg Edibles" at bounding box center [258, 573] width 133 height 40
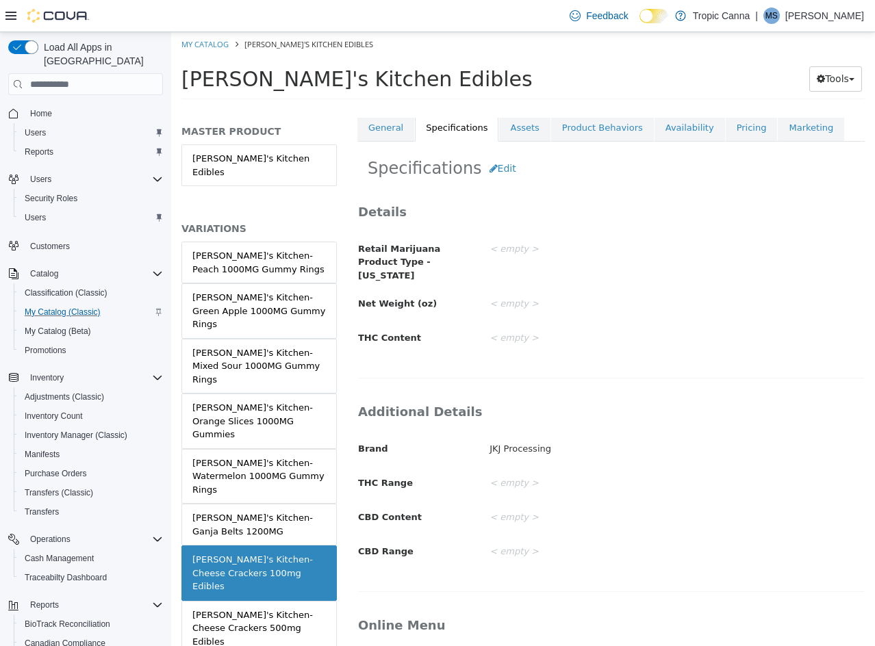
scroll to position [197, 0]
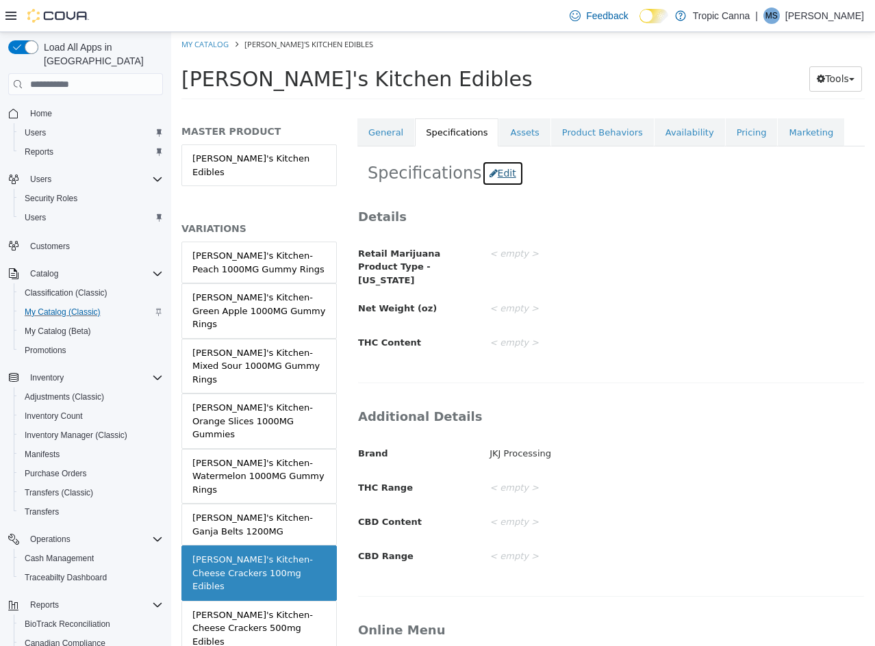
click at [487, 179] on button "Edit" at bounding box center [503, 173] width 42 height 25
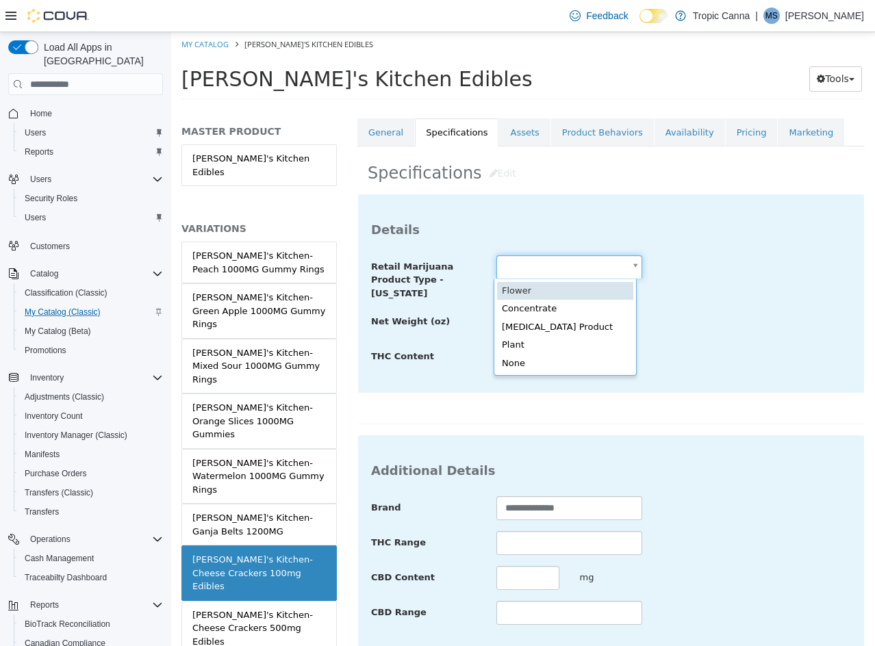
click at [559, 108] on body "Saving Bulk Changes... × Saved changes My Catalog [PERSON_NAME]'s Kitchen Edibl…" at bounding box center [523, 70] width 704 height 76
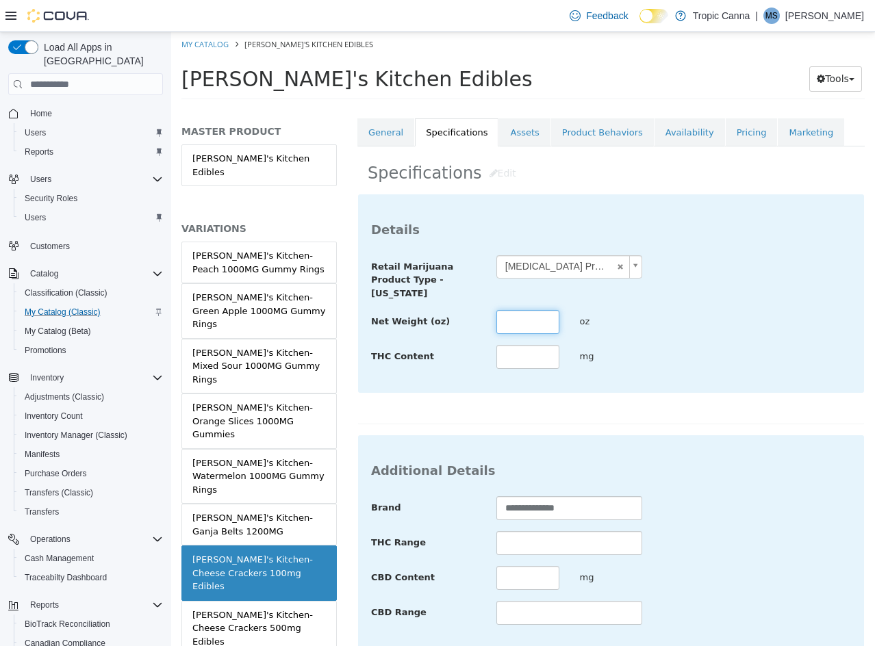
click at [535, 319] on input "text" at bounding box center [527, 322] width 63 height 24
click at [522, 363] on input "text" at bounding box center [527, 357] width 63 height 24
click at [694, 401] on div "**********" at bounding box center [610, 309] width 507 height 231
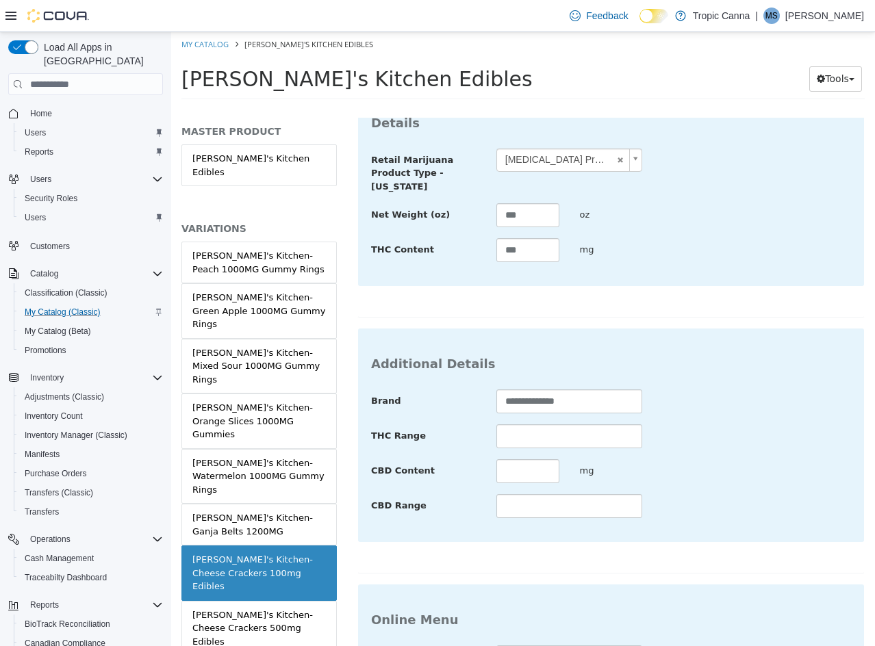
scroll to position [499, 0]
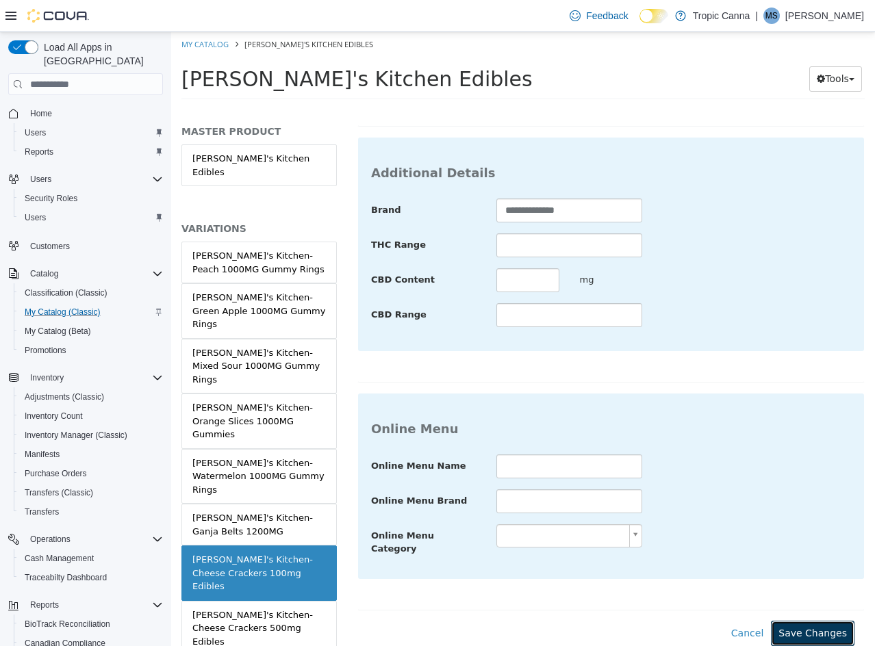
click at [804, 621] on button "Save Changes" at bounding box center [813, 633] width 84 height 25
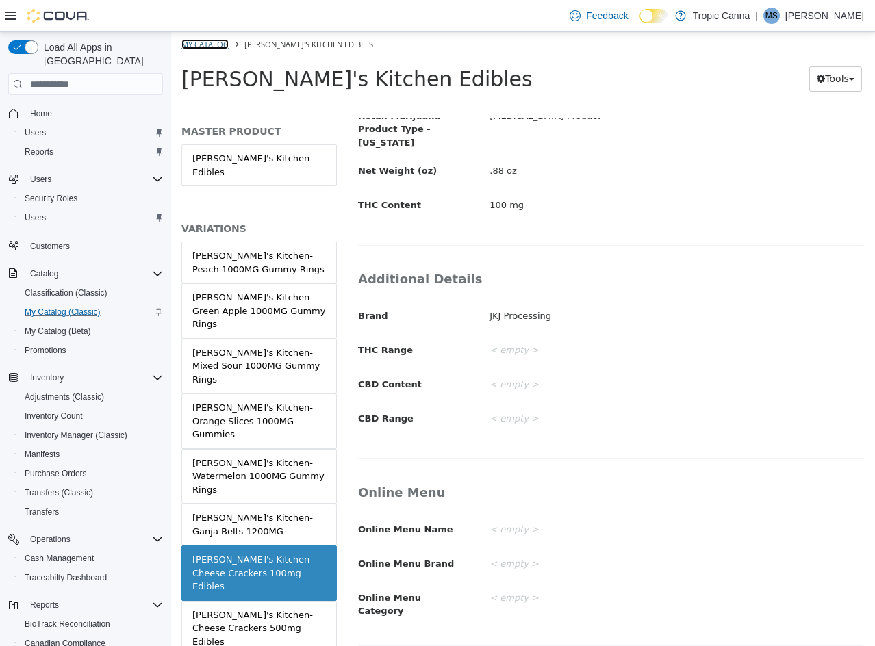
click at [193, 43] on link "My Catalog" at bounding box center [204, 44] width 47 height 10
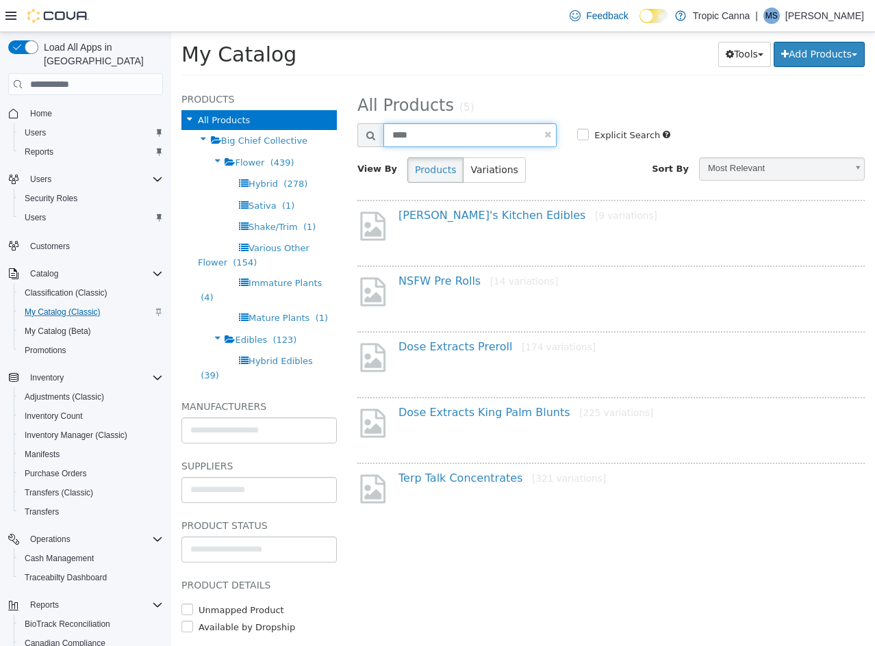
drag, startPoint x: 222, startPoint y: 113, endPoint x: 125, endPoint y: 95, distance: 98.8
click at [171, 84] on html "**********" at bounding box center [523, 58] width 704 height 52
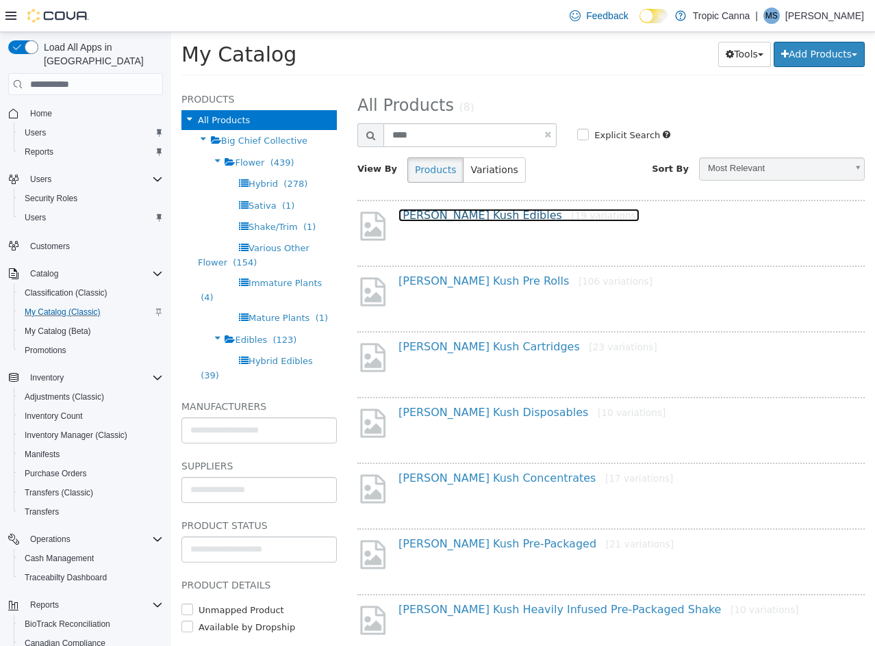
click at [432, 218] on link "[PERSON_NAME] Kush Edibles [19 variations]" at bounding box center [518, 215] width 241 height 13
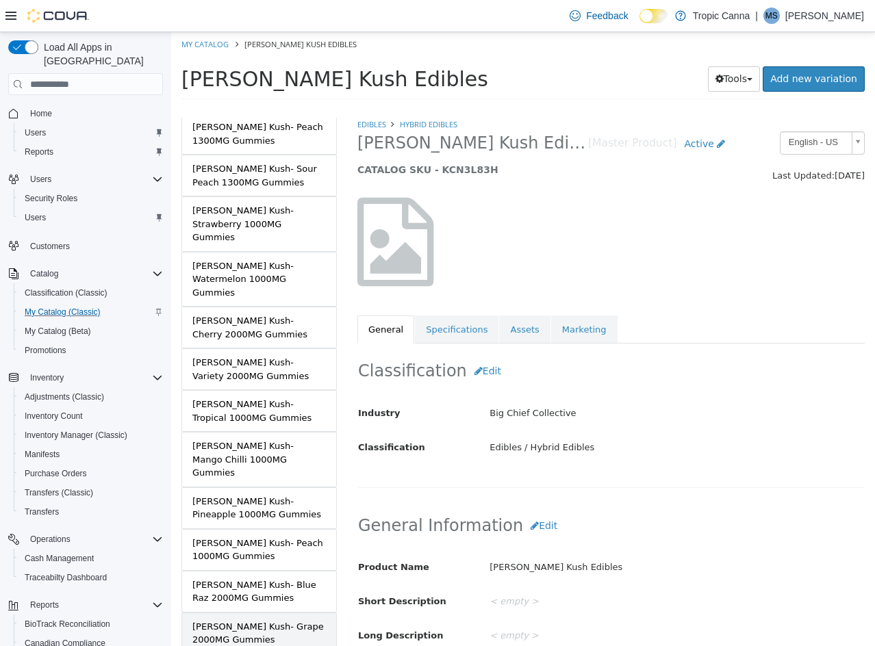
scroll to position [422, 0]
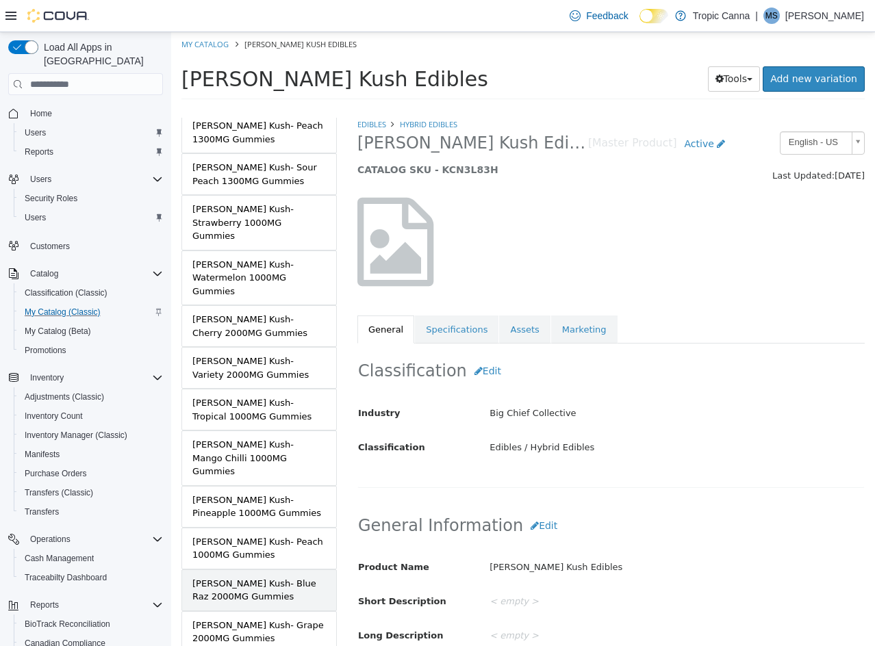
click at [287, 577] on div "[PERSON_NAME] Kush- Blue Raz 2000MG Gummies" at bounding box center [258, 590] width 133 height 27
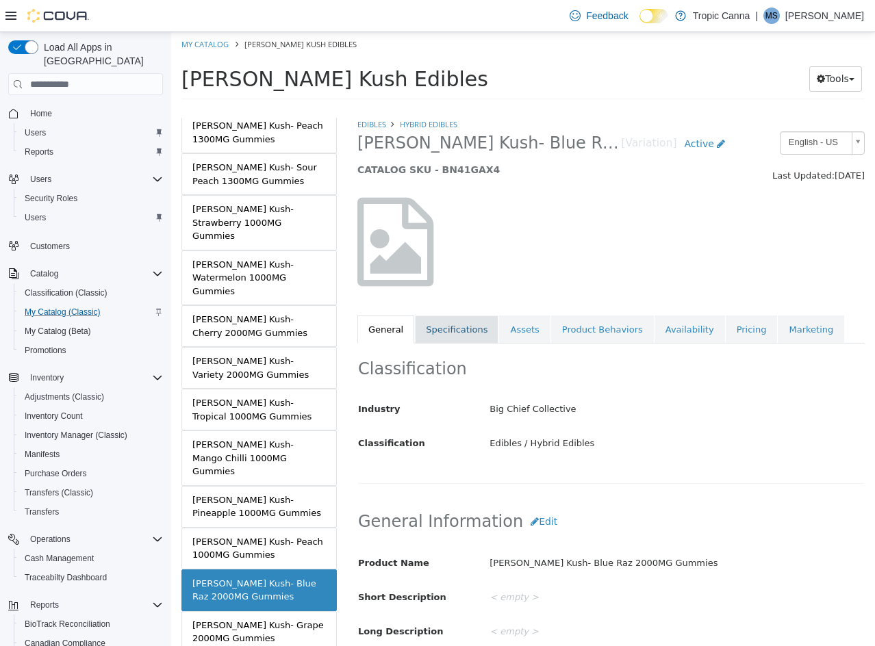
click at [439, 341] on link "Specifications" at bounding box center [457, 330] width 84 height 29
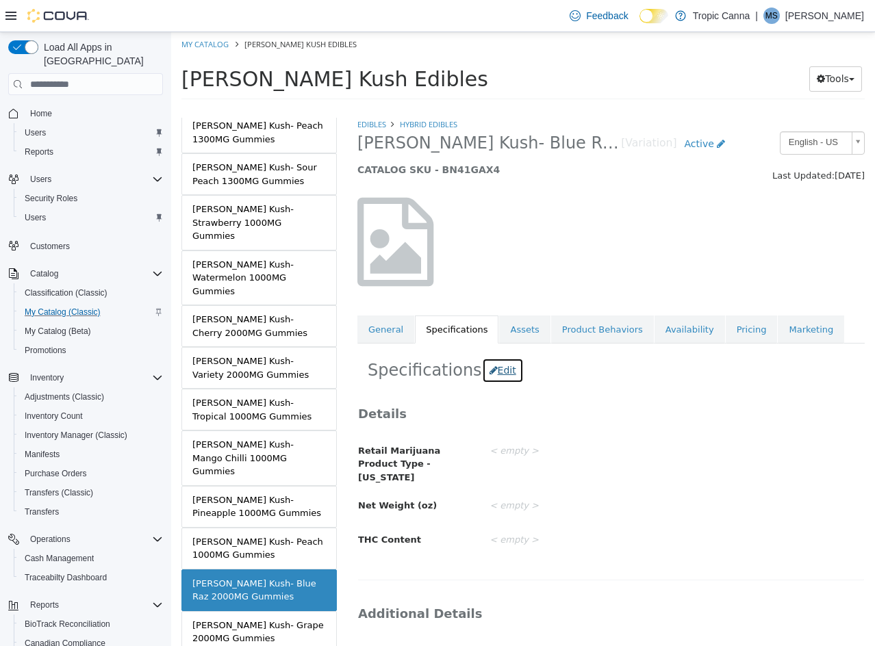
drag, startPoint x: 493, startPoint y: 376, endPoint x: 515, endPoint y: 409, distance: 39.5
click at [497, 380] on button "Edit" at bounding box center [503, 370] width 42 height 25
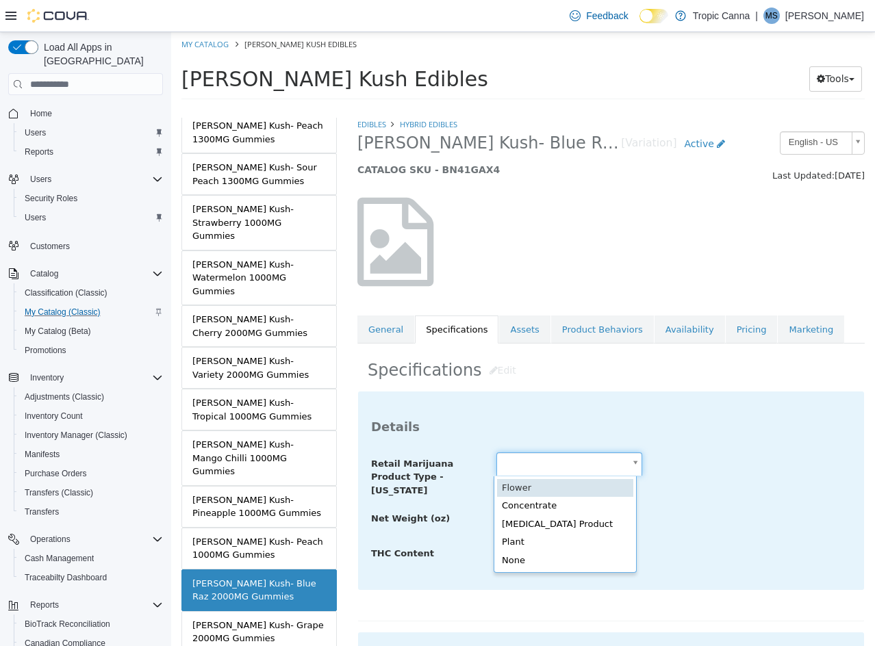
click at [540, 108] on body "Saving Bulk Changes... × Saved changes My Catalog [PERSON_NAME] Kush Edibles [P…" at bounding box center [523, 70] width 704 height 76
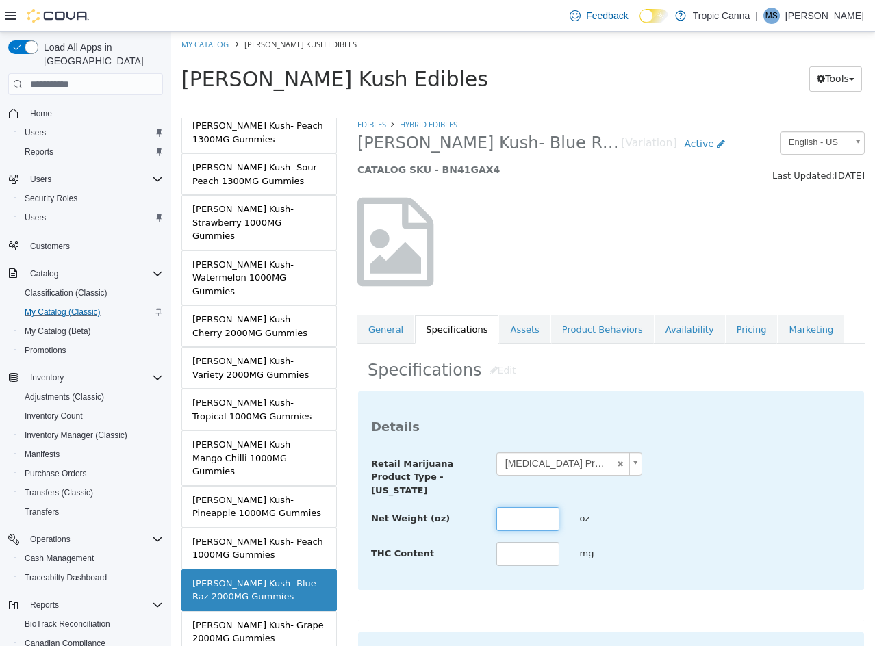
click at [538, 509] on input "text" at bounding box center [527, 519] width 63 height 24
click at [537, 556] on input "text" at bounding box center [527, 554] width 63 height 24
click at [704, 528] on div "Net Weight (oz) **** oz" at bounding box center [611, 519] width 500 height 25
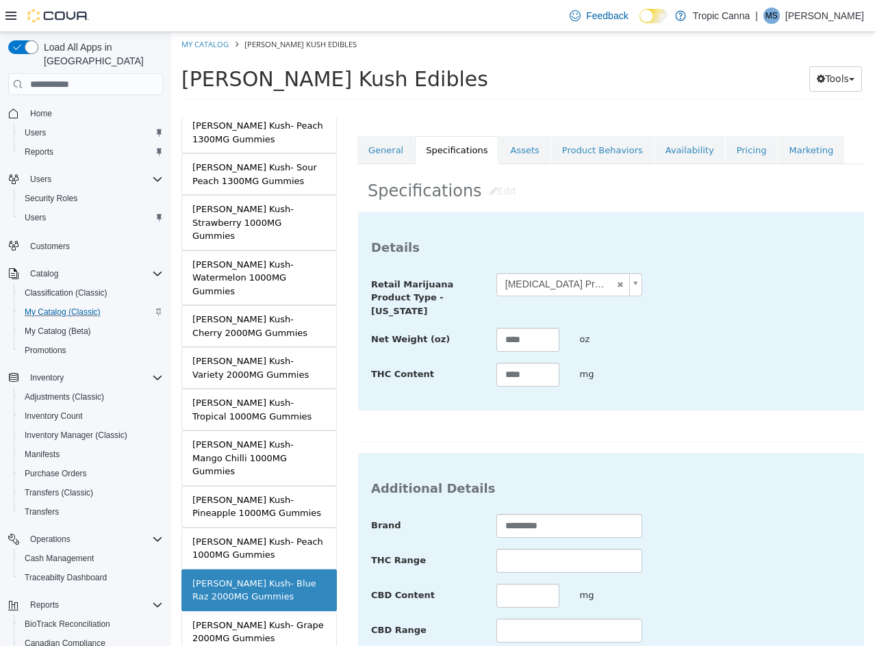
scroll to position [499, 0]
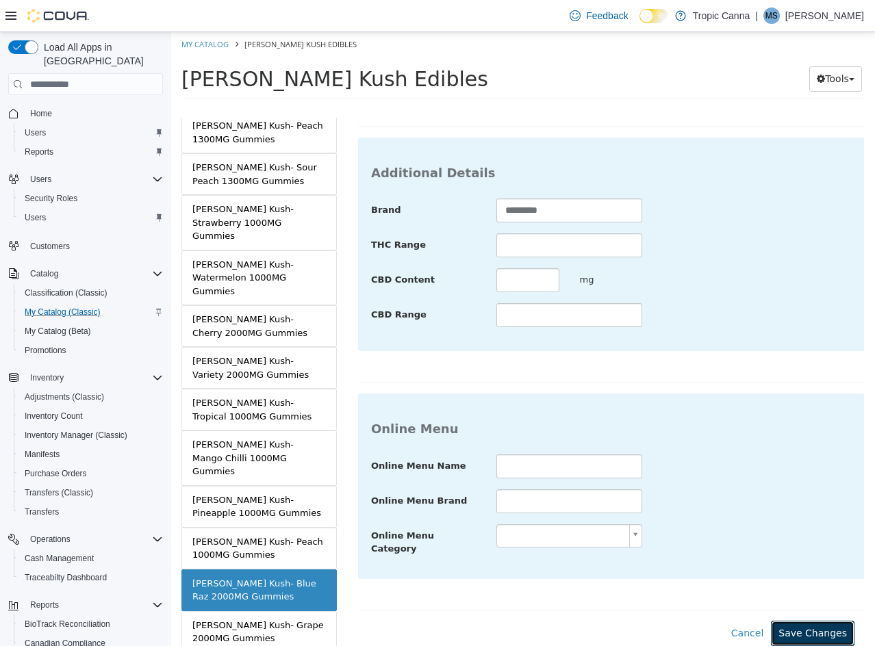
click at [797, 621] on button "Save Changes" at bounding box center [813, 633] width 84 height 25
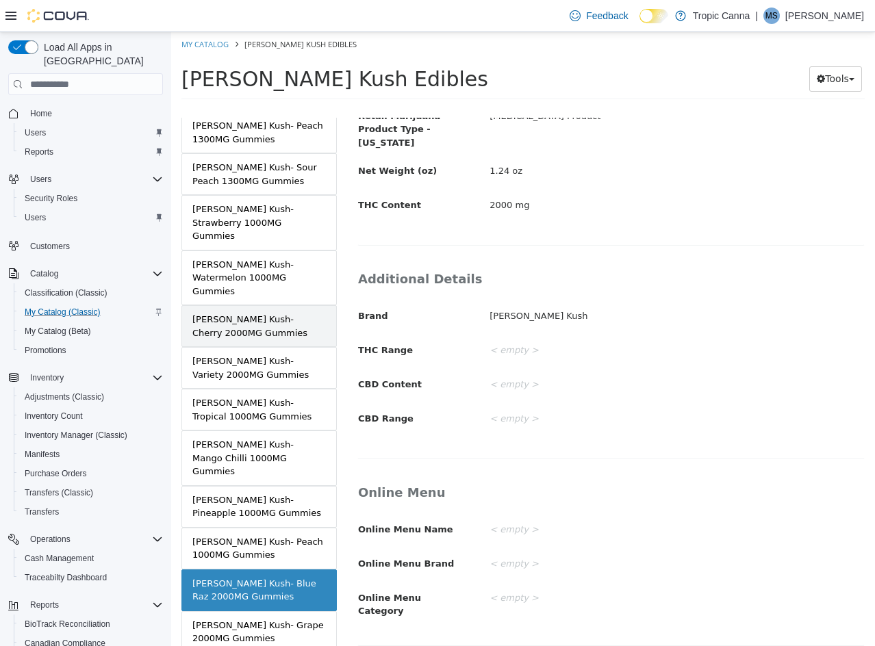
click at [283, 313] on div "[PERSON_NAME] Kush- Cherry 2000MG Gummies" at bounding box center [258, 326] width 133 height 27
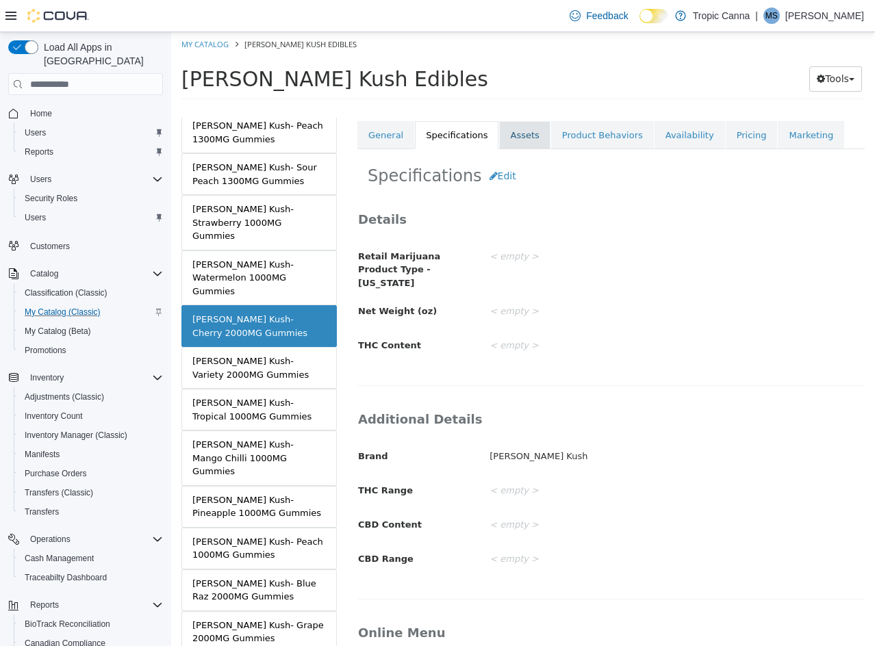
scroll to position [127, 0]
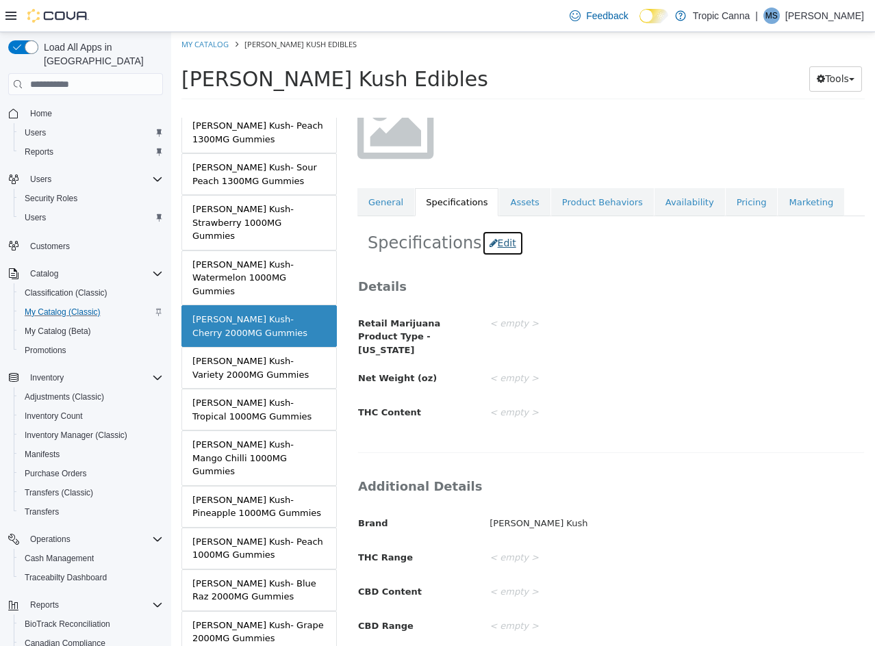
drag, startPoint x: 487, startPoint y: 248, endPoint x: 494, endPoint y: 257, distance: 12.2
click at [487, 248] on button "Edit" at bounding box center [503, 243] width 42 height 25
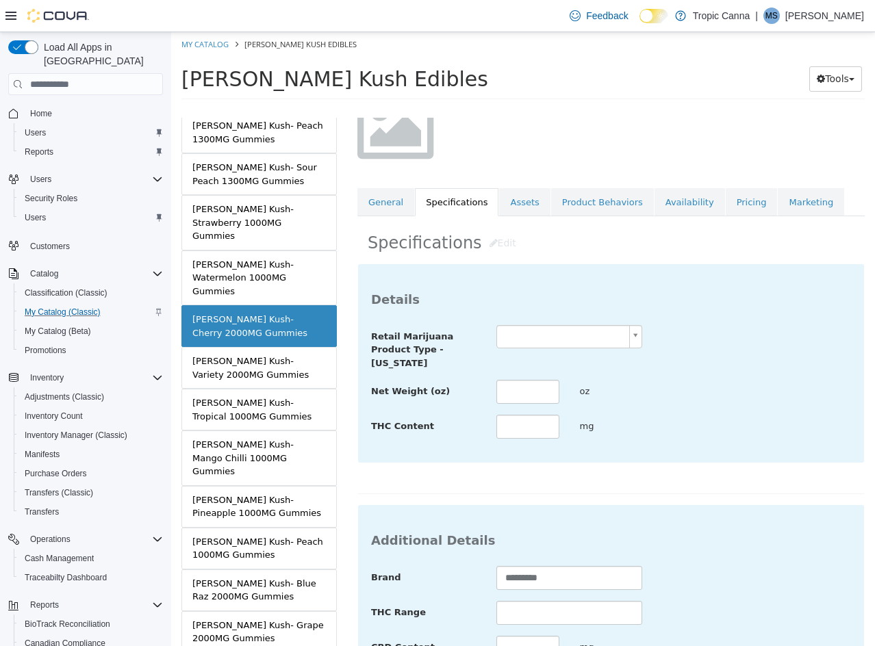
drag, startPoint x: 538, startPoint y: 339, endPoint x: 542, endPoint y: 346, distance: 8.6
click at [538, 108] on body "Saving Bulk Changes... × Saved changes My Catalog [PERSON_NAME] Kush Edibles [P…" at bounding box center [523, 70] width 704 height 76
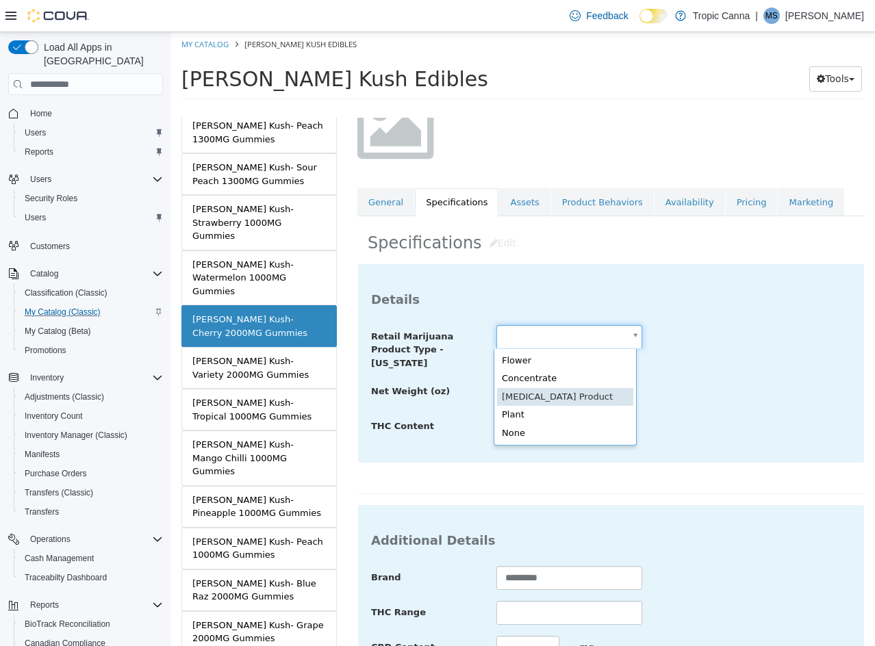
scroll to position [0, 0]
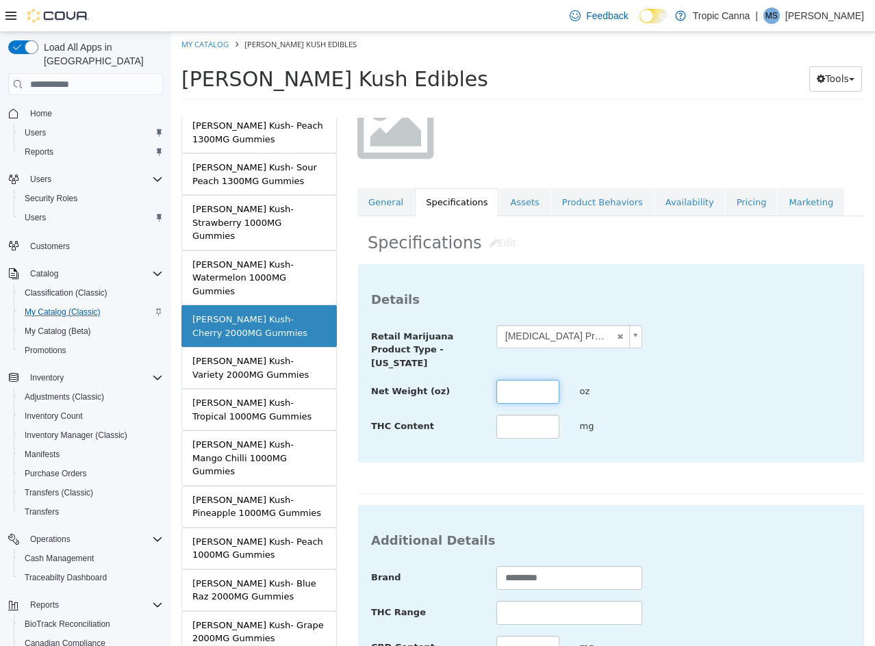
click at [537, 394] on input "text" at bounding box center [527, 392] width 63 height 24
click at [532, 437] on input "text" at bounding box center [527, 427] width 63 height 24
click at [680, 422] on div "THC Content **** mg" at bounding box center [611, 427] width 500 height 25
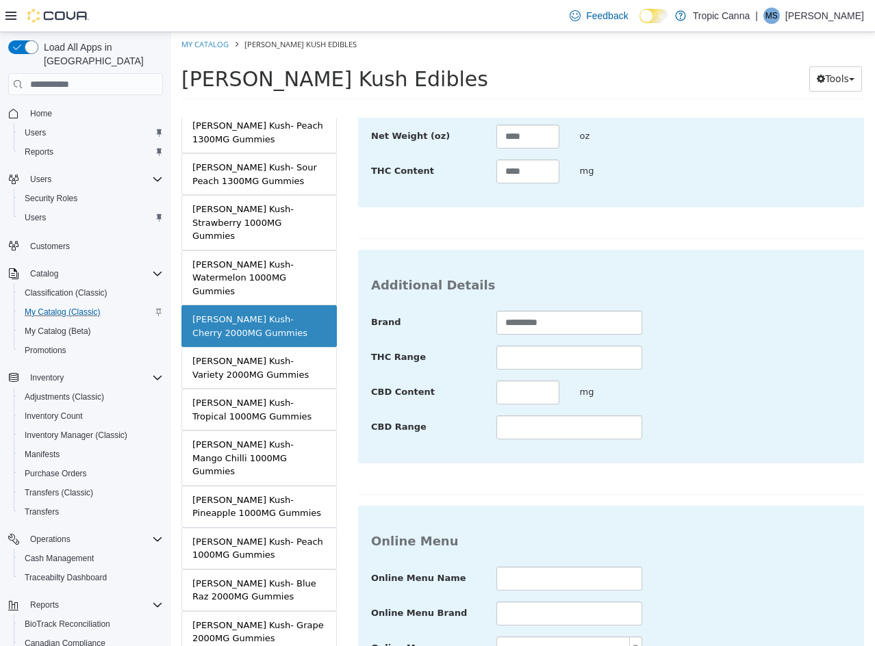
scroll to position [499, 0]
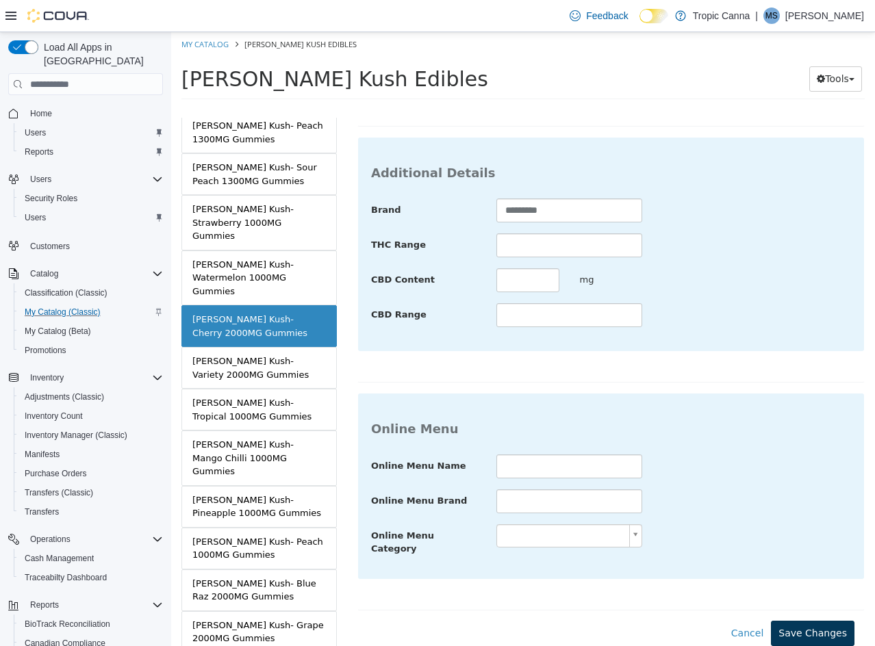
click at [803, 616] on div "**********" at bounding box center [610, 247] width 507 height 797
click at [803, 621] on button "Save Changes" at bounding box center [813, 633] width 84 height 25
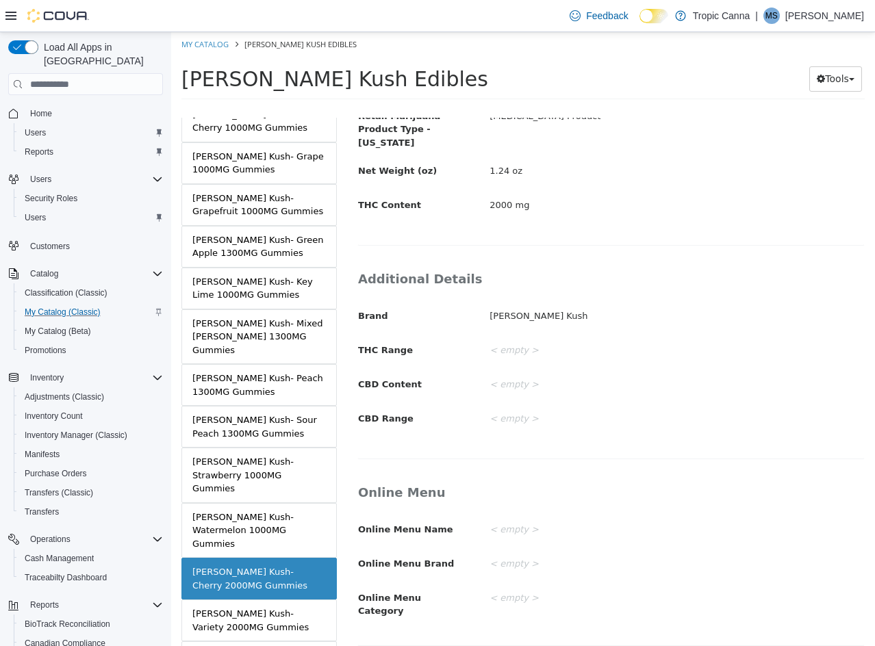
scroll to position [0, 0]
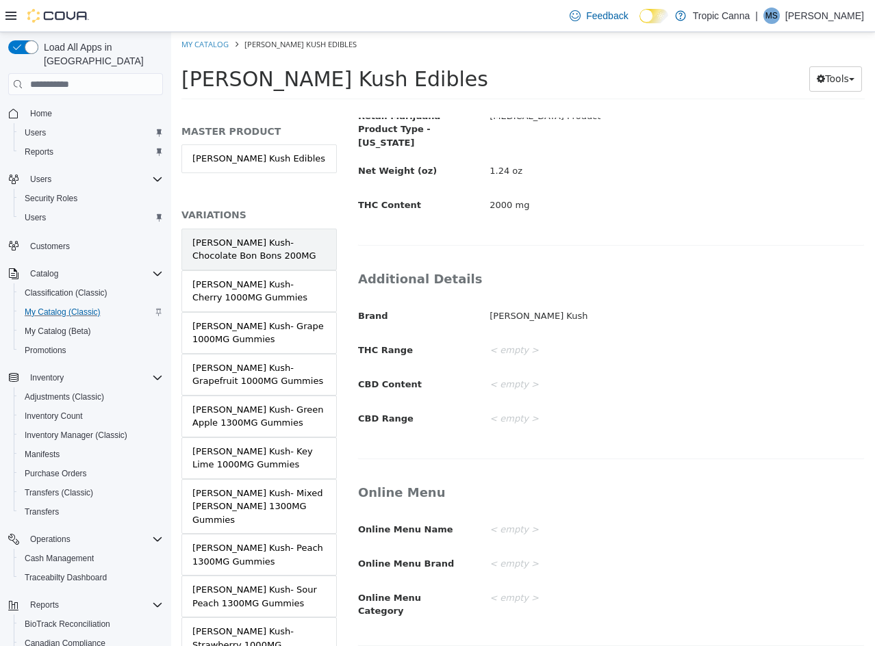
click at [277, 243] on div "[PERSON_NAME] Kush- Chocolate Bon Bons 200MG" at bounding box center [258, 249] width 133 height 27
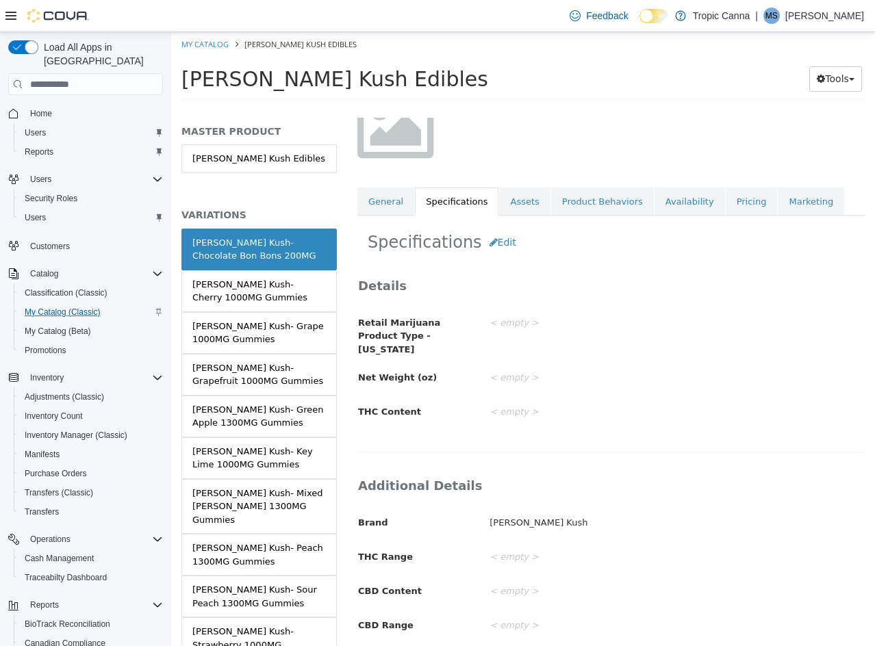
scroll to position [129, 0]
click at [493, 242] on button "Edit" at bounding box center [503, 241] width 42 height 25
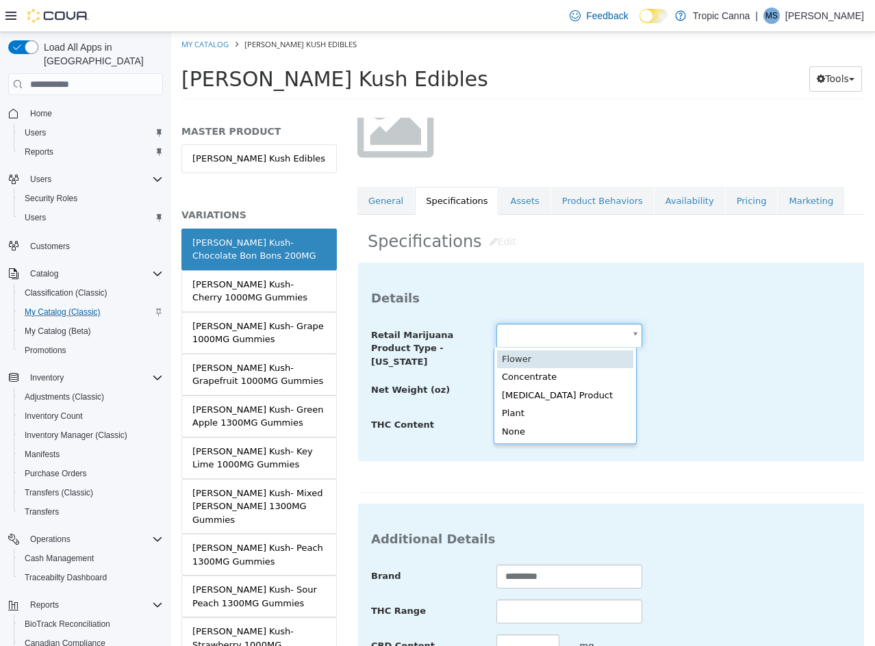
drag, startPoint x: 559, startPoint y: 335, endPoint x: 574, endPoint y: 371, distance: 38.6
click at [559, 108] on body "Saving Bulk Changes... × Saved changes My Catalog [PERSON_NAME] Kush Edibles [P…" at bounding box center [523, 70] width 704 height 76
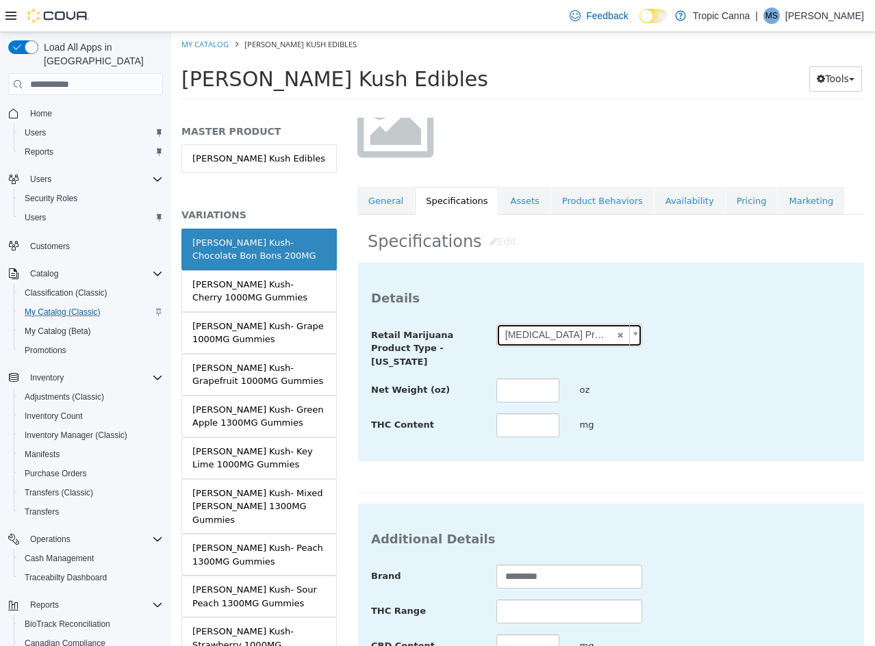
scroll to position [0, 0]
click at [532, 393] on input "text" at bounding box center [527, 391] width 63 height 24
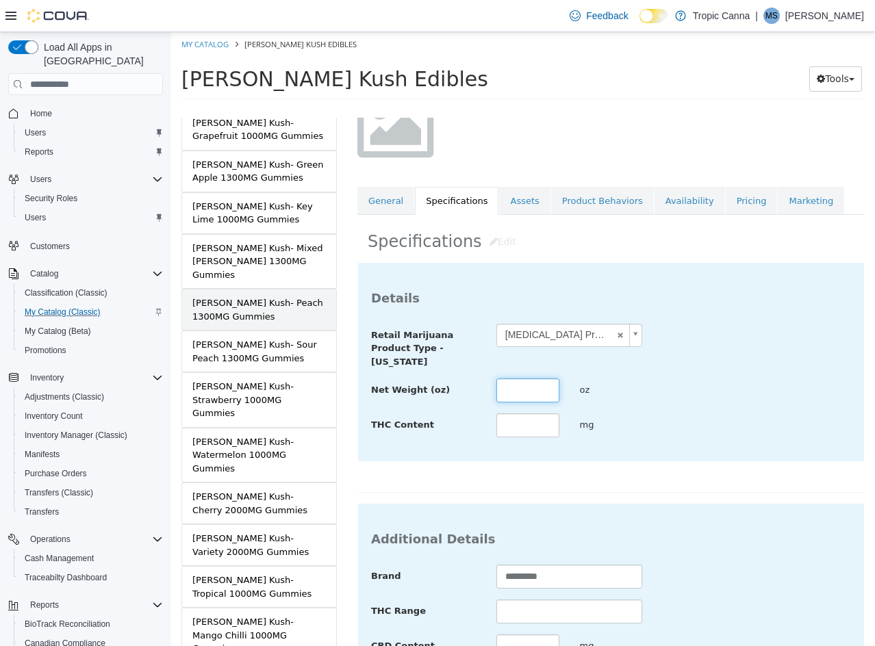
scroll to position [422, 0]
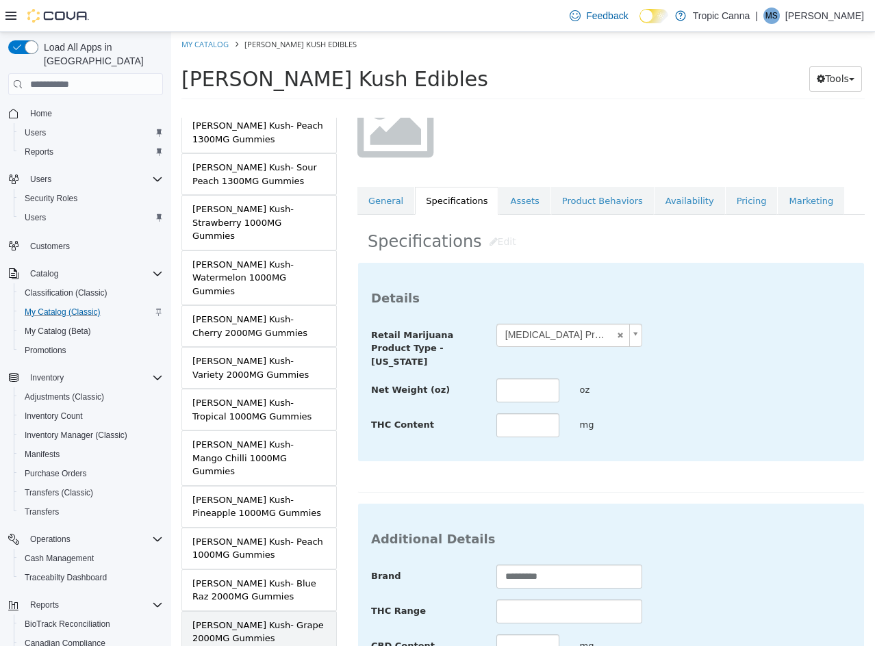
click at [256, 619] on div "[PERSON_NAME] Kush- Grape 2000MG Gummies" at bounding box center [258, 632] width 133 height 27
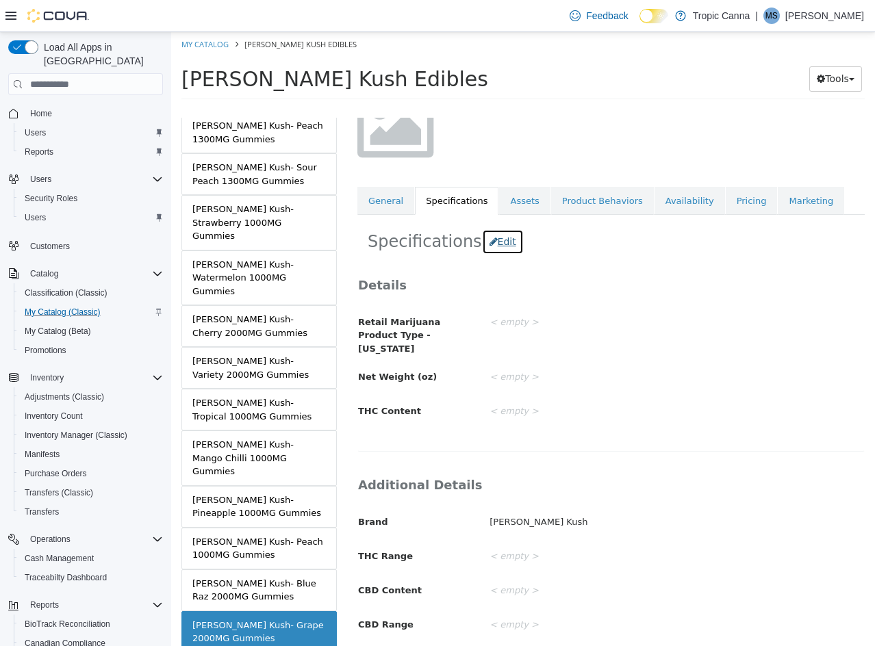
click at [496, 241] on button "Edit" at bounding box center [503, 241] width 42 height 25
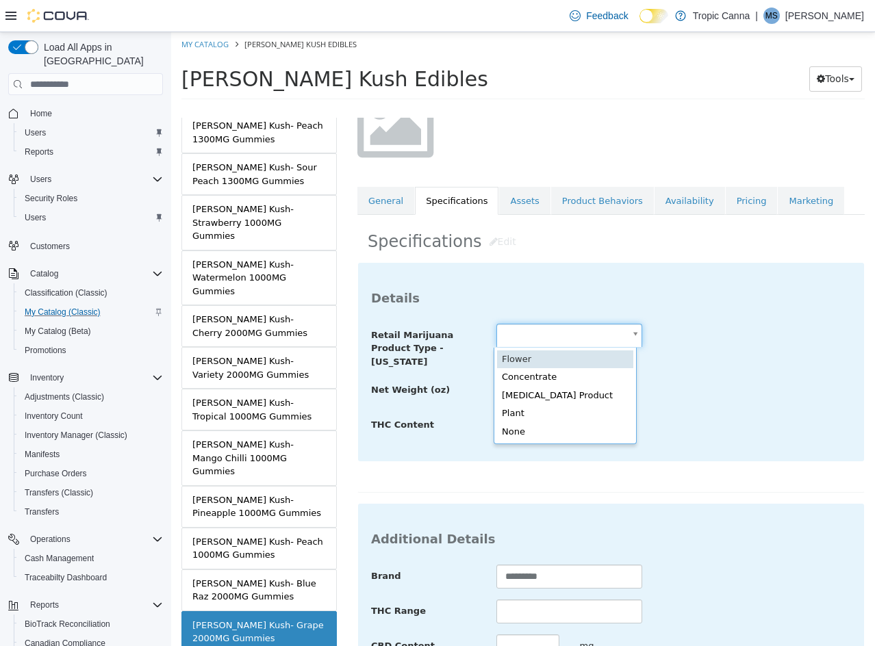
click at [564, 108] on body "Saving Bulk Changes... × Saved changes My Catalog [PERSON_NAME] Kush Edibles [P…" at bounding box center [523, 70] width 704 height 76
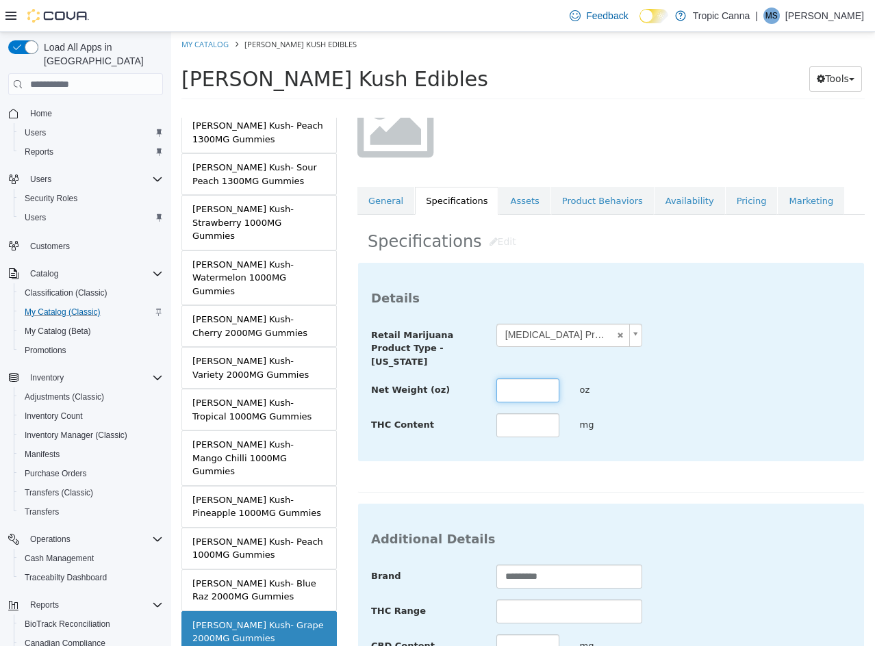
click at [547, 382] on input "text" at bounding box center [527, 391] width 63 height 24
click at [691, 429] on div "THC Content **** mg" at bounding box center [611, 425] width 500 height 25
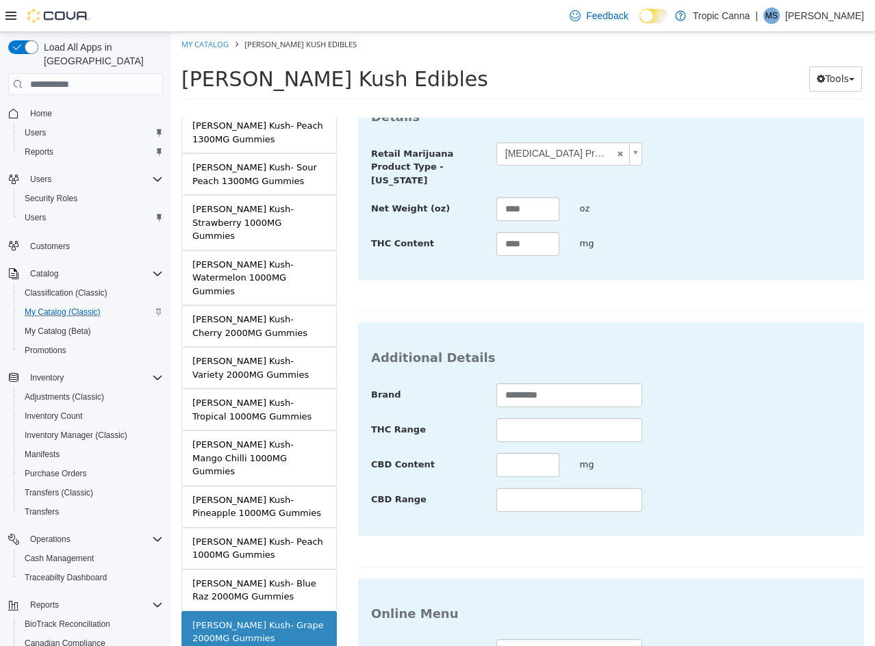
scroll to position [499, 0]
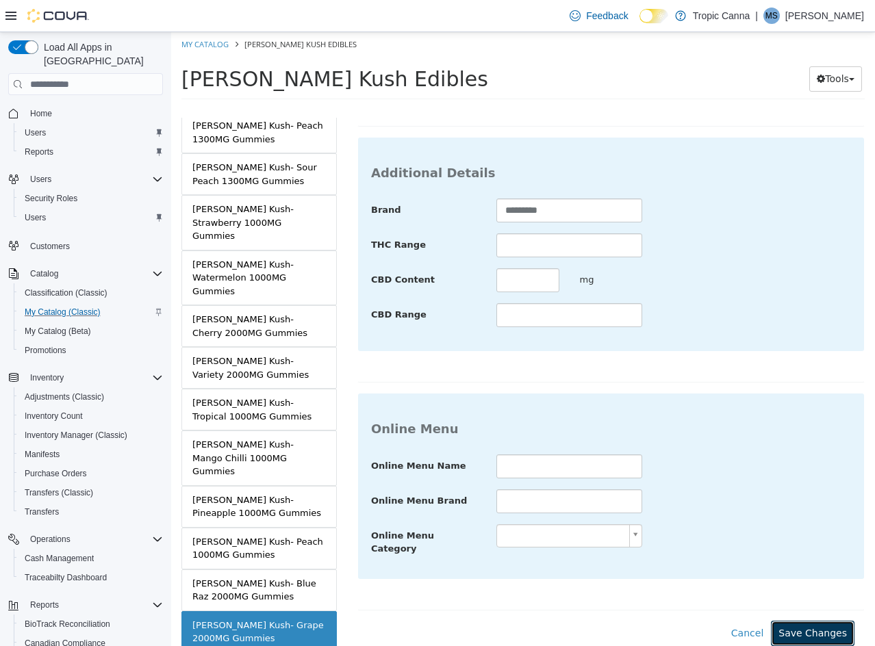
click at [814, 625] on button "Save Changes" at bounding box center [813, 633] width 84 height 25
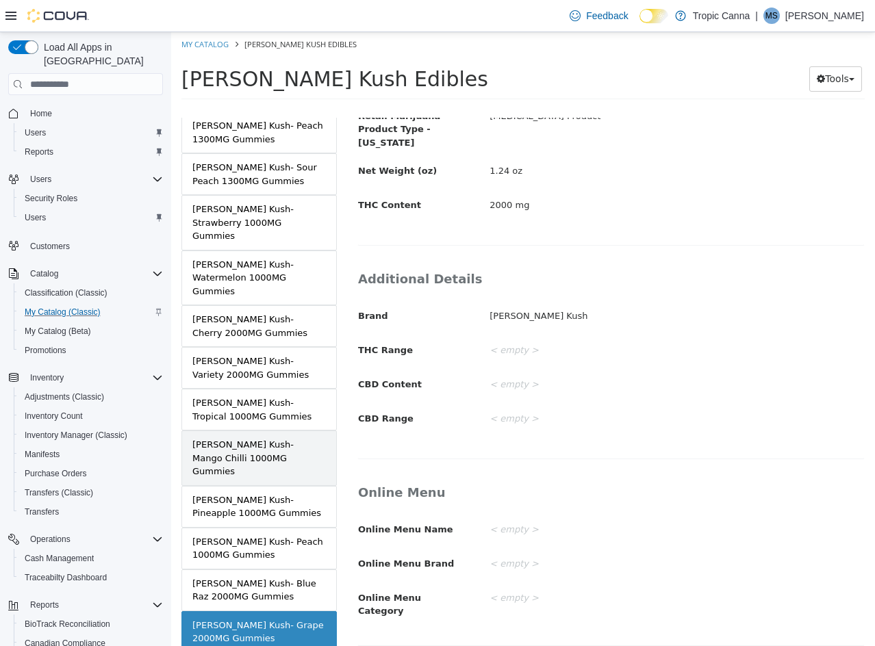
click at [276, 438] on div "[PERSON_NAME] Kush- Mango Chilli 1000MG Gummies" at bounding box center [258, 458] width 133 height 40
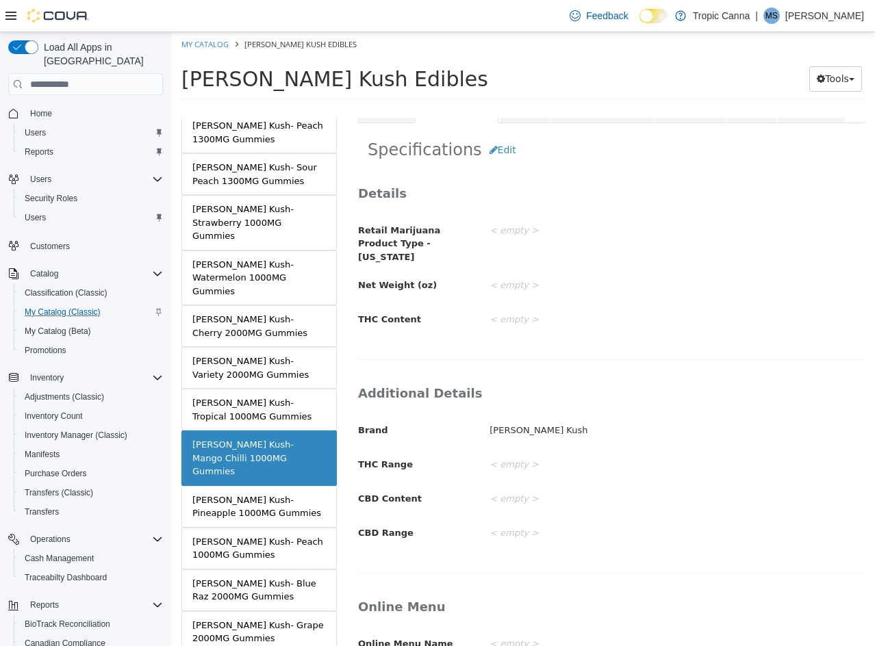
scroll to position [197, 0]
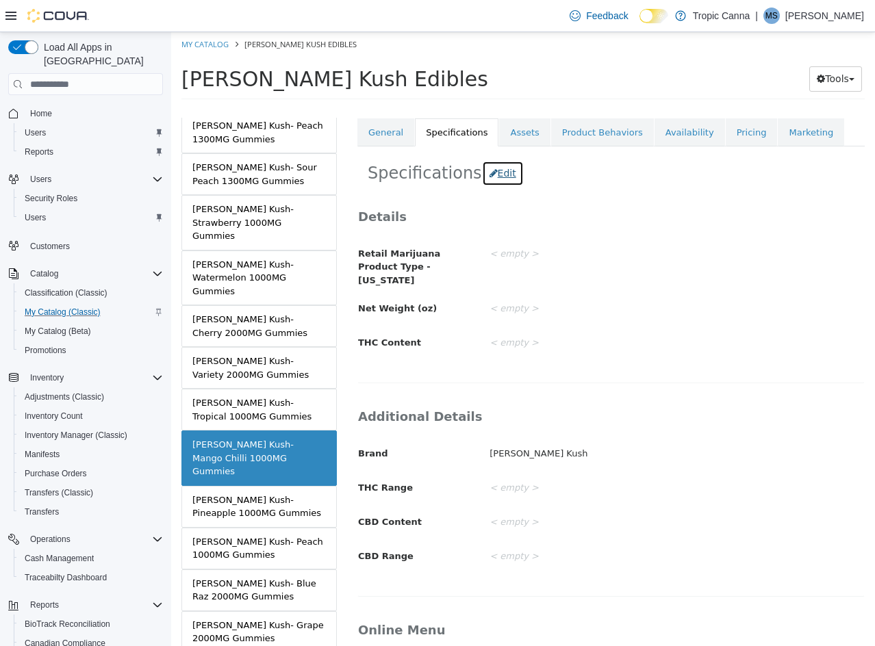
click at [489, 172] on icon "button" at bounding box center [493, 173] width 8 height 10
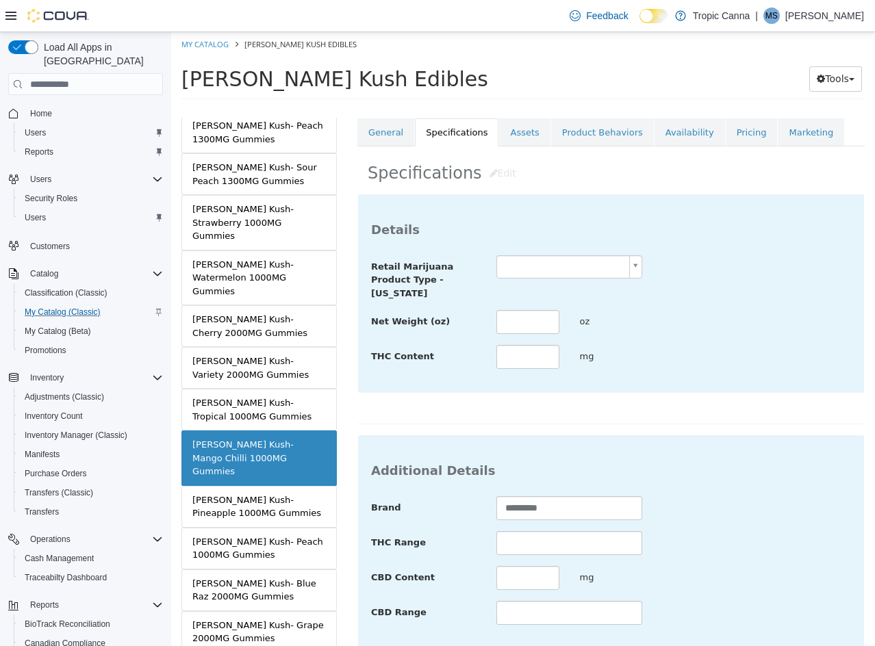
click at [535, 108] on body "Saving Bulk Changes... × Saved changes My Catalog [PERSON_NAME] Kush Edibles [P…" at bounding box center [523, 70] width 704 height 76
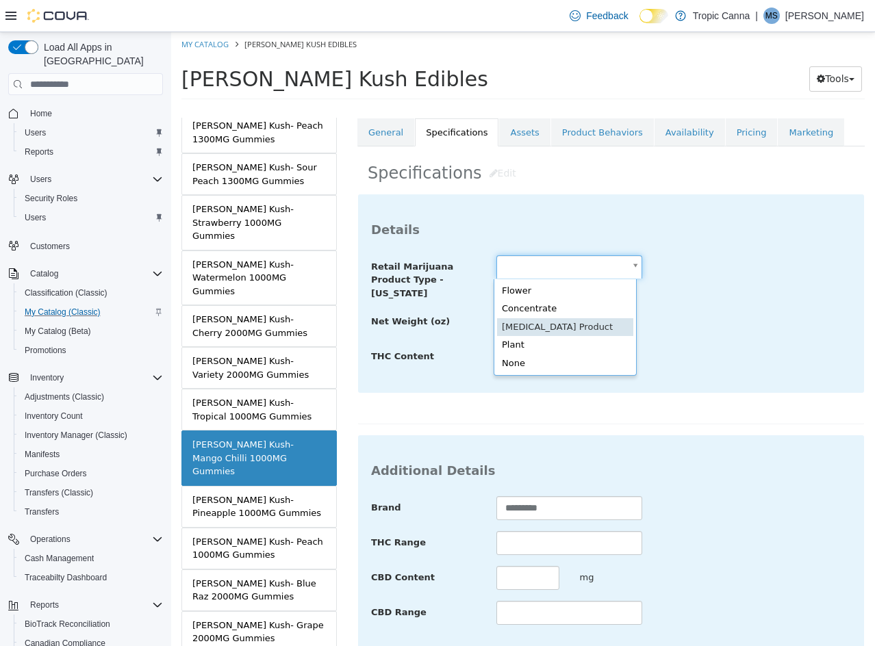
scroll to position [0, 0]
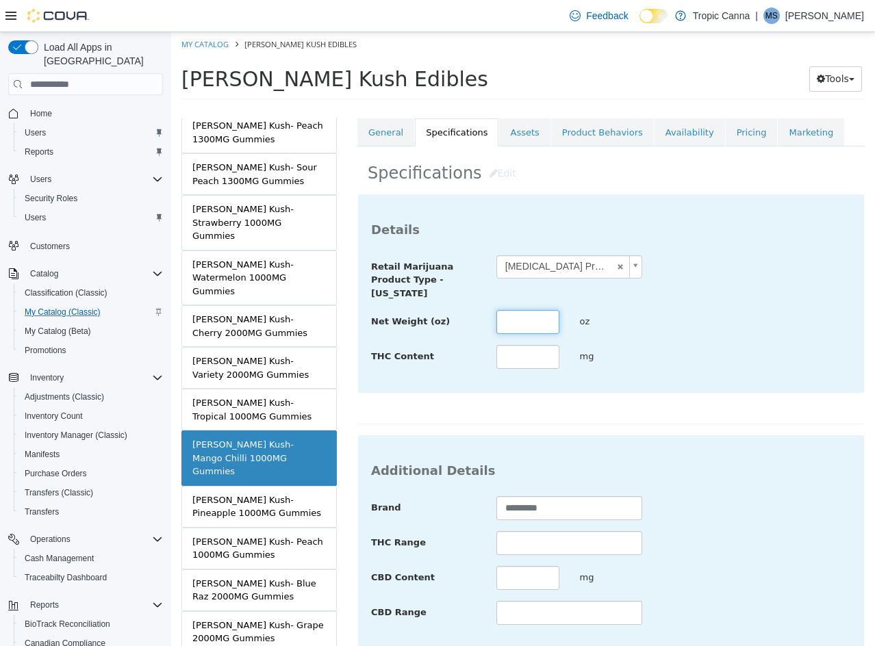
click at [542, 324] on input "text" at bounding box center [527, 322] width 63 height 24
click at [727, 392] on div "**********" at bounding box center [611, 293] width 506 height 198
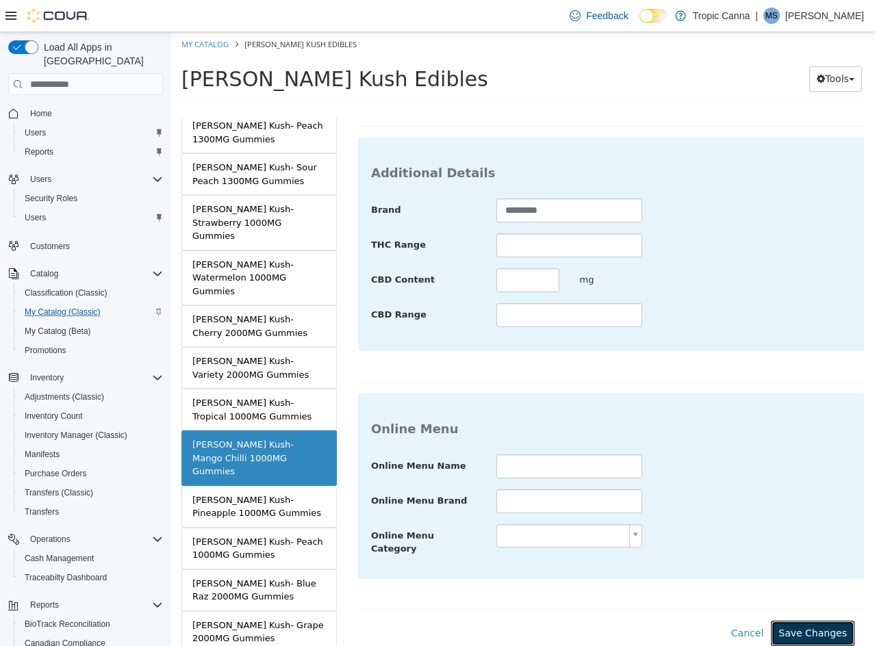
drag, startPoint x: 814, startPoint y: 626, endPoint x: 690, endPoint y: 555, distance: 142.9
click at [813, 626] on button "Save Changes" at bounding box center [813, 633] width 84 height 25
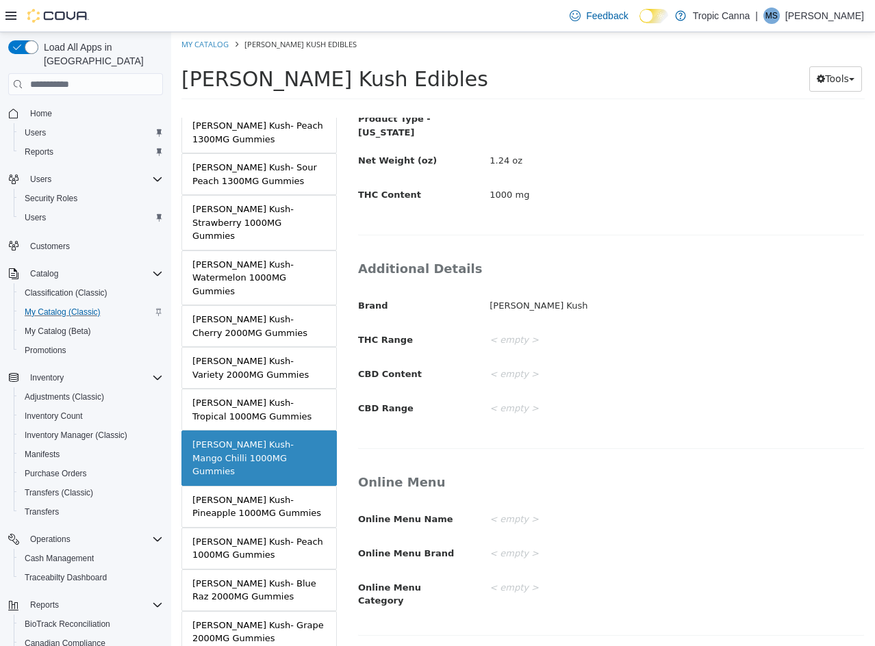
scroll to position [335, 0]
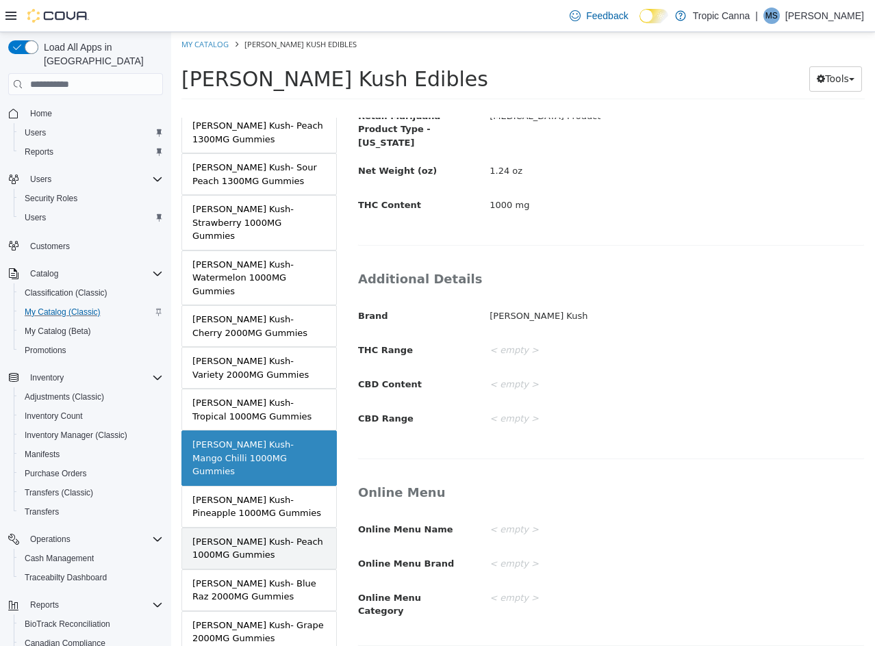
click at [277, 535] on div "[PERSON_NAME] Kush- Peach 1000MG Gummies" at bounding box center [258, 548] width 133 height 27
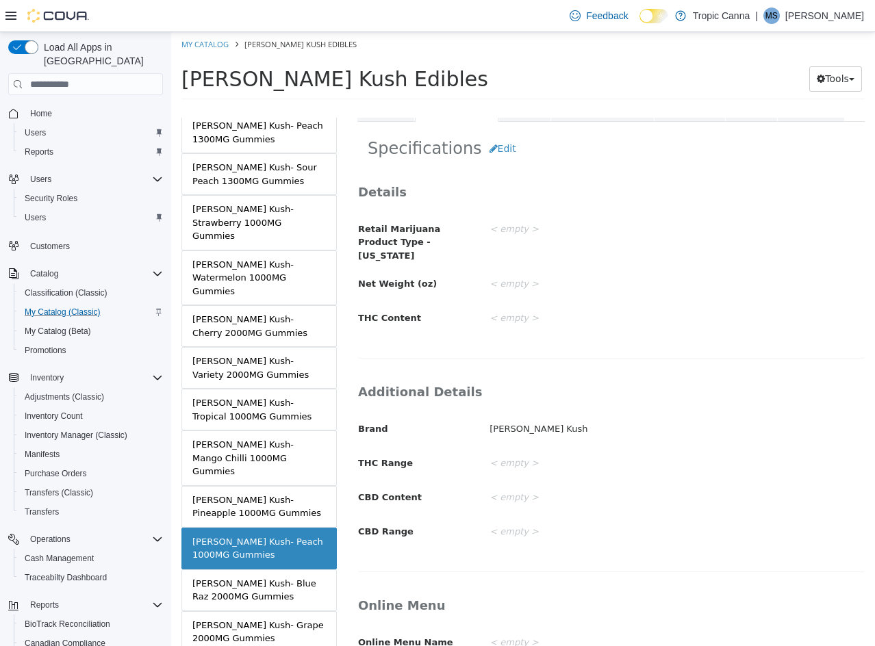
scroll to position [198, 0]
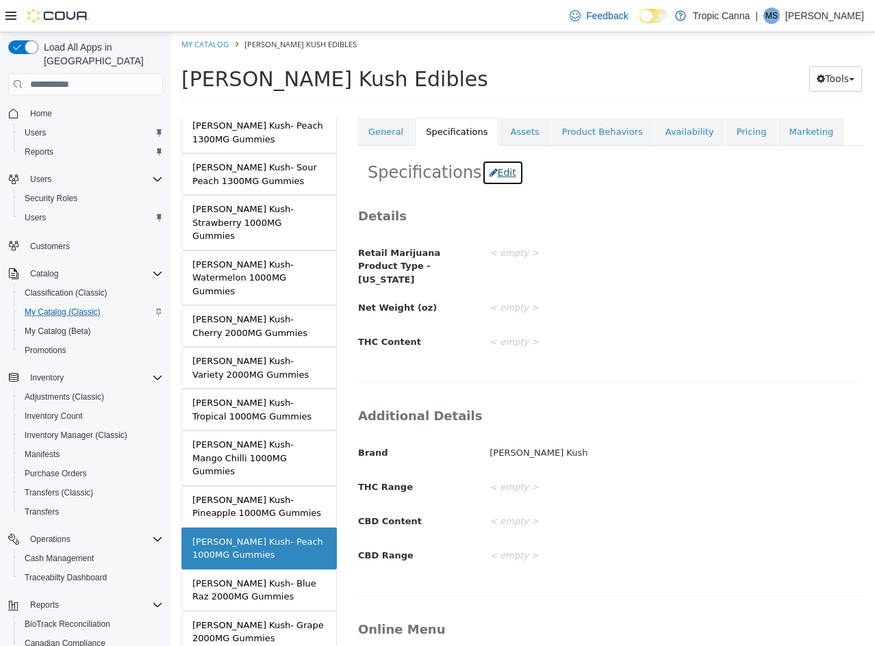
click at [492, 176] on button "Edit" at bounding box center [503, 172] width 42 height 25
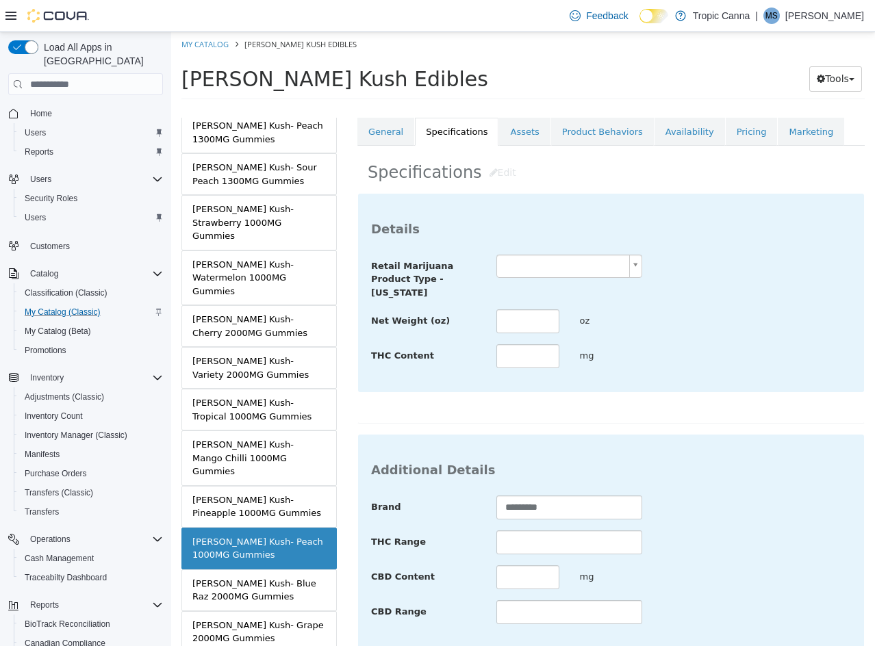
click at [541, 108] on body "Saving Bulk Changes... × Saved changes My Catalog [PERSON_NAME] Kush Edibles [P…" at bounding box center [523, 70] width 704 height 76
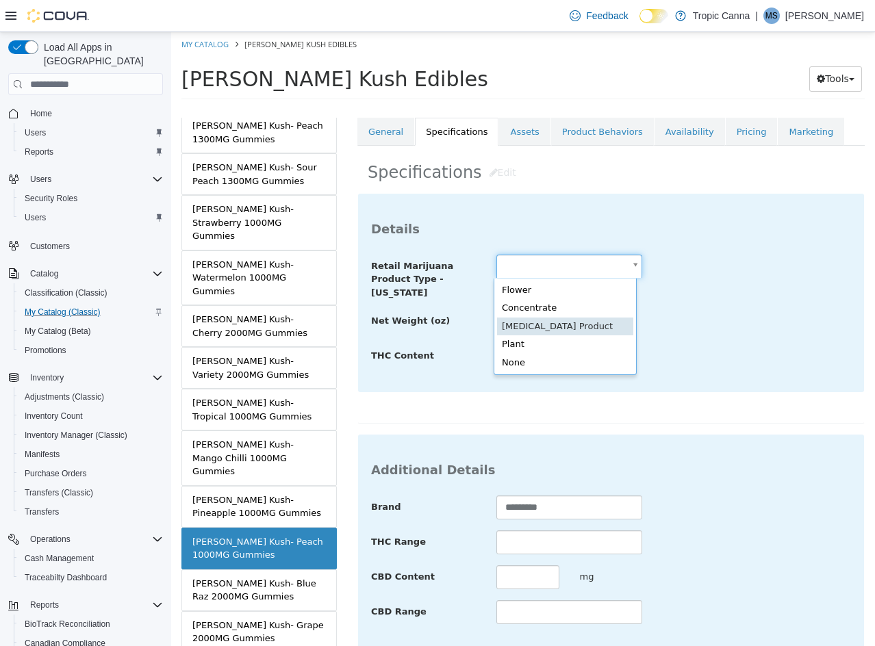
drag, startPoint x: 568, startPoint y: 322, endPoint x: 533, endPoint y: 318, distance: 35.2
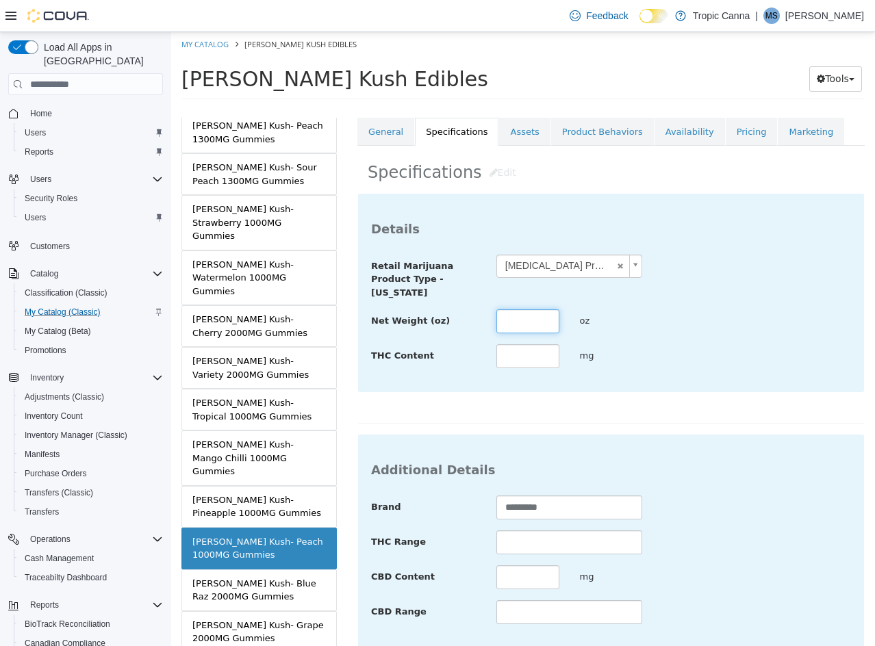
click at [511, 320] on input "text" at bounding box center [527, 321] width 63 height 24
click at [610, 415] on div "**********" at bounding box center [610, 308] width 507 height 231
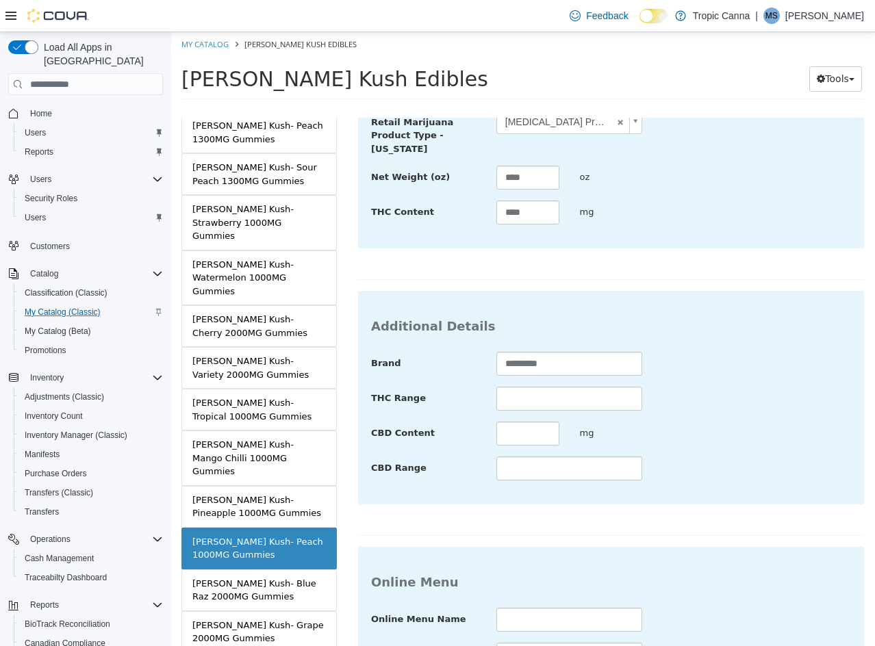
scroll to position [499, 0]
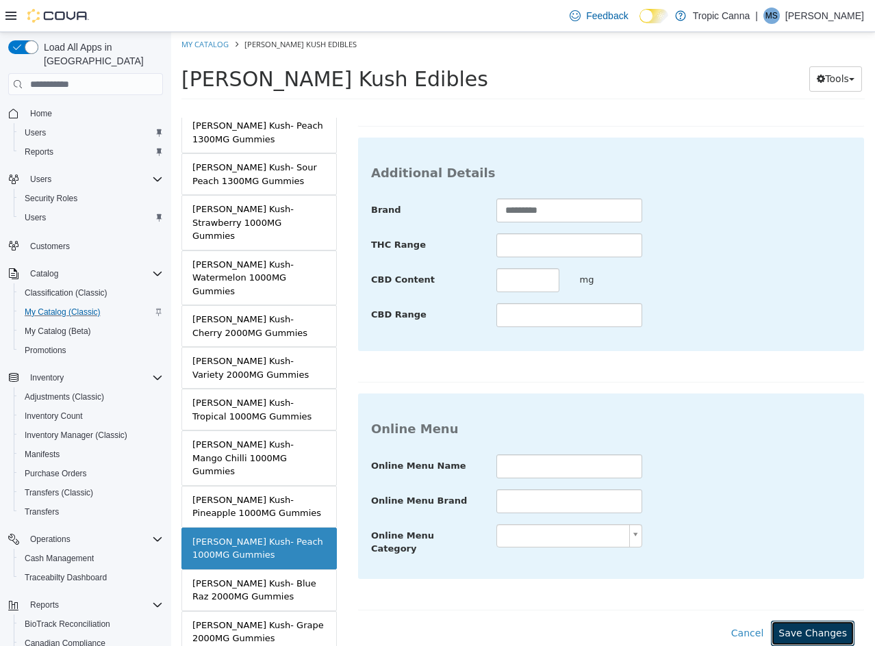
click at [791, 621] on button "Save Changes" at bounding box center [813, 633] width 84 height 25
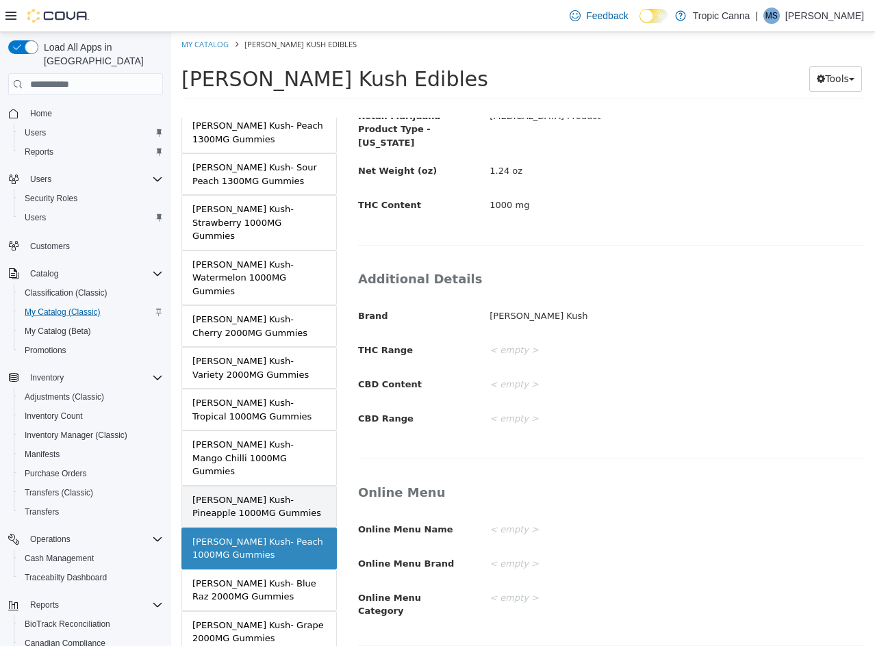
click at [274, 486] on link "[PERSON_NAME] Kush- Pineapple 1000MG Gummies" at bounding box center [258, 507] width 155 height 42
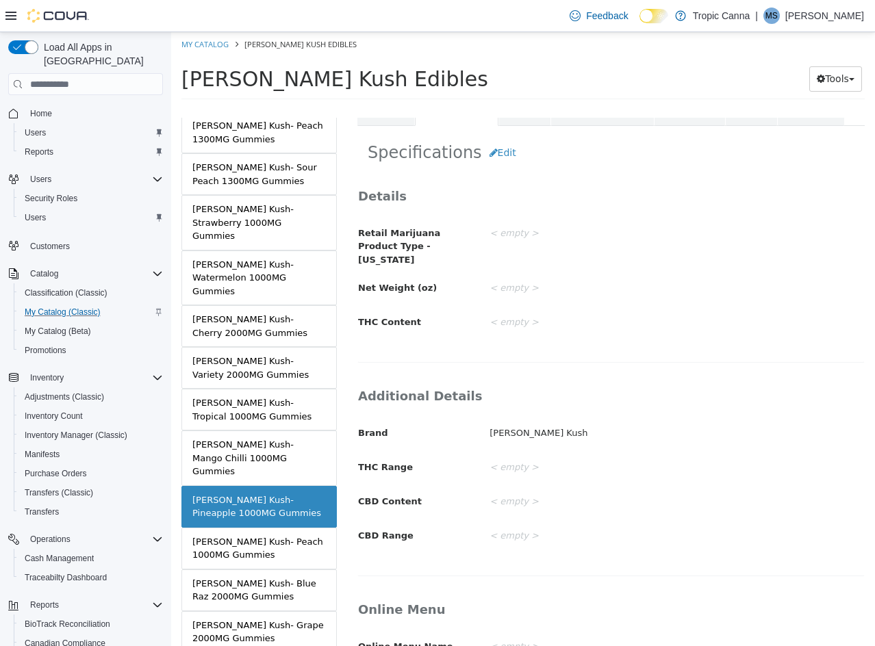
scroll to position [196, 0]
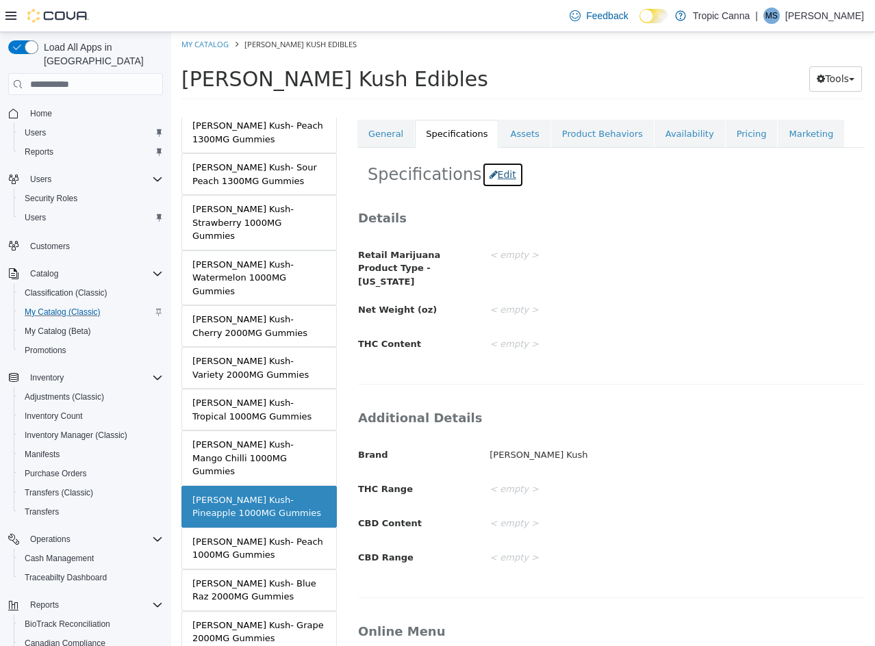
click at [493, 181] on button "Edit" at bounding box center [503, 174] width 42 height 25
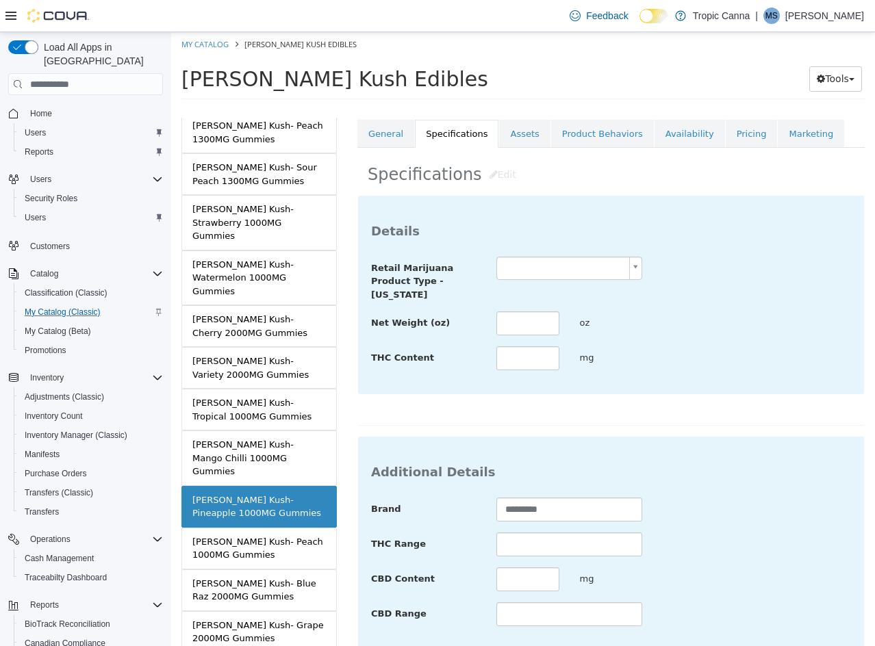
drag, startPoint x: 563, startPoint y: 266, endPoint x: 569, endPoint y: 279, distance: 14.4
click at [564, 108] on body "Saving Bulk Changes... × Saved changes My Catalog [PERSON_NAME] Kush Edibles [P…" at bounding box center [523, 70] width 704 height 76
click at [523, 324] on input "text" at bounding box center [527, 323] width 63 height 24
click at [734, 428] on div "**********" at bounding box center [610, 557] width 507 height 725
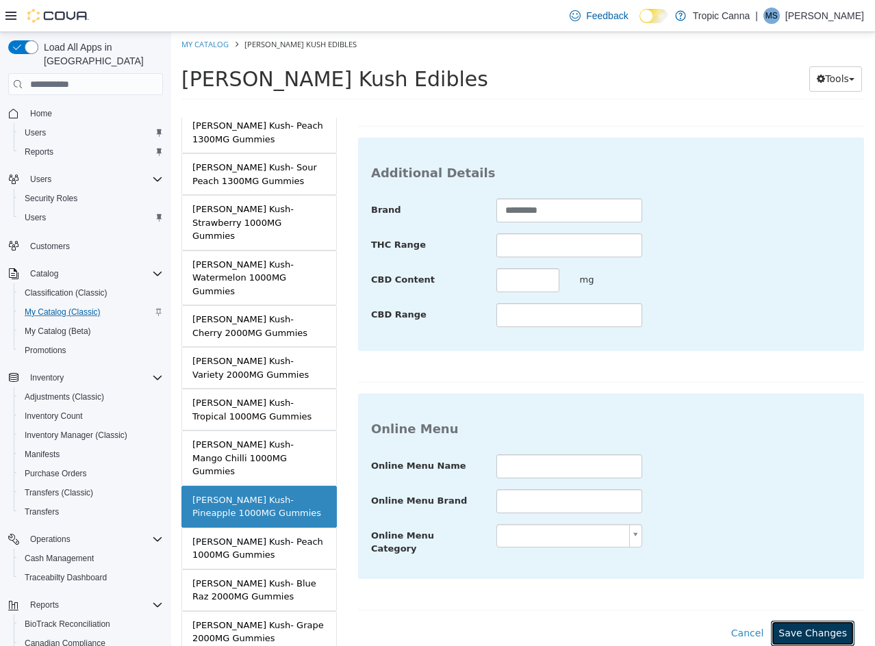
click at [800, 621] on button "Save Changes" at bounding box center [813, 633] width 84 height 25
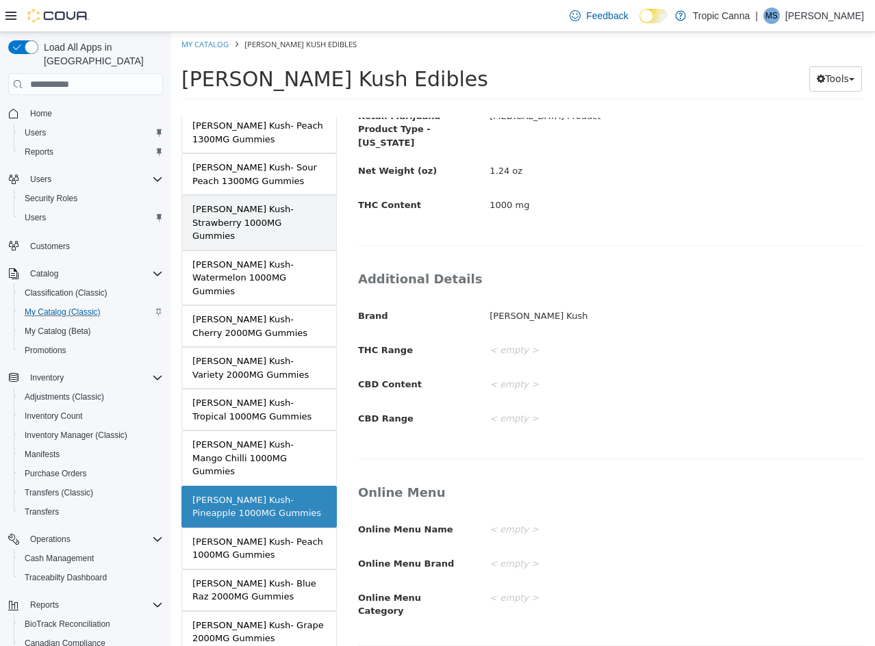
click at [259, 195] on link "[PERSON_NAME] Kush- Strawberry 1000MG Gummies" at bounding box center [258, 222] width 155 height 55
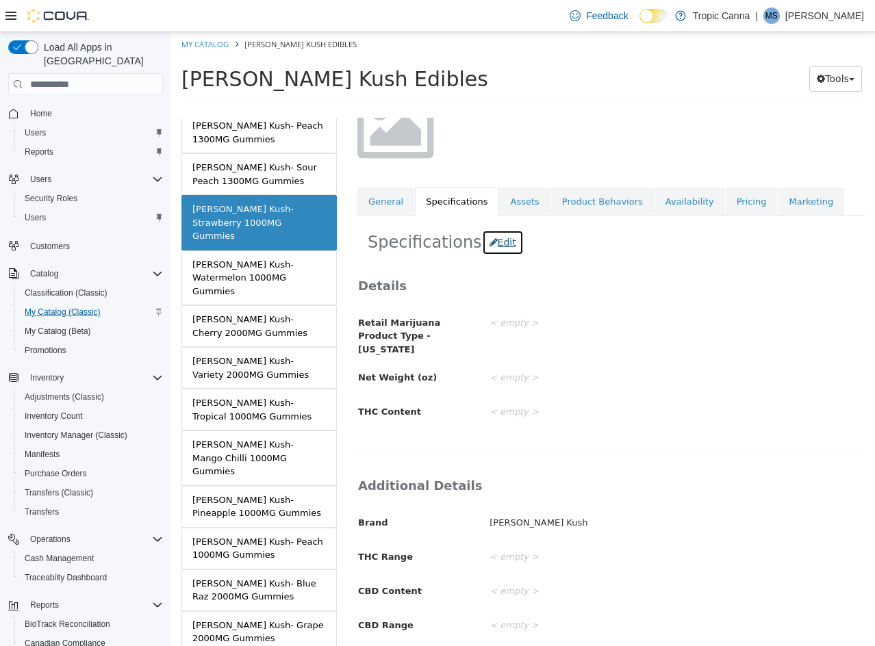
scroll to position [129, 0]
click at [491, 247] on button "Edit" at bounding box center [503, 241] width 42 height 25
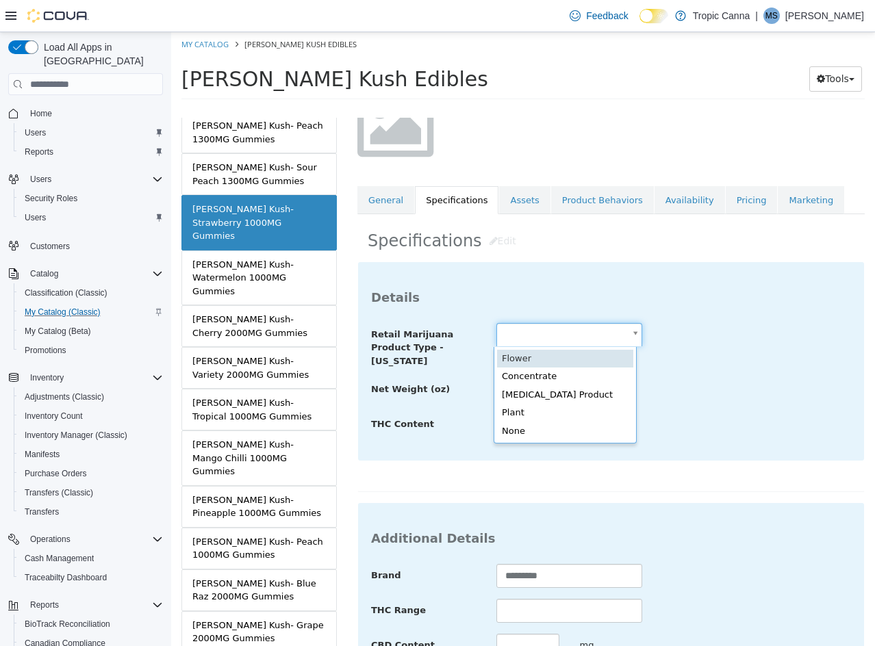
drag, startPoint x: 535, startPoint y: 326, endPoint x: 548, endPoint y: 365, distance: 40.5
click at [535, 108] on body "Saving Bulk Changes... × Saved changes My Catalog [PERSON_NAME] Kush Edibles [P…" at bounding box center [523, 70] width 704 height 76
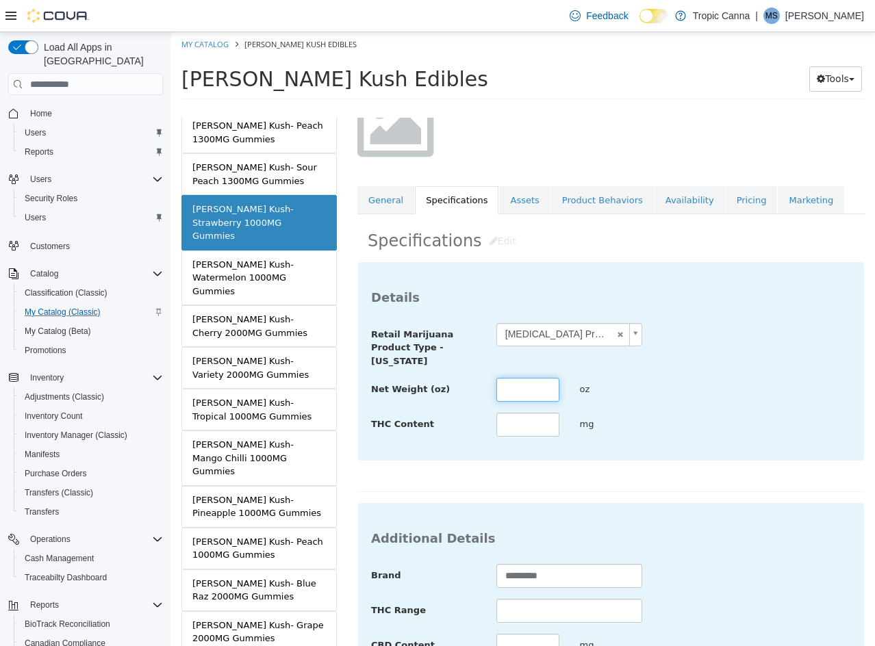
click at [527, 398] on input "text" at bounding box center [527, 390] width 63 height 24
click at [784, 507] on div "Additional Details Brand ********* THC Range CBD Content mg CBD Range" at bounding box center [611, 610] width 506 height 214
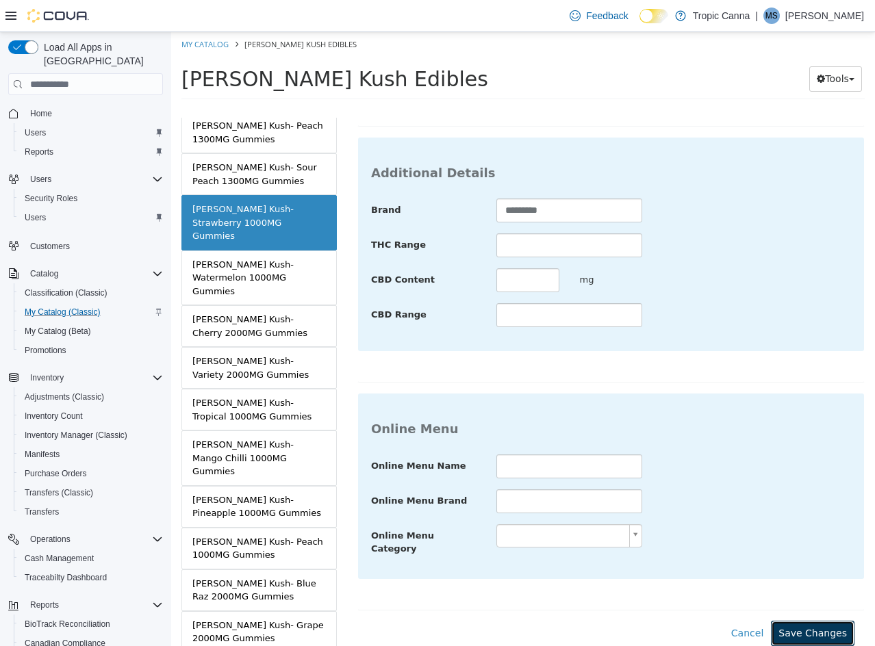
click at [817, 621] on button "Save Changes" at bounding box center [813, 633] width 84 height 25
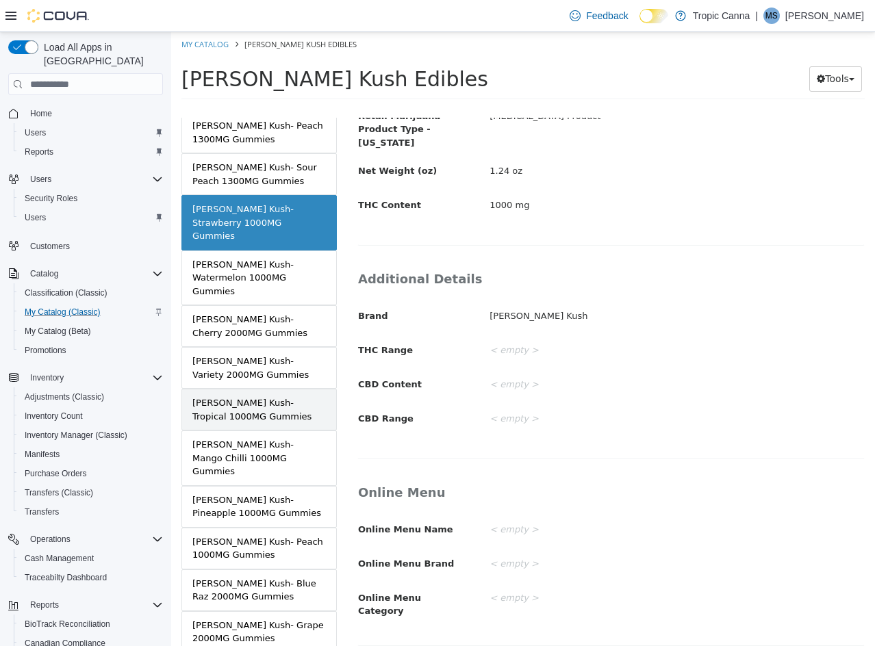
drag, startPoint x: 287, startPoint y: 372, endPoint x: 299, endPoint y: 372, distance: 12.3
click at [286, 396] on div "[PERSON_NAME] Kush- Tropical 1000MG Gummies" at bounding box center [258, 409] width 133 height 27
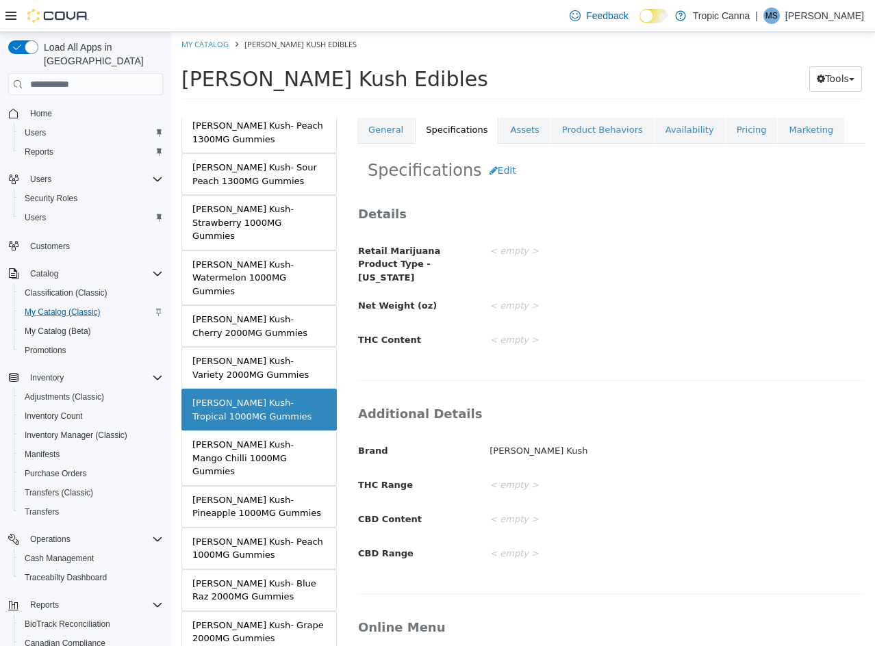
scroll to position [196, 0]
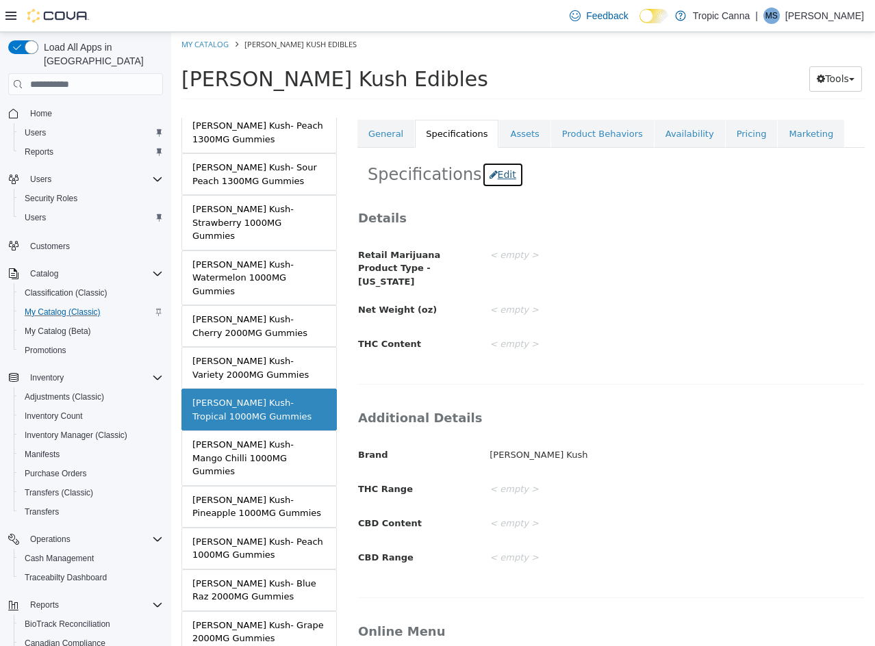
click at [487, 171] on button "Edit" at bounding box center [503, 174] width 42 height 25
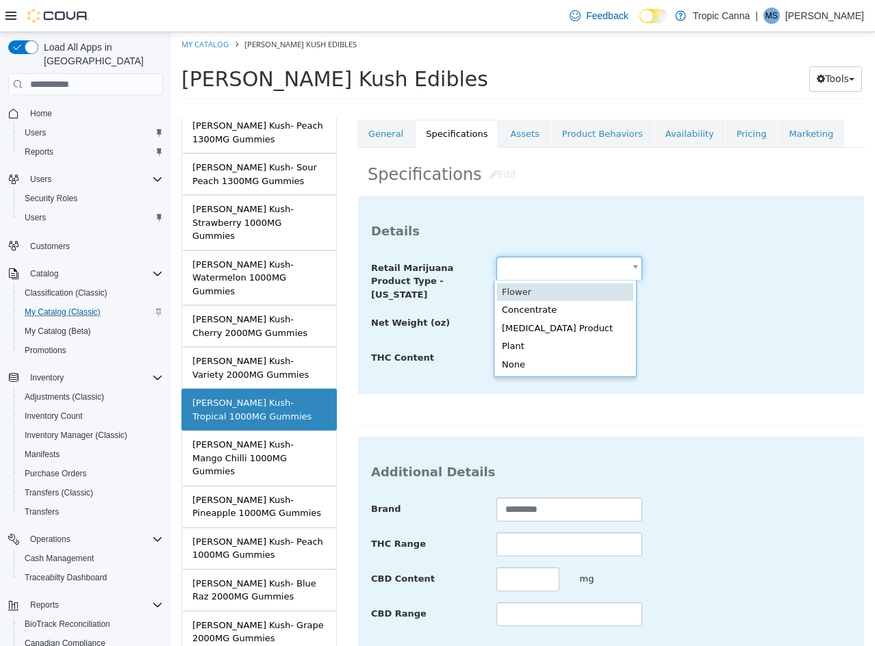
click at [561, 108] on body "Saving Bulk Changes... × Saved changes My Catalog [PERSON_NAME] Kush Edibles [P…" at bounding box center [523, 70] width 704 height 76
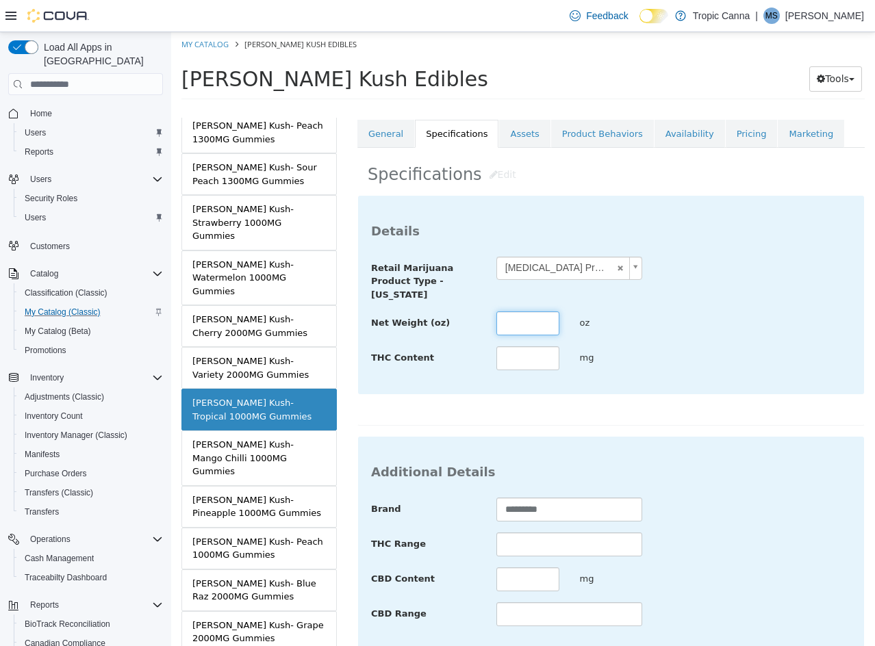
click at [542, 315] on input "text" at bounding box center [527, 323] width 63 height 24
click at [664, 385] on div "**********" at bounding box center [611, 295] width 506 height 198
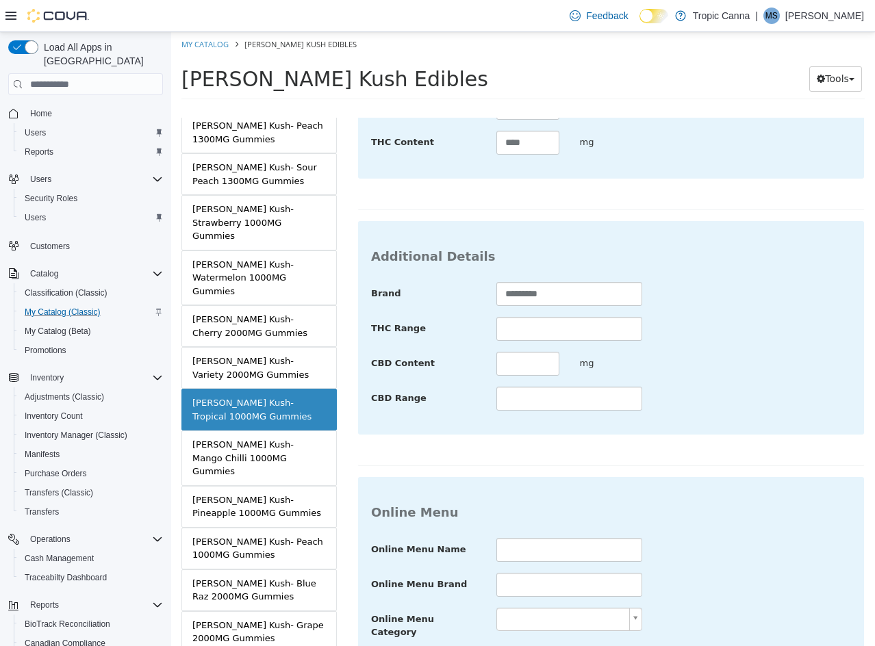
scroll to position [499, 0]
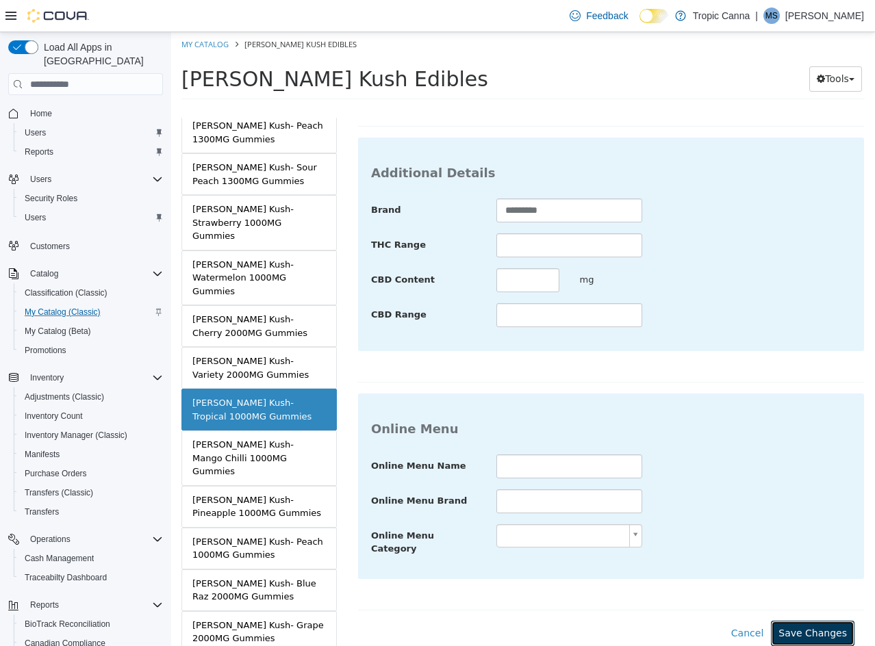
click at [797, 621] on button "Save Changes" at bounding box center [813, 633] width 84 height 25
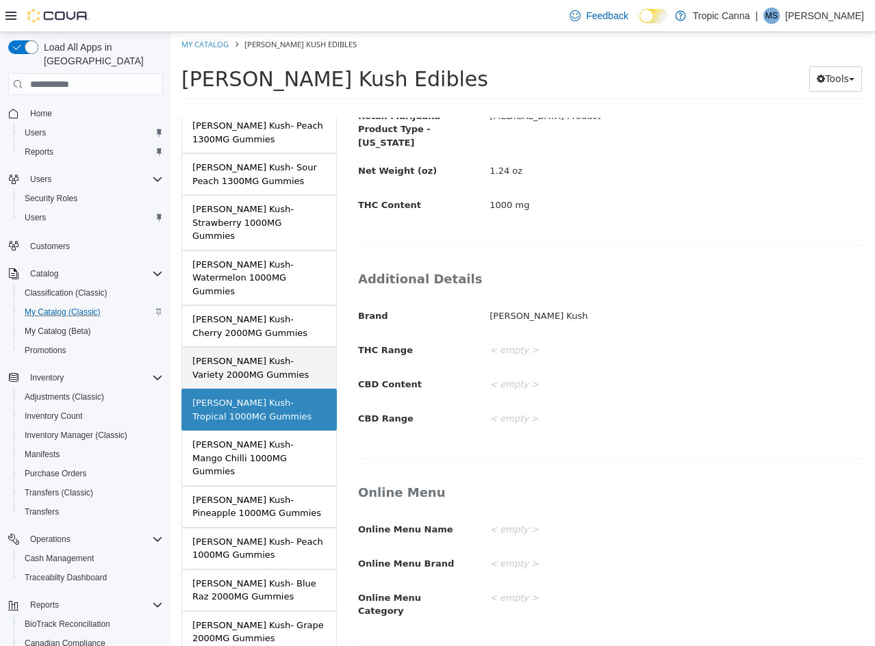
click at [270, 355] on div "[PERSON_NAME] Kush- Variety 2000MG Gummies" at bounding box center [258, 368] width 133 height 27
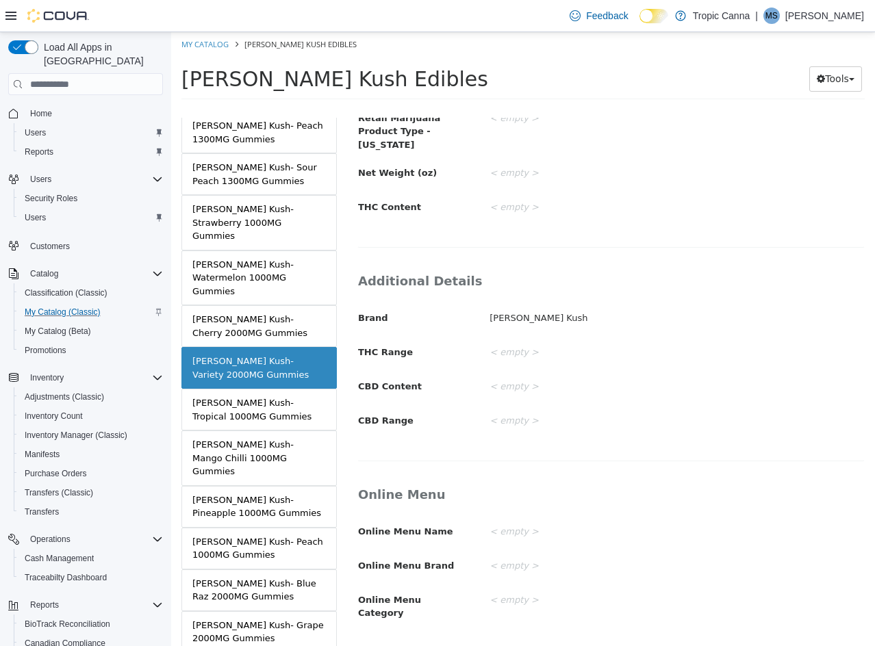
scroll to position [196, 0]
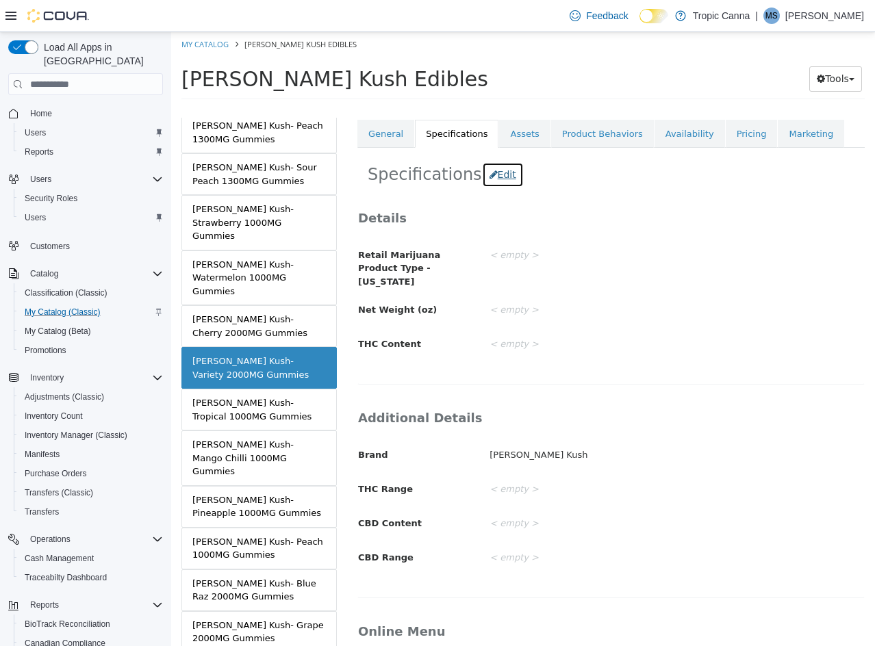
click at [496, 177] on button "Edit" at bounding box center [503, 174] width 42 height 25
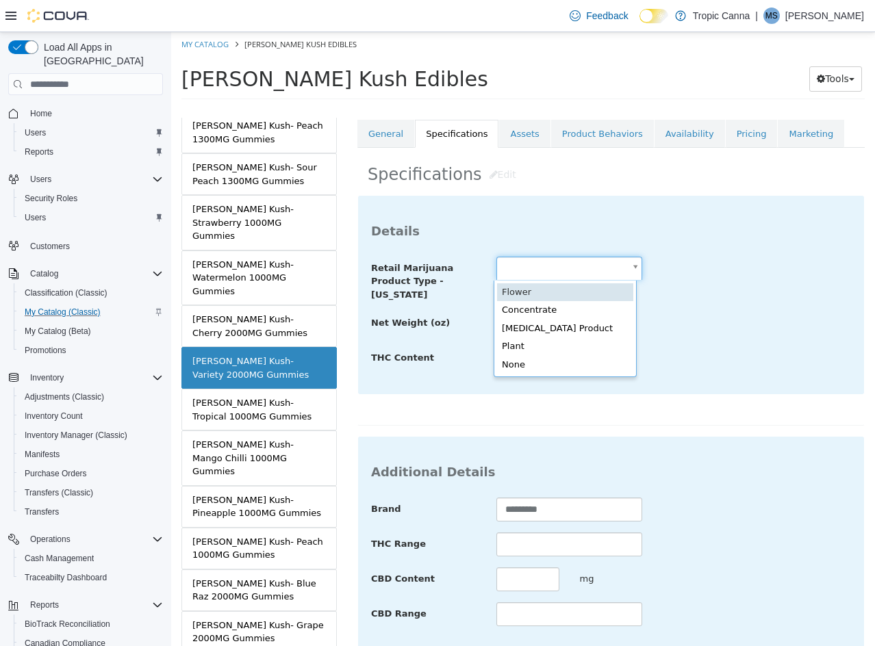
click at [577, 108] on body "Saving Bulk Changes... × Saved changes My Catalog [PERSON_NAME] Kush Edibles [P…" at bounding box center [523, 70] width 704 height 76
drag, startPoint x: 567, startPoint y: 324, endPoint x: 530, endPoint y: 324, distance: 36.3
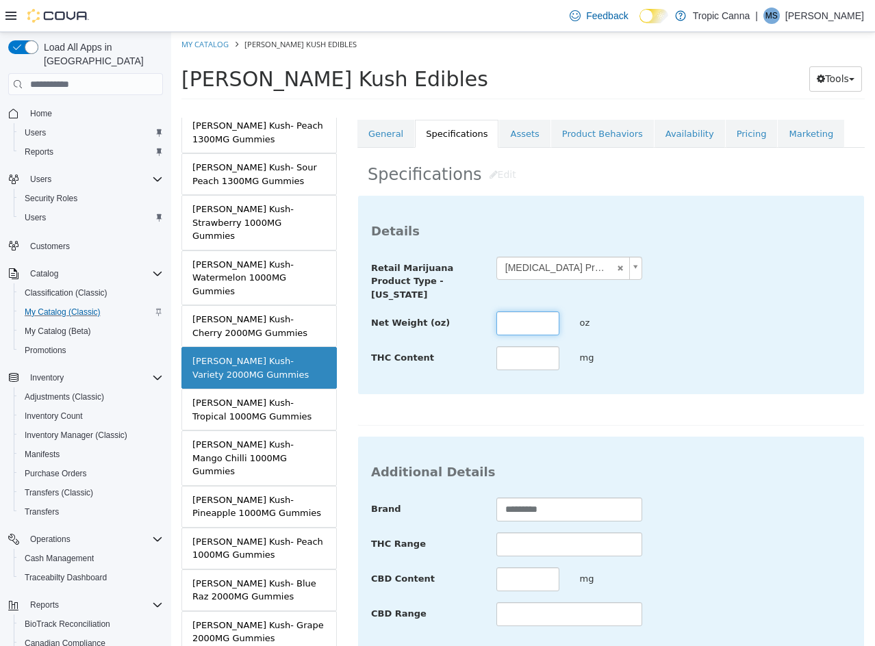
click at [526, 324] on input "text" at bounding box center [527, 323] width 63 height 24
click at [667, 389] on div "**********" at bounding box center [611, 295] width 506 height 198
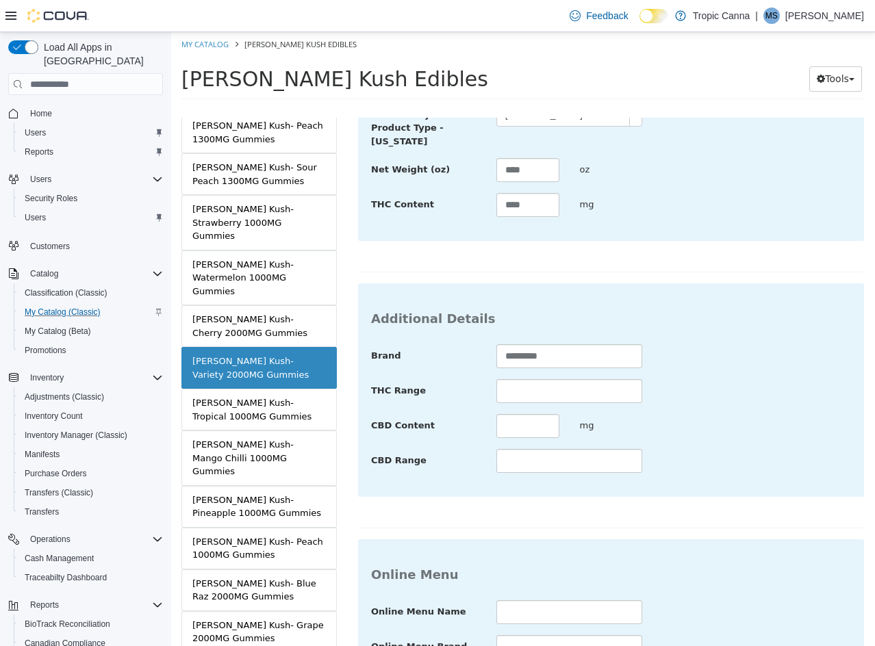
scroll to position [499, 0]
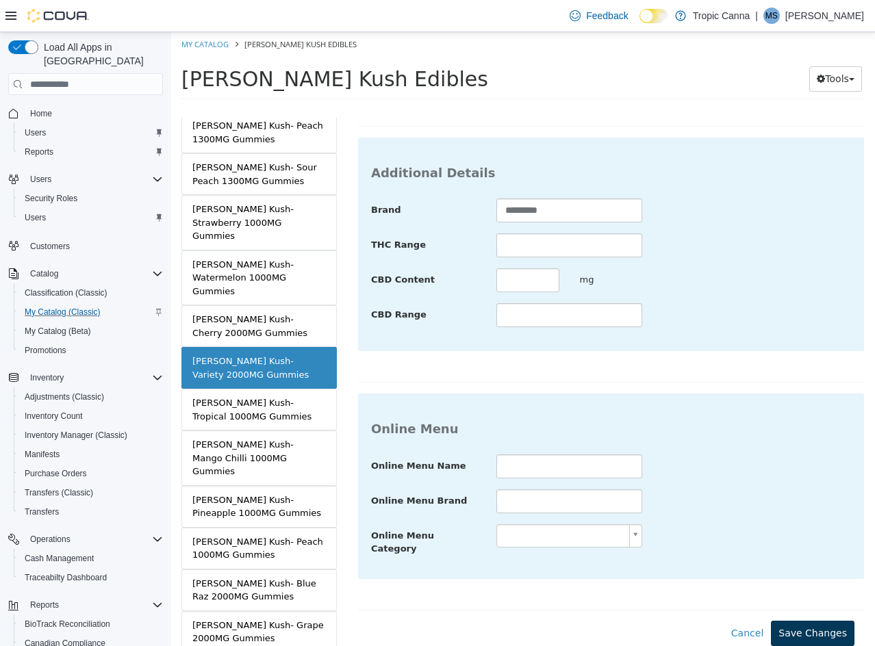
drag, startPoint x: 793, startPoint y: 608, endPoint x: 794, endPoint y: 617, distance: 8.2
click at [793, 610] on div "**********" at bounding box center [610, 247] width 507 height 797
click at [794, 621] on button "Save Changes" at bounding box center [813, 633] width 84 height 25
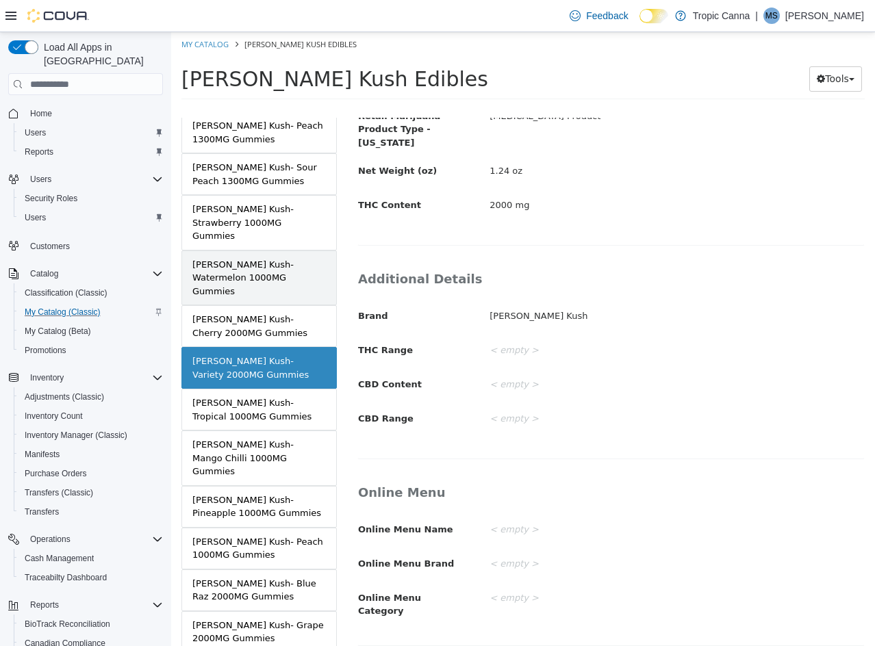
click at [255, 258] on div "[PERSON_NAME] Kush- Watermelon 1000MG Gummies" at bounding box center [258, 278] width 133 height 40
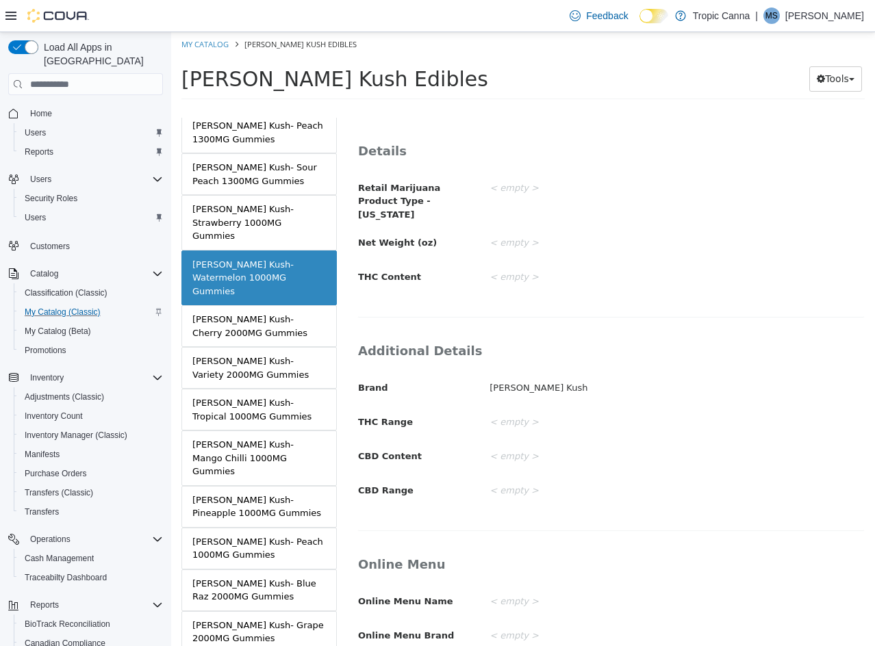
scroll to position [196, 0]
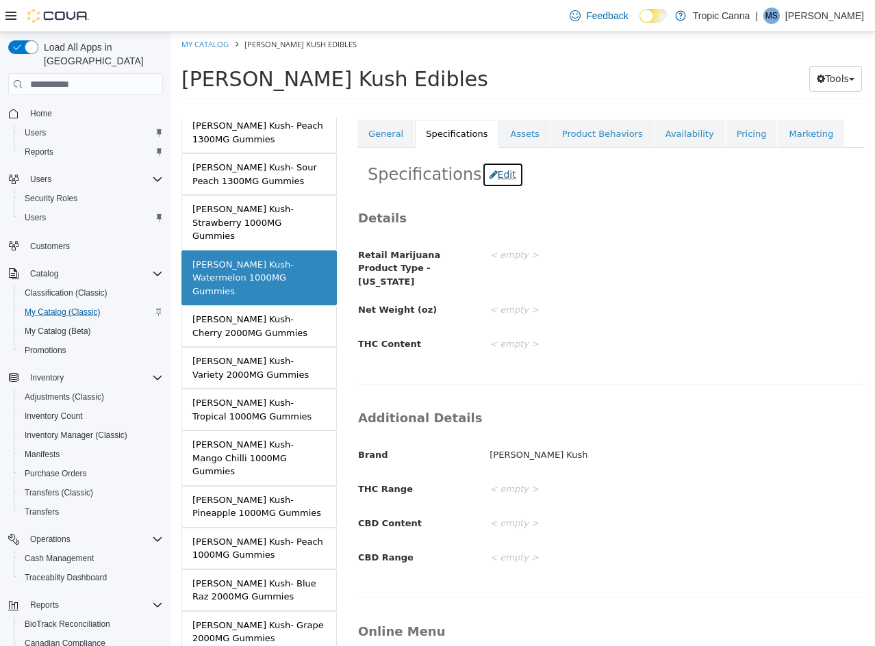
click at [486, 173] on button "Edit" at bounding box center [503, 174] width 42 height 25
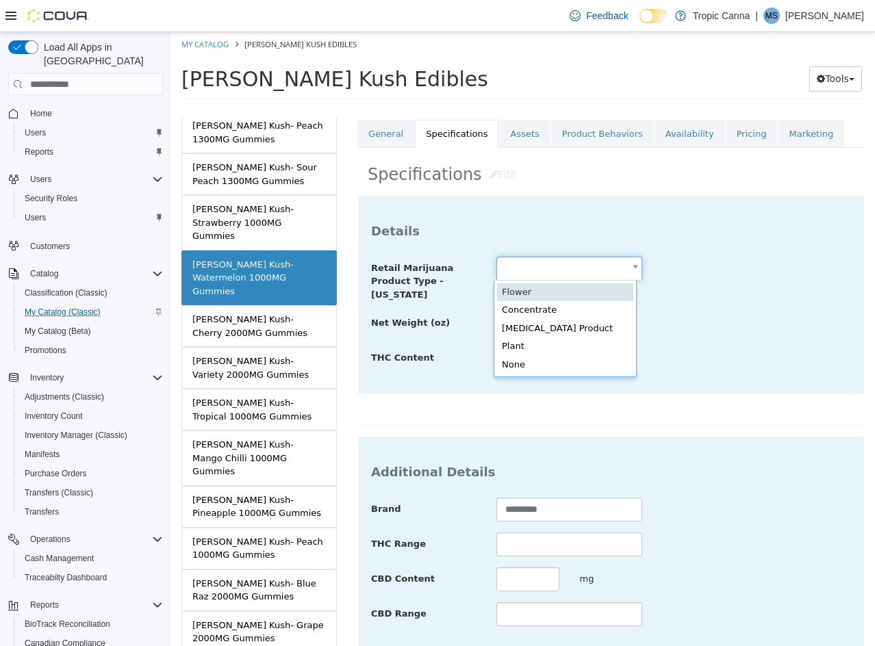
drag, startPoint x: 550, startPoint y: 264, endPoint x: 582, endPoint y: 309, distance: 55.1
click at [552, 108] on body "Saving Bulk Changes... × Saved changes My Catalog [PERSON_NAME] Kush Edibles [P…" at bounding box center [523, 70] width 704 height 76
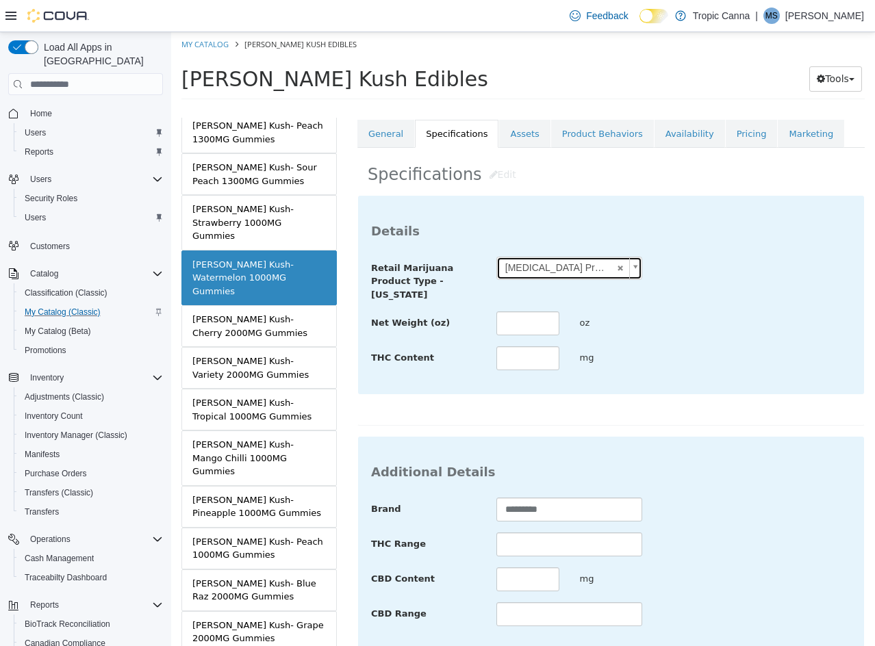
scroll to position [0, 0]
click at [539, 314] on input "text" at bounding box center [527, 323] width 63 height 24
click at [653, 383] on div "**********" at bounding box center [611, 295] width 506 height 198
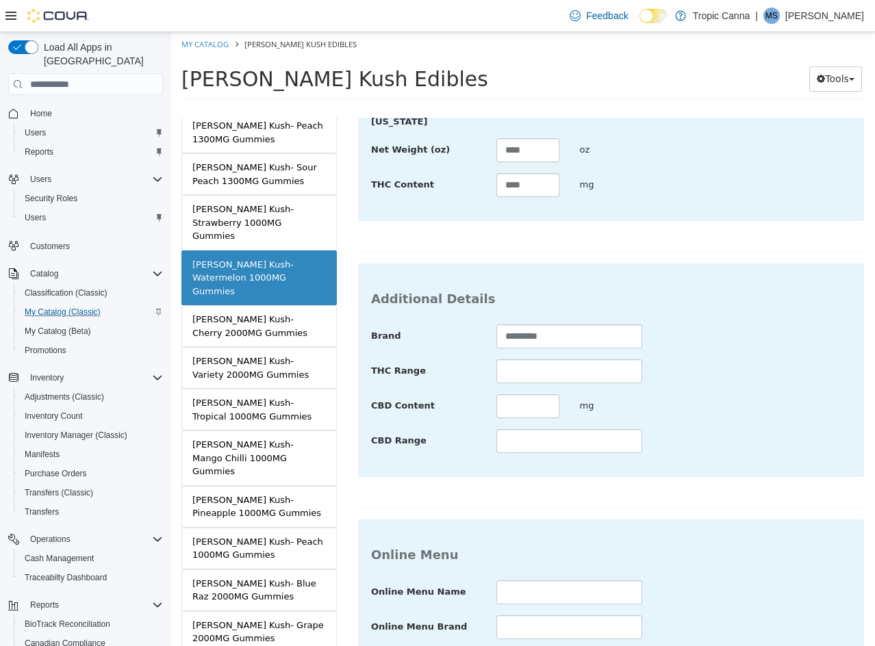
scroll to position [499, 0]
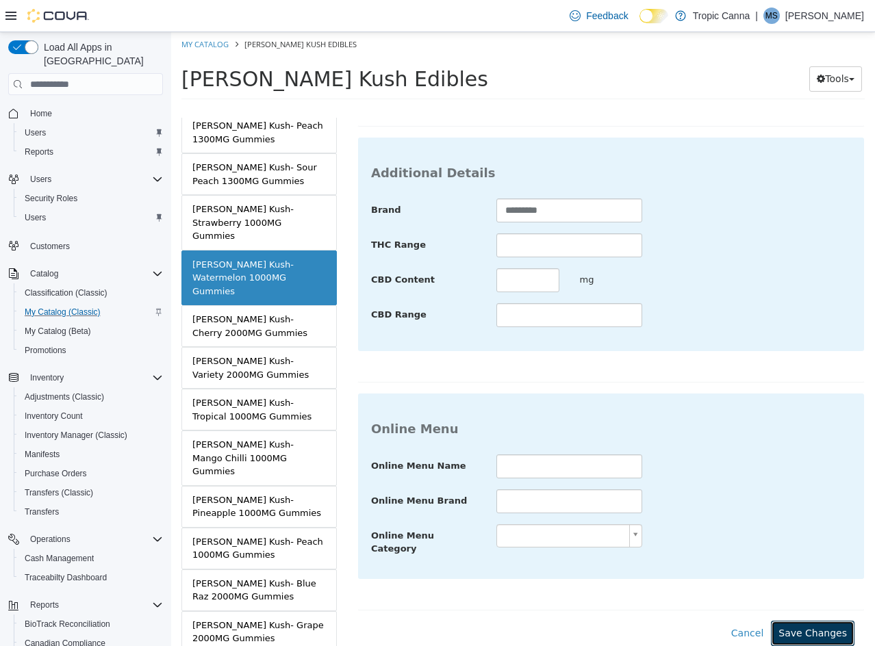
click at [780, 621] on button "Save Changes" at bounding box center [813, 633] width 84 height 25
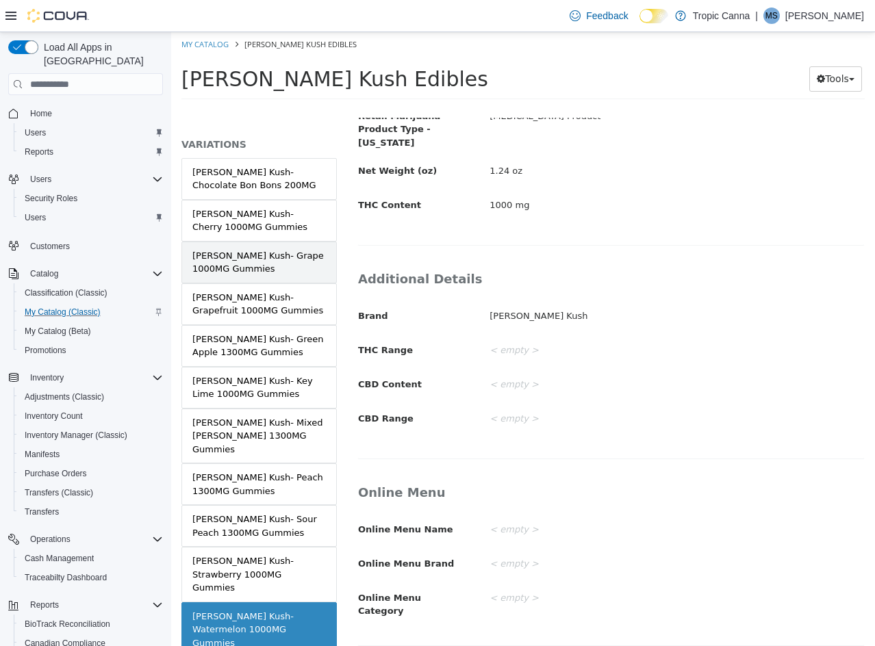
scroll to position [0, 0]
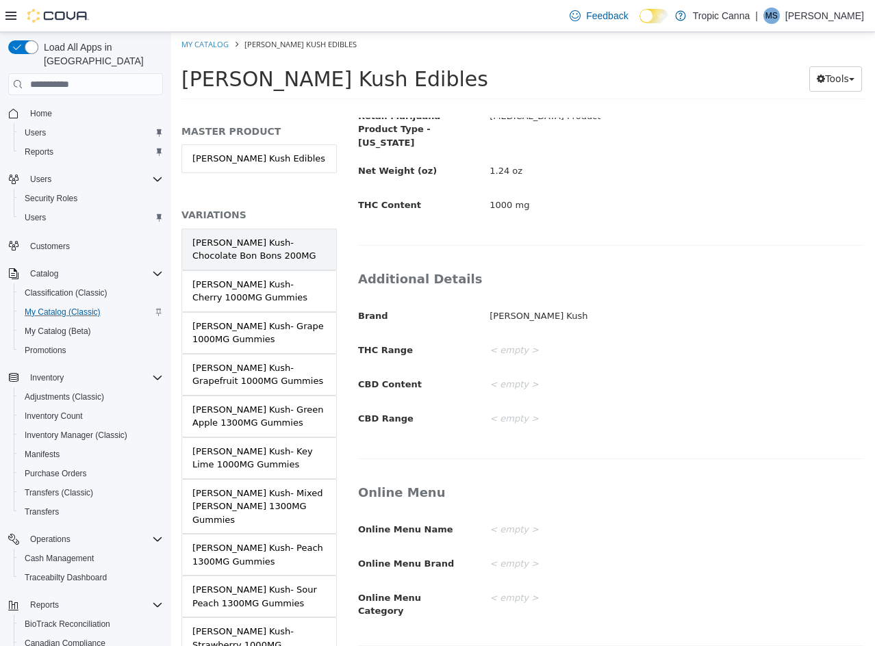
click at [270, 231] on link "[PERSON_NAME] Kush- Chocolate Bon Bons 200MG" at bounding box center [258, 250] width 155 height 42
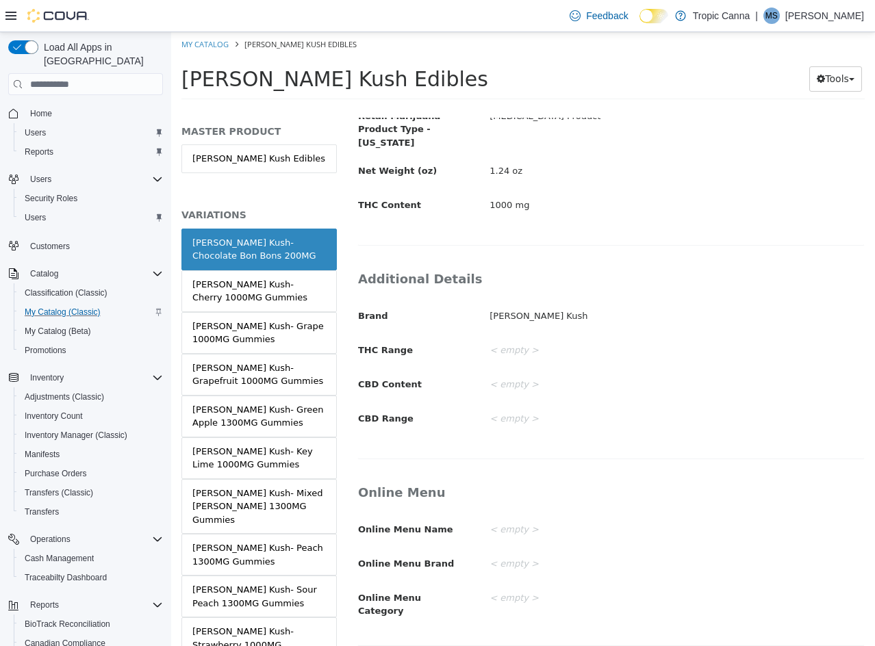
scroll to position [333, 0]
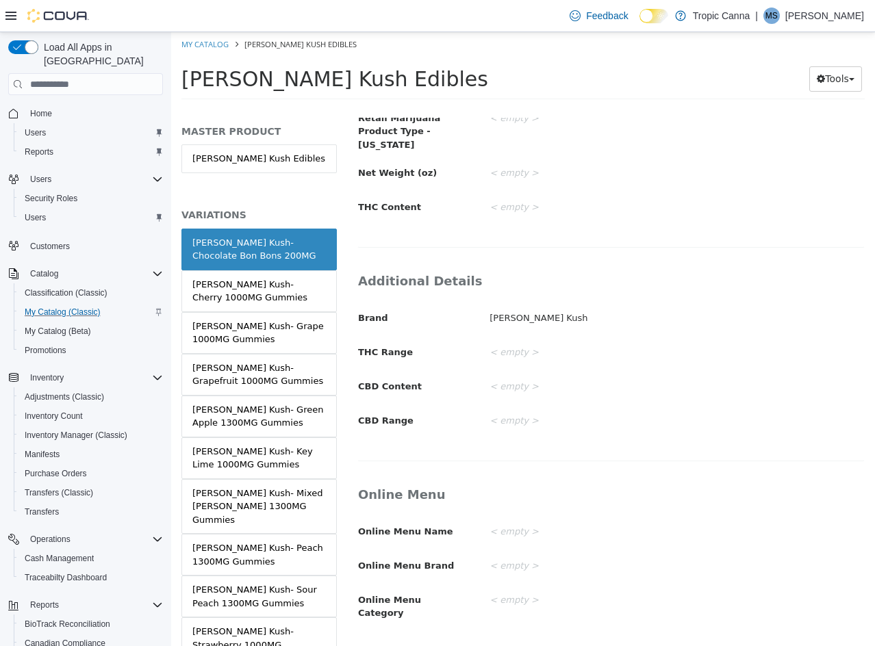
click at [493, 140] on div "Retail Marijuana Product Type - [US_STATE] < empty > Net Weight (oz) < empty > …" at bounding box center [611, 164] width 506 height 114
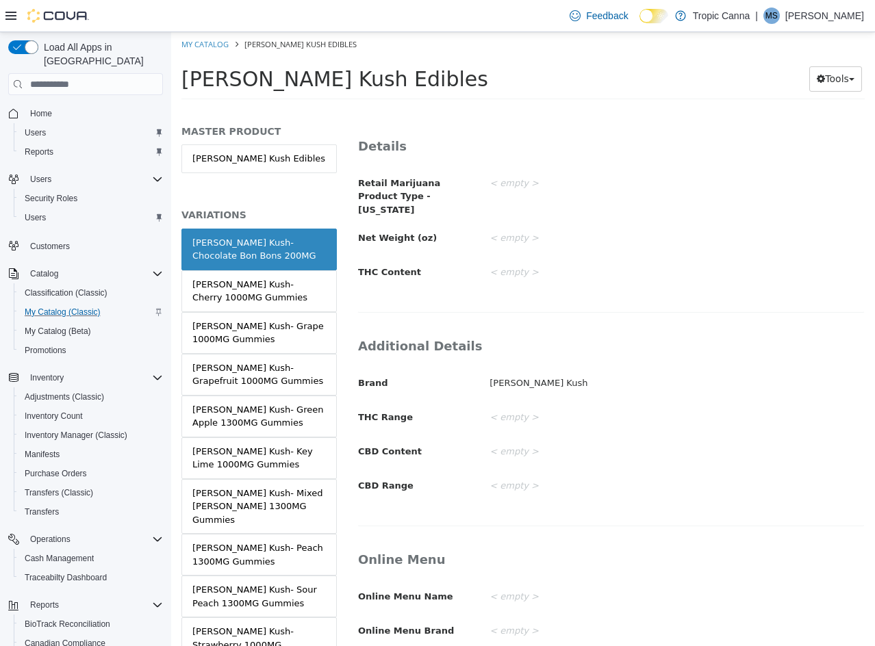
scroll to position [196, 0]
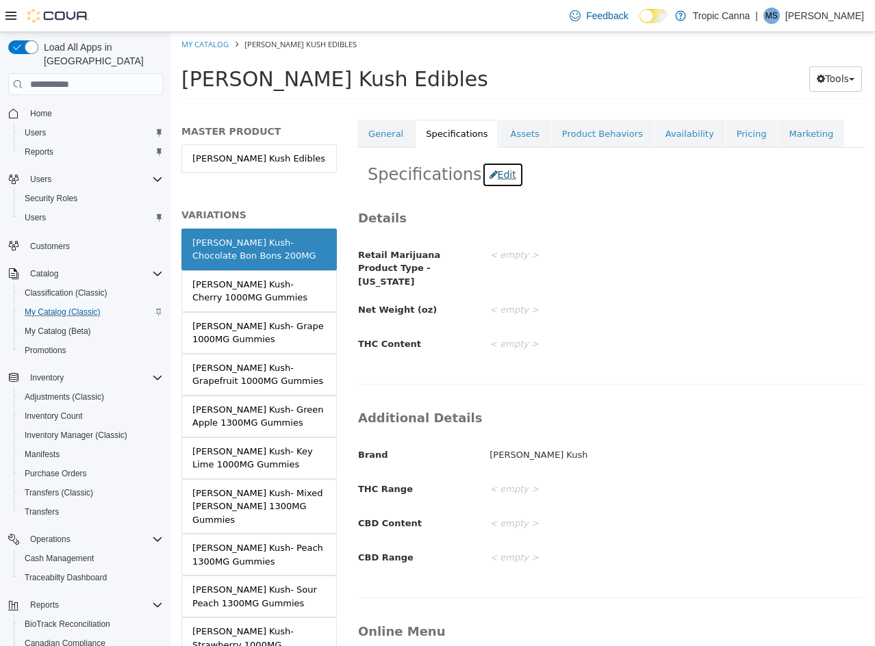
click at [490, 177] on button "Edit" at bounding box center [503, 174] width 42 height 25
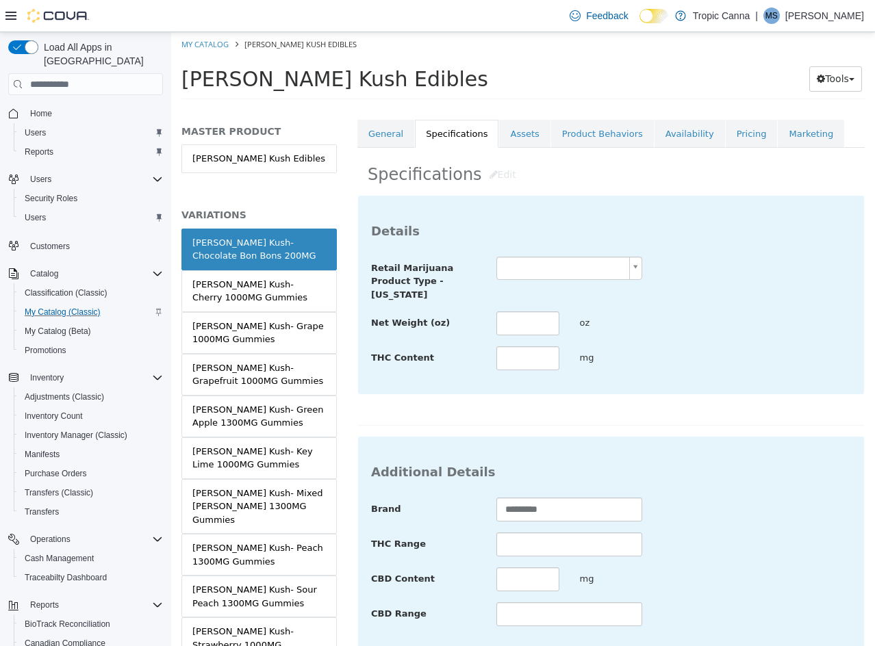
drag, startPoint x: 541, startPoint y: 266, endPoint x: 544, endPoint y: 279, distance: 12.6
click at [541, 108] on body "Saving Bulk Changes... × Saved changes My Catalog [PERSON_NAME] Kush Edibles [P…" at bounding box center [523, 70] width 704 height 76
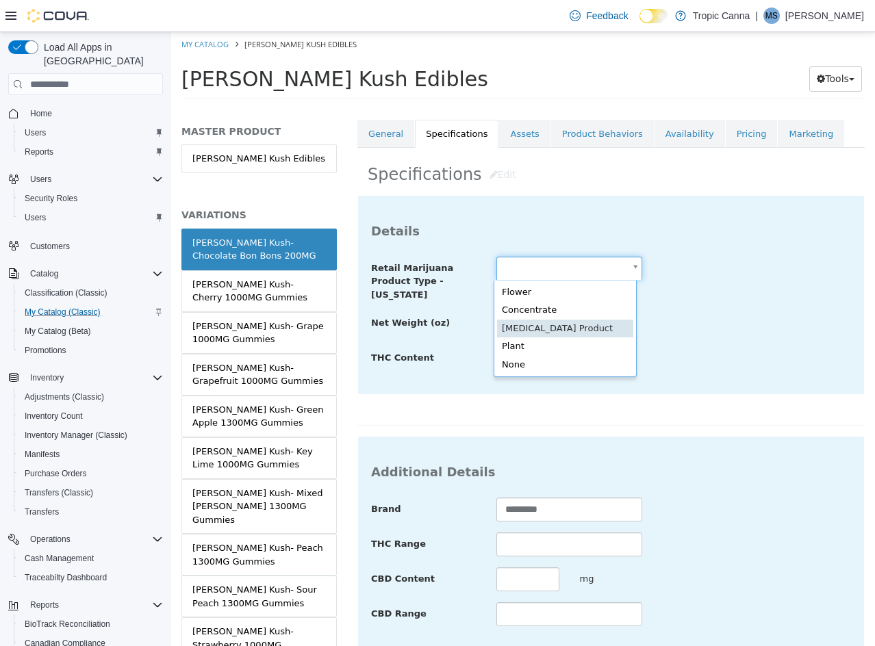
scroll to position [0, 0]
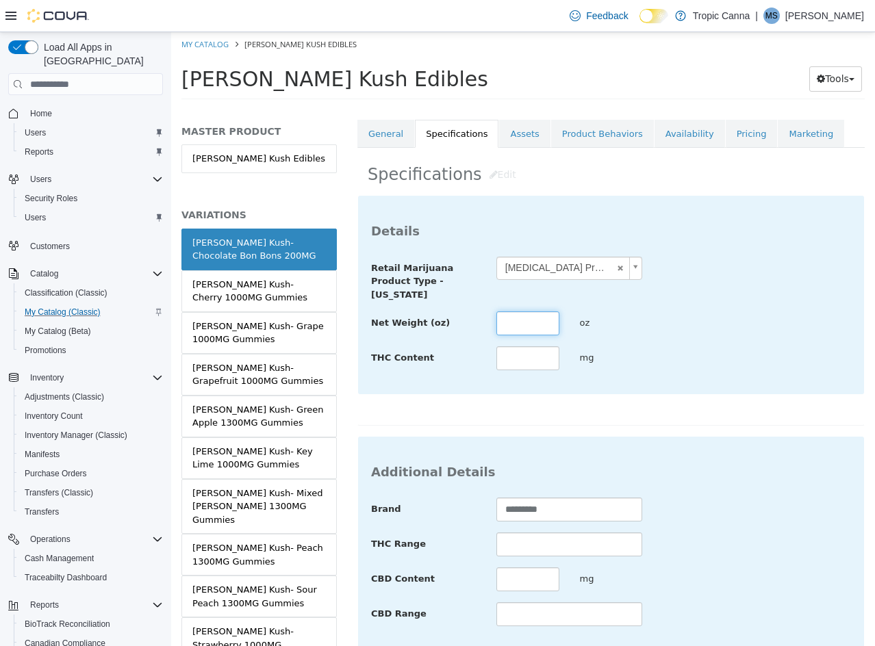
click at [524, 322] on input "text" at bounding box center [527, 323] width 63 height 24
click at [529, 350] on input "text" at bounding box center [527, 358] width 63 height 24
click at [775, 333] on div "Net Weight (oz) *** oz" at bounding box center [611, 323] width 500 height 25
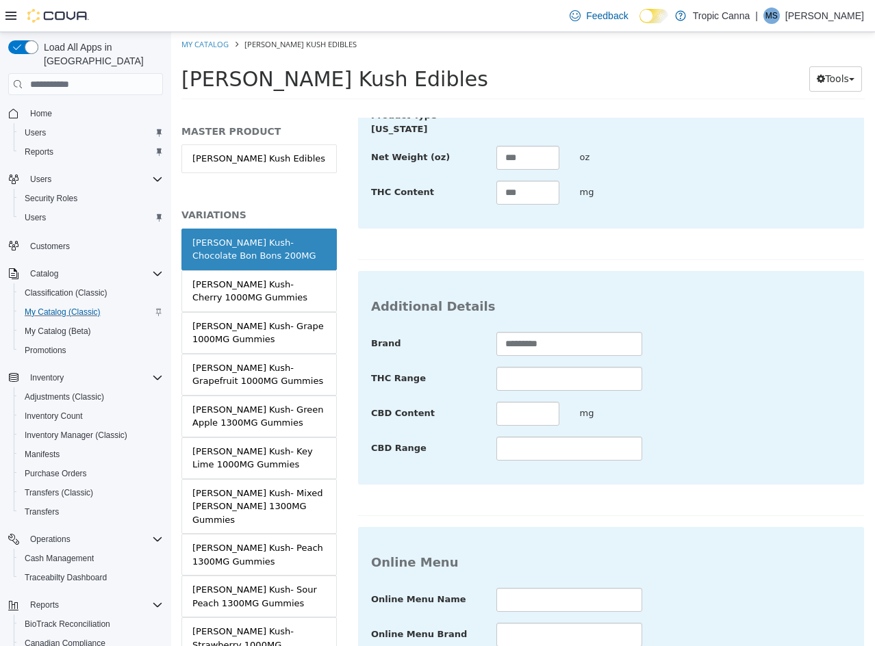
scroll to position [499, 0]
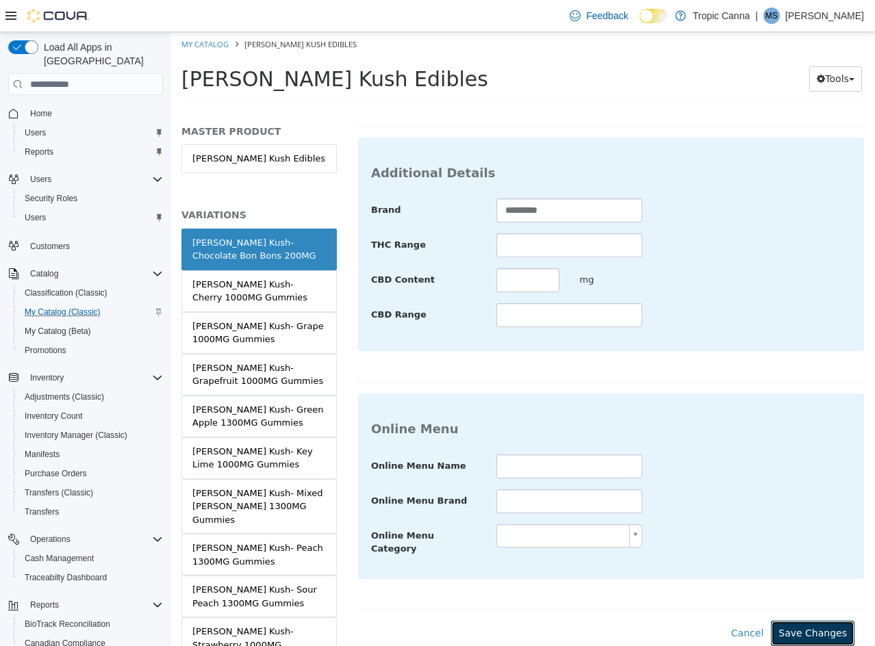
click at [793, 621] on button "Save Changes" at bounding box center [813, 633] width 84 height 25
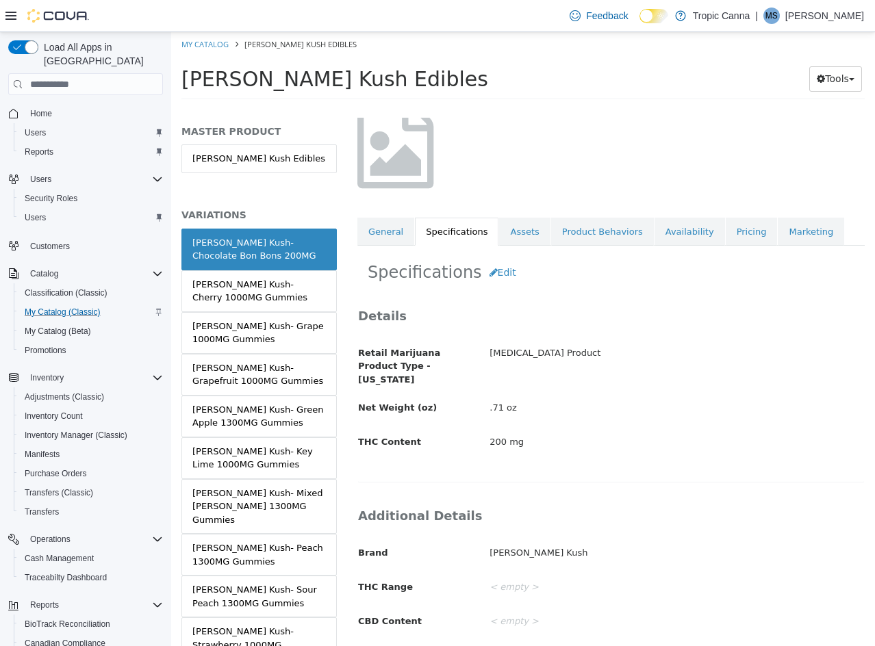
scroll to position [0, 0]
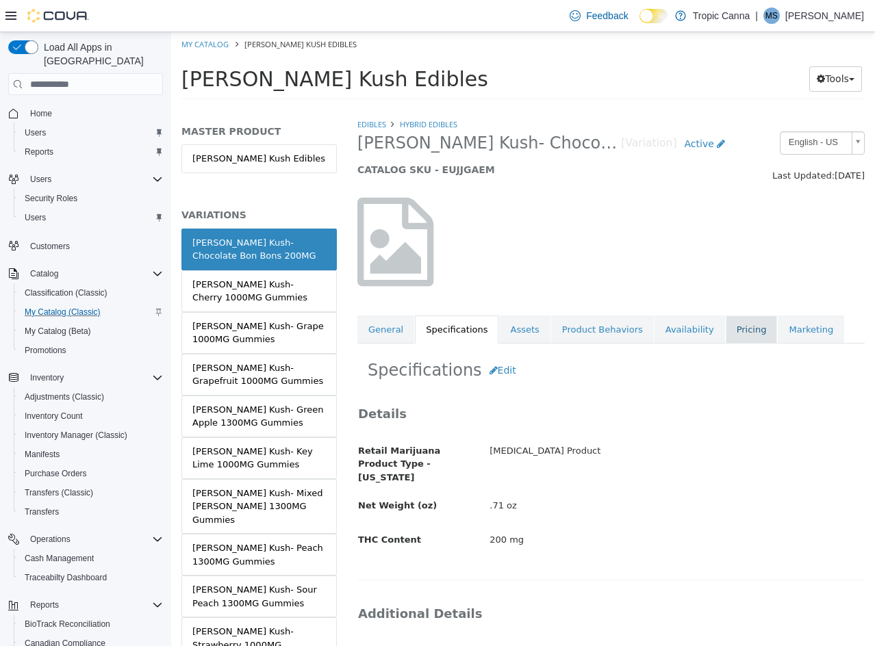
click at [726, 335] on link "Pricing" at bounding box center [752, 330] width 52 height 29
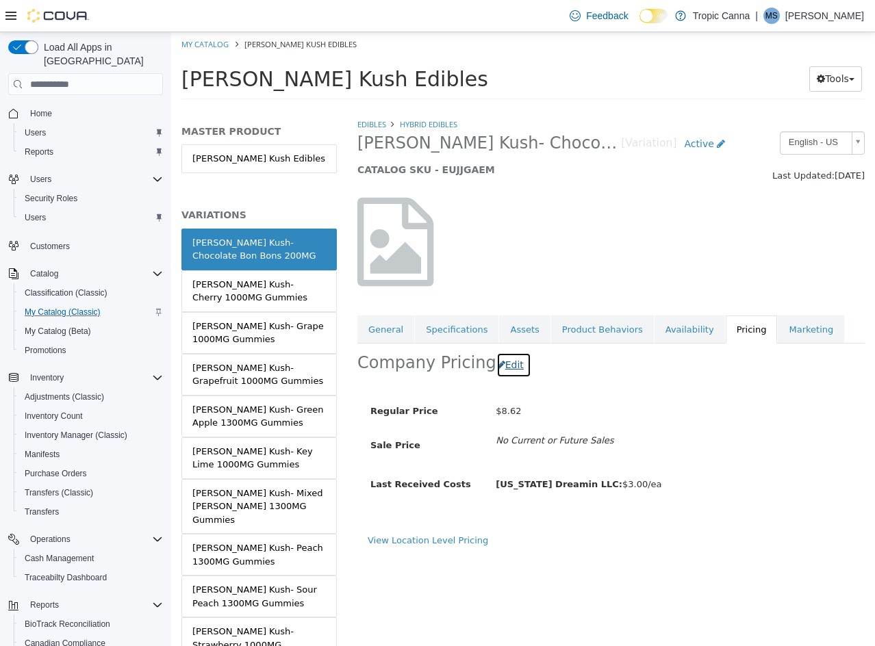
click at [500, 368] on button "Edit" at bounding box center [513, 364] width 35 height 25
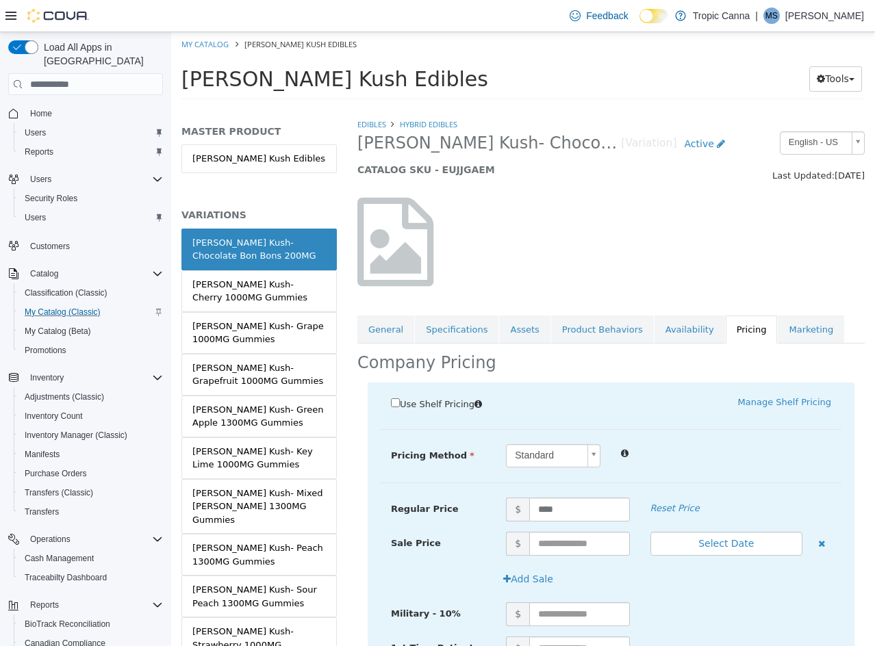
click at [726, 339] on link "Pricing" at bounding box center [752, 330] width 52 height 29
click at [726, 329] on link "Pricing" at bounding box center [752, 330] width 52 height 29
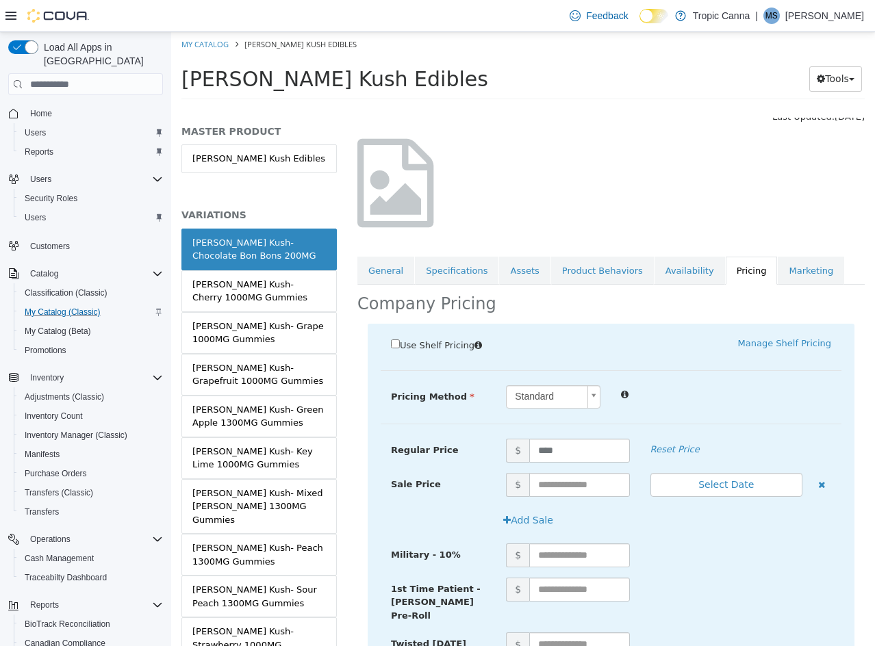
scroll to position [152, 0]
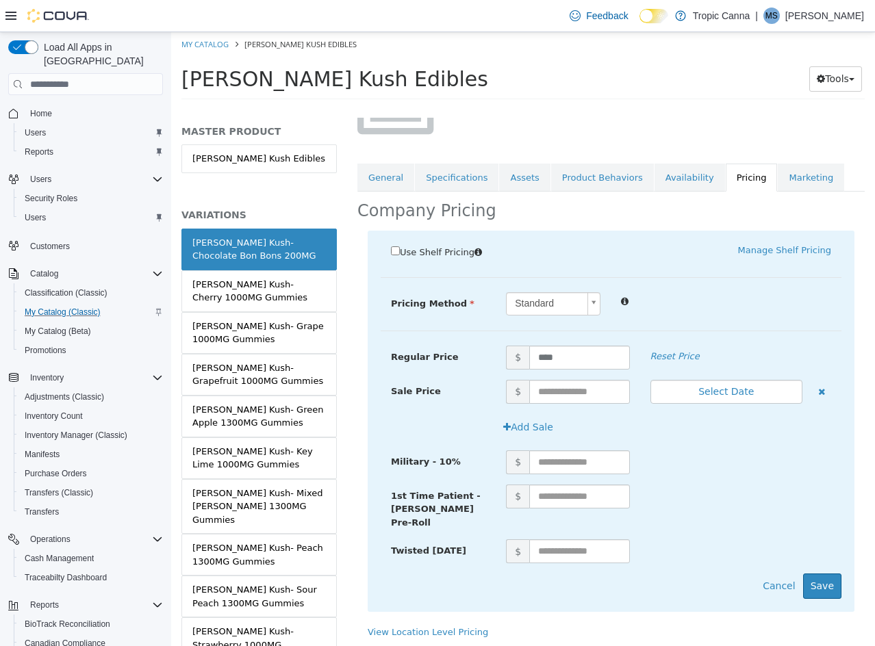
click at [430, 626] on div "View Location Level Pricing" at bounding box center [611, 633] width 487 height 14
click at [431, 627] on link "View Location Level Pricing" at bounding box center [428, 632] width 120 height 10
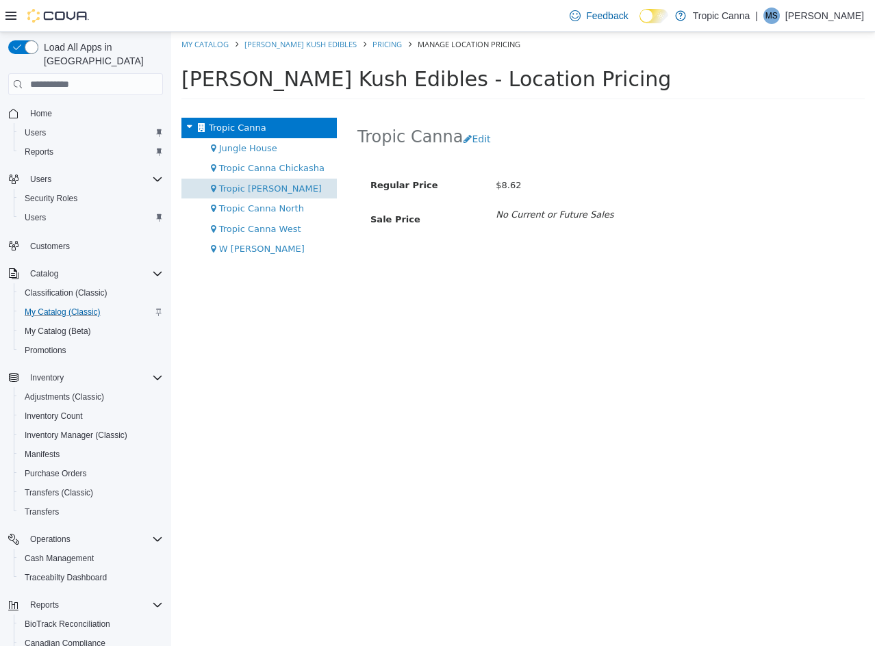
click at [270, 186] on span "Tropic [PERSON_NAME]" at bounding box center [270, 188] width 103 height 10
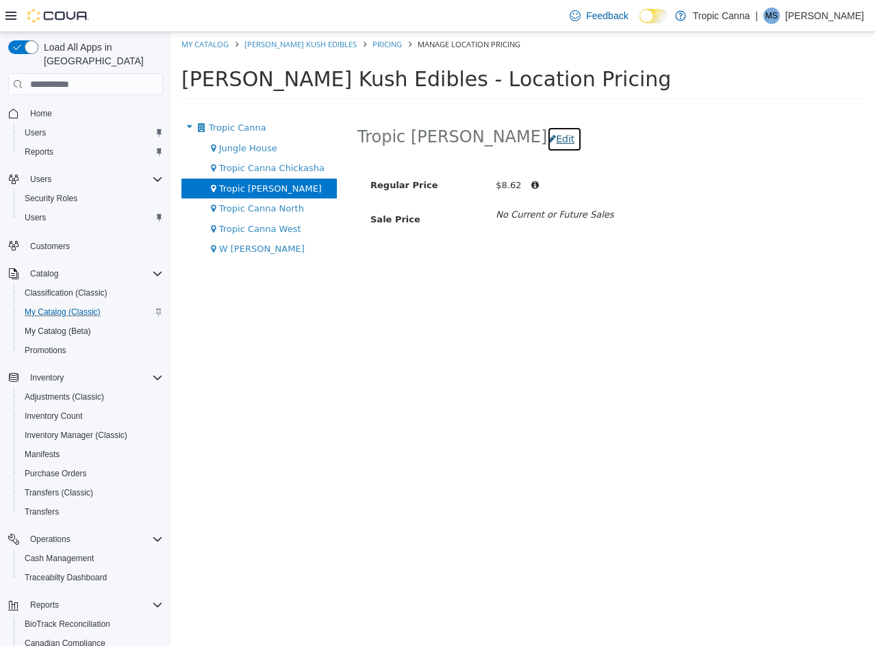
click at [547, 131] on button "Edit" at bounding box center [564, 139] width 35 height 25
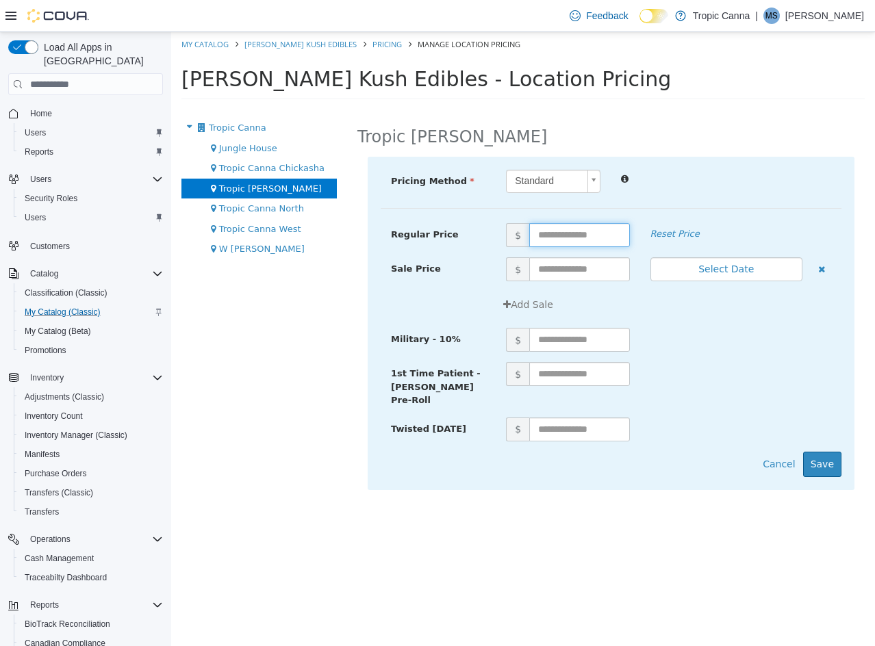
click at [561, 233] on input "text" at bounding box center [579, 235] width 100 height 24
click at [828, 452] on button "Save" at bounding box center [822, 464] width 38 height 25
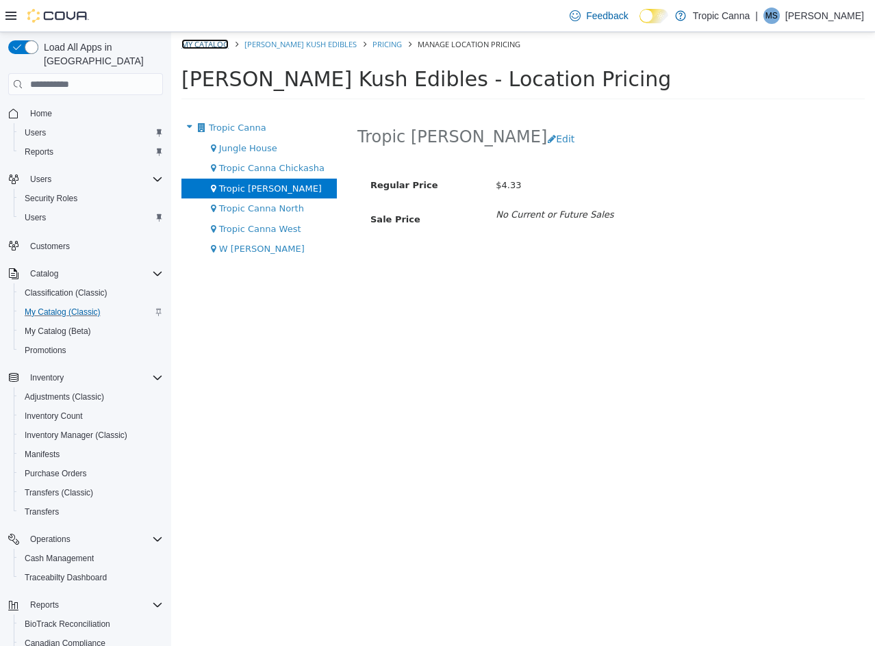
click at [218, 43] on link "My Catalog" at bounding box center [204, 44] width 47 height 10
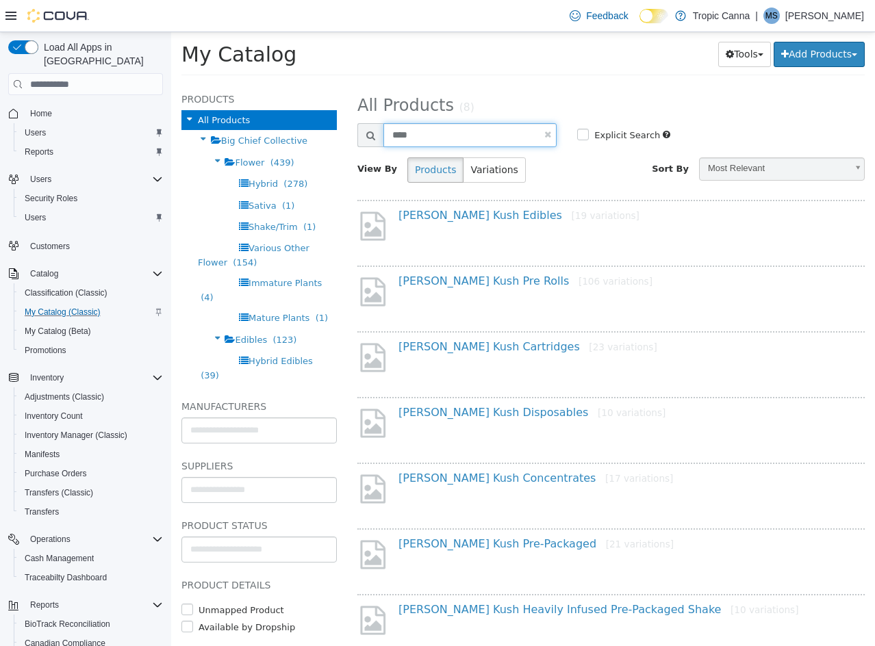
drag, startPoint x: 417, startPoint y: 136, endPoint x: 290, endPoint y: 98, distance: 133.0
click at [289, 84] on div "**********" at bounding box center [523, 84] width 704 height 0
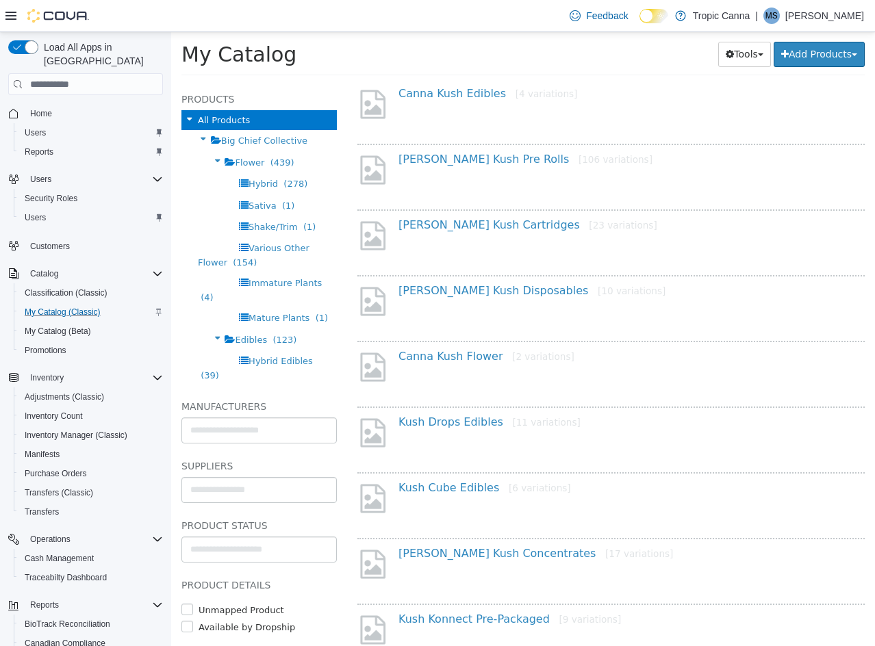
scroll to position [205, 0]
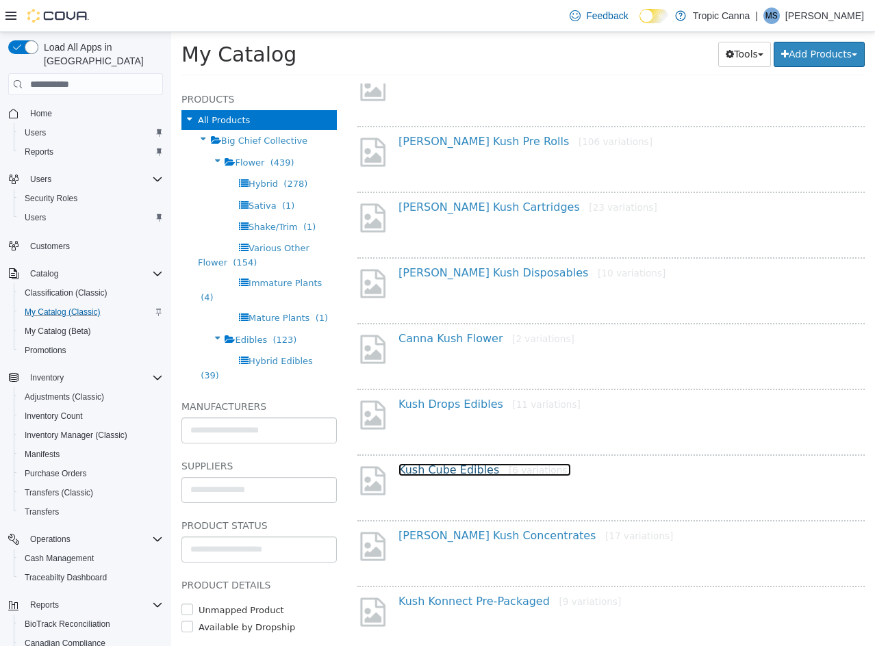
click at [465, 471] on link "Kush Cube Edibles [6 variations]" at bounding box center [484, 469] width 172 height 13
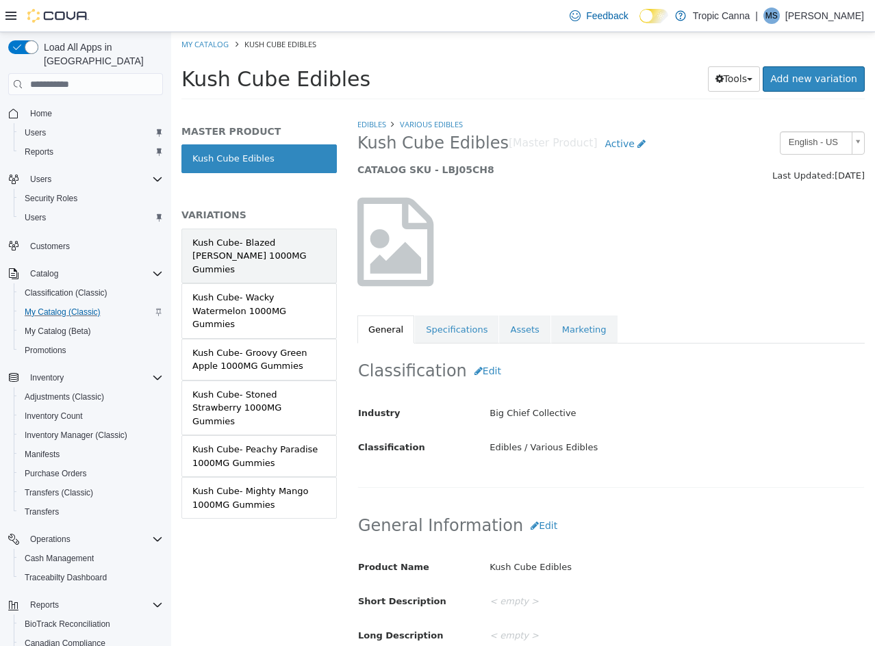
click at [295, 261] on div "Kush Cube- Blazed [PERSON_NAME] 1000MG Gummies" at bounding box center [258, 256] width 133 height 40
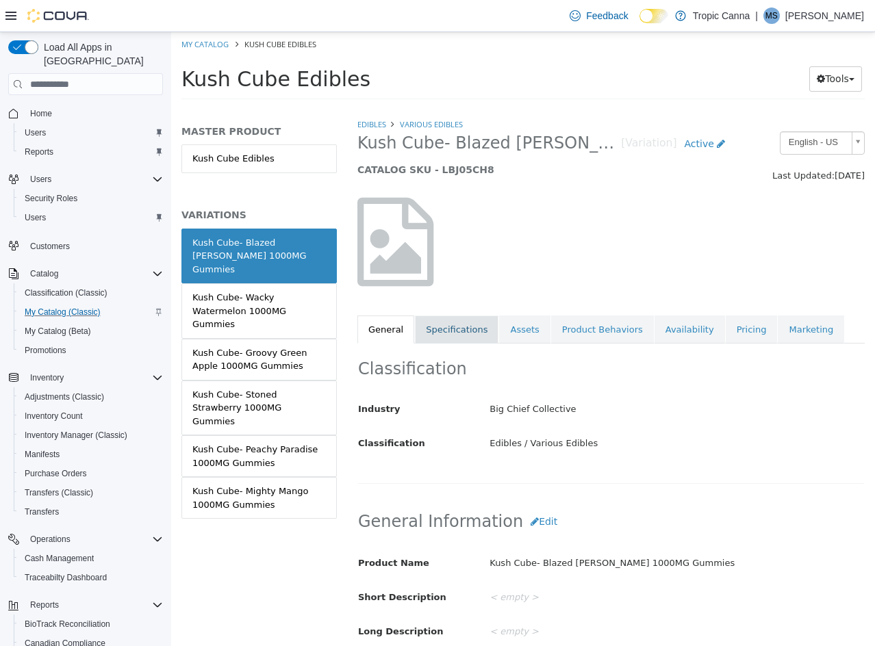
click at [466, 334] on link "Specifications" at bounding box center [457, 330] width 84 height 29
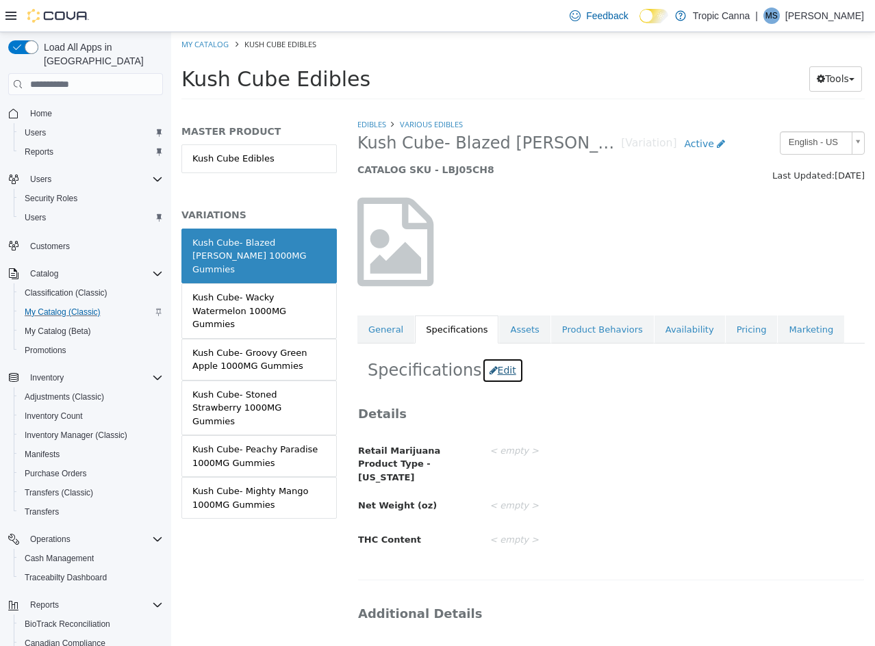
drag, startPoint x: 493, startPoint y: 372, endPoint x: 546, endPoint y: 426, distance: 75.5
click at [493, 373] on button "Edit" at bounding box center [503, 370] width 42 height 25
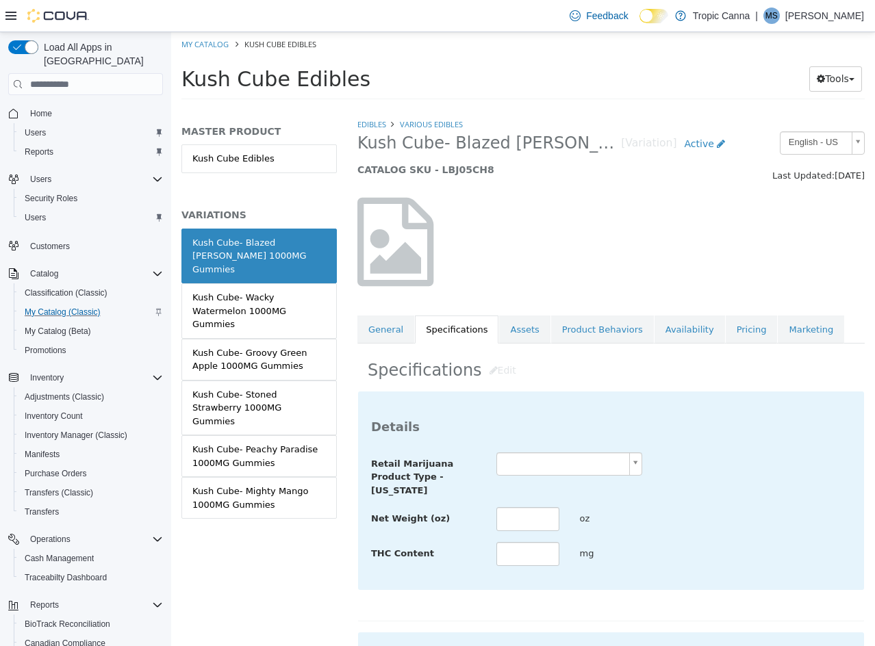
drag, startPoint x: 556, startPoint y: 465, endPoint x: 561, endPoint y: 474, distance: 10.1
click at [556, 108] on body "Saving Bulk Changes... × Saved changes My Catalog Kush Cube Edibles Kush Cube E…" at bounding box center [523, 70] width 704 height 76
click at [528, 518] on input "text" at bounding box center [527, 519] width 63 height 24
click at [728, 552] on div "THC Content **** mg" at bounding box center [611, 554] width 500 height 25
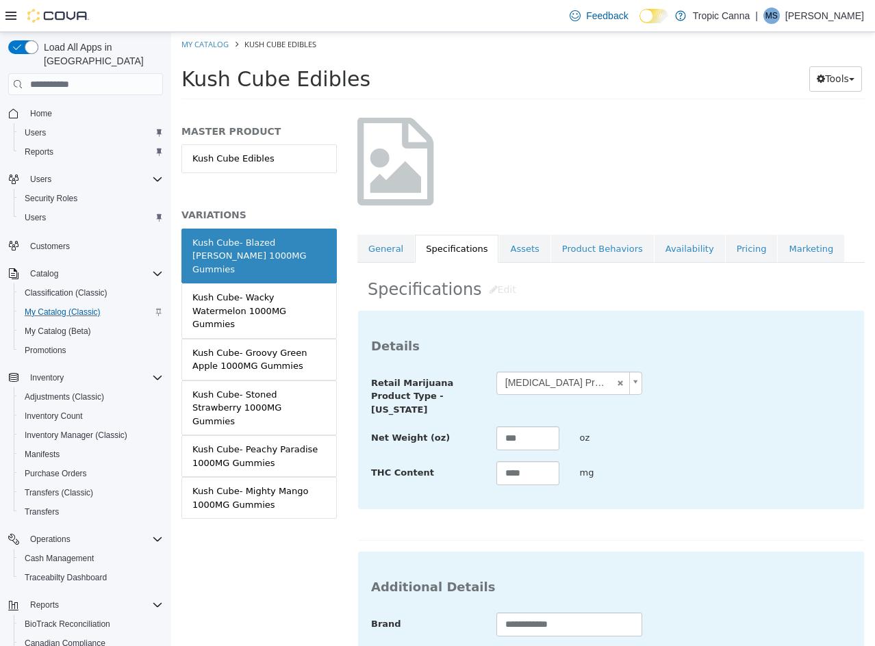
scroll to position [499, 0]
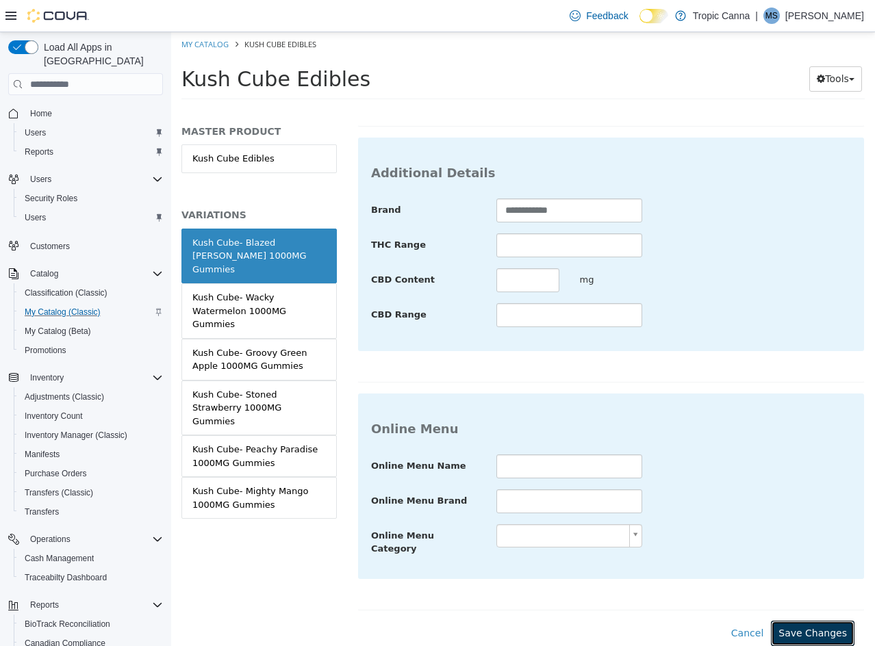
drag, startPoint x: 802, startPoint y: 624, endPoint x: 723, endPoint y: 587, distance: 87.0
click at [801, 624] on button "Save Changes" at bounding box center [813, 633] width 84 height 25
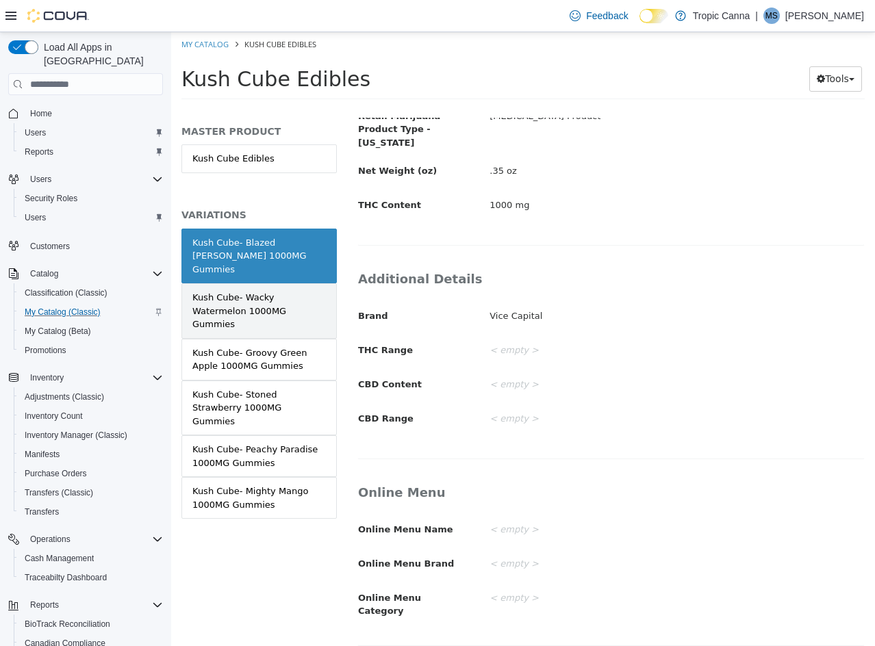
click at [287, 298] on div "Kush Cube- Wacky Watermelon 1000MG Gummies" at bounding box center [258, 311] width 133 height 40
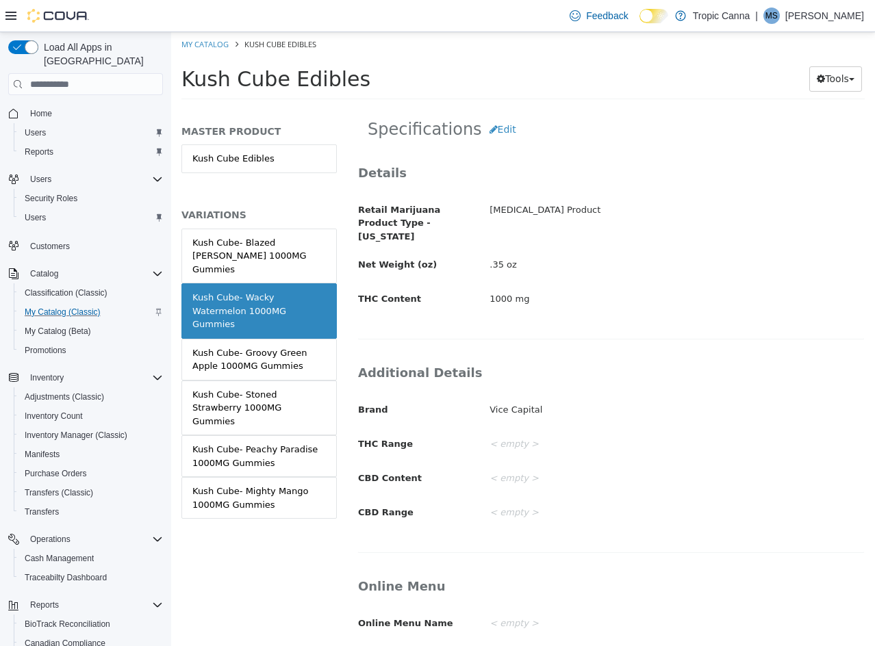
scroll to position [129, 0]
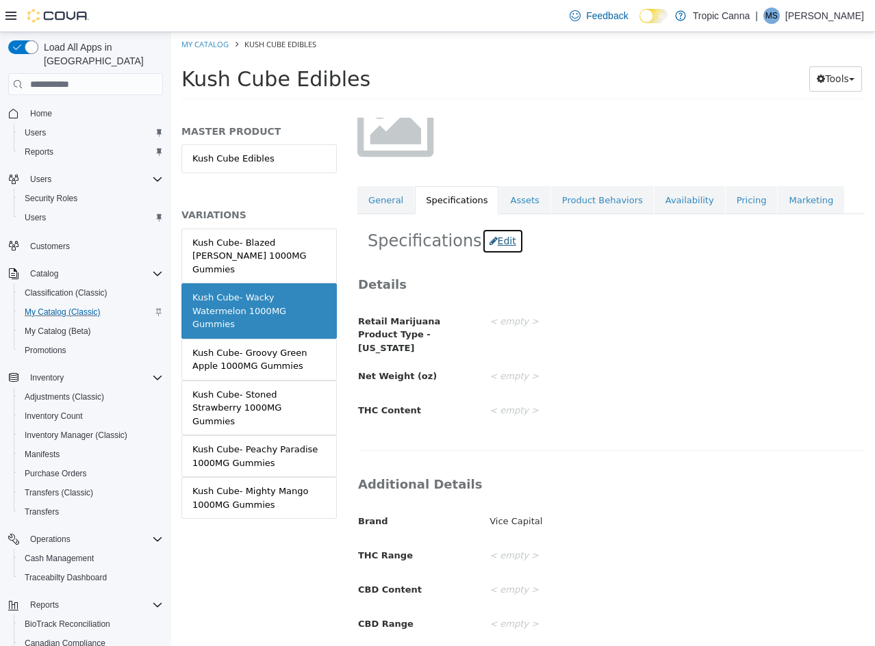
click at [491, 240] on button "Edit" at bounding box center [503, 241] width 42 height 25
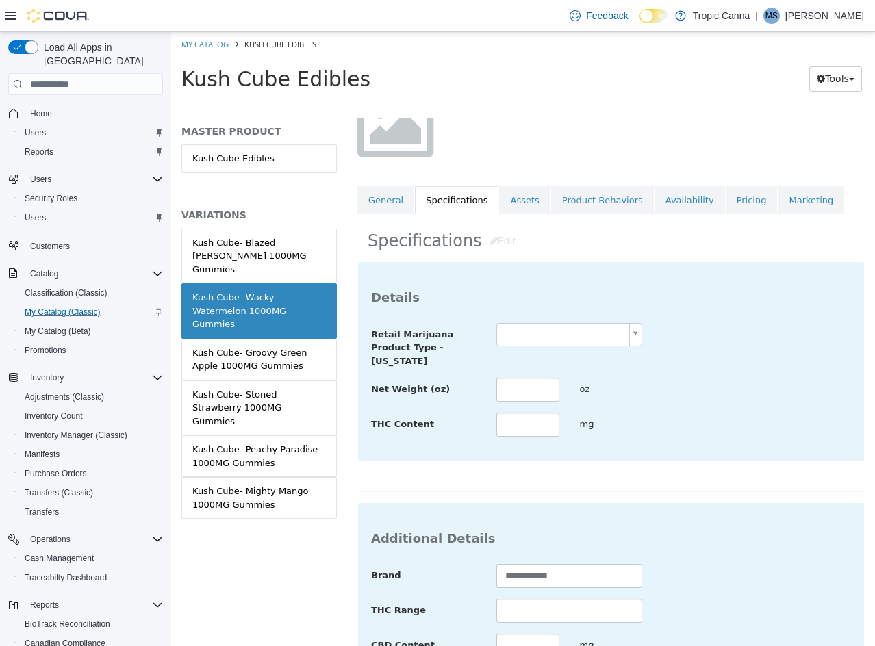
click at [526, 108] on body "Saving Bulk Changes... × Saved changes My Catalog Kush Cube Edibles Kush Cube E…" at bounding box center [523, 70] width 704 height 76
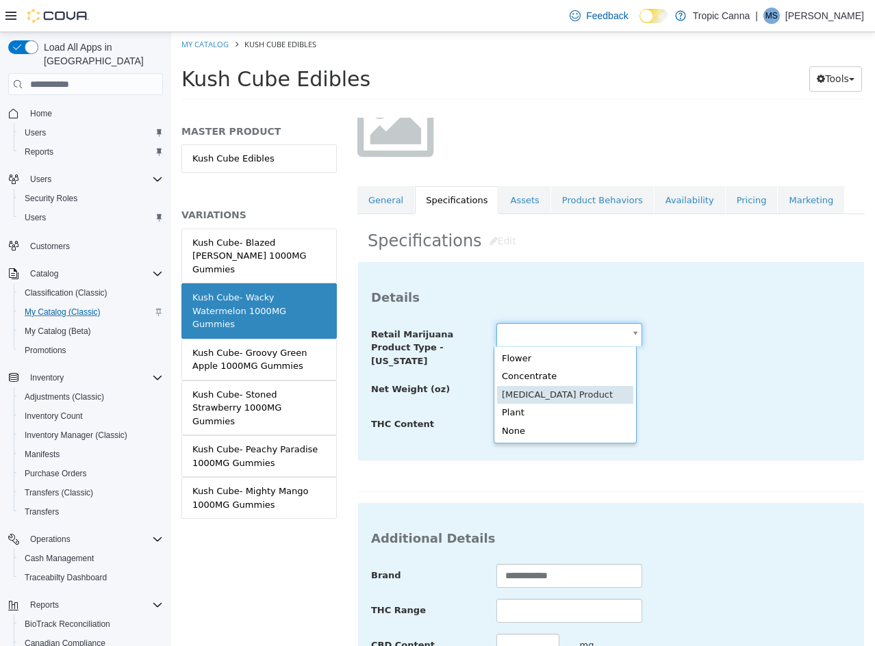
scroll to position [0, 0]
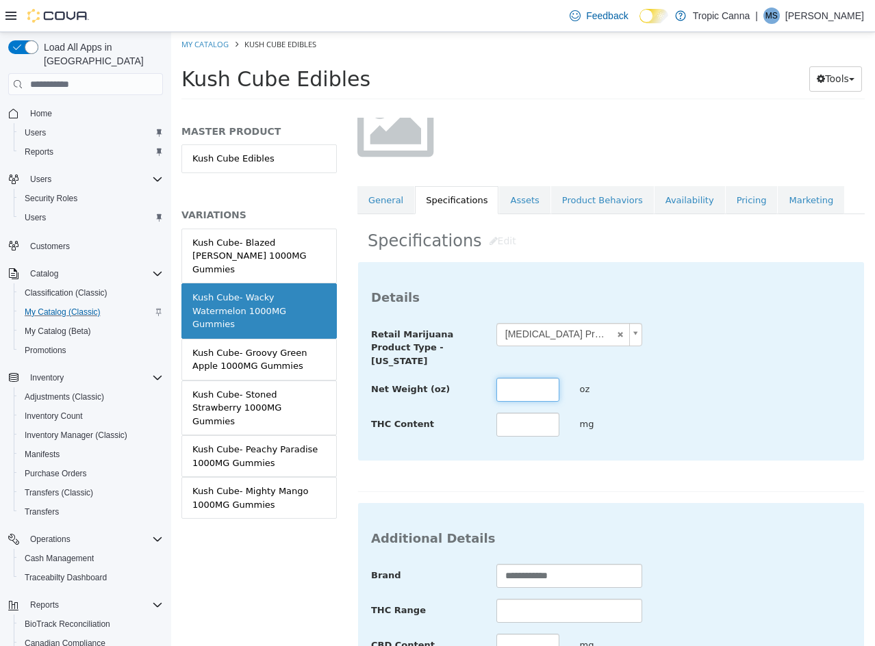
click at [531, 398] on input "text" at bounding box center [527, 390] width 63 height 24
click at [733, 437] on div "THC Content **** mg" at bounding box center [611, 425] width 500 height 25
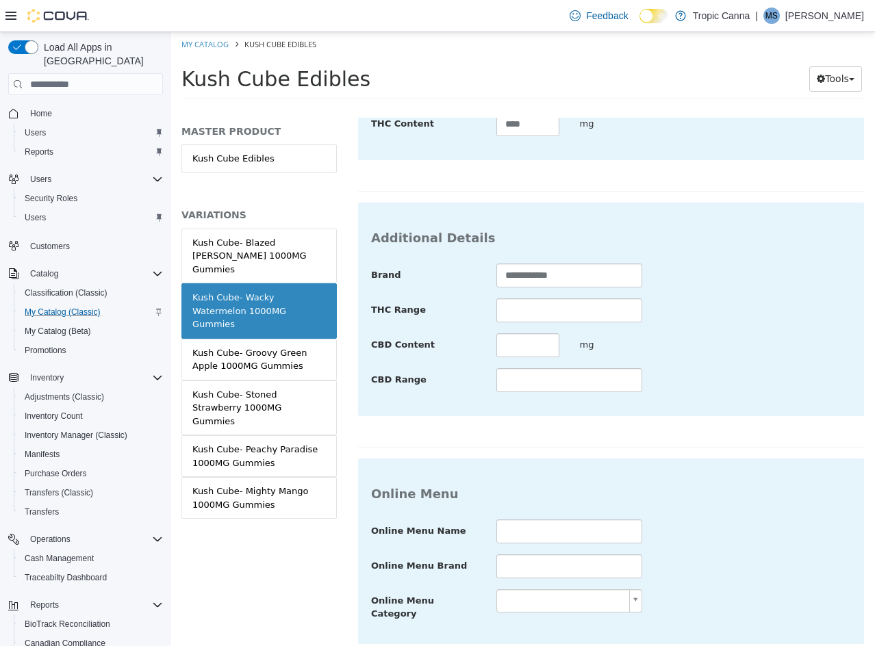
scroll to position [499, 0]
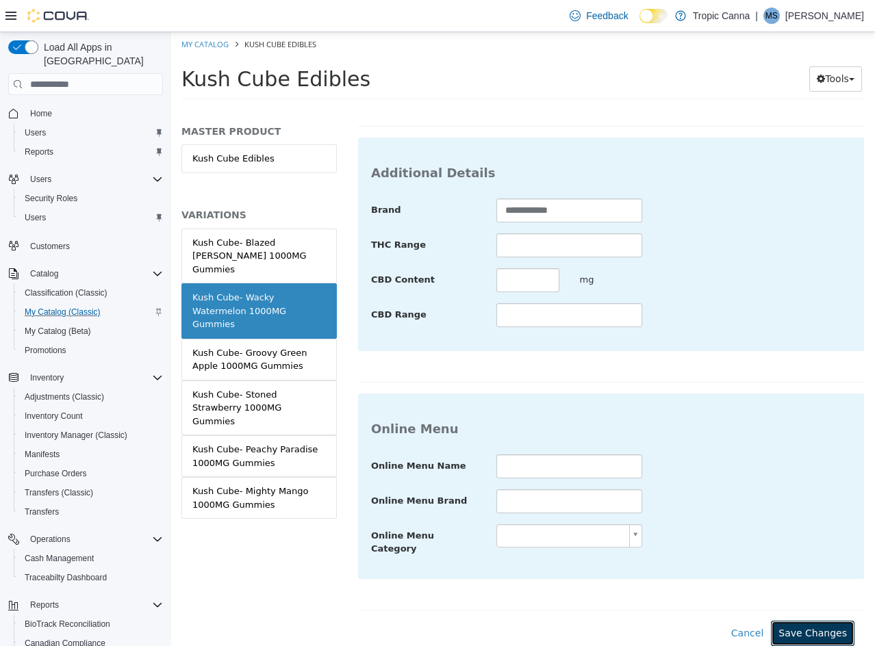
click at [814, 621] on button "Save Changes" at bounding box center [813, 633] width 84 height 25
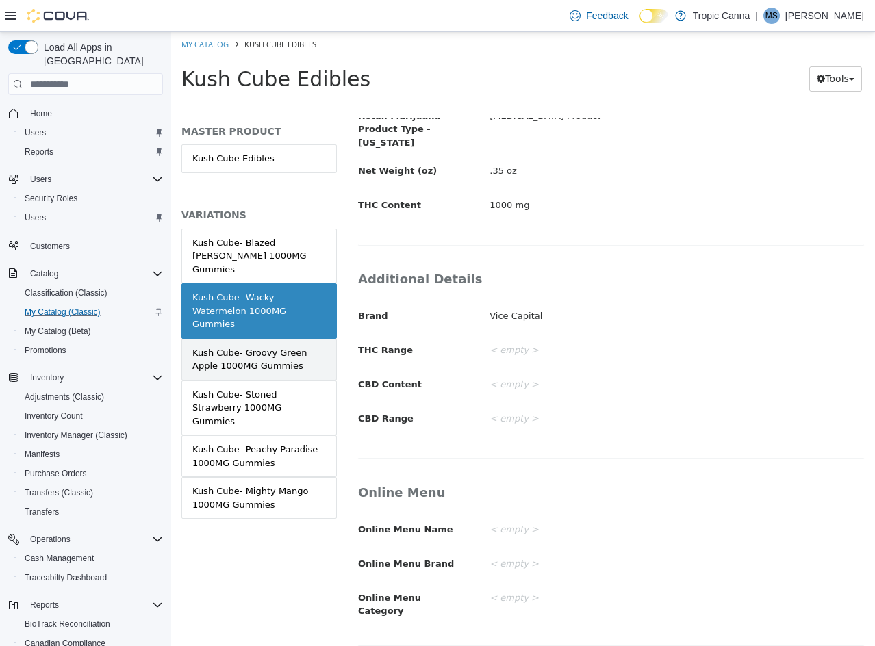
click at [308, 346] on div "Kush Cube- Groovy Green Apple 1000MG Gummies" at bounding box center [258, 359] width 133 height 27
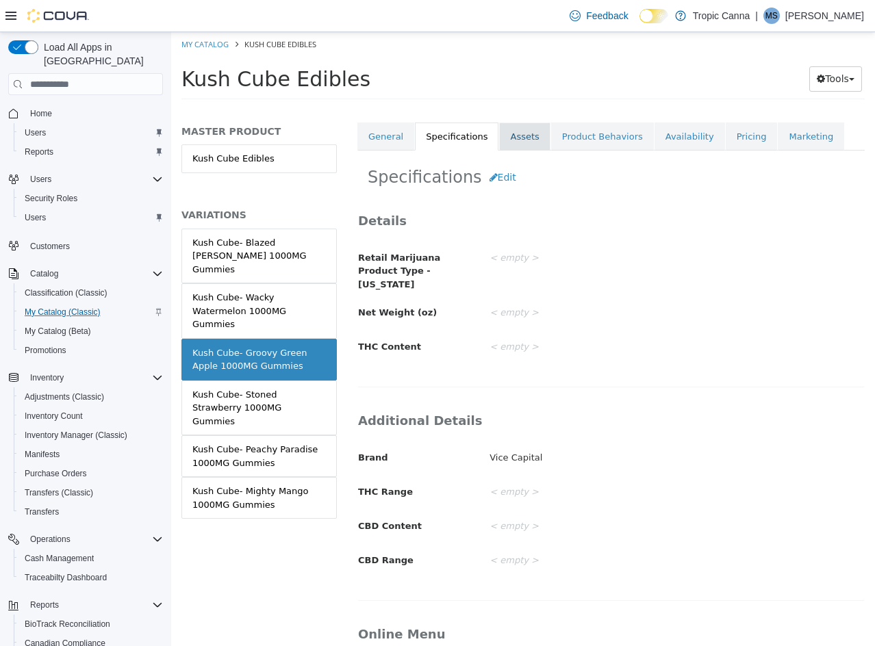
scroll to position [59, 0]
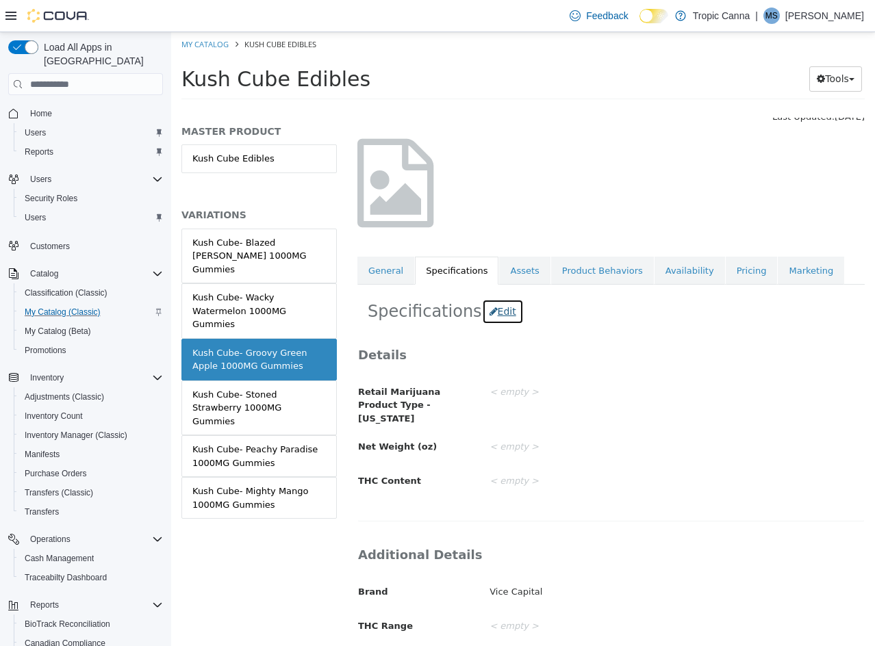
click at [495, 316] on button "Edit" at bounding box center [503, 311] width 42 height 25
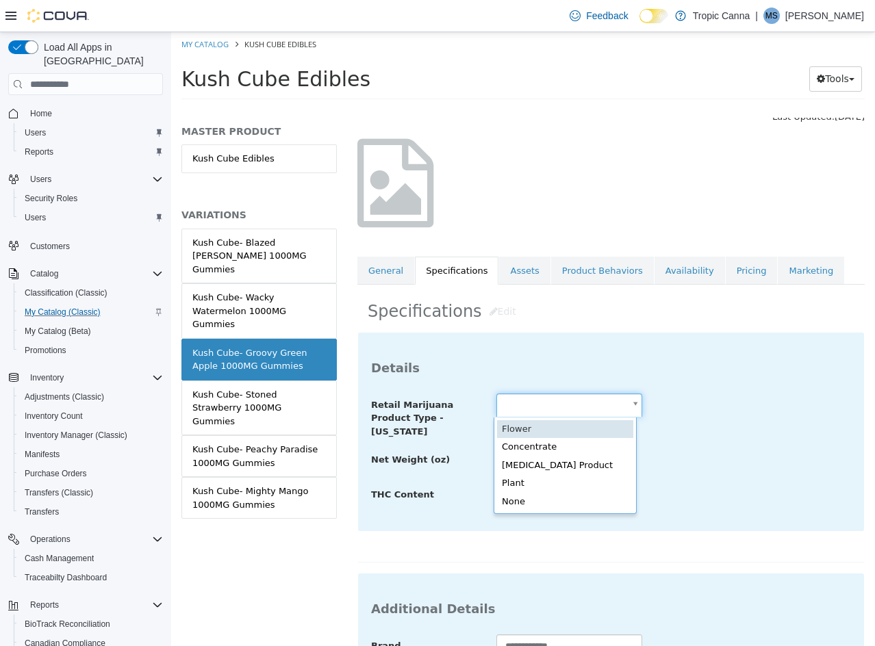
click at [577, 108] on body "Saving Bulk Changes... × Saved changes My Catalog Kush Cube Edibles Kush Cube E…" at bounding box center [523, 70] width 704 height 76
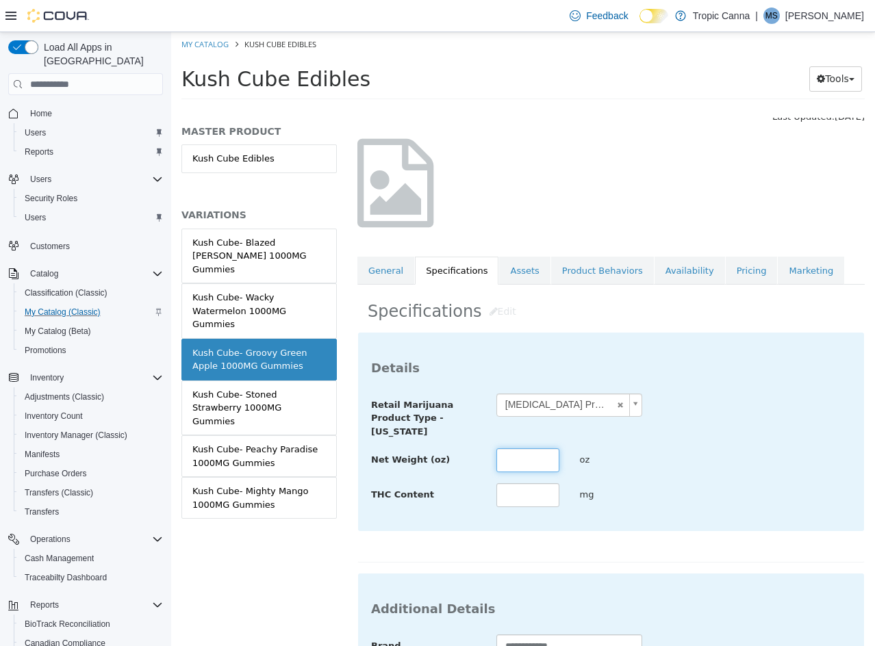
click at [535, 460] on input "text" at bounding box center [527, 460] width 63 height 24
drag, startPoint x: 701, startPoint y: 483, endPoint x: 749, endPoint y: 435, distance: 68.2
click at [703, 483] on div "THC Content **** mg" at bounding box center [611, 495] width 500 height 25
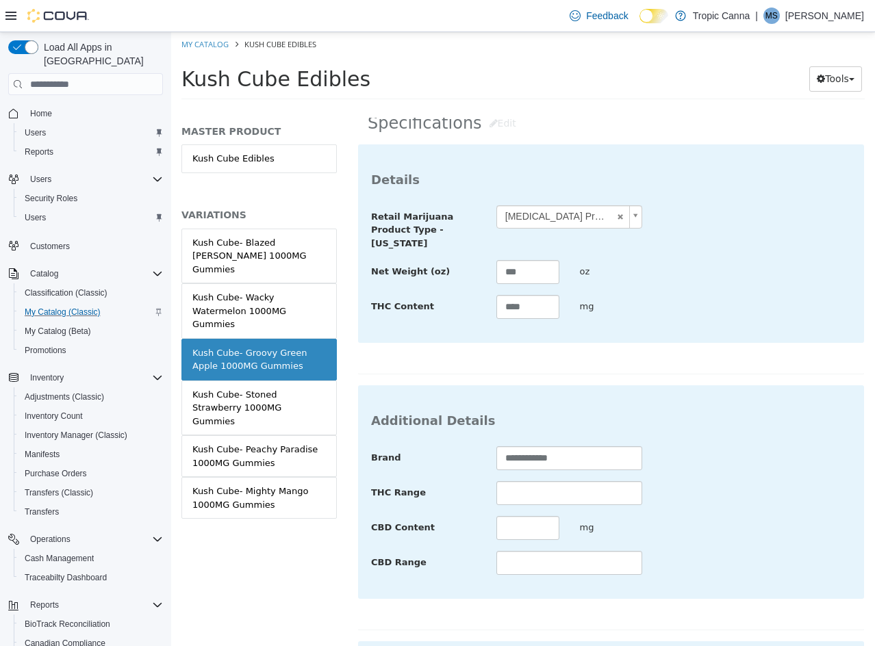
scroll to position [499, 0]
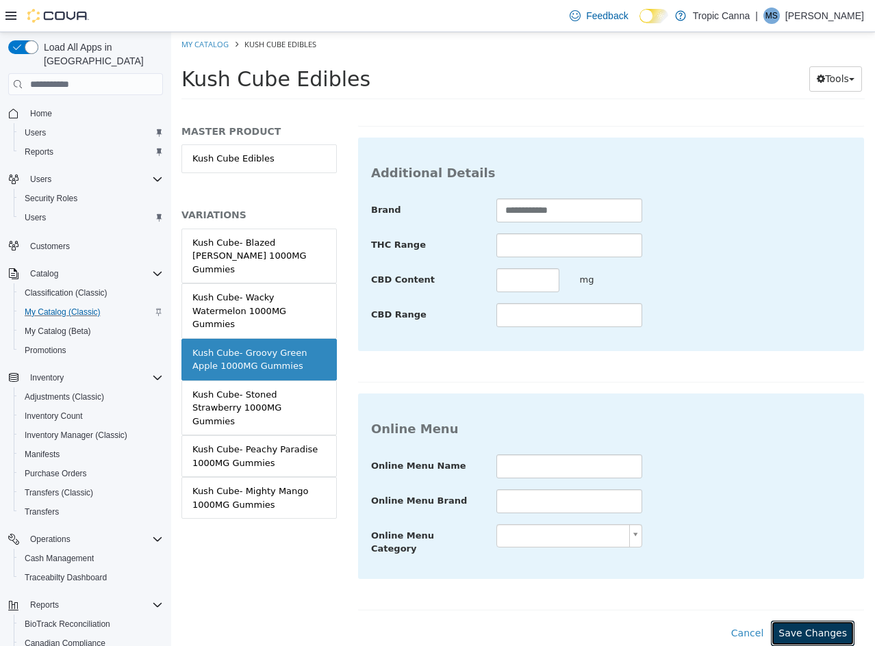
drag, startPoint x: 804, startPoint y: 617, endPoint x: 708, endPoint y: 547, distance: 119.0
click at [804, 621] on button "Save Changes" at bounding box center [813, 633] width 84 height 25
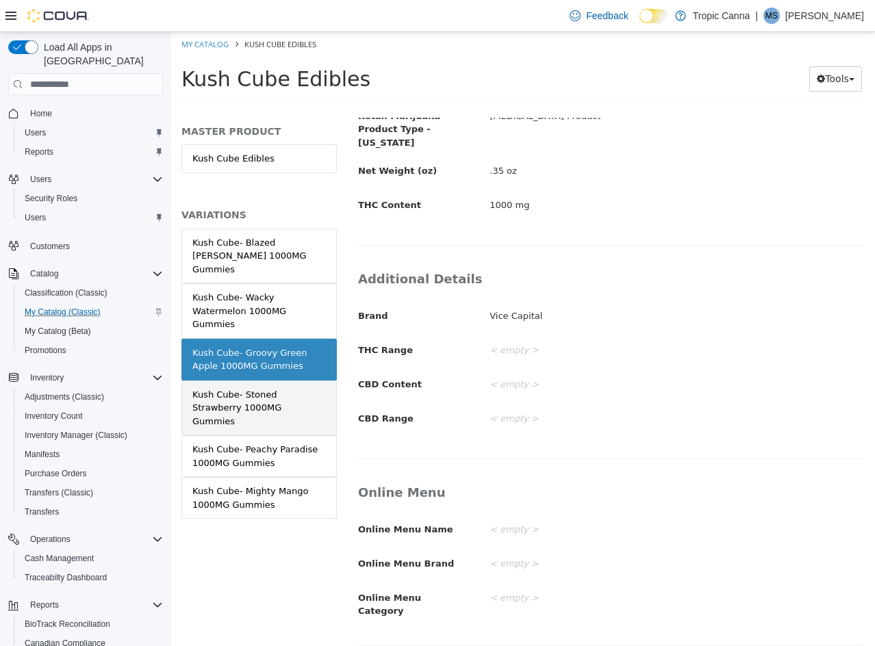
click at [305, 388] on div "Kush Cube- Stoned Strawberry 1000MG Gummies" at bounding box center [258, 408] width 133 height 40
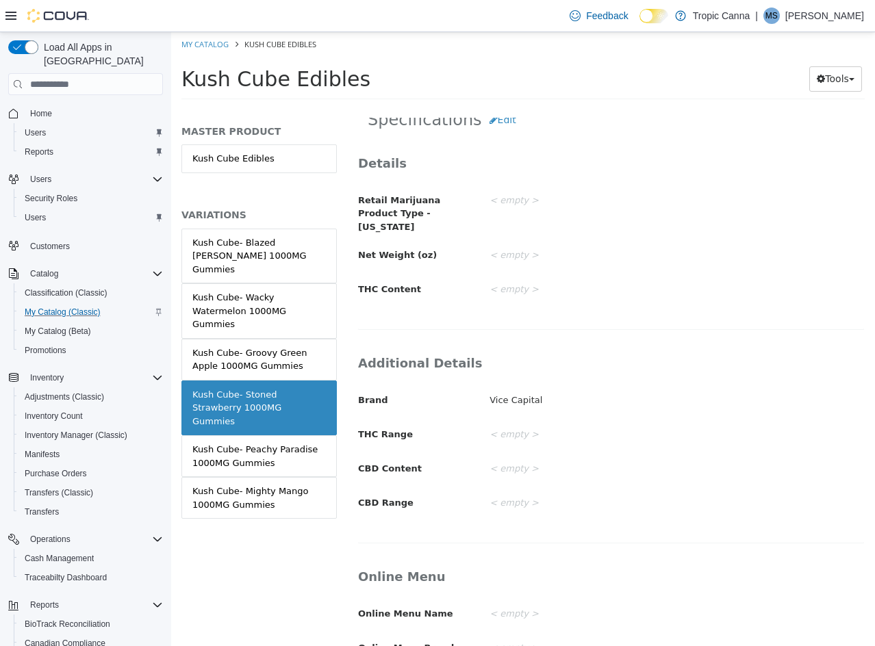
scroll to position [127, 0]
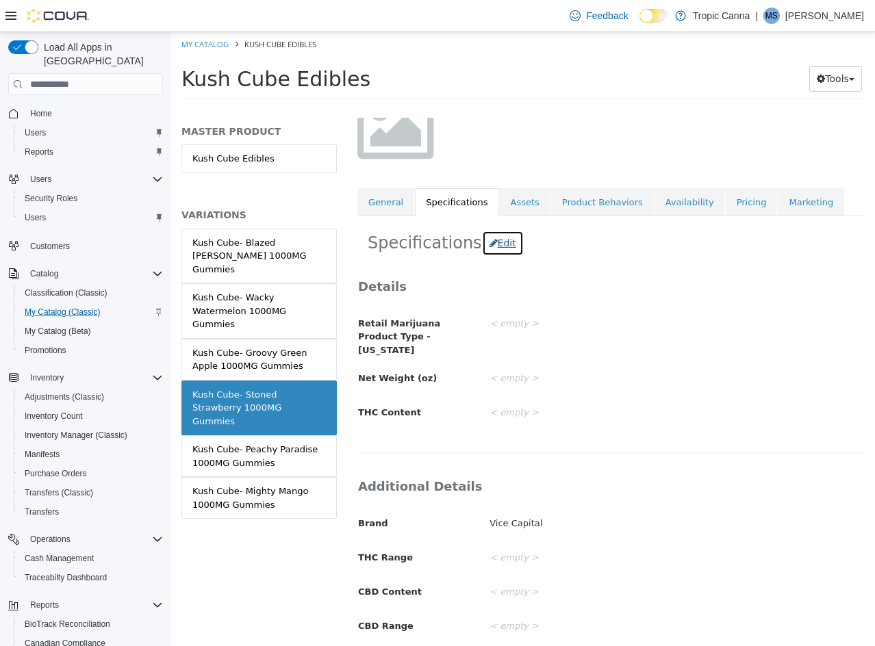
click at [484, 242] on button "Edit" at bounding box center [503, 243] width 42 height 25
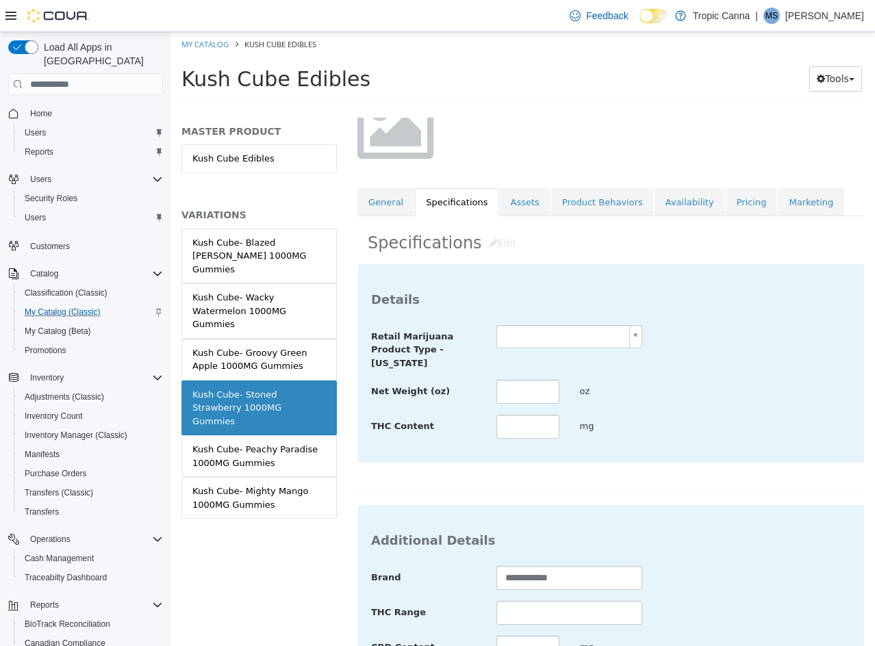
drag, startPoint x: 546, startPoint y: 337, endPoint x: 548, endPoint y: 344, distance: 7.1
click at [546, 108] on body "Saving Bulk Changes... × Saved changes My Catalog Kush Cube Edibles Kush Cube E…" at bounding box center [523, 70] width 704 height 76
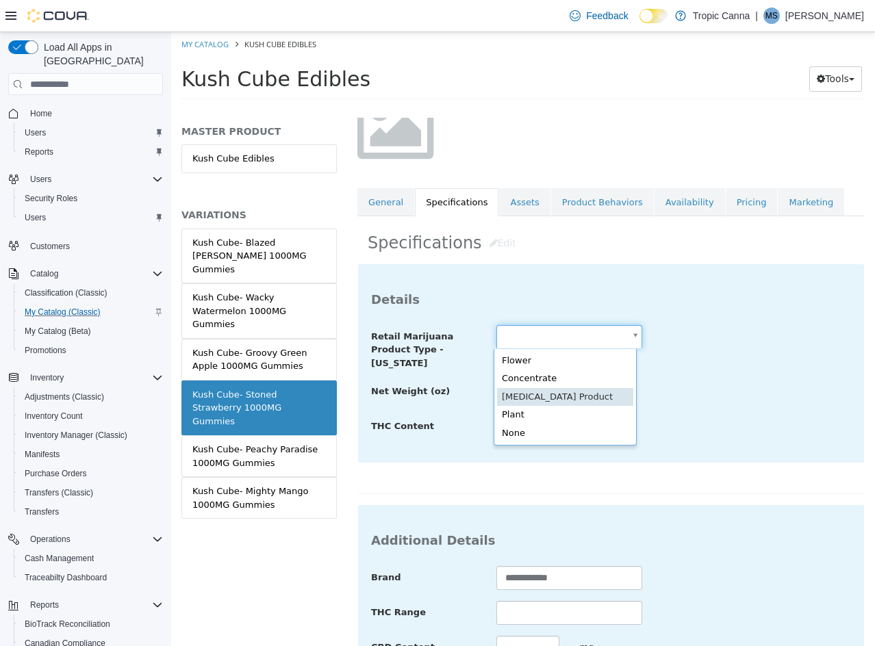
drag, startPoint x: 563, startPoint y: 398, endPoint x: 535, endPoint y: 389, distance: 30.3
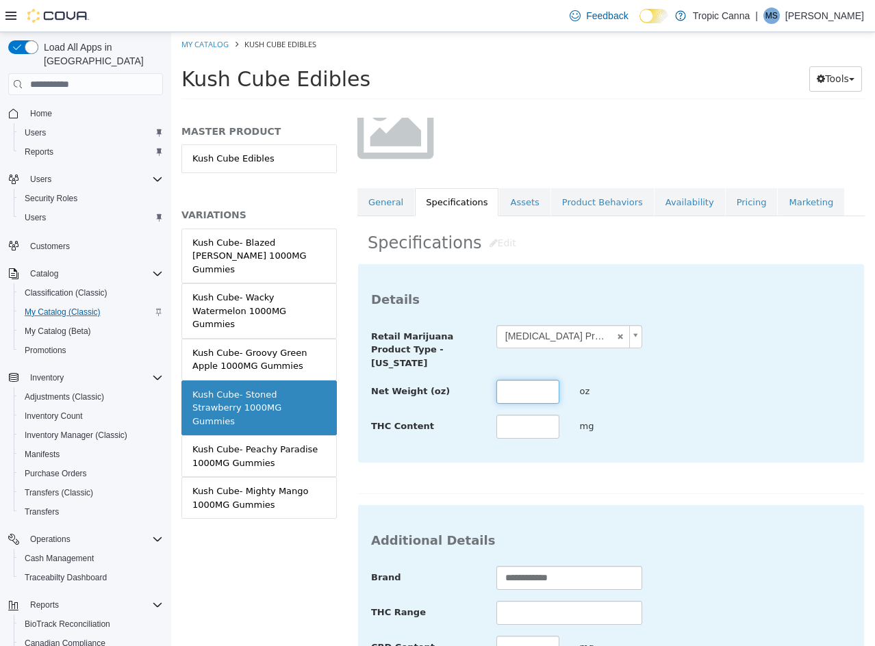
click at [533, 387] on input "text" at bounding box center [527, 392] width 63 height 24
click at [639, 396] on div "oz" at bounding box center [611, 392] width 84 height 24
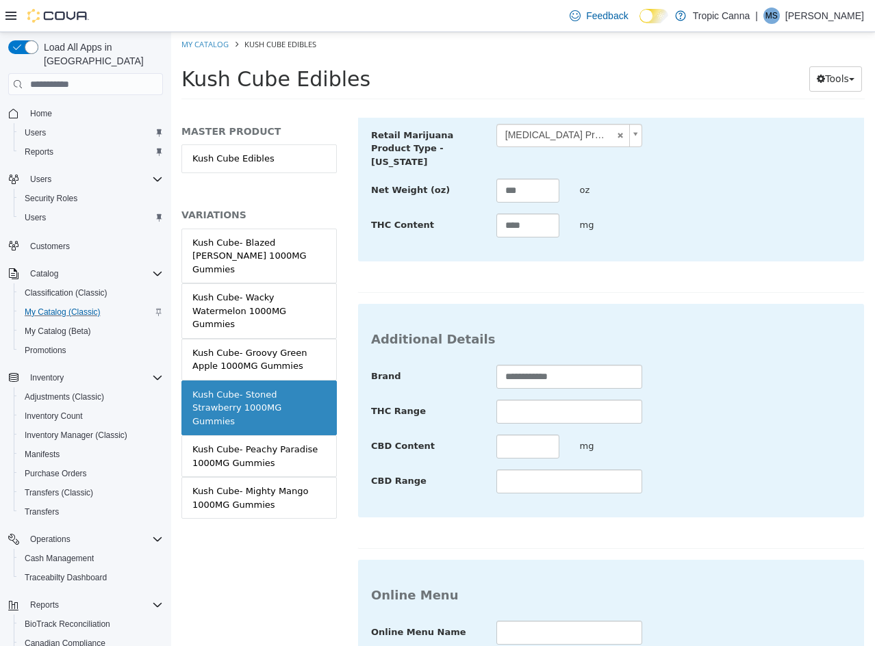
scroll to position [499, 0]
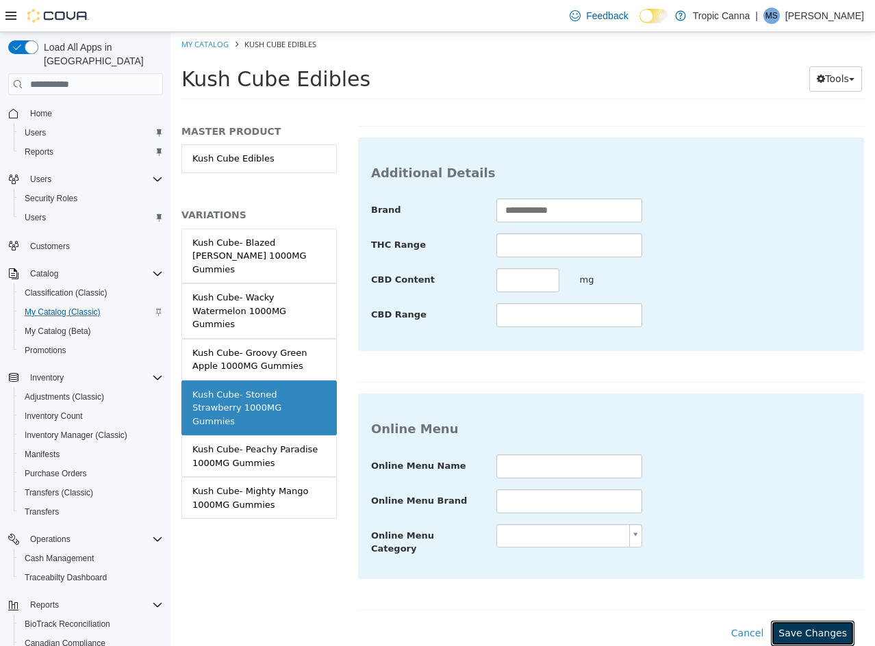
drag, startPoint x: 821, startPoint y: 625, endPoint x: 453, endPoint y: 542, distance: 377.4
click at [820, 624] on button "Save Changes" at bounding box center [813, 633] width 84 height 25
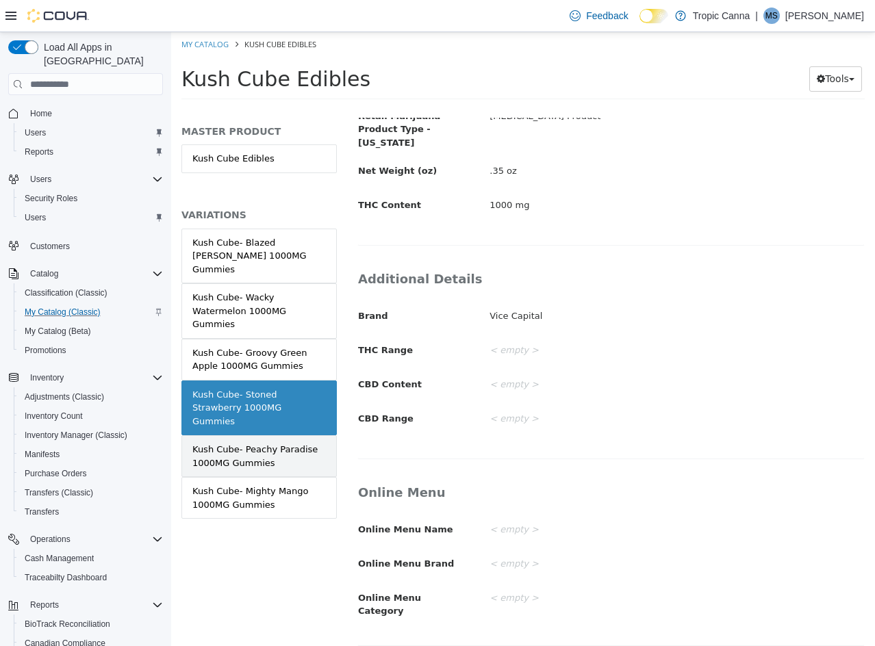
click at [270, 443] on div "Kush Cube- Peachy Paradise 1000MG Gummies" at bounding box center [258, 456] width 133 height 27
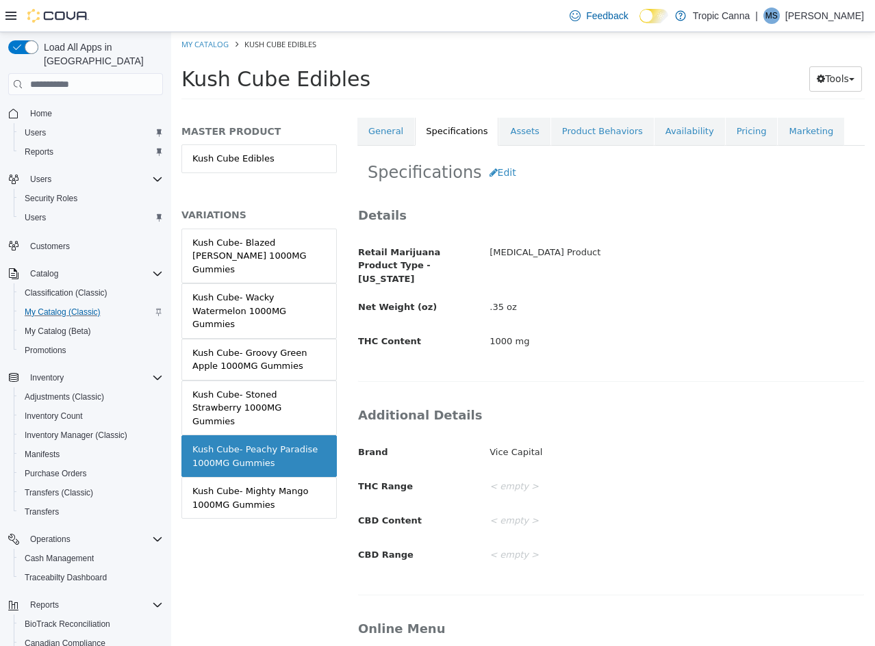
scroll to position [196, 0]
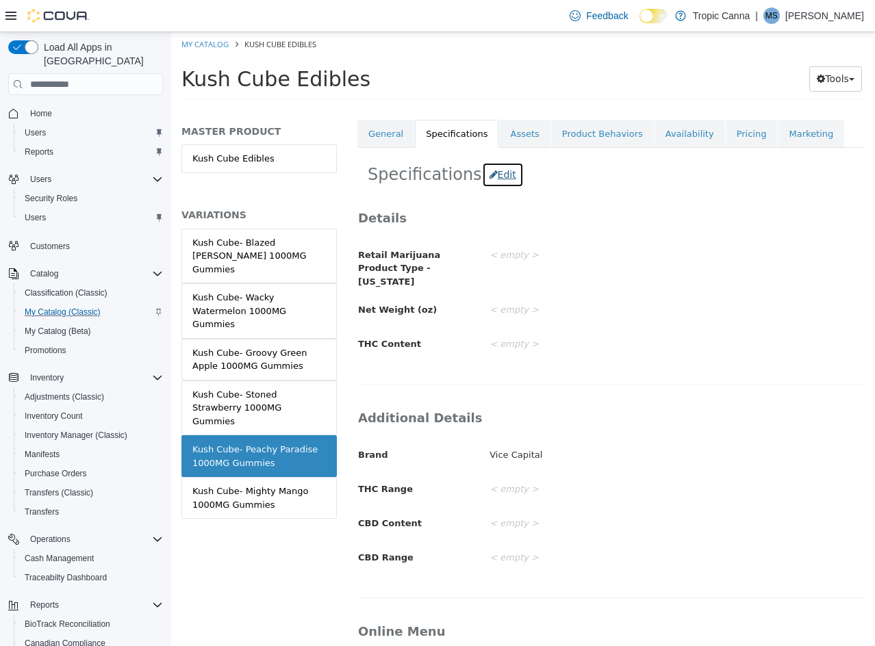
click at [492, 181] on button "Edit" at bounding box center [503, 174] width 42 height 25
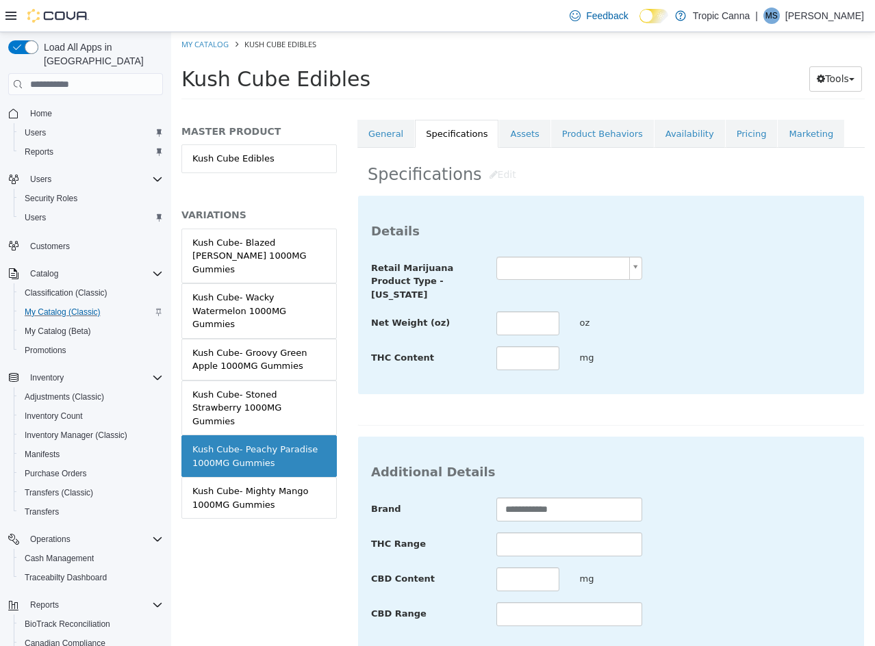
click at [574, 108] on body "Saving Bulk Changes... × Saved changes My Catalog Kush Cube Edibles Kush Cube E…" at bounding box center [523, 70] width 704 height 76
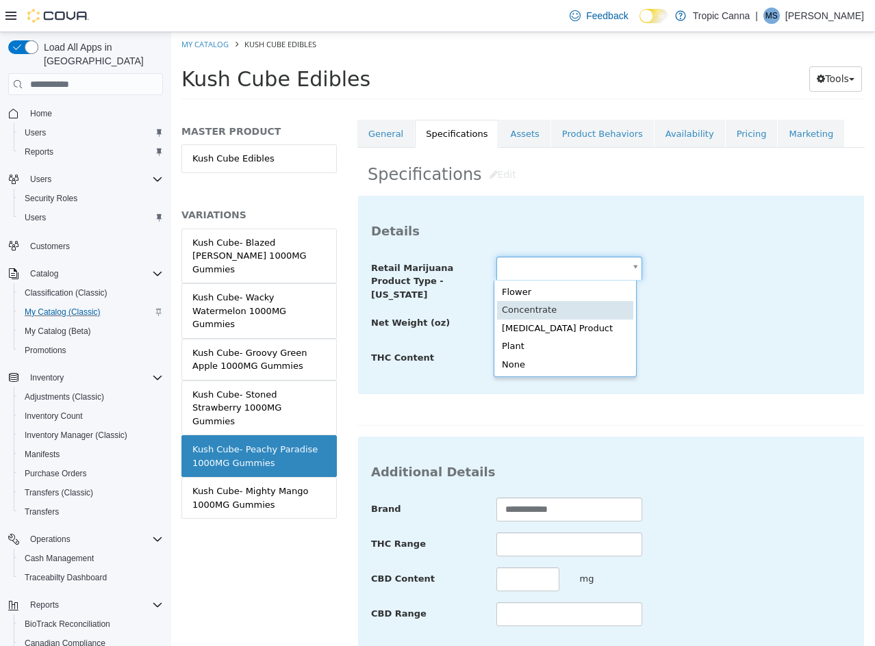
scroll to position [0, 4]
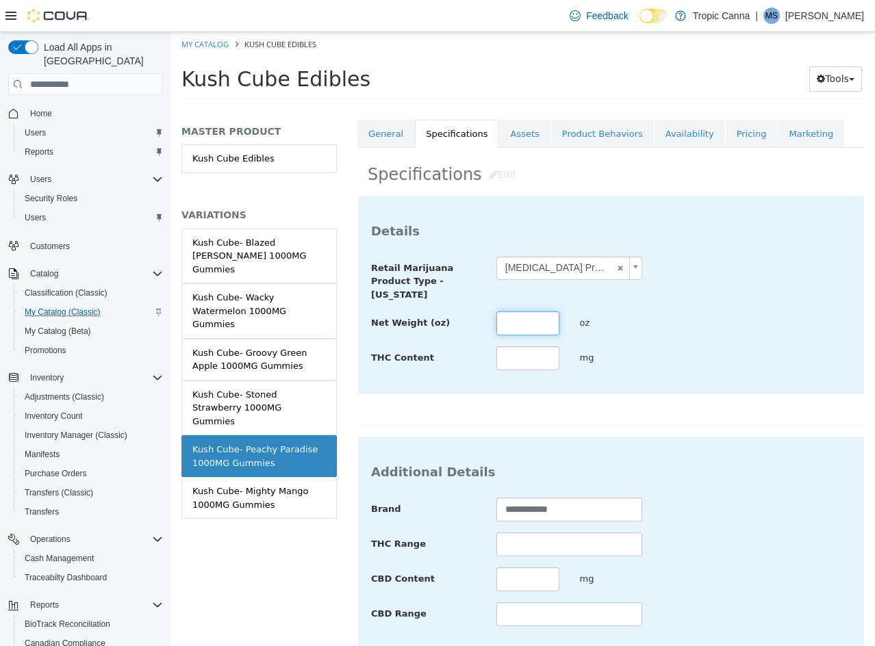
click at [520, 322] on input "text" at bounding box center [527, 323] width 63 height 24
drag, startPoint x: 677, startPoint y: 331, endPoint x: 684, endPoint y: 332, distance: 7.7
click at [677, 331] on div "Net Weight (oz) *** oz" at bounding box center [611, 323] width 500 height 25
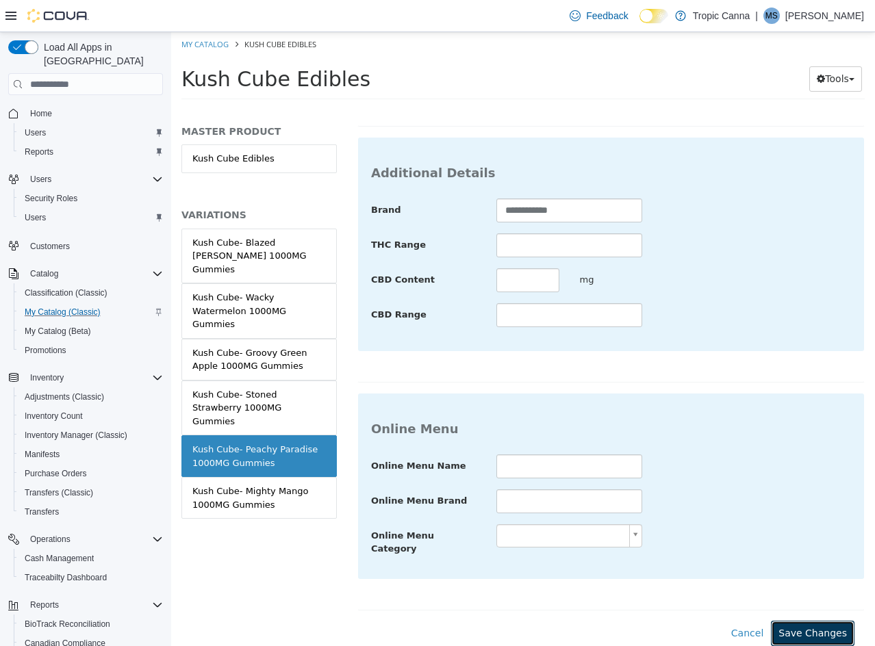
click at [794, 621] on button "Save Changes" at bounding box center [813, 633] width 84 height 25
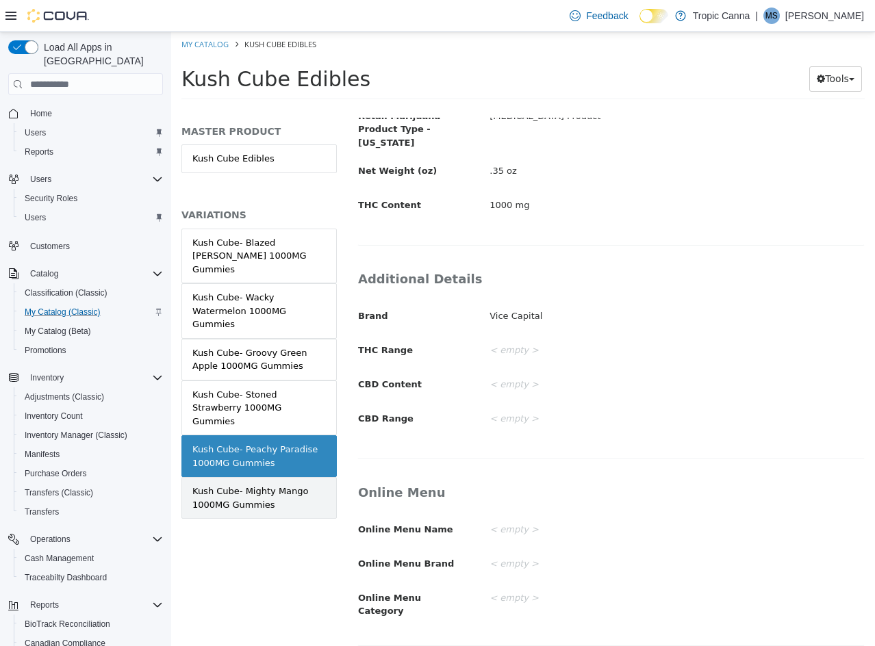
click at [274, 485] on div "Kush Cube- Mighty Mango 1000MG Gummies" at bounding box center [258, 498] width 133 height 27
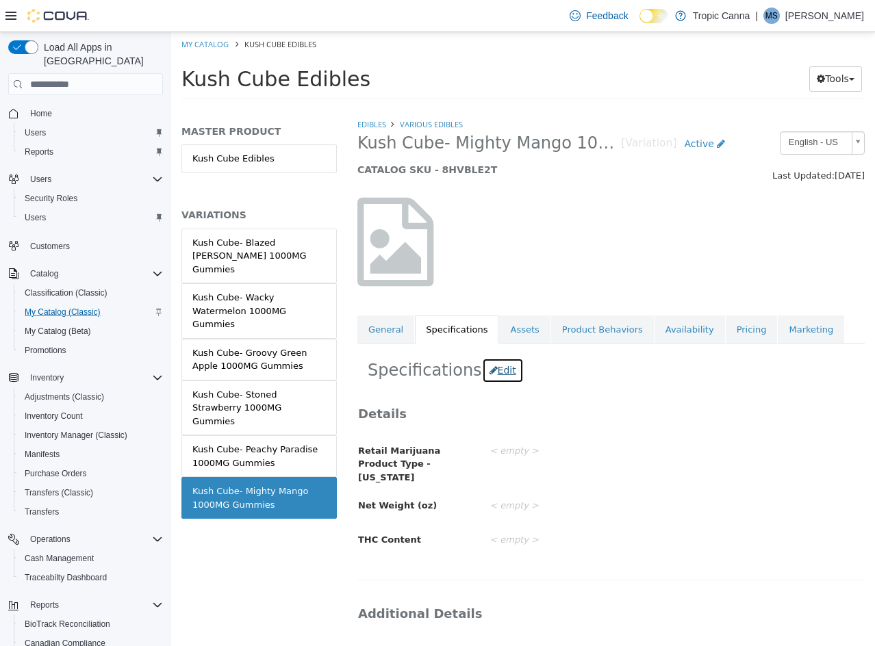
click at [496, 370] on button "Edit" at bounding box center [503, 370] width 42 height 25
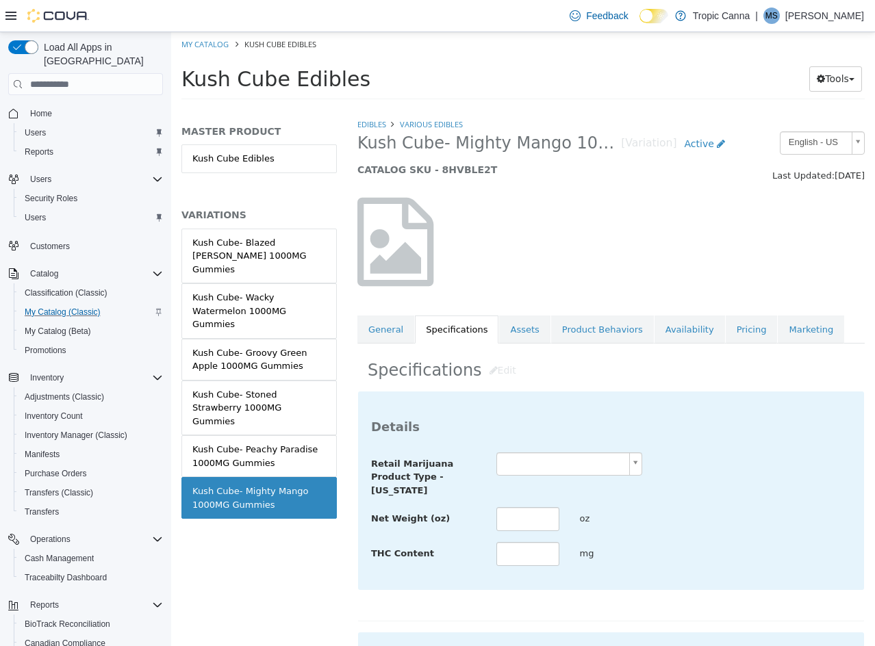
click at [532, 108] on body "Saving Bulk Changes... × Saved changes My Catalog Kush Cube Edibles Kush Cube E…" at bounding box center [523, 70] width 704 height 76
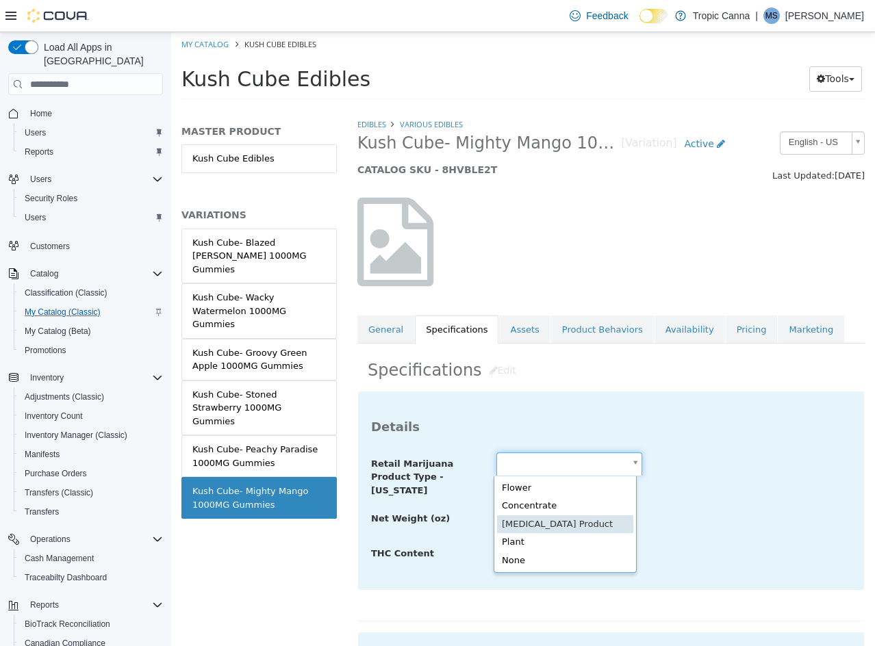
drag, startPoint x: 543, startPoint y: 521, endPoint x: 525, endPoint y: 510, distance: 21.5
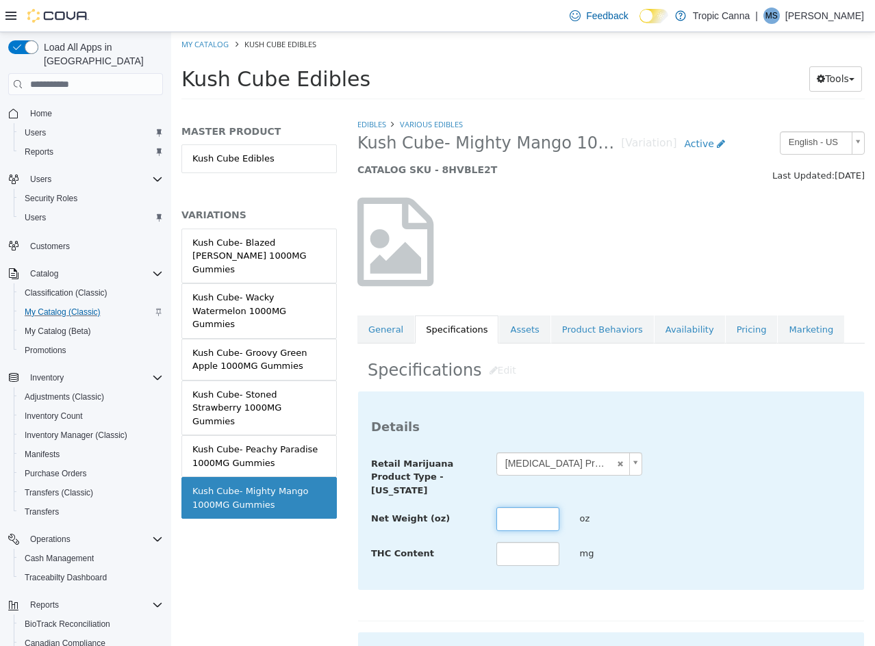
click at [520, 509] on input "text" at bounding box center [527, 519] width 63 height 24
click at [738, 496] on div "**********" at bounding box center [611, 474] width 500 height 45
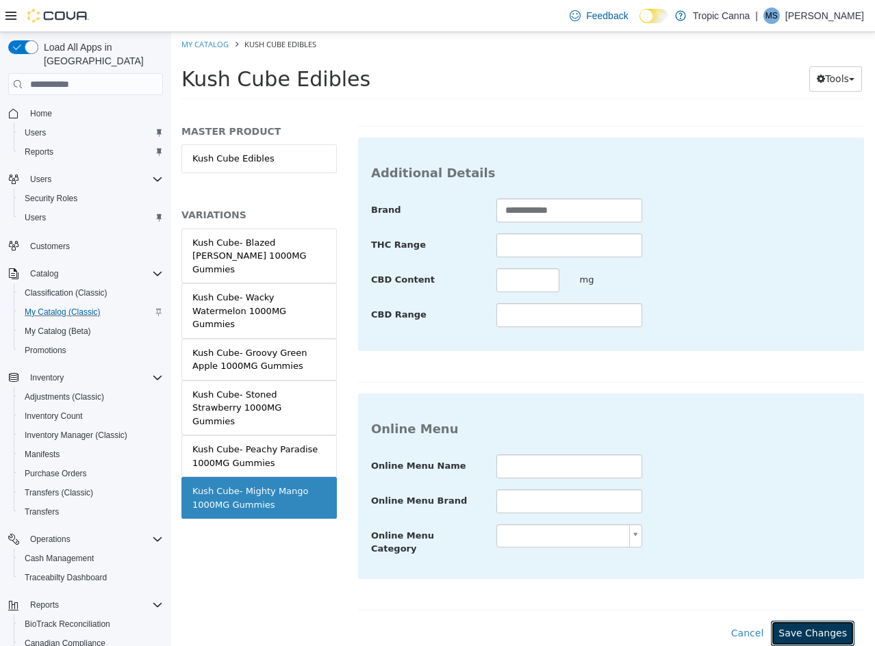
click at [808, 626] on button "Save Changes" at bounding box center [813, 633] width 84 height 25
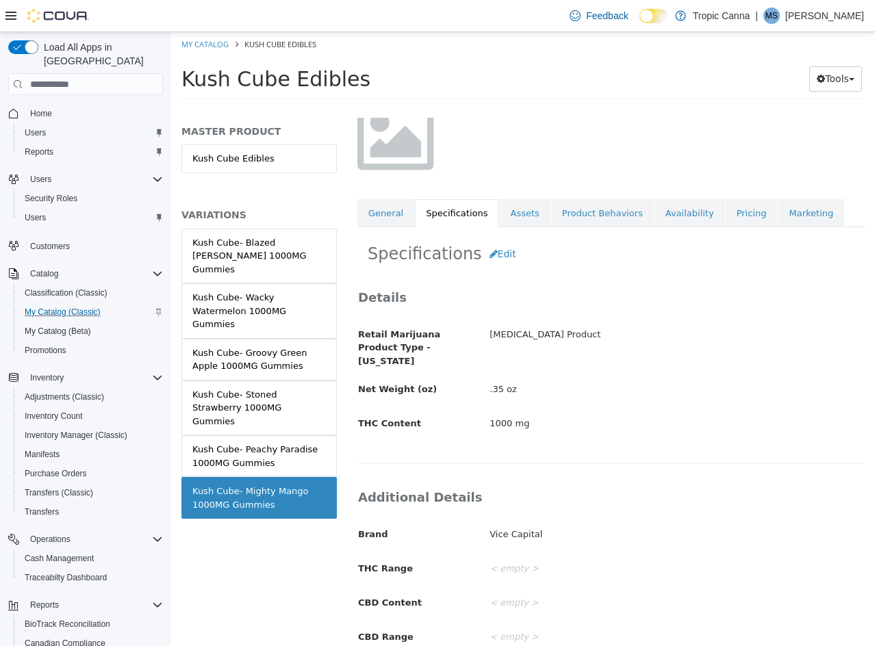
scroll to position [0, 0]
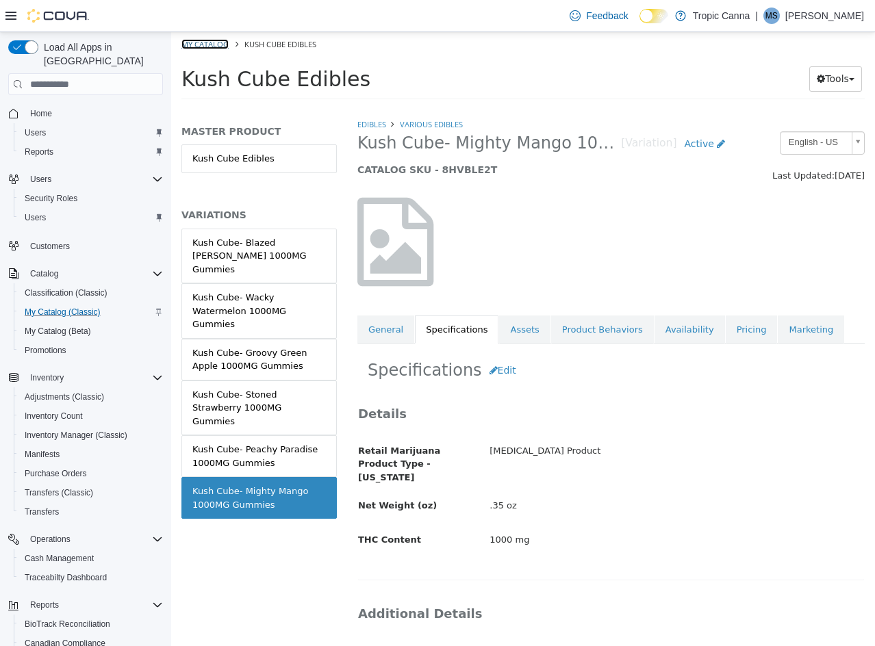
click at [215, 47] on link "My Catalog" at bounding box center [204, 44] width 47 height 10
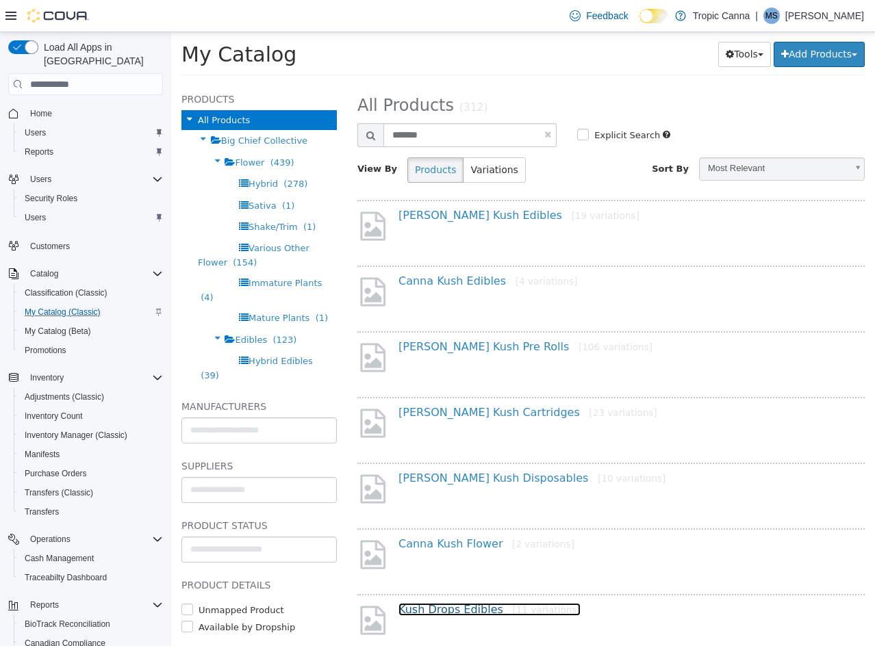
click at [459, 604] on link "Kush Drops Edibles [11 variations]" at bounding box center [489, 609] width 182 height 13
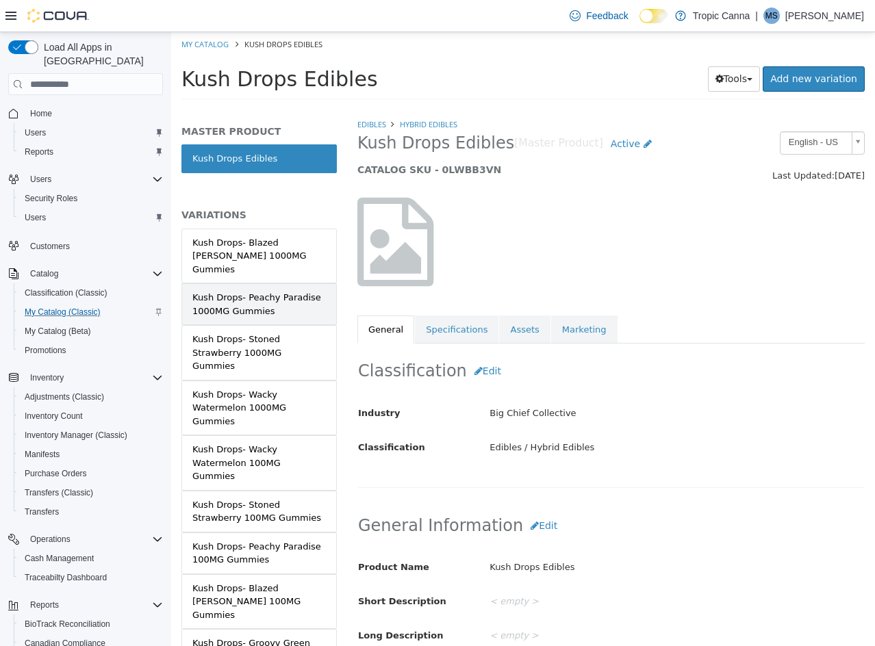
click at [290, 295] on div "Kush Drops- Peachy Paradise 1000MG Gummies" at bounding box center [258, 304] width 133 height 27
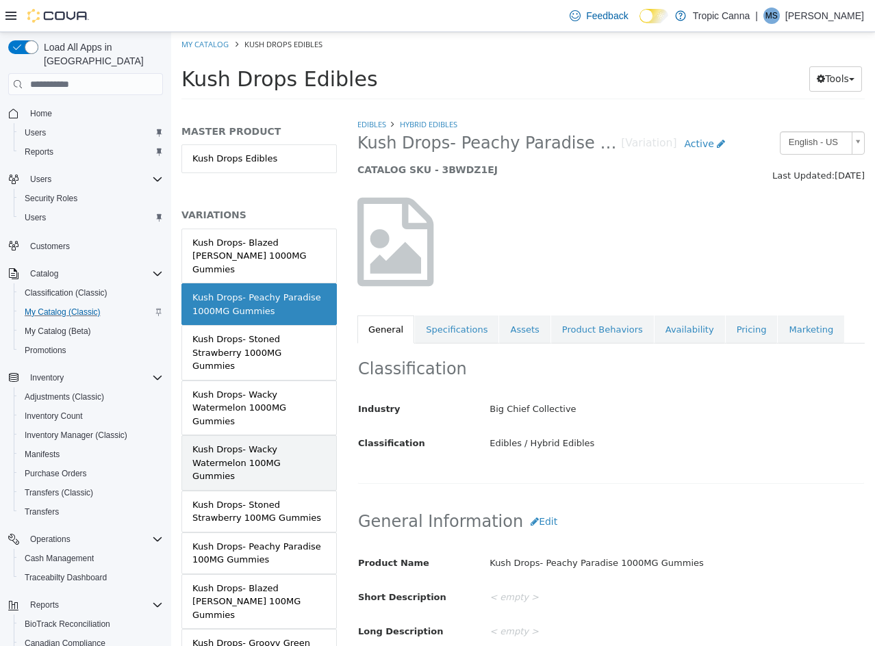
click at [287, 443] on div "Kush Drops- Wacky Watermelon 100MG Gummies" at bounding box center [258, 463] width 133 height 40
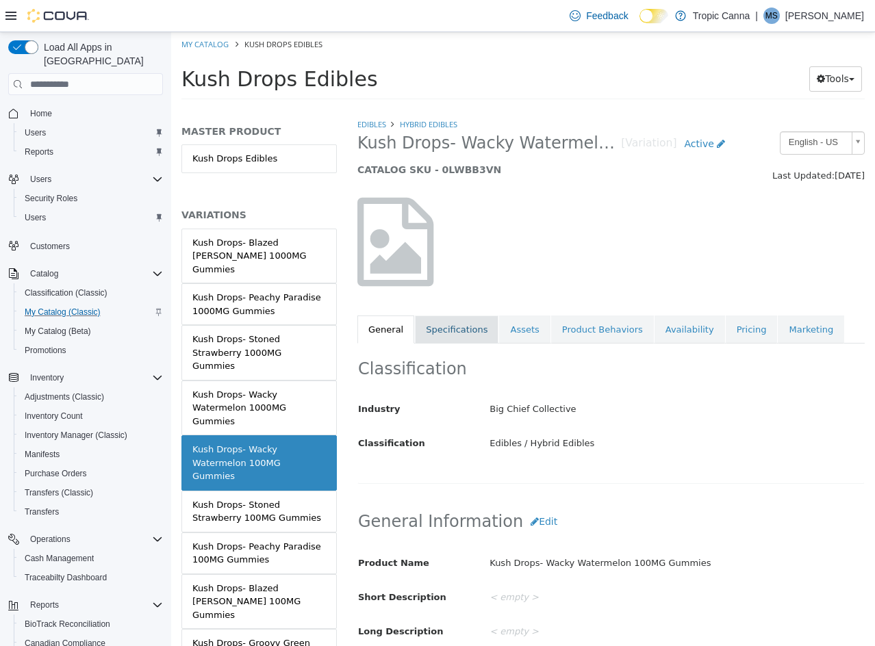
click at [439, 322] on link "Specifications" at bounding box center [457, 330] width 84 height 29
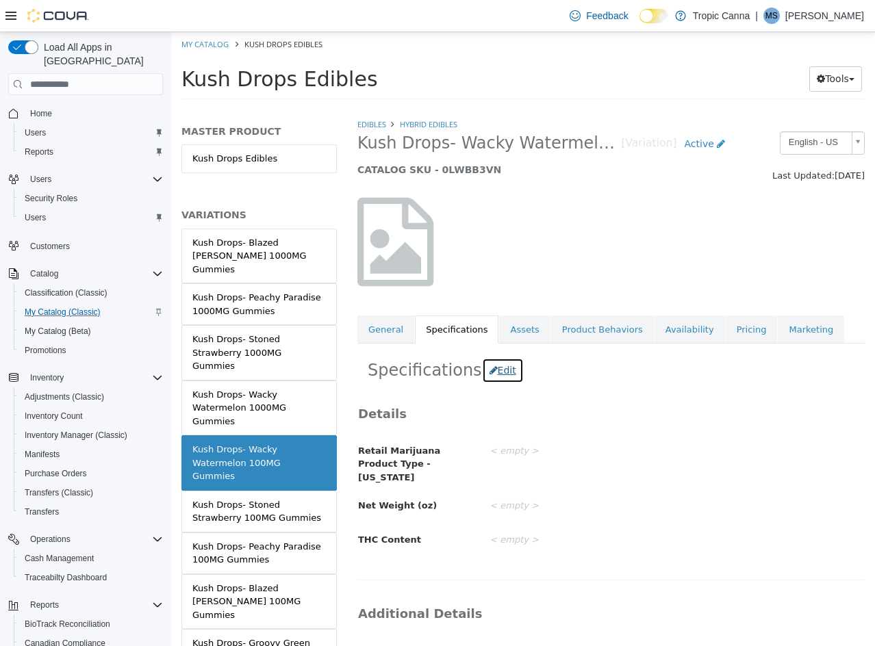
click at [491, 371] on button "Edit" at bounding box center [503, 370] width 42 height 25
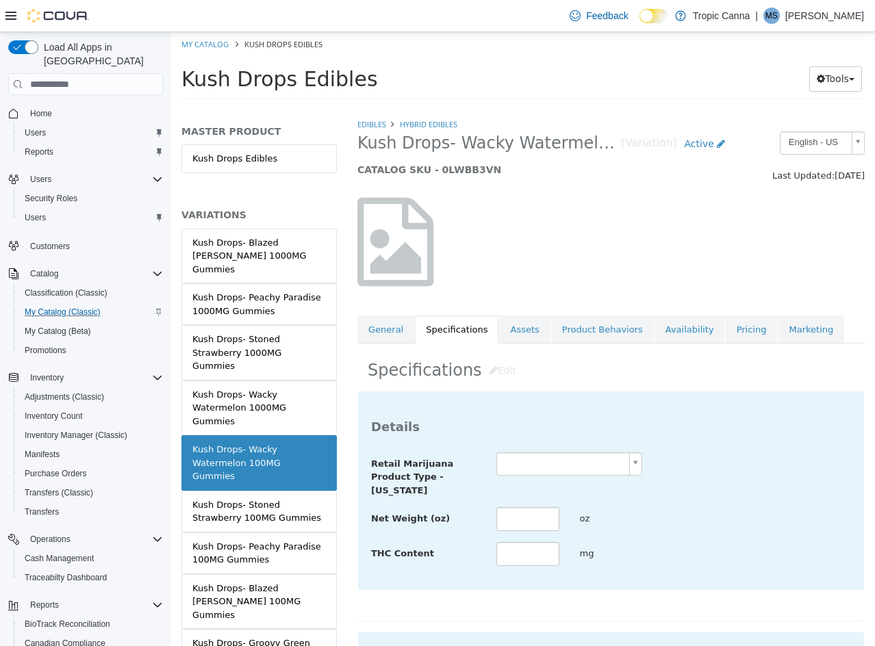
click at [539, 108] on body "Saving Bulk Changes... × Saved changes My Catalog Kush Drops Edibles Kush Drops…" at bounding box center [523, 70] width 704 height 76
click at [535, 520] on input "text" at bounding box center [527, 519] width 63 height 24
click at [795, 467] on div "**********" at bounding box center [611, 474] width 500 height 45
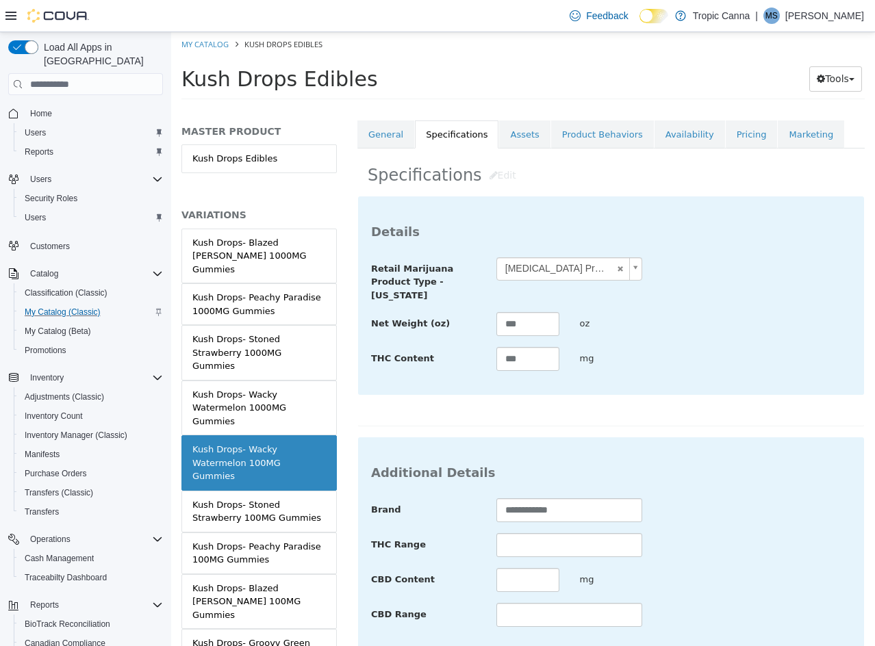
scroll to position [499, 0]
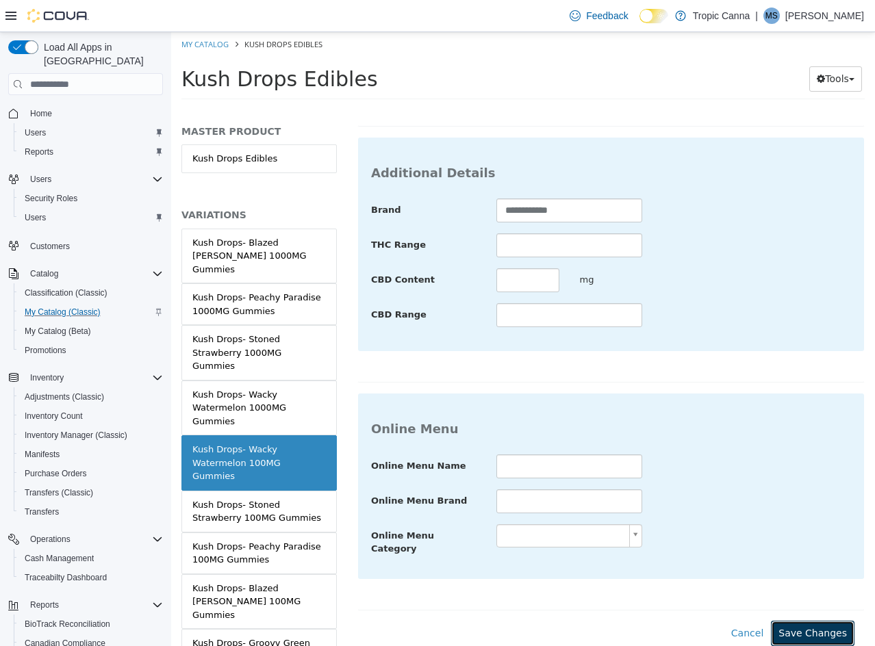
click at [809, 626] on button "Save Changes" at bounding box center [813, 633] width 84 height 25
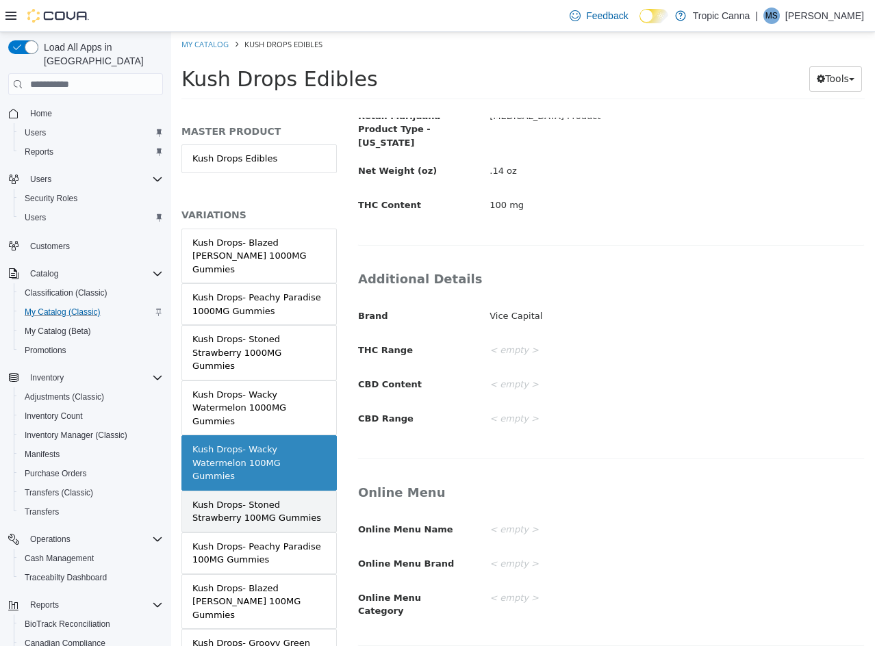
click at [287, 498] on div "Kush Drops- Stoned Strawberry 100MG Gummies" at bounding box center [258, 511] width 133 height 27
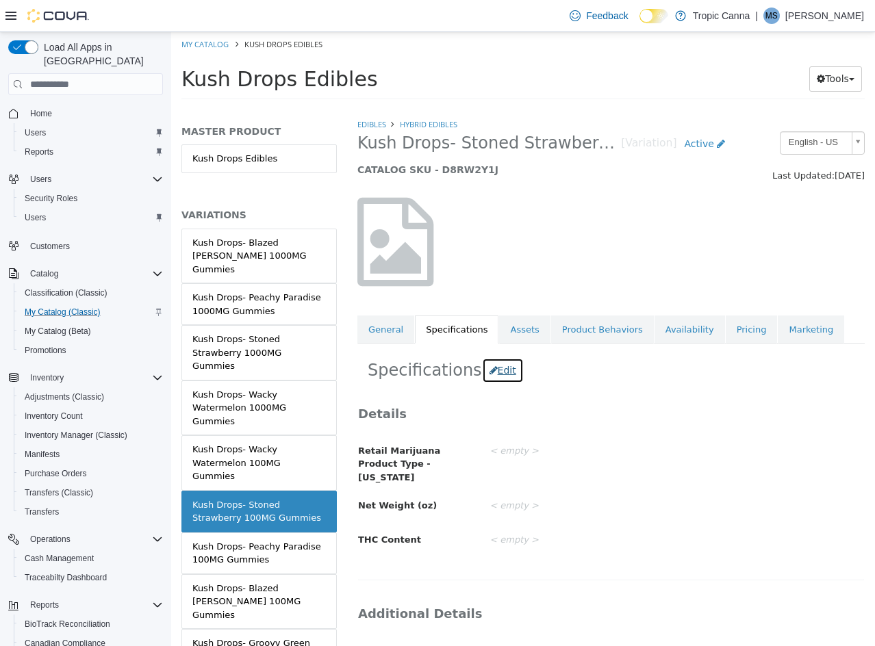
drag, startPoint x: 486, startPoint y: 366, endPoint x: 513, endPoint y: 434, distance: 72.8
click at [486, 367] on button "Edit" at bounding box center [503, 370] width 42 height 25
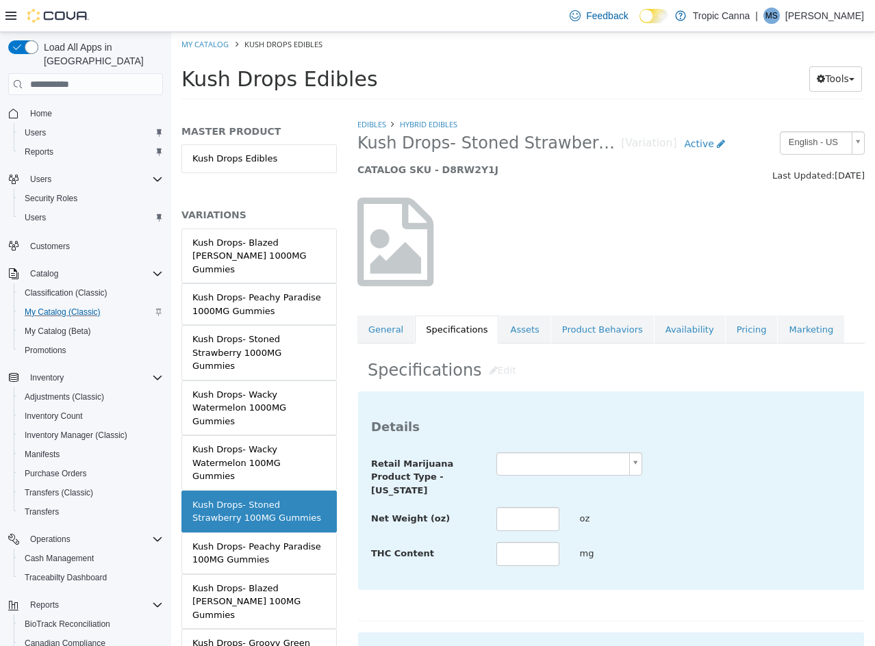
drag, startPoint x: 520, startPoint y: 457, endPoint x: 535, endPoint y: 472, distance: 21.3
click at [522, 108] on body "Saving Bulk Changes... × Saved changes My Catalog Kush Drops Edibles Kush Drops…" at bounding box center [523, 70] width 704 height 76
drag, startPoint x: 531, startPoint y: 530, endPoint x: 526, endPoint y: 520, distance: 12.2
click at [528, 526] on input "text" at bounding box center [527, 519] width 63 height 24
click at [526, 520] on input "text" at bounding box center [527, 519] width 63 height 24
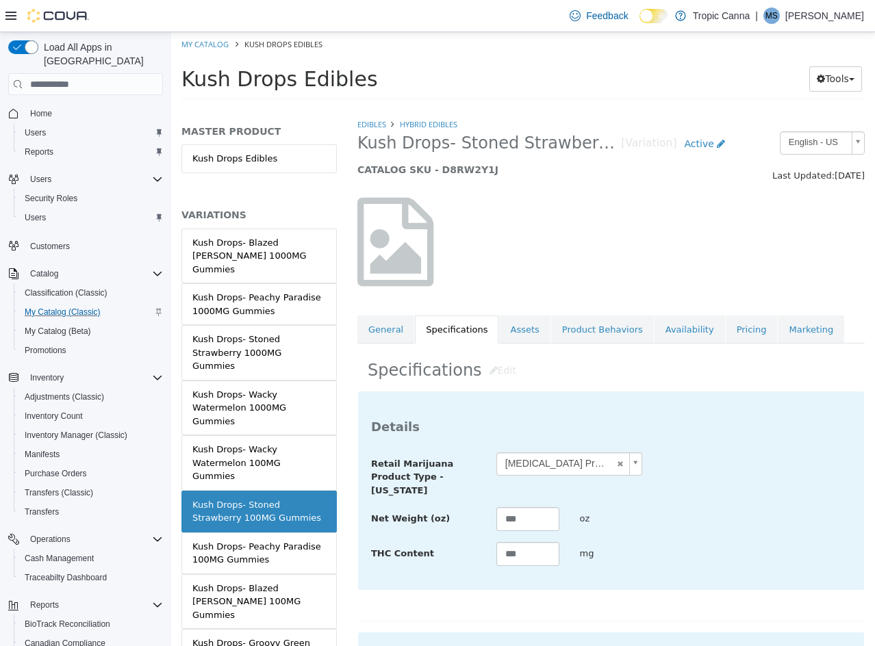
click at [673, 489] on div "**********" at bounding box center [611, 474] width 500 height 45
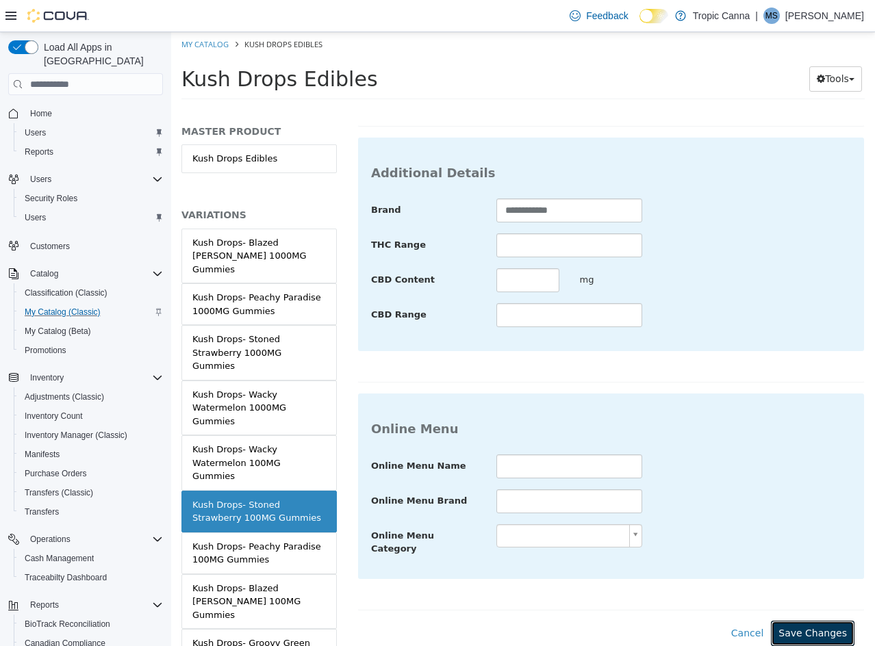
drag, startPoint x: 832, startPoint y: 625, endPoint x: 404, endPoint y: 587, distance: 430.2
click at [831, 625] on button "Save Changes" at bounding box center [813, 633] width 84 height 25
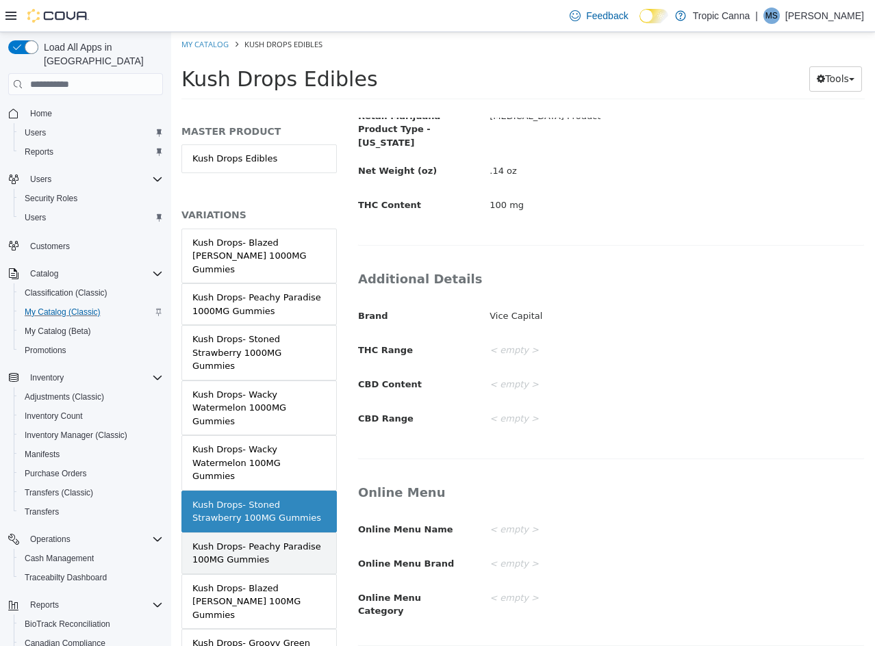
click at [264, 540] on div "Kush Drops- Peachy Paradise 100MG Gummies" at bounding box center [258, 553] width 133 height 27
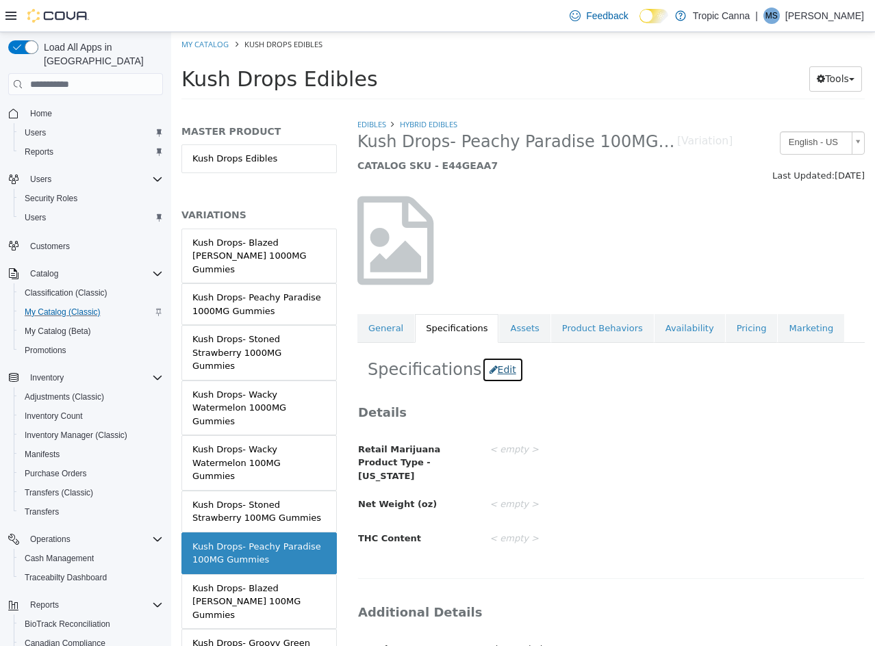
drag, startPoint x: 492, startPoint y: 369, endPoint x: 500, endPoint y: 396, distance: 28.6
click at [492, 371] on button "Edit" at bounding box center [503, 369] width 42 height 25
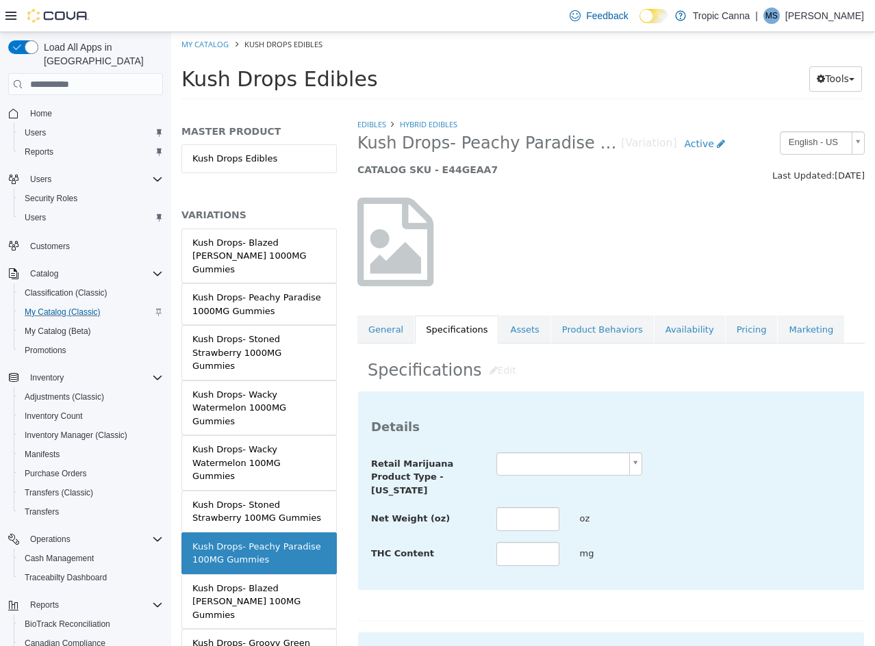
drag, startPoint x: 520, startPoint y: 454, endPoint x: 523, endPoint y: 463, distance: 10.2
click at [520, 108] on body "Saving Bulk Changes... × Saved changes My Catalog Kush Drops Edibles Kush Drops…" at bounding box center [523, 70] width 704 height 76
click at [535, 520] on input "text" at bounding box center [527, 519] width 63 height 24
click at [723, 499] on div "**********" at bounding box center [611, 509] width 480 height 115
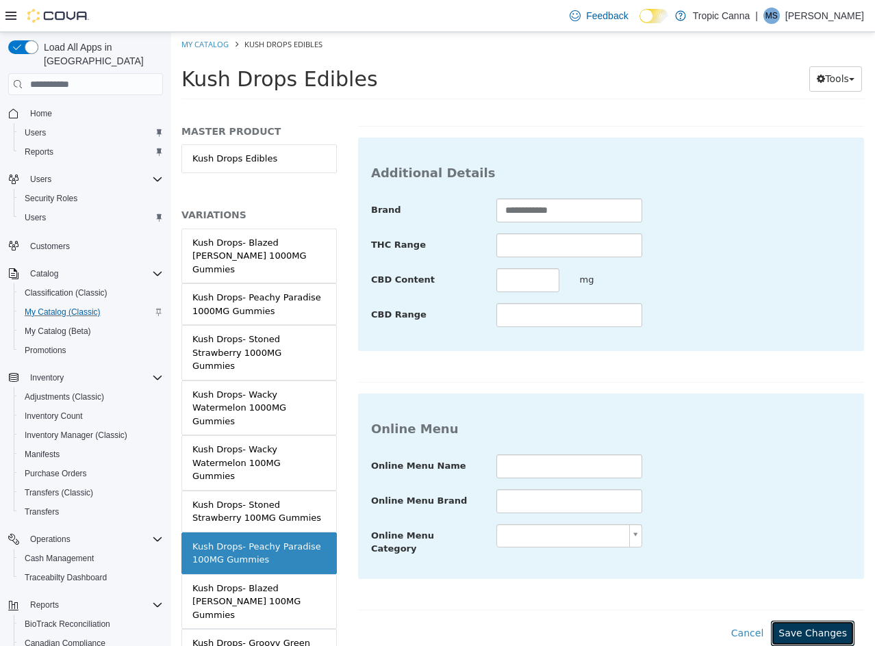
drag, startPoint x: 813, startPoint y: 615, endPoint x: 334, endPoint y: 516, distance: 489.3
click at [802, 621] on button "Save Changes" at bounding box center [813, 633] width 84 height 25
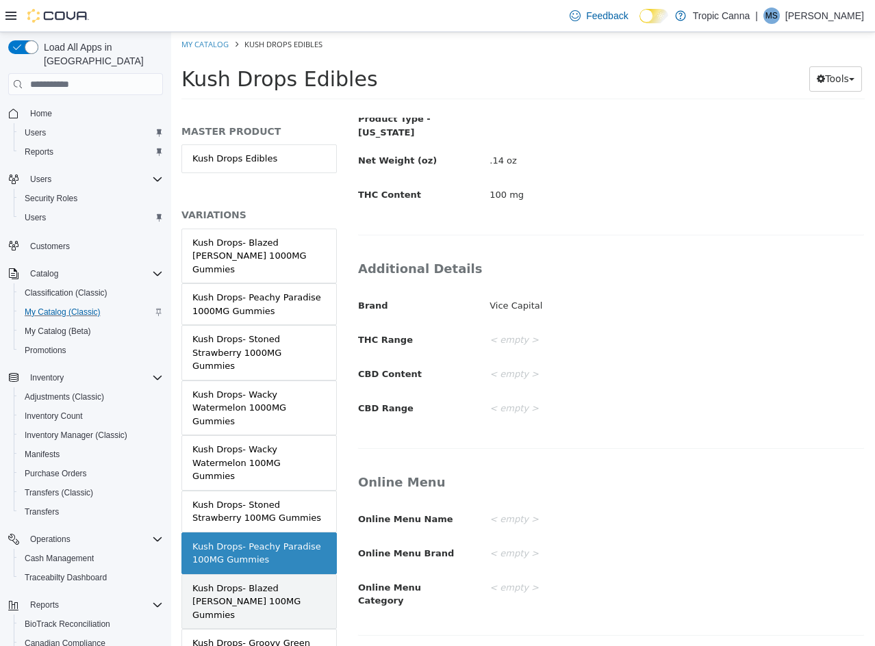
scroll to position [335, 0]
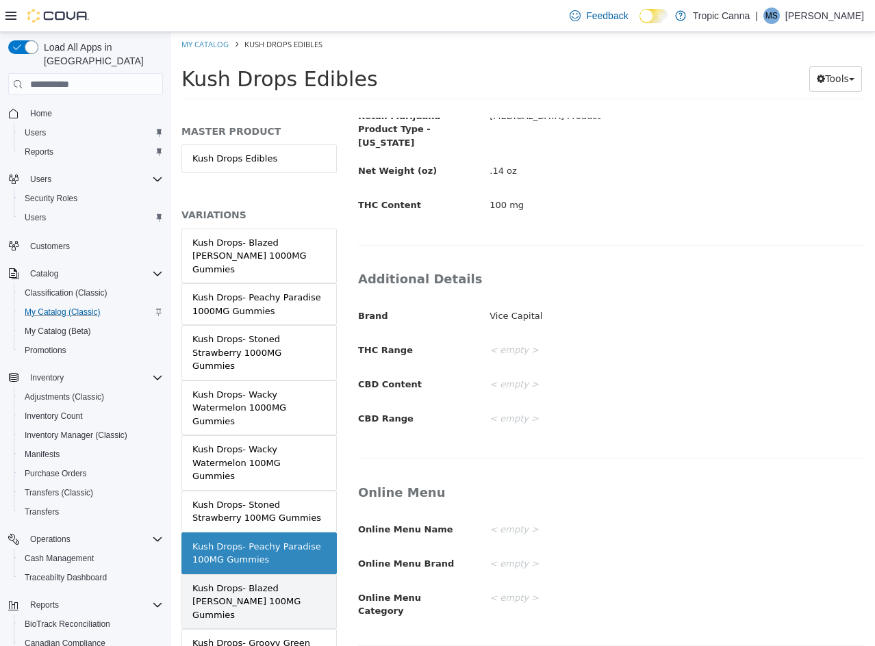
click at [257, 582] on div "Kush Drops- Blazed [PERSON_NAME] 100MG Gummies" at bounding box center [258, 602] width 133 height 40
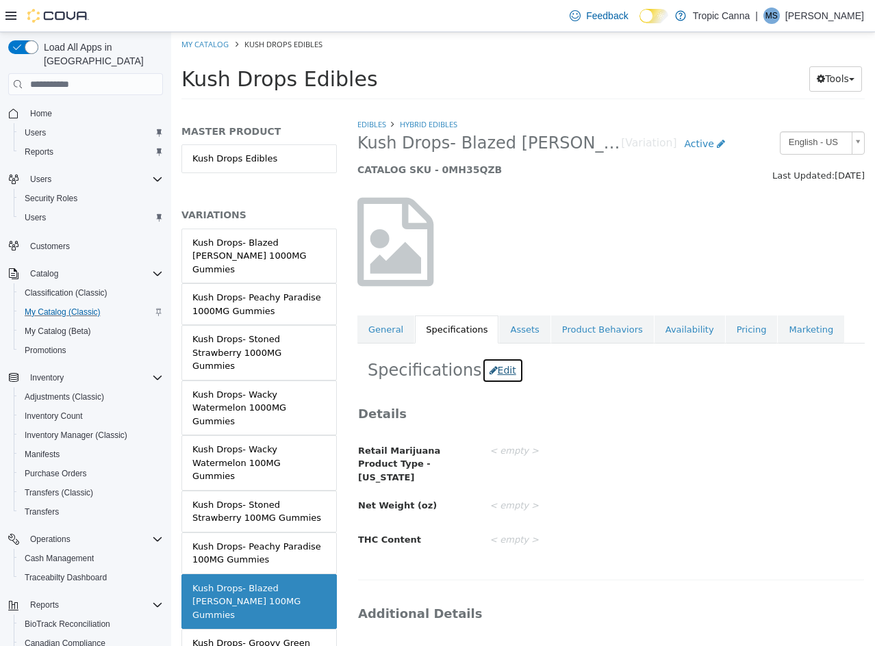
drag, startPoint x: 501, startPoint y: 368, endPoint x: 557, endPoint y: 446, distance: 96.1
click at [502, 368] on button "Edit" at bounding box center [503, 370] width 42 height 25
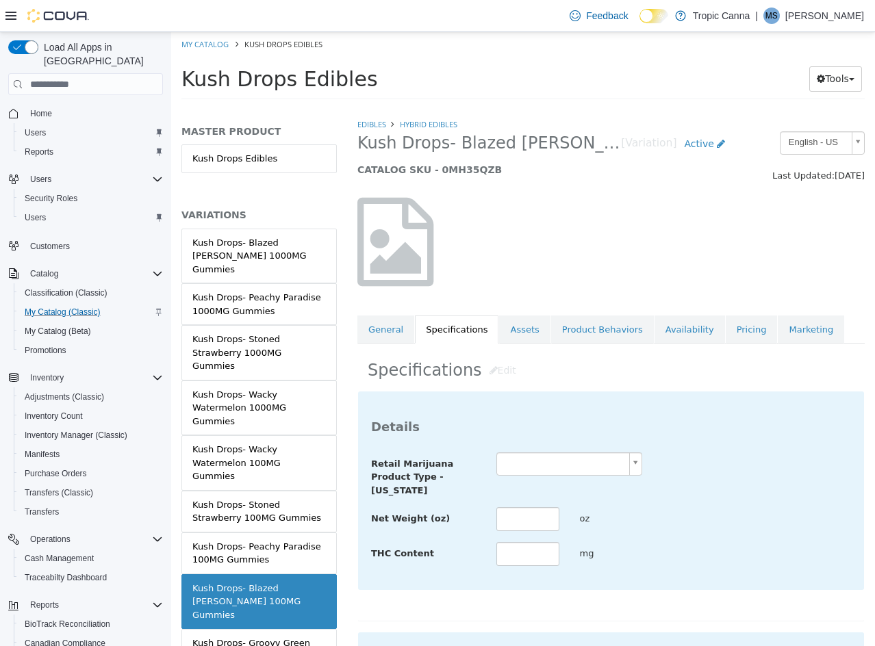
drag, startPoint x: 571, startPoint y: 480, endPoint x: 576, endPoint y: 461, distance: 20.4
click at [571, 478] on div "Retail Marijuana Product Type - [US_STATE]" at bounding box center [611, 474] width 500 height 45
click at [576, 108] on body "Saving Bulk Changes... × Saved changes My Catalog Kush Drops Edibles Kush Drops…" at bounding box center [523, 70] width 704 height 76
click at [540, 513] on input "text" at bounding box center [527, 519] width 63 height 24
drag, startPoint x: 733, startPoint y: 507, endPoint x: 773, endPoint y: 516, distance: 40.7
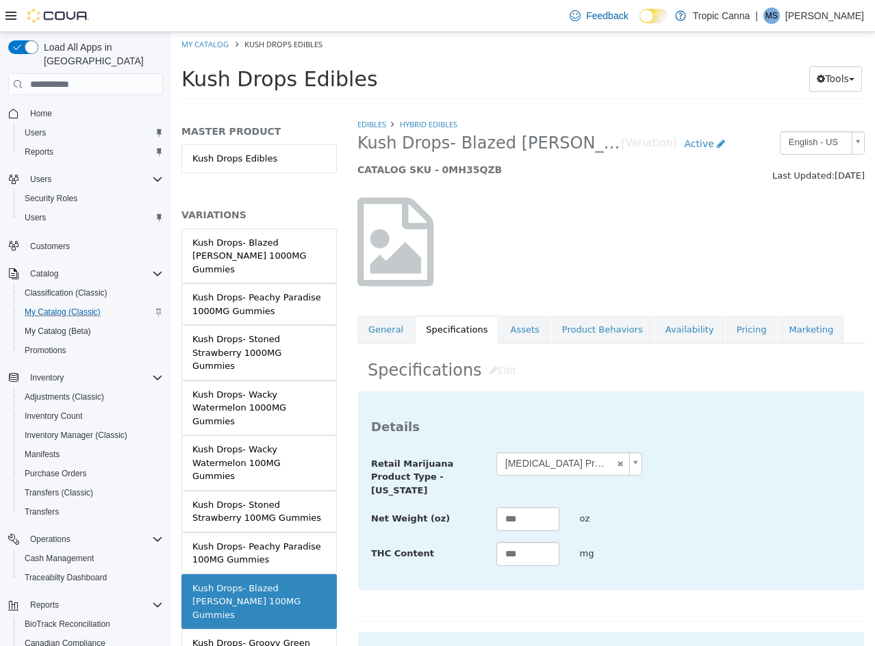
click at [734, 507] on div "Net Weight (oz) *** oz" at bounding box center [611, 519] width 500 height 25
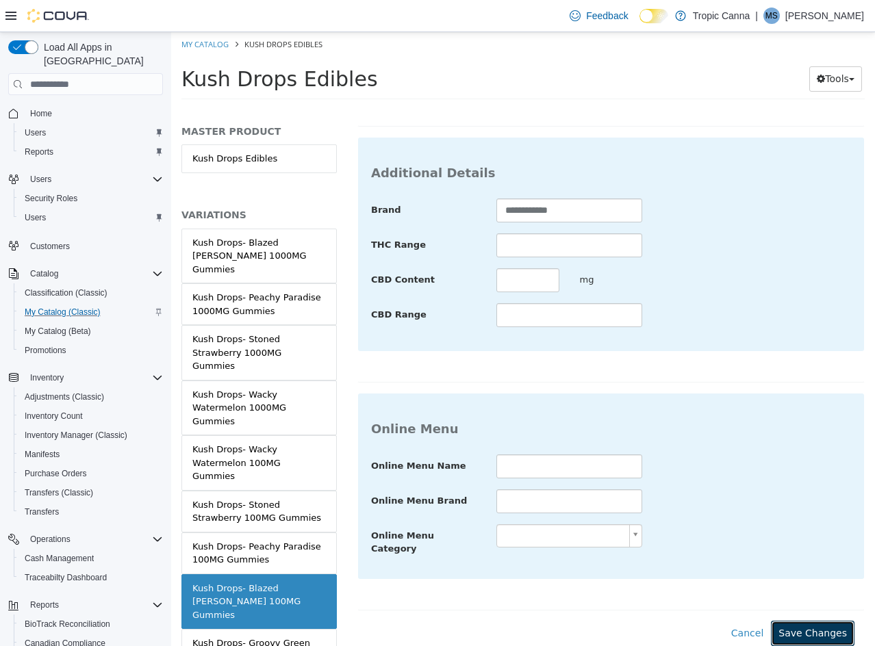
click at [828, 625] on button "Save Changes" at bounding box center [813, 633] width 84 height 25
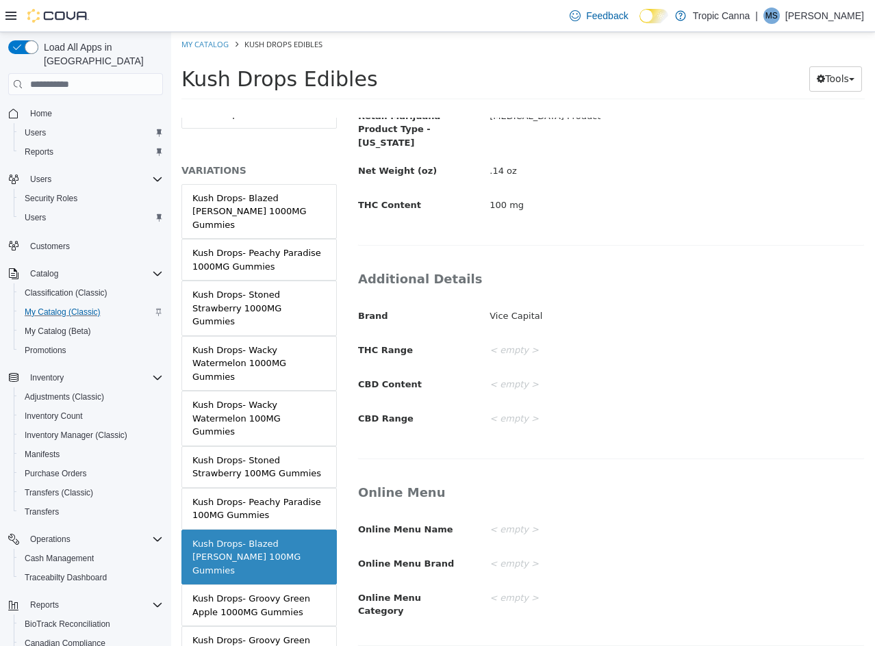
scroll to position [88, 0]
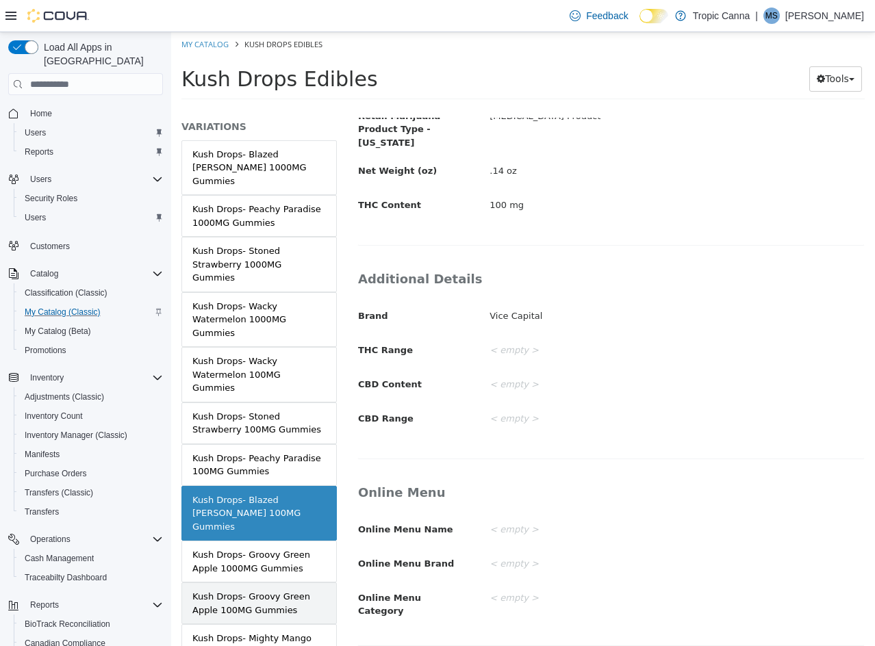
click at [298, 590] on div "Kush Drops- Groovy Green Apple 100MG Gummies" at bounding box center [258, 603] width 133 height 27
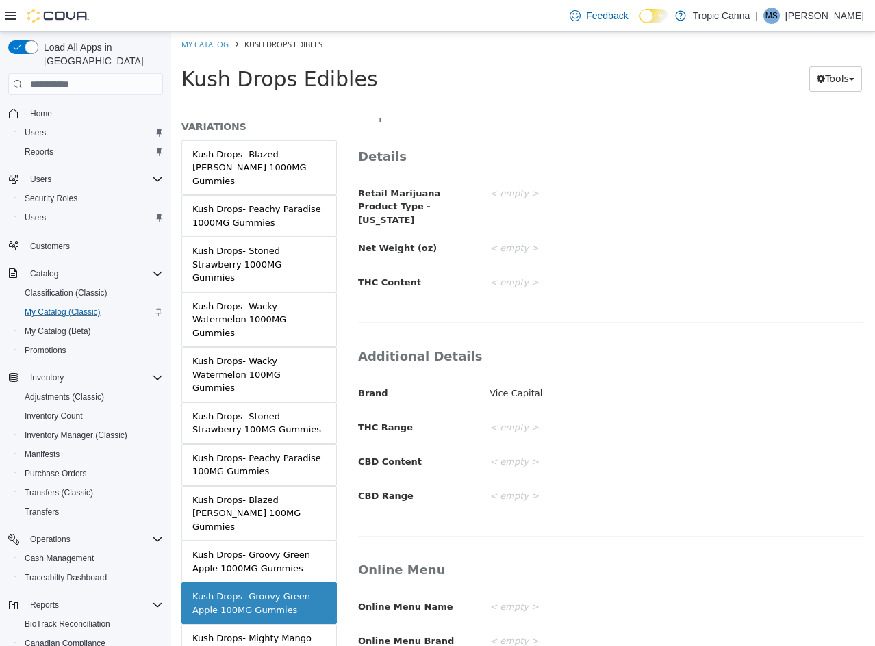
scroll to position [127, 0]
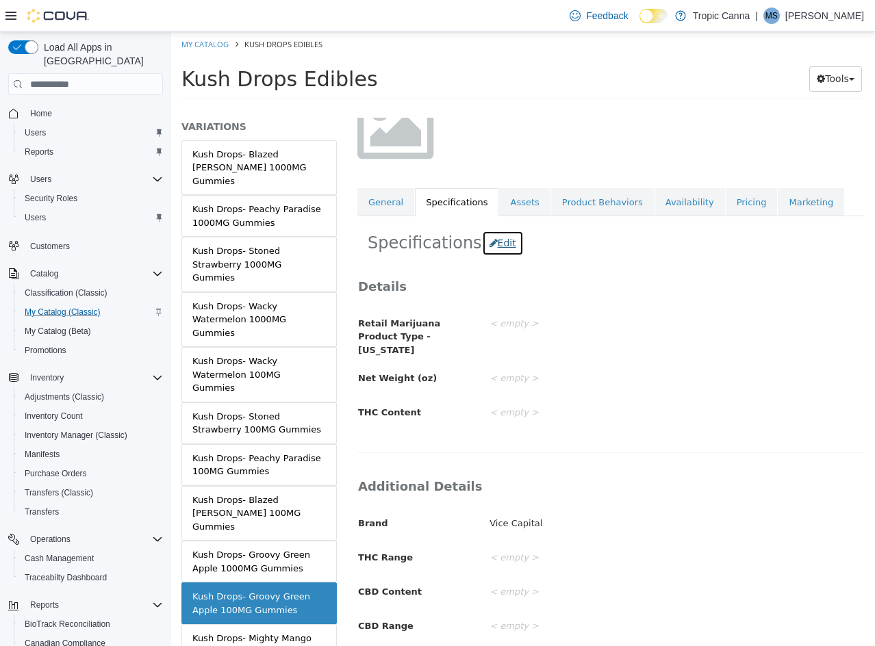
click at [492, 242] on button "Edit" at bounding box center [503, 243] width 42 height 25
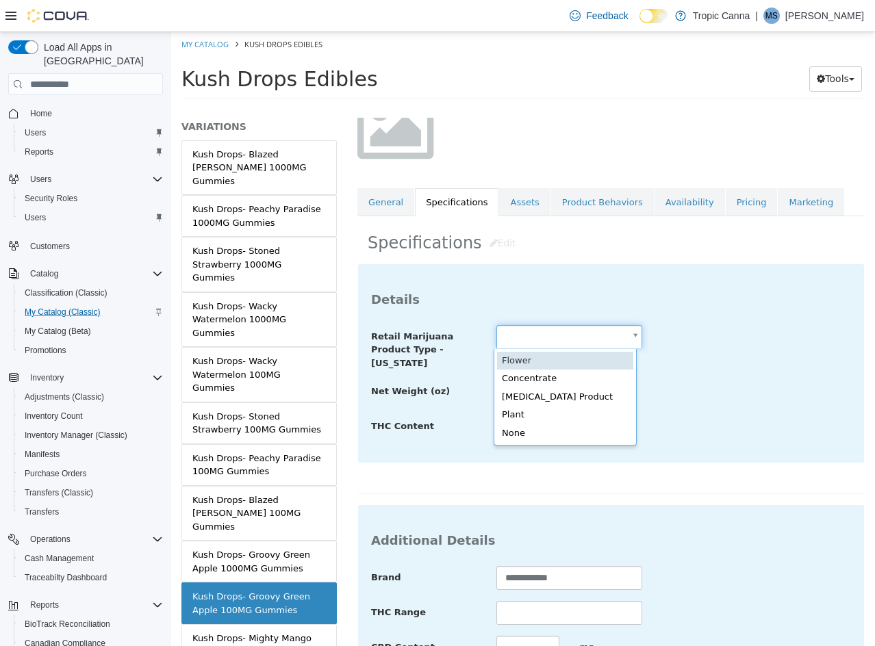
click at [550, 108] on body "Saving Bulk Changes... × Saved changes My Catalog Kush Drops Edibles Kush Drops…" at bounding box center [523, 70] width 704 height 76
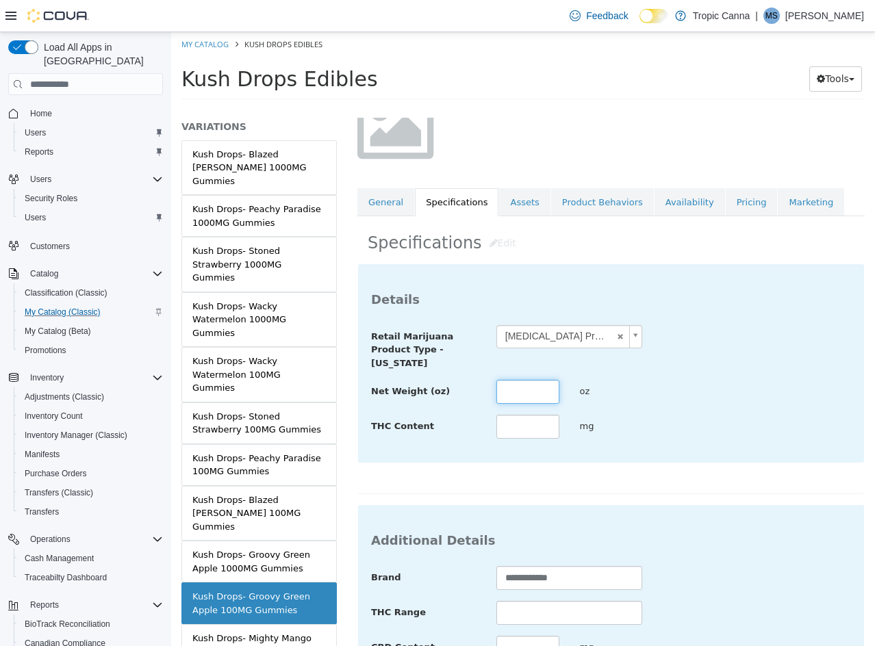
click at [548, 388] on input "text" at bounding box center [527, 392] width 63 height 24
click at [736, 420] on div "THC Content *** mg" at bounding box center [611, 427] width 500 height 25
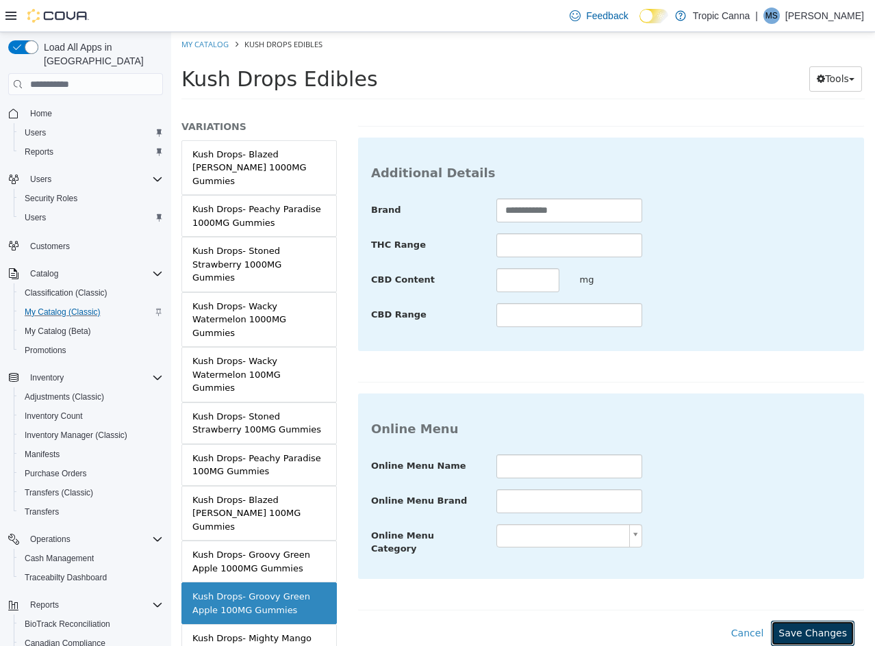
click at [821, 621] on button "Save Changes" at bounding box center [813, 633] width 84 height 25
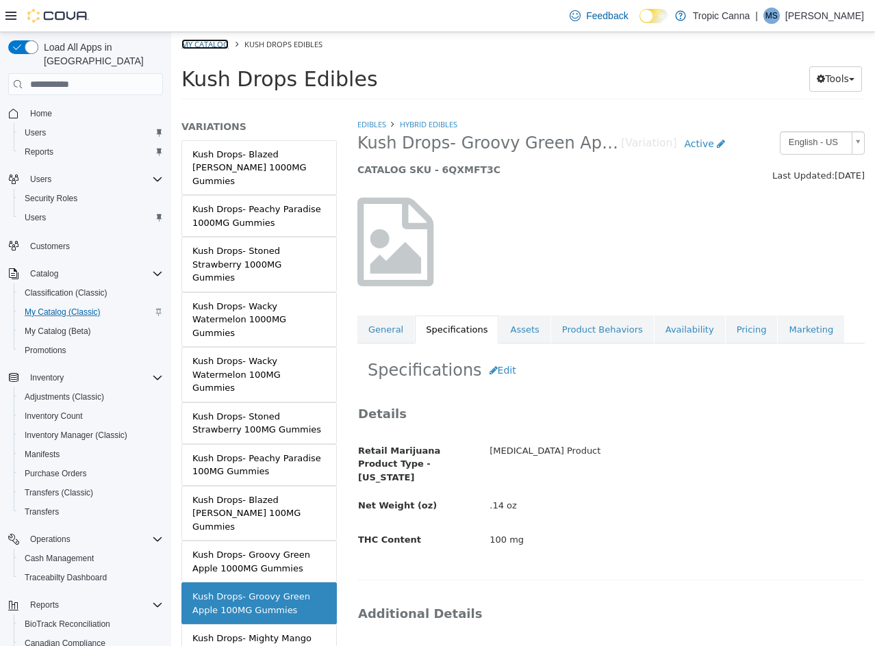
click at [209, 44] on link "My Catalog" at bounding box center [204, 44] width 47 height 10
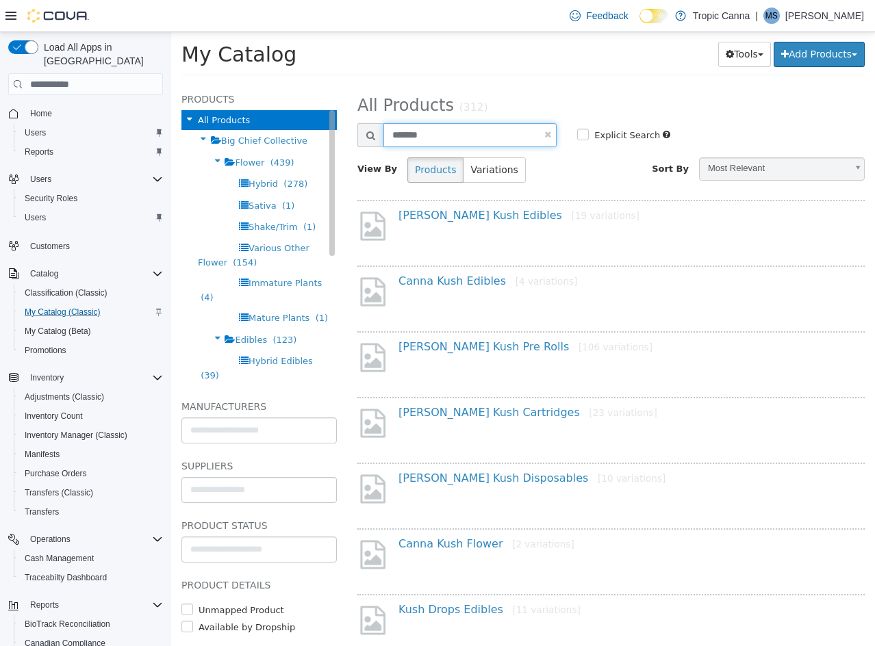
drag, startPoint x: 433, startPoint y: 125, endPoint x: 281, endPoint y: 115, distance: 152.3
click at [282, 84] on div "**********" at bounding box center [523, 84] width 704 height 0
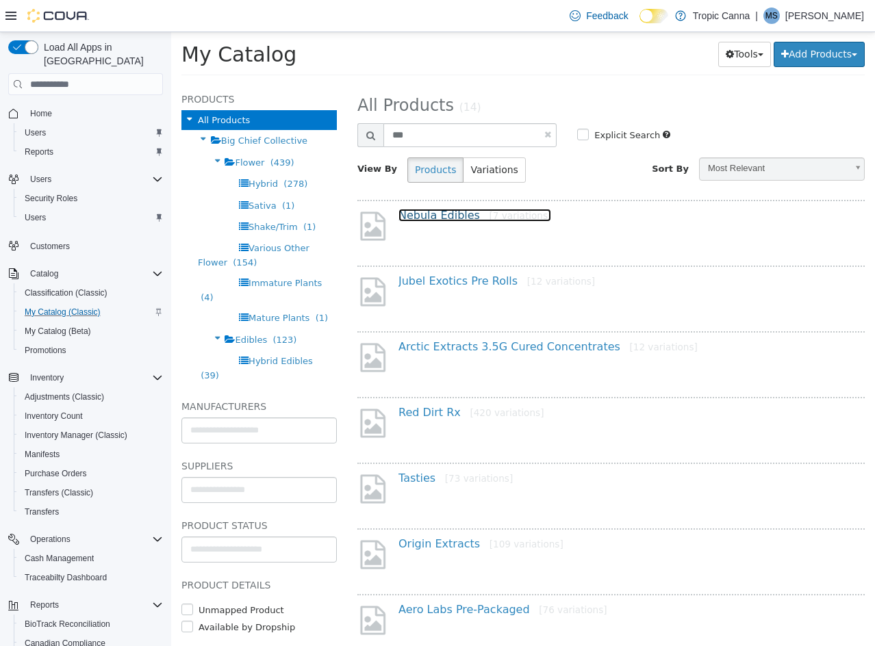
click at [441, 214] on link "Nebula Edibles [7 variations]" at bounding box center [474, 215] width 153 height 13
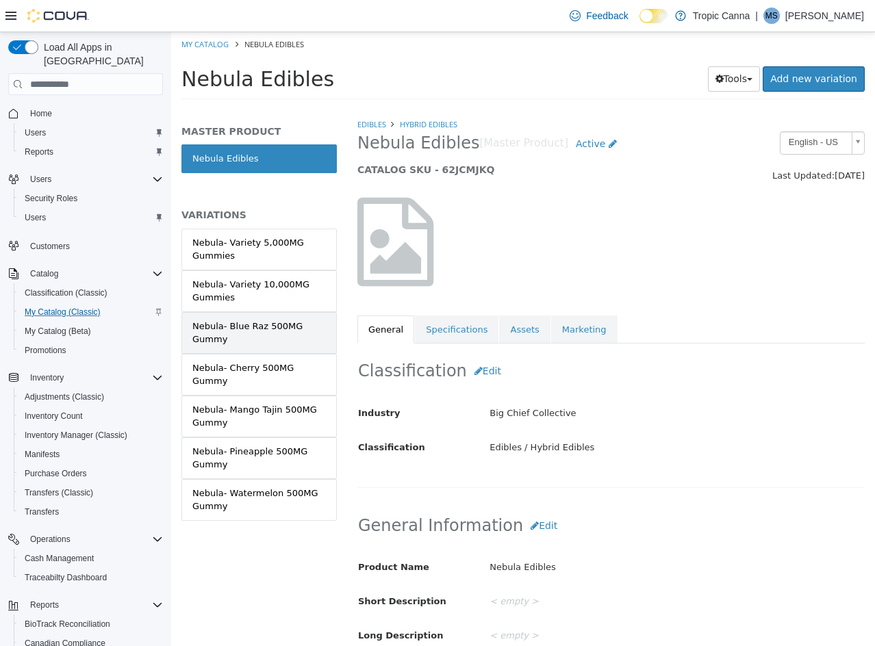
click at [307, 331] on div "Nebula- Blue Raz 500MG Gummy" at bounding box center [258, 333] width 133 height 27
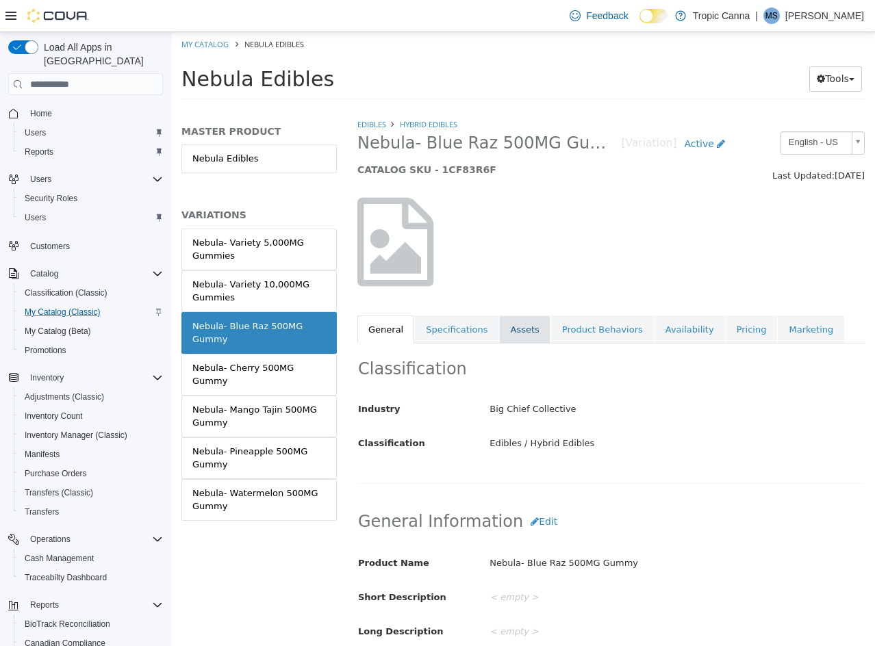
click at [530, 332] on link "Assets" at bounding box center [524, 330] width 51 height 29
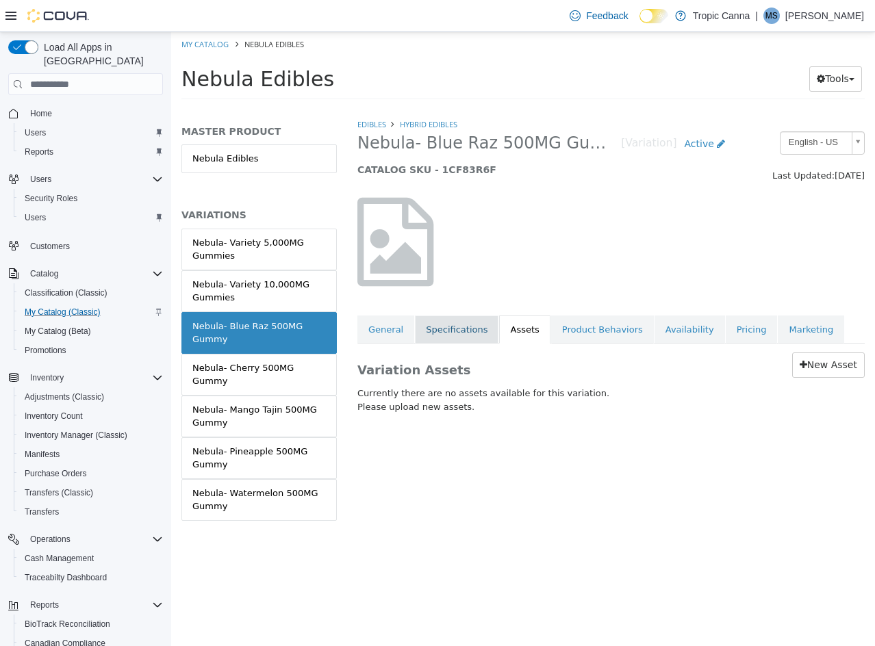
click at [446, 333] on link "Specifications" at bounding box center [457, 330] width 84 height 29
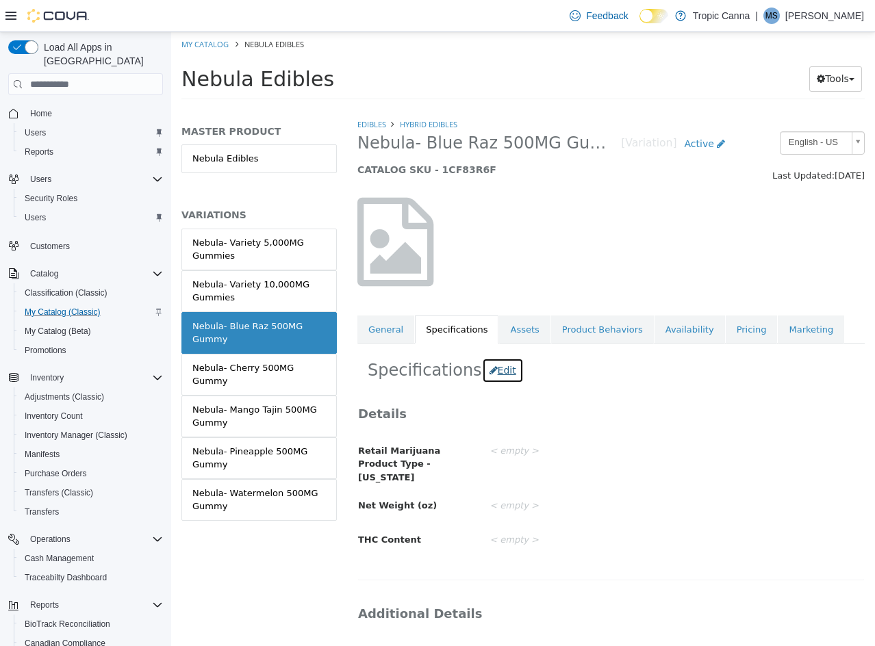
click at [487, 370] on button "Edit" at bounding box center [503, 370] width 42 height 25
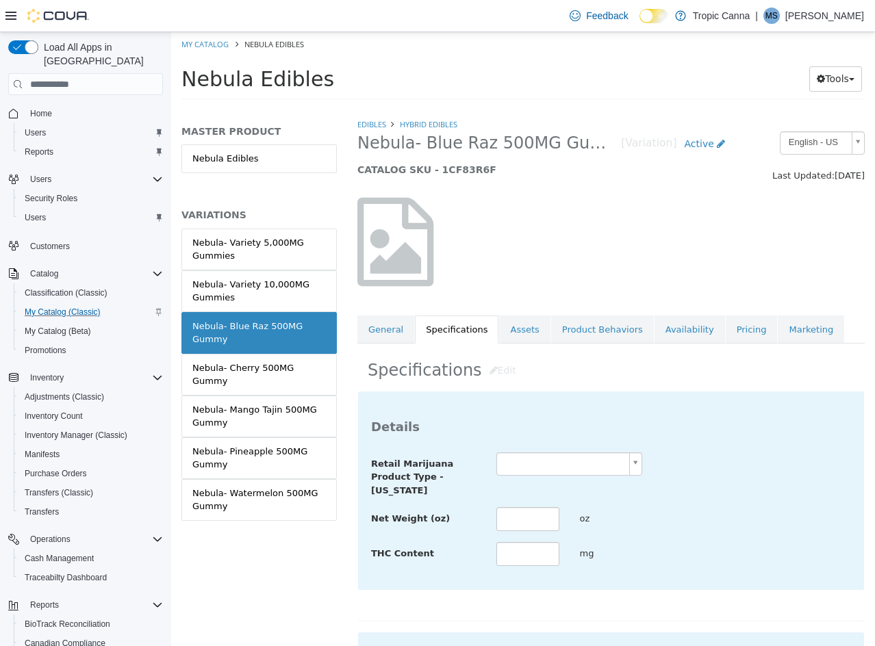
click at [567, 108] on body "**********" at bounding box center [523, 70] width 704 height 76
click at [524, 519] on input "text" at bounding box center [527, 519] width 63 height 24
click at [747, 504] on div "**********" at bounding box center [611, 509] width 480 height 115
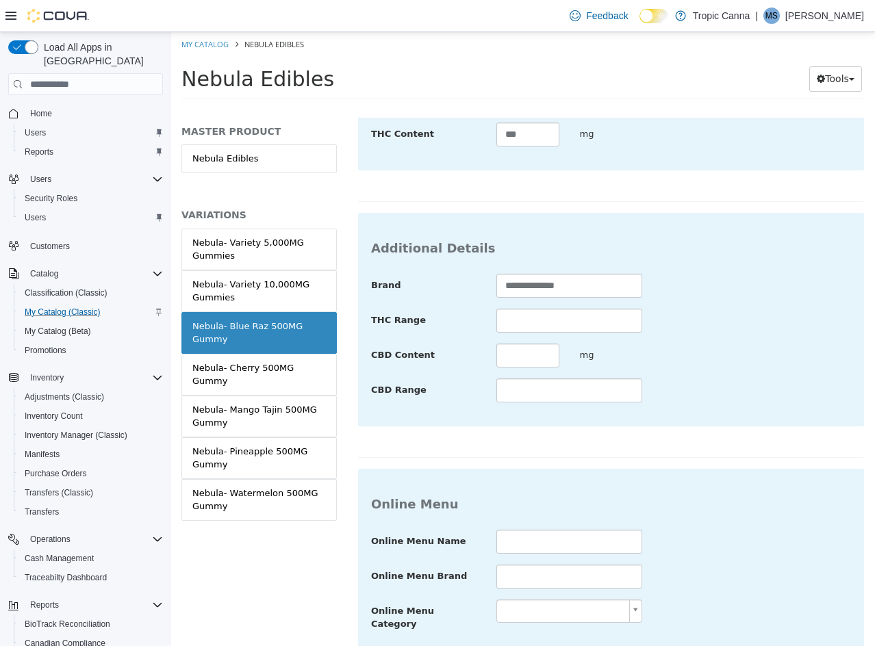
scroll to position [499, 0]
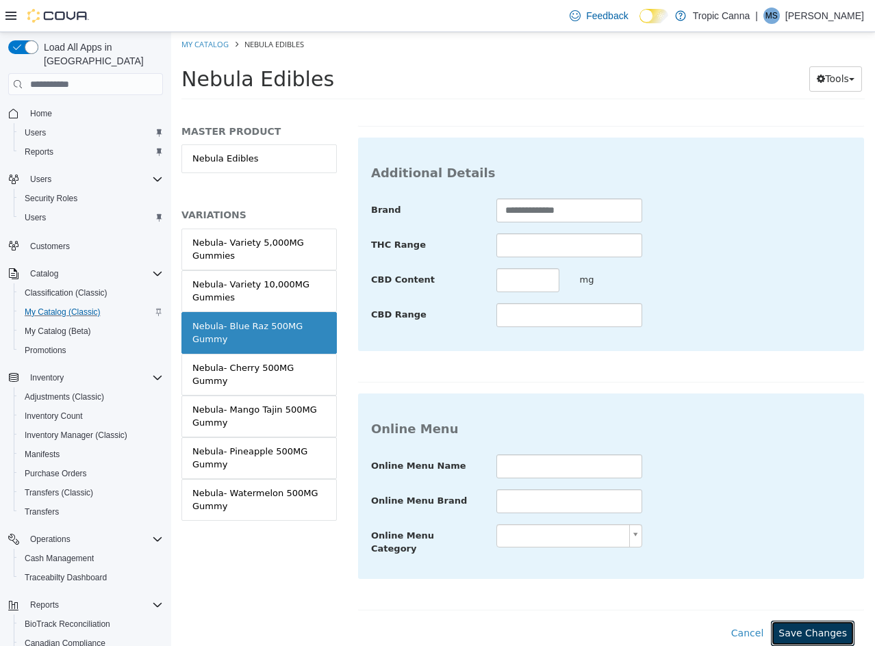
drag, startPoint x: 823, startPoint y: 617, endPoint x: 489, endPoint y: 489, distance: 357.9
click at [821, 621] on button "Save Changes" at bounding box center [813, 633] width 84 height 25
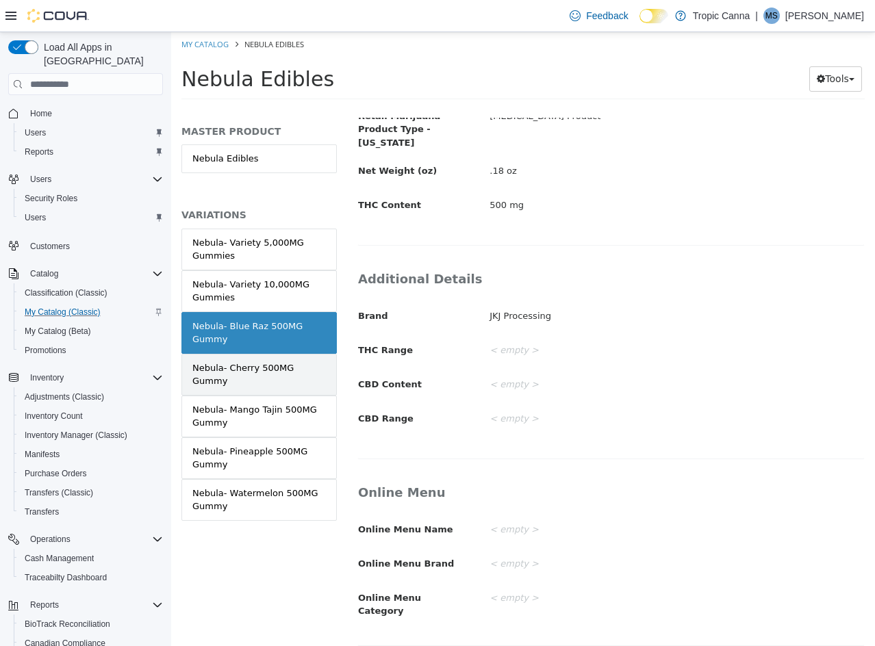
click at [303, 364] on link "Nebula- Cherry 500MG Gummy" at bounding box center [258, 375] width 155 height 42
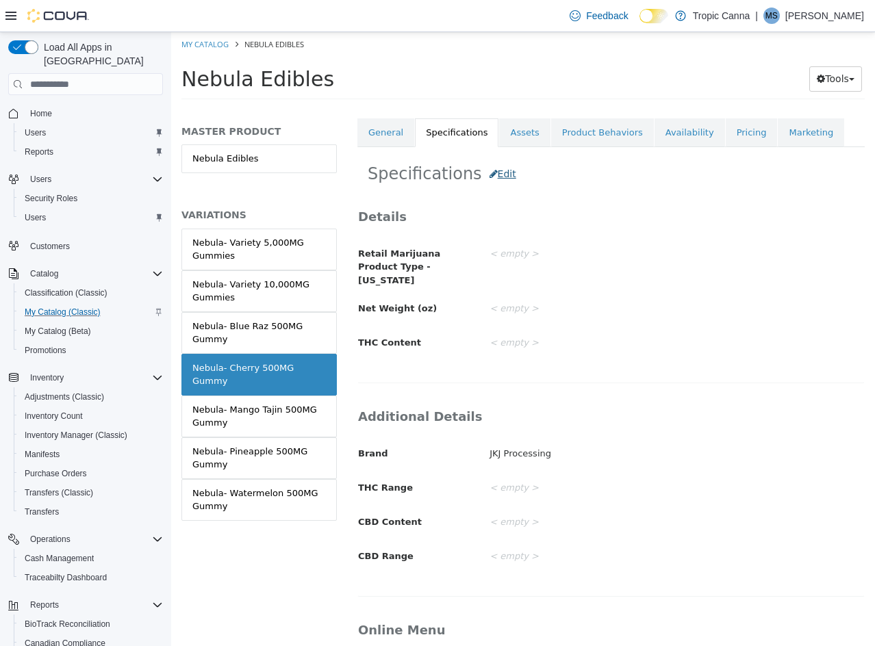
scroll to position [197, 0]
click at [494, 171] on button "Edit" at bounding box center [503, 173] width 42 height 25
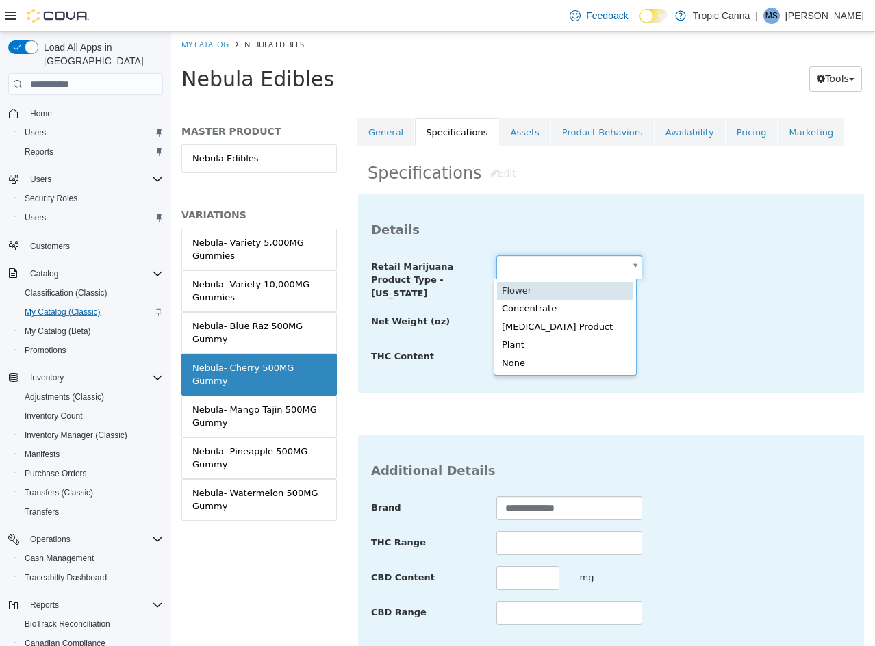
click at [533, 108] on body "**********" at bounding box center [523, 70] width 704 height 76
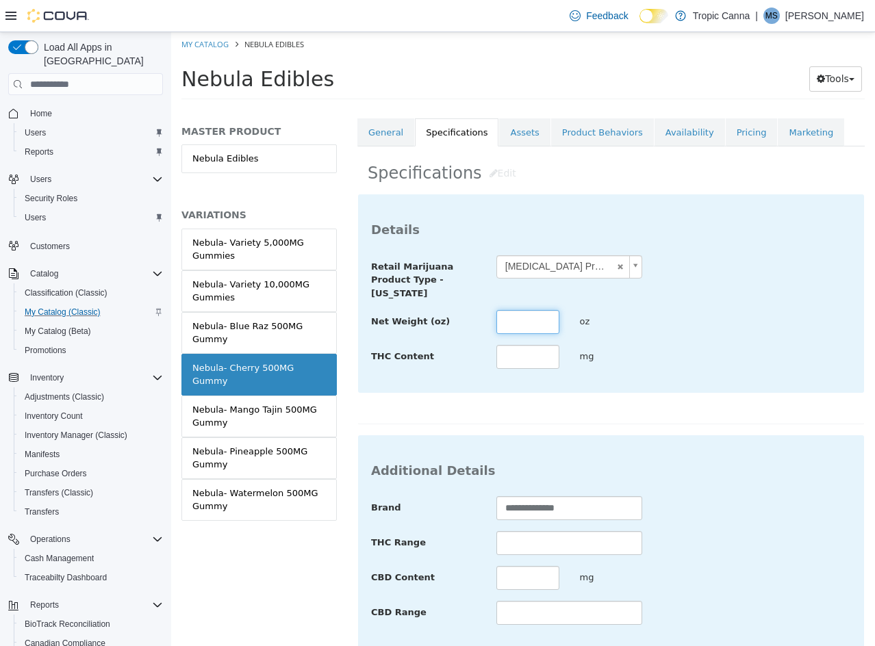
click at [526, 322] on input "text" at bounding box center [527, 322] width 63 height 24
click at [662, 415] on div "**********" at bounding box center [610, 309] width 507 height 231
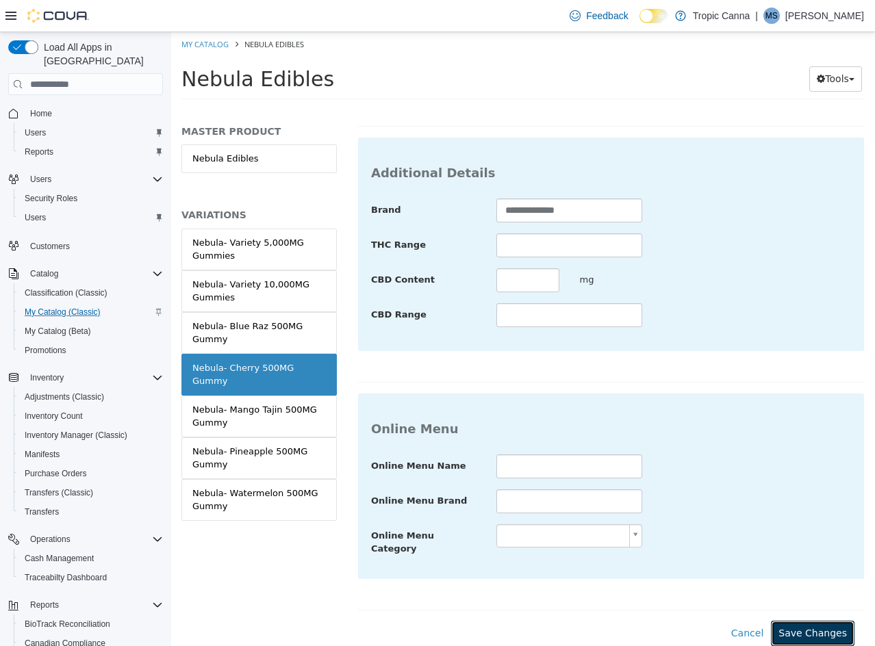
click at [794, 621] on button "Save Changes" at bounding box center [813, 633] width 84 height 25
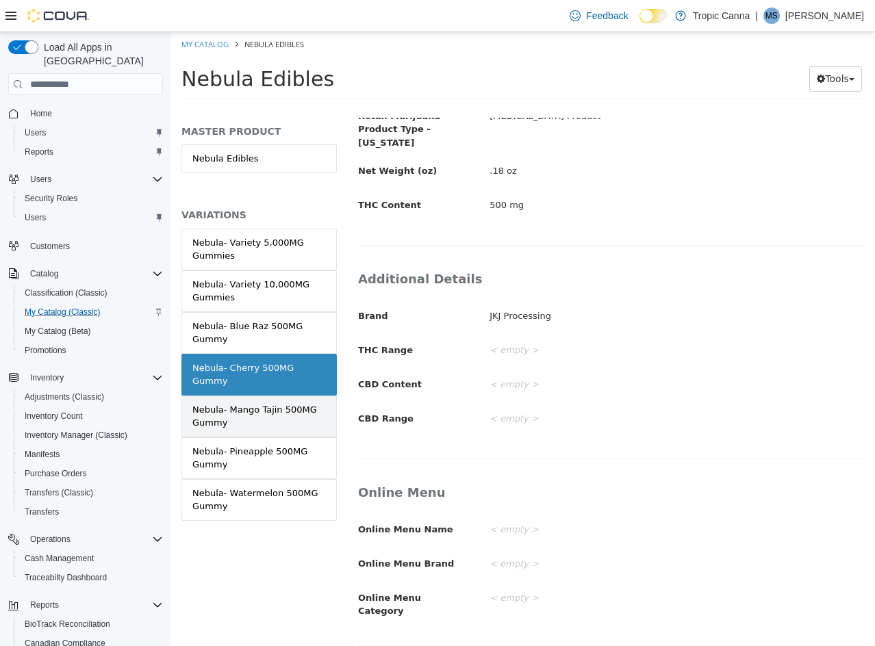
click at [297, 403] on div "Nebula- Mango Tajin 500MG Gummy" at bounding box center [258, 416] width 133 height 27
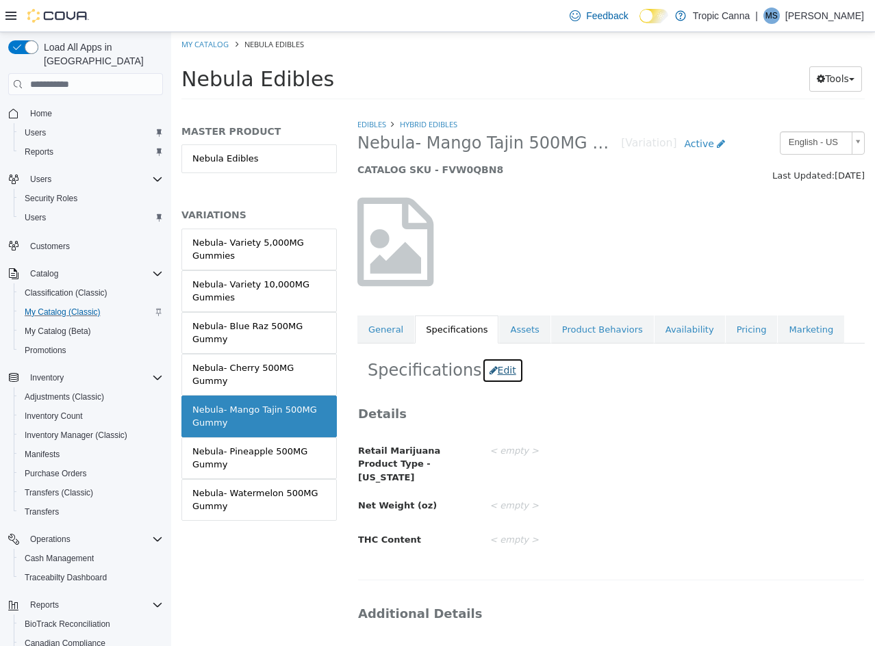
click at [489, 366] on button "Edit" at bounding box center [503, 370] width 42 height 25
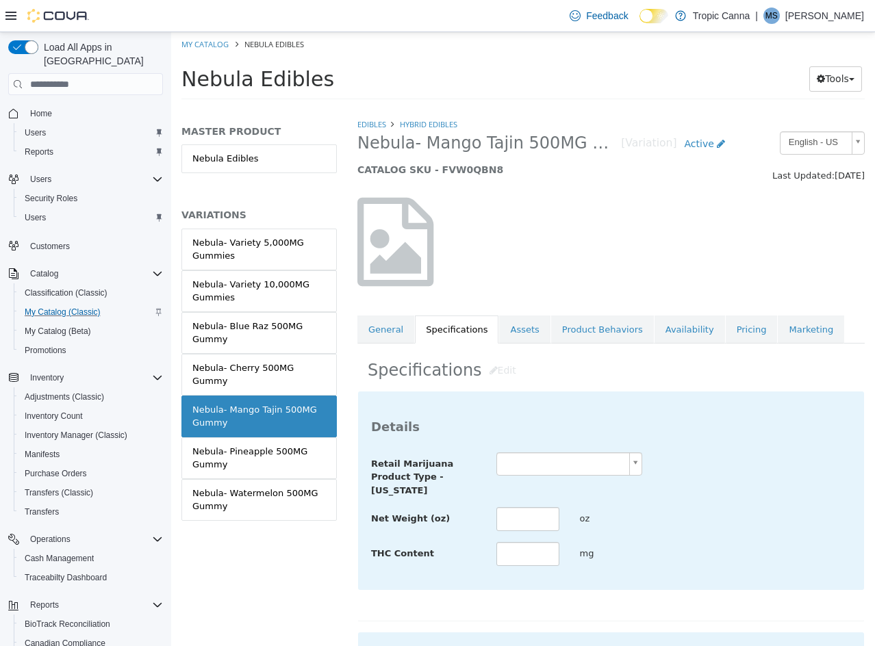
click at [548, 452] on div at bounding box center [569, 464] width 167 height 24
click at [556, 108] on body "**********" at bounding box center [523, 70] width 704 height 76
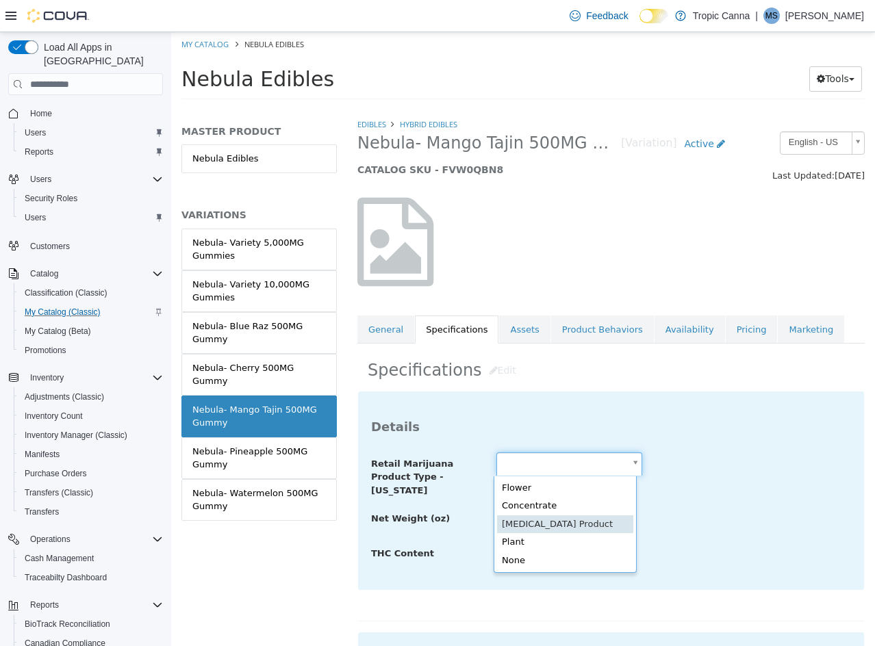
scroll to position [0, 4]
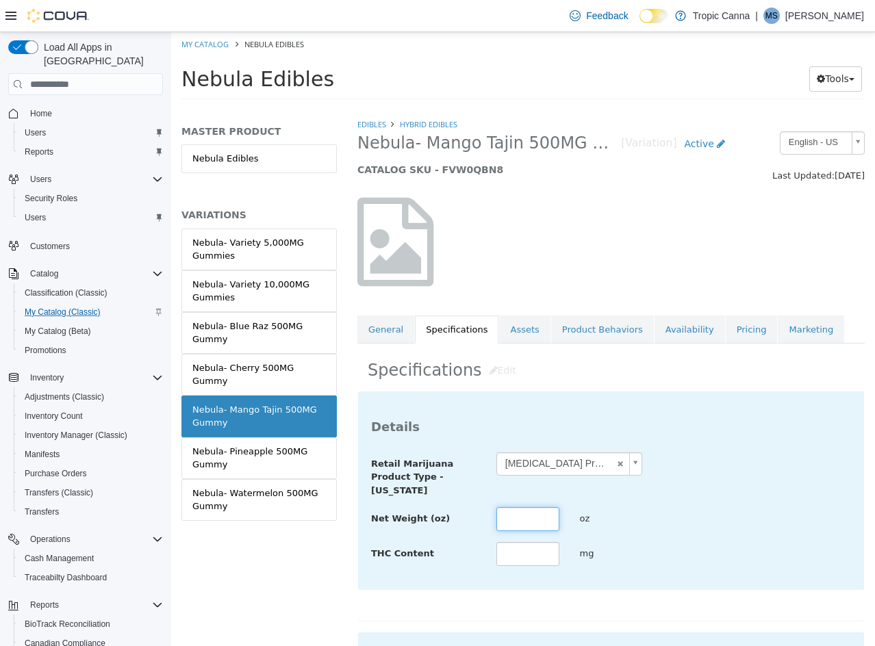
click at [526, 509] on input "text" at bounding box center [527, 519] width 63 height 24
drag, startPoint x: 712, startPoint y: 514, endPoint x: 747, endPoint y: 520, distance: 35.3
click at [714, 514] on div "Net Weight (oz) *** oz" at bounding box center [611, 519] width 500 height 25
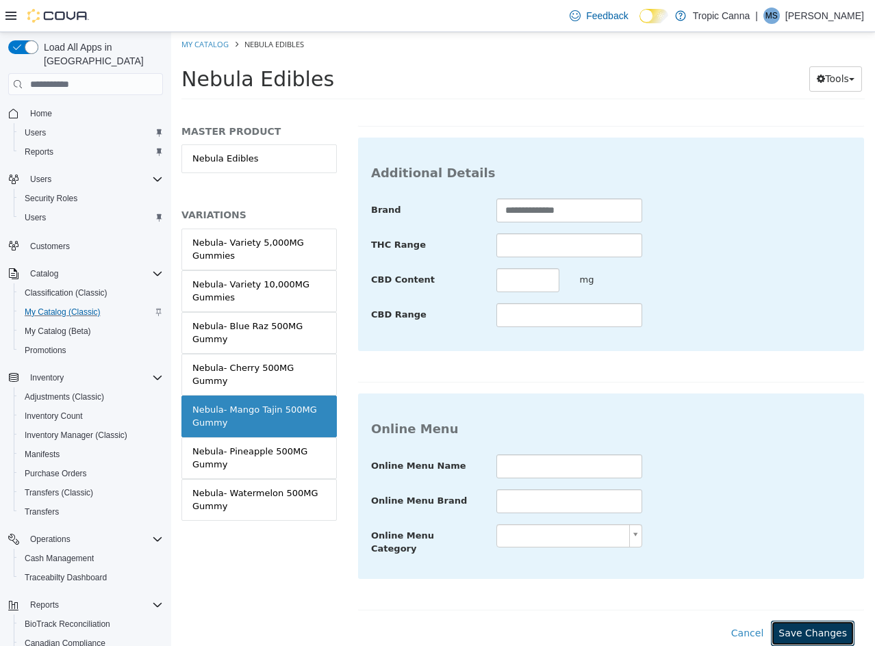
click at [798, 623] on button "Save Changes" at bounding box center [813, 633] width 84 height 25
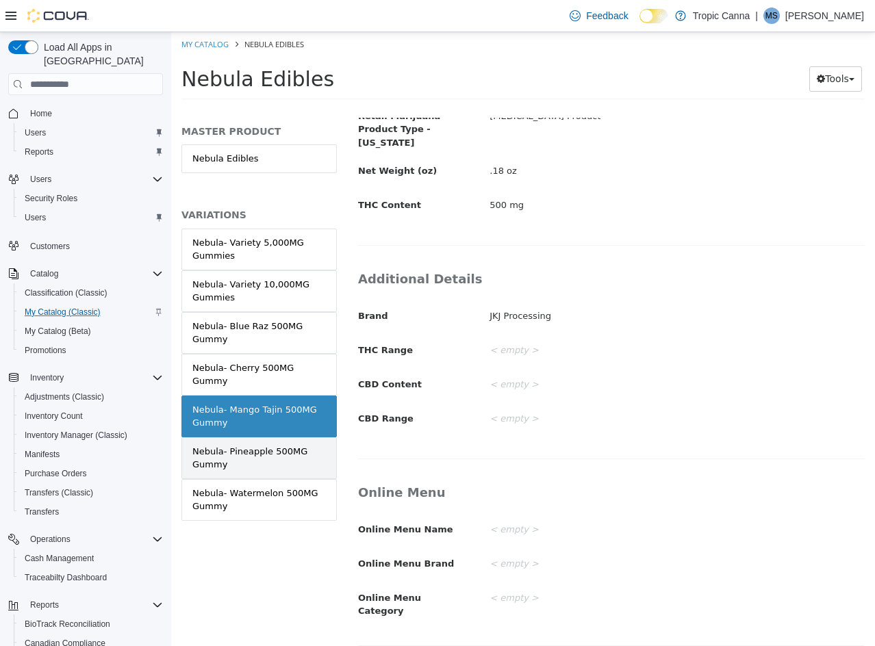
click at [241, 445] on div "Nebula- Pineapple 500MG Gummy" at bounding box center [258, 458] width 133 height 27
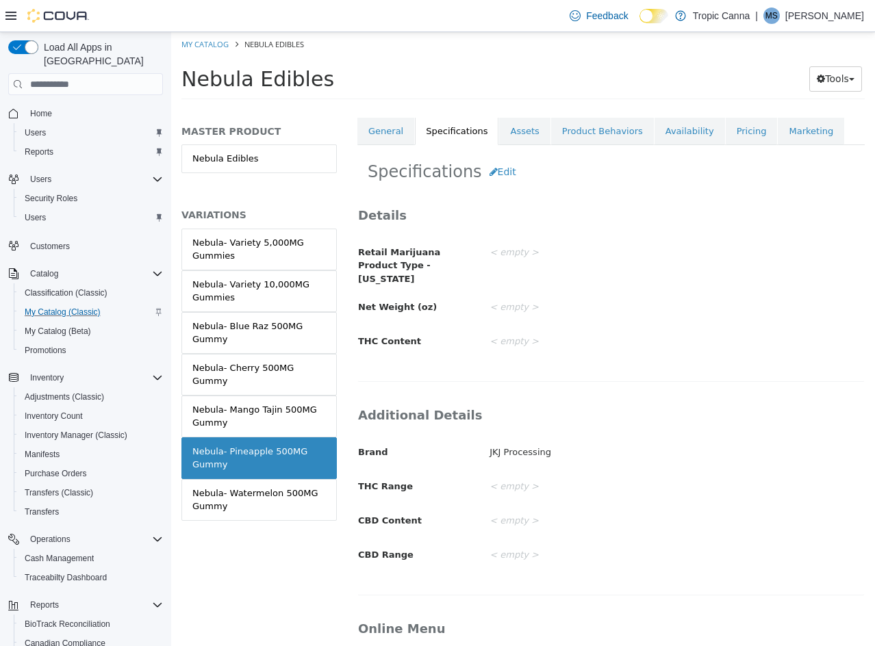
scroll to position [127, 0]
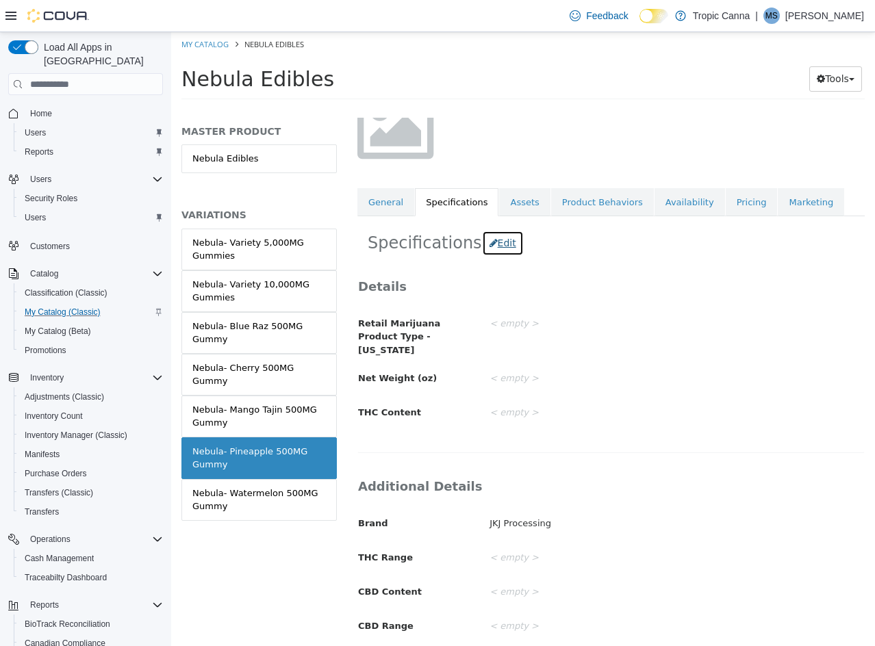
click at [492, 238] on button "Edit" at bounding box center [503, 243] width 42 height 25
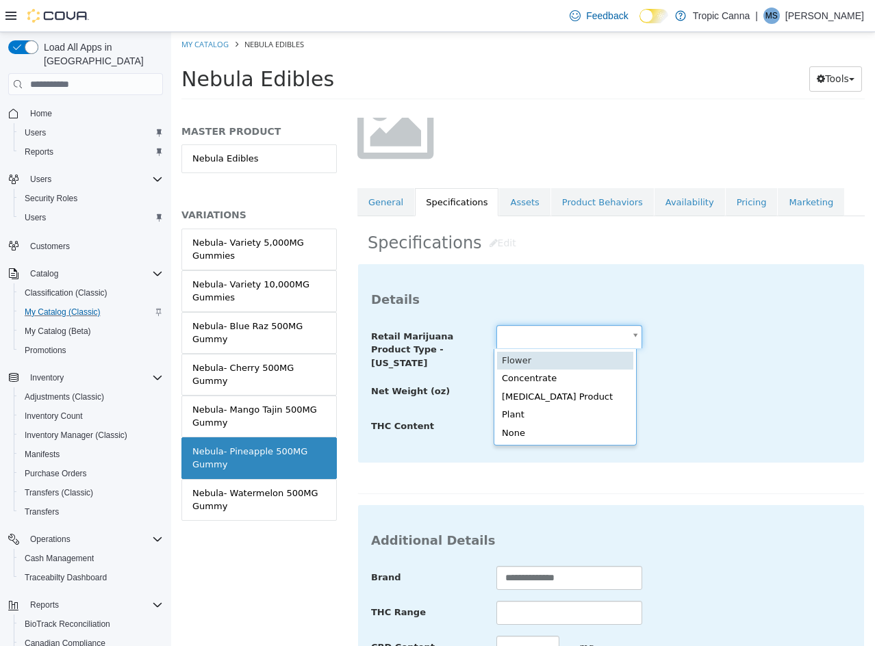
click at [563, 108] on body "**********" at bounding box center [523, 70] width 704 height 76
drag, startPoint x: 572, startPoint y: 397, endPoint x: 561, endPoint y: 394, distance: 10.8
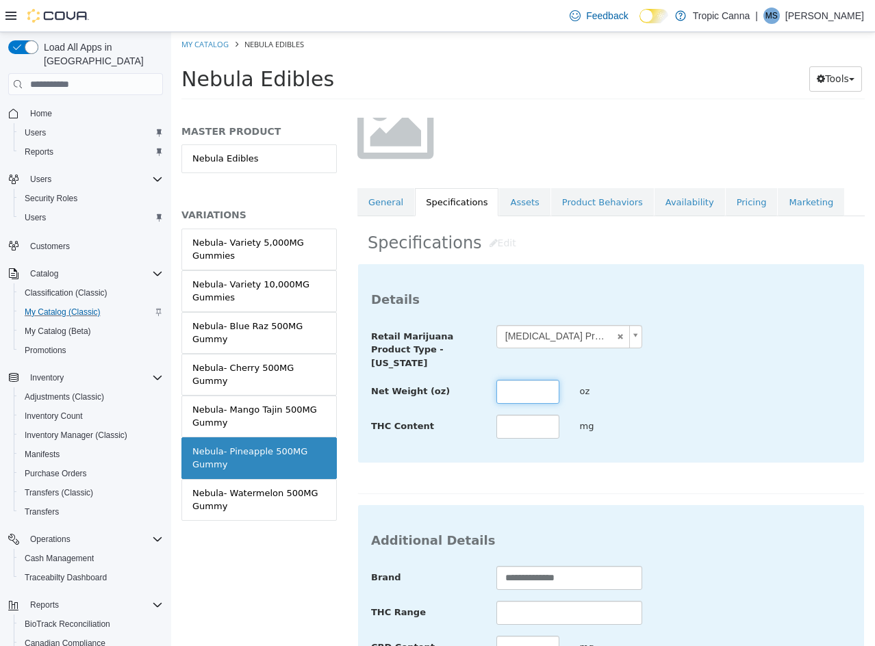
click at [535, 386] on input "text" at bounding box center [527, 392] width 63 height 24
click at [643, 437] on div "mg" at bounding box center [611, 427] width 84 height 24
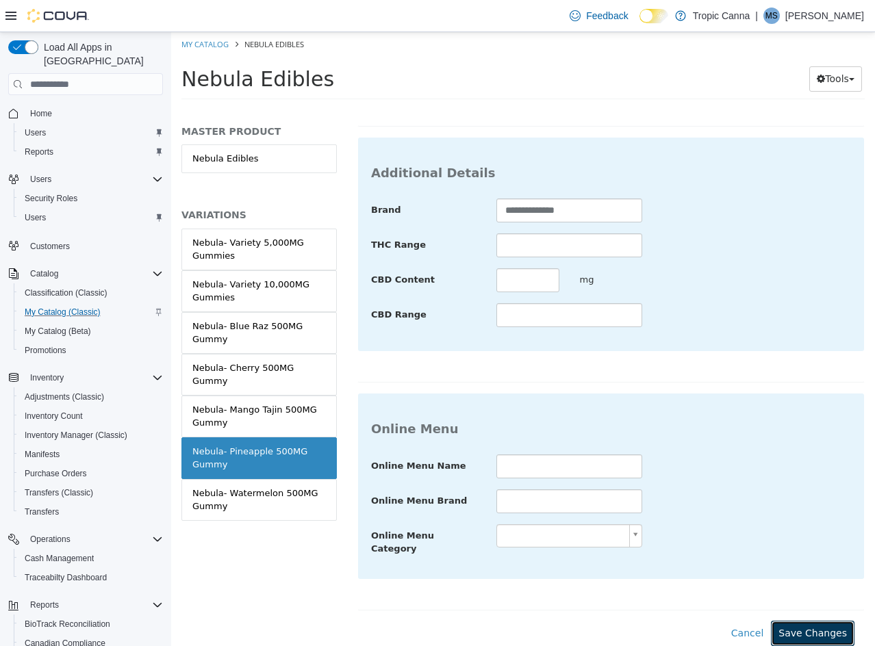
click at [809, 622] on button "Save Changes" at bounding box center [813, 633] width 84 height 25
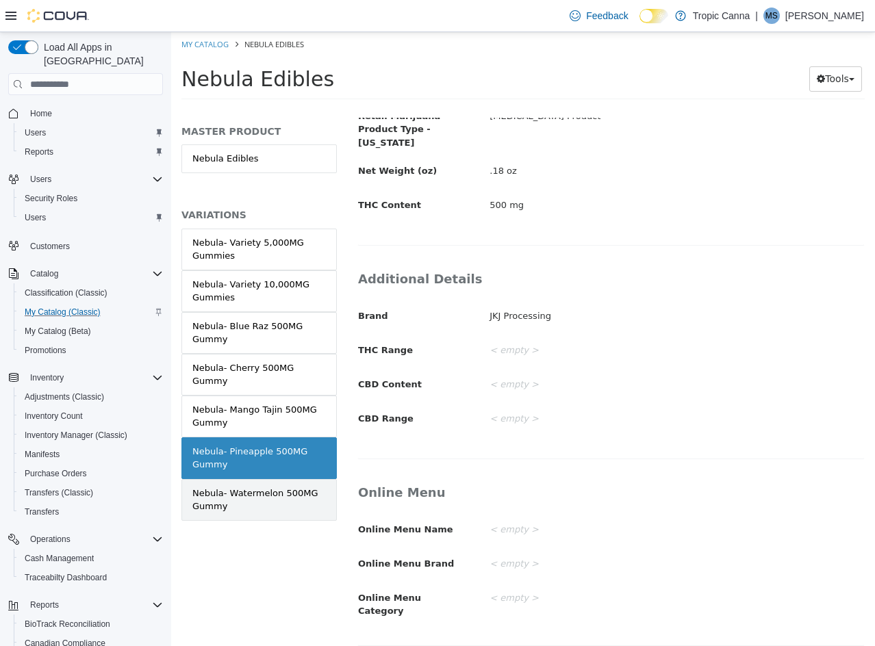
click at [267, 487] on div "Nebula- Watermelon 500MG Gummy" at bounding box center [258, 500] width 133 height 27
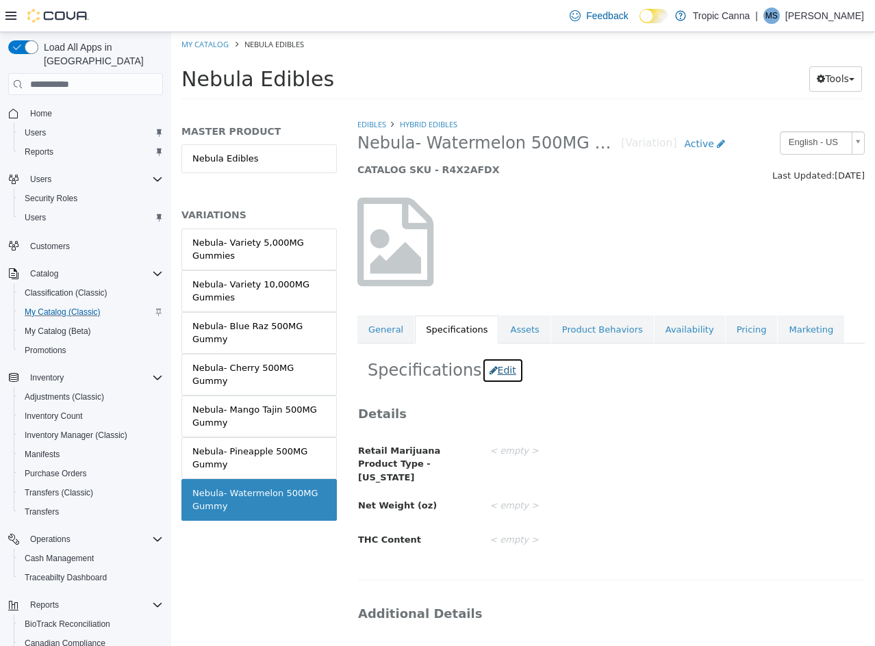
click at [494, 371] on button "Edit" at bounding box center [503, 370] width 42 height 25
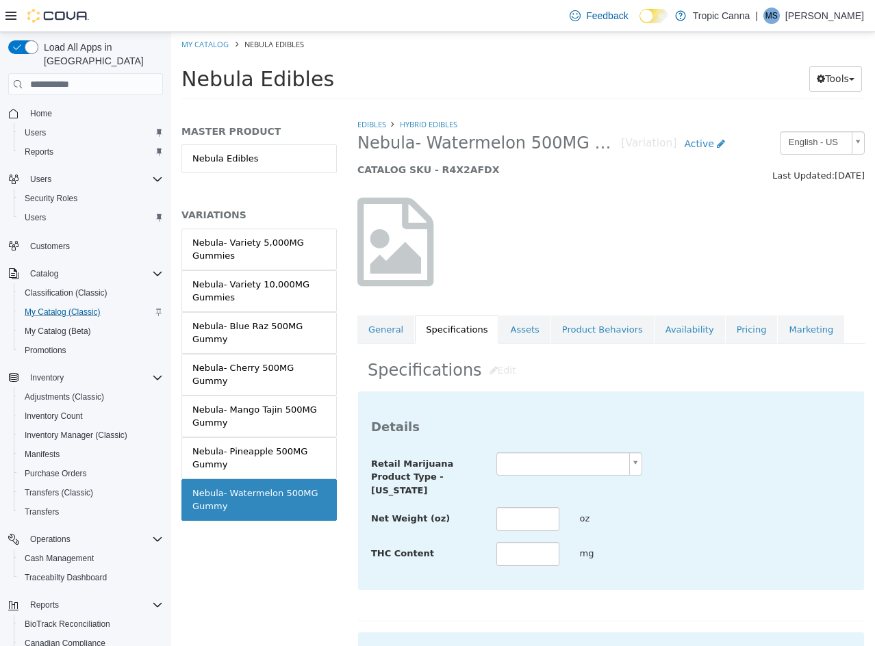
click at [552, 108] on body "**********" at bounding box center [523, 70] width 704 height 76
click at [528, 509] on input "text" at bounding box center [527, 519] width 63 height 24
click at [695, 528] on div "Net Weight (oz) *** oz" at bounding box center [611, 519] width 500 height 25
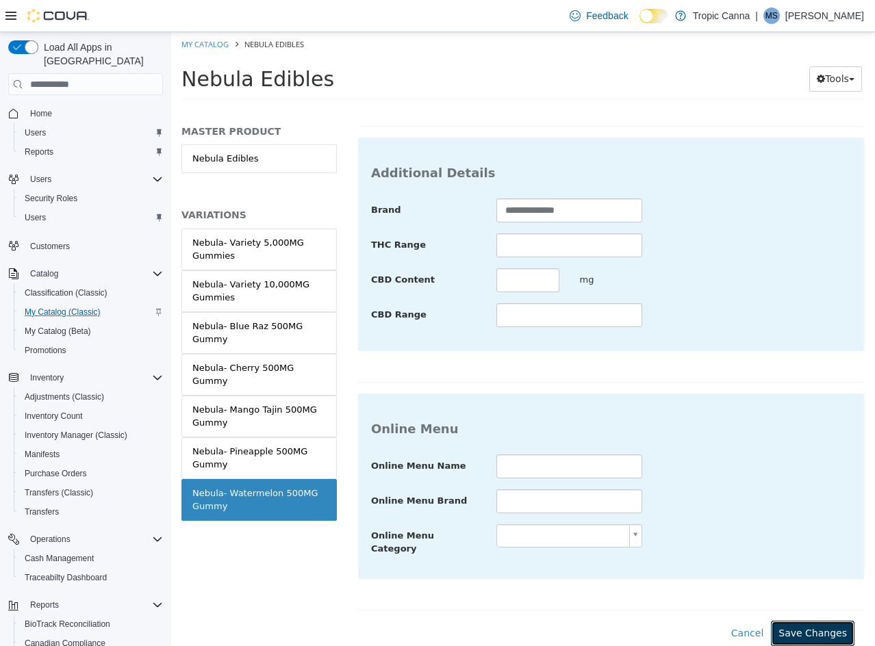
click at [833, 621] on button "Save Changes" at bounding box center [813, 633] width 84 height 25
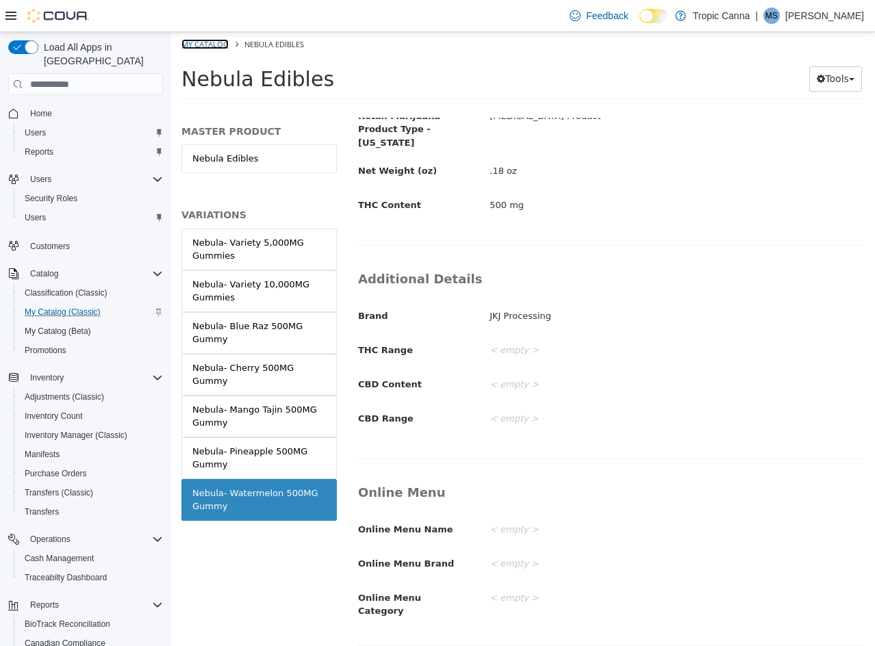
click at [205, 47] on link "My Catalog" at bounding box center [204, 44] width 47 height 10
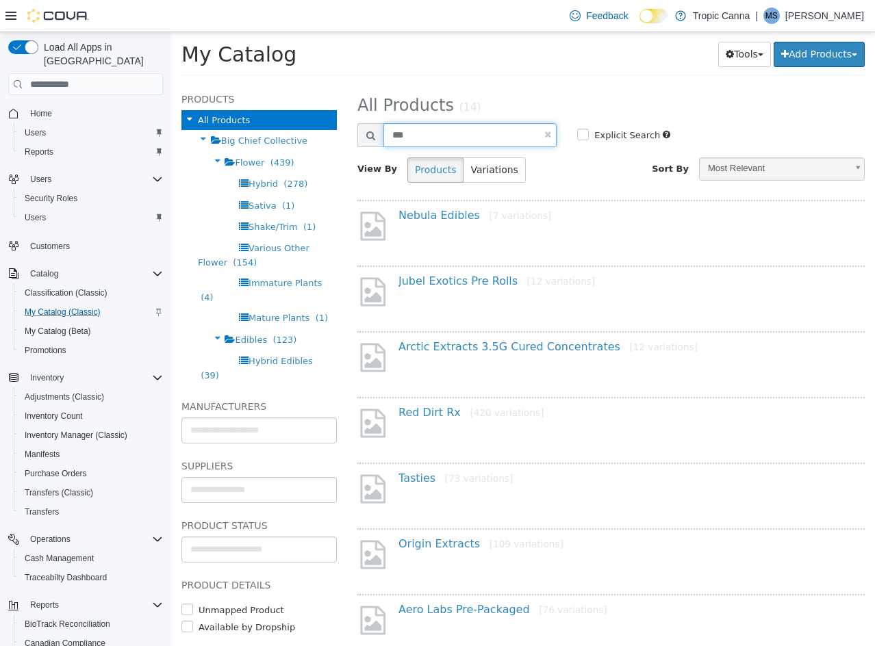
click at [424, 137] on input "***" at bounding box center [469, 135] width 173 height 24
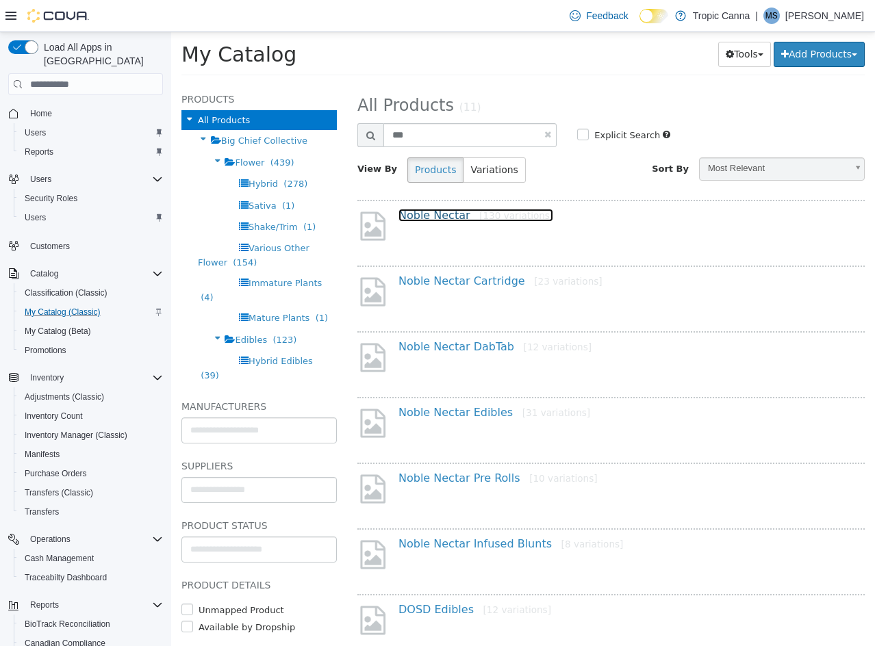
click at [447, 209] on link "Noble Nectar [130 variations]" at bounding box center [475, 215] width 155 height 13
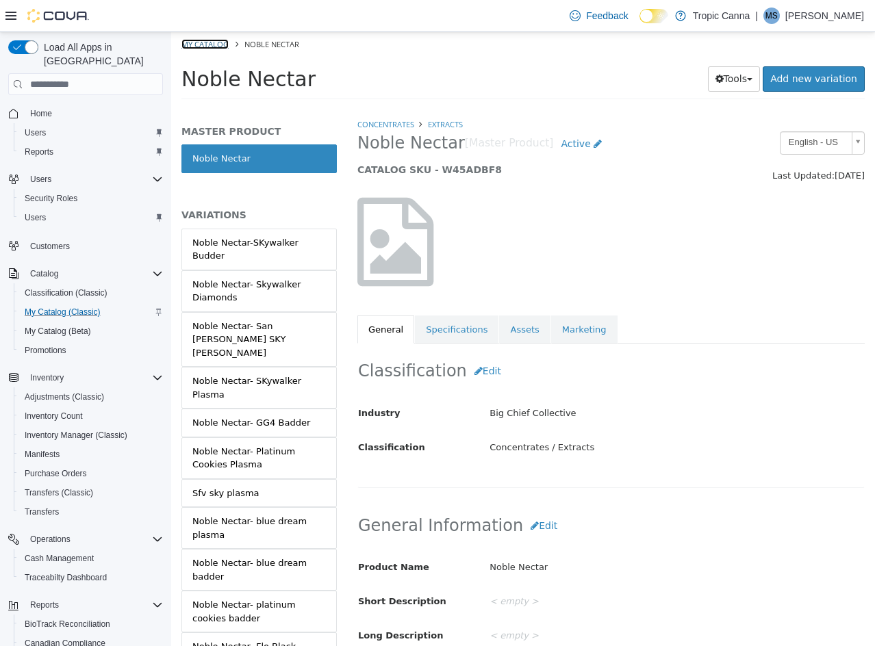
click at [216, 43] on link "My Catalog" at bounding box center [204, 44] width 47 height 10
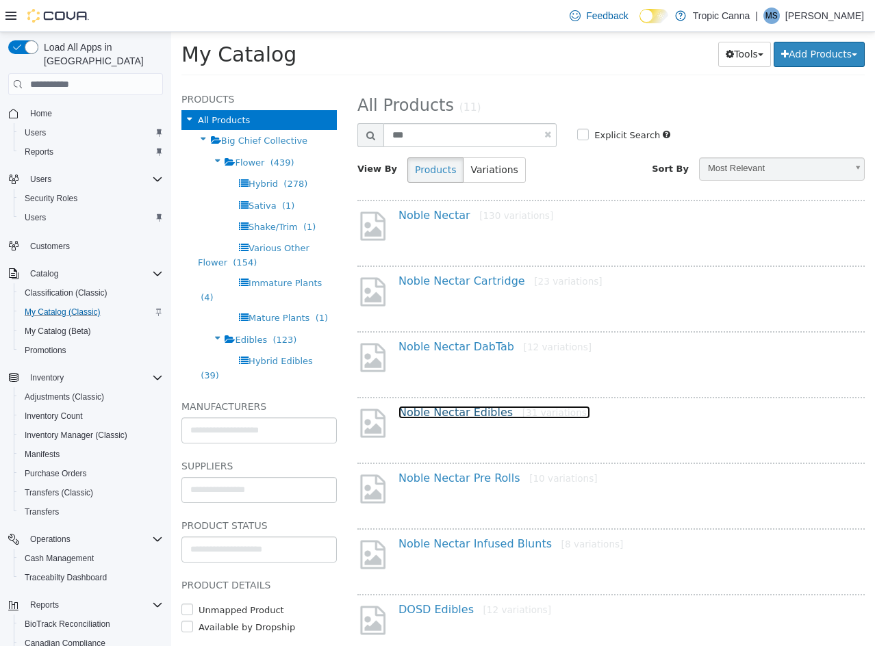
click at [478, 412] on link "Noble Nectar Edibles [31 variations]" at bounding box center [494, 412] width 192 height 13
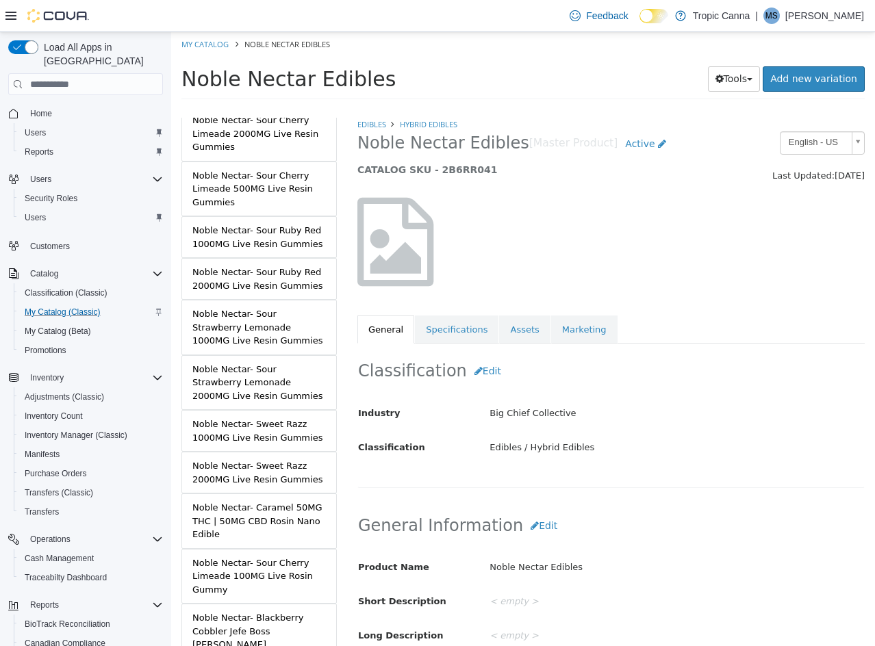
scroll to position [1137, 0]
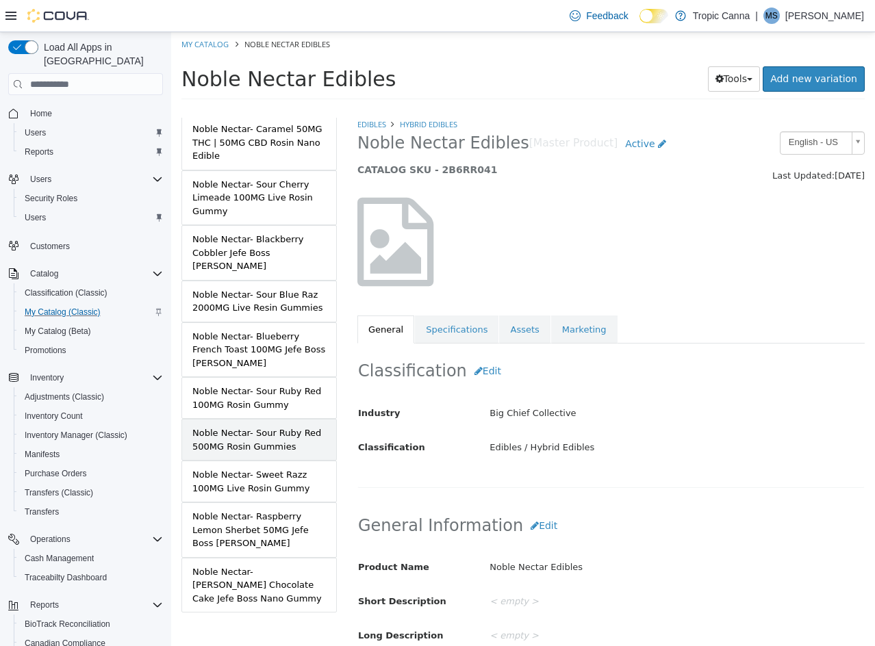
click at [261, 426] on div "Noble Nectar- Sour Ruby Red 500MG Rosin Gummies" at bounding box center [258, 439] width 133 height 27
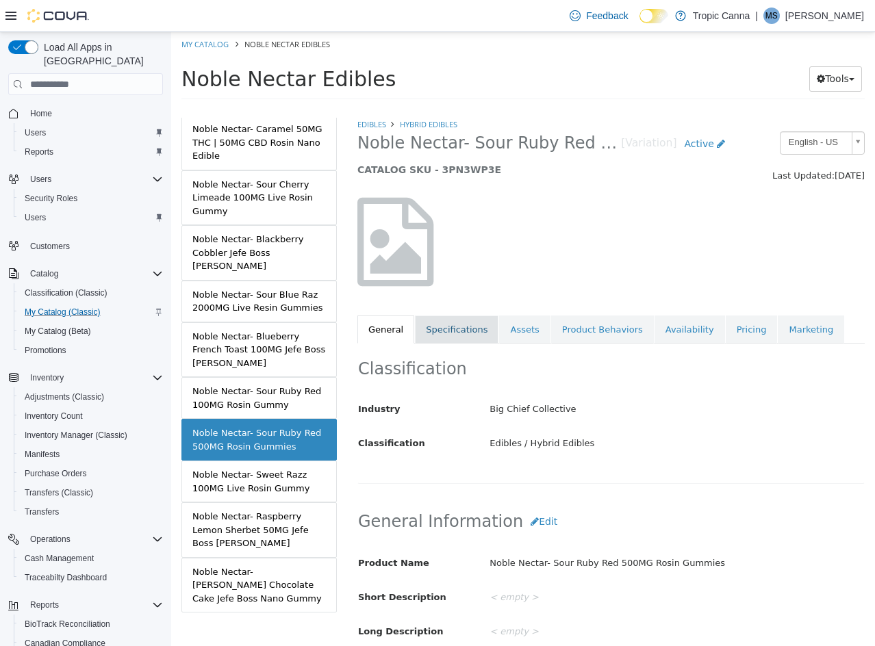
click at [467, 326] on link "Specifications" at bounding box center [457, 330] width 84 height 29
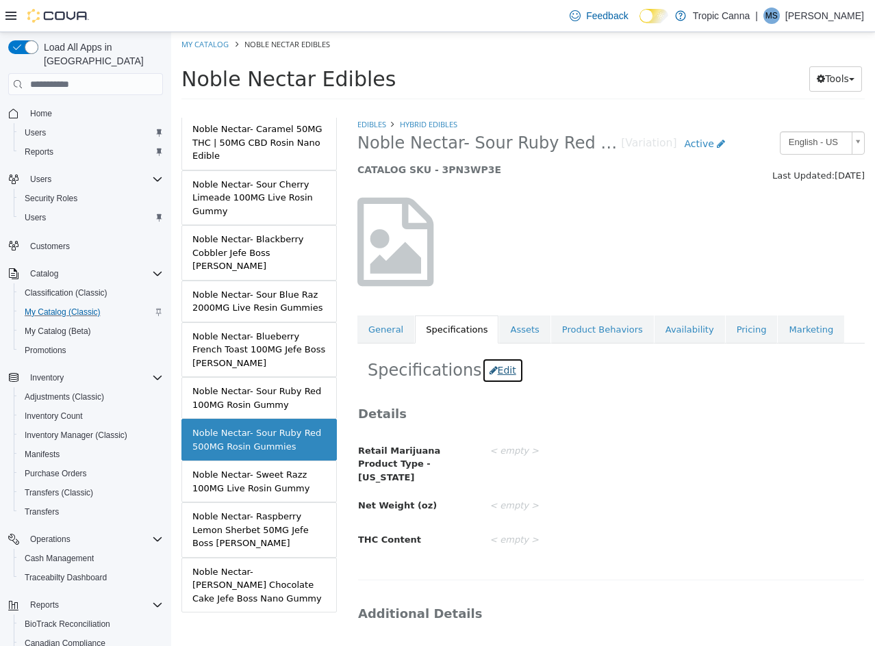
click at [495, 367] on button "Edit" at bounding box center [503, 370] width 42 height 25
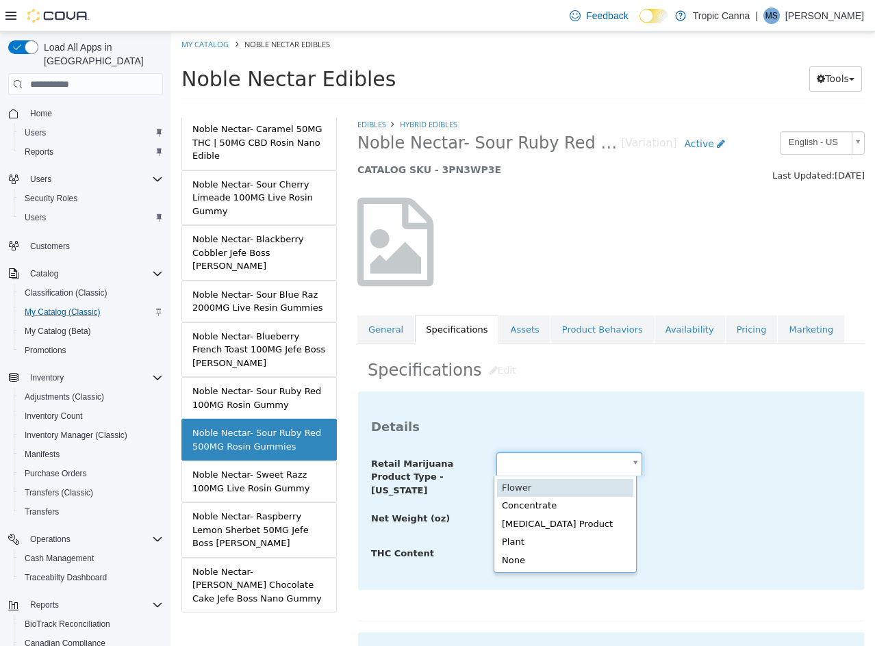
drag, startPoint x: 550, startPoint y: 463, endPoint x: 555, endPoint y: 483, distance: 19.9
click at [550, 108] on body "Saving Bulk Changes... × Saved changes My Catalog Noble Nectar Edibles Noble Ne…" at bounding box center [523, 70] width 704 height 76
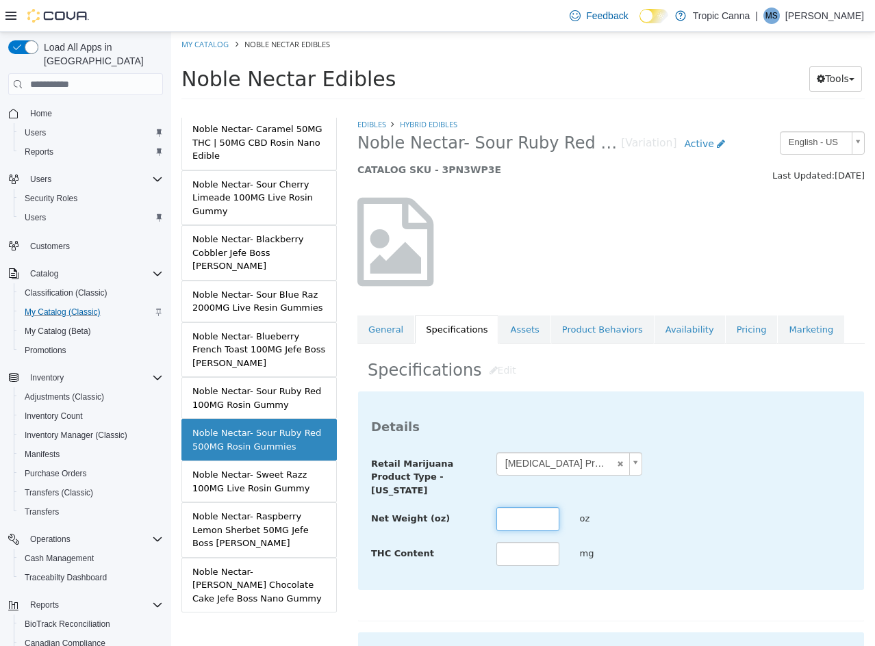
click at [536, 517] on input "text" at bounding box center [527, 519] width 63 height 24
click at [520, 558] on input "text" at bounding box center [527, 554] width 63 height 24
click at [735, 511] on div "Net Weight (oz) *** oz" at bounding box center [611, 519] width 500 height 25
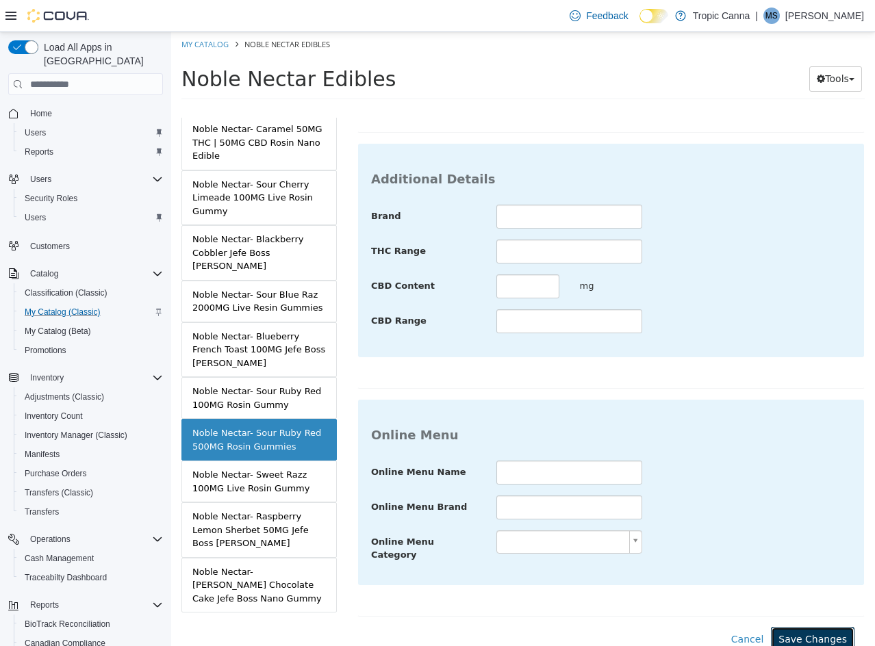
click at [810, 627] on button "Save Changes" at bounding box center [813, 639] width 84 height 25
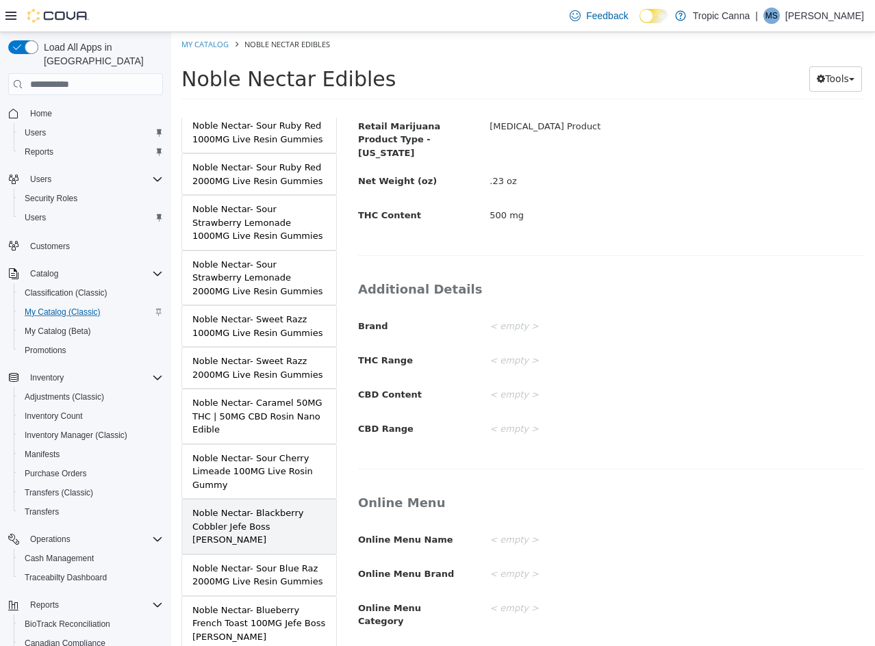
scroll to position [795, 0]
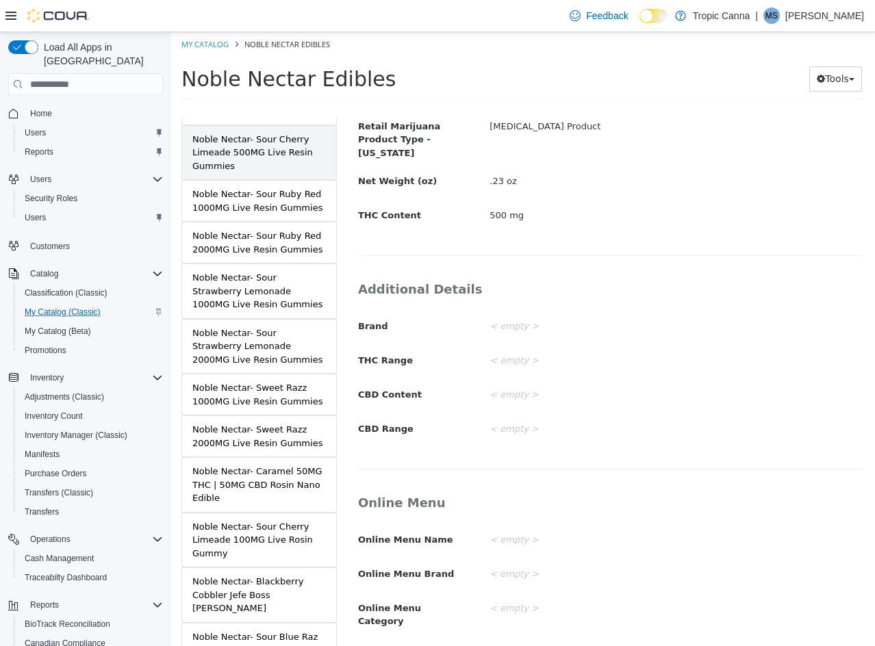
click at [289, 144] on div "Noble Nectar- Sour Cherry Limeade 500MG Live Resin Gummies" at bounding box center [258, 153] width 133 height 40
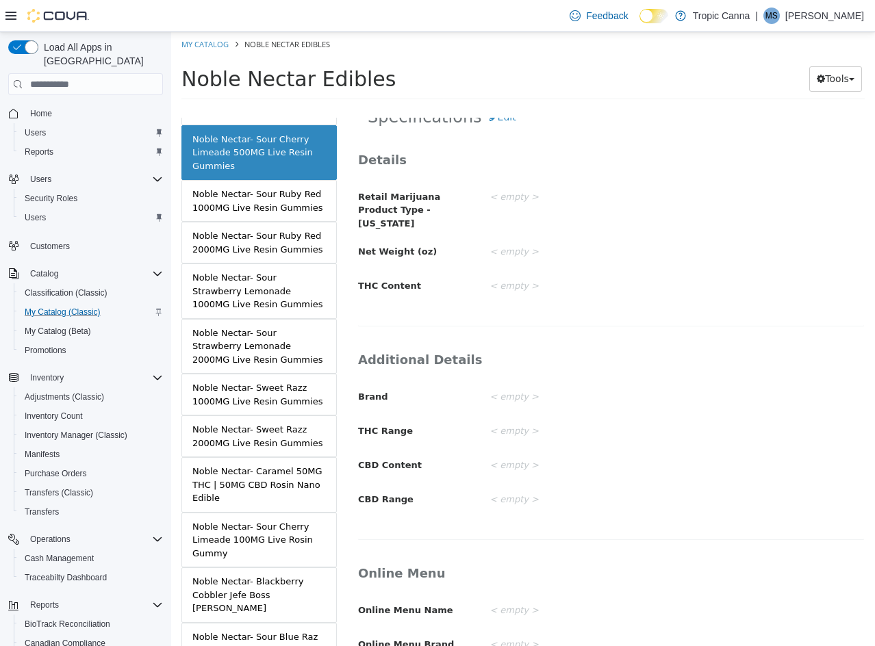
scroll to position [187, 0]
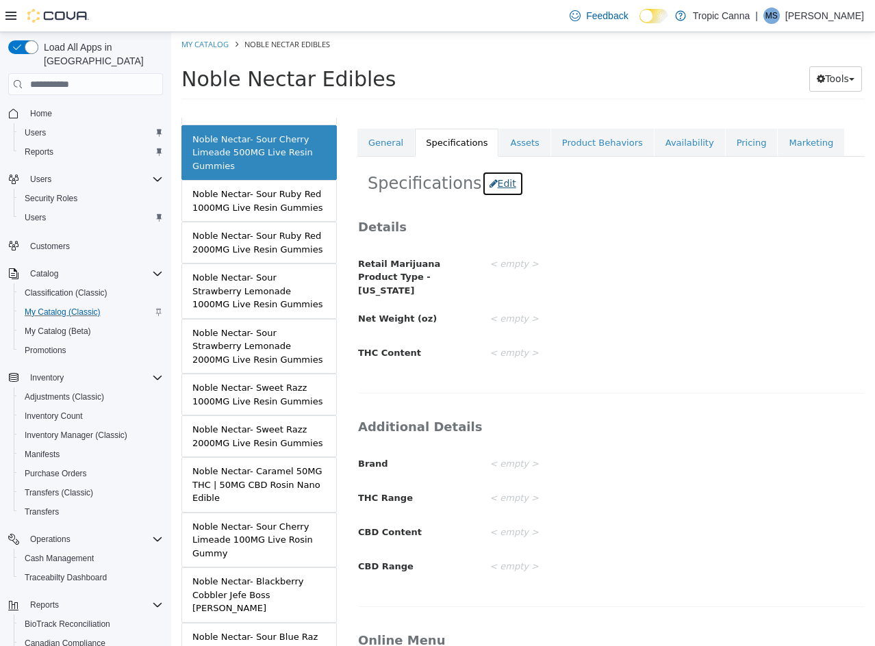
click at [490, 184] on button "Edit" at bounding box center [503, 183] width 42 height 25
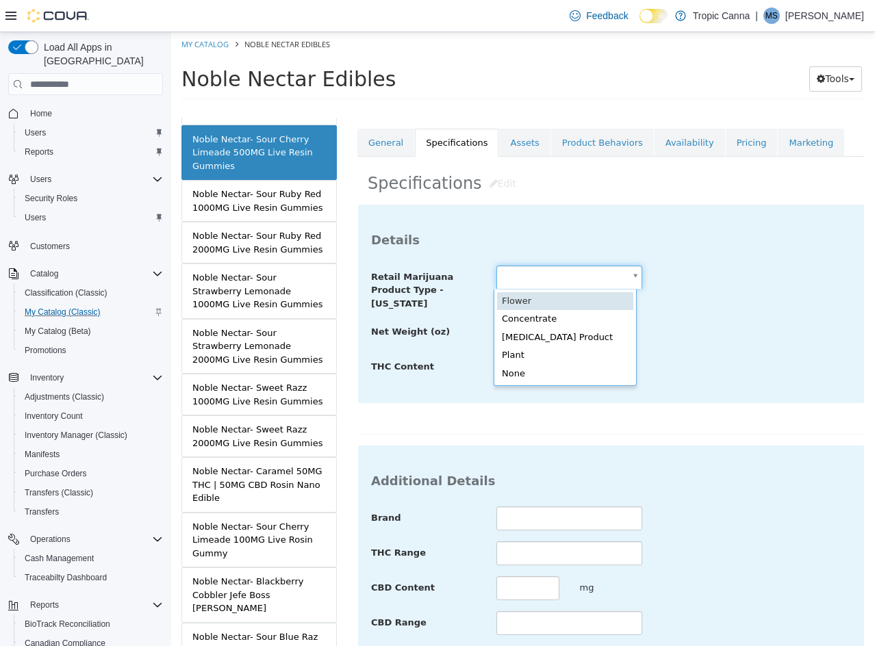
drag, startPoint x: 528, startPoint y: 276, endPoint x: 589, endPoint y: 353, distance: 98.9
click at [530, 108] on body "Saving Bulk Changes... × Saved changes My Catalog Noble Nectar Edibles Noble Ne…" at bounding box center [523, 70] width 704 height 76
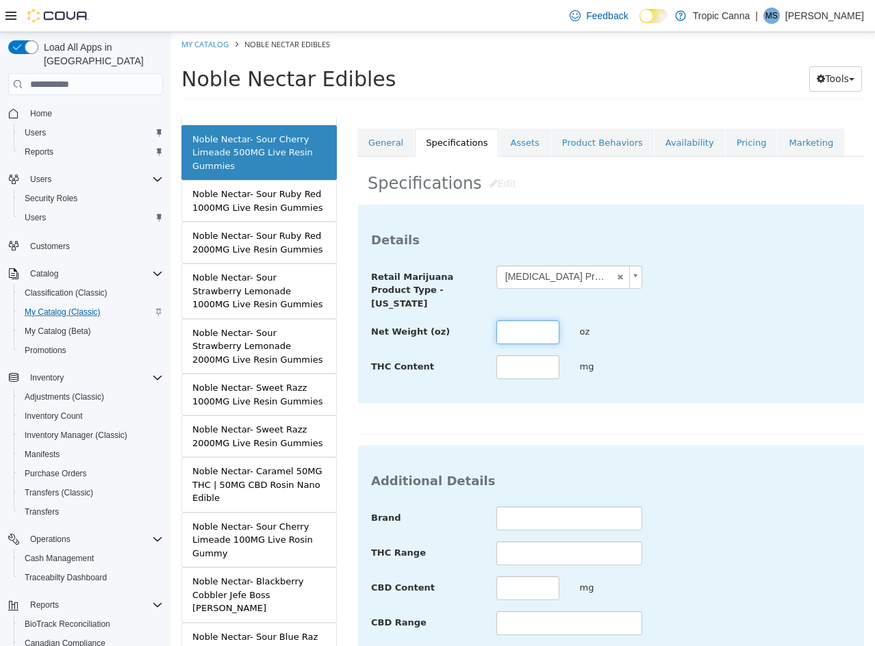
click at [541, 337] on input "text" at bounding box center [527, 332] width 63 height 24
click at [714, 366] on div "THC Content *** mg" at bounding box center [611, 367] width 500 height 25
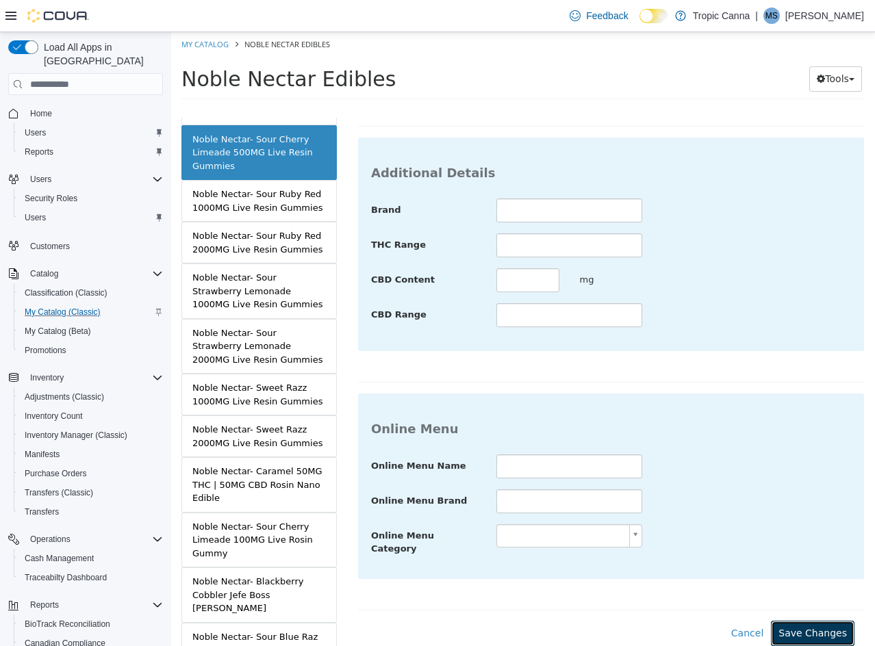
click at [809, 628] on button "Save Changes" at bounding box center [813, 633] width 84 height 25
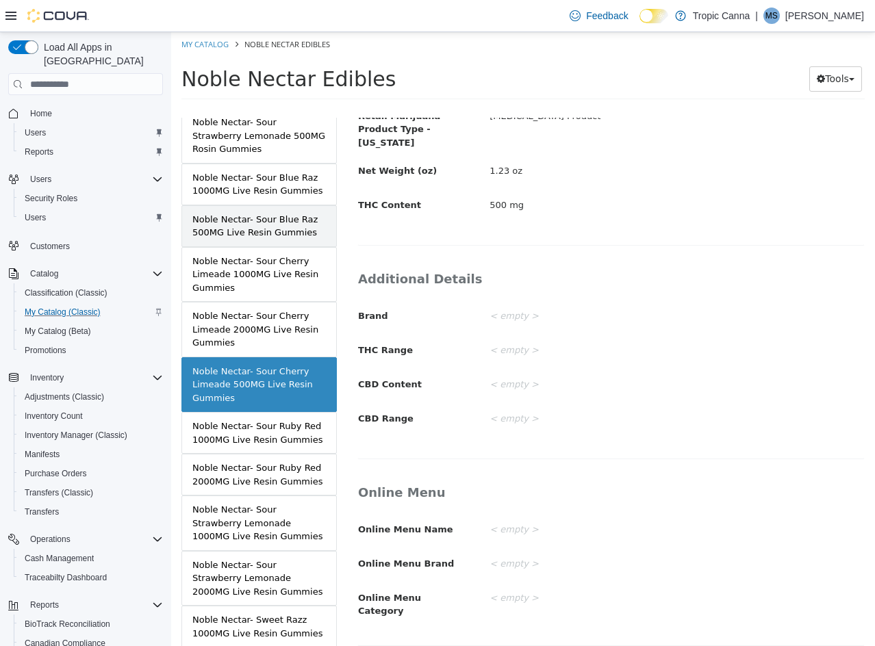
scroll to position [521, 0]
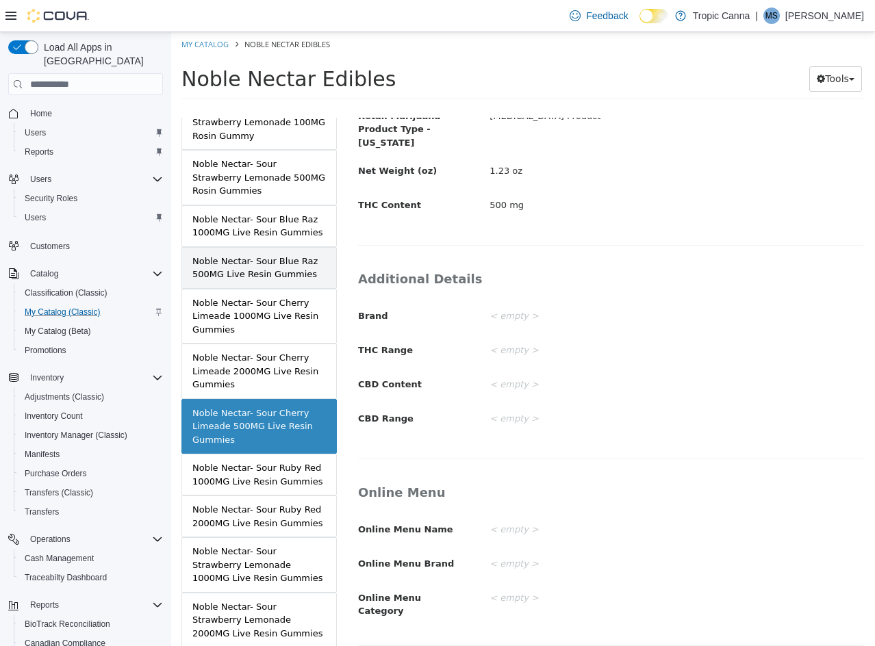
click at [281, 264] on div "Noble Nectar- Sour Blue Raz 500MG Live Resin Gummies" at bounding box center [258, 268] width 133 height 27
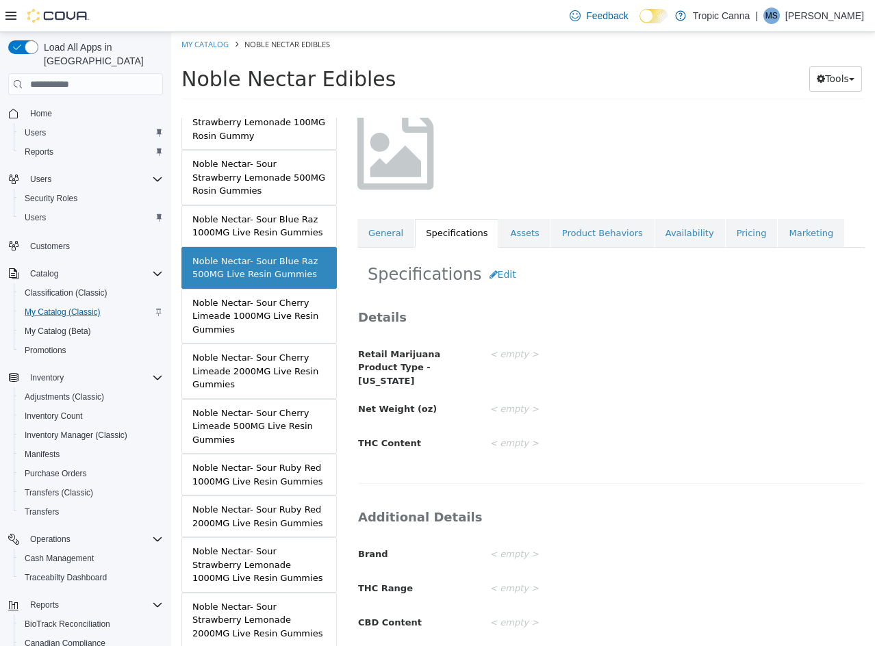
scroll to position [59, 0]
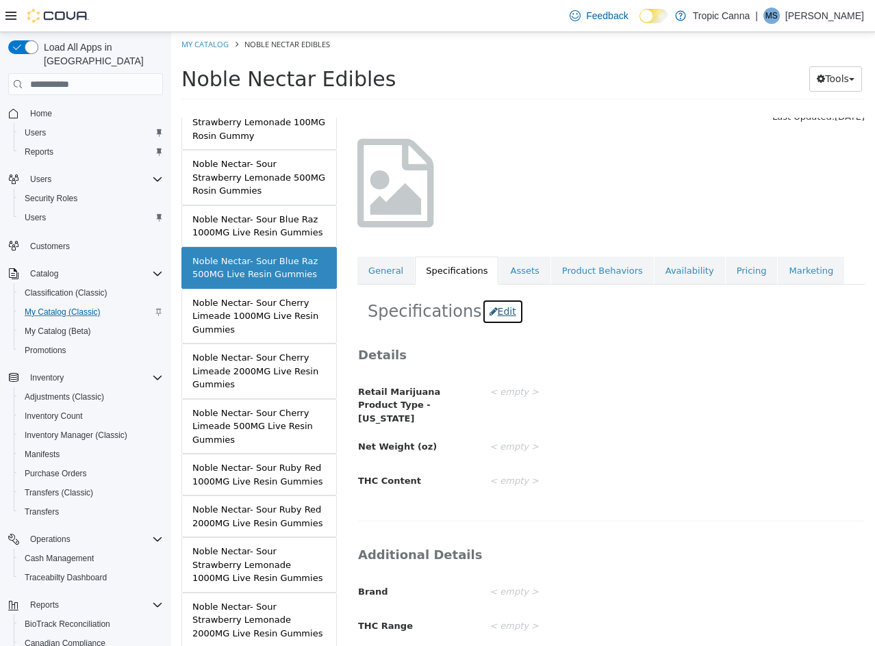
click at [498, 318] on button "Edit" at bounding box center [503, 311] width 42 height 25
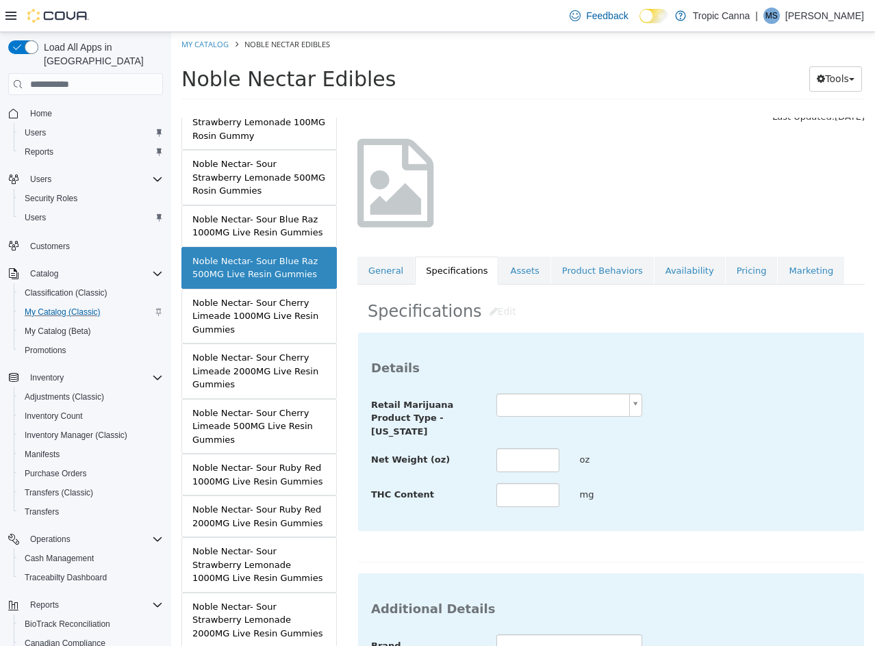
click at [548, 108] on body "Saving Bulk Changes... × Saved changes My Catalog Noble Nectar Edibles Noble Ne…" at bounding box center [523, 70] width 704 height 76
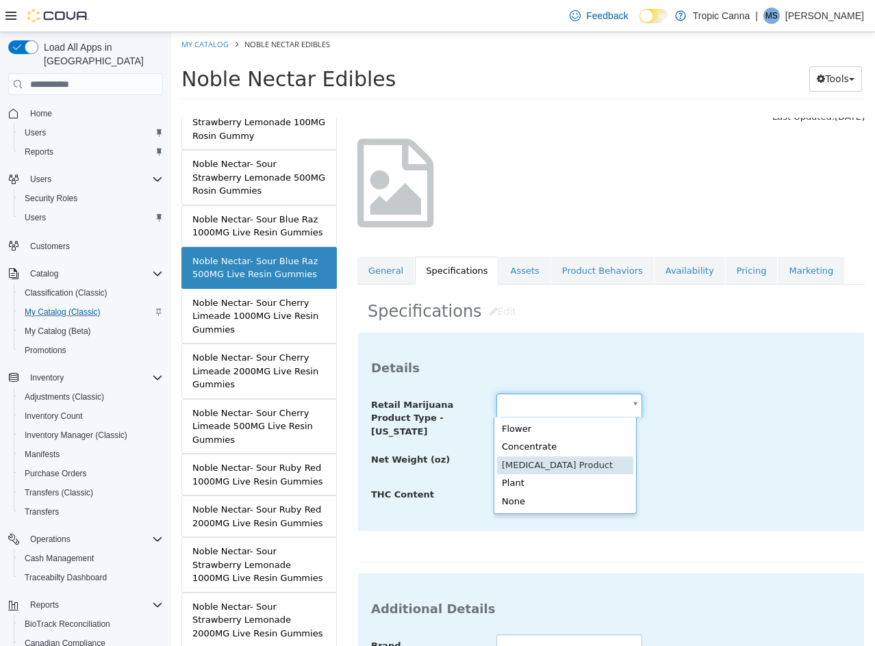
scroll to position [0, 0]
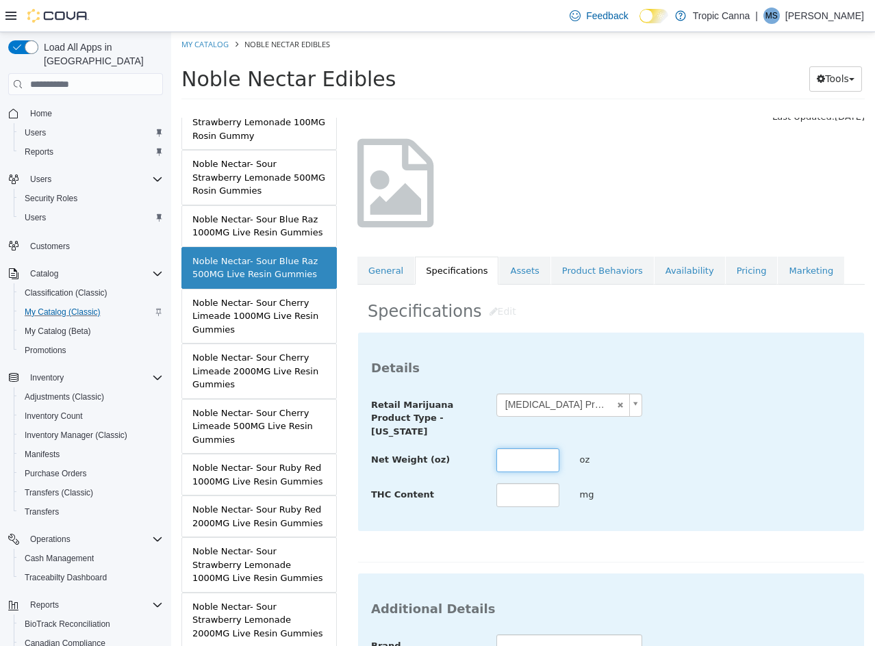
click at [524, 461] on input "text" at bounding box center [527, 460] width 63 height 24
click at [524, 489] on input "text" at bounding box center [527, 495] width 63 height 24
click at [792, 479] on div "**********" at bounding box center [611, 451] width 480 height 115
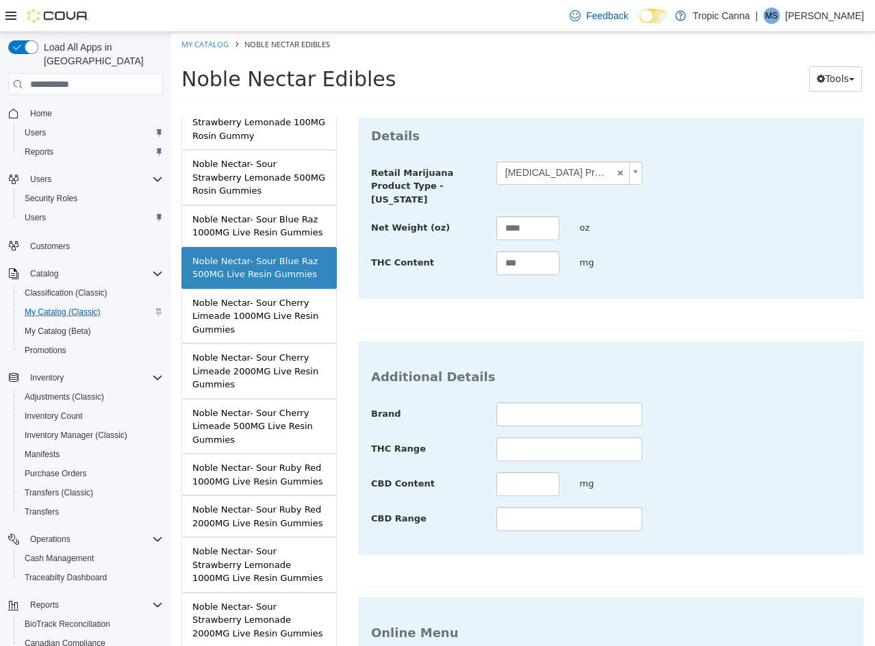
scroll to position [499, 0]
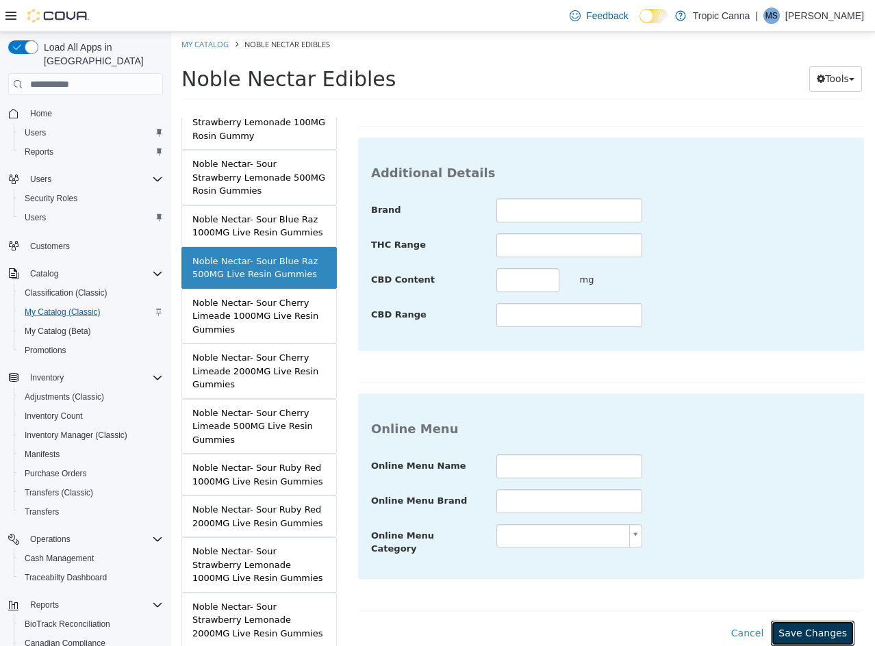
click at [801, 621] on button "Save Changes" at bounding box center [813, 633] width 84 height 25
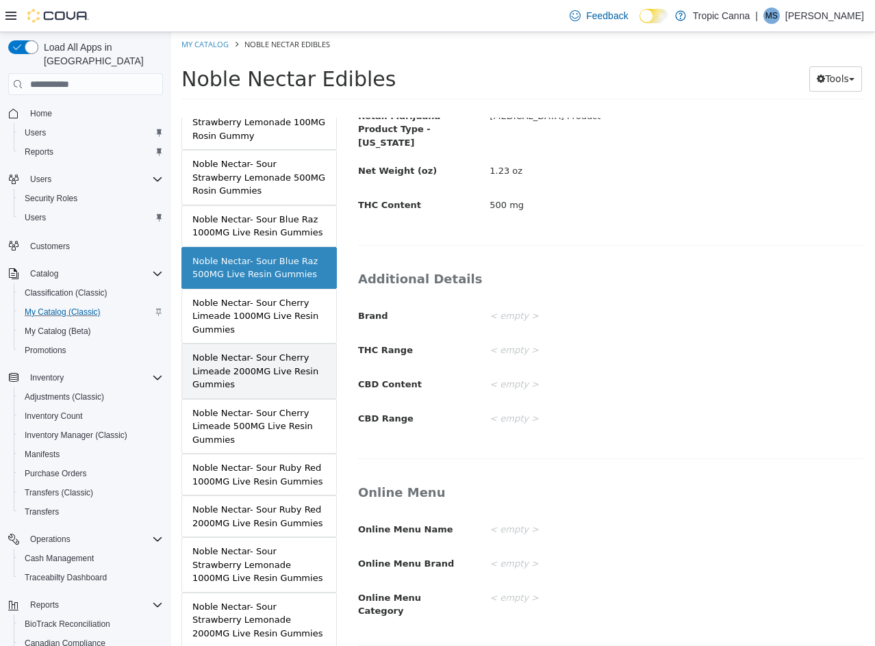
scroll to position [452, 0]
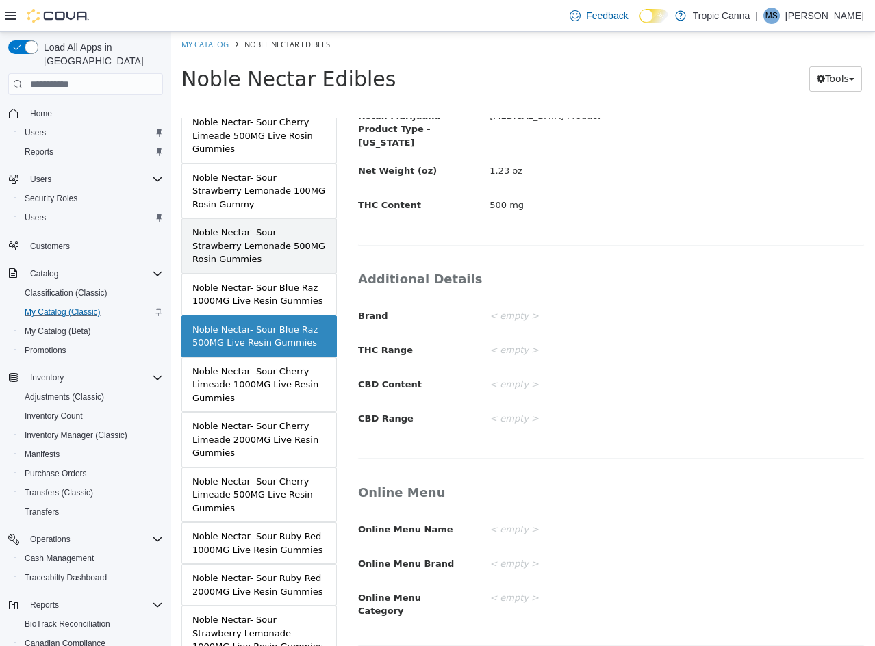
click at [279, 238] on div "Noble Nectar- Sour Strawberry Lemonade 500MG Rosin Gummies" at bounding box center [258, 246] width 133 height 40
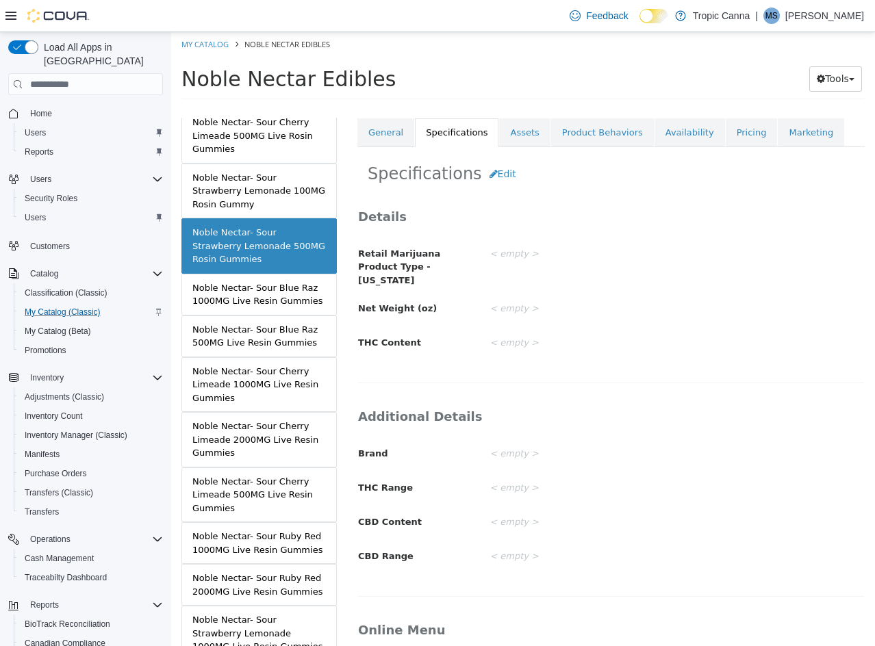
scroll to position [60, 0]
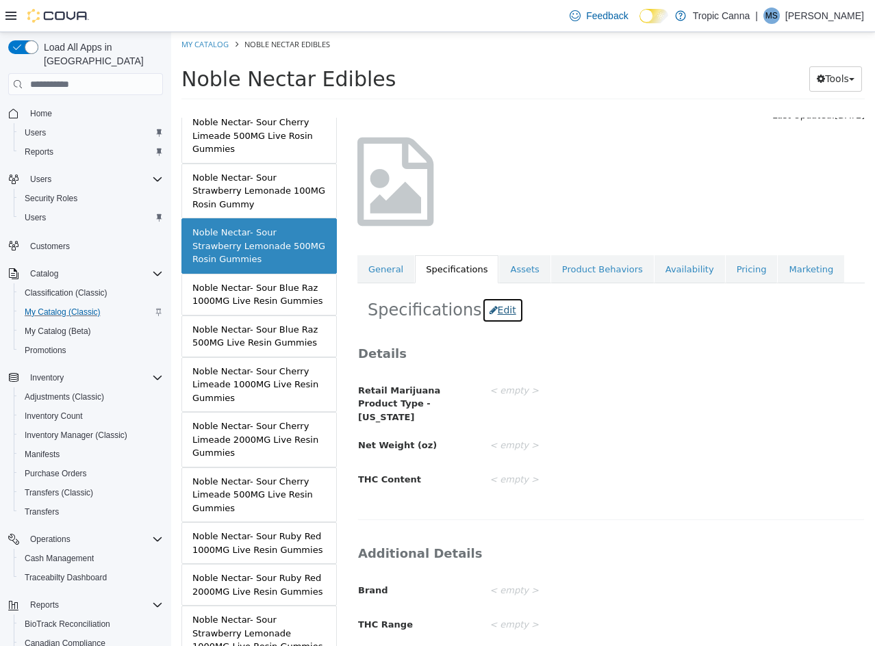
click at [485, 307] on button "Edit" at bounding box center [503, 310] width 42 height 25
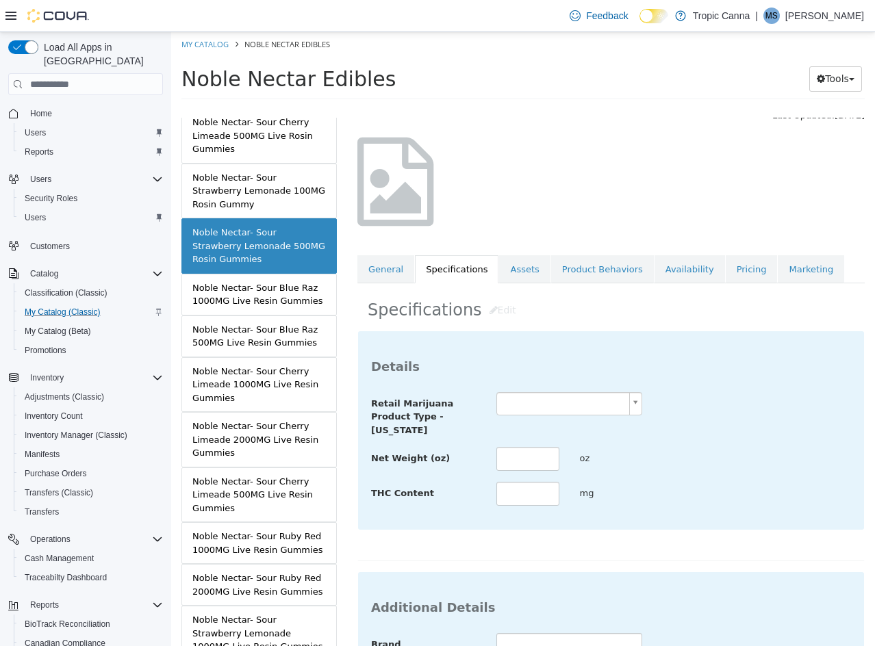
click at [541, 108] on body "Saving Bulk Changes... × Saved changes My Catalog Noble Nectar Edibles Noble Ne…" at bounding box center [523, 70] width 704 height 76
click at [546, 463] on input "text" at bounding box center [527, 459] width 63 height 24
click at [704, 439] on div "**********" at bounding box center [611, 449] width 480 height 115
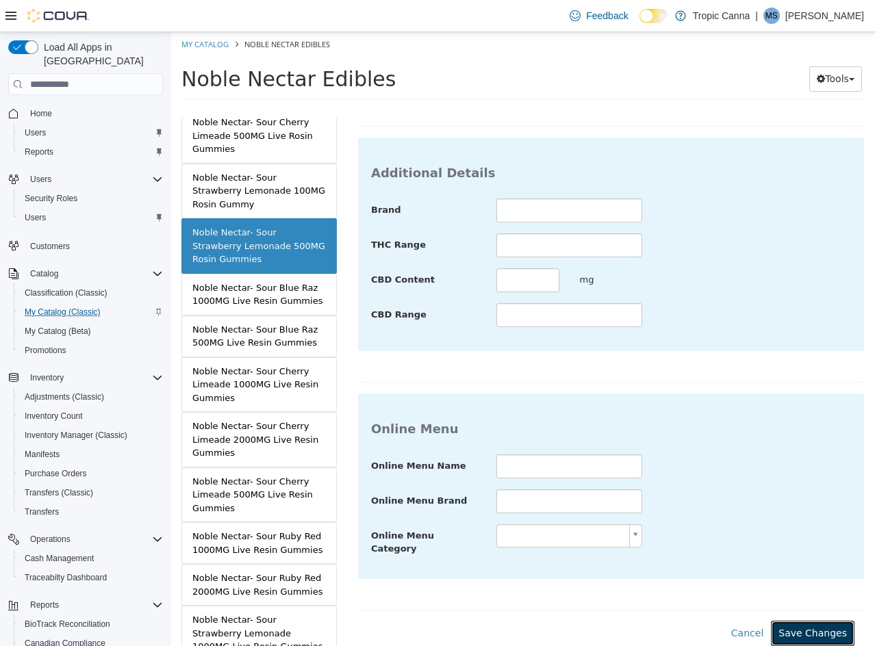
click at [792, 622] on button "Save Changes" at bounding box center [813, 633] width 84 height 25
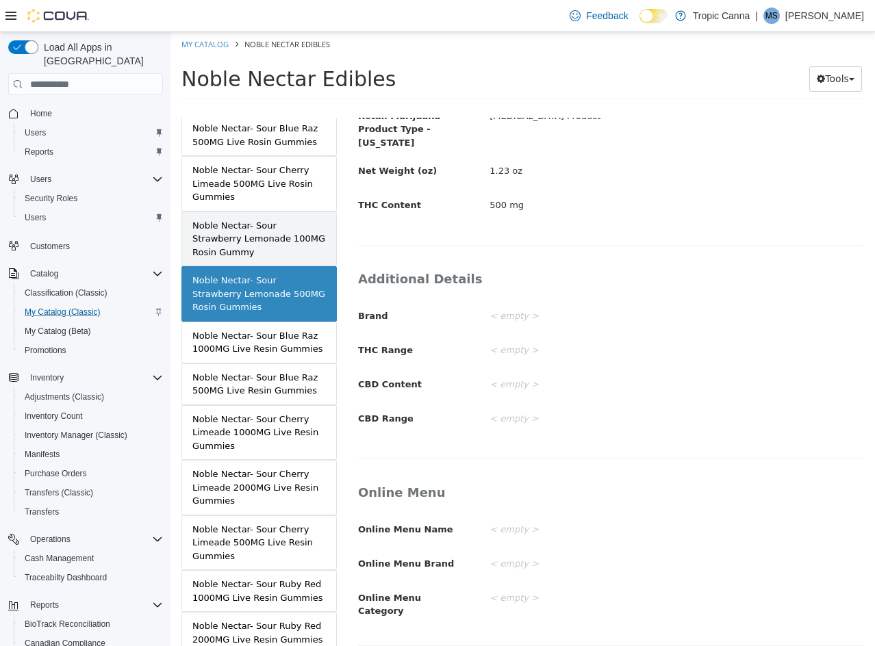
scroll to position [384, 0]
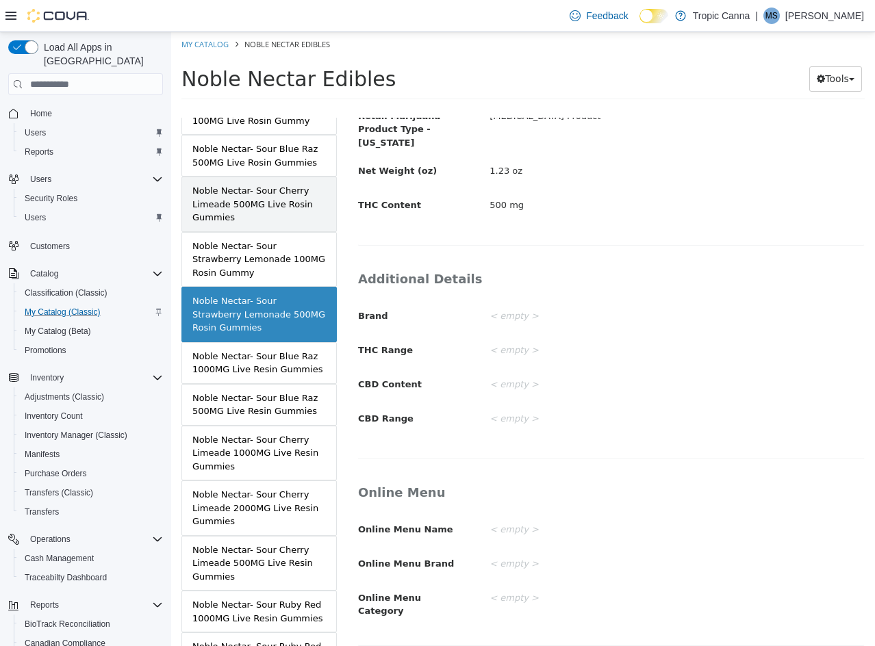
click at [266, 197] on div "Noble Nectar- Sour Cherry Limeade 500MG Live Rosin Gummies" at bounding box center [258, 204] width 133 height 40
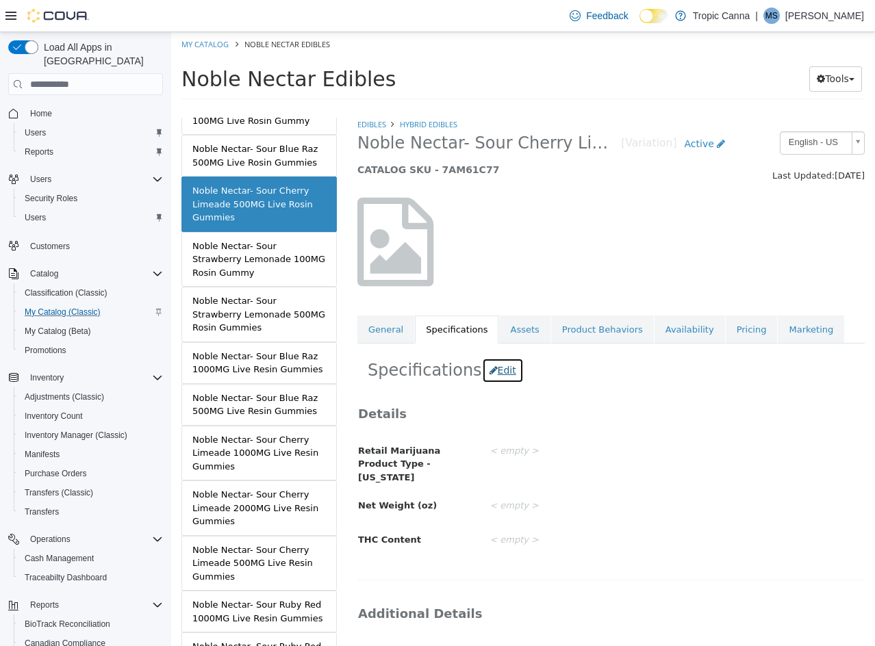
drag, startPoint x: 481, startPoint y: 370, endPoint x: 496, endPoint y: 376, distance: 15.6
click at [489, 370] on icon "button" at bounding box center [493, 370] width 8 height 10
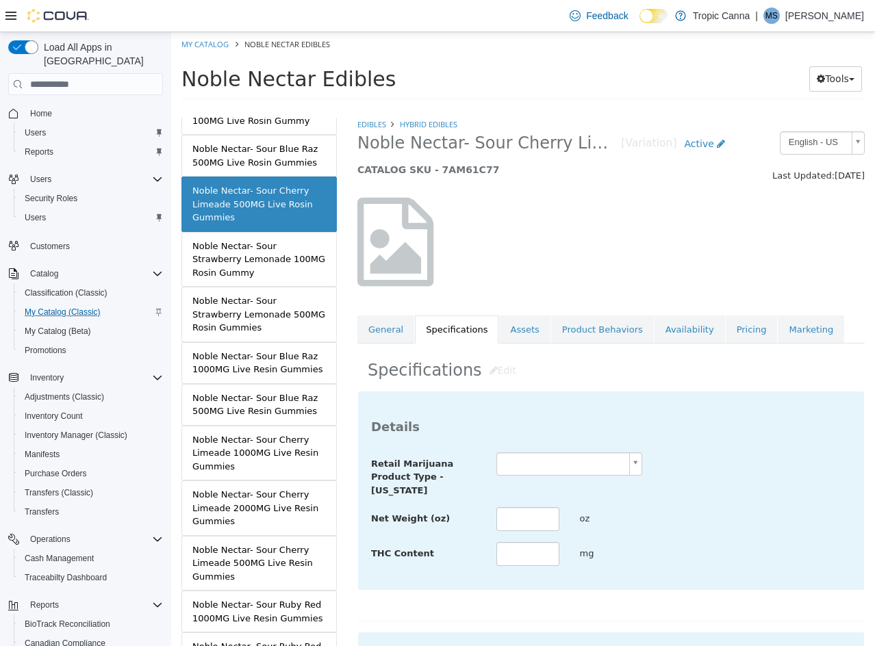
drag, startPoint x: 535, startPoint y: 459, endPoint x: 537, endPoint y: 475, distance: 16.6
click at [535, 108] on body "Saving Bulk Changes... × Saved changes My Catalog Noble Nectar Edibles Noble Ne…" at bounding box center [523, 70] width 704 height 76
click at [522, 511] on input "text" at bounding box center [527, 519] width 63 height 24
click at [708, 500] on div "**********" at bounding box center [611, 509] width 480 height 115
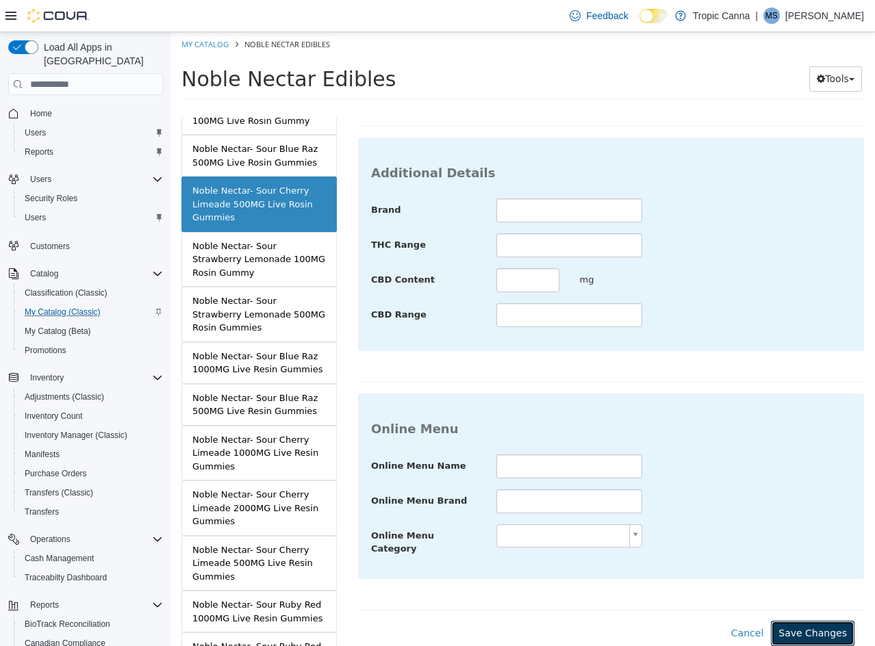
click at [819, 621] on button "Save Changes" at bounding box center [813, 633] width 84 height 25
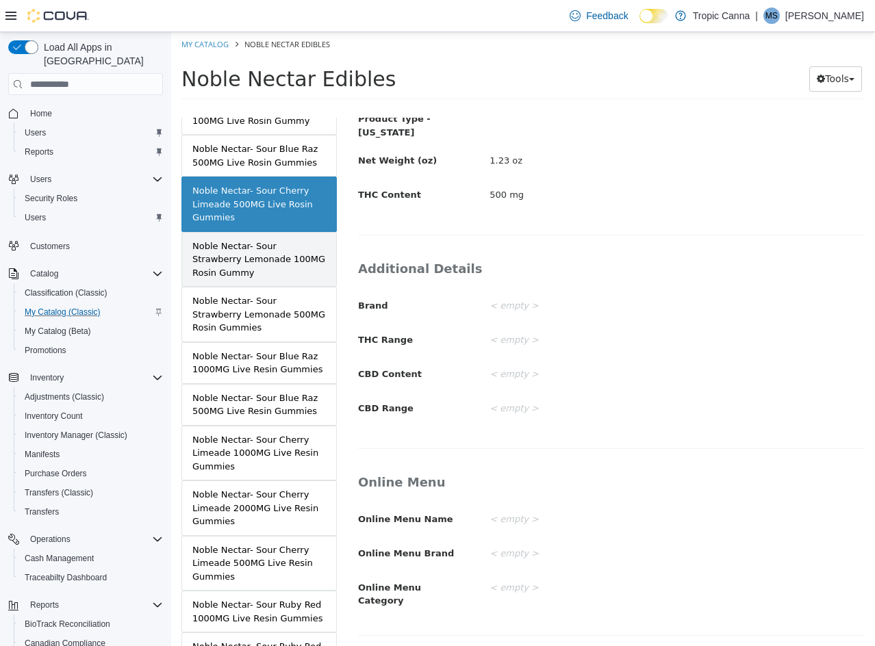
scroll to position [335, 0]
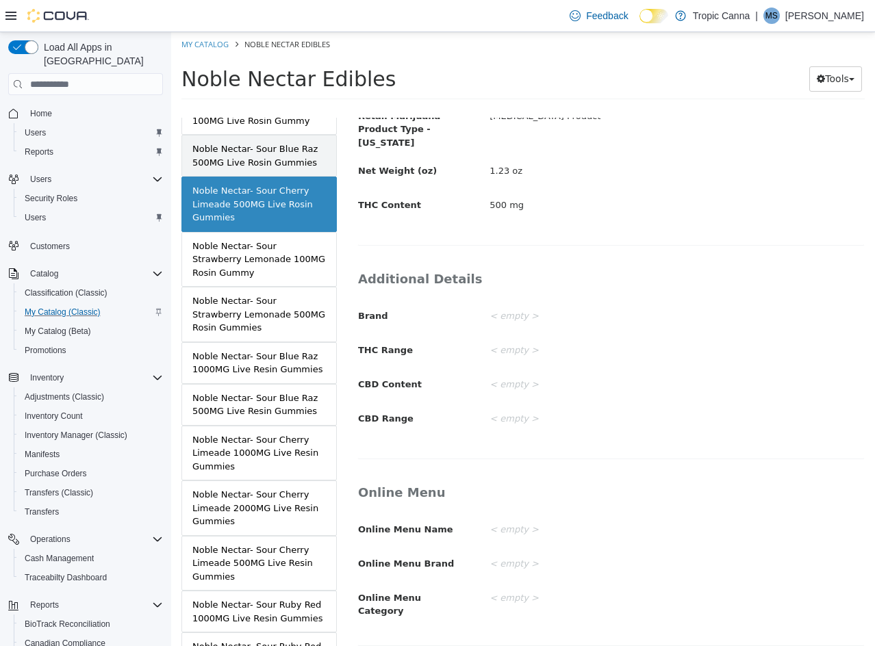
click at [251, 149] on div "Noble Nectar- Sour Blue Raz 500MG Live Rosin Gummies" at bounding box center [258, 155] width 133 height 27
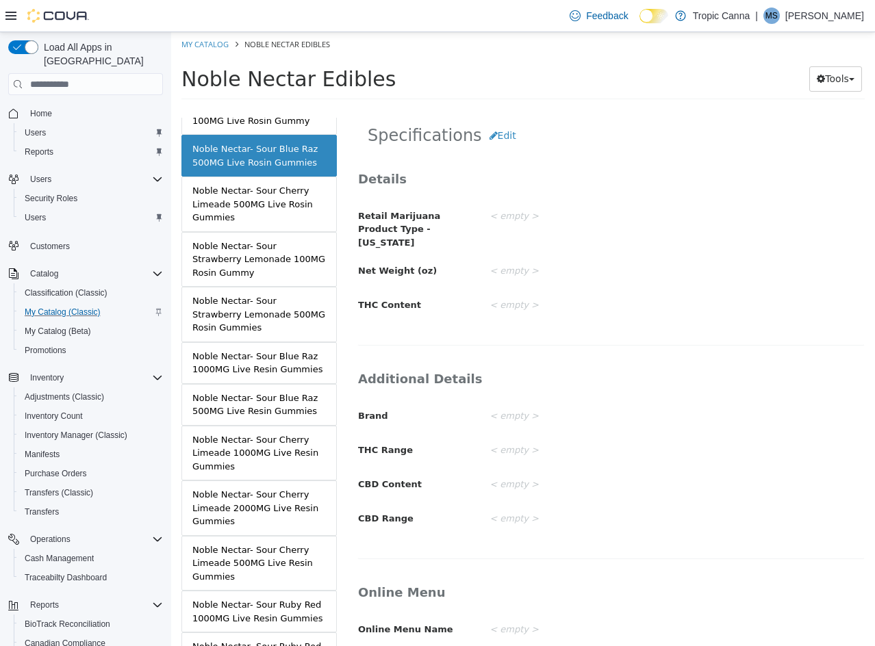
scroll to position [196, 0]
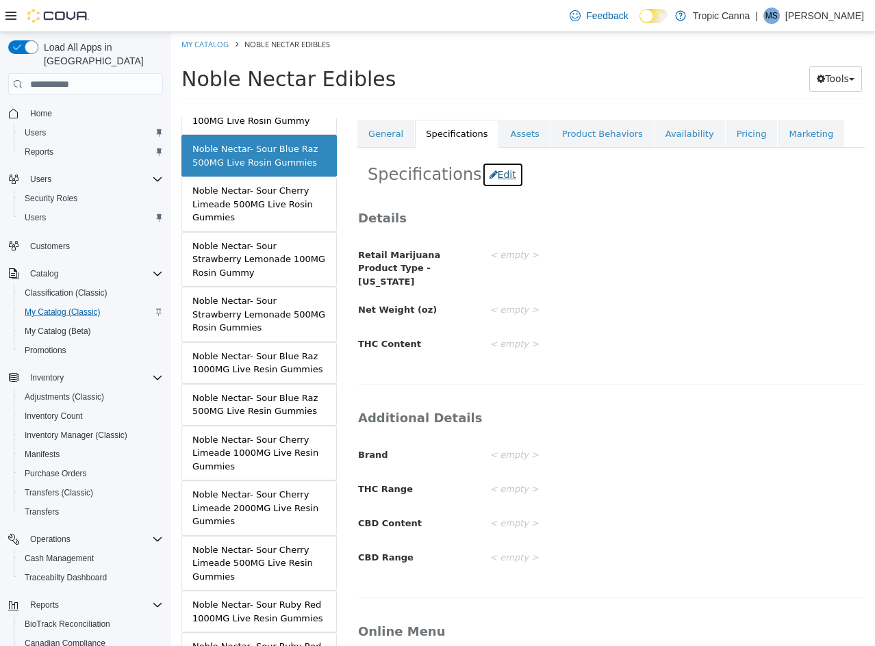
click at [484, 176] on button "Edit" at bounding box center [503, 174] width 42 height 25
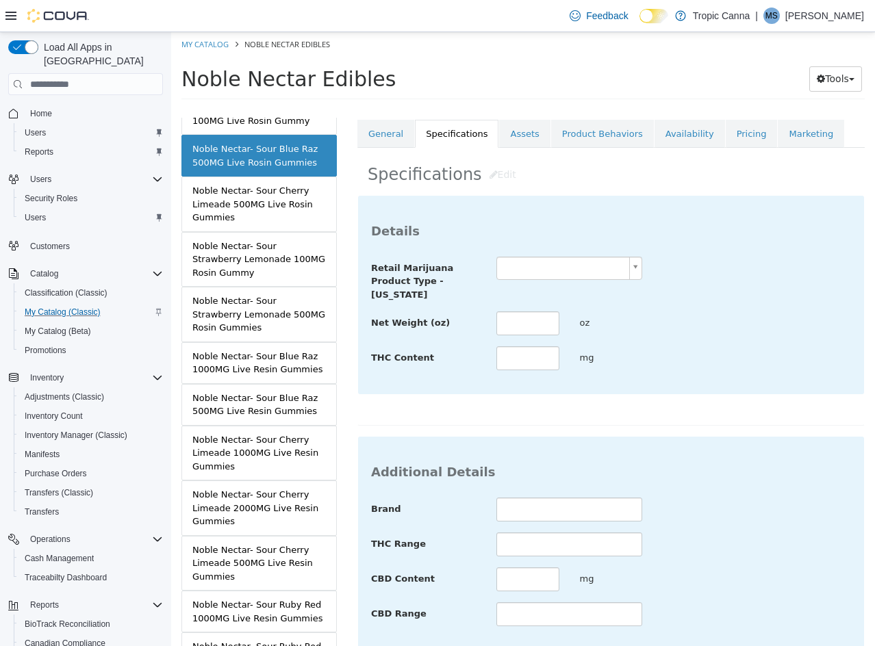
click at [549, 108] on body "Saving Bulk Changes... × Saved changes My Catalog Noble Nectar Edibles Noble Ne…" at bounding box center [523, 70] width 704 height 76
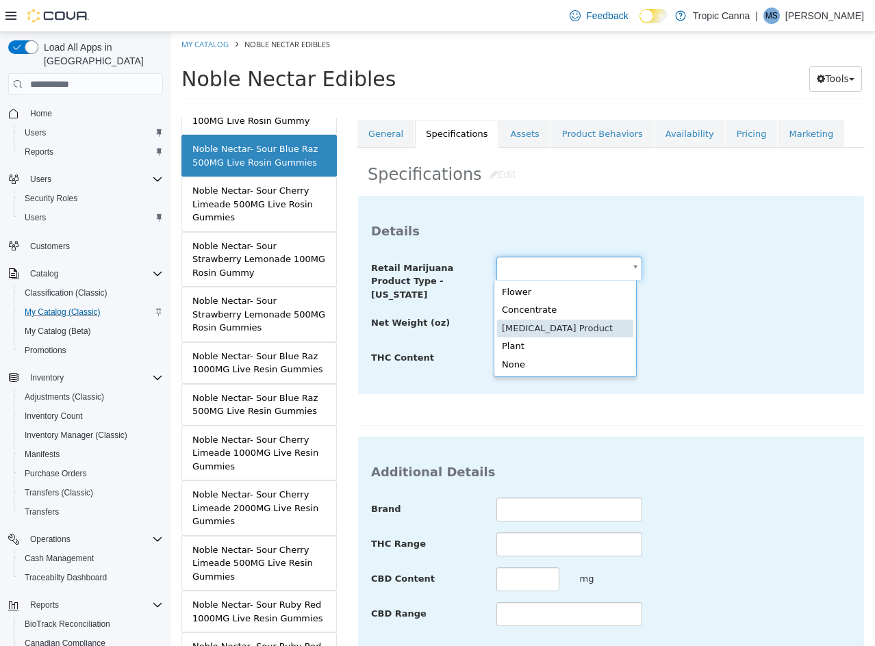
scroll to position [0, 0]
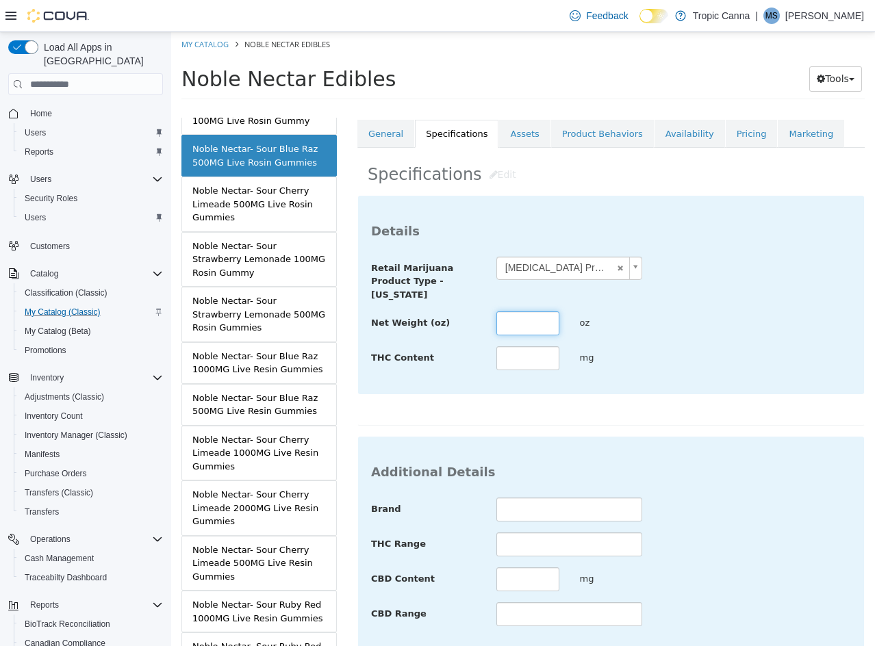
click at [529, 322] on input "text" at bounding box center [527, 323] width 63 height 24
click at [751, 365] on div "THC Content *** mg" at bounding box center [611, 358] width 500 height 25
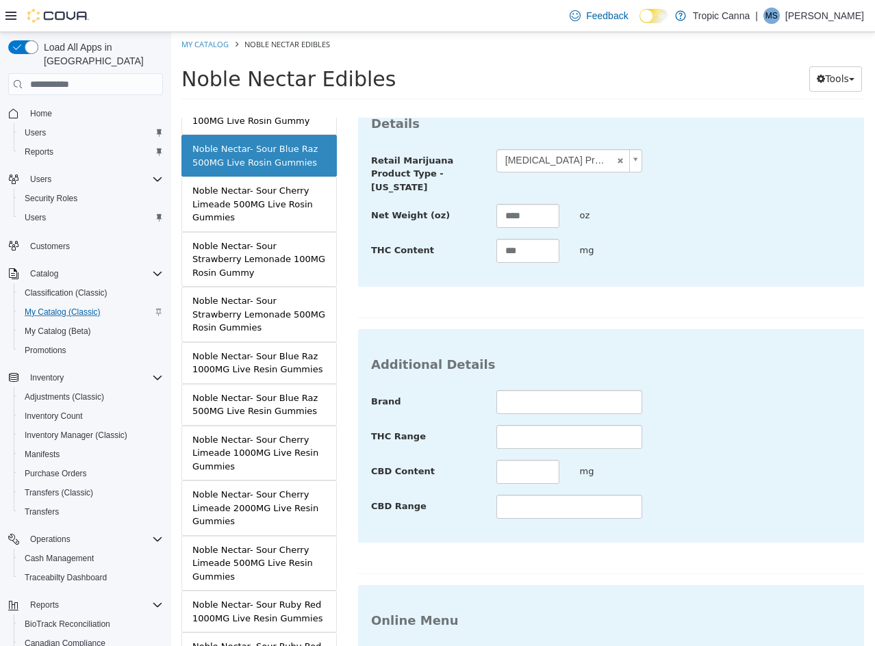
scroll to position [499, 0]
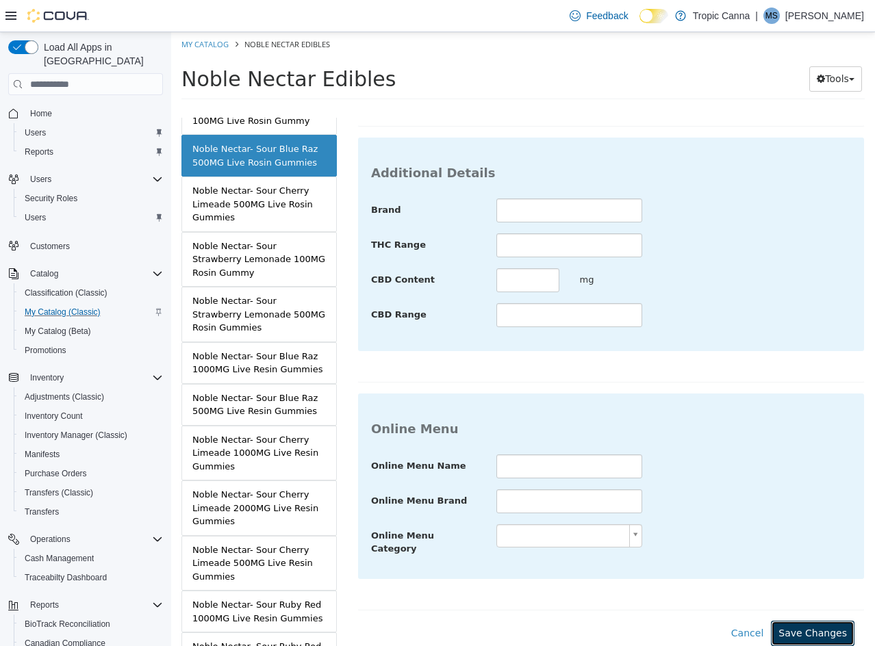
click at [807, 622] on button "Save Changes" at bounding box center [813, 633] width 84 height 25
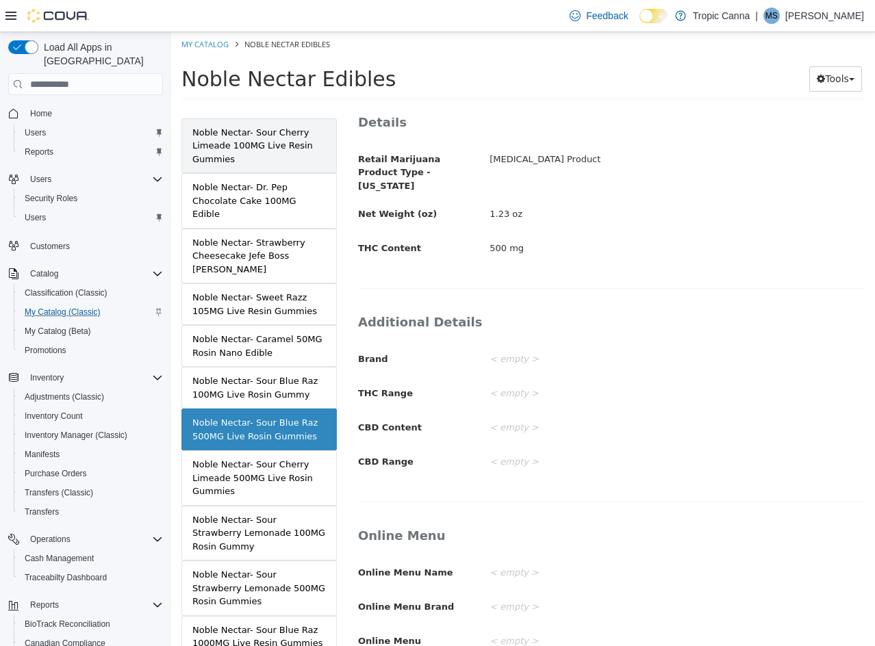
scroll to position [42, 0]
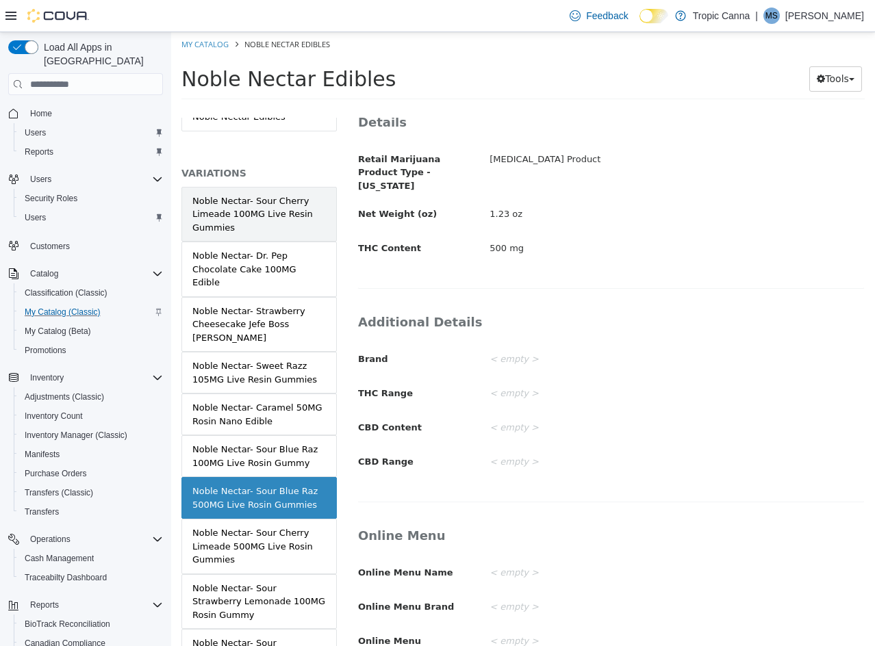
click at [274, 215] on div "Noble Nectar- Sour Cherry Limeade 100MG Live Resin Gummies" at bounding box center [258, 214] width 133 height 40
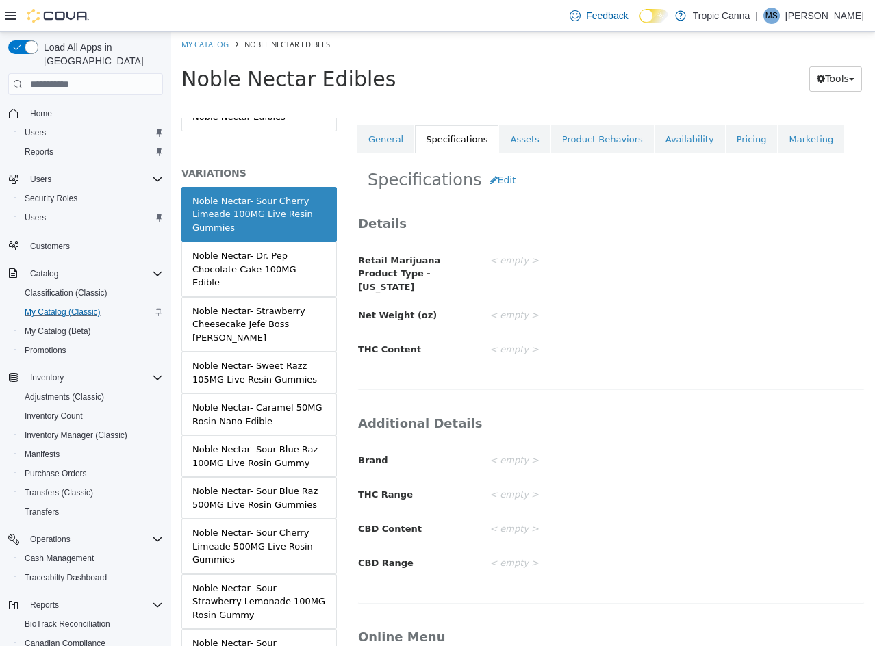
scroll to position [85, 0]
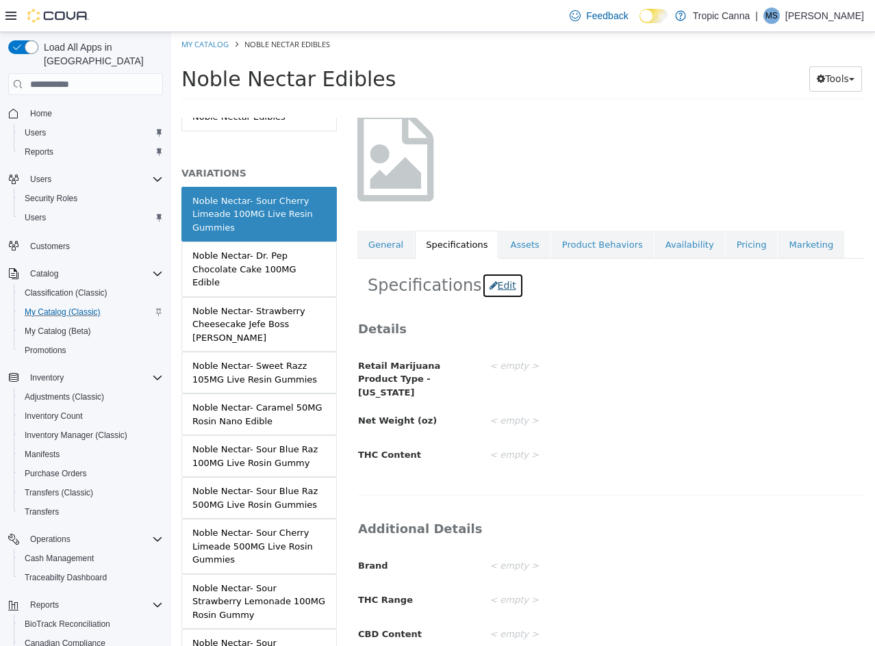
click at [485, 285] on button "Edit" at bounding box center [503, 285] width 42 height 25
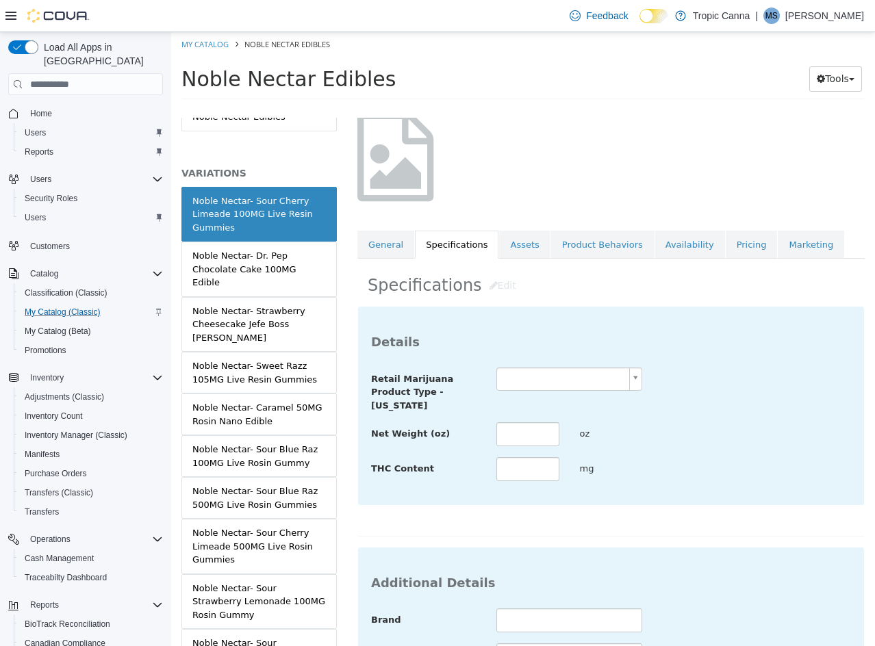
drag, startPoint x: 573, startPoint y: 383, endPoint x: 575, endPoint y: 391, distance: 8.5
click at [573, 108] on body "Saving Bulk Changes... × Saved changes My Catalog Noble Nectar Edibles Noble Ne…" at bounding box center [523, 70] width 704 height 76
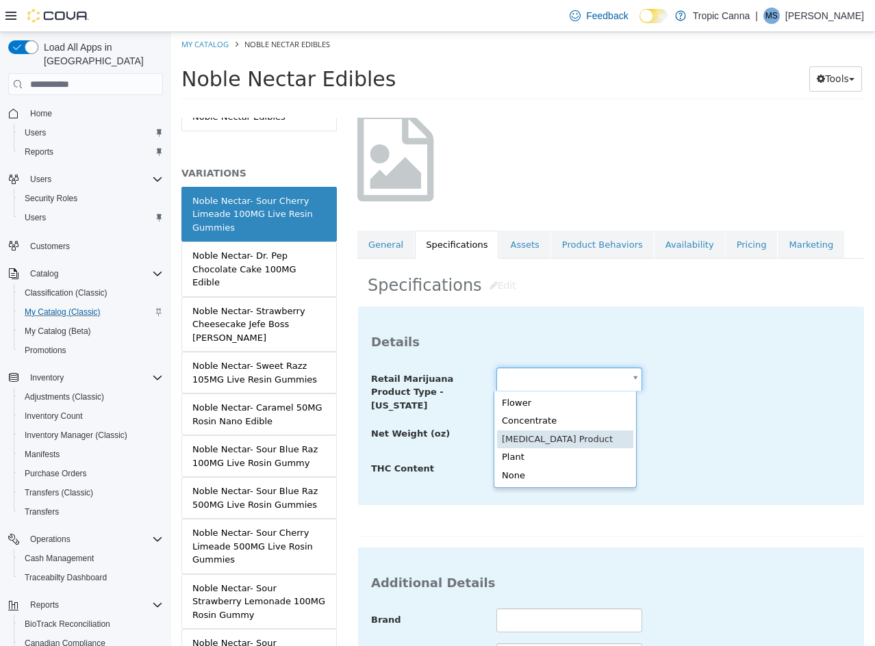
scroll to position [0, 0]
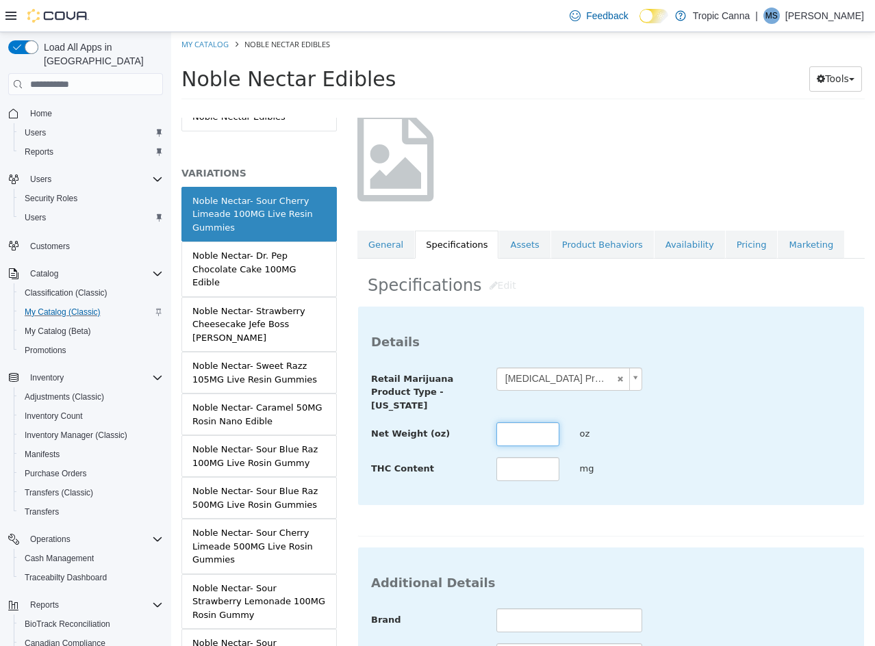
click at [524, 429] on input "text" at bounding box center [527, 434] width 63 height 24
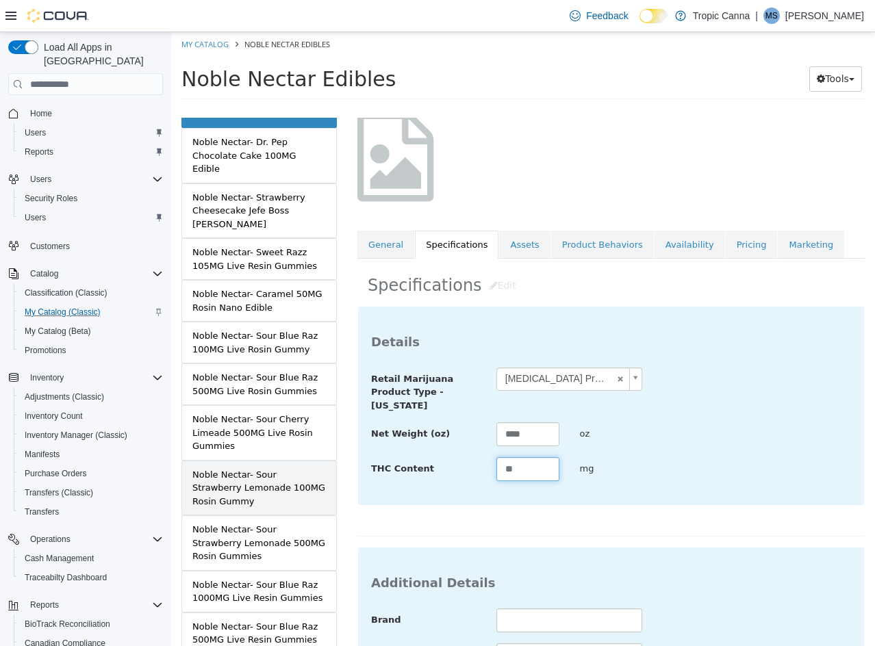
scroll to position [179, 0]
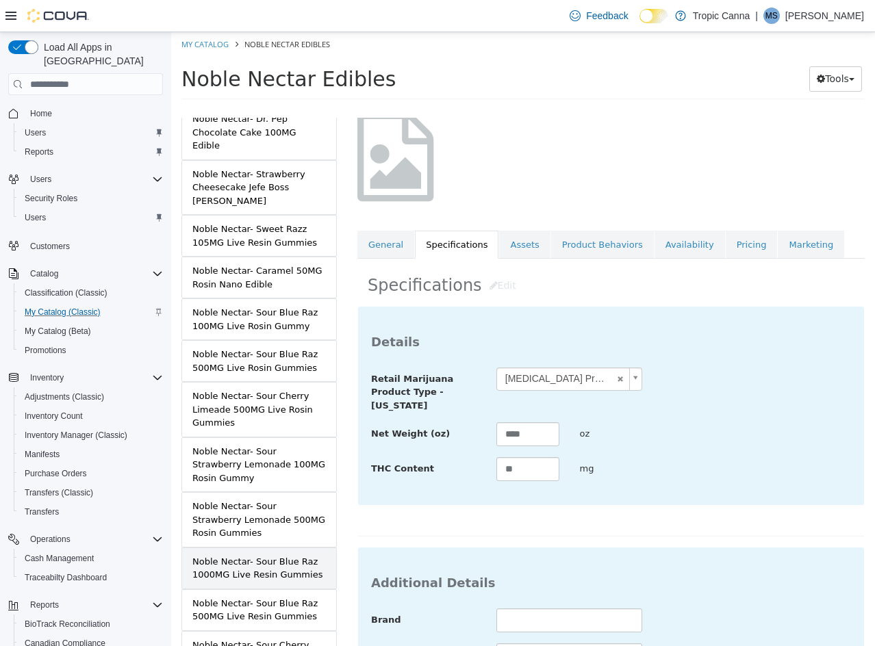
click at [290, 555] on div "Noble Nectar- Sour Blue Raz 1000MG Live Resin Gummies" at bounding box center [258, 568] width 133 height 27
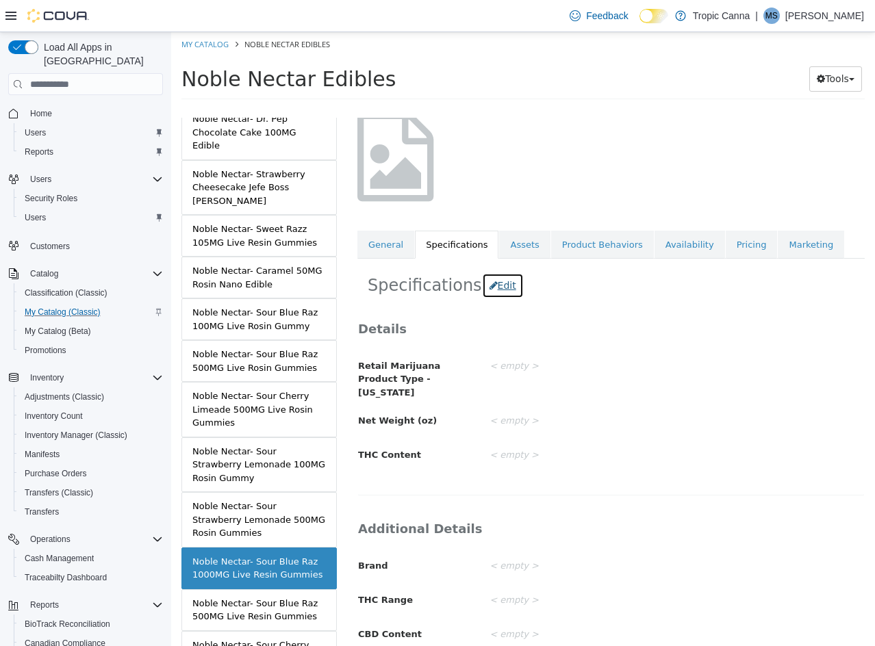
click at [490, 282] on button "Edit" at bounding box center [503, 285] width 42 height 25
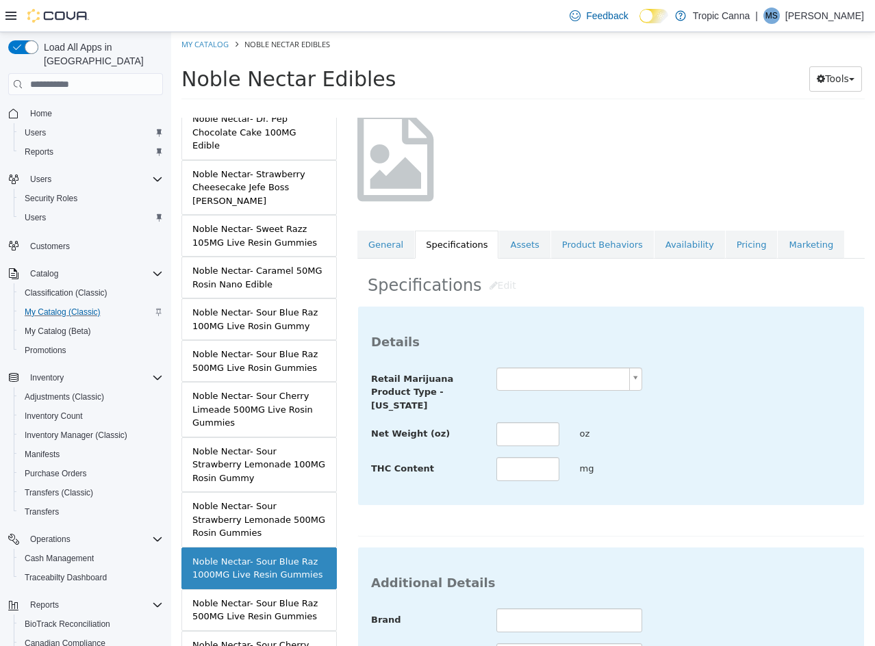
click at [534, 108] on body "Saving Bulk Changes... × Saved changes My Catalog Noble Nectar Edibles Noble Ne…" at bounding box center [523, 70] width 704 height 76
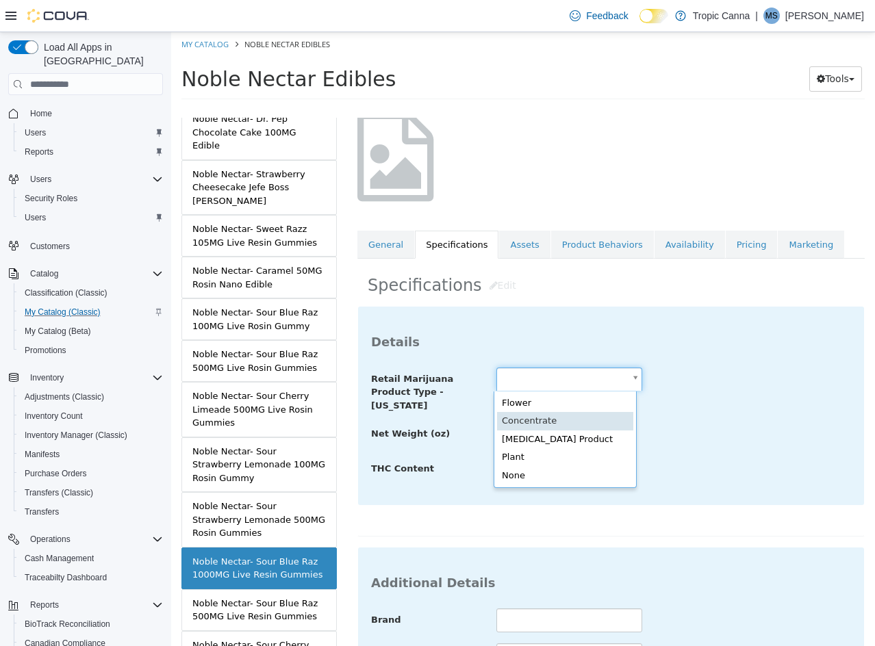
drag, startPoint x: 559, startPoint y: 437, endPoint x: 552, endPoint y: 436, distance: 6.9
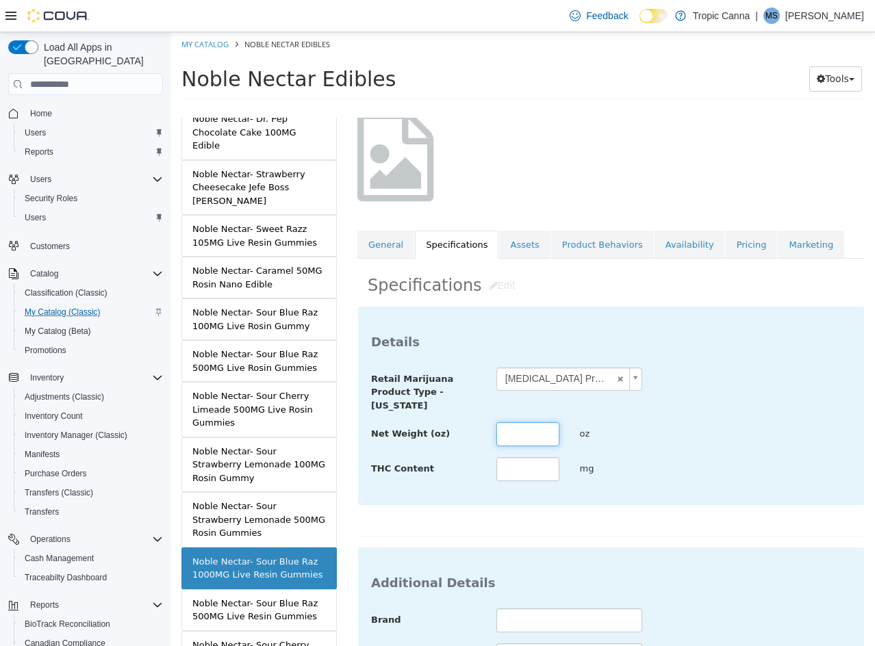
click at [541, 429] on input "text" at bounding box center [527, 434] width 63 height 24
click at [674, 491] on div "**********" at bounding box center [611, 406] width 506 height 198
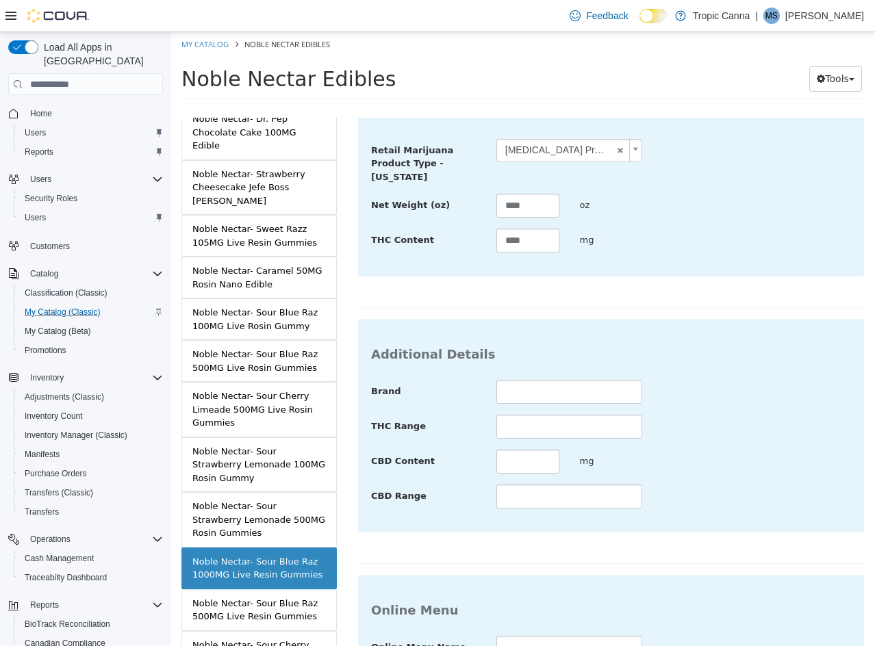
scroll to position [499, 0]
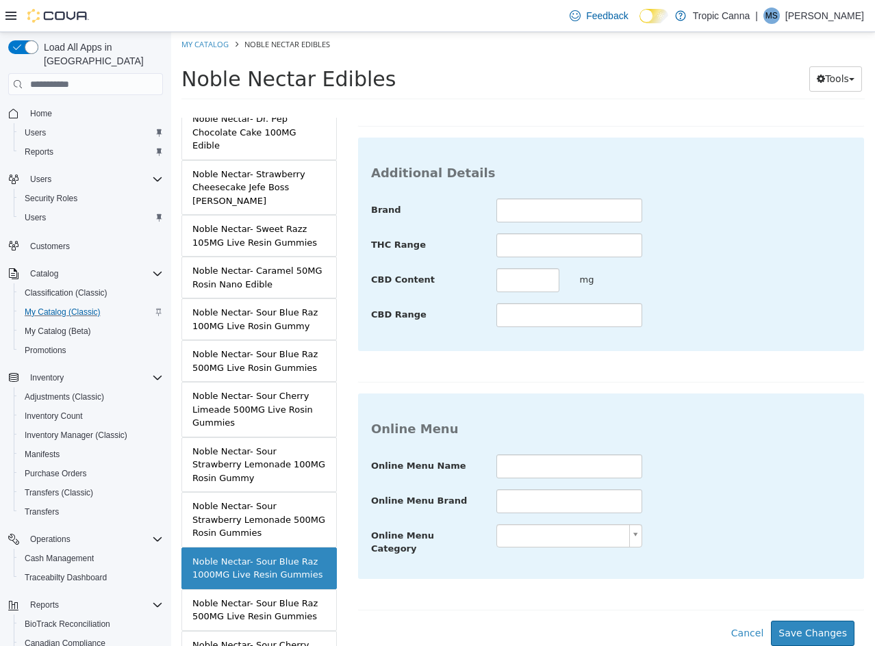
click at [792, 608] on div "**********" at bounding box center [610, 258] width 507 height 725
drag, startPoint x: 791, startPoint y: 613, endPoint x: 780, endPoint y: 598, distance: 18.1
click at [791, 621] on button "Save Changes" at bounding box center [813, 633] width 84 height 25
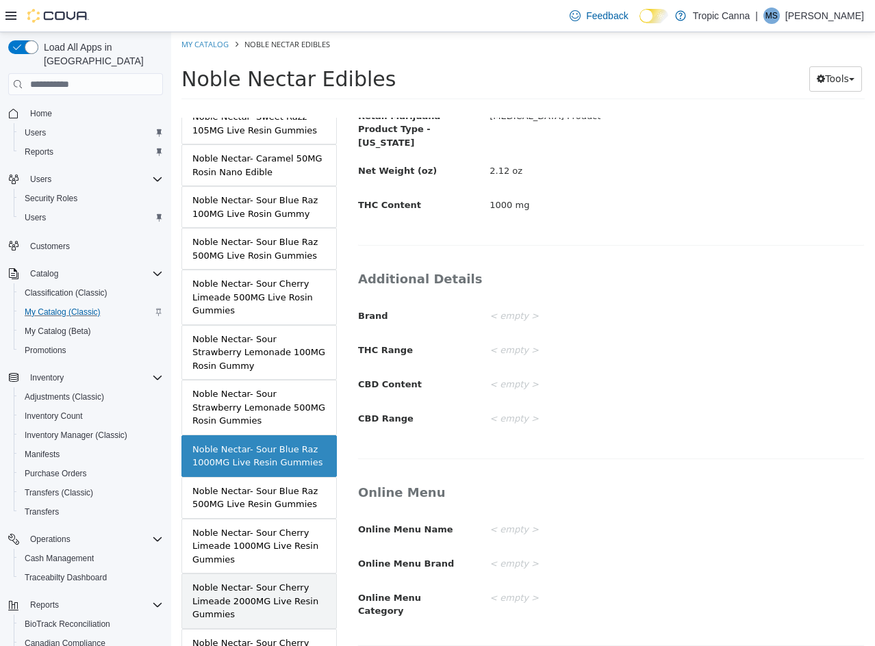
scroll to position [316, 0]
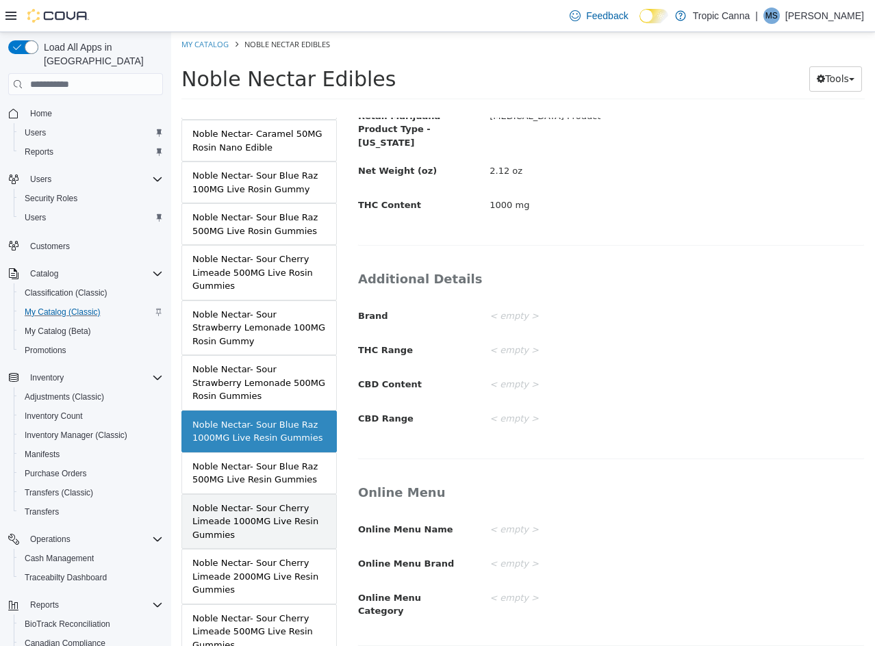
click at [293, 513] on div "Noble Nectar- Sour Cherry Limeade 1000MG Live Resin Gummies" at bounding box center [258, 522] width 133 height 40
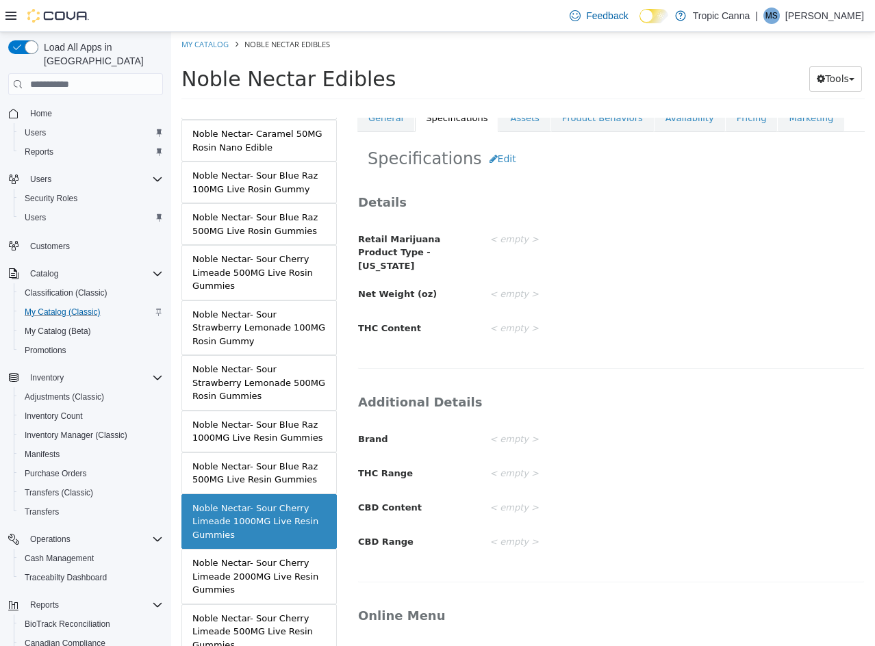
scroll to position [197, 0]
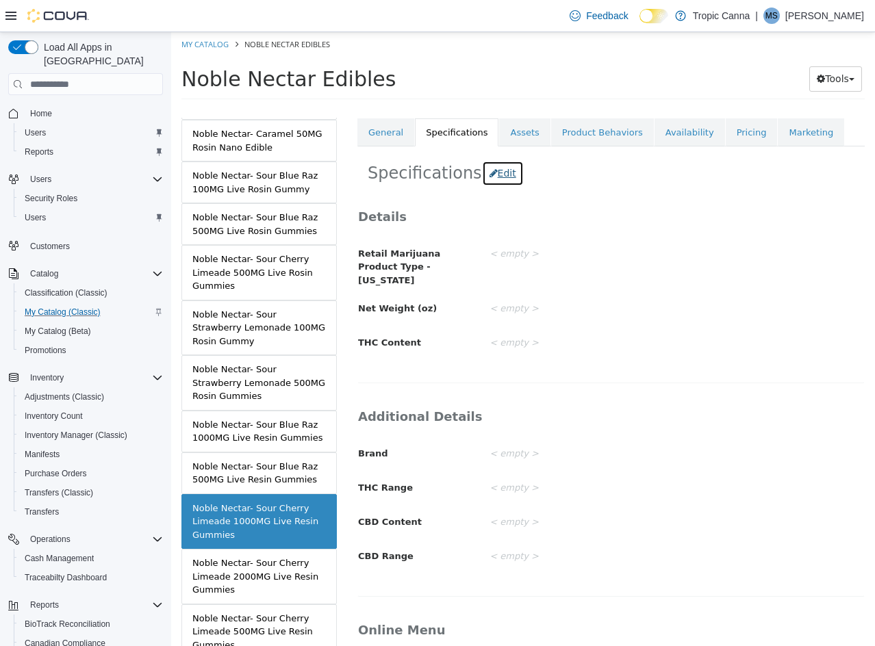
drag, startPoint x: 487, startPoint y: 175, endPoint x: 522, endPoint y: 216, distance: 54.3
click at [489, 175] on button "Edit" at bounding box center [503, 173] width 42 height 25
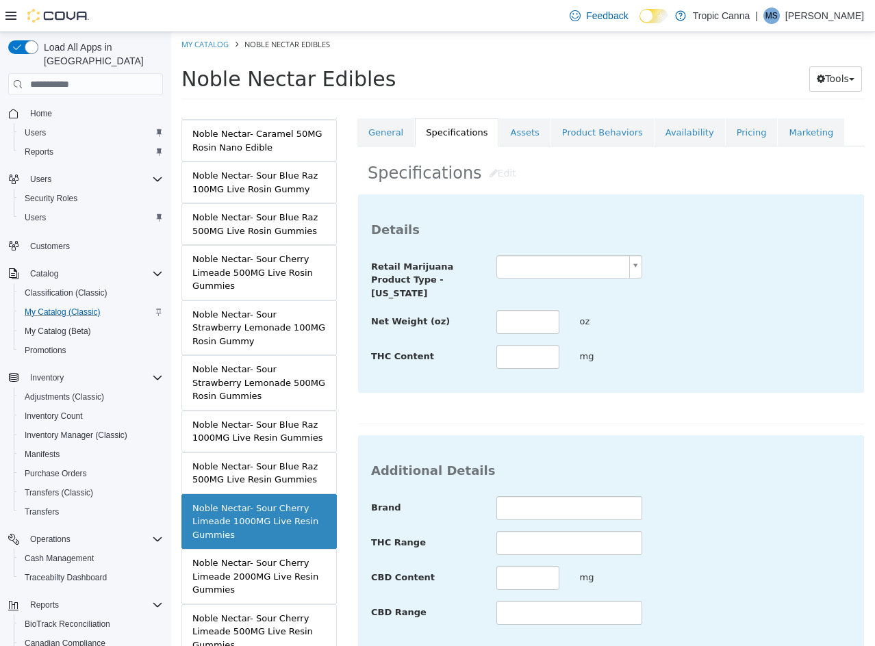
click at [546, 108] on body "Saving Bulk Changes... × Saved changes My Catalog Noble Nectar Edibles Noble Ne…" at bounding box center [523, 70] width 704 height 76
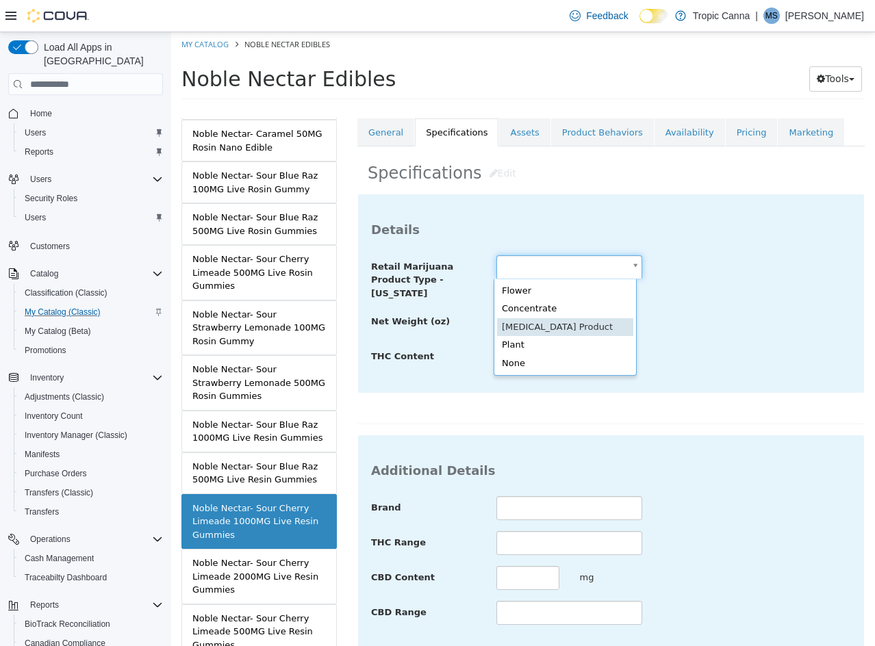
scroll to position [0, 0]
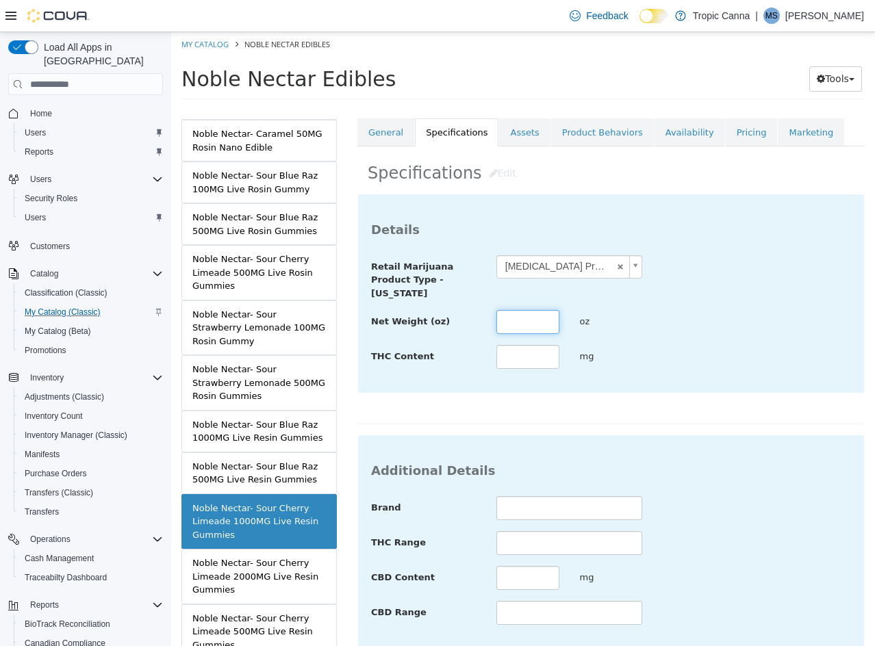
click at [530, 324] on input "text" at bounding box center [527, 322] width 63 height 24
click at [752, 421] on div "**********" at bounding box center [610, 309] width 507 height 231
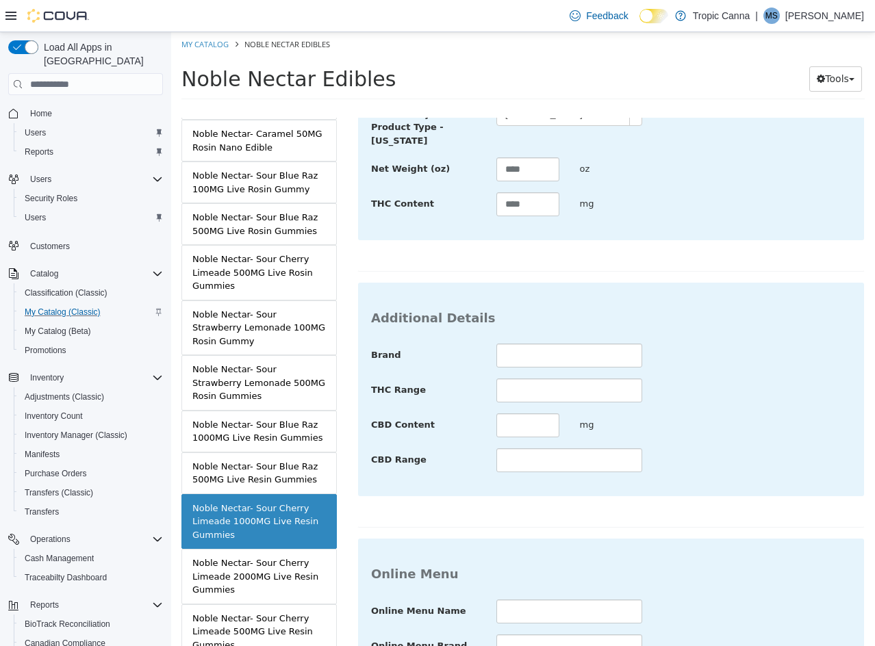
scroll to position [499, 0]
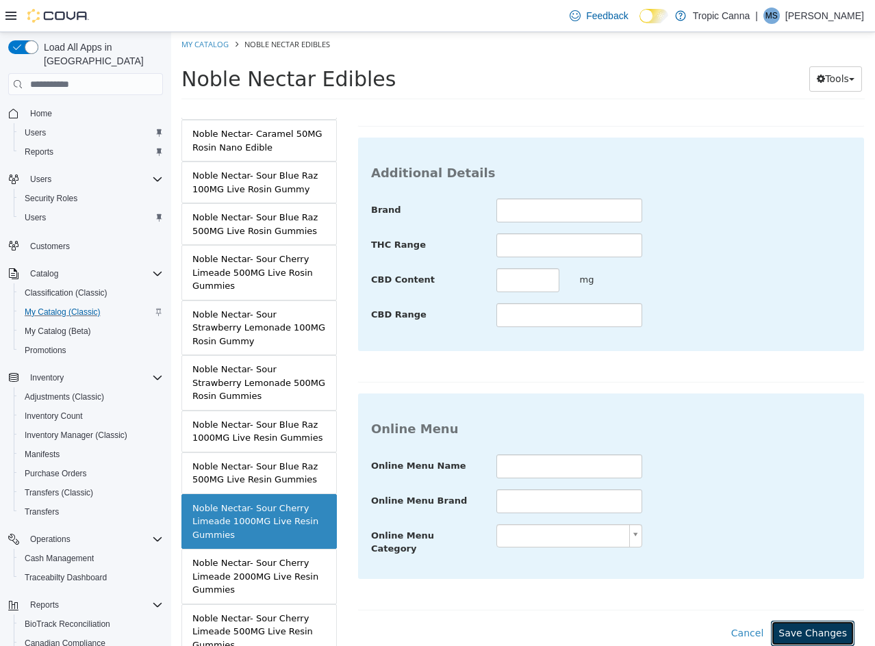
click at [795, 621] on button "Save Changes" at bounding box center [813, 633] width 84 height 25
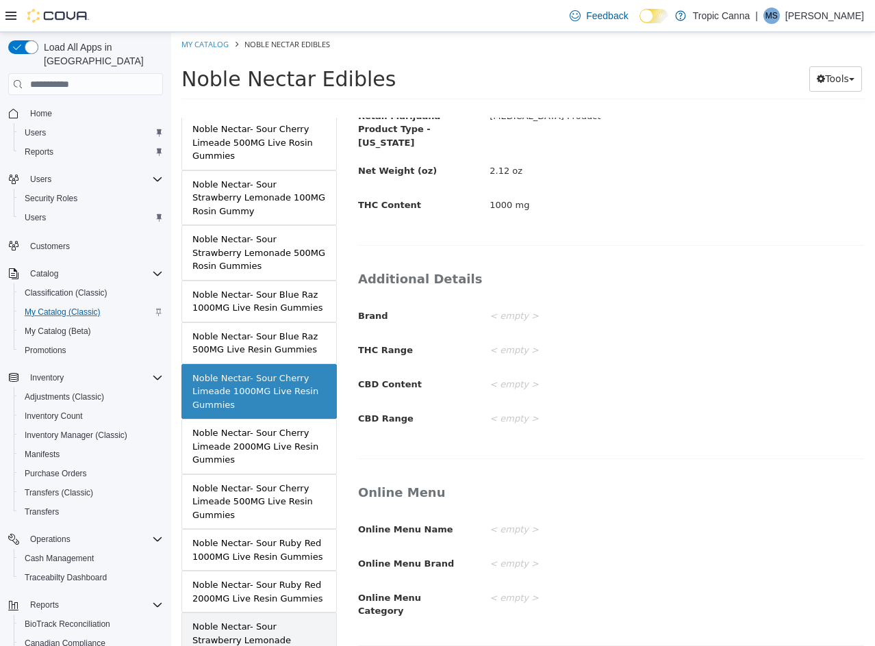
scroll to position [521, 0]
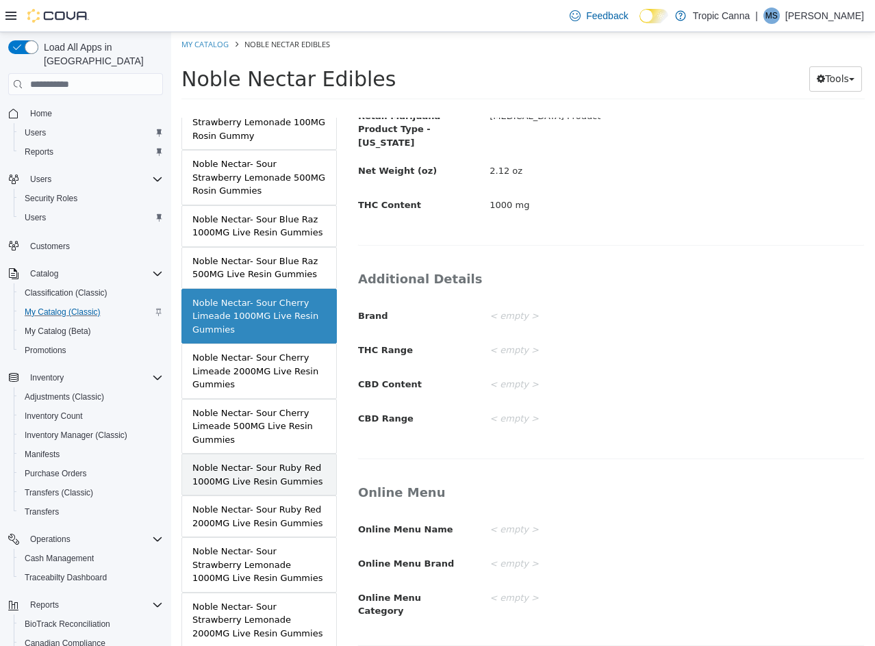
click at [270, 467] on div "Noble Nectar- Sour Ruby Red 1000MG Live Resin Gummies" at bounding box center [258, 474] width 133 height 27
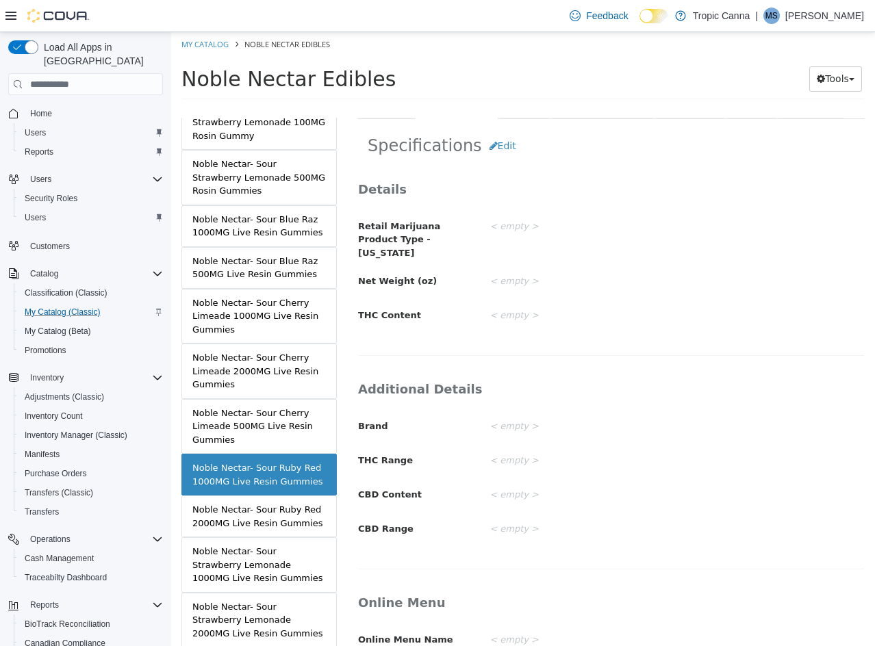
scroll to position [196, 0]
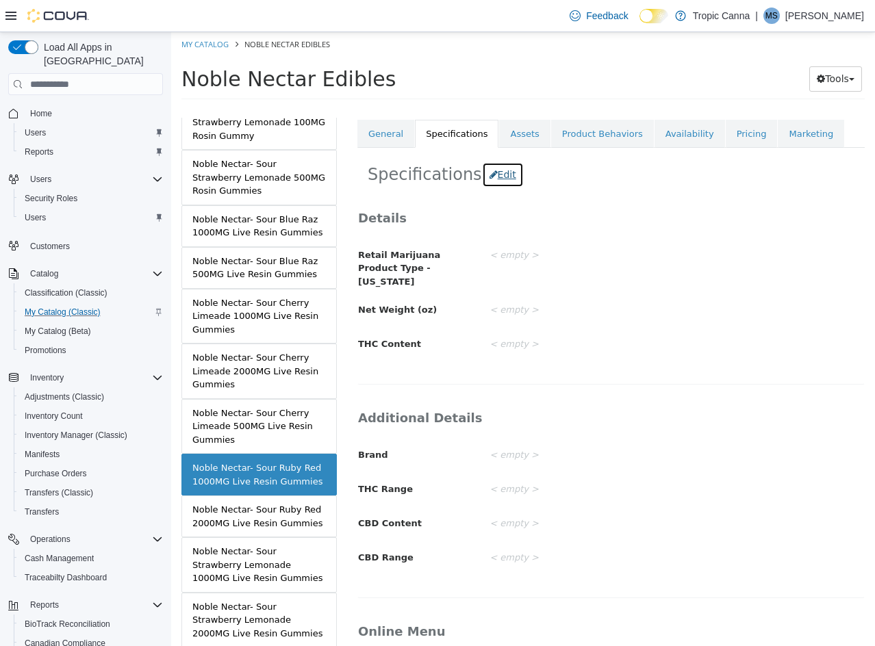
click at [485, 180] on button "Edit" at bounding box center [503, 174] width 42 height 25
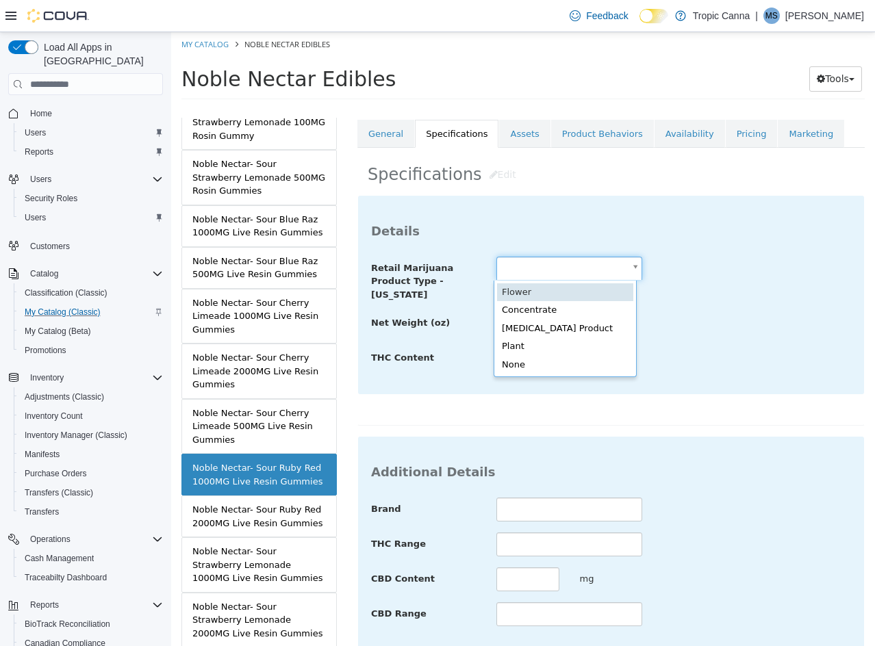
drag, startPoint x: 521, startPoint y: 268, endPoint x: 574, endPoint y: 322, distance: 76.0
click at [522, 108] on body "Saving Bulk Changes... × Saved changes My Catalog Noble Nectar Edibles Noble Ne…" at bounding box center [523, 70] width 704 height 76
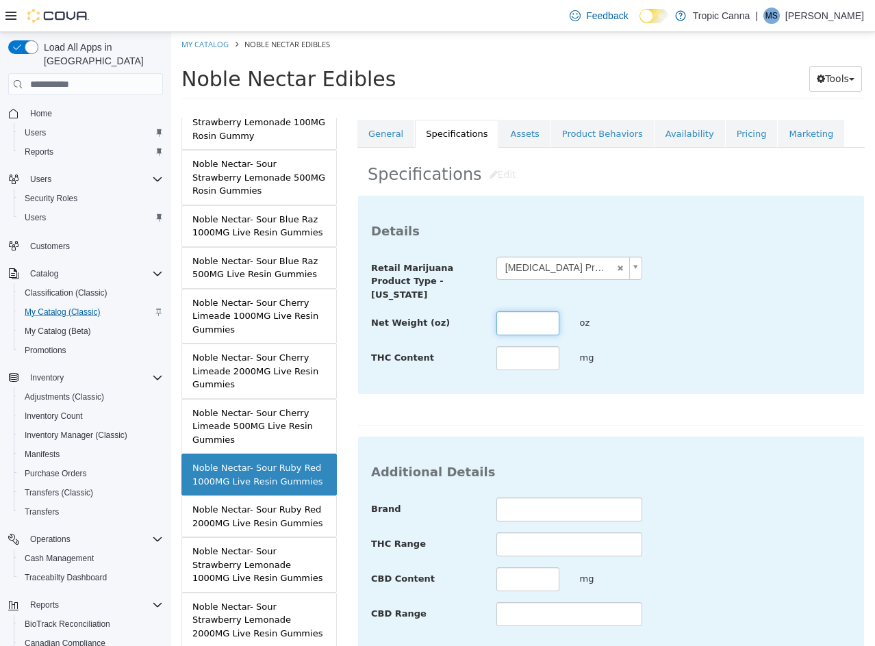
click at [548, 326] on input "text" at bounding box center [527, 323] width 63 height 24
drag, startPoint x: 650, startPoint y: 428, endPoint x: 638, endPoint y: 421, distance: 13.5
click at [639, 421] on div "**********" at bounding box center [610, 557] width 507 height 725
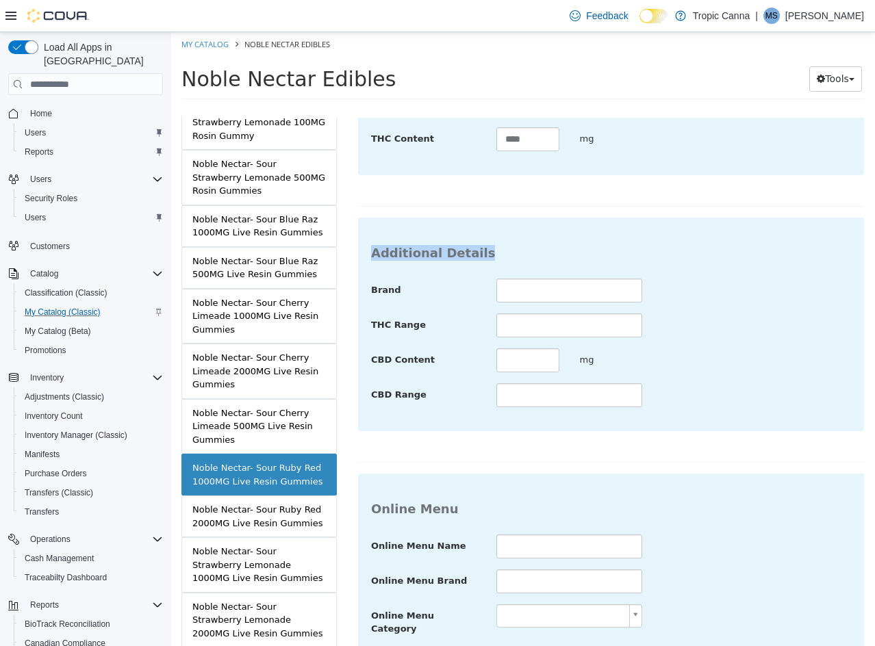
scroll to position [499, 0]
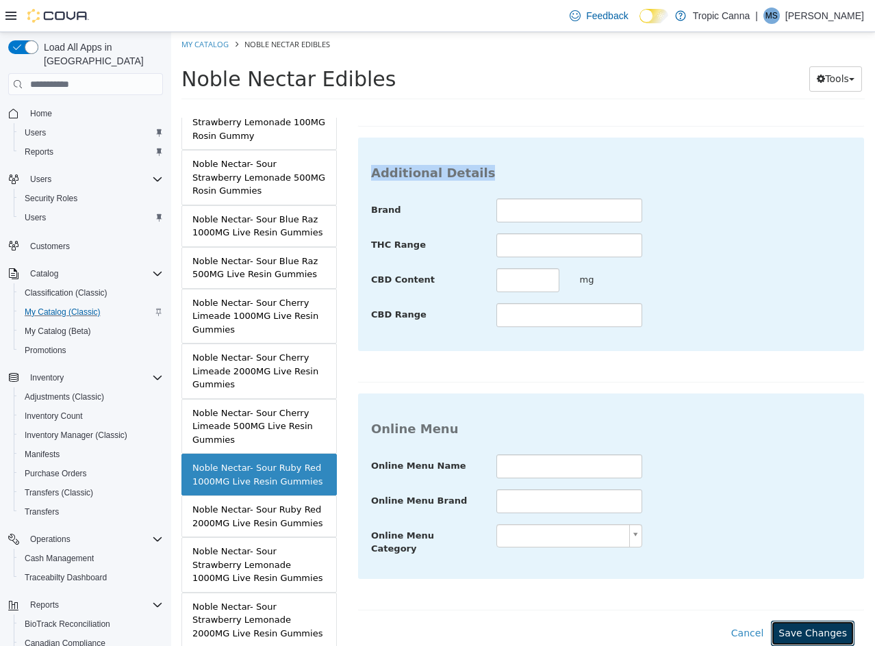
click at [795, 621] on button "Save Changes" at bounding box center [813, 633] width 84 height 25
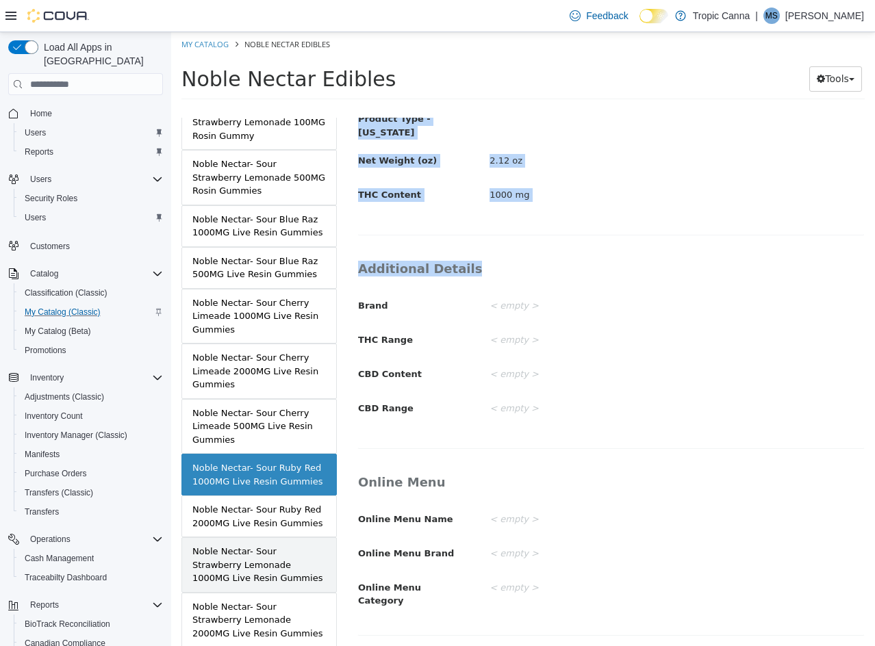
scroll to position [335, 0]
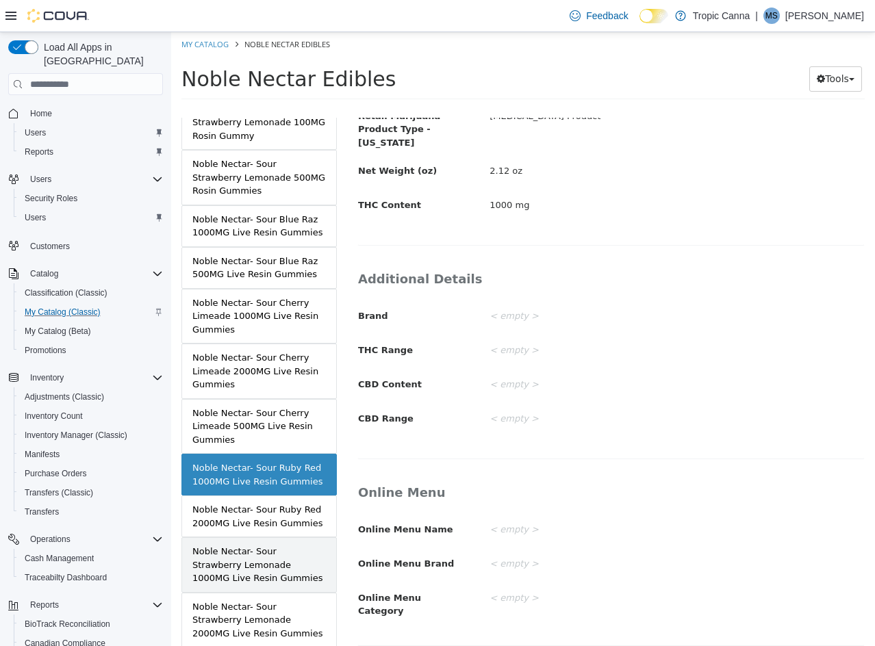
click at [292, 565] on div "Noble Nectar- Sour Strawberry Lemonade 1000MG Live Resin Gummies" at bounding box center [258, 565] width 133 height 40
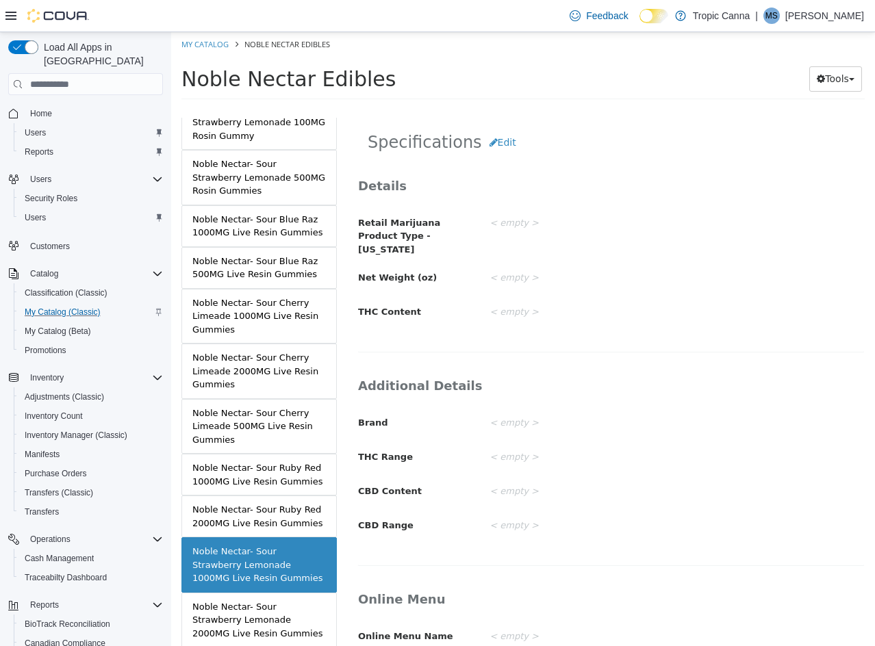
scroll to position [196, 0]
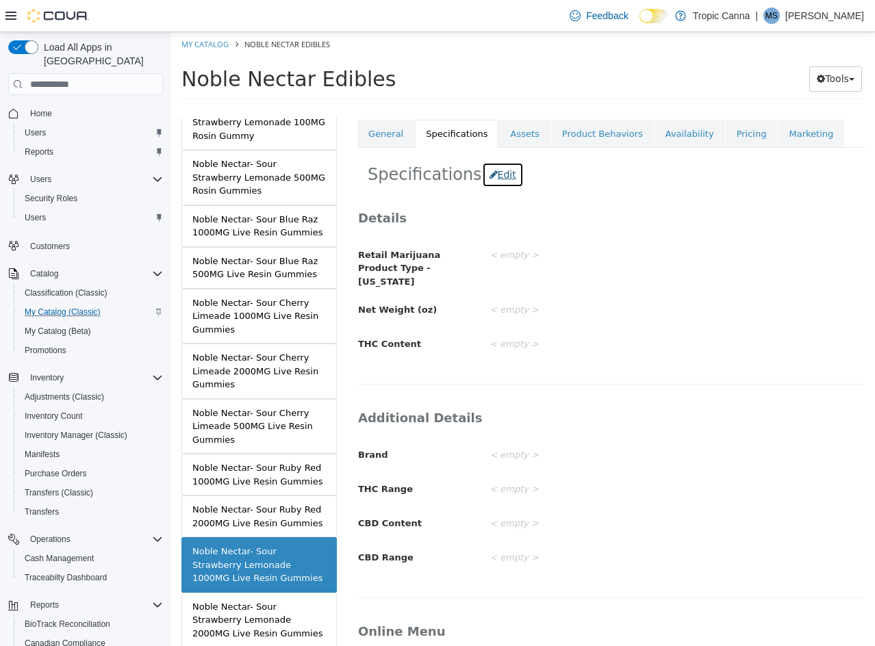
drag, startPoint x: 491, startPoint y: 178, endPoint x: 500, endPoint y: 196, distance: 20.2
click at [491, 179] on button "Edit" at bounding box center [503, 174] width 42 height 25
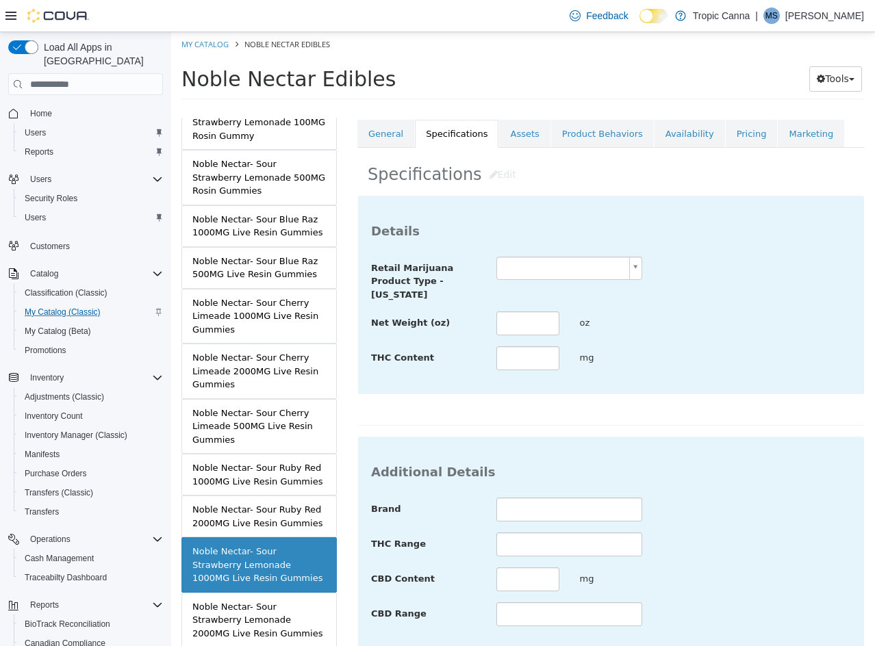
drag, startPoint x: 539, startPoint y: 272, endPoint x: 542, endPoint y: 278, distance: 7.0
click at [539, 108] on body "Saving Bulk Changes... × Saved changes My Catalog Noble Nectar Edibles Noble Ne…" at bounding box center [523, 70] width 704 height 76
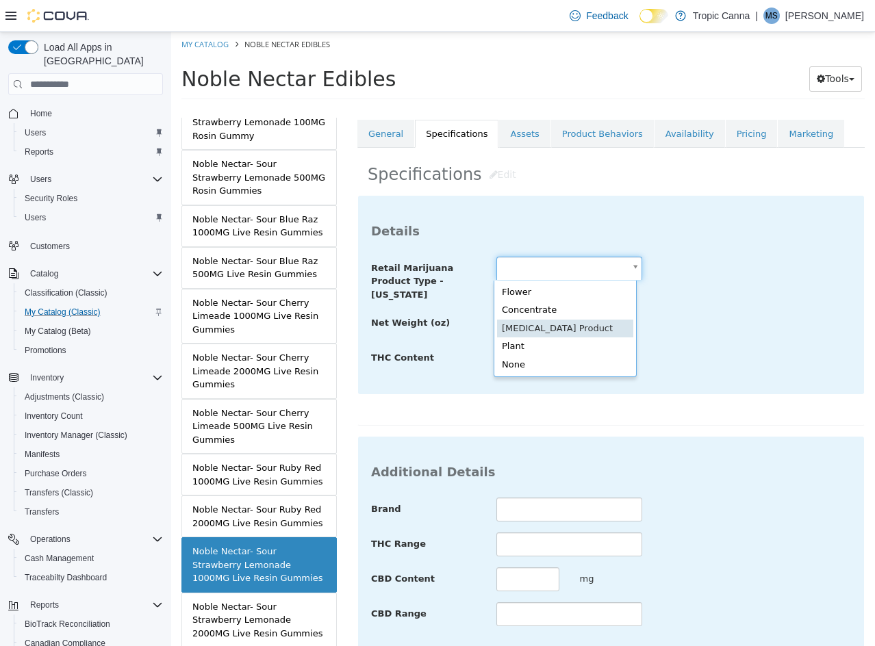
scroll to position [0, 4]
drag, startPoint x: 559, startPoint y: 327, endPoint x: 538, endPoint y: 323, distance: 21.6
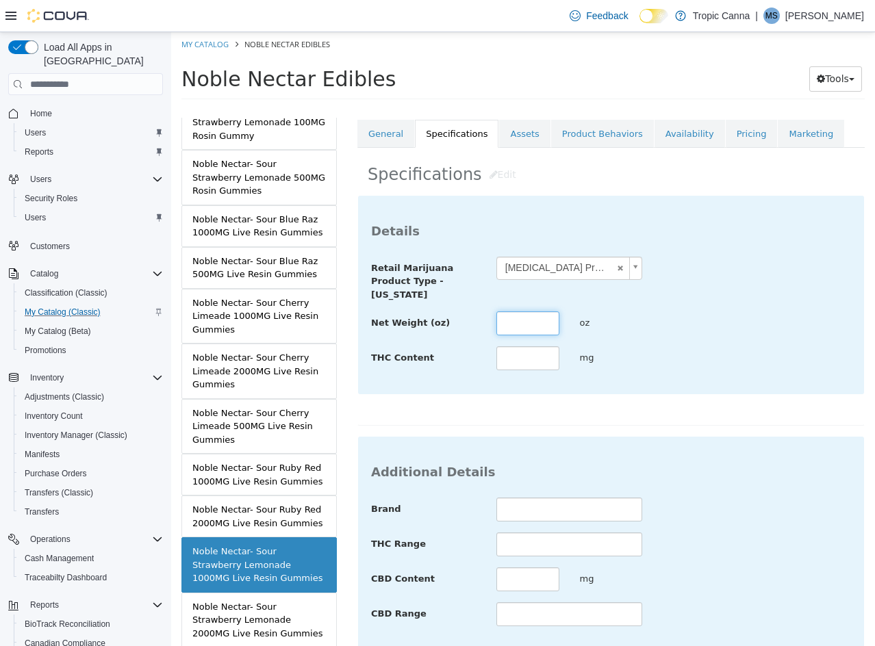
click at [537, 322] on input "text" at bounding box center [527, 323] width 63 height 24
click at [680, 403] on div "**********" at bounding box center [610, 310] width 507 height 231
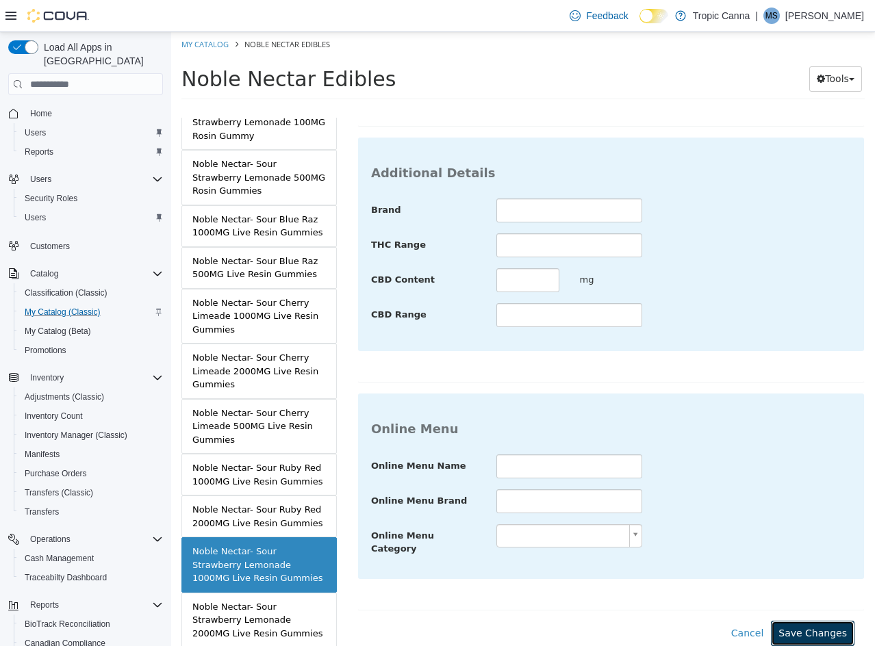
click at [799, 621] on button "Save Changes" at bounding box center [813, 633] width 84 height 25
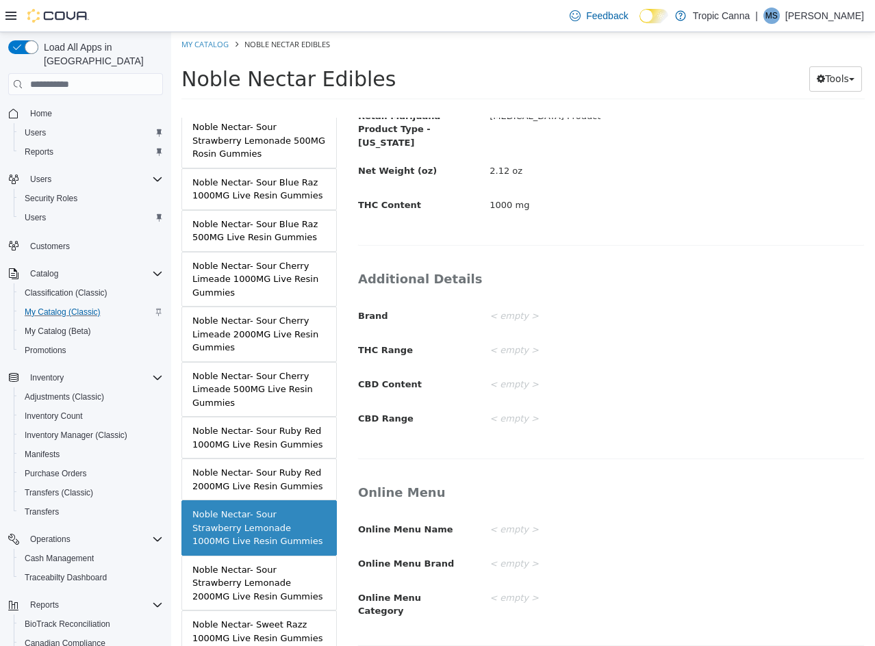
scroll to position [589, 0]
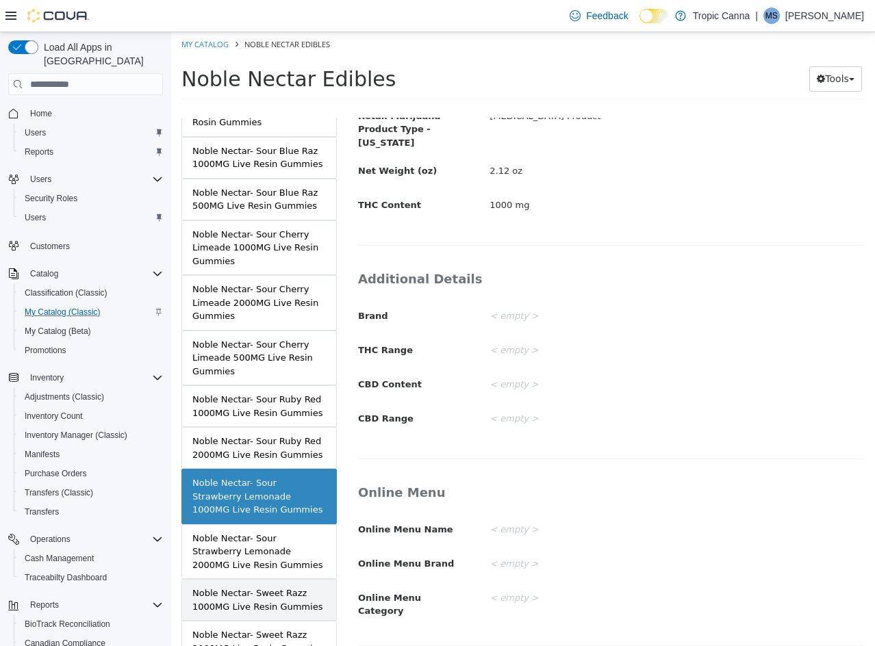
click at [274, 603] on link "Noble Nectar- Sweet Razz 1000MG Live Resin Gummies" at bounding box center [258, 600] width 155 height 42
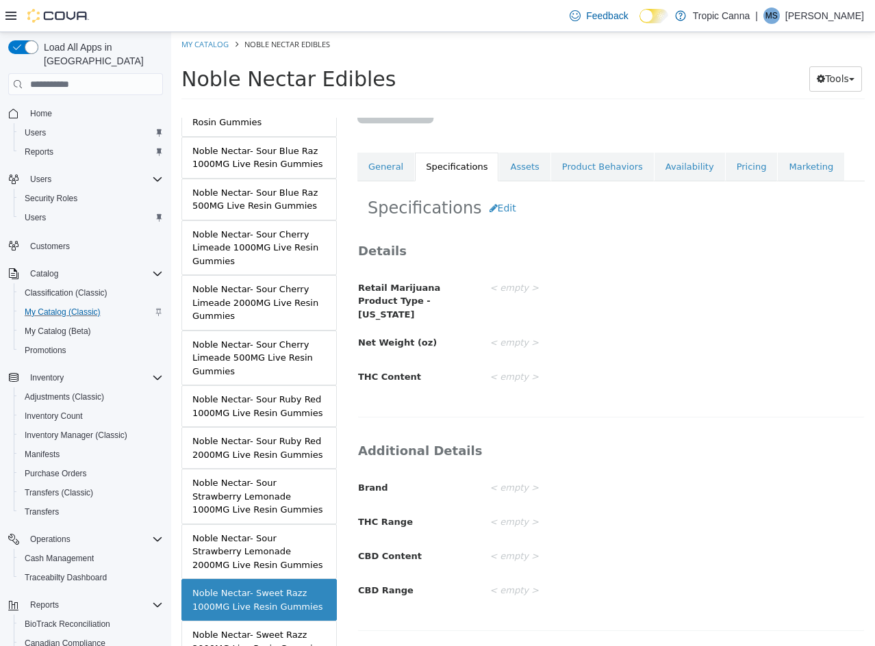
scroll to position [59, 0]
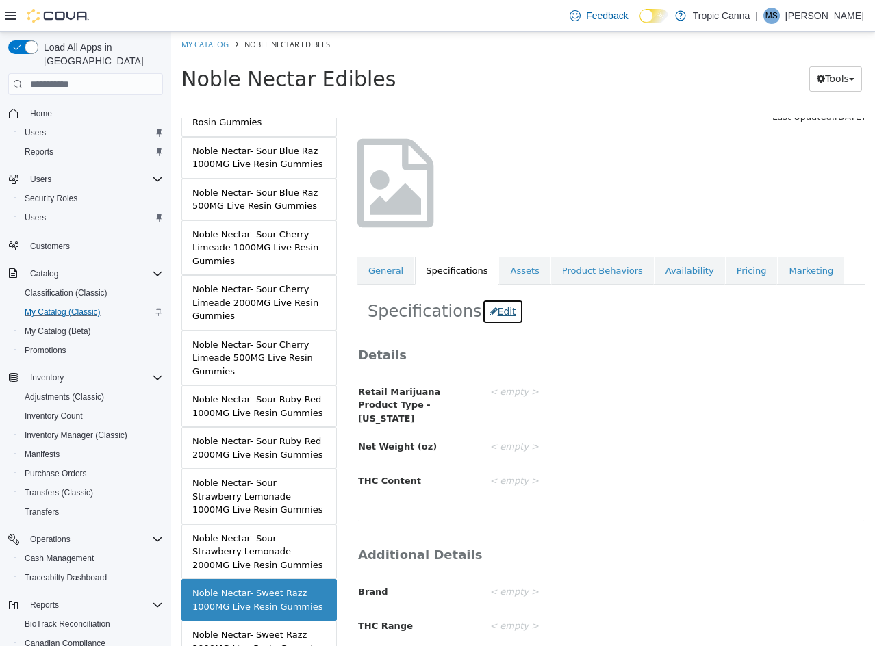
click at [489, 315] on icon "button" at bounding box center [493, 312] width 8 height 10
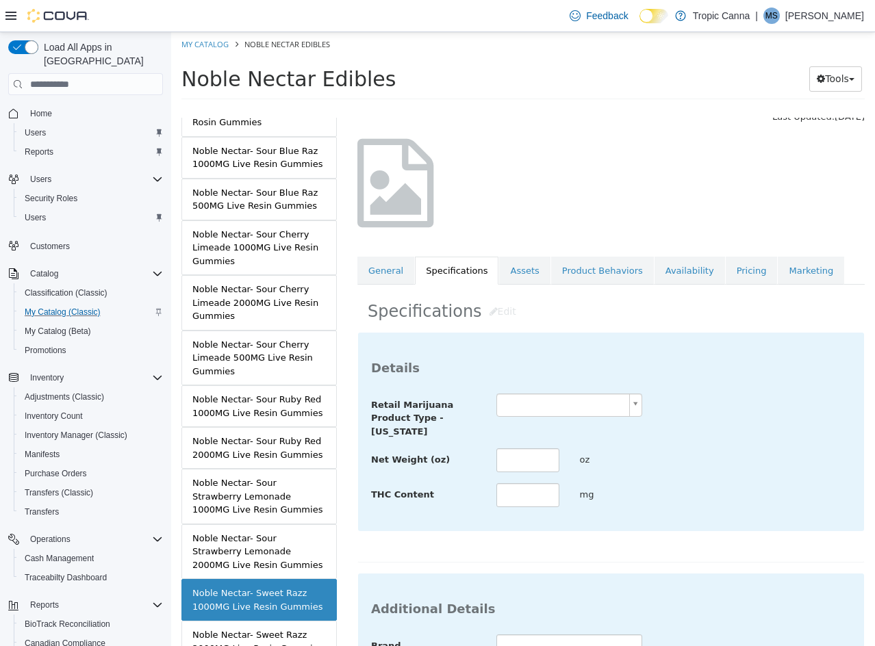
click at [539, 108] on body "Saving Bulk Changes... × Saved changes My Catalog Noble Nectar Edibles Noble Ne…" at bounding box center [523, 70] width 704 height 76
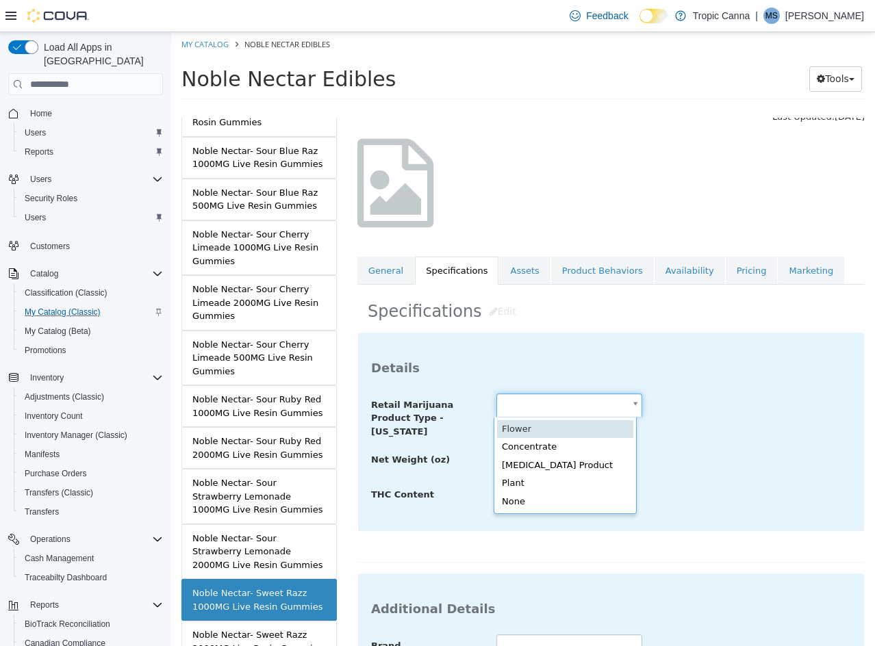
drag, startPoint x: 545, startPoint y: 415, endPoint x: 550, endPoint y: 420, distance: 7.7
click at [545, 108] on body "Saving Bulk Changes... × Saved changes My Catalog Noble Nectar Edibles Noble Ne…" at bounding box center [523, 70] width 704 height 76
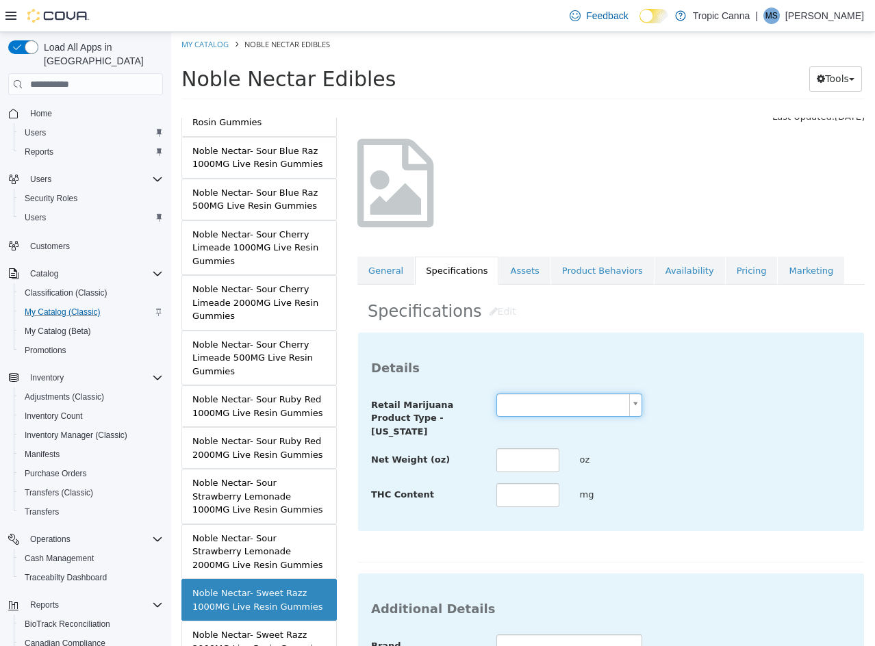
drag, startPoint x: 550, startPoint y: 409, endPoint x: 557, endPoint y: 416, distance: 9.7
click at [557, 108] on body "Saving Bulk Changes... × Saved changes My Catalog Noble Nectar Edibles Noble Ne…" at bounding box center [523, 70] width 704 height 76
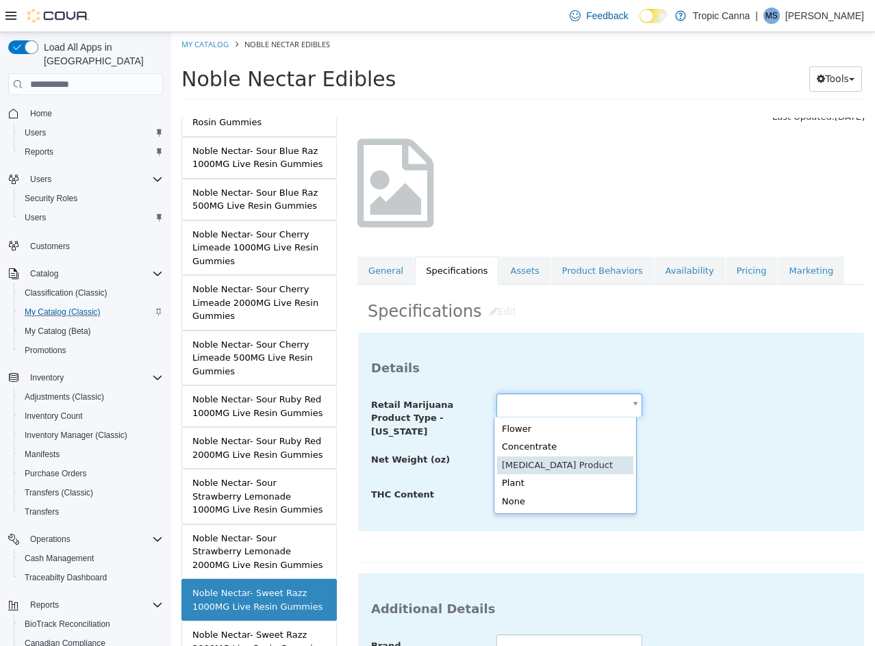
drag, startPoint x: 574, startPoint y: 473, endPoint x: 548, endPoint y: 463, distance: 27.7
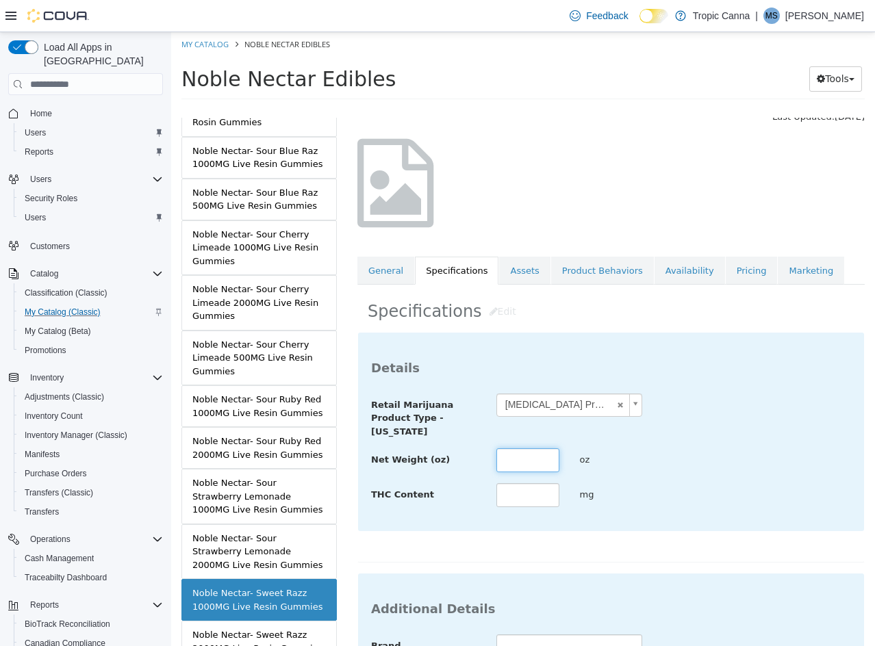
click at [530, 462] on input "text" at bounding box center [527, 460] width 63 height 24
click at [611, 467] on div "oz" at bounding box center [611, 460] width 84 height 24
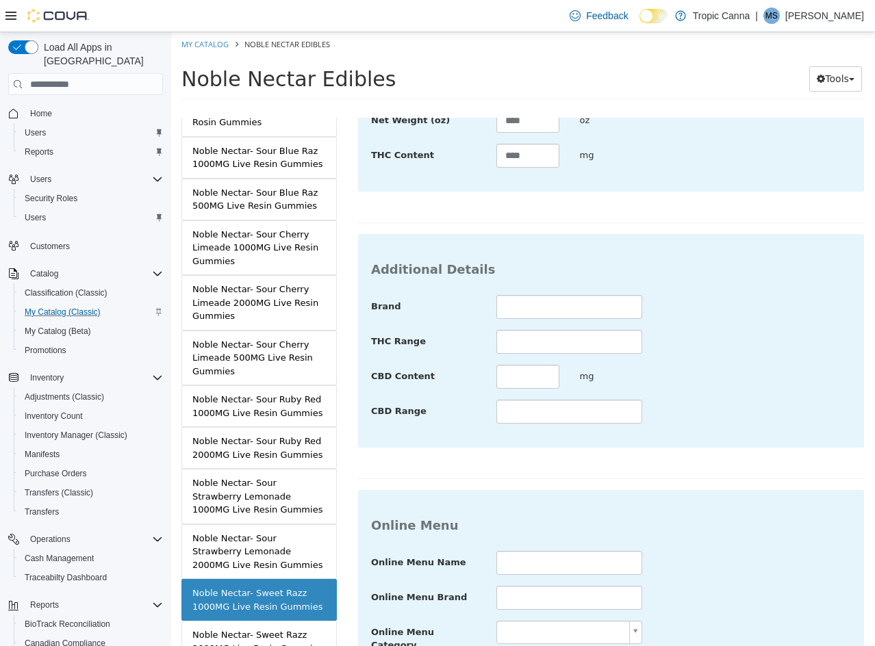
scroll to position [499, 0]
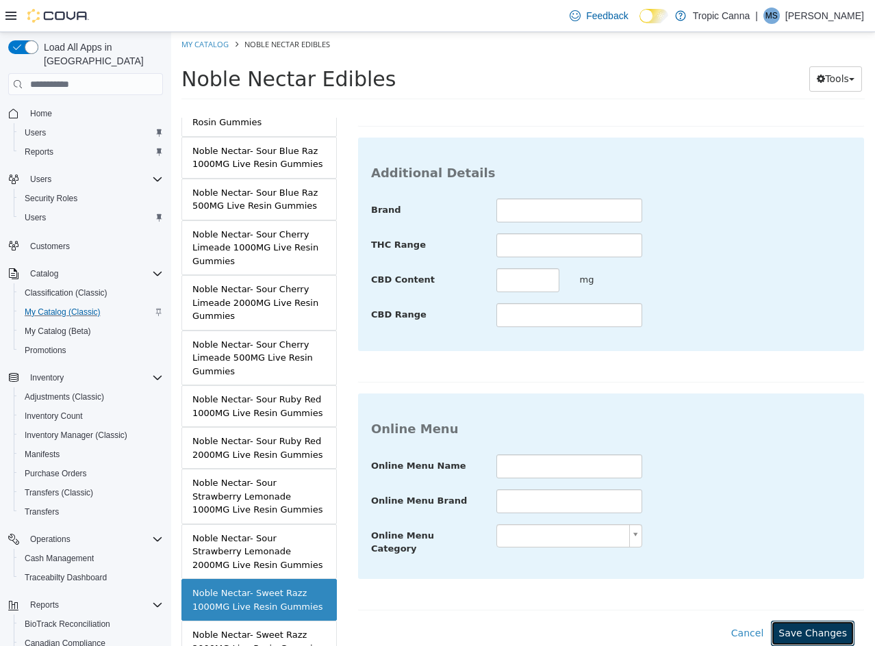
drag, startPoint x: 808, startPoint y: 623, endPoint x: 770, endPoint y: 620, distance: 38.4
click at [808, 622] on button "Save Changes" at bounding box center [813, 633] width 84 height 25
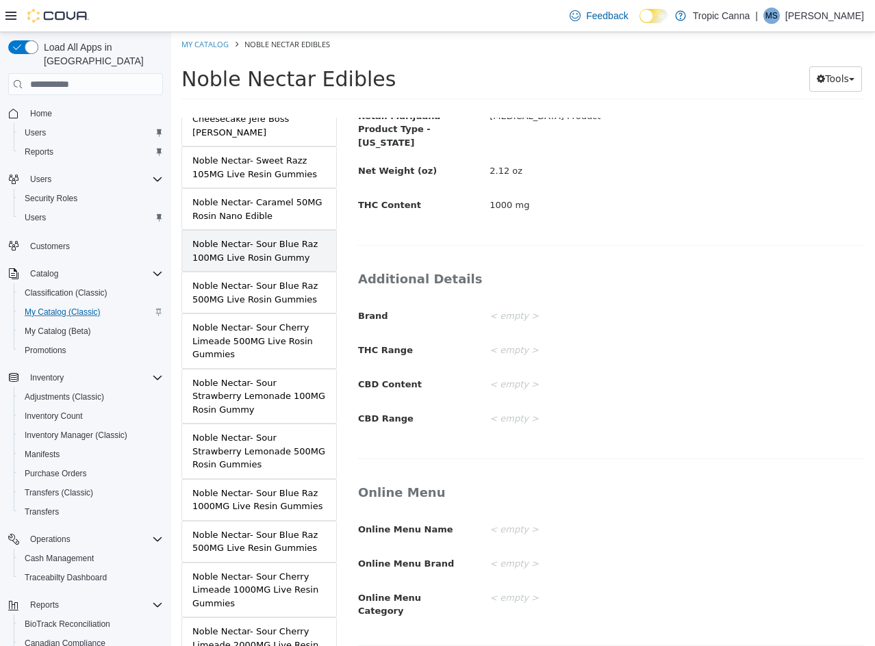
scroll to position [0, 0]
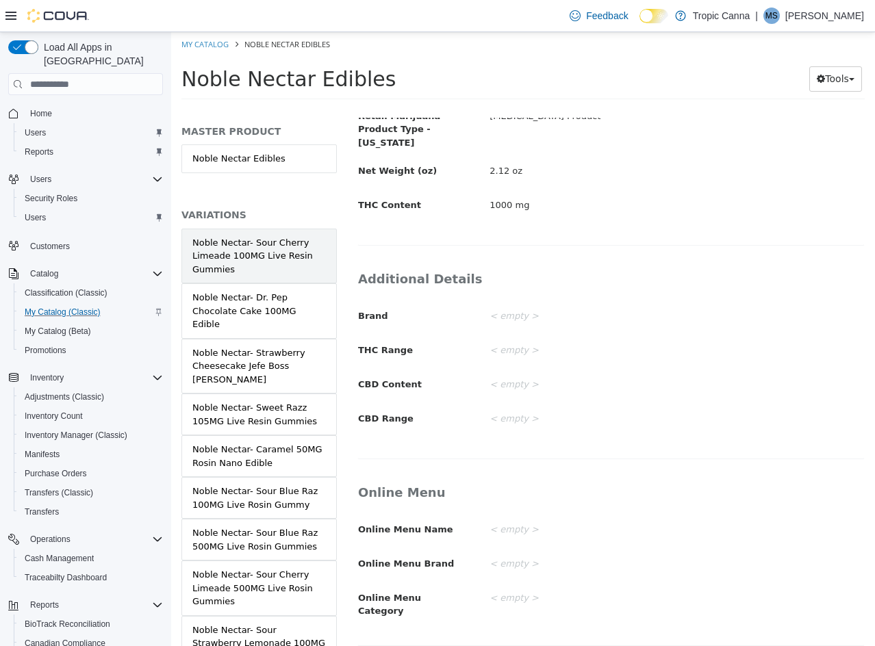
click at [289, 241] on div "Noble Nectar- Sour Cherry Limeade 100MG Live Resin Gummies" at bounding box center [258, 256] width 133 height 40
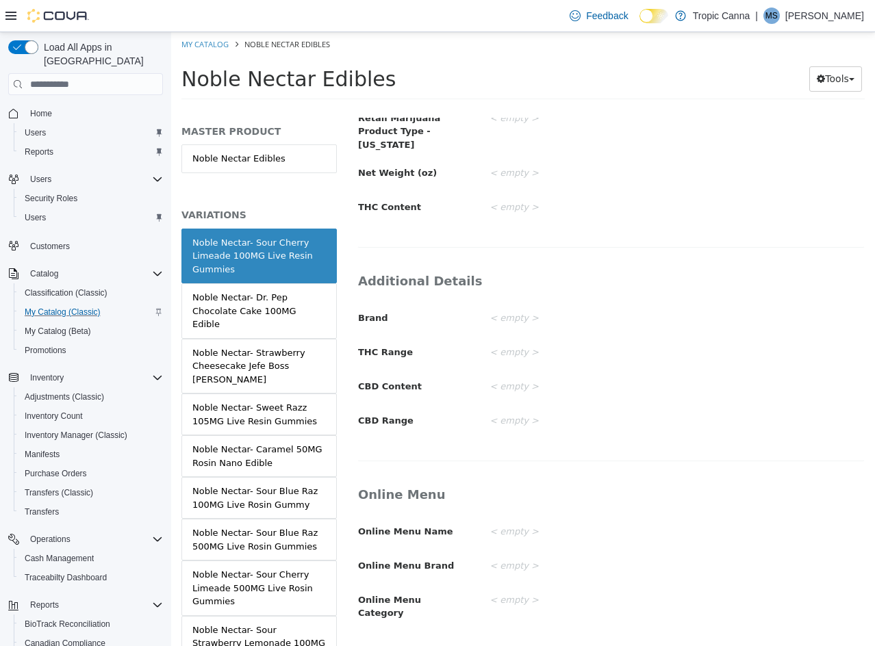
scroll to position [129, 0]
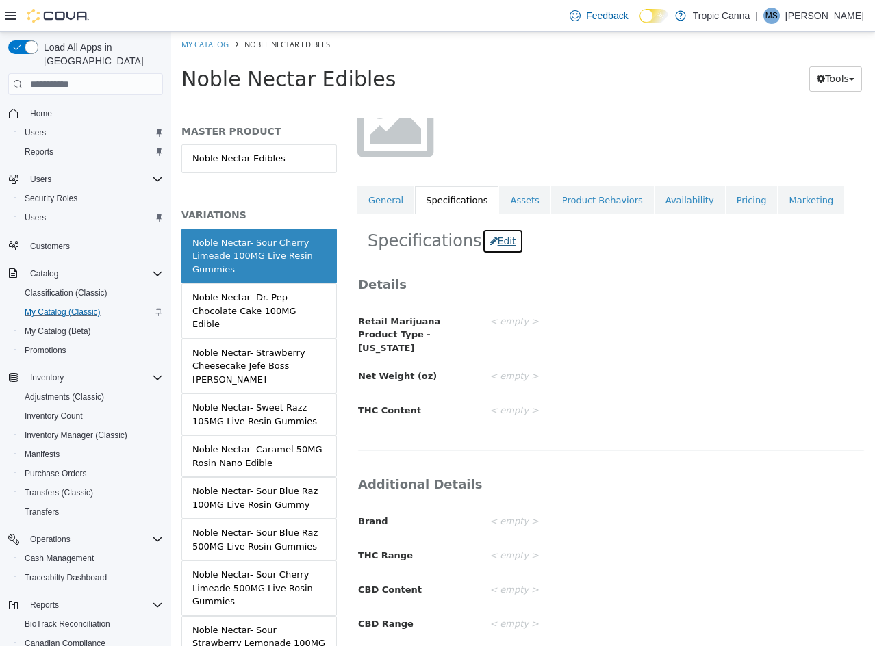
drag, startPoint x: 491, startPoint y: 238, endPoint x: 548, endPoint y: 297, distance: 81.3
click at [493, 239] on button "Edit" at bounding box center [503, 241] width 42 height 25
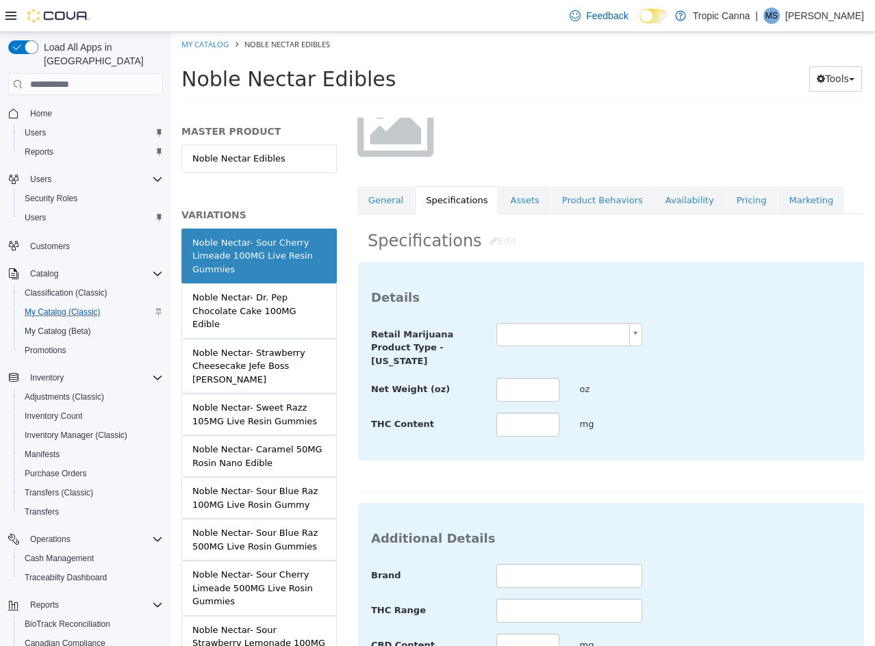
click at [548, 108] on body "Saving Bulk Changes... × Saved changes My Catalog Noble Nectar Edibles Noble Ne…" at bounding box center [523, 70] width 704 height 76
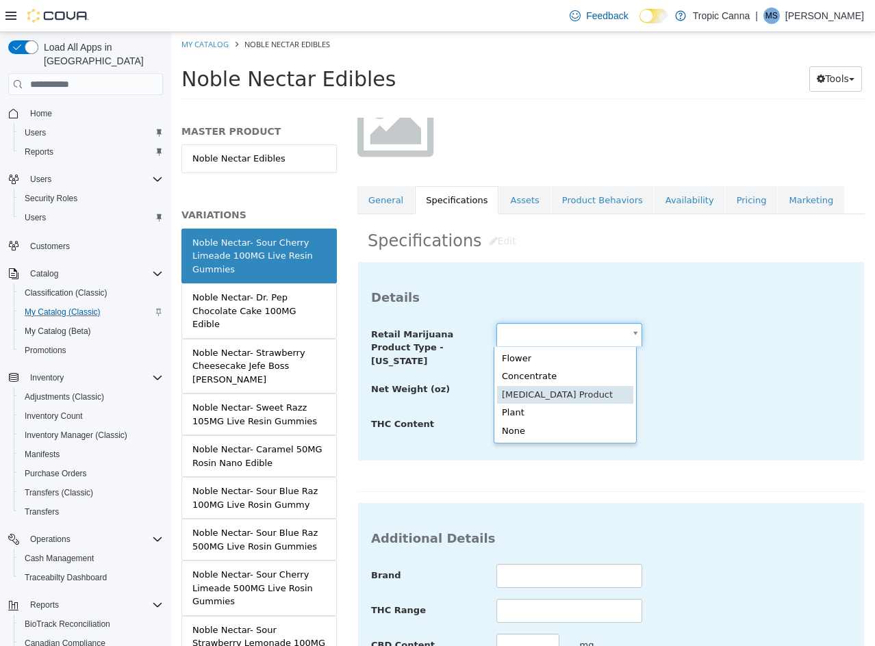
scroll to position [0, 0]
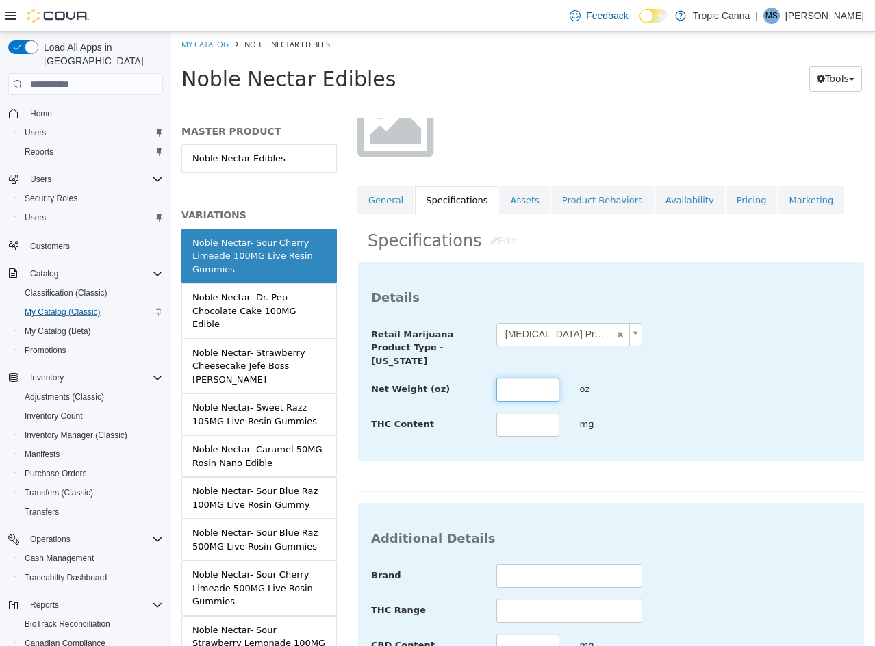
click at [517, 379] on input "text" at bounding box center [527, 390] width 63 height 24
click at [681, 437] on div "THC Content *** mg" at bounding box center [611, 425] width 500 height 25
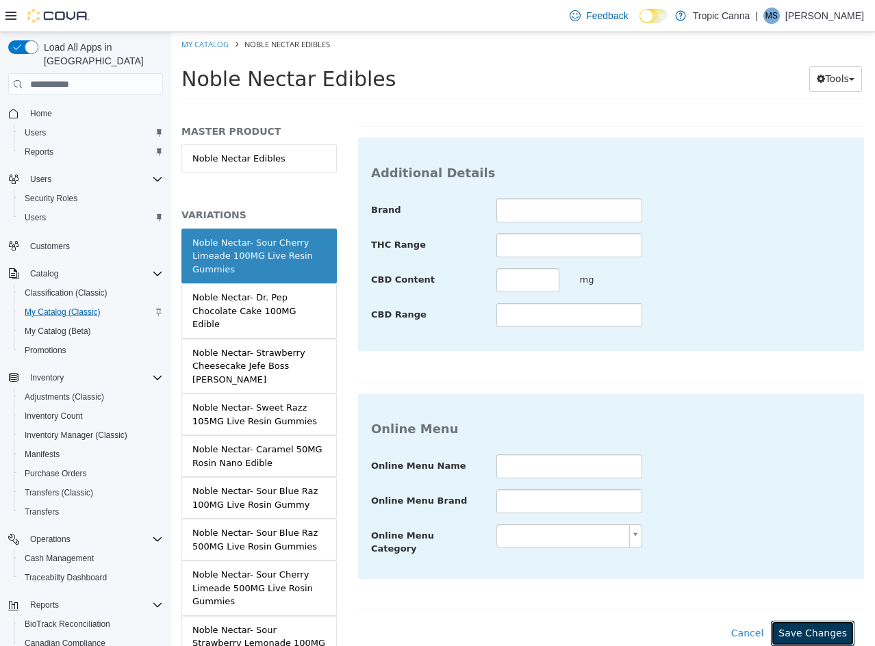
click at [795, 622] on button "Save Changes" at bounding box center [813, 633] width 84 height 25
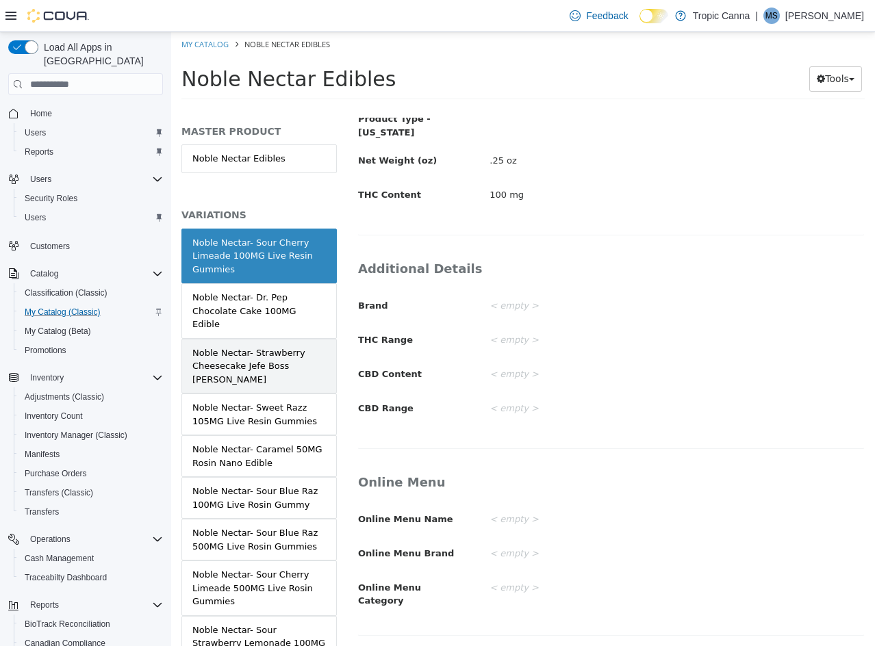
scroll to position [335, 0]
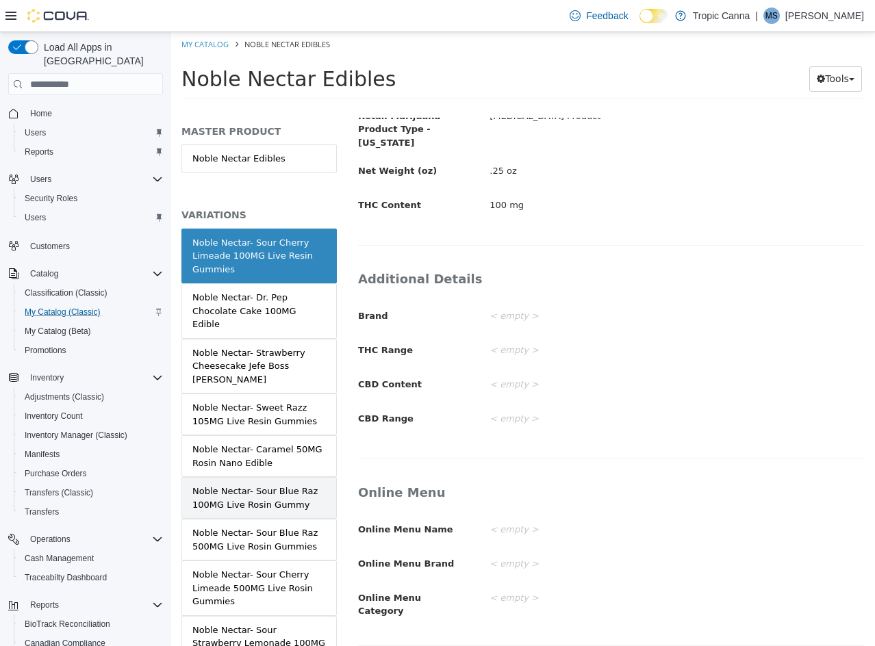
click at [282, 493] on div "Noble Nectar- Sour Blue Raz 100MG Live Rosin Gummy" at bounding box center [258, 498] width 133 height 27
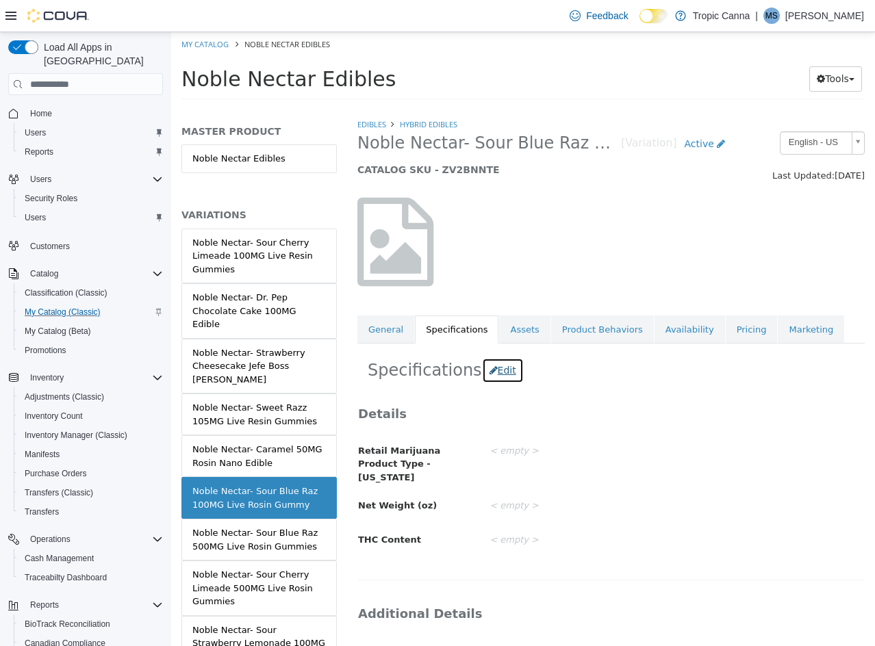
click at [489, 366] on button "Edit" at bounding box center [503, 370] width 42 height 25
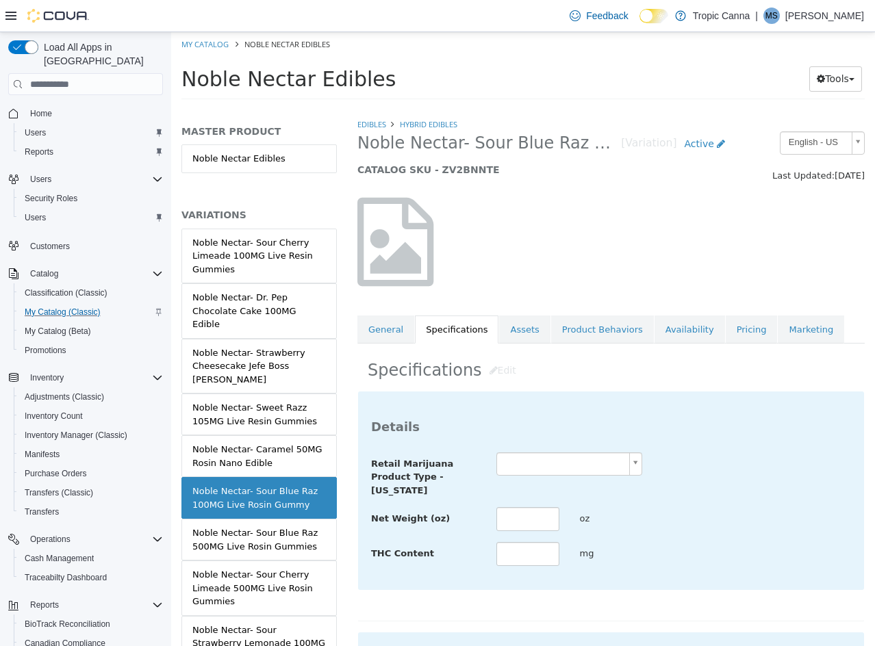
click at [549, 108] on body "Saving Bulk Changes... × Saved changes My Catalog Noble Nectar Edibles Noble Ne…" at bounding box center [523, 70] width 704 height 76
drag, startPoint x: 526, startPoint y: 522, endPoint x: 541, endPoint y: 522, distance: 15.7
click at [526, 522] on input "text" at bounding box center [527, 519] width 63 height 24
click at [682, 503] on div "**********" at bounding box center [611, 509] width 480 height 115
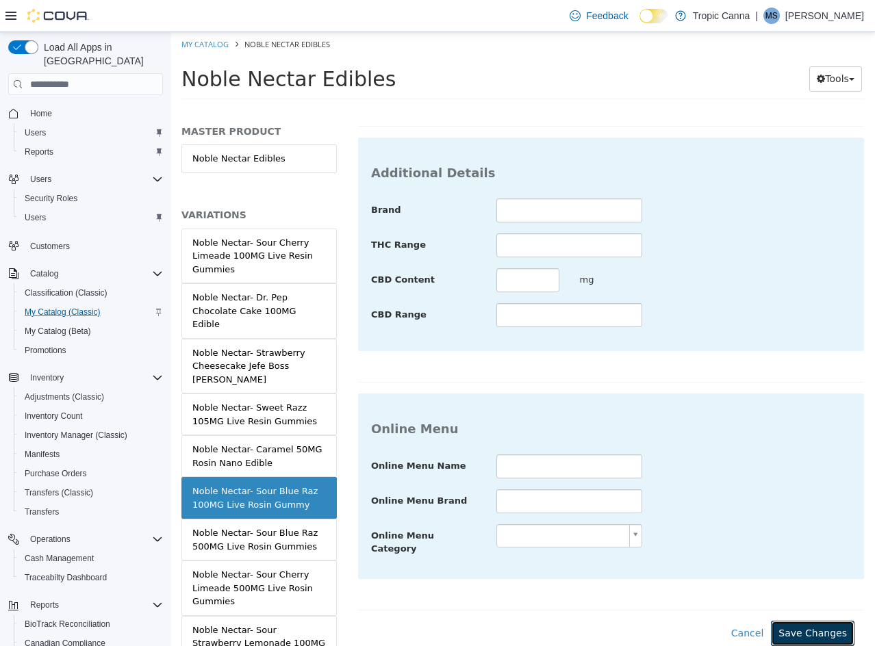
click at [802, 624] on button "Save Changes" at bounding box center [813, 633] width 84 height 25
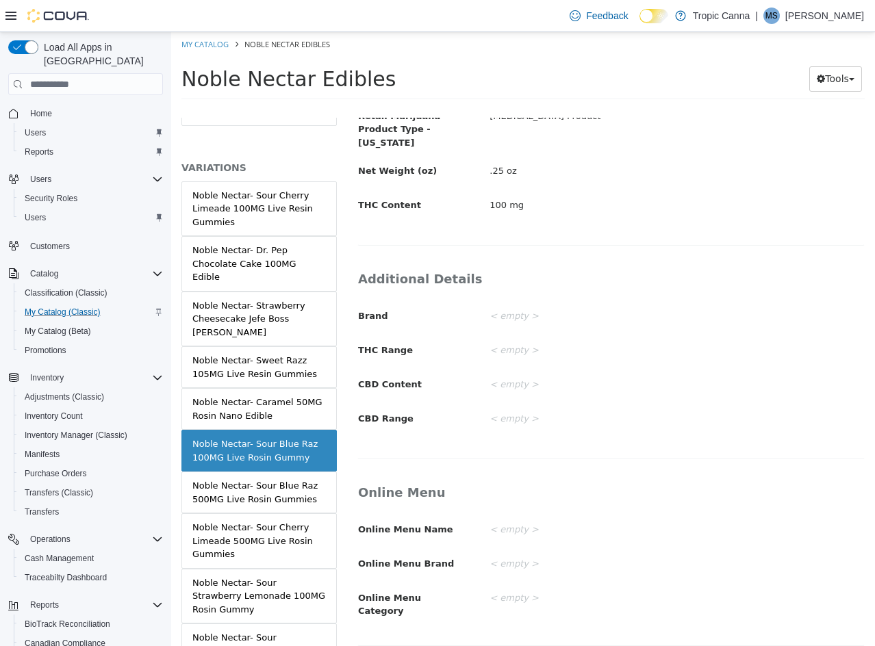
scroll to position [68, 0]
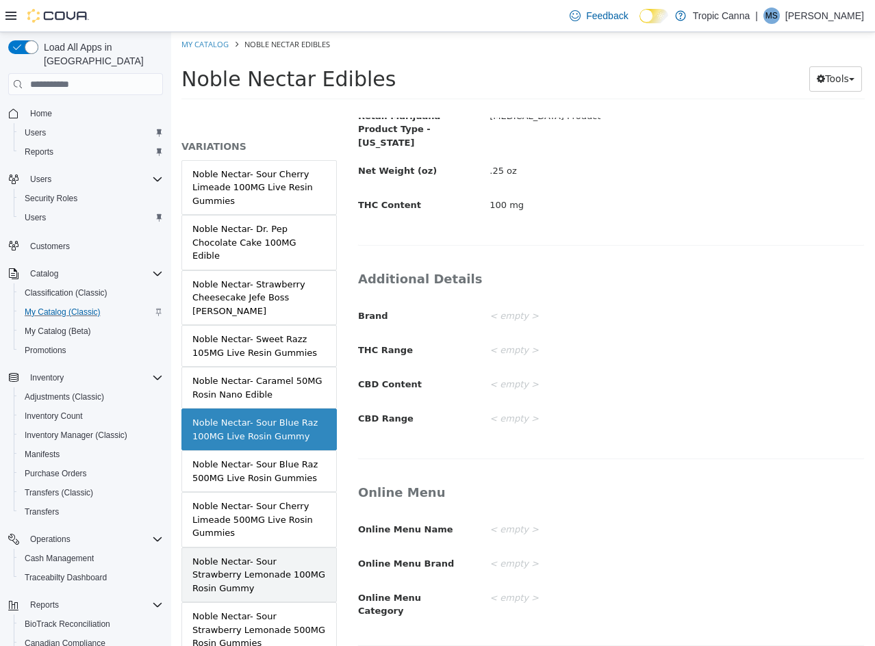
click at [290, 574] on div "Noble Nectar- Sour Strawberry Lemonade 100MG Rosin Gummy" at bounding box center [258, 575] width 133 height 40
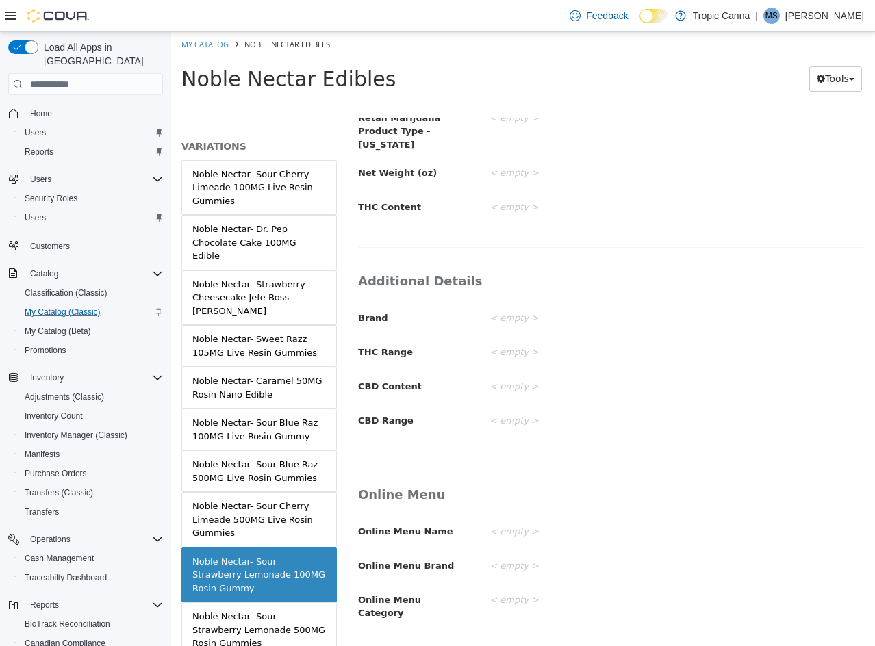
scroll to position [127, 0]
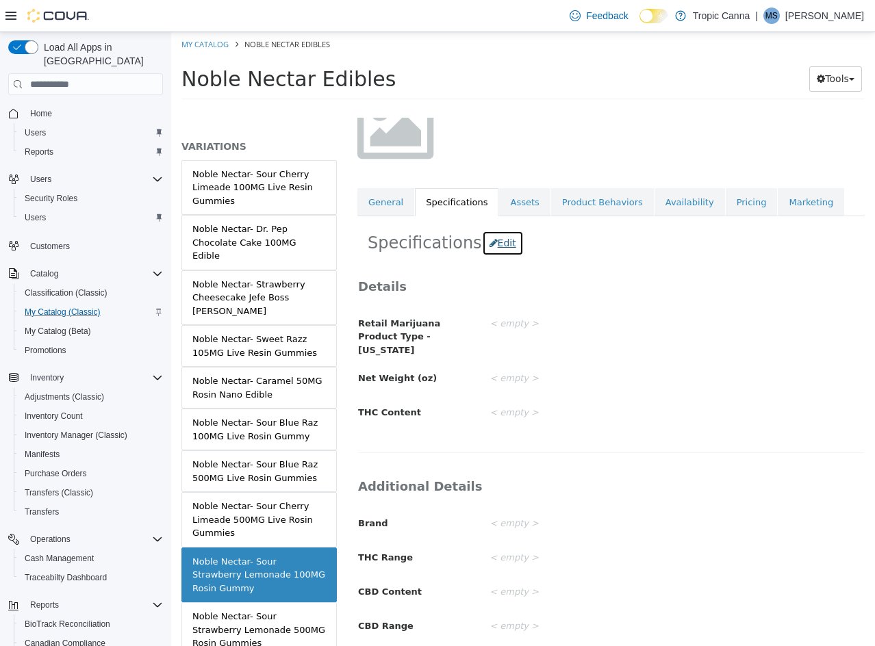
click at [490, 243] on button "Edit" at bounding box center [503, 243] width 42 height 25
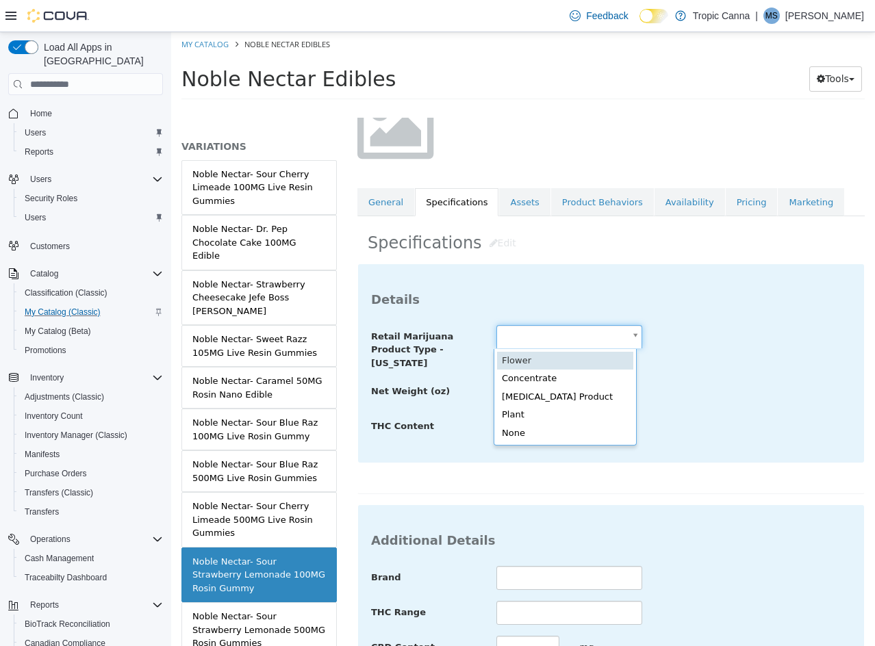
drag, startPoint x: 552, startPoint y: 335, endPoint x: 561, endPoint y: 358, distance: 24.7
click at [552, 108] on body "Saving Bulk Changes... × Saved changes My Catalog Noble Nectar Edibles Noble Ne…" at bounding box center [523, 70] width 704 height 76
drag, startPoint x: 562, startPoint y: 395, endPoint x: 541, endPoint y: 395, distance: 21.2
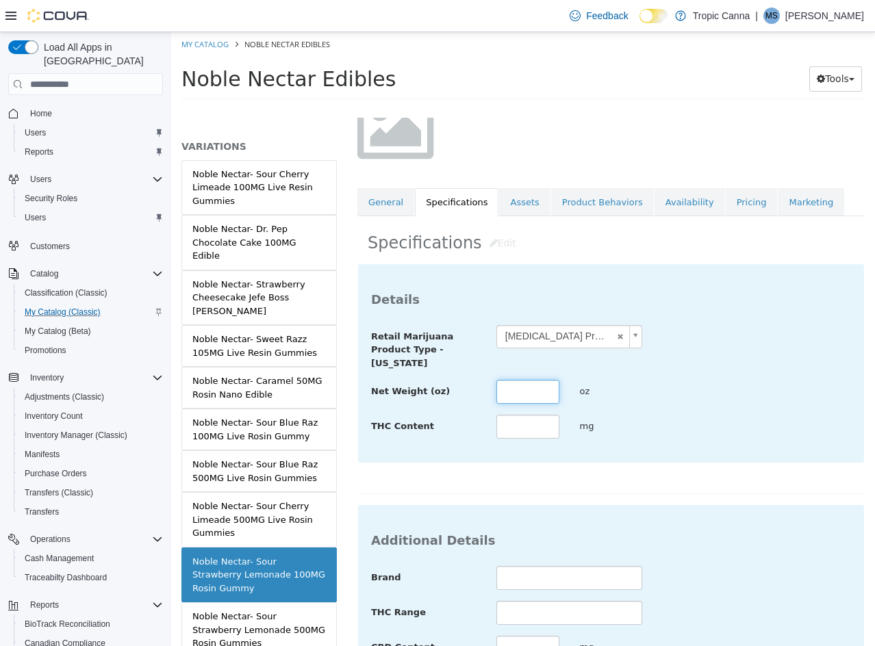
click at [510, 394] on input "text" at bounding box center [527, 392] width 63 height 24
click at [639, 437] on div "mg" at bounding box center [611, 427] width 84 height 24
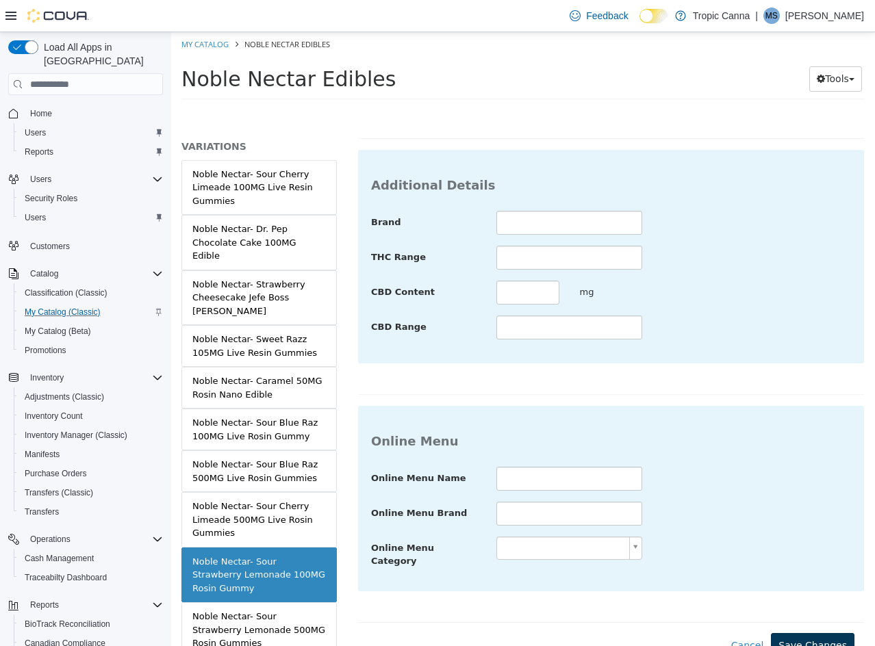
scroll to position [499, 0]
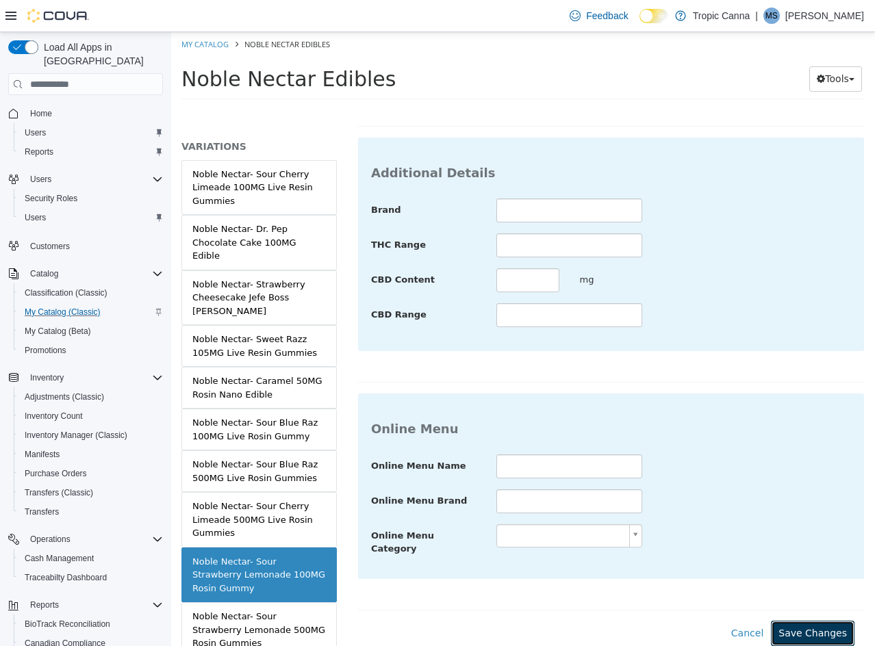
click at [795, 621] on button "Save Changes" at bounding box center [813, 633] width 84 height 25
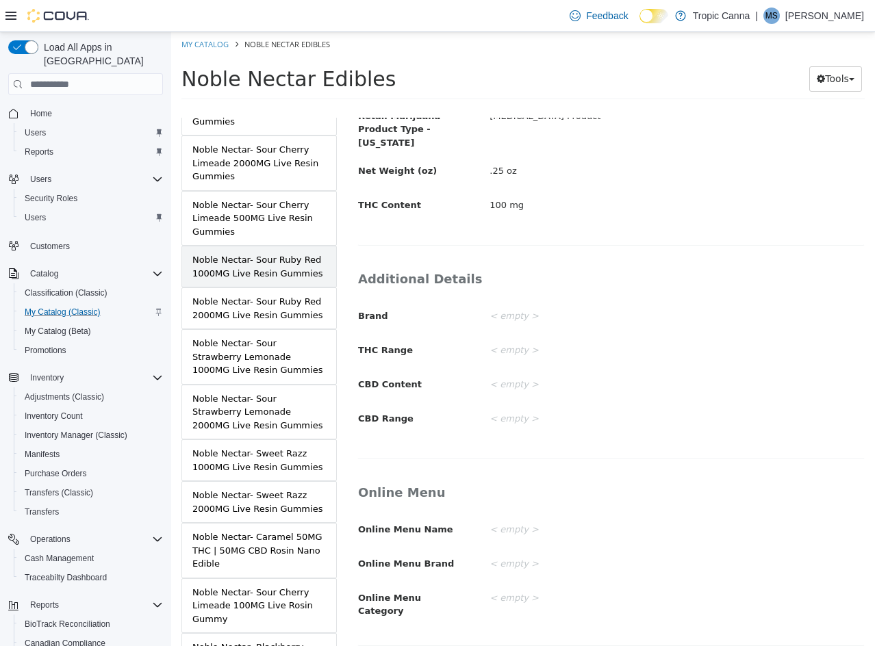
scroll to position [753, 0]
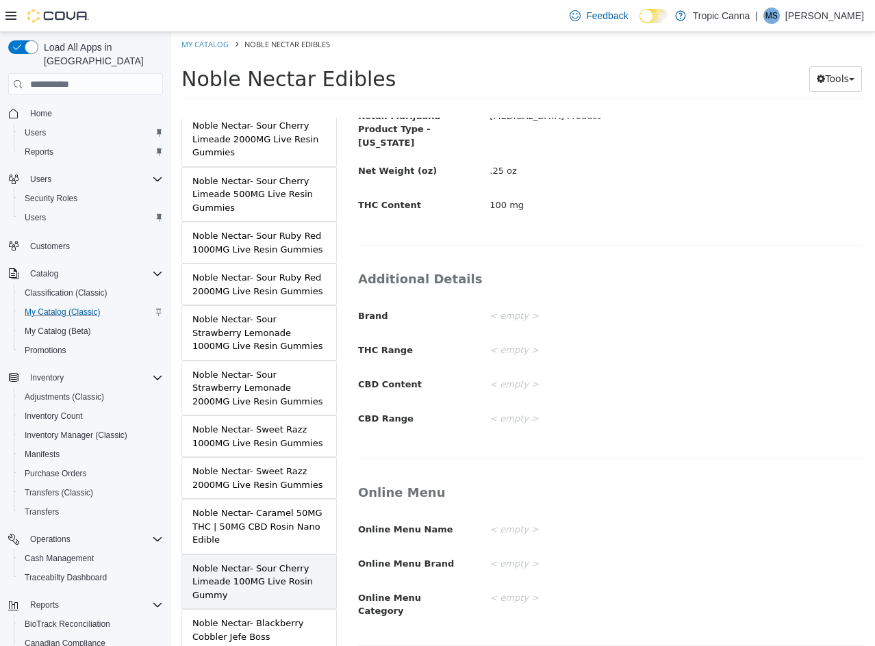
click at [295, 564] on div "Noble Nectar- Sour Cherry Limeade 100MG Live Rosin Gummy" at bounding box center [258, 582] width 133 height 40
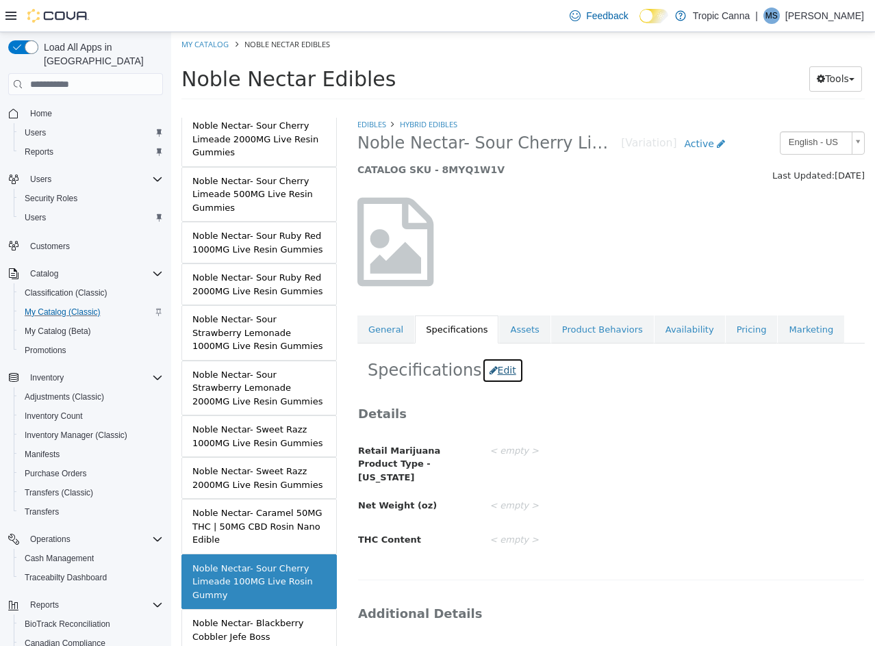
click at [490, 370] on button "Edit" at bounding box center [503, 370] width 42 height 25
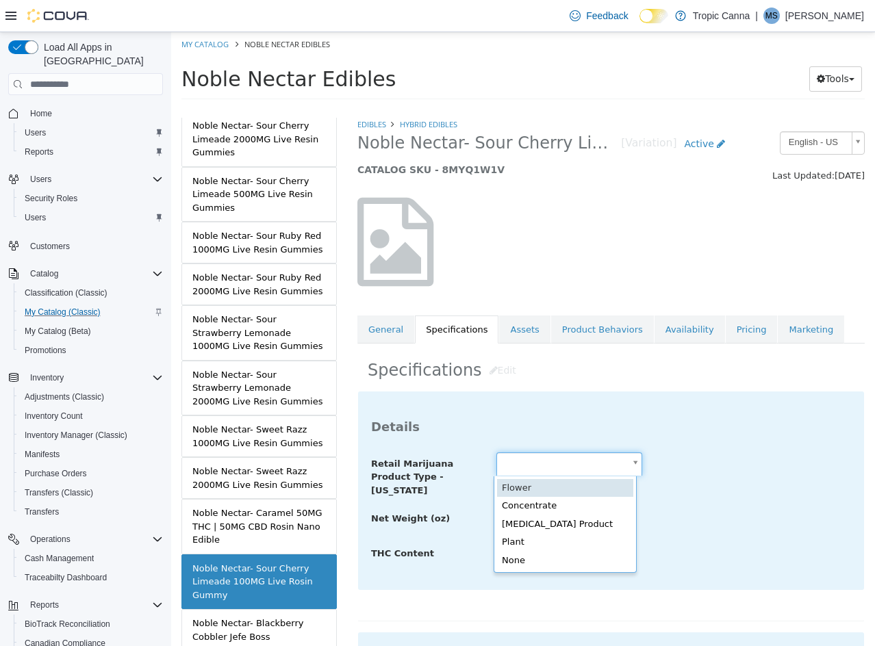
drag, startPoint x: 543, startPoint y: 467, endPoint x: 553, endPoint y: 486, distance: 21.4
click at [543, 108] on body "Saving Bulk Changes... × Saved changes My Catalog Noble Nectar Edibles Noble Ne…" at bounding box center [523, 70] width 704 height 76
drag, startPoint x: 574, startPoint y: 522, endPoint x: 552, endPoint y: 515, distance: 22.9
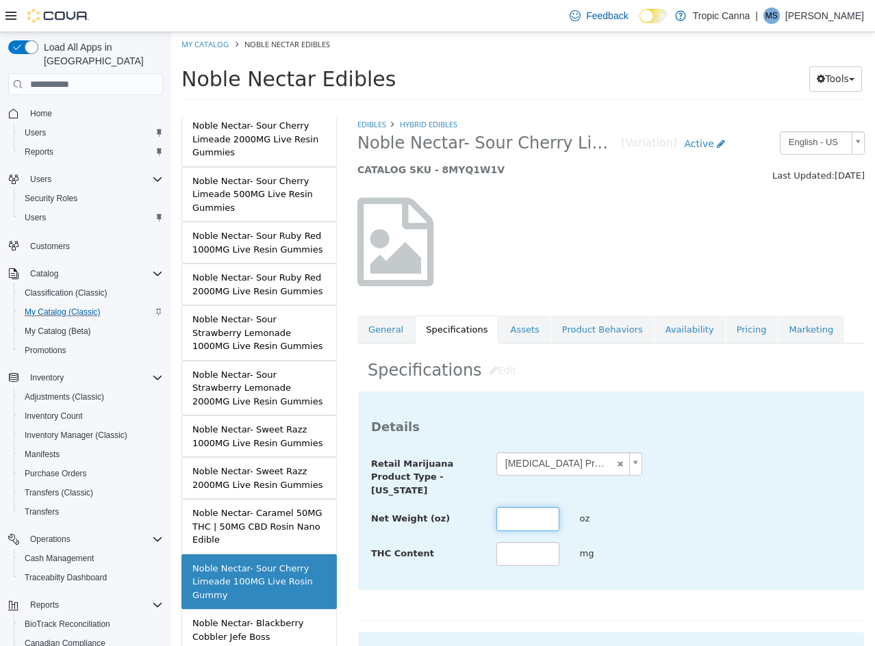
click at [544, 511] on input "text" at bounding box center [527, 519] width 63 height 24
click at [687, 510] on div "Net Weight (oz) *** oz" at bounding box center [611, 519] width 500 height 25
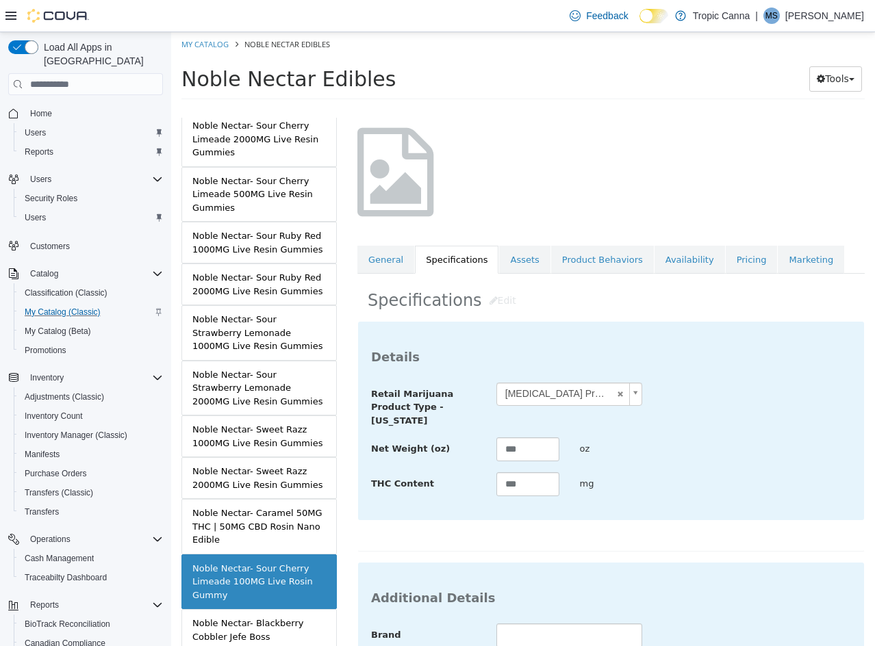
scroll to position [499, 0]
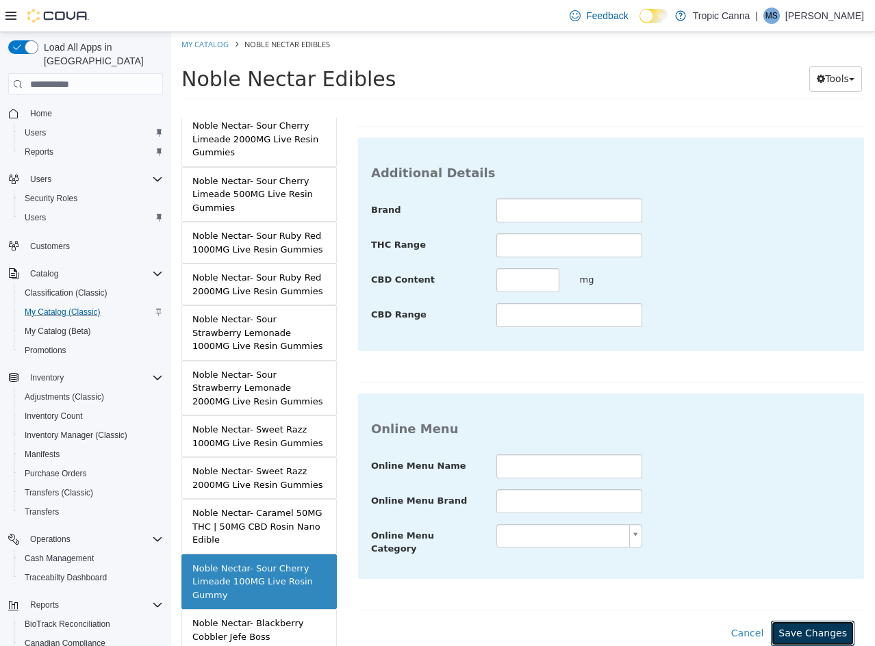
click at [790, 621] on button "Save Changes" at bounding box center [813, 633] width 84 height 25
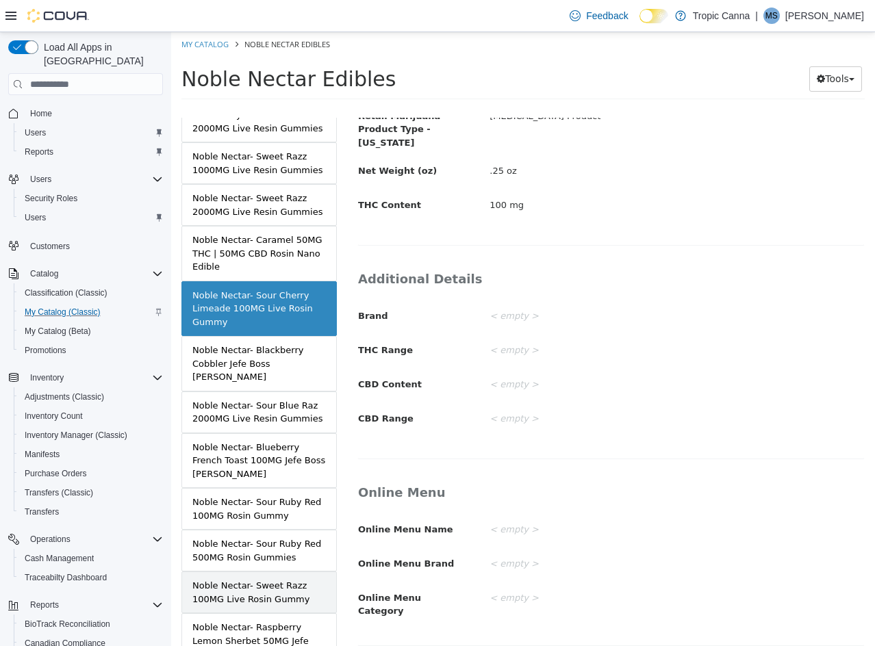
scroll to position [1027, 0]
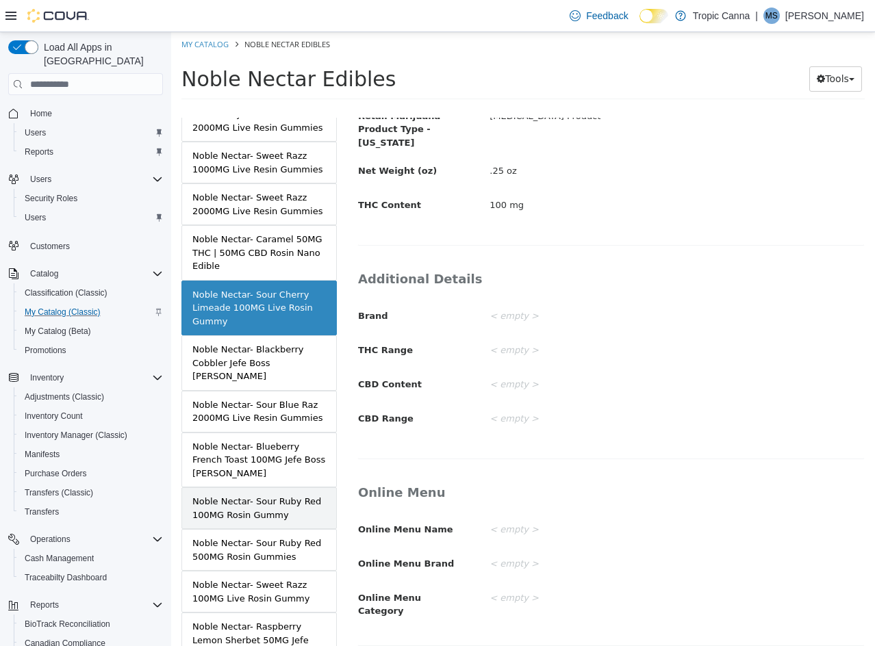
click at [281, 495] on div "Noble Nectar- Sour Ruby Red 100MG Rosin Gummy" at bounding box center [258, 508] width 133 height 27
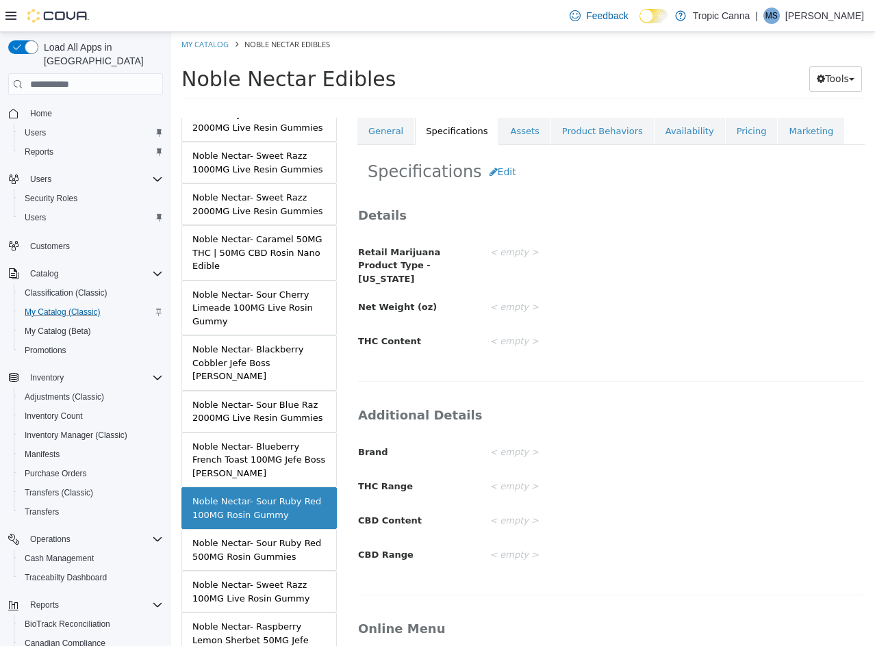
scroll to position [198, 0]
drag, startPoint x: 491, startPoint y: 166, endPoint x: 510, endPoint y: 183, distance: 26.2
click at [492, 166] on button "Edit" at bounding box center [503, 172] width 42 height 25
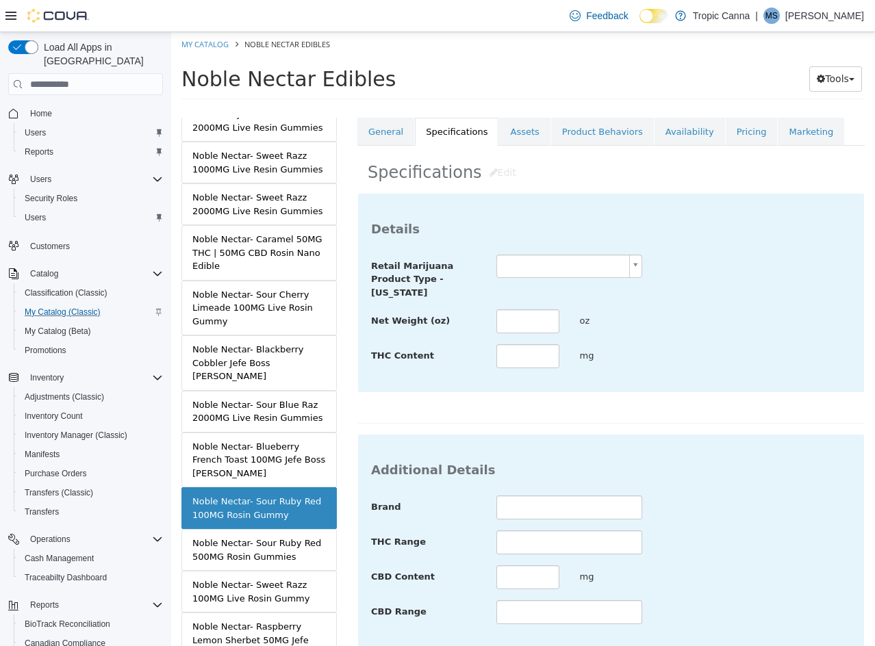
drag, startPoint x: 534, startPoint y: 253, endPoint x: 542, endPoint y: 280, distance: 27.9
click at [534, 254] on div "Details Retail Marijuana Product Type - [US_STATE] Net Weight (oz) oz THC Conte…" at bounding box center [611, 293] width 506 height 198
drag, startPoint x: 545, startPoint y: 272, endPoint x: 547, endPoint y: 279, distance: 7.1
click at [545, 108] on body "Saving Bulk Changes... × Saved changes My Catalog Noble Nectar Edibles Noble Ne…" at bounding box center [523, 70] width 704 height 76
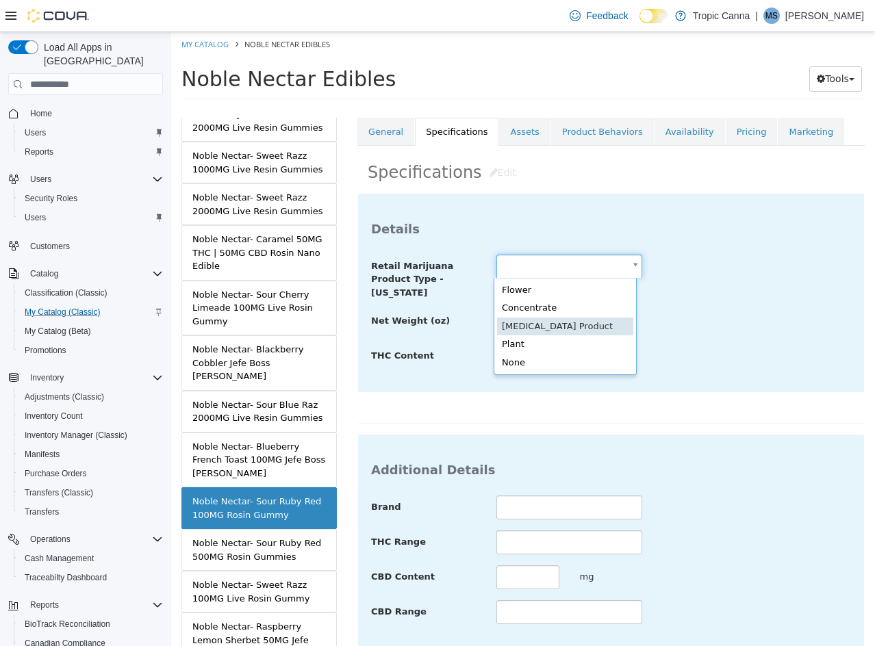
scroll to position [0, 4]
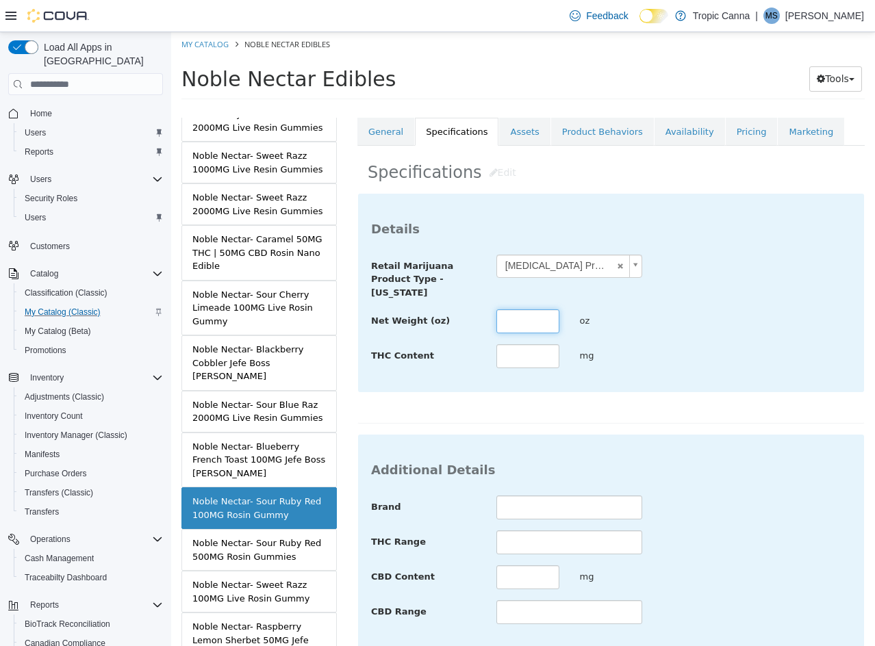
click at [539, 323] on input "text" at bounding box center [527, 321] width 63 height 24
click at [704, 340] on div "**********" at bounding box center [611, 312] width 480 height 115
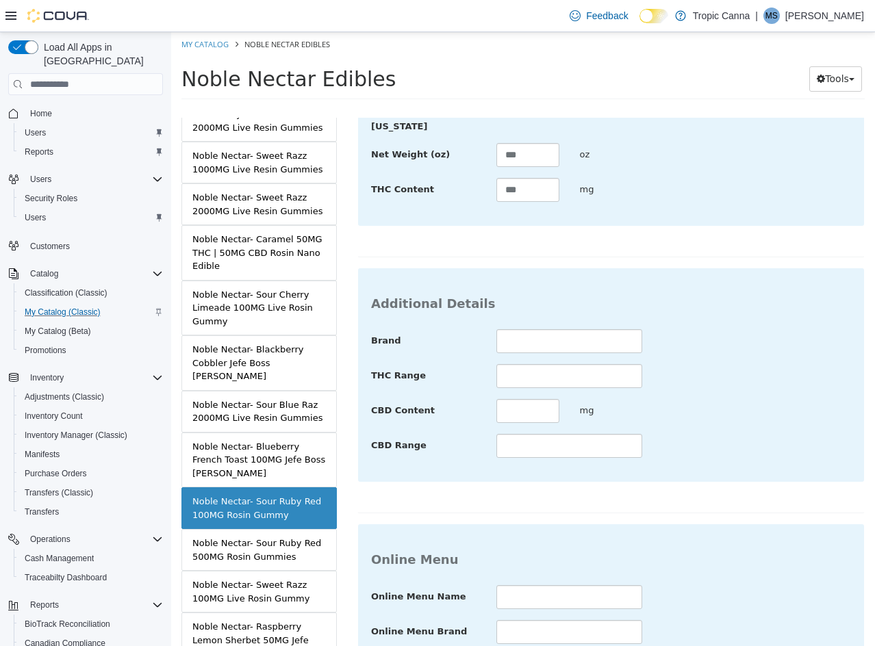
scroll to position [499, 0]
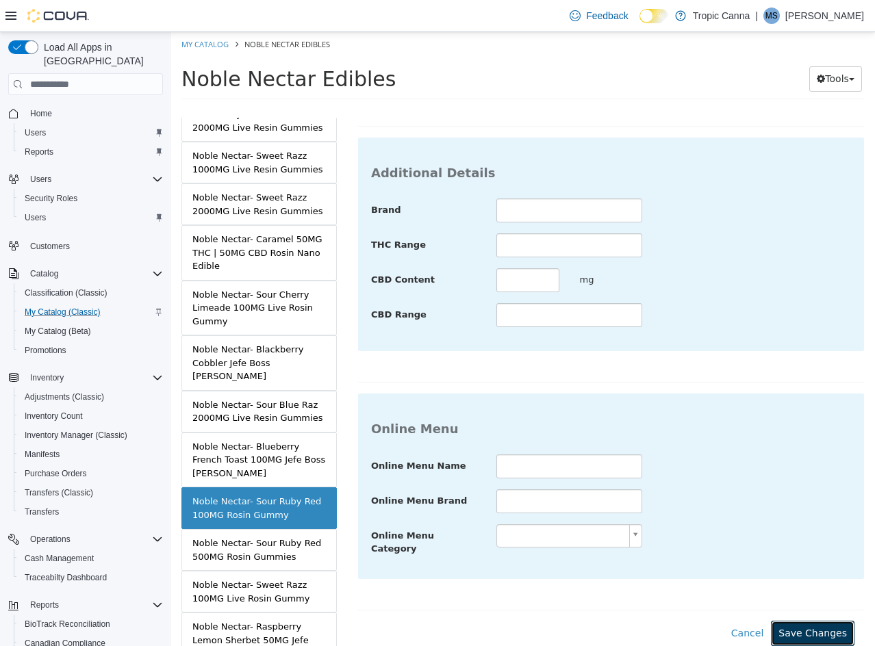
click at [787, 621] on button "Save Changes" at bounding box center [813, 633] width 84 height 25
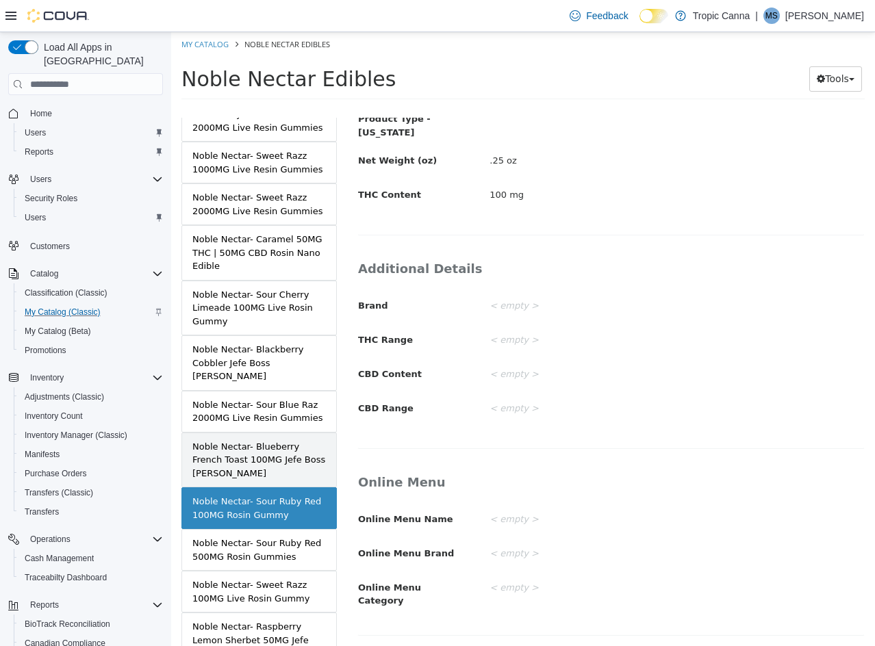
scroll to position [335, 0]
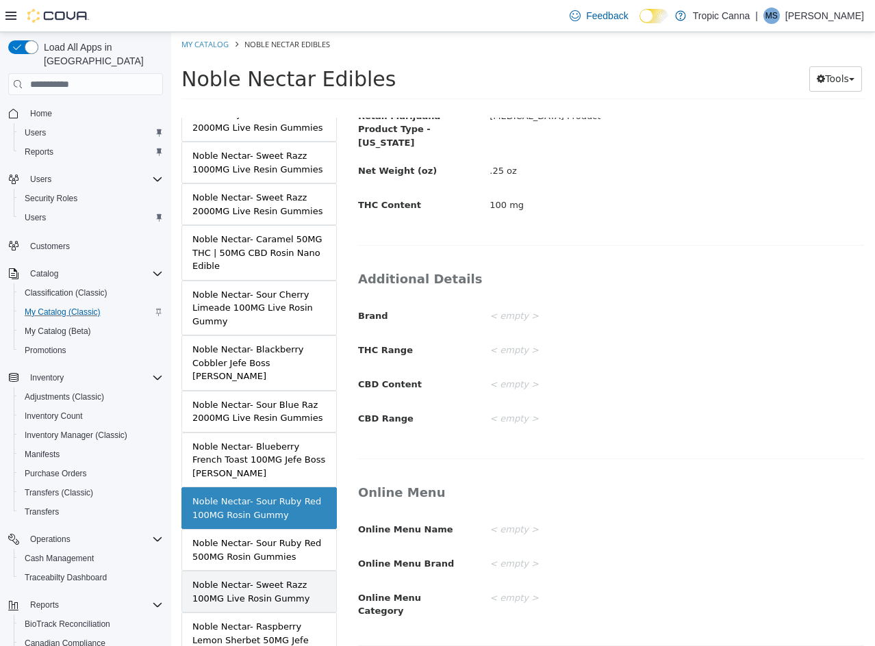
click at [272, 578] on div "Noble Nectar- Sweet Razz 100MG Live Rosin Gummy" at bounding box center [258, 591] width 133 height 27
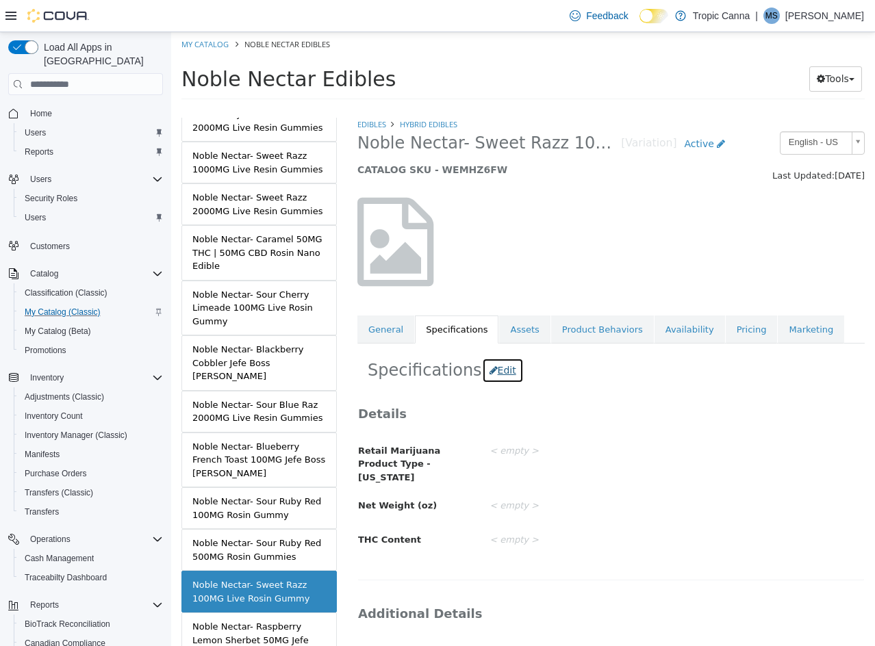
click at [486, 359] on button "Edit" at bounding box center [503, 370] width 42 height 25
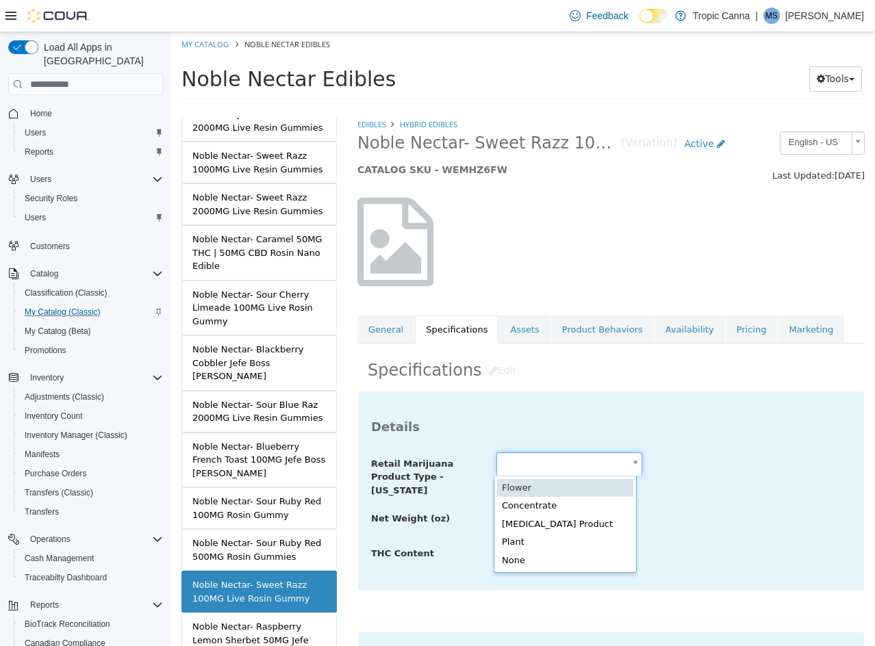
drag, startPoint x: 557, startPoint y: 463, endPoint x: 569, endPoint y: 505, distance: 43.5
click at [557, 108] on body "Saving Bulk Changes... × Saved changes My Catalog Noble Nectar Edibles Noble Ne…" at bounding box center [523, 70] width 704 height 76
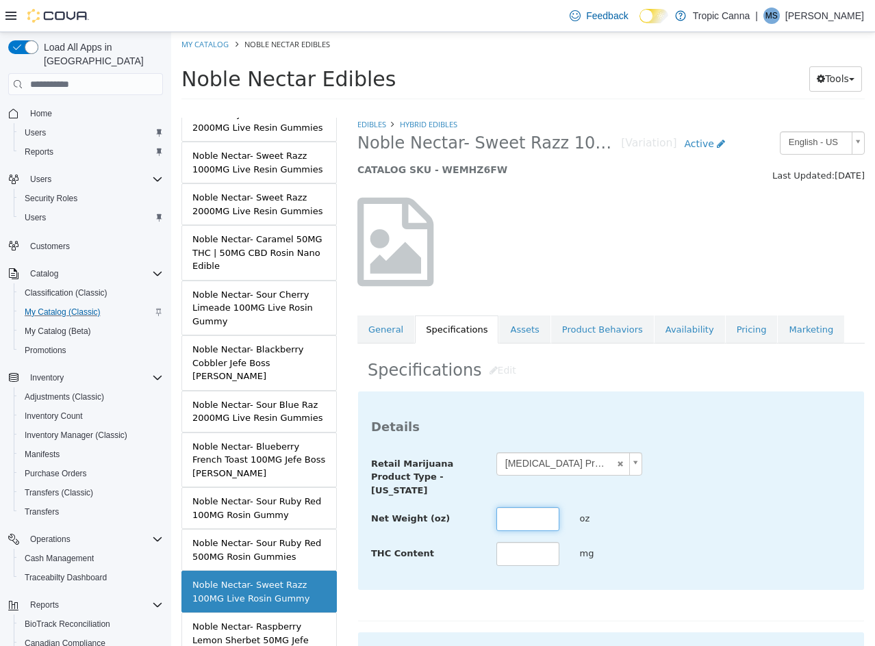
click at [533, 514] on input "text" at bounding box center [527, 519] width 63 height 24
click at [678, 480] on div "**********" at bounding box center [611, 474] width 500 height 45
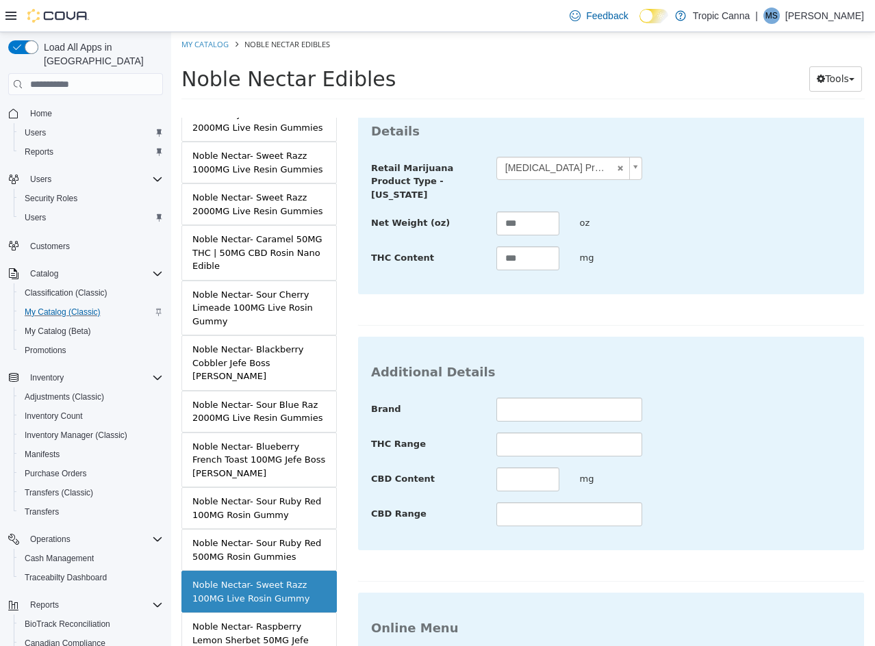
scroll to position [499, 0]
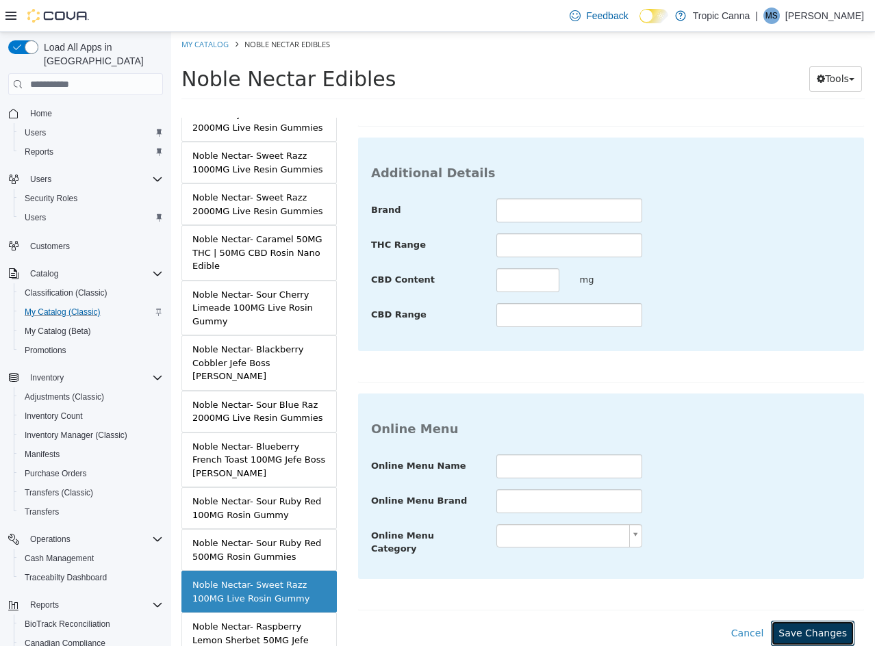
click at [791, 621] on button "Save Changes" at bounding box center [813, 633] width 84 height 25
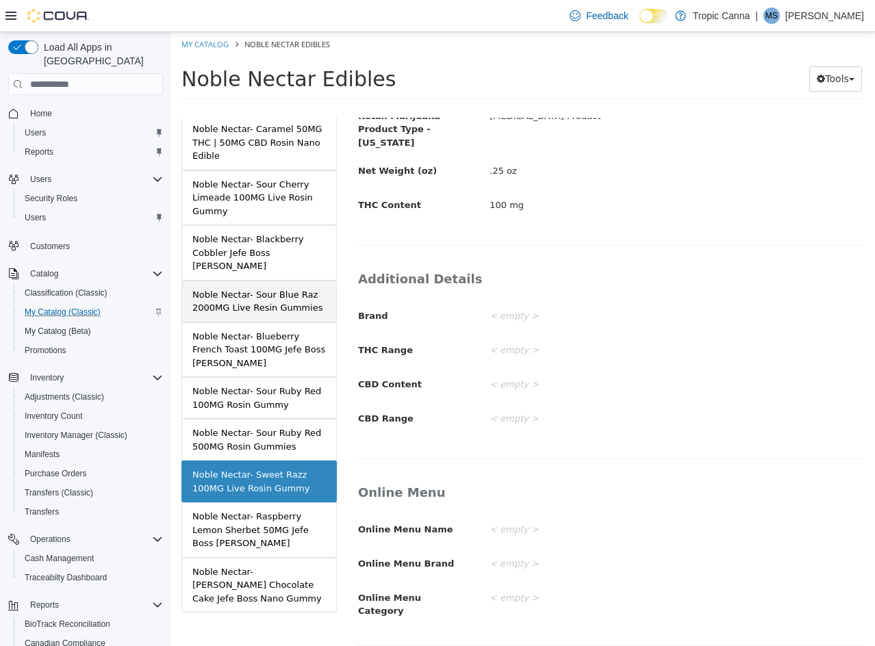
scroll to position [1000, 0]
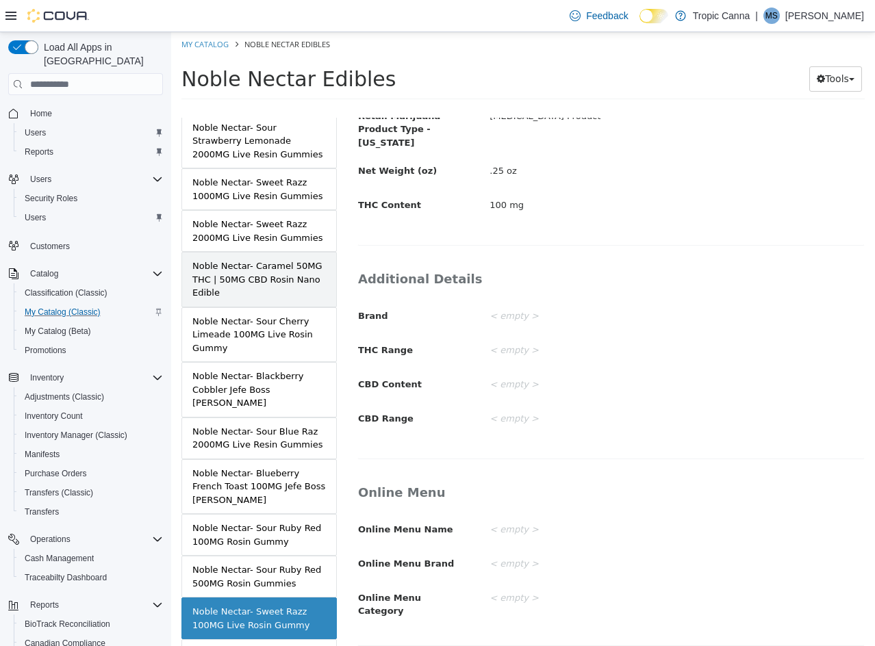
click at [289, 272] on div "Noble Nectar- Caramel 50MG THC | 50MG CBD Rosin Nano Edible" at bounding box center [258, 279] width 133 height 40
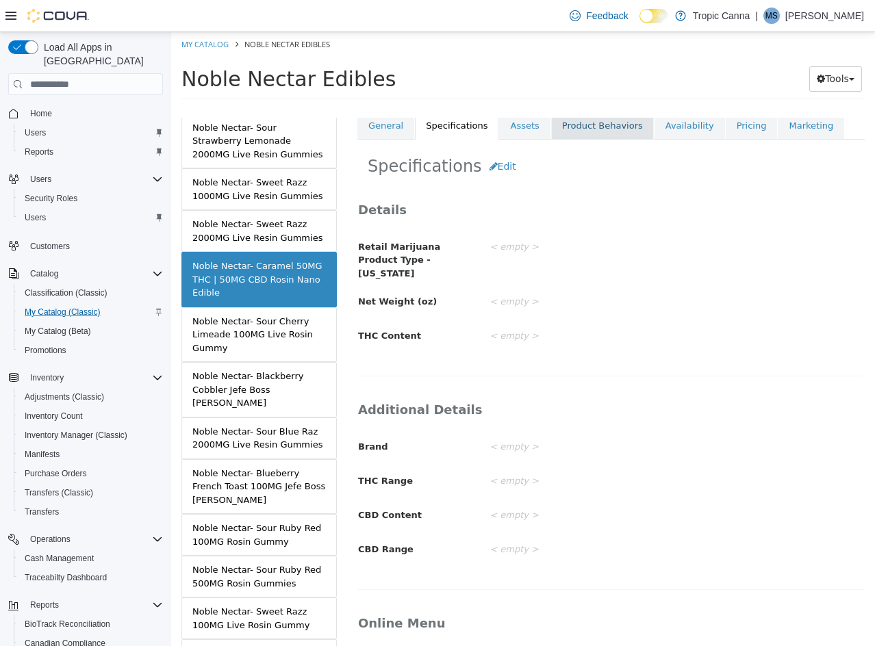
scroll to position [59, 0]
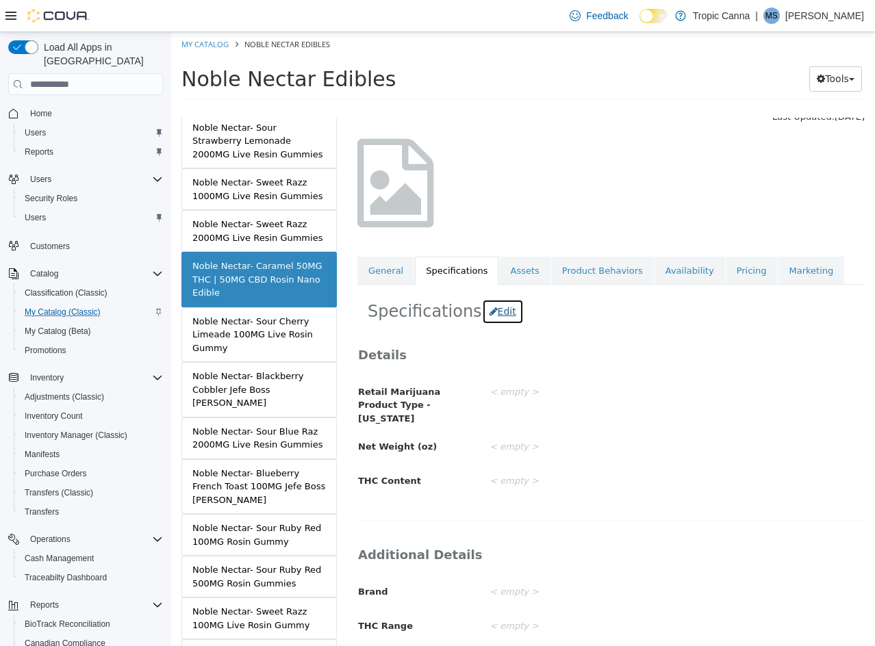
click at [485, 300] on button "Edit" at bounding box center [503, 311] width 42 height 25
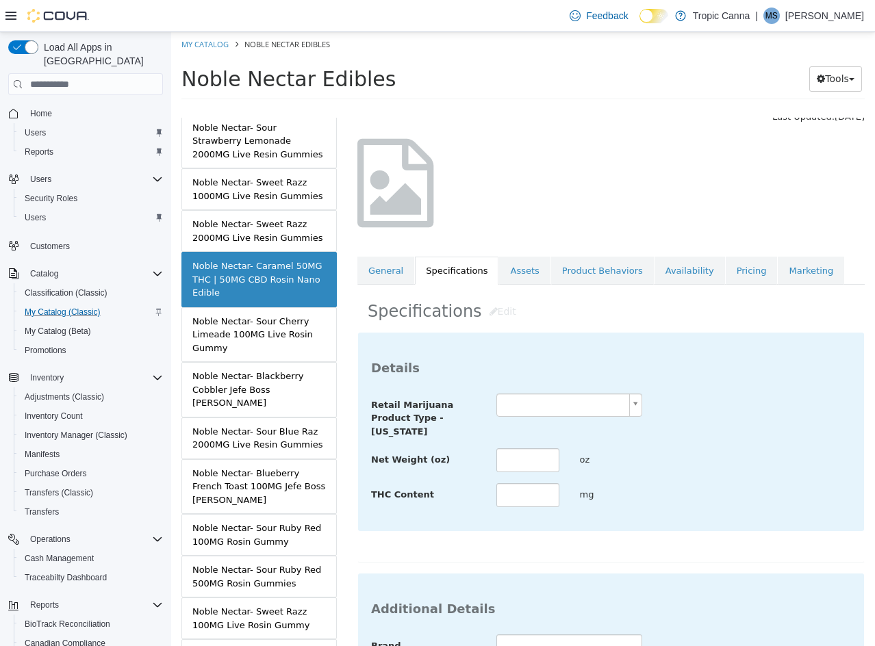
click at [570, 108] on body "Saving Bulk Changes... × Saved changes My Catalog Noble Nectar Edibles Noble Ne…" at bounding box center [523, 70] width 704 height 76
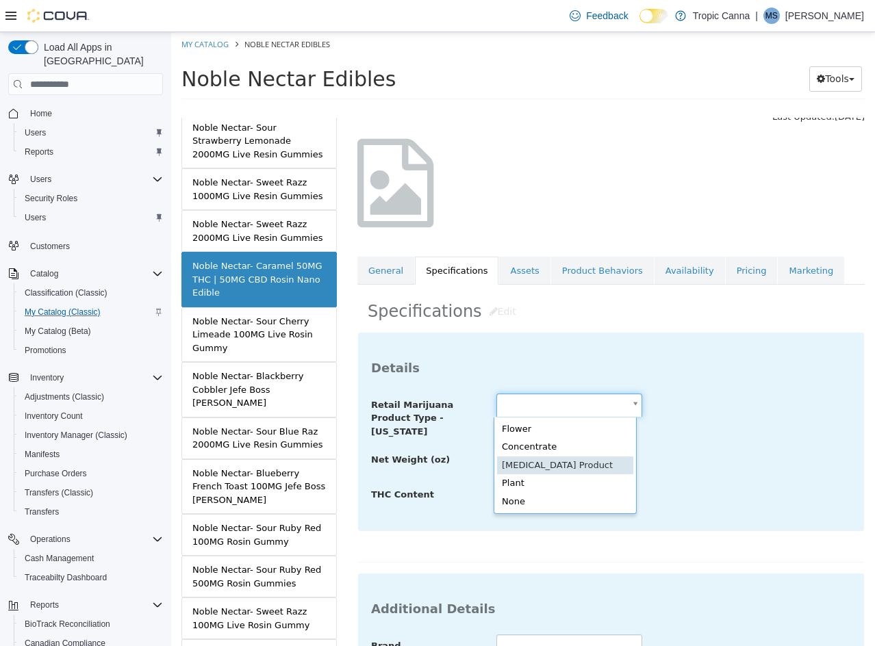
scroll to position [0, 0]
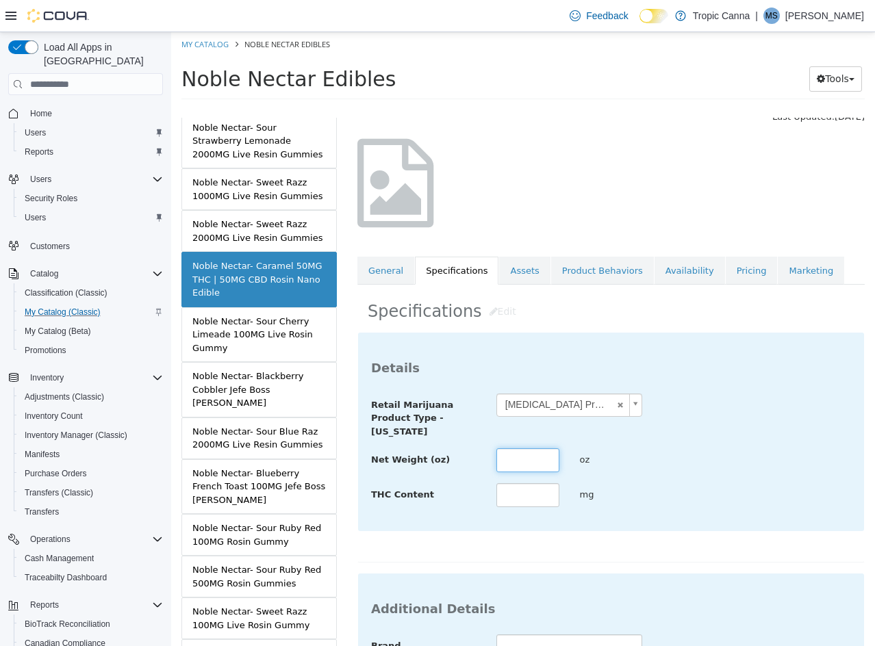
click at [535, 464] on input "text" at bounding box center [527, 460] width 63 height 24
click at [506, 502] on input "text" at bounding box center [527, 495] width 63 height 24
click at [530, 460] on input "text" at bounding box center [527, 460] width 63 height 24
click at [537, 462] on input "text" at bounding box center [527, 460] width 63 height 24
drag, startPoint x: 724, startPoint y: 440, endPoint x: 736, endPoint y: 441, distance: 12.4
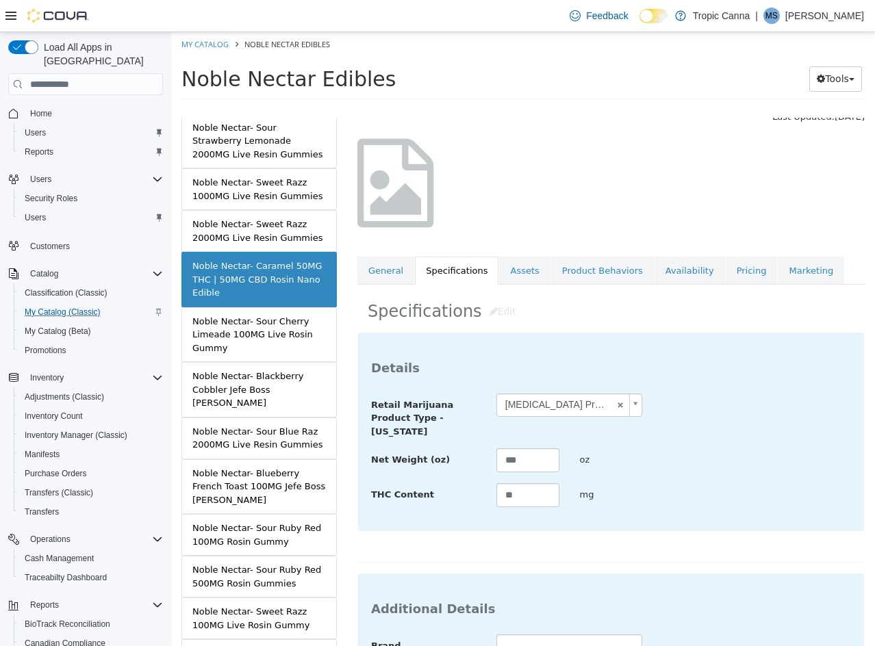
click at [726, 440] on div "**********" at bounding box center [611, 451] width 480 height 115
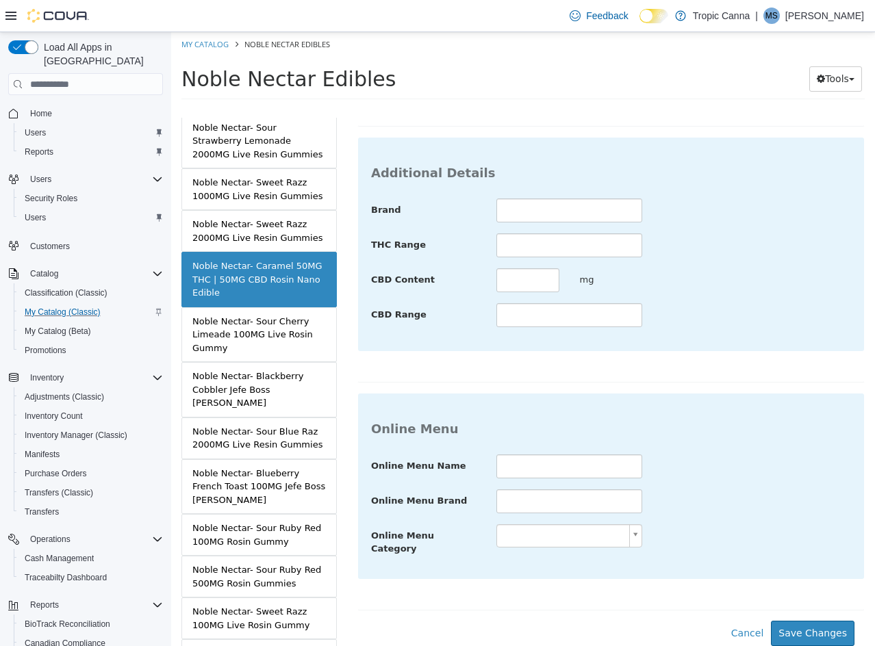
click at [794, 608] on div "**********" at bounding box center [610, 258] width 507 height 725
click at [795, 621] on button "Save Changes" at bounding box center [813, 633] width 84 height 25
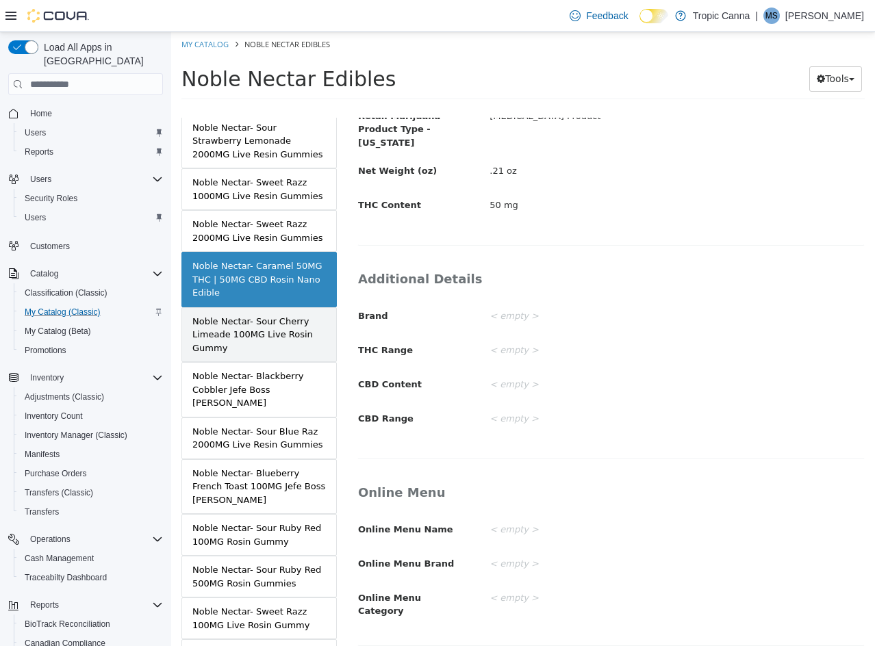
scroll to position [589, 0]
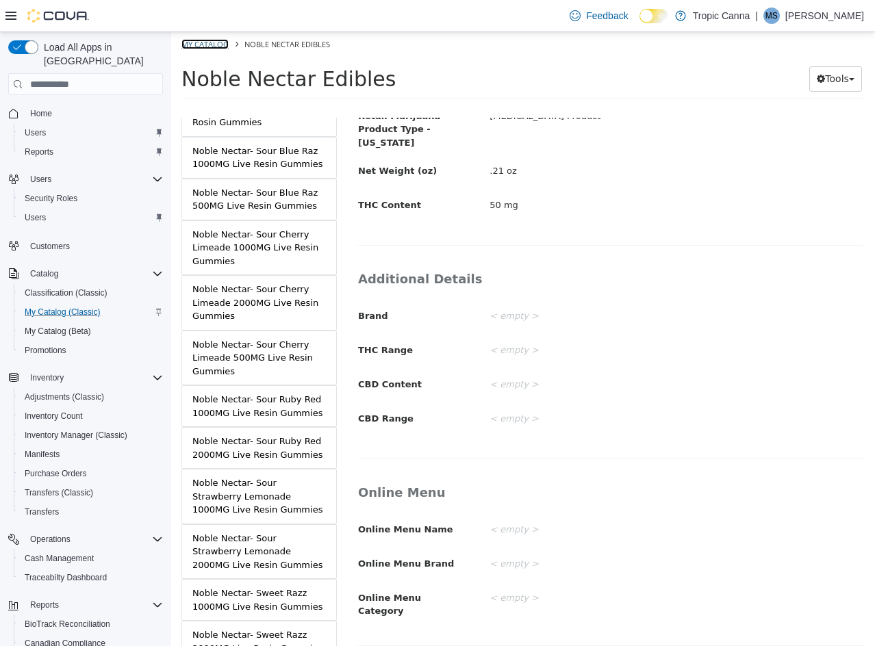
click at [207, 46] on link "My Catalog" at bounding box center [204, 44] width 47 height 10
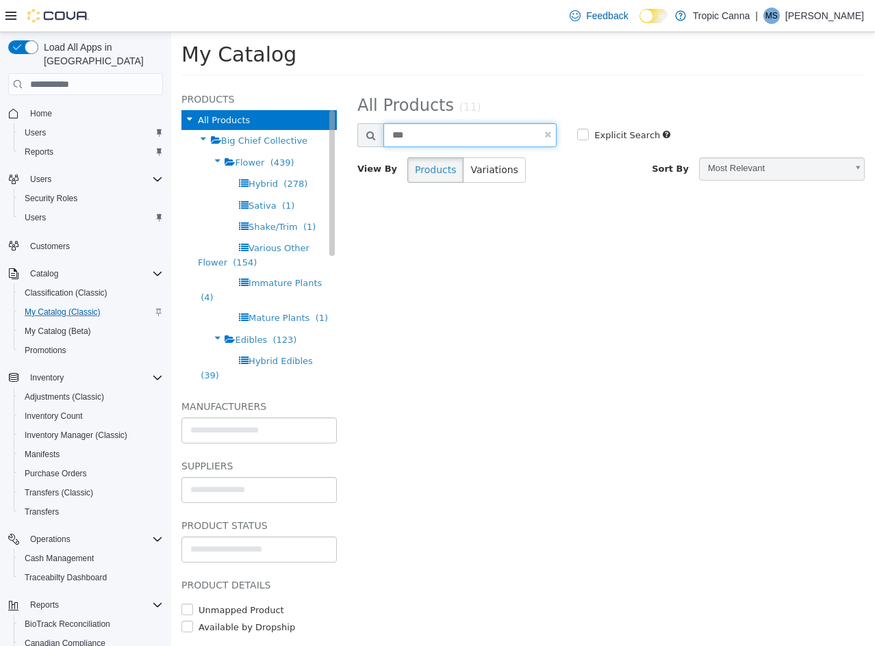
drag, startPoint x: 445, startPoint y: 132, endPoint x: 199, endPoint y: 130, distance: 245.7
click at [199, 84] on div "**********" at bounding box center [523, 84] width 704 height 0
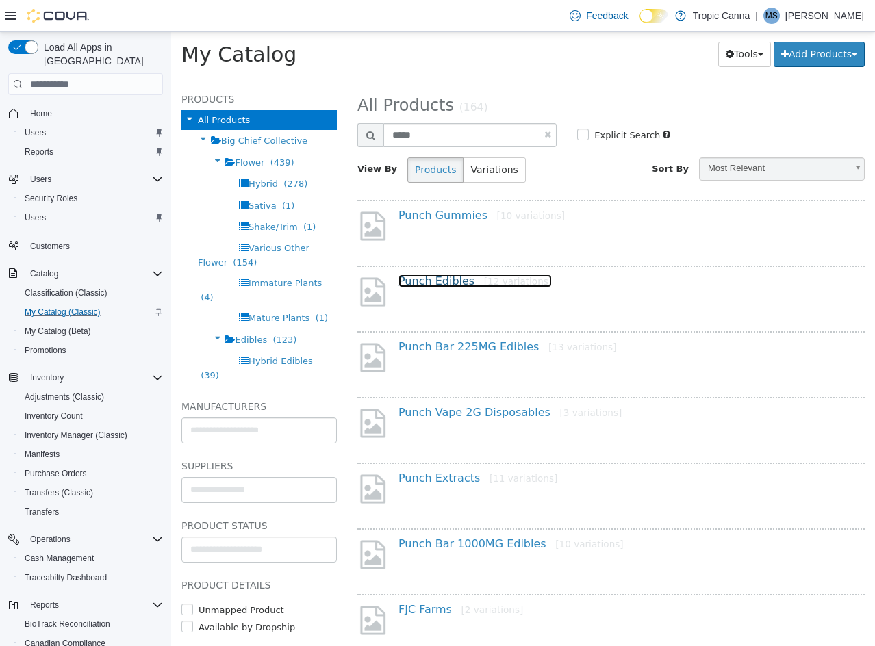
click at [453, 282] on link "Punch Edibles [12 variations]" at bounding box center [474, 280] width 153 height 13
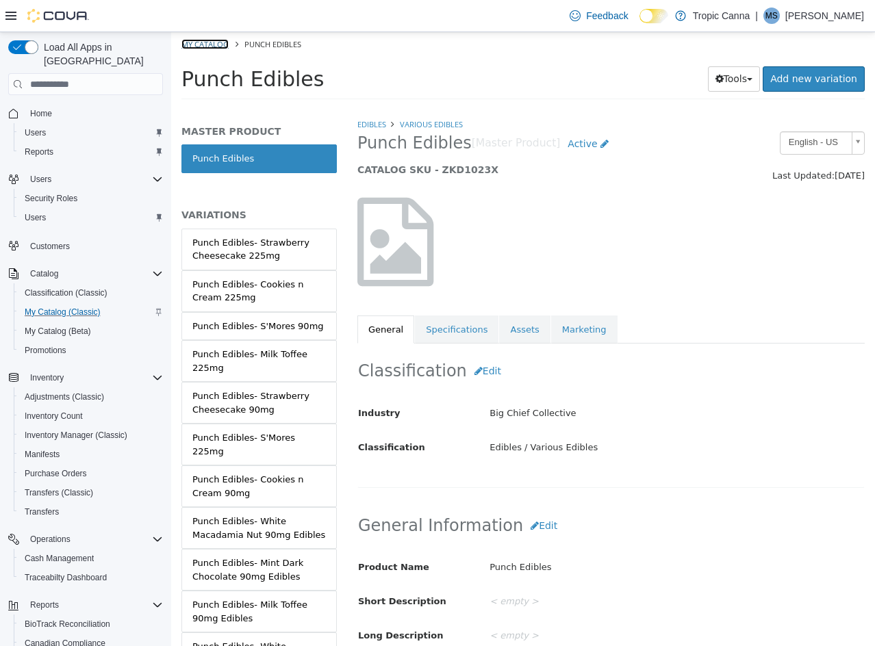
click at [192, 41] on link "My Catalog" at bounding box center [204, 44] width 47 height 10
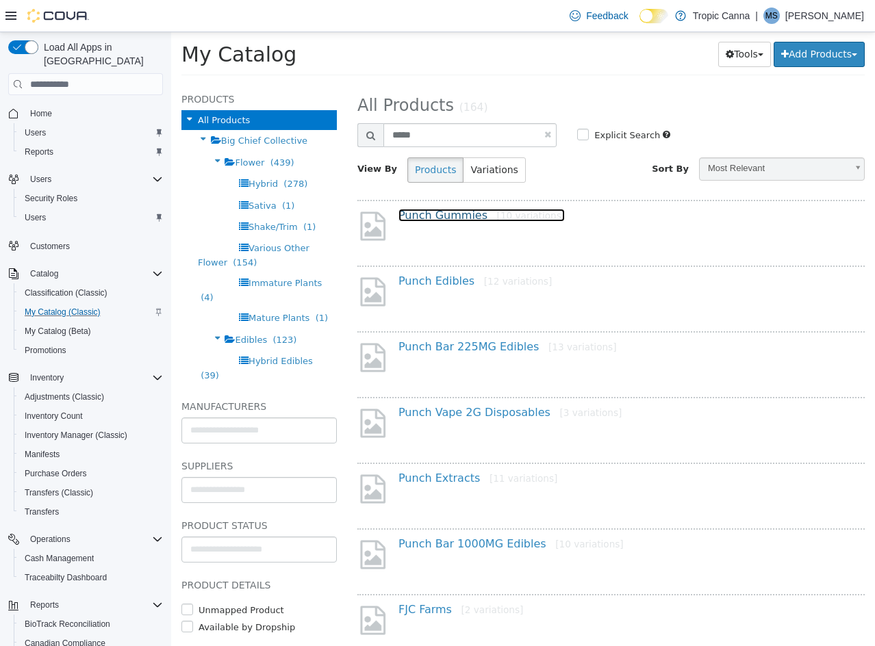
click at [445, 218] on link "Punch Gummies [10 variations]" at bounding box center [481, 215] width 166 height 13
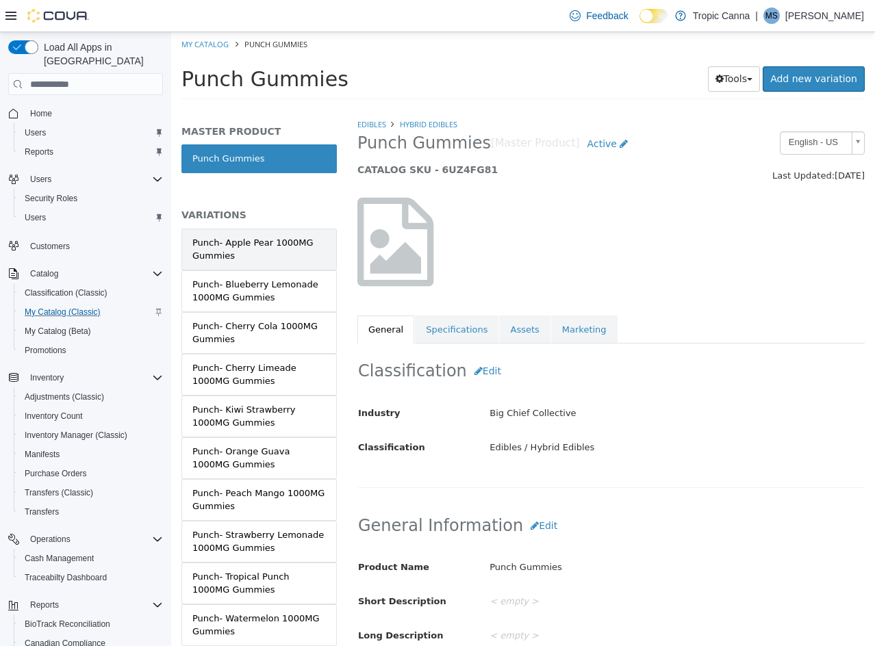
click at [304, 248] on div "Punch- Apple Pear 1000MG Gummies" at bounding box center [258, 249] width 133 height 27
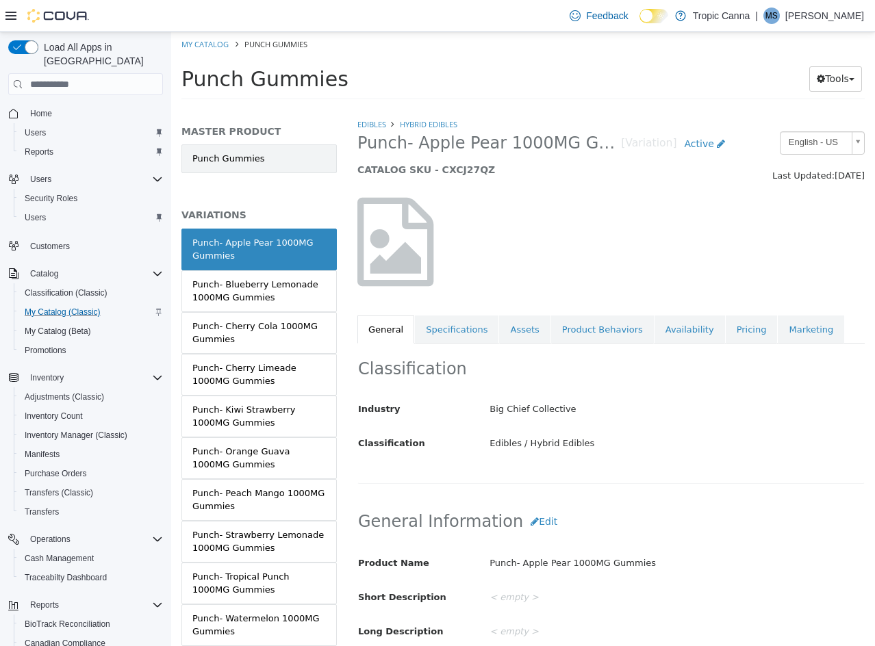
click at [247, 146] on link "Punch Gummies" at bounding box center [258, 158] width 155 height 29
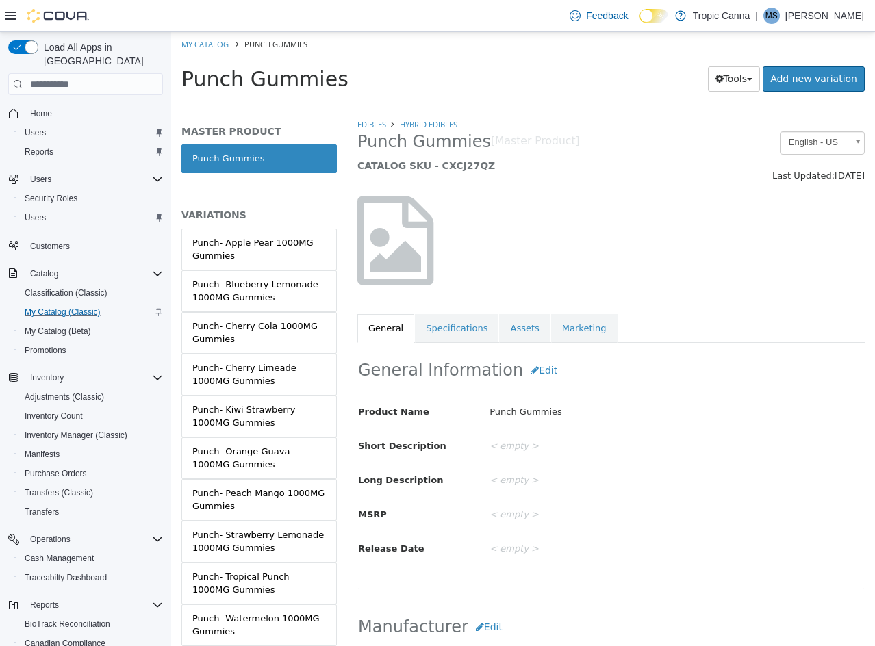
click at [454, 331] on link "Specifications" at bounding box center [457, 328] width 84 height 29
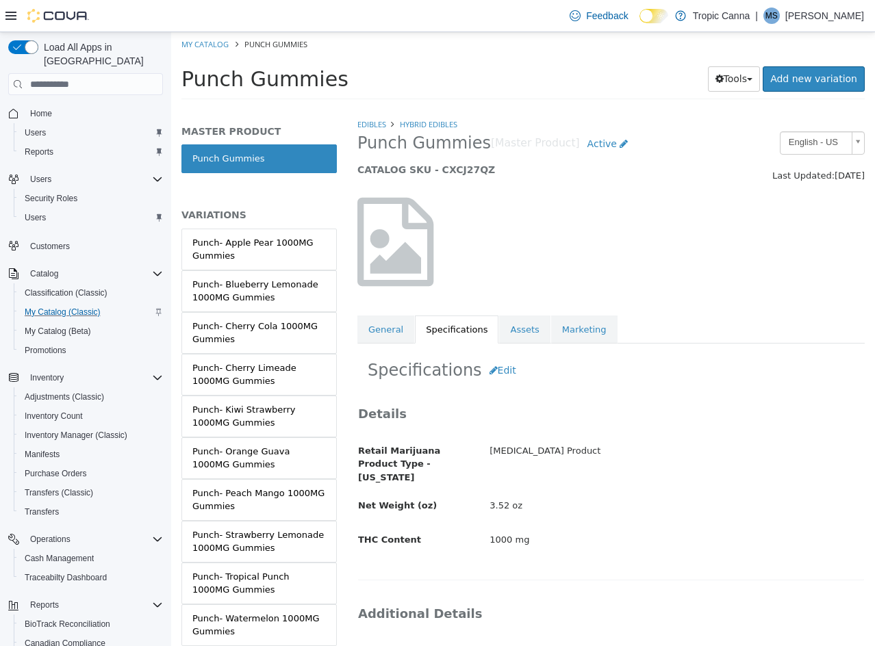
click at [211, 50] on ol "My Catalog Punch Gummies" at bounding box center [523, 44] width 704 height 25
click at [206, 44] on link "My Catalog" at bounding box center [204, 44] width 47 height 10
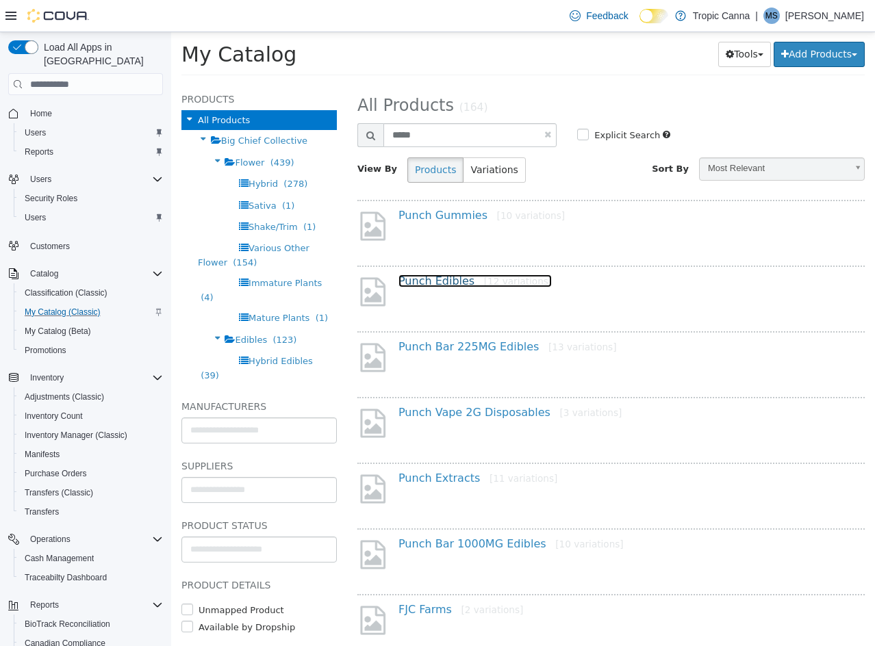
click at [449, 281] on link "Punch Edibles [12 variations]" at bounding box center [474, 280] width 153 height 13
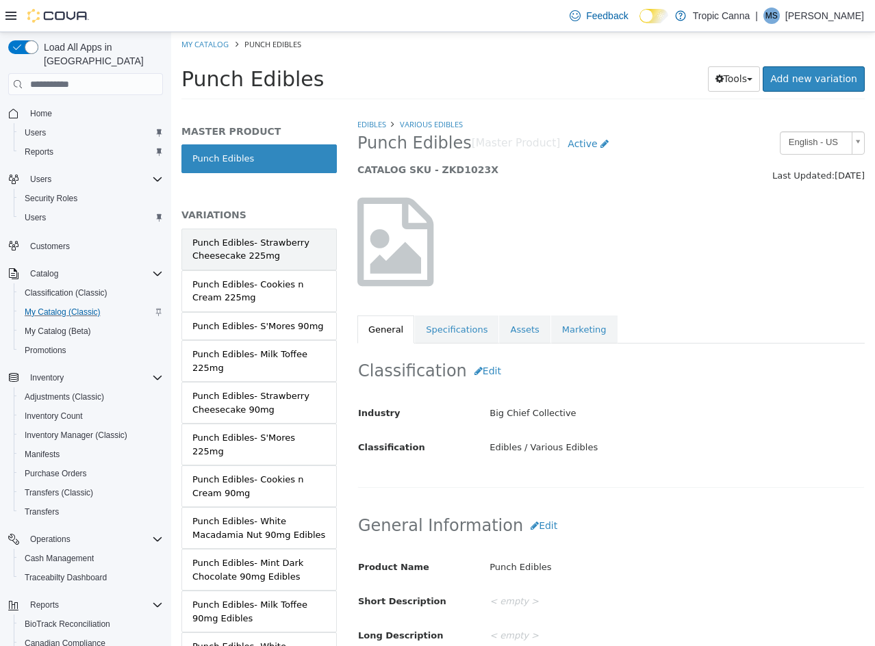
click at [259, 249] on div "Punch Edibles- Strawberry Cheesecake 225mg" at bounding box center [258, 249] width 133 height 27
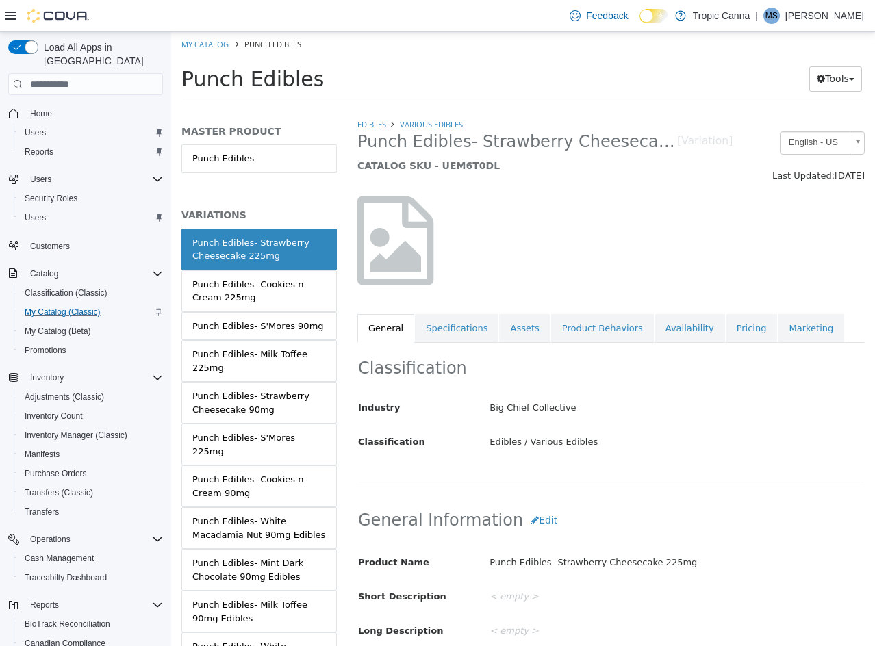
click at [474, 377] on h2 "Classification" at bounding box center [611, 368] width 506 height 21
click at [446, 339] on link "Specifications" at bounding box center [457, 330] width 84 height 29
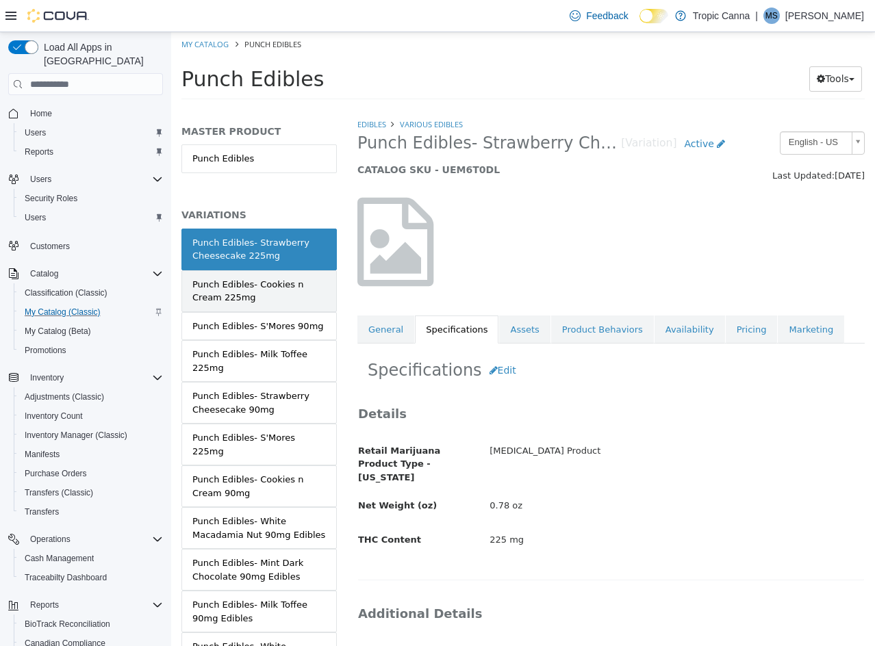
click at [266, 304] on div "Punch Edibles- Cookies n Cream 225mg" at bounding box center [258, 291] width 133 height 27
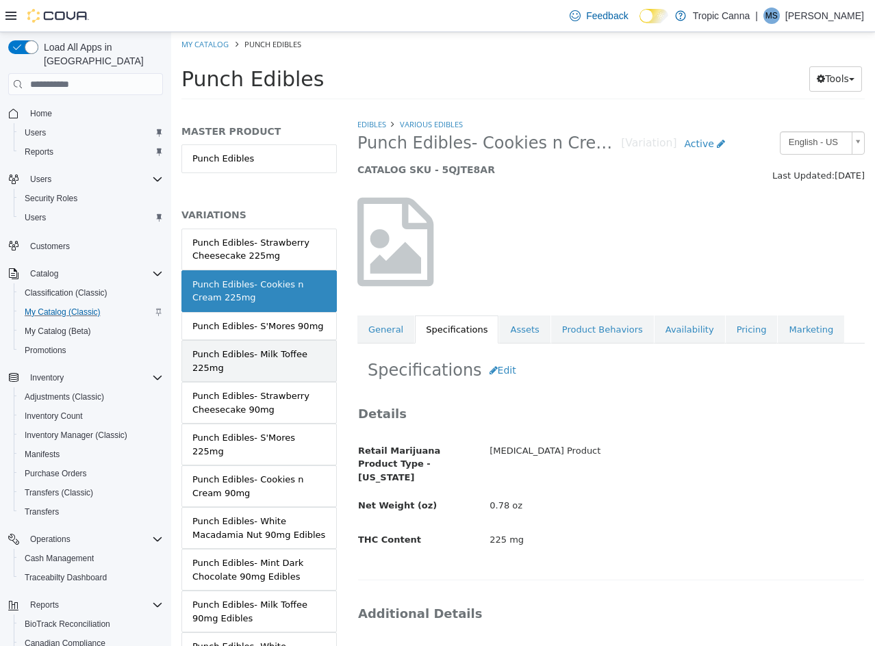
click at [268, 361] on div "Punch Edibles- Milk Toffee 225mg" at bounding box center [258, 361] width 133 height 27
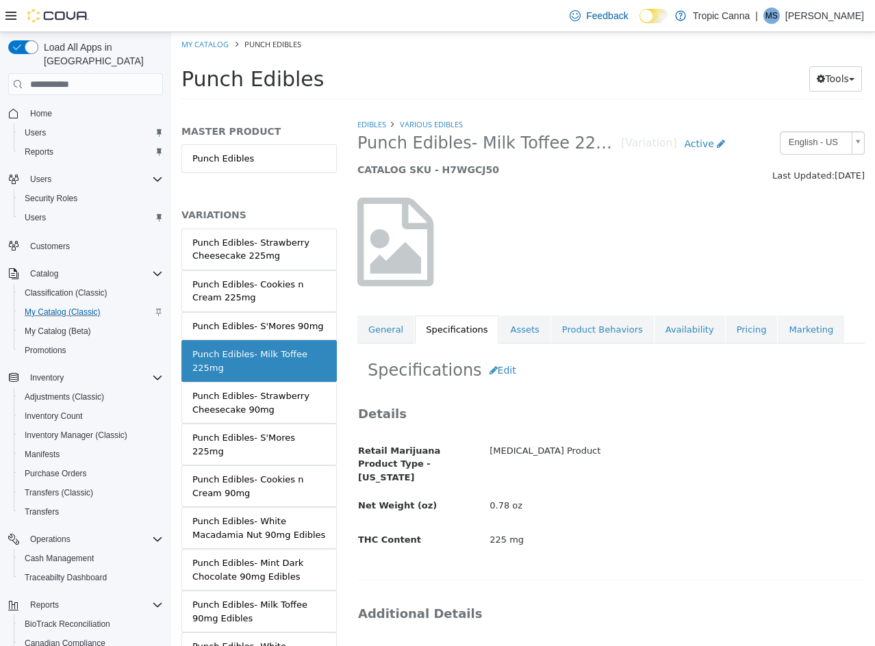
scroll to position [68, 0]
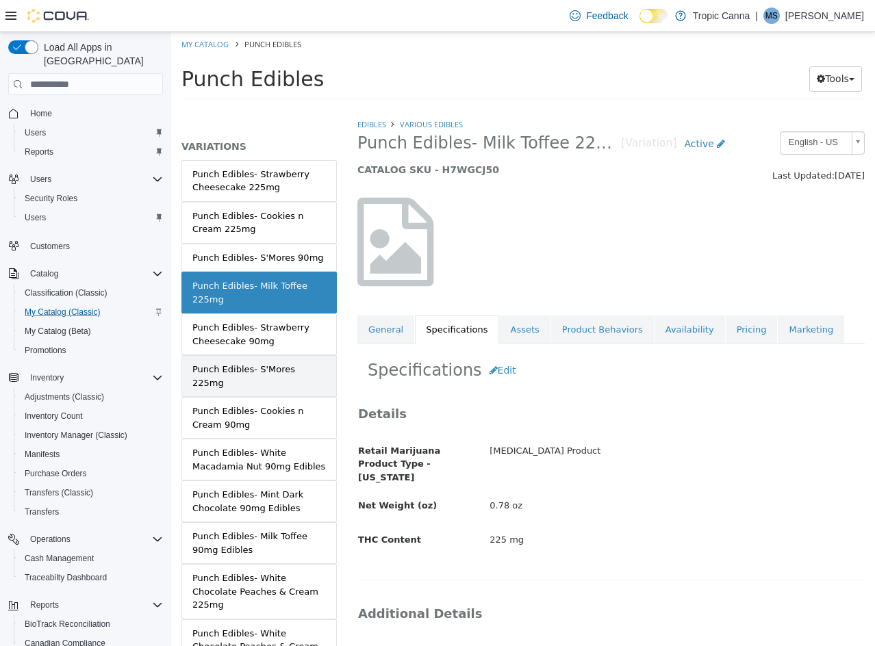
click at [292, 375] on div "Punch Edibles- S'Mores 225mg" at bounding box center [258, 376] width 133 height 27
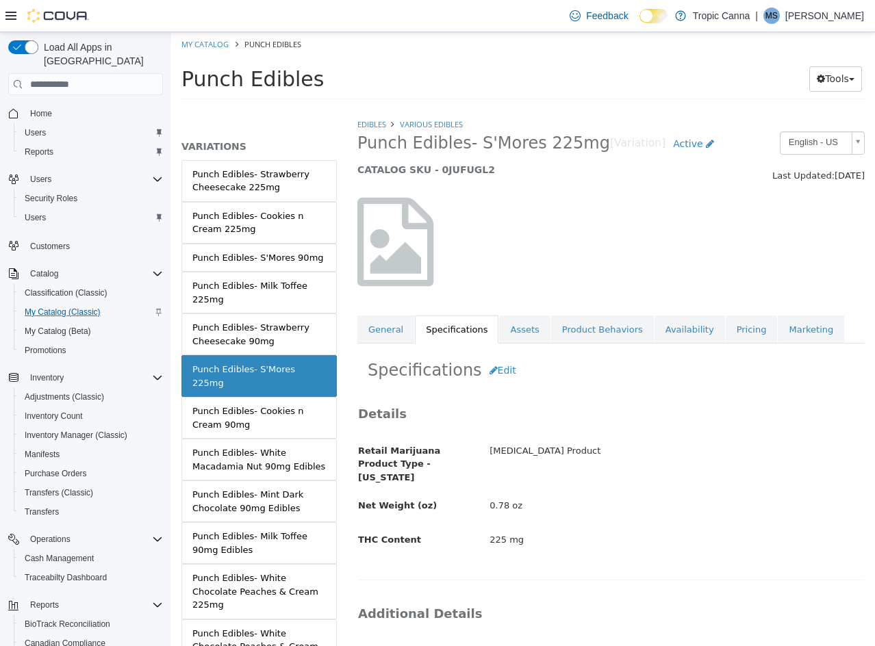
scroll to position [130, 0]
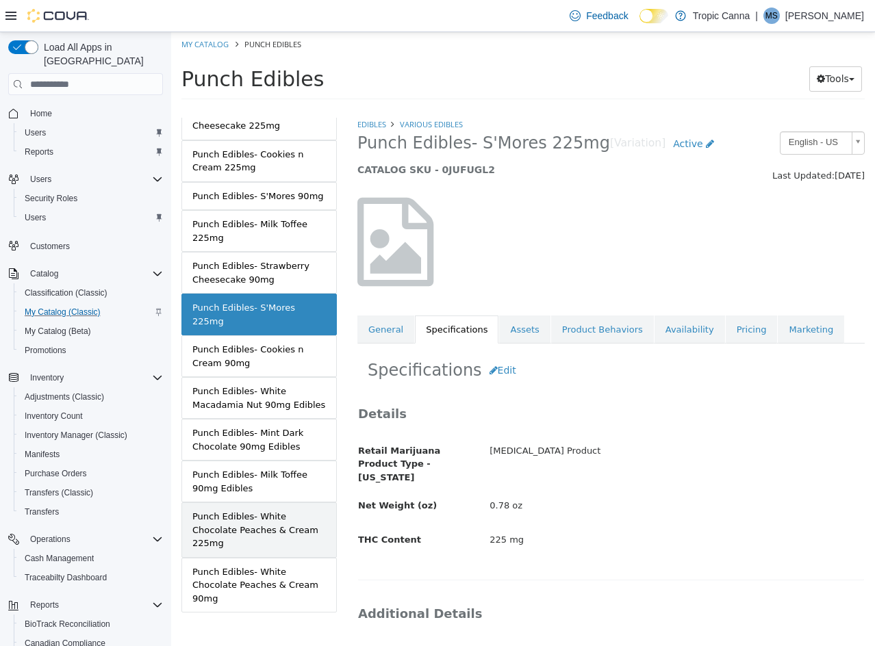
click at [283, 511] on div "Punch Edibles- White Chocolate Peaches & Cream 225mg" at bounding box center [258, 530] width 133 height 40
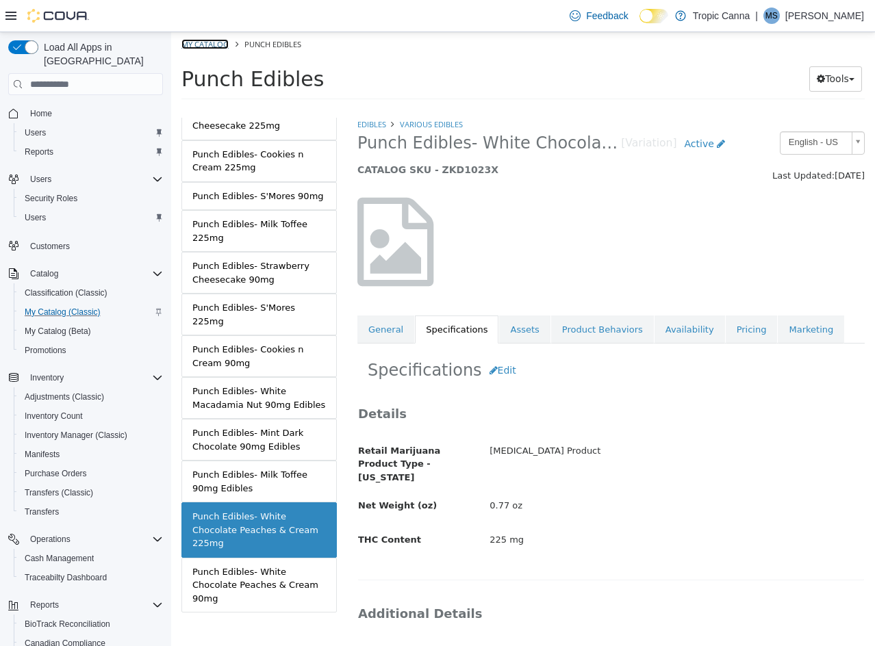
click at [207, 47] on link "My Catalog" at bounding box center [204, 44] width 47 height 10
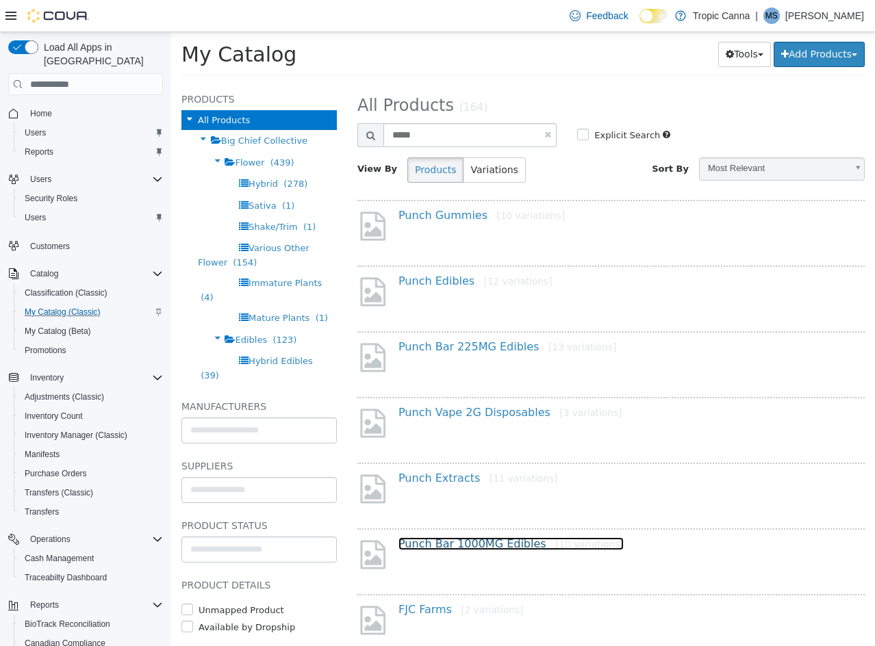
click at [444, 548] on link "Punch Bar 1000MG Edibles [10 variations]" at bounding box center [510, 543] width 225 height 13
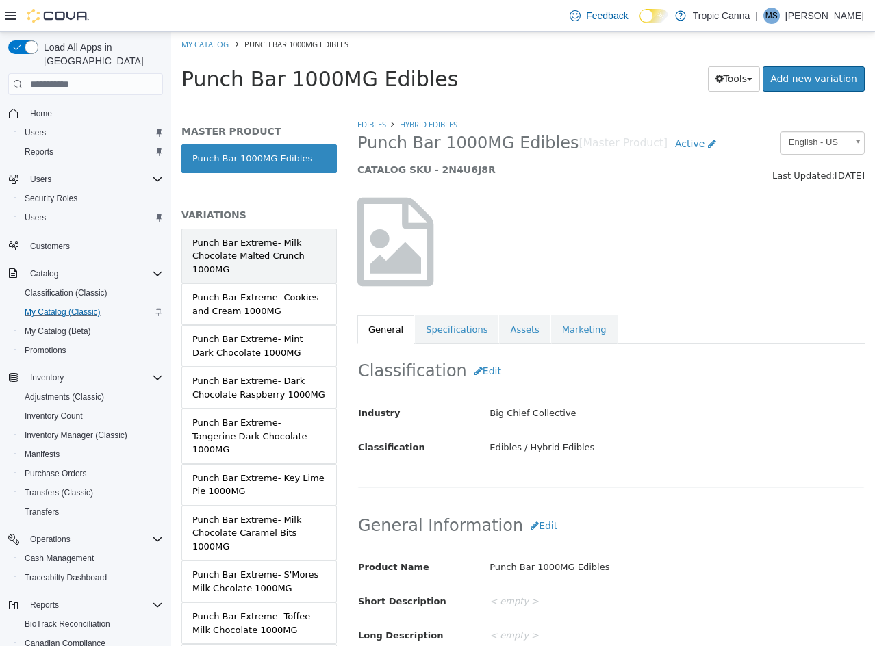
click at [250, 229] on link "Punch Bar Extreme- Milk Chocolate Malted Crunch 1000MG" at bounding box center [258, 256] width 155 height 55
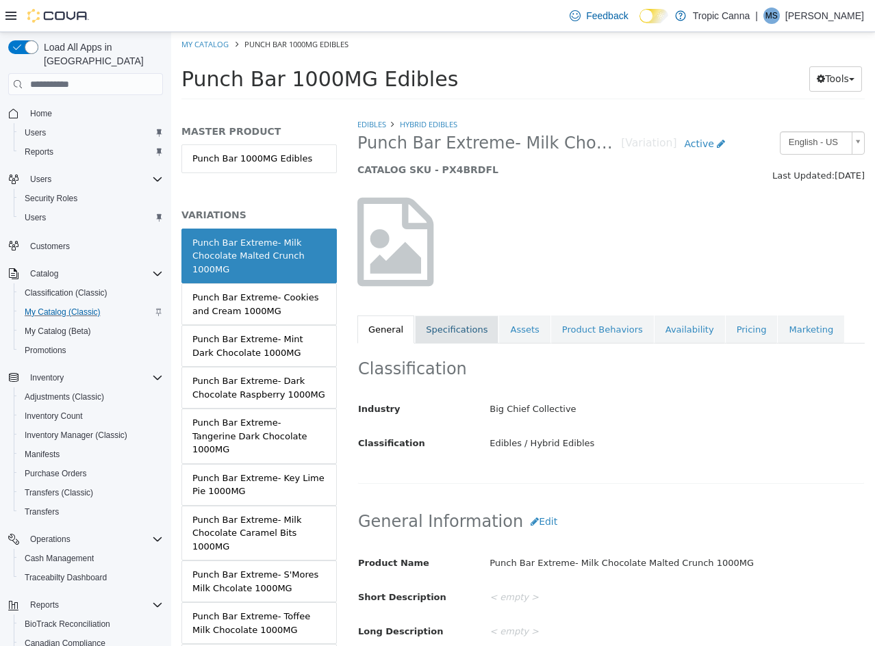
click at [456, 340] on link "Specifications" at bounding box center [457, 330] width 84 height 29
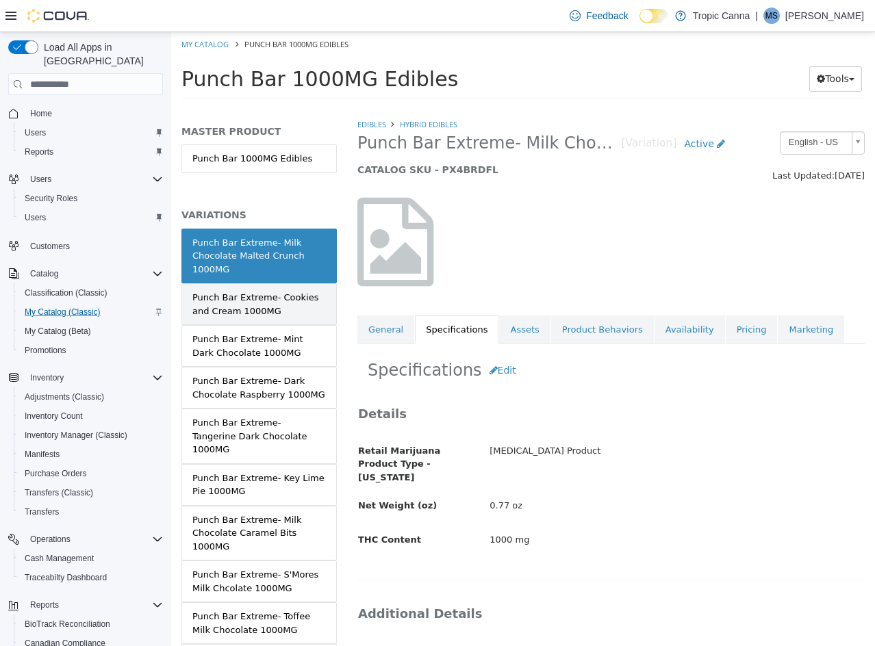
click at [274, 312] on div "Punch Bar Extreme- Cookies and Cream 1000MG" at bounding box center [258, 304] width 133 height 27
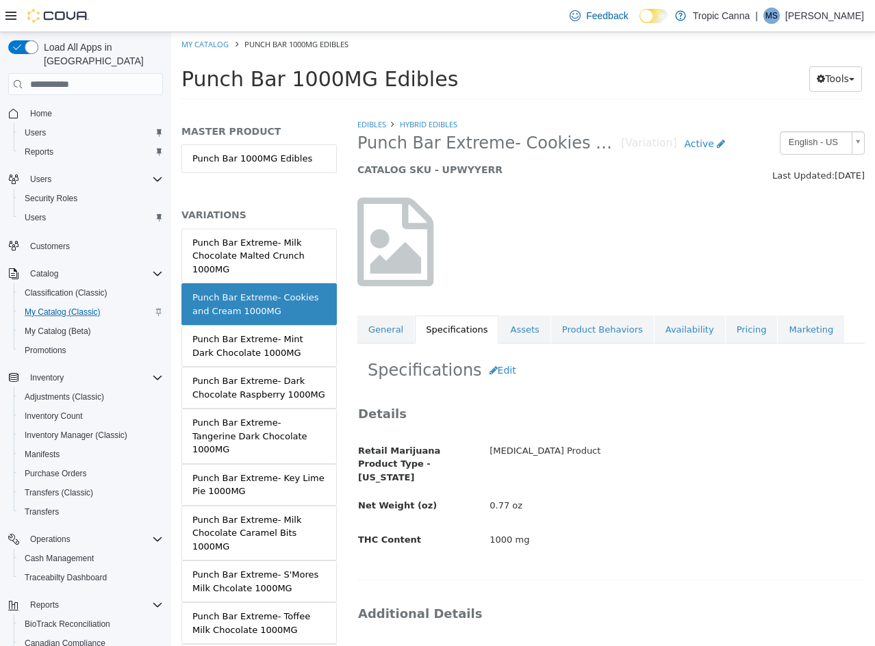
click at [274, 337] on div "Punch Bar Extreme- Mint Dark Chocolate 1000MG" at bounding box center [258, 346] width 133 height 27
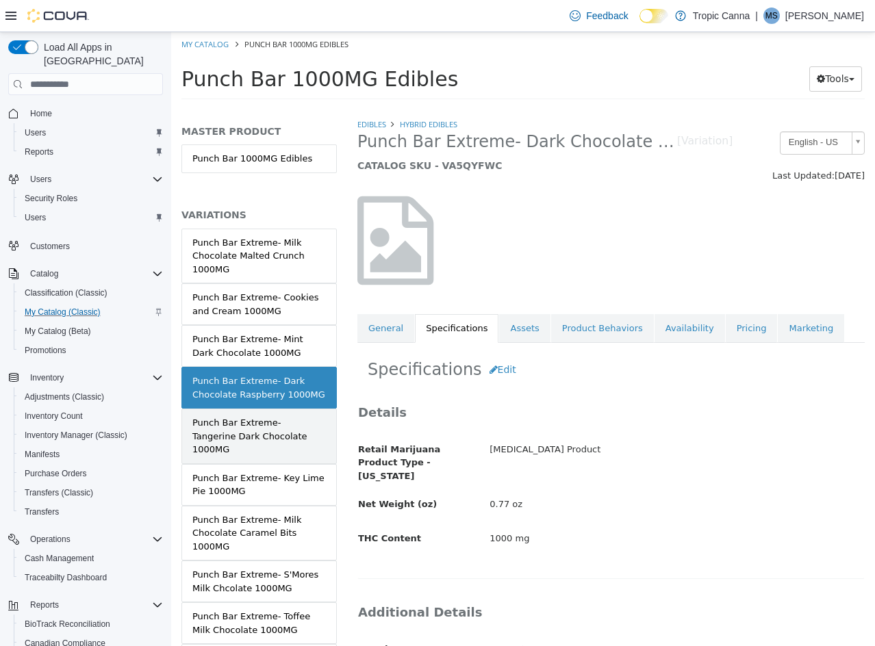
click at [271, 435] on div "Punch Bar Extreme- Tangerine Dark Chocolate 1000MG" at bounding box center [258, 436] width 133 height 40
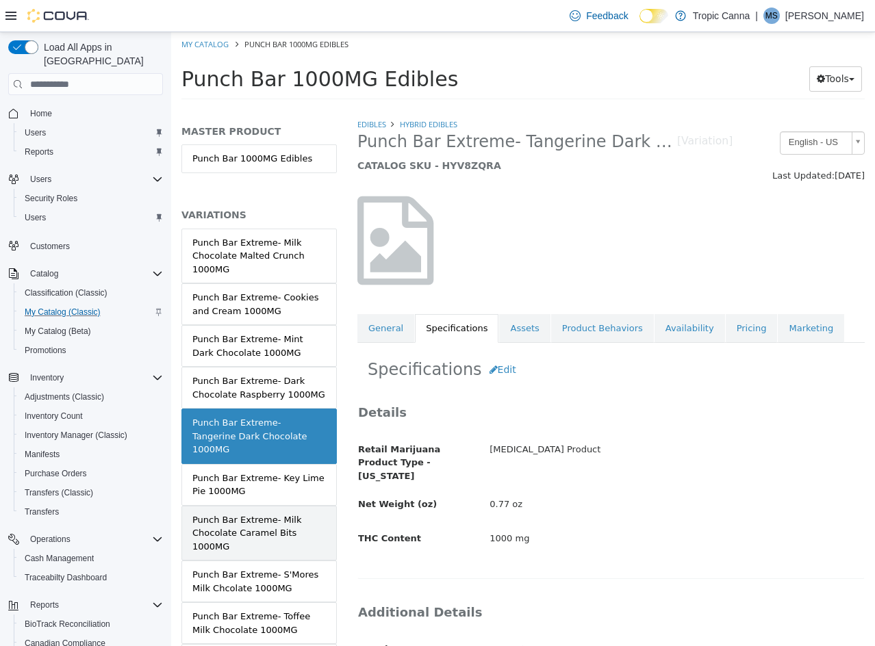
drag, startPoint x: 272, startPoint y: 471, endPoint x: 275, endPoint y: 517, distance: 46.7
click at [272, 476] on div "Punch Bar Extreme- Key Lime Pie 1000MG" at bounding box center [258, 485] width 133 height 27
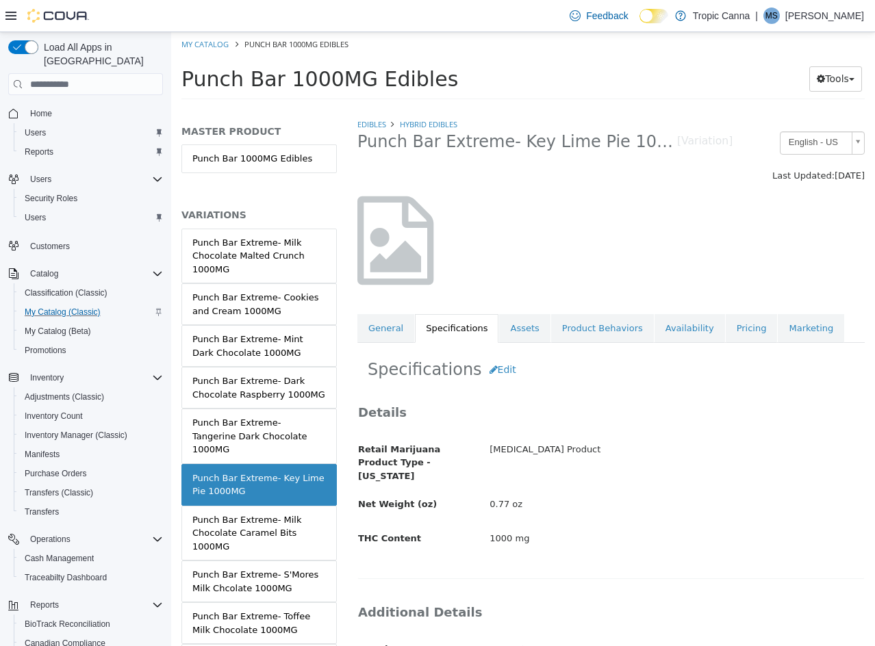
click at [275, 523] on div "Punch Bar Extreme- Milk Chocolate Caramel Bits 1000MG" at bounding box center [258, 533] width 133 height 40
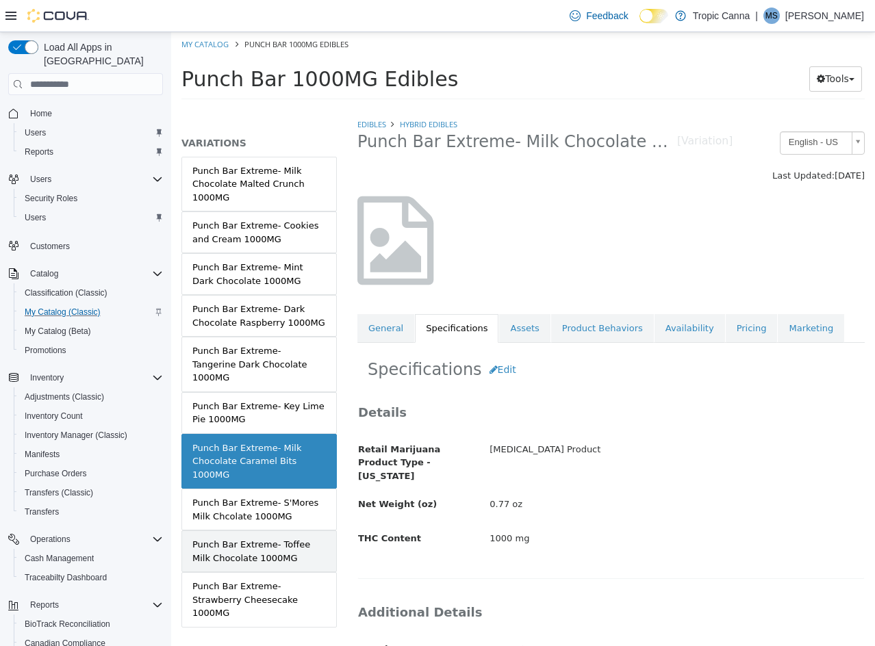
scroll to position [73, 0]
click at [277, 529] on link "Punch Bar Extreme- Toffee Milk Chocolate 1000MG" at bounding box center [258, 550] width 155 height 42
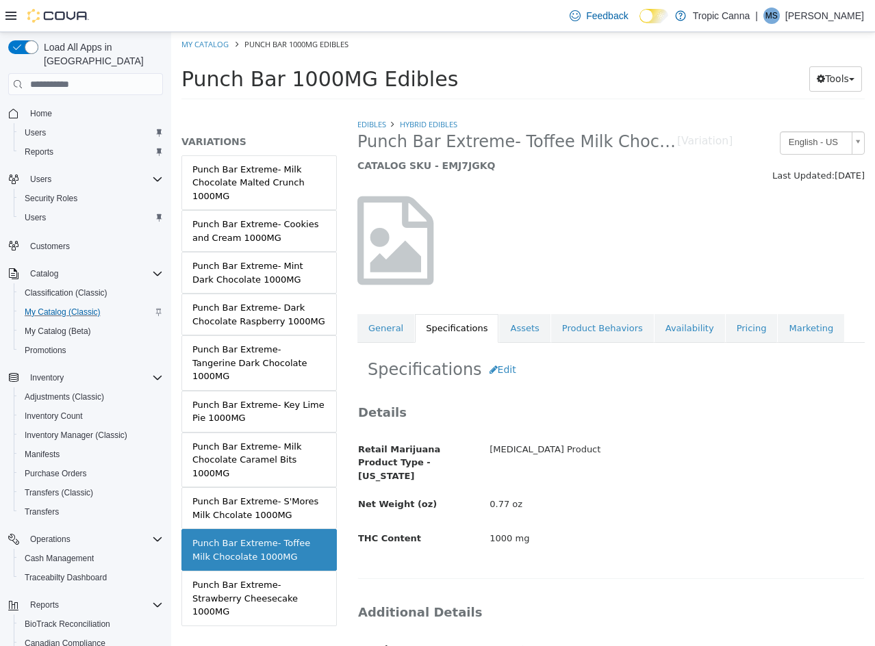
drag, startPoint x: 277, startPoint y: 502, endPoint x: 277, endPoint y: 516, distance: 14.4
click at [277, 504] on div "Punch Bar Extreme- S'Mores Milk Chcolate 1000MG" at bounding box center [258, 508] width 133 height 27
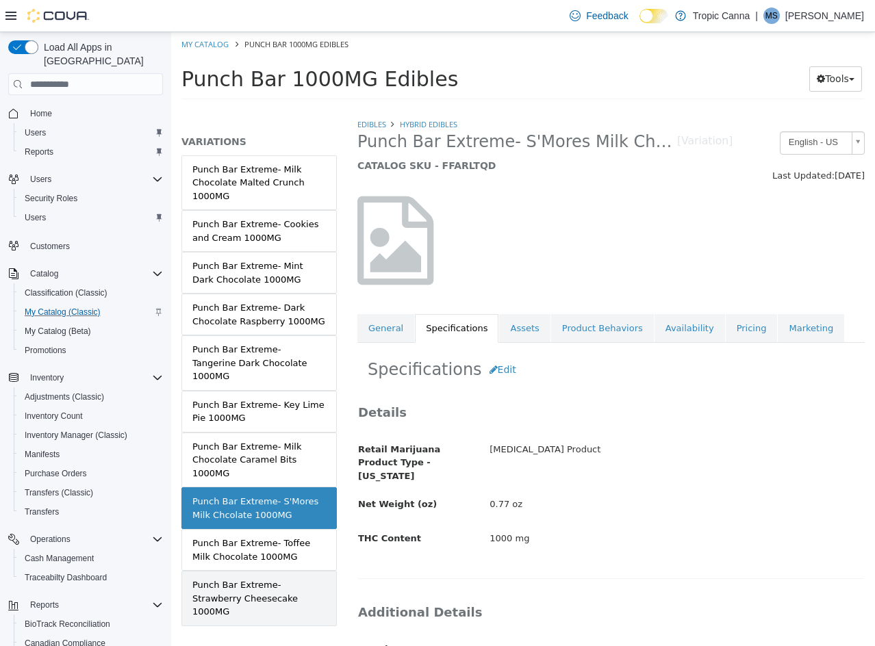
click at [271, 578] on div "Punch Bar Extreme- Strawberry Cheesecake 1000MG" at bounding box center [258, 598] width 133 height 40
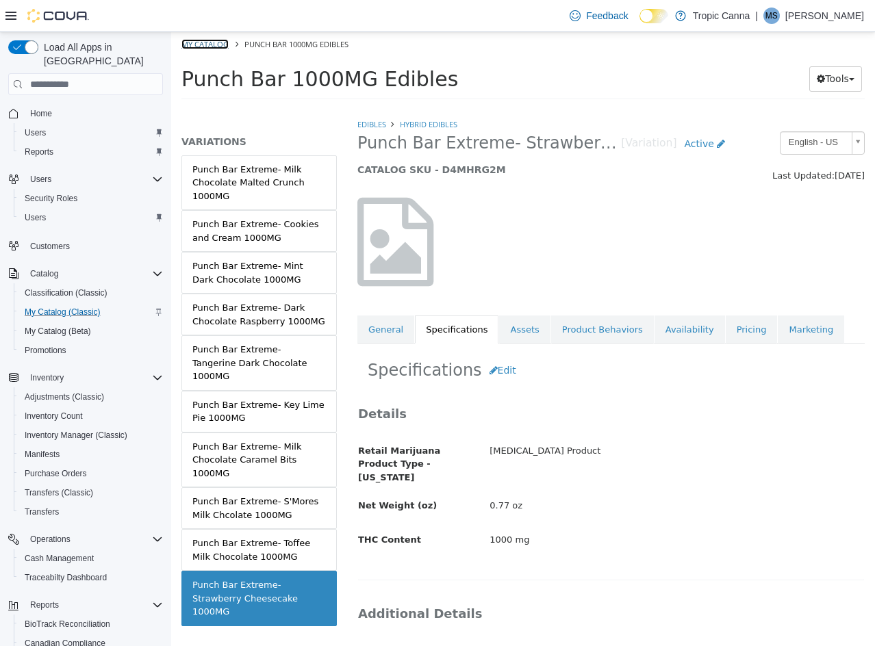
click at [207, 46] on link "My Catalog" at bounding box center [204, 44] width 47 height 10
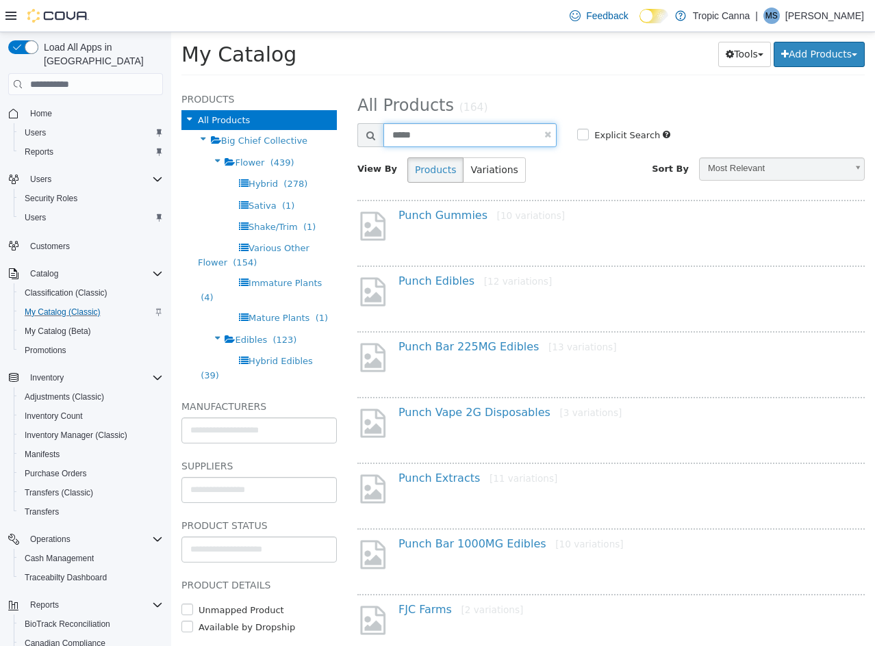
drag, startPoint x: 261, startPoint y: 129, endPoint x: 161, endPoint y: 104, distance: 102.9
click at [171, 84] on html "**********" at bounding box center [523, 58] width 704 height 52
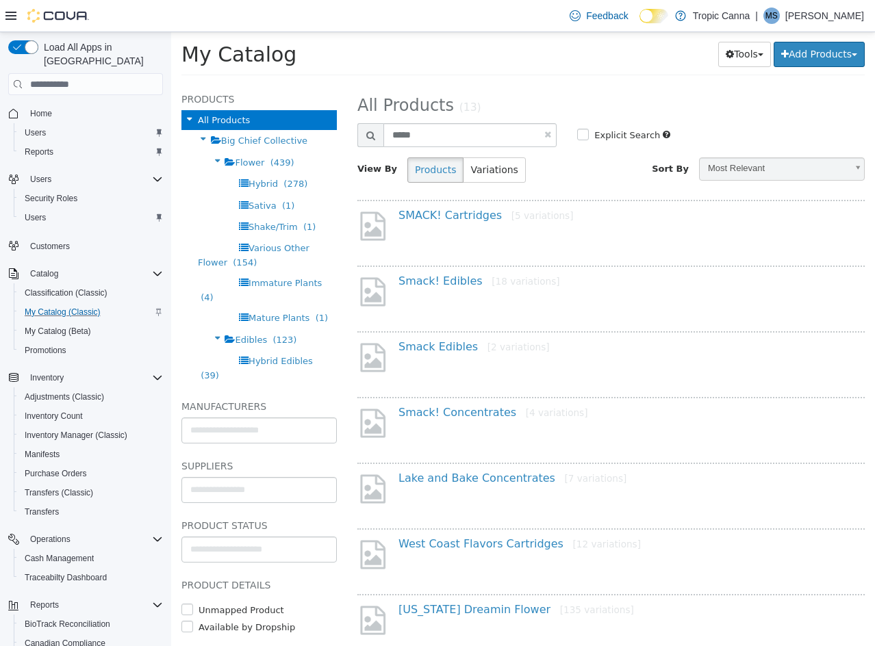
click at [453, 290] on div "Smack! Edibles [18 variations]" at bounding box center [630, 284] width 484 height 20
click at [450, 283] on link "Smack! Edibles [18 variations]" at bounding box center [479, 280] width 162 height 13
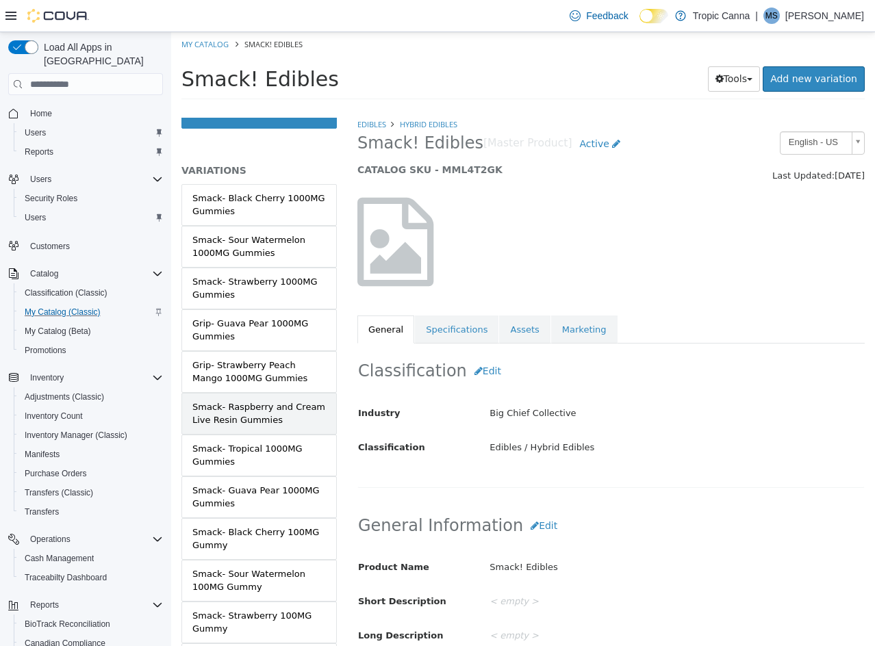
scroll to position [68, 0]
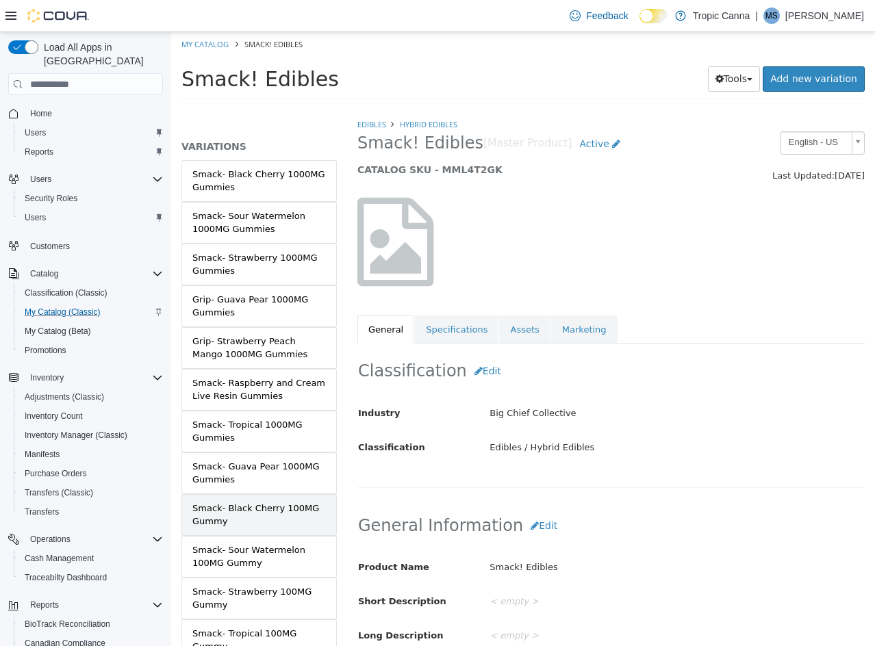
click at [294, 522] on div "Smack- Black Cherry 100MG Gummy" at bounding box center [258, 515] width 133 height 27
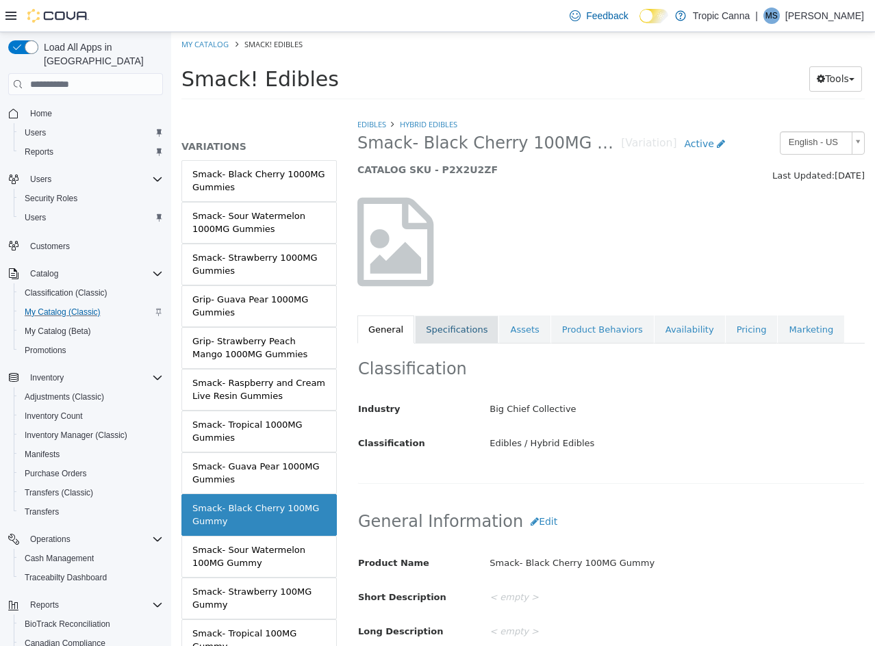
click at [449, 326] on link "Specifications" at bounding box center [457, 330] width 84 height 29
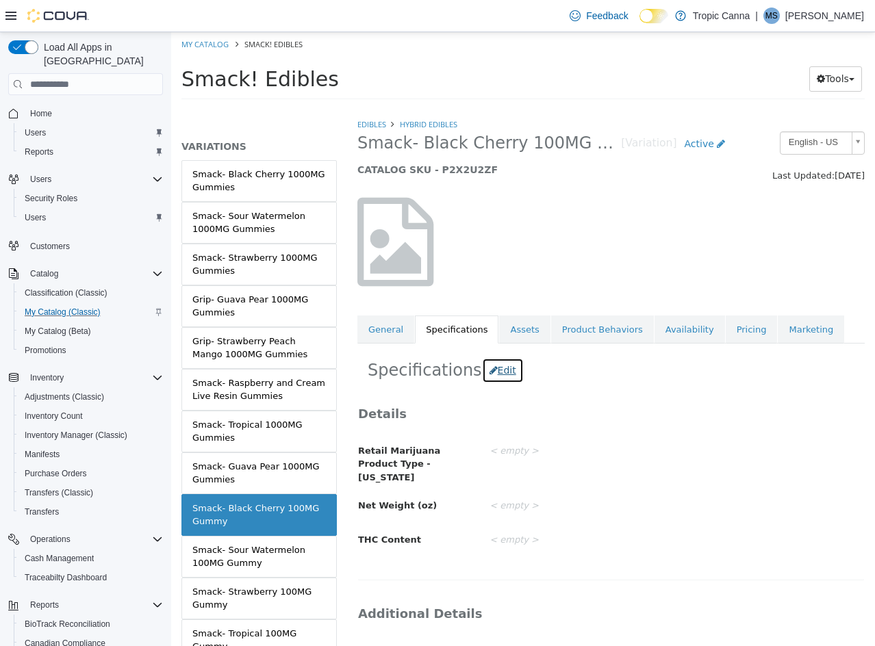
drag, startPoint x: 486, startPoint y: 368, endPoint x: 529, endPoint y: 433, distance: 77.5
click at [486, 369] on button "Edit" at bounding box center [503, 370] width 42 height 25
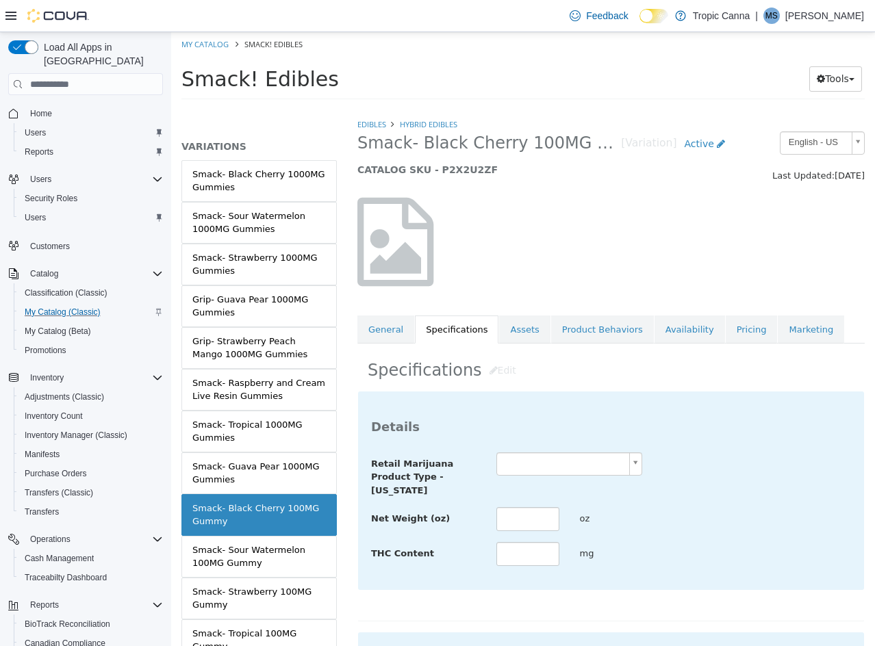
click at [543, 108] on body "Saving Bulk Changes... × Saved changes My Catalog Smack! Edibles Smack! Edibles…" at bounding box center [523, 70] width 704 height 76
click at [527, 515] on input "text" at bounding box center [527, 519] width 63 height 24
drag, startPoint x: 526, startPoint y: 515, endPoint x: 530, endPoint y: 508, distance: 8.3
click at [527, 513] on input "text" at bounding box center [527, 519] width 63 height 24
drag, startPoint x: 689, startPoint y: 514, endPoint x: 696, endPoint y: 513, distance: 7.6
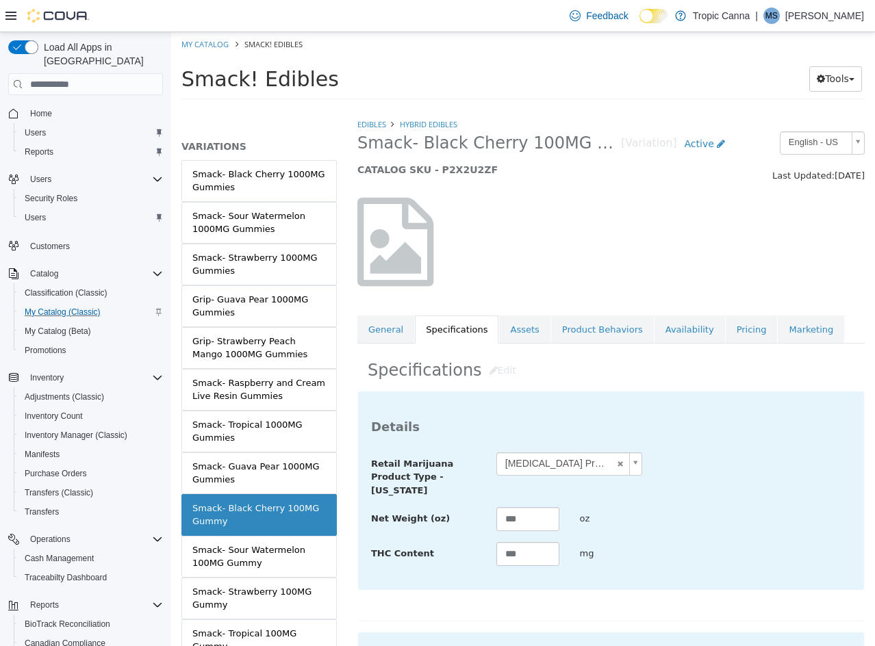
click at [691, 514] on div "Net Weight (oz) *** oz" at bounding box center [611, 519] width 500 height 25
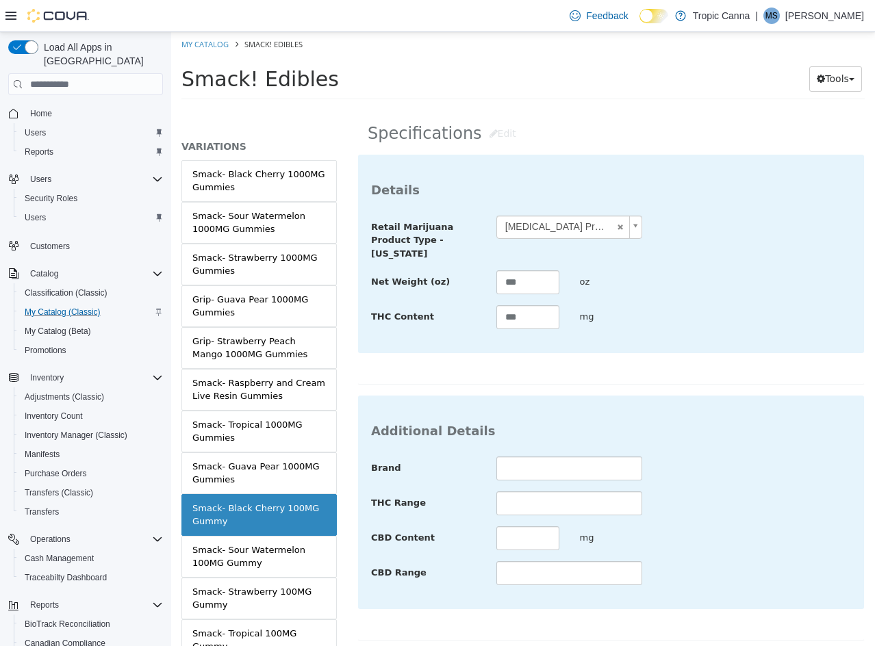
scroll to position [489, 0]
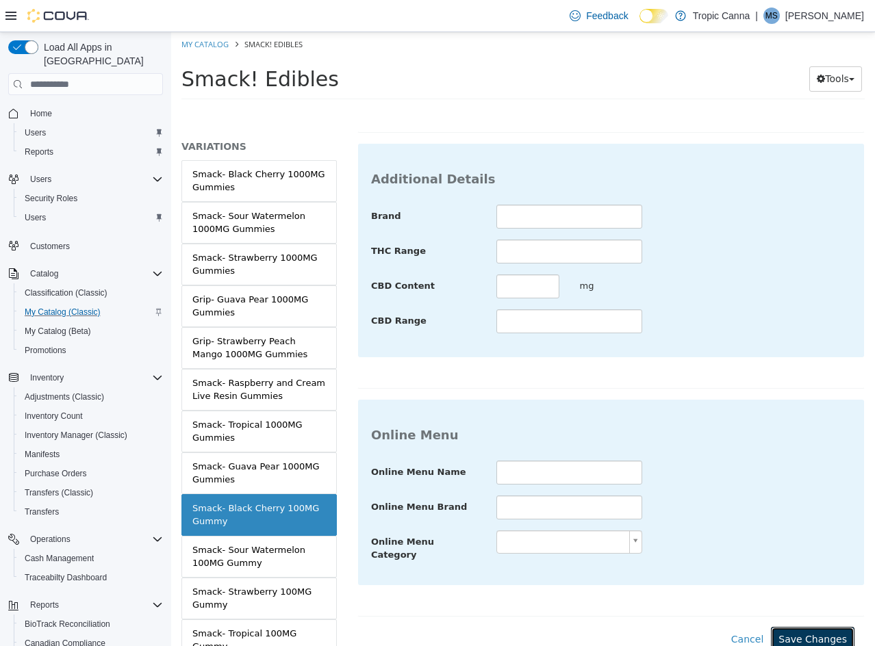
drag, startPoint x: 794, startPoint y: 628, endPoint x: 719, endPoint y: 608, distance: 77.0
click at [788, 627] on button "Save Changes" at bounding box center [813, 639] width 84 height 25
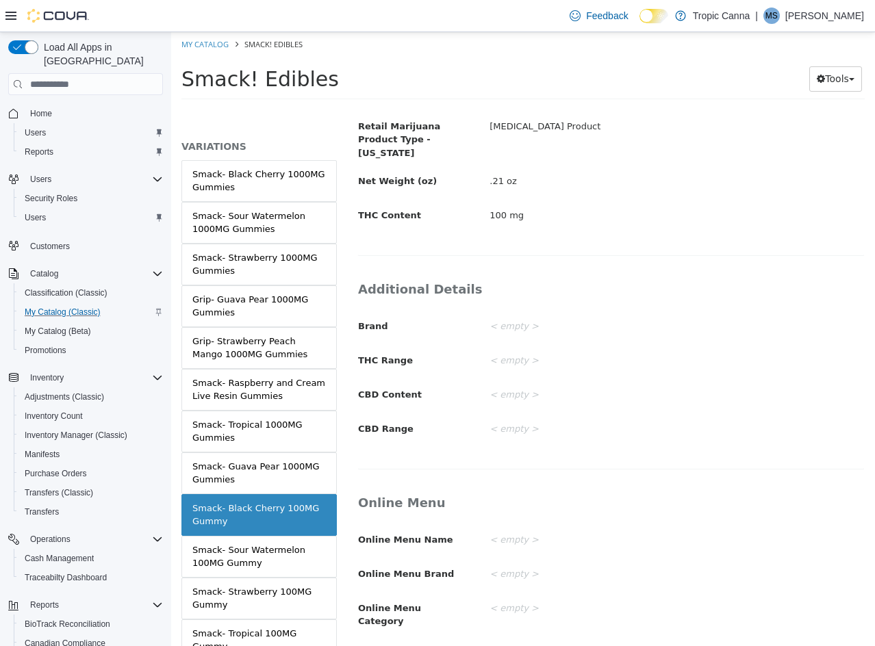
drag, startPoint x: 259, startPoint y: 553, endPoint x: 339, endPoint y: 541, distance: 81.7
click at [263, 553] on div "Smack- Sour Watermelon 100MG Gummy" at bounding box center [258, 556] width 133 height 27
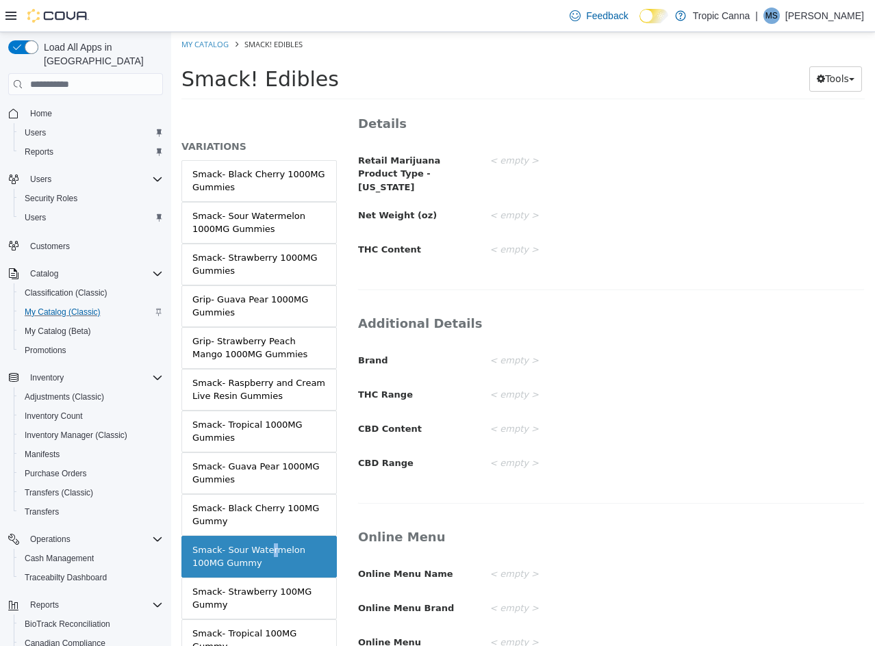
scroll to position [256, 0]
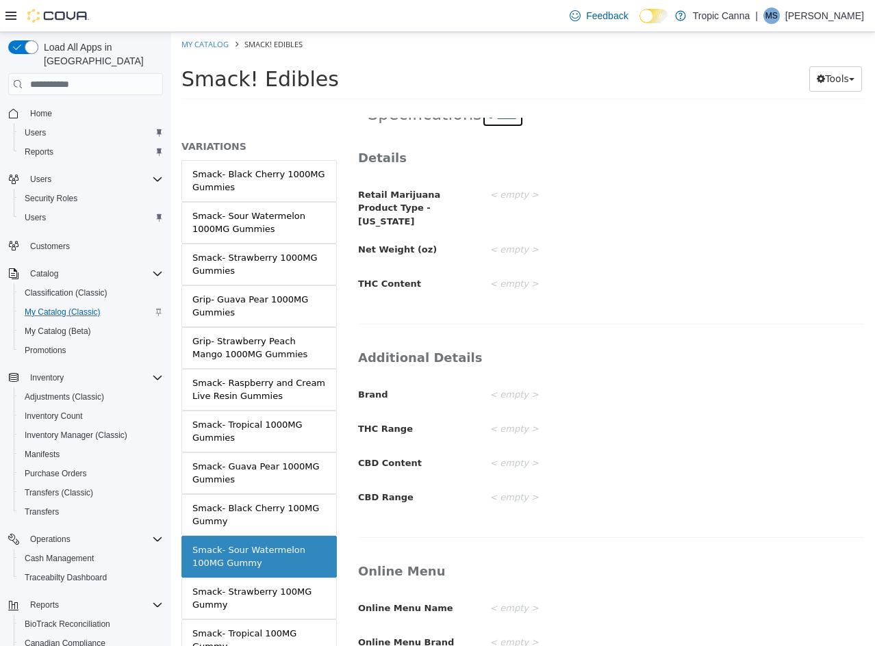
click at [491, 120] on button "Edit" at bounding box center [503, 114] width 42 height 25
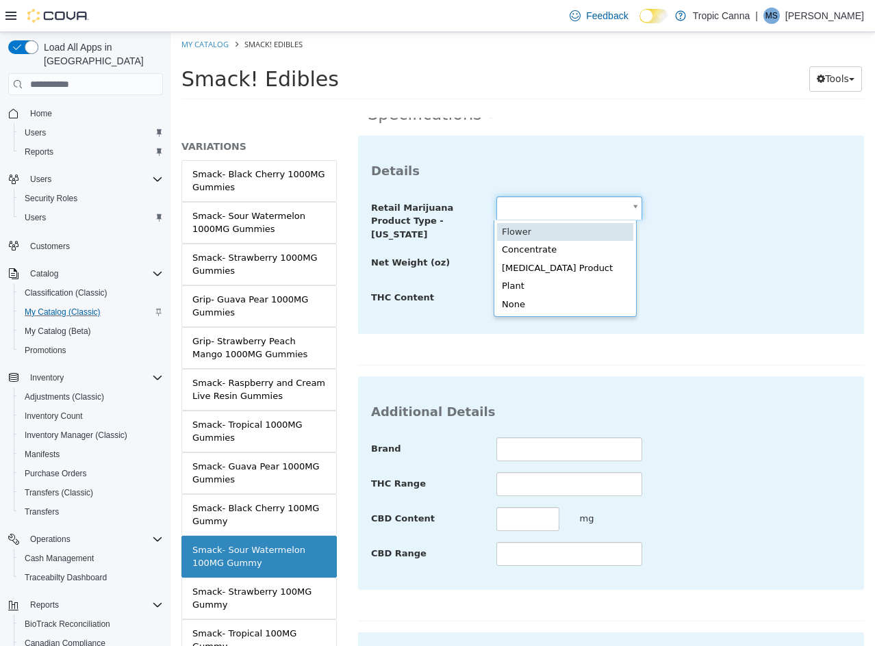
drag, startPoint x: 522, startPoint y: 209, endPoint x: 537, endPoint y: 260, distance: 53.5
click at [522, 108] on body "Saving Bulk Changes... × Saved changes My Catalog Smack! Edibles Smack! Edibles…" at bounding box center [523, 70] width 704 height 76
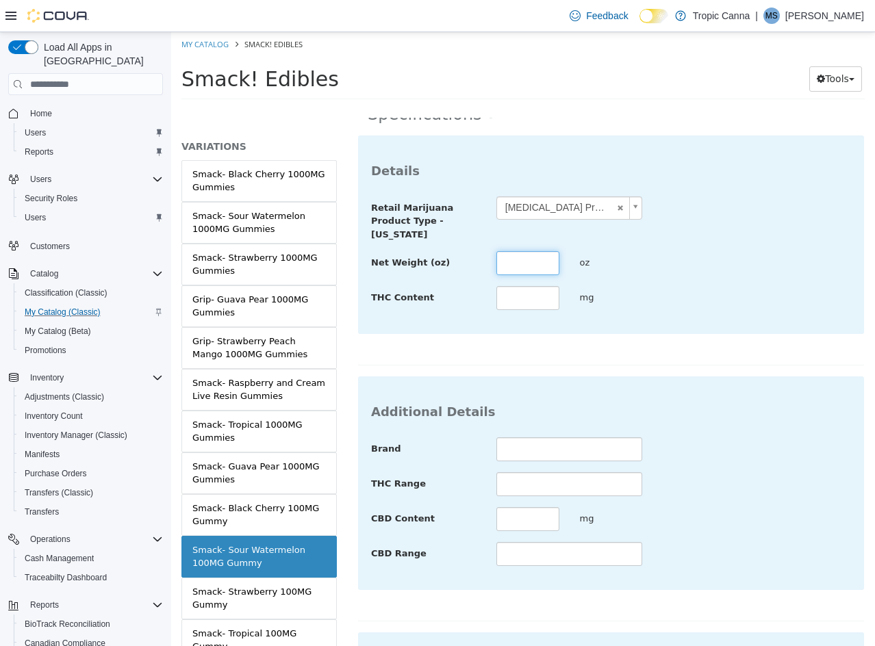
click at [522, 258] on input "text" at bounding box center [527, 263] width 63 height 24
click at [626, 294] on div "mg" at bounding box center [611, 298] width 84 height 24
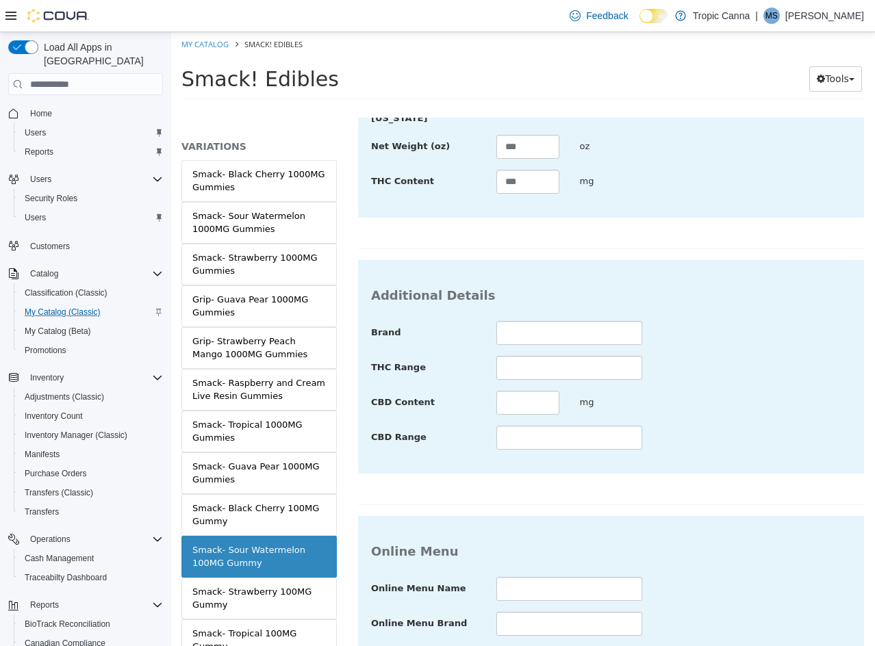
scroll to position [499, 0]
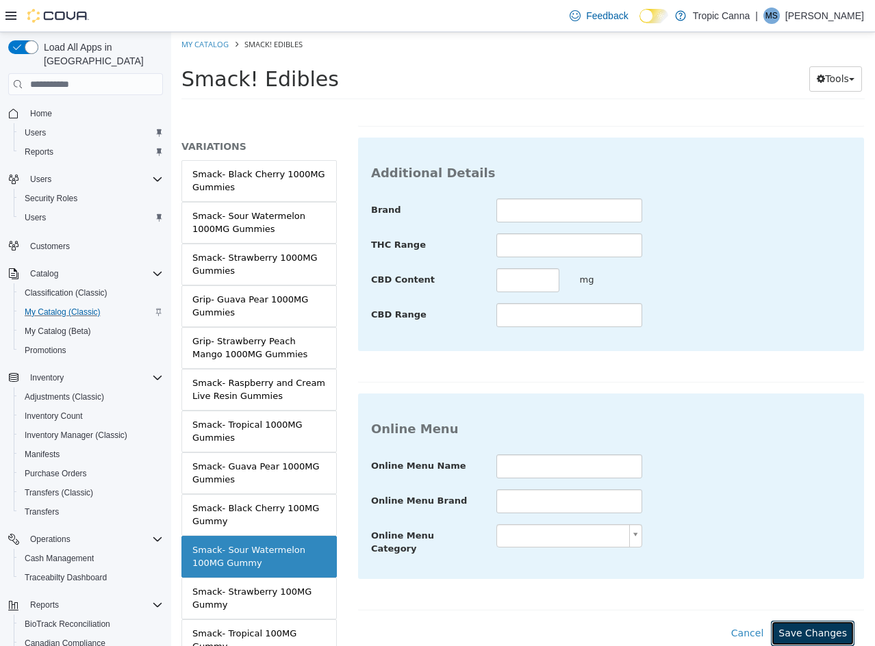
click at [794, 621] on button "Save Changes" at bounding box center [813, 633] width 84 height 25
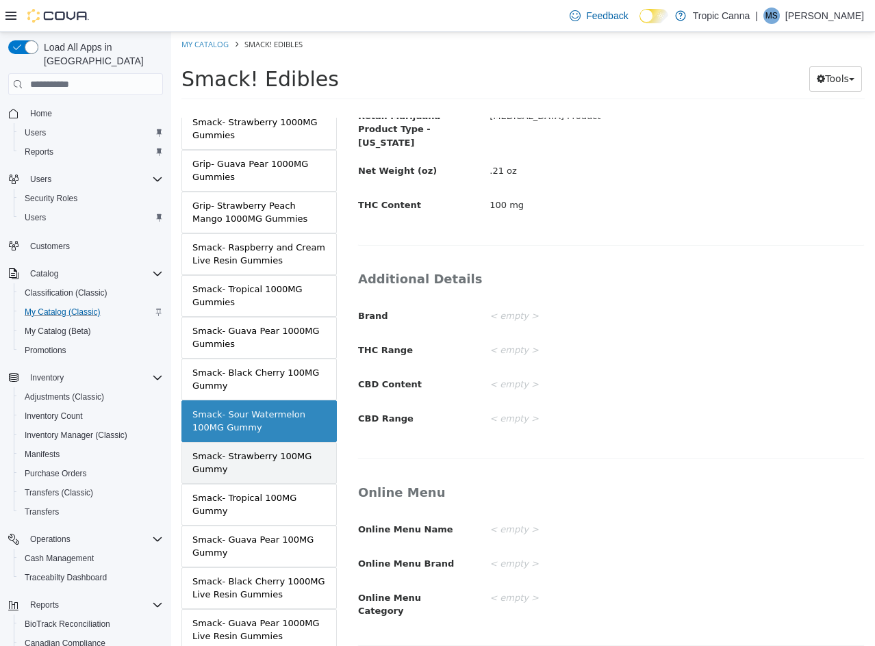
scroll to position [205, 0]
click at [260, 455] on div "Smack- Strawberry 100MG Gummy" at bounding box center [258, 461] width 133 height 27
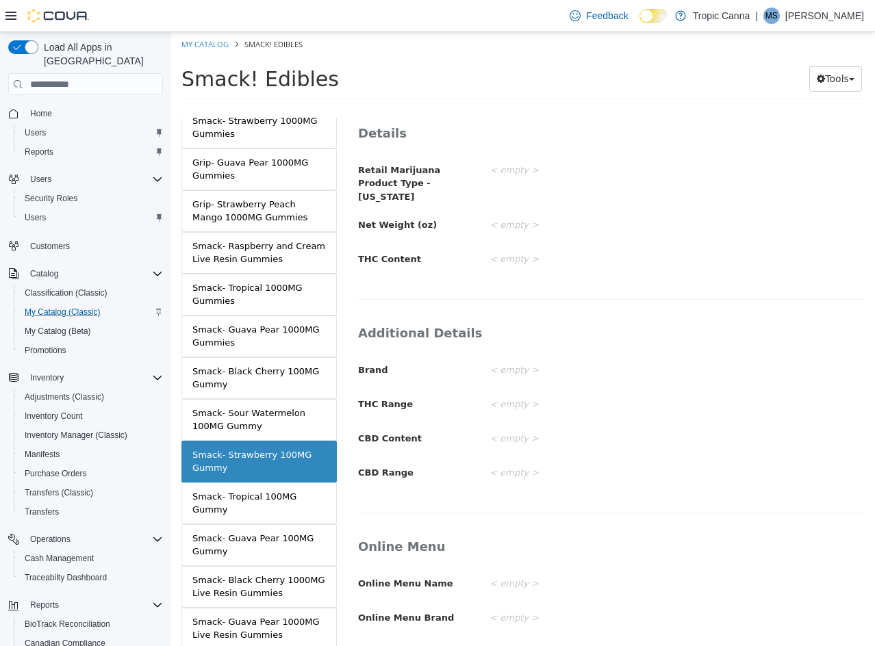
scroll to position [198, 0]
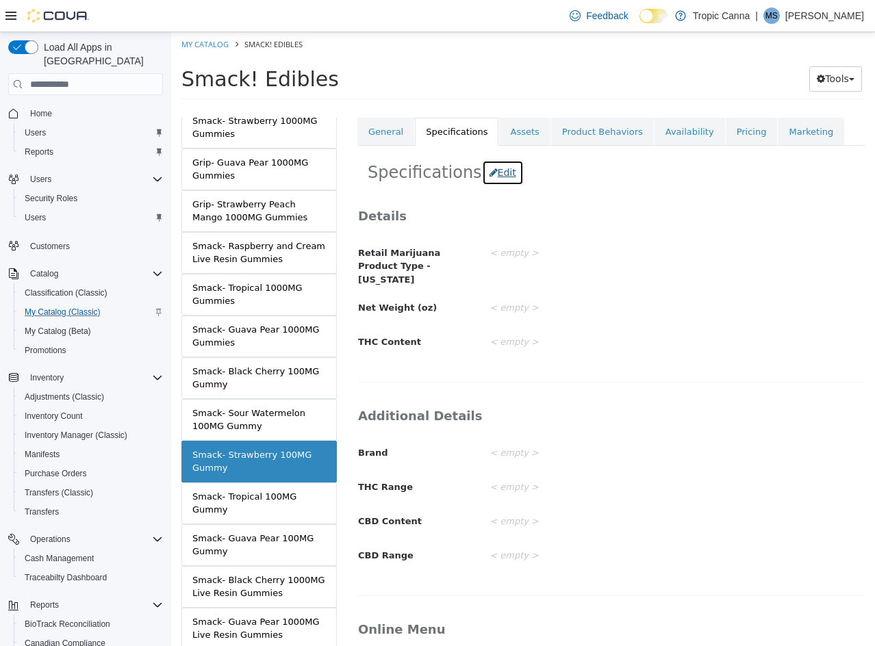
click at [494, 176] on button "Edit" at bounding box center [503, 172] width 42 height 25
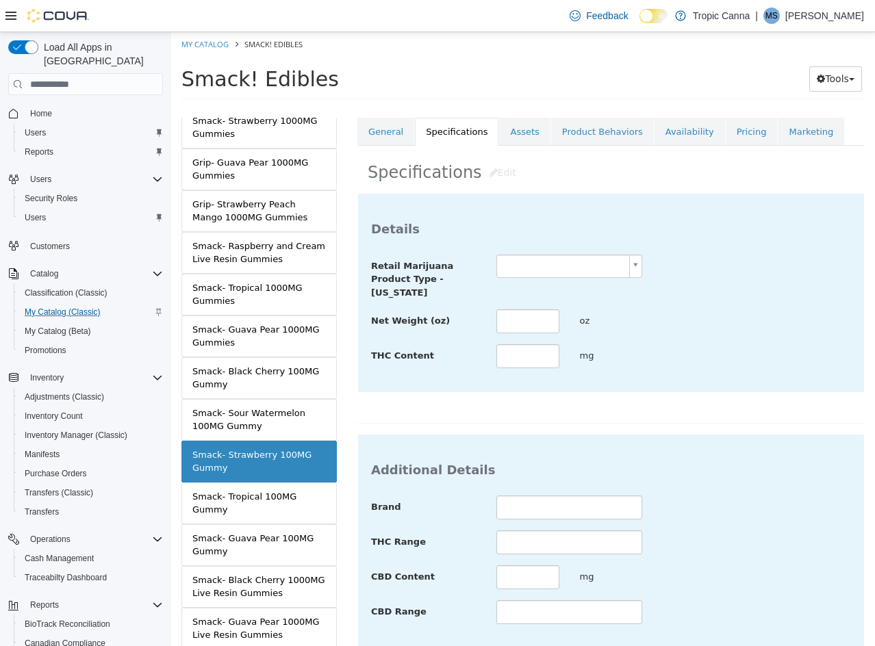
drag, startPoint x: 569, startPoint y: 266, endPoint x: 569, endPoint y: 274, distance: 8.9
click at [569, 108] on body "Saving Bulk Changes... × Saved changes My Catalog Smack! Edibles Smack! Edibles…" at bounding box center [523, 70] width 704 height 76
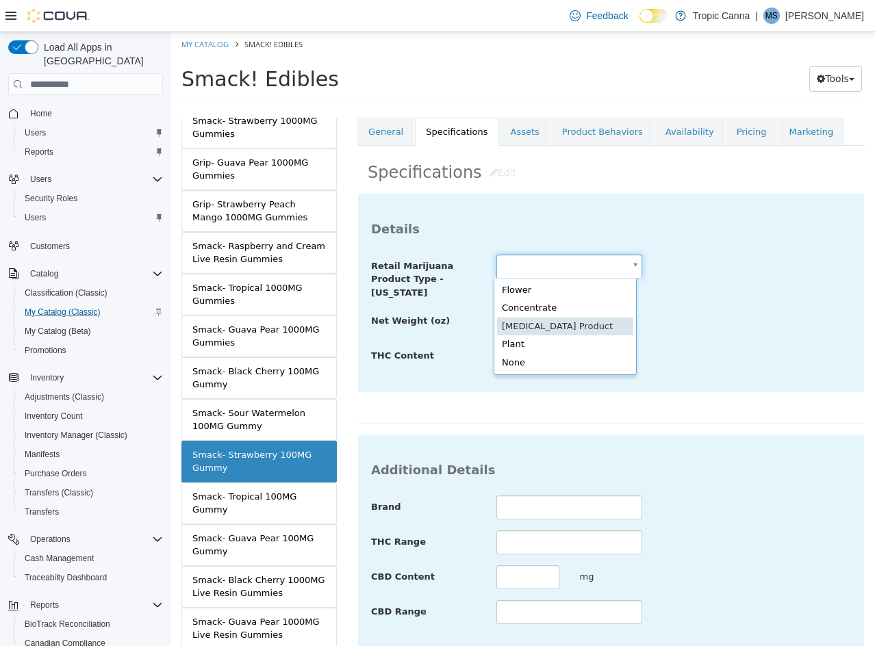
drag, startPoint x: 565, startPoint y: 333, endPoint x: 524, endPoint y: 322, distance: 42.5
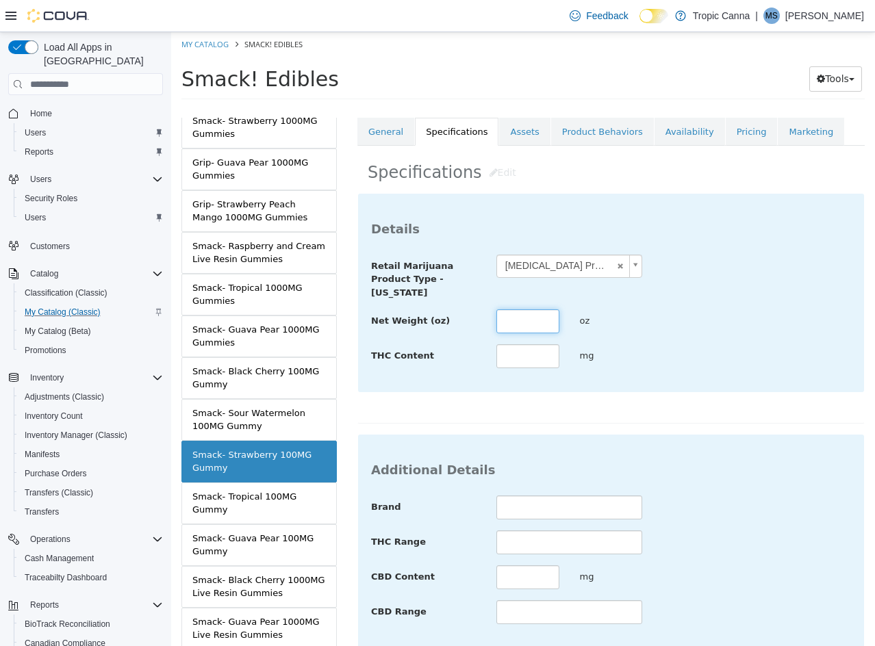
click at [521, 322] on input "text" at bounding box center [527, 321] width 63 height 24
click at [644, 341] on div "**********" at bounding box center [611, 312] width 480 height 115
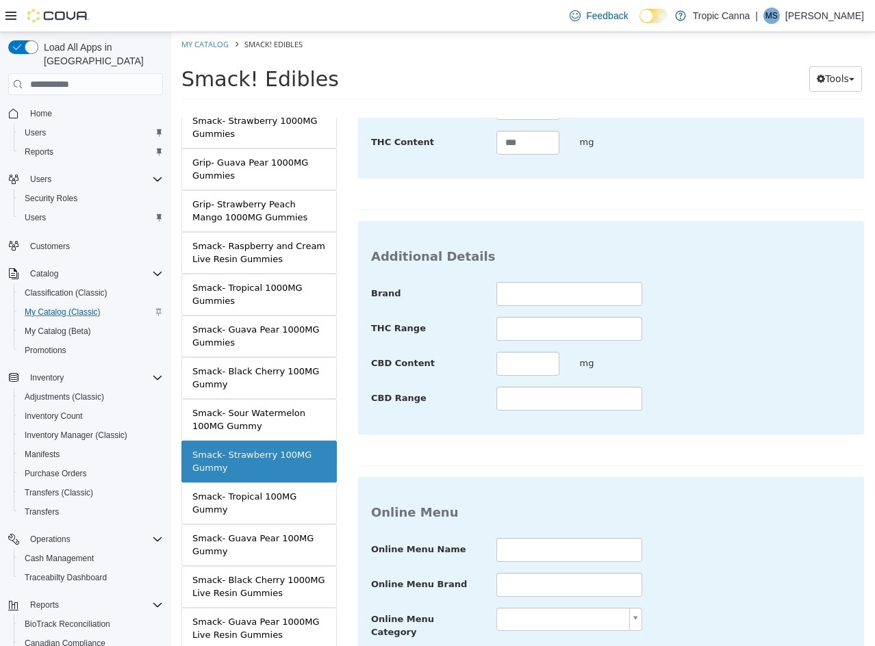
scroll to position [499, 0]
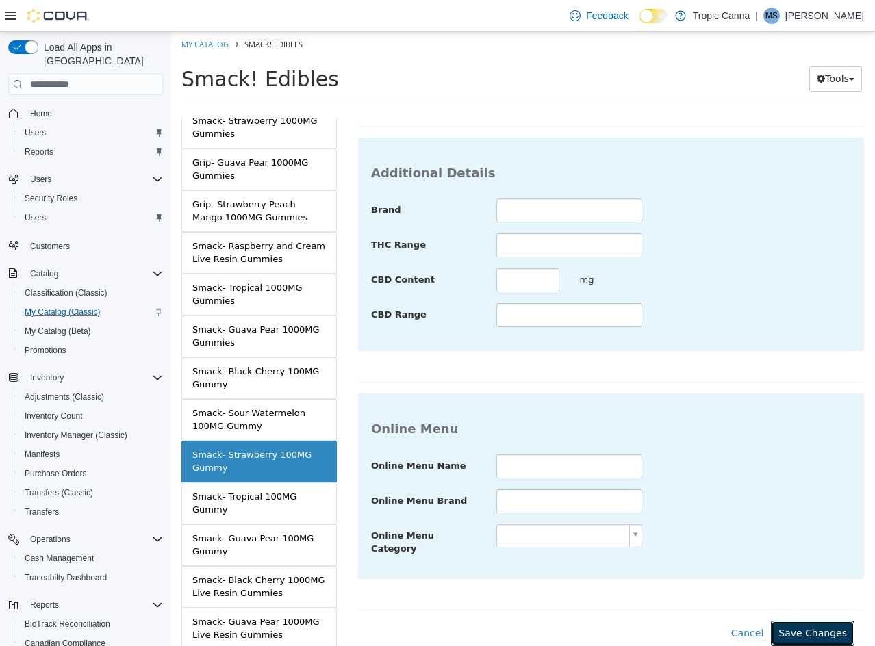
click at [787, 621] on button "Save Changes" at bounding box center [813, 633] width 84 height 25
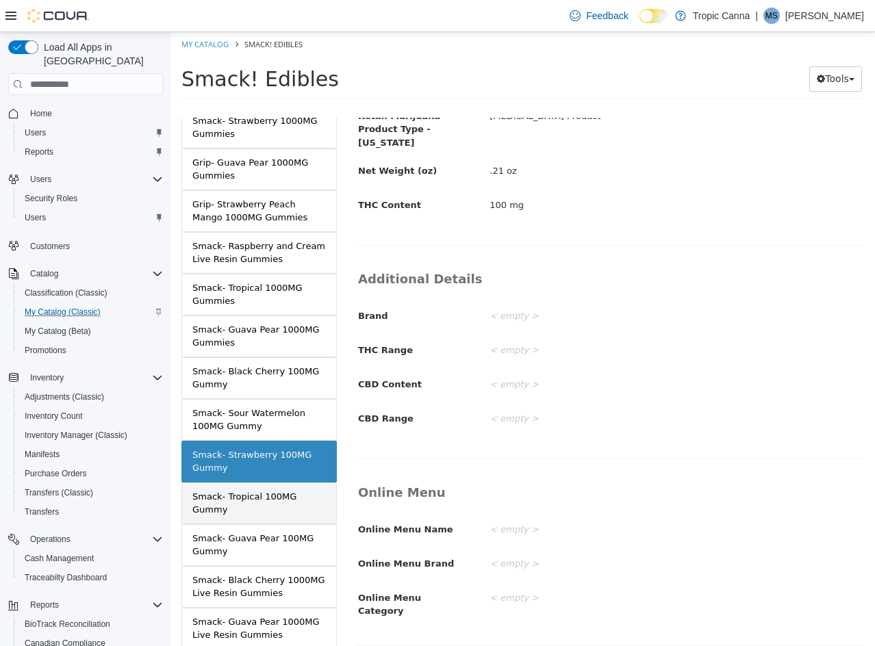
click at [287, 494] on div "Smack- Tropical 100MG Gummy" at bounding box center [258, 503] width 133 height 27
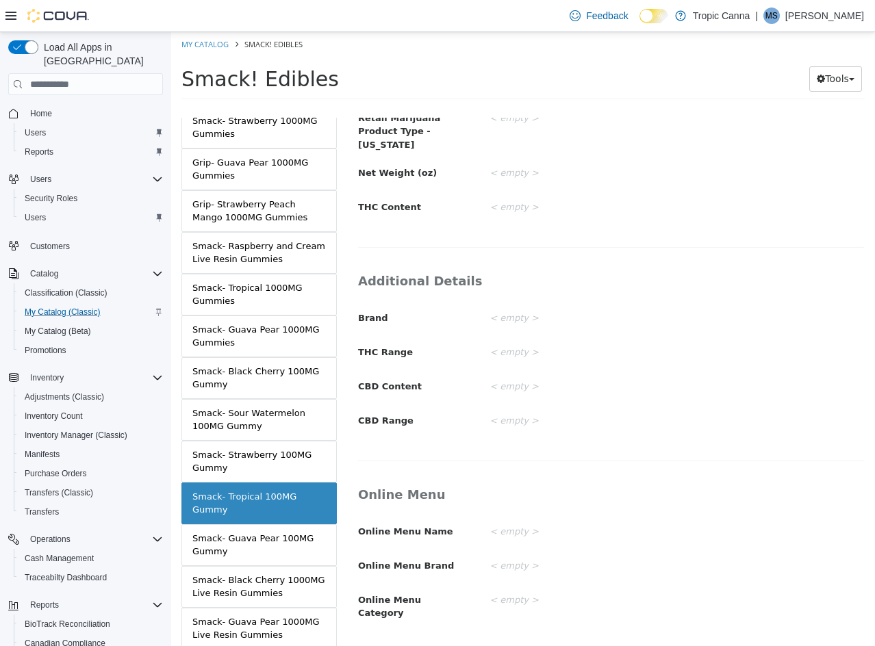
scroll to position [196, 0]
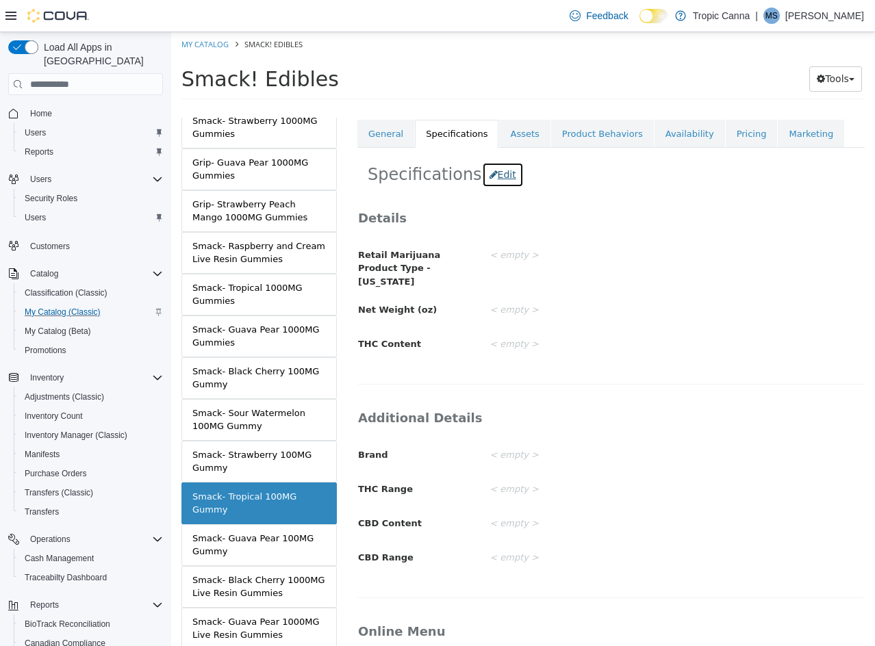
click at [489, 175] on icon "button" at bounding box center [493, 175] width 8 height 10
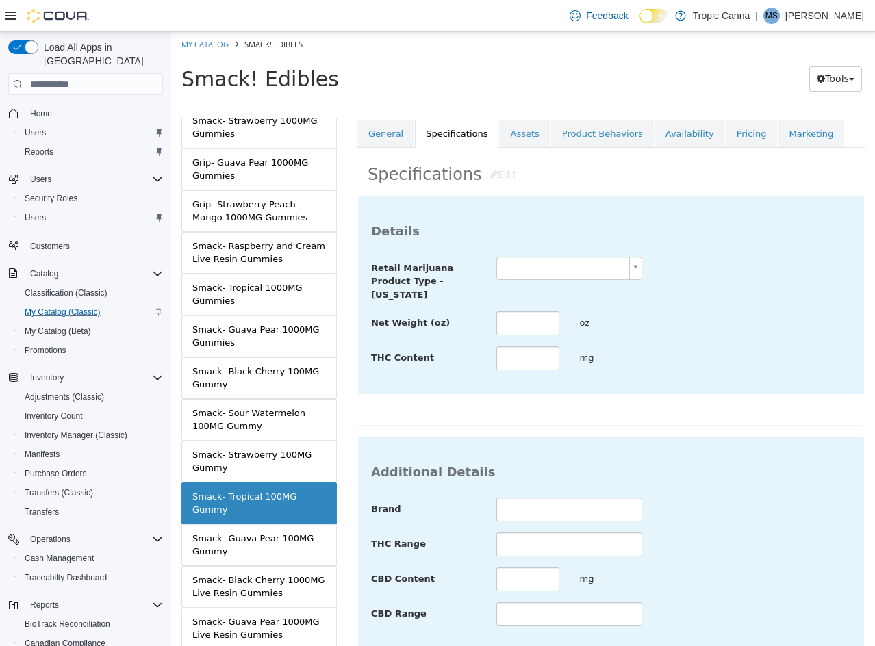
click at [542, 108] on body "Saving Bulk Changes... × Saved changes My Catalog Smack! Edibles Smack! Edibles…" at bounding box center [523, 70] width 704 height 76
drag, startPoint x: 531, startPoint y: 323, endPoint x: 534, endPoint y: 312, distance: 11.3
click at [531, 318] on input "text" at bounding box center [527, 323] width 63 height 24
click at [704, 335] on div "Net Weight (oz) *** oz" at bounding box center [611, 323] width 500 height 25
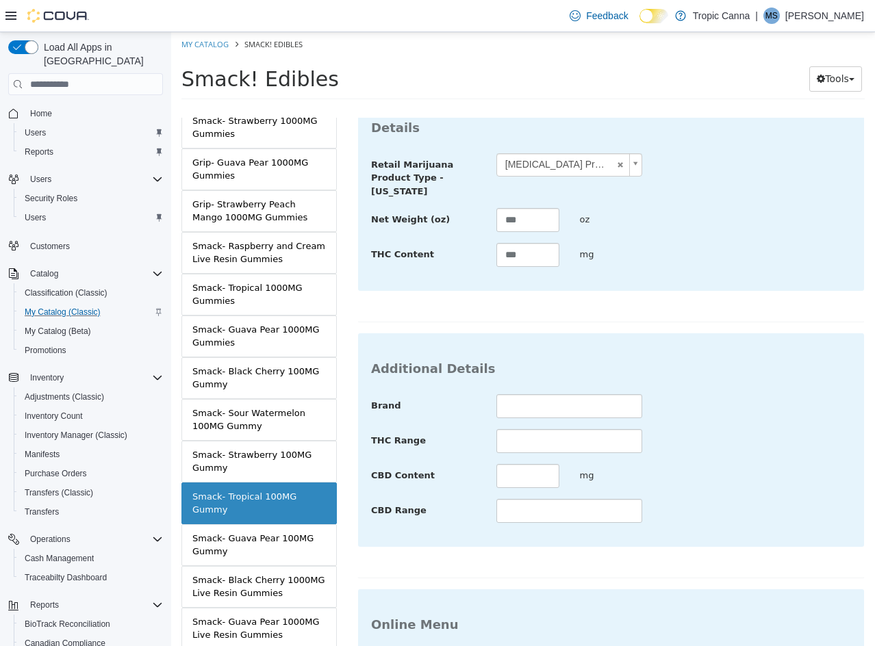
scroll to position [499, 0]
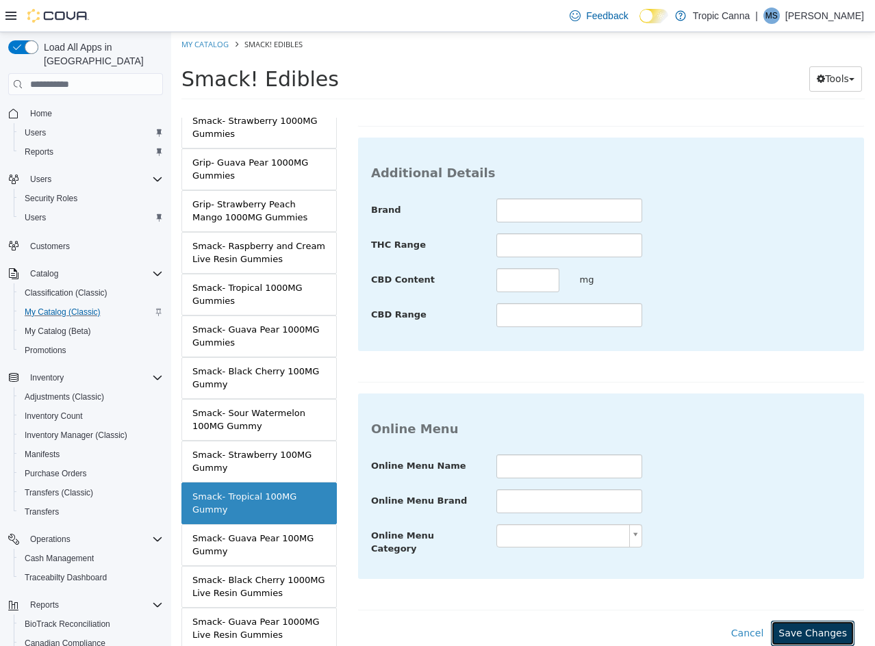
click at [799, 621] on button "Save Changes" at bounding box center [813, 633] width 84 height 25
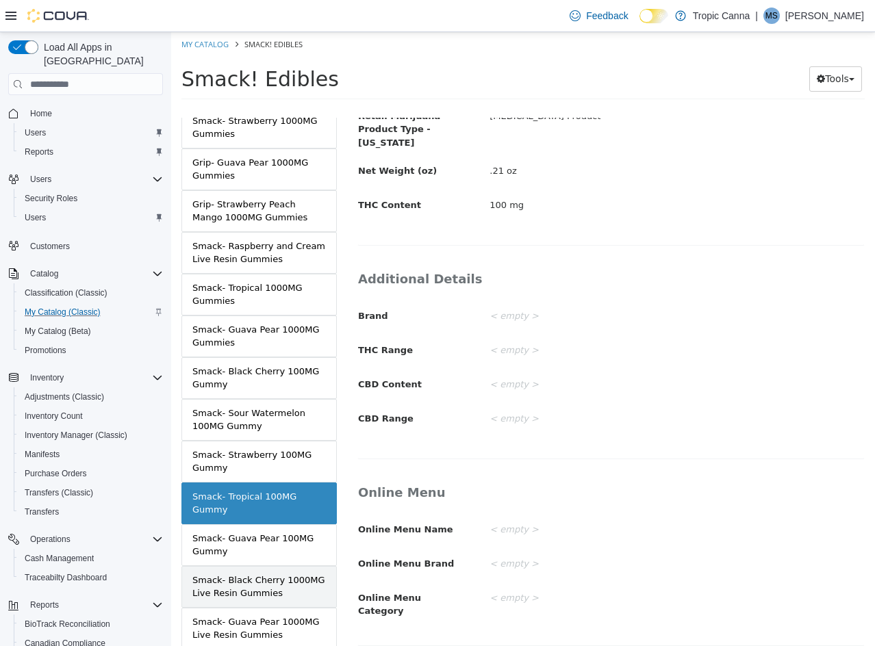
click at [272, 588] on div "Smack- Black Cherry 1000MG Live Resin Gummies" at bounding box center [258, 587] width 133 height 27
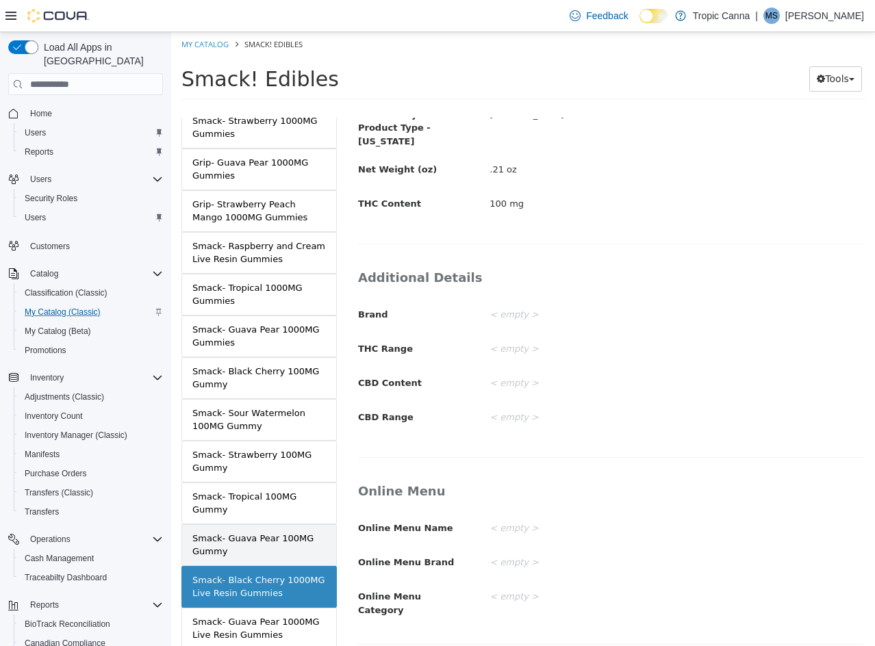
scroll to position [333, 0]
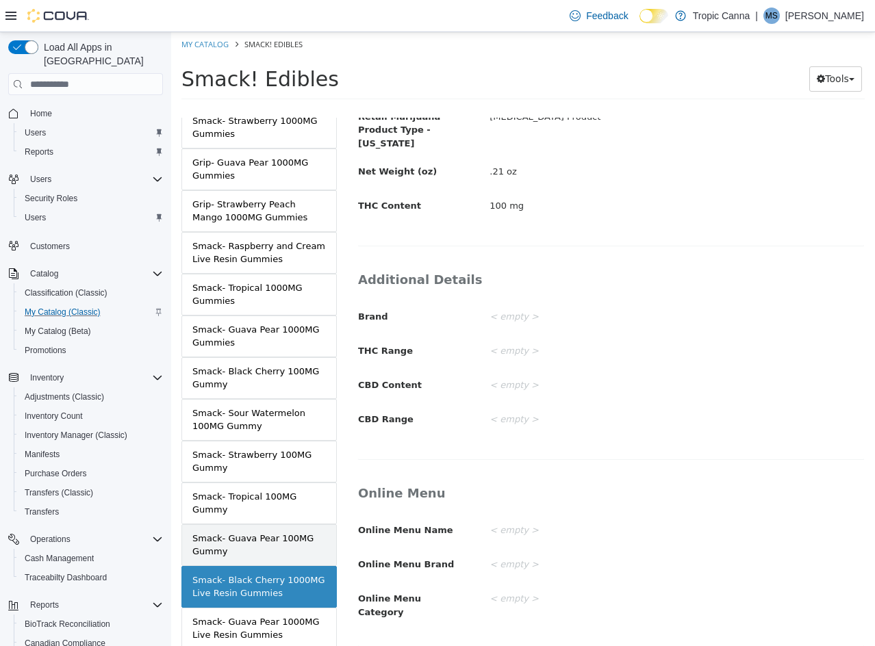
click at [287, 545] on div "Smack- Guava Pear 100MG Gummy" at bounding box center [258, 545] width 133 height 27
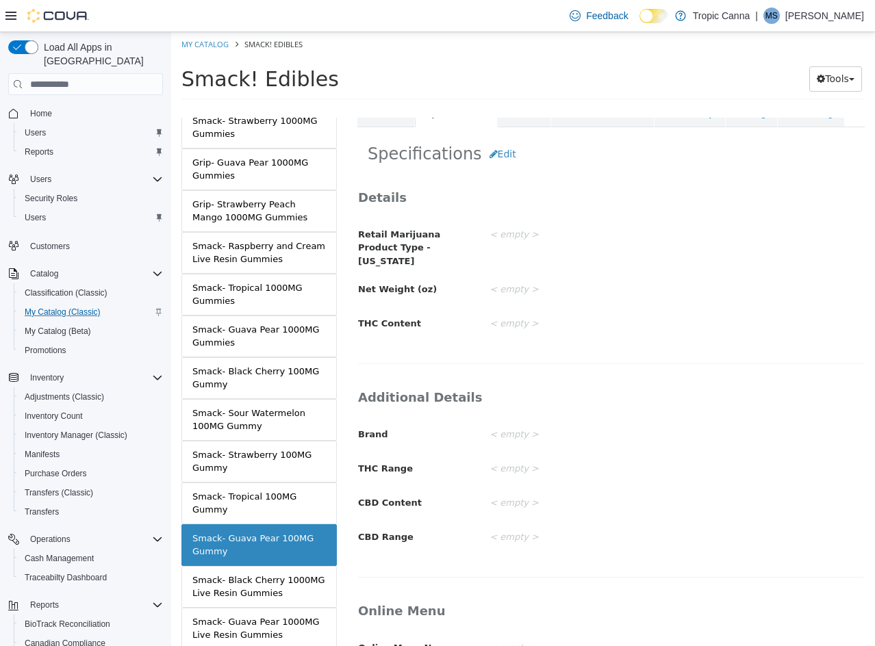
scroll to position [196, 0]
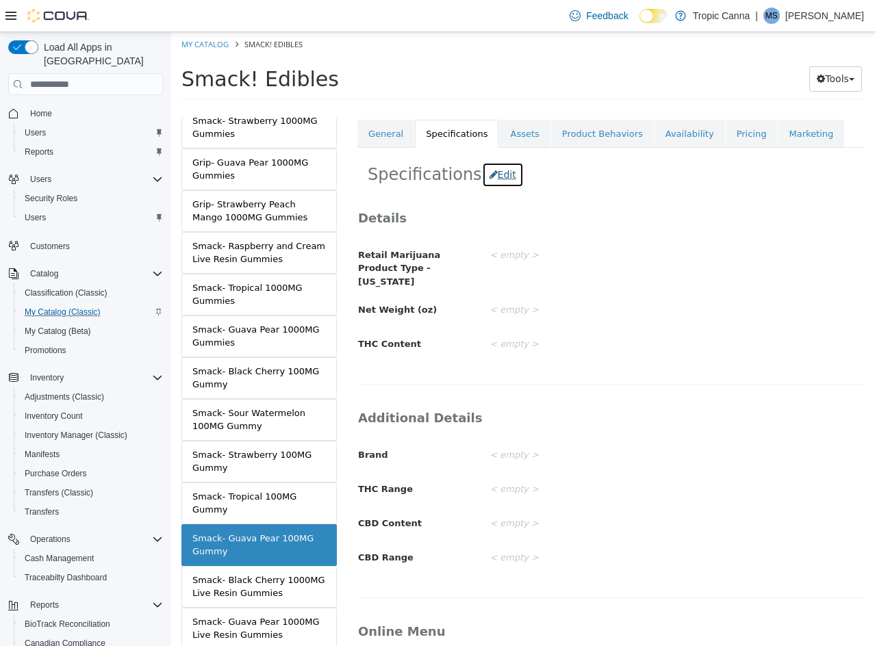
click at [497, 179] on button "Edit" at bounding box center [503, 174] width 42 height 25
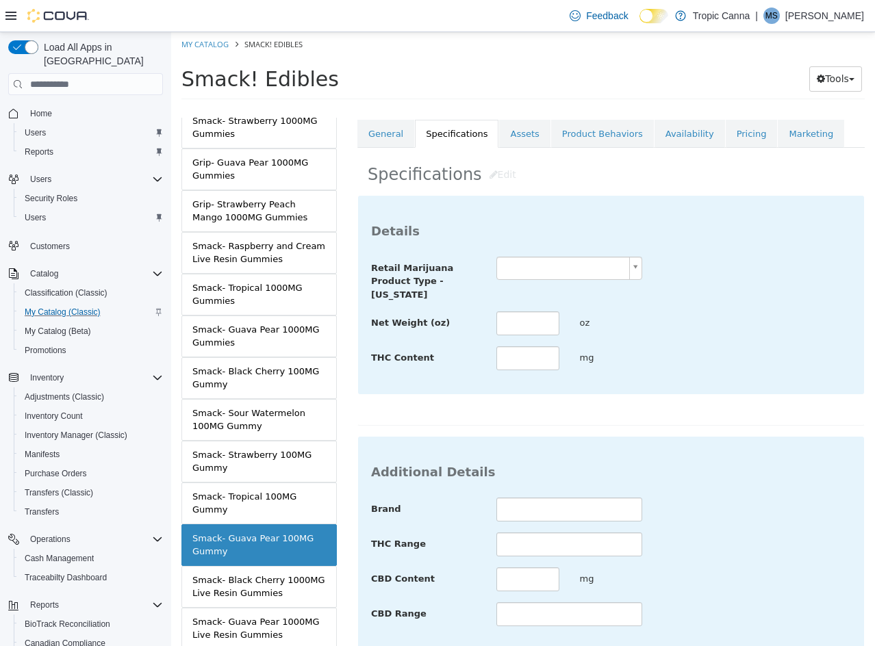
drag, startPoint x: 538, startPoint y: 260, endPoint x: 546, endPoint y: 281, distance: 21.9
click at [539, 108] on body "Saving Bulk Changes... × Saved changes My Catalog Smack! Edibles Smack! Edibles…" at bounding box center [523, 70] width 704 height 76
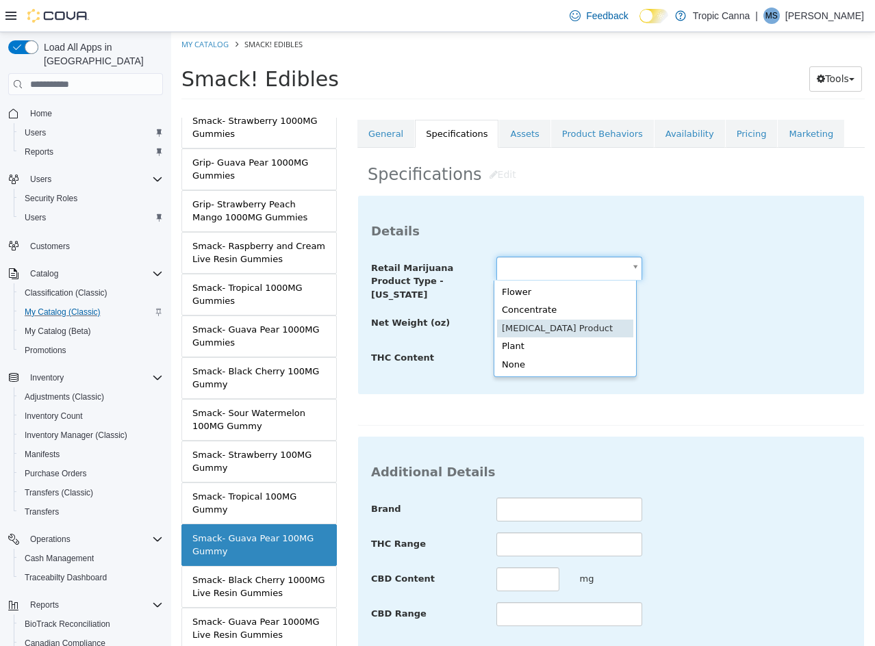
scroll to position [0, 0]
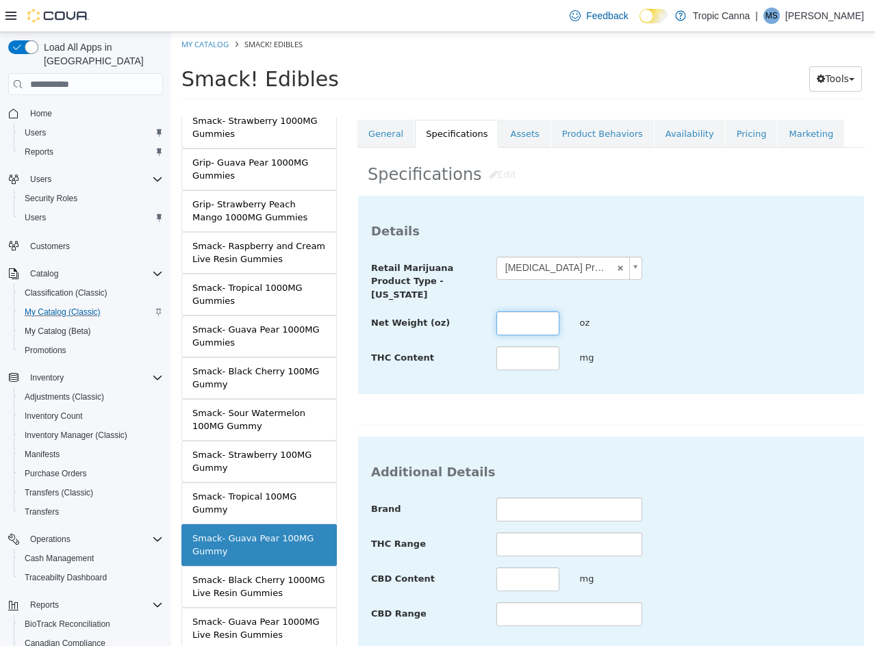
click at [516, 320] on input "text" at bounding box center [527, 323] width 63 height 24
drag, startPoint x: 698, startPoint y: 355, endPoint x: 749, endPoint y: 398, distance: 67.0
click at [698, 356] on div "THC Content *** mg" at bounding box center [611, 358] width 500 height 25
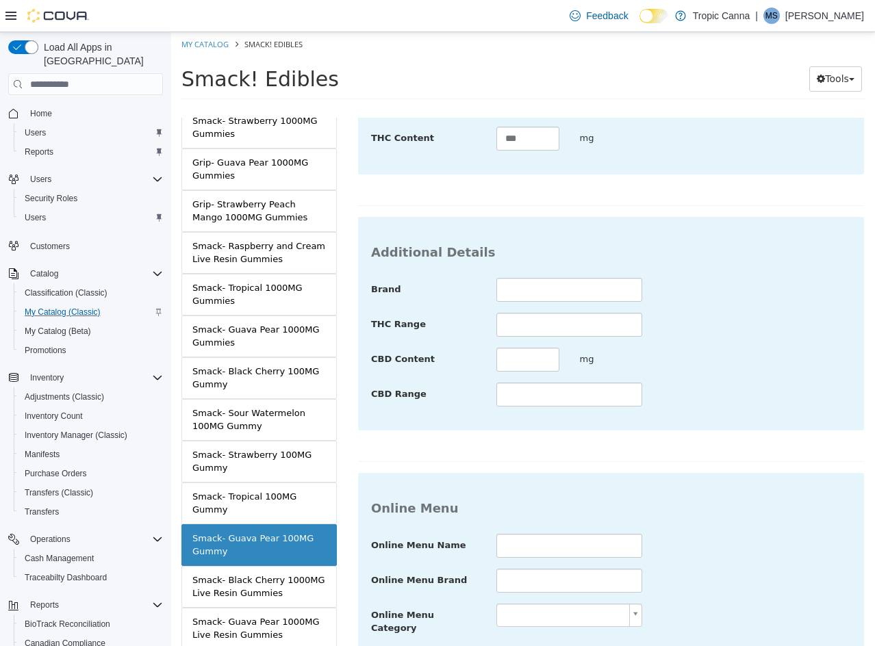
scroll to position [499, 0]
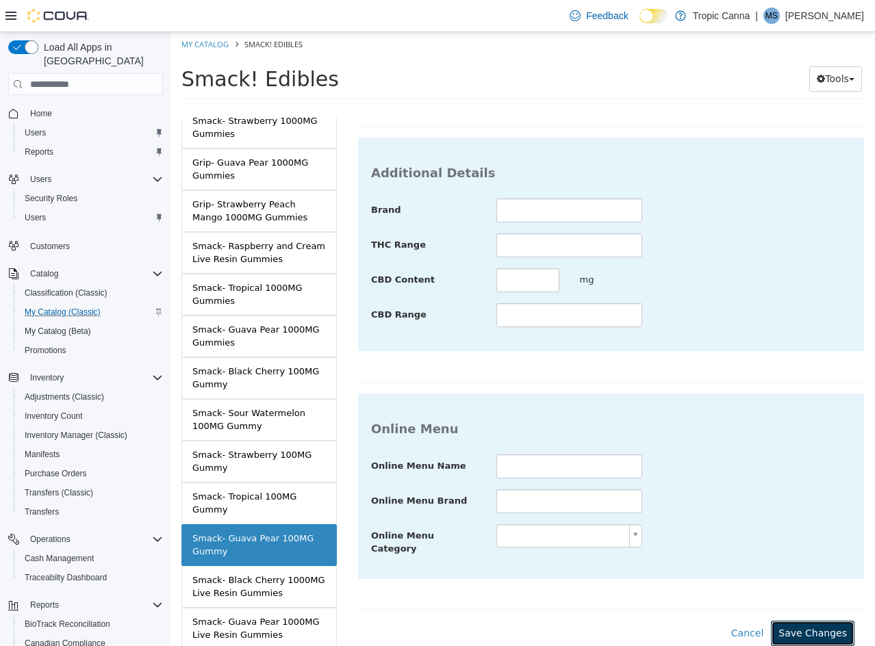
click at [799, 621] on button "Save Changes" at bounding box center [813, 633] width 84 height 25
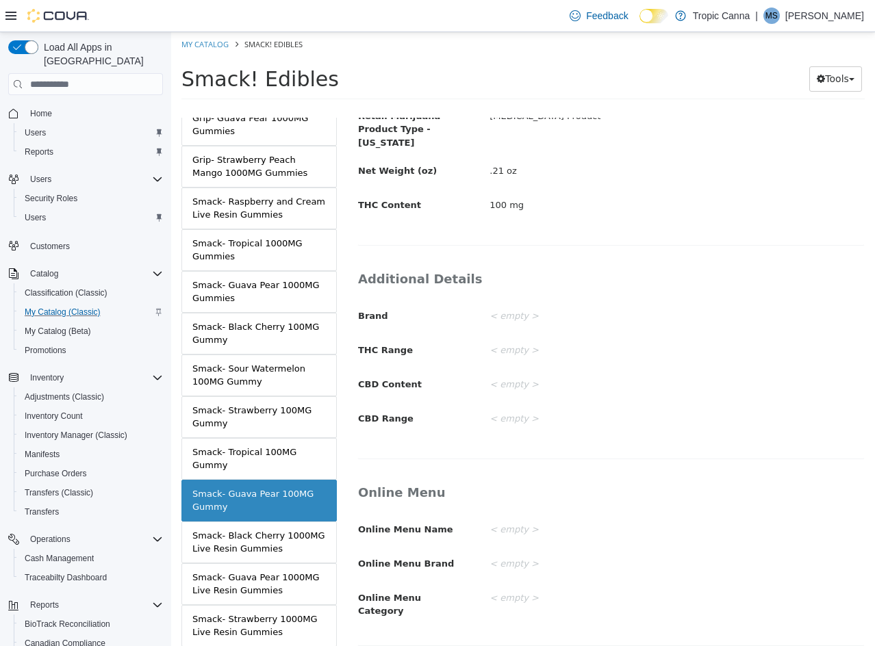
scroll to position [0, 0]
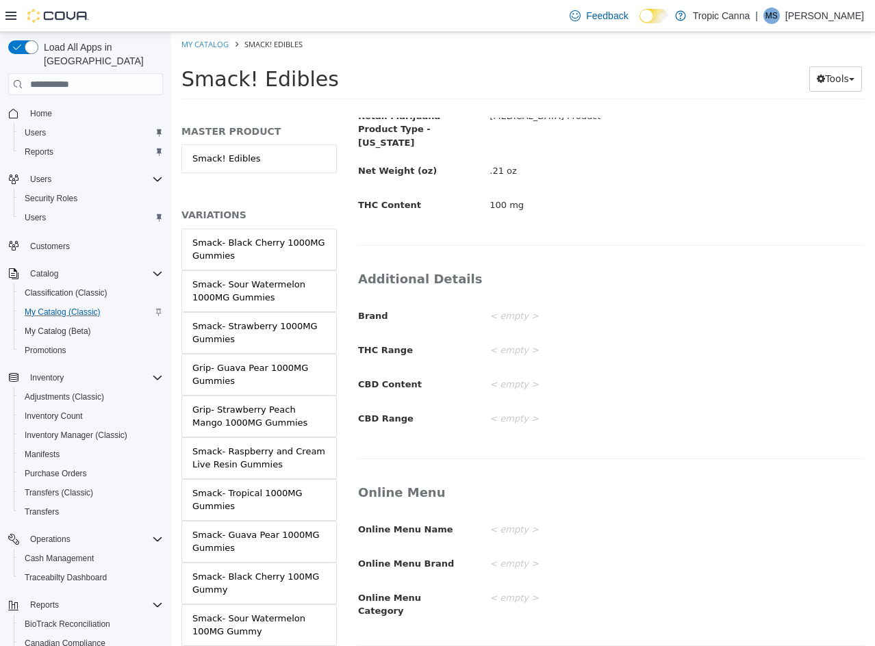
drag, startPoint x: 285, startPoint y: 249, endPoint x: 374, endPoint y: 259, distance: 88.9
click at [285, 249] on div "Smack- Black Cherry 1000MG Gummies" at bounding box center [258, 249] width 133 height 27
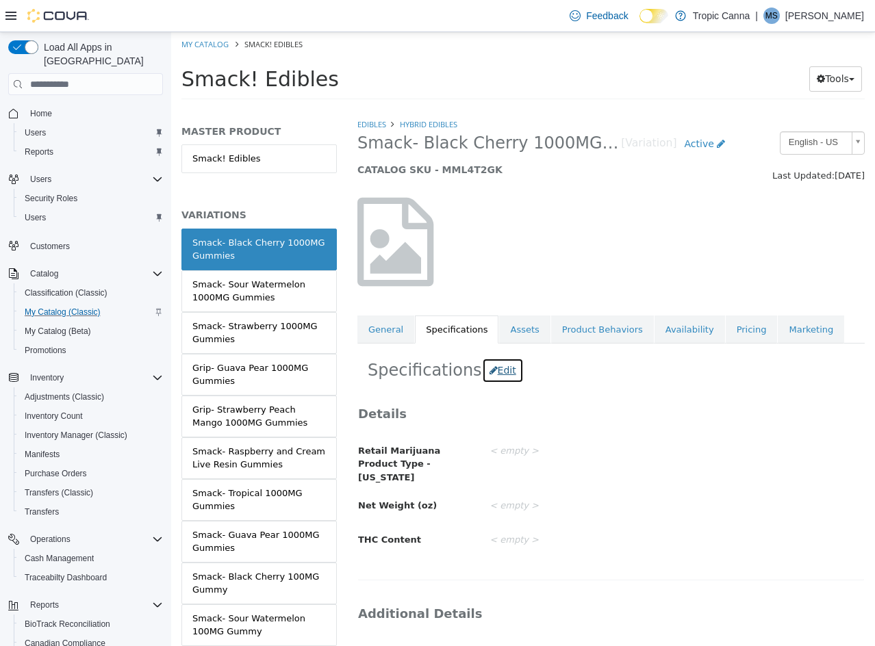
drag, startPoint x: 494, startPoint y: 370, endPoint x: 525, endPoint y: 446, distance: 82.0
click at [495, 370] on button "Edit" at bounding box center [503, 370] width 42 height 25
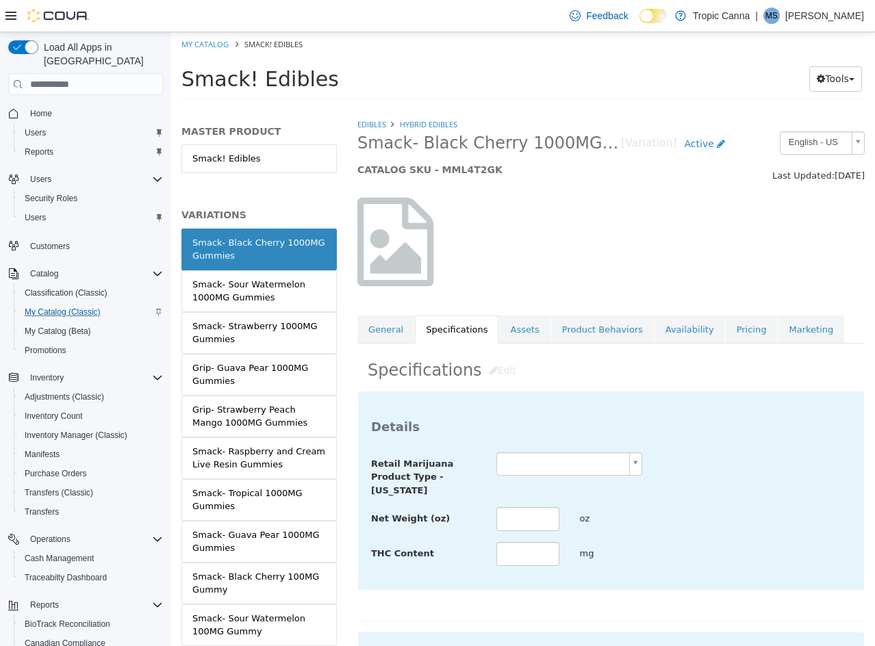
drag, startPoint x: 527, startPoint y: 463, endPoint x: 532, endPoint y: 471, distance: 9.5
click at [527, 108] on body "Saving Bulk Changes... × Saved changes My Catalog Smack! Edibles Smack! Edibles…" at bounding box center [523, 70] width 704 height 76
click at [519, 524] on input "text" at bounding box center [527, 519] width 63 height 24
click at [520, 546] on input "text" at bounding box center [527, 554] width 63 height 24
drag, startPoint x: 568, startPoint y: 548, endPoint x: 580, endPoint y: 548, distance: 11.6
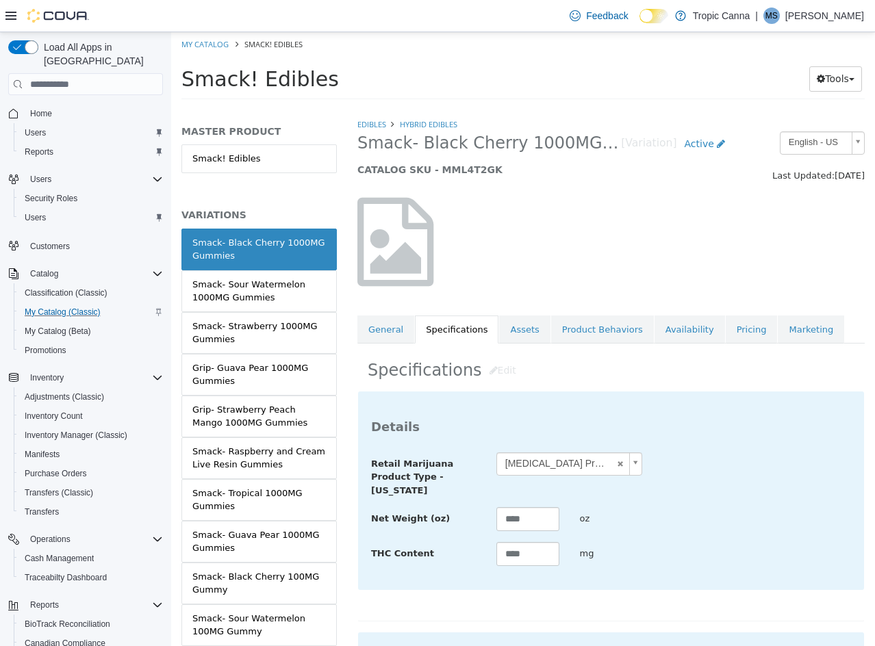
click at [573, 548] on div "mg" at bounding box center [611, 554] width 84 height 24
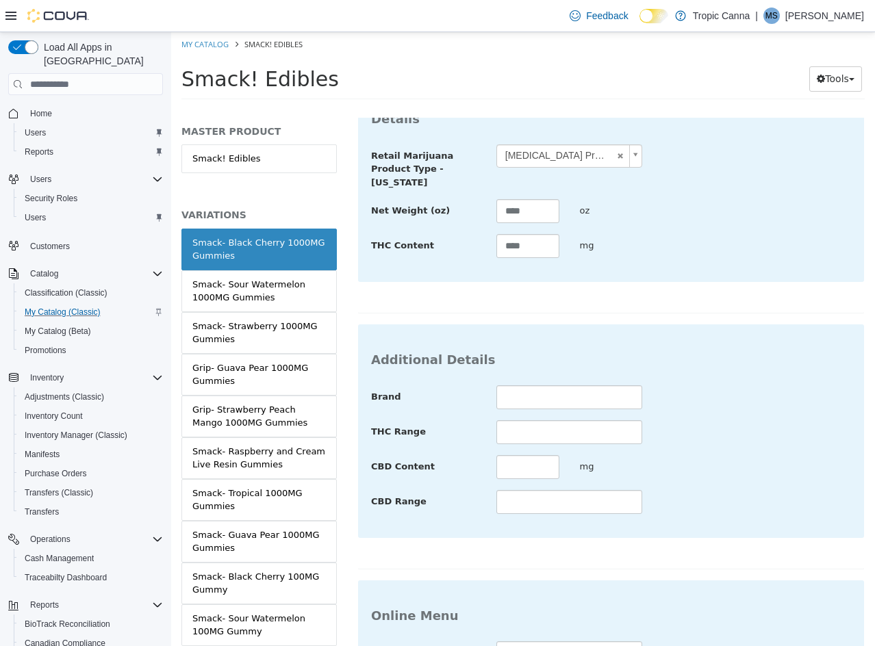
scroll to position [499, 0]
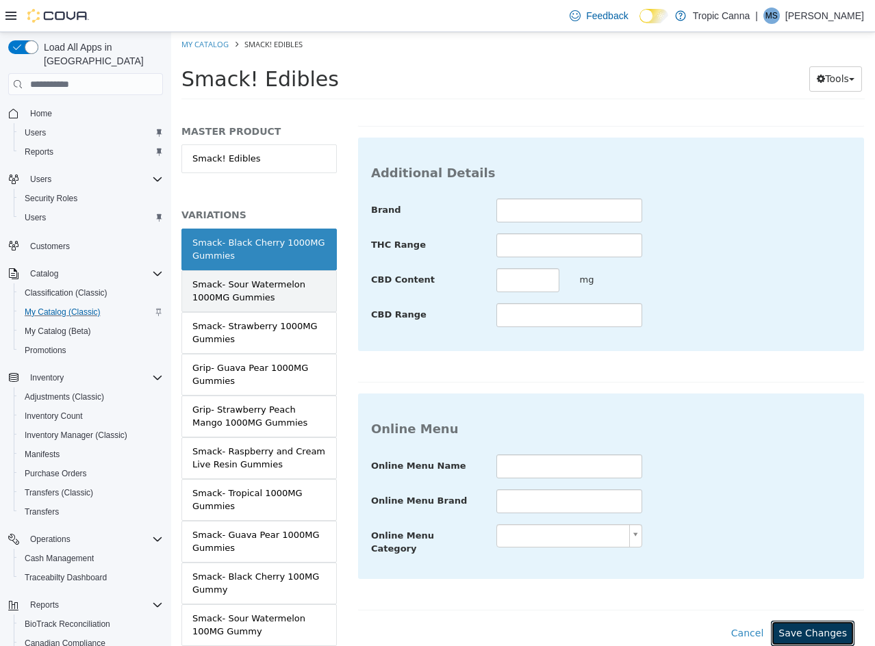
drag, startPoint x: 791, startPoint y: 616, endPoint x: 266, endPoint y: 303, distance: 611.1
click at [785, 621] on button "Save Changes" at bounding box center [813, 633] width 84 height 25
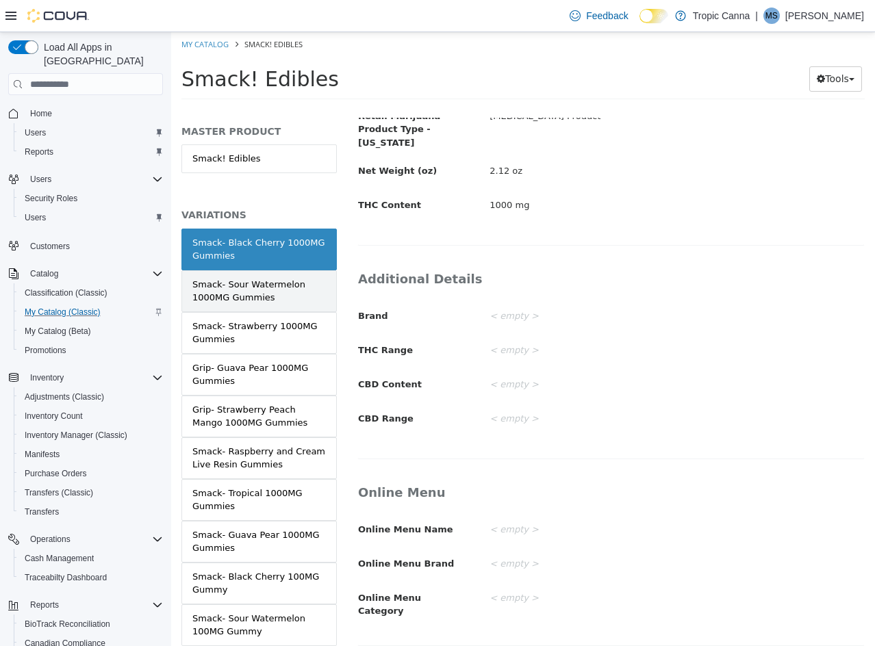
click at [245, 294] on div "Smack- Sour Watermelon 1000MG Gummies" at bounding box center [258, 291] width 133 height 27
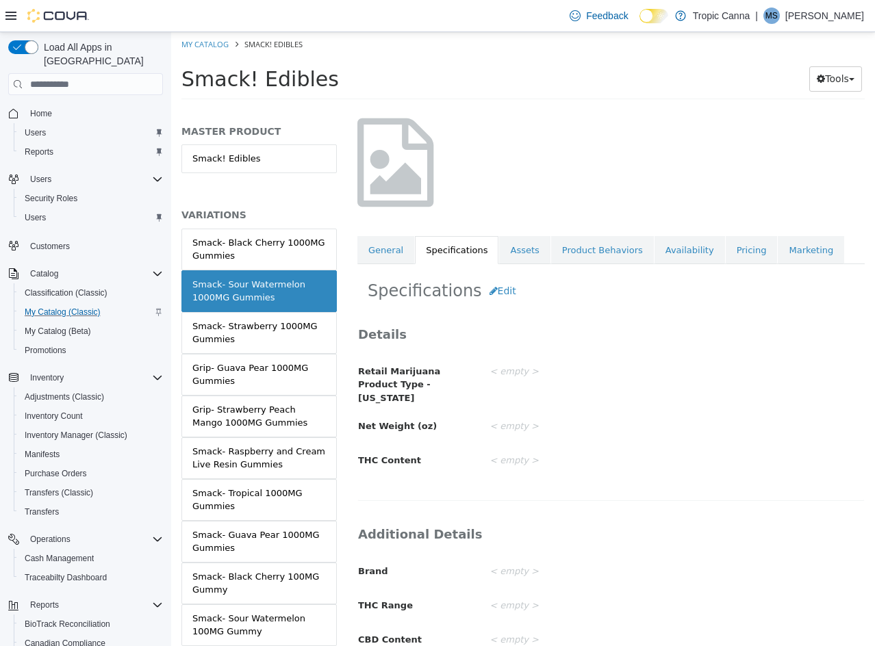
scroll to position [60, 0]
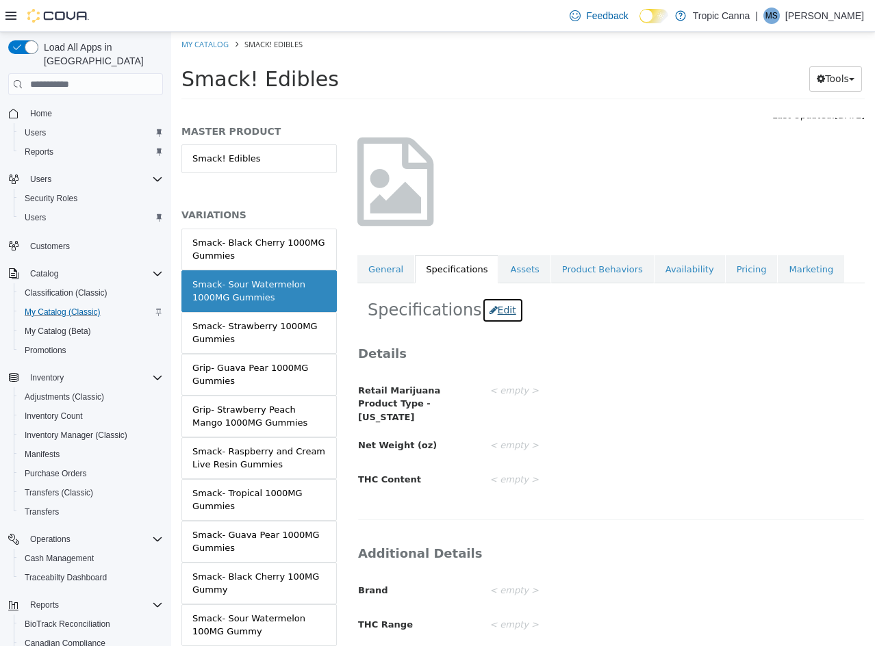
click at [489, 307] on button "Edit" at bounding box center [503, 310] width 42 height 25
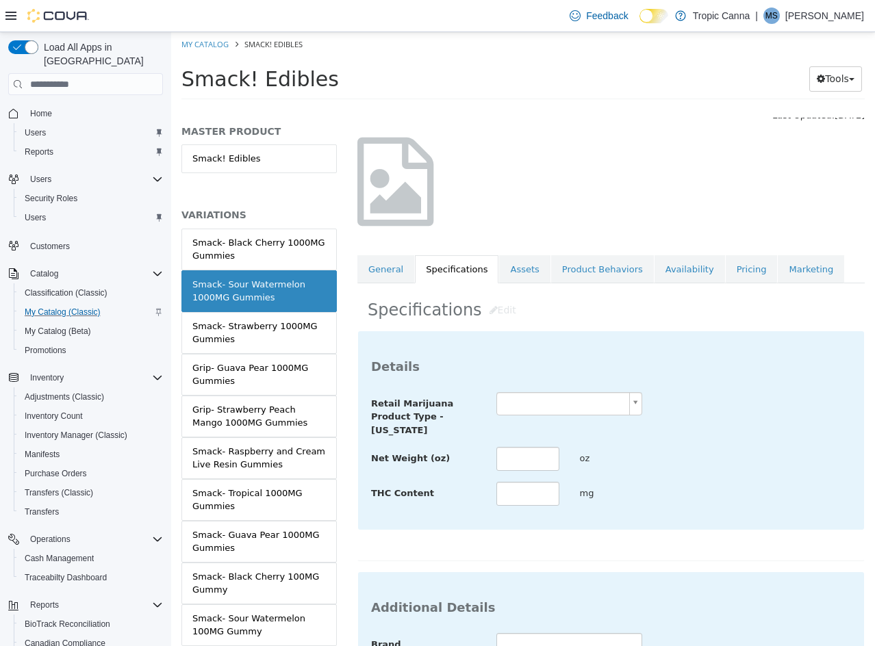
click at [571, 108] on body "Saving Bulk Changes... × Saved changes My Catalog Smack! Edibles Smack! Edibles…" at bounding box center [523, 70] width 704 height 76
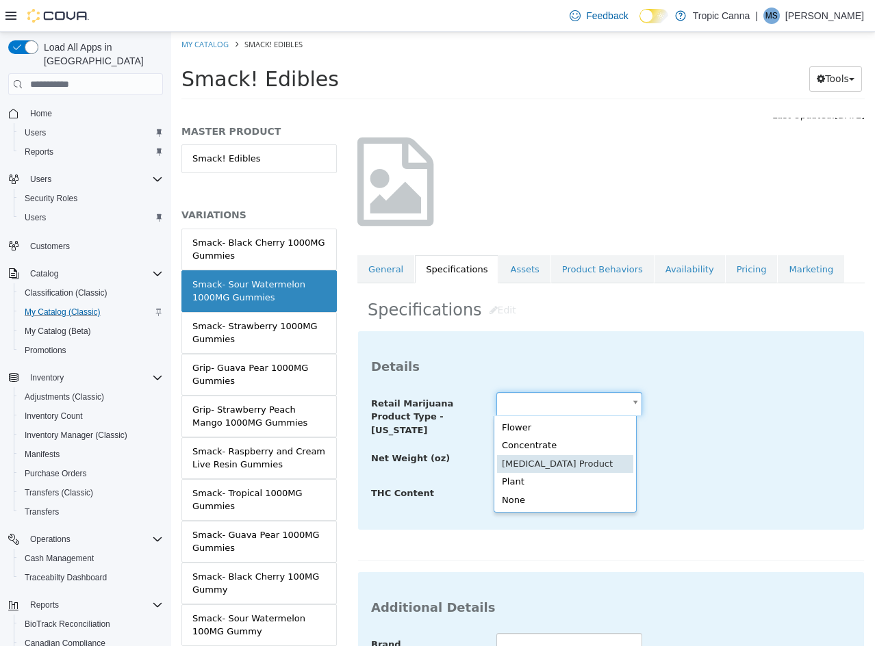
drag, startPoint x: 562, startPoint y: 457, endPoint x: 518, endPoint y: 456, distance: 43.8
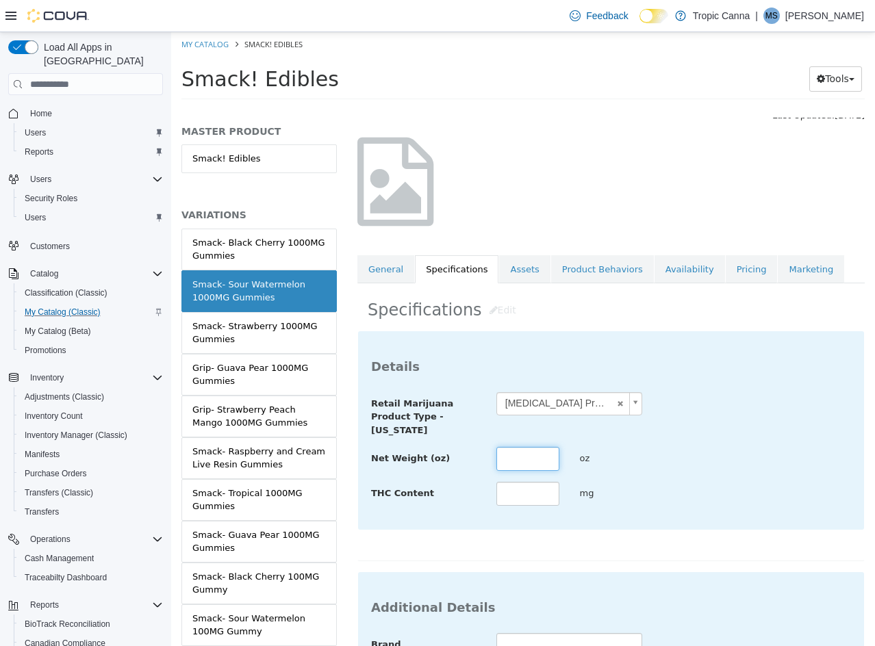
click at [518, 456] on input "text" at bounding box center [527, 459] width 63 height 24
click at [706, 454] on div "Net Weight (oz) **** oz" at bounding box center [611, 459] width 500 height 25
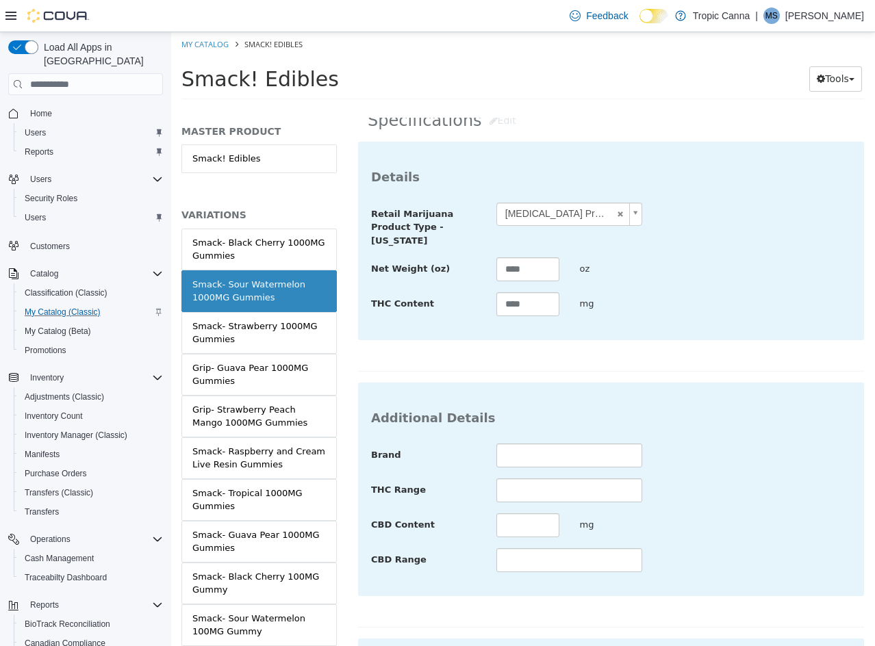
scroll to position [499, 0]
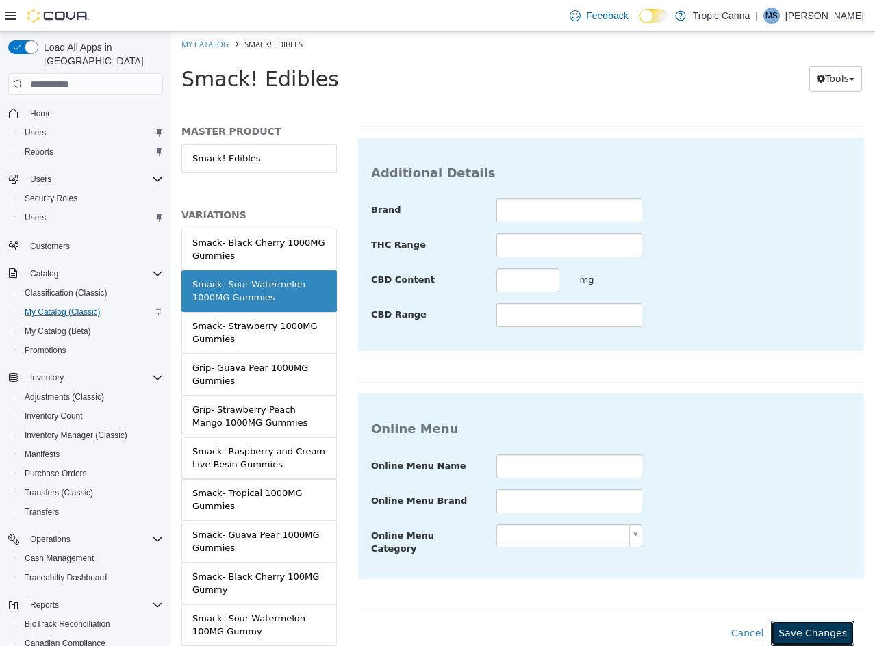
click at [804, 621] on button "Save Changes" at bounding box center [813, 633] width 84 height 25
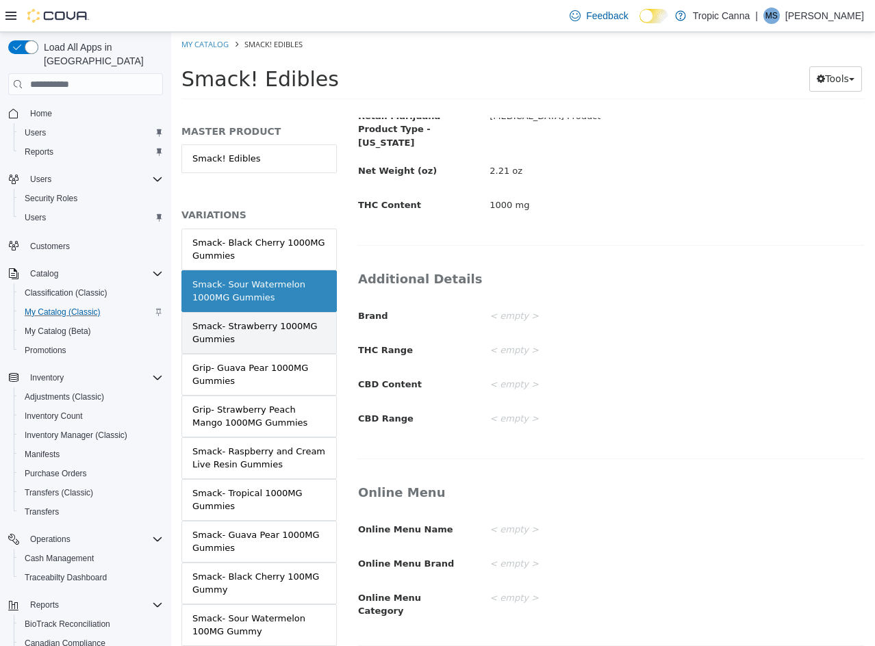
click at [241, 329] on div "Smack- Strawberry 1000MG Gummies" at bounding box center [258, 333] width 133 height 27
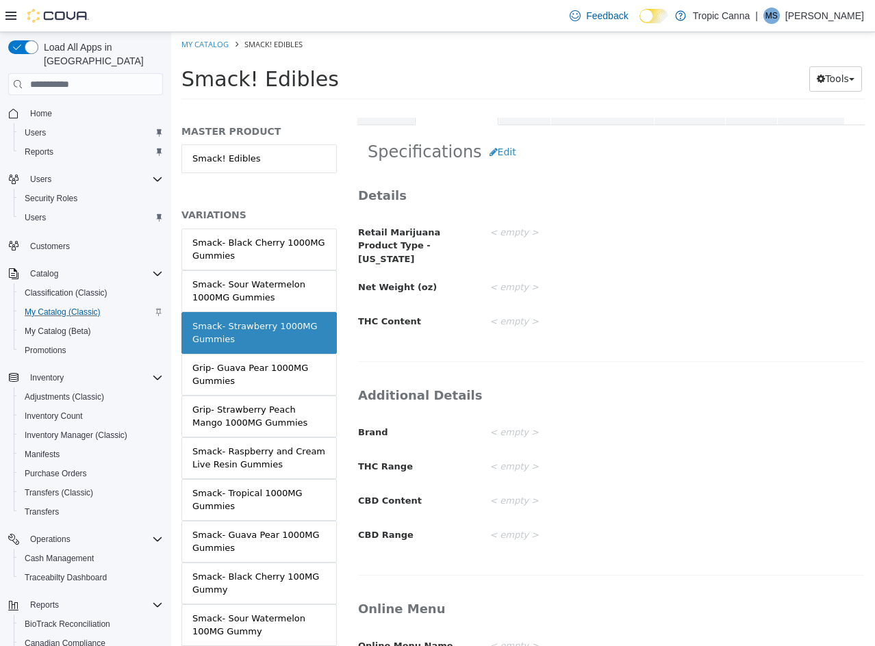
scroll to position [197, 0]
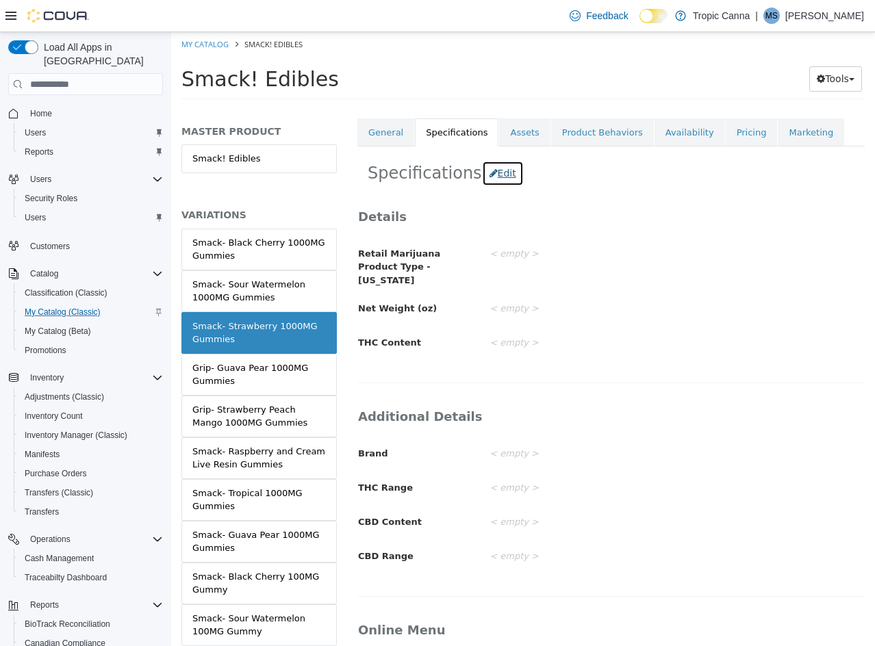
click at [491, 180] on button "Edit" at bounding box center [503, 173] width 42 height 25
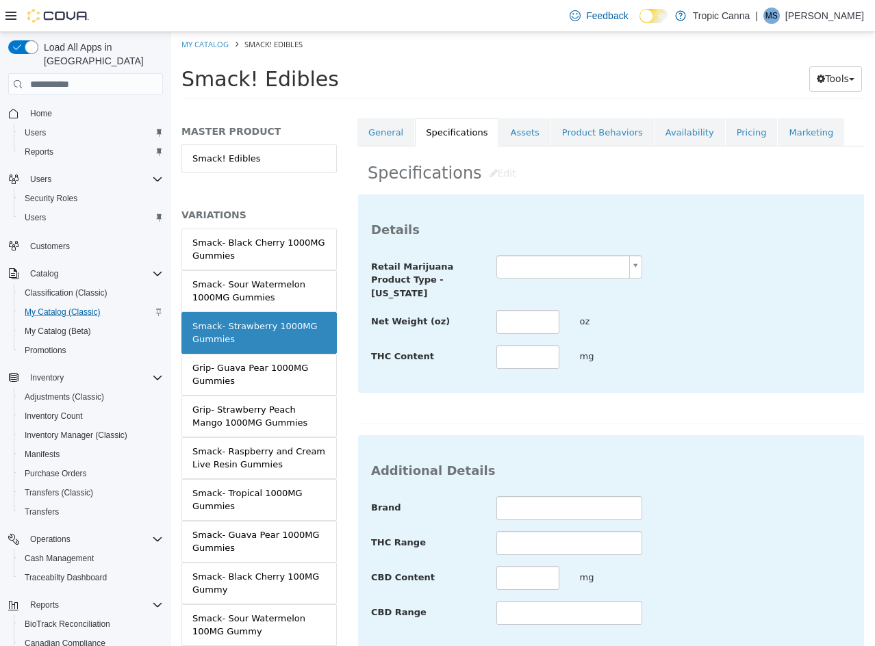
drag, startPoint x: 555, startPoint y: 265, endPoint x: 555, endPoint y: 277, distance: 11.6
click at [555, 108] on body "Saving Bulk Changes... × Saved changes My Catalog Smack! Edibles Smack! Edibles…" at bounding box center [523, 70] width 704 height 76
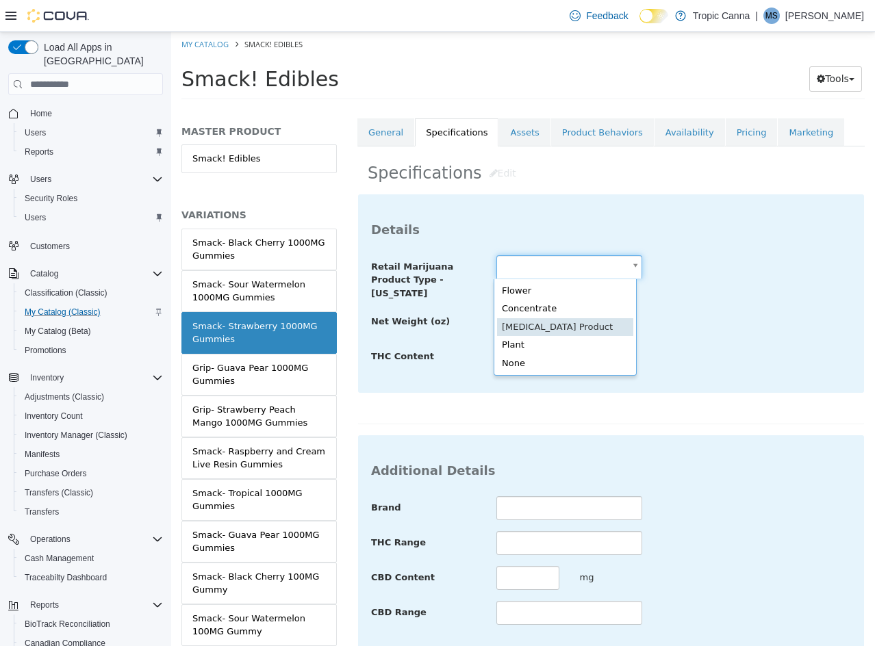
scroll to position [0, 0]
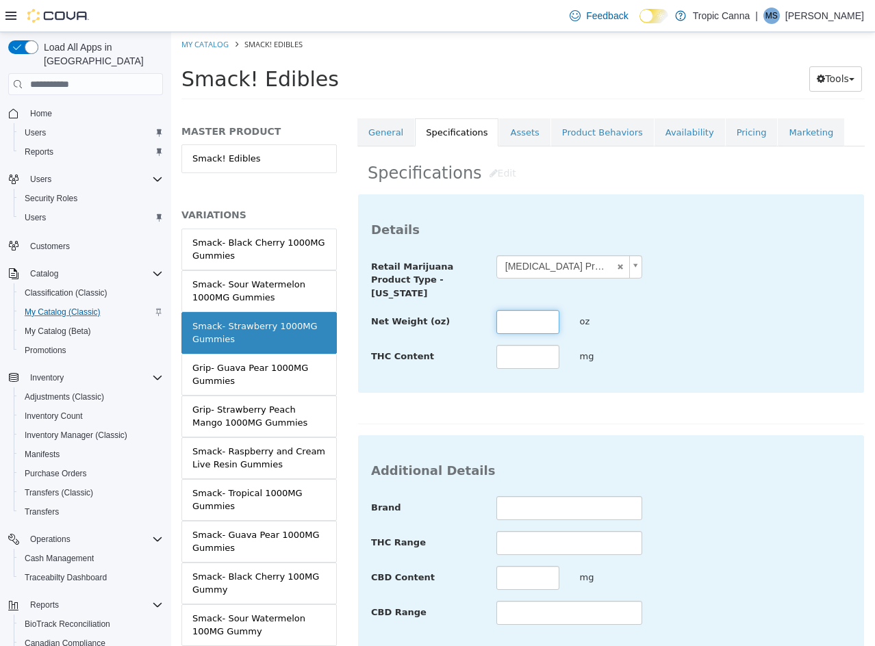
click at [528, 321] on input "text" at bounding box center [527, 322] width 63 height 24
drag, startPoint x: 620, startPoint y: 392, endPoint x: 691, endPoint y: 446, distance: 89.3
click at [620, 393] on div "**********" at bounding box center [611, 293] width 506 height 198
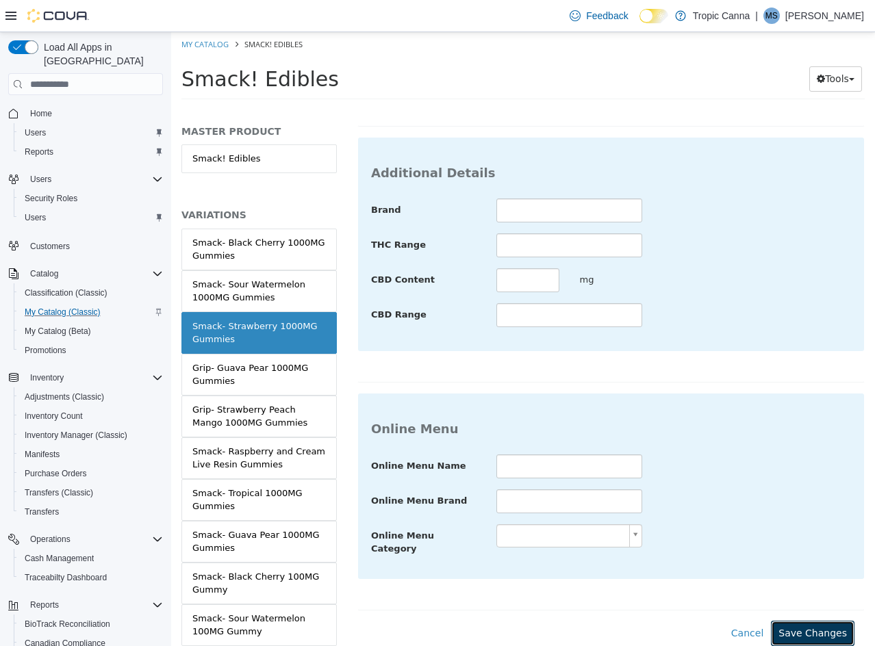
drag, startPoint x: 816, startPoint y: 620, endPoint x: 805, endPoint y: 617, distance: 11.3
click at [812, 621] on button "Save Changes" at bounding box center [813, 633] width 84 height 25
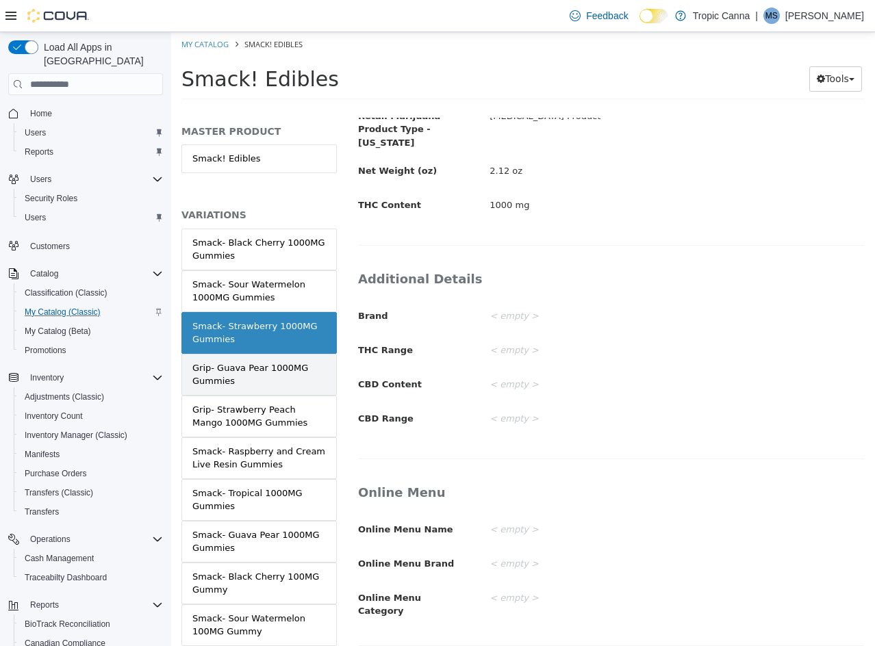
drag, startPoint x: 256, startPoint y: 372, endPoint x: 261, endPoint y: 362, distance: 11.3
click at [257, 371] on div "Grip- Guava Pear 1000MG Gummies" at bounding box center [258, 374] width 133 height 27
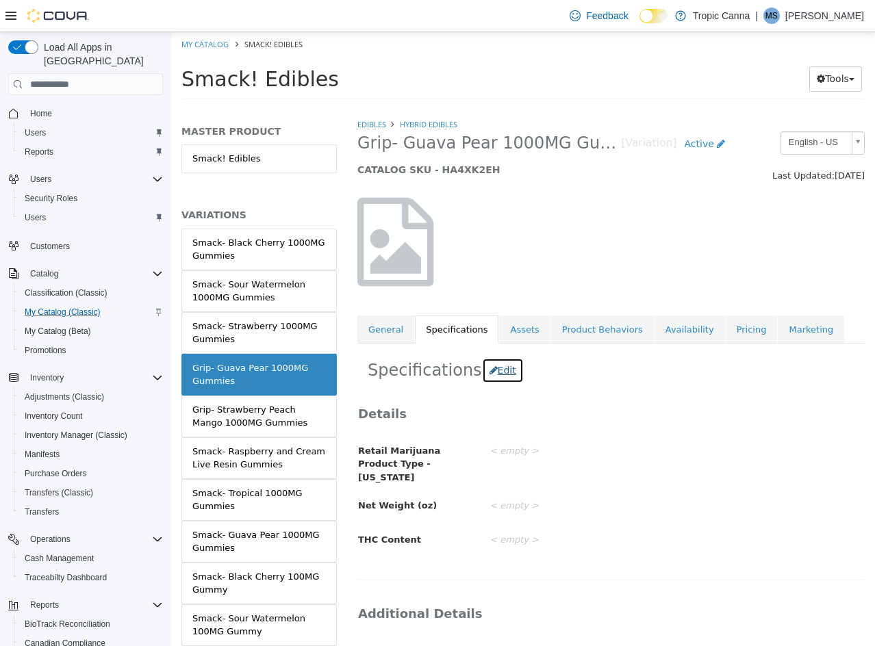
drag, startPoint x: 489, startPoint y: 375, endPoint x: 508, endPoint y: 411, distance: 41.0
click at [489, 378] on button "Edit" at bounding box center [503, 370] width 42 height 25
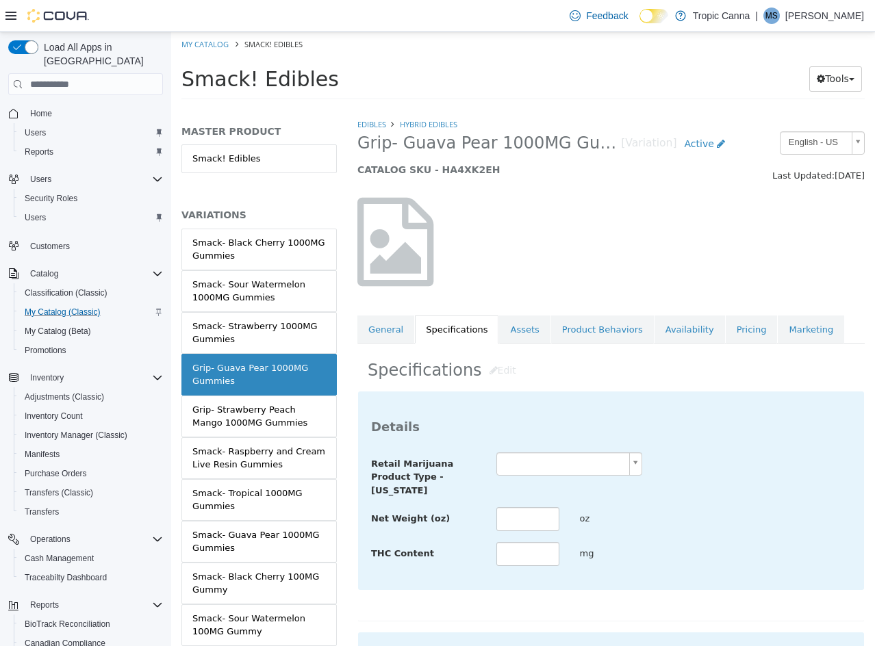
click at [531, 108] on body "Saving Bulk Changes... × Saved changes My Catalog Smack! Edibles Smack! Edibles…" at bounding box center [523, 70] width 704 height 76
click at [528, 514] on input "text" at bounding box center [527, 519] width 63 height 24
click at [745, 440] on div "**********" at bounding box center [611, 491] width 506 height 198
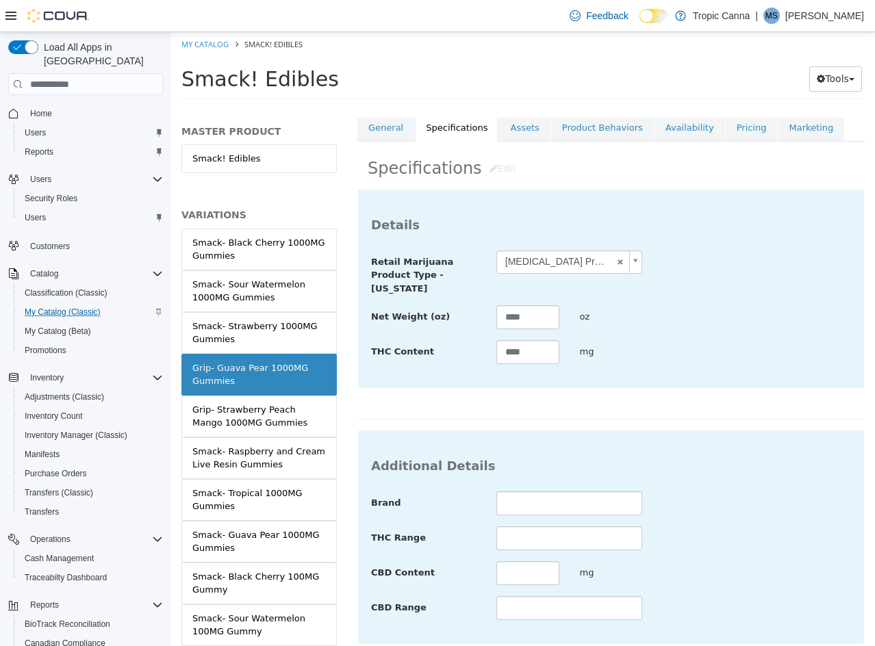
scroll to position [499, 0]
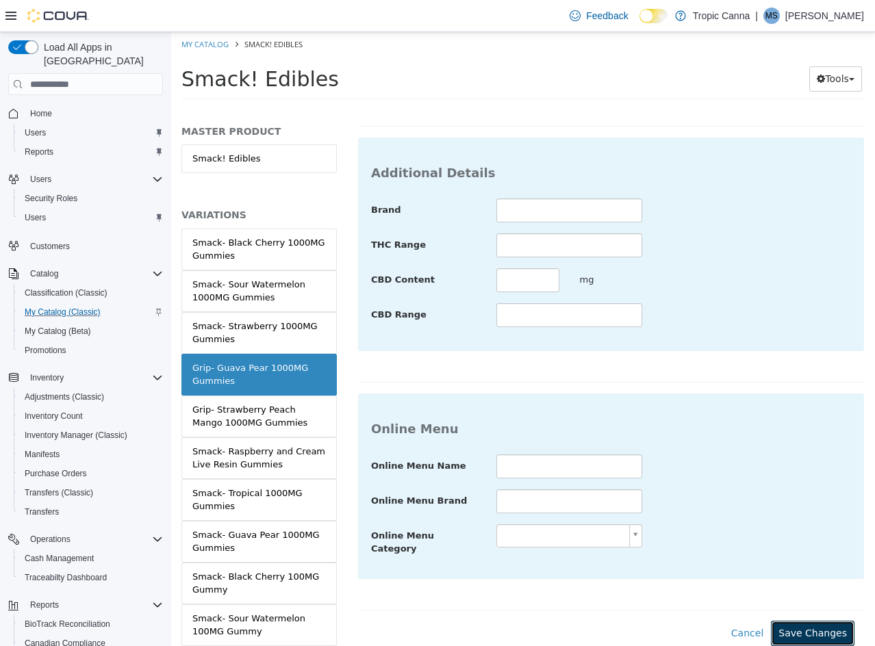
click at [802, 621] on button "Save Changes" at bounding box center [813, 633] width 84 height 25
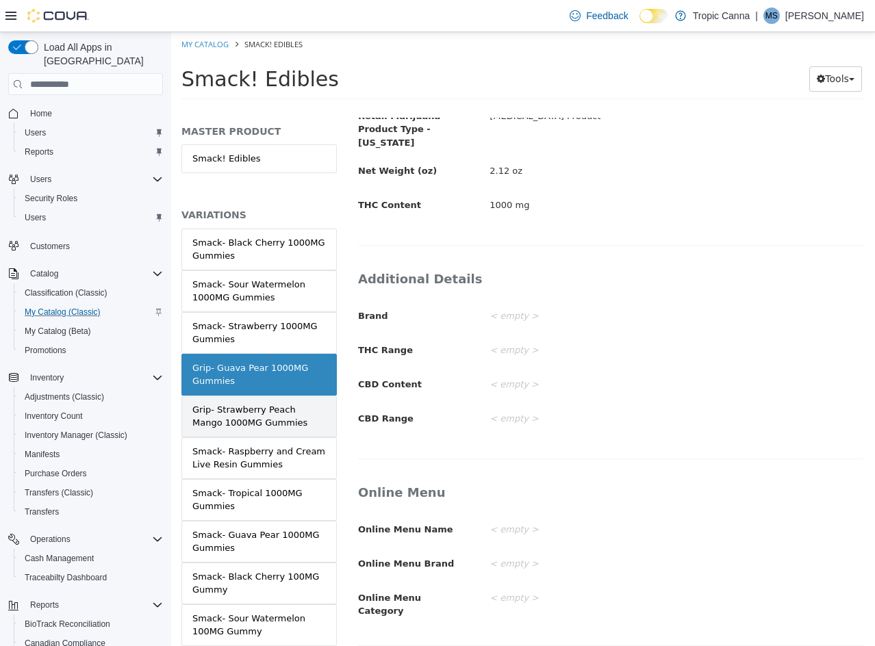
click at [289, 420] on div "Grip- Strawberry Peach Mango 1000MG Gummies" at bounding box center [258, 416] width 133 height 27
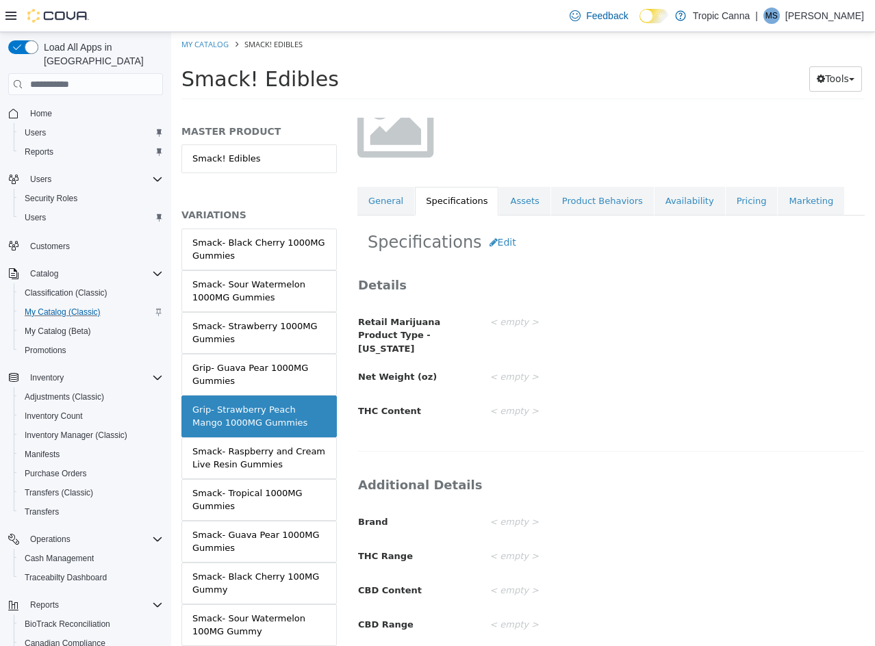
scroll to position [129, 0]
click at [493, 236] on button "Edit" at bounding box center [503, 241] width 42 height 25
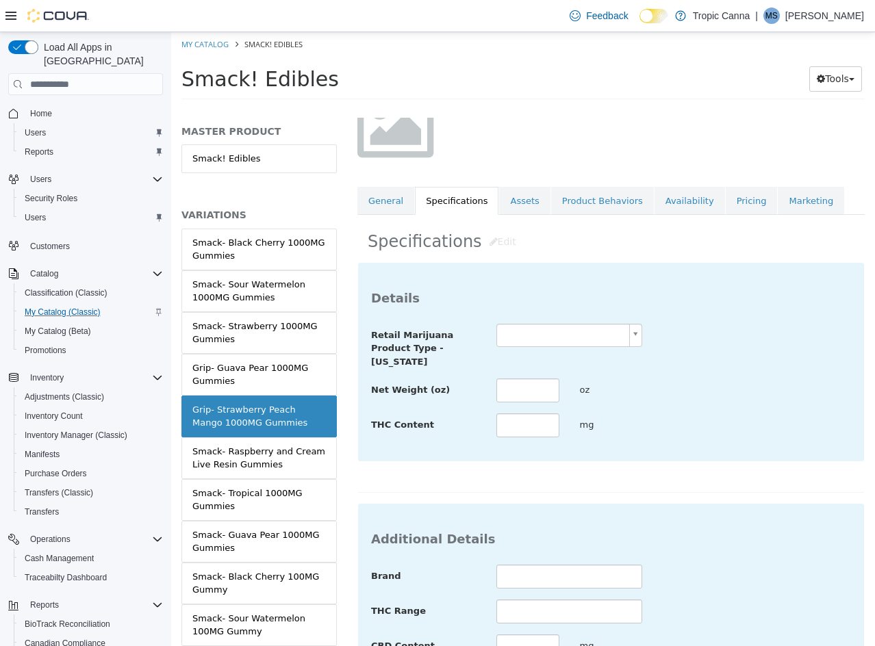
drag, startPoint x: 541, startPoint y: 322, endPoint x: 542, endPoint y: 340, distance: 17.8
click at [541, 328] on div "Details Retail Marijuana Product Type - [US_STATE] Net Weight (oz) oz THC Conte…" at bounding box center [611, 362] width 506 height 198
click at [542, 108] on body "Saving Bulk Changes... × Saved changes My Catalog Smack! Edibles Smack! Edibles…" at bounding box center [523, 70] width 704 height 76
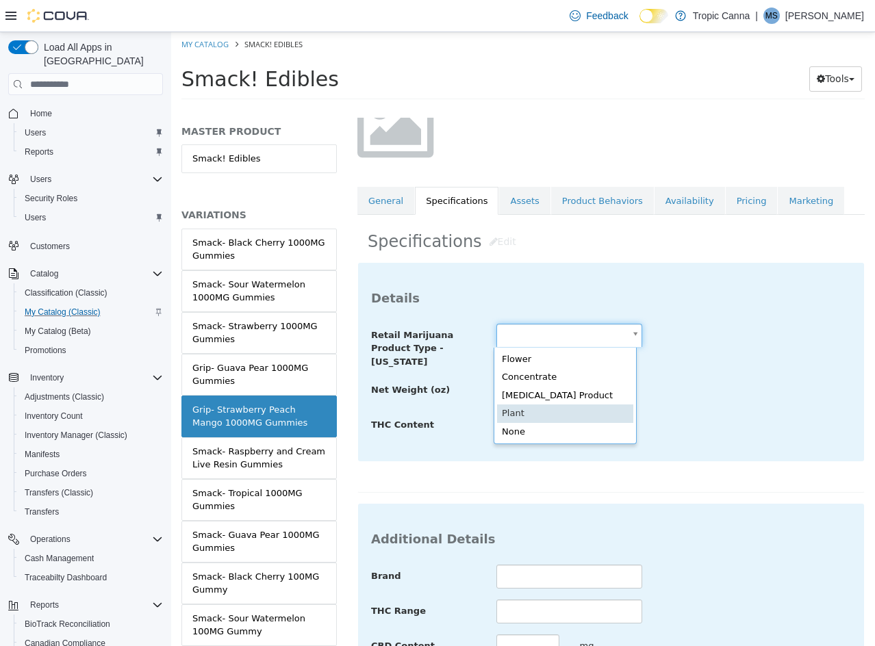
drag, startPoint x: 556, startPoint y: 408, endPoint x: 554, endPoint y: 390, distance: 18.0
click at [535, 108] on body "Saving Bulk Changes... × Saved changes My Catalog Smack! Edibles Smack! Edibles…" at bounding box center [523, 70] width 704 height 76
drag, startPoint x: 549, startPoint y: 402, endPoint x: 537, endPoint y: 388, distance: 18.4
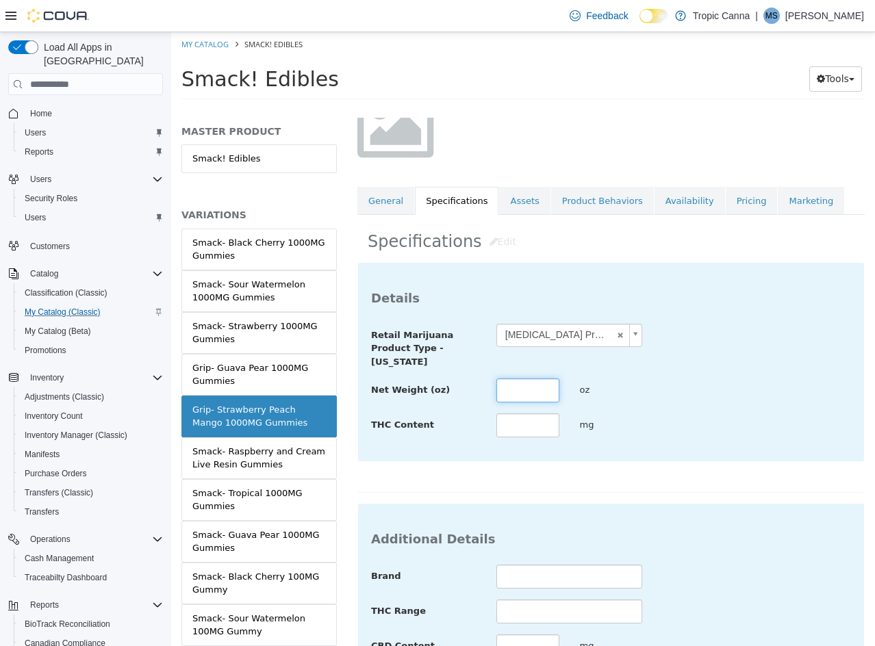
click at [534, 387] on input "text" at bounding box center [527, 391] width 63 height 24
click at [731, 470] on div "**********" at bounding box center [610, 377] width 507 height 231
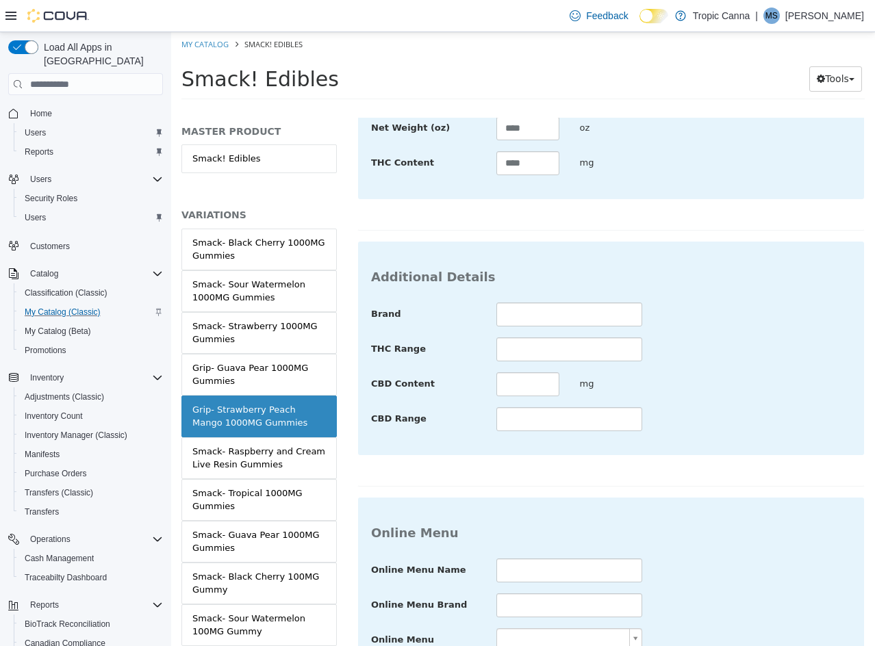
scroll to position [499, 0]
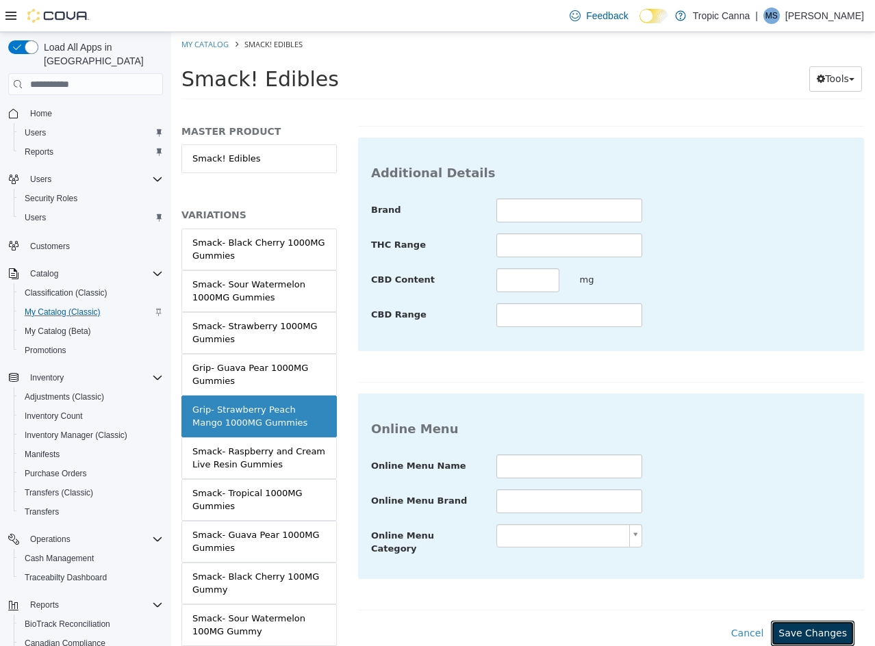
drag, startPoint x: 806, startPoint y: 626, endPoint x: 443, endPoint y: 554, distance: 369.8
click at [804, 626] on button "Save Changes" at bounding box center [813, 633] width 84 height 25
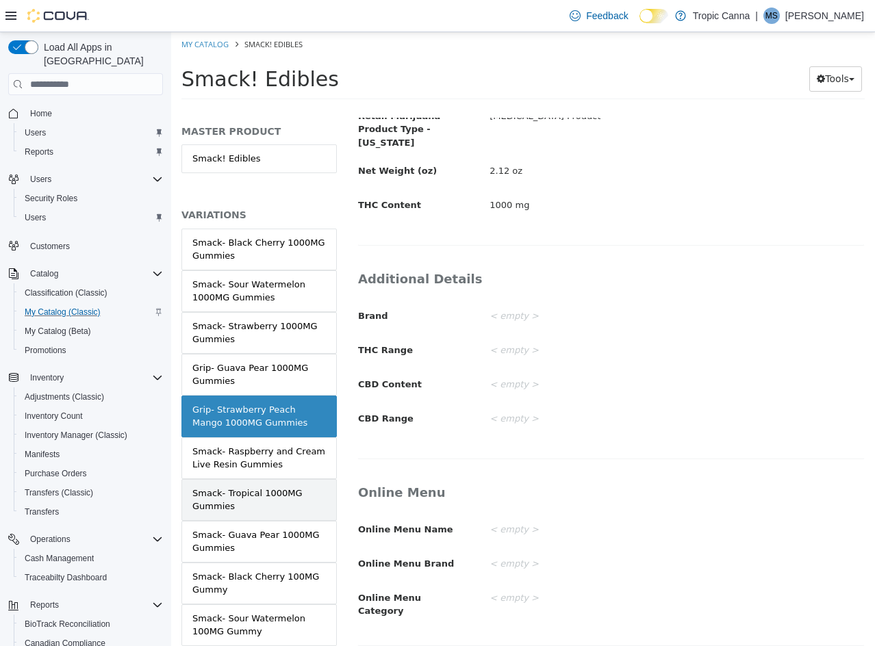
click at [281, 494] on div "Smack- Tropical 1000MG Gummies" at bounding box center [258, 500] width 133 height 27
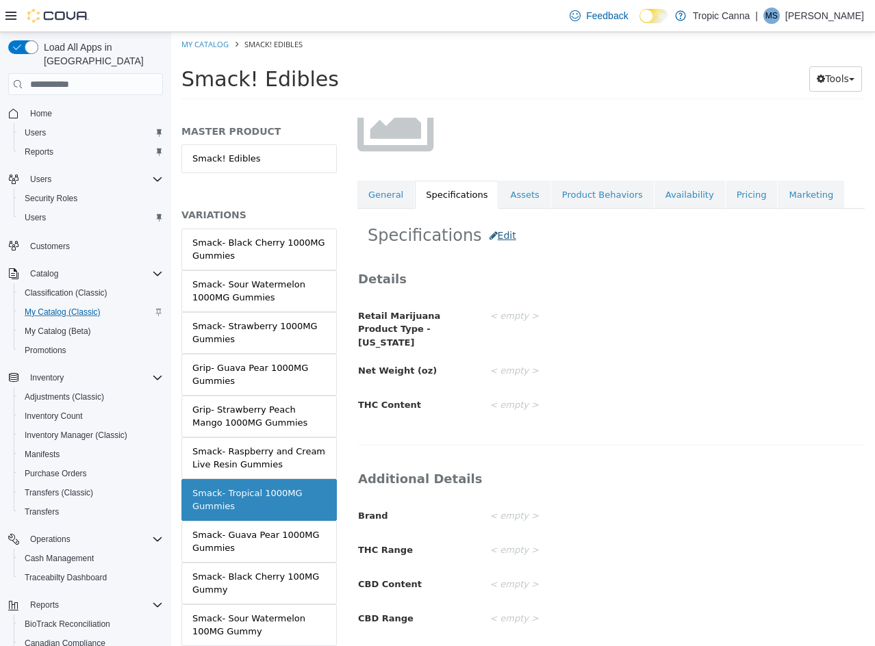
scroll to position [127, 0]
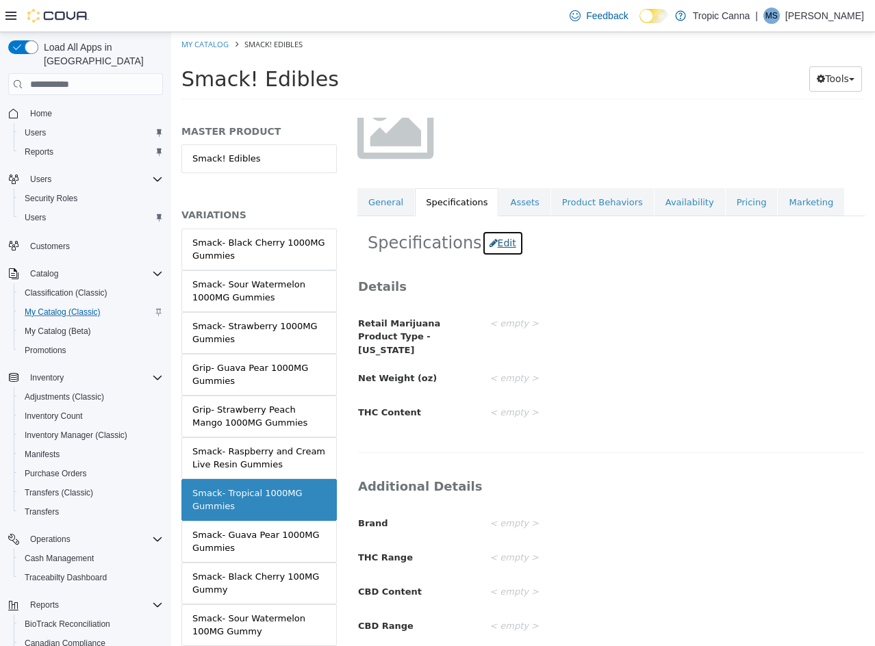
click at [495, 242] on button "Edit" at bounding box center [503, 243] width 42 height 25
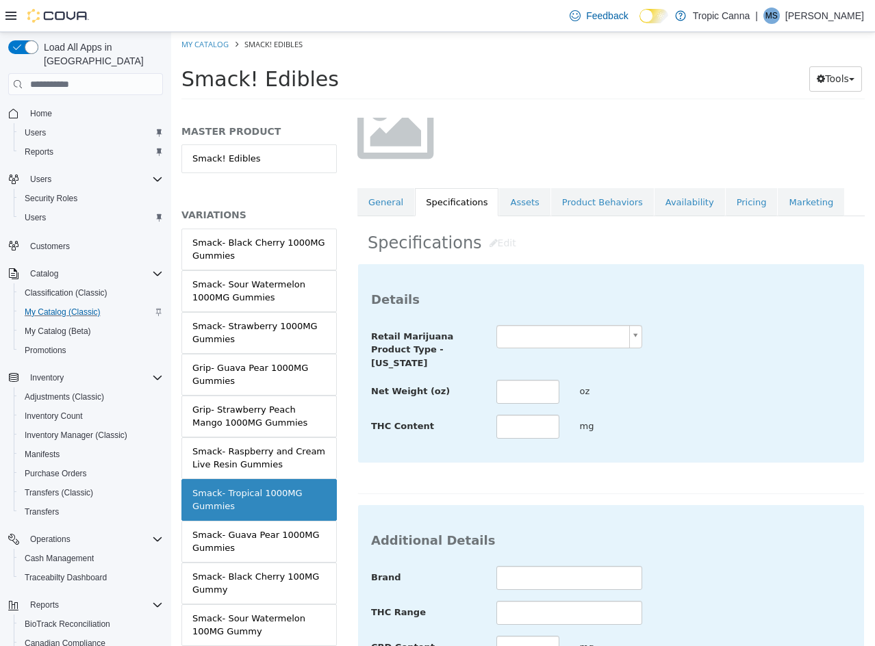
drag, startPoint x: 544, startPoint y: 334, endPoint x: 549, endPoint y: 342, distance: 8.9
click at [544, 108] on body "Saving Bulk Changes... × Saved changes My Catalog Smack! Edibles Smack! Edibles…" at bounding box center [523, 70] width 704 height 76
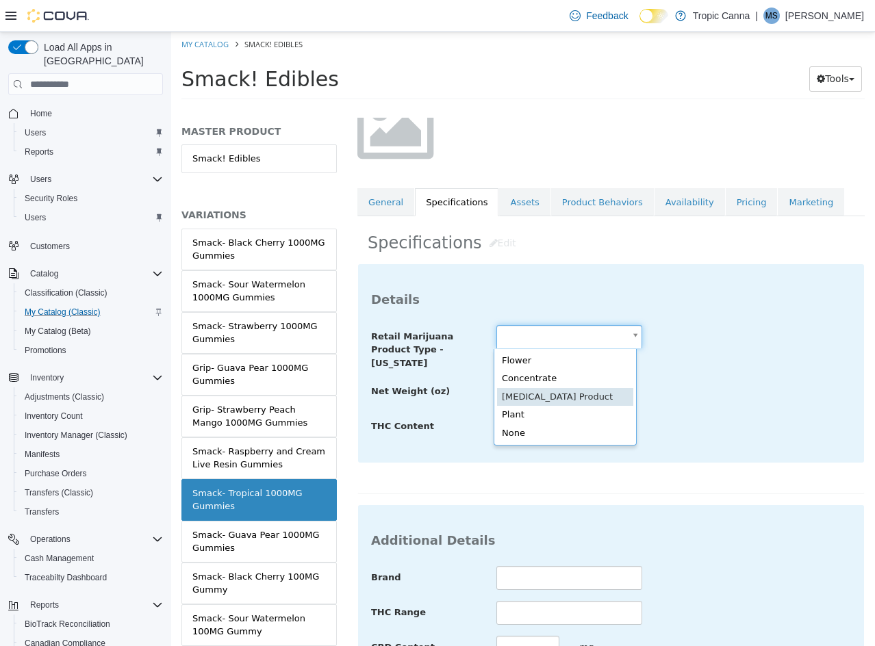
scroll to position [0, 0]
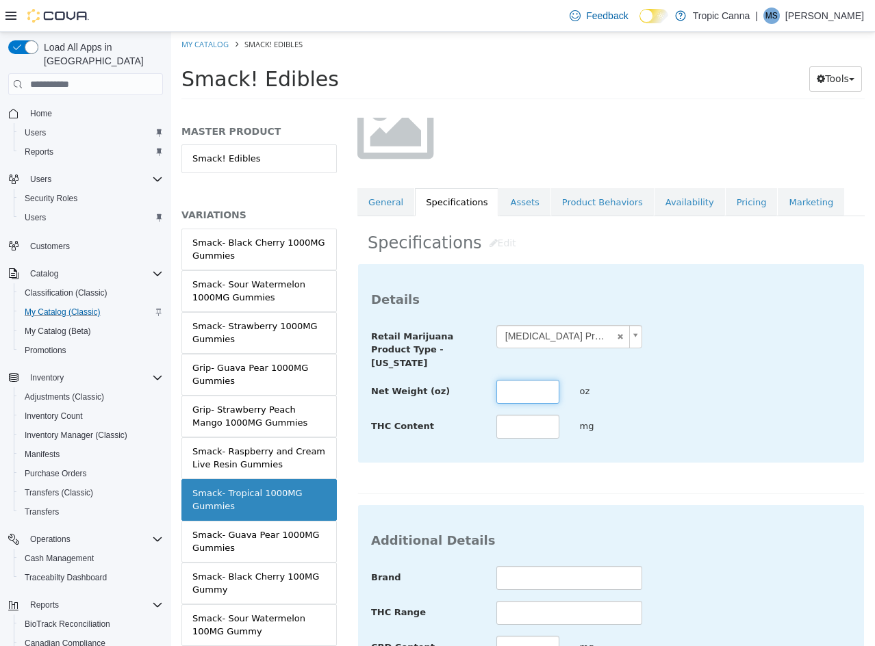
click at [527, 383] on input "text" at bounding box center [527, 392] width 63 height 24
drag, startPoint x: 769, startPoint y: 448, endPoint x: 760, endPoint y: 460, distance: 15.1
click at [765, 450] on div "**********" at bounding box center [611, 363] width 506 height 198
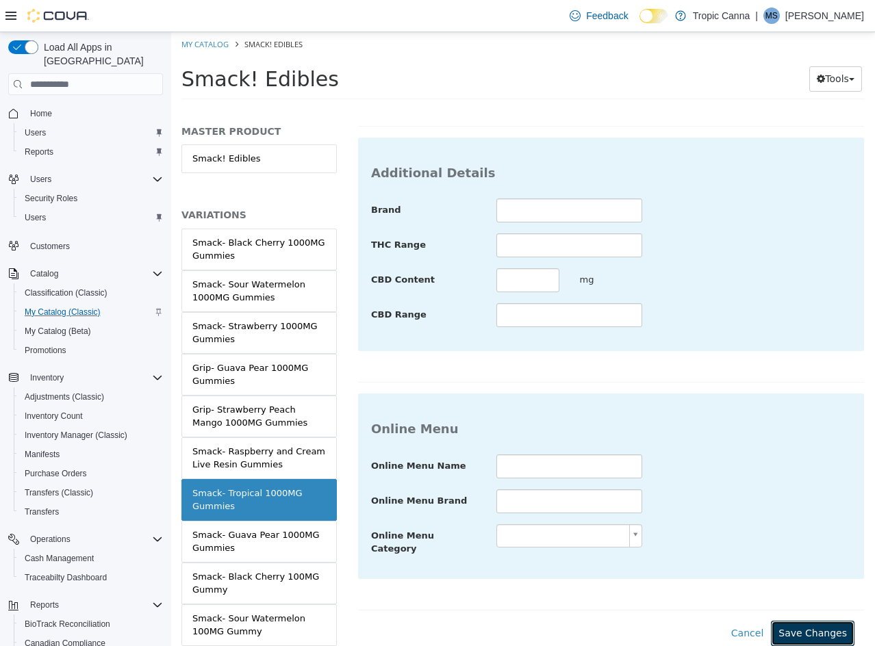
click at [824, 634] on button "Save Changes" at bounding box center [813, 633] width 84 height 25
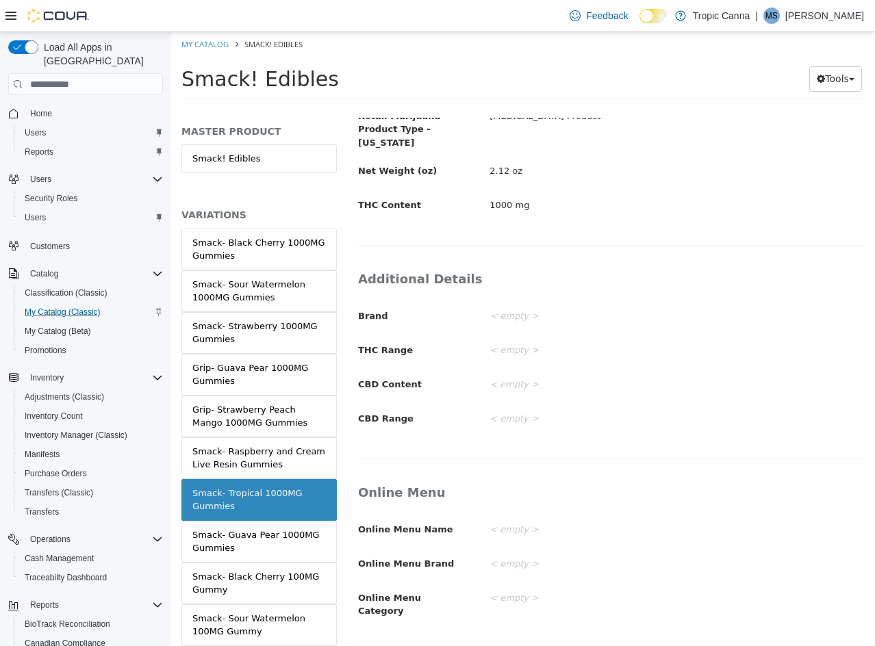
drag, startPoint x: 284, startPoint y: 542, endPoint x: 533, endPoint y: 393, distance: 289.8
click at [285, 542] on div "Smack- Guava Pear 1000MG Gummies" at bounding box center [258, 541] width 133 height 27
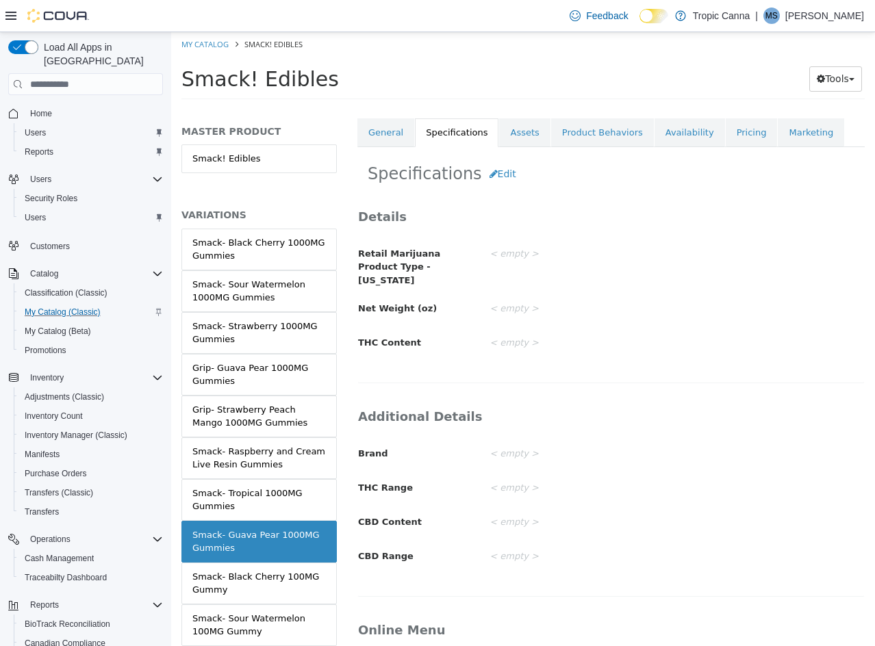
scroll to position [197, 0]
click at [488, 176] on button "Edit" at bounding box center [503, 173] width 42 height 25
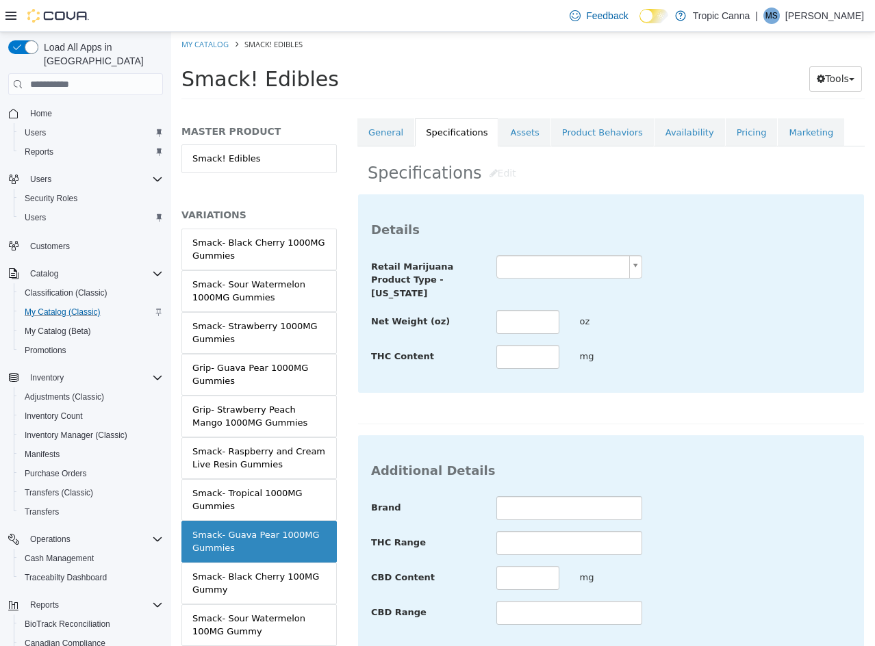
click at [547, 108] on body "Saving Bulk Changes... × Saved changes My Catalog Smack! Edibles Smack! Edibles…" at bounding box center [523, 70] width 704 height 76
click at [522, 316] on input "text" at bounding box center [527, 322] width 63 height 24
click at [675, 387] on div "**********" at bounding box center [610, 309] width 507 height 231
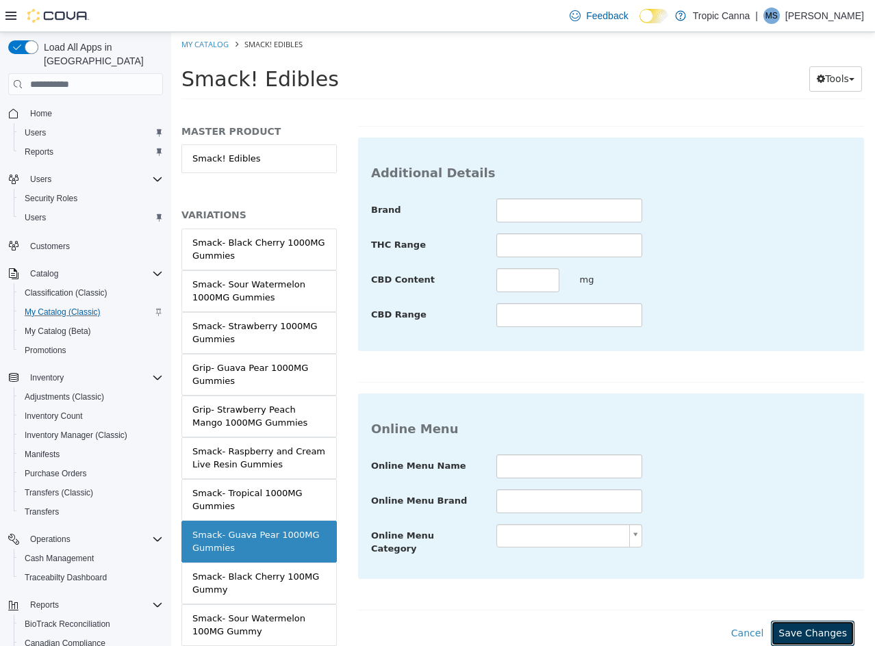
click at [809, 624] on button "Save Changes" at bounding box center [813, 633] width 84 height 25
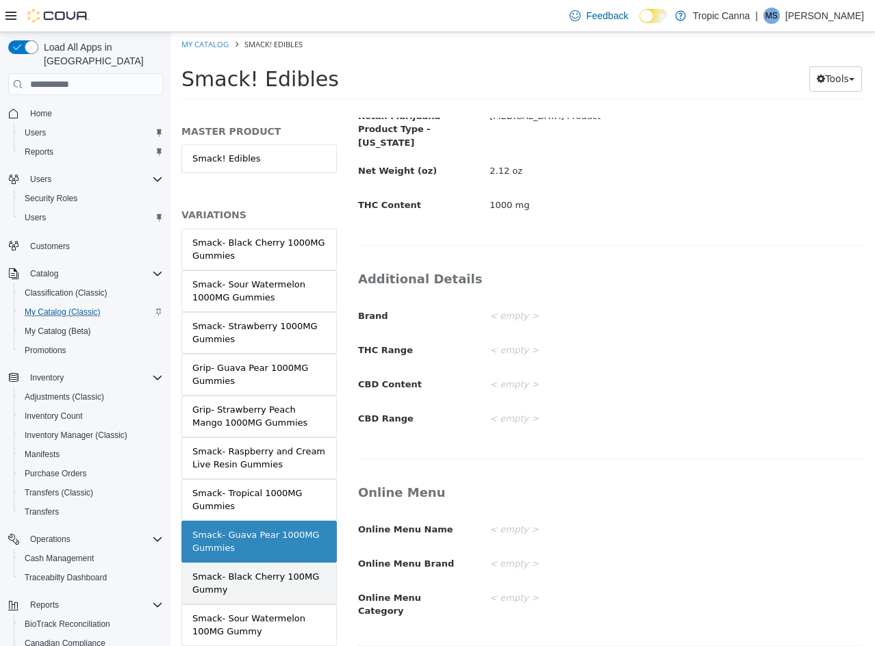
click at [282, 583] on div "Smack- Black Cherry 100MG Gummy" at bounding box center [258, 583] width 133 height 27
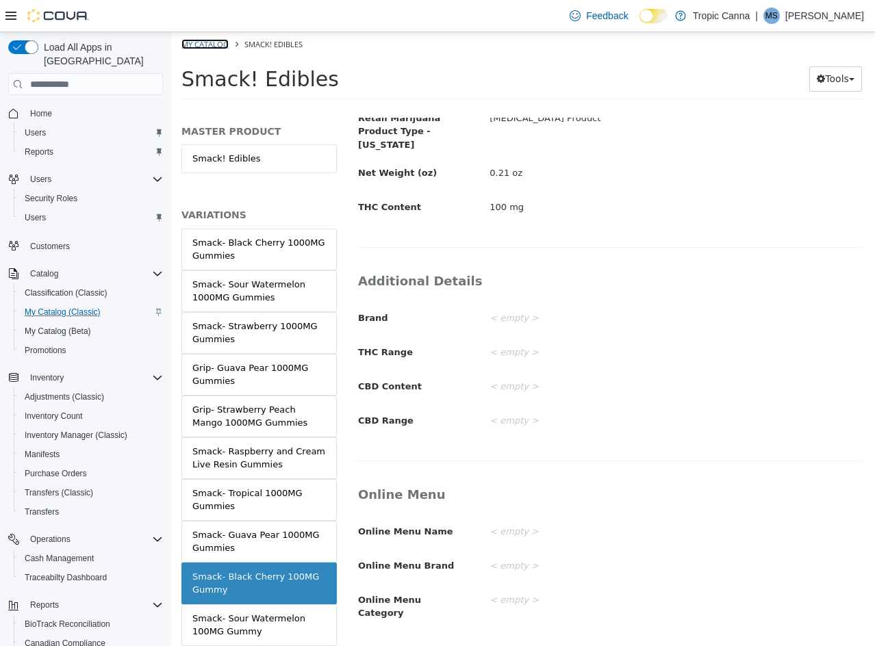
click at [203, 44] on link "My Catalog" at bounding box center [204, 44] width 47 height 10
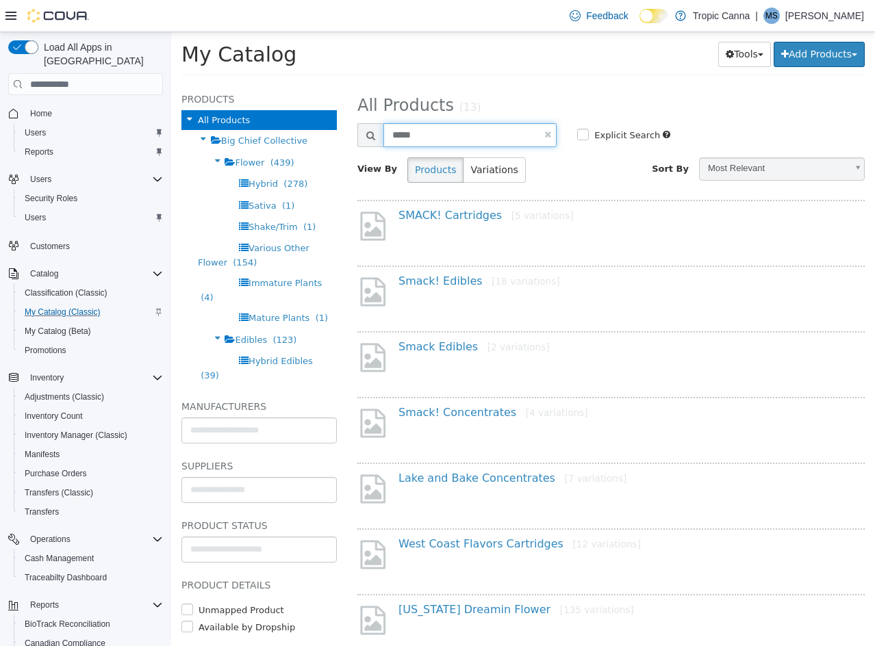
click at [441, 133] on input "*****" at bounding box center [469, 135] width 173 height 24
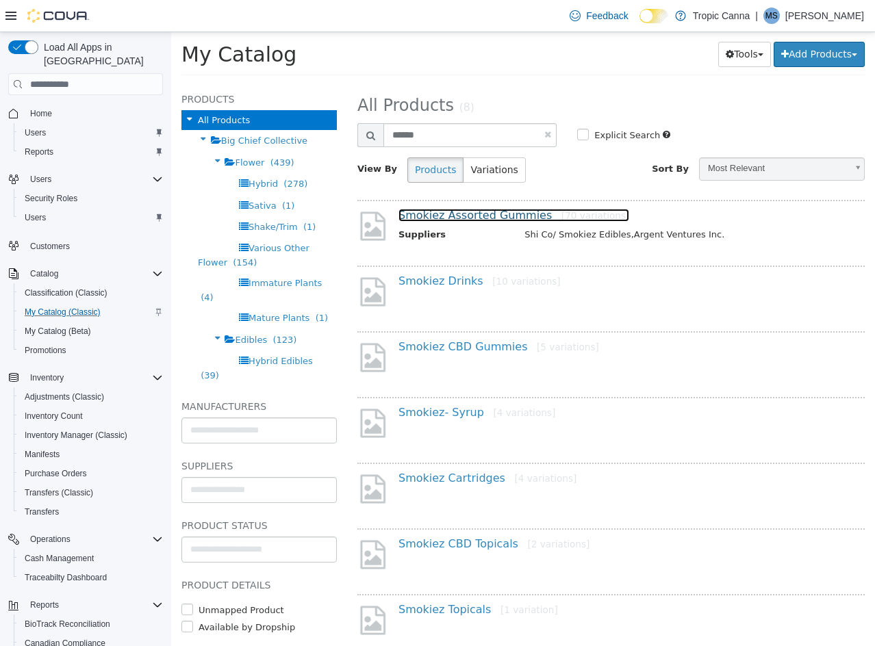
click at [478, 221] on link "Smokiez Assorted Gummies [70 variations]" at bounding box center [513, 215] width 231 height 13
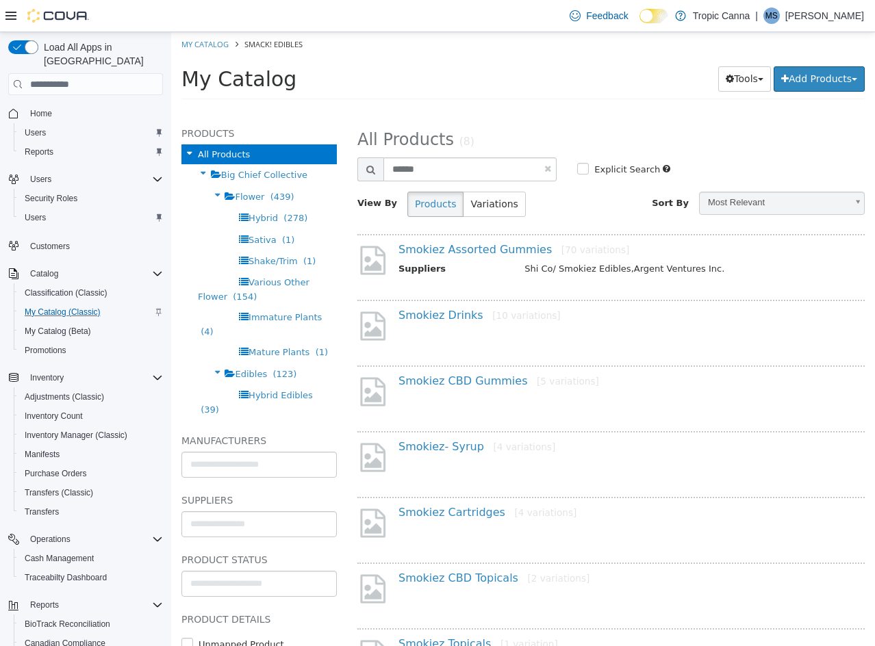
click at [478, 218] on div "View By Products Variations" at bounding box center [479, 210] width 264 height 36
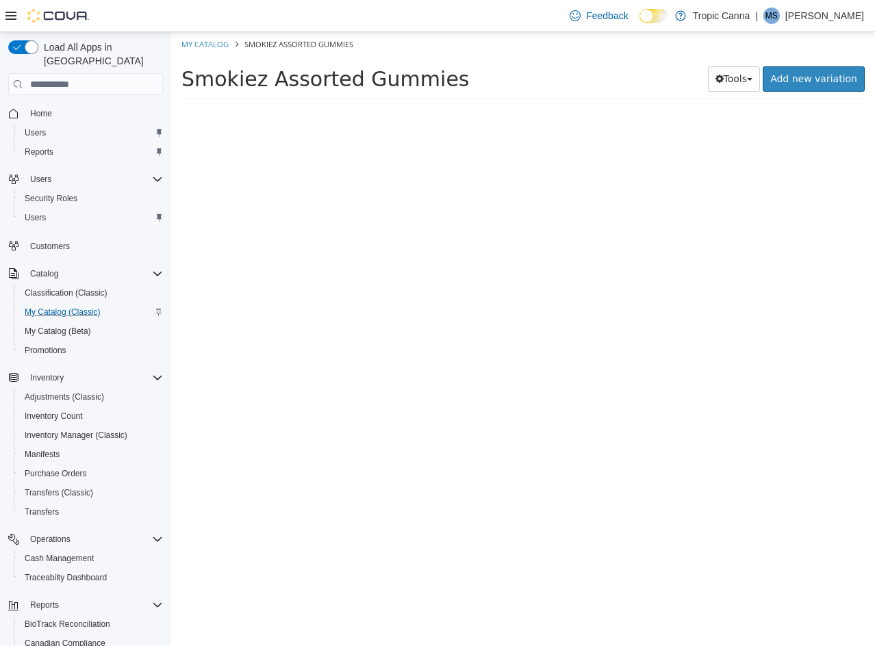
click at [452, 250] on div at bounding box center [611, 382] width 528 height 528
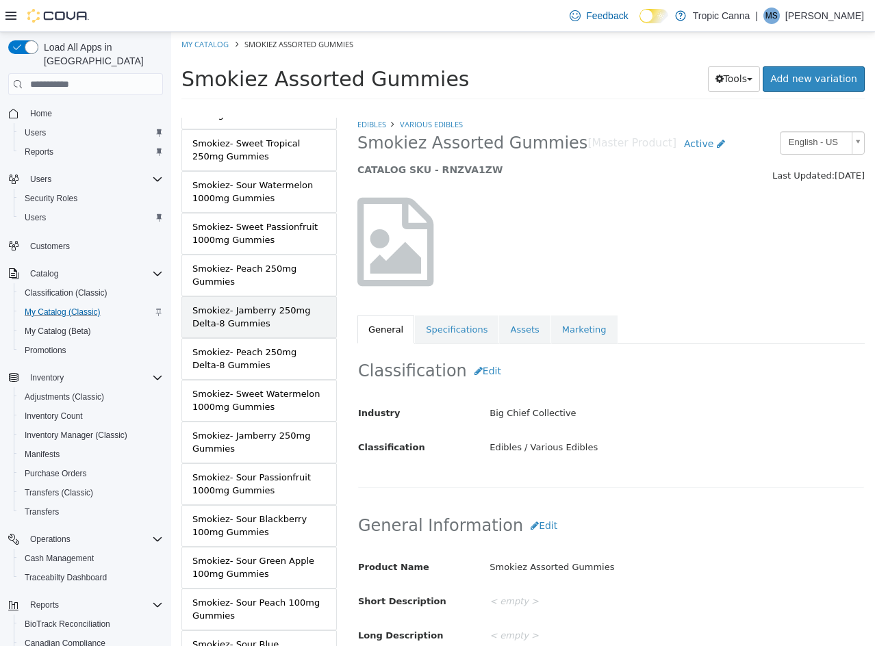
scroll to position [616, 0]
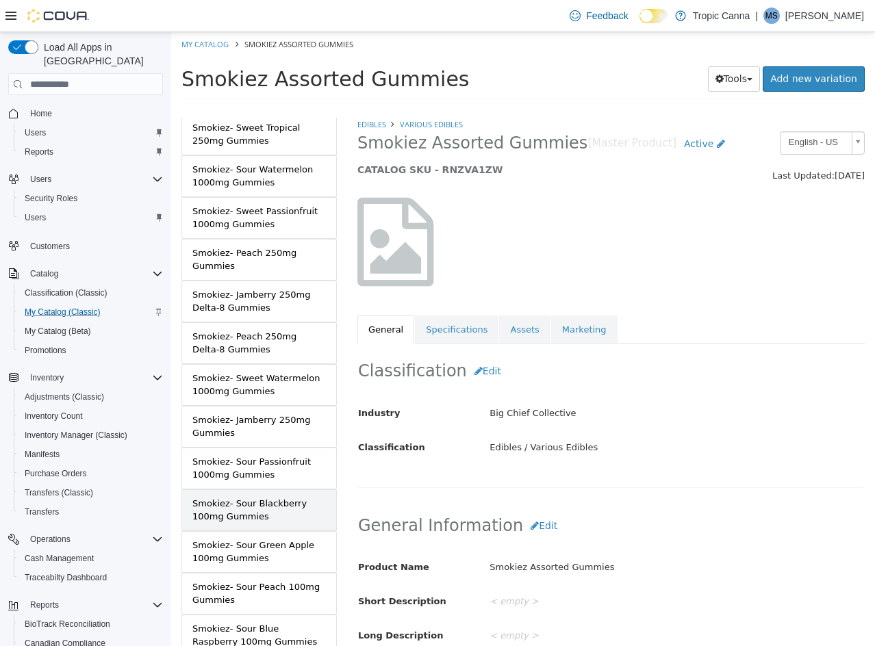
click at [281, 501] on div "Smokiez- Sour Blackberry 100mg Gummies" at bounding box center [258, 510] width 133 height 27
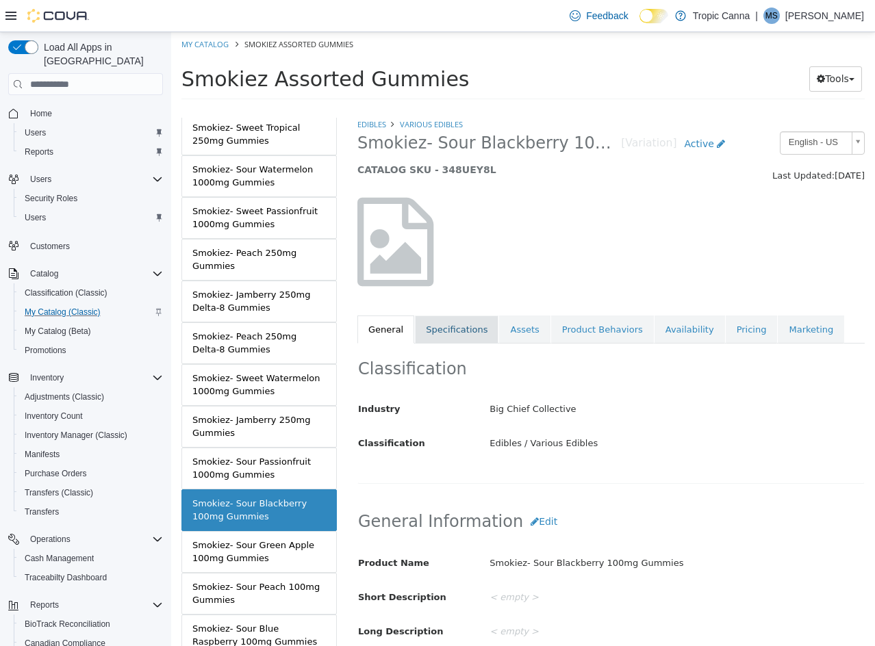
click at [445, 338] on link "Specifications" at bounding box center [457, 330] width 84 height 29
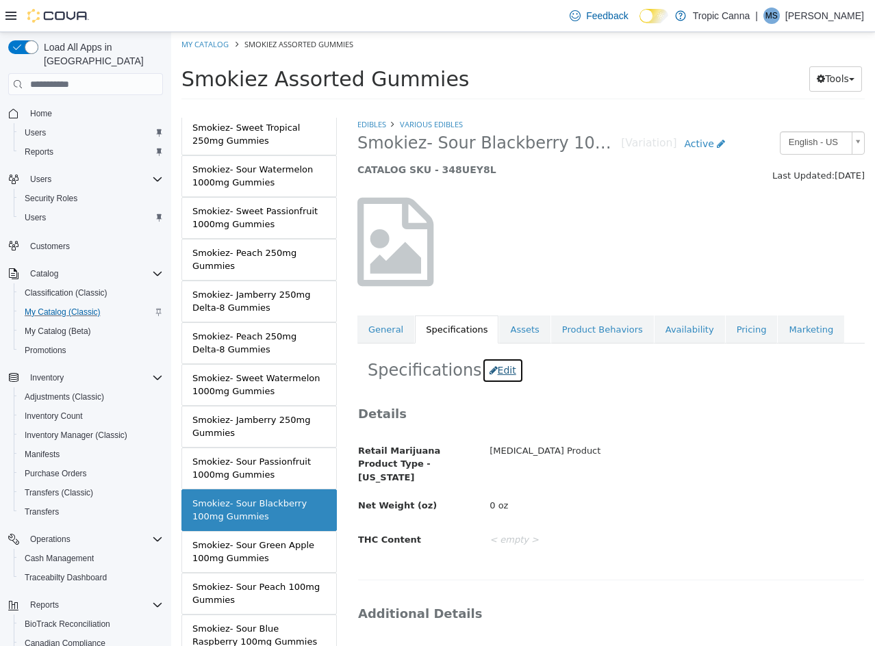
drag, startPoint x: 486, startPoint y: 371, endPoint x: 521, endPoint y: 425, distance: 64.4
click at [491, 375] on button "Edit" at bounding box center [503, 370] width 42 height 25
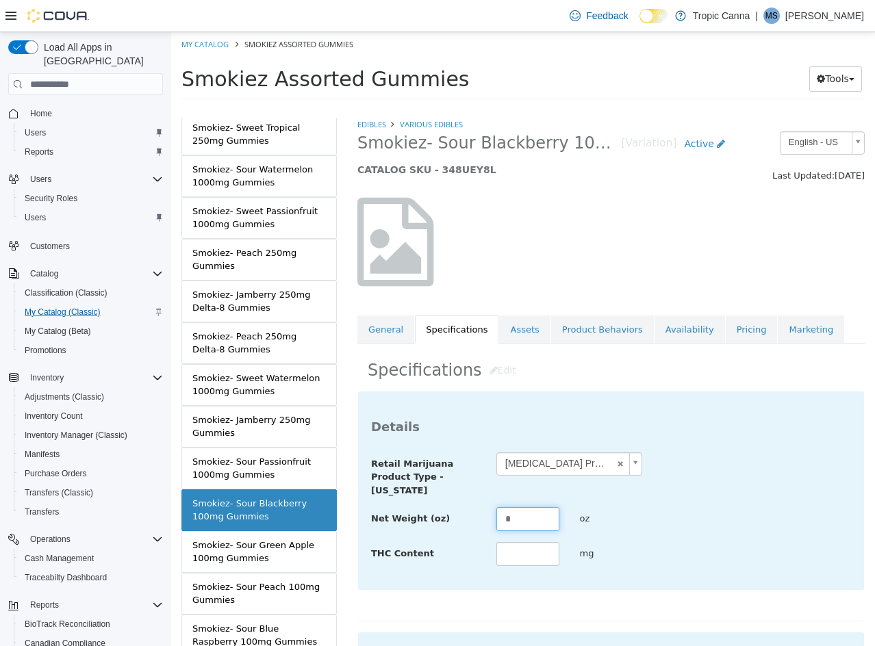
drag, startPoint x: 535, startPoint y: 513, endPoint x: 400, endPoint y: 502, distance: 135.9
click at [412, 504] on div "**********" at bounding box center [611, 509] width 480 height 115
click at [523, 547] on input "text" at bounding box center [527, 554] width 63 height 24
click at [834, 508] on div "Net Weight (oz) **** oz" at bounding box center [611, 519] width 500 height 25
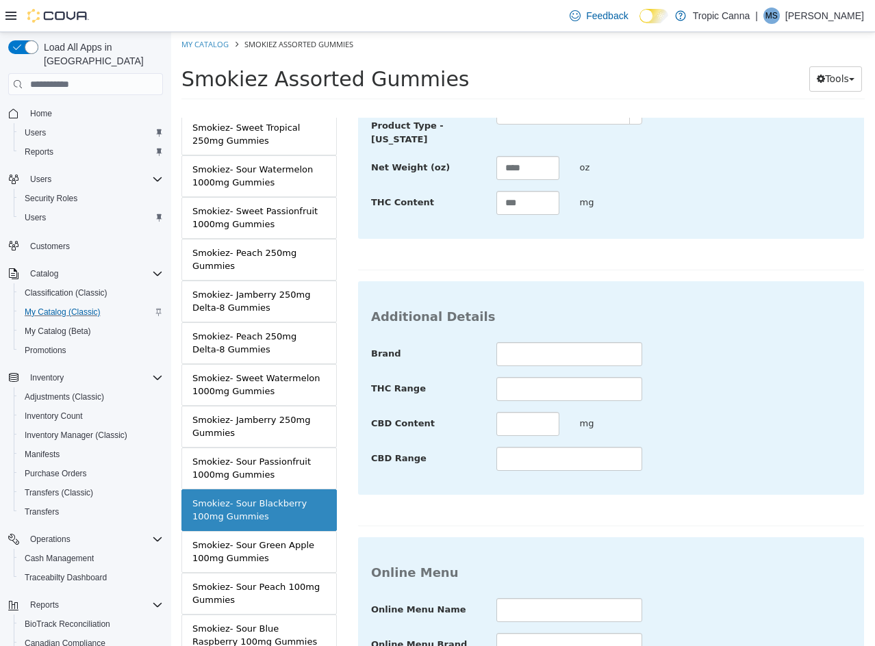
scroll to position [499, 0]
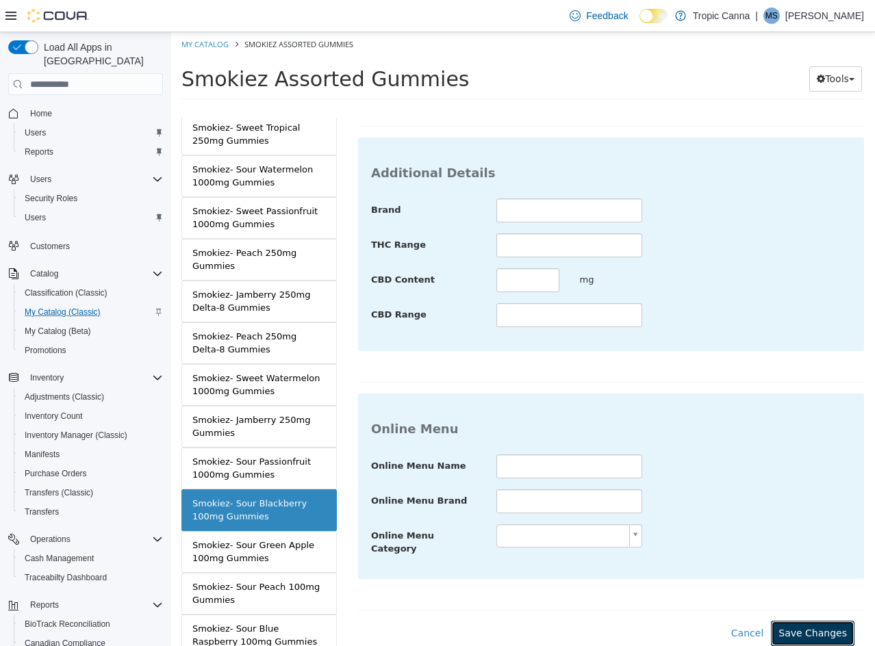
click at [821, 621] on button "Save Changes" at bounding box center [813, 633] width 84 height 25
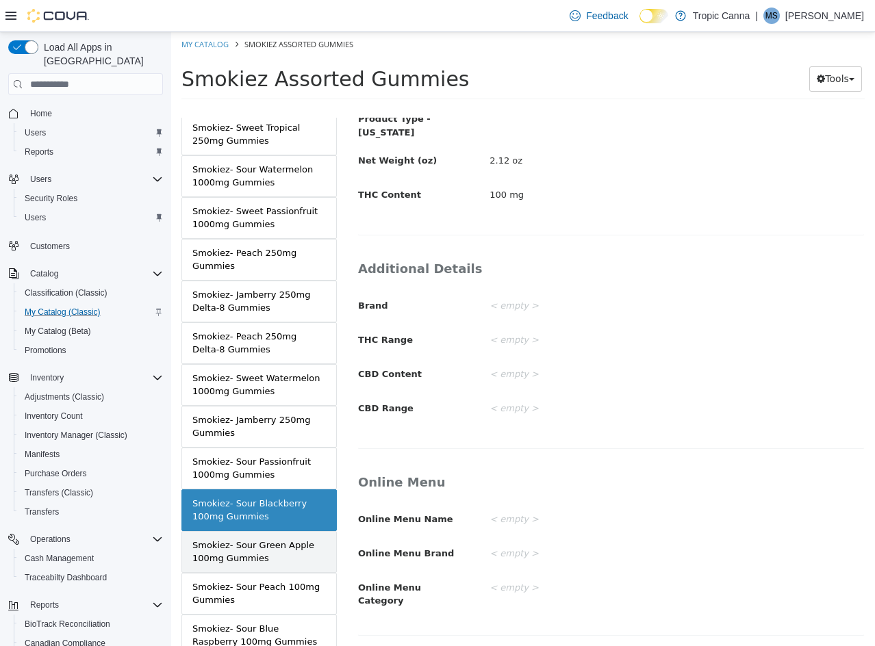
scroll to position [335, 0]
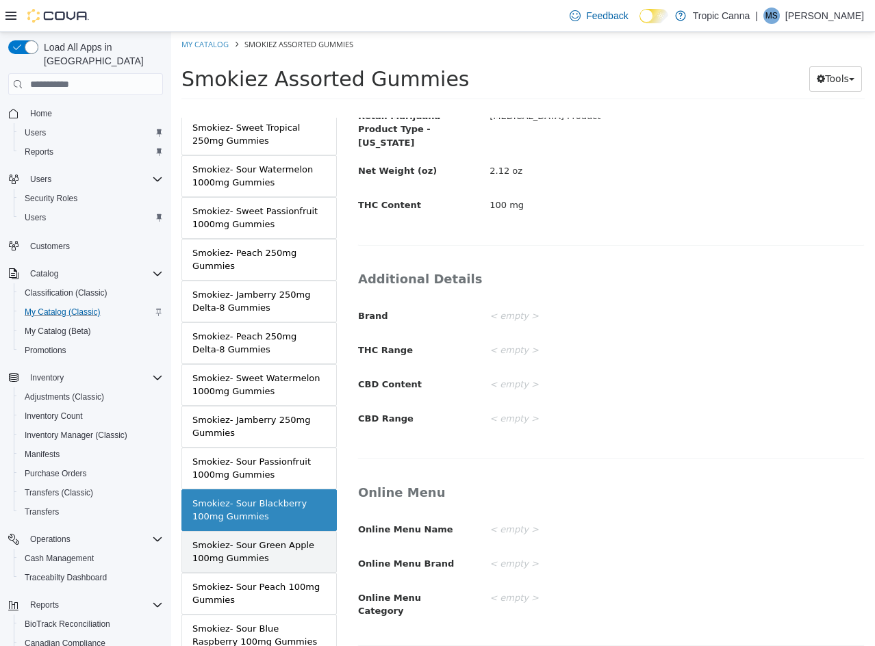
click at [283, 551] on div "Smokiez- Sour Green Apple 100mg Gummies" at bounding box center [258, 552] width 133 height 27
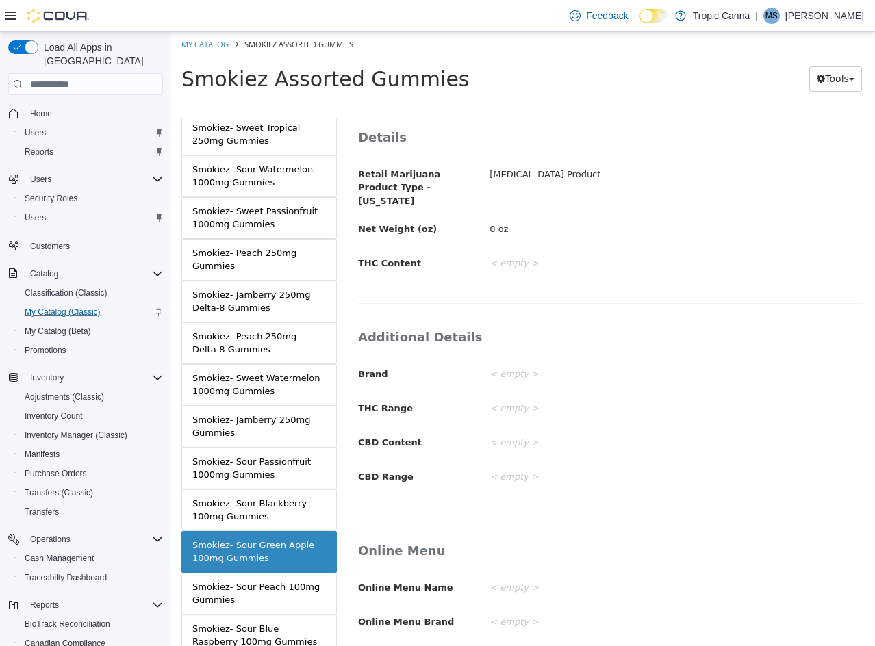
scroll to position [197, 0]
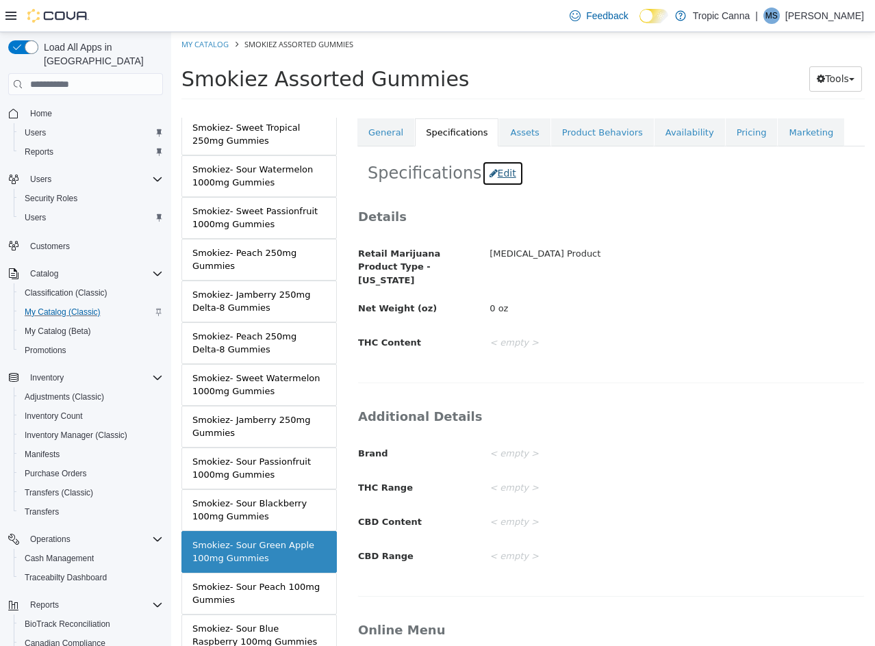
click at [501, 177] on button "Edit" at bounding box center [503, 173] width 42 height 25
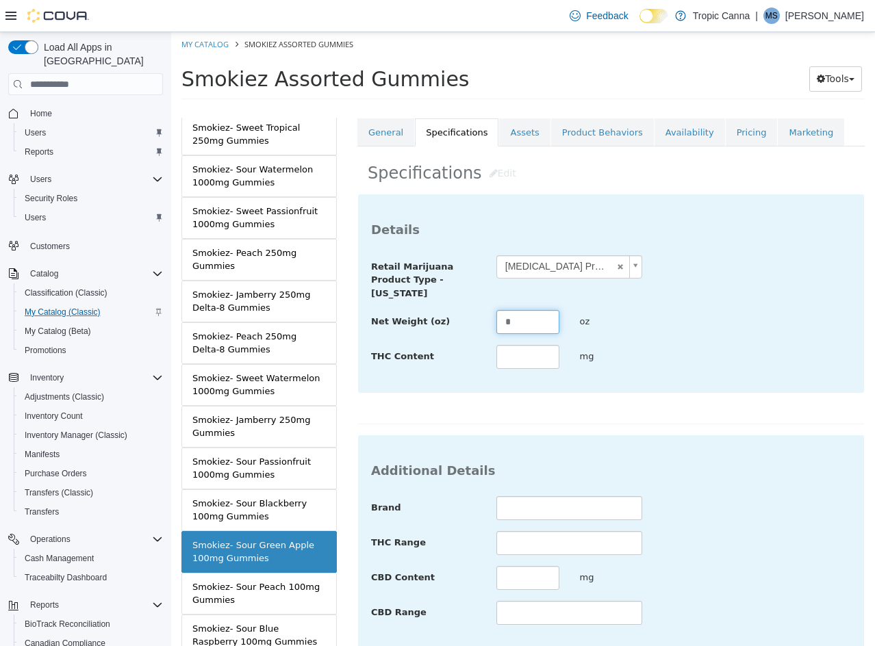
drag, startPoint x: 518, startPoint y: 321, endPoint x: 357, endPoint y: 316, distance: 160.9
click at [357, 318] on div "**********" at bounding box center [610, 309] width 507 height 231
click at [757, 403] on div "**********" at bounding box center [610, 309] width 507 height 231
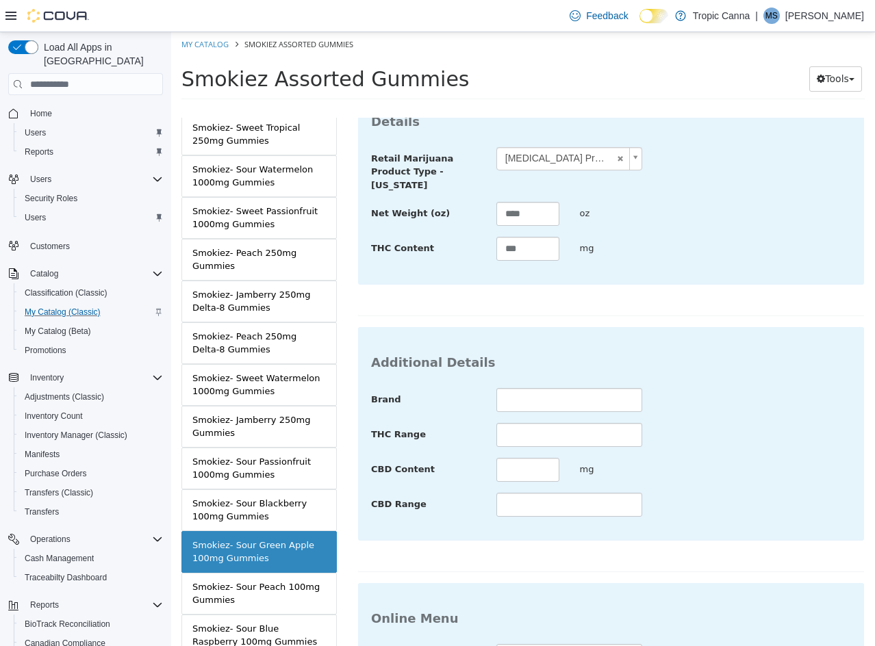
scroll to position [499, 0]
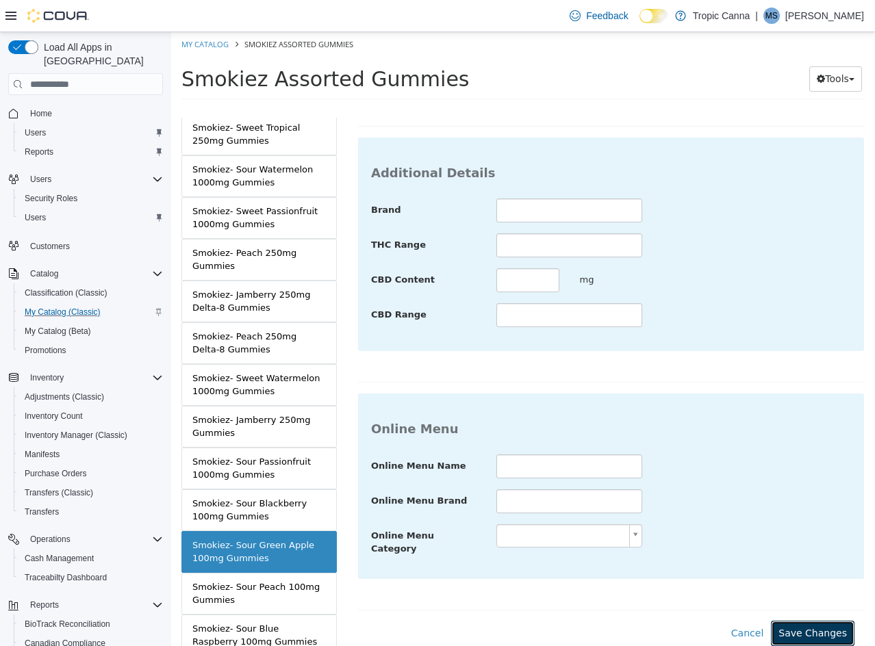
click at [797, 621] on button "Save Changes" at bounding box center [813, 633] width 84 height 25
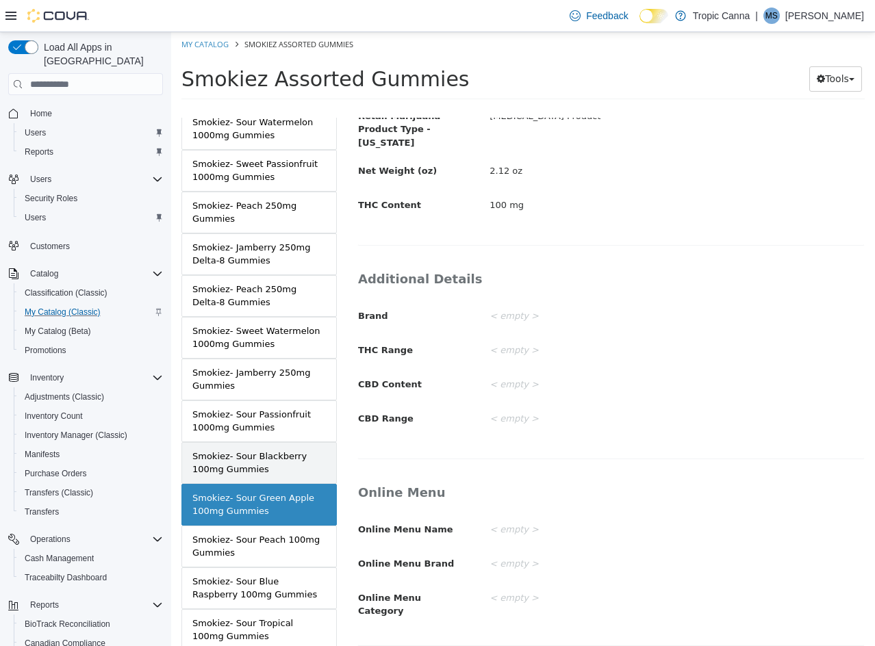
scroll to position [684, 0]
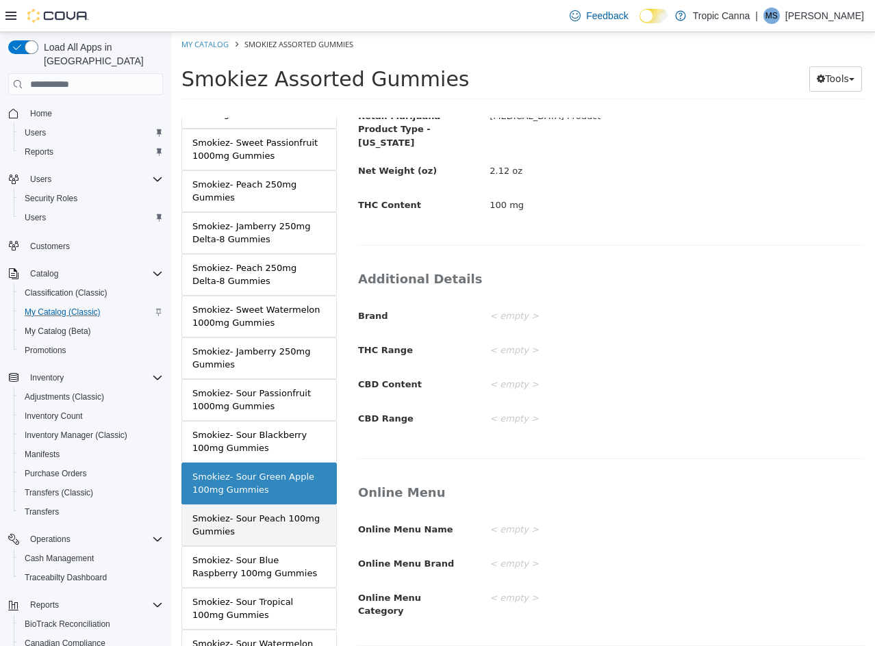
click at [292, 521] on div "Smokiez- Sour Peach 100mg Gummies" at bounding box center [258, 525] width 133 height 27
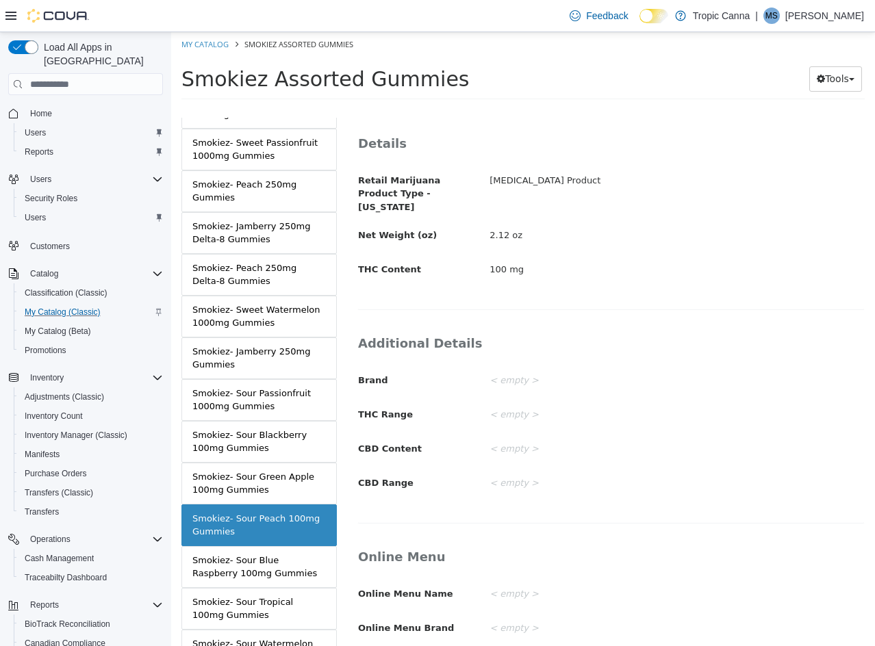
scroll to position [196, 0]
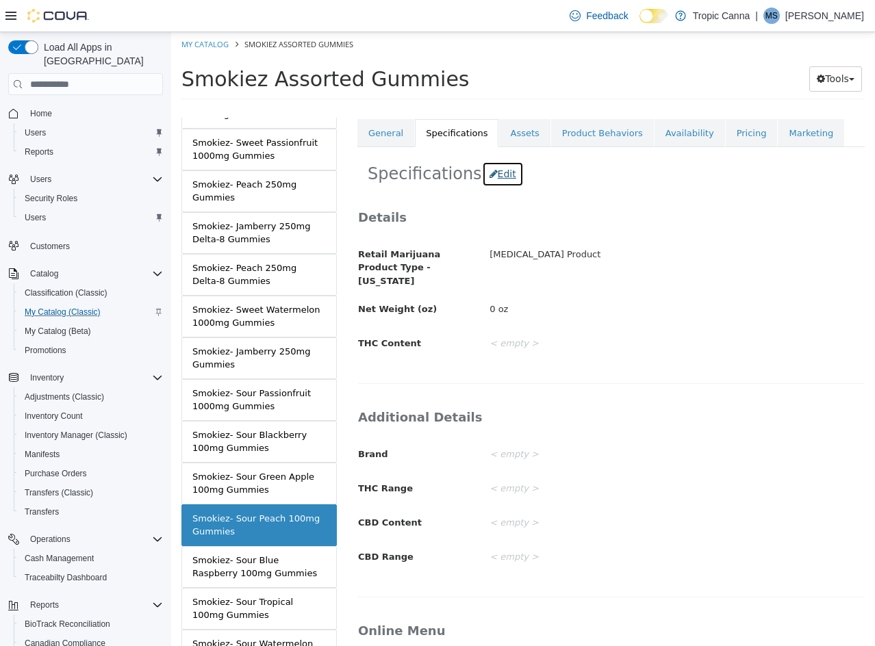
drag, startPoint x: 493, startPoint y: 175, endPoint x: 496, endPoint y: 185, distance: 10.6
click at [493, 176] on button "Edit" at bounding box center [503, 174] width 42 height 25
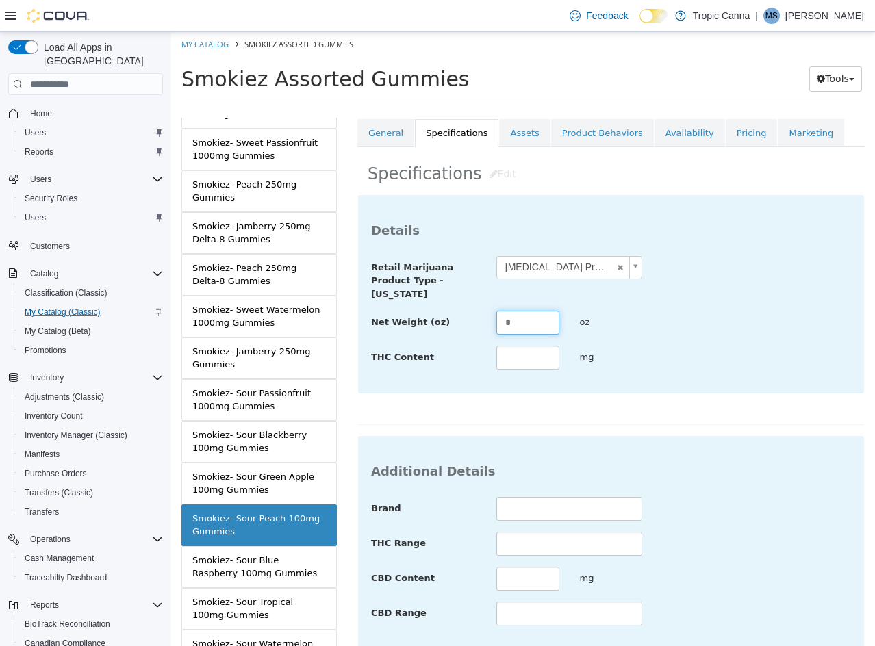
drag, startPoint x: 463, startPoint y: 318, endPoint x: 437, endPoint y: 317, distance: 26.7
click at [436, 318] on div "Net Weight (oz) * oz" at bounding box center [611, 323] width 500 height 25
drag, startPoint x: 626, startPoint y: 415, endPoint x: 640, endPoint y: 396, distance: 24.0
click at [632, 407] on div "**********" at bounding box center [610, 309] width 507 height 231
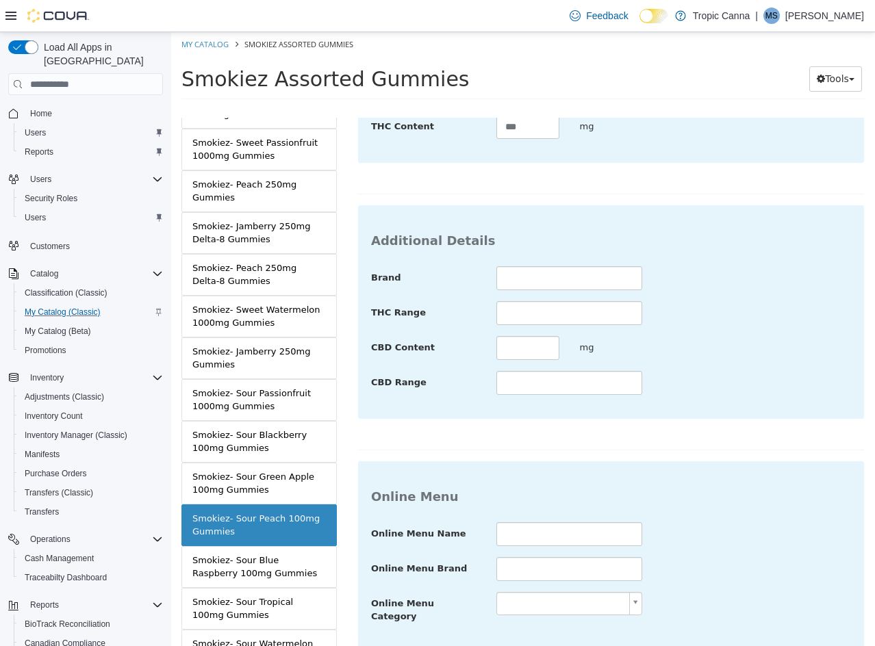
scroll to position [499, 0]
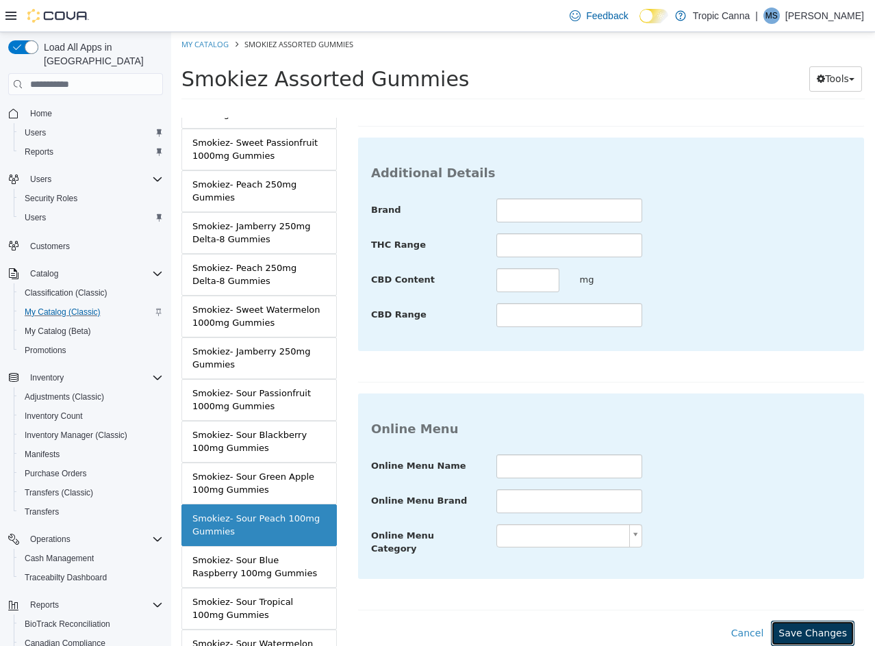
click at [798, 622] on button "Save Changes" at bounding box center [813, 633] width 84 height 25
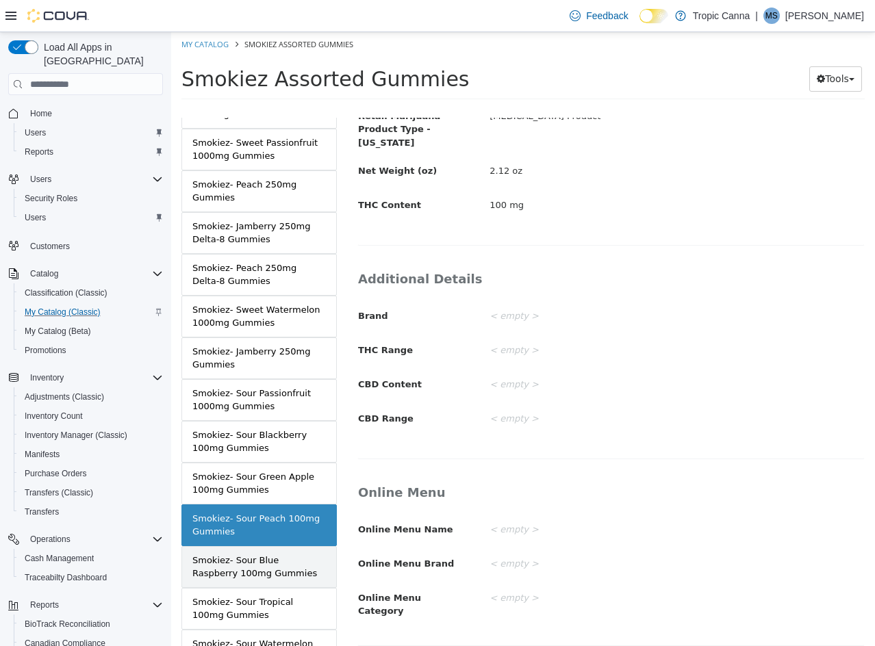
click at [280, 565] on div "Smokiez- Sour Blue Raspberry 100mg Gummies" at bounding box center [258, 567] width 133 height 27
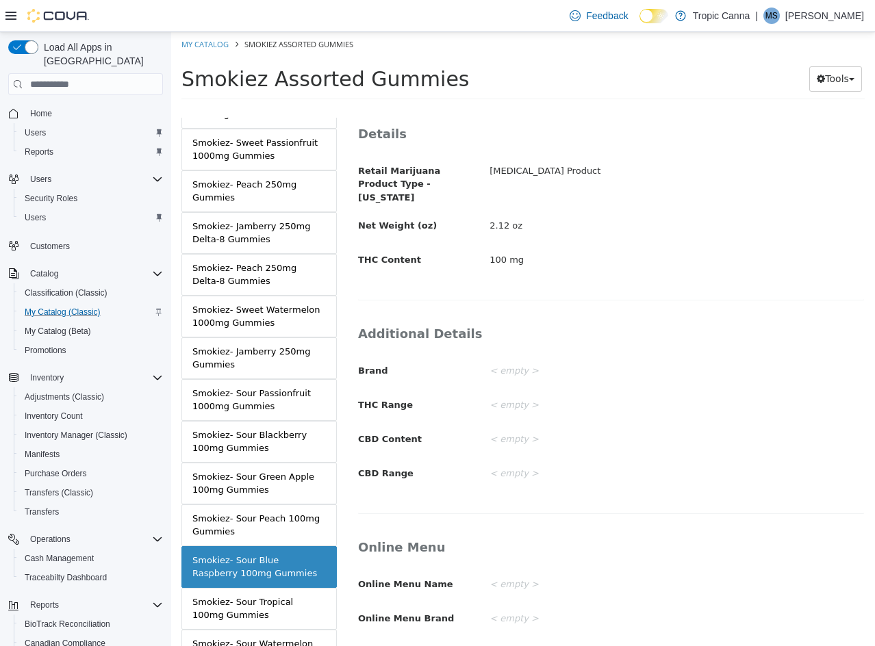
scroll to position [196, 0]
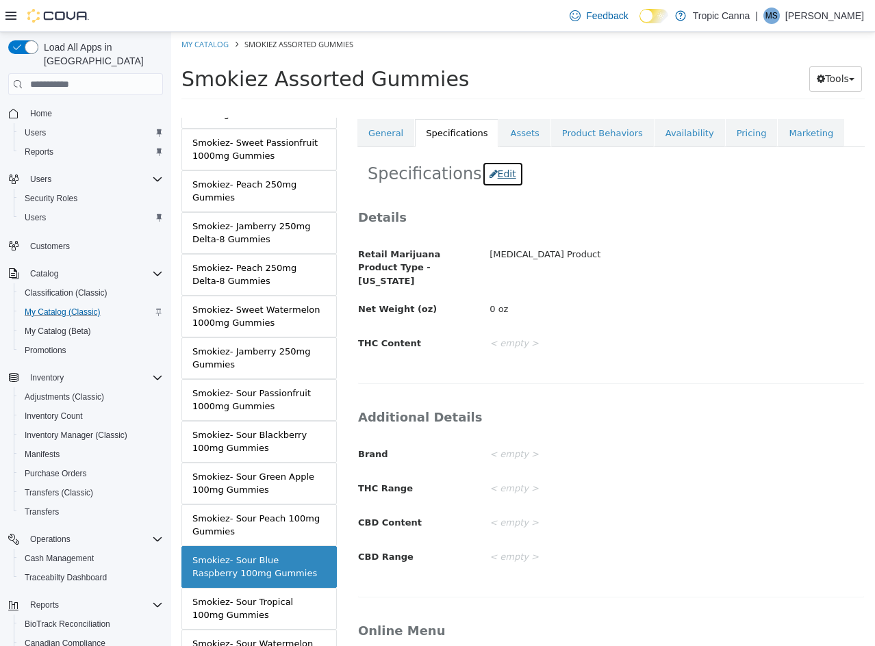
drag, startPoint x: 496, startPoint y: 176, endPoint x: 520, endPoint y: 285, distance: 112.0
click at [496, 177] on button "Edit" at bounding box center [503, 174] width 42 height 25
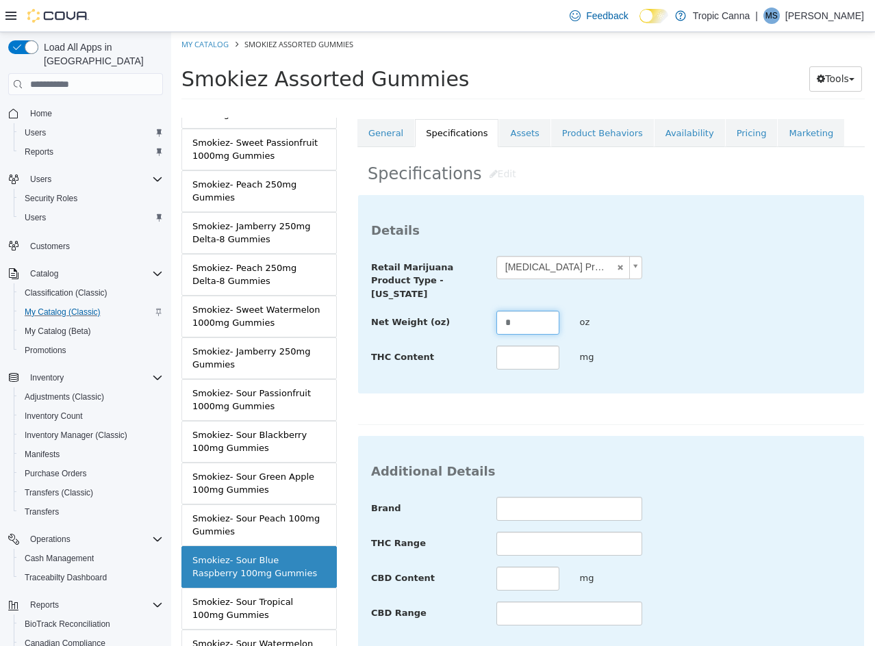
click at [417, 323] on div "Net Weight (oz) * oz" at bounding box center [611, 323] width 500 height 25
click at [678, 435] on div "Additional Details Brand THC Range CBD Content mg CBD Range" at bounding box center [610, 558] width 507 height 246
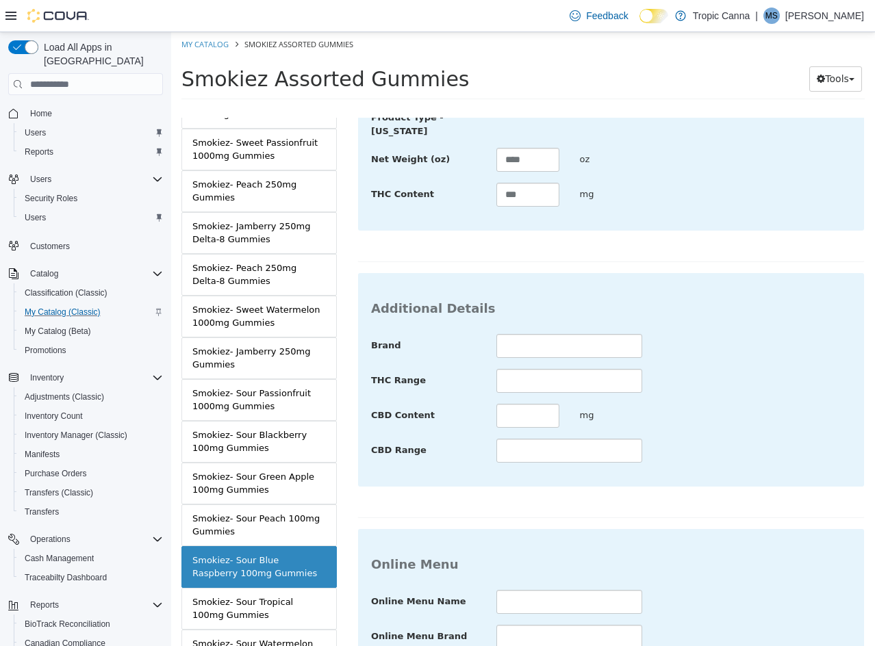
scroll to position [499, 0]
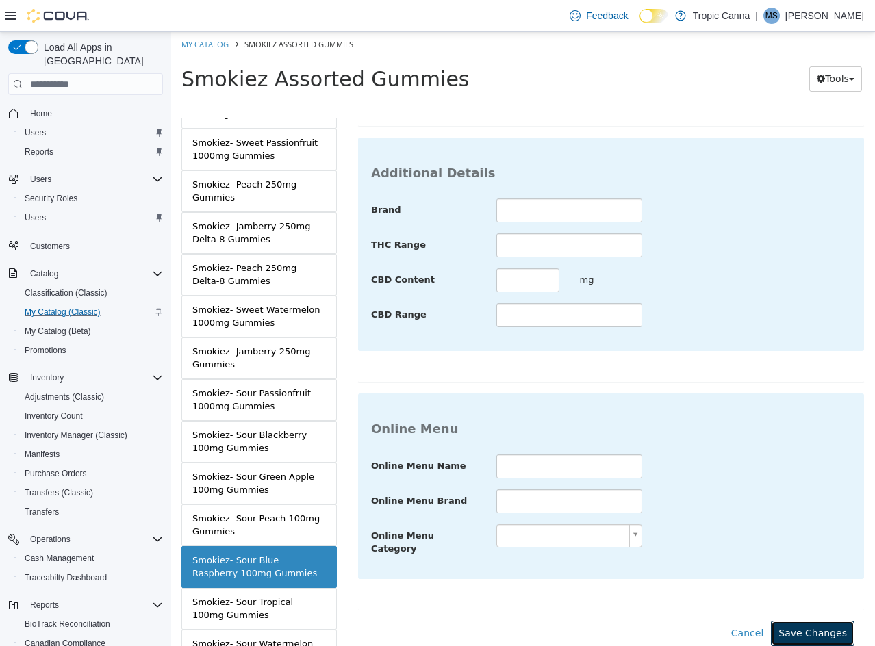
click at [819, 627] on button "Save Changes" at bounding box center [813, 633] width 84 height 25
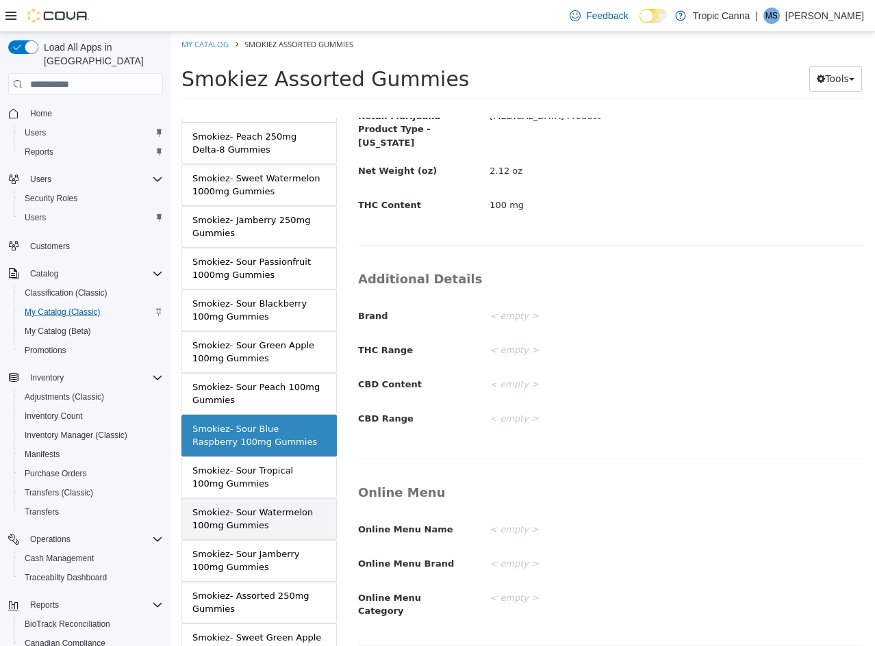
scroll to position [821, 0]
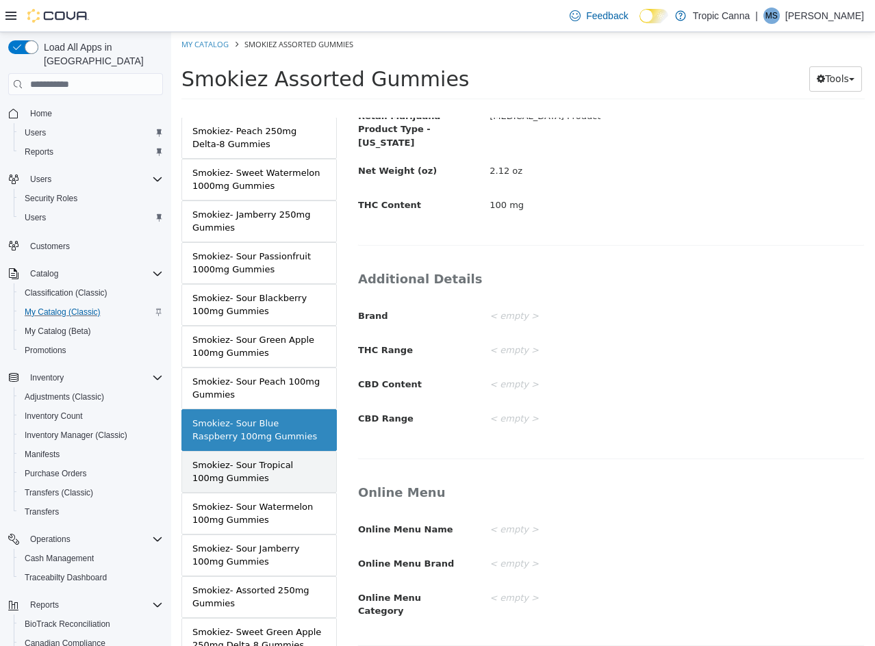
click at [252, 466] on div "Smokiez- Sour Tropical 100mg Gummies" at bounding box center [258, 472] width 133 height 27
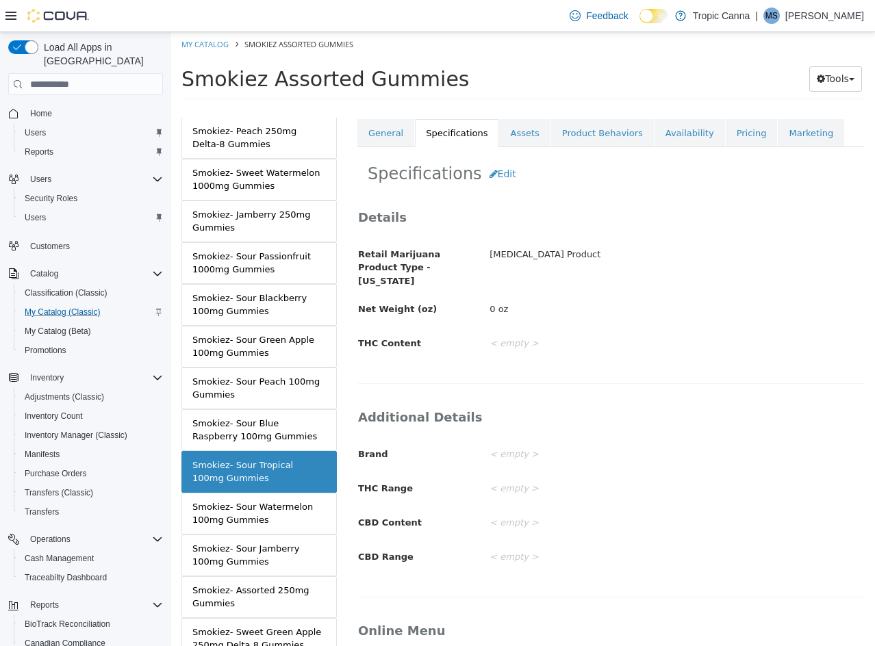
scroll to position [196, 0]
drag, startPoint x: 495, startPoint y: 185, endPoint x: 541, endPoint y: 285, distance: 110.2
click at [495, 186] on button "Edit" at bounding box center [503, 174] width 42 height 25
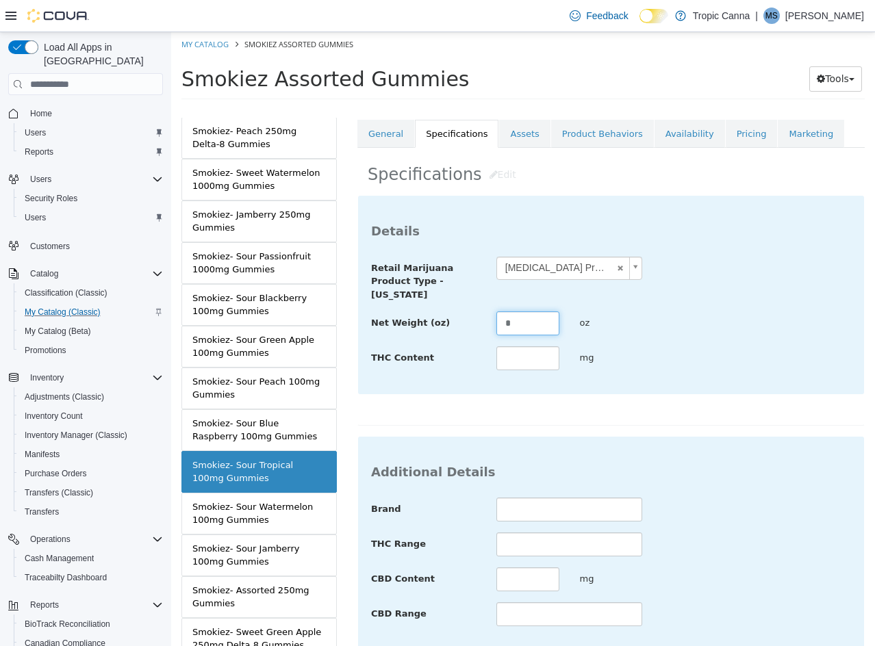
drag, startPoint x: 497, startPoint y: 330, endPoint x: 480, endPoint y: 329, distance: 17.1
click at [482, 329] on div "Net Weight (oz) * oz" at bounding box center [611, 323] width 500 height 25
click at [679, 454] on div "Additional Details Brand THC Range CBD Content mg CBD Range" at bounding box center [611, 544] width 506 height 214
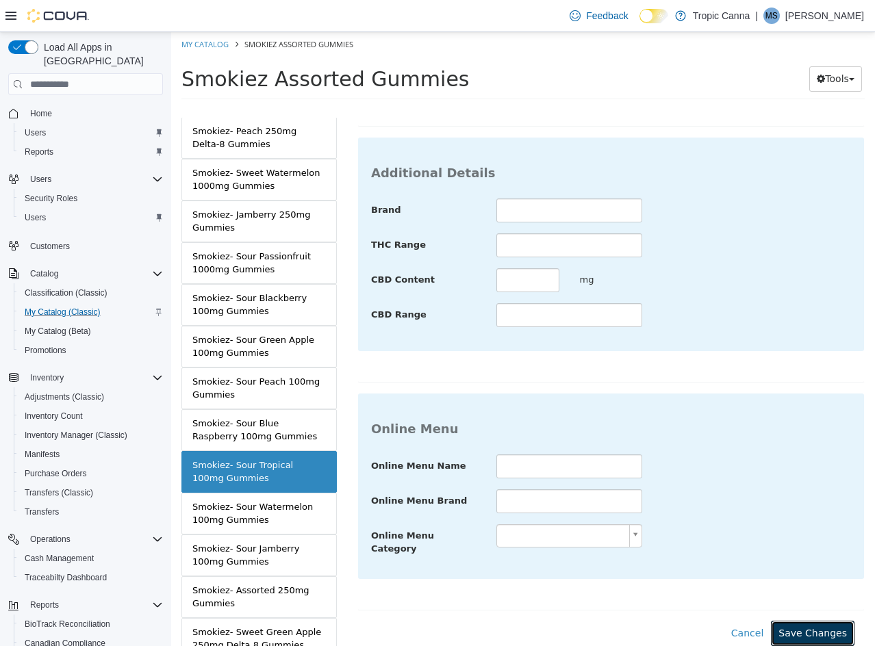
drag, startPoint x: 810, startPoint y: 616, endPoint x: 699, endPoint y: 591, distance: 113.7
click at [809, 621] on button "Save Changes" at bounding box center [813, 633] width 84 height 25
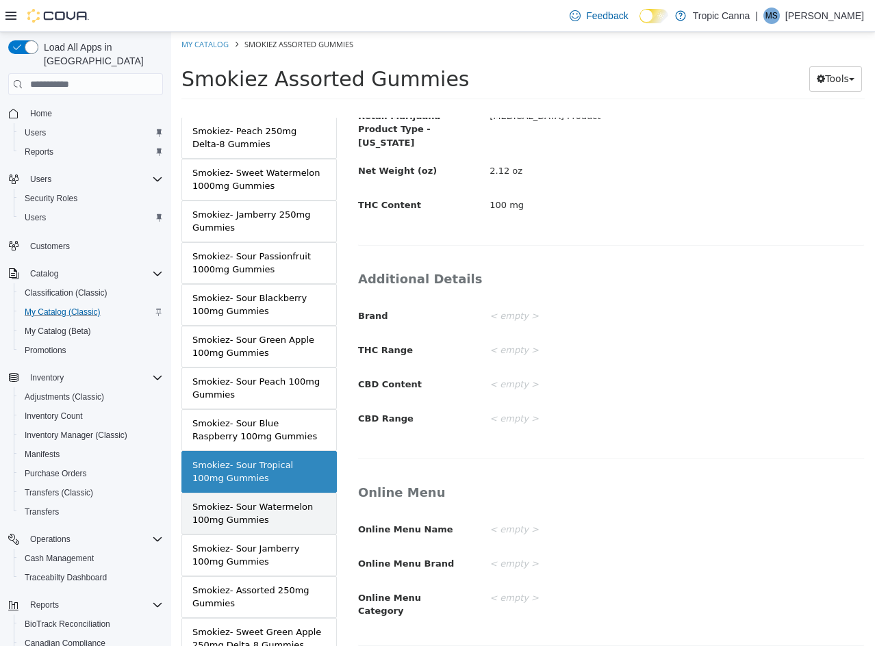
click at [266, 520] on div "Smokiez- Sour Watermelon 100mg Gummies" at bounding box center [258, 513] width 133 height 27
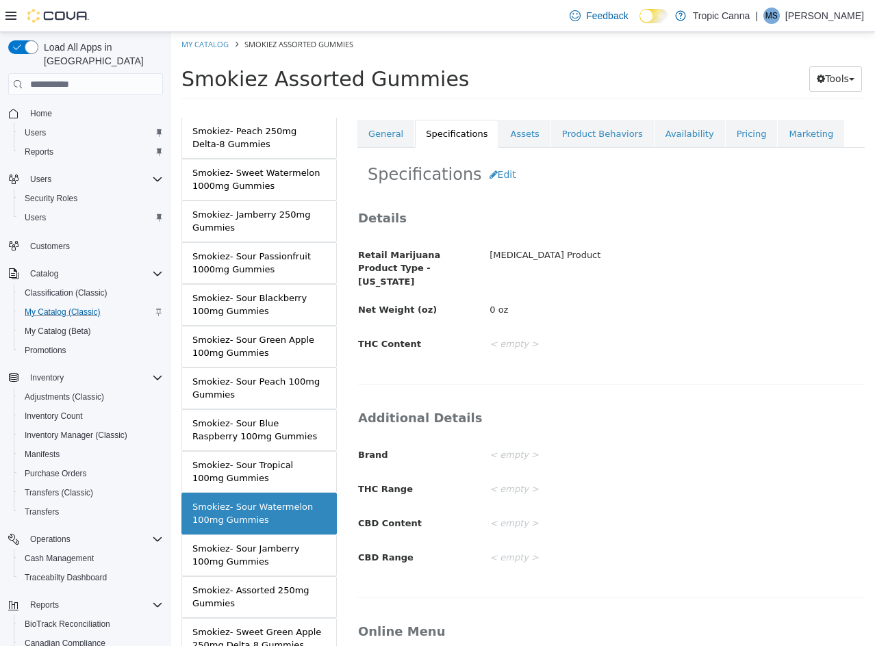
scroll to position [197, 0]
click at [497, 177] on button "Edit" at bounding box center [503, 173] width 42 height 25
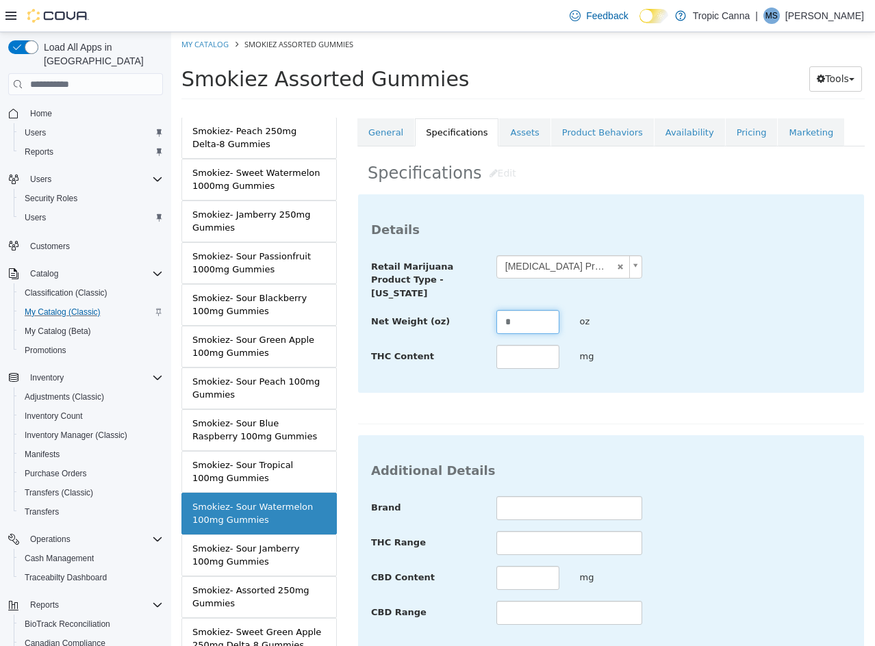
drag, startPoint x: 530, startPoint y: 322, endPoint x: 348, endPoint y: 303, distance: 183.1
click at [347, 304] on div "**********" at bounding box center [611, 382] width 528 height 528
click at [678, 374] on div "**********" at bounding box center [611, 293] width 506 height 198
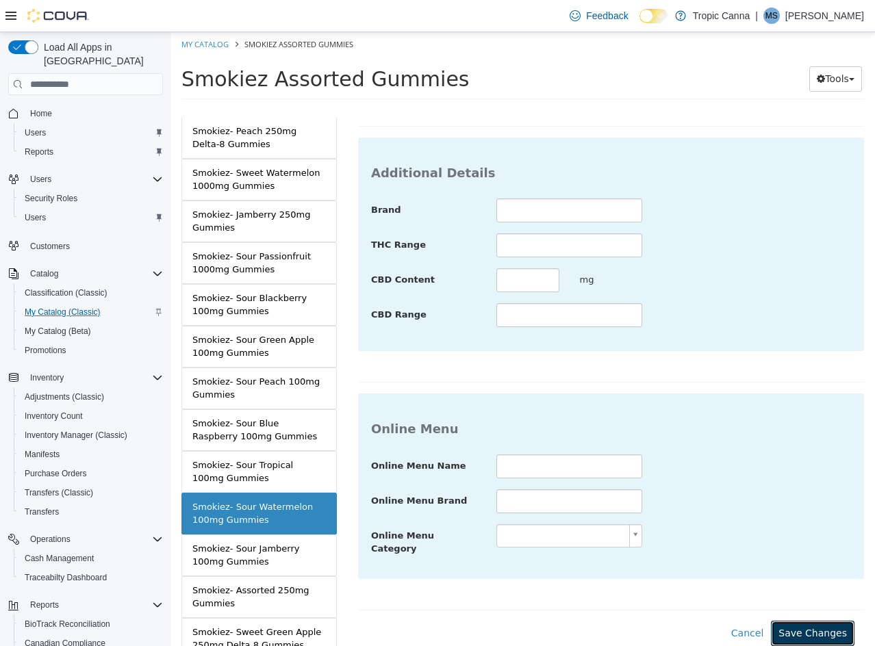
click at [828, 621] on button "Save Changes" at bounding box center [813, 633] width 84 height 25
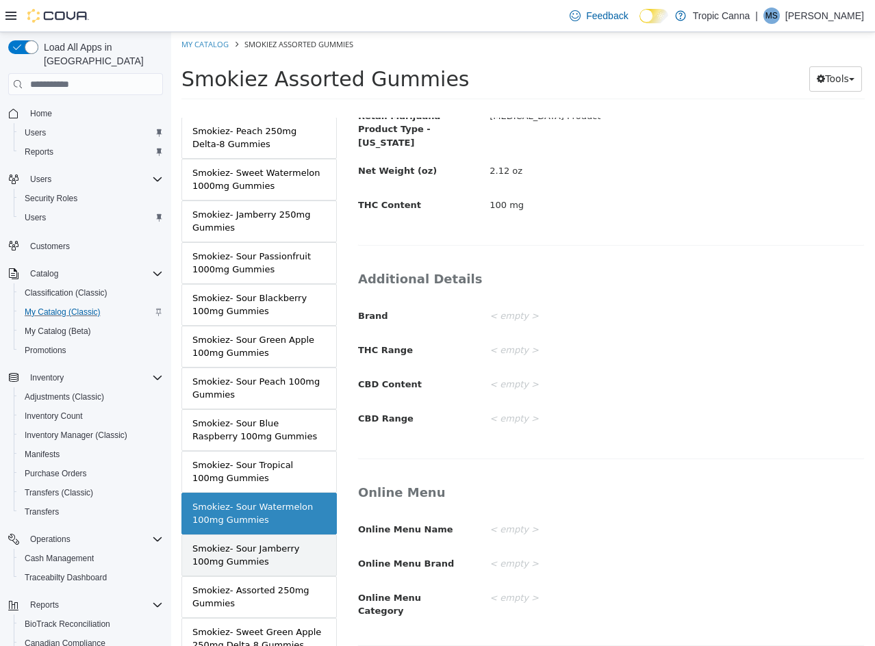
click at [261, 546] on div "Smokiez- Sour Jamberry 100mg Gummies" at bounding box center [258, 555] width 133 height 27
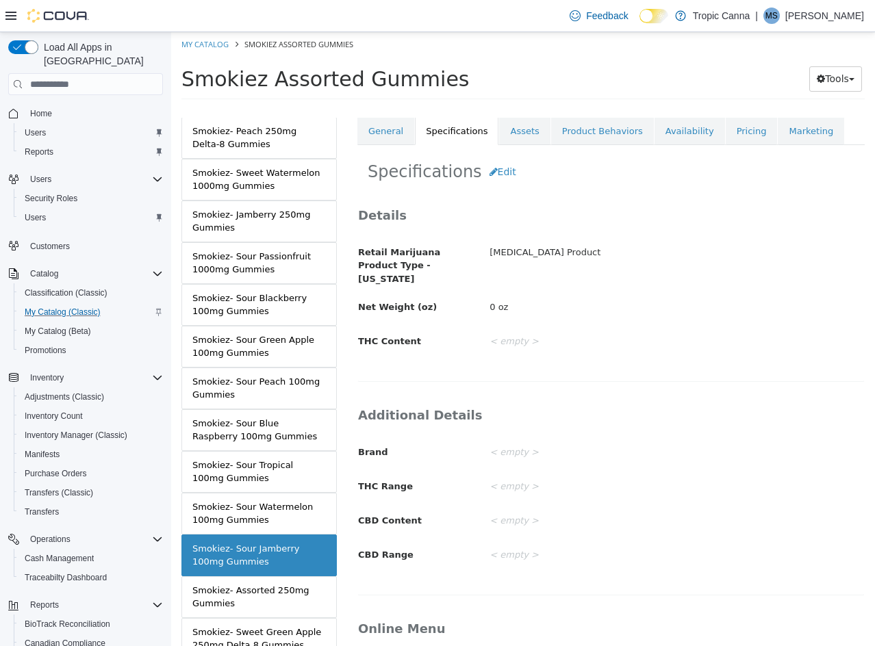
scroll to position [196, 0]
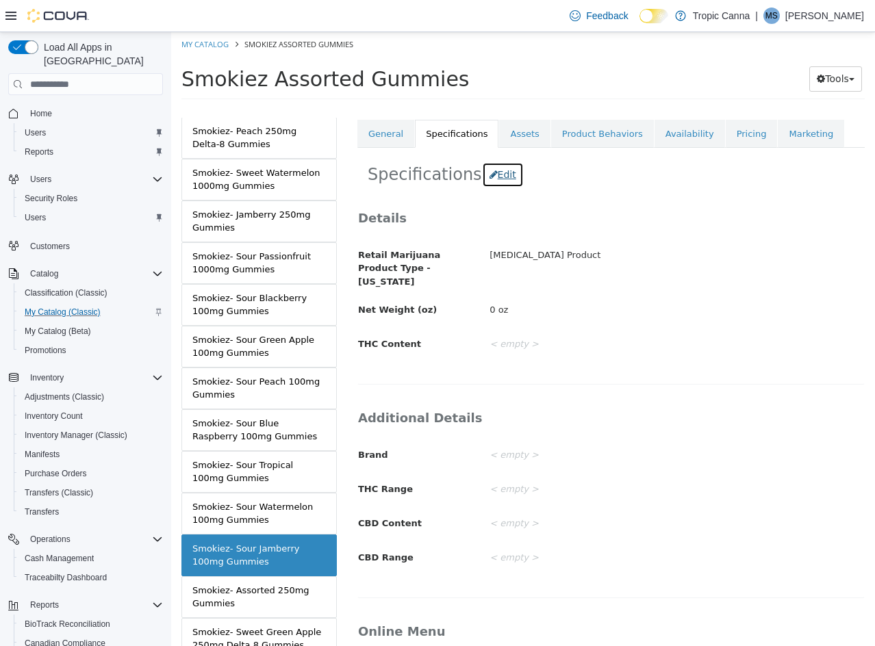
click at [498, 177] on button "Edit" at bounding box center [503, 174] width 42 height 25
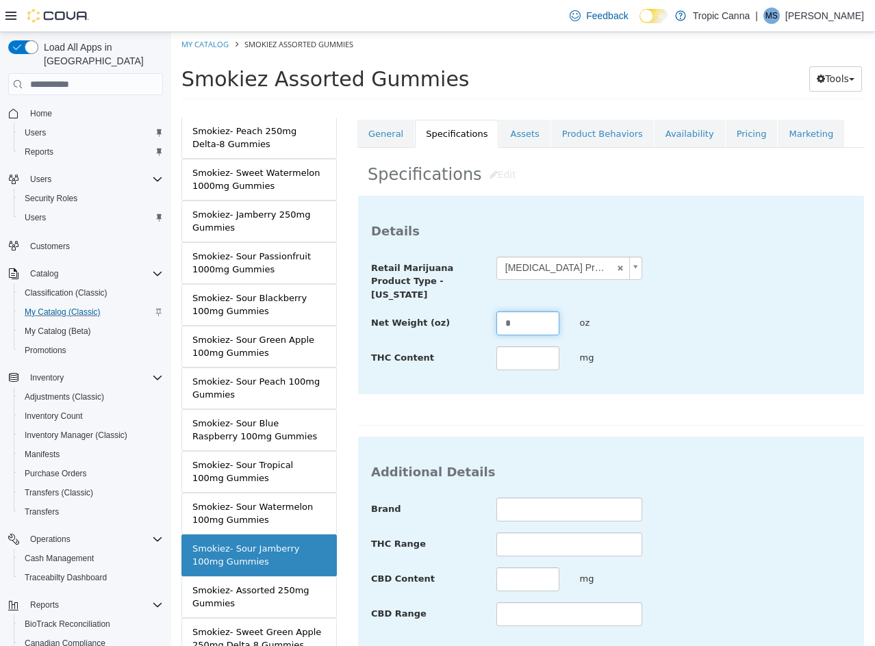
drag, startPoint x: 488, startPoint y: 326, endPoint x: 428, endPoint y: 325, distance: 59.6
click at [442, 325] on div "Net Weight (oz) * oz" at bounding box center [611, 323] width 500 height 25
click at [665, 396] on div "**********" at bounding box center [610, 310] width 507 height 231
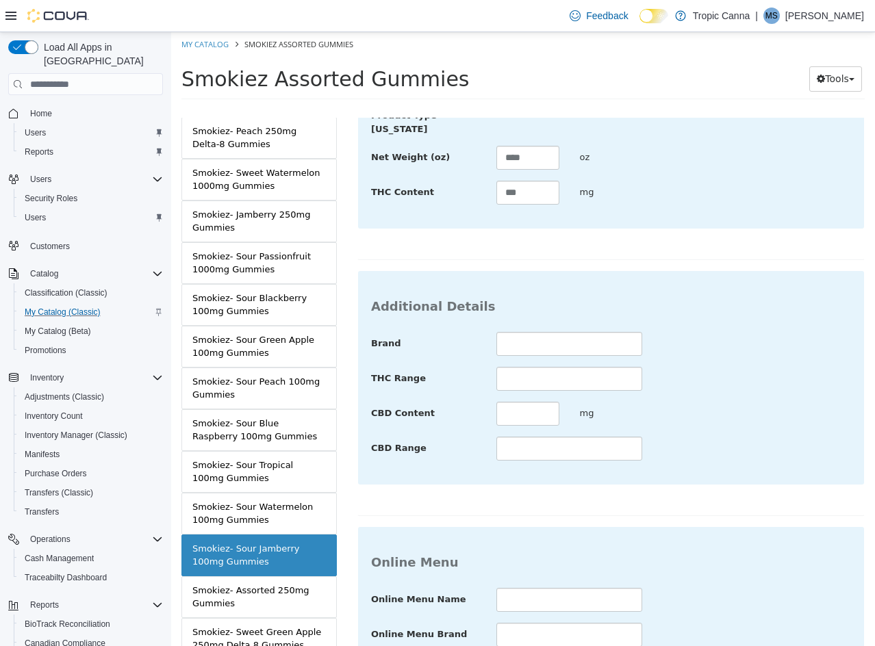
scroll to position [499, 0]
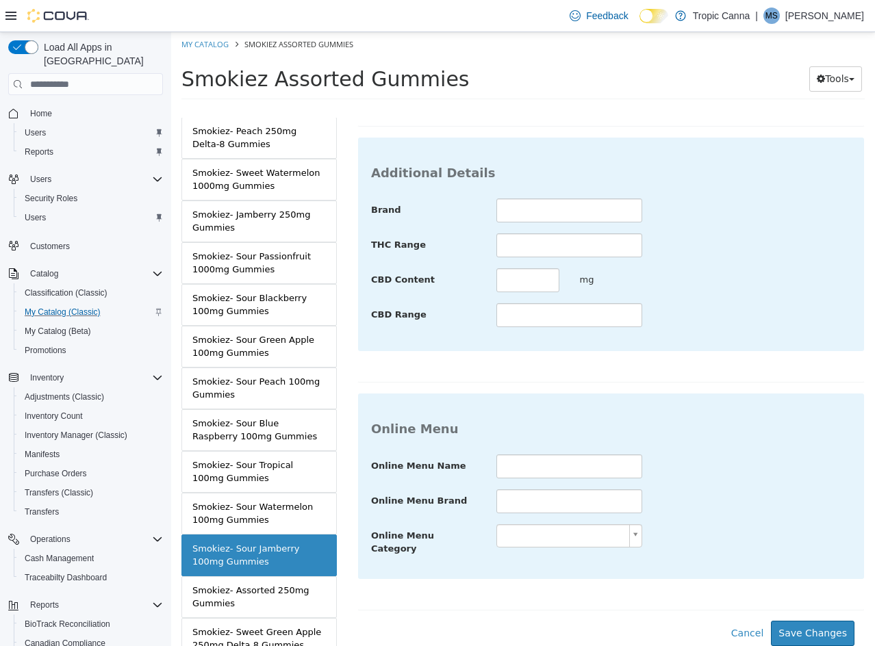
click at [805, 609] on div "**********" at bounding box center [610, 258] width 507 height 725
click at [804, 621] on button "Save Changes" at bounding box center [813, 633] width 84 height 25
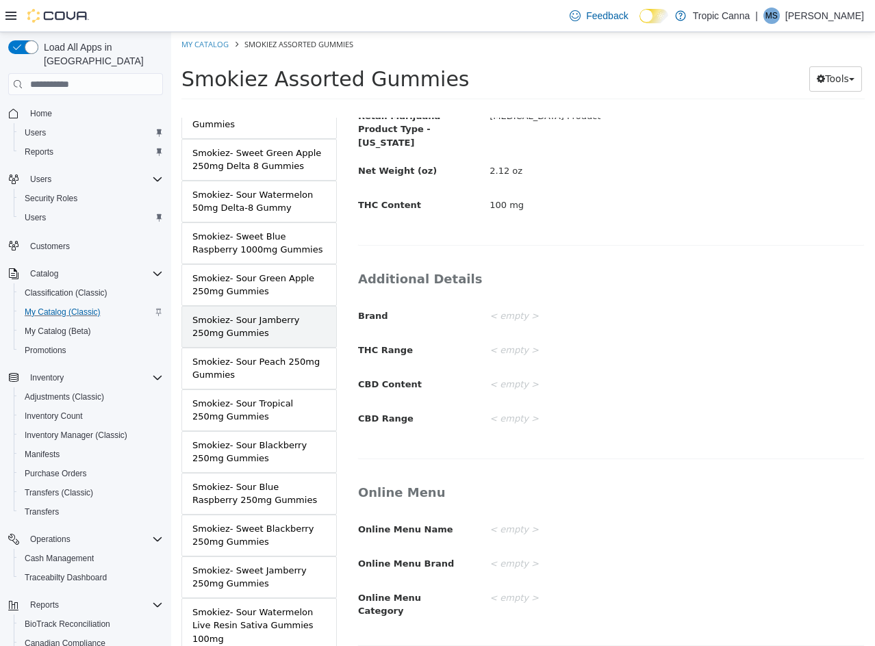
scroll to position [1369, 0]
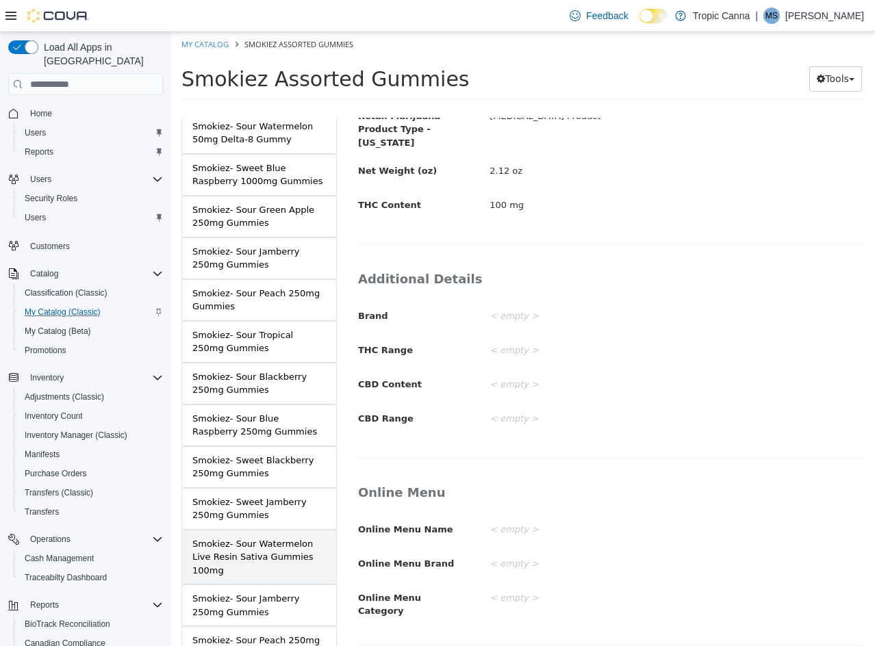
click at [295, 559] on div "Smokiez- Sour Watermelon Live Resin Sativa Gummies 100mg" at bounding box center [258, 557] width 133 height 40
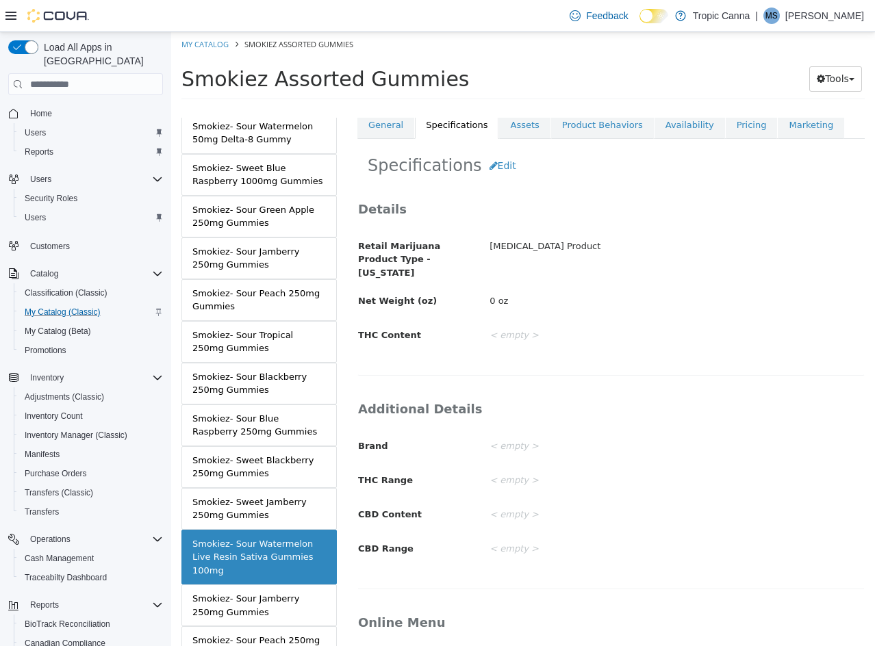
scroll to position [196, 0]
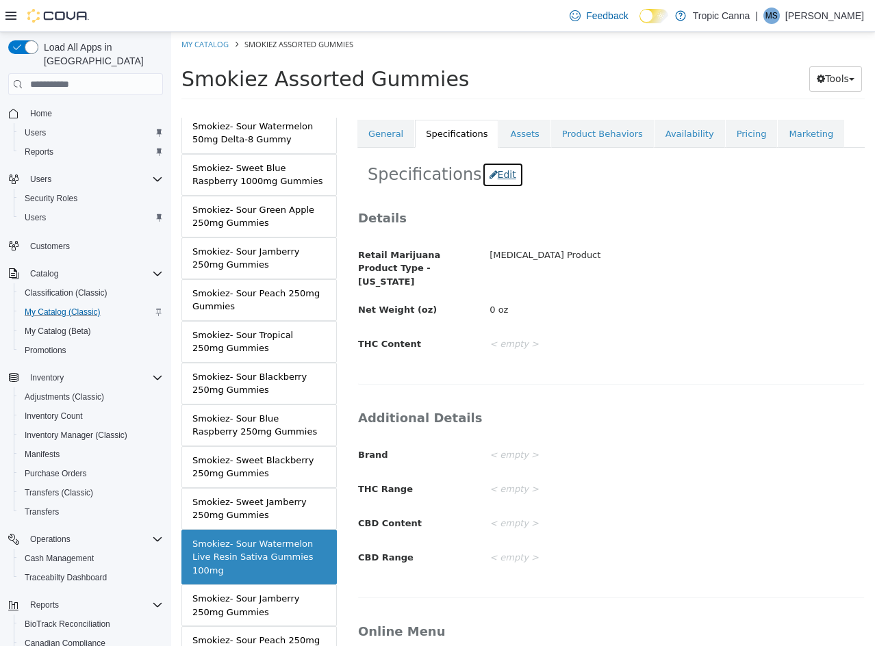
drag, startPoint x: 483, startPoint y: 181, endPoint x: 515, endPoint y: 253, distance: 79.1
click at [485, 182] on button "Edit" at bounding box center [503, 174] width 42 height 25
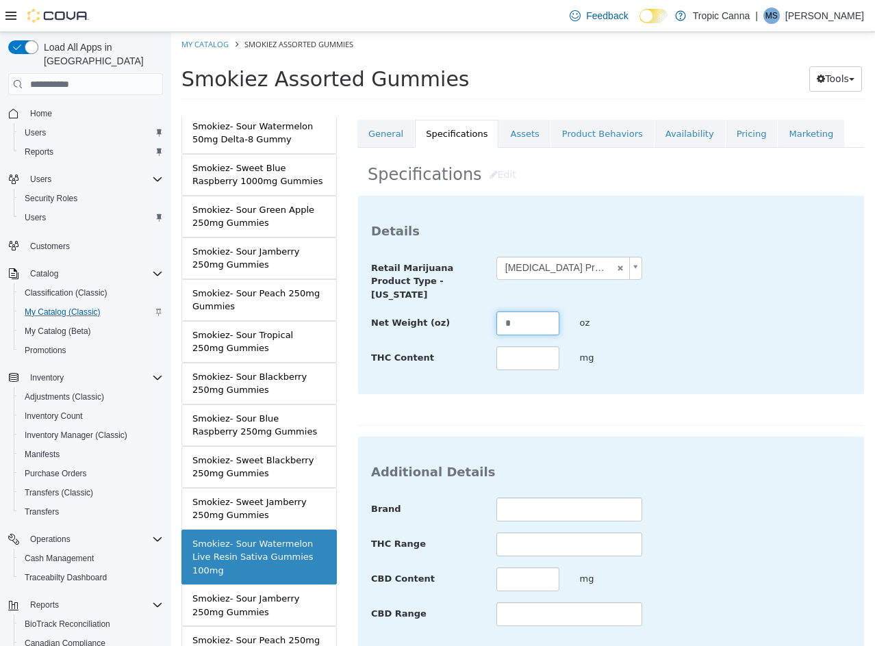
drag, startPoint x: 528, startPoint y: 323, endPoint x: 335, endPoint y: 316, distance: 193.2
click at [330, 108] on div "MASTER PRODUCT Smokiez Assorted Gummies VARIATIONS Smokiez- Assorted 100mg Gumm…" at bounding box center [523, 108] width 704 height 0
drag, startPoint x: 637, startPoint y: 415, endPoint x: 645, endPoint y: 415, distance: 8.2
click at [638, 415] on div "**********" at bounding box center [610, 310] width 507 height 231
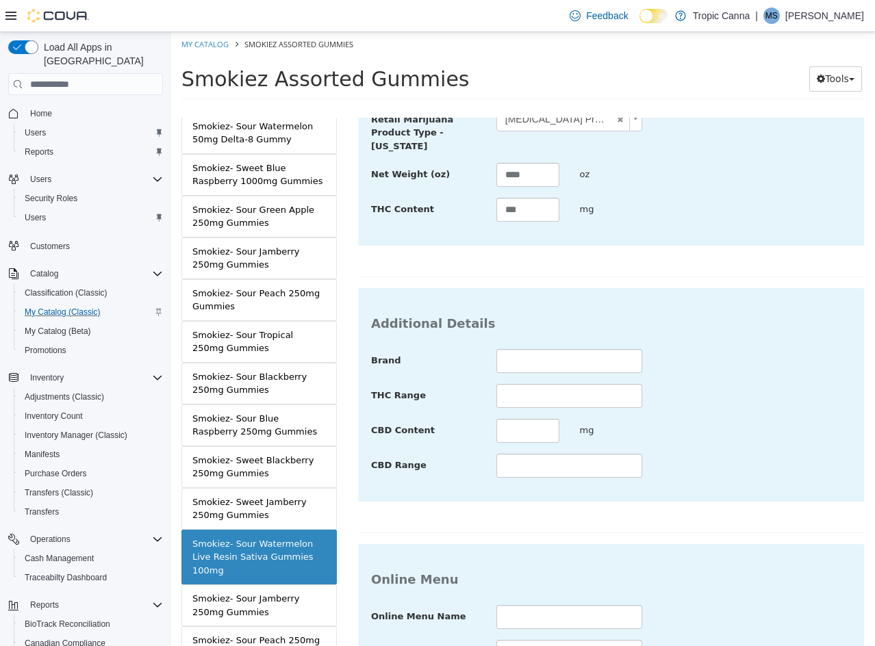
scroll to position [499, 0]
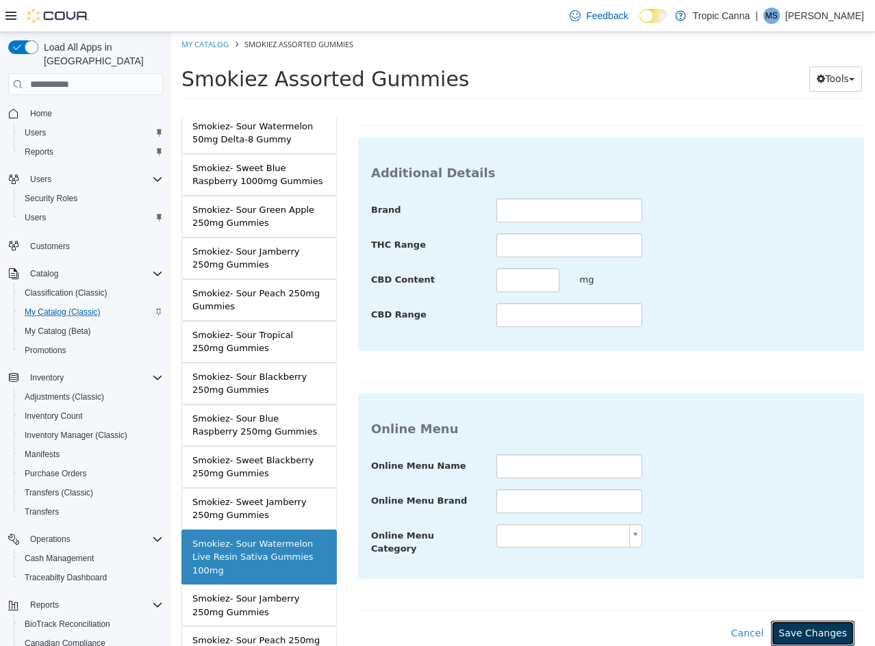
click at [799, 632] on button "Save Changes" at bounding box center [813, 633] width 84 height 25
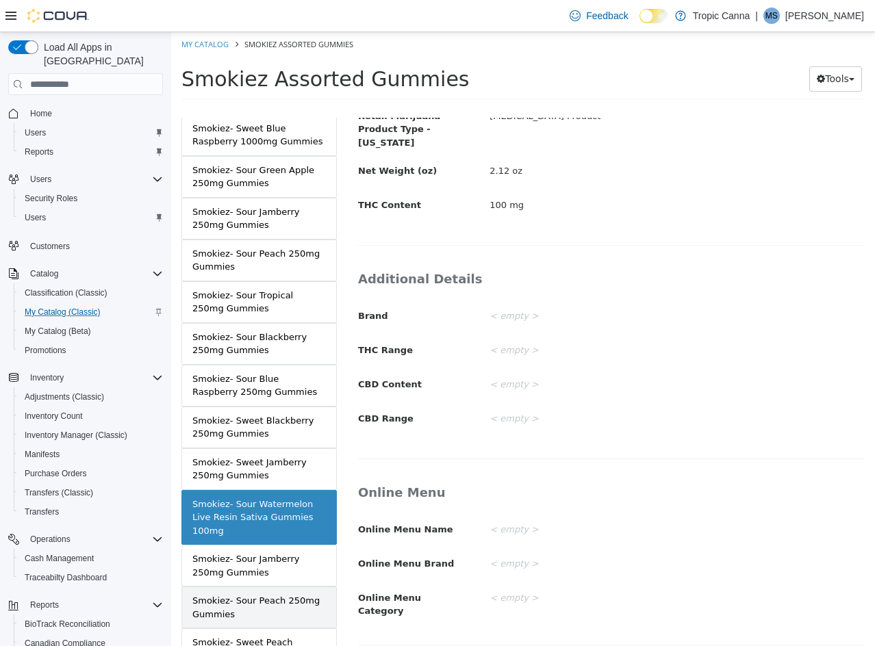
scroll to position [1506, 0]
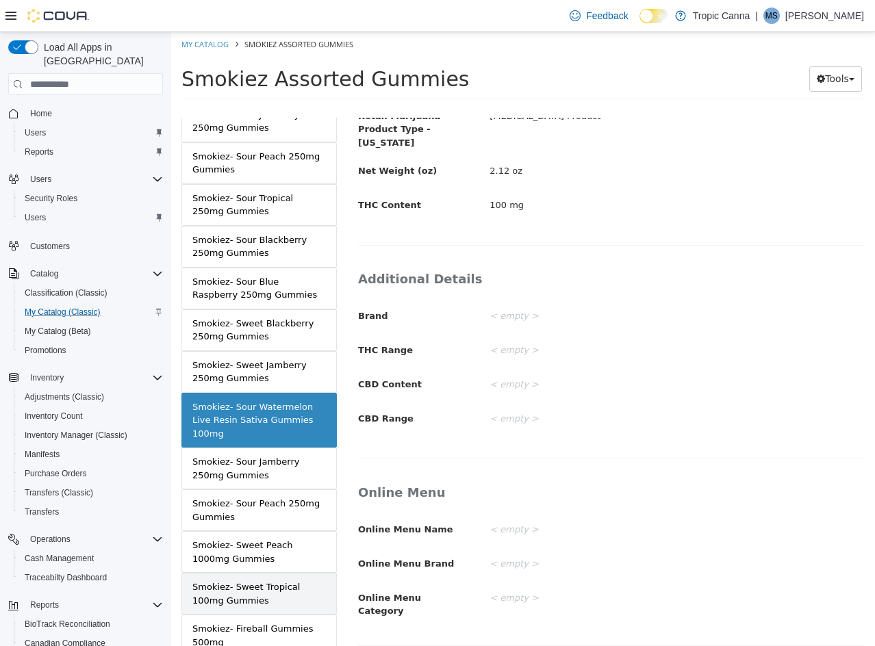
click at [274, 600] on div "Smokiez- Sweet Tropical 100mg Gummies" at bounding box center [258, 593] width 133 height 27
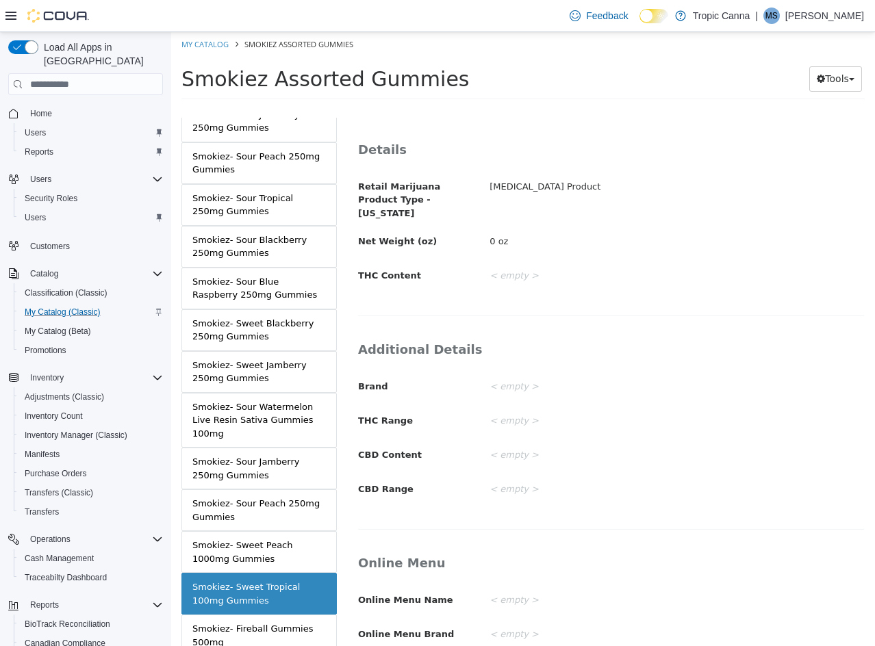
scroll to position [127, 0]
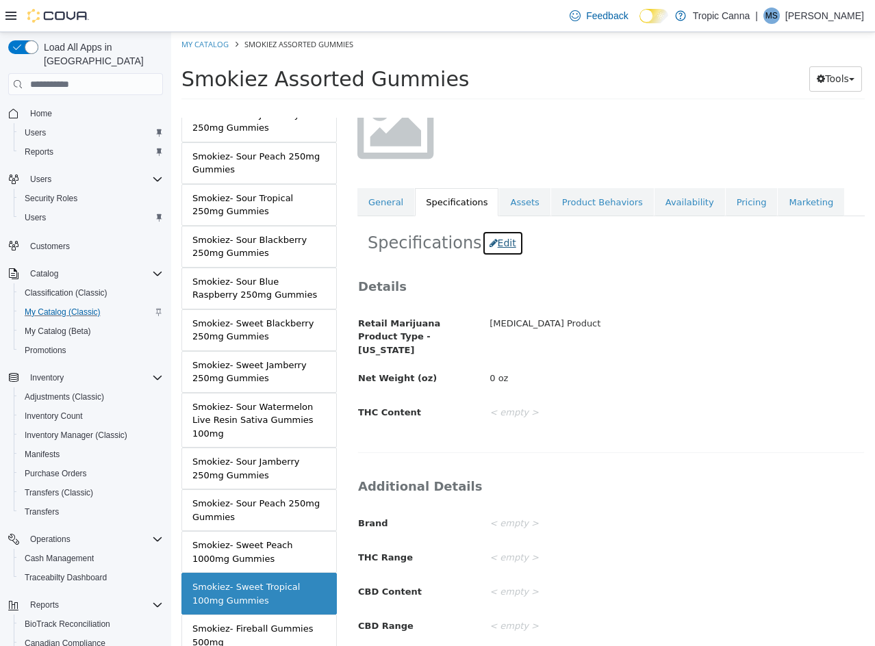
click at [495, 249] on button "Edit" at bounding box center [503, 243] width 42 height 25
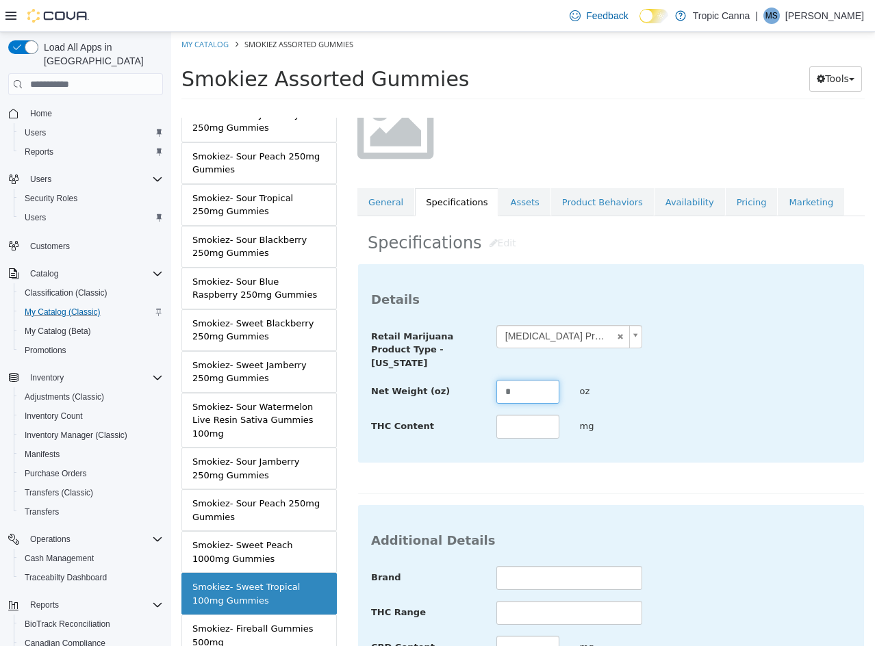
drag, startPoint x: 493, startPoint y: 400, endPoint x: 444, endPoint y: 393, distance: 49.1
click at [433, 396] on div "Net Weight (oz) * oz" at bounding box center [611, 392] width 500 height 25
click at [687, 553] on div "Additional Details Brand THC Range CBD Content mg CBD Range" at bounding box center [611, 612] width 506 height 214
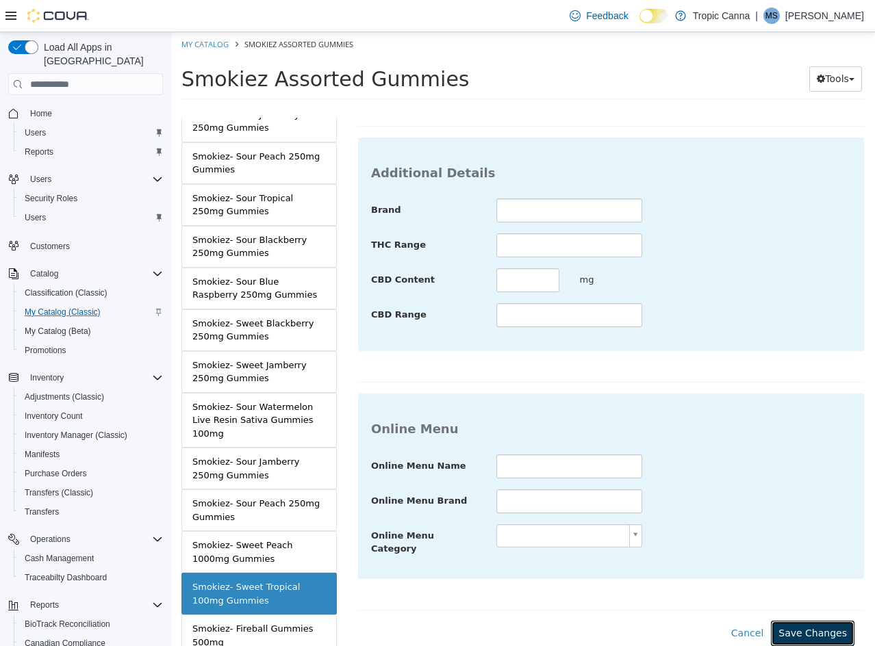
drag, startPoint x: 818, startPoint y: 613, endPoint x: 777, endPoint y: 602, distance: 42.5
click at [812, 621] on button "Save Changes" at bounding box center [813, 633] width 84 height 25
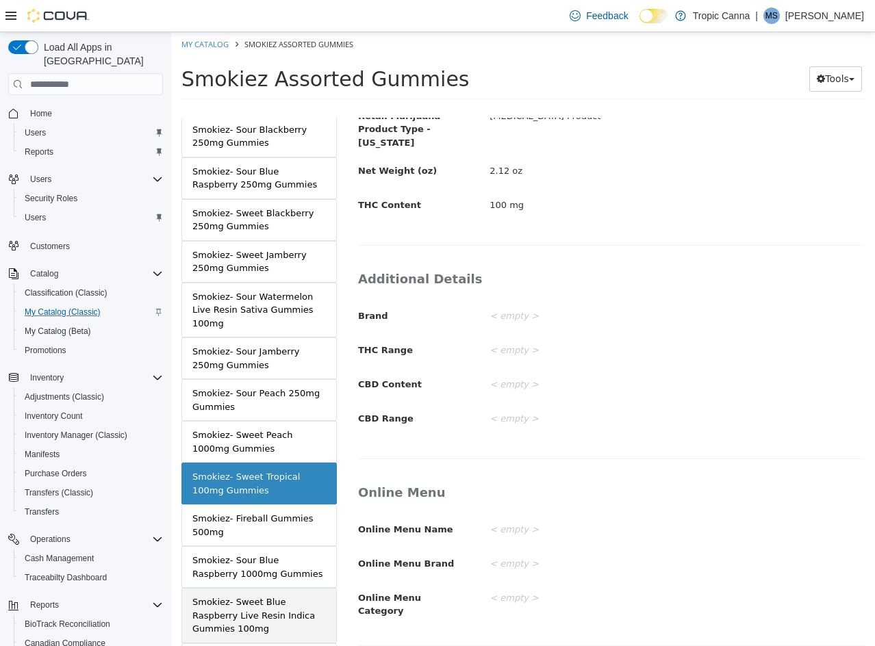
scroll to position [1643, 0]
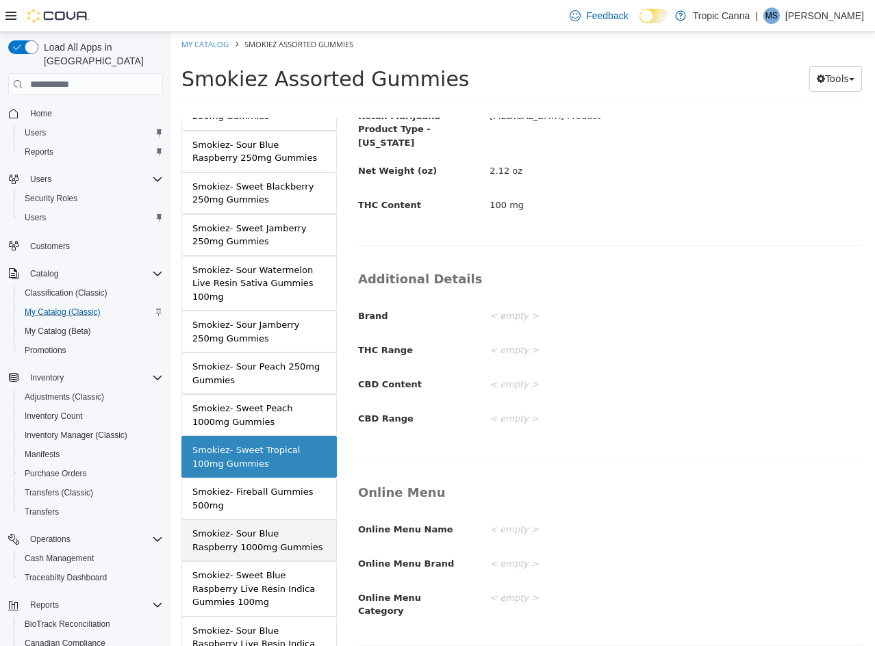
click at [290, 531] on div "Smokiez- Sour Blue Raspberry 1000mg Gummies" at bounding box center [258, 540] width 133 height 27
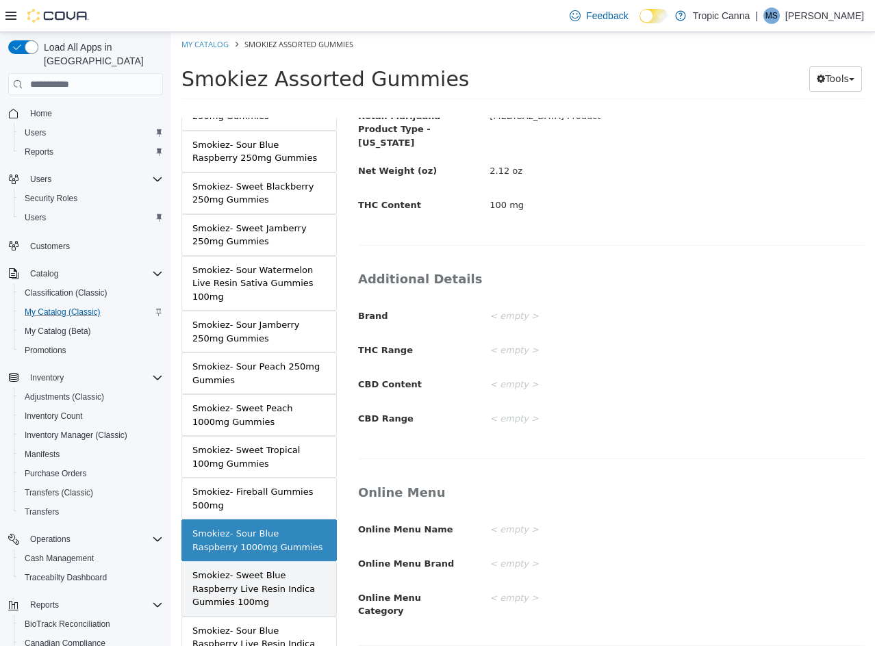
scroll to position [333, 0]
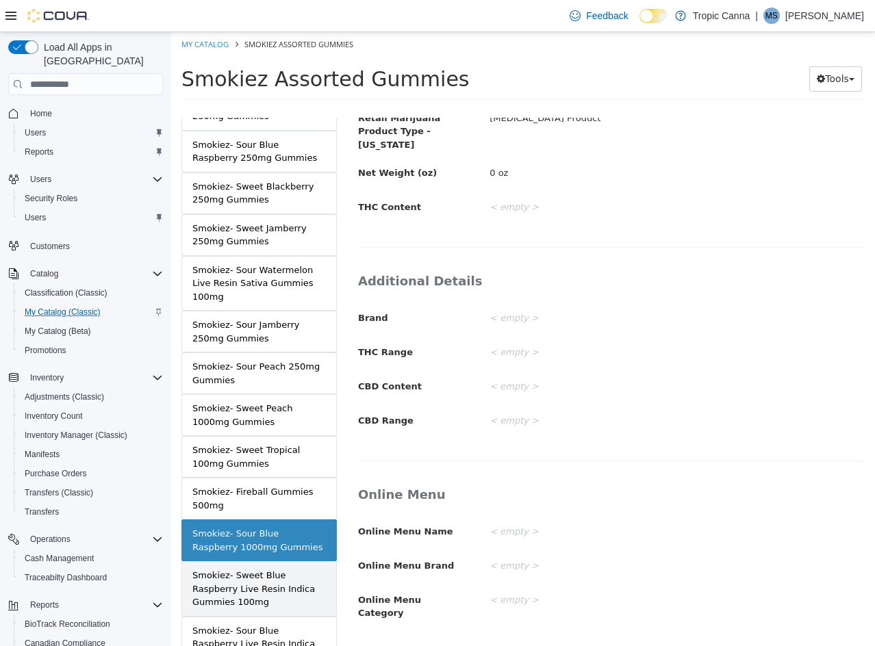
click at [274, 574] on div "Smokiez- Sweet Blue Raspberry Live Resin Indica Gummies 100mg" at bounding box center [258, 589] width 133 height 40
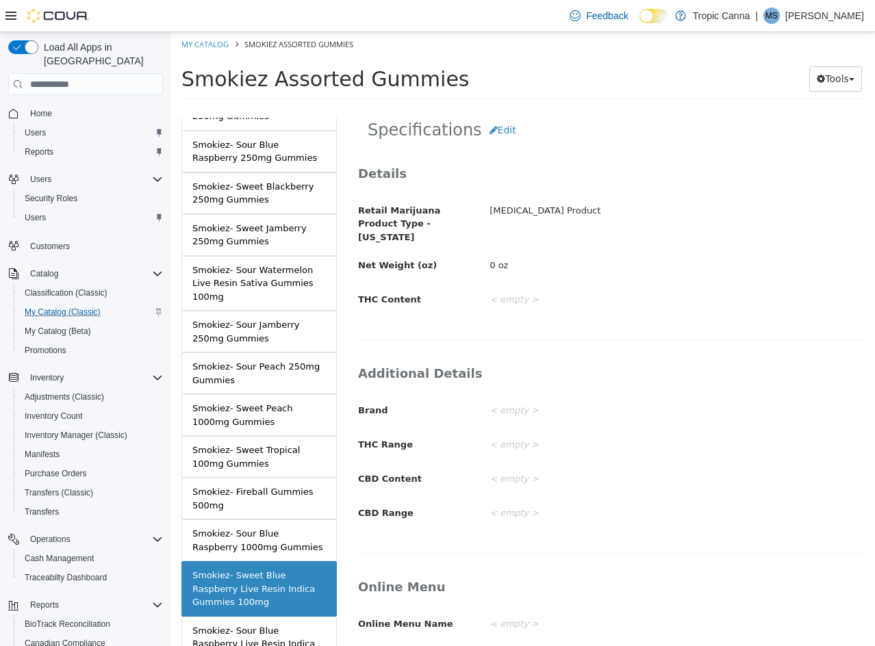
scroll to position [196, 0]
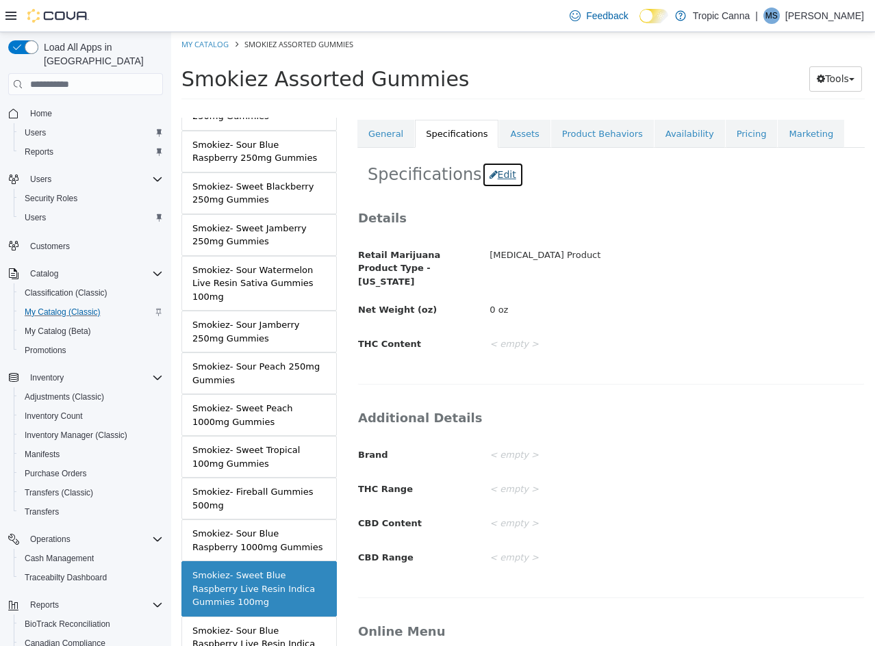
click at [488, 177] on button "Edit" at bounding box center [503, 174] width 42 height 25
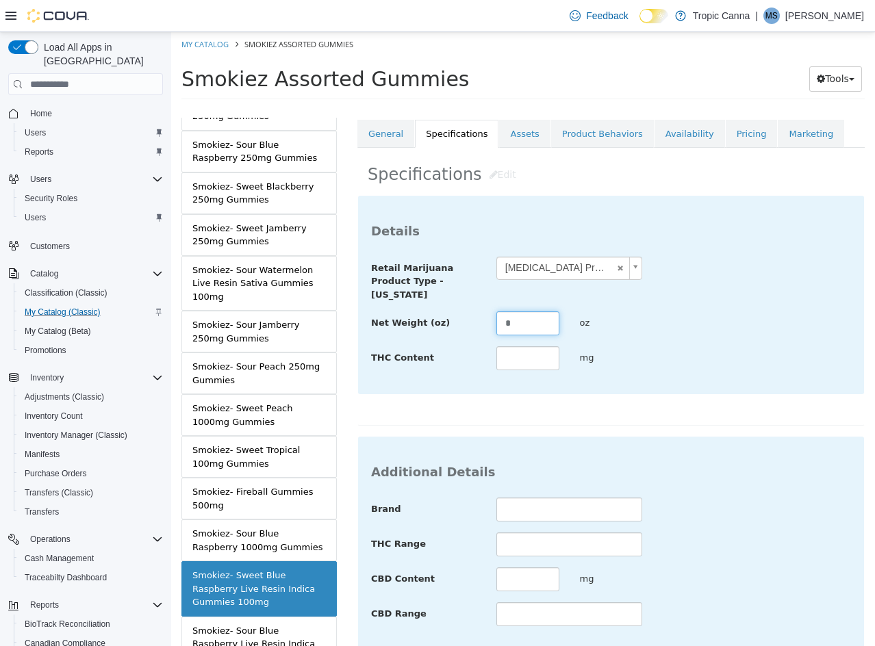
drag, startPoint x: 525, startPoint y: 317, endPoint x: 339, endPoint y: 318, distance: 185.5
click at [344, 108] on div "MASTER PRODUCT Smokiez Assorted Gummies VARIATIONS Smokiez- Assorted 100mg Gumm…" at bounding box center [523, 108] width 704 height 0
click at [662, 415] on div "**********" at bounding box center [610, 310] width 507 height 231
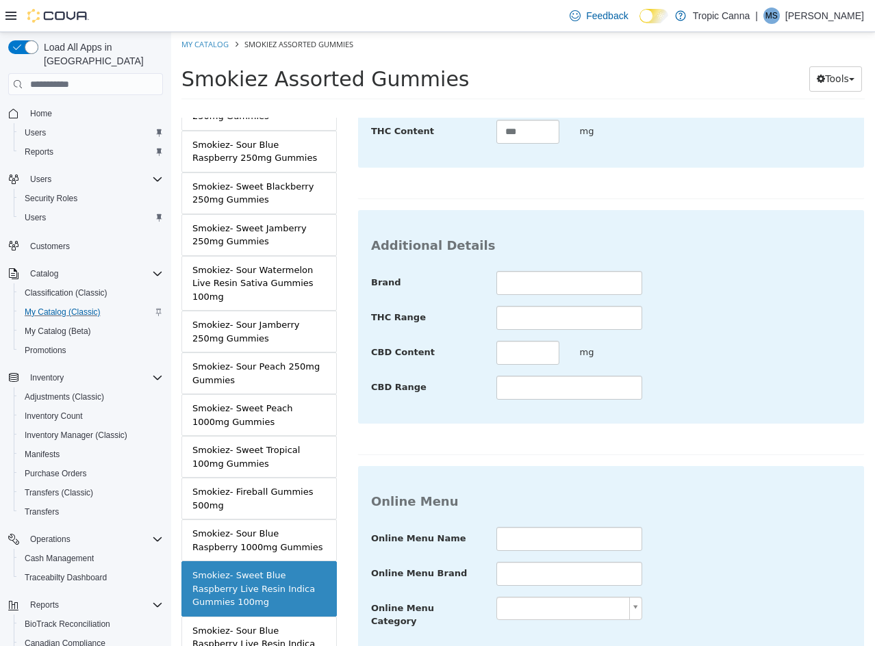
scroll to position [499, 0]
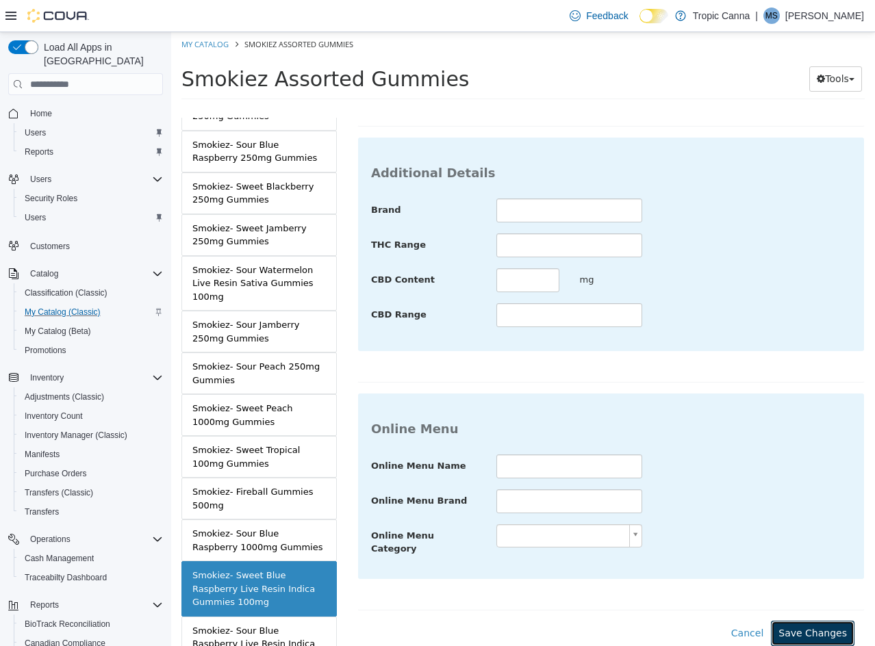
click at [809, 621] on button "Save Changes" at bounding box center [813, 633] width 84 height 25
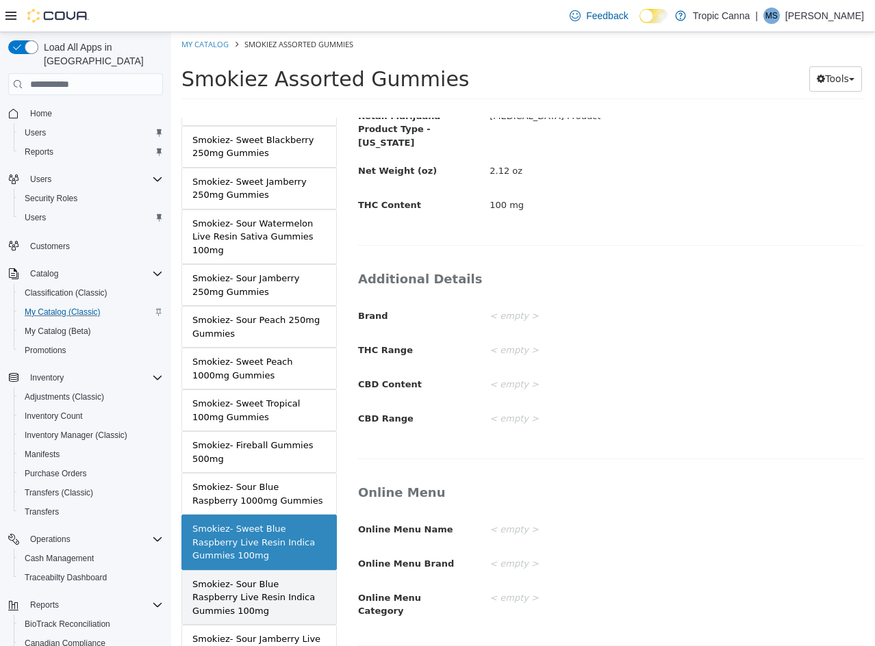
scroll to position [1711, 0]
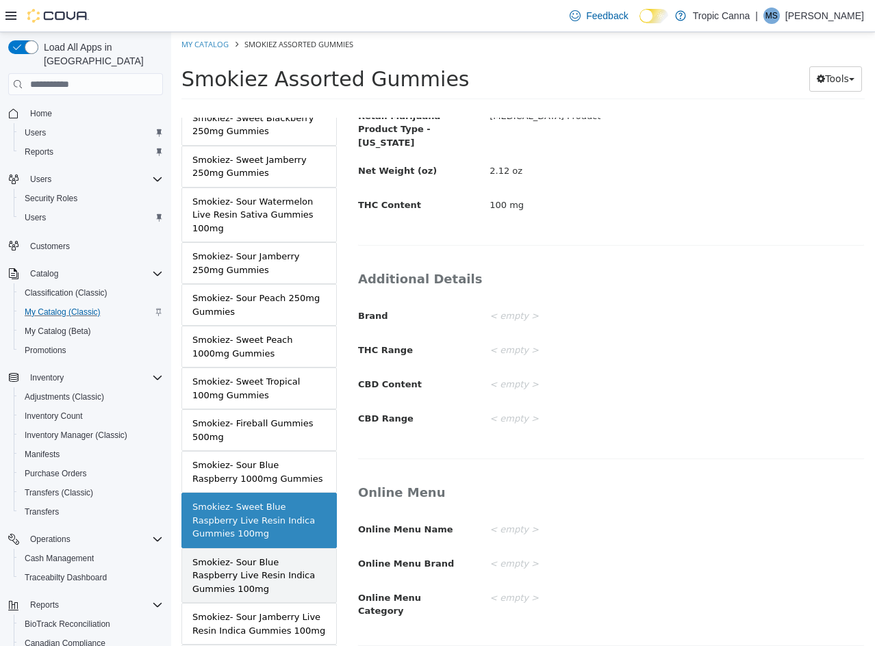
drag, startPoint x: 264, startPoint y: 580, endPoint x: 292, endPoint y: 579, distance: 27.4
click at [266, 580] on div "Smokiez- Sour Blue Raspberry Live Resin Indica Gummies 100mg" at bounding box center [258, 576] width 133 height 40
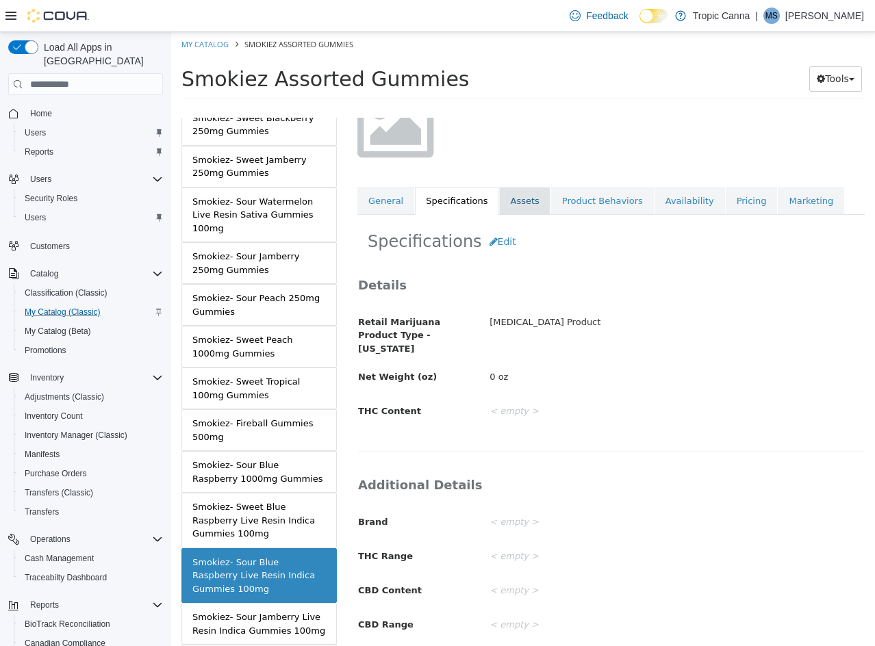
scroll to position [127, 0]
drag, startPoint x: 500, startPoint y: 242, endPoint x: 513, endPoint y: 359, distance: 117.0
click at [500, 243] on button "Edit" at bounding box center [503, 243] width 42 height 25
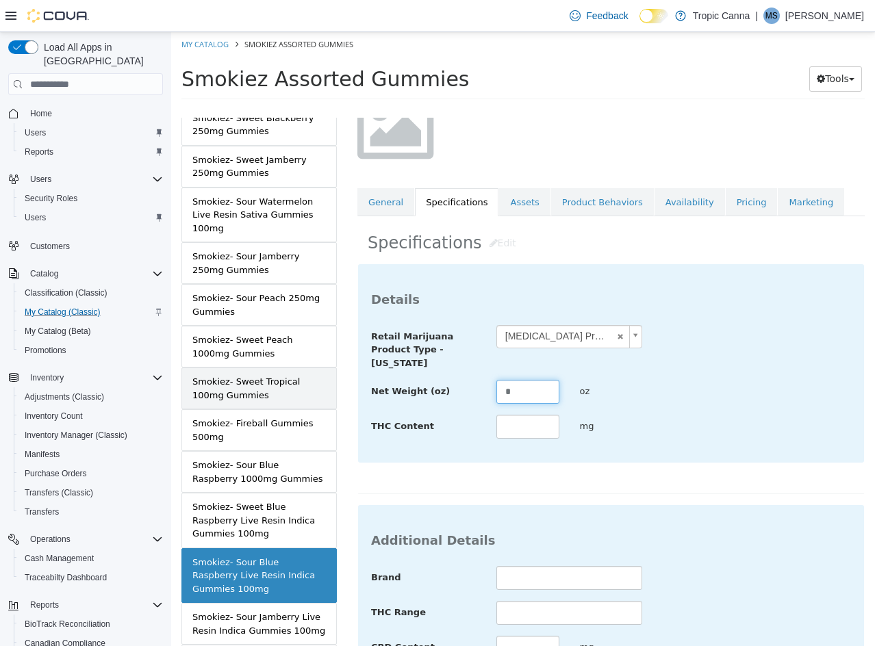
click at [319, 108] on div "MASTER PRODUCT Smokiez Assorted Gummies VARIATIONS Smokiez- Assorted 100mg Gumm…" at bounding box center [523, 108] width 704 height 0
click at [720, 468] on div "**********" at bounding box center [610, 379] width 507 height 231
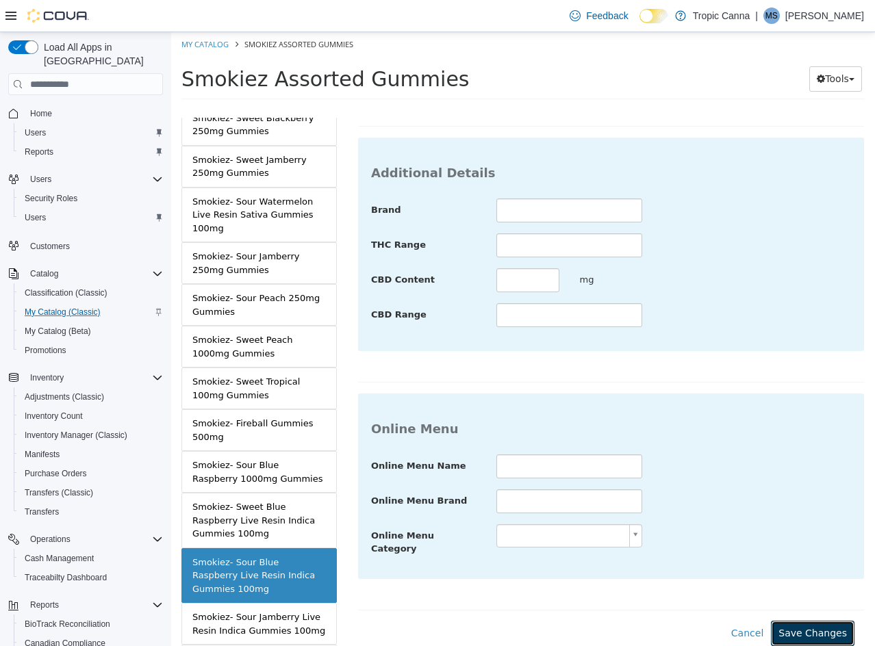
click at [811, 621] on button "Save Changes" at bounding box center [813, 633] width 84 height 25
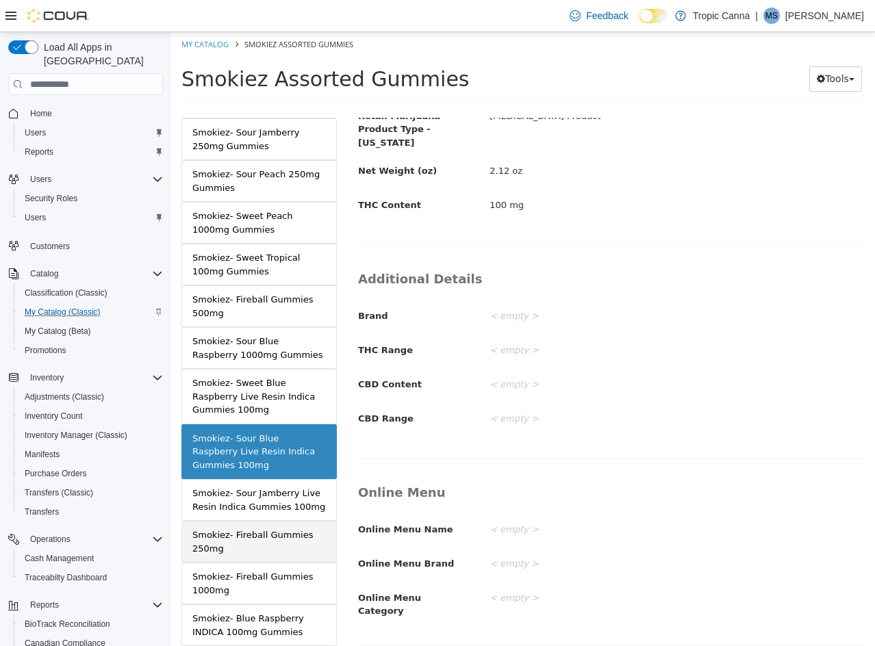
scroll to position [1848, 0]
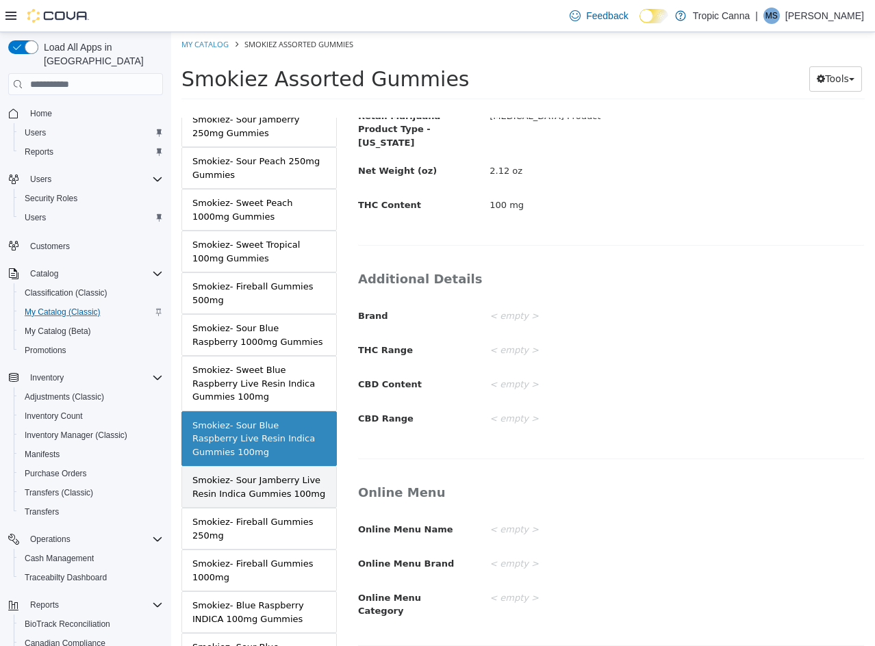
click at [256, 495] on div "Smokiez- Sour Jamberry Live Resin Indica Gummies 100mg" at bounding box center [258, 487] width 133 height 27
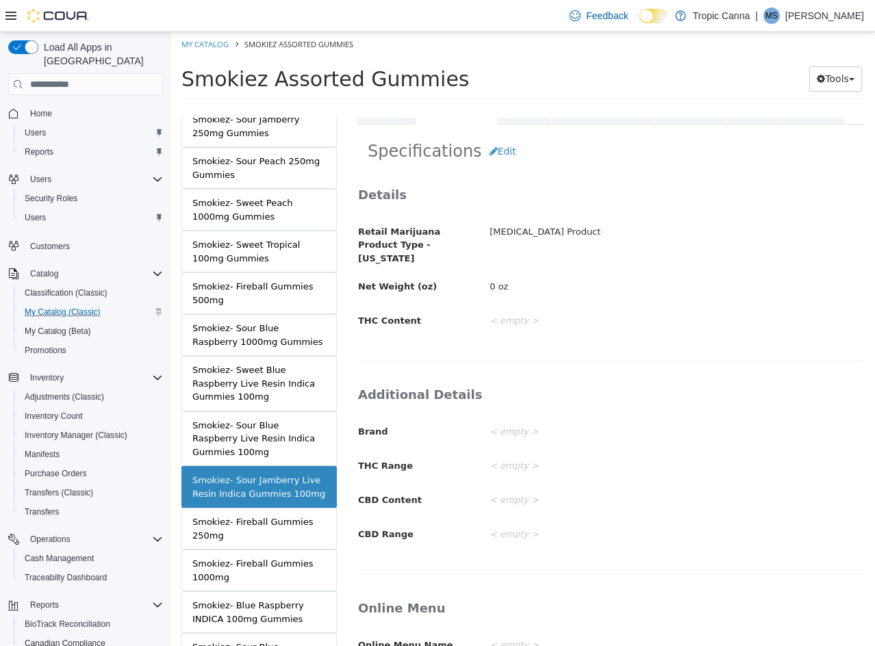
scroll to position [197, 0]
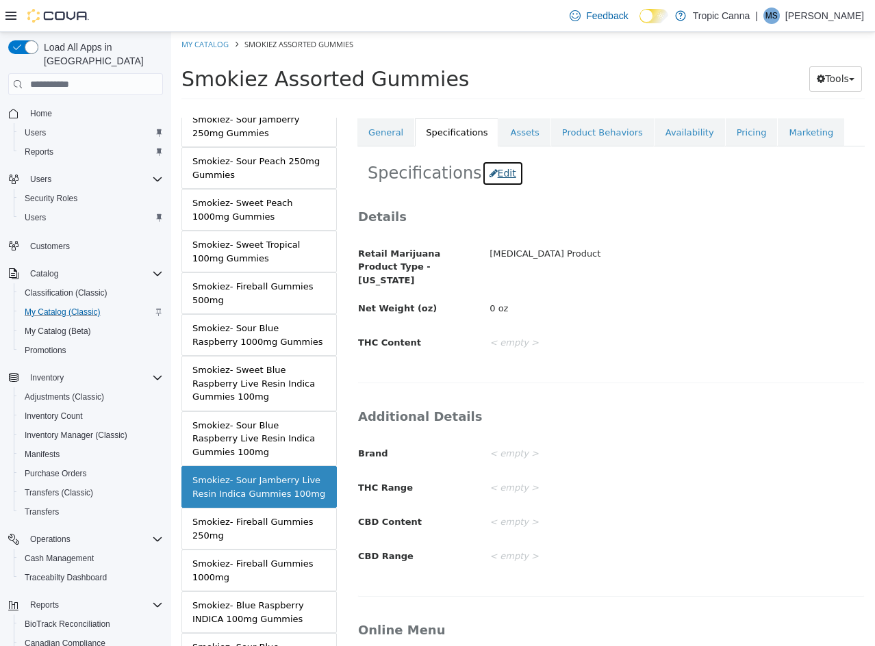
click at [495, 181] on button "Edit" at bounding box center [503, 173] width 42 height 25
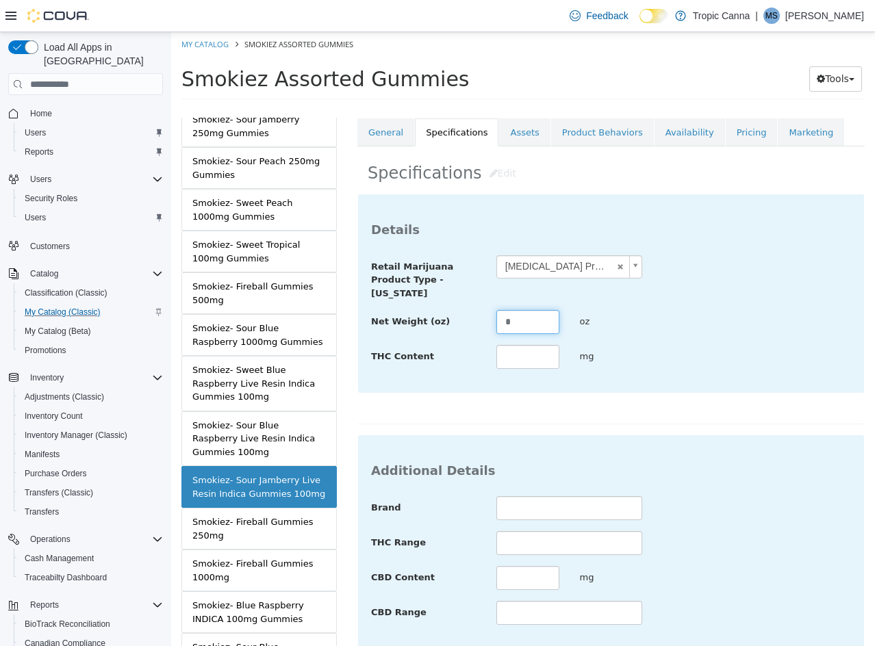
drag, startPoint x: 530, startPoint y: 326, endPoint x: 404, endPoint y: 311, distance: 126.8
click at [400, 316] on div "Net Weight (oz) * oz" at bounding box center [611, 322] width 500 height 25
click at [771, 376] on div "**********" at bounding box center [611, 293] width 506 height 198
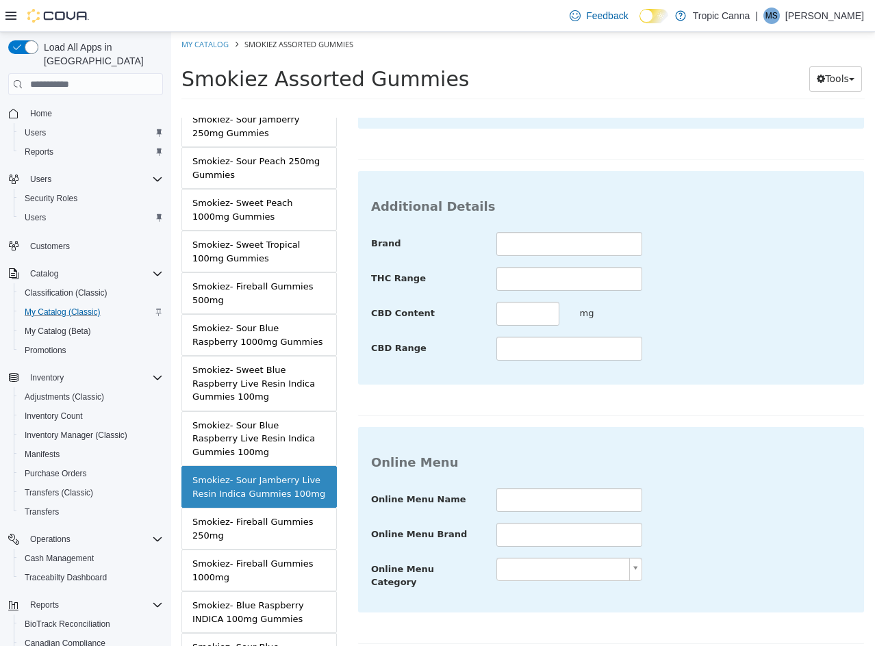
scroll to position [499, 0]
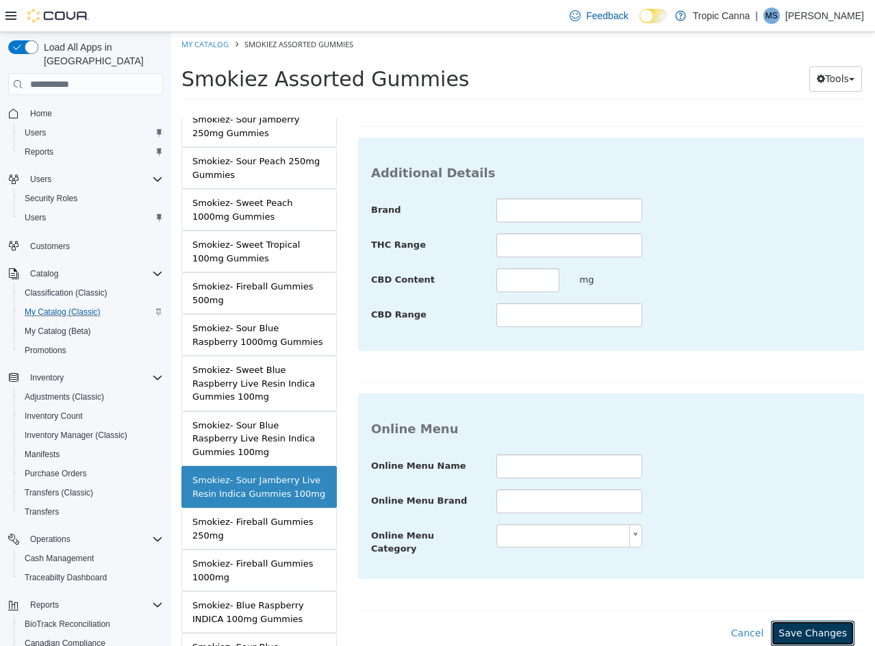
click at [812, 621] on button "Save Changes" at bounding box center [813, 633] width 84 height 25
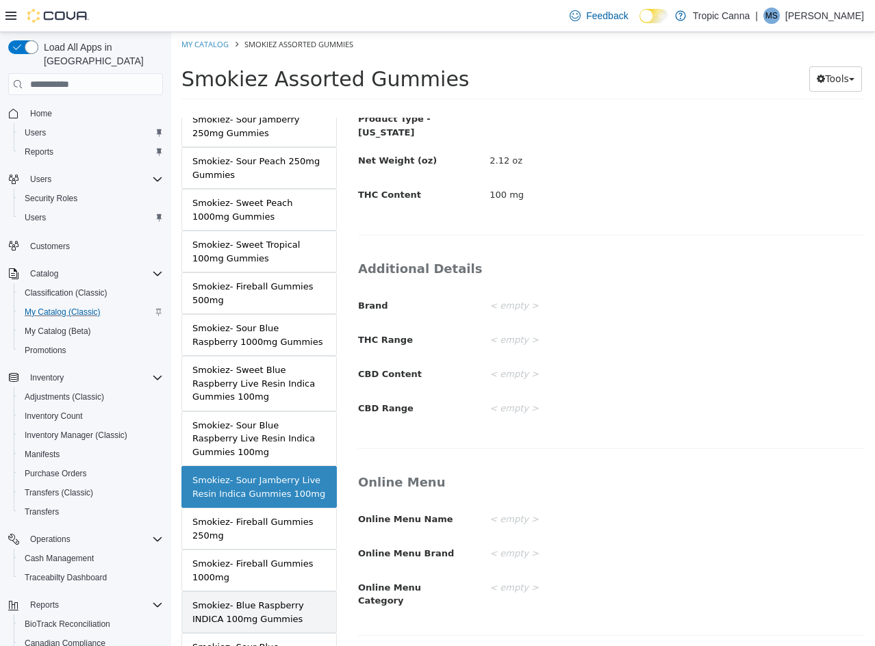
scroll to position [335, 0]
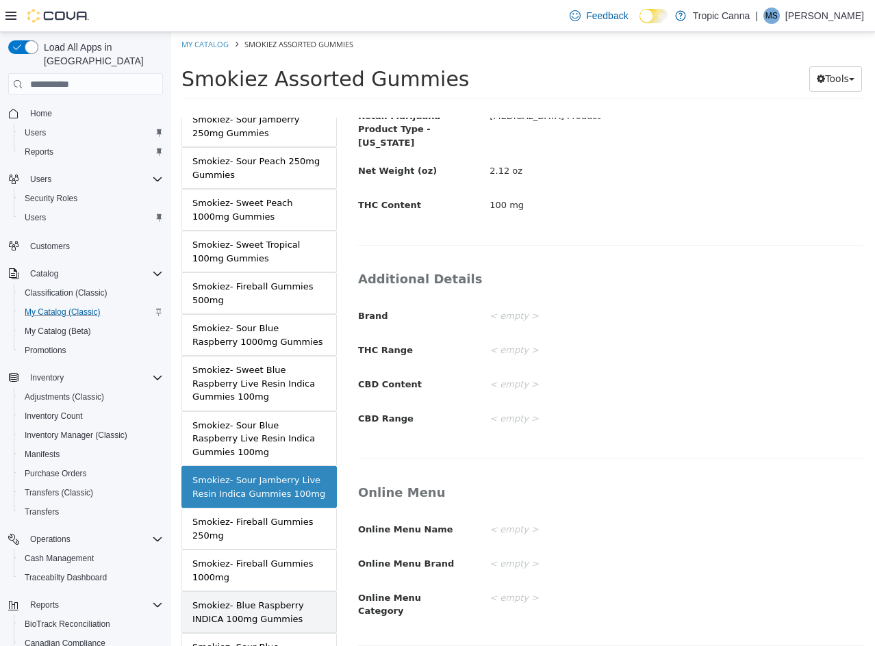
click at [274, 617] on div "Smokiez- Blue Raspberry INDICA 100mg Gummies" at bounding box center [258, 612] width 133 height 27
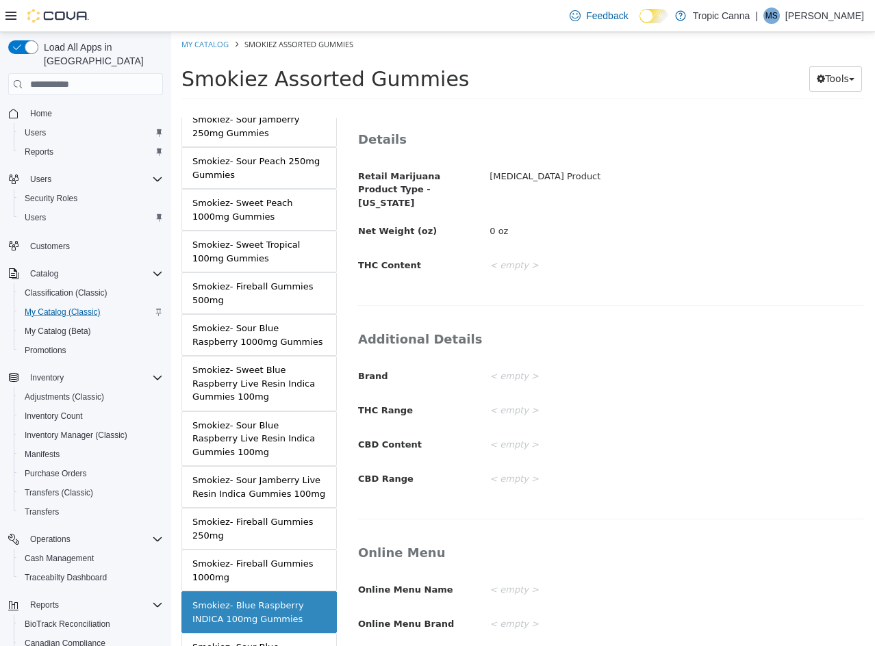
scroll to position [196, 0]
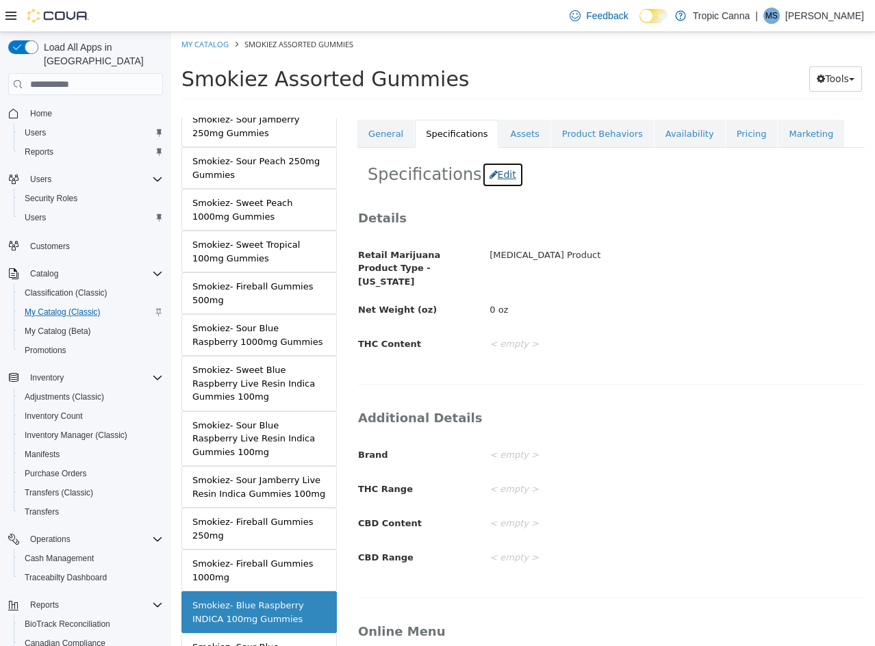
click at [492, 177] on button "Edit" at bounding box center [503, 174] width 42 height 25
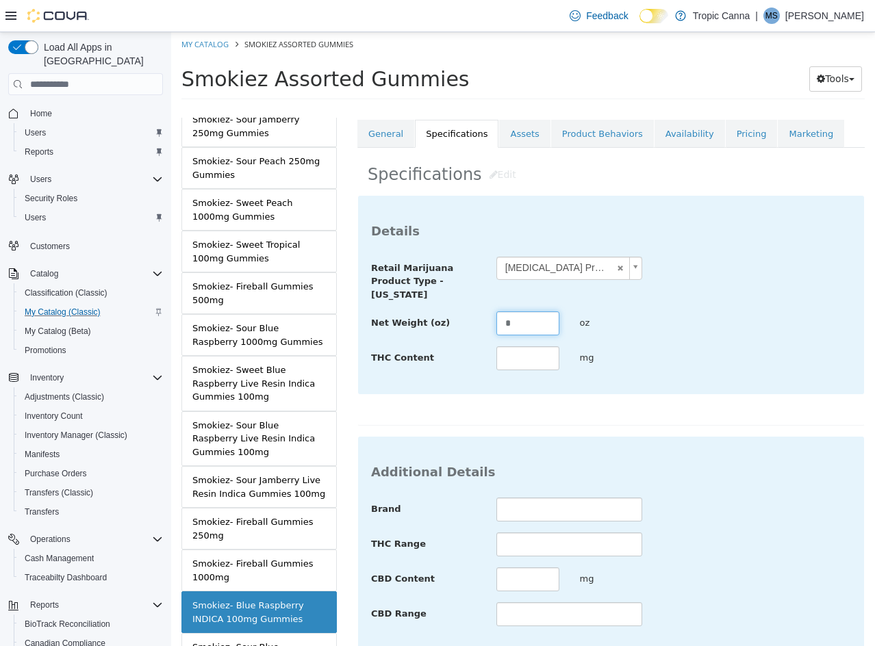
click at [348, 313] on div "**********" at bounding box center [611, 382] width 528 height 528
click at [721, 370] on div "THC Content *** mg" at bounding box center [611, 358] width 500 height 25
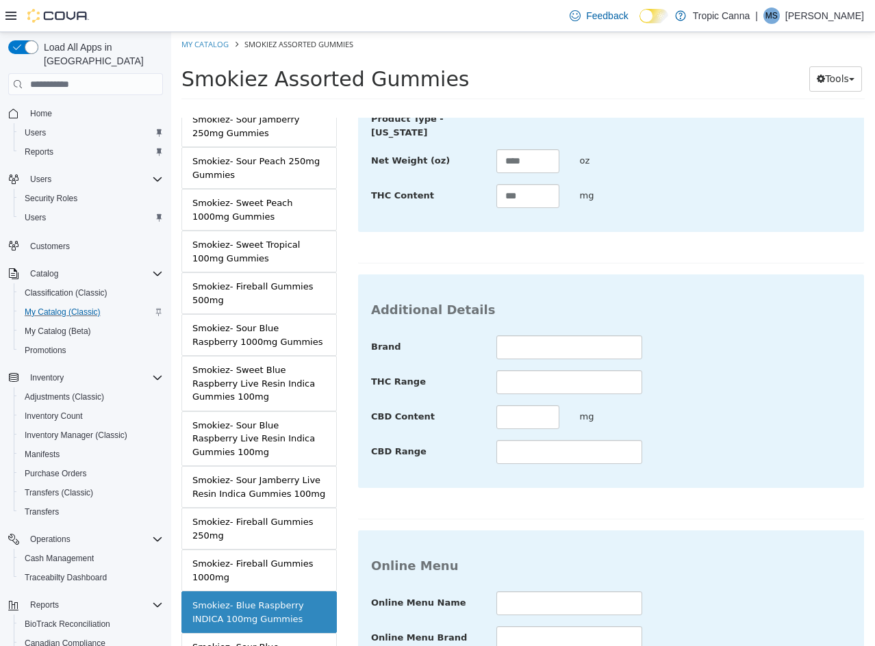
scroll to position [499, 0]
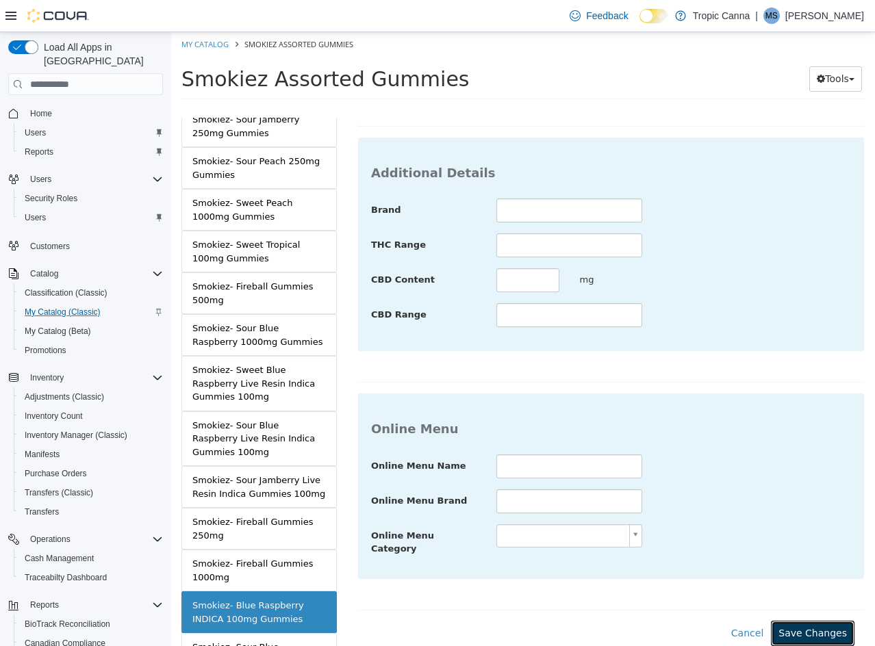
drag, startPoint x: 801, startPoint y: 618, endPoint x: 713, endPoint y: 598, distance: 90.7
click at [797, 621] on button "Save Changes" at bounding box center [813, 633] width 84 height 25
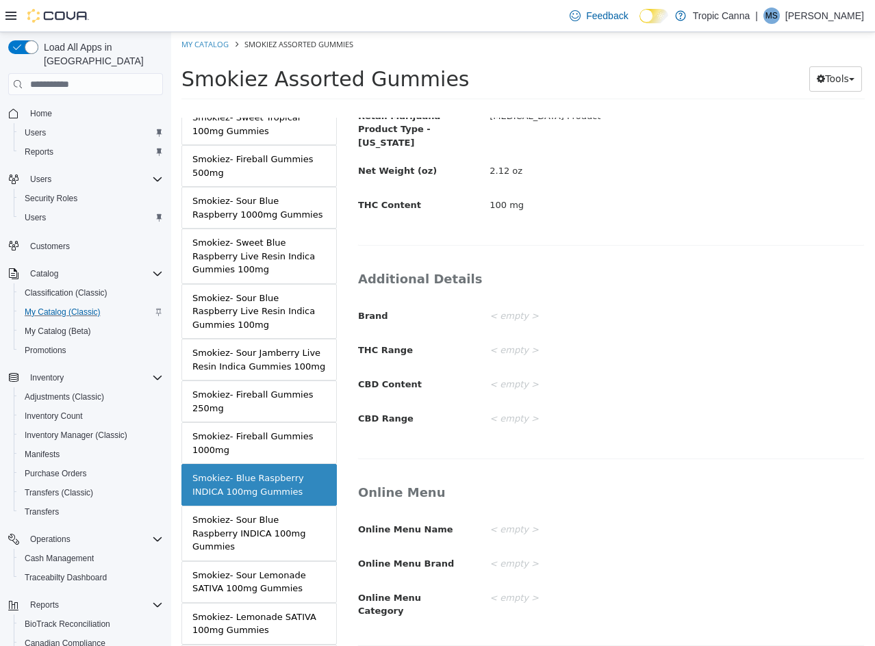
scroll to position [1985, 0]
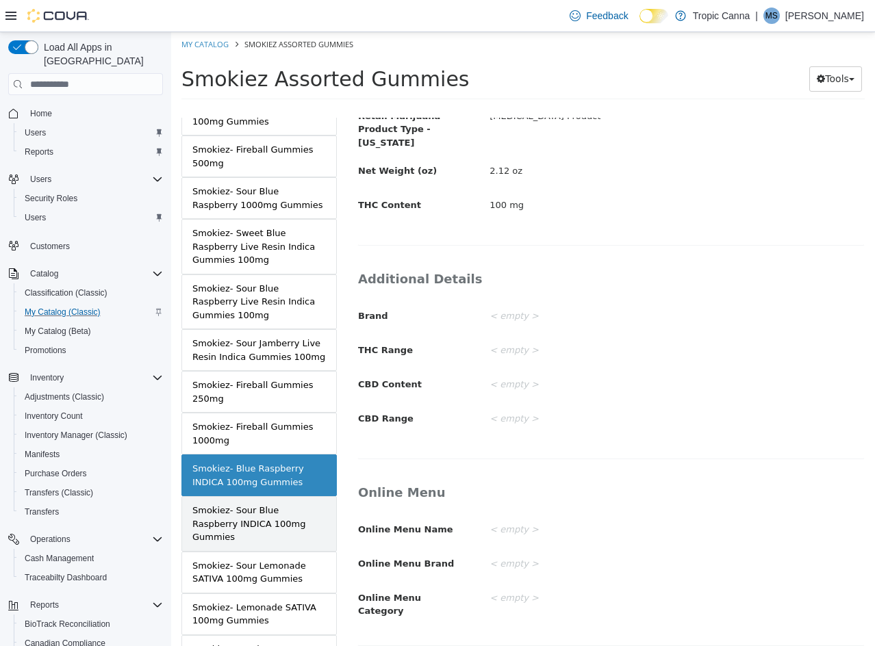
click at [285, 511] on div "Smokiez- Sour Blue Raspberry INDICA 100mg Gummies" at bounding box center [258, 524] width 133 height 40
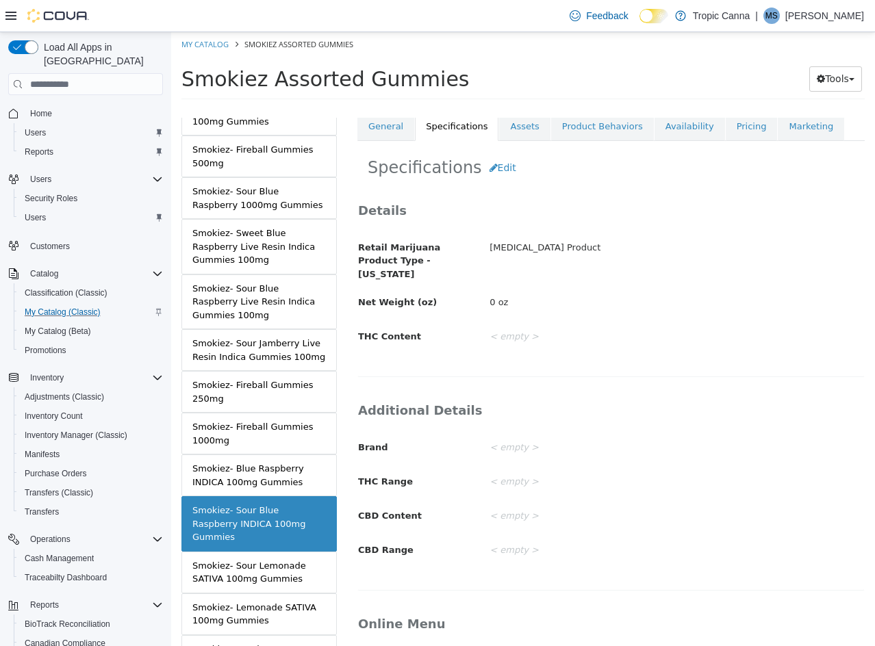
scroll to position [197, 0]
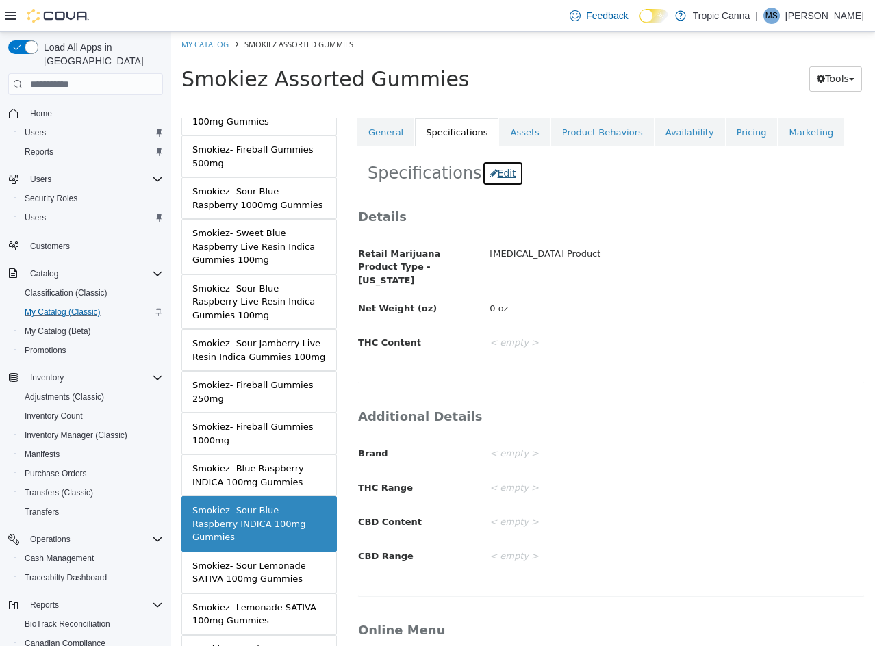
drag, startPoint x: 499, startPoint y: 175, endPoint x: 568, endPoint y: 303, distance: 145.5
click at [503, 181] on button "Edit" at bounding box center [503, 173] width 42 height 25
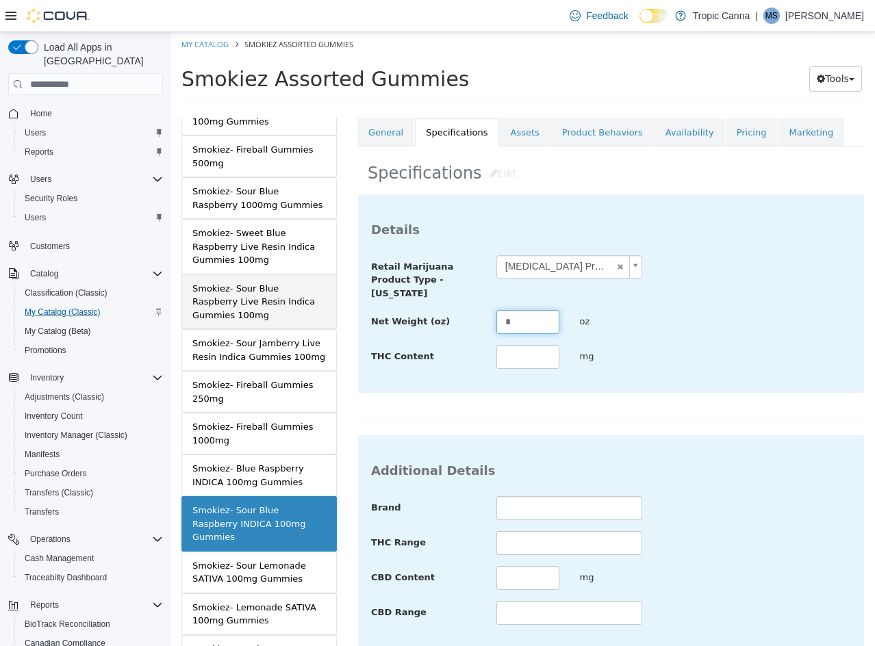
drag, startPoint x: 530, startPoint y: 330, endPoint x: 265, endPoint y: 320, distance: 265.7
click at [264, 108] on div "MASTER PRODUCT Smokiez Assorted Gummies VARIATIONS Smokiez- Assorted 100mg Gumm…" at bounding box center [523, 108] width 704 height 0
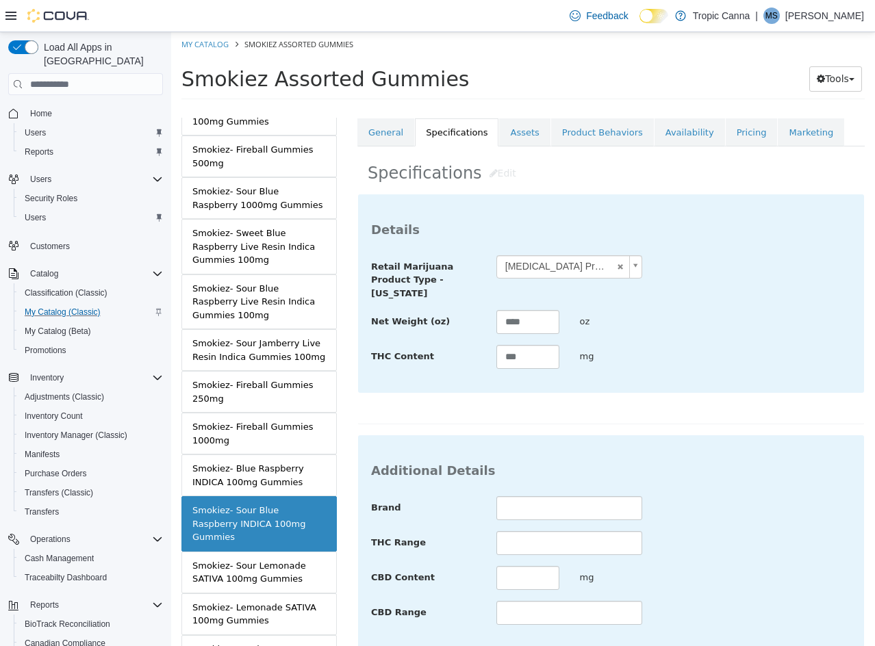
click at [656, 409] on div "**********" at bounding box center [610, 309] width 507 height 231
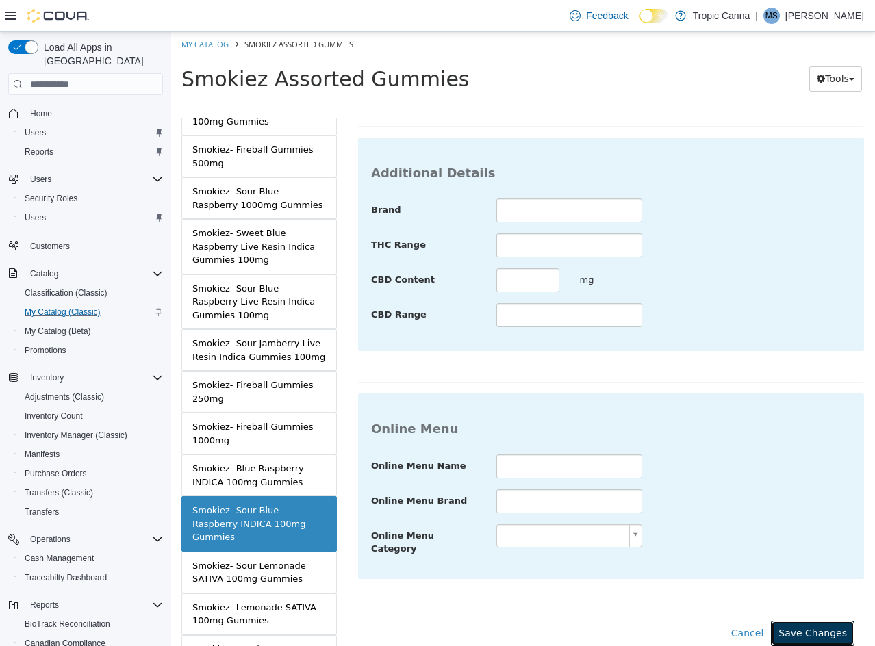
drag, startPoint x: 821, startPoint y: 617, endPoint x: 370, endPoint y: 567, distance: 453.1
click at [812, 621] on button "Save Changes" at bounding box center [813, 633] width 84 height 25
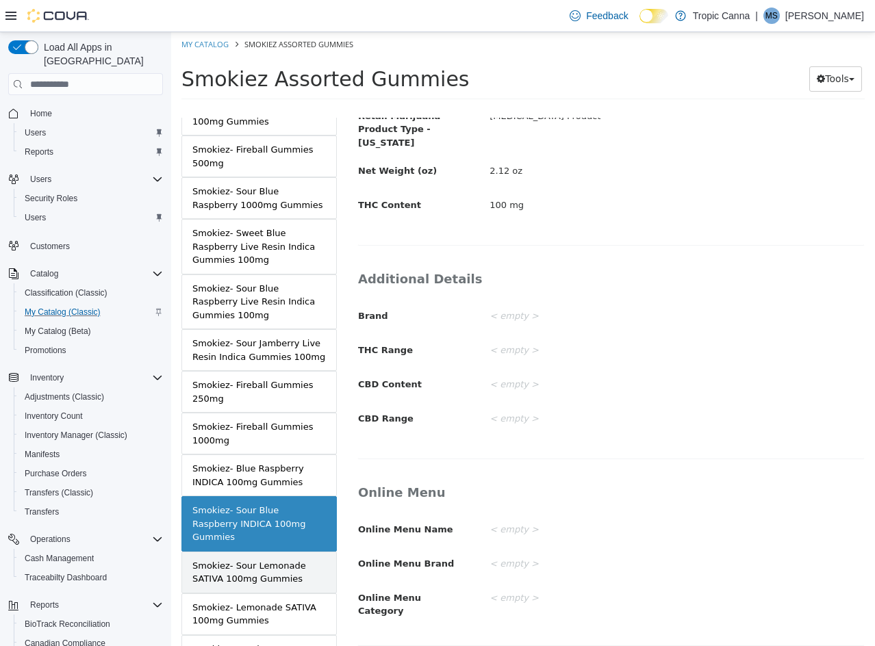
click at [268, 559] on div "Smokiez- Sour Lemonade SATIVA 100mg Gummies" at bounding box center [258, 572] width 133 height 27
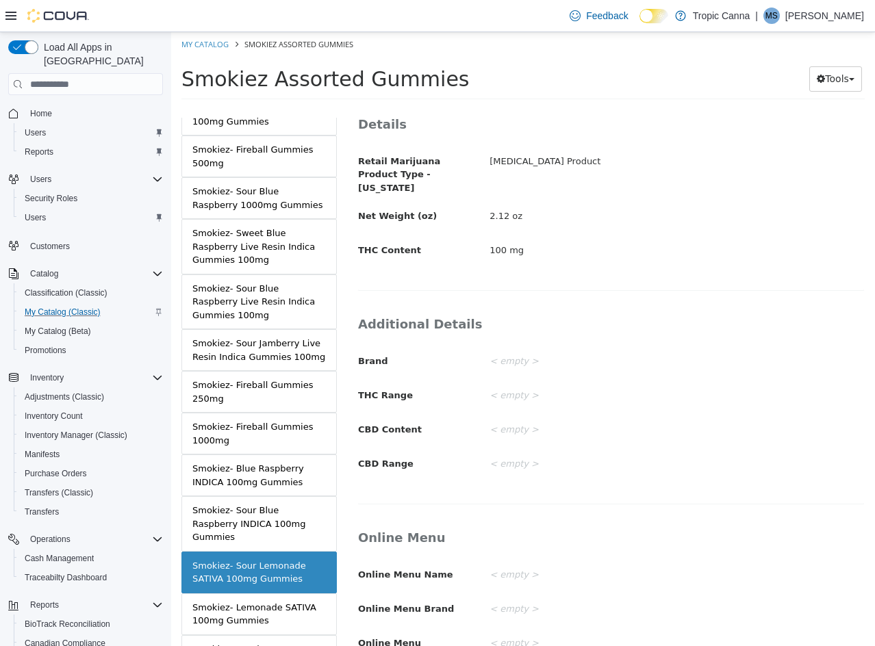
scroll to position [196, 0]
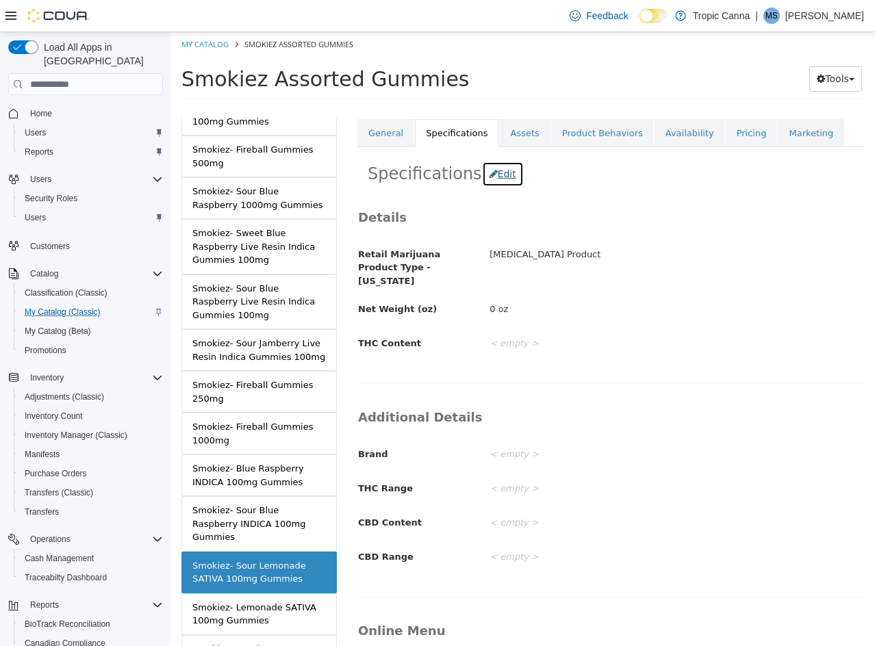
drag, startPoint x: 491, startPoint y: 185, endPoint x: 489, endPoint y: 177, distance: 9.0
click at [489, 177] on button "Edit" at bounding box center [503, 174] width 42 height 25
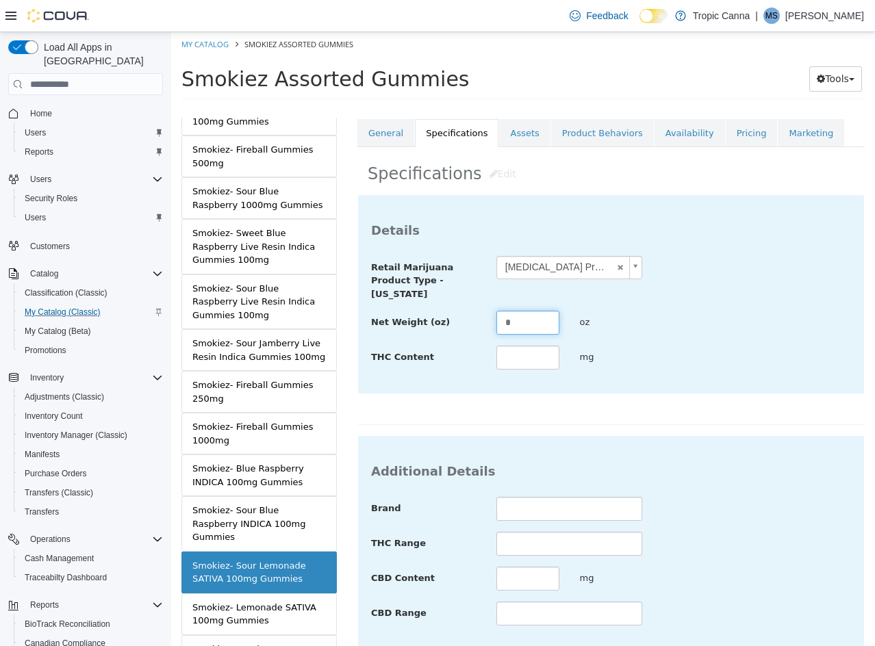
drag, startPoint x: 446, startPoint y: 326, endPoint x: 360, endPoint y: 316, distance: 86.2
click at [360, 318] on div "**********" at bounding box center [611, 294] width 506 height 198
click at [655, 300] on div "**********" at bounding box center [611, 278] width 500 height 45
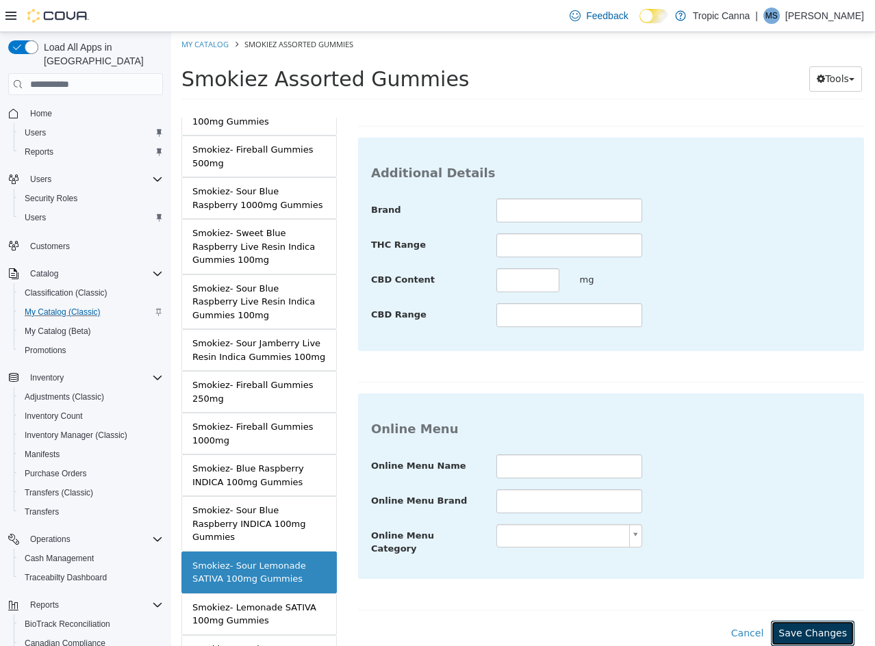
drag, startPoint x: 802, startPoint y: 622, endPoint x: 791, endPoint y: 621, distance: 11.7
click at [795, 621] on button "Save Changes" at bounding box center [813, 633] width 84 height 25
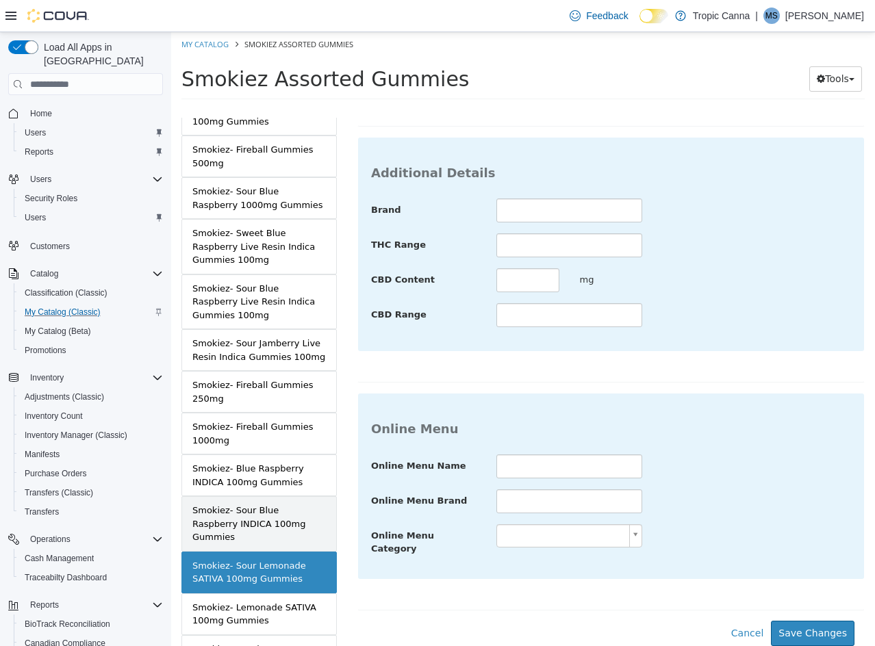
scroll to position [335, 0]
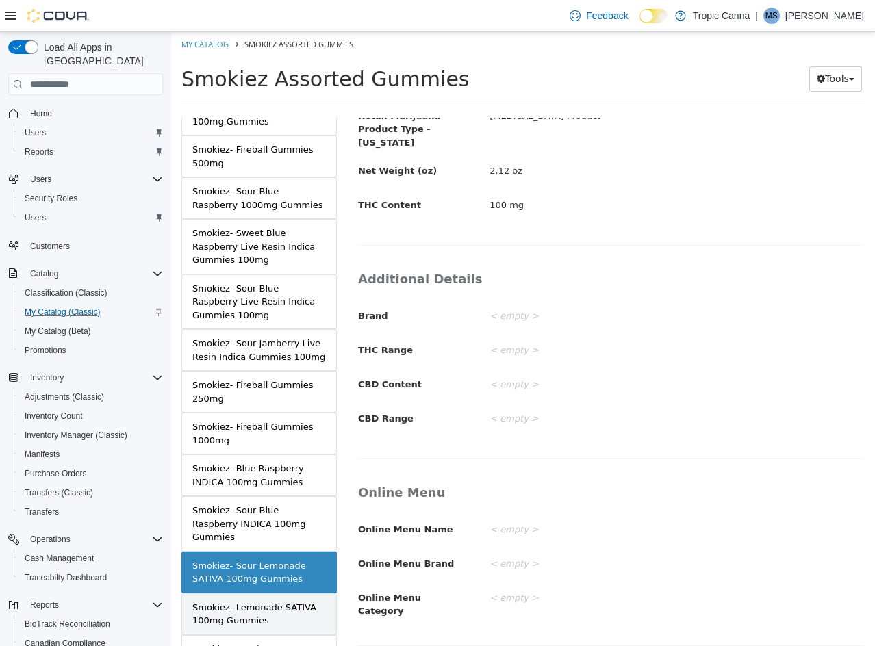
click at [261, 604] on div "Smokiez- Lemonade SATIVA 100mg Gummies" at bounding box center [258, 614] width 133 height 27
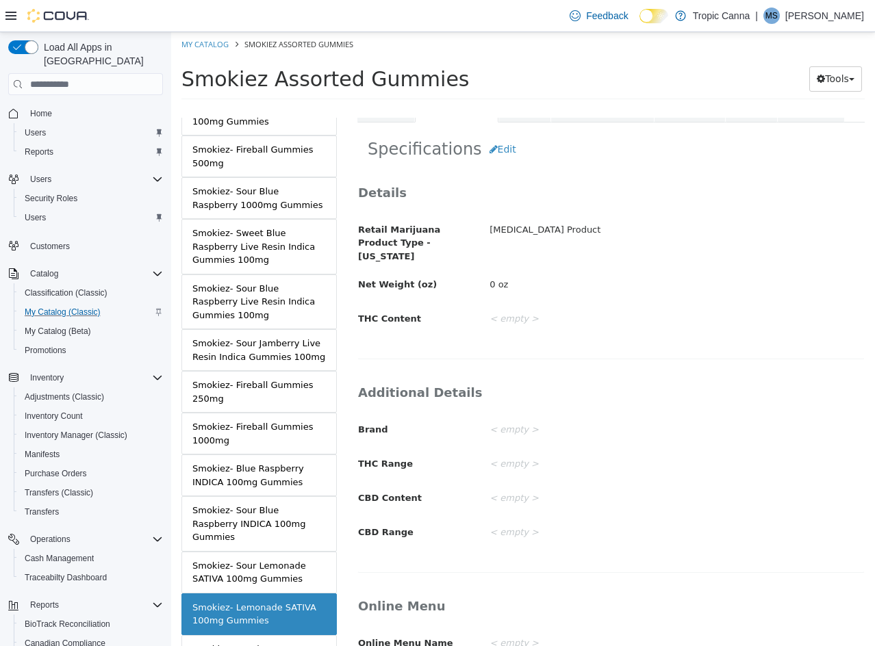
scroll to position [197, 0]
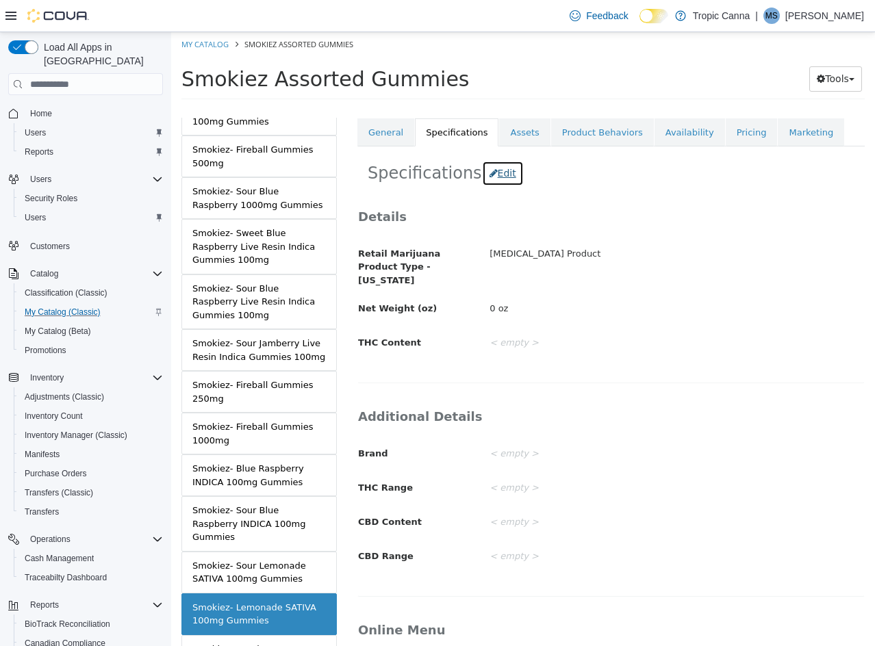
drag, startPoint x: 496, startPoint y: 174, endPoint x: 567, endPoint y: 307, distance: 150.3
click at [497, 177] on button "Edit" at bounding box center [503, 173] width 42 height 25
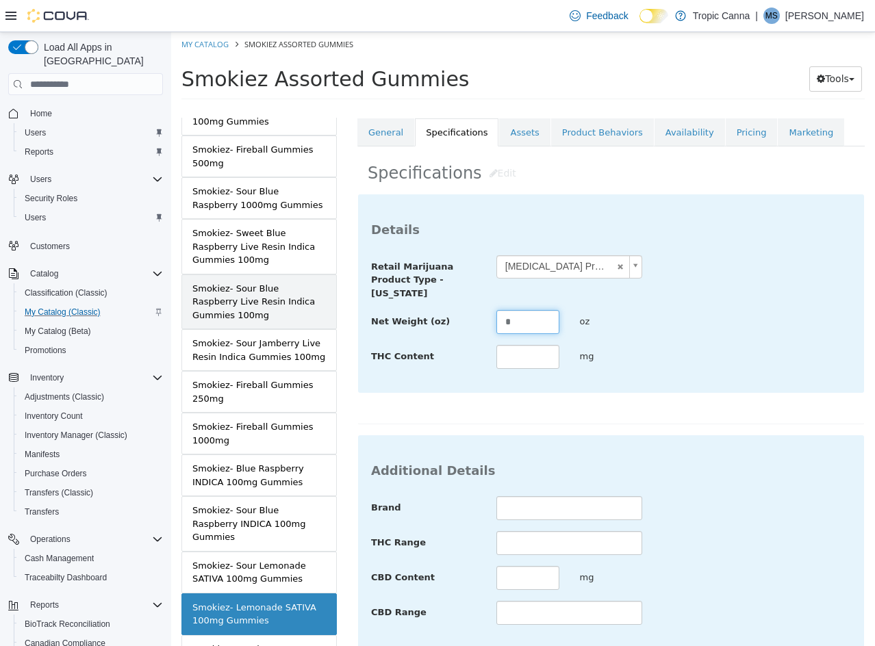
drag, startPoint x: 521, startPoint y: 327, endPoint x: 301, endPoint y: 305, distance: 220.9
click at [332, 108] on div "MASTER PRODUCT Smokiez Assorted Gummies VARIATIONS Smokiez- Assorted 100mg Gumm…" at bounding box center [523, 108] width 704 height 0
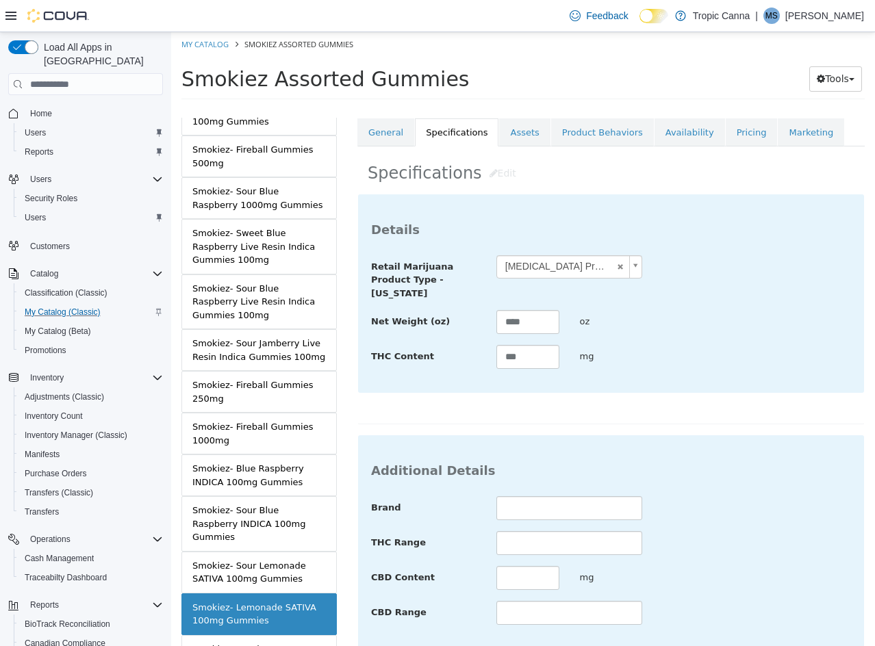
click at [726, 435] on div "Additional Details Brand THC Range CBD Content mg CBD Range" at bounding box center [610, 558] width 507 height 246
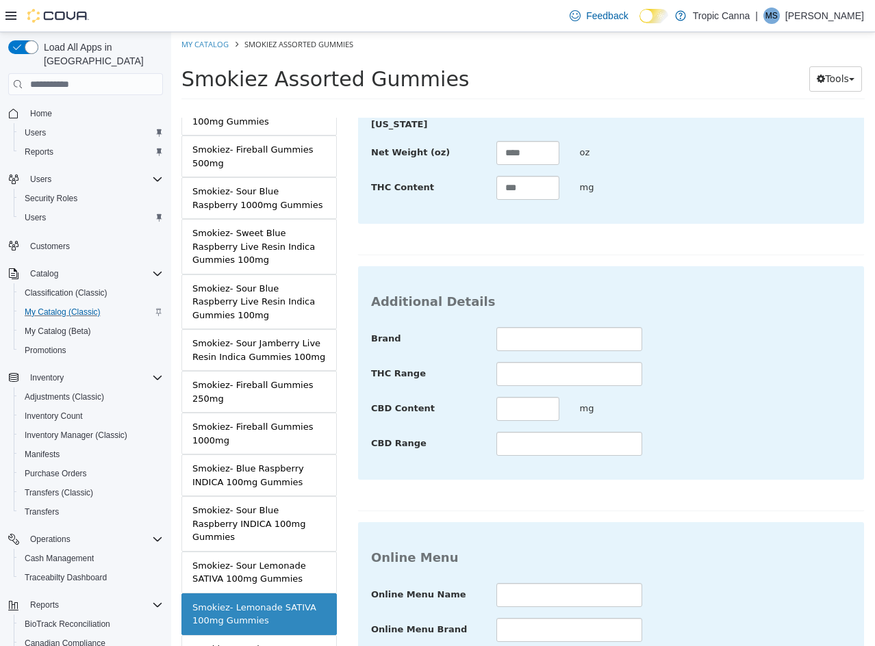
scroll to position [499, 0]
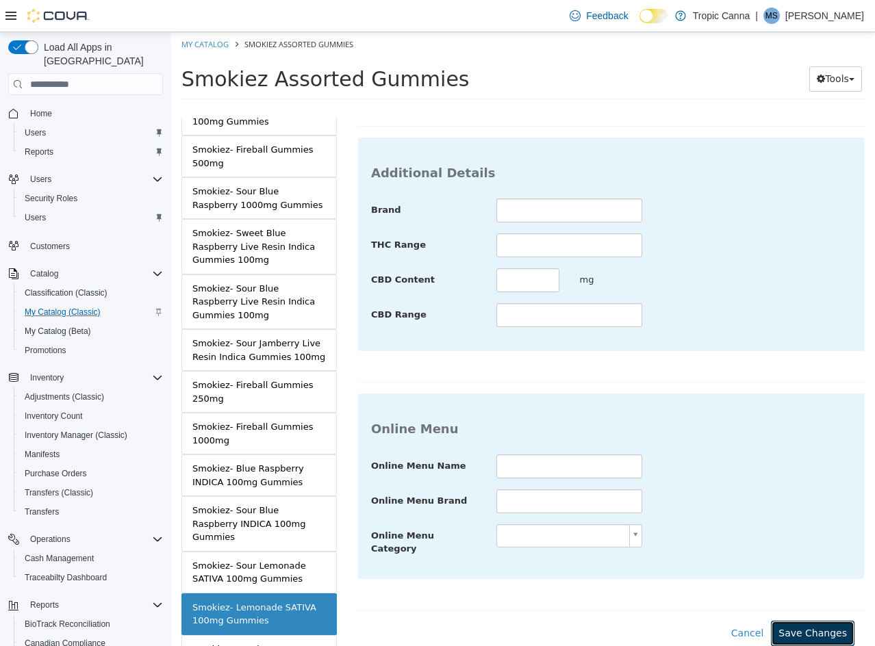
click at [804, 621] on button "Save Changes" at bounding box center [813, 633] width 84 height 25
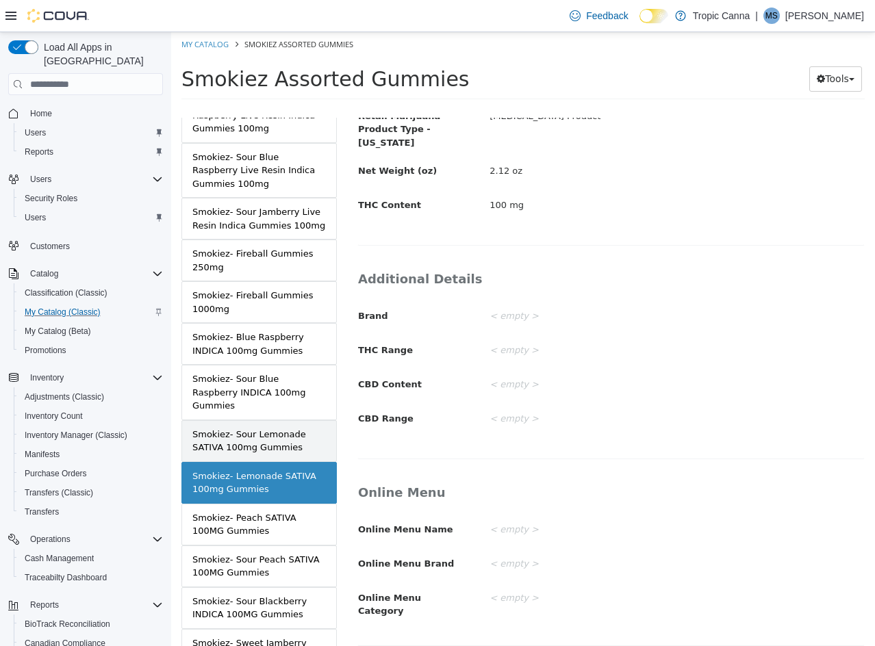
scroll to position [2122, 0]
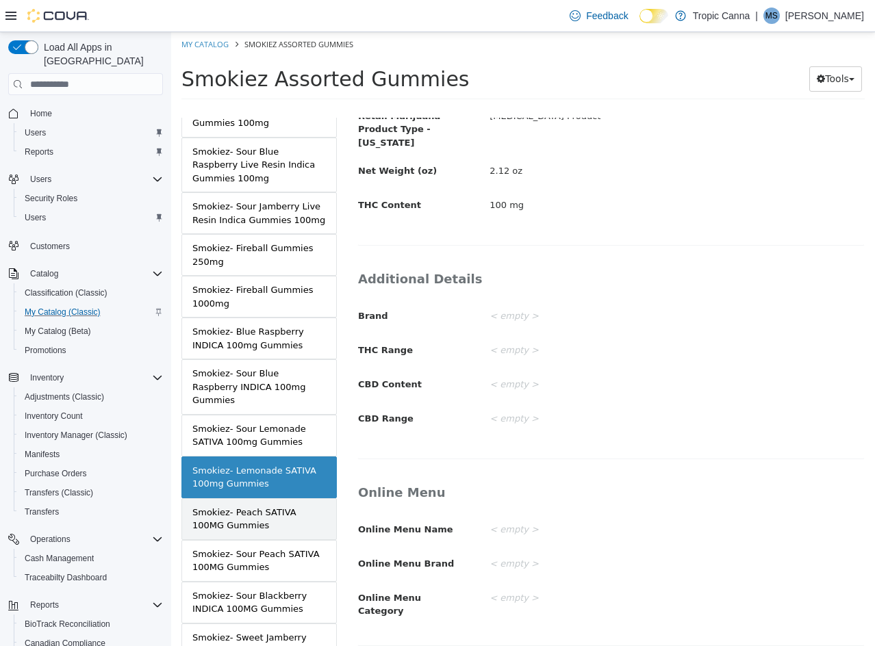
click at [294, 506] on div "Smokiez- Peach SATIVA 100MG Gummies" at bounding box center [258, 519] width 133 height 27
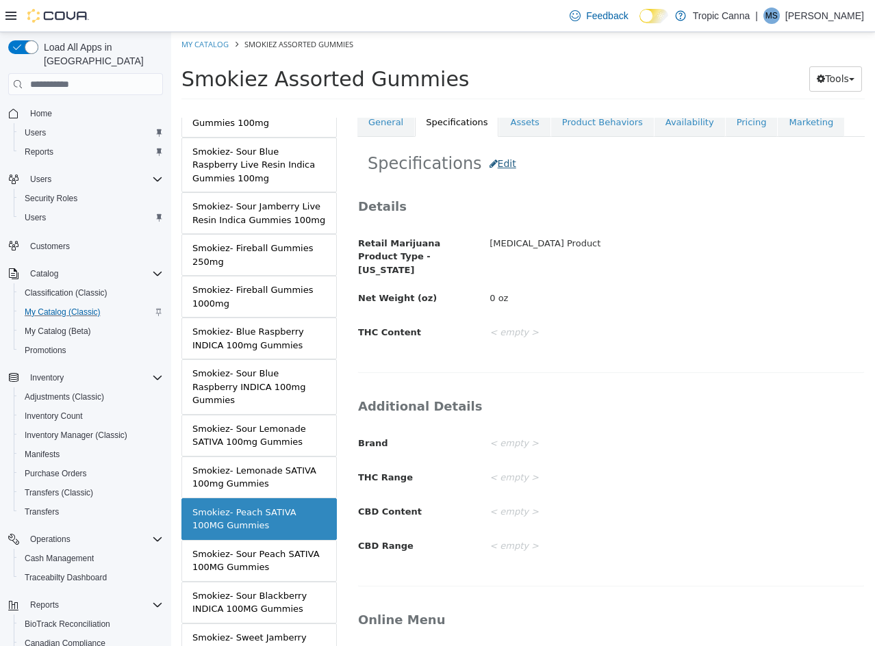
scroll to position [197, 0]
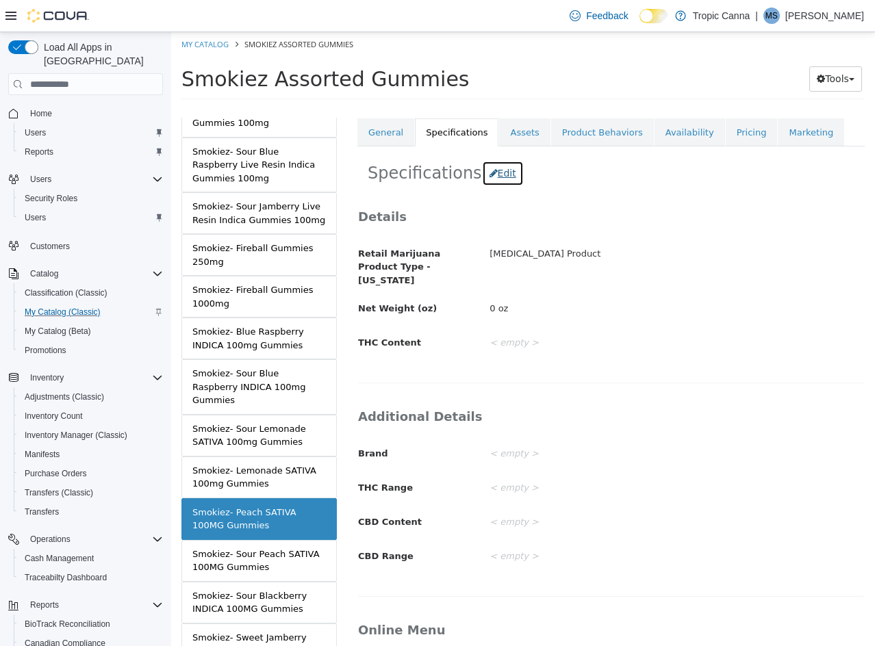
click at [491, 172] on button "Edit" at bounding box center [503, 173] width 42 height 25
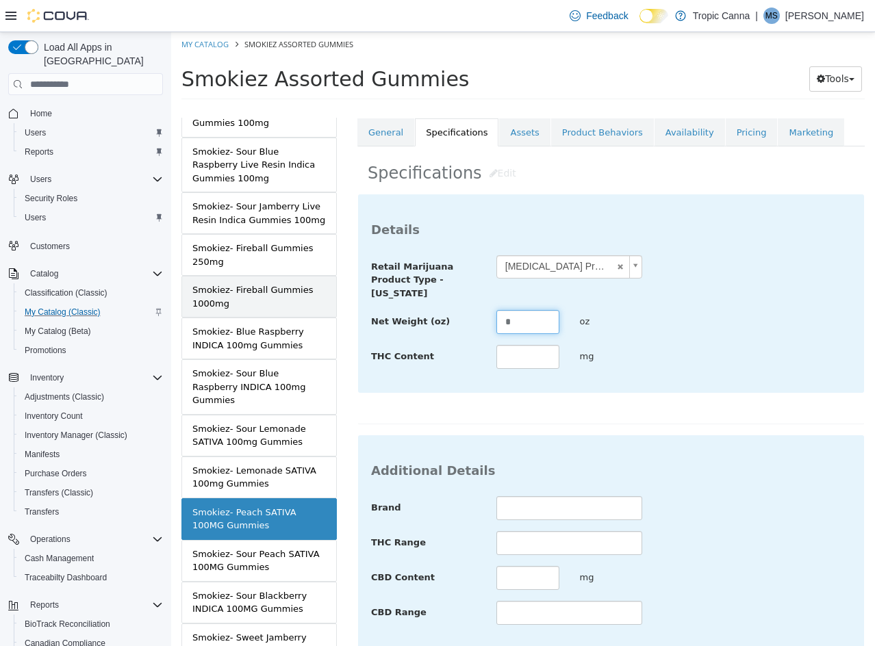
drag, startPoint x: 526, startPoint y: 320, endPoint x: 267, endPoint y: 284, distance: 261.8
click at [272, 108] on div "MASTER PRODUCT Smokiez Assorted Gummies VARIATIONS Smokiez- Assorted 100mg Gumm…" at bounding box center [523, 108] width 704 height 0
drag, startPoint x: 678, startPoint y: 355, endPoint x: 690, endPoint y: 351, distance: 13.0
click at [678, 355] on div "THC Content *** mg" at bounding box center [611, 357] width 500 height 25
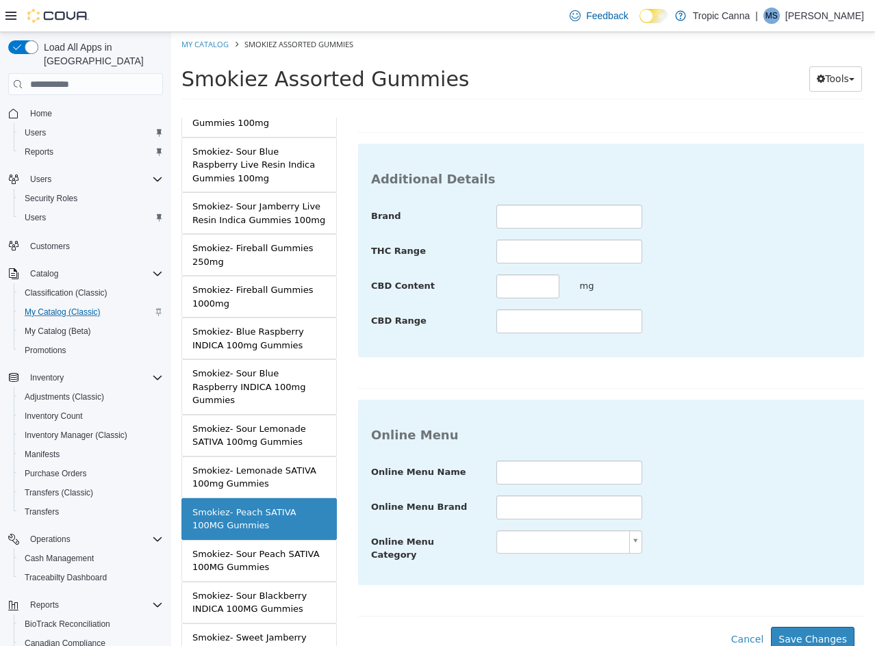
scroll to position [499, 0]
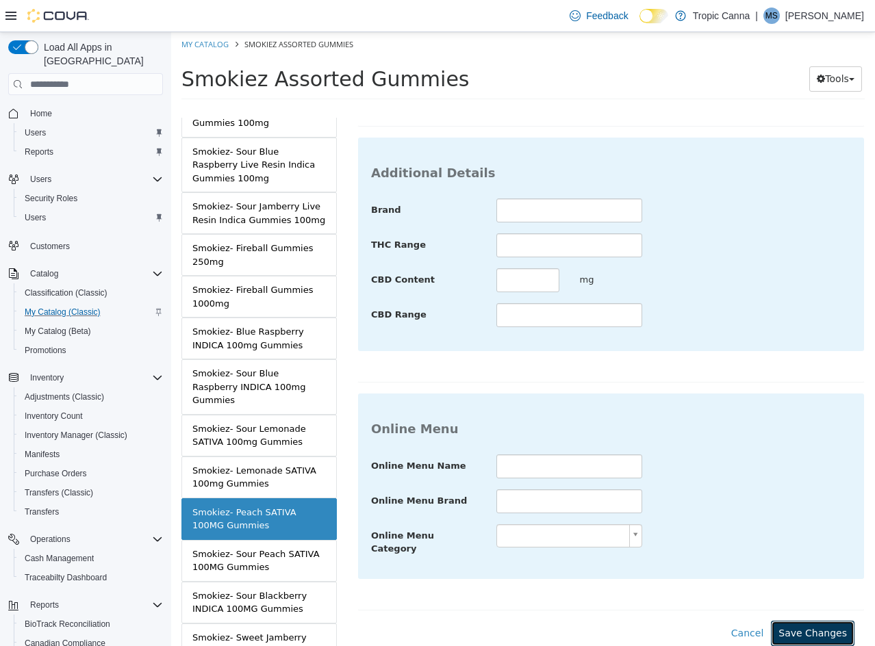
click at [800, 621] on button "Save Changes" at bounding box center [813, 633] width 84 height 25
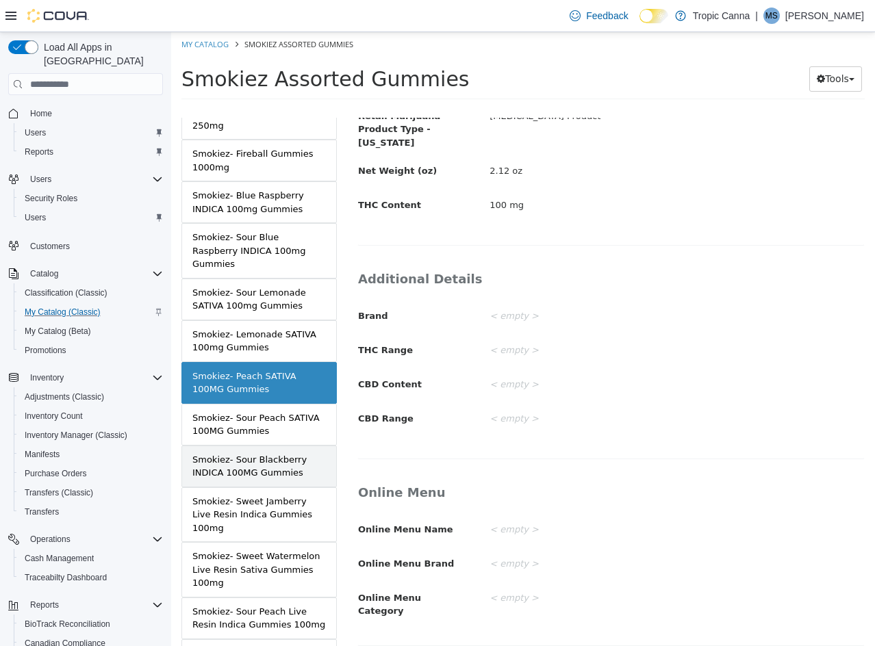
scroll to position [2259, 0]
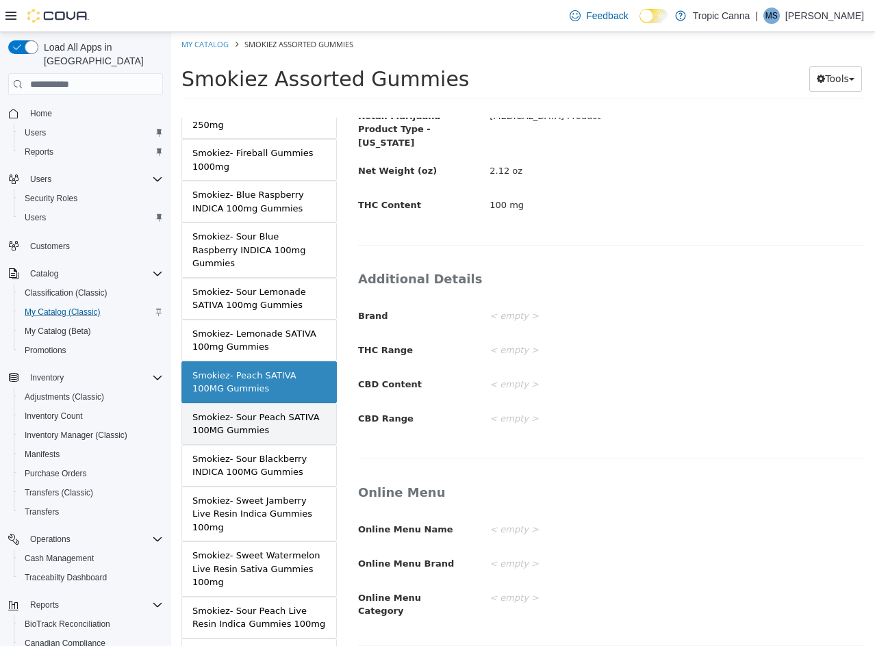
click at [279, 411] on div "Smokiez- Sour Peach SATIVA 100MG Gummies" at bounding box center [258, 424] width 133 height 27
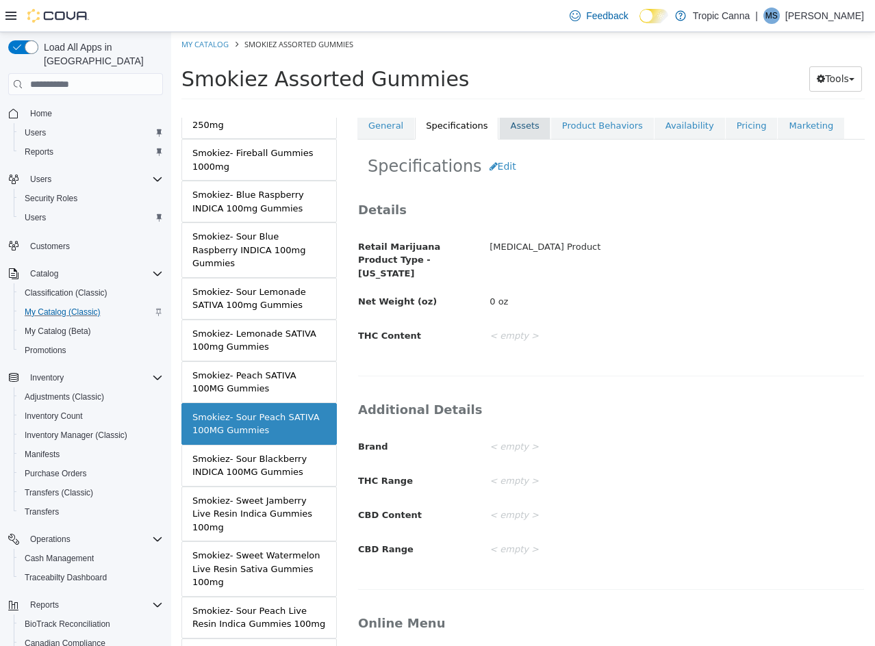
scroll to position [127, 0]
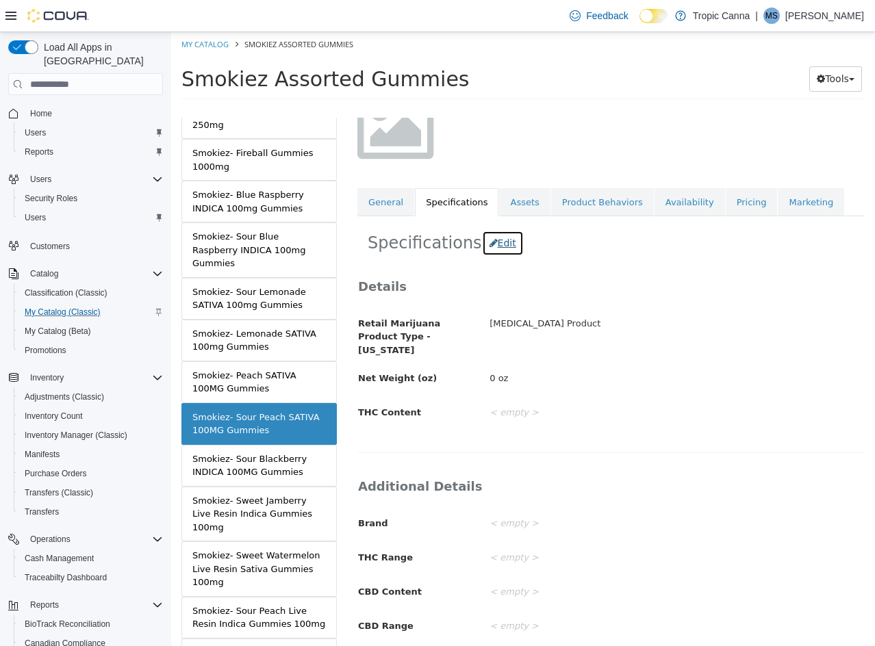
drag, startPoint x: 491, startPoint y: 240, endPoint x: 502, endPoint y: 274, distance: 35.3
click at [491, 241] on button "Edit" at bounding box center [503, 243] width 42 height 25
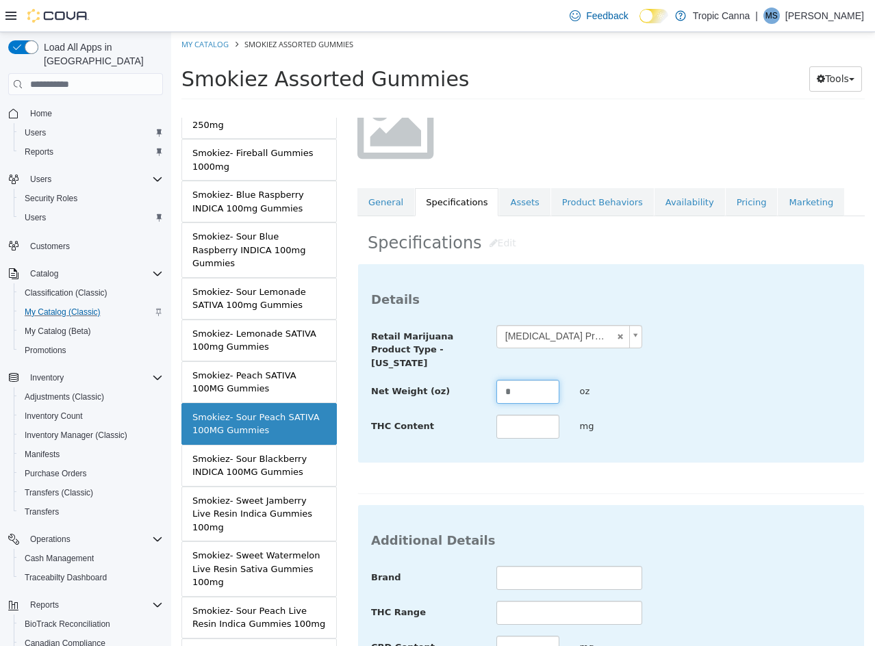
drag, startPoint x: 528, startPoint y: 396, endPoint x: 342, endPoint y: 375, distance: 188.0
click at [346, 108] on div "MASTER PRODUCT Smokiez Assorted Gummies VARIATIONS Smokiez- Assorted 100mg Gumm…" at bounding box center [523, 108] width 704 height 0
click at [737, 421] on div "THC Content *** mg" at bounding box center [611, 427] width 500 height 25
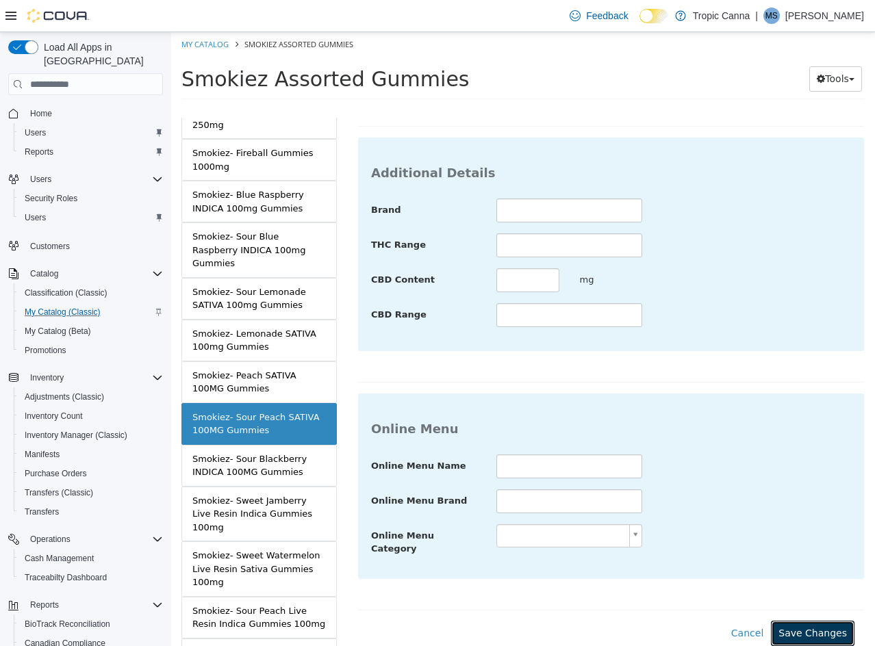
drag, startPoint x: 810, startPoint y: 627, endPoint x: 765, endPoint y: 605, distance: 50.2
click at [802, 623] on button "Save Changes" at bounding box center [813, 633] width 84 height 25
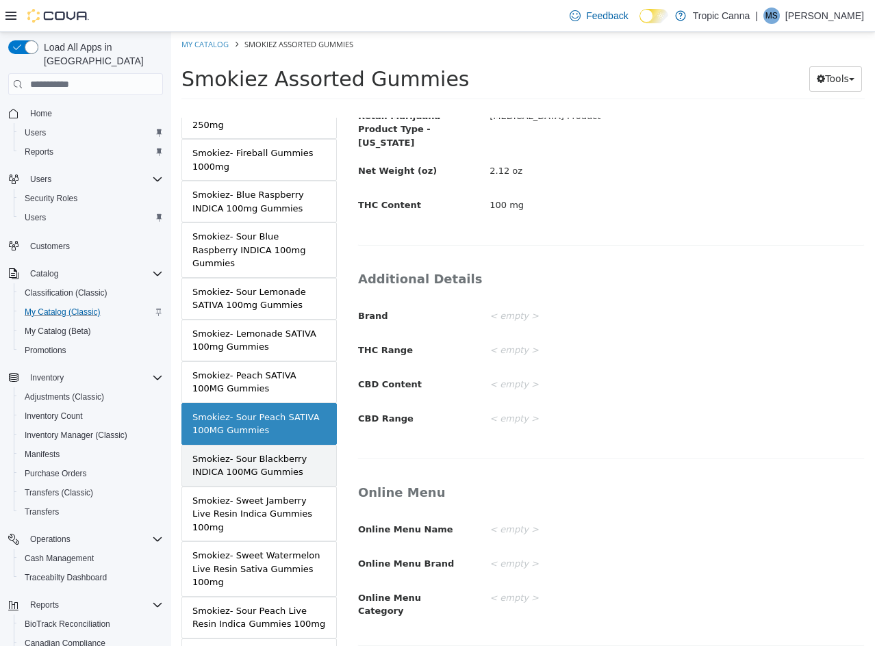
click at [277, 468] on link "Smokiez- Sour Blackberry INDICA 100MG Gummies" at bounding box center [258, 466] width 155 height 42
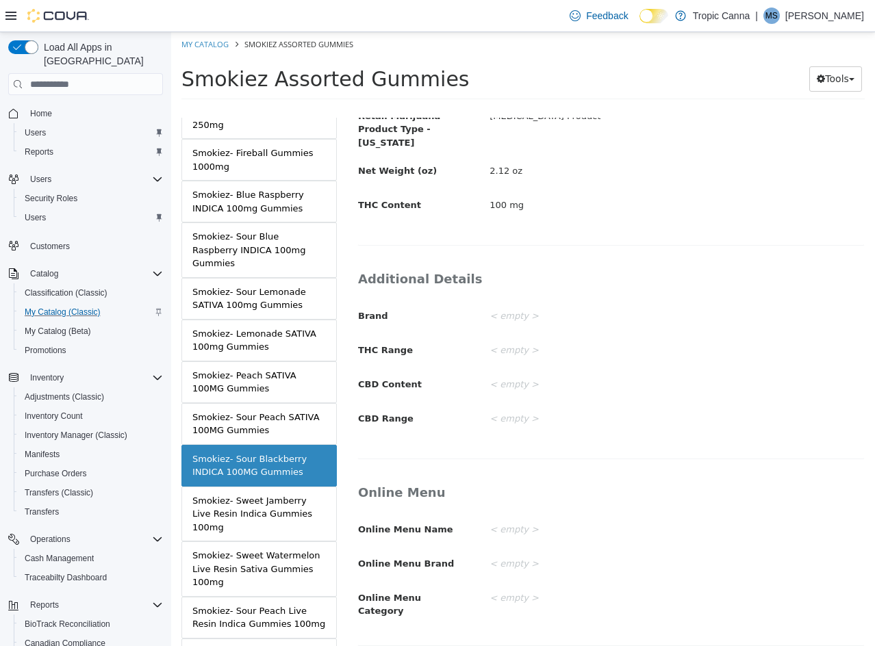
scroll to position [129, 0]
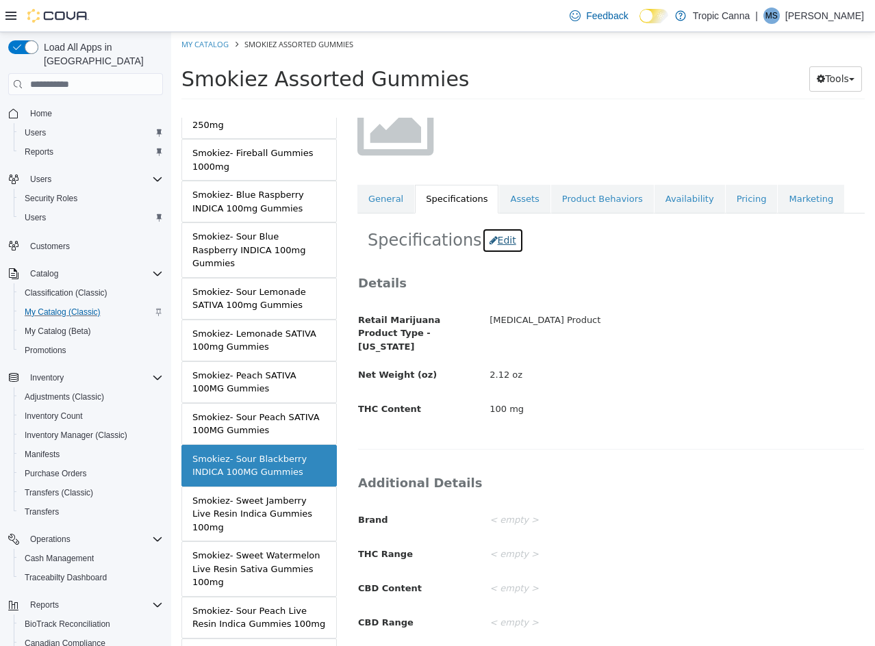
click at [490, 240] on button "Edit" at bounding box center [503, 240] width 42 height 25
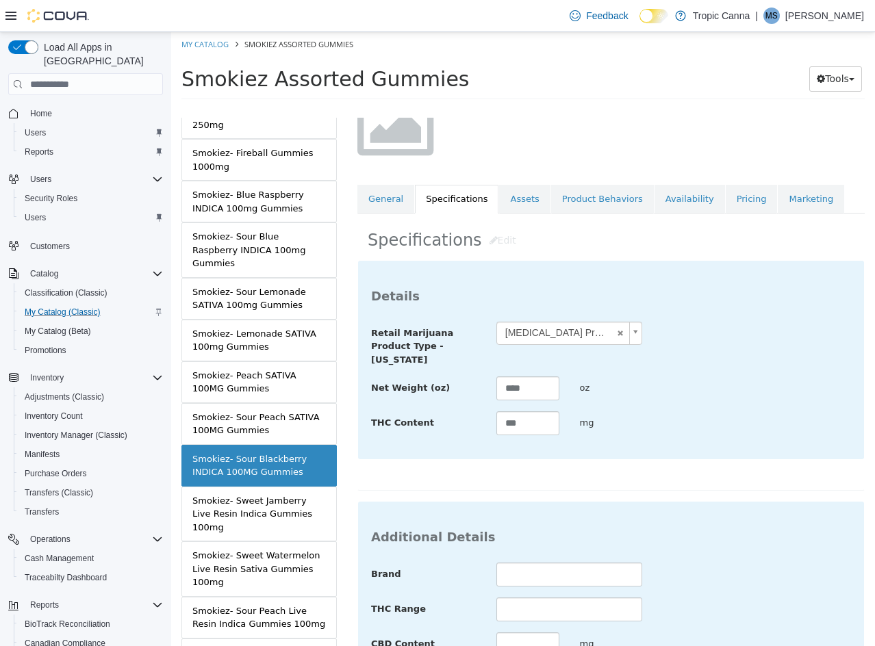
scroll to position [0, 0]
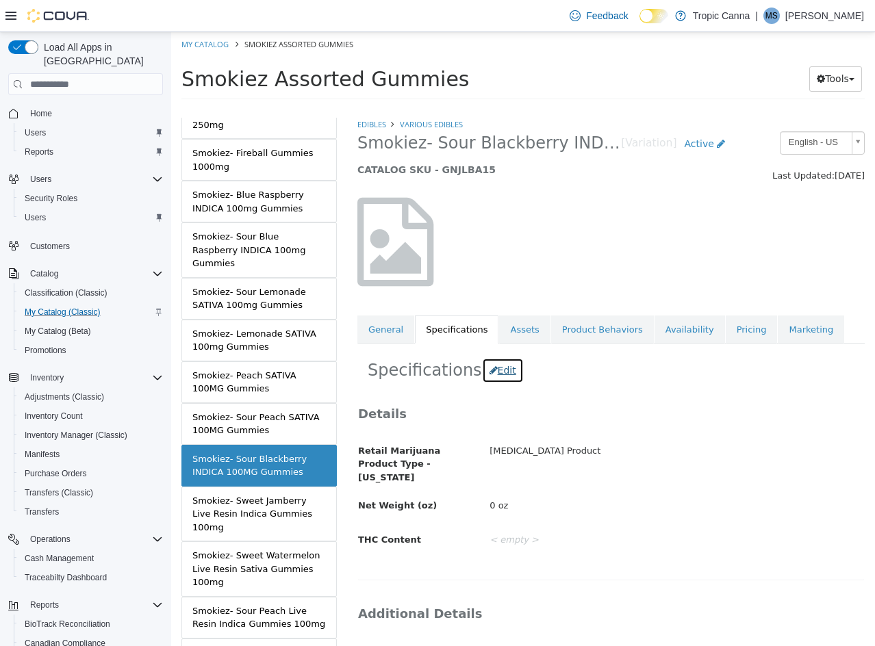
click at [497, 374] on button "Edit" at bounding box center [503, 370] width 42 height 25
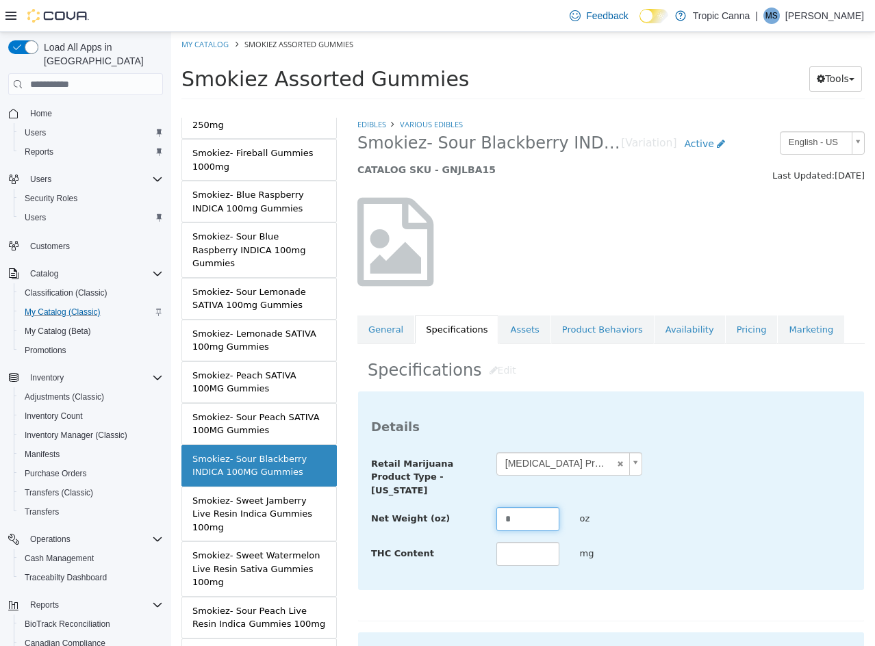
drag, startPoint x: 521, startPoint y: 530, endPoint x: 346, endPoint y: 514, distance: 175.2
click at [346, 108] on div "MASTER PRODUCT Smokiez Assorted Gummies VARIATIONS Smokiez- Assorted 100mg Gumm…" at bounding box center [523, 108] width 704 height 0
click at [739, 507] on div "Net Weight (oz) **** oz" at bounding box center [611, 519] width 500 height 25
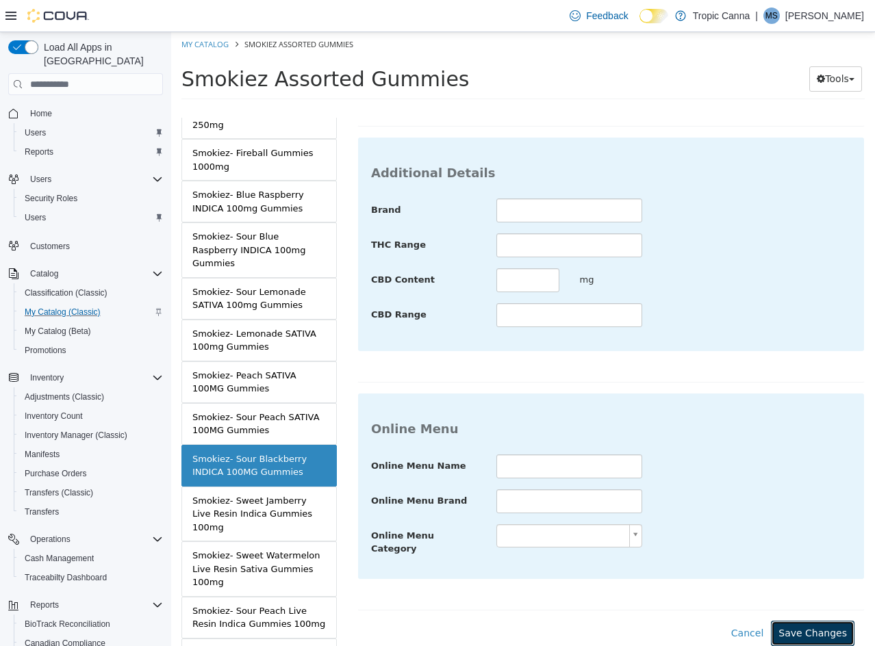
click at [806, 621] on button "Save Changes" at bounding box center [813, 633] width 84 height 25
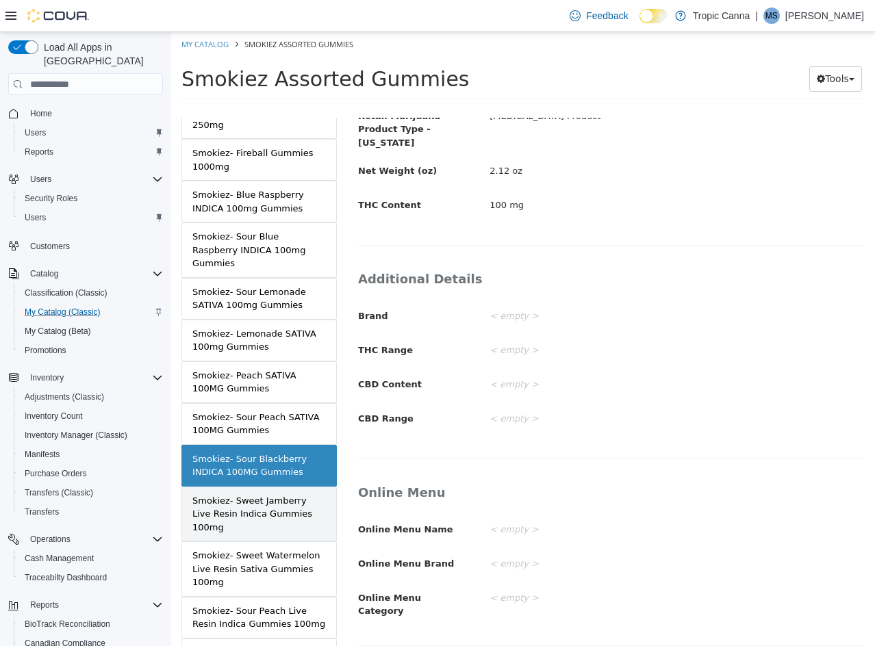
click at [277, 500] on div "Smokiez- Sweet Jamberry Live Resin Indica Gummies 100mg" at bounding box center [258, 514] width 133 height 40
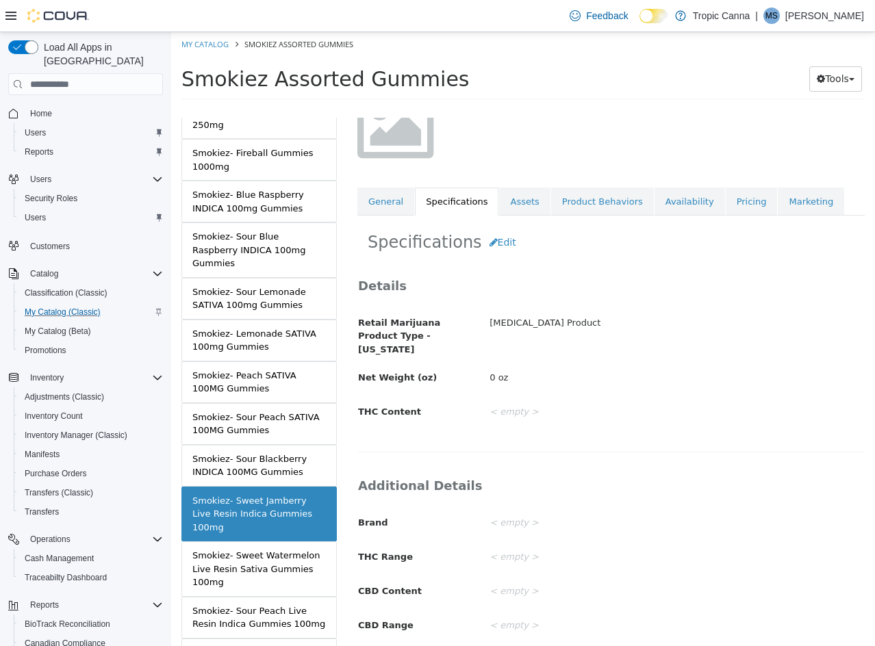
scroll to position [127, 0]
click at [489, 245] on button "Edit" at bounding box center [503, 243] width 42 height 25
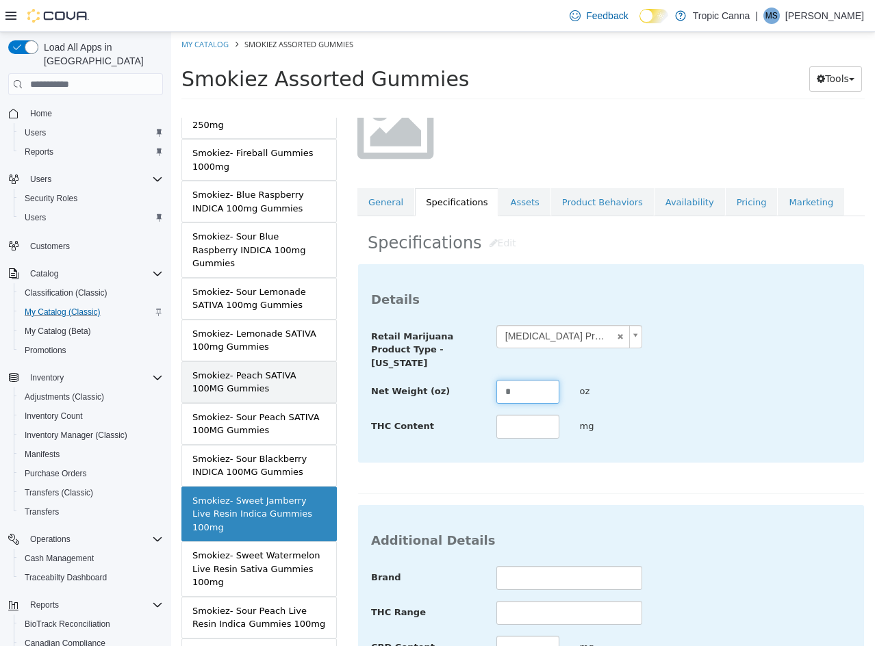
drag, startPoint x: 398, startPoint y: 390, endPoint x: 292, endPoint y: 387, distance: 106.1
click at [292, 108] on div "MASTER PRODUCT Smokiez Assorted Gummies VARIATIONS Smokiez- Assorted 100mg Gumm…" at bounding box center [523, 108] width 704 height 0
click at [736, 465] on div "**********" at bounding box center [610, 379] width 507 height 231
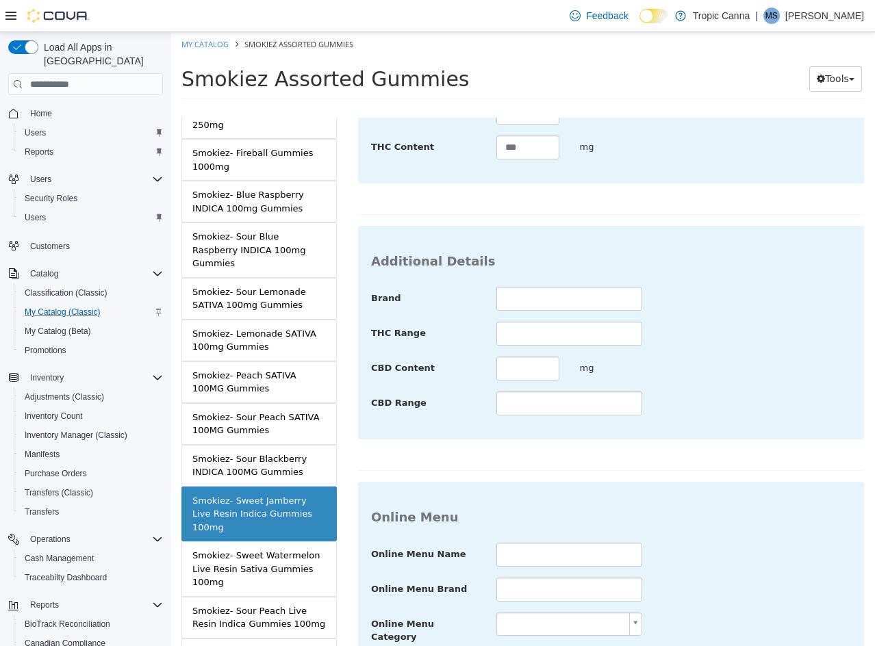
scroll to position [499, 0]
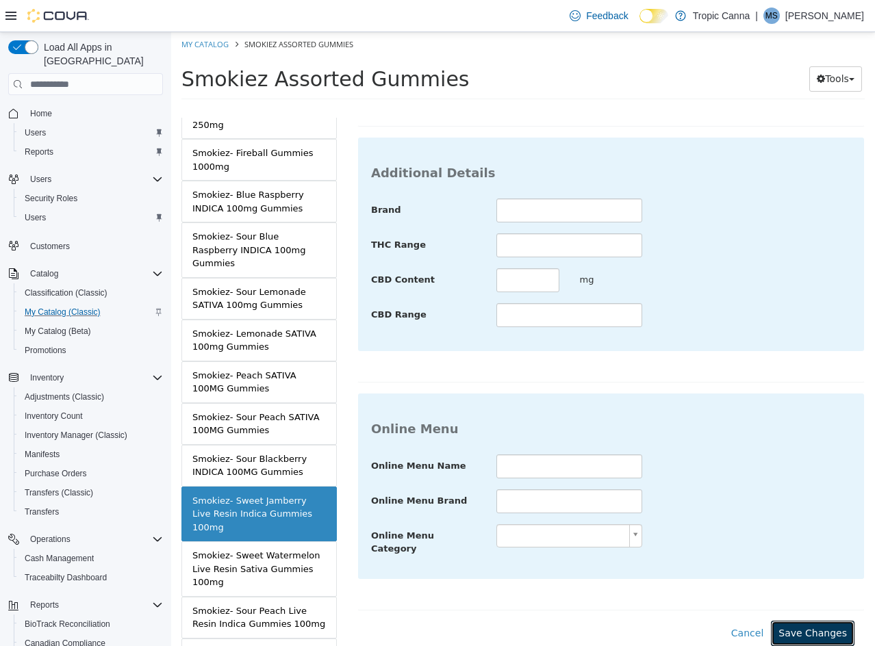
drag, startPoint x: 804, startPoint y: 617, endPoint x: 454, endPoint y: 597, distance: 350.3
click at [801, 621] on button "Save Changes" at bounding box center [813, 633] width 84 height 25
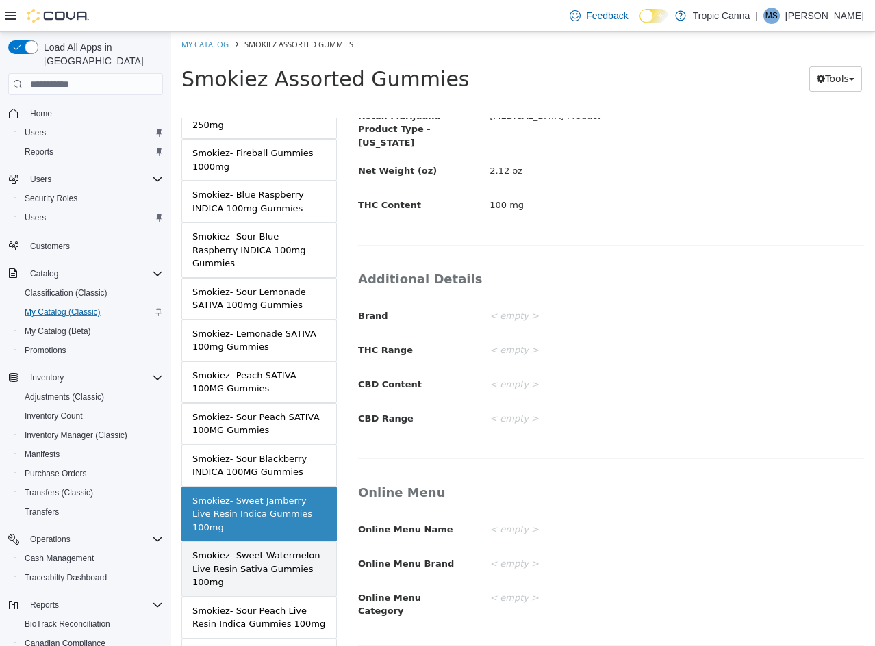
click at [258, 549] on div "Smokiez- Sweet Watermelon Live Resin Sativa Gummies 100mg" at bounding box center [258, 569] width 133 height 40
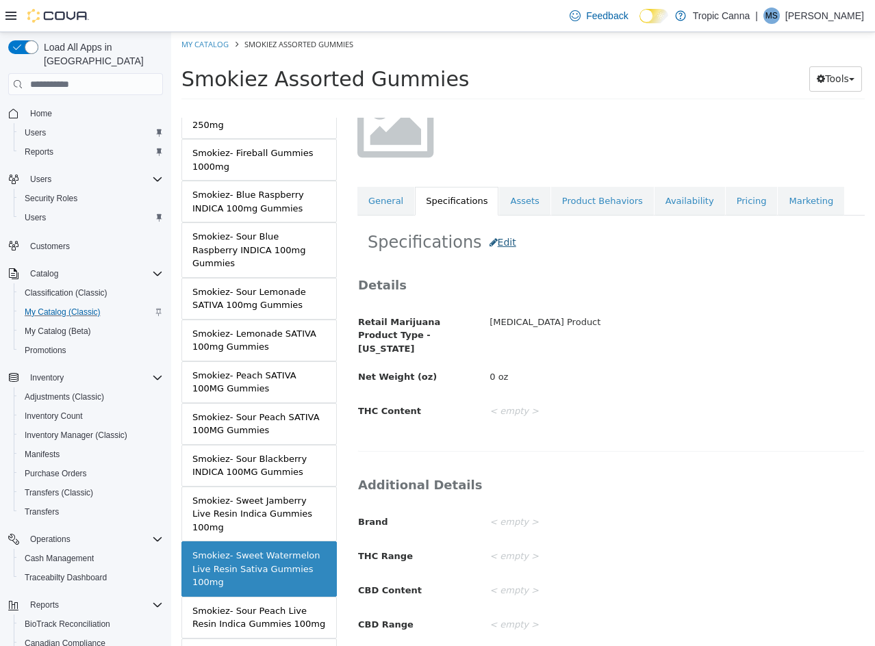
scroll to position [129, 0]
click at [493, 240] on button "Edit" at bounding box center [503, 241] width 42 height 25
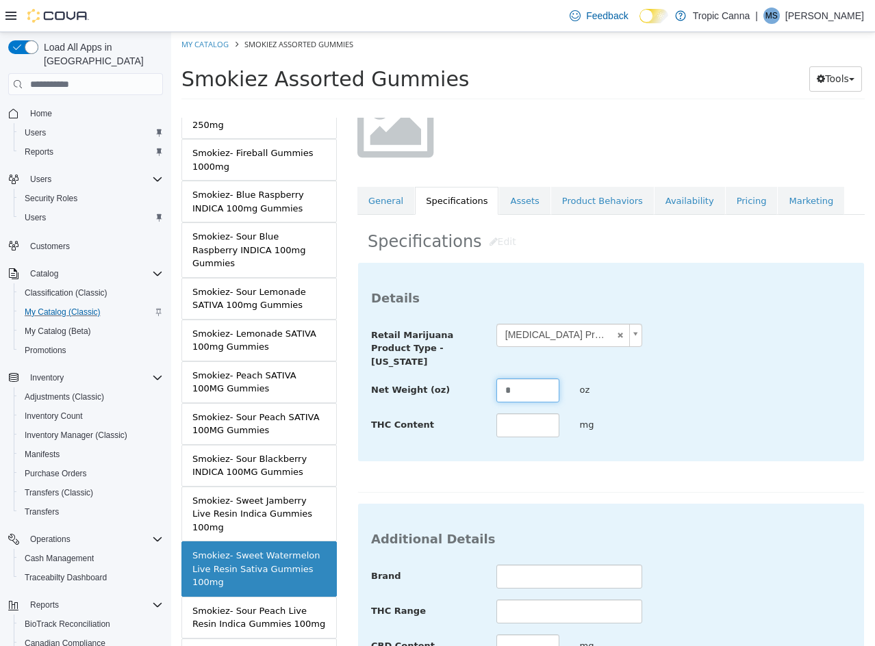
drag, startPoint x: 446, startPoint y: 392, endPoint x: 424, endPoint y: 390, distance: 21.3
click at [426, 391] on div "Net Weight (oz) * oz" at bounding box center [611, 391] width 500 height 25
click at [677, 435] on div "THC Content *** mg" at bounding box center [611, 425] width 500 height 25
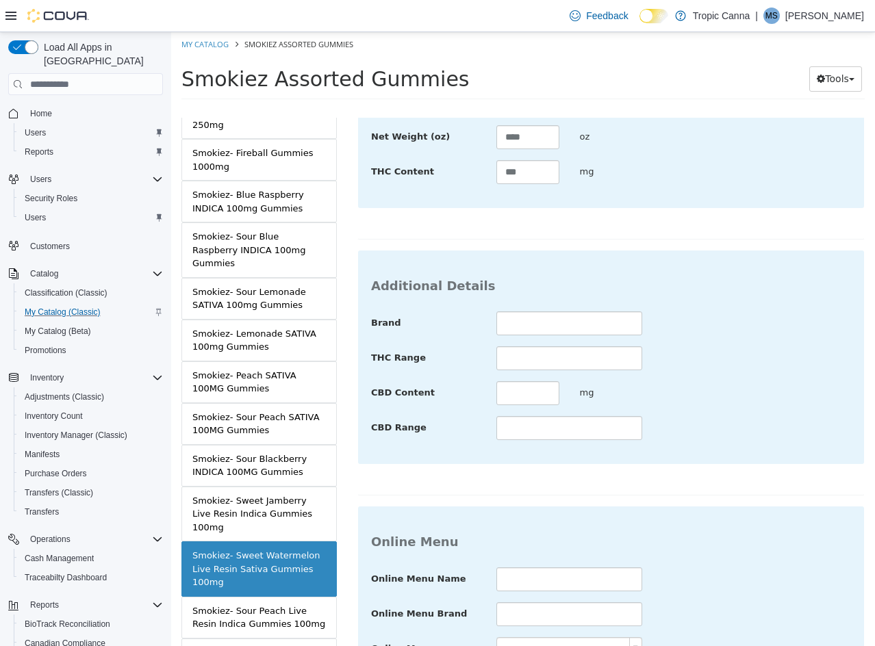
scroll to position [499, 0]
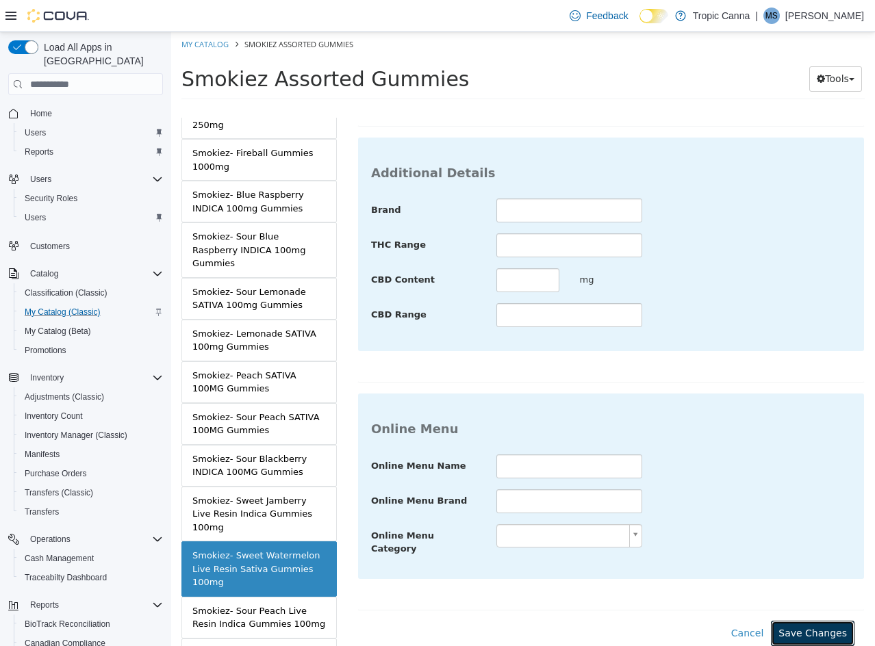
drag, startPoint x: 807, startPoint y: 619, endPoint x: 421, endPoint y: 550, distance: 392.1
click at [804, 621] on button "Save Changes" at bounding box center [813, 633] width 84 height 25
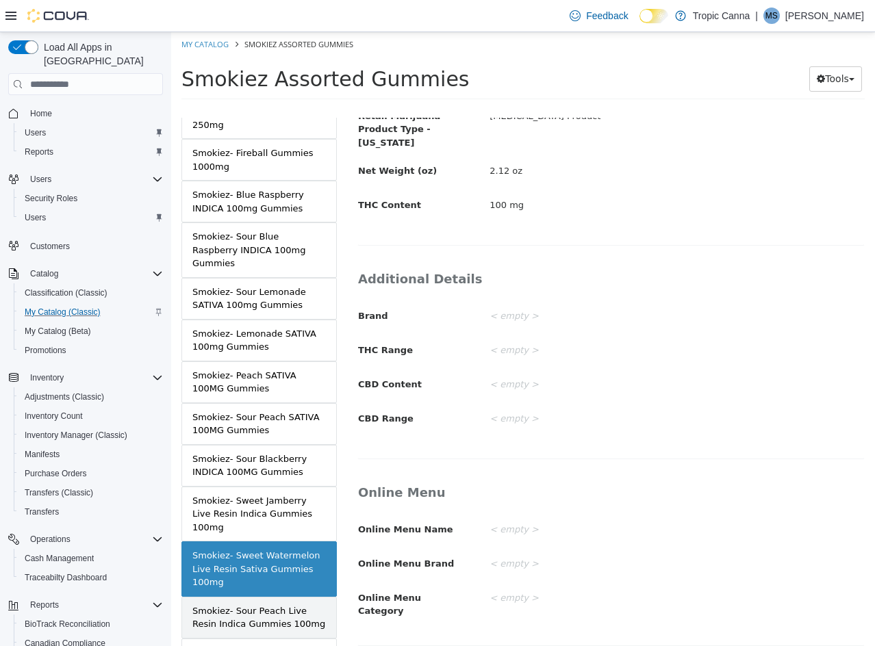
click at [255, 604] on div "Smokiez- Sour Peach Live Resin Indica Gummies 100mg" at bounding box center [258, 617] width 133 height 27
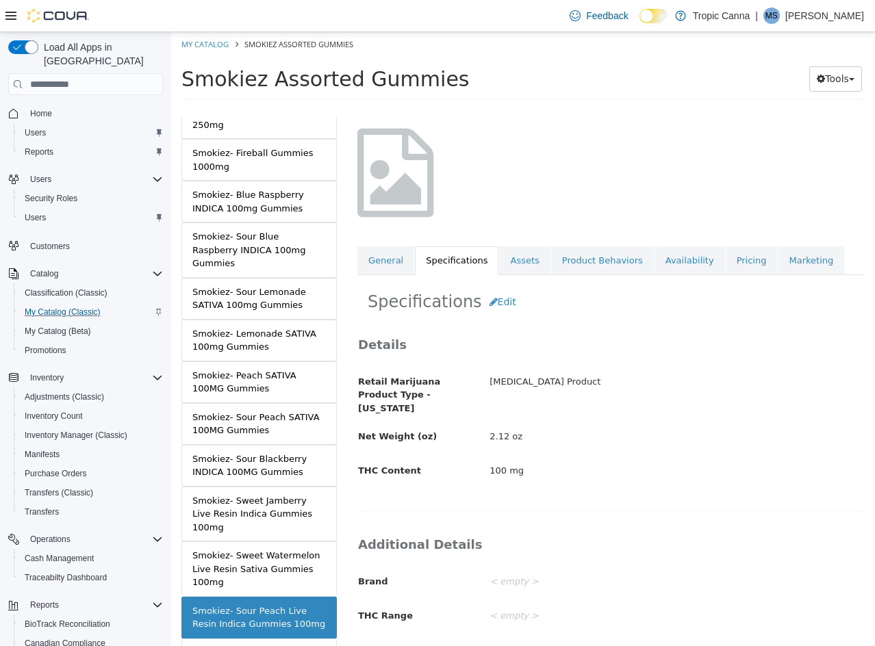
scroll to position [60, 0]
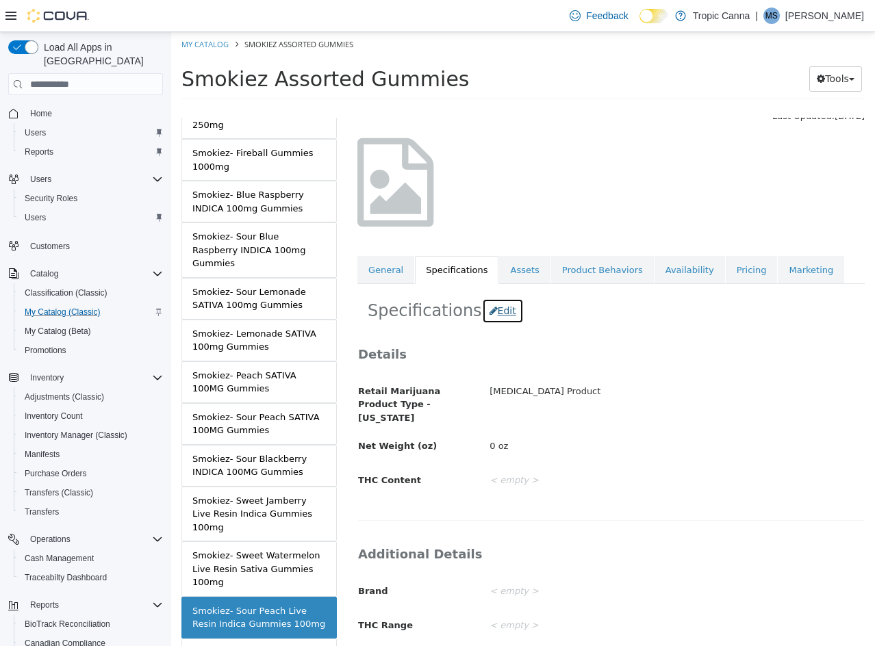
click at [491, 315] on button "Edit" at bounding box center [503, 310] width 42 height 25
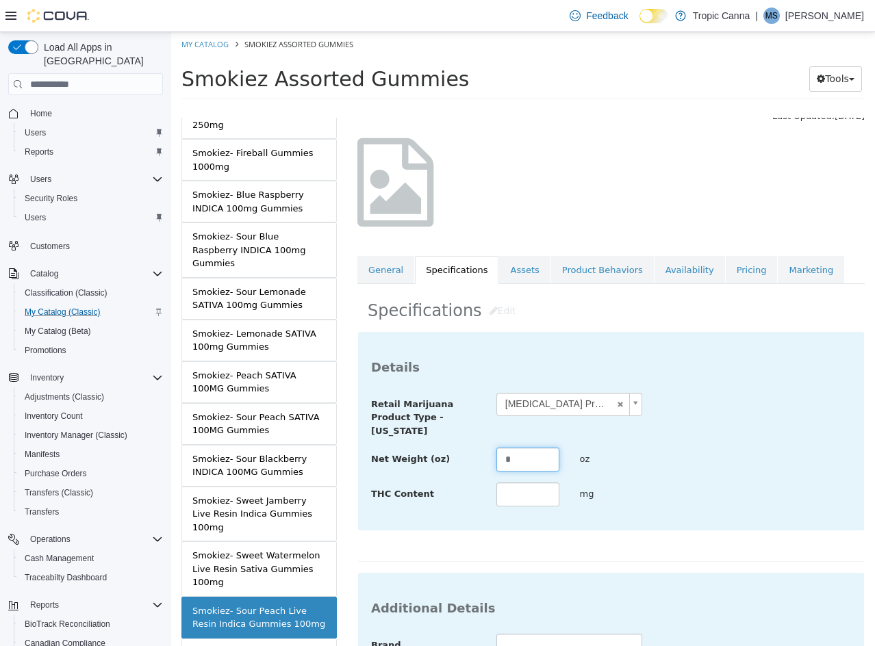
drag, startPoint x: 389, startPoint y: 453, endPoint x: 365, endPoint y: 454, distance: 24.0
click at [366, 454] on div "Net Weight (oz) * oz" at bounding box center [611, 460] width 500 height 25
click at [715, 480] on div "**********" at bounding box center [611, 450] width 480 height 115
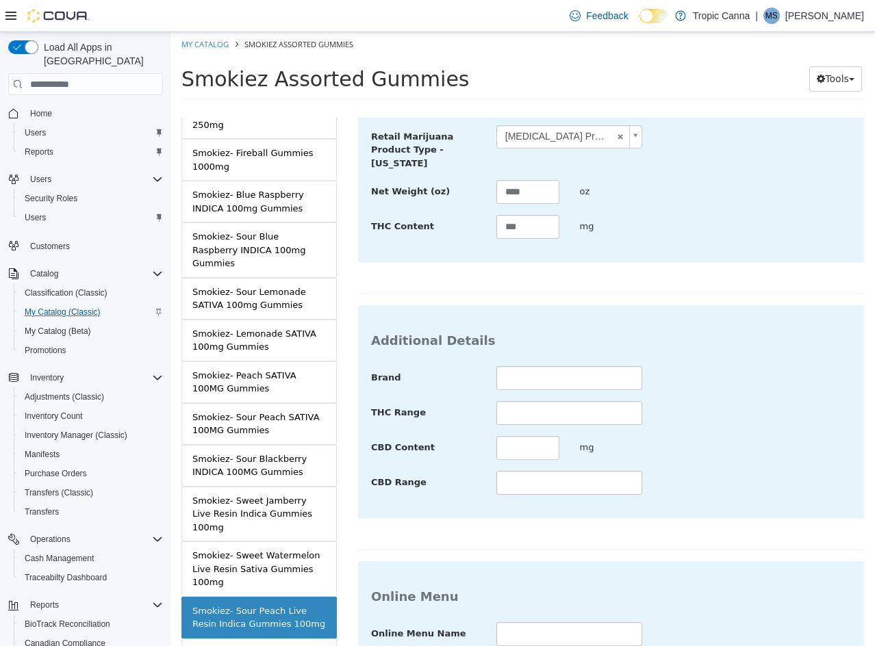
scroll to position [499, 0]
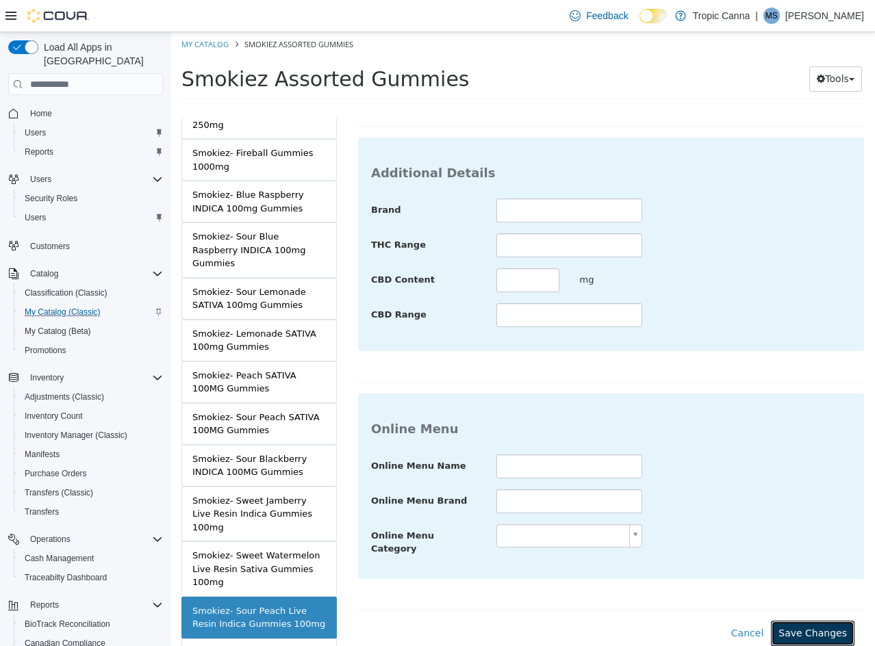
drag, startPoint x: 817, startPoint y: 618, endPoint x: 439, endPoint y: 606, distance: 378.0
click at [813, 621] on button "Save Changes" at bounding box center [813, 633] width 84 height 25
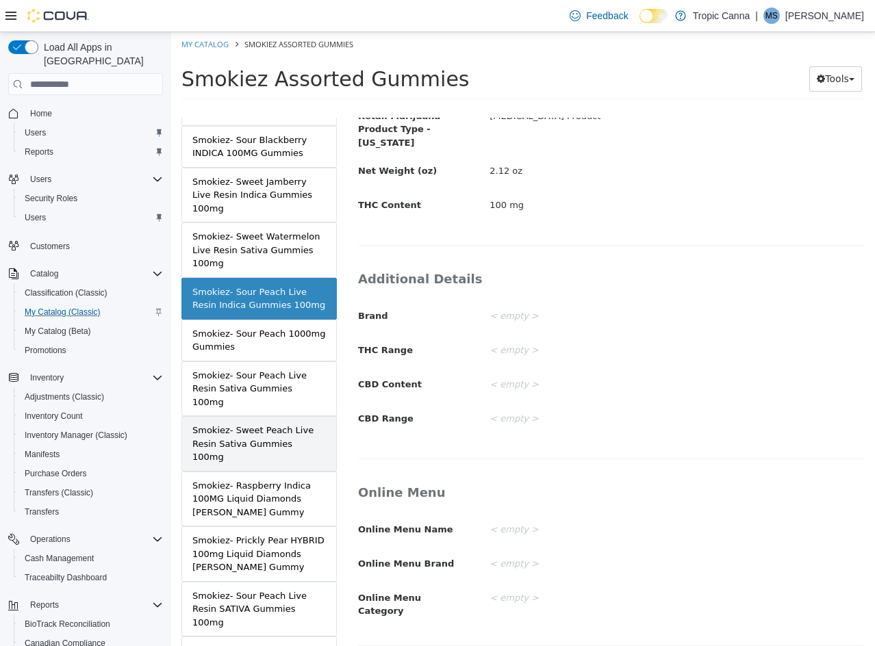
scroll to position [2601, 0]
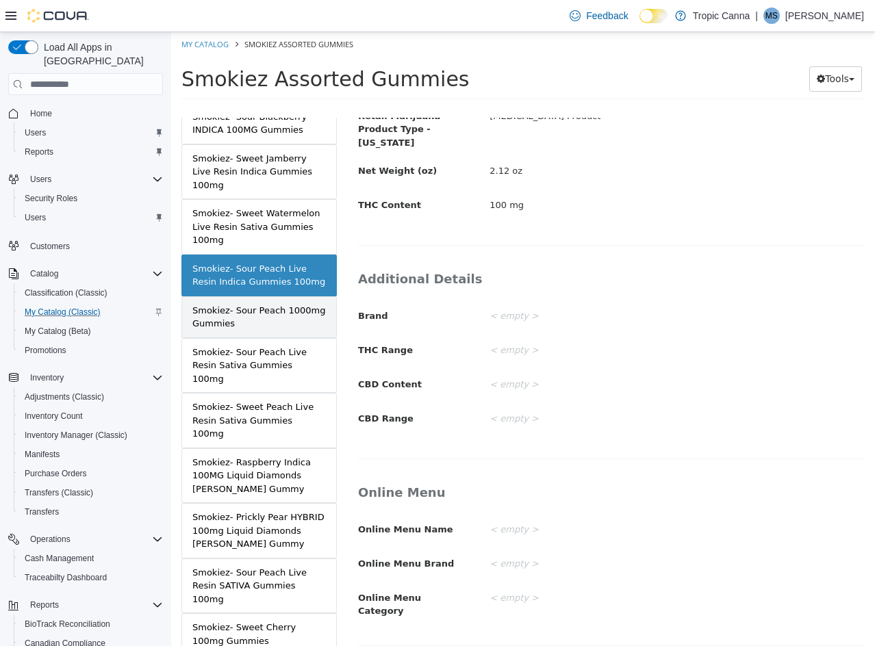
click at [279, 304] on div "Smokiez- Sour Peach 1000mg Gummies" at bounding box center [258, 317] width 133 height 27
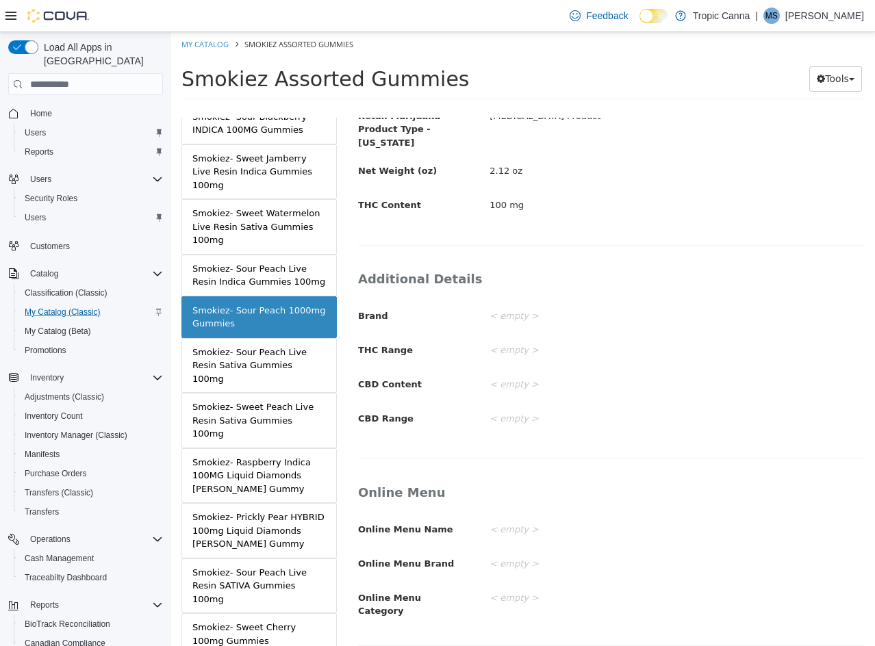
scroll to position [333, 0]
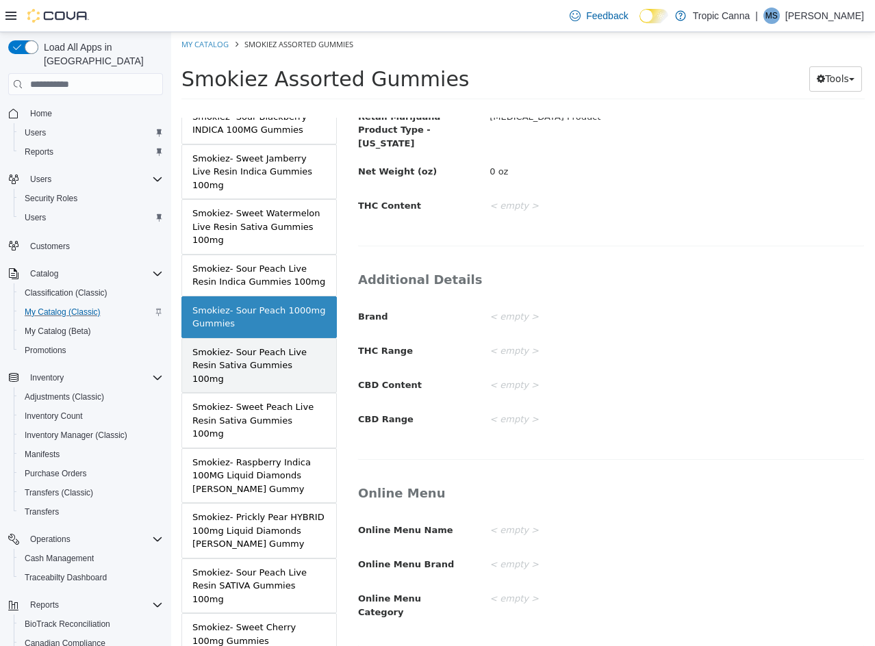
click at [290, 346] on div "Smokiez- Sour Peach Live Resin Sativa Gummies 100mg" at bounding box center [258, 366] width 133 height 40
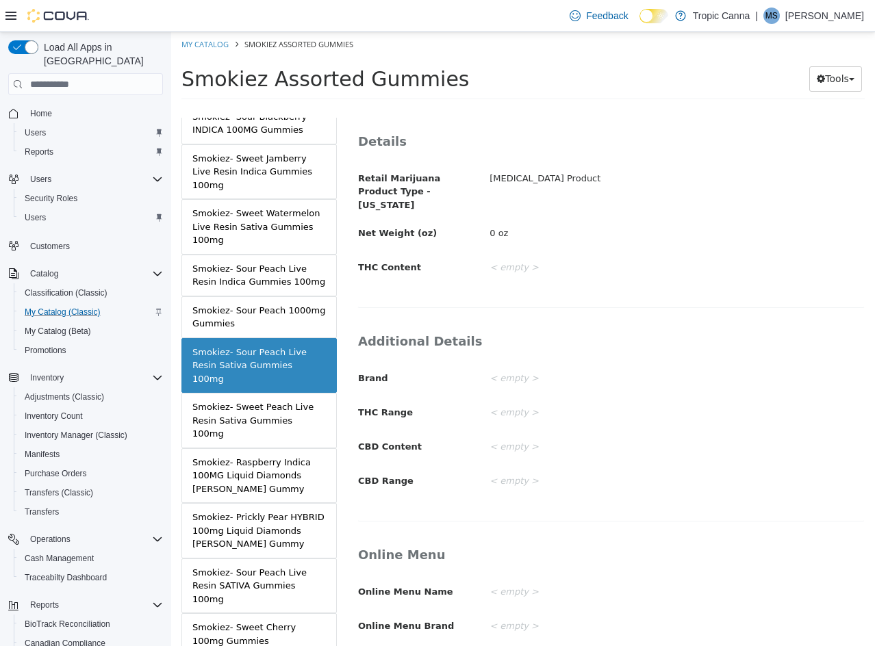
scroll to position [196, 0]
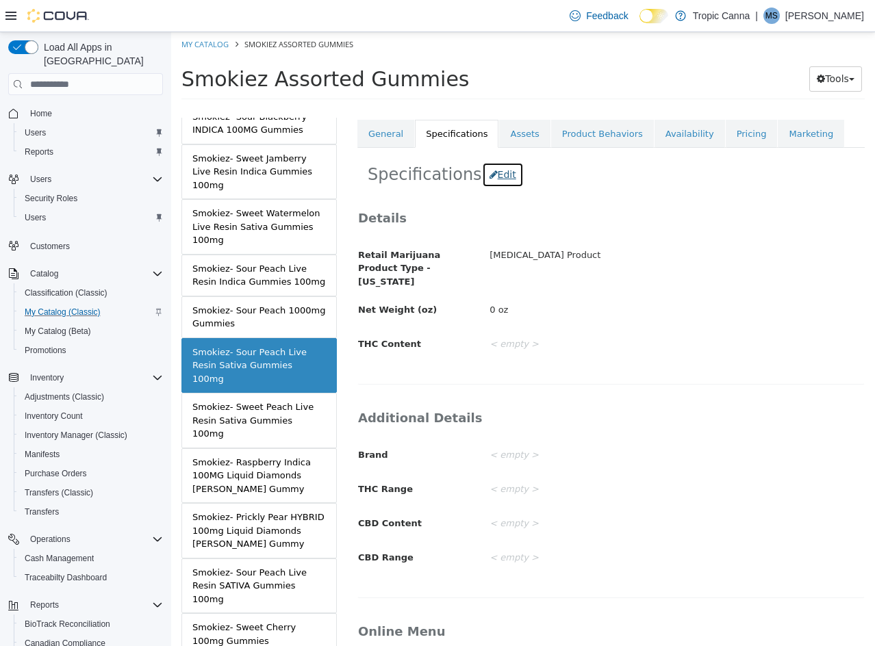
click at [499, 175] on button "Edit" at bounding box center [503, 174] width 42 height 25
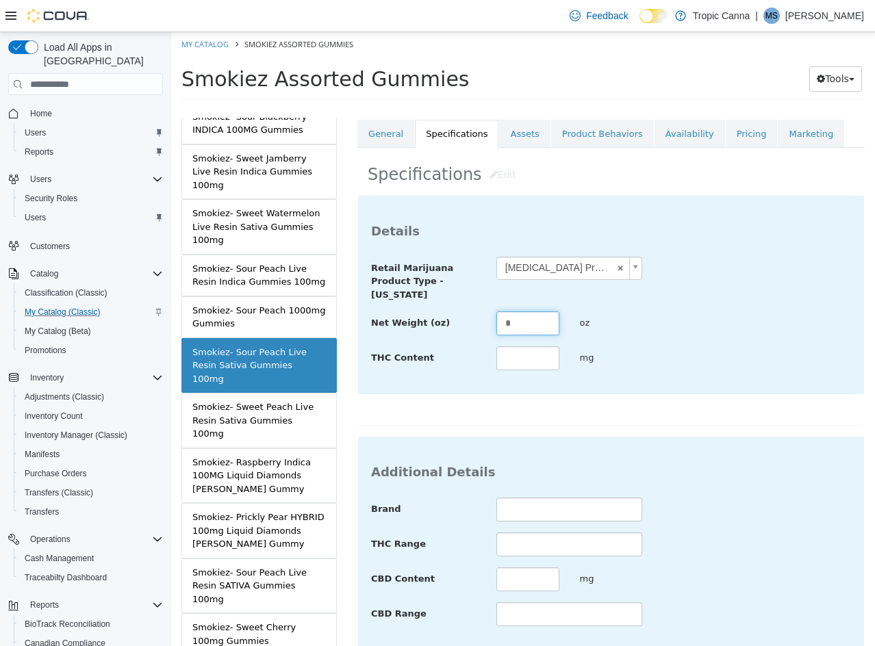
drag, startPoint x: 522, startPoint y: 331, endPoint x: 376, endPoint y: 316, distance: 147.2
click at [376, 316] on div "Net Weight (oz) * oz" at bounding box center [611, 323] width 500 height 25
drag, startPoint x: 625, startPoint y: 344, endPoint x: 655, endPoint y: 367, distance: 37.6
click at [628, 347] on div "**********" at bounding box center [611, 314] width 480 height 115
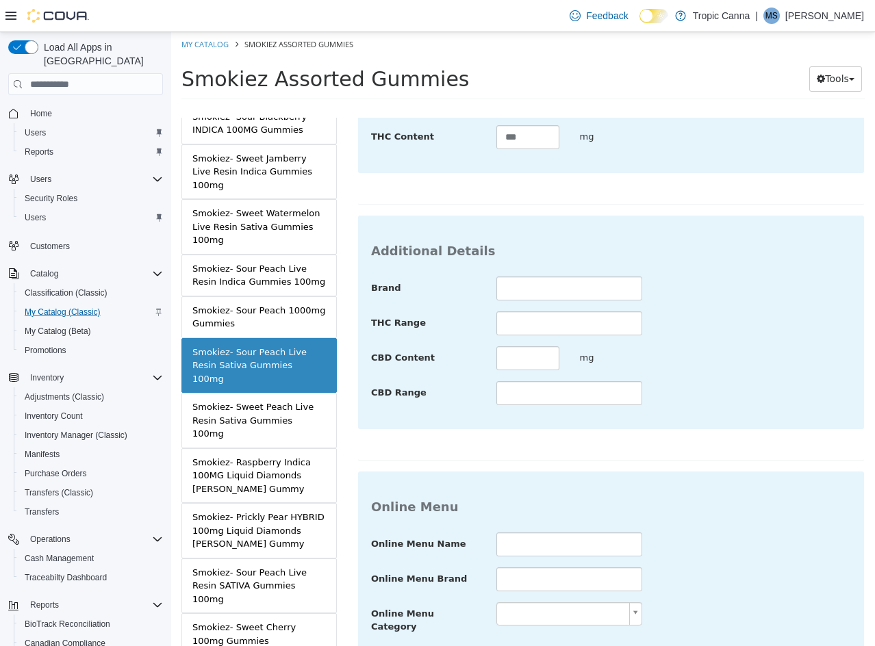
scroll to position [499, 0]
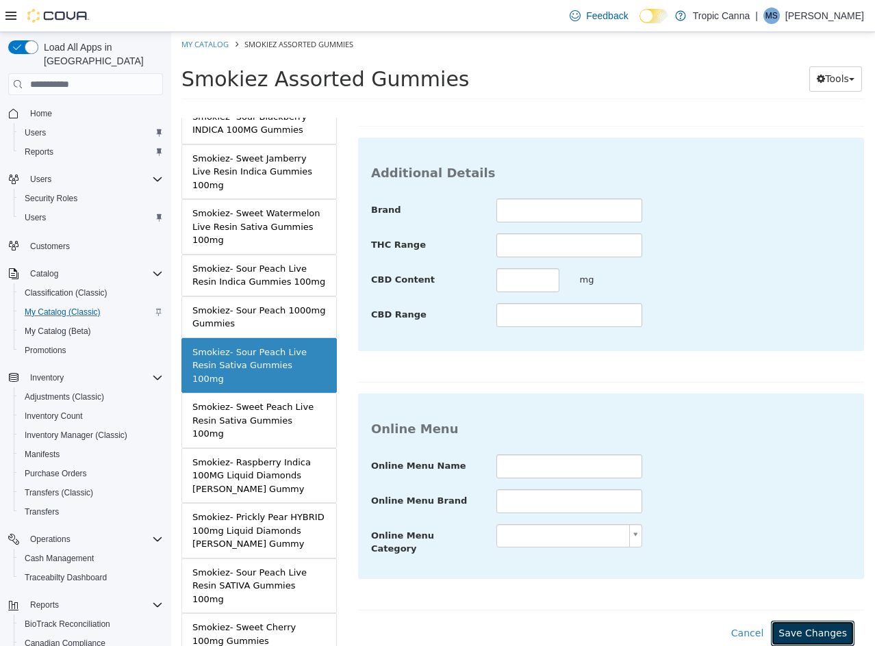
click at [817, 622] on button "Save Changes" at bounding box center [813, 633] width 84 height 25
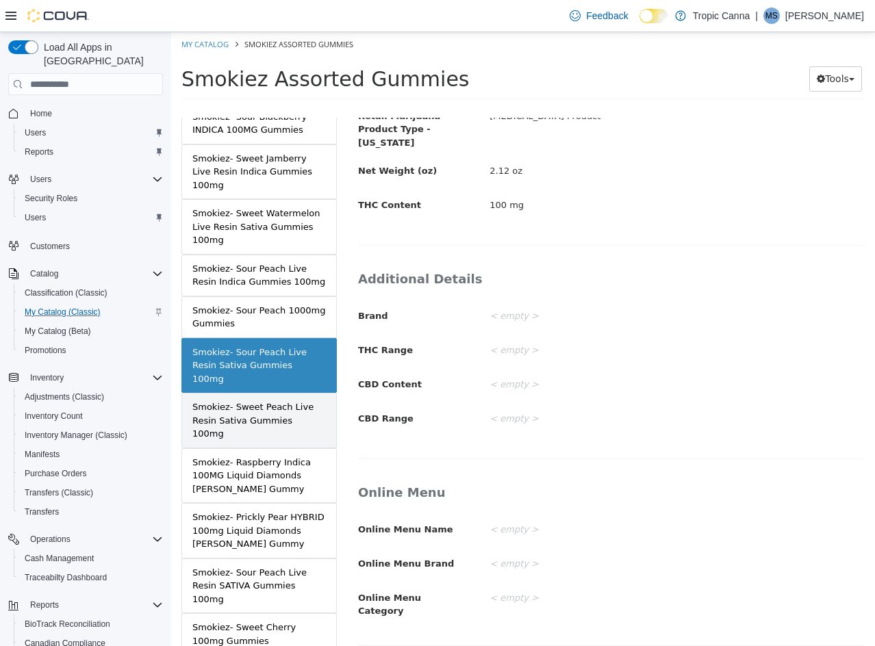
click at [291, 400] on div "Smokiez- Sweet Peach Live Resin Sativa Gummies 100mg" at bounding box center [258, 420] width 133 height 40
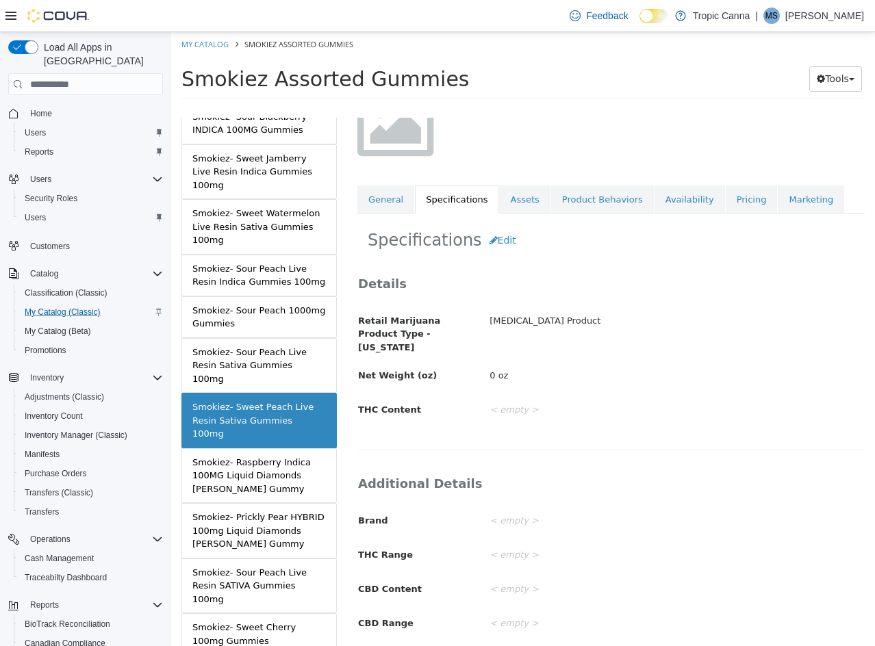
scroll to position [129, 0]
drag, startPoint x: 493, startPoint y: 244, endPoint x: 553, endPoint y: 376, distance: 145.2
click at [493, 245] on button "Edit" at bounding box center [503, 241] width 42 height 25
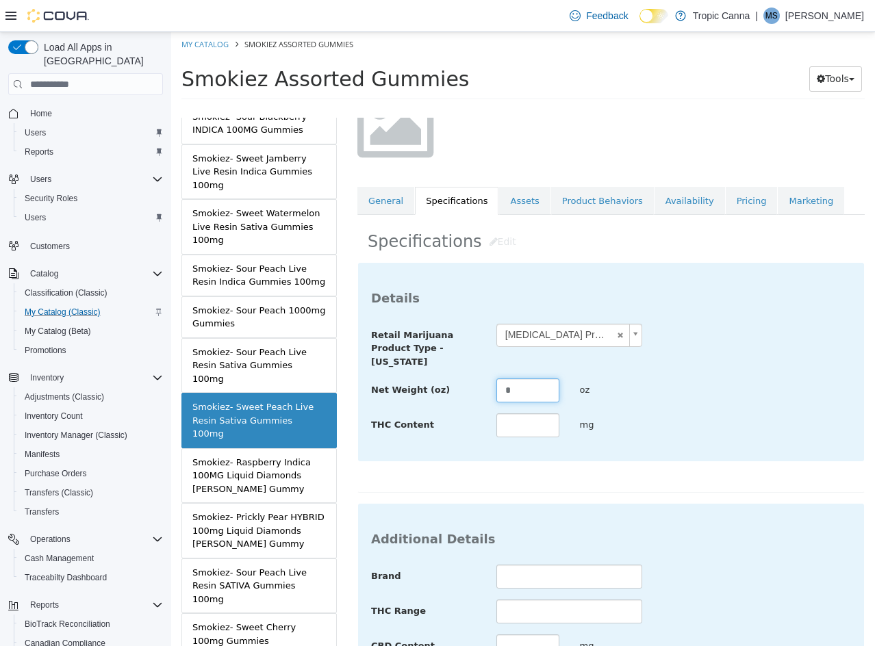
click at [461, 383] on div "Net Weight (oz) * oz" at bounding box center [611, 391] width 500 height 25
click at [778, 397] on div "Net Weight (oz) **** oz" at bounding box center [611, 391] width 500 height 25
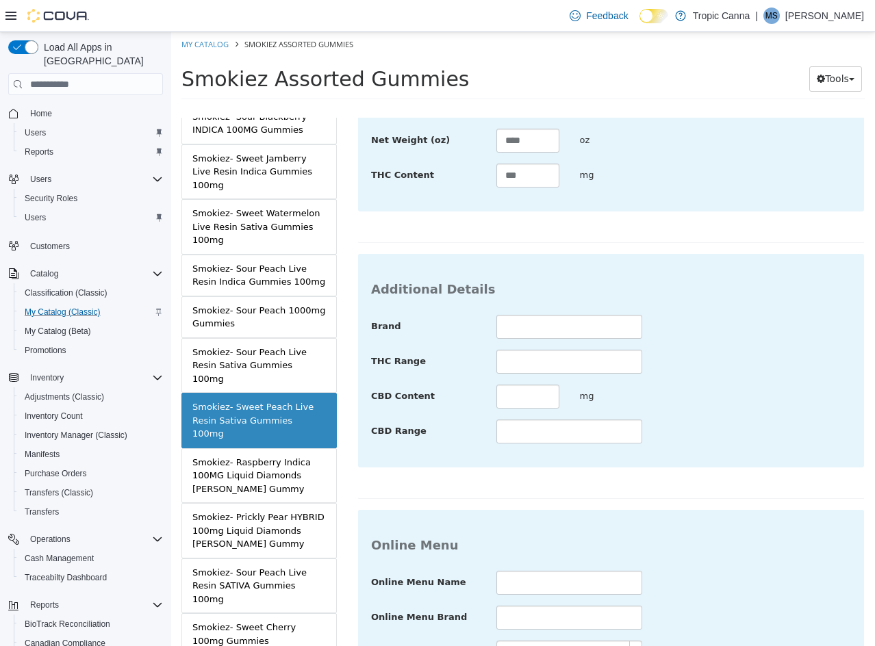
scroll to position [499, 0]
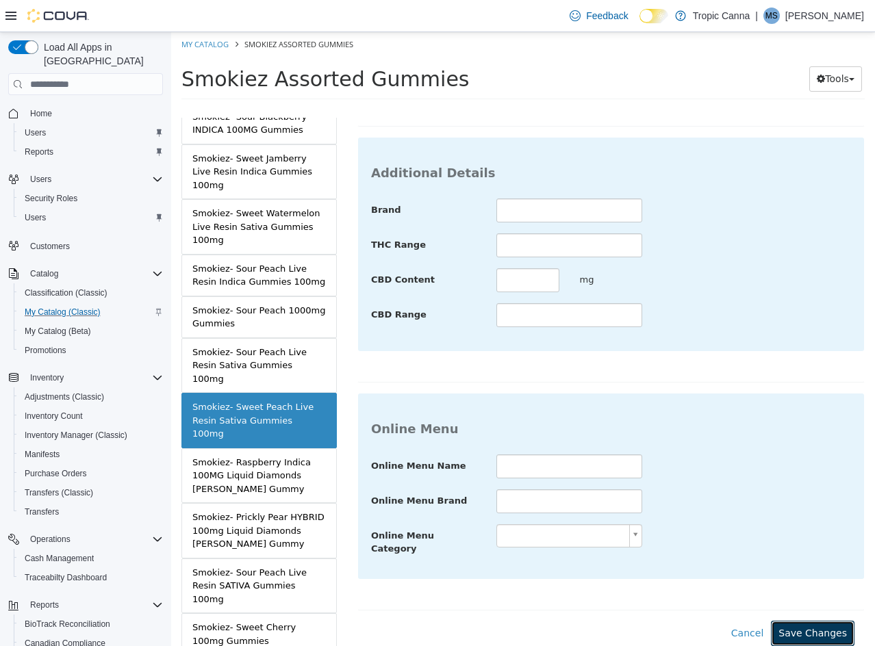
click at [803, 621] on button "Save Changes" at bounding box center [813, 633] width 84 height 25
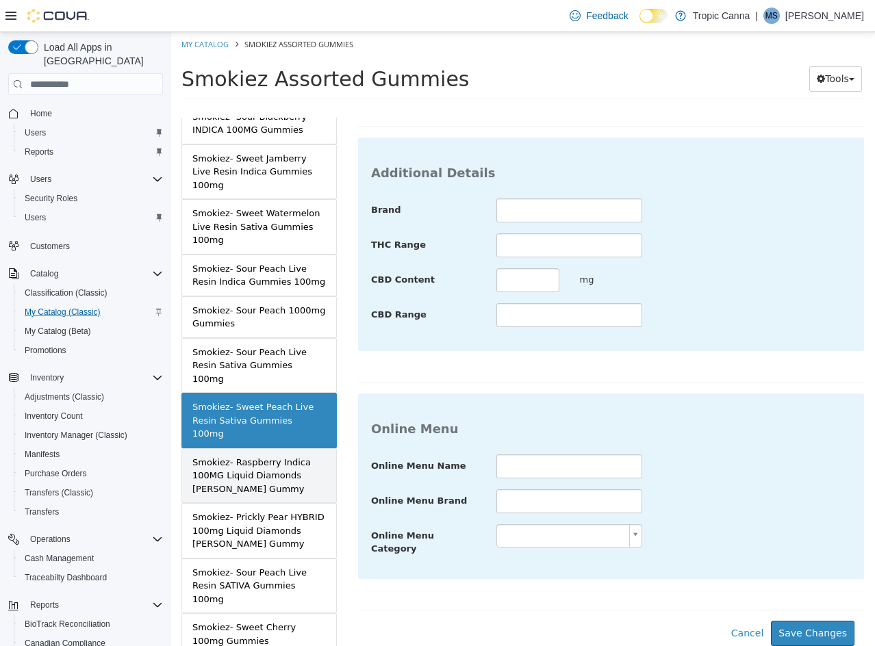
scroll to position [335, 0]
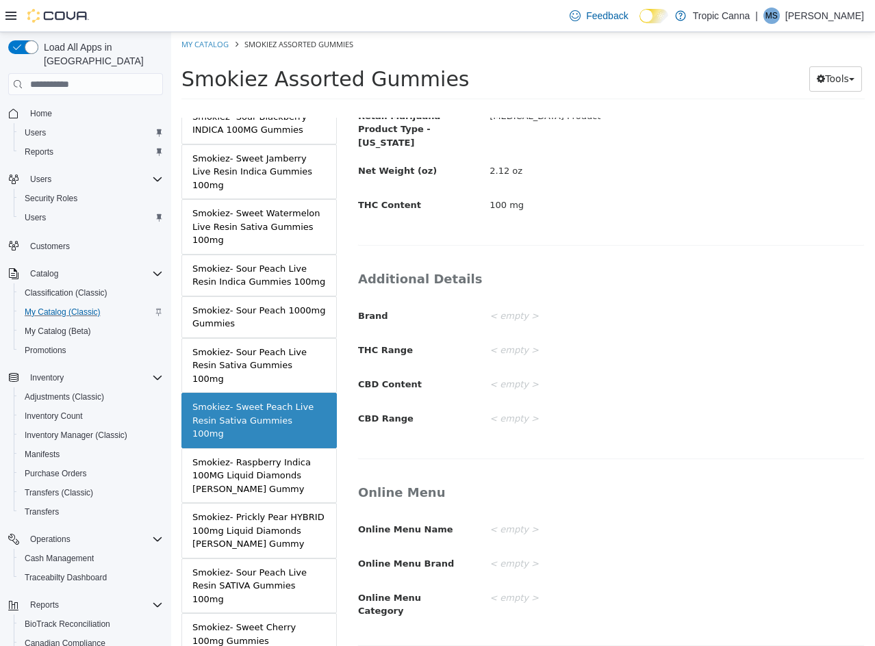
click at [285, 566] on div "Smokiez- Sour Peach Live Resin SATIVA Gummies 100mg" at bounding box center [258, 586] width 133 height 40
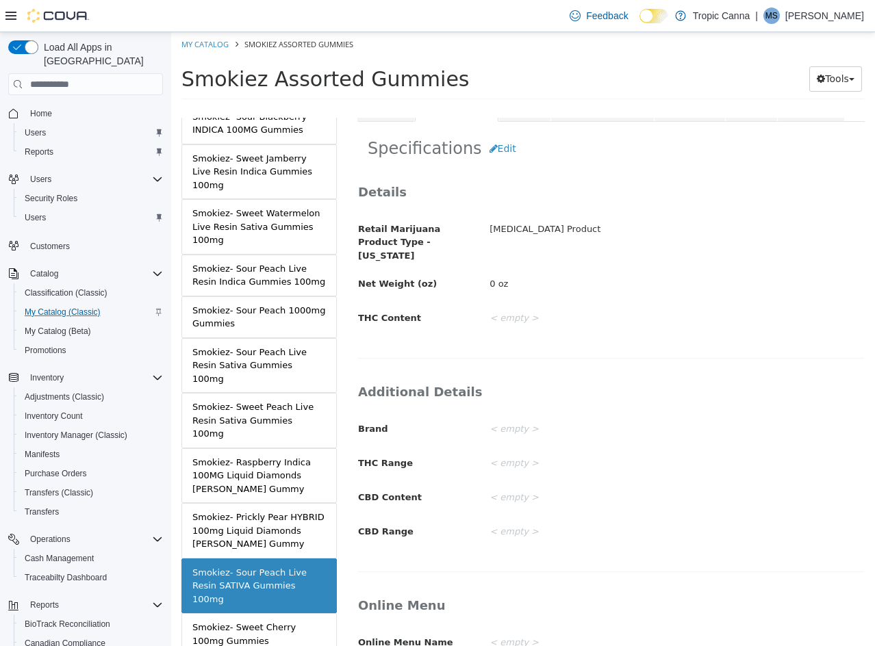
scroll to position [197, 0]
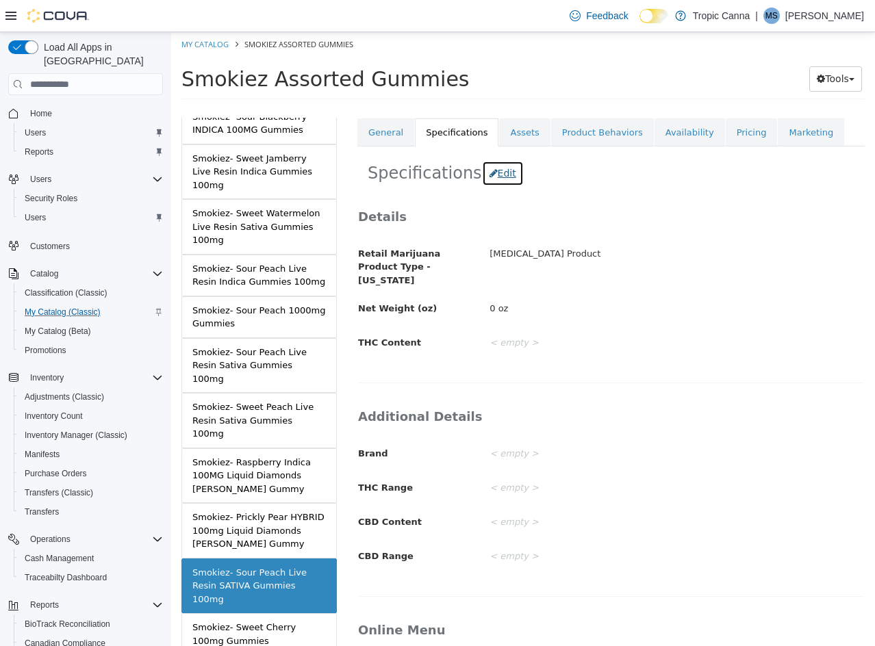
click at [489, 181] on button "Edit" at bounding box center [503, 173] width 42 height 25
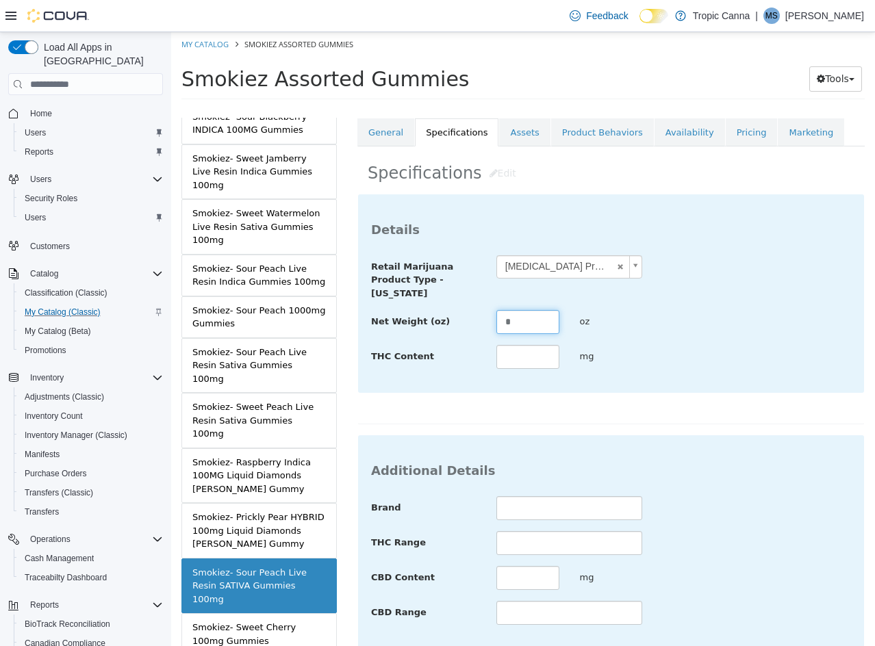
drag, startPoint x: 529, startPoint y: 324, endPoint x: 350, endPoint y: 323, distance: 178.6
click at [350, 323] on div "**********" at bounding box center [611, 382] width 528 height 528
click at [771, 416] on div "**********" at bounding box center [610, 309] width 507 height 231
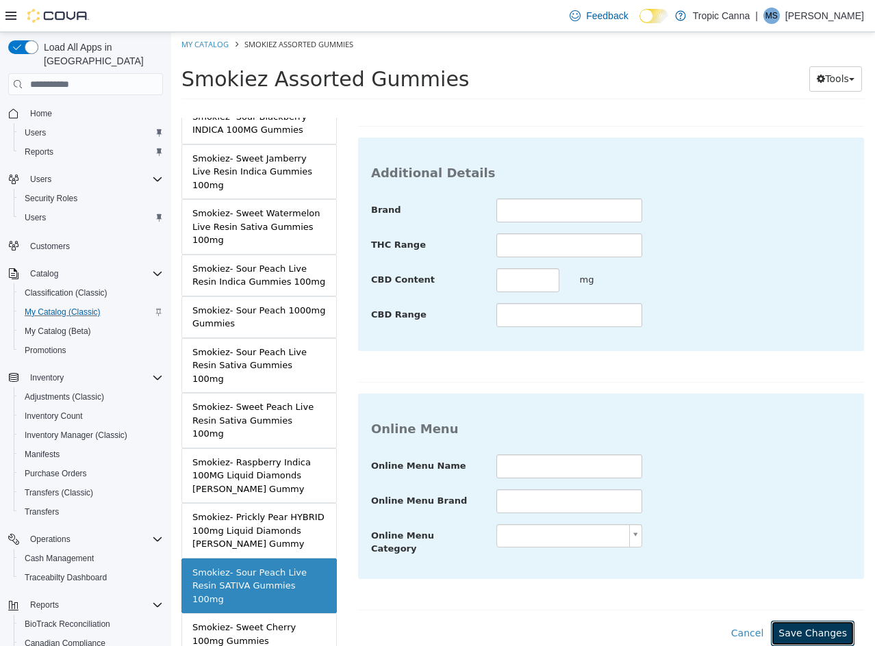
click at [804, 631] on button "Save Changes" at bounding box center [813, 633] width 84 height 25
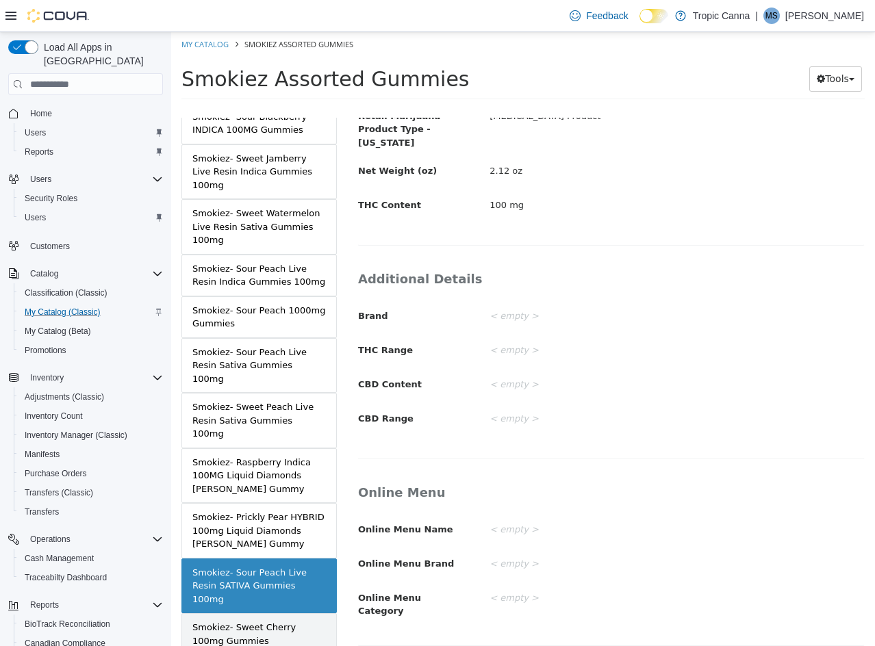
click at [279, 621] on div "Smokiez- Sweet Cherry 100mg Gummies" at bounding box center [258, 634] width 133 height 27
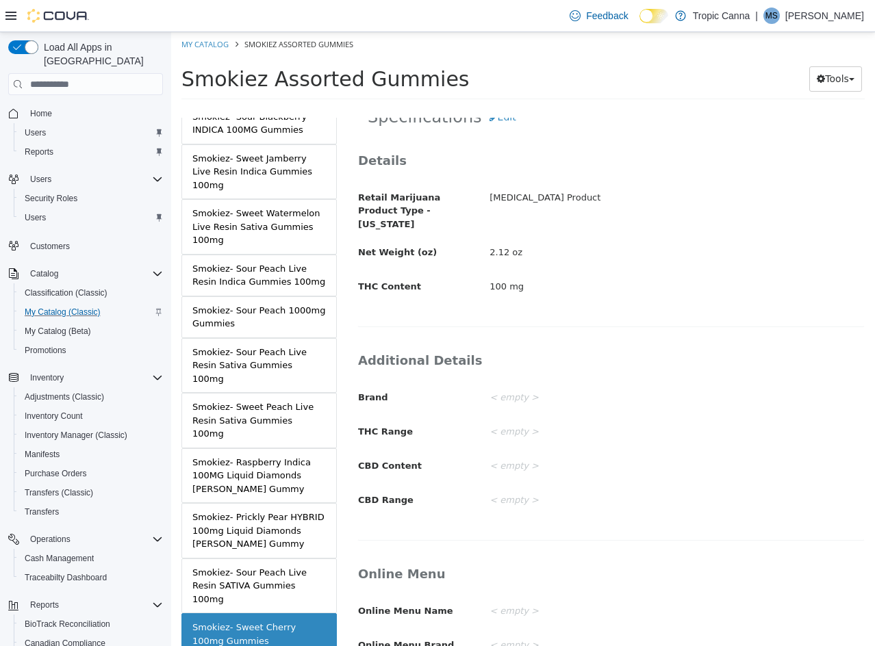
scroll to position [129, 0]
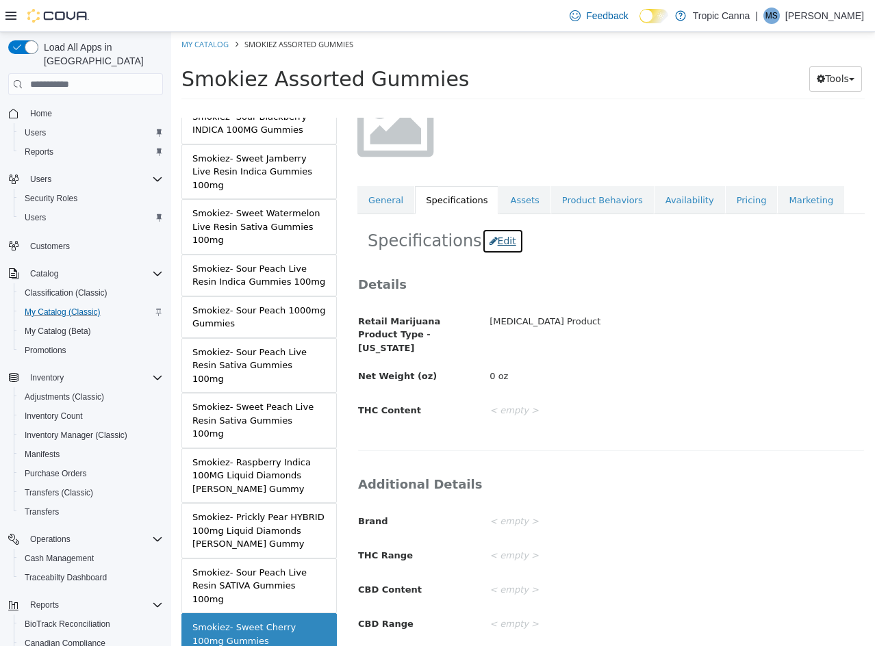
drag, startPoint x: 481, startPoint y: 245, endPoint x: 509, endPoint y: 318, distance: 77.8
click at [489, 245] on icon "button" at bounding box center [493, 241] width 8 height 10
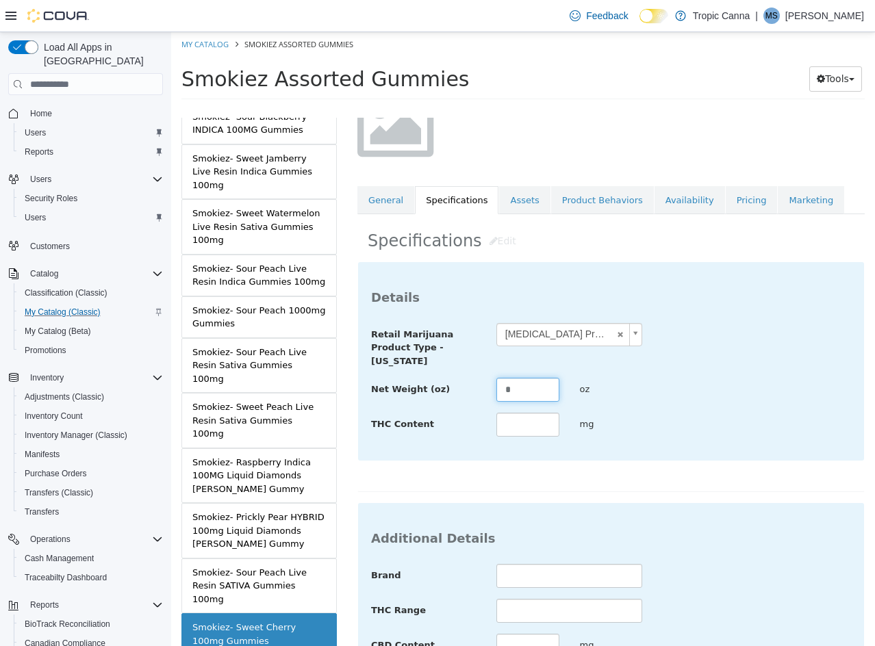
drag, startPoint x: 528, startPoint y: 386, endPoint x: 379, endPoint y: 382, distance: 149.3
click at [372, 387] on div "Net Weight (oz) * oz" at bounding box center [611, 390] width 500 height 25
click at [665, 495] on div "**********" at bounding box center [610, 623] width 507 height 725
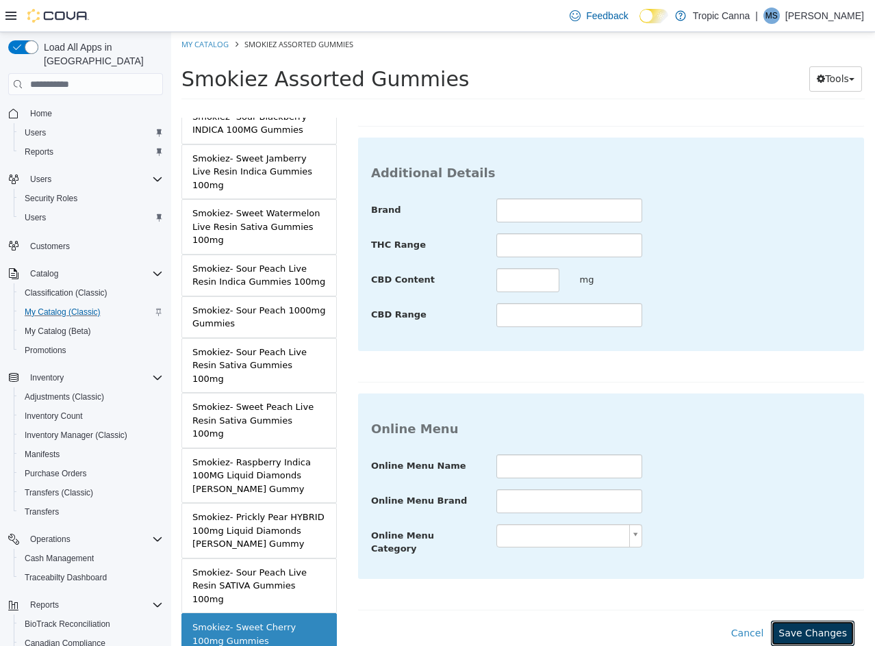
drag, startPoint x: 811, startPoint y: 618, endPoint x: 437, endPoint y: 611, distance: 373.8
click at [809, 621] on button "Save Changes" at bounding box center [813, 633] width 84 height 25
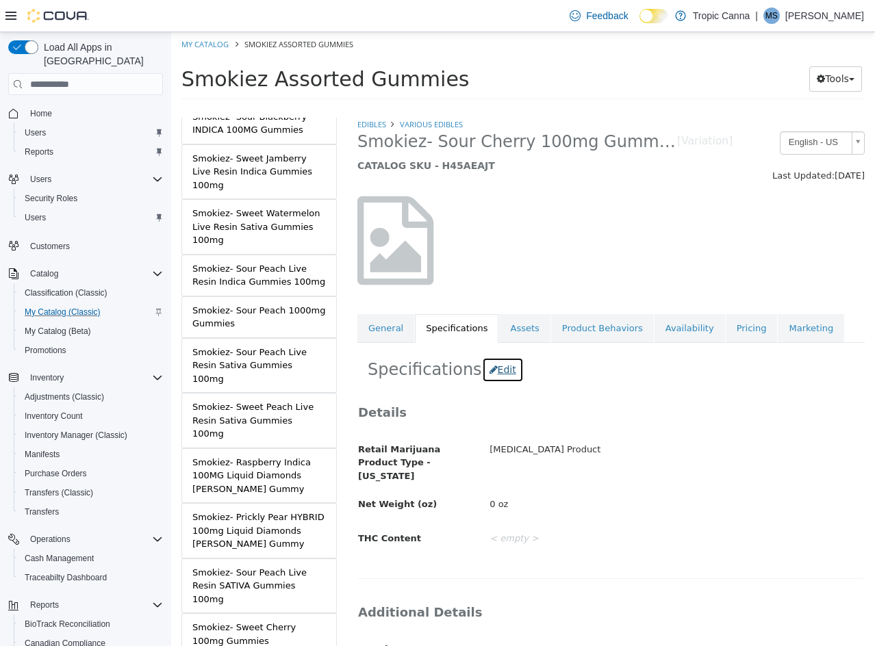
click at [496, 371] on button "Edit" at bounding box center [503, 369] width 42 height 25
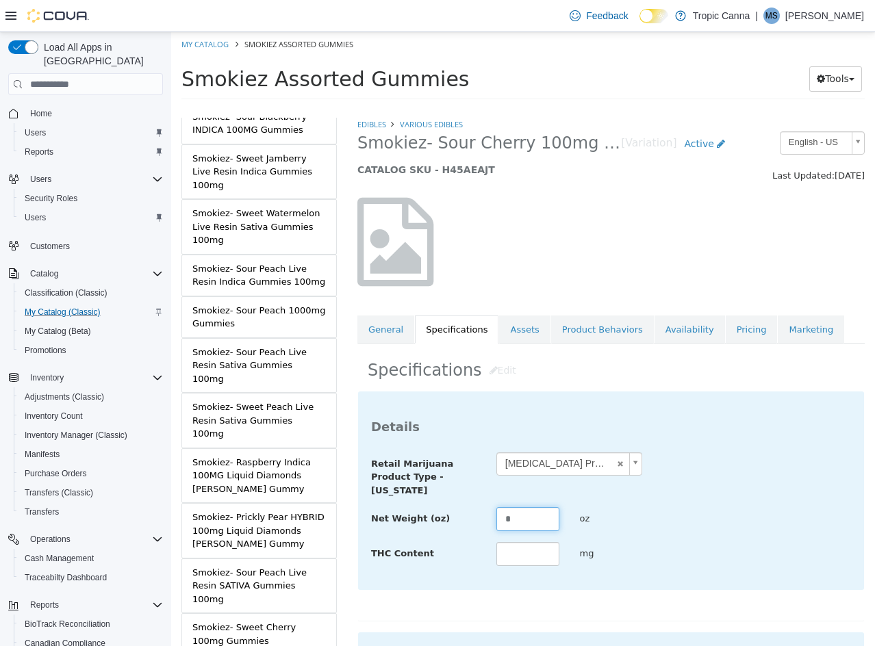
drag, startPoint x: 520, startPoint y: 515, endPoint x: 475, endPoint y: 533, distance: 48.3
click at [475, 533] on div "**********" at bounding box center [611, 509] width 480 height 115
click at [680, 511] on div "Net Weight (oz) **** oz" at bounding box center [611, 519] width 500 height 25
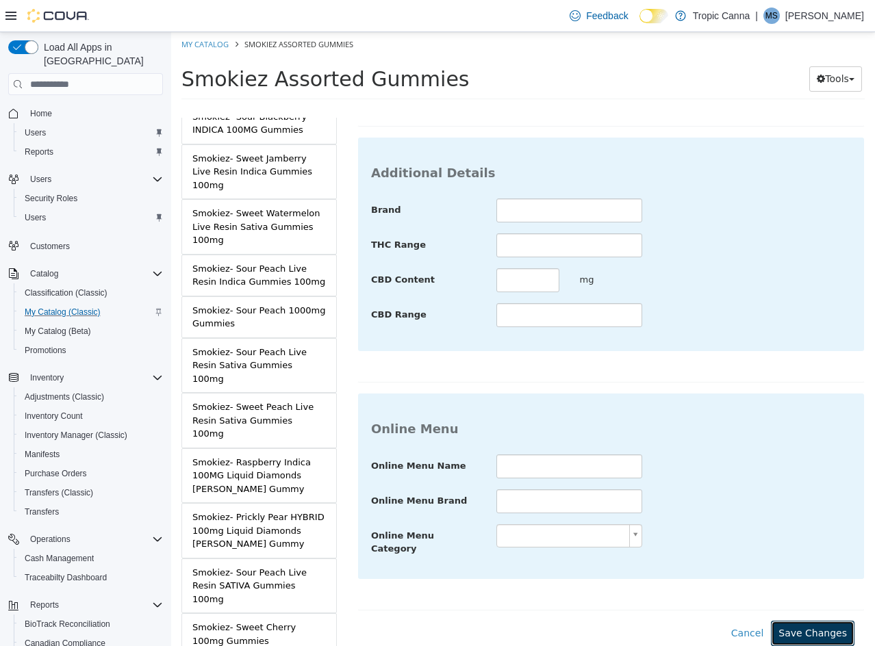
click at [825, 621] on button "Save Changes" at bounding box center [813, 633] width 84 height 25
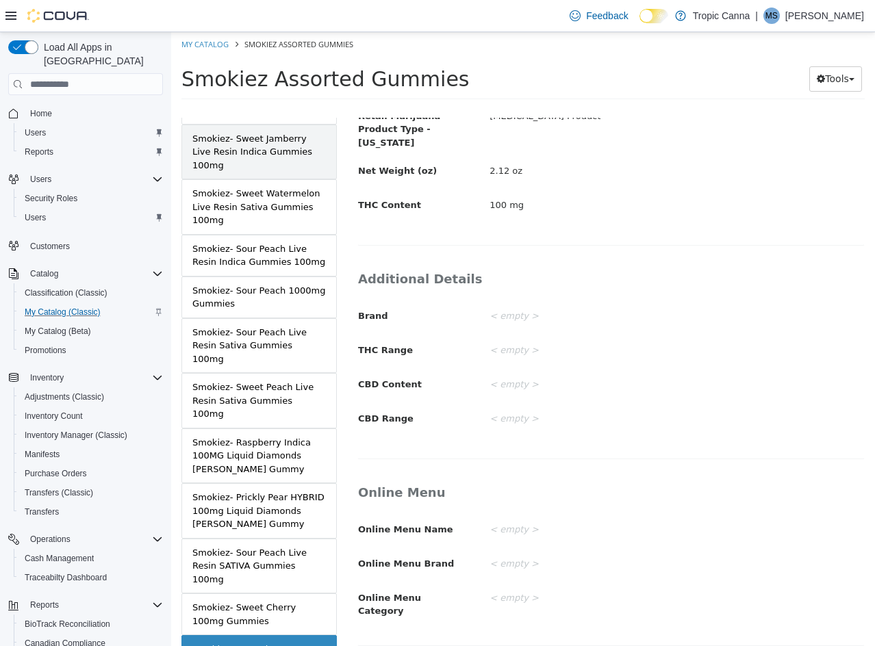
scroll to position [2632, 0]
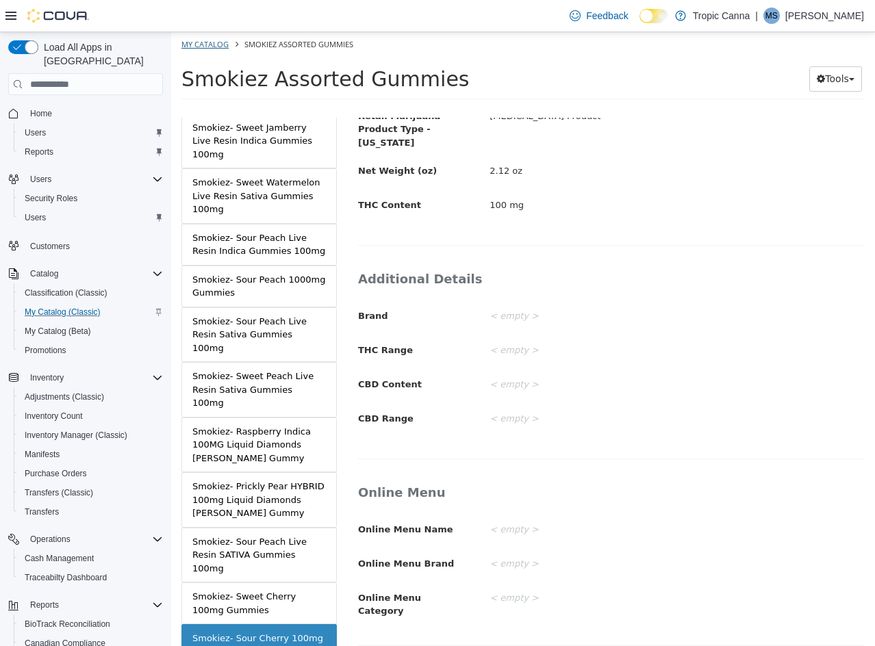
click at [199, 38] on li "My Catalog" at bounding box center [205, 44] width 49 height 12
click at [200, 40] on link "My Catalog" at bounding box center [204, 44] width 47 height 10
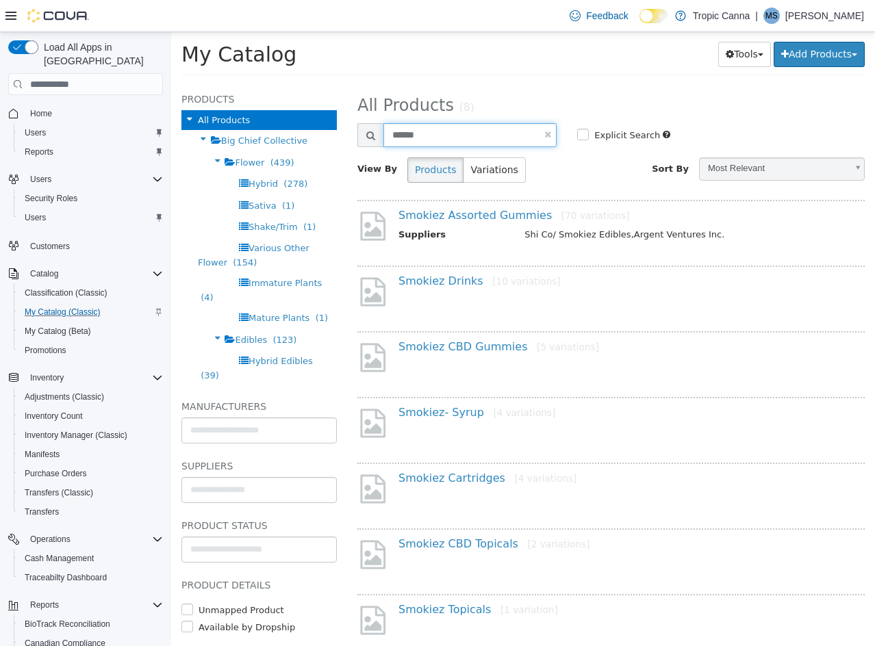
drag, startPoint x: 101, startPoint y: 127, endPoint x: -1, endPoint y: 109, distance: 103.6
click at [171, 84] on html "**********" at bounding box center [523, 58] width 704 height 52
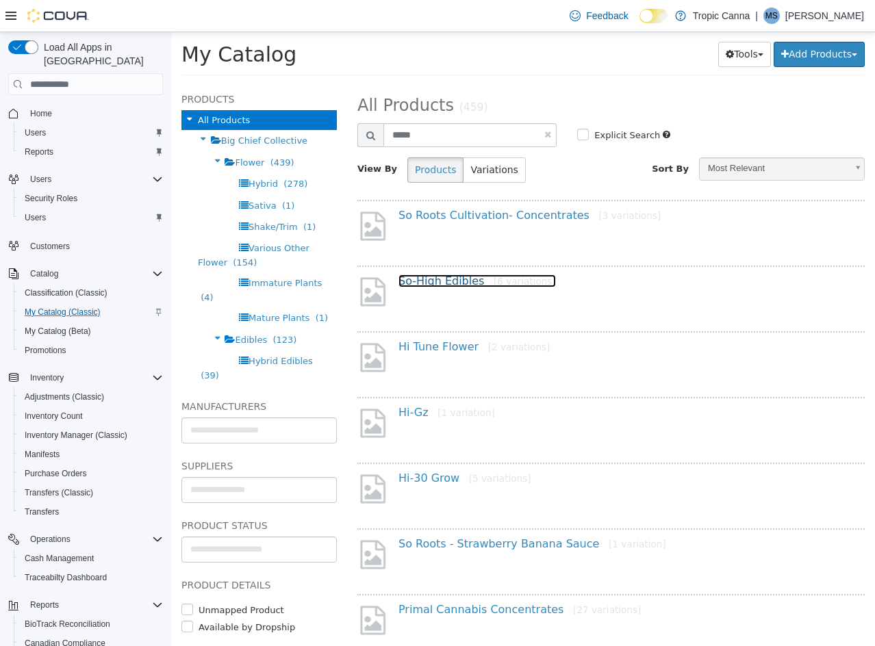
click at [424, 280] on link "So-High Edibles [6 variations]" at bounding box center [476, 280] width 157 height 13
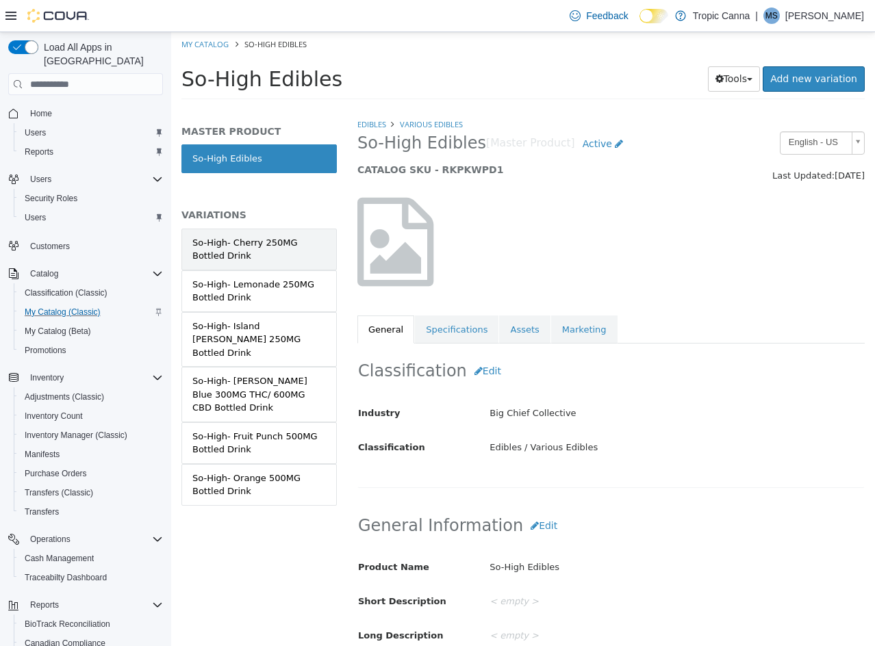
click at [308, 253] on div "So-High- Cherry 250MG Bottled Drink" at bounding box center [258, 249] width 133 height 27
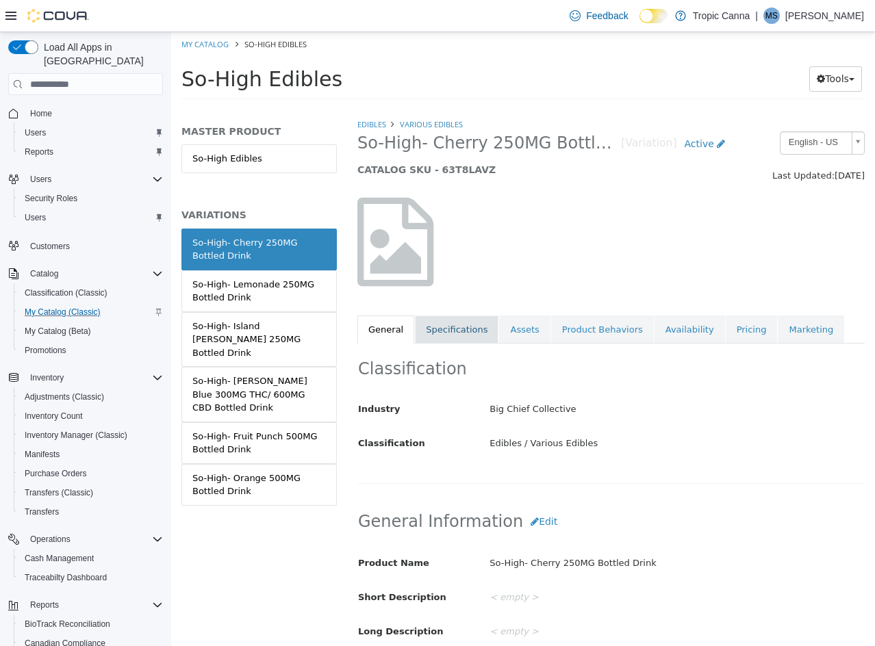
click at [437, 331] on link "Specifications" at bounding box center [457, 330] width 84 height 29
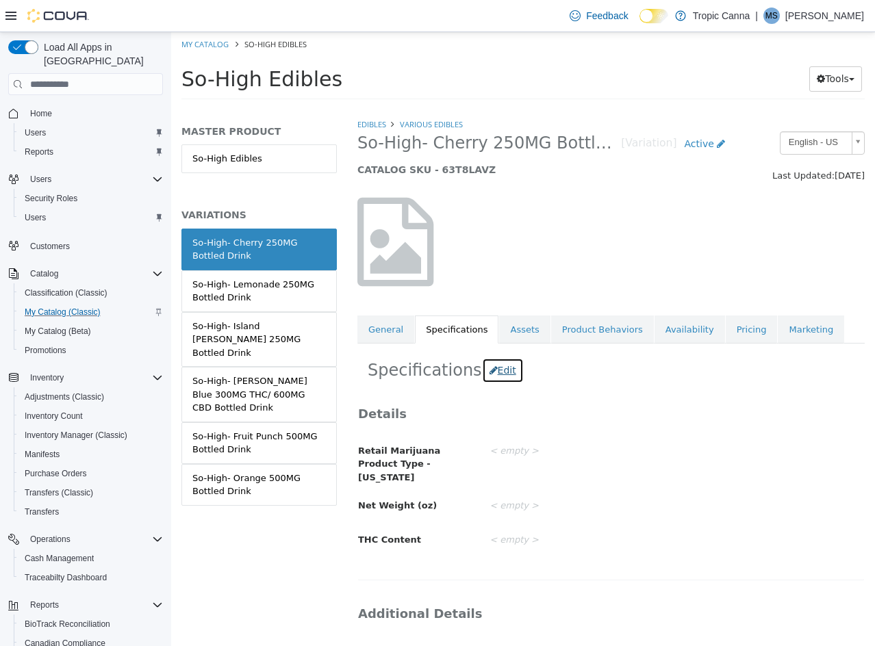
drag, startPoint x: 490, startPoint y: 361, endPoint x: 530, endPoint y: 426, distance: 76.5
click at [491, 361] on button "Edit" at bounding box center [503, 370] width 42 height 25
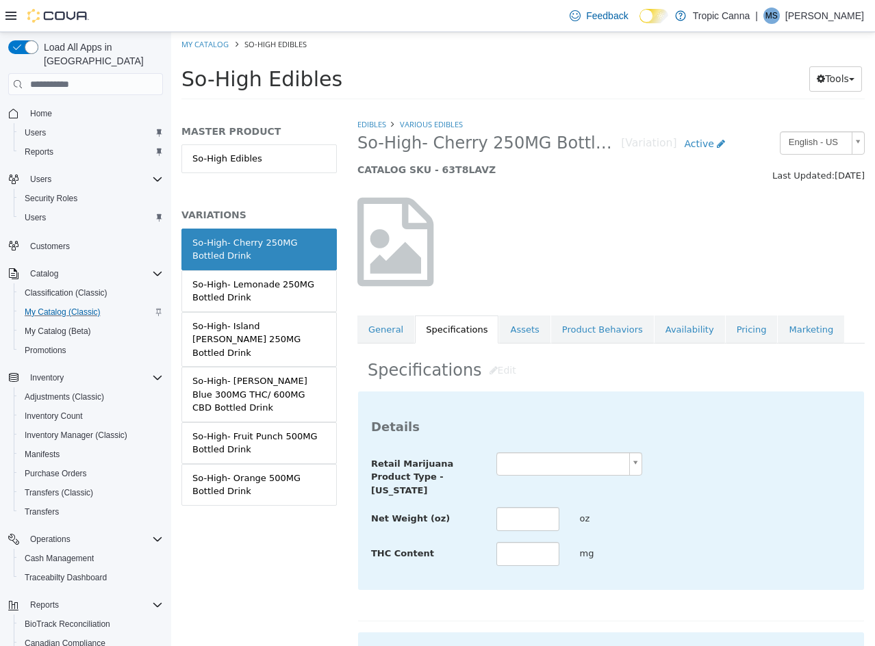
drag, startPoint x: 544, startPoint y: 459, endPoint x: 548, endPoint y: 472, distance: 14.1
click at [545, 108] on body "Saving Bulk Changes... × Saved changes My Catalog So-High Edibles So-High Edibl…" at bounding box center [523, 70] width 704 height 76
click at [537, 522] on input "text" at bounding box center [527, 519] width 63 height 24
click at [539, 558] on input "text" at bounding box center [527, 554] width 63 height 24
click at [665, 505] on div "**********" at bounding box center [611, 509] width 480 height 115
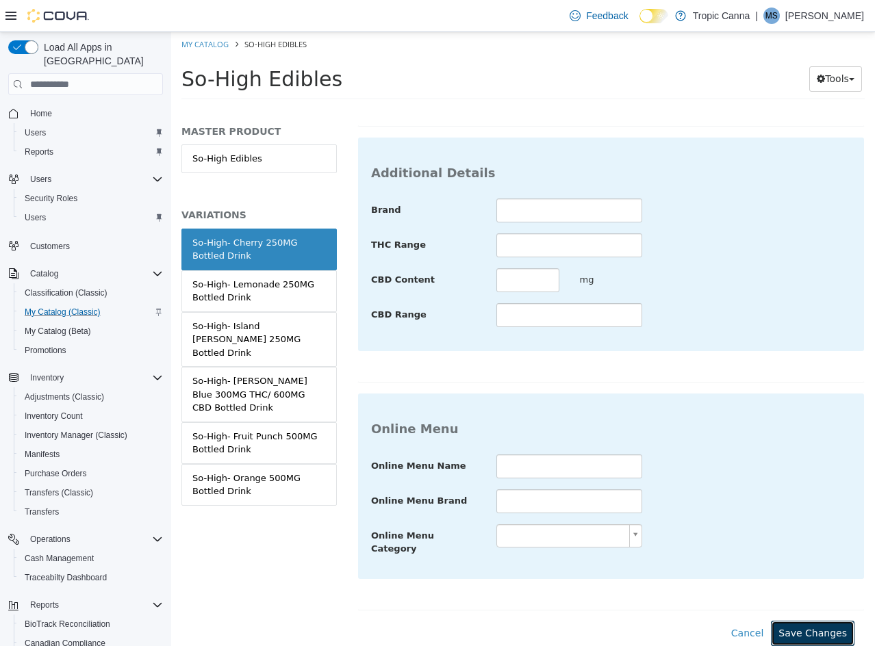
click at [827, 621] on button "Save Changes" at bounding box center [813, 633] width 84 height 25
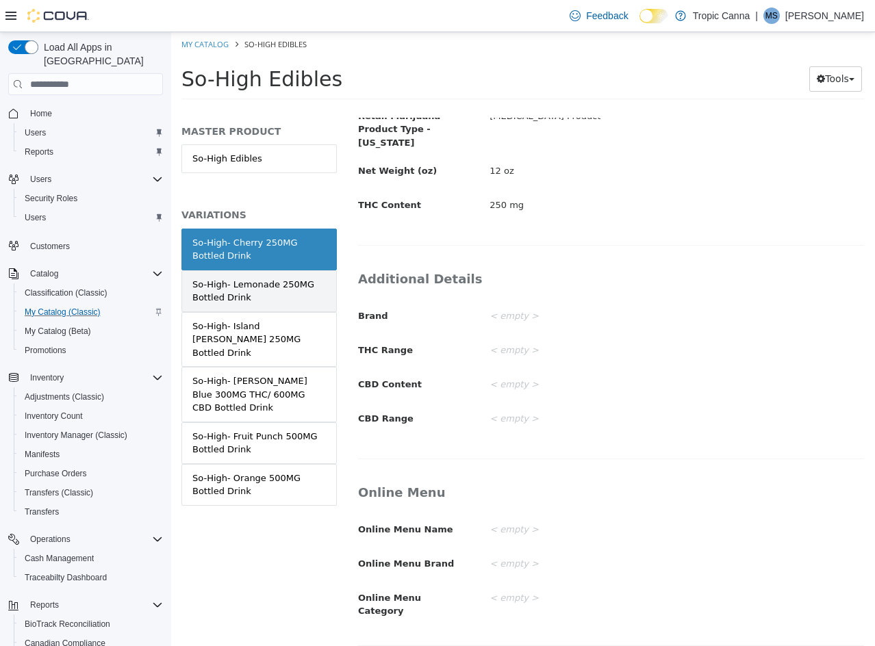
click at [288, 294] on div "So-High- Lemonade 250MG Bottled Drink" at bounding box center [258, 291] width 133 height 27
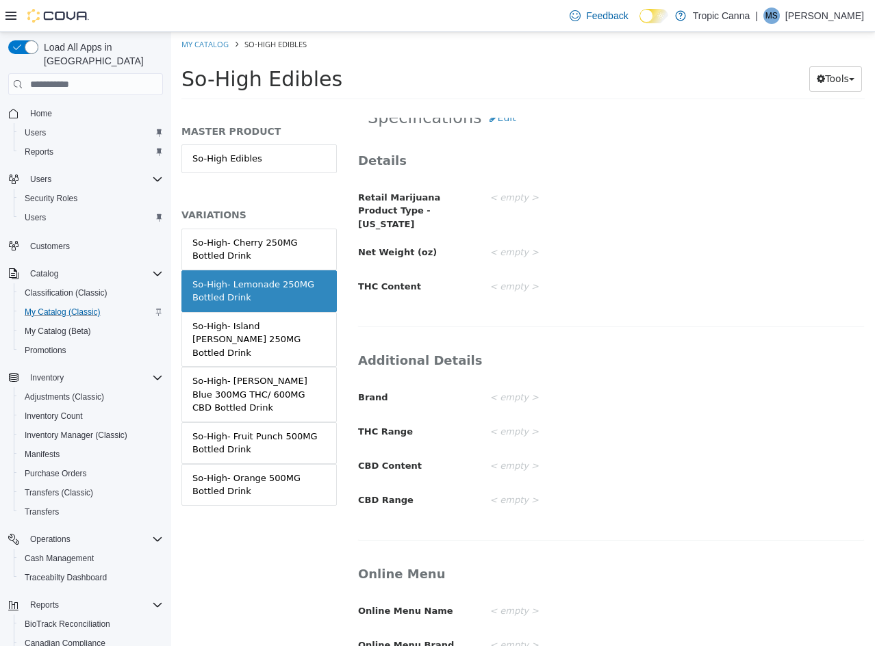
scroll to position [59, 0]
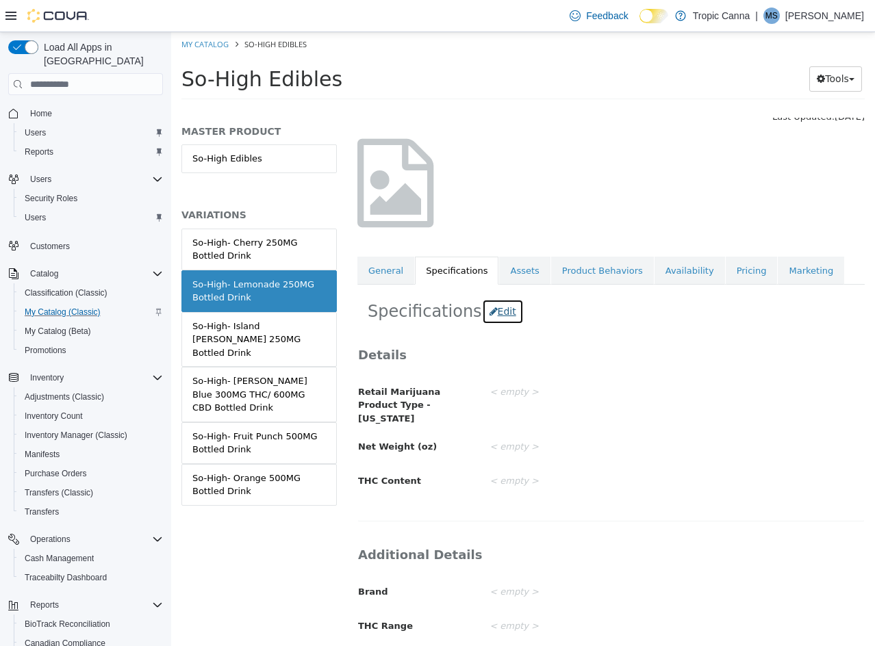
click at [489, 313] on button "Edit" at bounding box center [503, 311] width 42 height 25
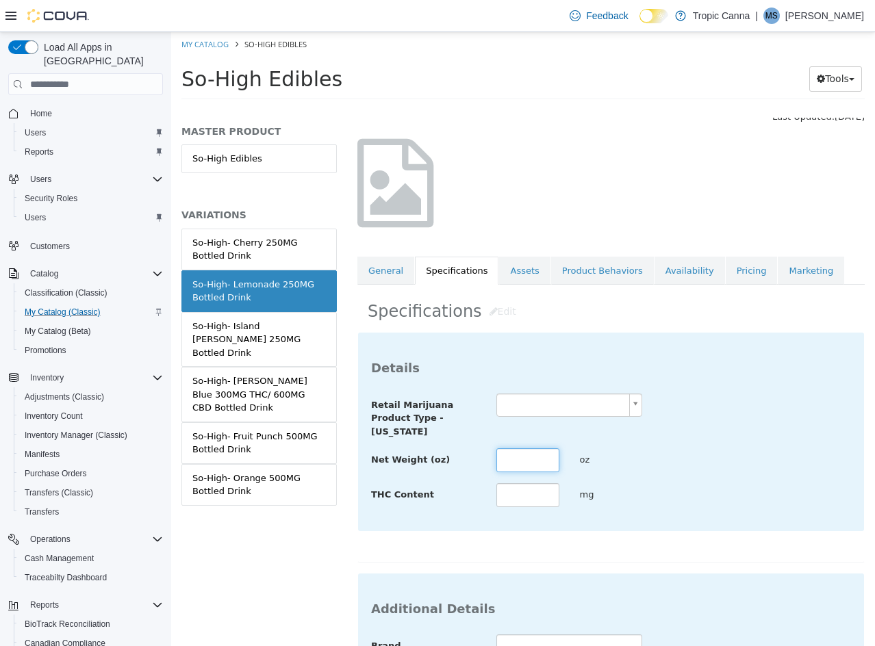
click at [530, 470] on input "text" at bounding box center [527, 460] width 63 height 24
click at [584, 413] on div "Retail Marijuana Product Type - [US_STATE]" at bounding box center [611, 416] width 500 height 45
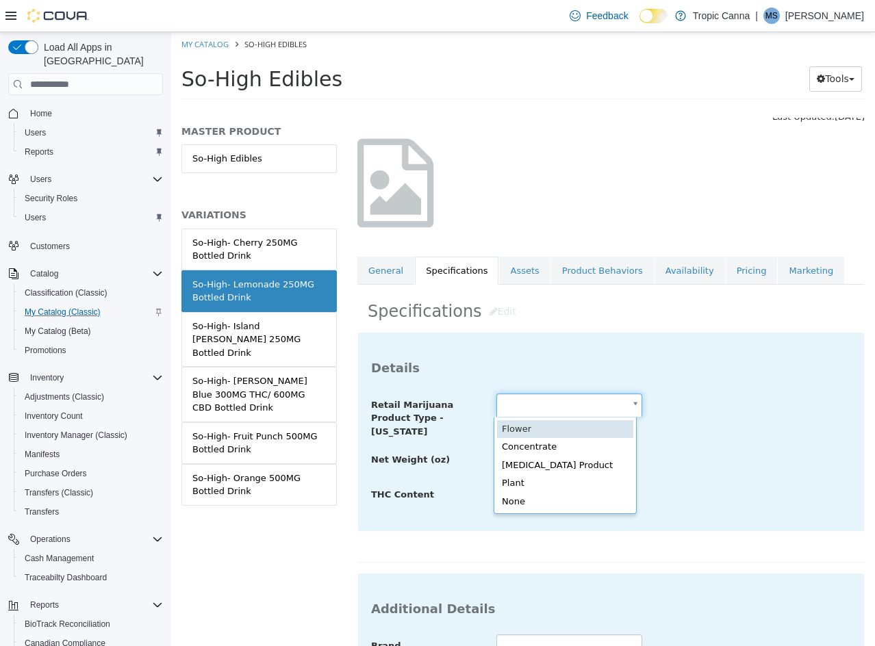
click at [582, 108] on body "Saving Bulk Changes... × Saved changes My Catalog So-High Edibles So-High Edibl…" at bounding box center [523, 70] width 704 height 76
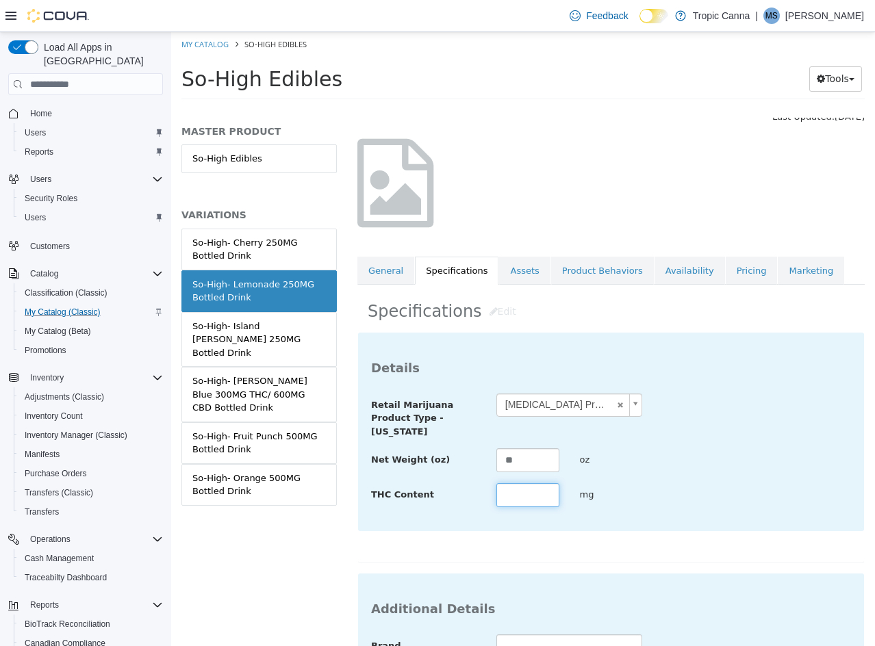
click at [539, 493] on input "text" at bounding box center [527, 495] width 63 height 24
click at [788, 500] on div "THC Content *** mg" at bounding box center [611, 495] width 500 height 25
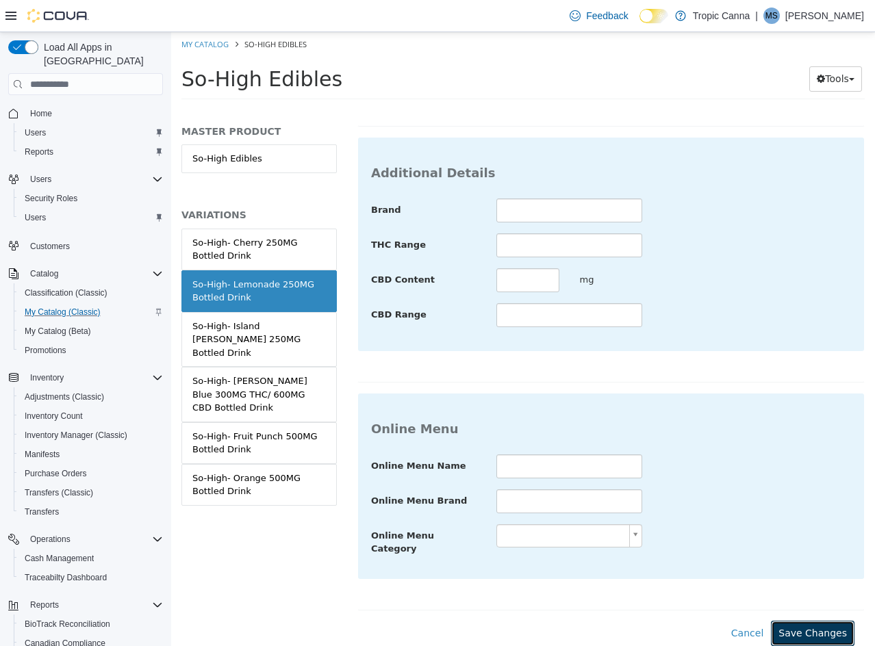
click at [827, 621] on button "Save Changes" at bounding box center [813, 633] width 84 height 25
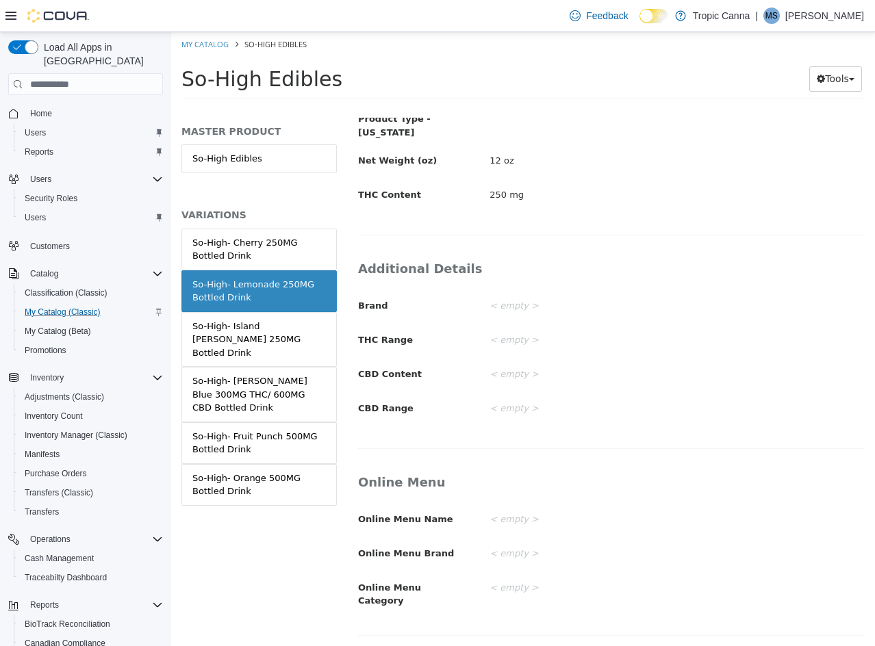
scroll to position [335, 0]
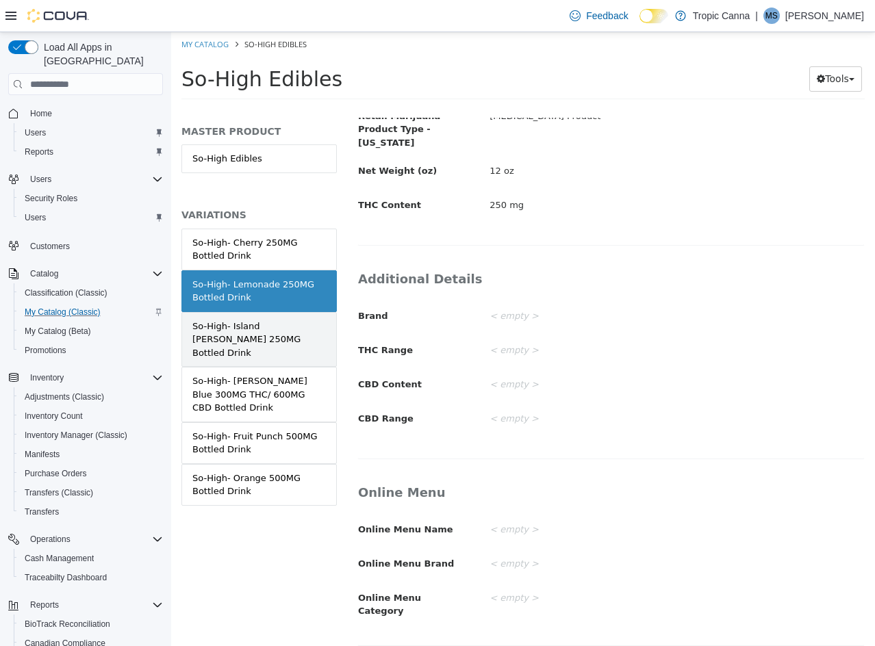
click at [277, 339] on div "So-High- Island [PERSON_NAME] 250MG Bottled Drink" at bounding box center [258, 340] width 133 height 40
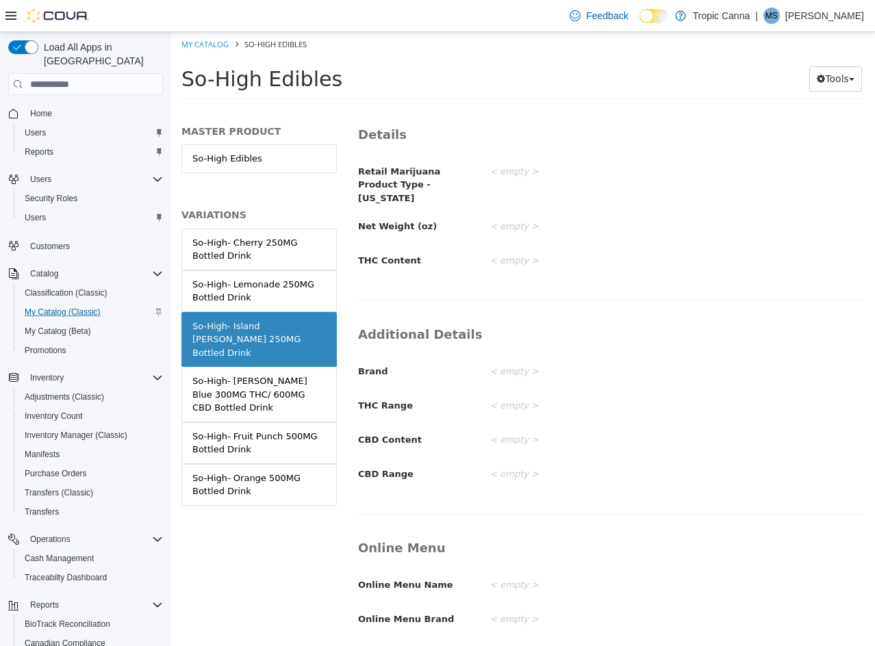
scroll to position [198, 0]
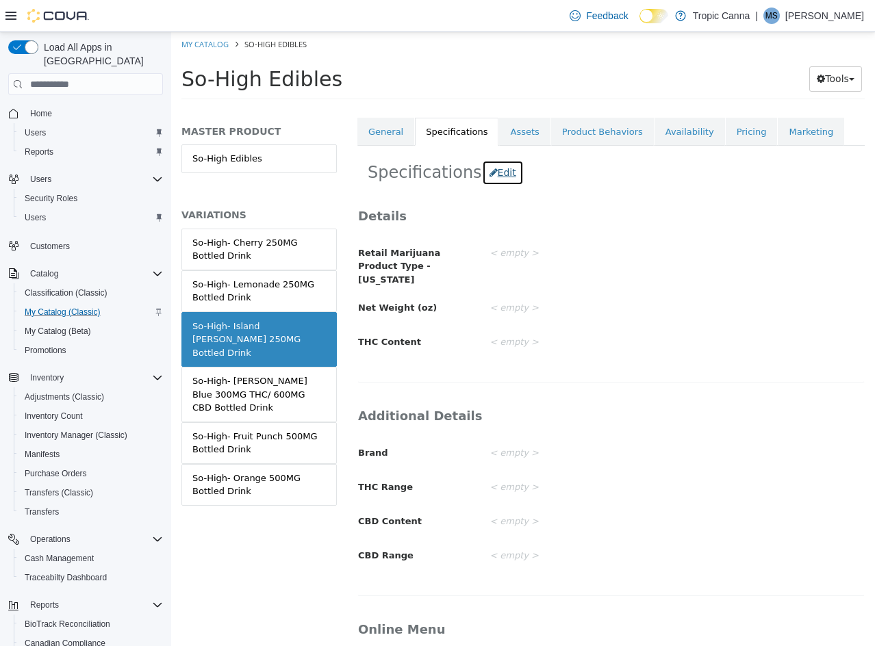
drag, startPoint x: 498, startPoint y: 173, endPoint x: 517, endPoint y: 244, distance: 73.9
click at [498, 174] on button "Edit" at bounding box center [503, 172] width 42 height 25
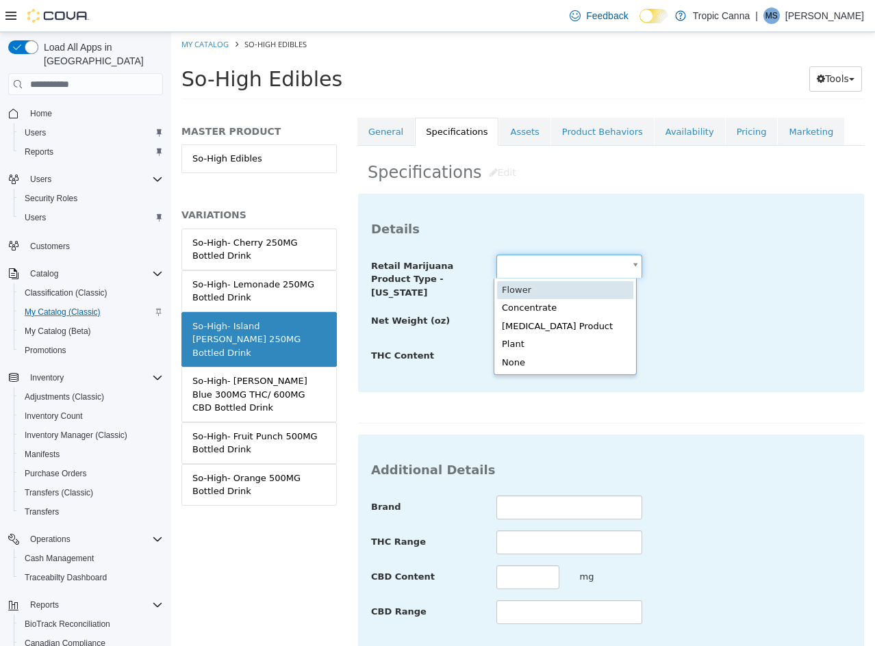
click at [528, 108] on body "Saving Bulk Changes... × Saved changes My Catalog So-High Edibles So-High Edibl…" at bounding box center [523, 70] width 704 height 76
drag, startPoint x: 582, startPoint y: 329, endPoint x: 541, endPoint y: 331, distance: 40.4
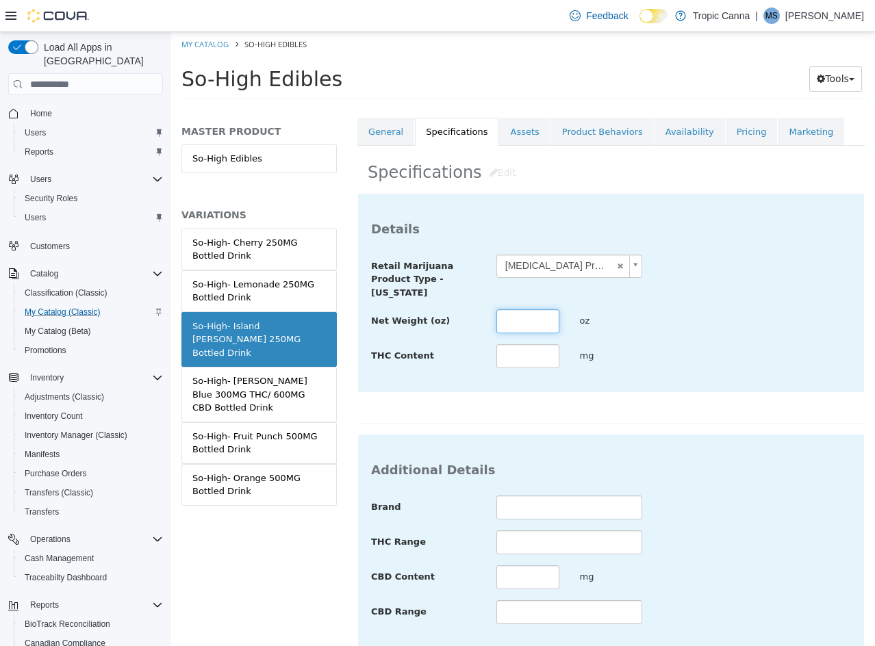
click at [541, 331] on input "text" at bounding box center [527, 321] width 63 height 24
click at [522, 345] on input "text" at bounding box center [527, 356] width 63 height 24
click at [650, 350] on div "THC Content *** mg" at bounding box center [611, 356] width 500 height 25
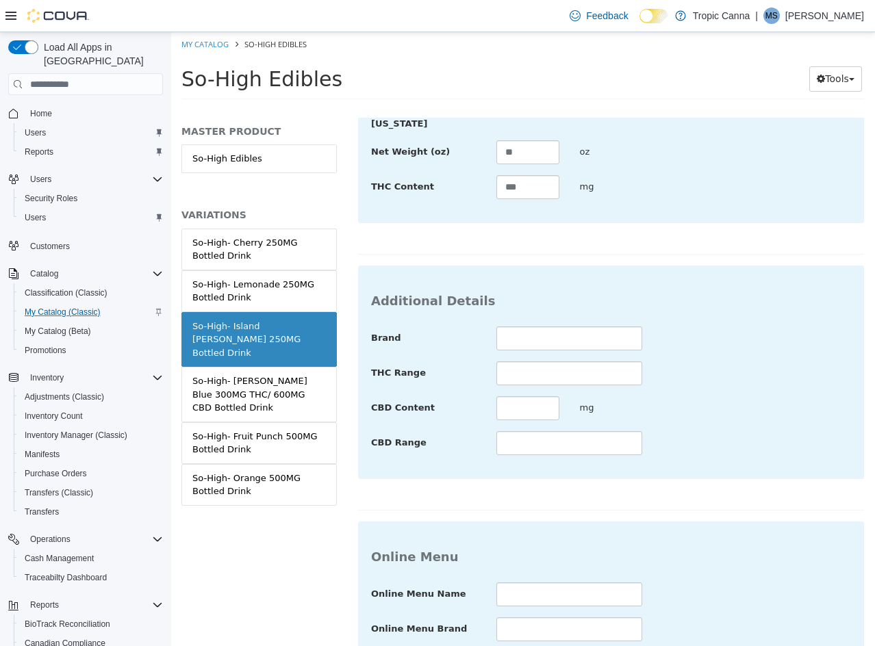
scroll to position [499, 0]
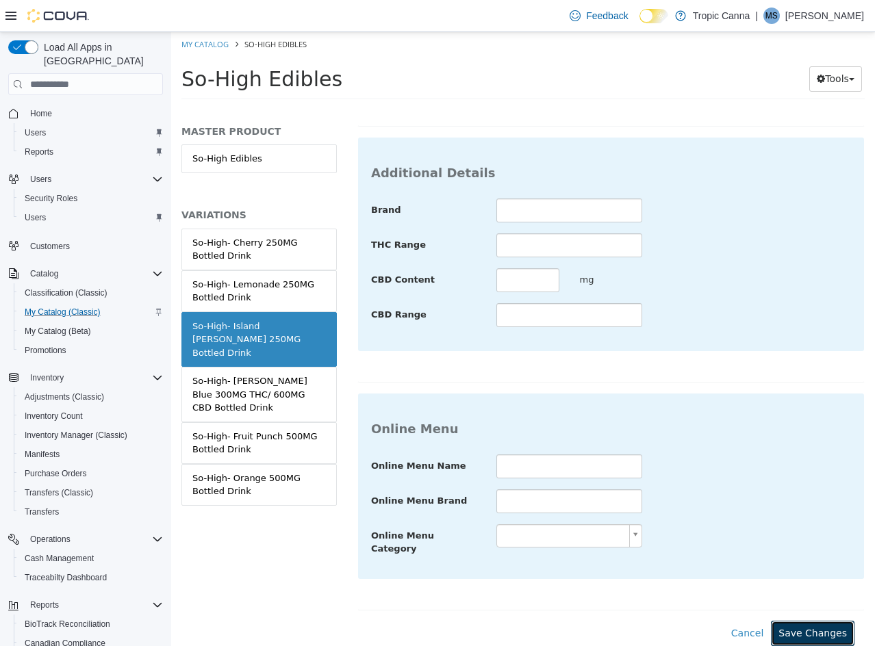
click at [799, 621] on button "Save Changes" at bounding box center [813, 633] width 84 height 25
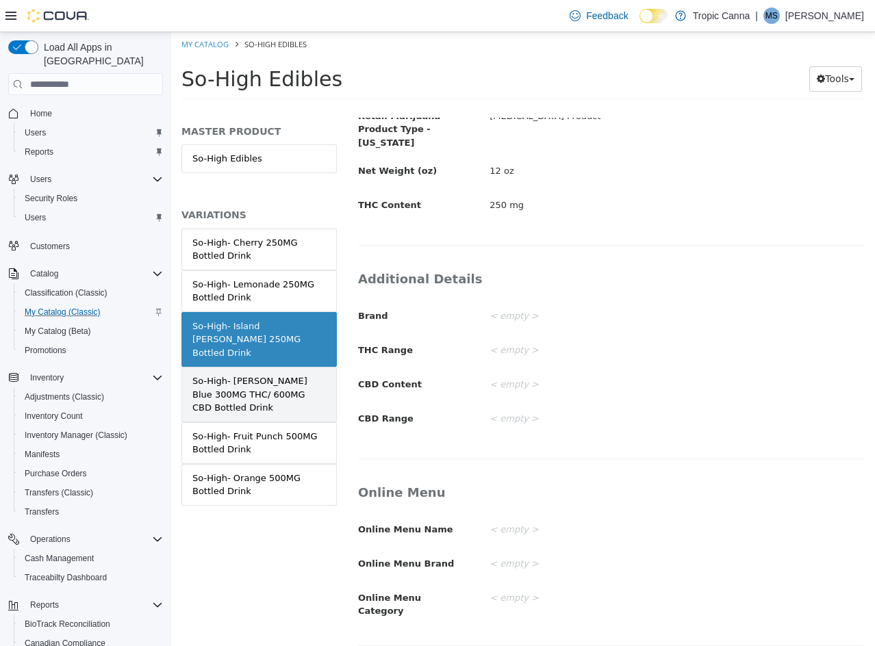
click at [274, 374] on div "So-High- [PERSON_NAME] Blue 300MG THC/ 600MG CBD Bottled Drink" at bounding box center [258, 394] width 133 height 40
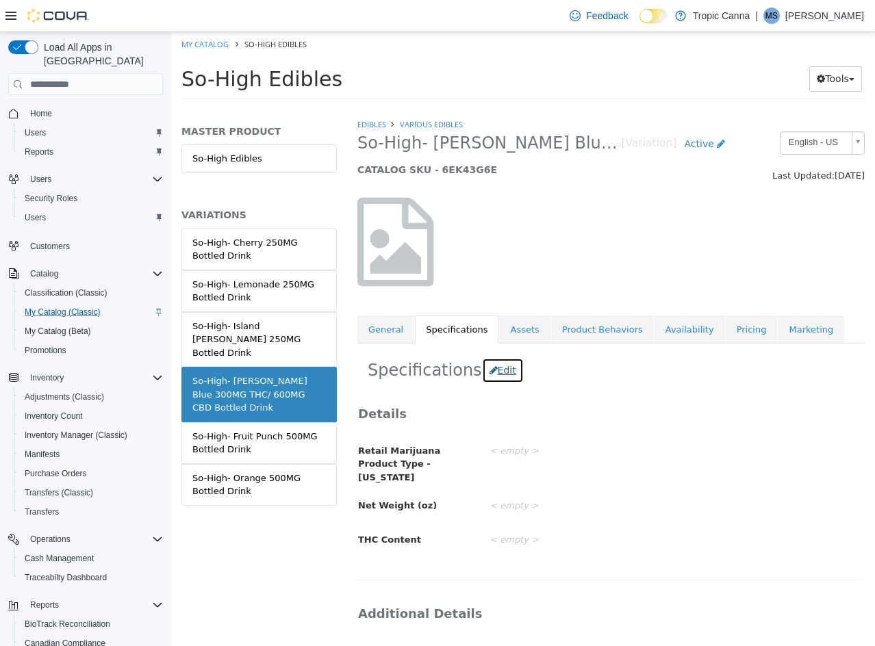
click at [491, 370] on button "Edit" at bounding box center [503, 370] width 42 height 25
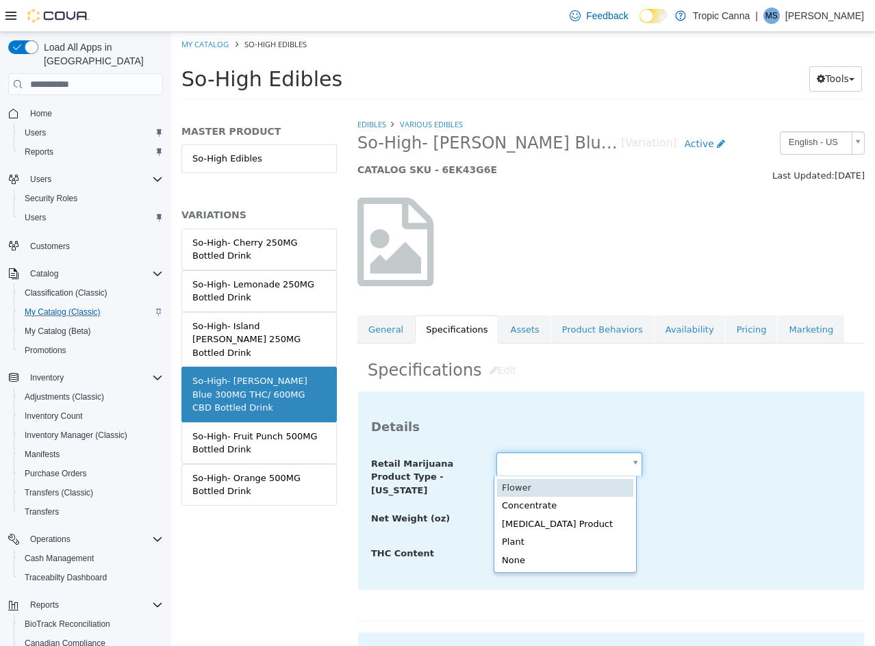
drag, startPoint x: 555, startPoint y: 465, endPoint x: 576, endPoint y: 501, distance: 41.7
click at [556, 108] on body "Saving Bulk Changes... × Saved changes My Catalog So-High Edibles So-High Edibl…" at bounding box center [523, 70] width 704 height 76
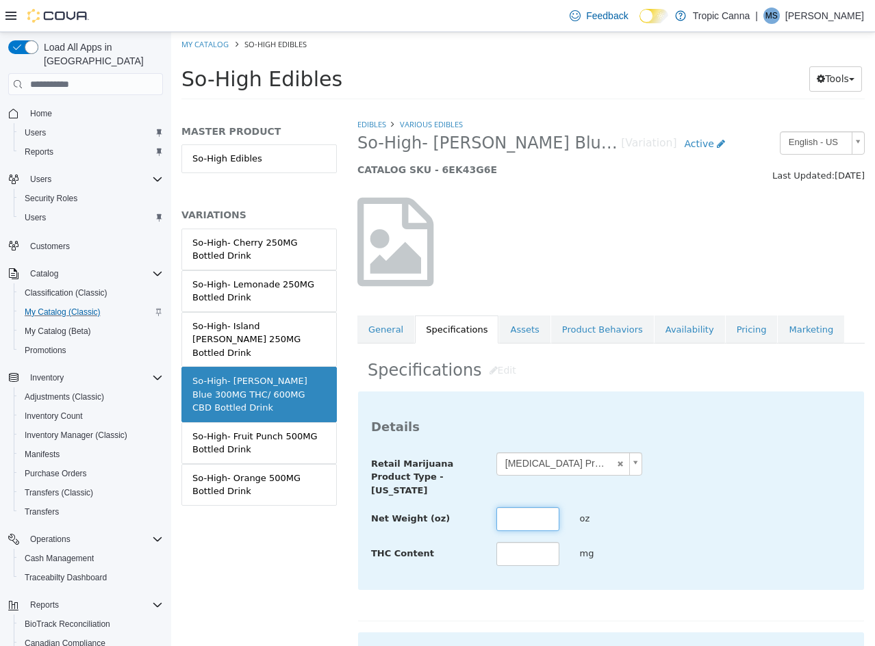
drag, startPoint x: 535, startPoint y: 522, endPoint x: 532, endPoint y: 530, distance: 8.9
click at [535, 522] on input "text" at bounding box center [527, 519] width 63 height 24
click at [754, 486] on div "**********" at bounding box center [611, 474] width 500 height 45
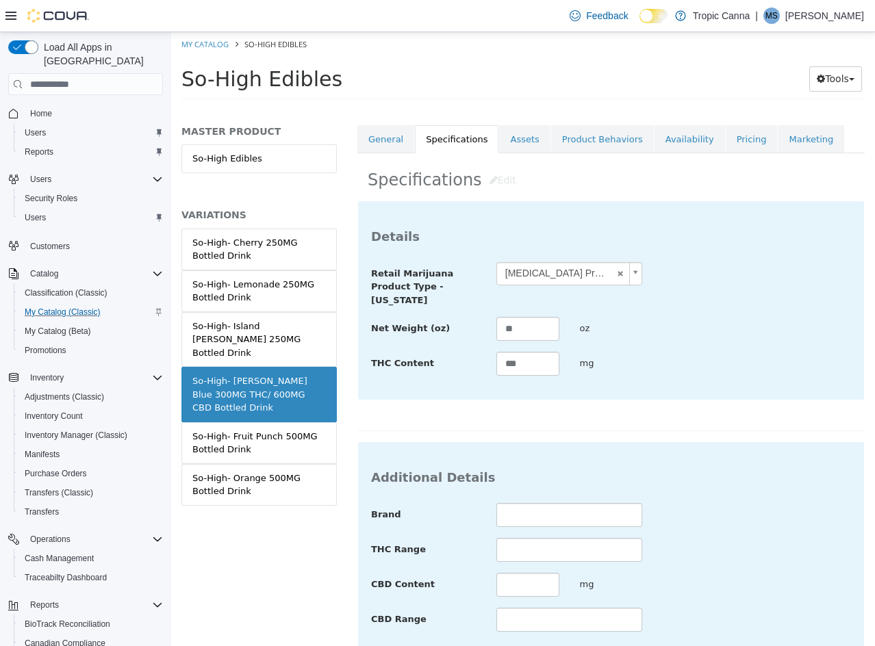
scroll to position [499, 0]
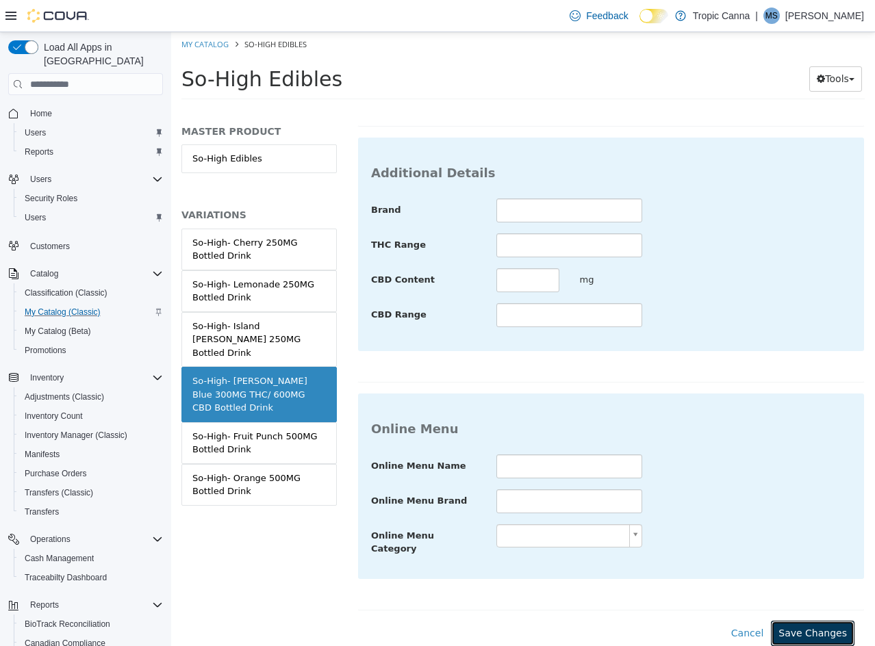
drag, startPoint x: 794, startPoint y: 614, endPoint x: 630, endPoint y: 571, distance: 169.2
click at [788, 621] on button "Save Changes" at bounding box center [813, 633] width 84 height 25
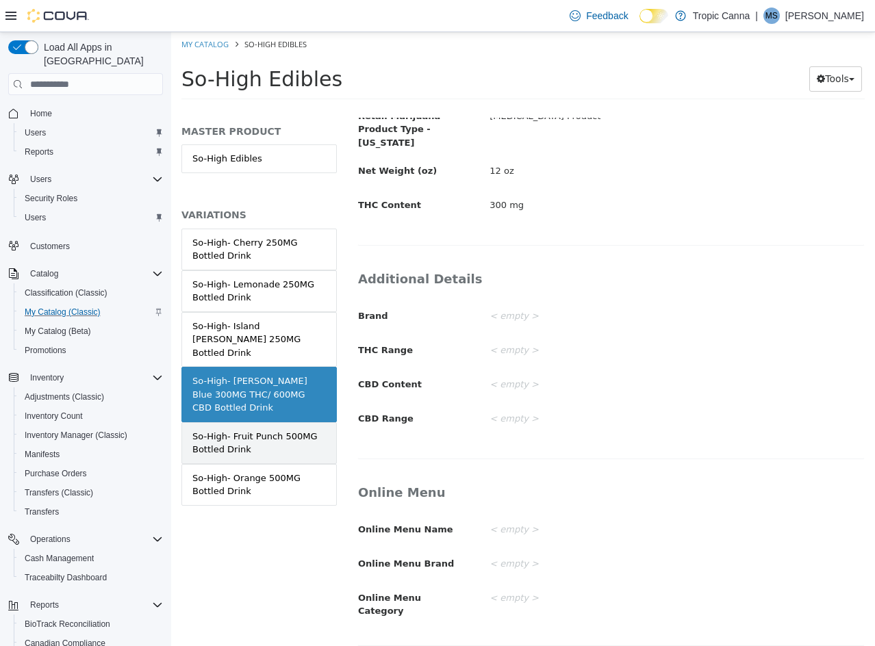
click at [295, 430] on div "So-High- Fruit Punch 500MG Bottled Drink" at bounding box center [258, 443] width 133 height 27
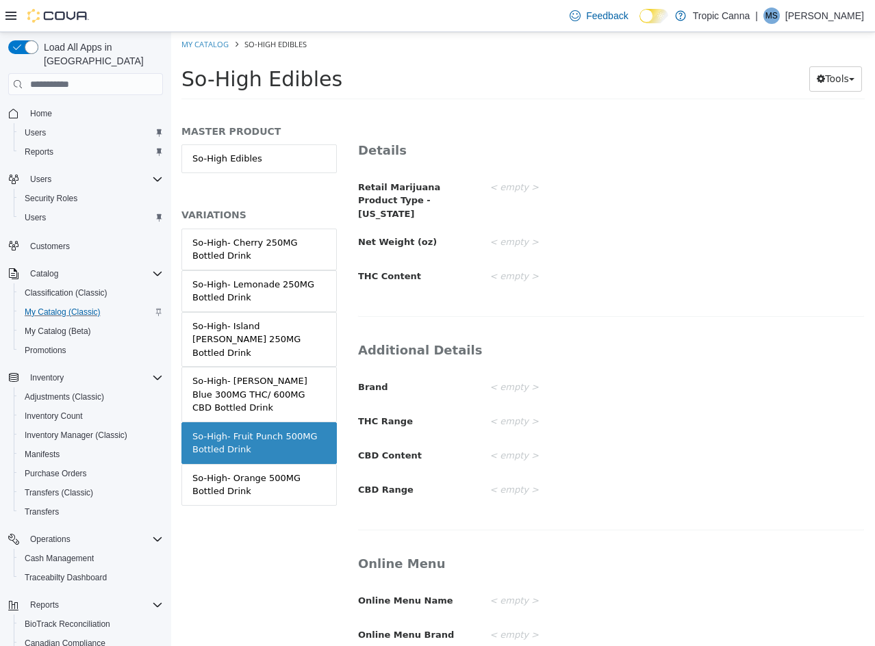
scroll to position [129, 0]
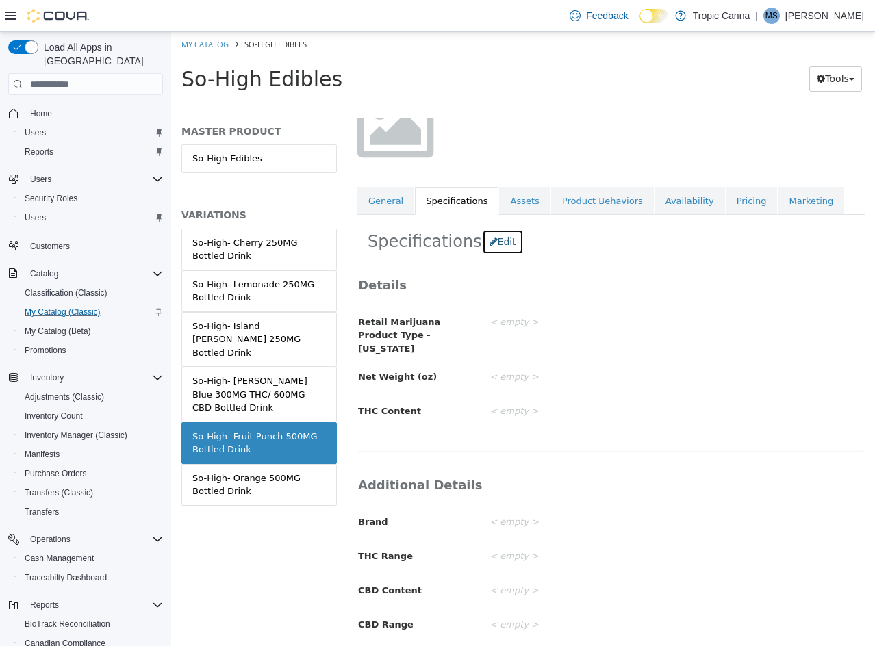
click at [497, 248] on button "Edit" at bounding box center [503, 241] width 42 height 25
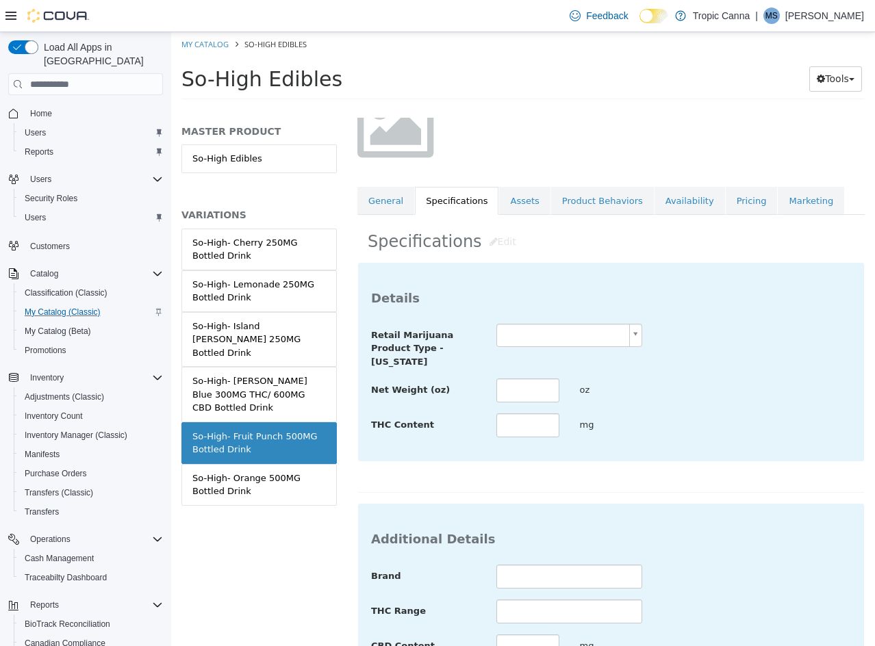
drag, startPoint x: 508, startPoint y: 348, endPoint x: 518, endPoint y: 335, distance: 16.6
click at [509, 348] on div "Retail Marijuana Product Type - [US_STATE]" at bounding box center [611, 346] width 500 height 45
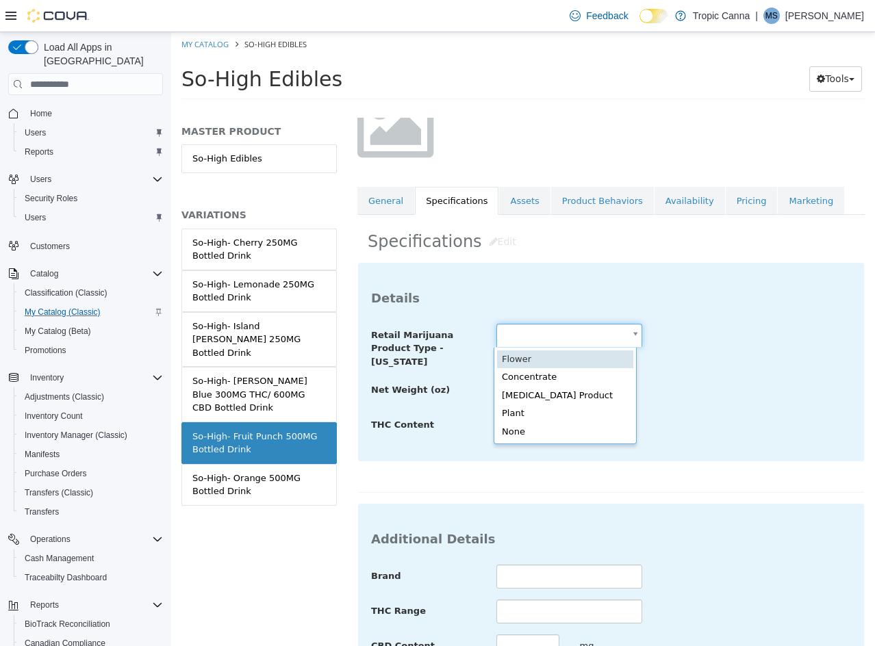
click at [523, 108] on body "Saving Bulk Changes... × Saved changes My Catalog So-High Edibles So-High Edibl…" at bounding box center [523, 70] width 704 height 76
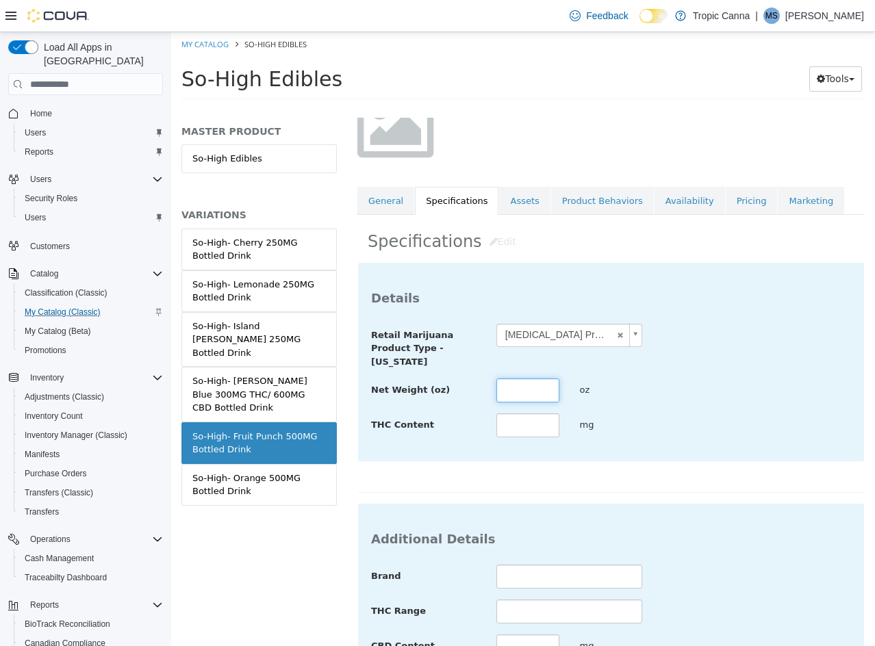
click at [528, 388] on input "text" at bounding box center [527, 391] width 63 height 24
click at [660, 394] on div "Net Weight (oz) ** oz" at bounding box center [611, 391] width 500 height 25
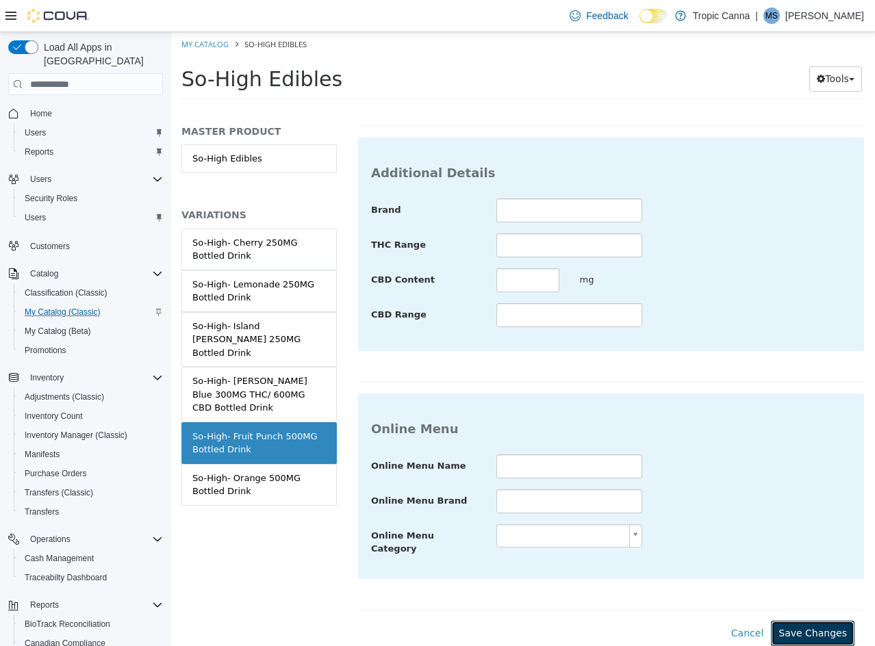
click at [791, 621] on button "Save Changes" at bounding box center [813, 633] width 84 height 25
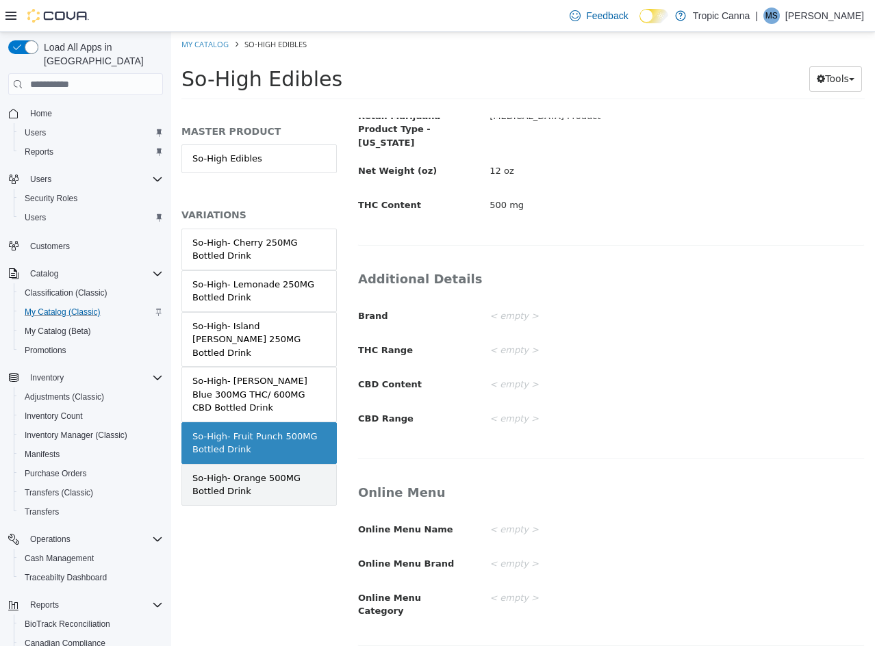
click at [283, 472] on div "So-High- Orange 500MG Bottled Drink" at bounding box center [258, 485] width 133 height 27
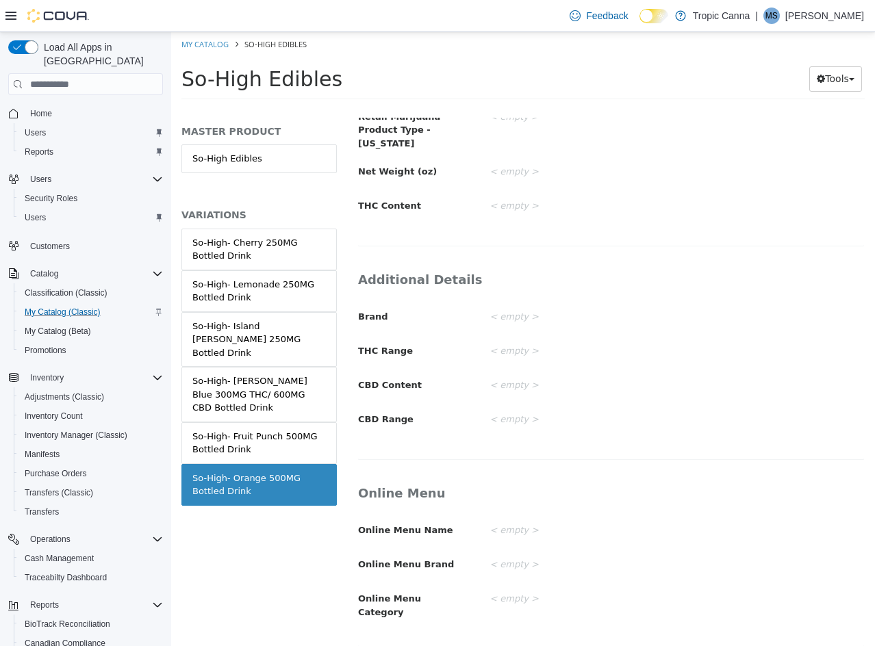
scroll to position [5, 0]
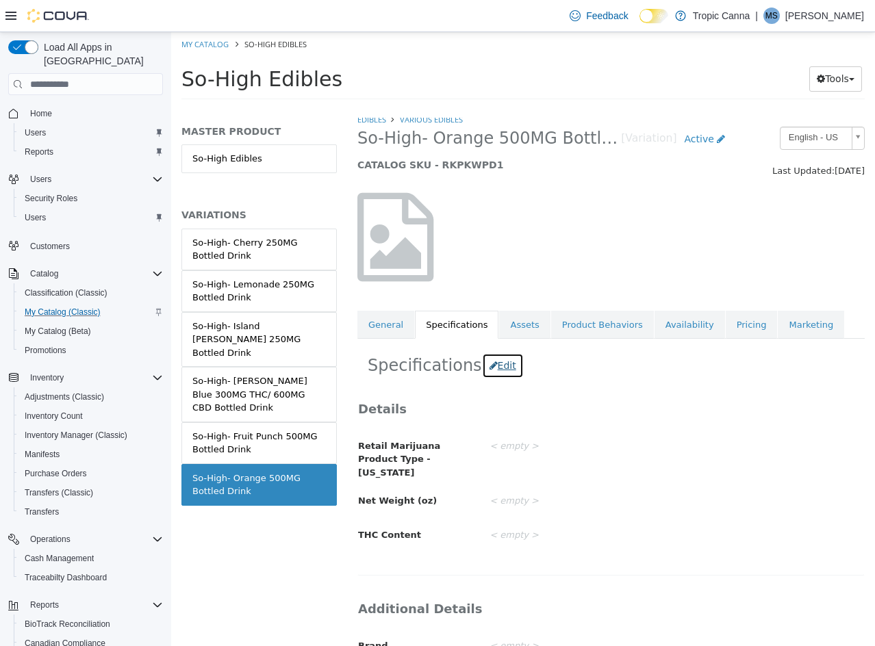
click at [491, 372] on button "Edit" at bounding box center [503, 365] width 42 height 25
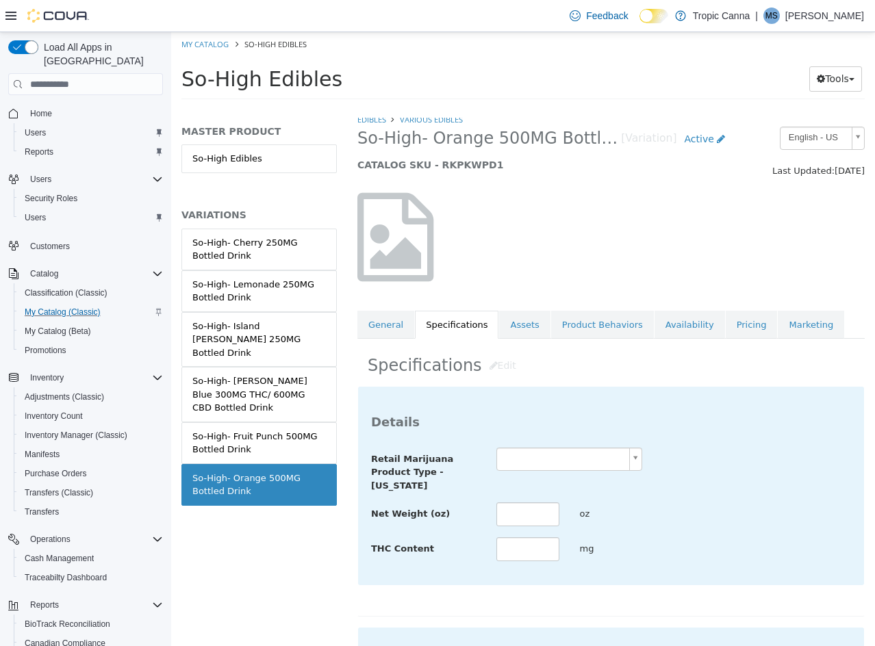
click at [526, 108] on body "Saving Bulk Changes... × Saved changes My Catalog So-High Edibles So-High Edibl…" at bounding box center [523, 70] width 704 height 76
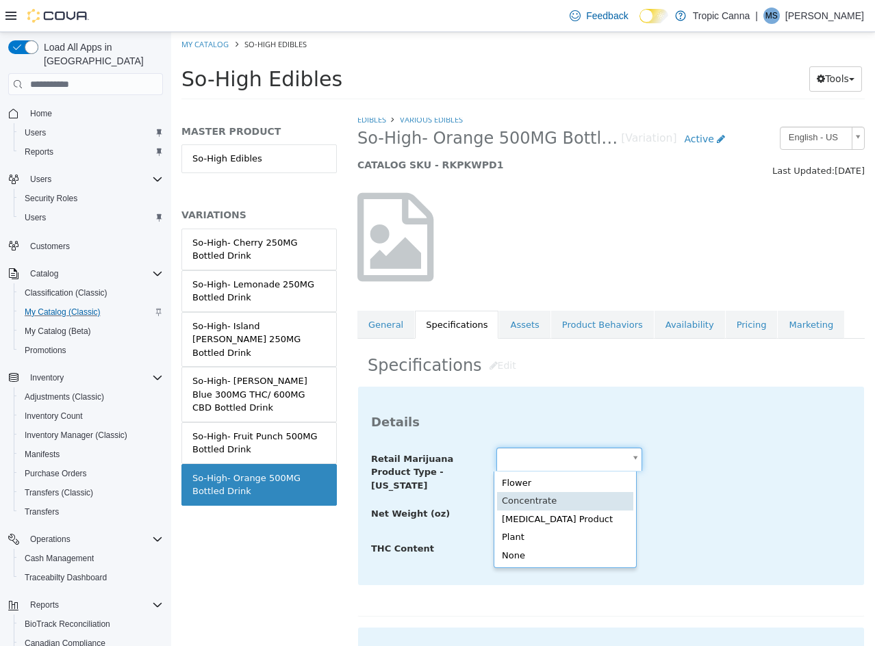
scroll to position [0, 4]
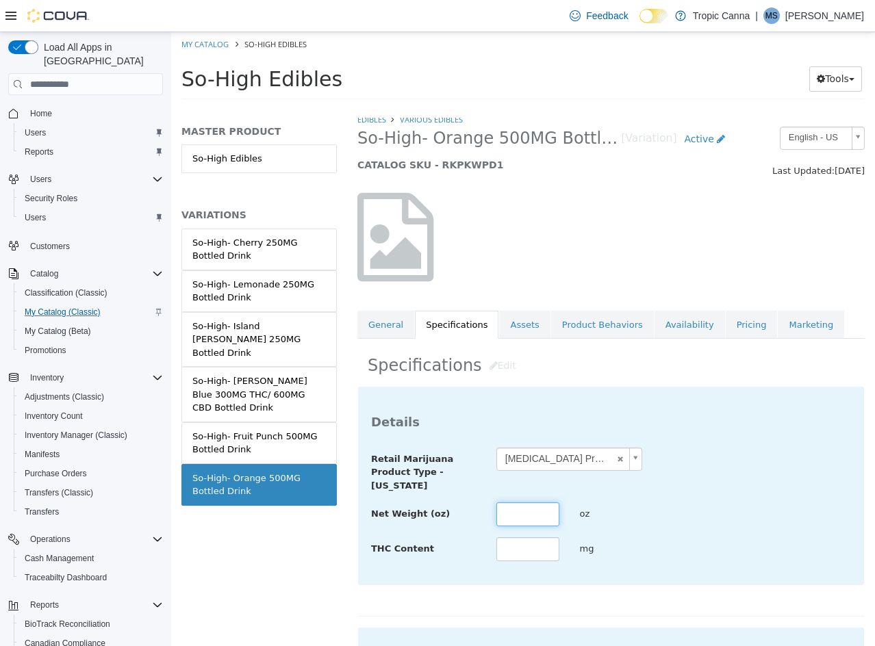
click at [522, 506] on input "text" at bounding box center [527, 514] width 63 height 24
click at [752, 446] on div "**********" at bounding box center [611, 486] width 506 height 198
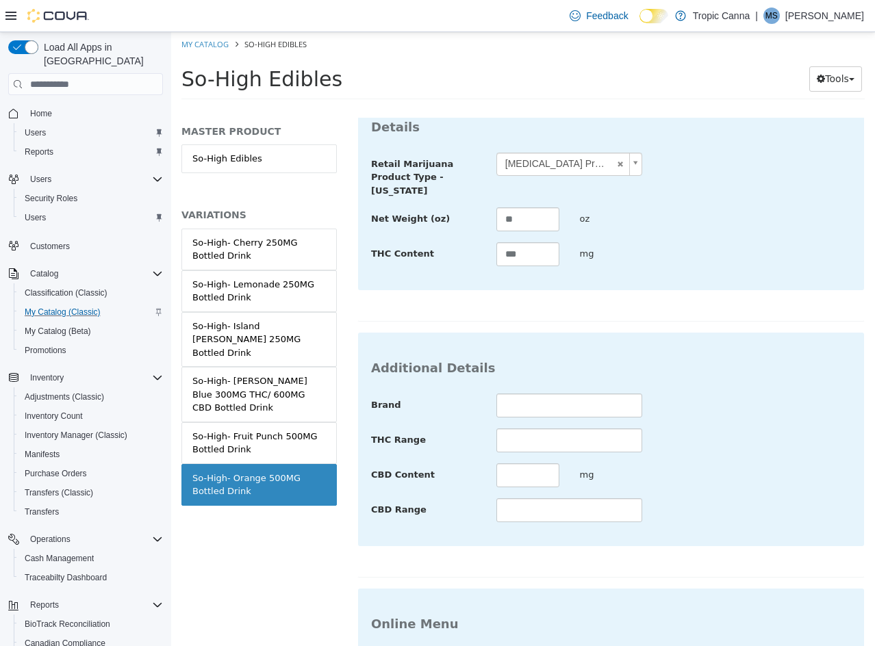
scroll to position [499, 0]
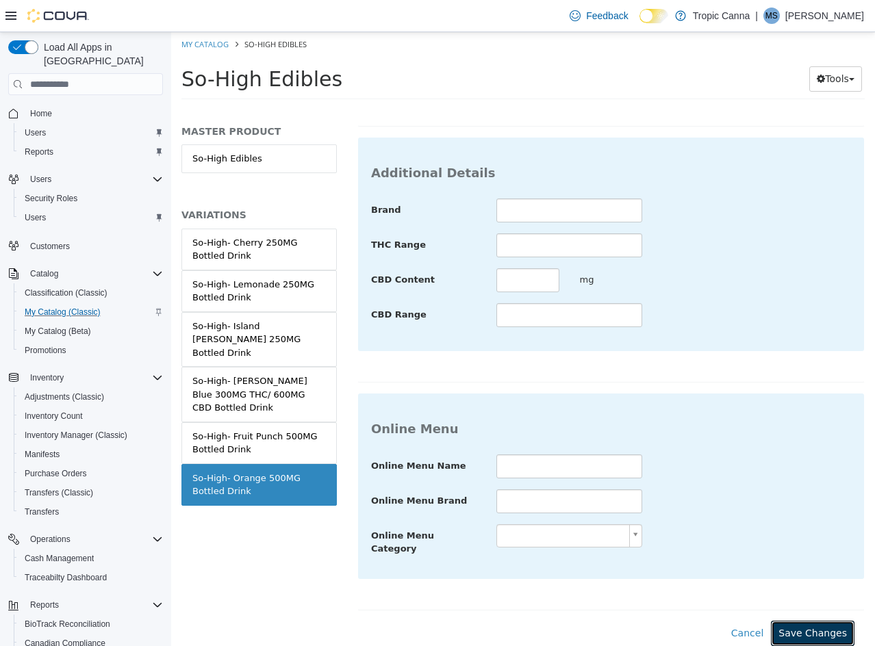
click at [834, 602] on div "**********" at bounding box center [610, 247] width 507 height 797
click at [822, 621] on button "Save Changes" at bounding box center [813, 633] width 84 height 25
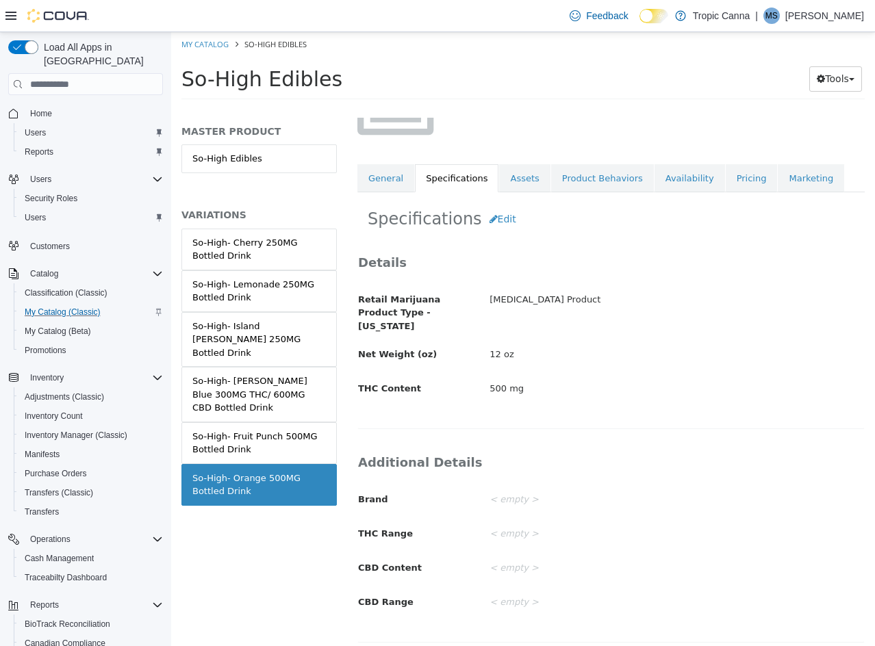
scroll to position [0, 0]
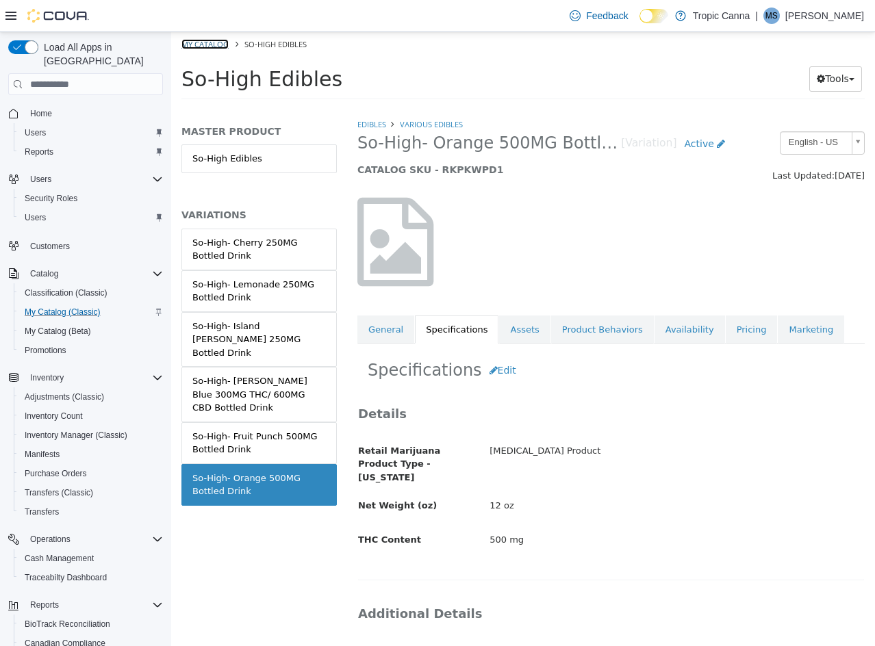
click at [207, 49] on link "My Catalog" at bounding box center [204, 44] width 47 height 10
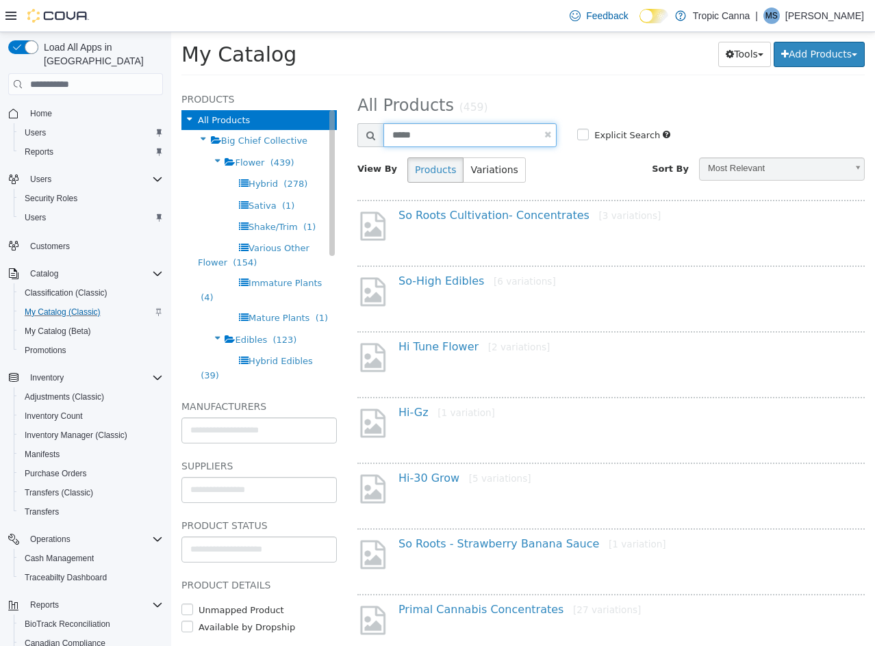
drag, startPoint x: 446, startPoint y: 136, endPoint x: 257, endPoint y: 120, distance: 190.2
click at [257, 84] on div "**********" at bounding box center [523, 84] width 704 height 0
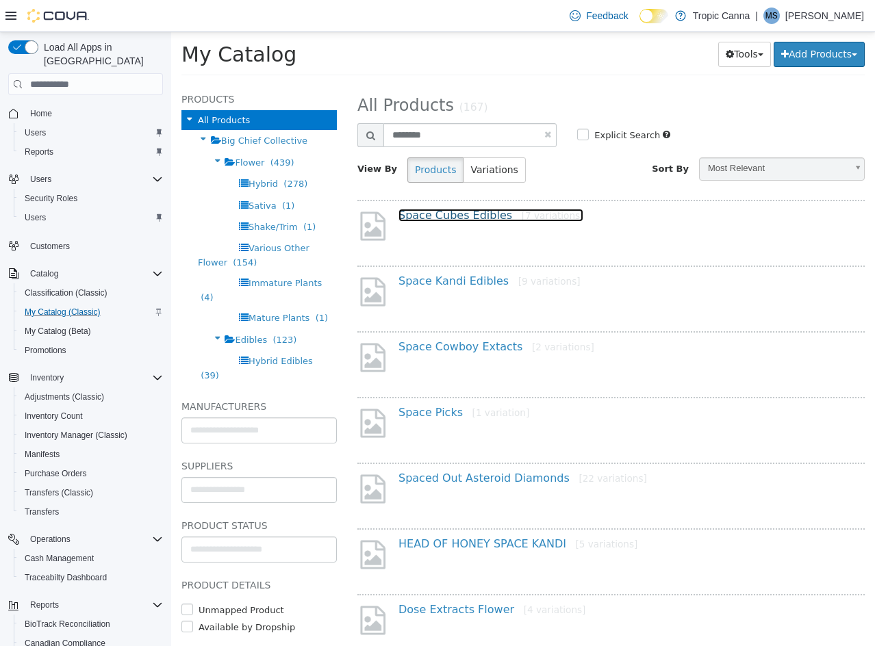
click at [454, 216] on link "Space Cubes Edibles [7 variations]" at bounding box center [490, 215] width 185 height 13
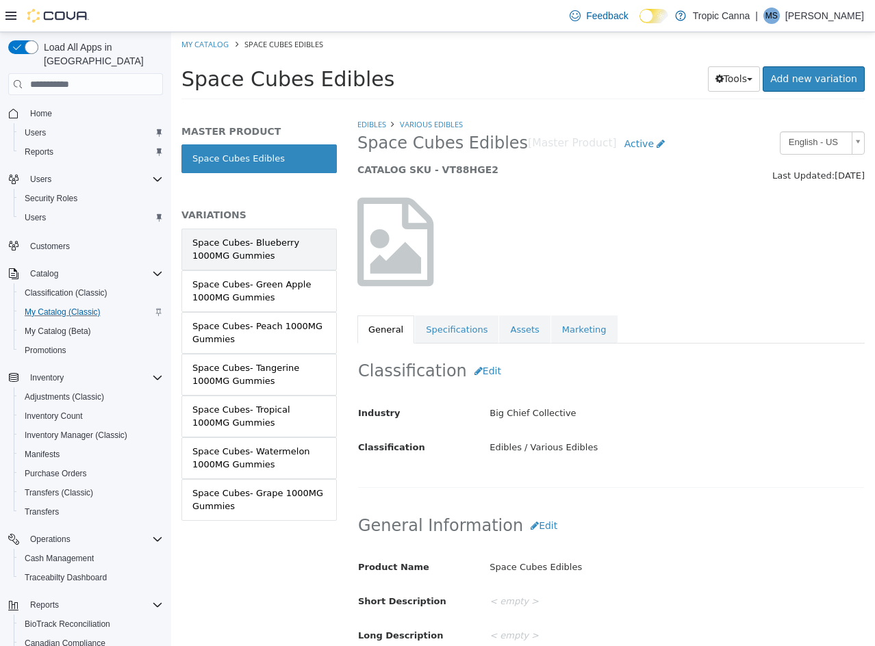
click at [292, 250] on div "Space Cubes- Blueberry 1000MG Gummies" at bounding box center [258, 249] width 133 height 27
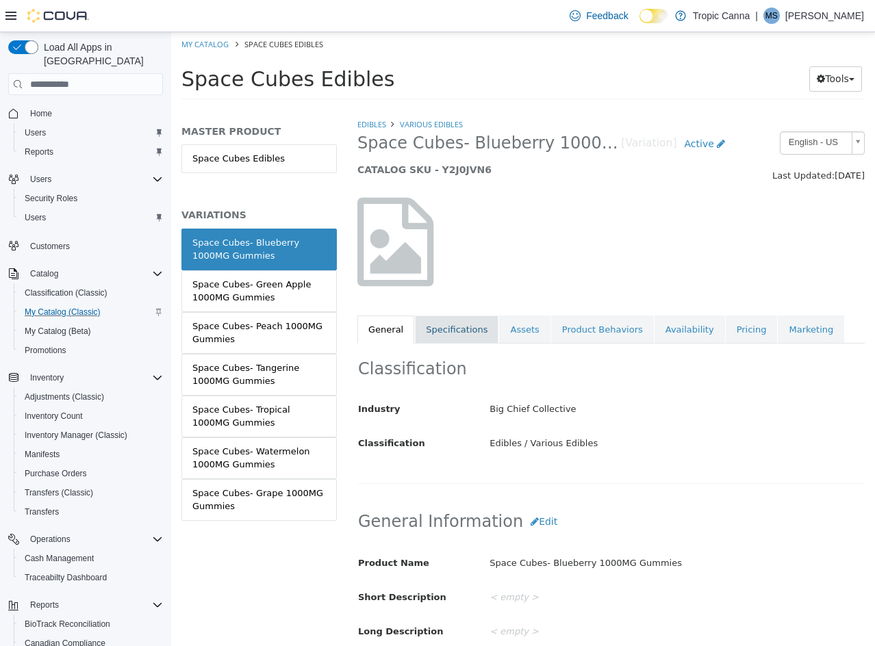
click at [449, 329] on link "Specifications" at bounding box center [457, 330] width 84 height 29
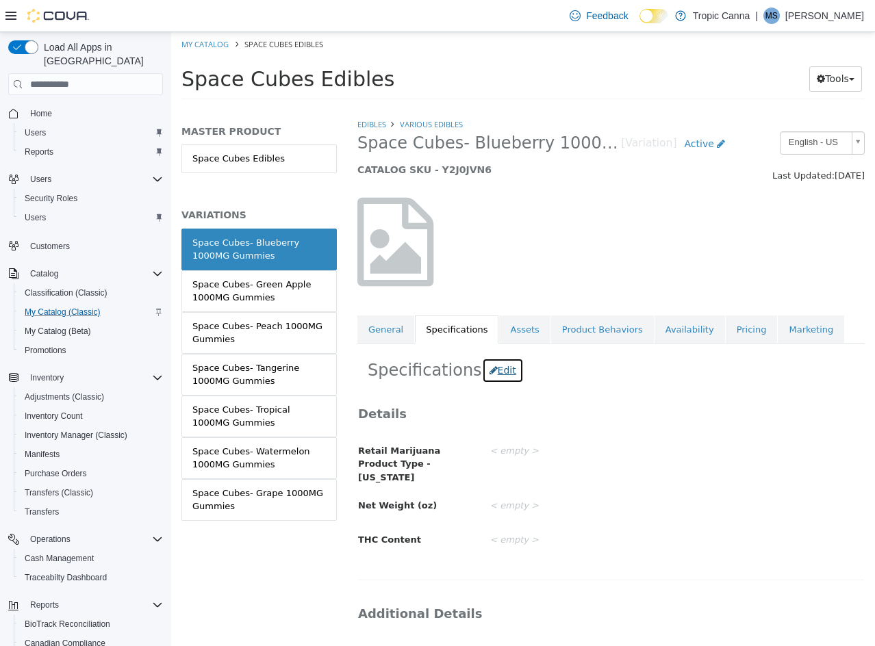
drag, startPoint x: 497, startPoint y: 375, endPoint x: 507, endPoint y: 383, distance: 13.1
click at [498, 375] on button "Edit" at bounding box center [503, 370] width 42 height 25
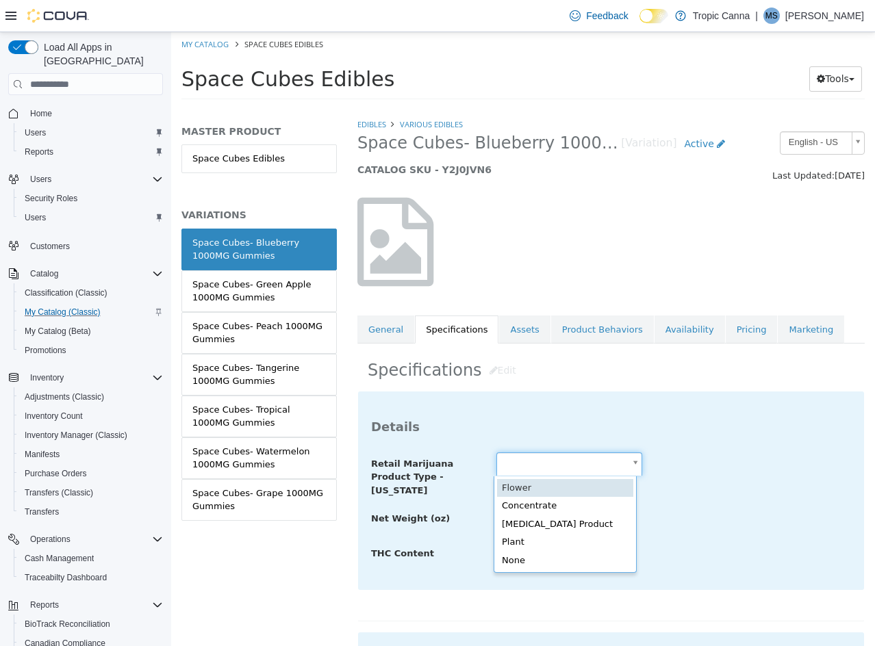
click at [548, 108] on body "Saving Bulk Changes... × Saved changes My Catalog Space Cubes Edibles Space Cub…" at bounding box center [523, 70] width 704 height 76
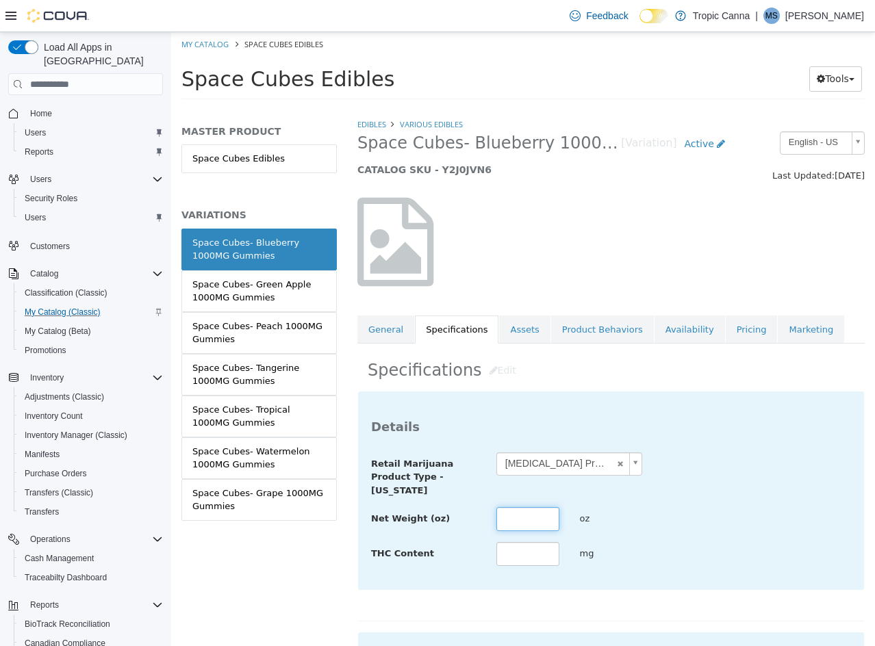
click at [530, 513] on input "text" at bounding box center [527, 519] width 63 height 24
click at [697, 509] on div "Net Weight (oz) * oz" at bounding box center [611, 519] width 500 height 25
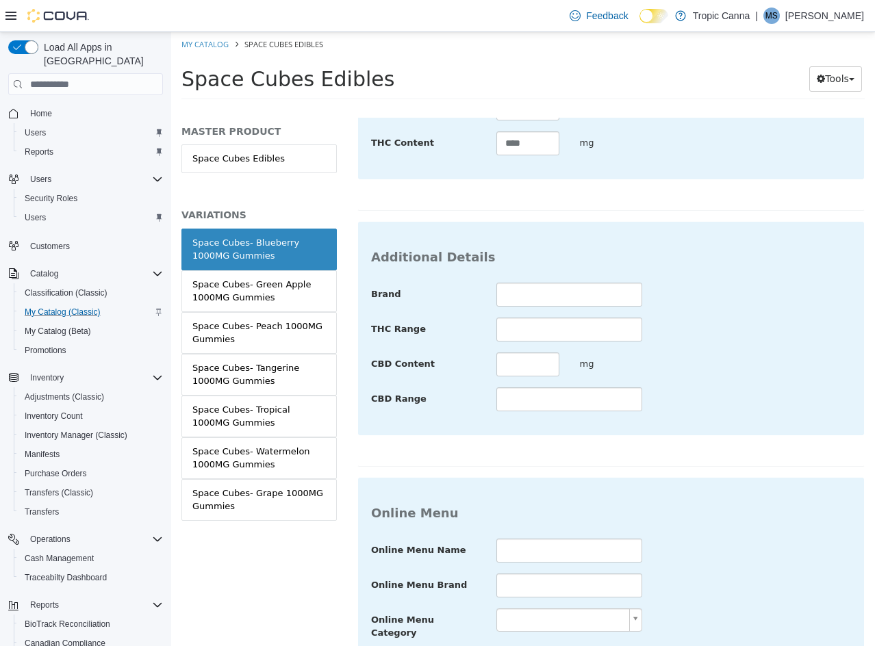
scroll to position [489, 0]
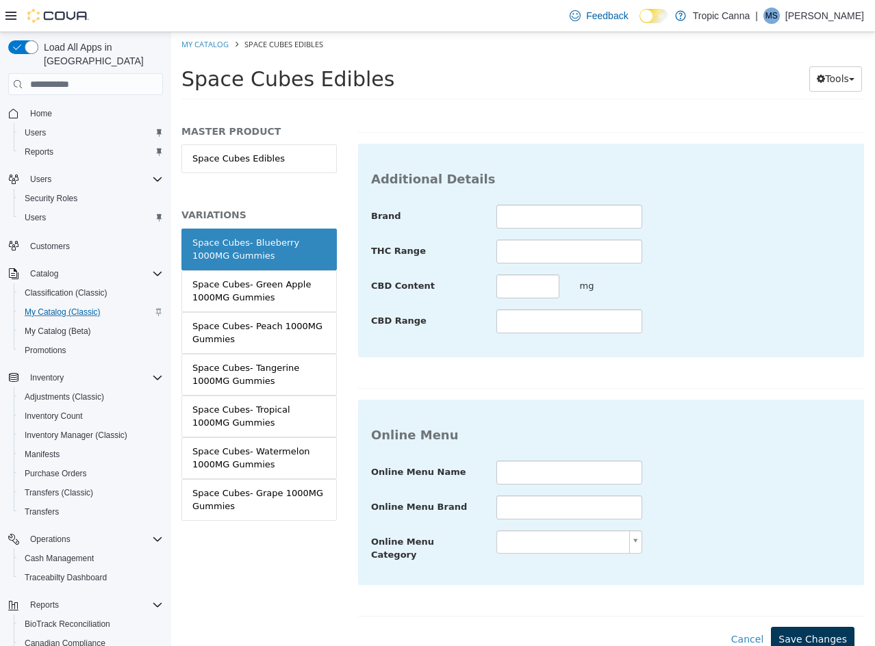
click at [808, 621] on div "**********" at bounding box center [610, 253] width 507 height 797
click at [808, 627] on button "Save Changes" at bounding box center [813, 639] width 84 height 25
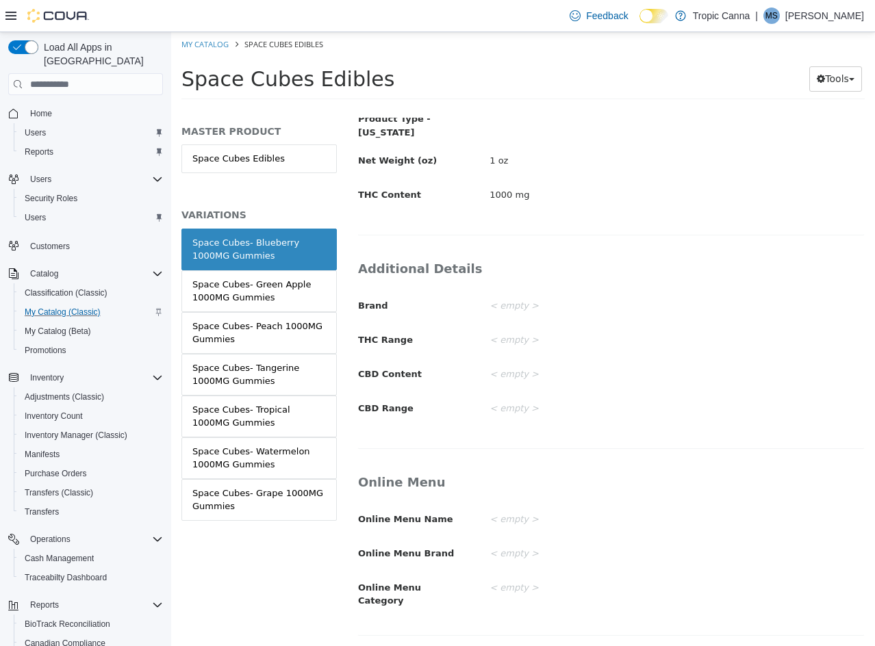
scroll to position [324, 0]
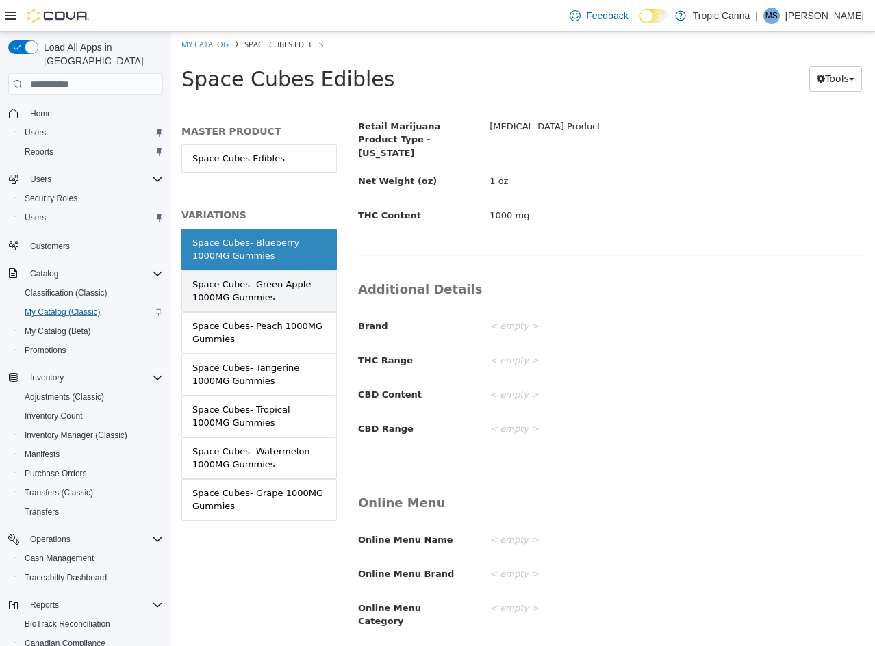
click at [299, 301] on div "Space Cubes- Green Apple 1000MG Gummies" at bounding box center [258, 291] width 133 height 27
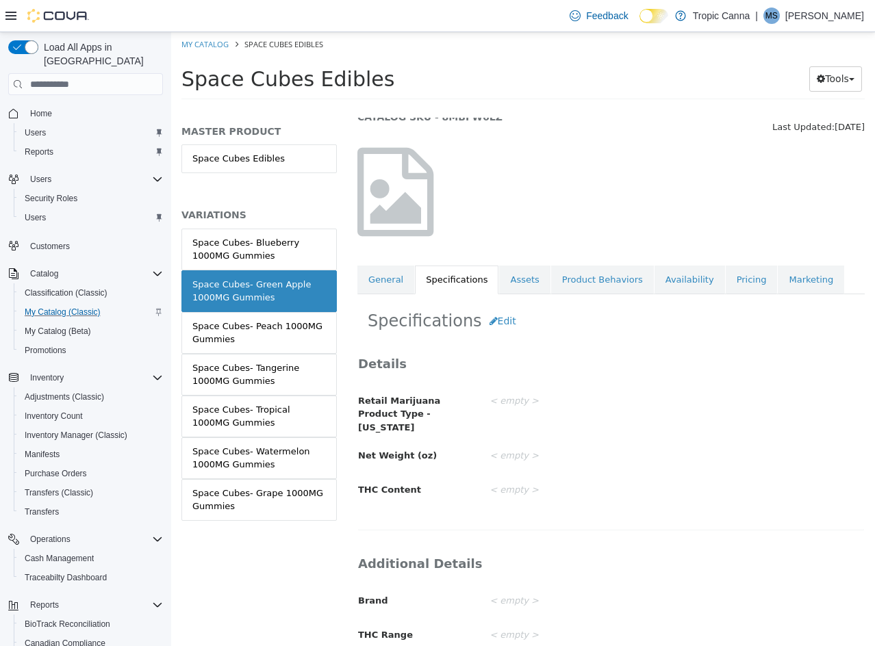
scroll to position [53, 0]
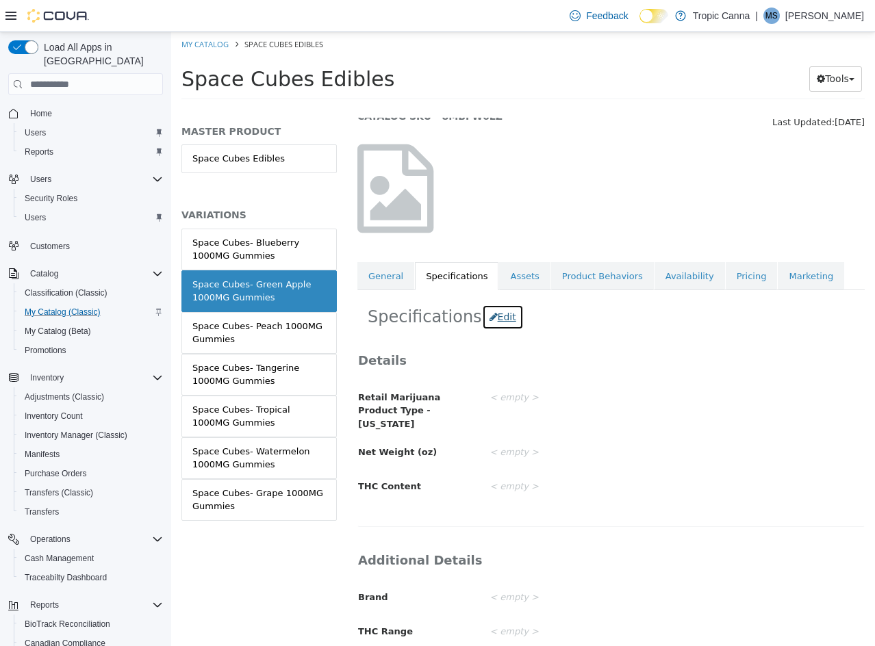
click at [496, 324] on button "Edit" at bounding box center [503, 317] width 42 height 25
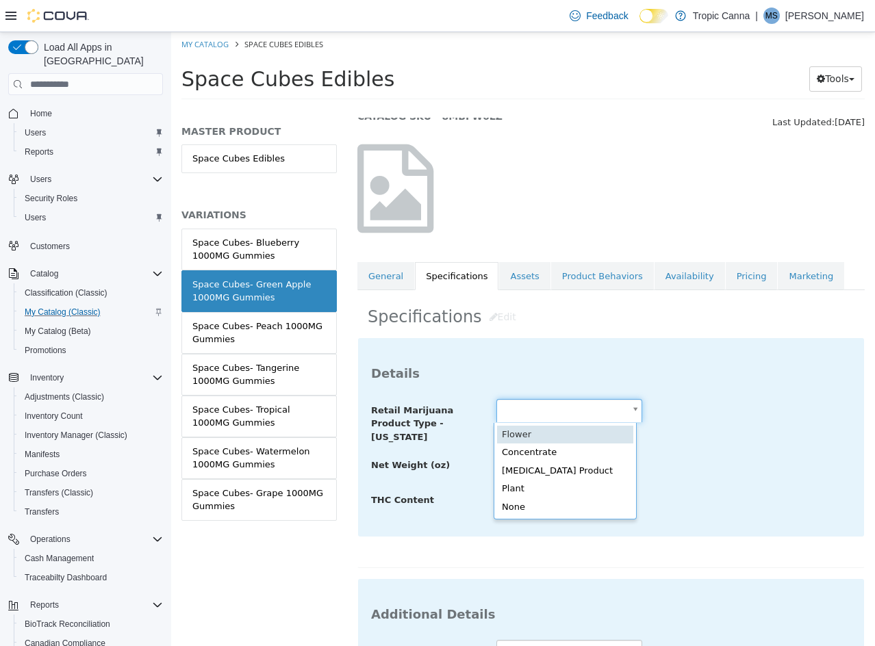
drag, startPoint x: 526, startPoint y: 415, endPoint x: 536, endPoint y: 434, distance: 21.4
click at [526, 108] on body "Saving Bulk Changes... × Saved changes My Catalog Space Cubes Edibles Space Cub…" at bounding box center [523, 70] width 704 height 76
drag, startPoint x: 540, startPoint y: 474, endPoint x: 517, endPoint y: 465, distance: 25.2
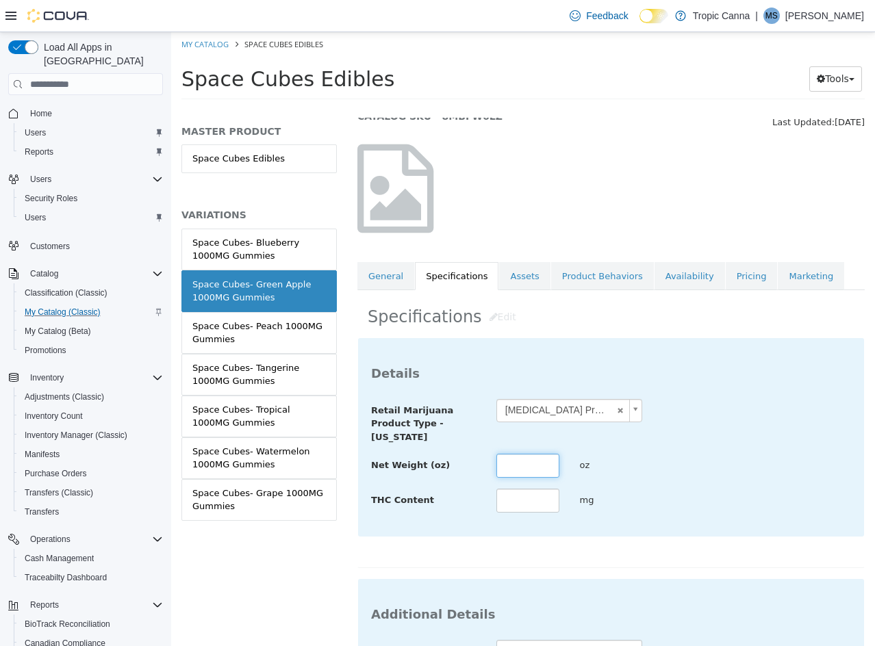
click at [514, 463] on input "text" at bounding box center [527, 466] width 63 height 24
click at [790, 457] on div "Net Weight (oz) * oz" at bounding box center [611, 466] width 500 height 25
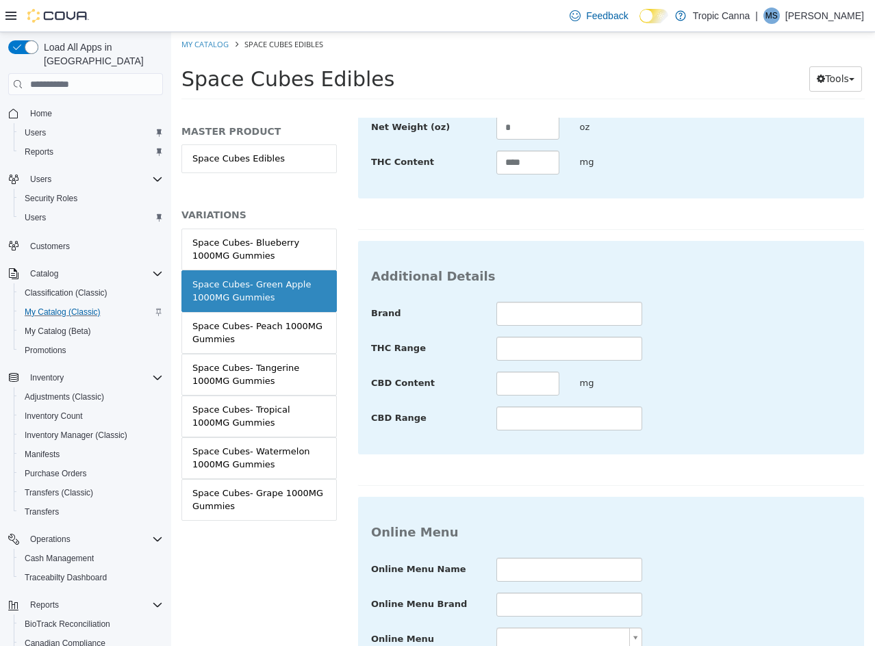
scroll to position [499, 0]
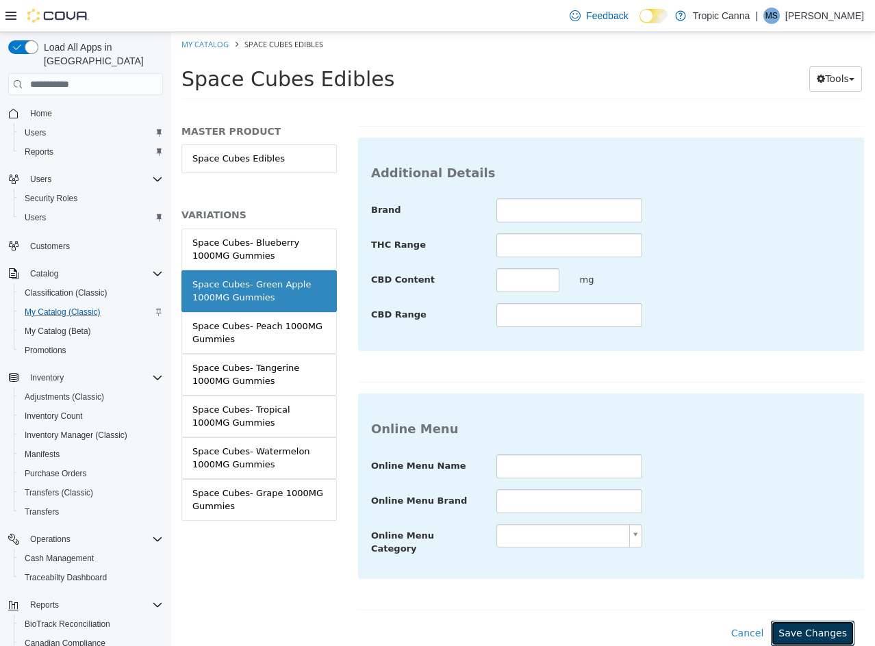
click at [820, 621] on button "Save Changes" at bounding box center [813, 633] width 84 height 25
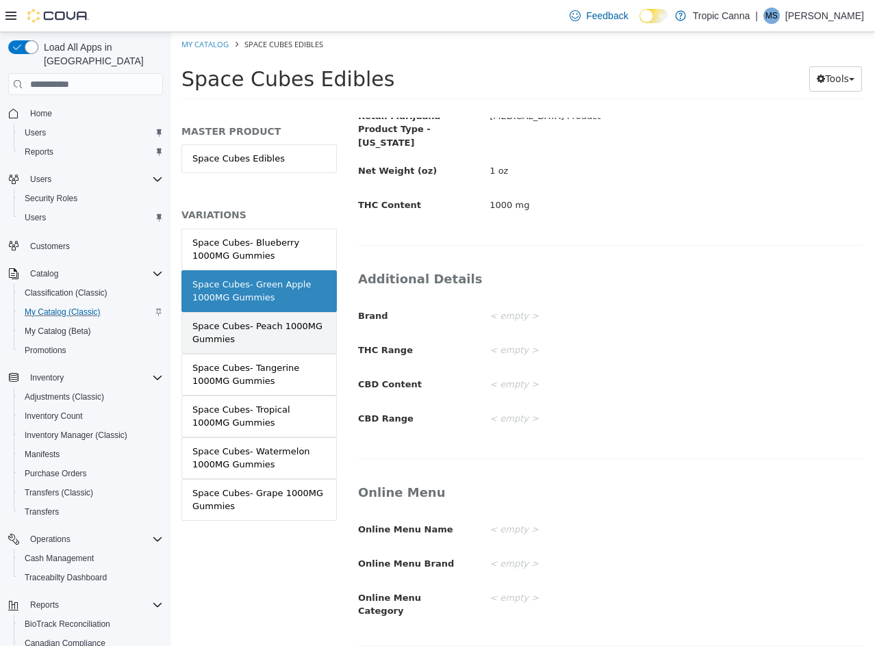
click at [290, 342] on div "Space Cubes- Peach 1000MG Gummies" at bounding box center [258, 333] width 133 height 27
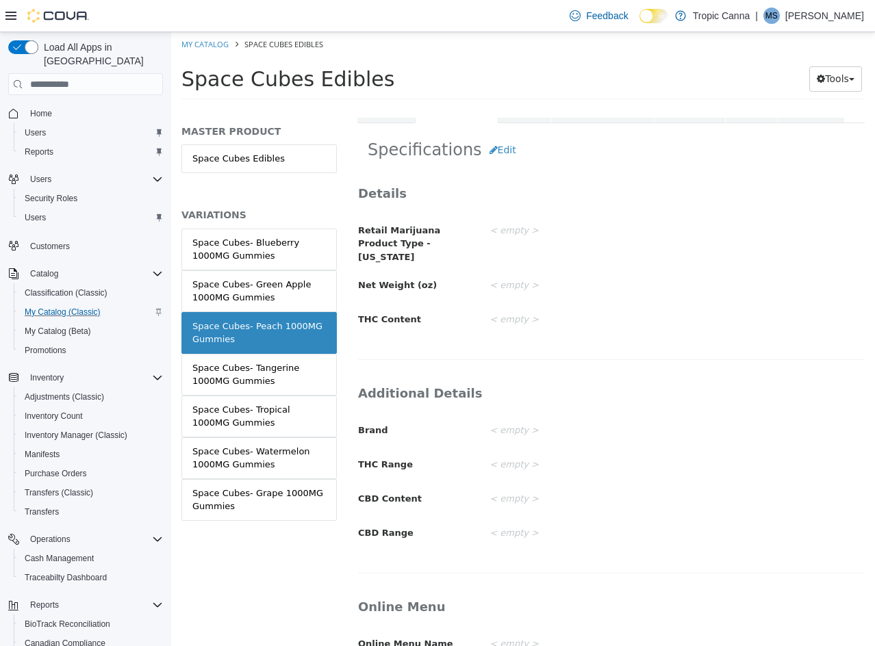
scroll to position [196, 0]
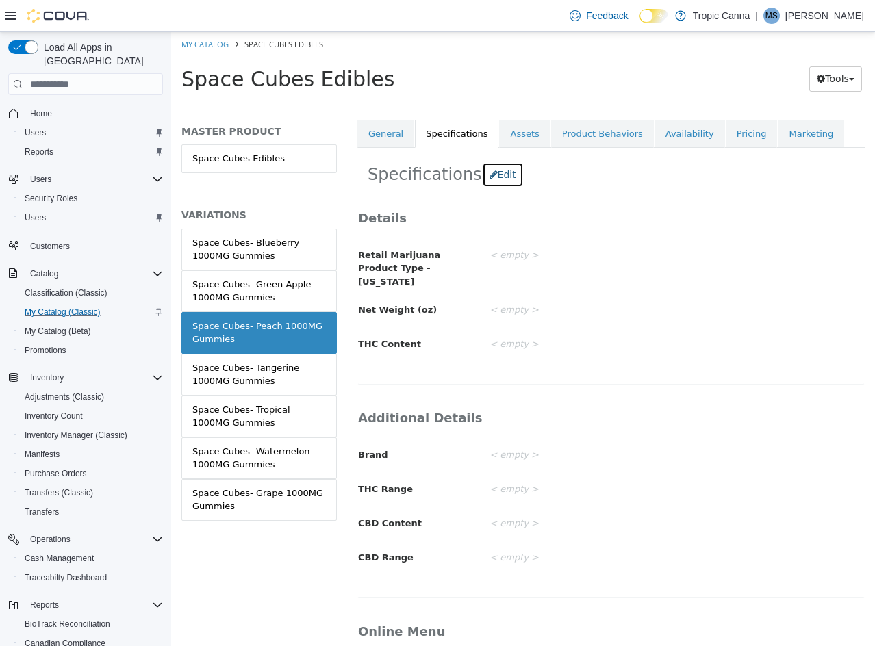
click at [490, 185] on button "Edit" at bounding box center [503, 174] width 42 height 25
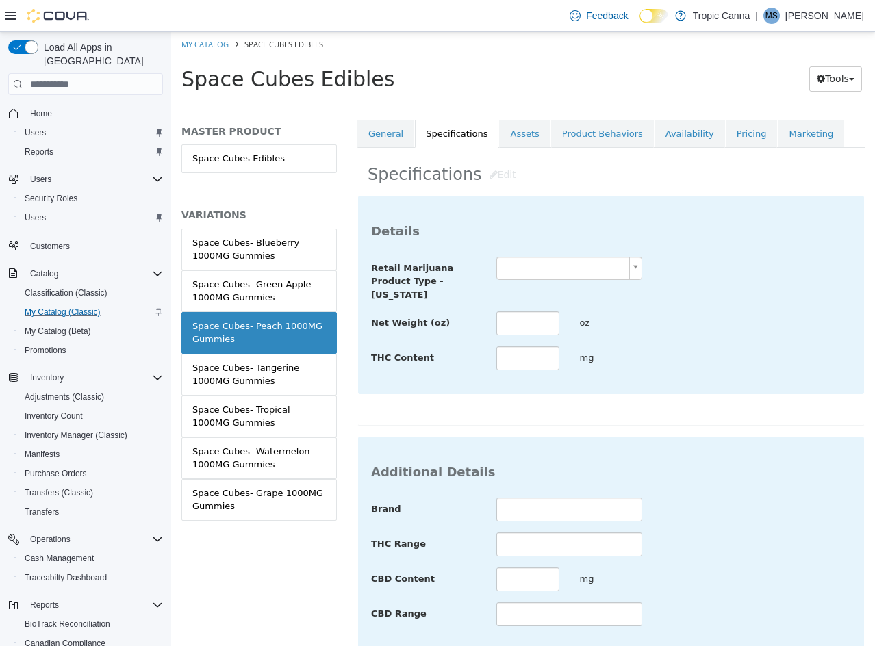
drag, startPoint x: 528, startPoint y: 266, endPoint x: 539, endPoint y: 280, distance: 17.7
click at [530, 108] on body "Saving Bulk Changes... × Saved changes My Catalog Space Cubes Edibles Space Cub…" at bounding box center [523, 70] width 704 height 76
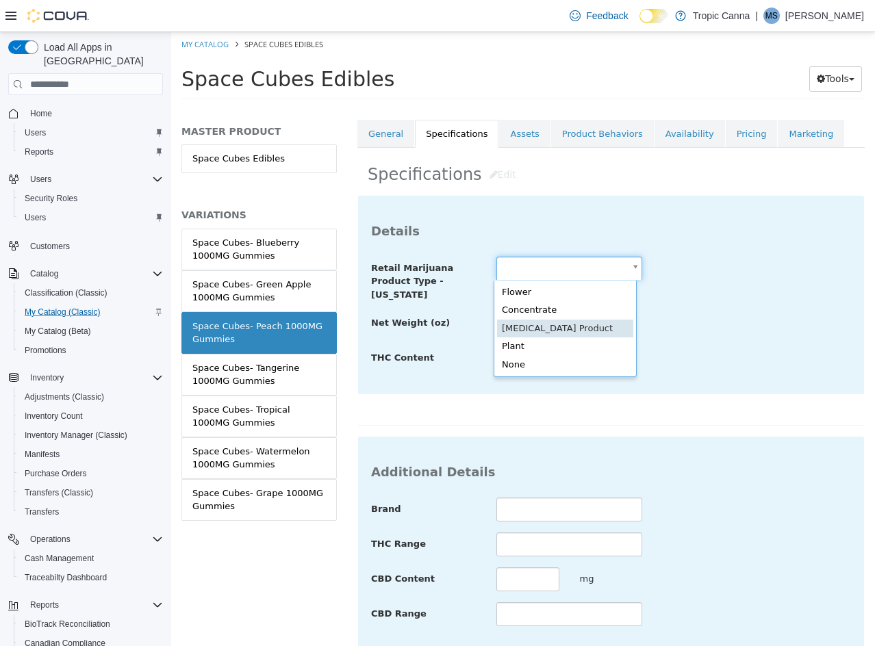
scroll to position [0, 0]
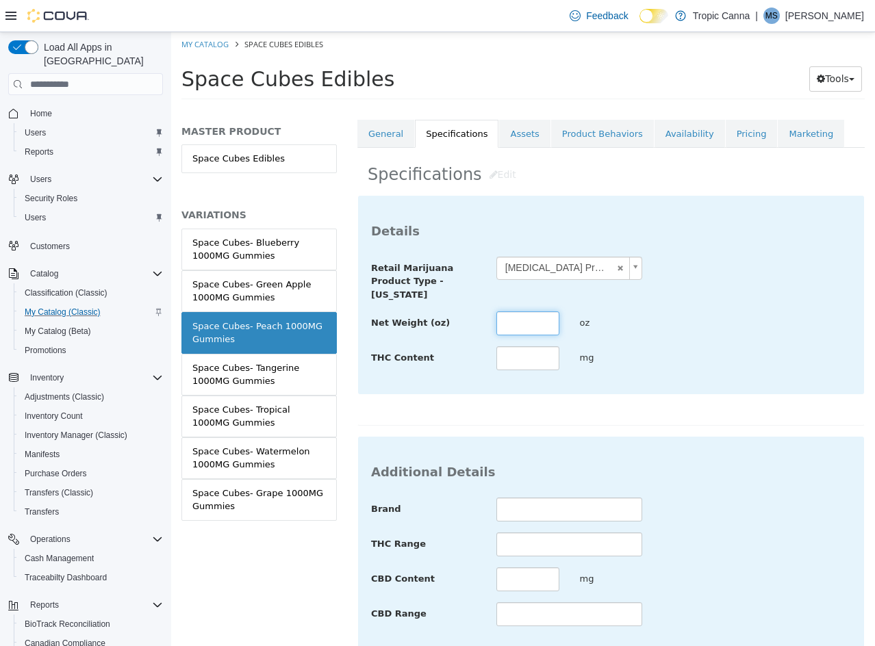
click at [528, 324] on input "text" at bounding box center [527, 323] width 63 height 24
click at [657, 394] on div "**********" at bounding box center [611, 295] width 506 height 198
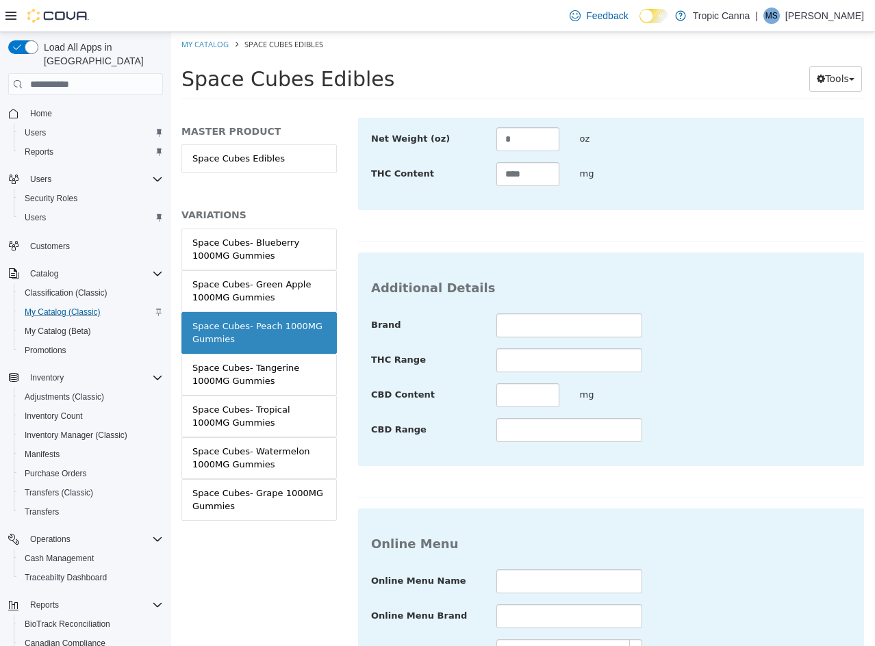
scroll to position [499, 0]
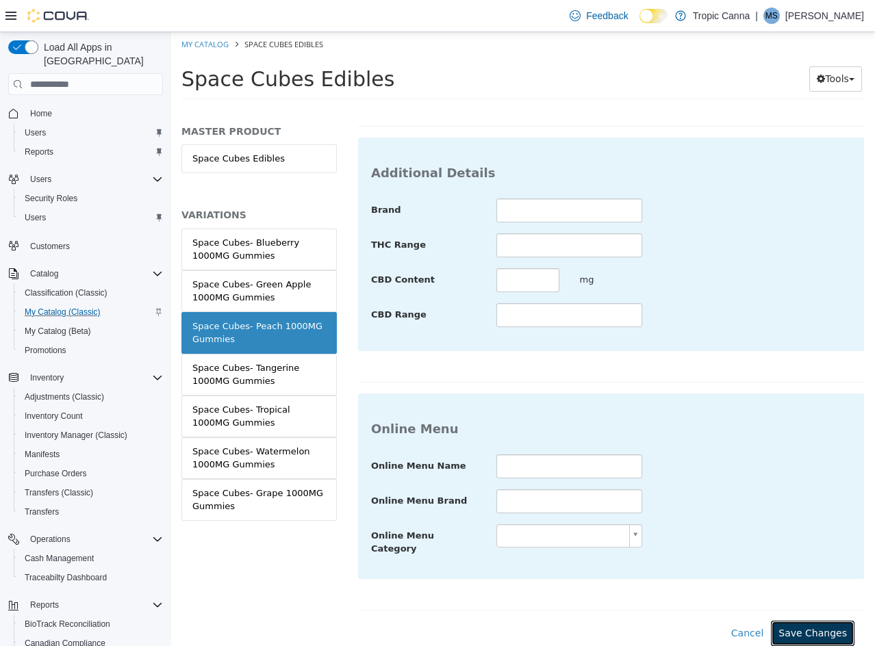
drag, startPoint x: 808, startPoint y: 615, endPoint x: 564, endPoint y: 539, distance: 255.9
click at [808, 621] on button "Save Changes" at bounding box center [813, 633] width 84 height 25
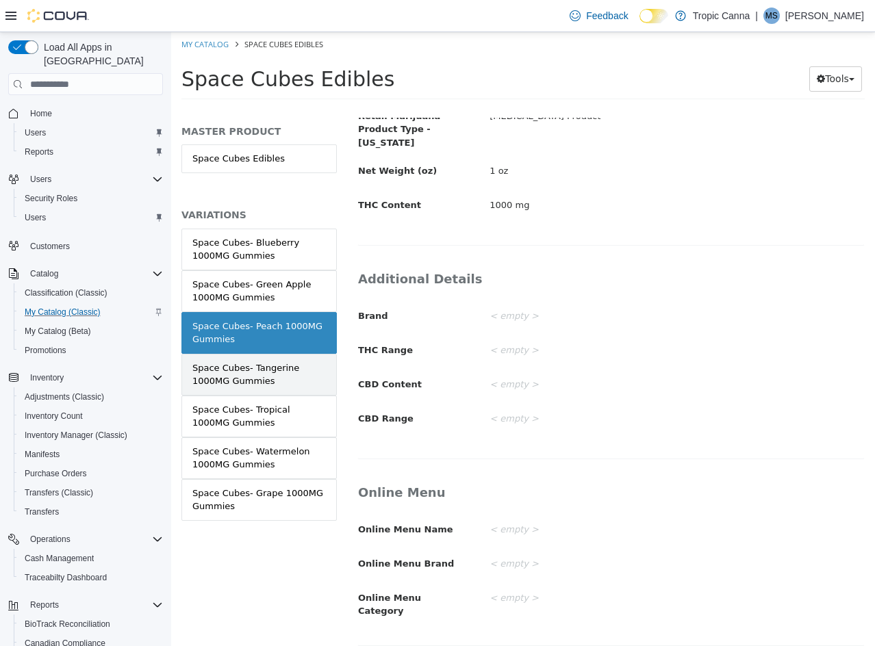
click at [300, 372] on div "Space Cubes- Tangerine 1000MG Gummies" at bounding box center [258, 374] width 133 height 27
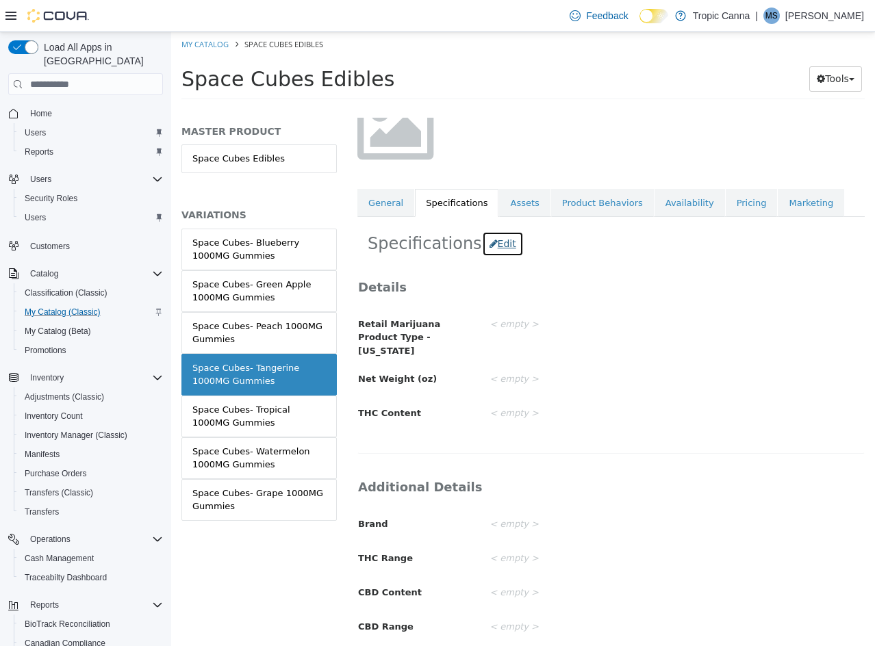
scroll to position [128, 0]
click at [490, 236] on button "Edit" at bounding box center [503, 242] width 42 height 25
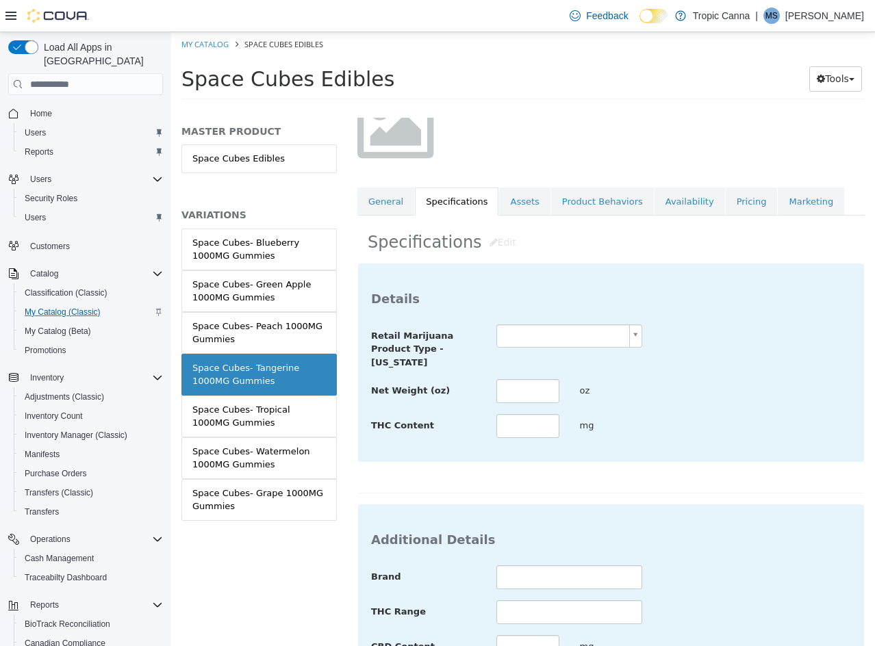
click at [602, 108] on body "Saving Bulk Changes... × Saved changes My Catalog Space Cubes Edibles Space Cub…" at bounding box center [523, 70] width 704 height 76
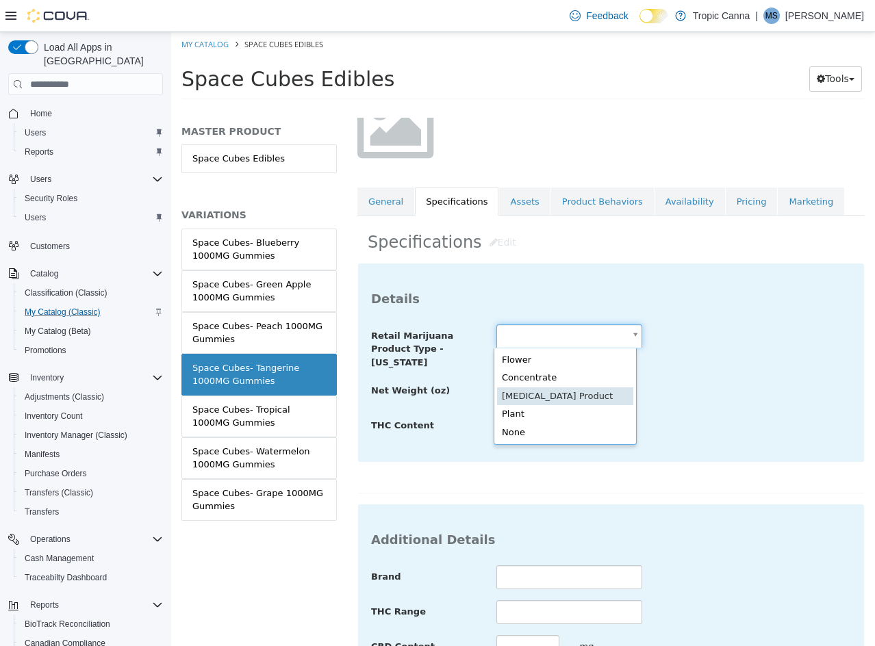
drag, startPoint x: 590, startPoint y: 392, endPoint x: 558, endPoint y: 396, distance: 32.4
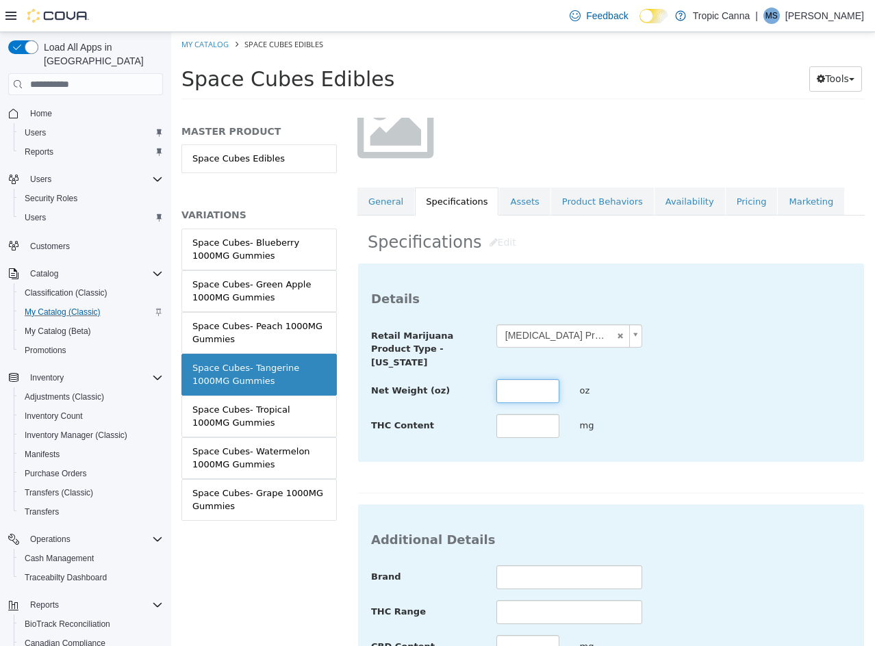
drag, startPoint x: 554, startPoint y: 396, endPoint x: 533, endPoint y: 396, distance: 21.9
click at [552, 396] on input "text" at bounding box center [527, 391] width 63 height 24
click at [524, 396] on input "text" at bounding box center [527, 391] width 63 height 24
click at [675, 392] on div "Net Weight (oz) * oz" at bounding box center [611, 391] width 500 height 25
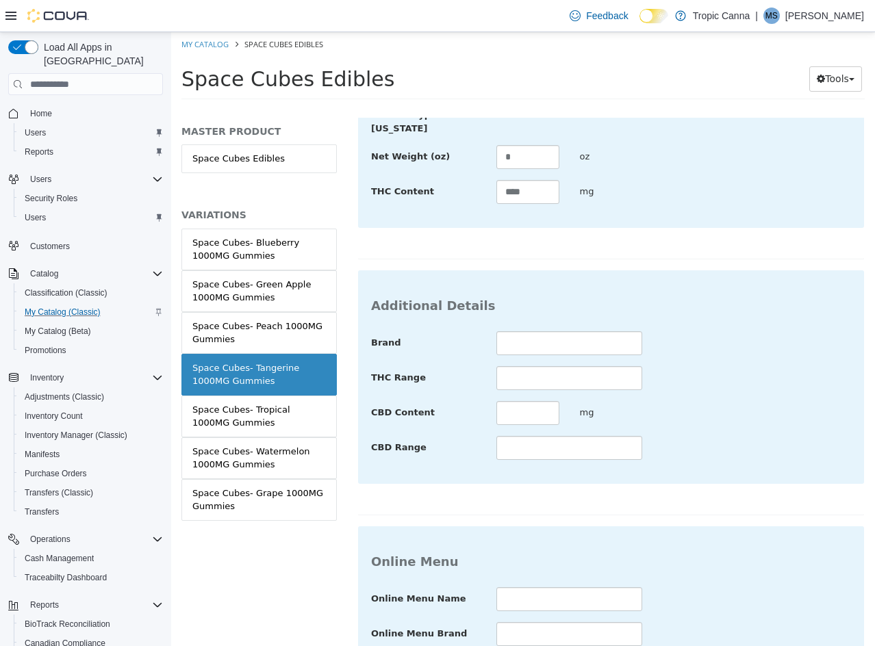
scroll to position [499, 0]
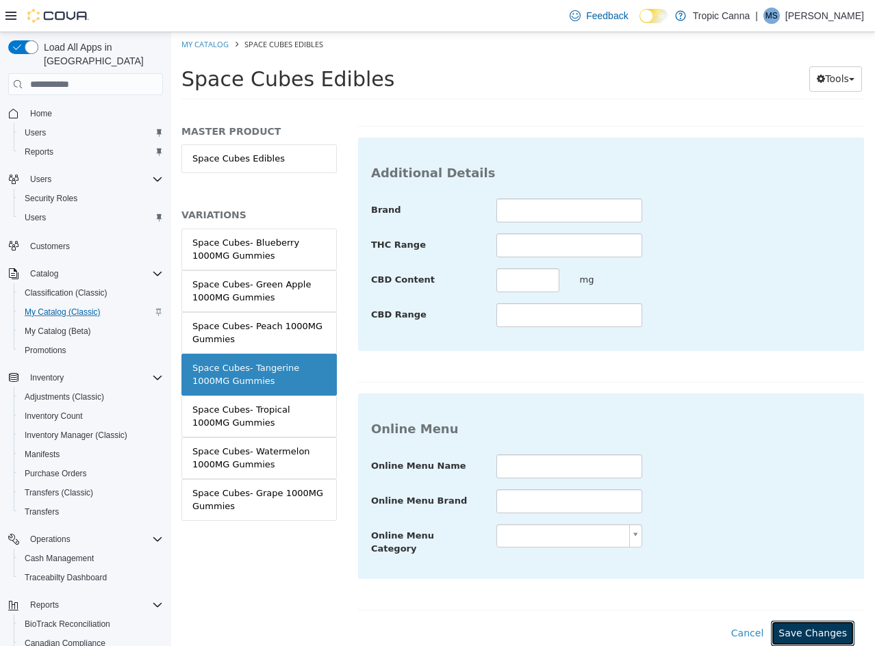
click at [813, 621] on button "Save Changes" at bounding box center [813, 633] width 84 height 25
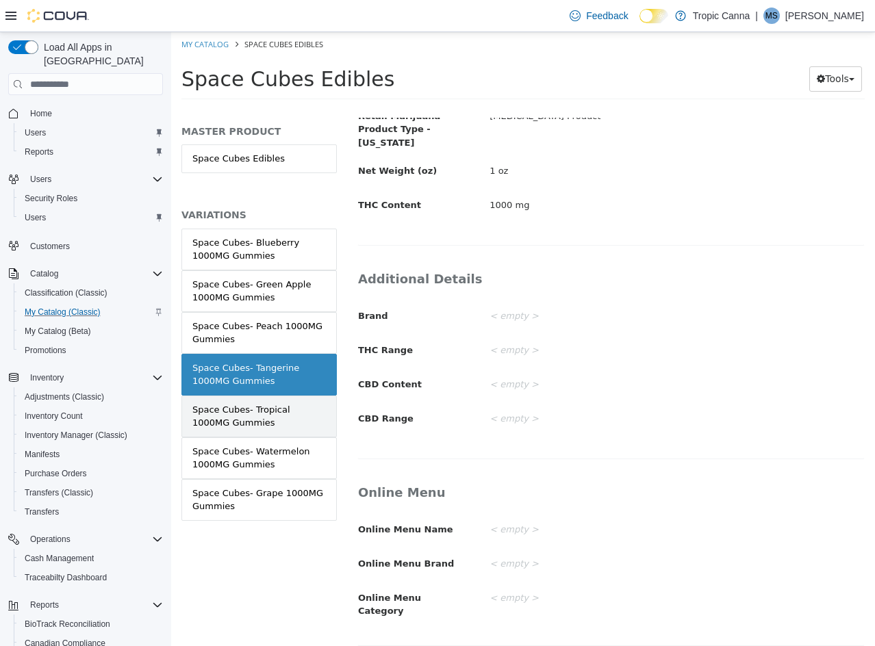
click at [296, 421] on div "Space Cubes- Tropical 1000MG Gummies" at bounding box center [258, 416] width 133 height 27
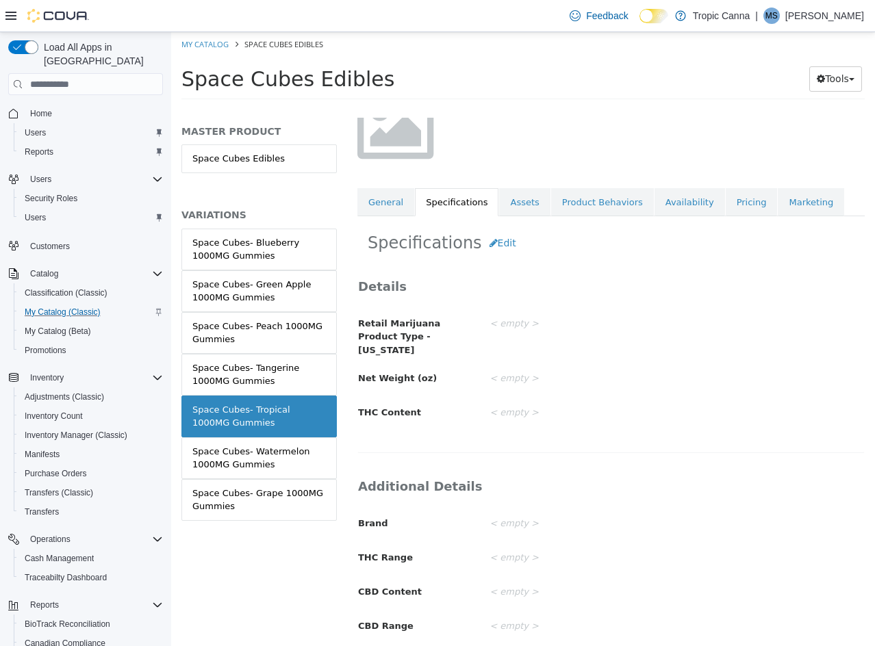
scroll to position [129, 0]
click at [488, 242] on button "Edit" at bounding box center [503, 241] width 42 height 25
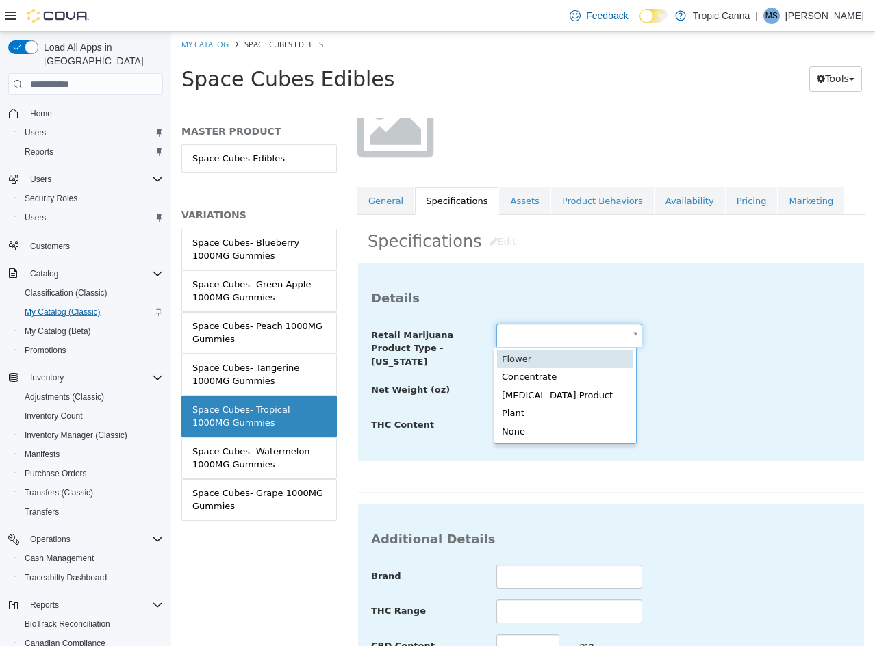
drag, startPoint x: 524, startPoint y: 340, endPoint x: 526, endPoint y: 350, distance: 9.8
click at [524, 108] on body "Saving Bulk Changes... × Saved changes My Catalog Space Cubes Edibles Space Cub…" at bounding box center [523, 70] width 704 height 76
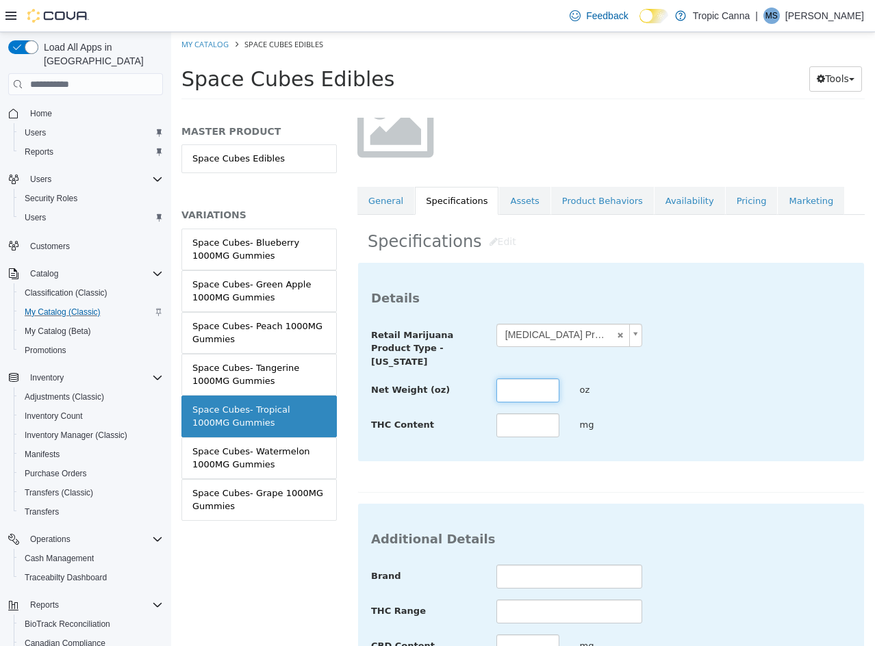
click at [518, 384] on input "text" at bounding box center [527, 391] width 63 height 24
click at [750, 409] on div "**********" at bounding box center [611, 381] width 480 height 115
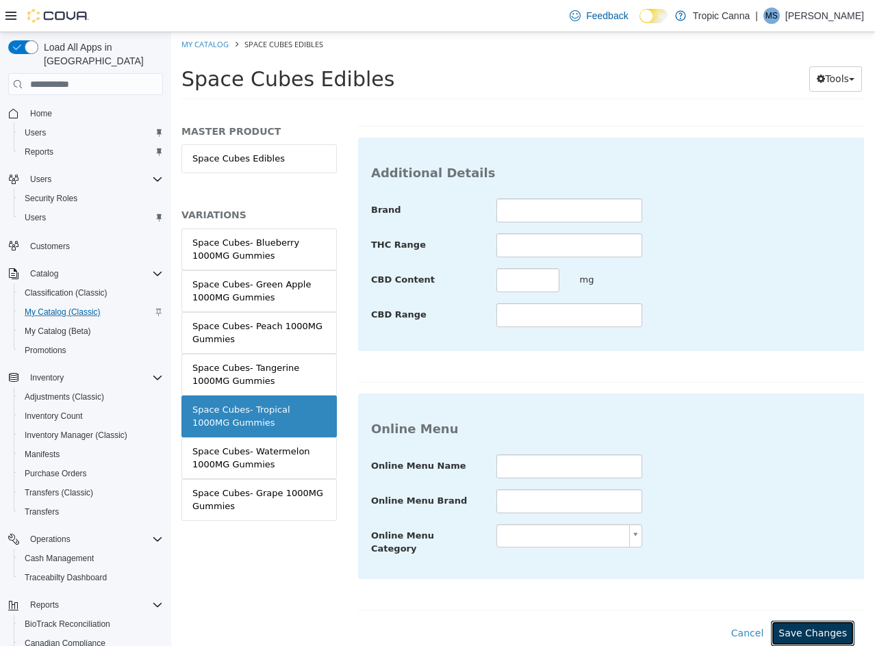
click at [819, 621] on button "Save Changes" at bounding box center [813, 633] width 84 height 25
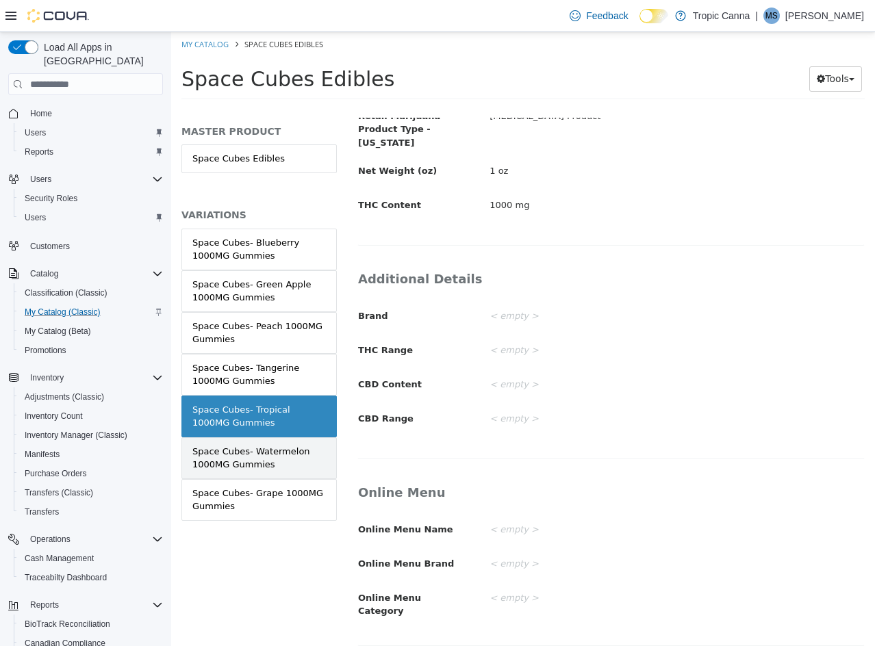
click at [285, 472] on link "Space Cubes- Watermelon 1000MG Gummies" at bounding box center [258, 458] width 155 height 42
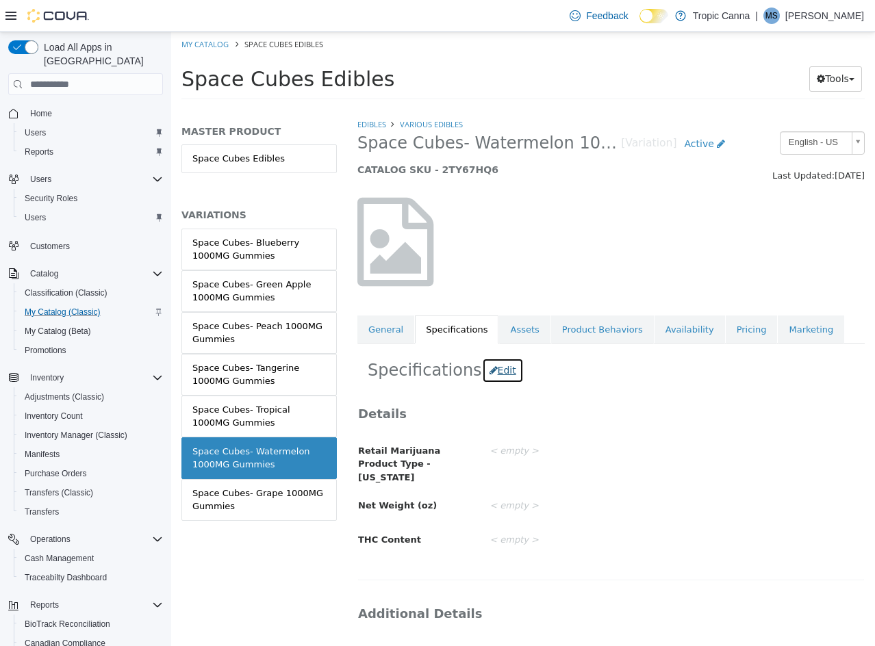
click at [489, 372] on icon "button" at bounding box center [493, 370] width 8 height 10
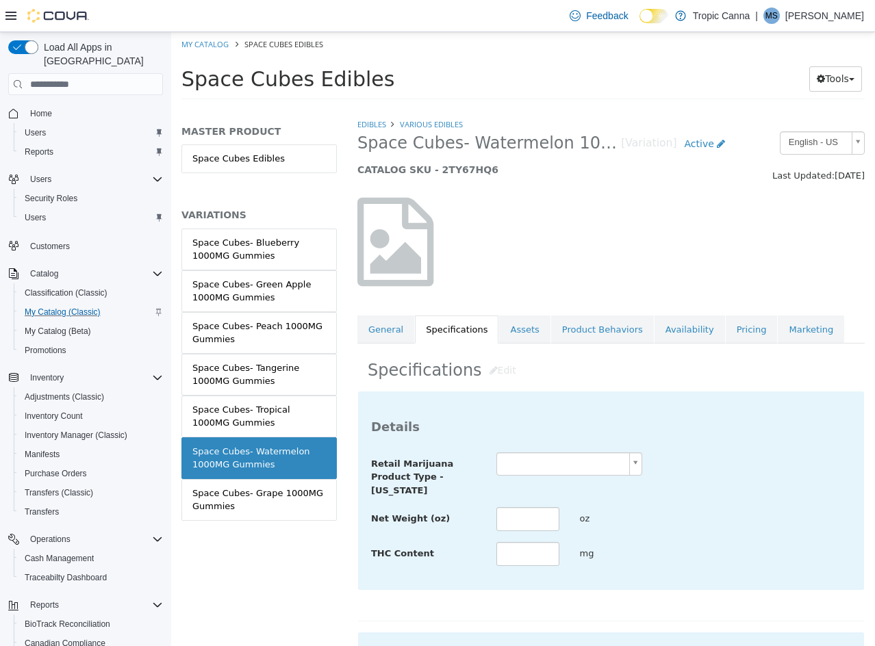
click at [541, 108] on body "Saving Bulk Changes... × Saved changes My Catalog Space Cubes Edibles Space Cub…" at bounding box center [523, 70] width 704 height 76
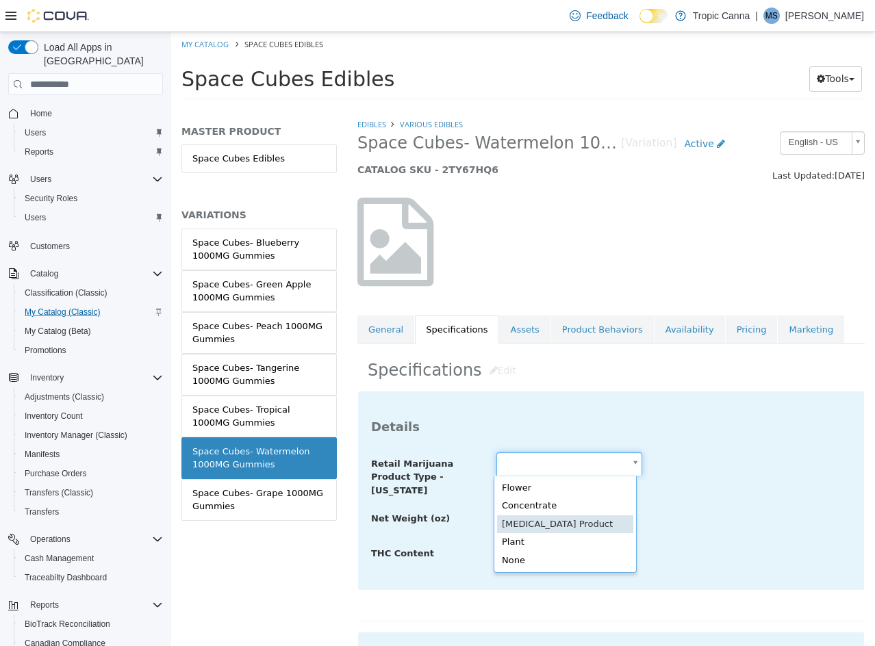
scroll to position [0, 4]
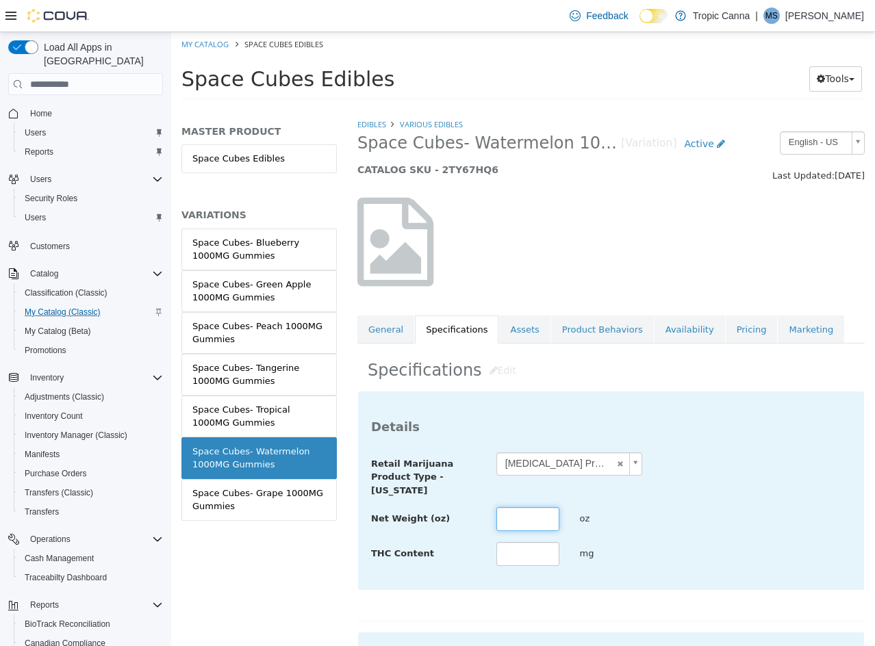
click at [519, 516] on input "text" at bounding box center [527, 519] width 63 height 24
click at [743, 512] on div "Net Weight (oz) * oz" at bounding box center [611, 519] width 500 height 25
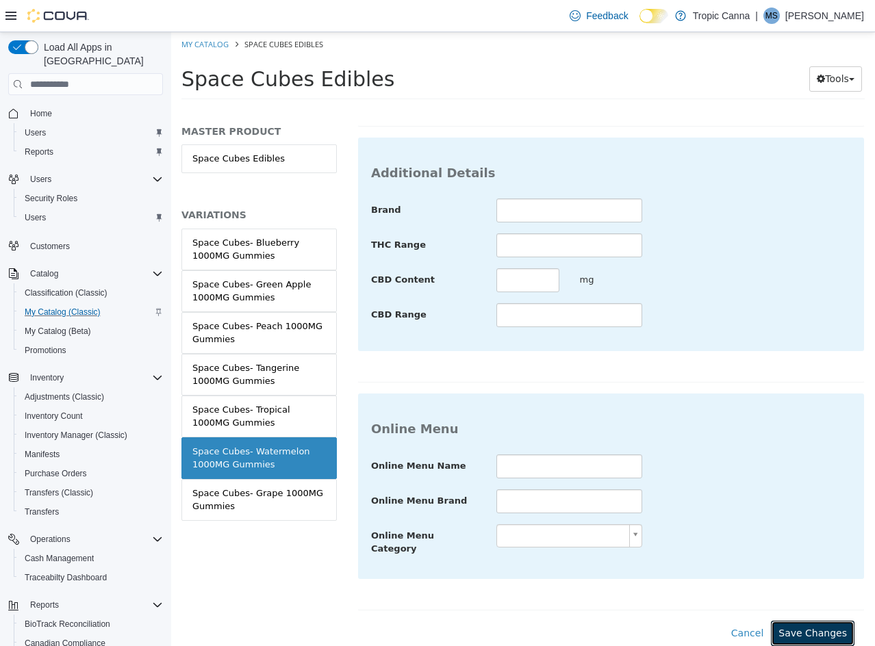
drag, startPoint x: 793, startPoint y: 619, endPoint x: 435, endPoint y: 515, distance: 373.4
click at [793, 621] on button "Save Changes" at bounding box center [813, 633] width 84 height 25
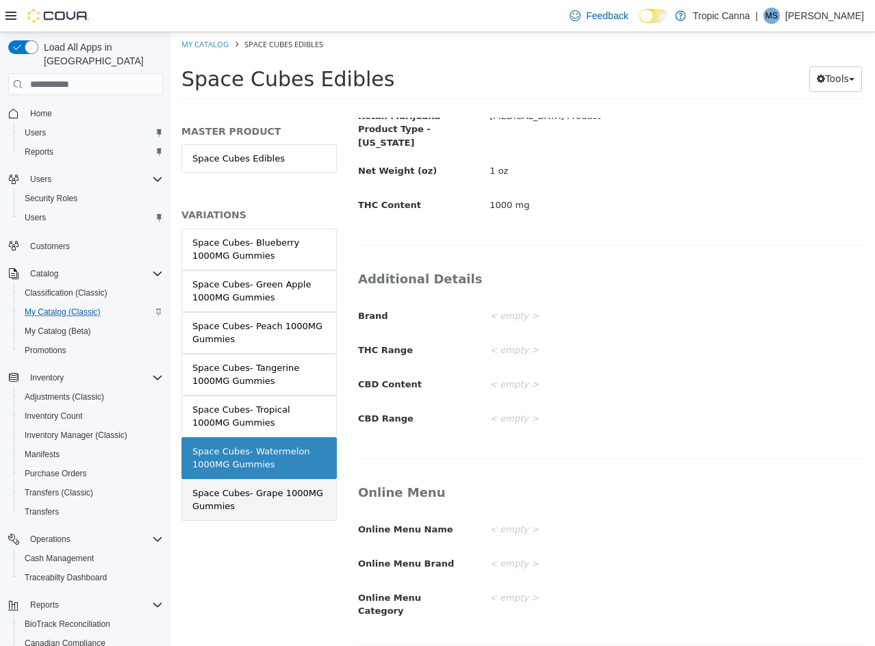
click at [280, 497] on div "Space Cubes- Grape 1000MG Gummies" at bounding box center [258, 500] width 133 height 27
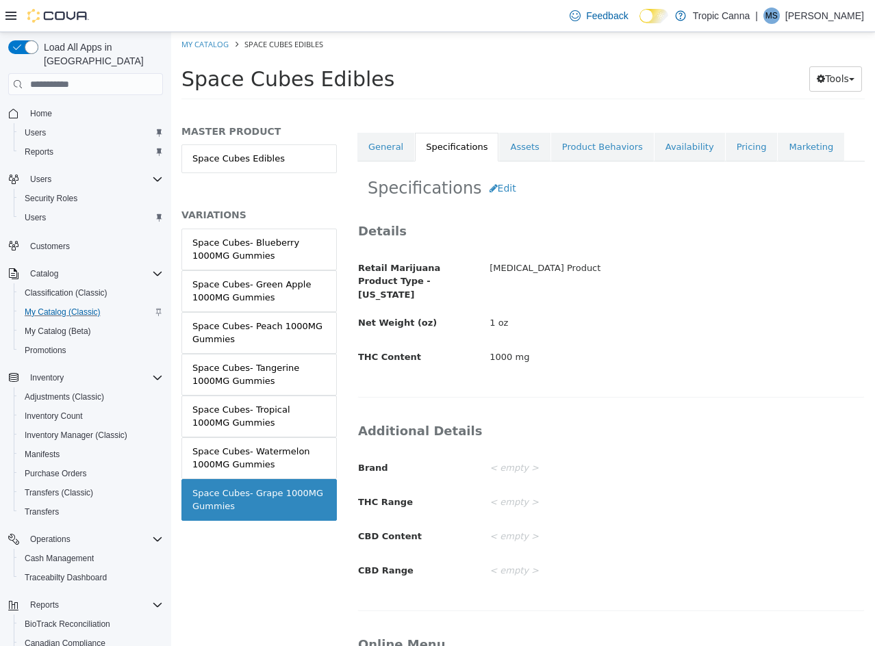
scroll to position [127, 0]
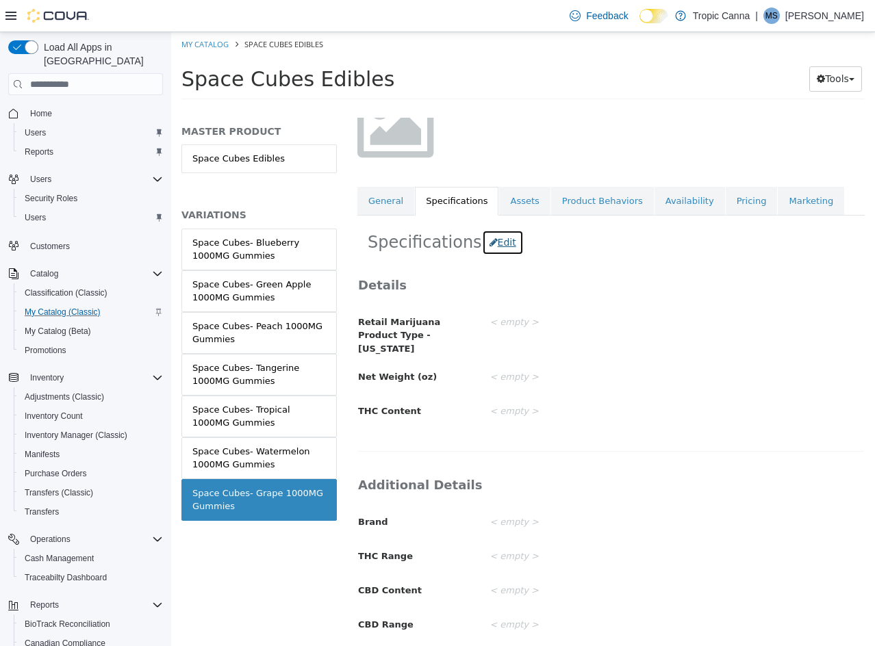
click at [489, 245] on button "Edit" at bounding box center [503, 242] width 42 height 25
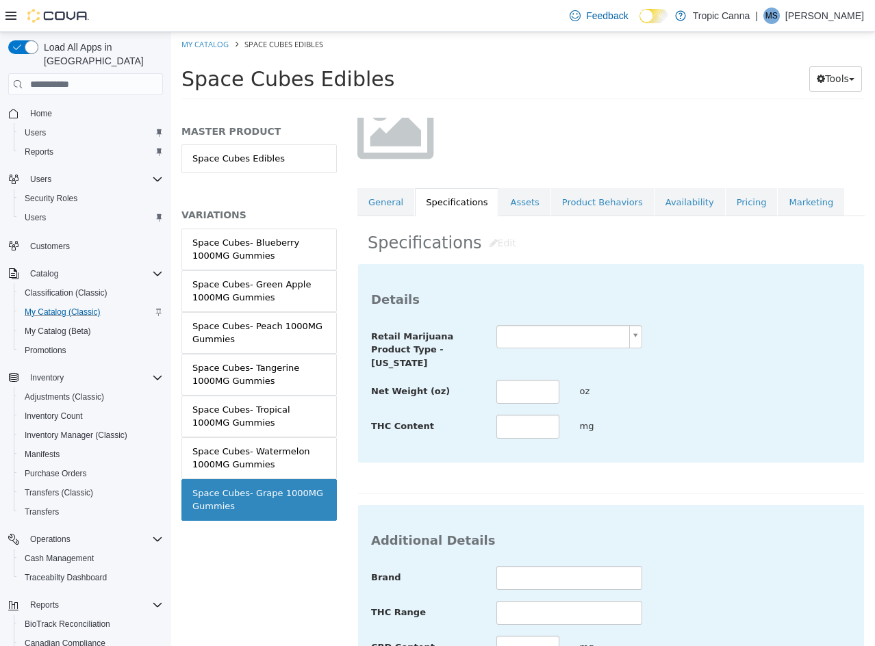
click at [539, 351] on div "Retail Marijuana Product Type - [US_STATE]" at bounding box center [611, 347] width 500 height 45
click
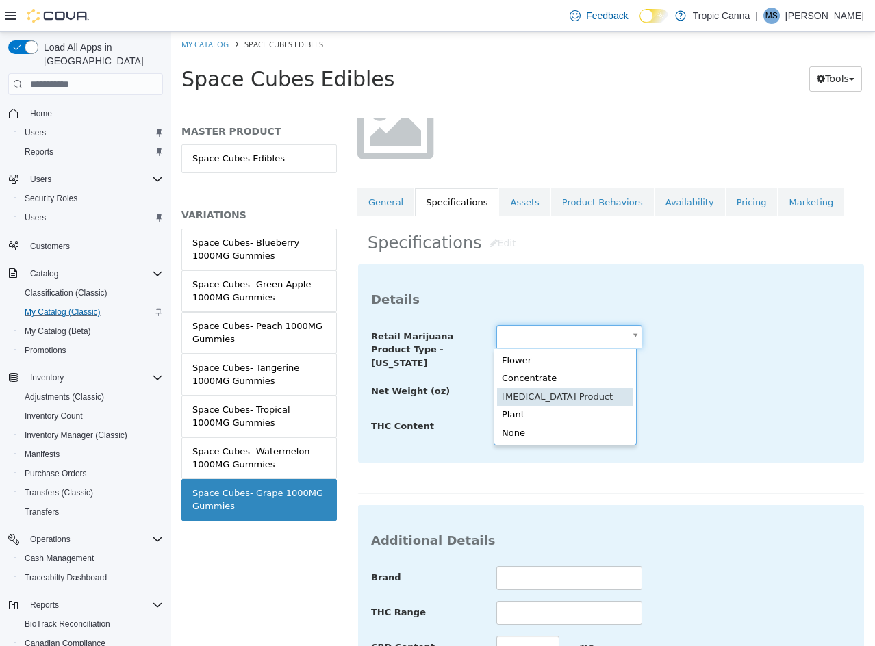
scroll to position [0, 4]
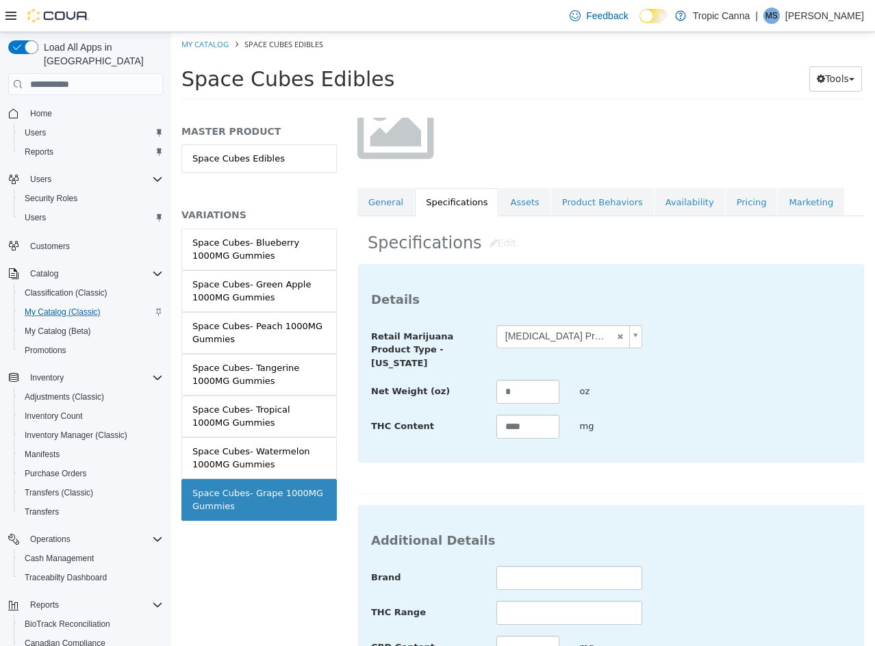
drag, startPoint x: 708, startPoint y: 387, endPoint x: 724, endPoint y: 397, distance: 19.0
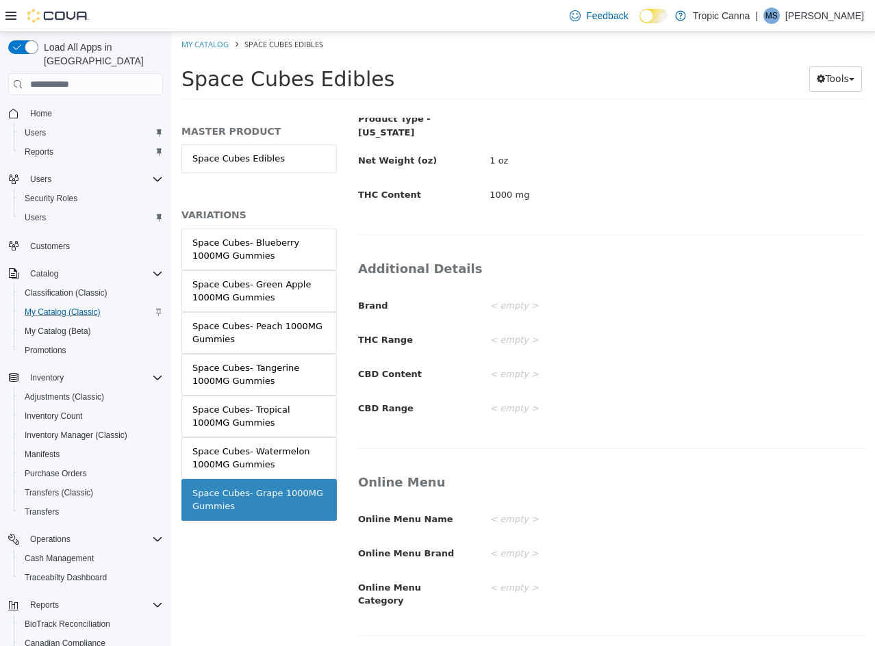
scroll to position [335, 0]
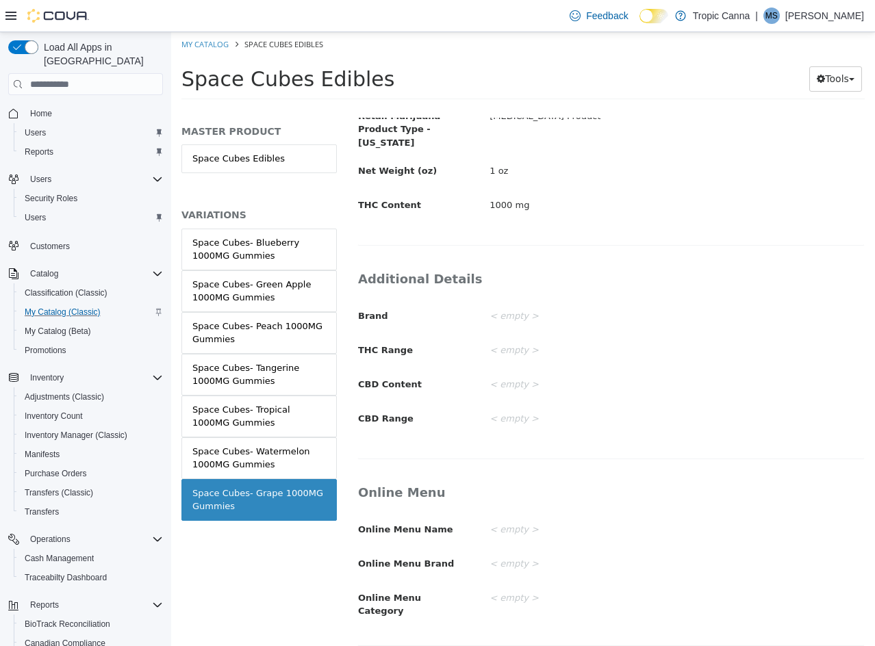
click at [206, 34] on ol "My Catalog Space Cubes Edibles" at bounding box center [523, 44] width 704 height 25
click at [202, 42] on link "My Catalog" at bounding box center [204, 44] width 47 height 10
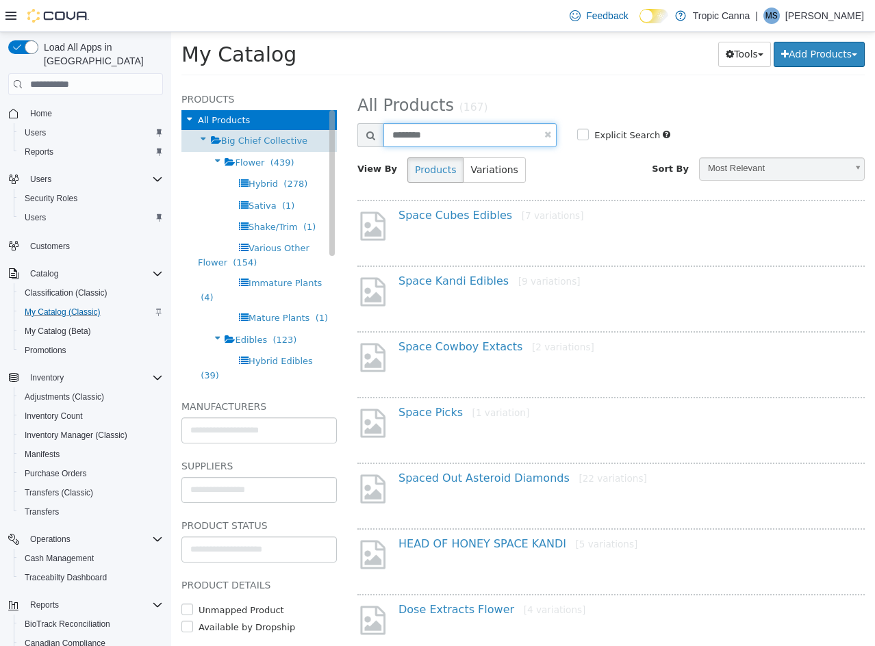
drag, startPoint x: 465, startPoint y: 131, endPoint x: 188, endPoint y: 132, distance: 276.5
click at [188, 84] on div "**********" at bounding box center [523, 84] width 704 height 0
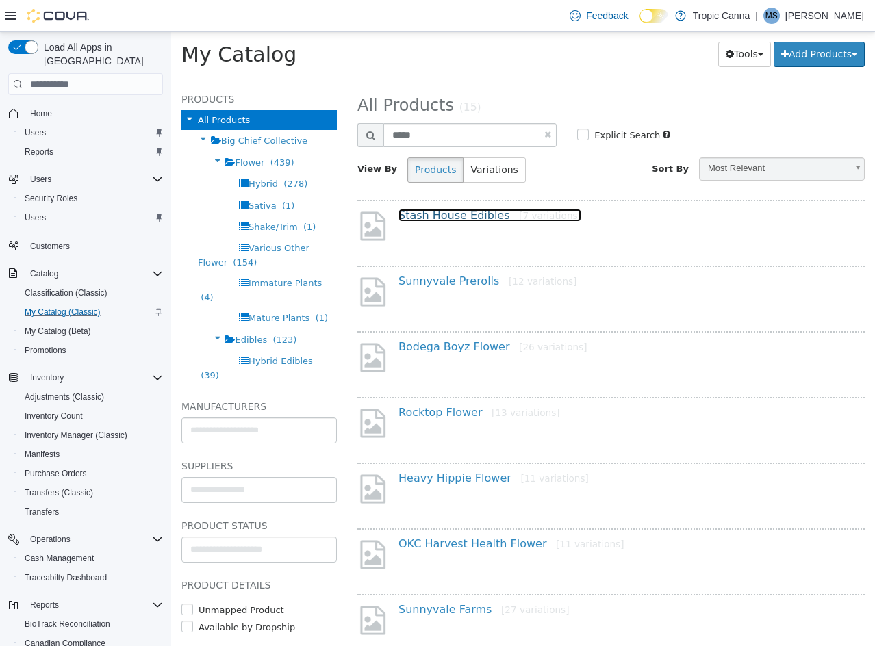
click at [472, 214] on link "Stash House Edibles [7 variations]" at bounding box center [489, 215] width 183 height 13
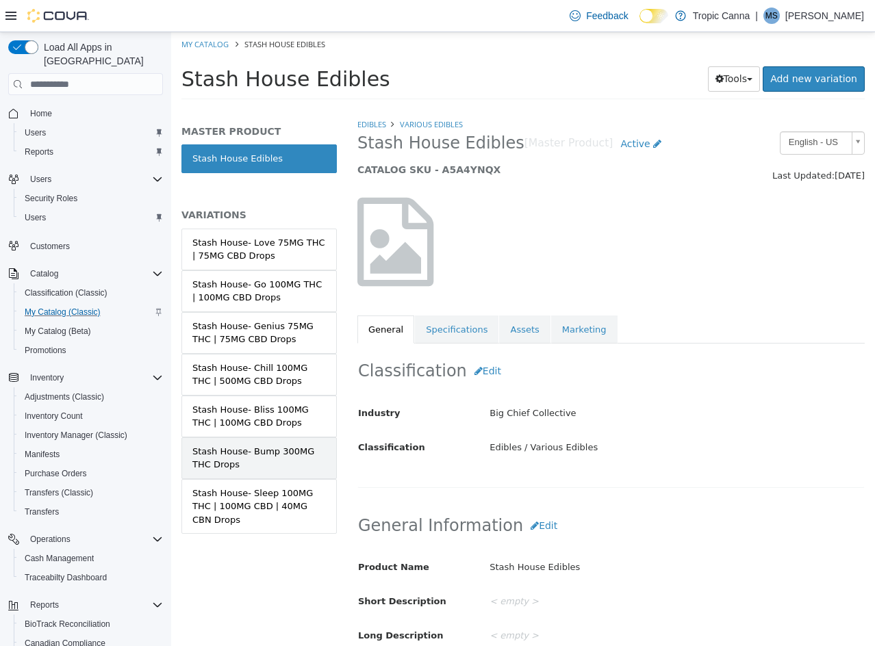
click at [283, 445] on div "Stash House- Bump 300MG THC Drops" at bounding box center [258, 458] width 133 height 27
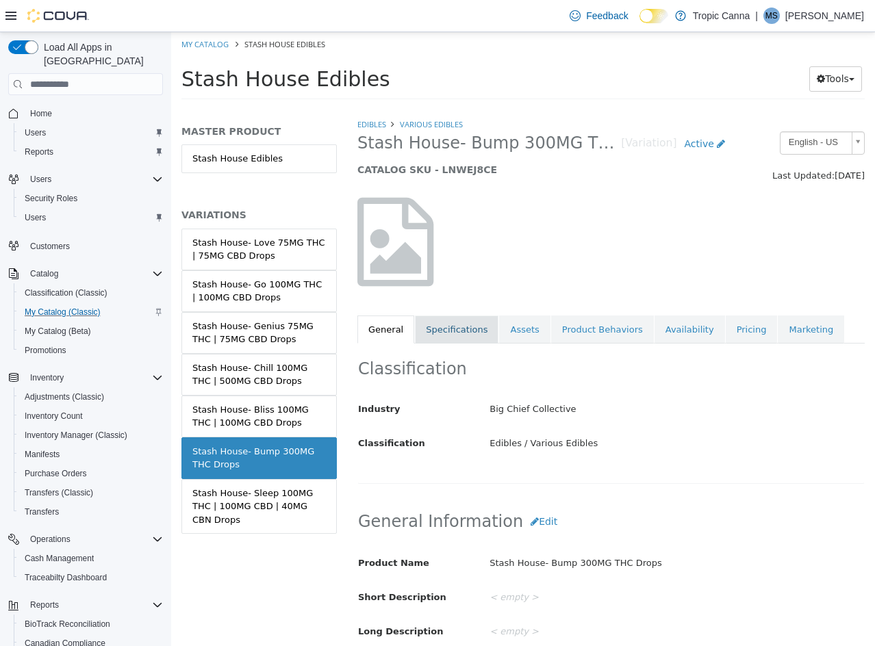
click at [459, 331] on link "Specifications" at bounding box center [457, 330] width 84 height 29
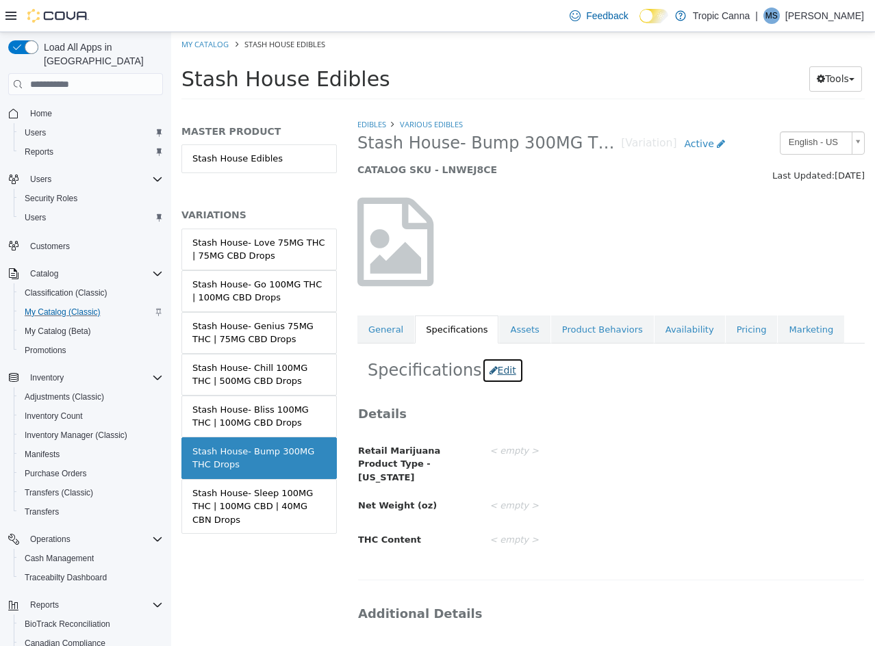
drag, startPoint x: 498, startPoint y: 374, endPoint x: 539, endPoint y: 439, distance: 76.5
click at [501, 377] on button "Edit" at bounding box center [503, 370] width 42 height 25
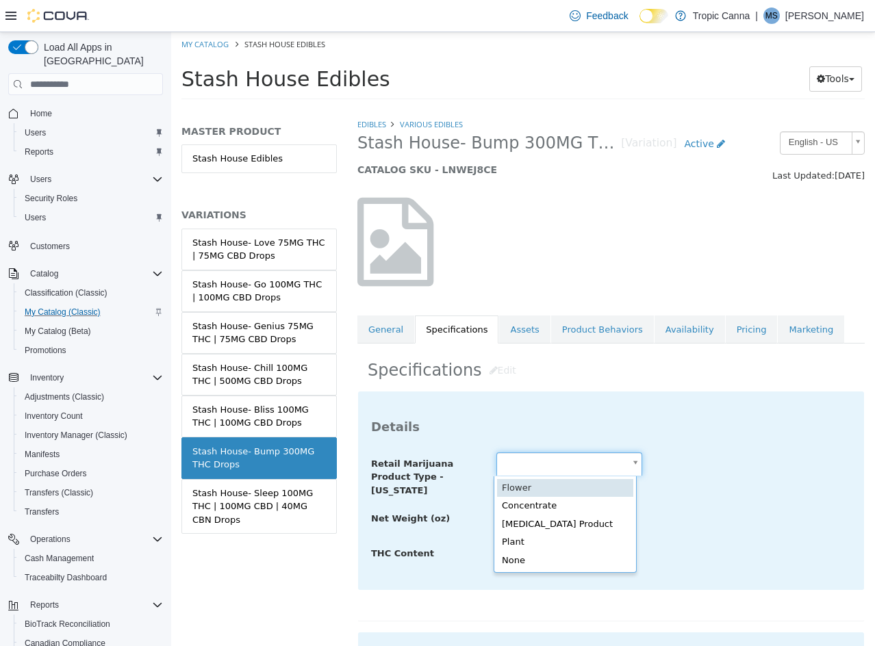
drag, startPoint x: 548, startPoint y: 462, endPoint x: 560, endPoint y: 502, distance: 41.4
click at [548, 108] on body "Saving Bulk Changes... × Saved changes My Catalog Stash House Edibles Stash Hou…" at bounding box center [523, 70] width 704 height 76
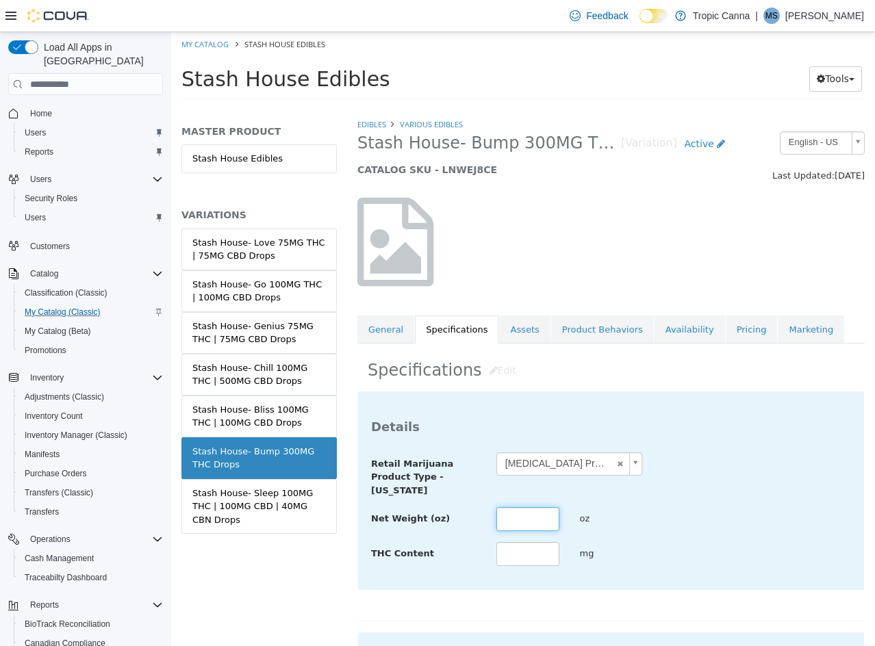
click at [535, 510] on input "text" at bounding box center [527, 519] width 63 height 24
click at [741, 533] on div "**********" at bounding box center [611, 509] width 480 height 115
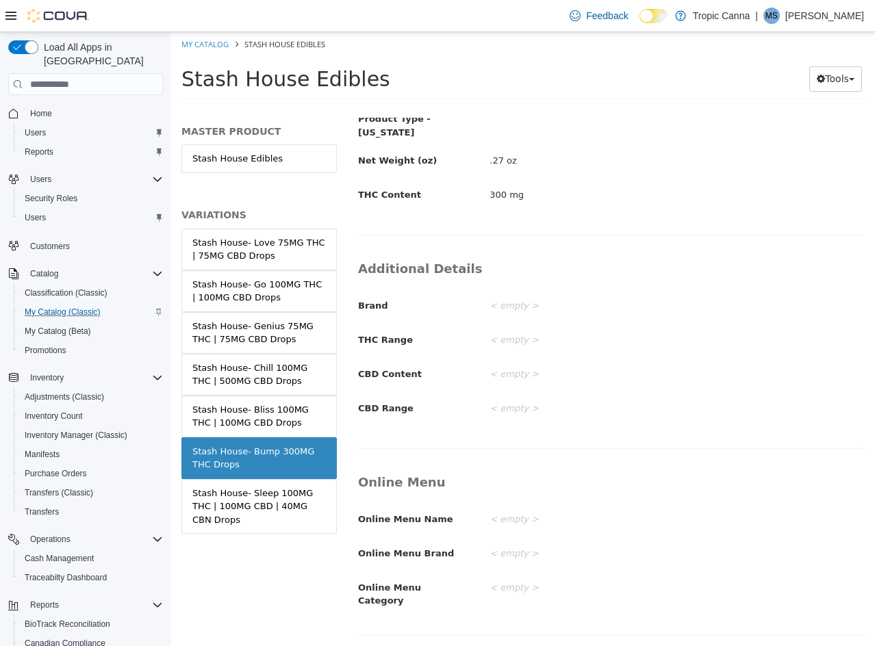
scroll to position [324, 0]
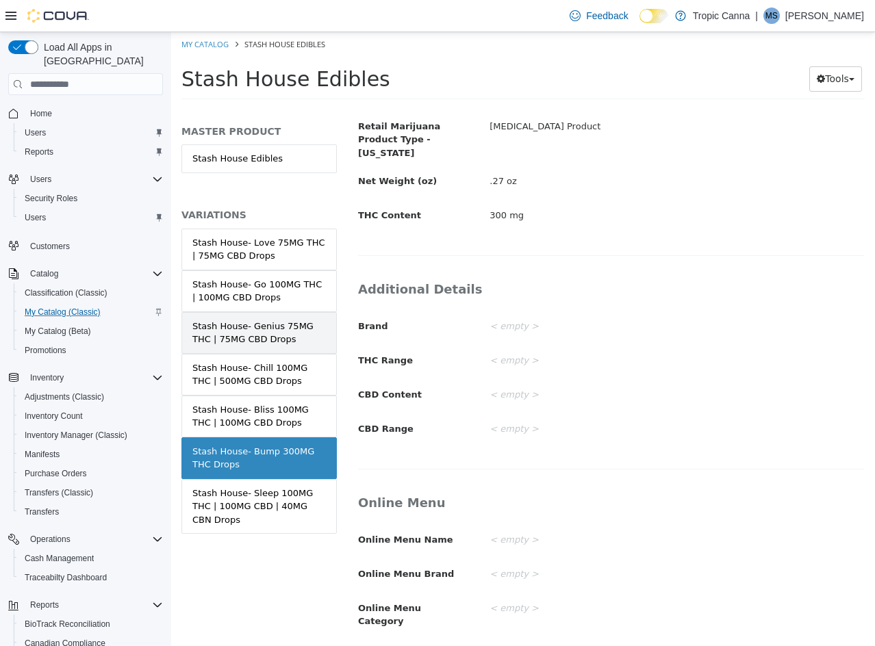
click at [322, 331] on div "Stash House- Genius 75MG THC | 75MG CBD Drops" at bounding box center [258, 333] width 133 height 27
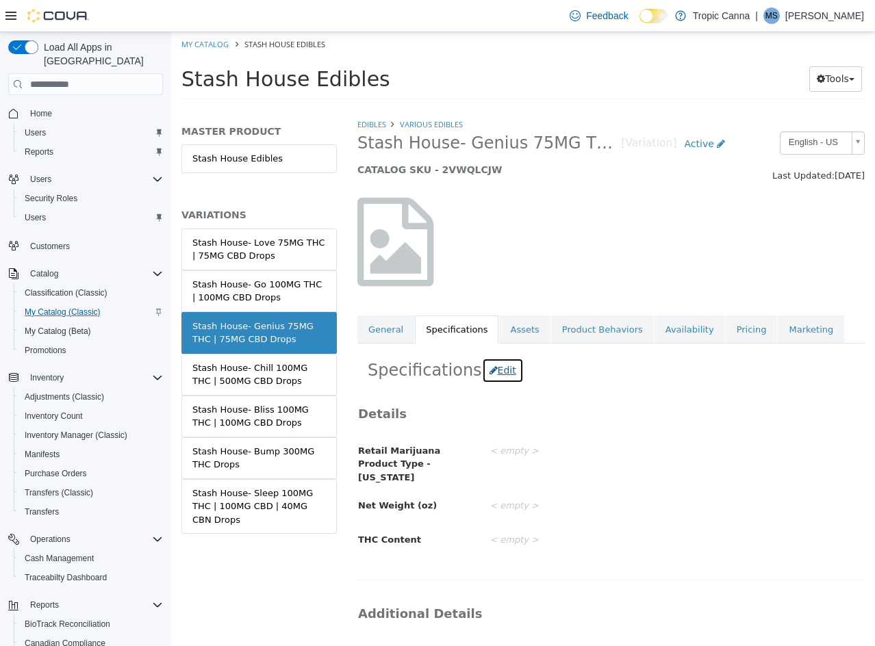
click at [497, 379] on button "Edit" at bounding box center [503, 370] width 42 height 25
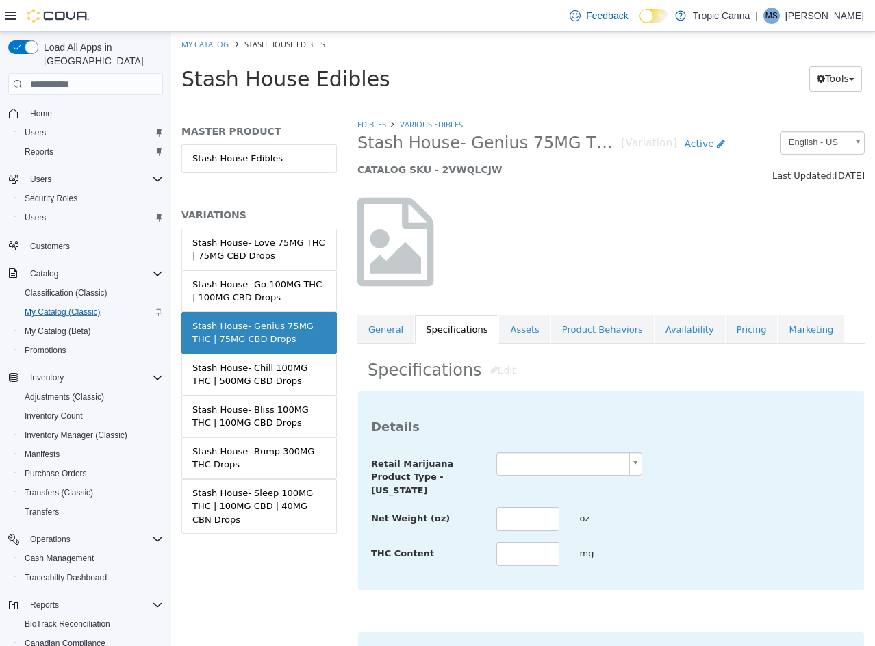
click at [539, 108] on body "Saving Bulk Changes... × Saved changes My Catalog Stash House Edibles Stash Hou…" at bounding box center [523, 70] width 704 height 76
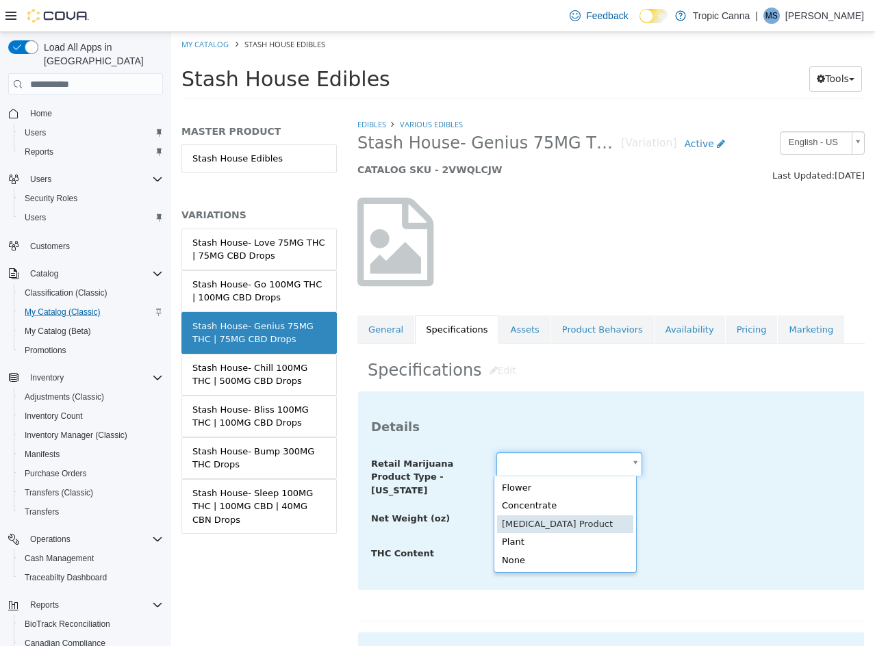
scroll to position [0, 4]
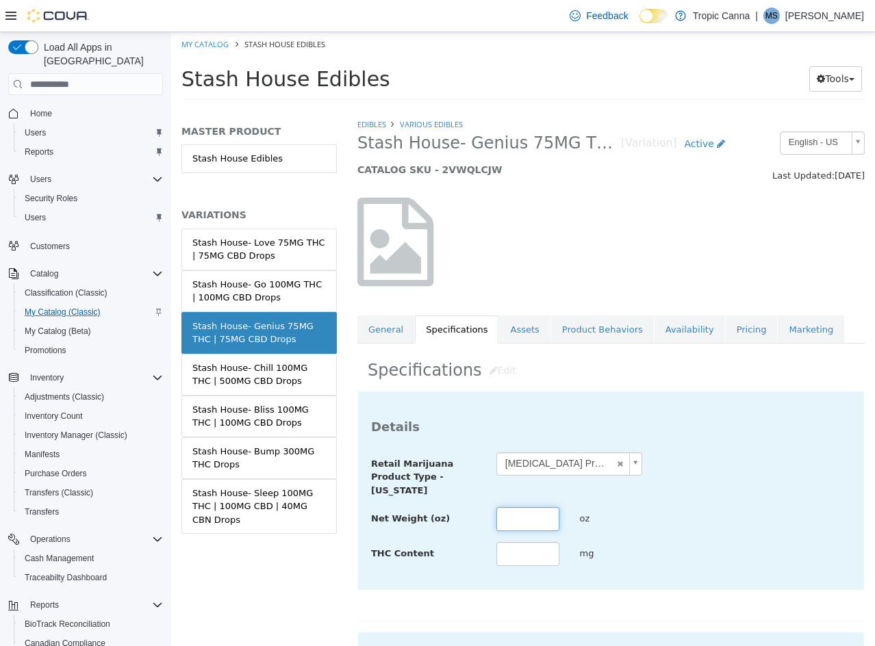
click at [502, 509] on input "text" at bounding box center [527, 519] width 63 height 24
click at [749, 491] on div "**********" at bounding box center [611, 474] width 500 height 45
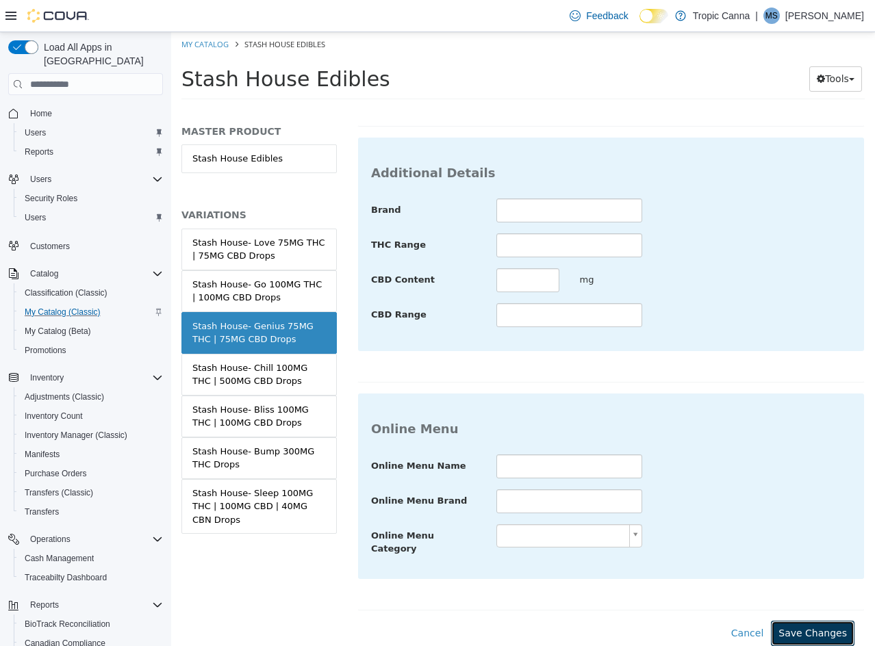
click at [804, 625] on button "Save Changes" at bounding box center [813, 633] width 84 height 25
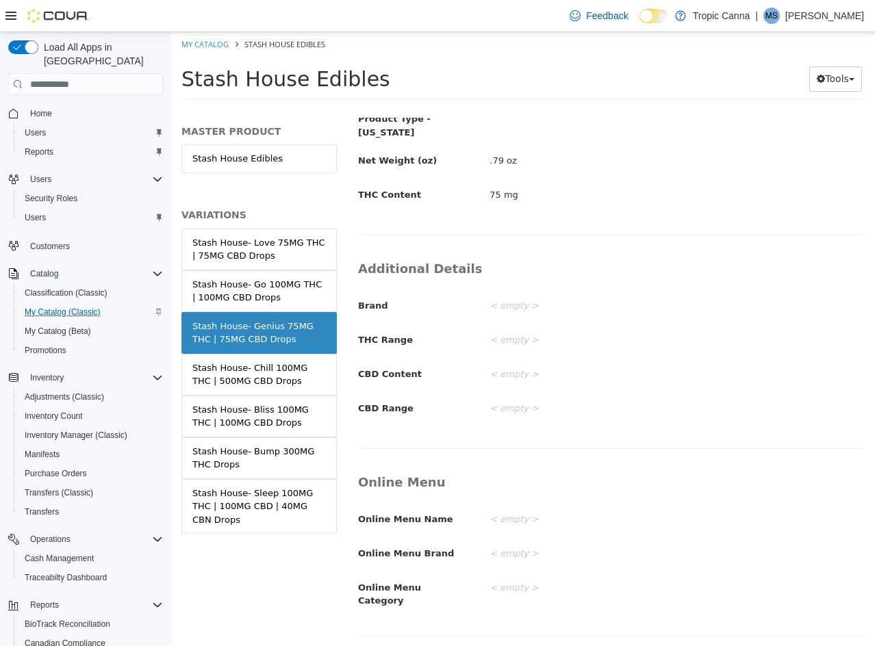
scroll to position [335, 0]
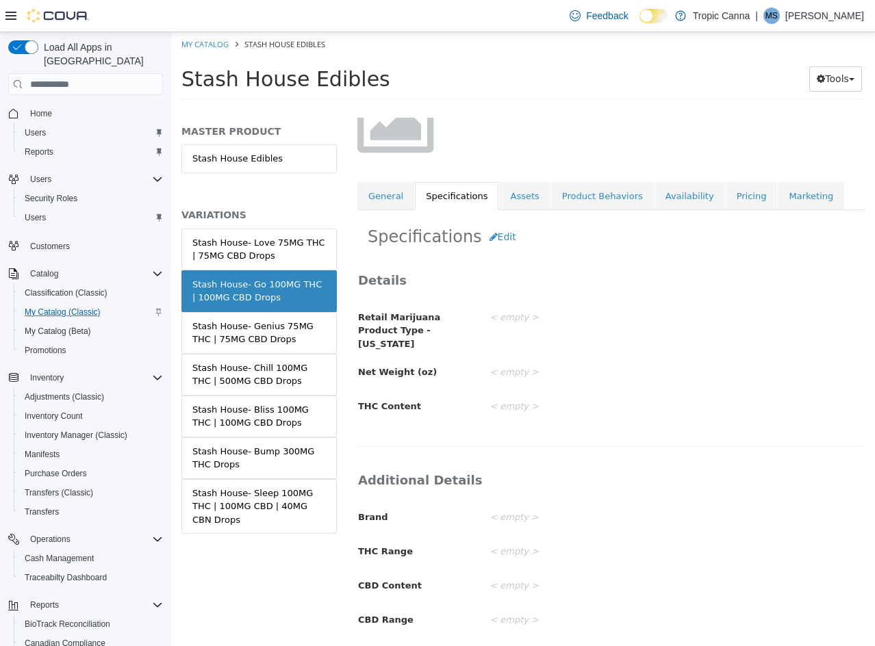
scroll to position [129, 0]
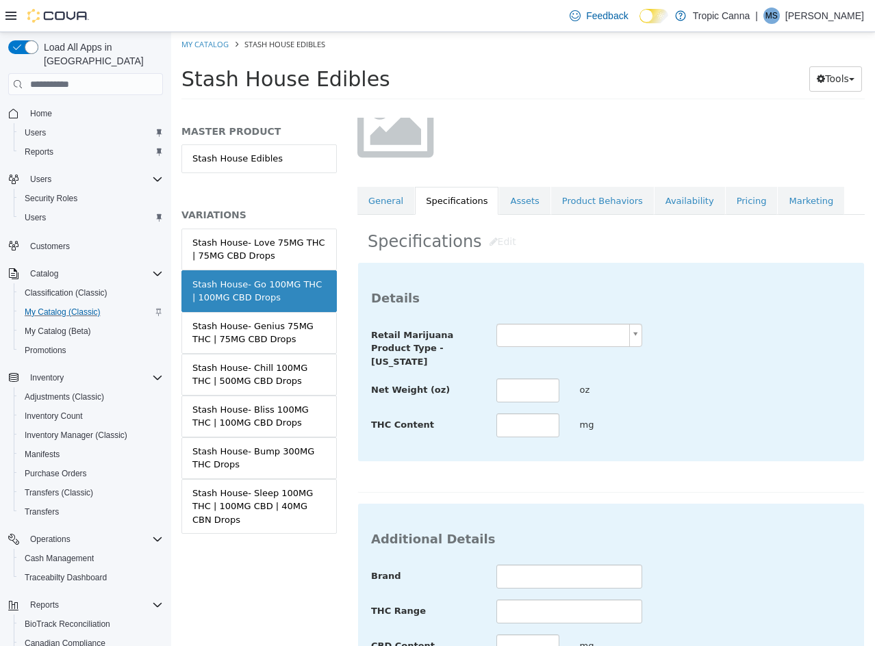
drag, startPoint x: 541, startPoint y: 337, endPoint x: 546, endPoint y: 346, distance: 10.1
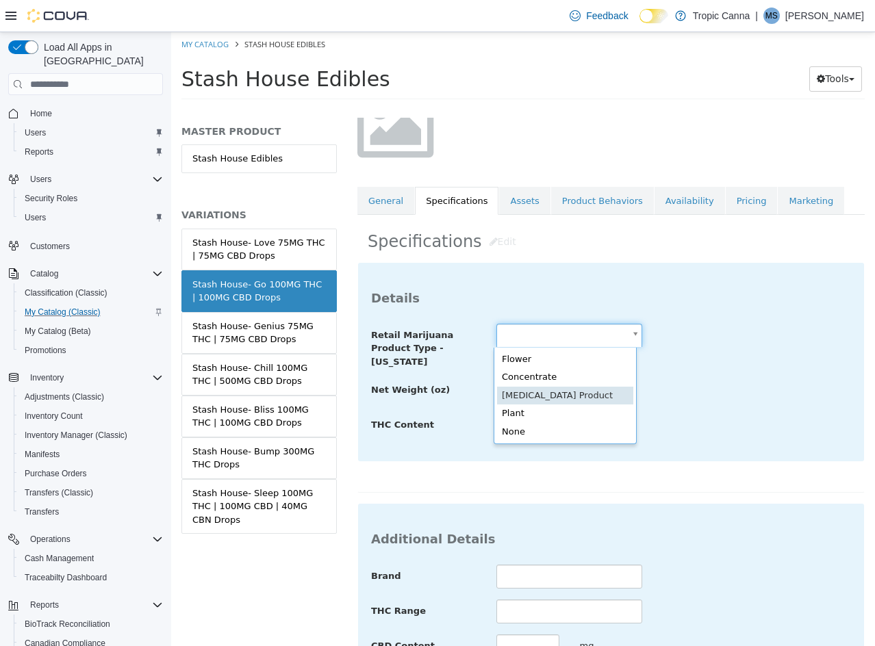
scroll to position [0, 0]
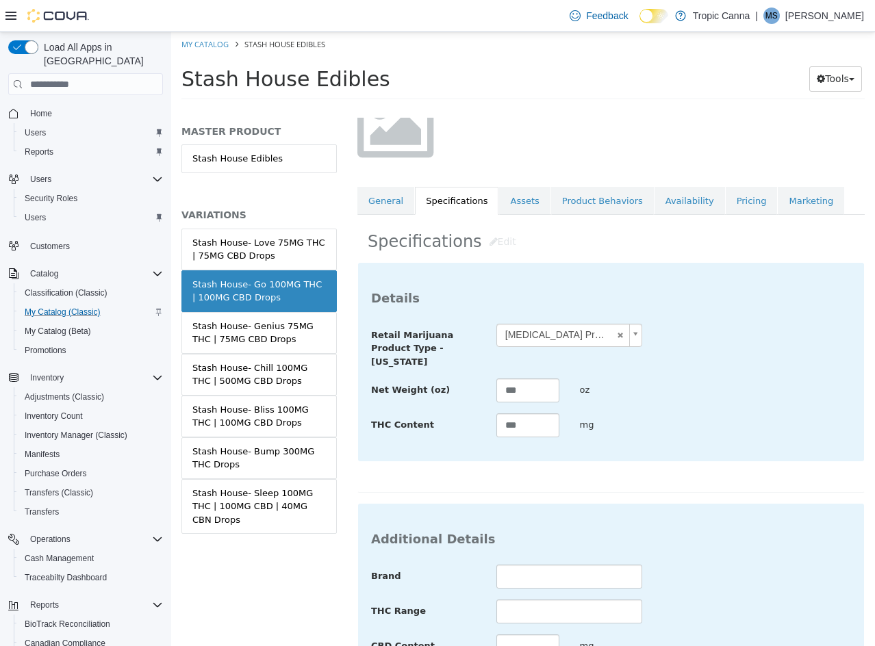
drag, startPoint x: 695, startPoint y: 439, endPoint x: 708, endPoint y: 437, distance: 13.3
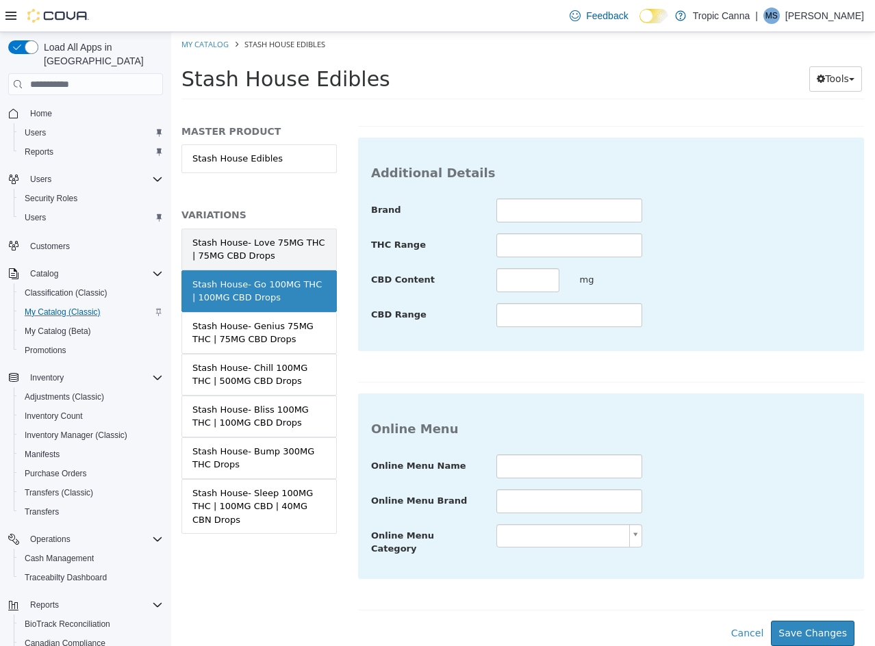
scroll to position [335, 0]
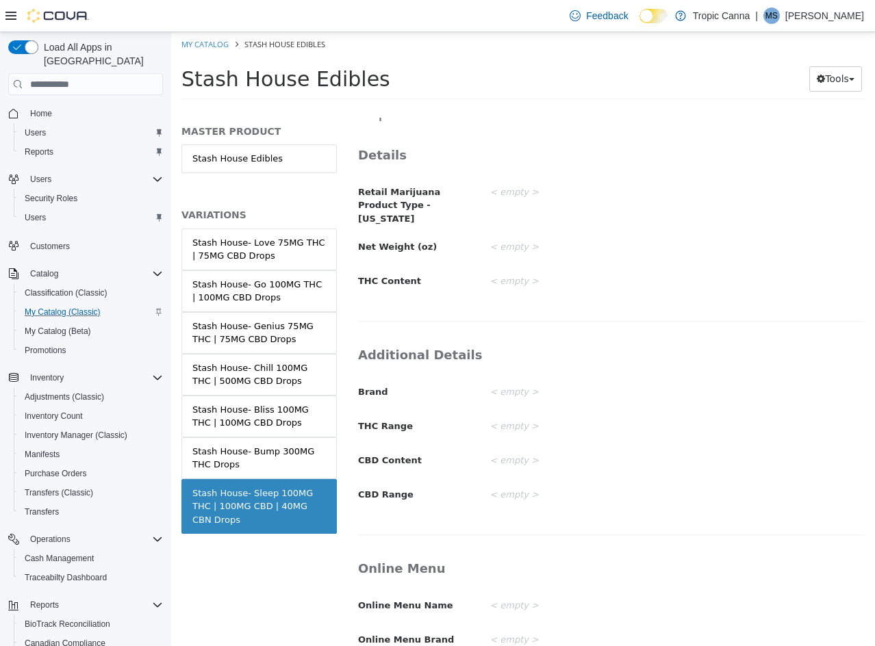
scroll to position [197, 0]
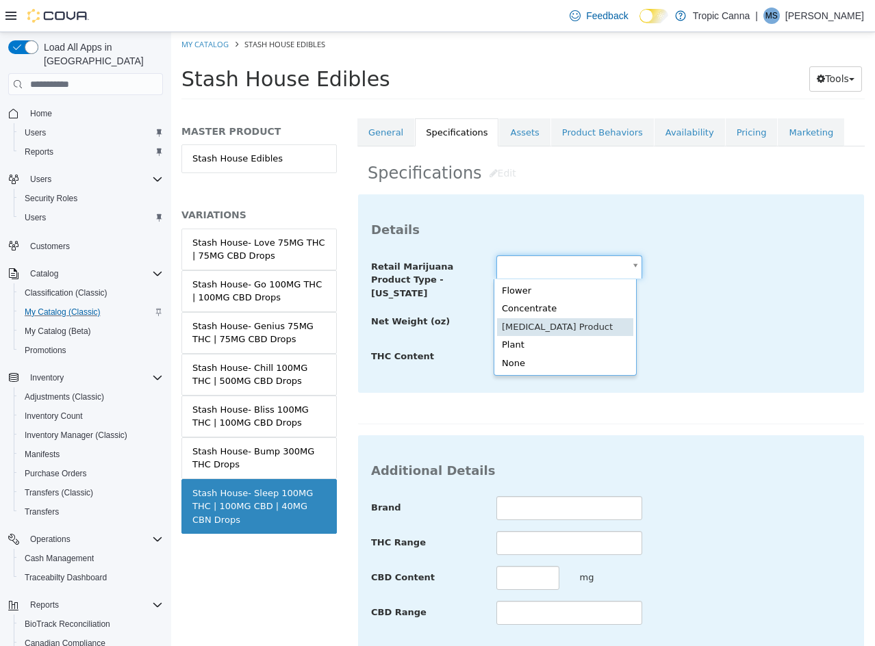
drag, startPoint x: 546, startPoint y: 333, endPoint x: 530, endPoint y: 328, distance: 15.8
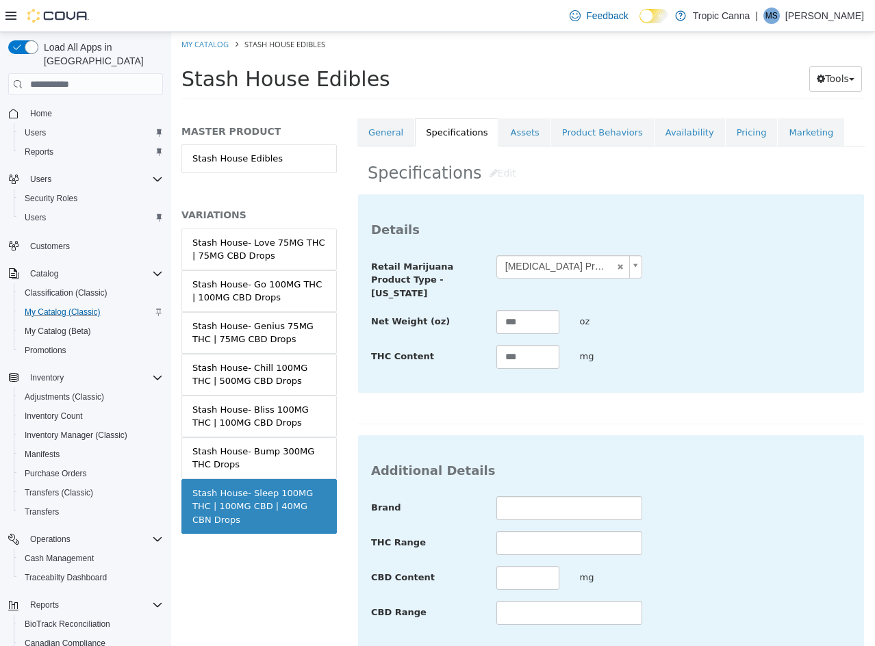
click at [716, 350] on div "THC Content *** mg" at bounding box center [611, 357] width 500 height 25
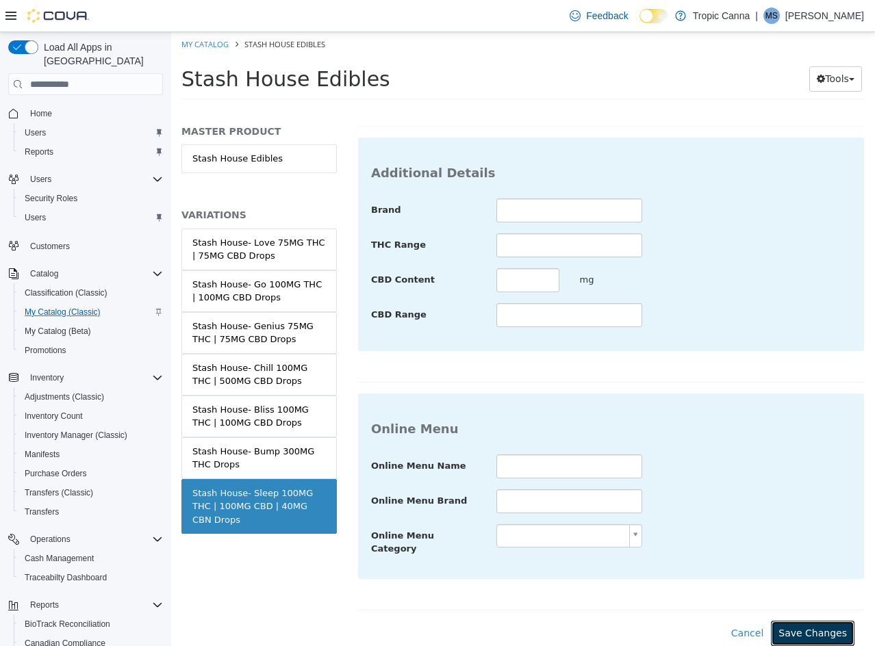
click at [789, 621] on button "Save Changes" at bounding box center [813, 633] width 84 height 25
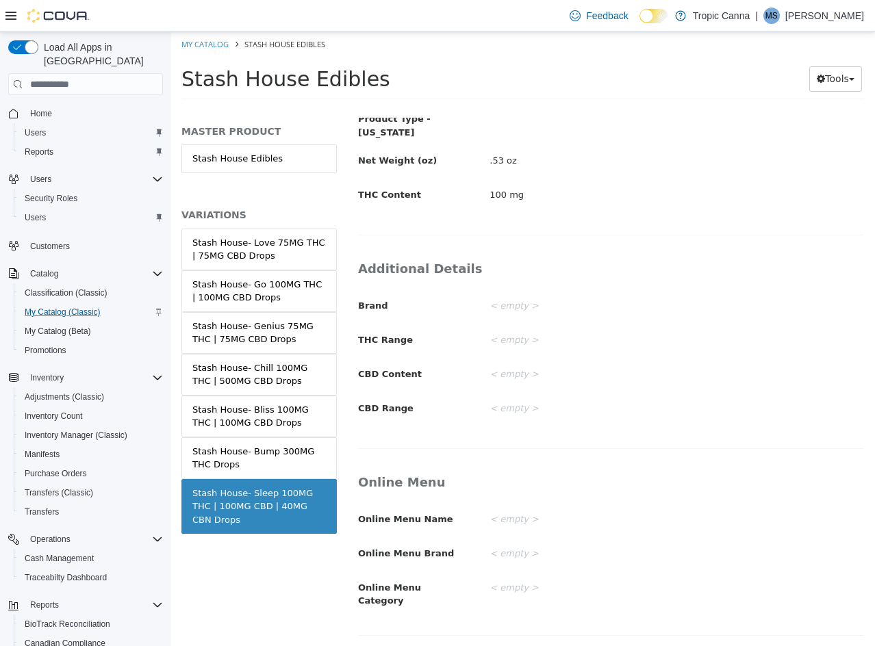
scroll to position [335, 0]
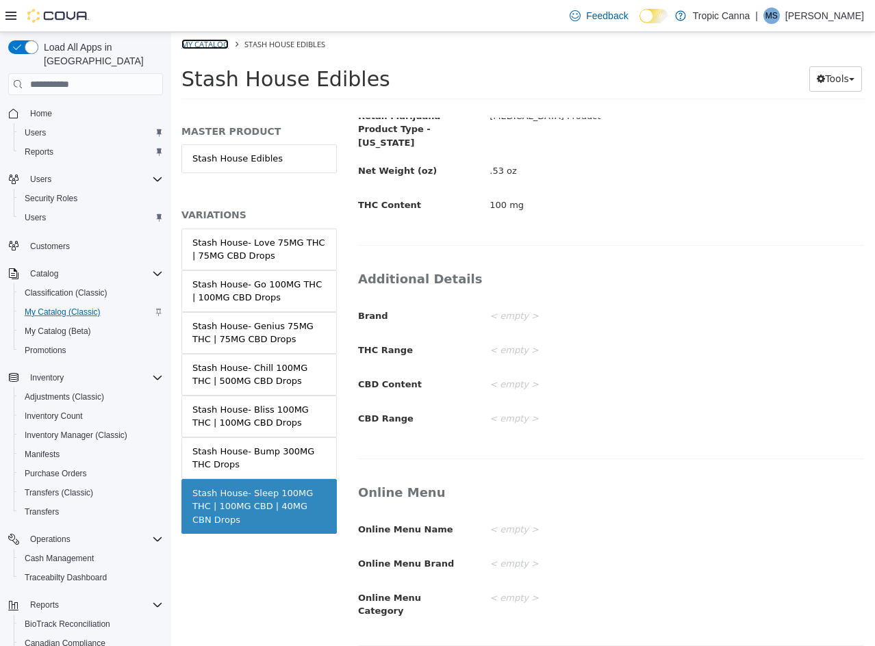
click at [199, 39] on link "My Catalog" at bounding box center [204, 44] width 47 height 10
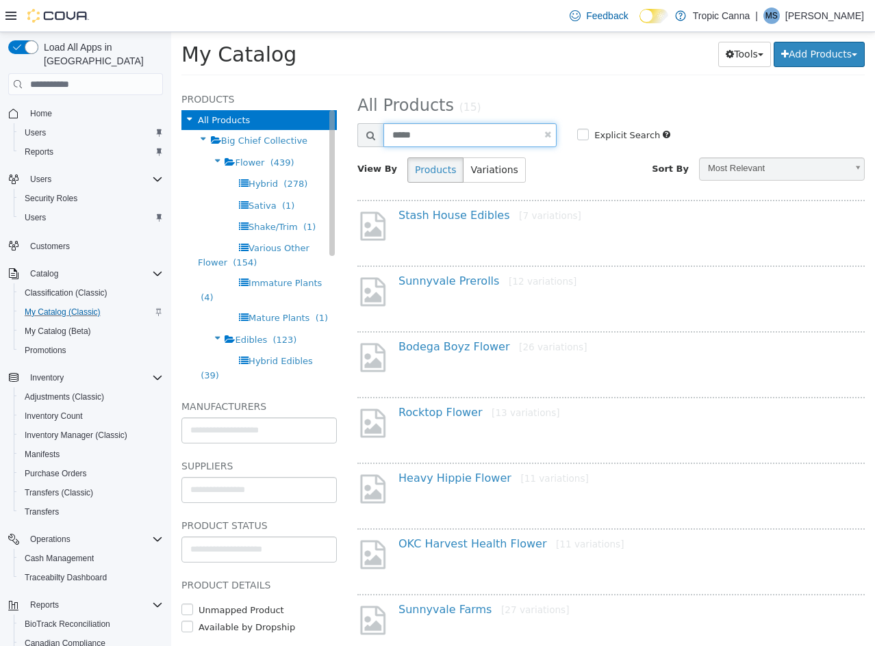
drag, startPoint x: 383, startPoint y: 141, endPoint x: 294, endPoint y: 116, distance: 91.7
click at [292, 84] on div "**********" at bounding box center [523, 84] width 704 height 0
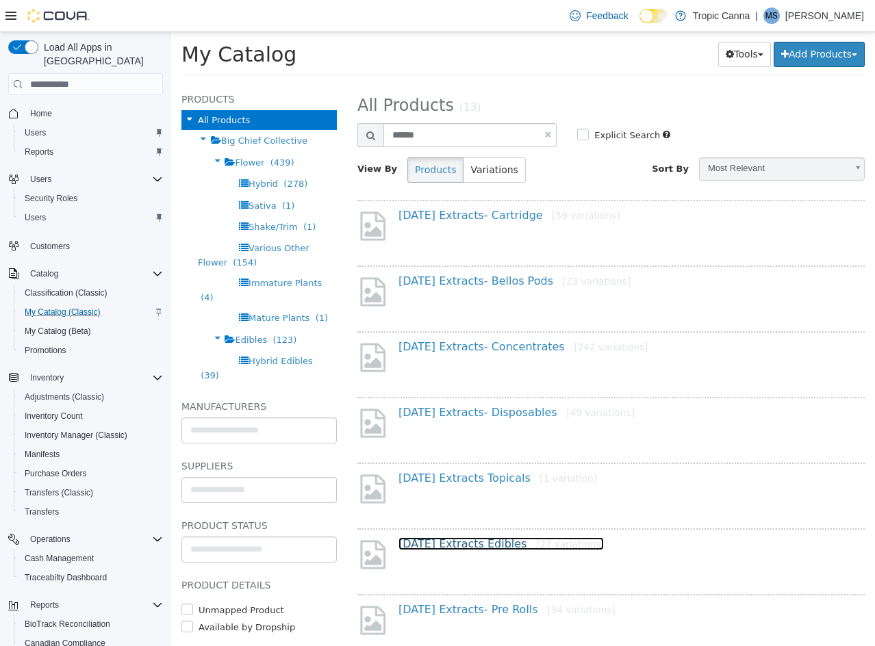
click at [469, 541] on link "[DATE] Extracts Edibles [27 variations]" at bounding box center [500, 543] width 205 height 13
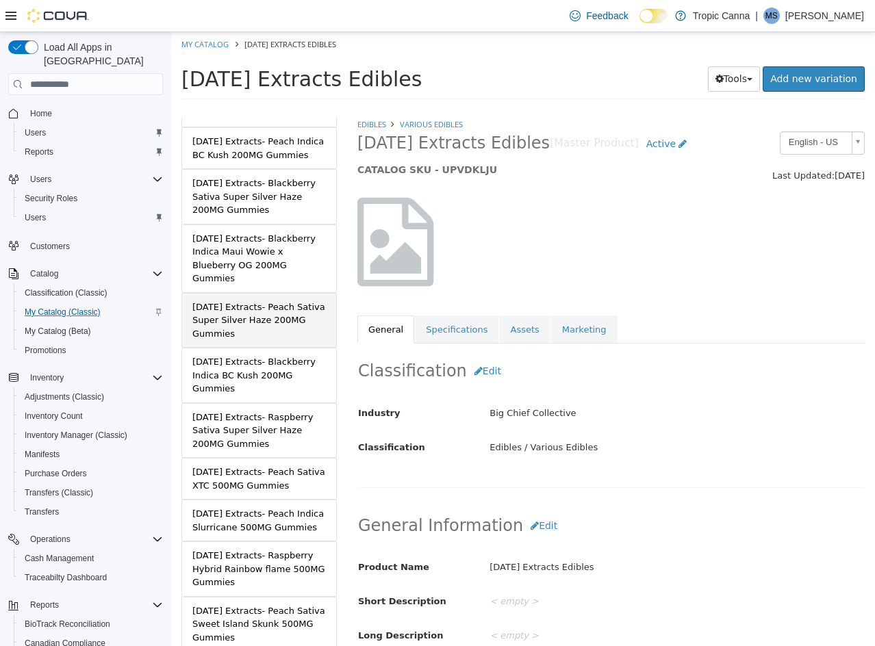
scroll to position [411, 0]
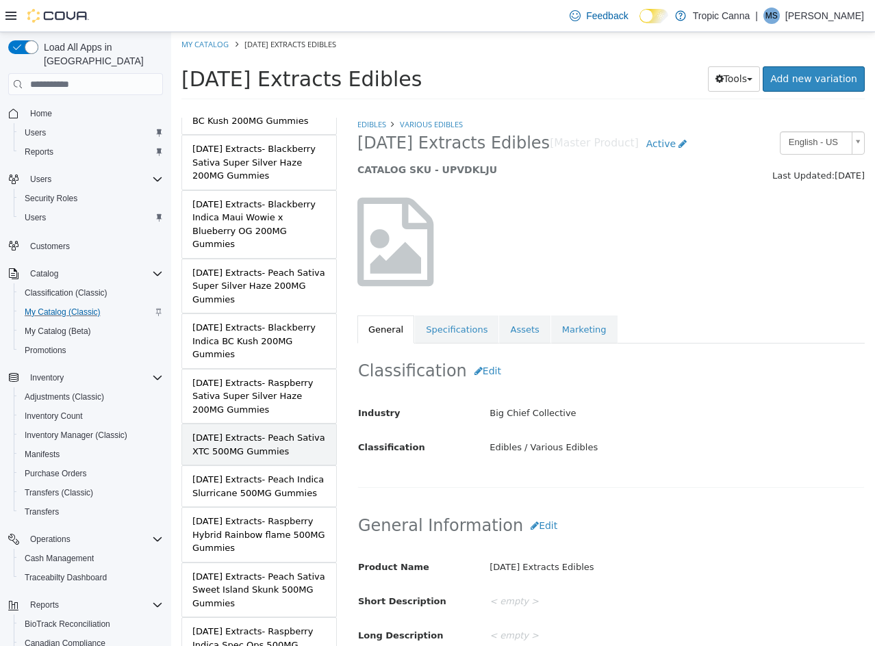
click at [290, 435] on div "[DATE] Extracts- Peach Sativa XTC 500MG Gummies" at bounding box center [258, 444] width 133 height 27
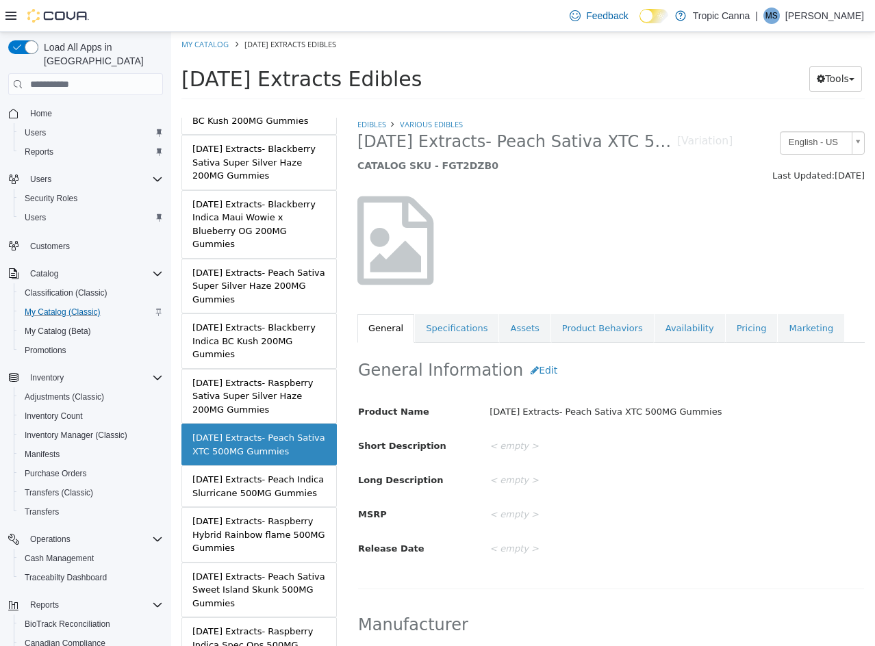
click at [459, 329] on link "Specifications" at bounding box center [457, 328] width 84 height 29
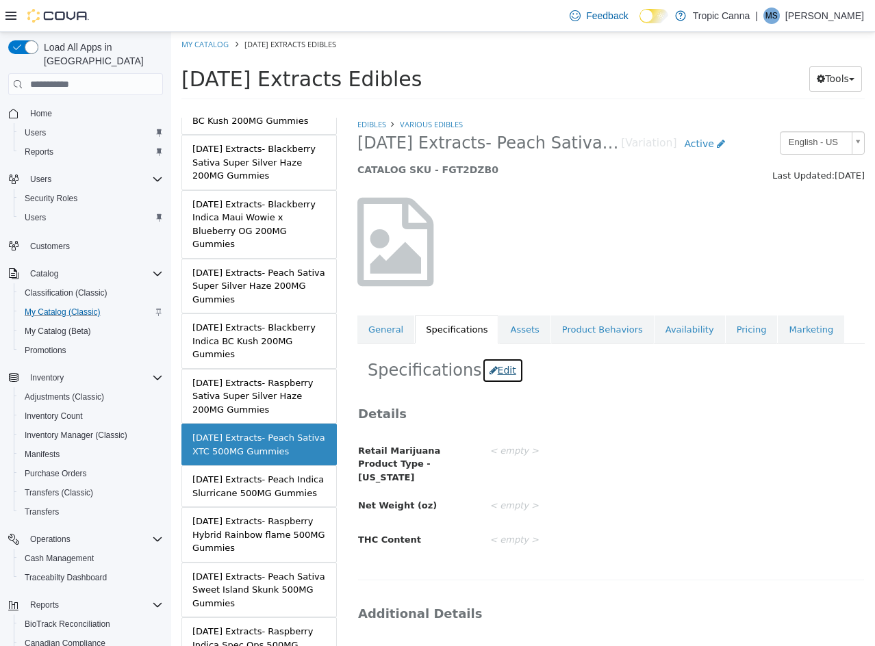
drag, startPoint x: 492, startPoint y: 369, endPoint x: 521, endPoint y: 437, distance: 74.2
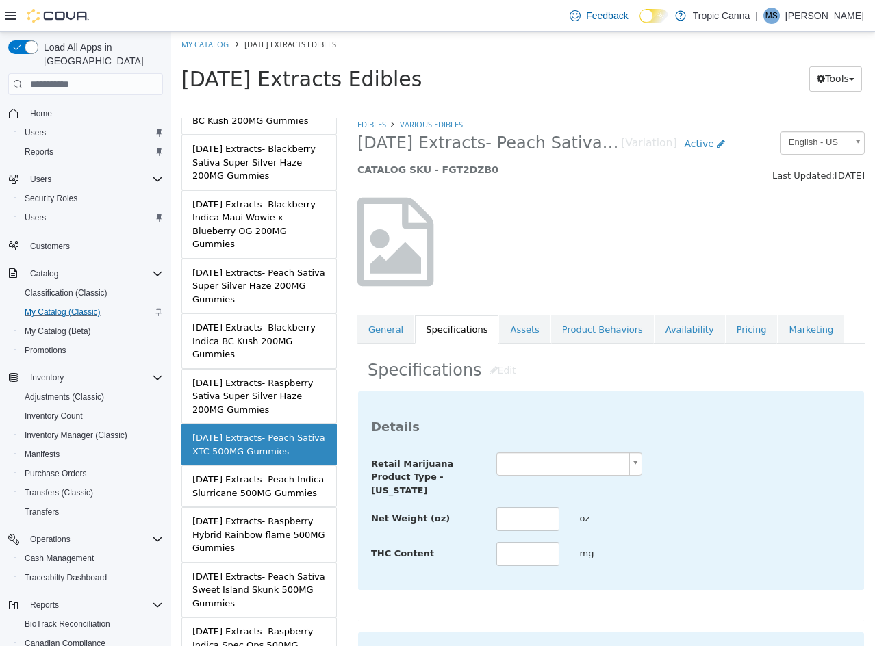
drag, startPoint x: 521, startPoint y: 437, endPoint x: 545, endPoint y: 477, distance: 46.4
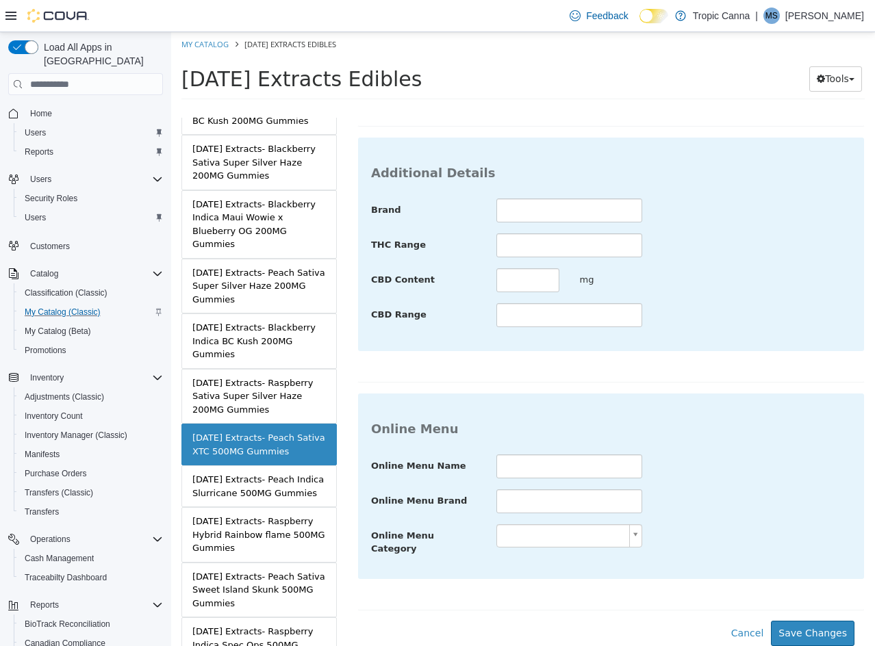
scroll to position [335, 0]
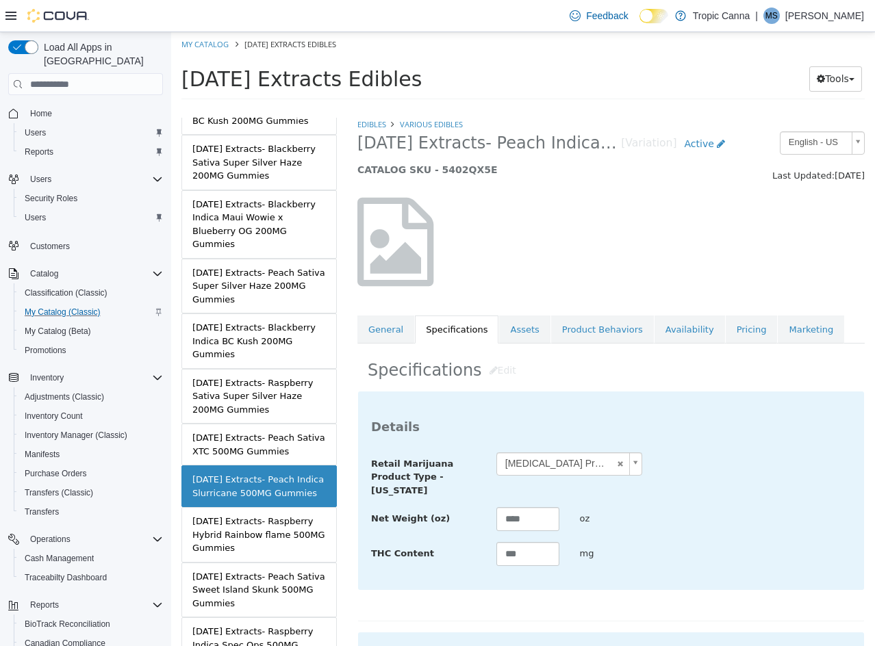
click at [668, 502] on div "**********" at bounding box center [611, 509] width 480 height 115
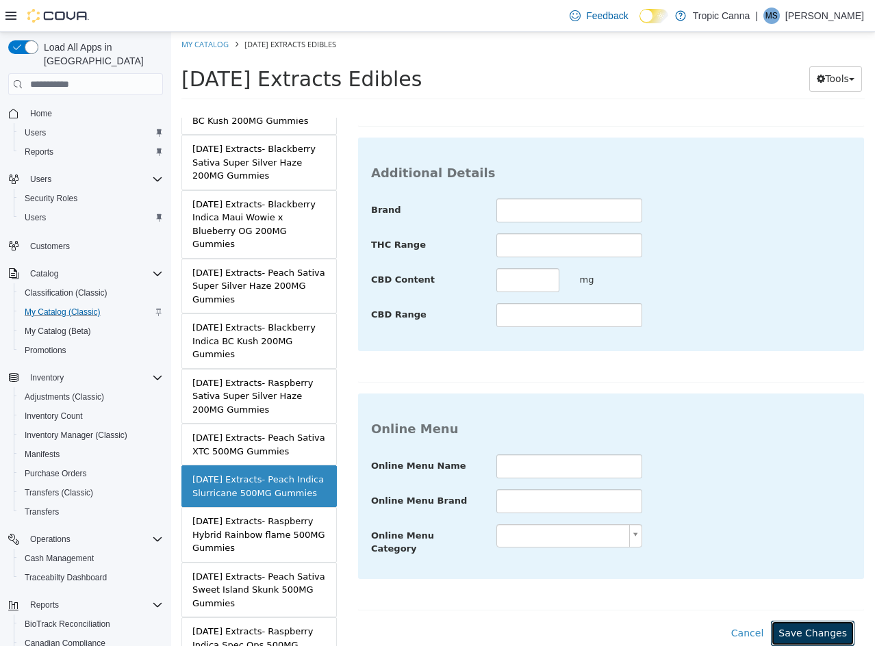
click at [794, 627] on button "Save Changes" at bounding box center [813, 633] width 84 height 25
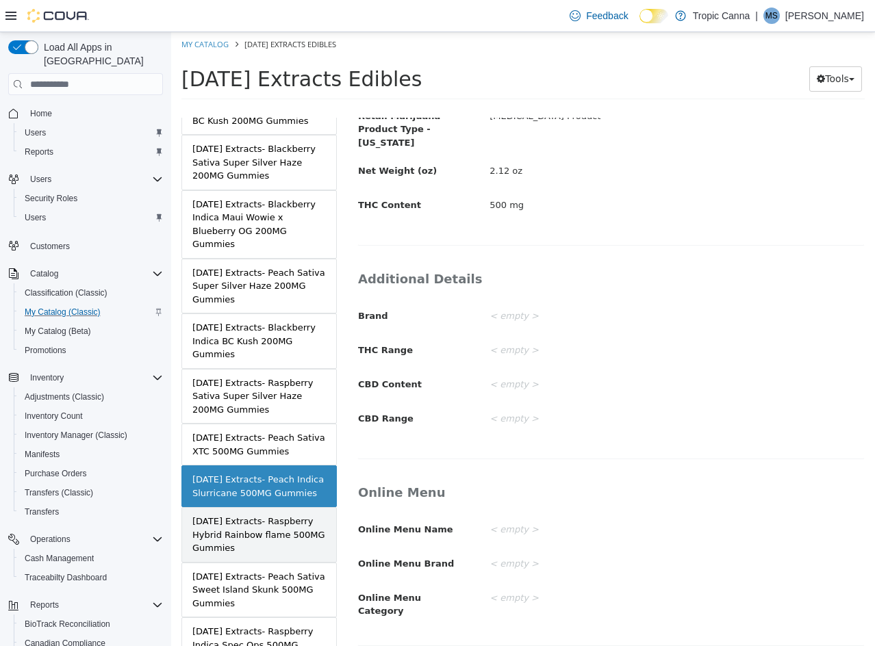
click at [258, 534] on div "[DATE] Extracts- Raspberry Hybrid Rainbow flame 500MG Gummies" at bounding box center [258, 535] width 133 height 40
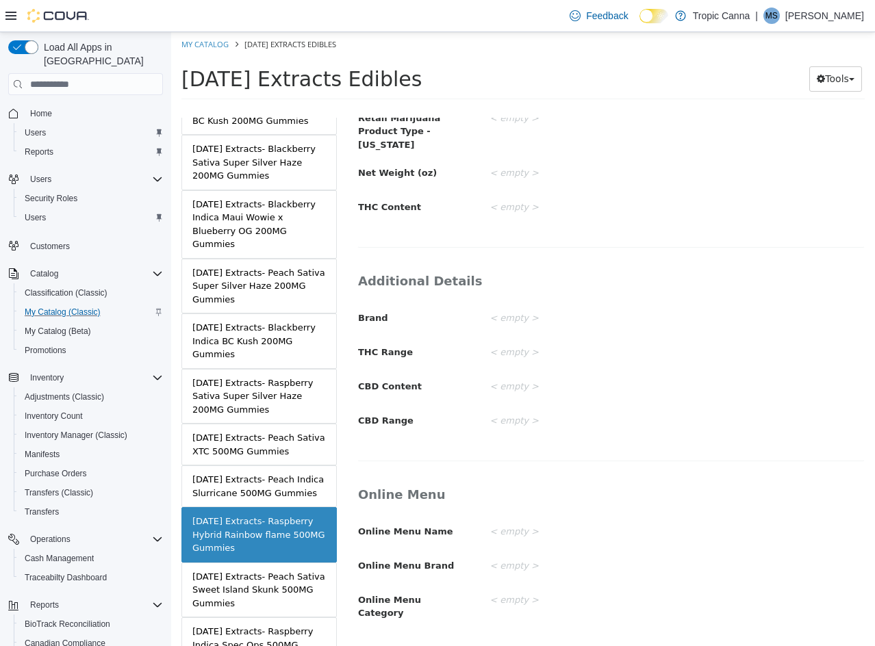
scroll to position [59, 0]
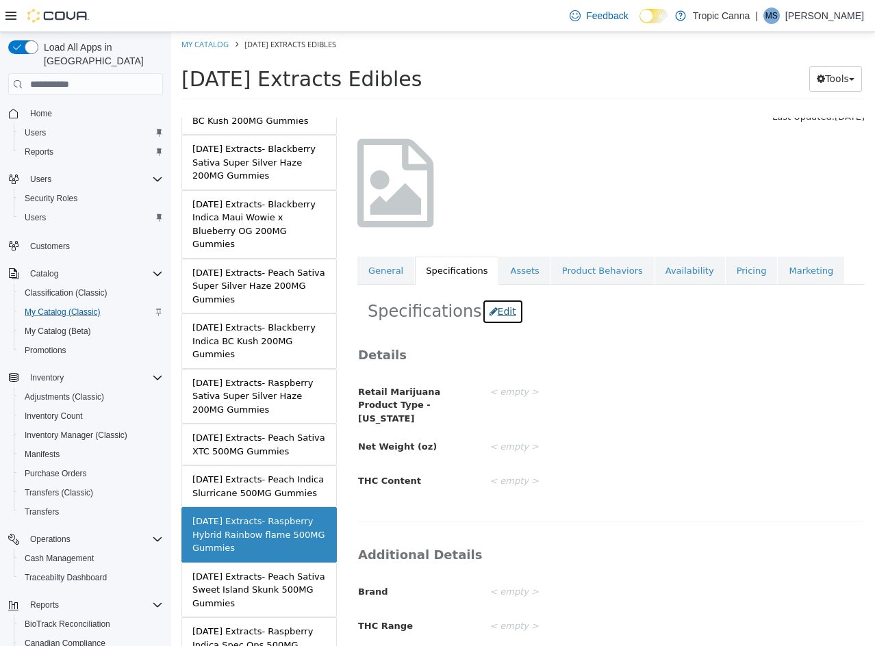
click at [498, 318] on button "Edit" at bounding box center [503, 311] width 42 height 25
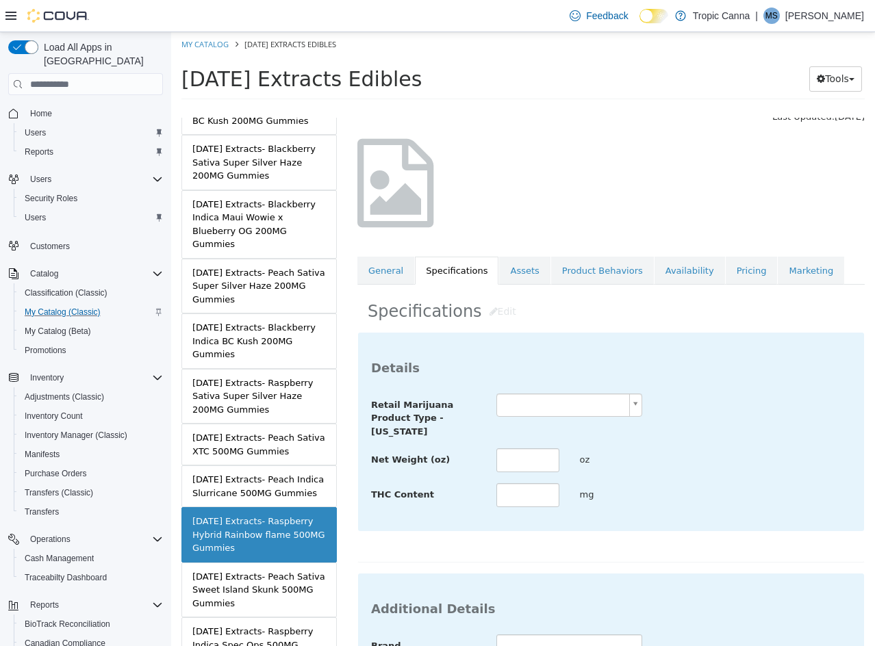
click at [543, 108] on body "Saving Bulk Changes... × Saved changes My Catalog [DATE] Extracts Edibles [DATE…" at bounding box center [523, 70] width 704 height 76
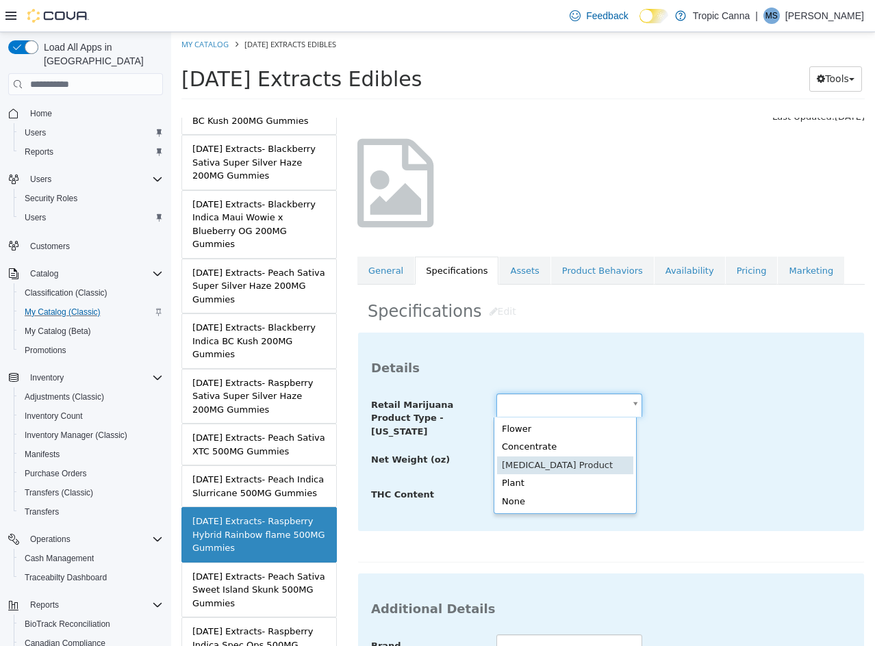
scroll to position [0, 0]
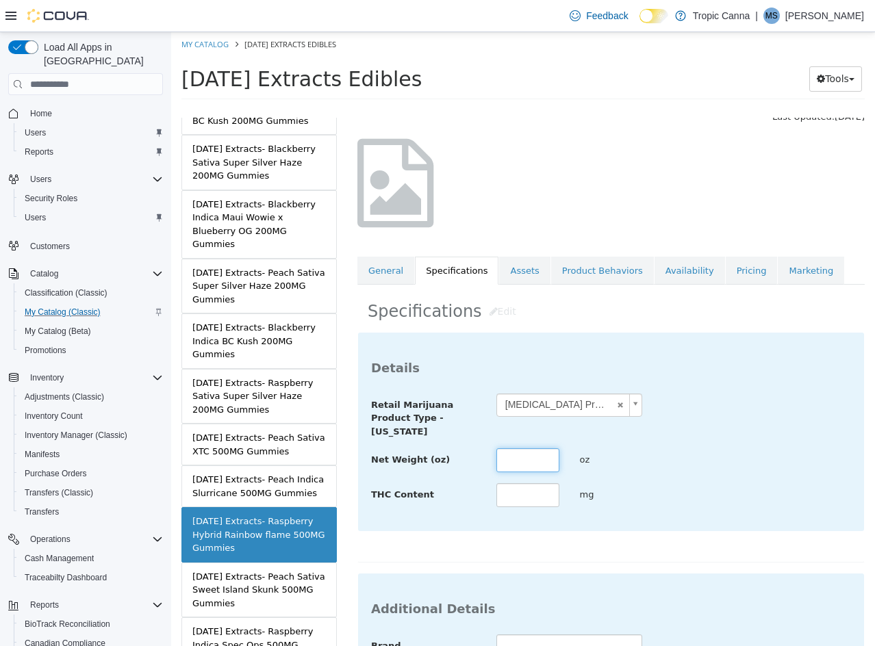
click at [526, 459] on input "text" at bounding box center [527, 460] width 63 height 24
drag, startPoint x: 723, startPoint y: 470, endPoint x: 734, endPoint y: 467, distance: 10.6
click at [724, 470] on div "Net Weight (oz) **** oz" at bounding box center [611, 460] width 500 height 25
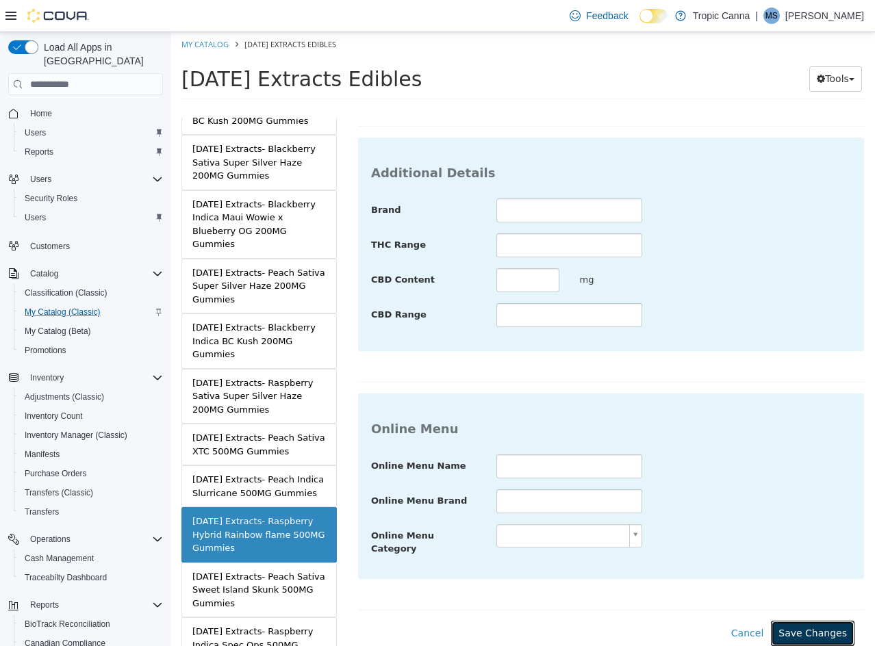
drag, startPoint x: 795, startPoint y: 615, endPoint x: 732, endPoint y: 595, distance: 65.8
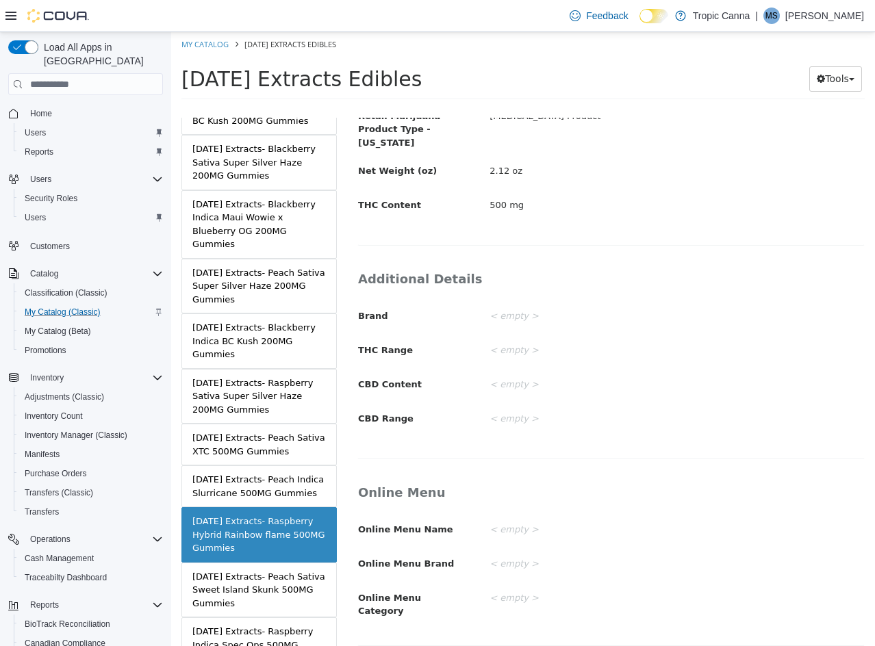
drag, startPoint x: 286, startPoint y: 569, endPoint x: 589, endPoint y: 391, distance: 351.3
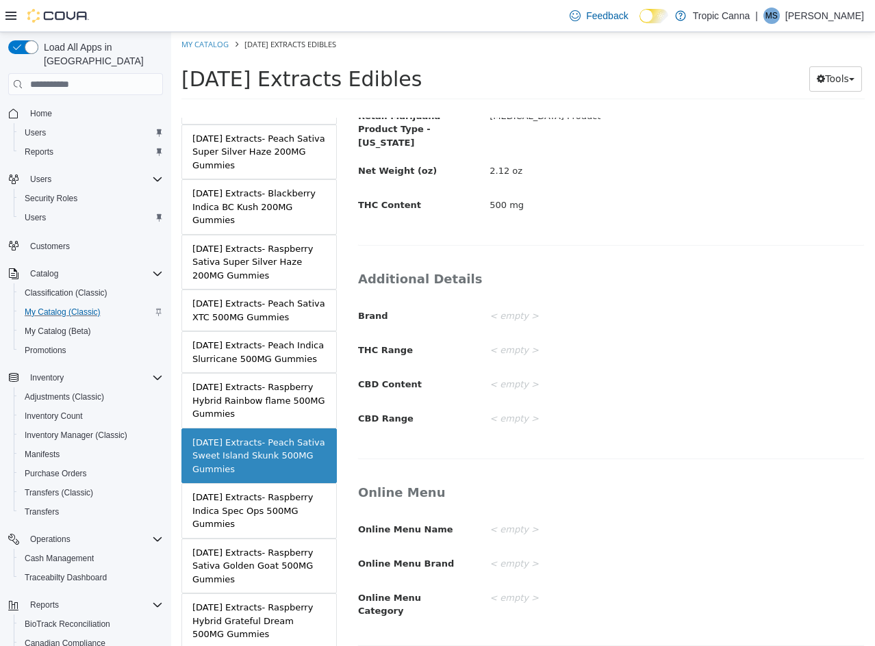
scroll to position [548, 0]
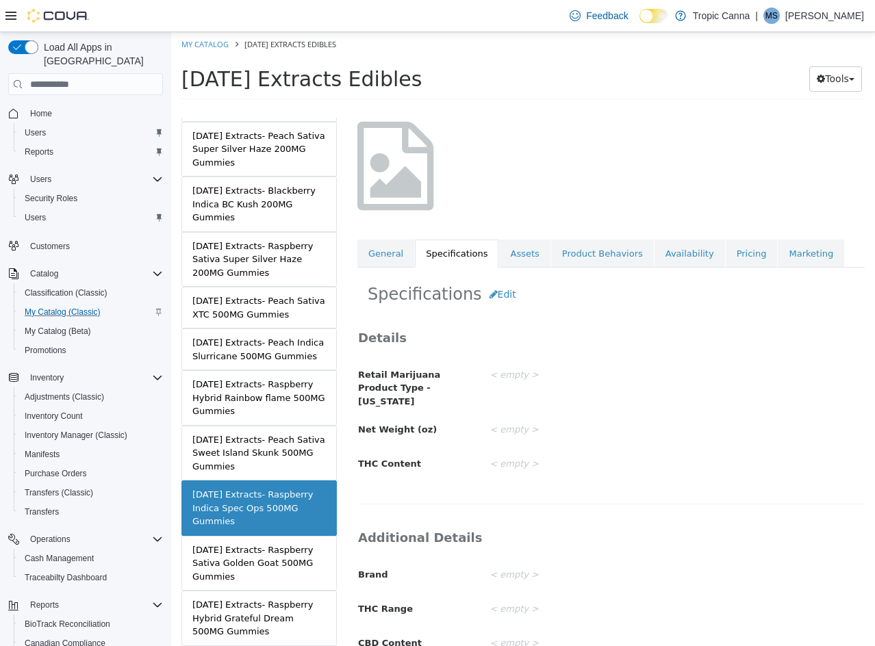
scroll to position [1, 0]
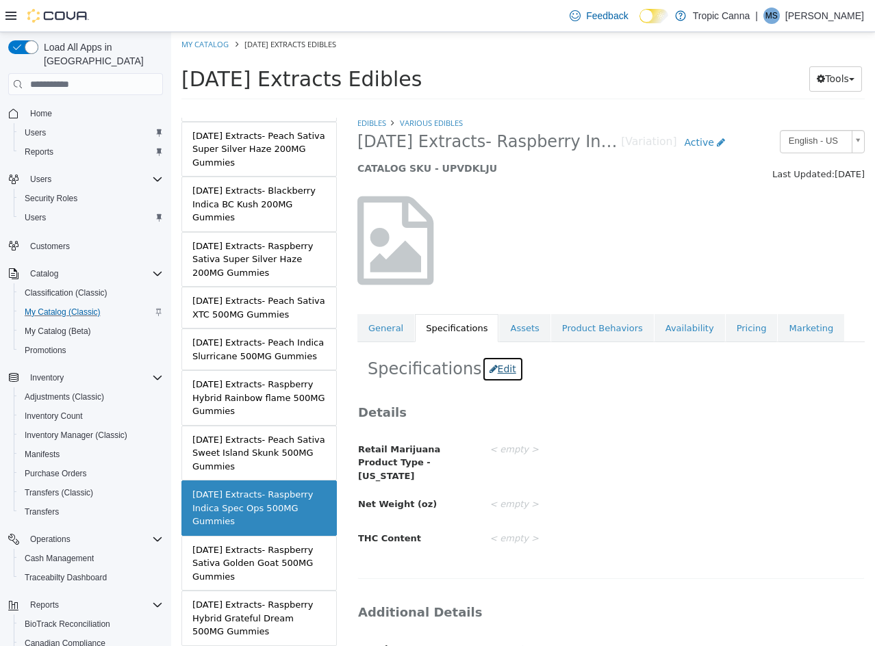
drag, startPoint x: 467, startPoint y: 372, endPoint x: 508, endPoint y: 381, distance: 41.4
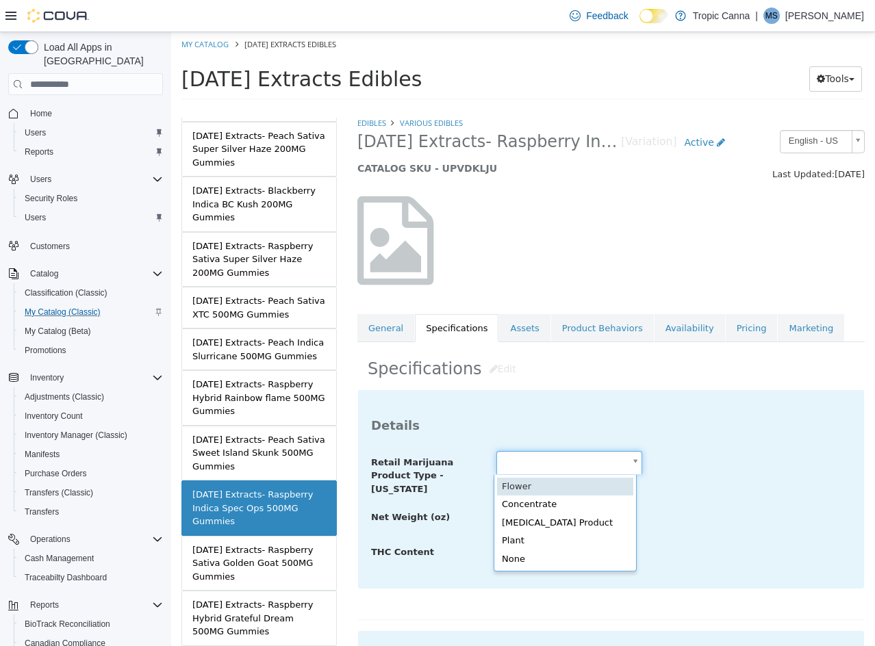
drag, startPoint x: 537, startPoint y: 463, endPoint x: 543, endPoint y: 472, distance: 10.3
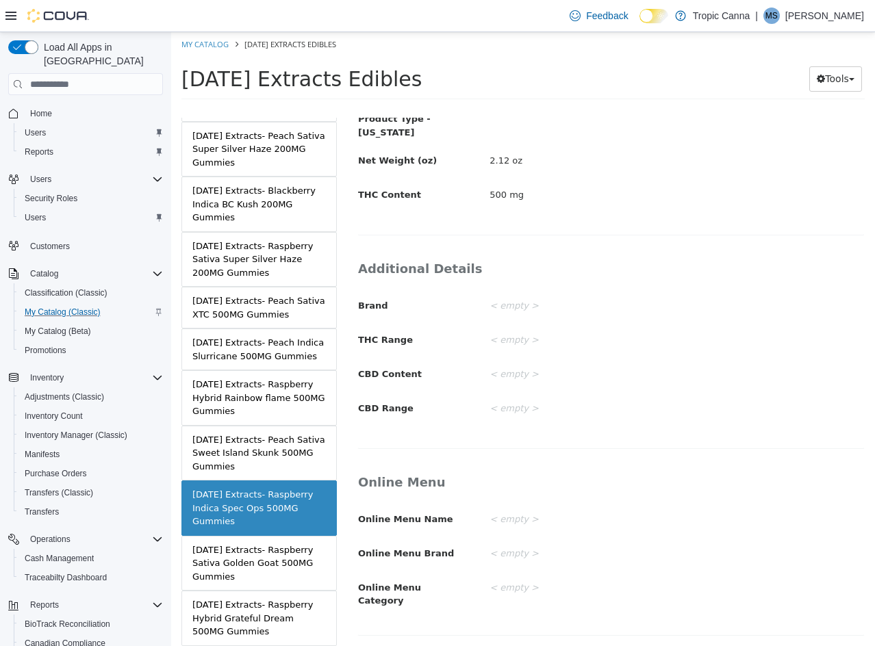
scroll to position [335, 0]
